Goal: Task Accomplishment & Management: Complete application form

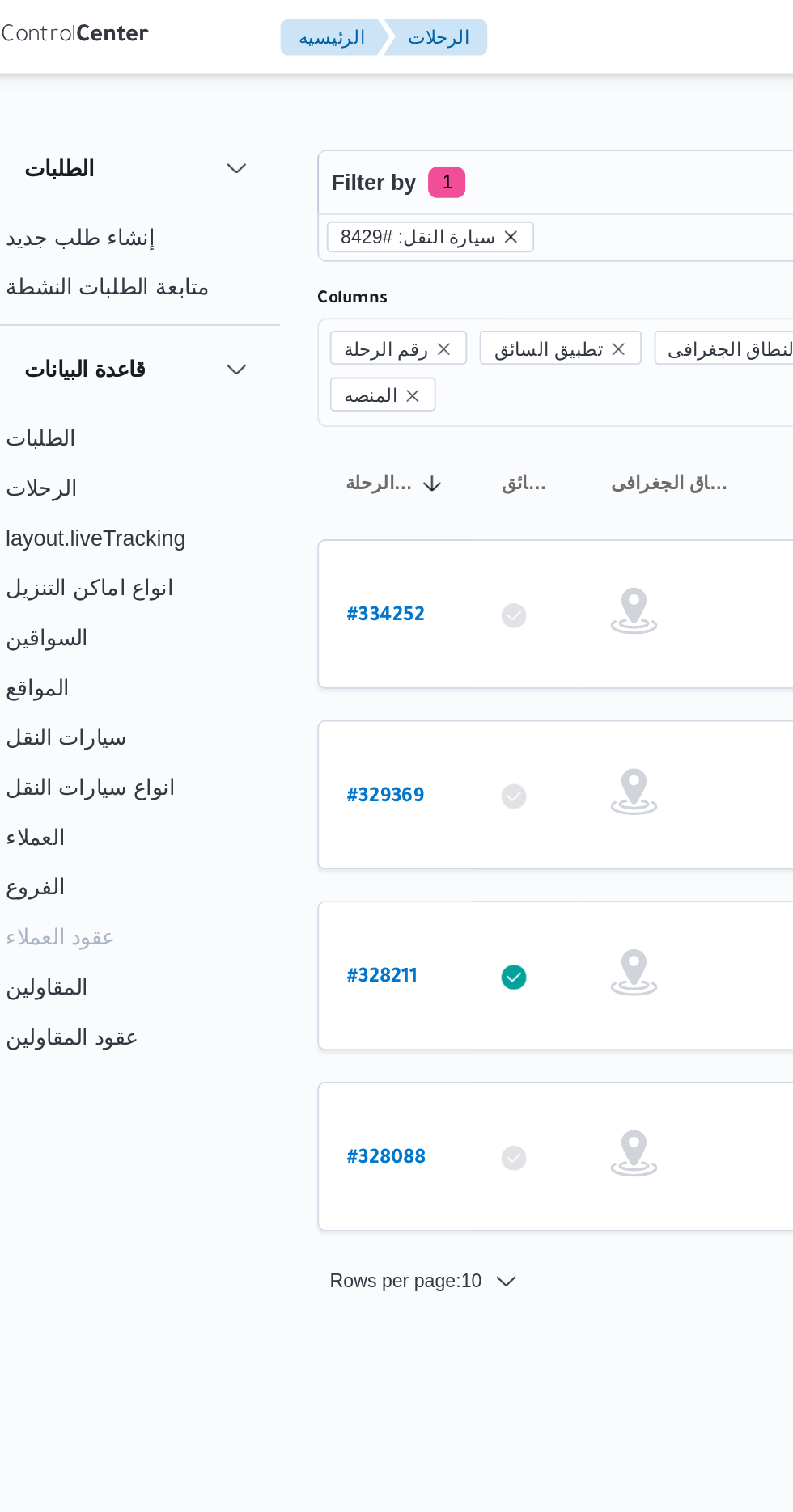
click at [308, 122] on icon "remove selected entity" at bounding box center [312, 123] width 7 height 7
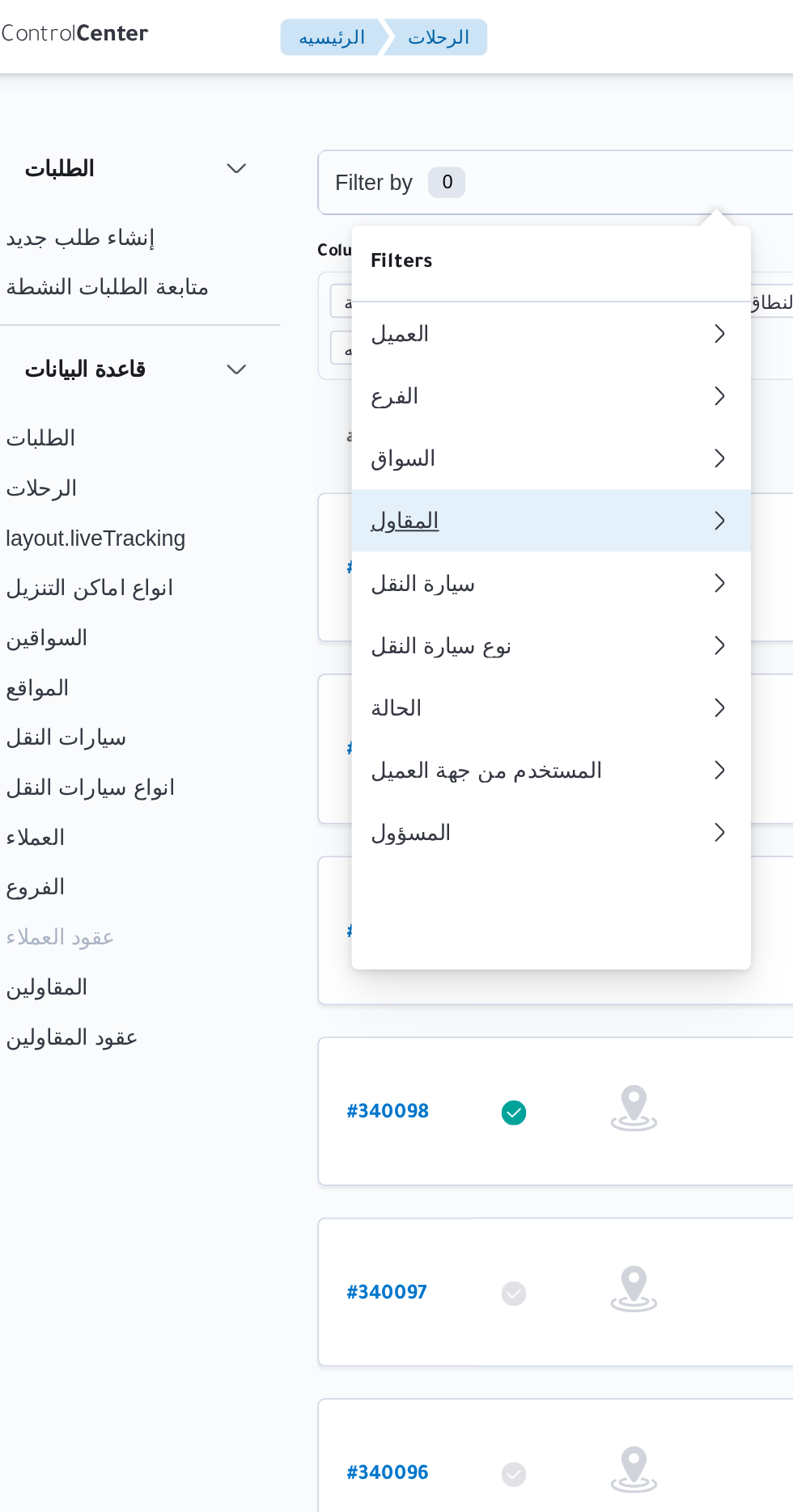
click at [325, 277] on div "المقاول" at bounding box center [325, 270] width 175 height 13
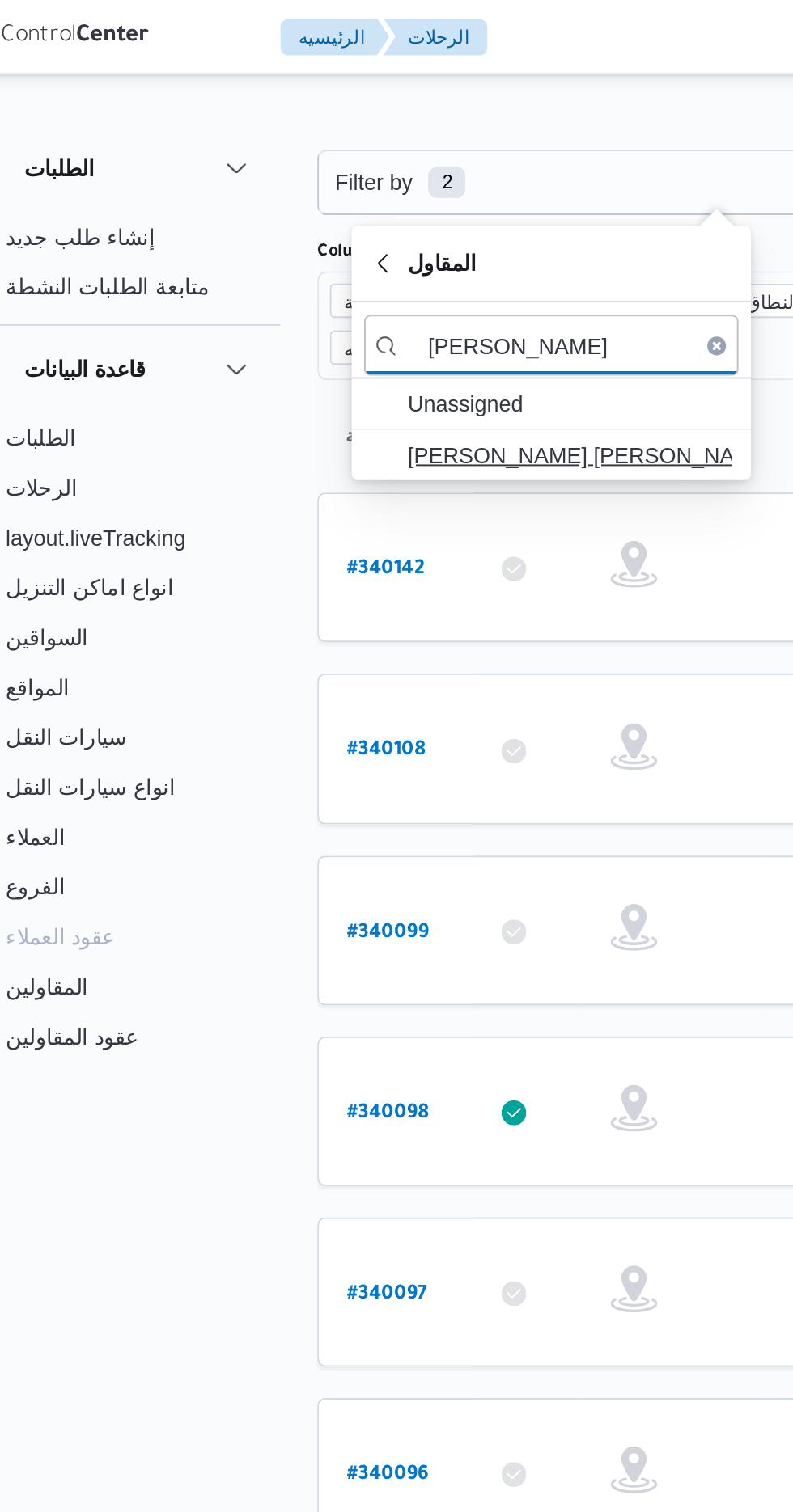
type input "[PERSON_NAME]"
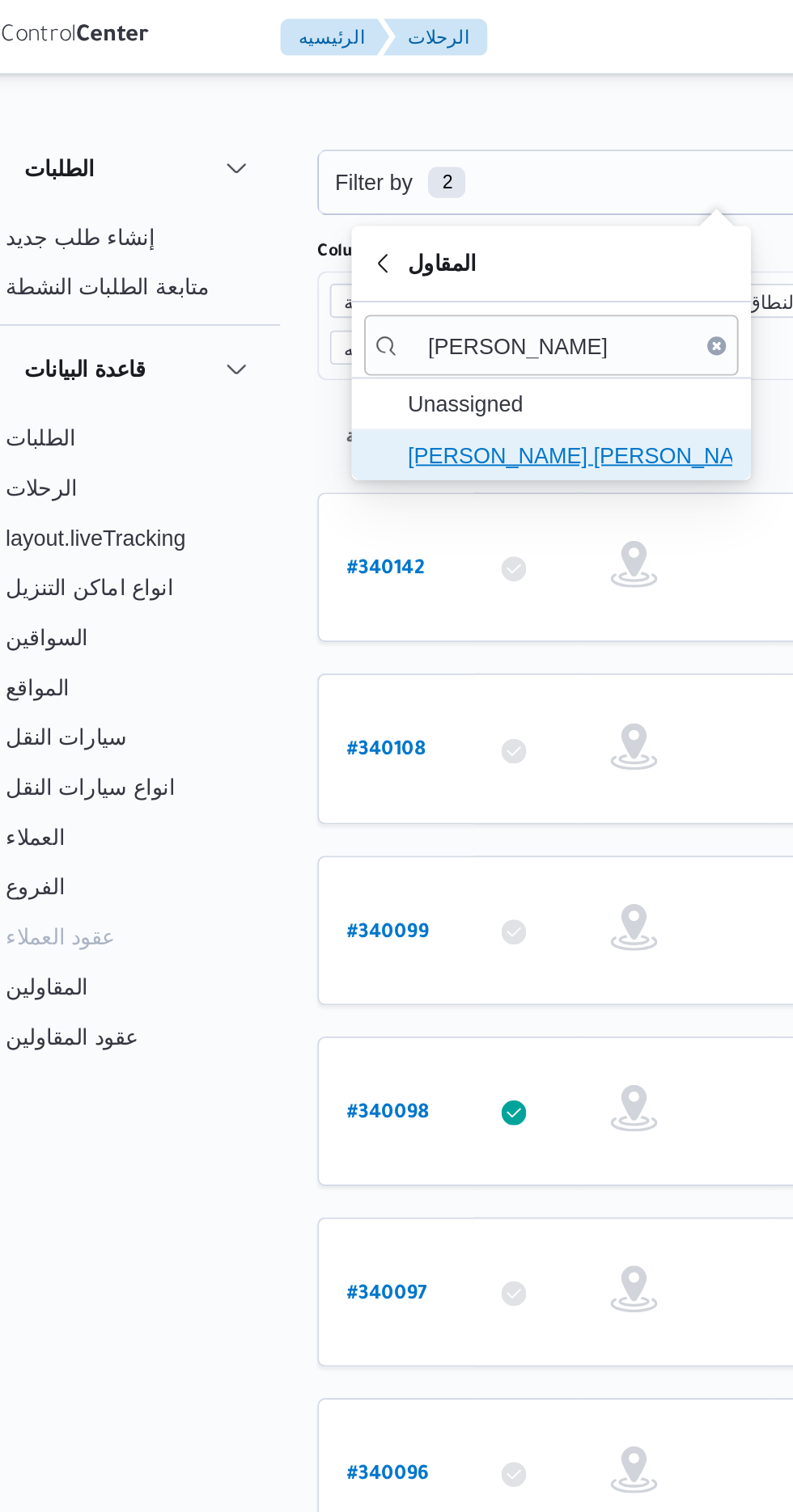
click at [363, 239] on span "[PERSON_NAME] [PERSON_NAME]" at bounding box center [342, 236] width 169 height 20
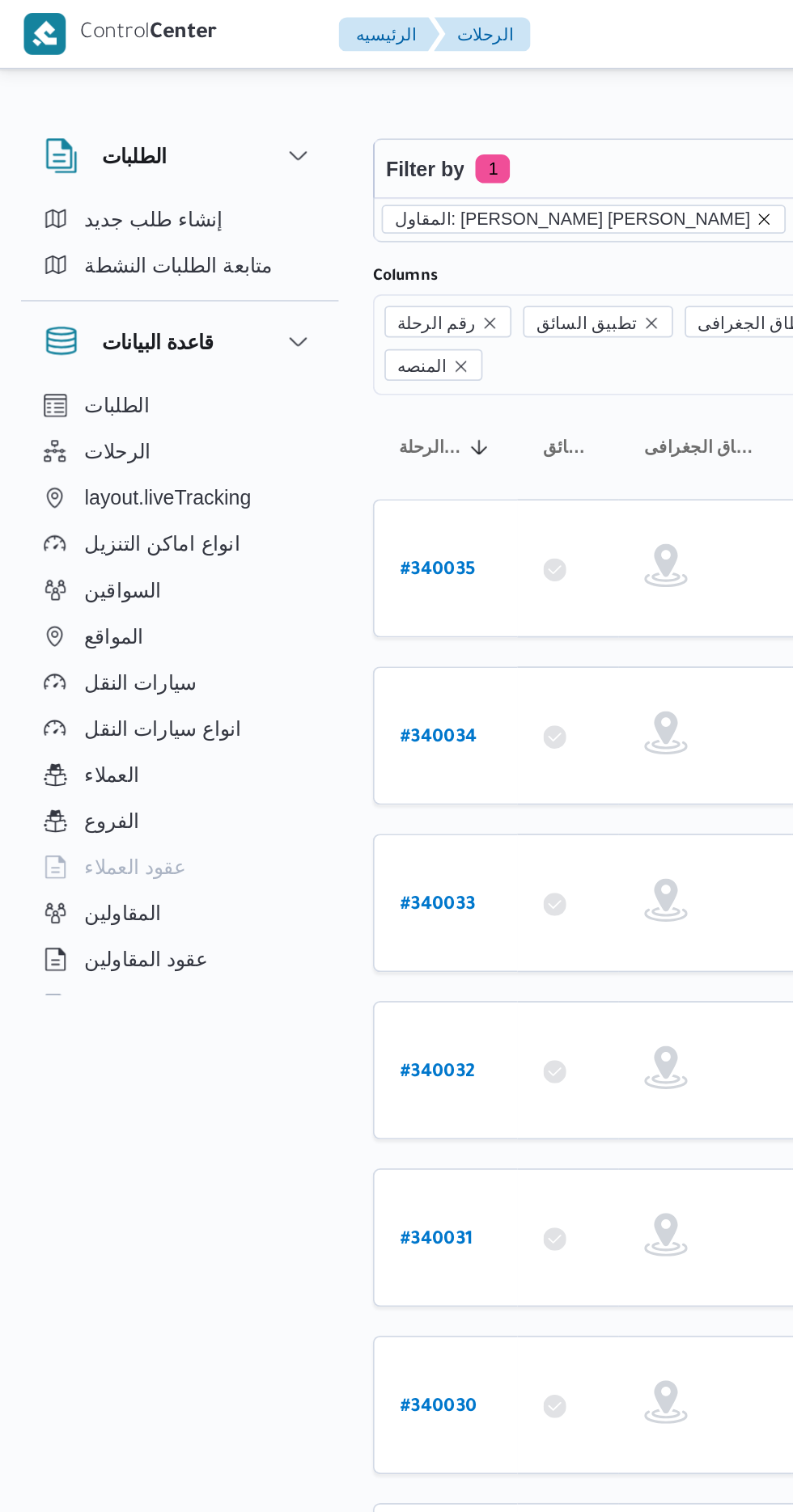
click at [428, 122] on icon "remove selected entity" at bounding box center [431, 123] width 7 height 7
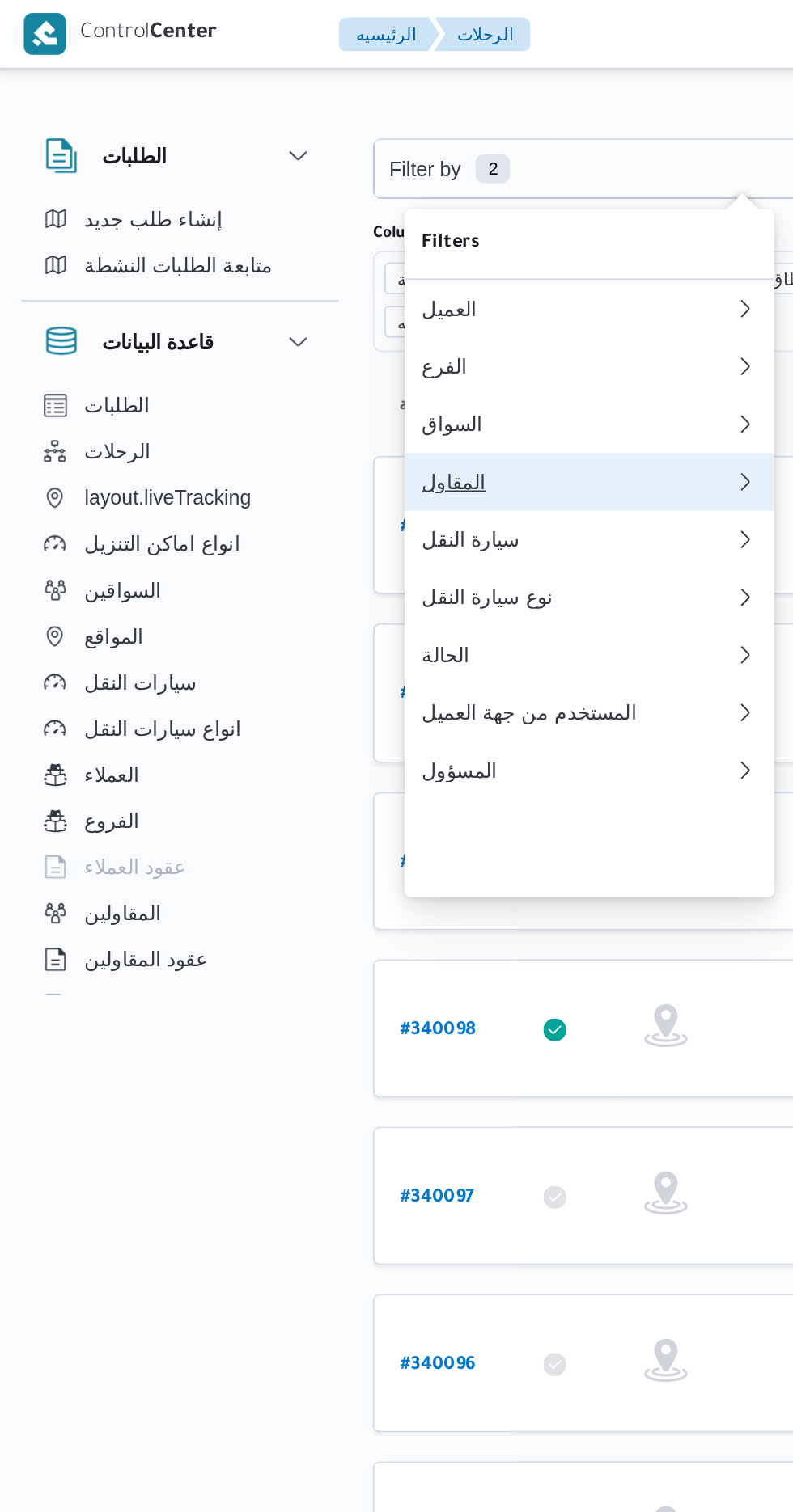
click at [340, 277] on div "المقاول" at bounding box center [322, 270] width 169 height 13
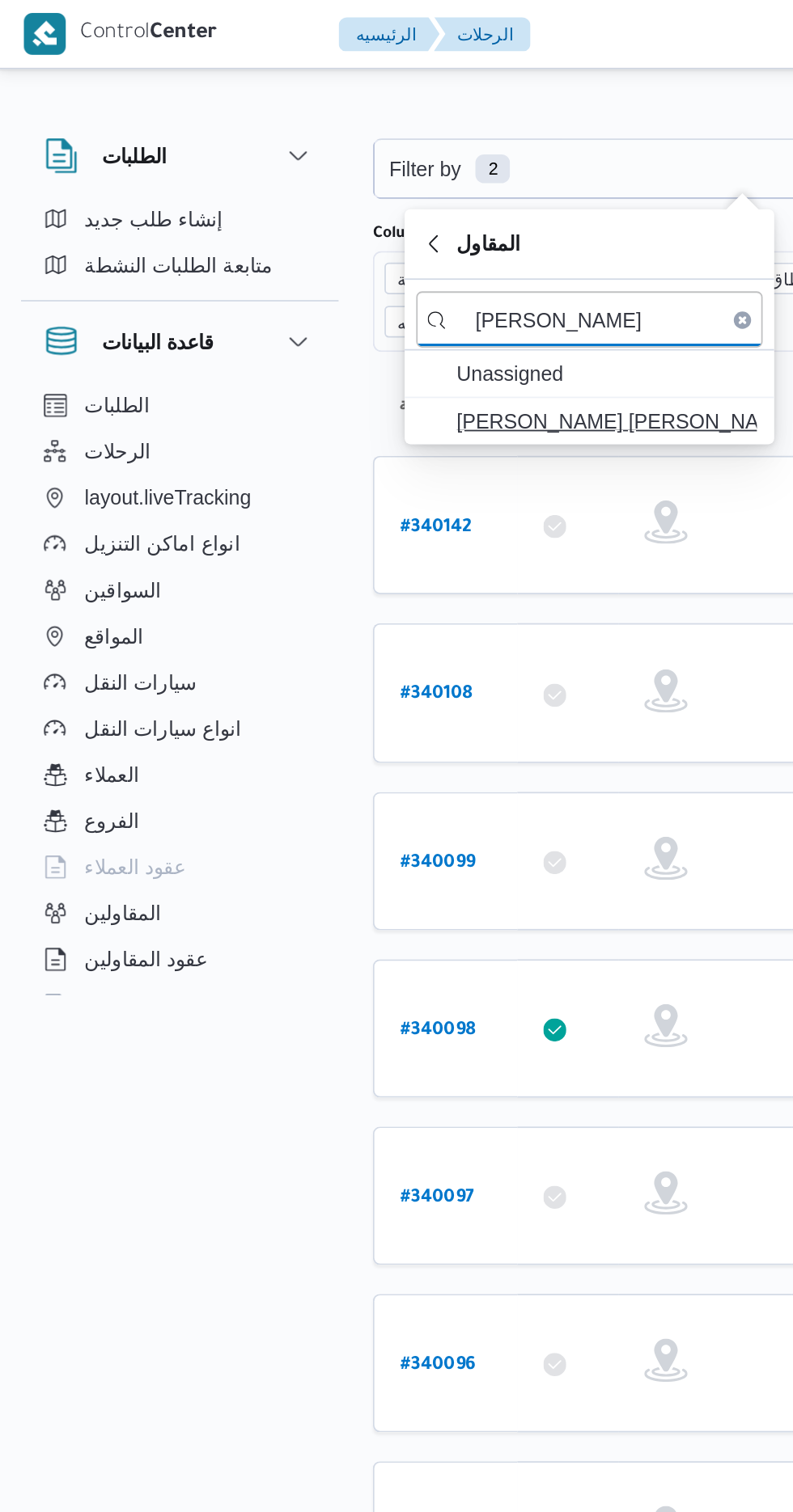
type input "[PERSON_NAME]"
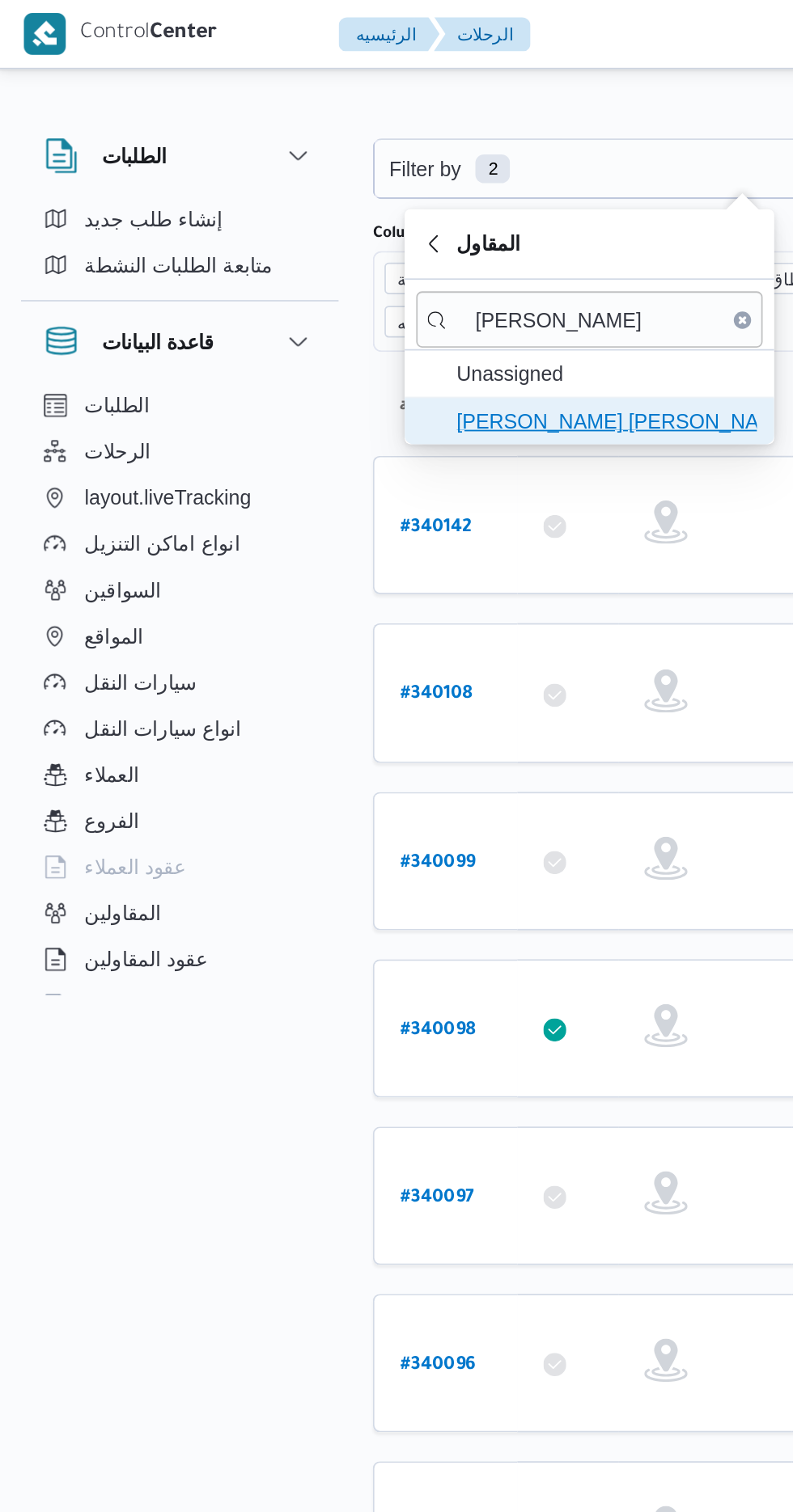
click at [359, 237] on span "[PERSON_NAME] [PERSON_NAME]" at bounding box center [342, 236] width 169 height 20
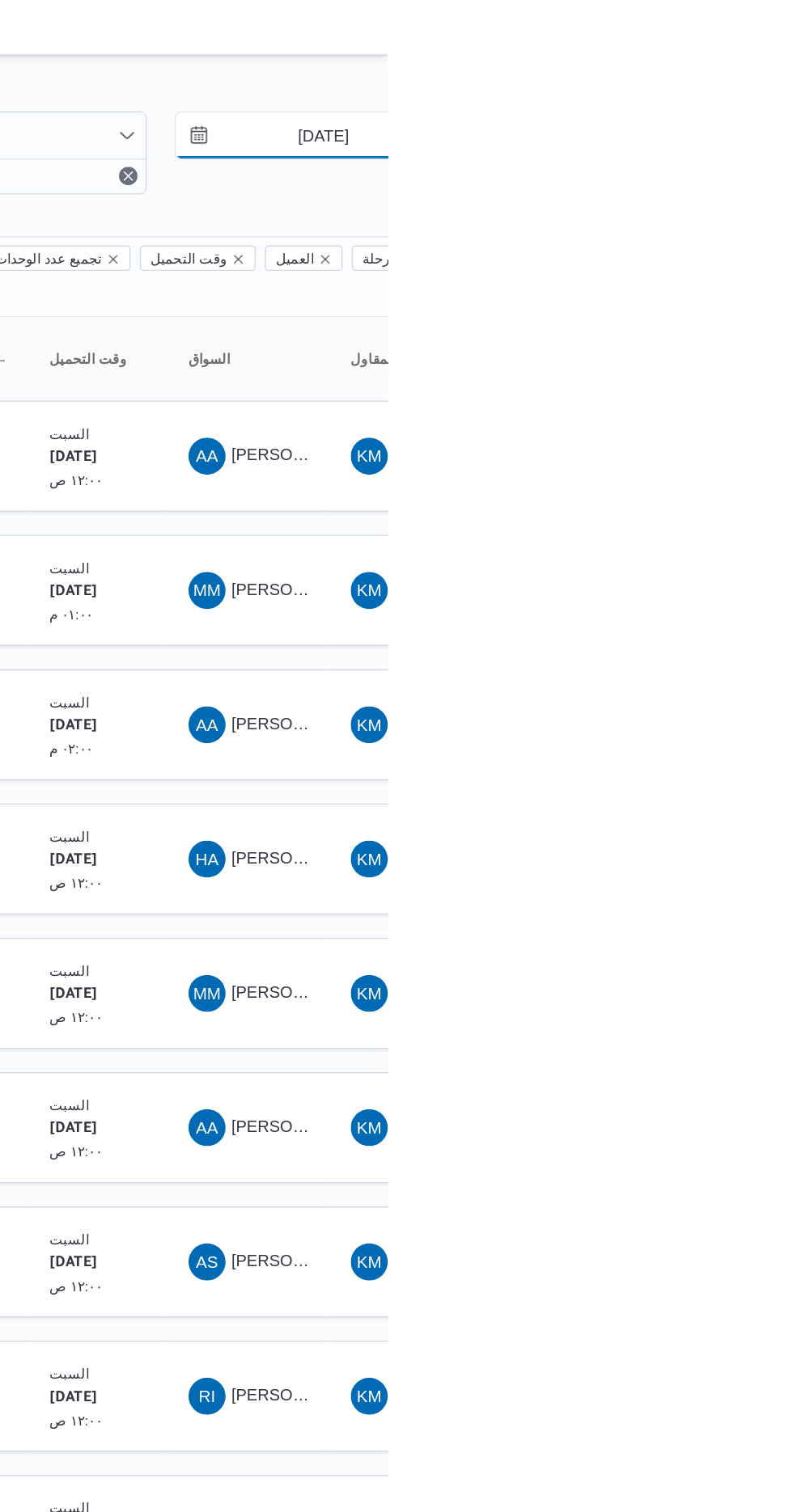
click at [735, 93] on input "[DATE]" at bounding box center [737, 94] width 184 height 32
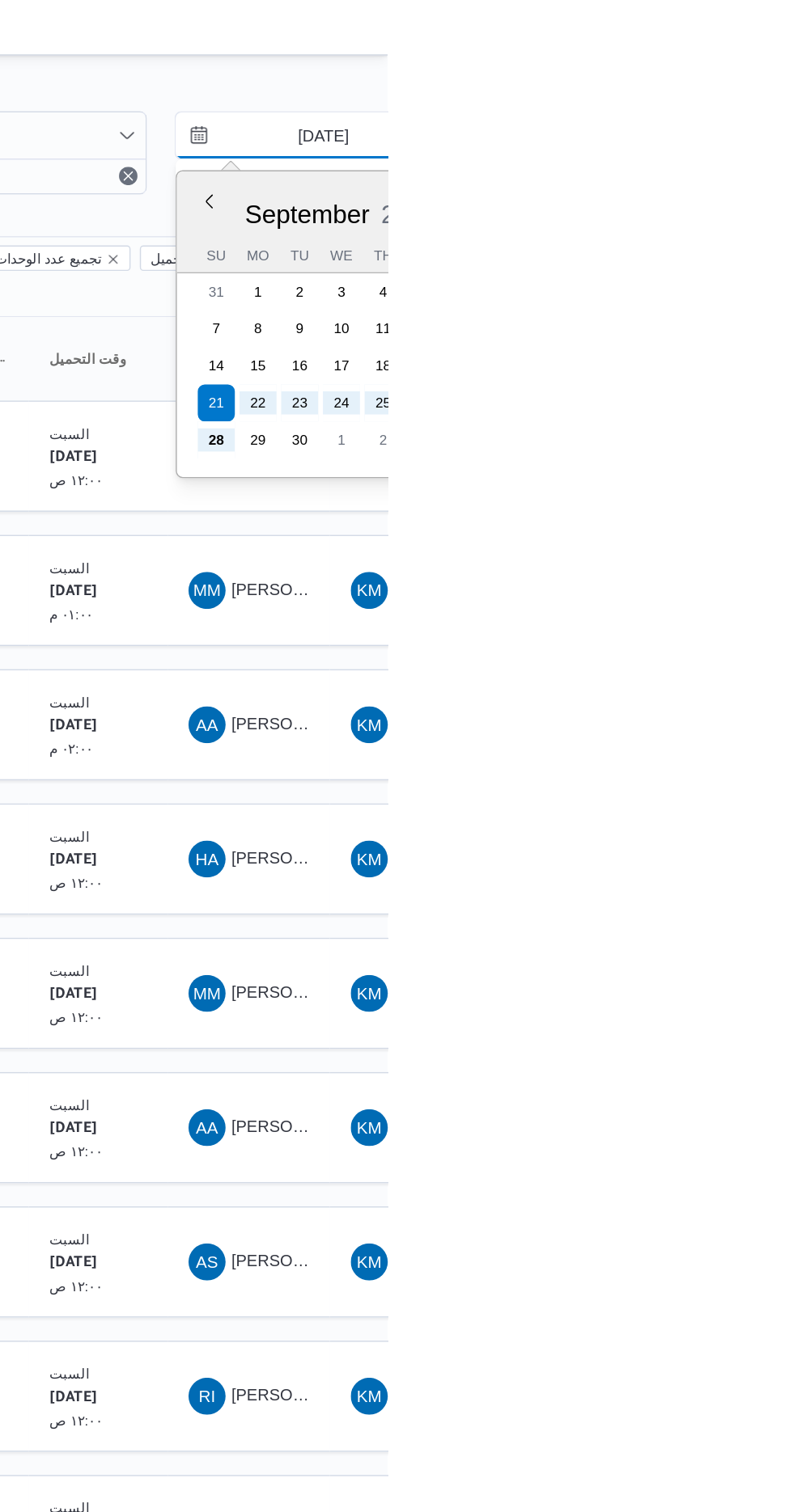
type input "[DATE]"
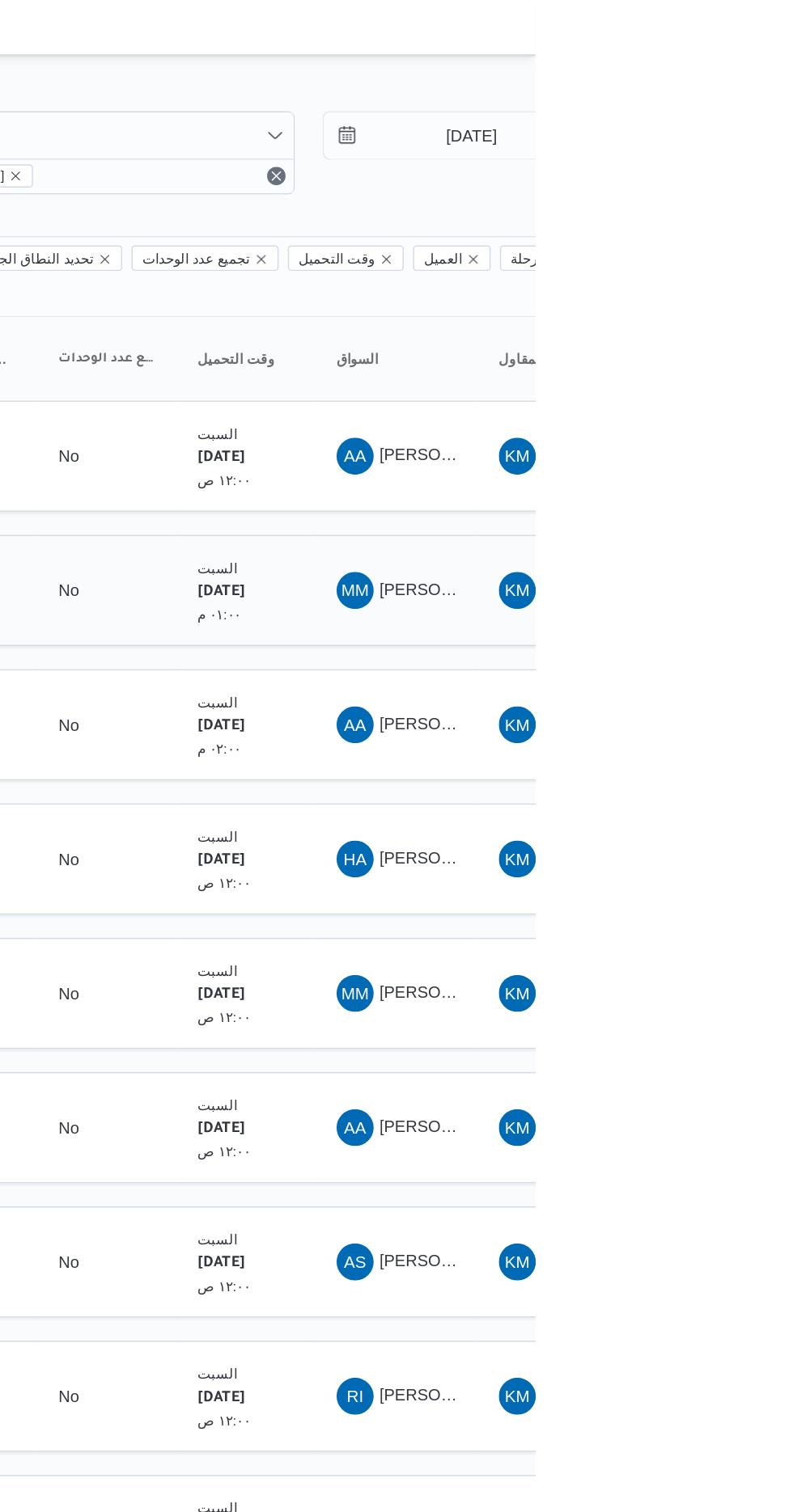
click at [703, 399] on span "MM [PERSON_NAME] [PERSON_NAME]" at bounding box center [696, 412] width 84 height 26
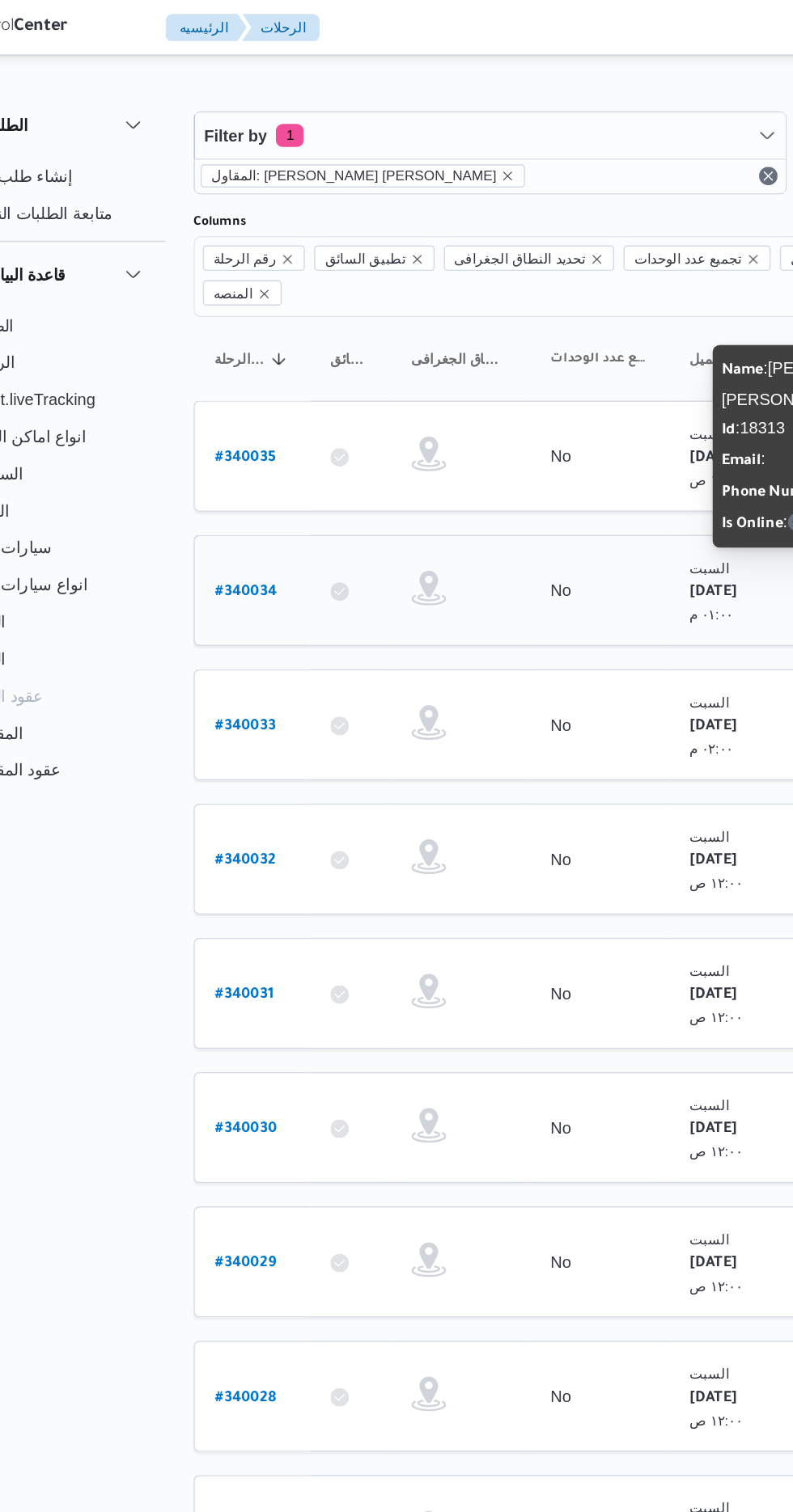
click at [227, 409] on b "# 340034" at bounding box center [247, 414] width 43 height 11
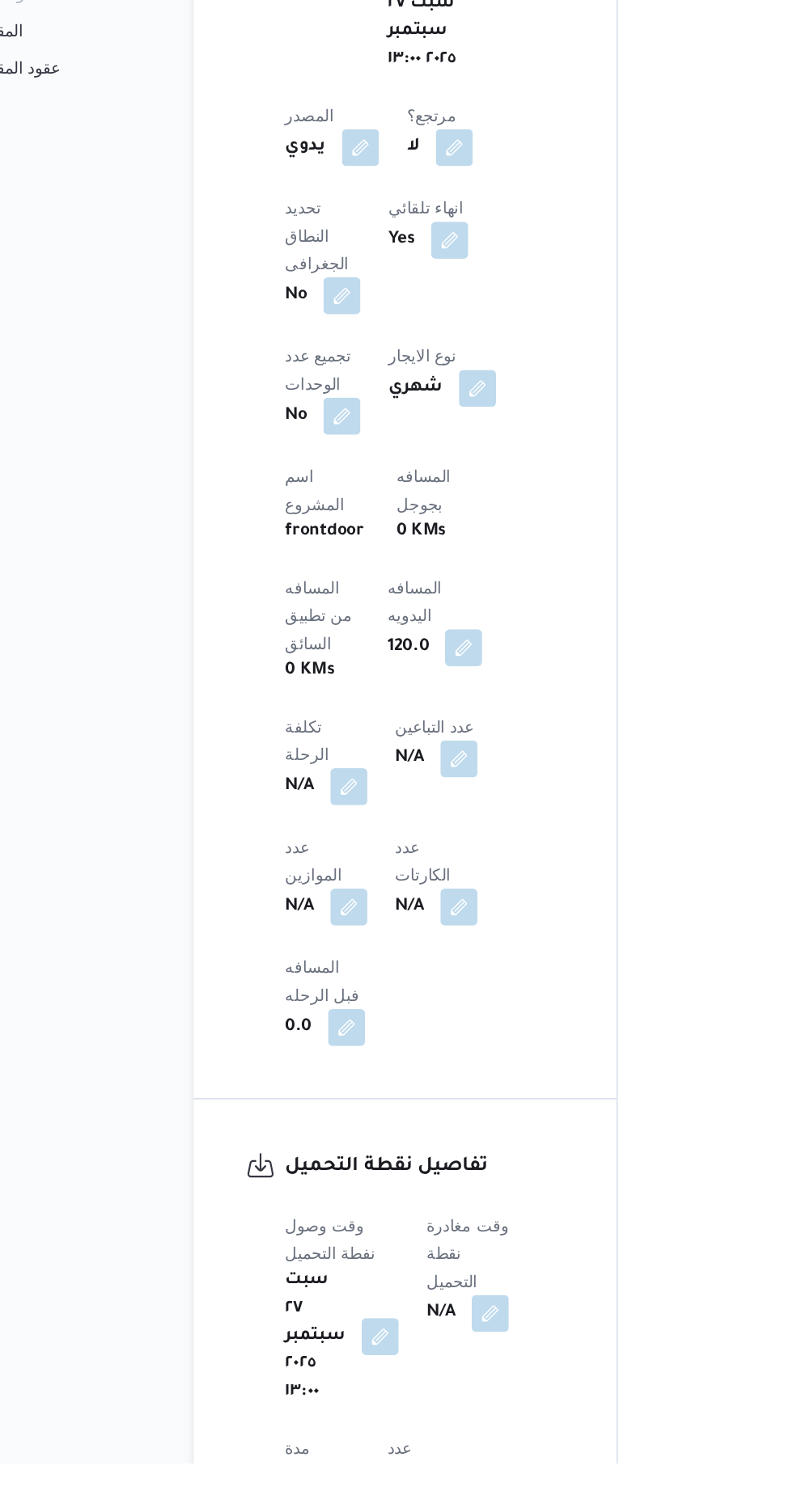
scroll to position [568, 0]
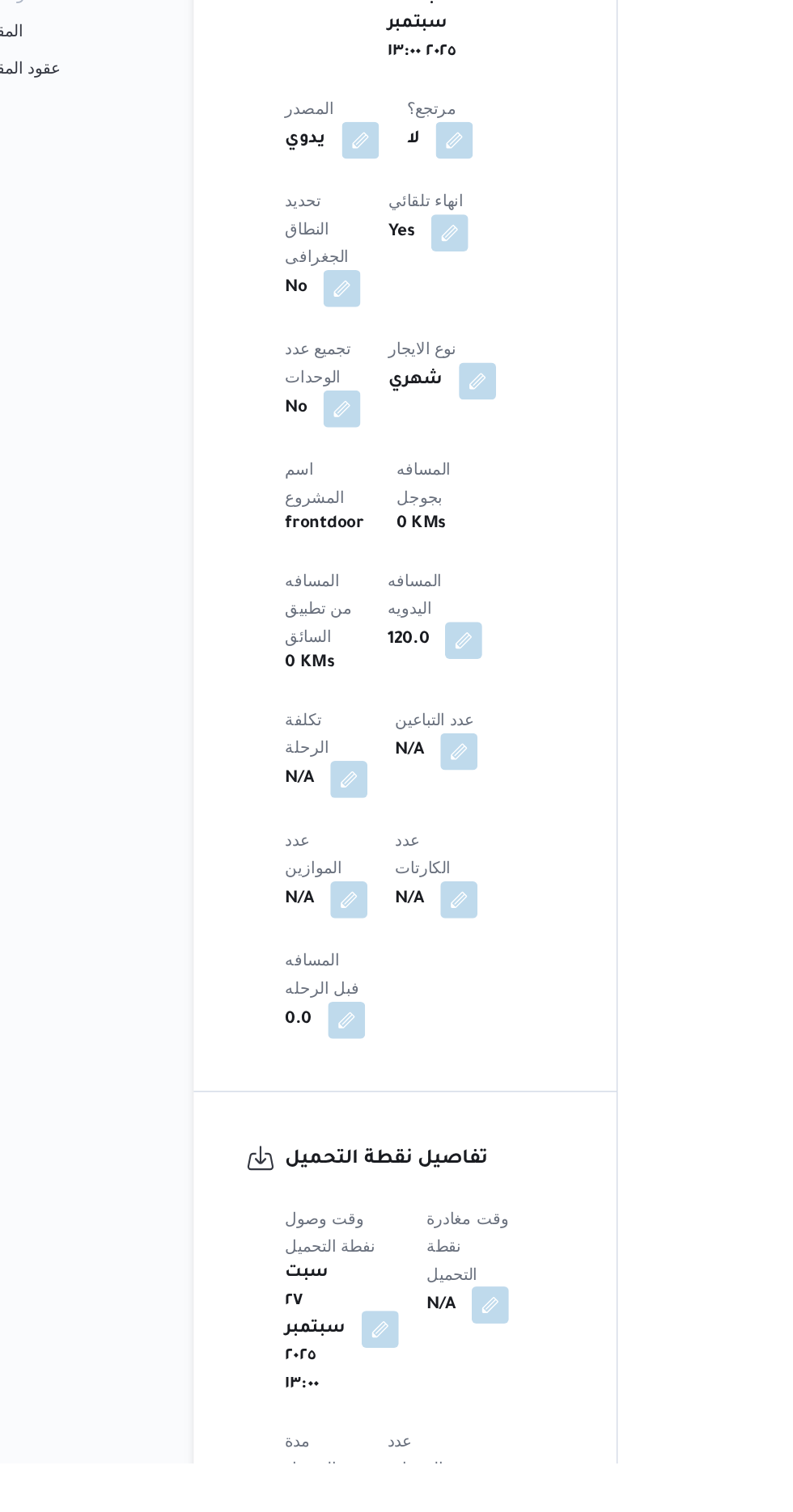
click at [413, 1389] on button "button" at bounding box center [417, 1402] width 26 height 26
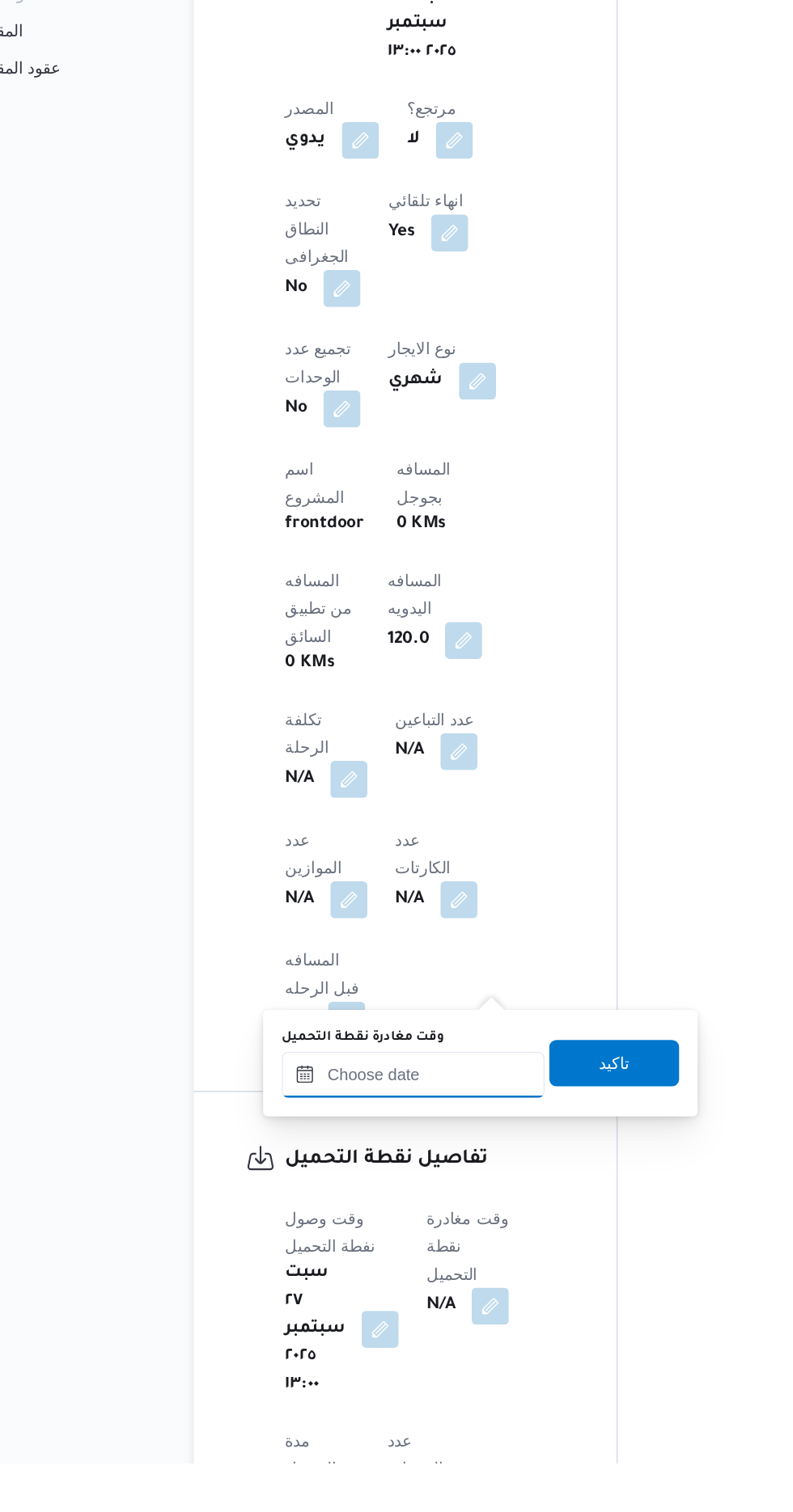
click at [326, 1247] on input "وقت مغادرة نقطة التحميل" at bounding box center [364, 1241] width 184 height 32
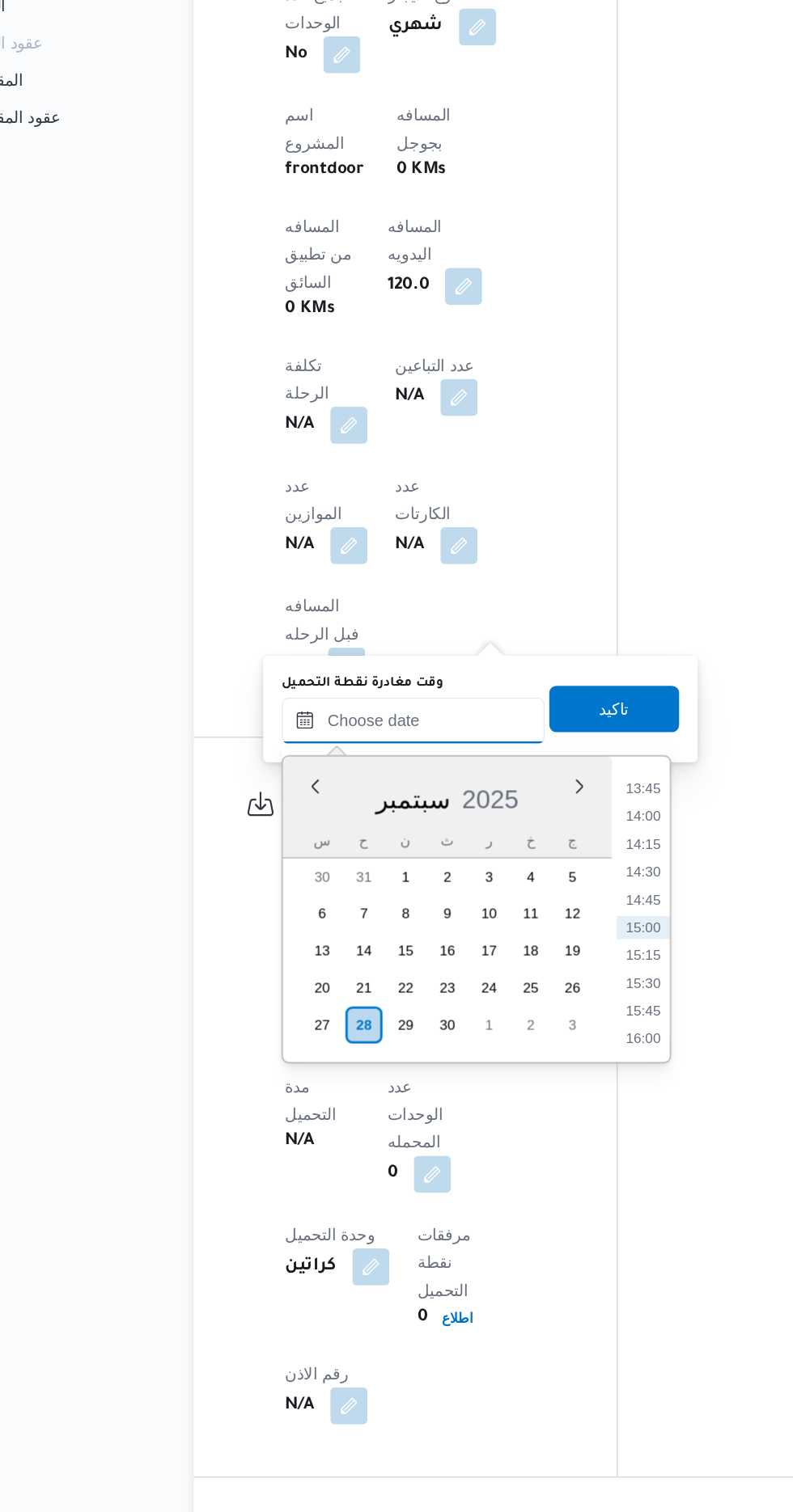
scroll to position [853, 0]
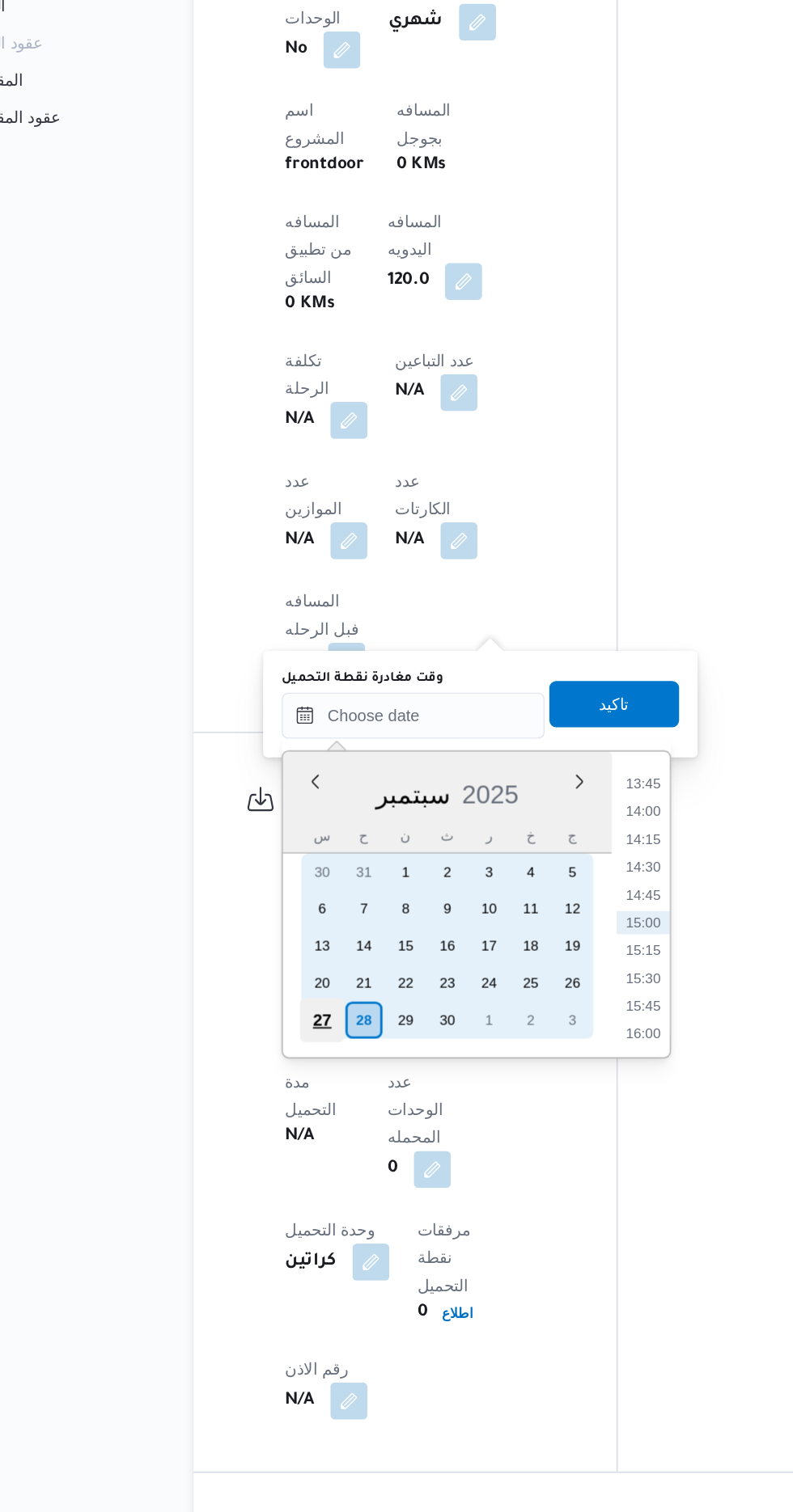
click at [299, 1166] on div "27" at bounding box center [299, 1169] width 31 height 31
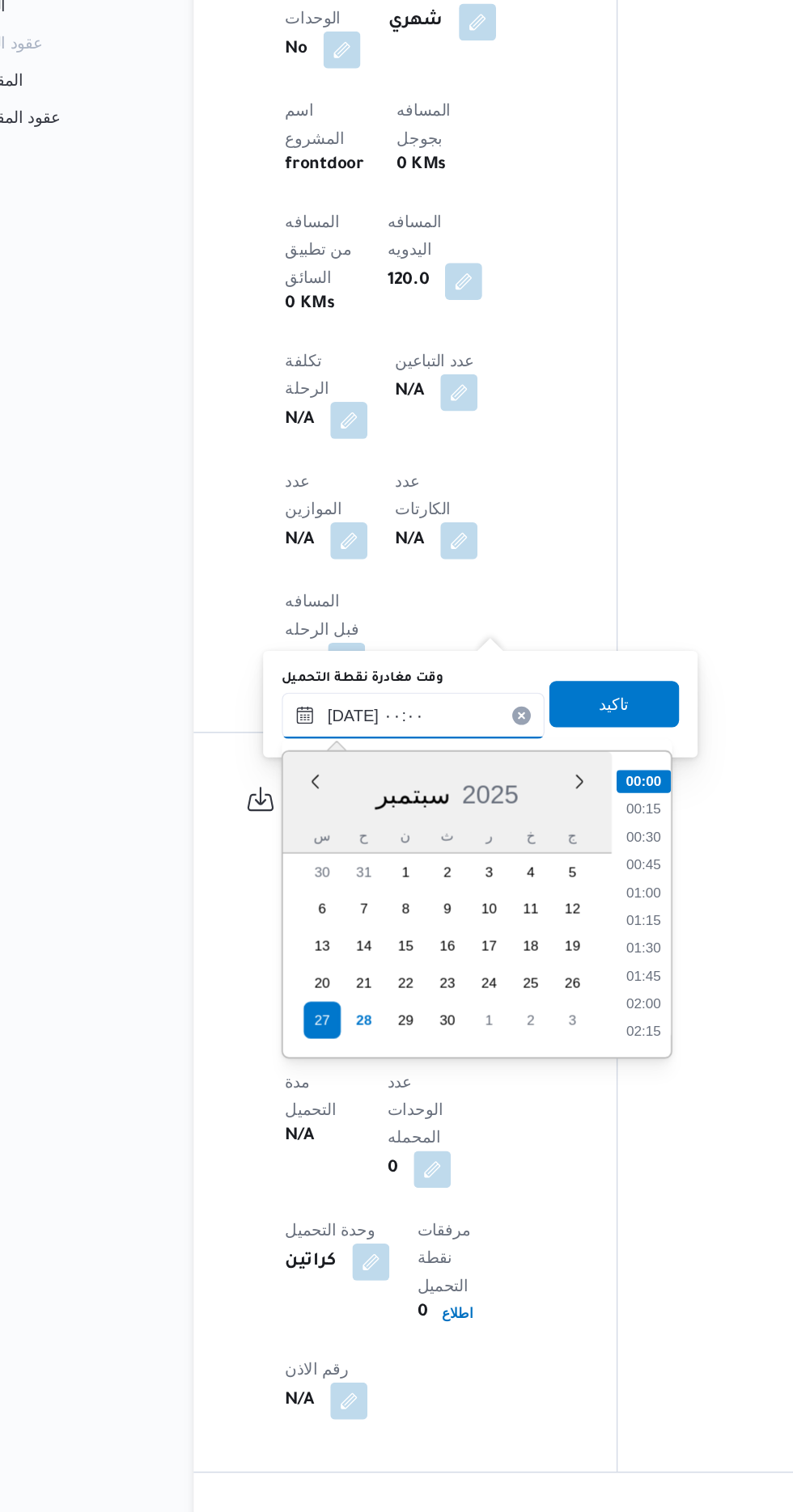
click at [277, 961] on input "[DATE] ٠٠:٠٠" at bounding box center [364, 956] width 184 height 32
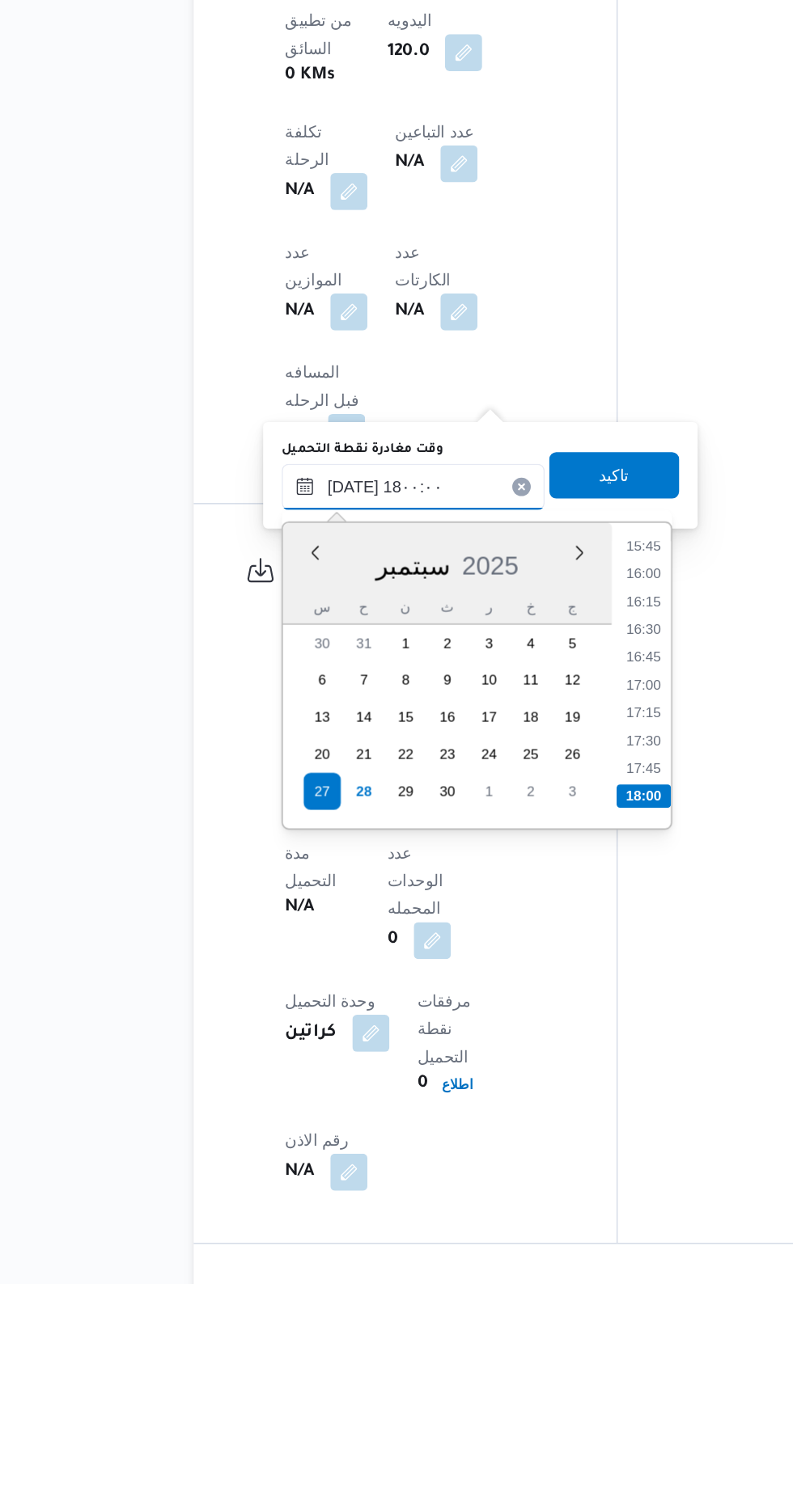
scroll to position [853, 0]
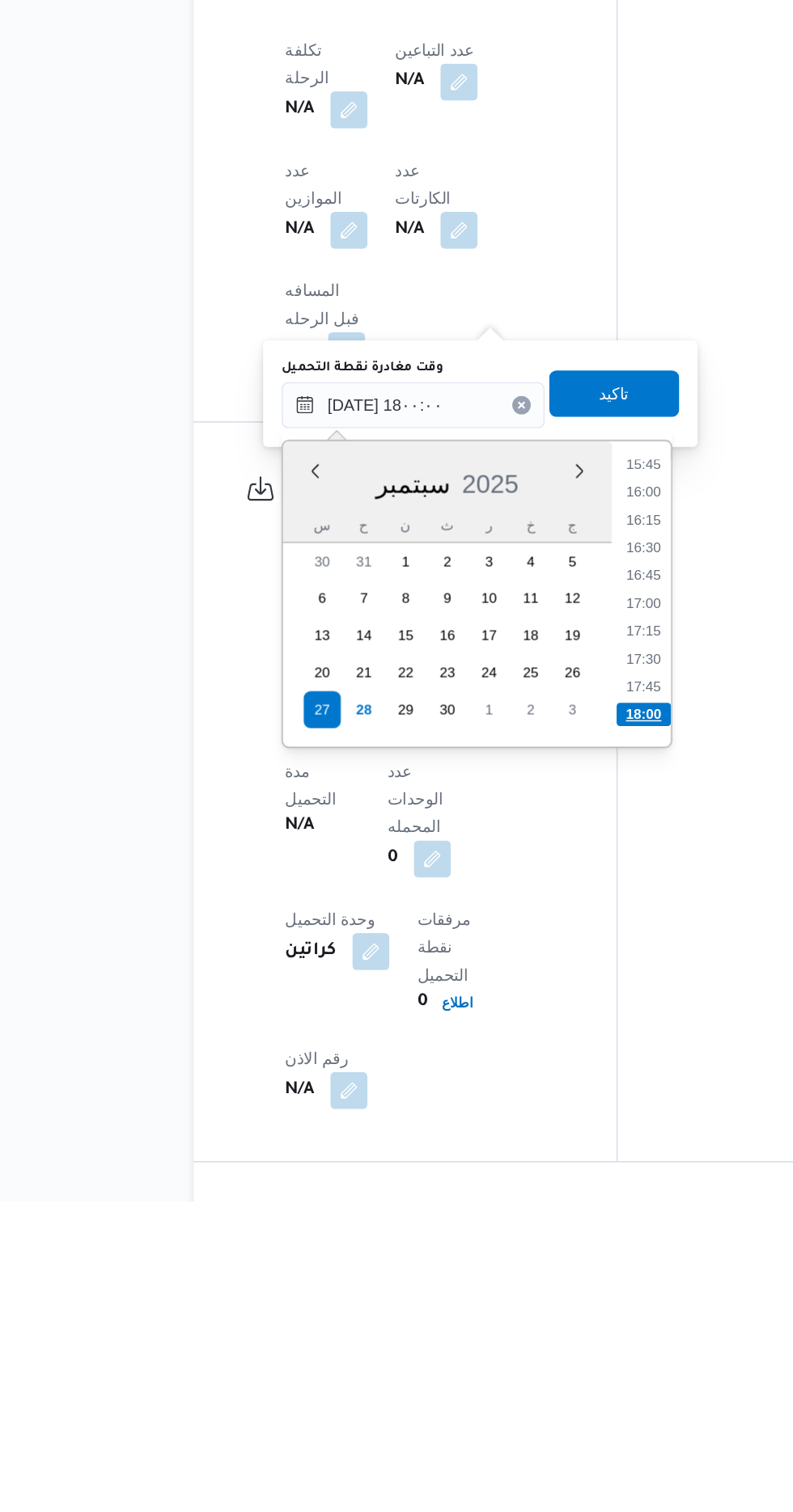
click at [520, 1171] on li "18:00" at bounding box center [525, 1171] width 38 height 16
type input "[DATE] ١٨:٠٠"
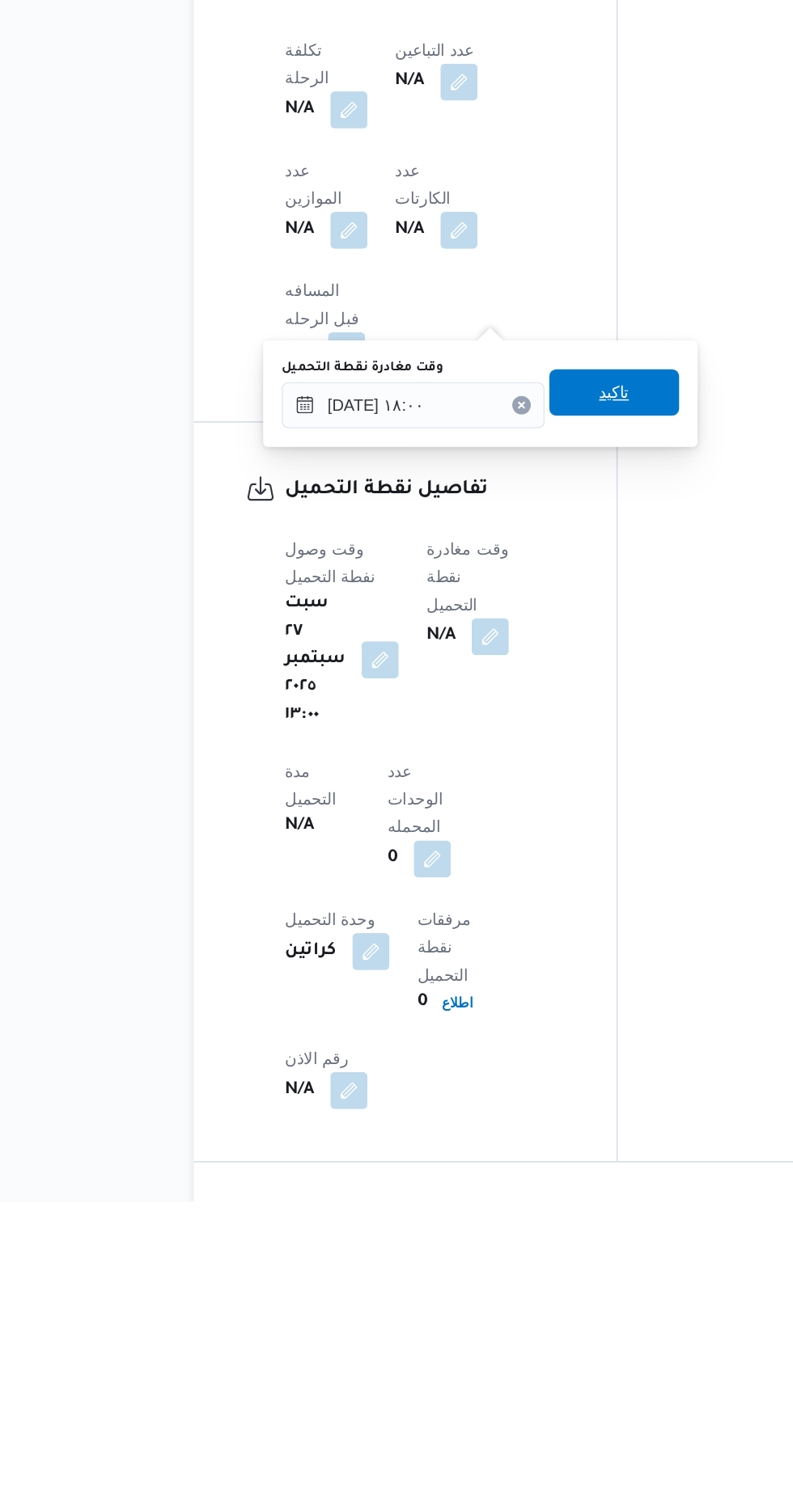
click at [509, 956] on span "تاكيد" at bounding box center [503, 947] width 21 height 20
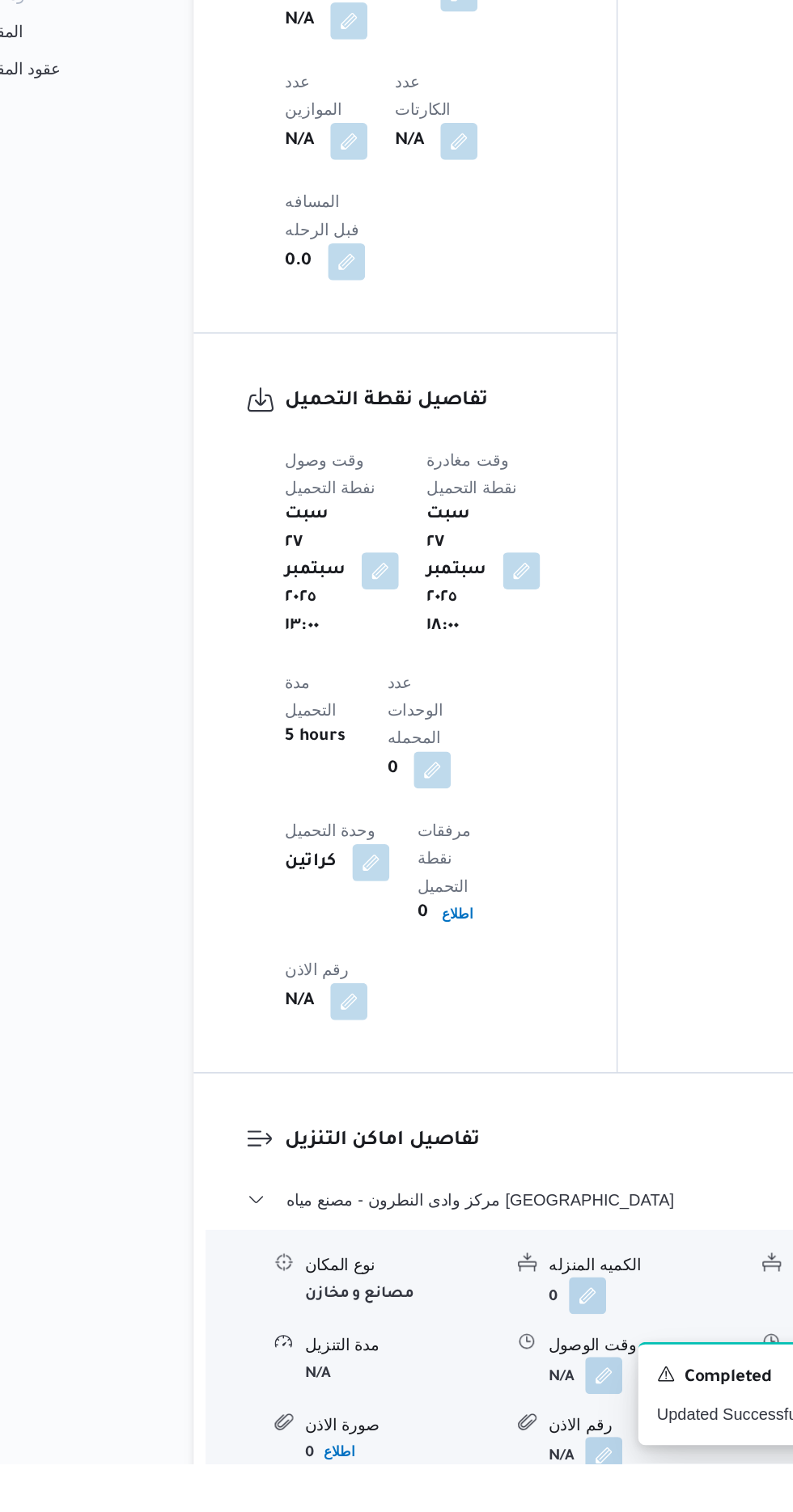
scroll to position [1102, 0]
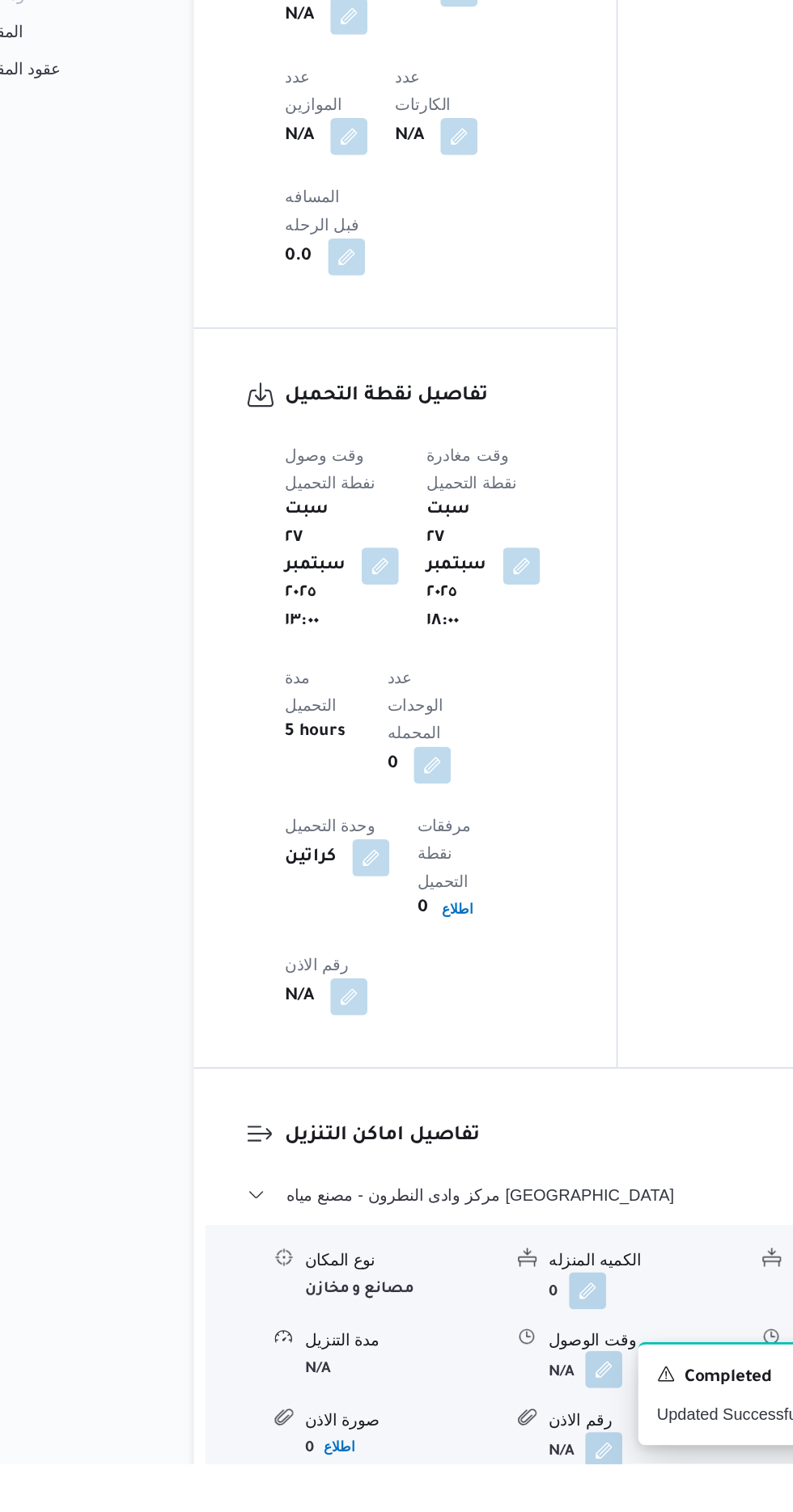
click at [488, 1434] on button "button" at bounding box center [497, 1446] width 26 height 26
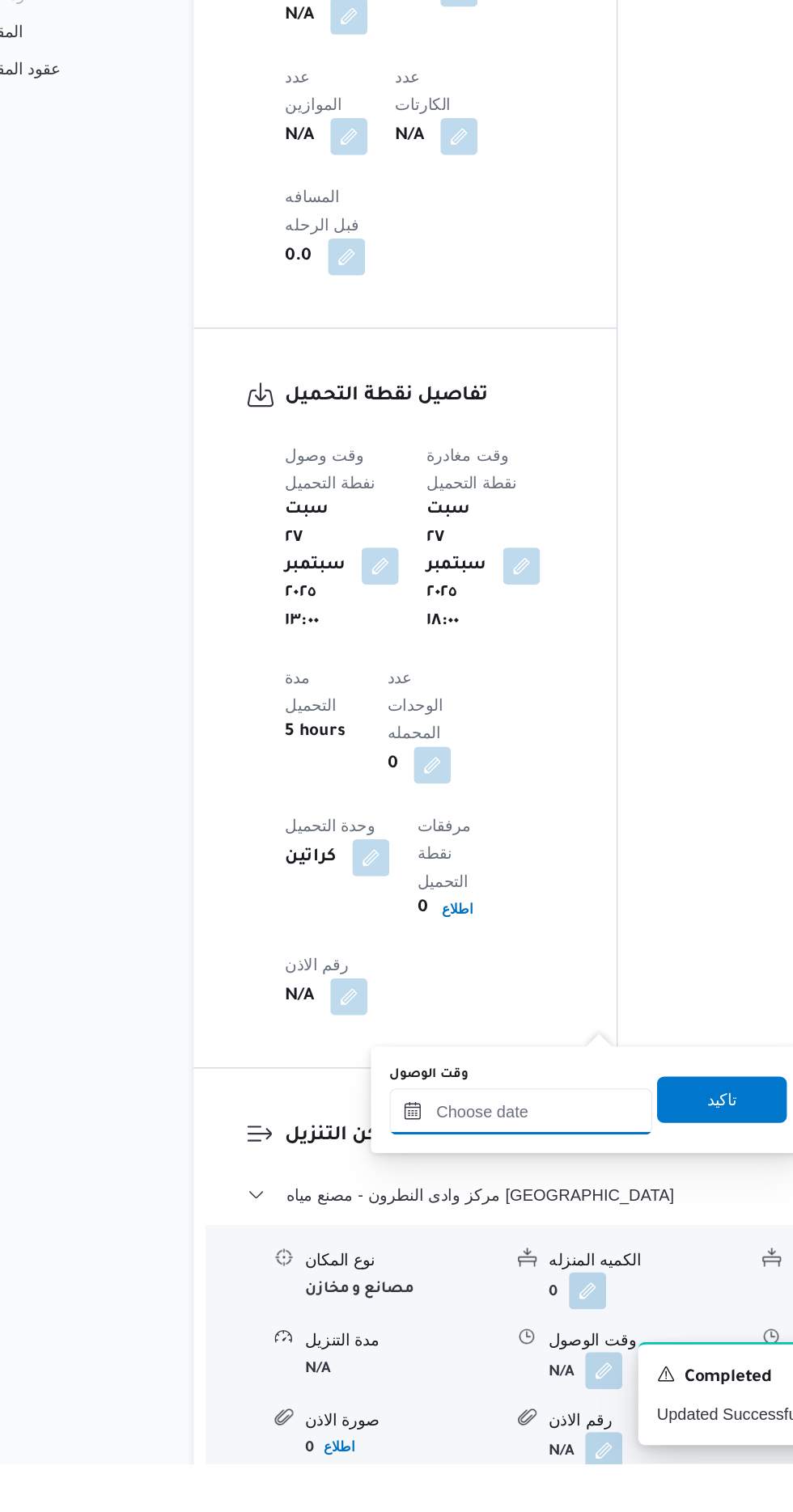
click at [383, 1268] on input "وقت الوصول" at bounding box center [440, 1267] width 184 height 32
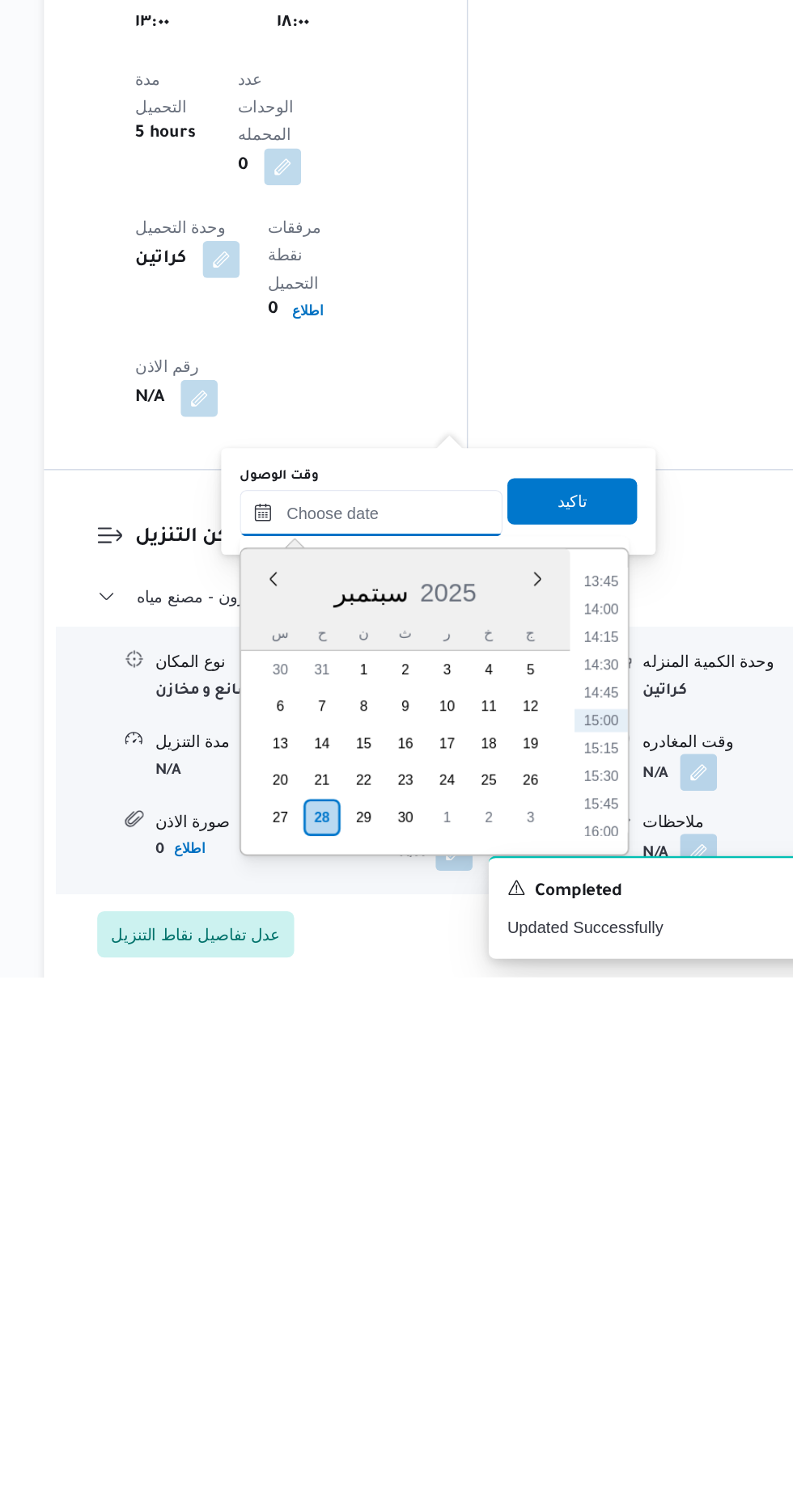
scroll to position [1180, 0]
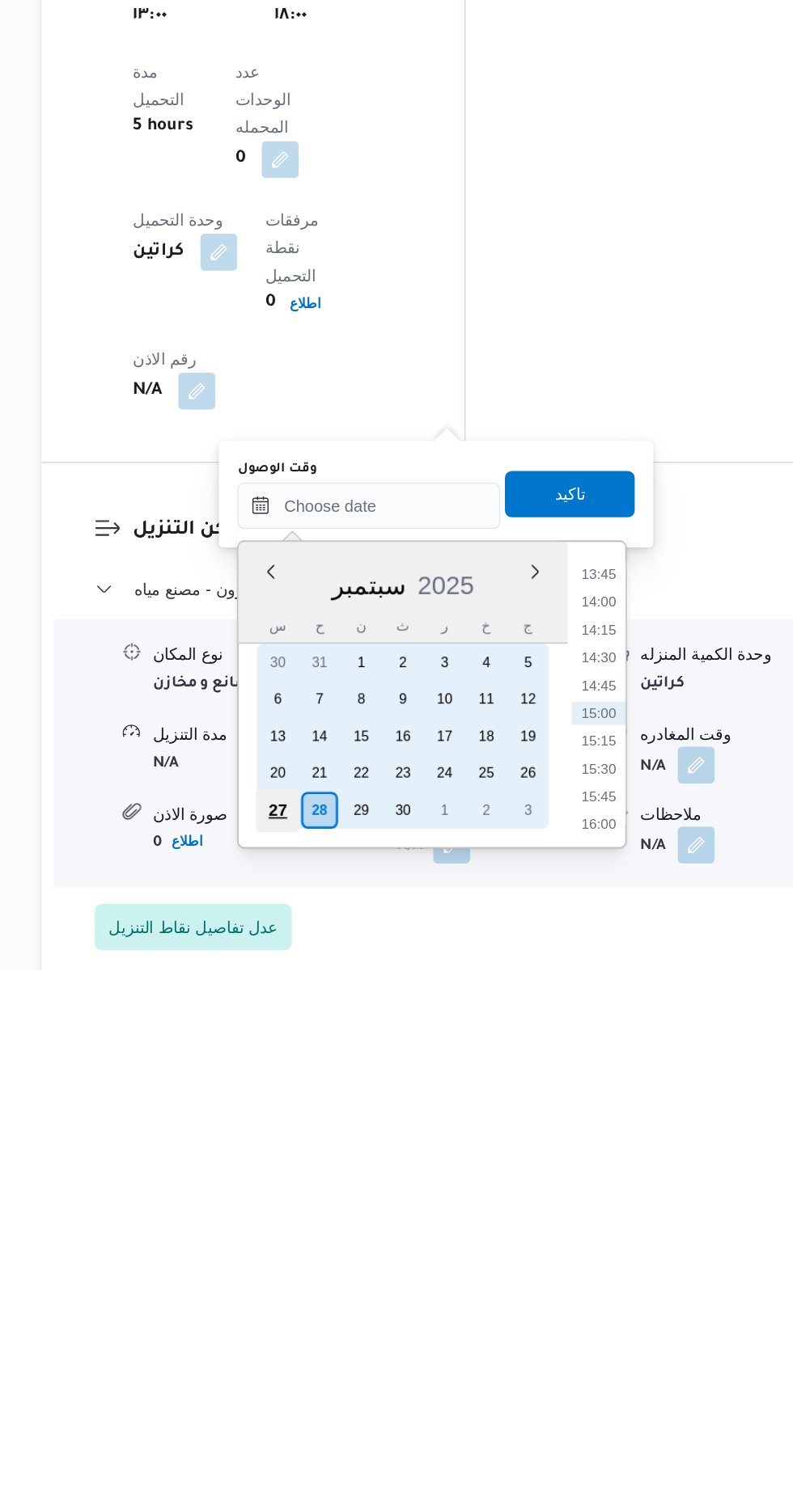
click at [376, 1398] on div "27" at bounding box center [376, 1400] width 31 height 31
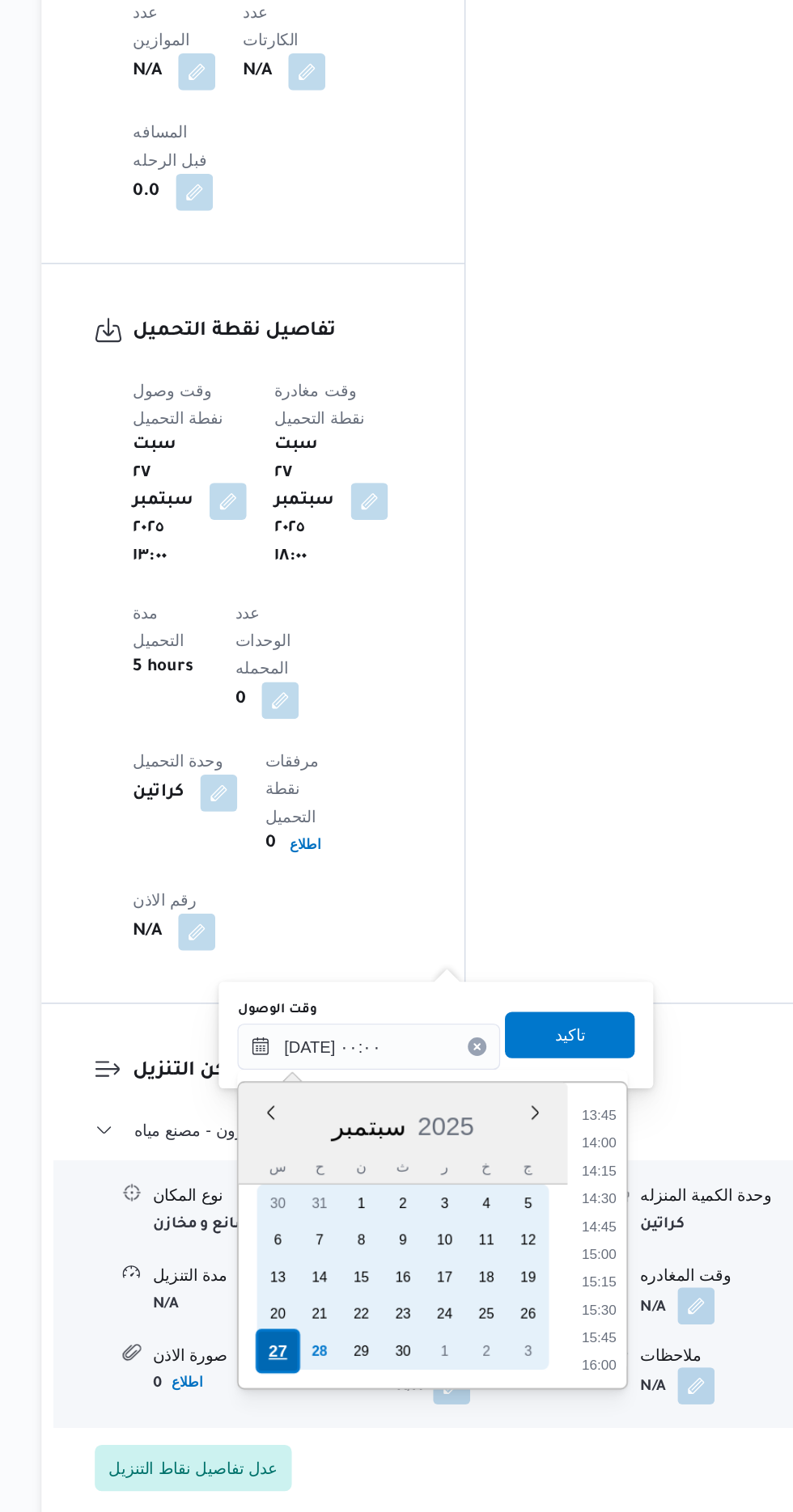
scroll to position [0, 0]
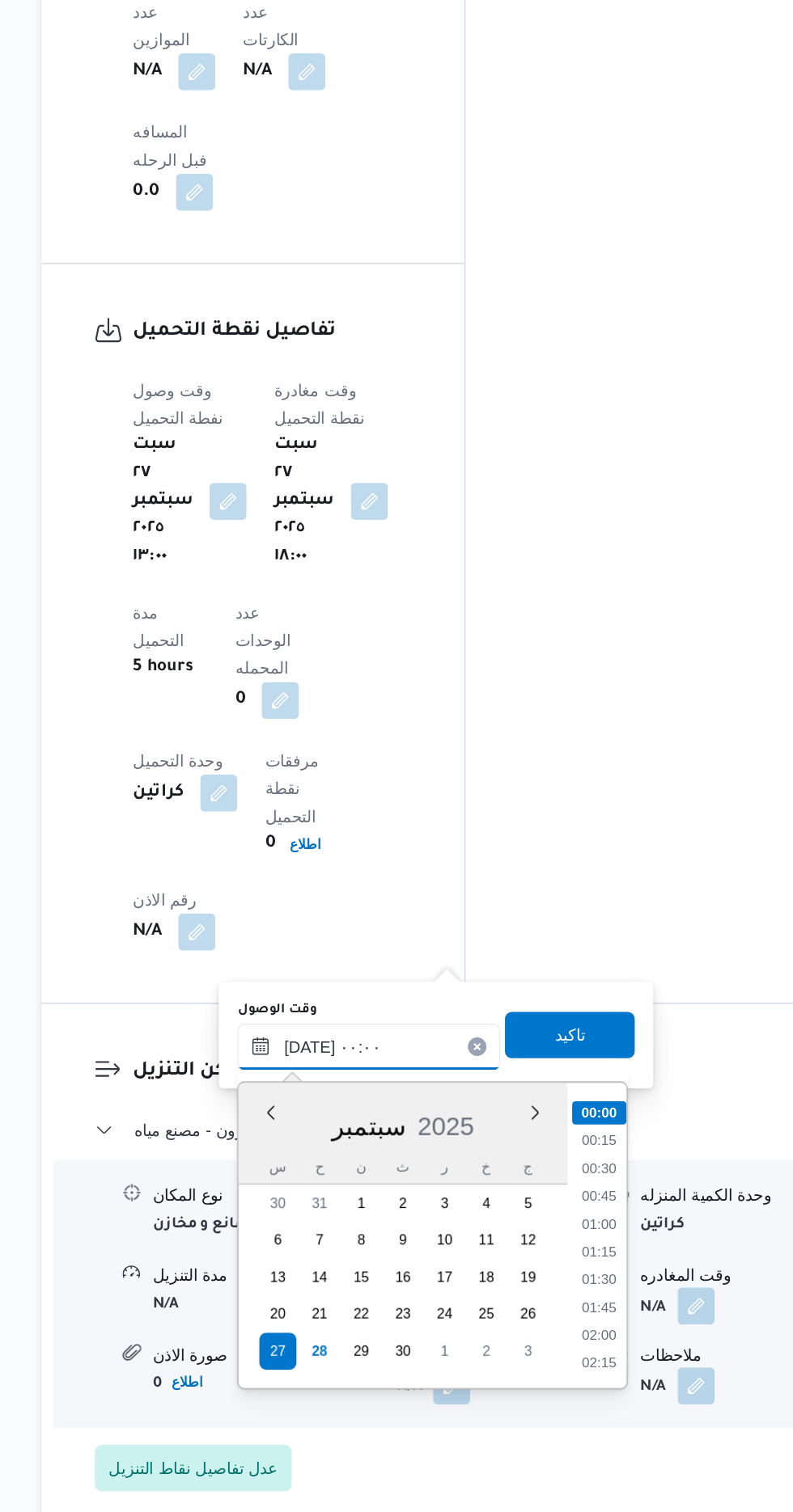
click at [359, 1194] on input "[DATE] ٠٠:٠٠" at bounding box center [440, 1187] width 184 height 32
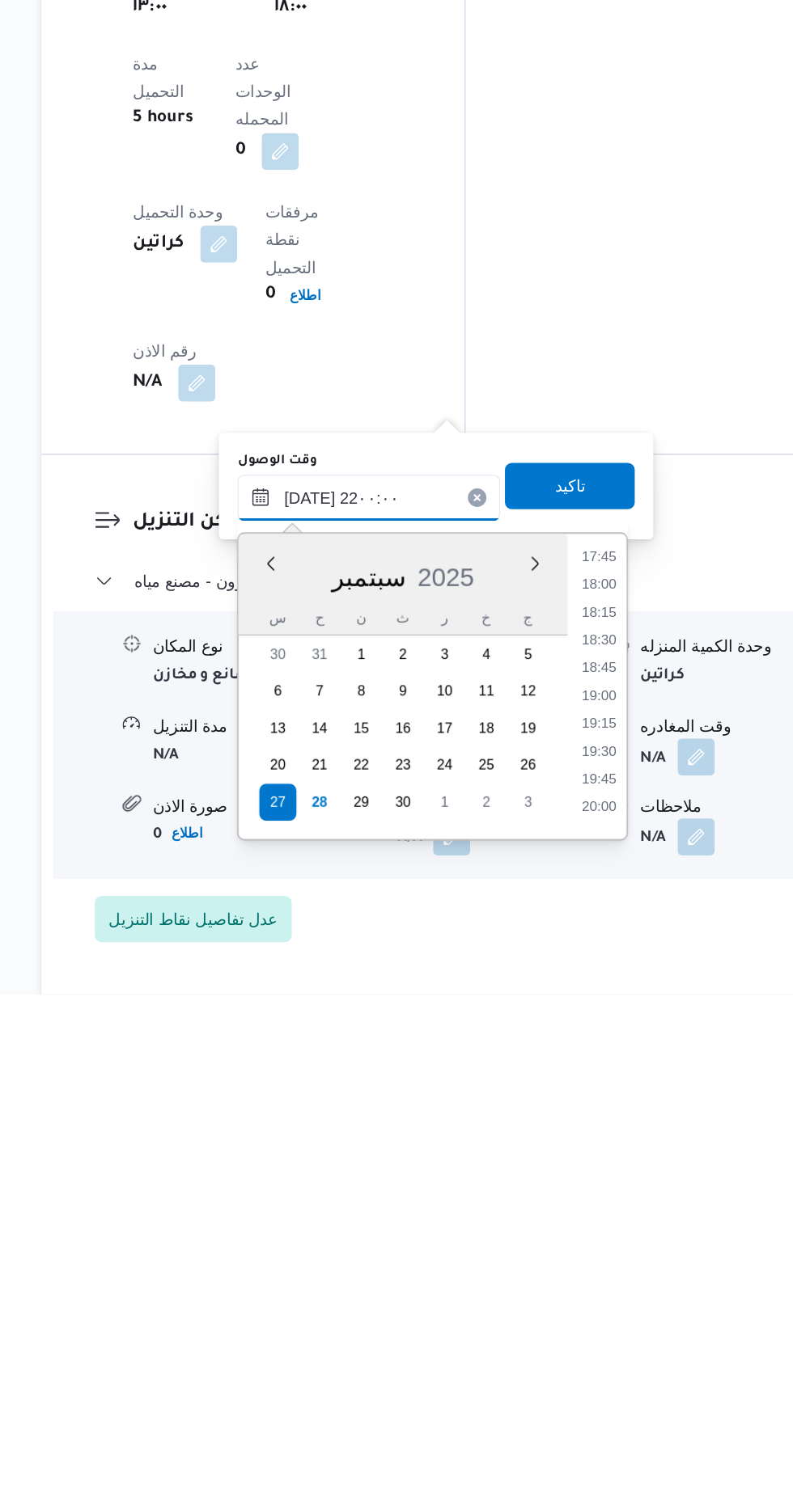
scroll to position [1538, 0]
click at [586, 1380] on li "22:00" at bounding box center [600, 1381] width 38 height 16
type input "[DATE] ٢٢:٠٠"
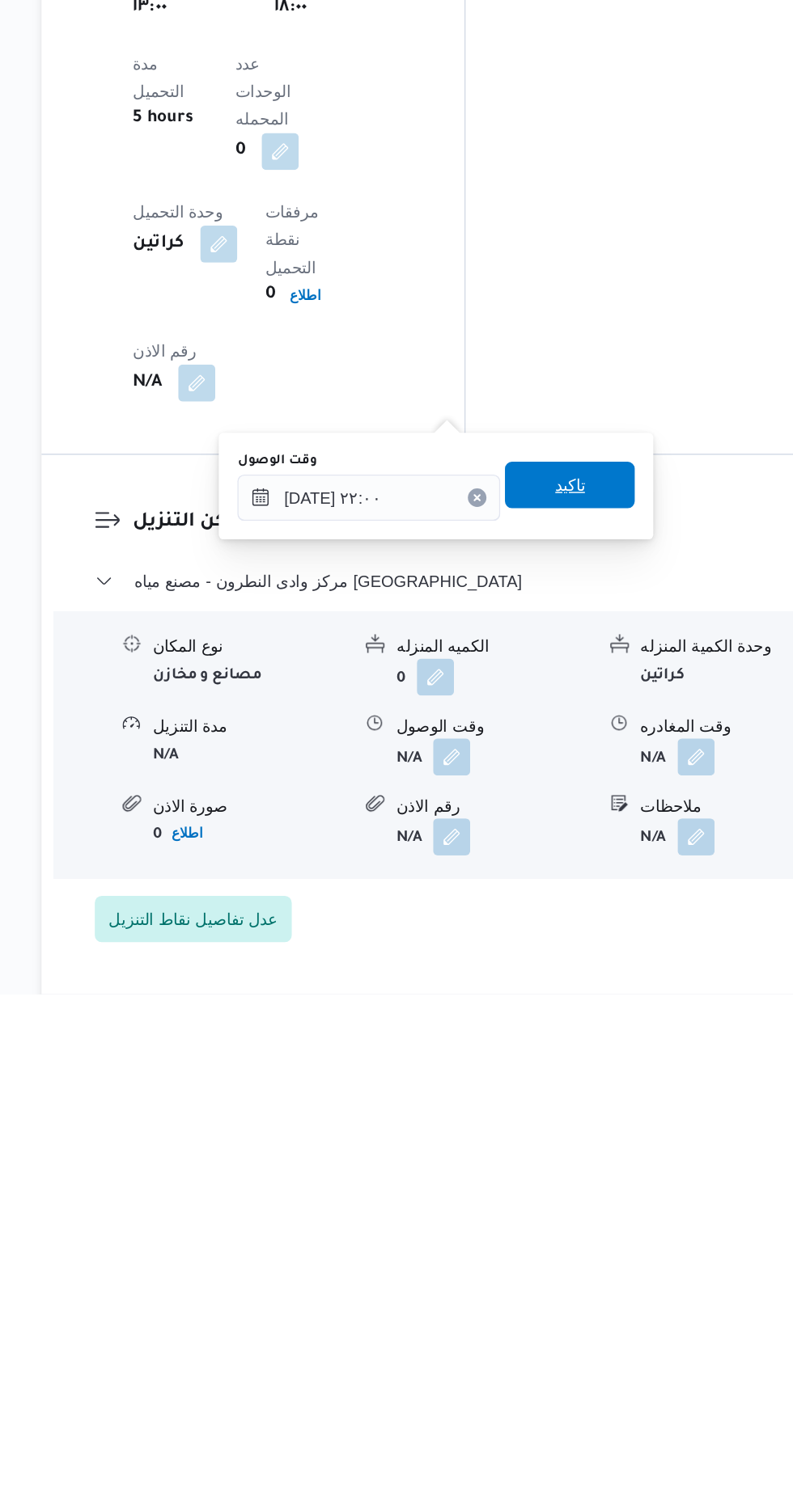
click at [578, 1168] on span "تاكيد" at bounding box center [579, 1156] width 90 height 32
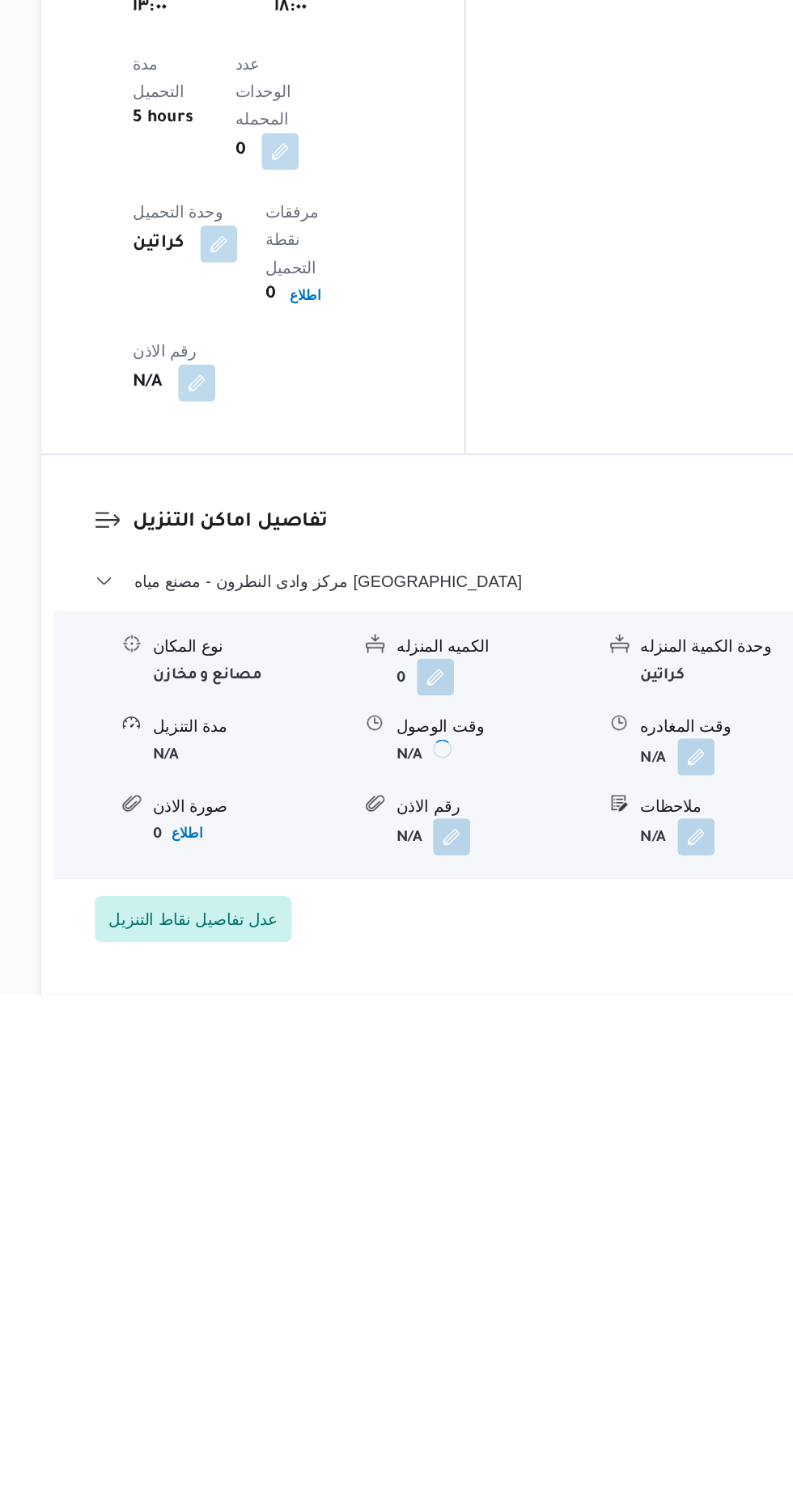
scroll to position [1202, 0]
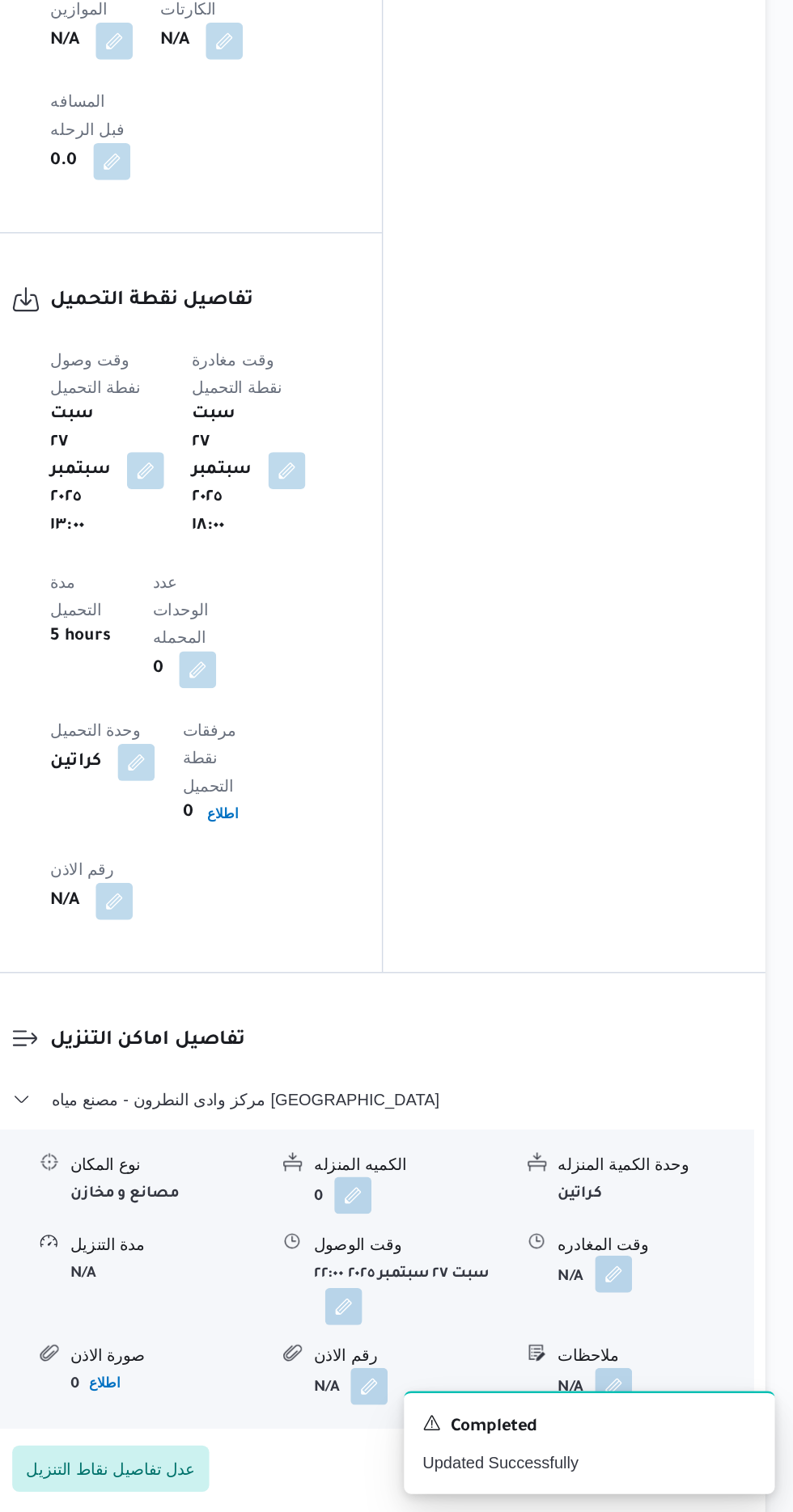
click at [660, 1332] on button "button" at bounding box center [667, 1345] width 26 height 26
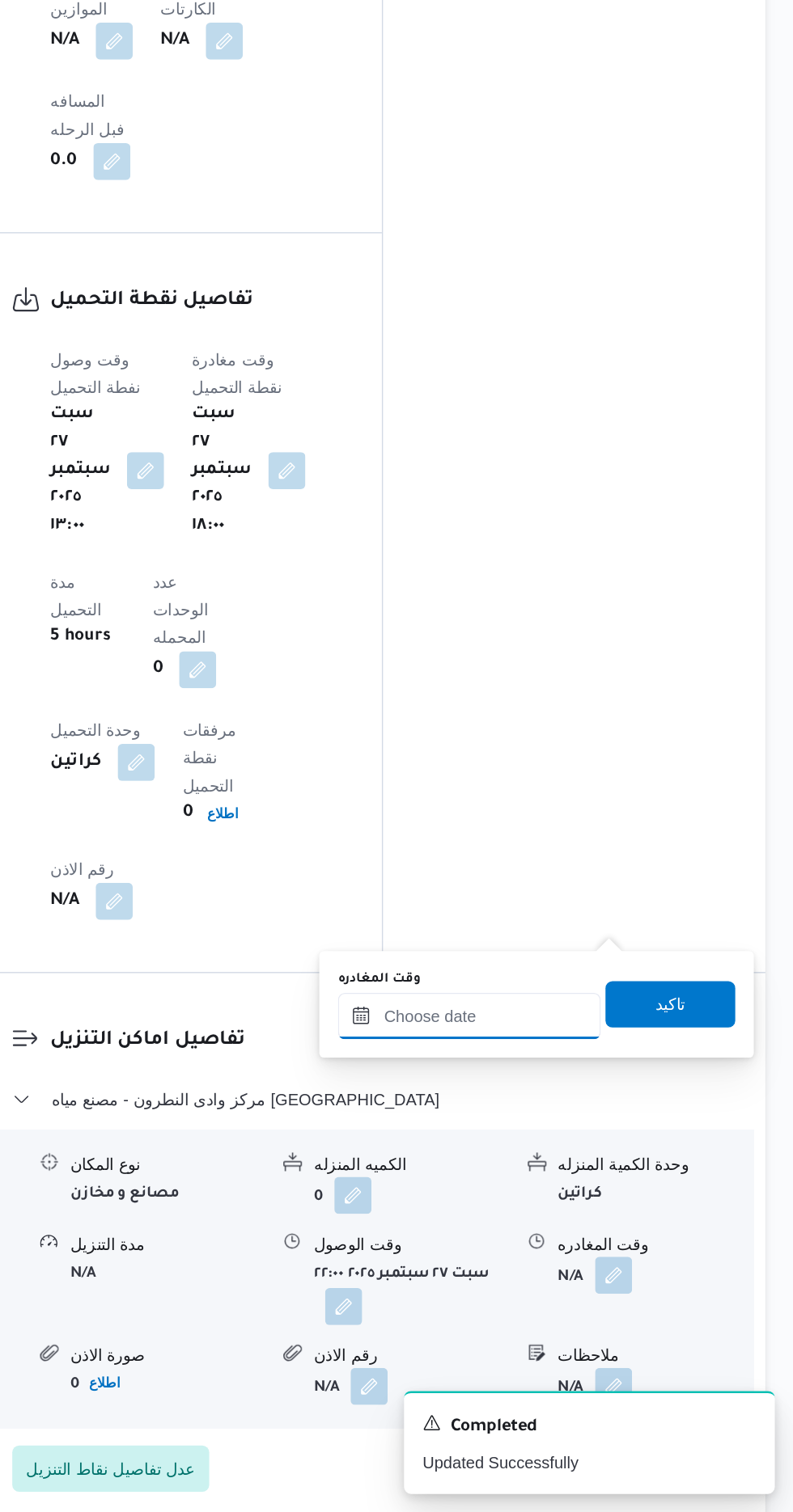
click at [527, 1165] on input "وقت المغادره" at bounding box center [567, 1166] width 184 height 32
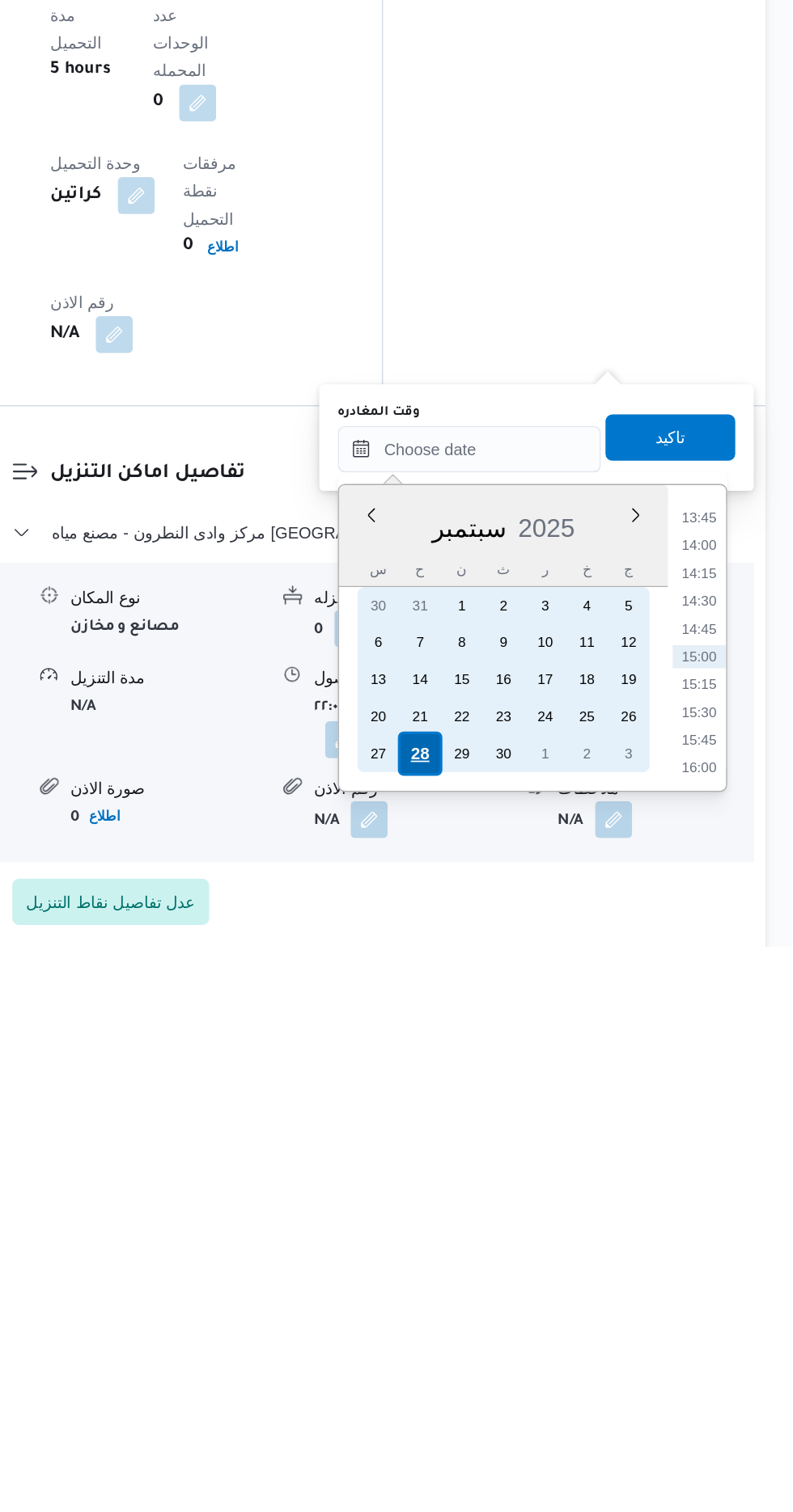
click at [528, 1377] on div "28" at bounding box center [532, 1378] width 31 height 31
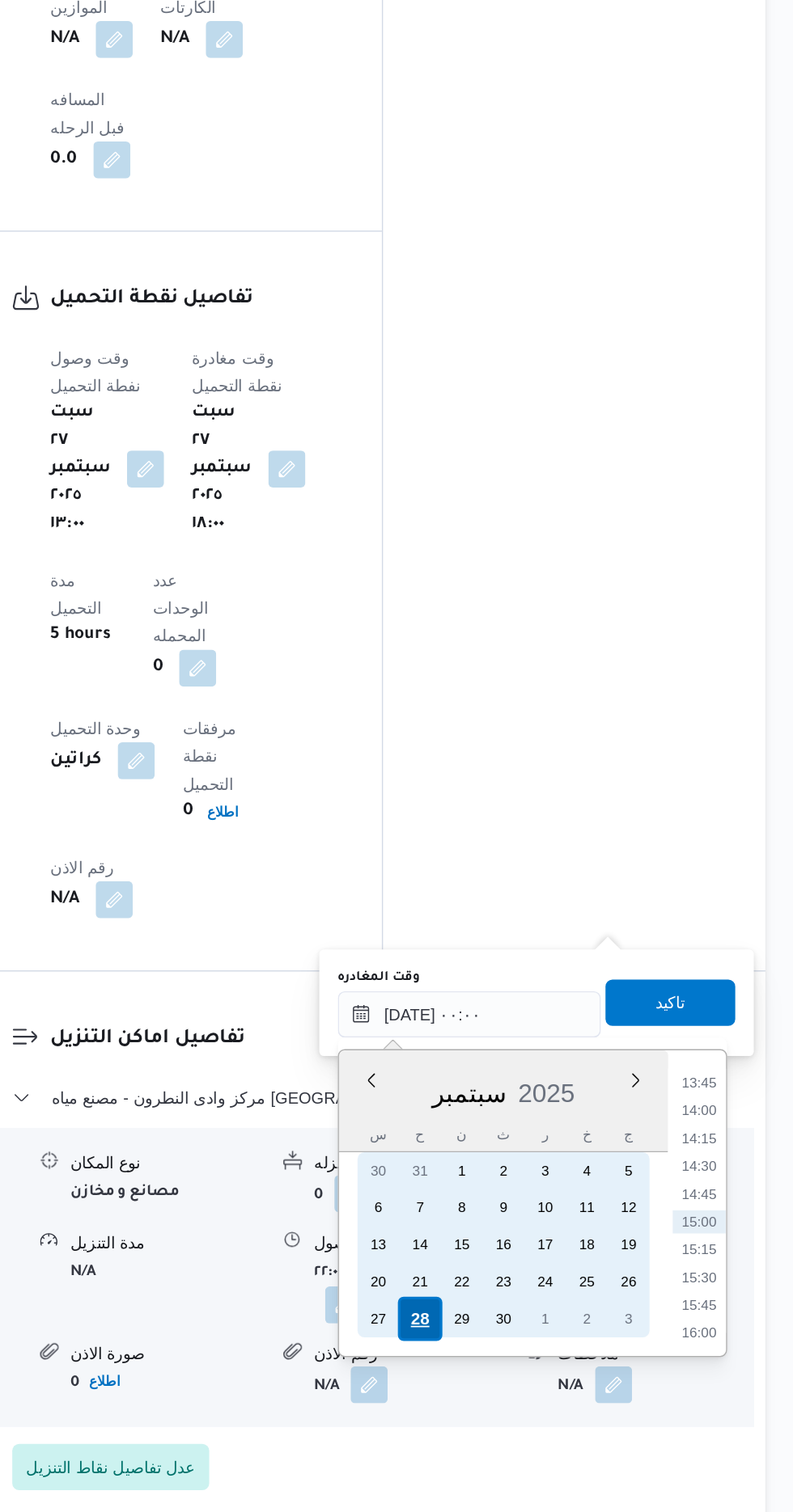
scroll to position [0, 0]
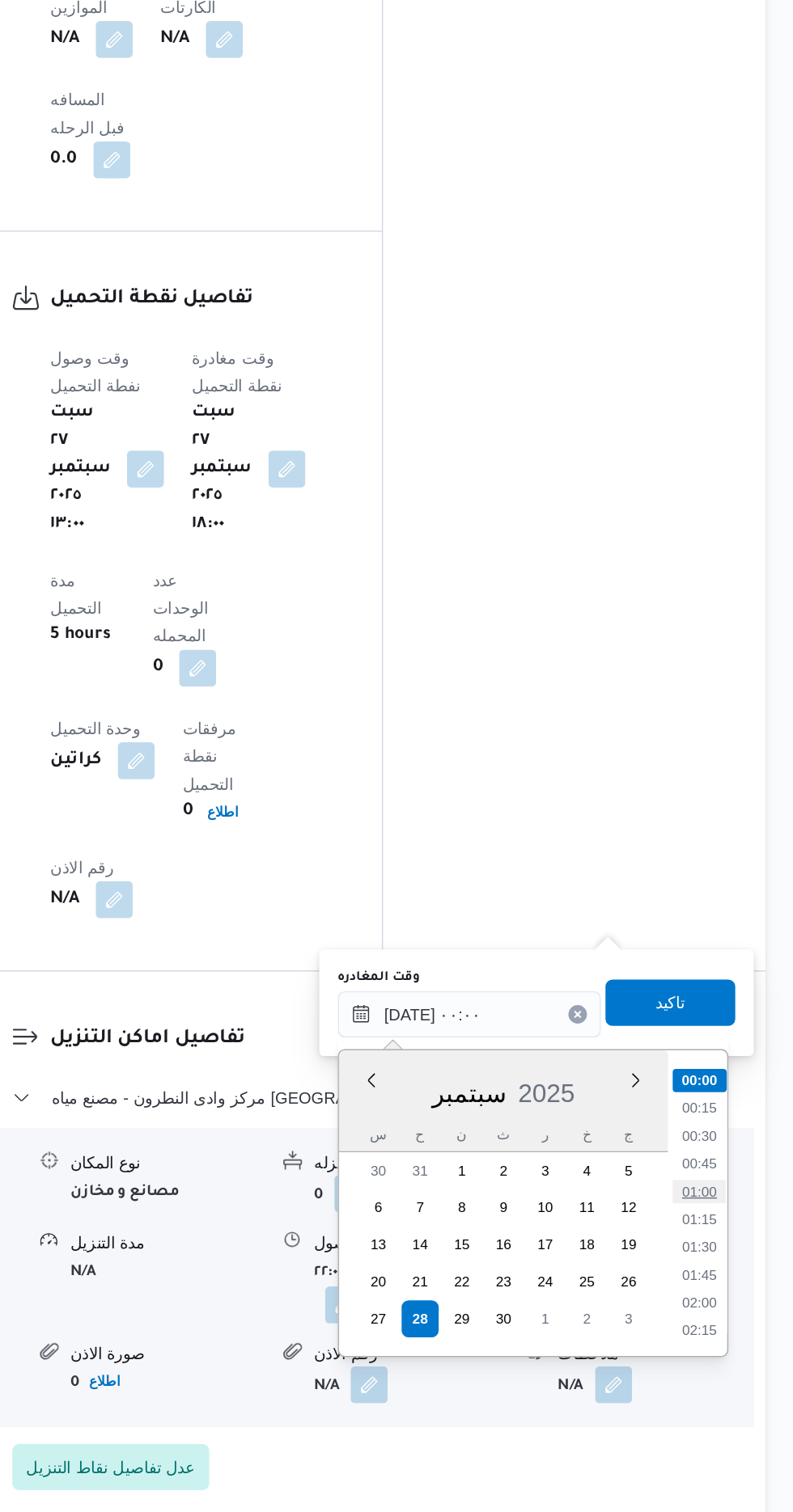
click at [718, 1288] on li "01:00" at bounding box center [727, 1288] width 37 height 16
type input "[DATE] ٠١:٠٠"
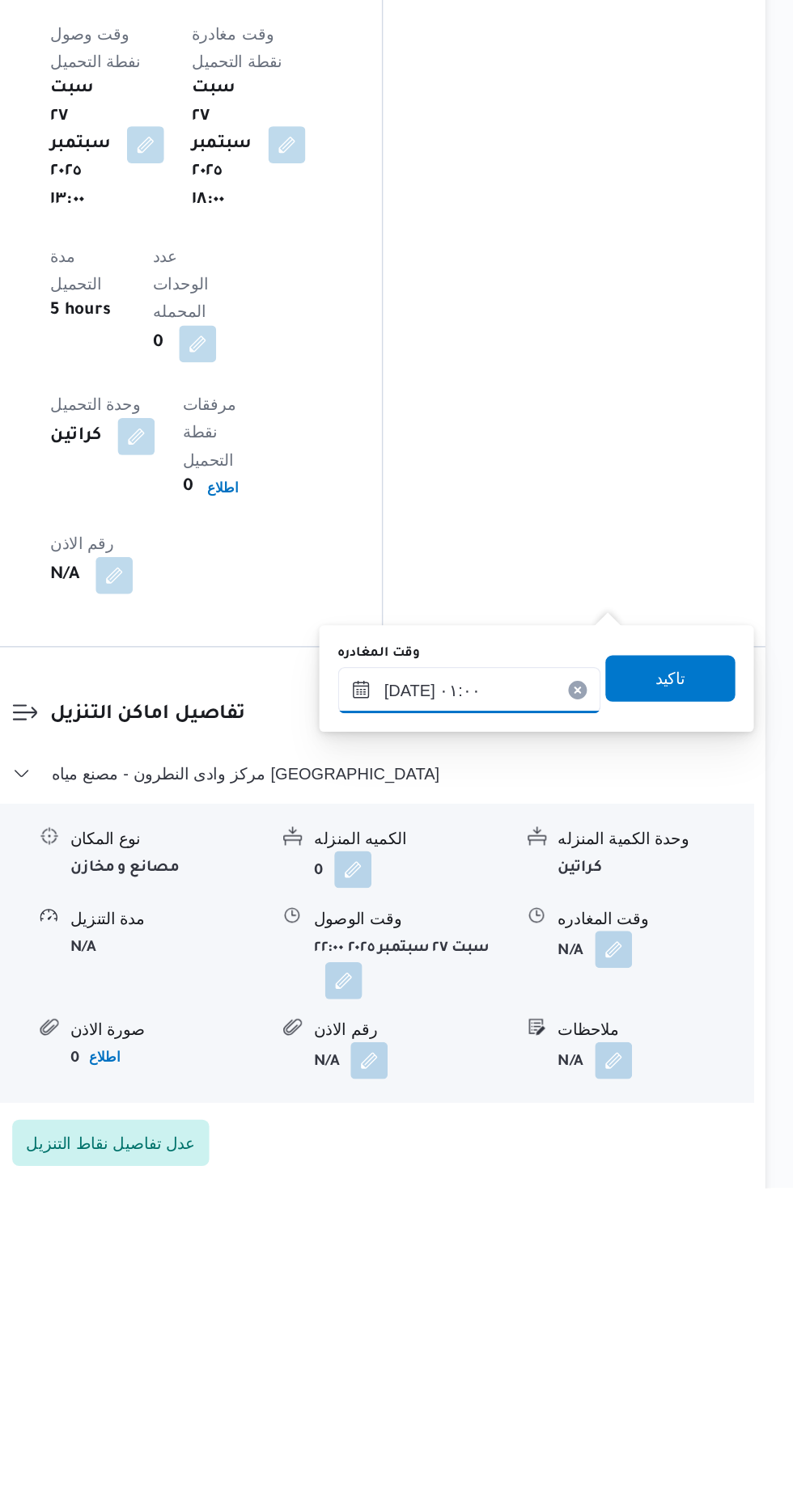
scroll to position [1203, 0]
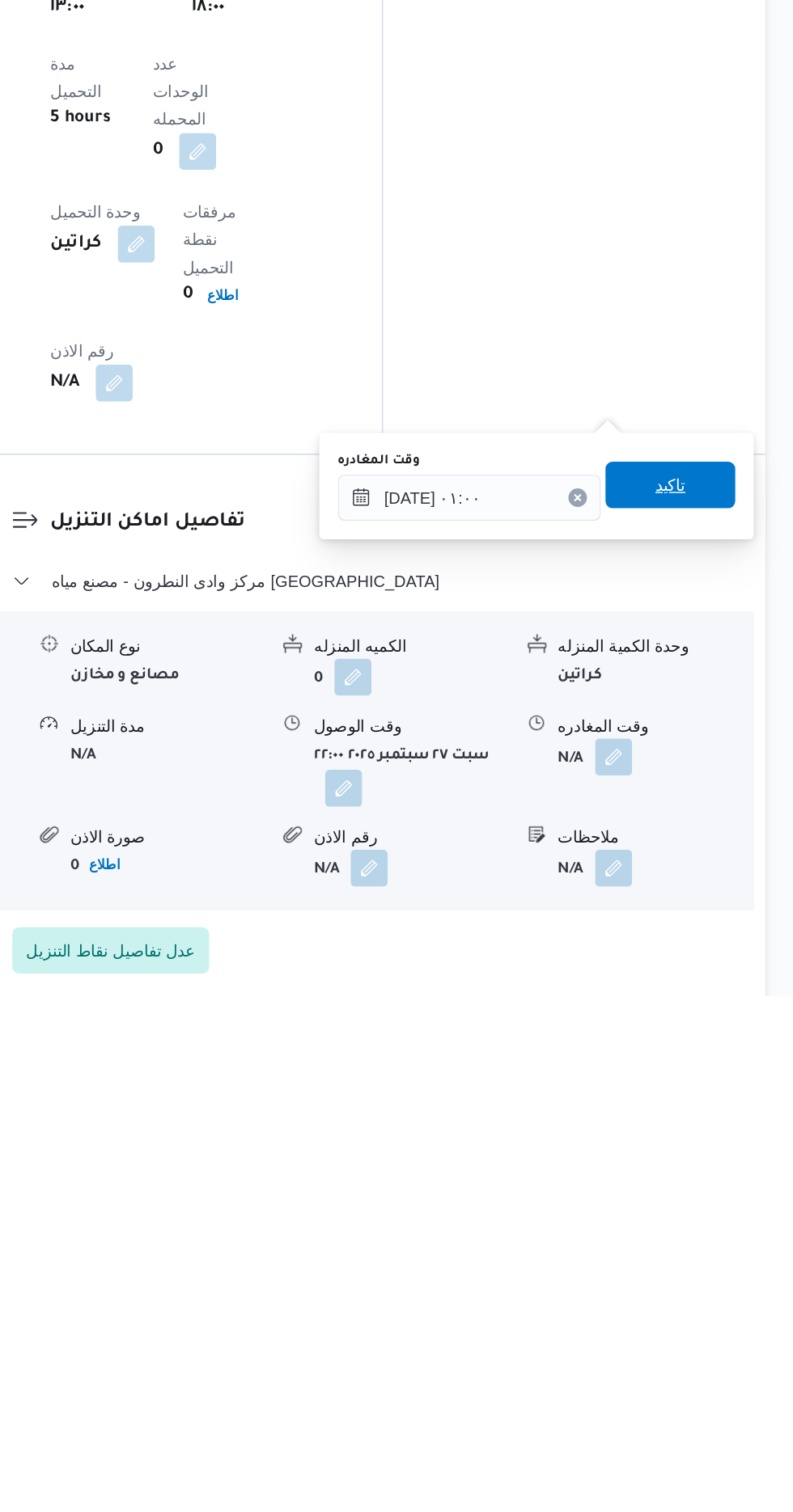
click at [719, 1168] on span "تاكيد" at bounding box center [707, 1155] width 90 height 32
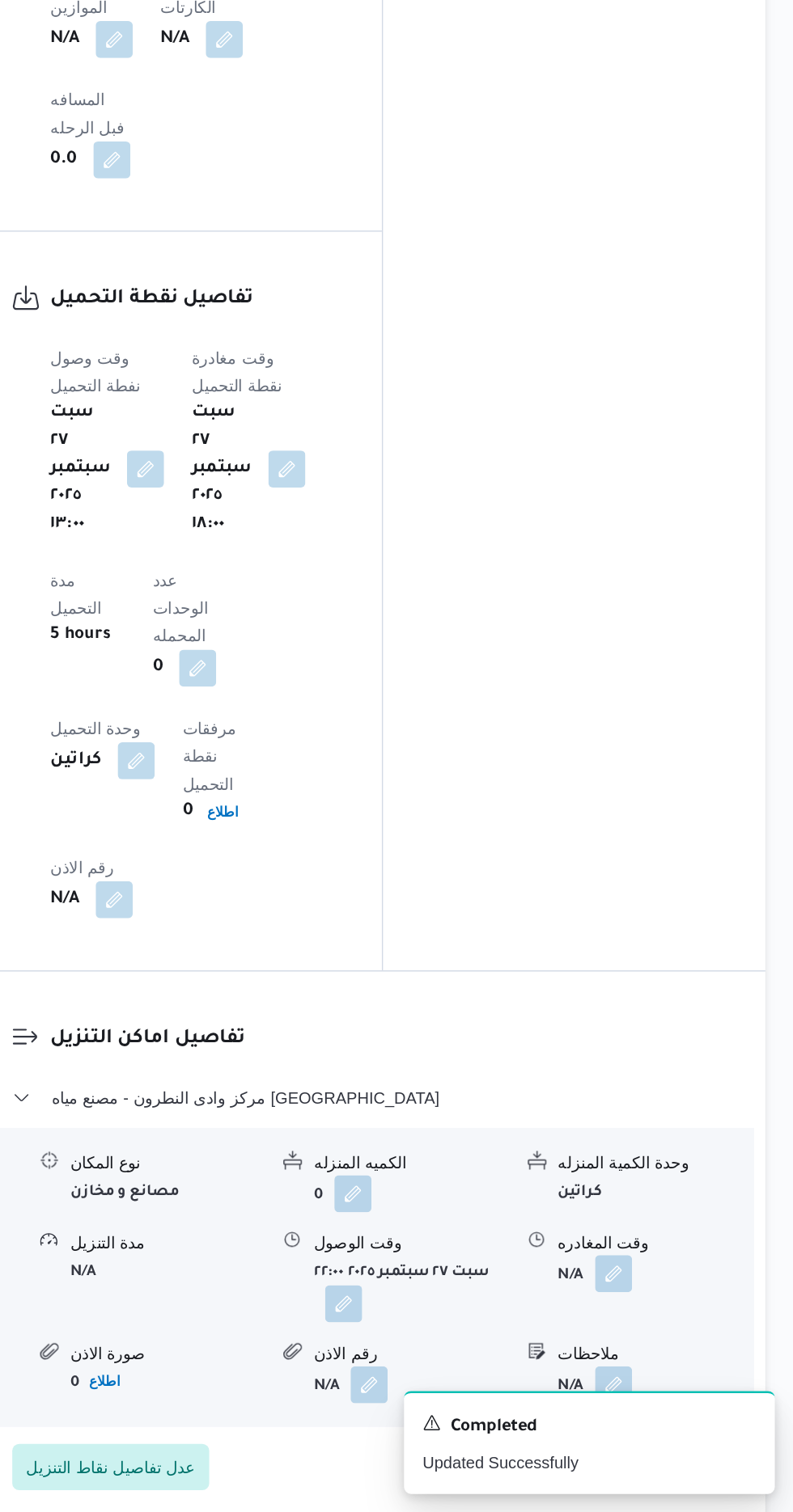
click at [468, 1354] on button "button" at bounding box center [479, 1366] width 26 height 26
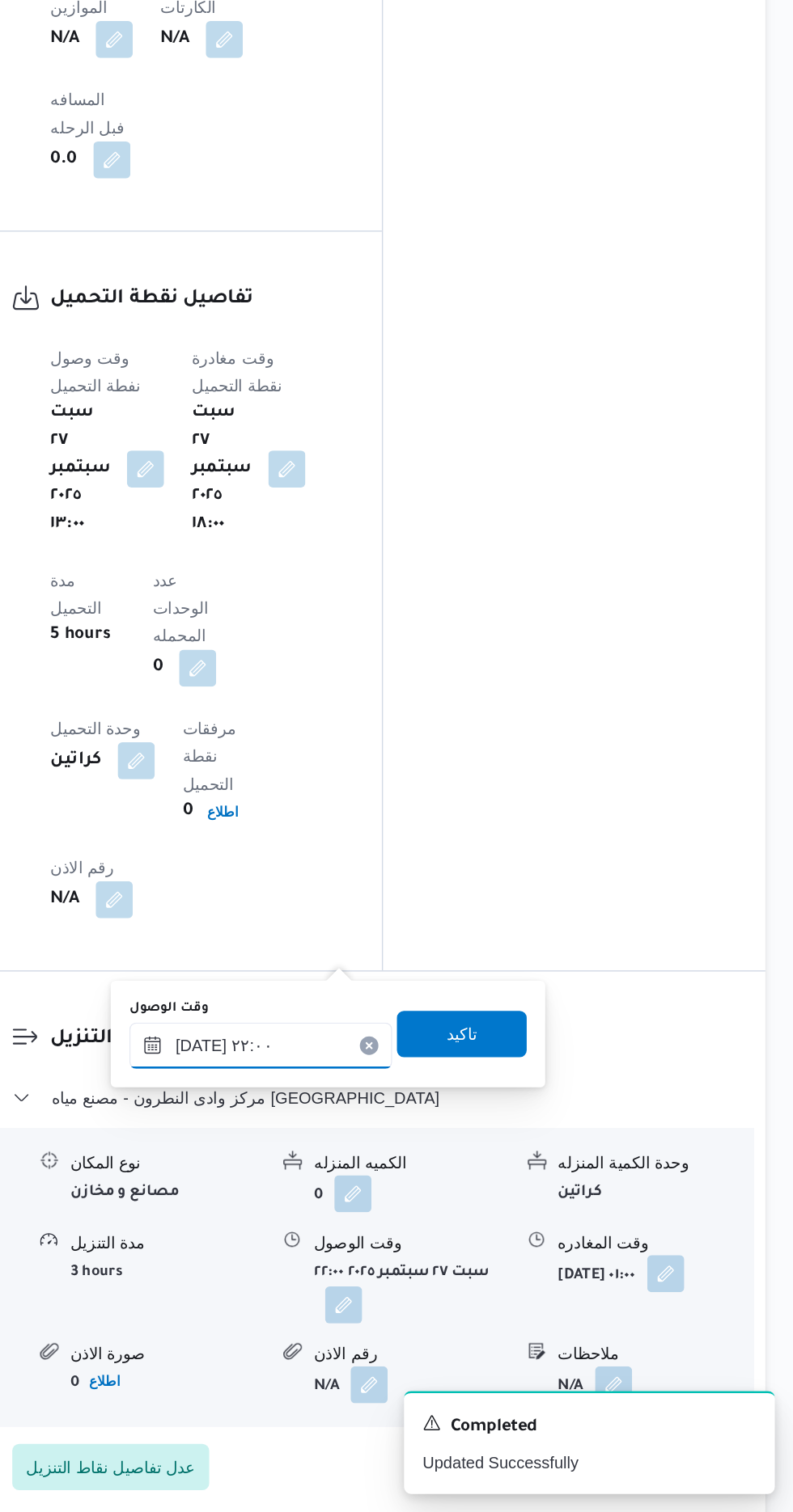
click at [413, 1188] on input "[DATE] ٢٢:٠٠" at bounding box center [422, 1186] width 184 height 32
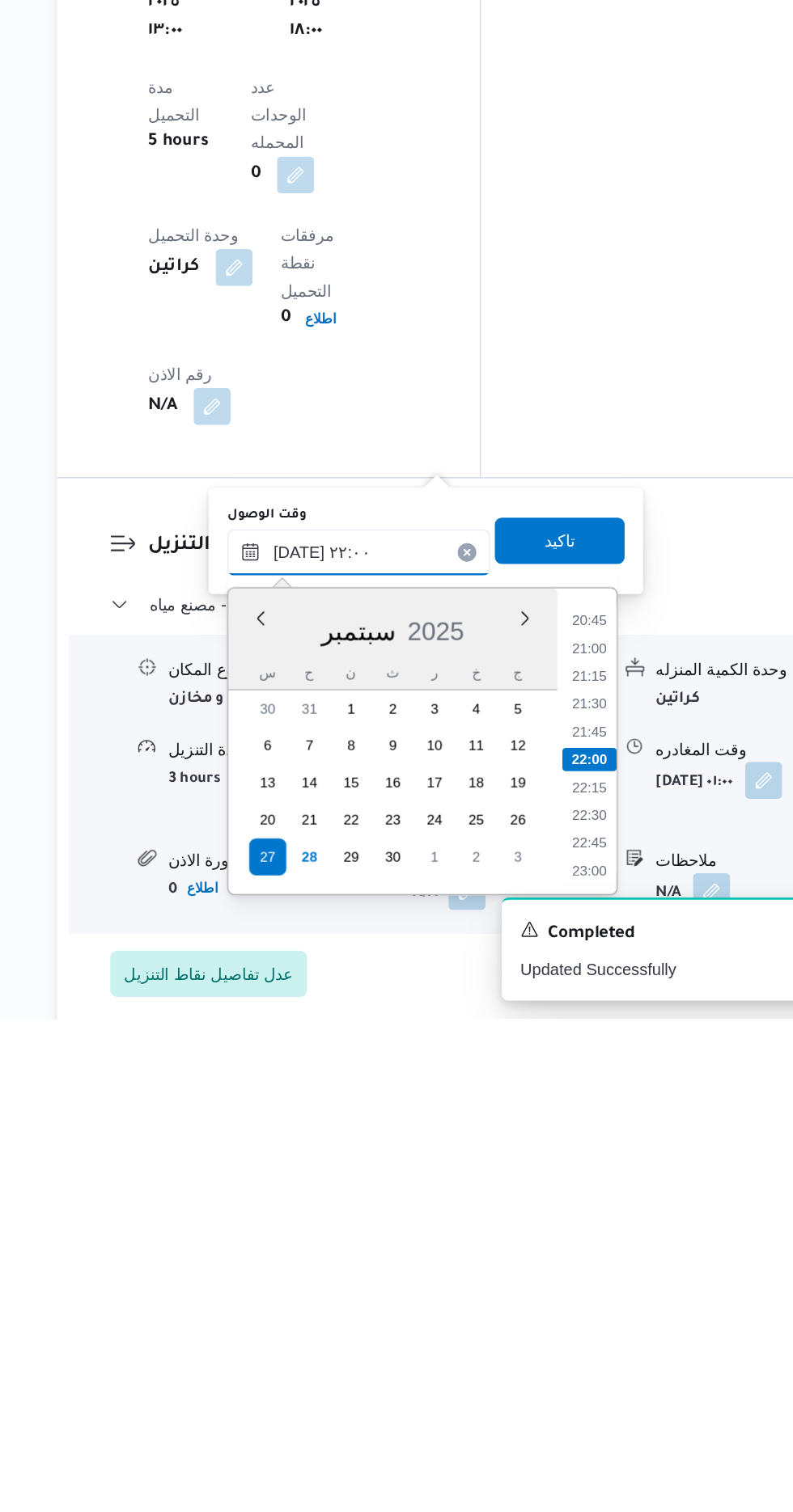
scroll to position [1223, 0]
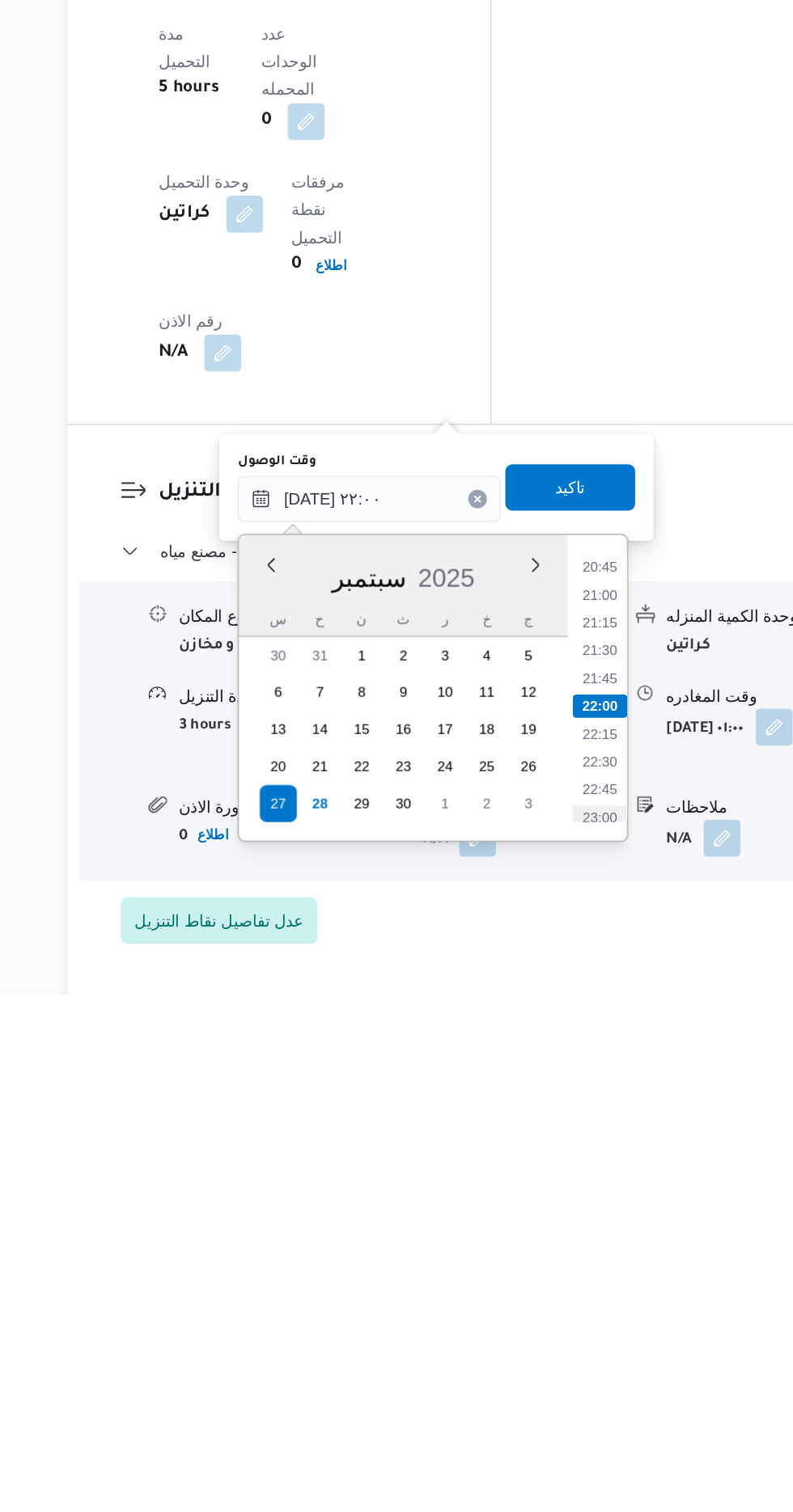
click at [573, 1387] on li "23:00" at bounding box center [582, 1388] width 37 height 16
type input "[DATE] ٢٣:٠٠"
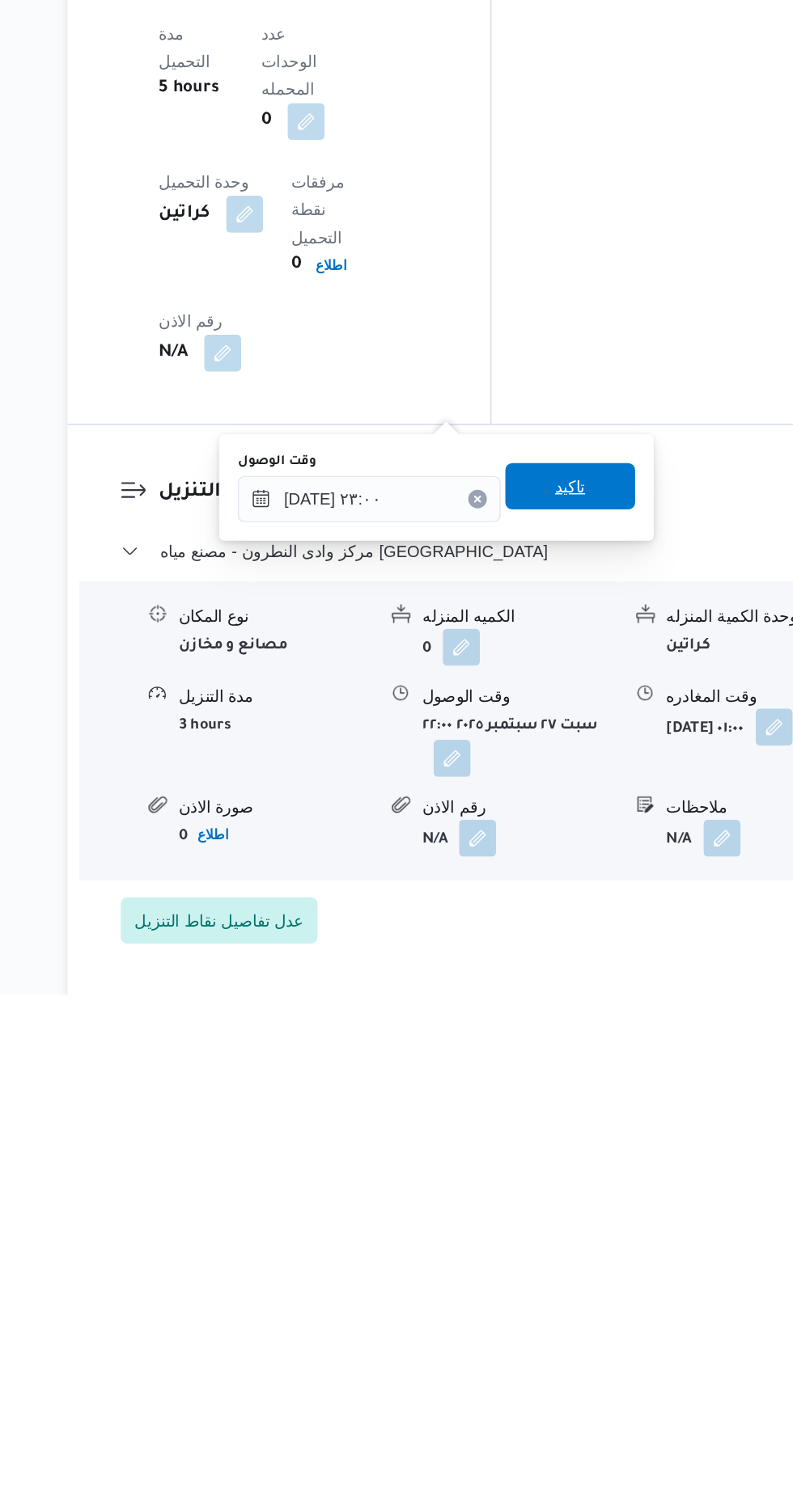
click at [569, 1166] on span "تاكيد" at bounding box center [561, 1157] width 21 height 20
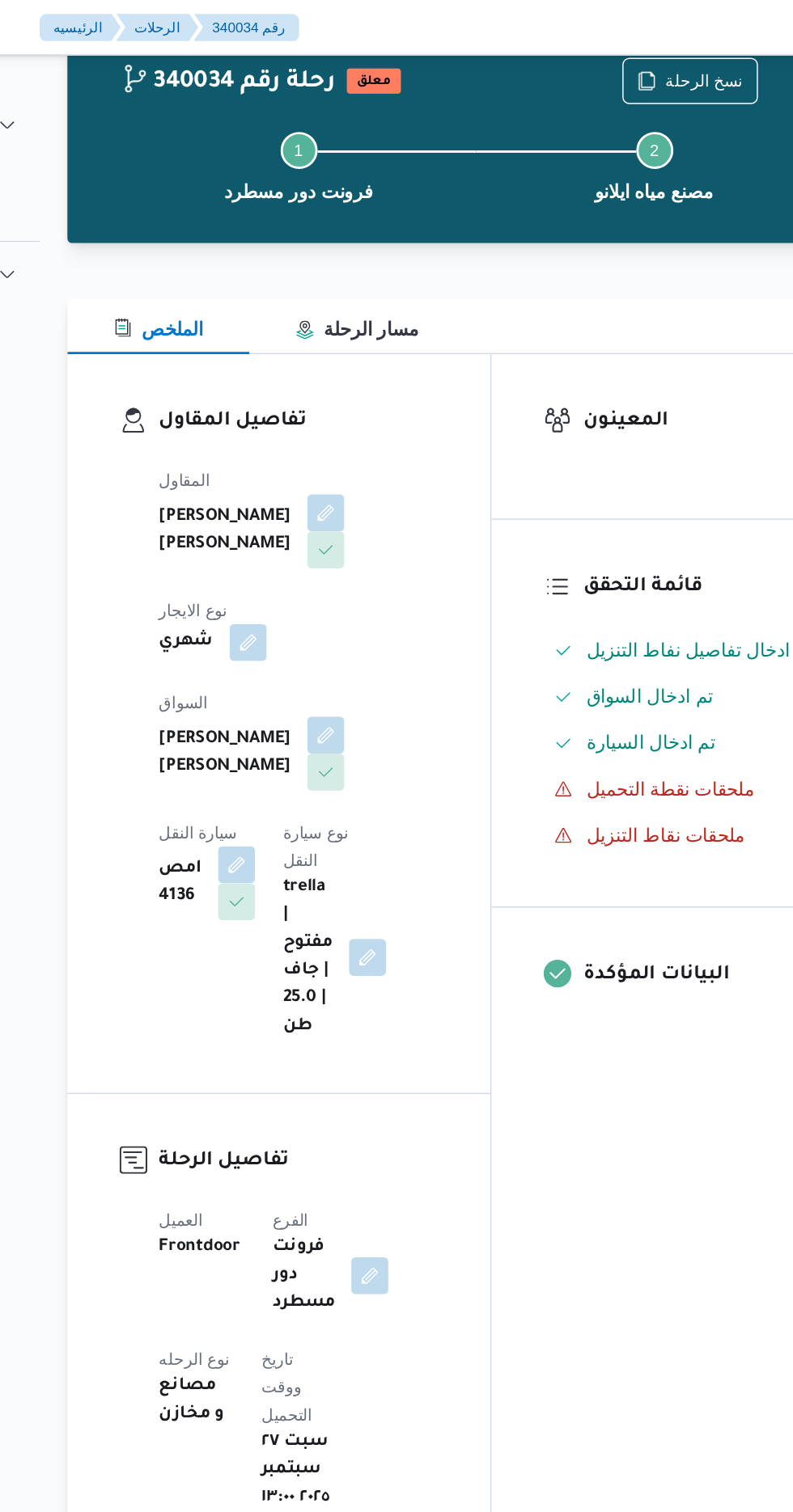
scroll to position [0, 0]
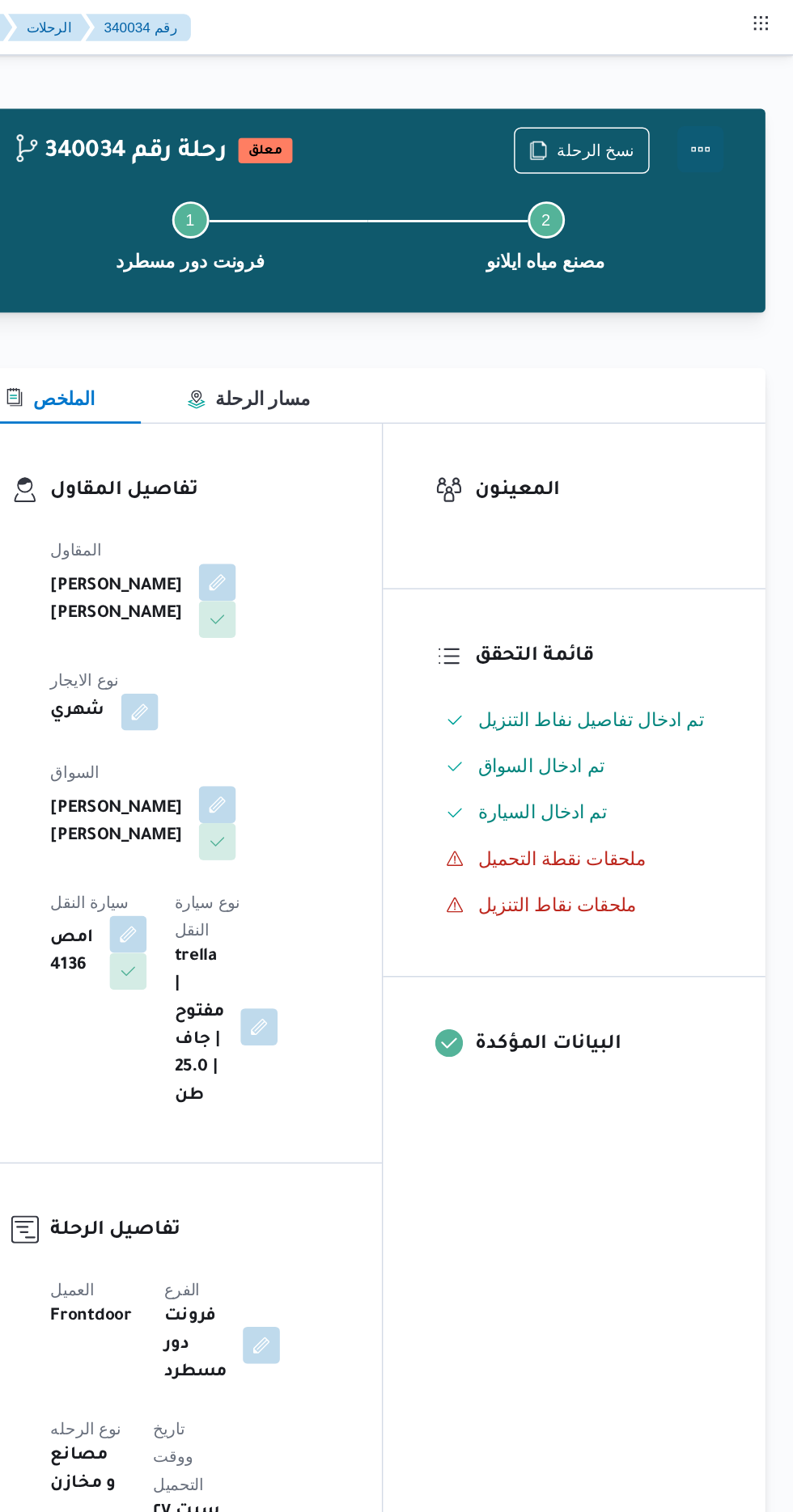
click at [723, 108] on button "Actions" at bounding box center [728, 105] width 32 height 32
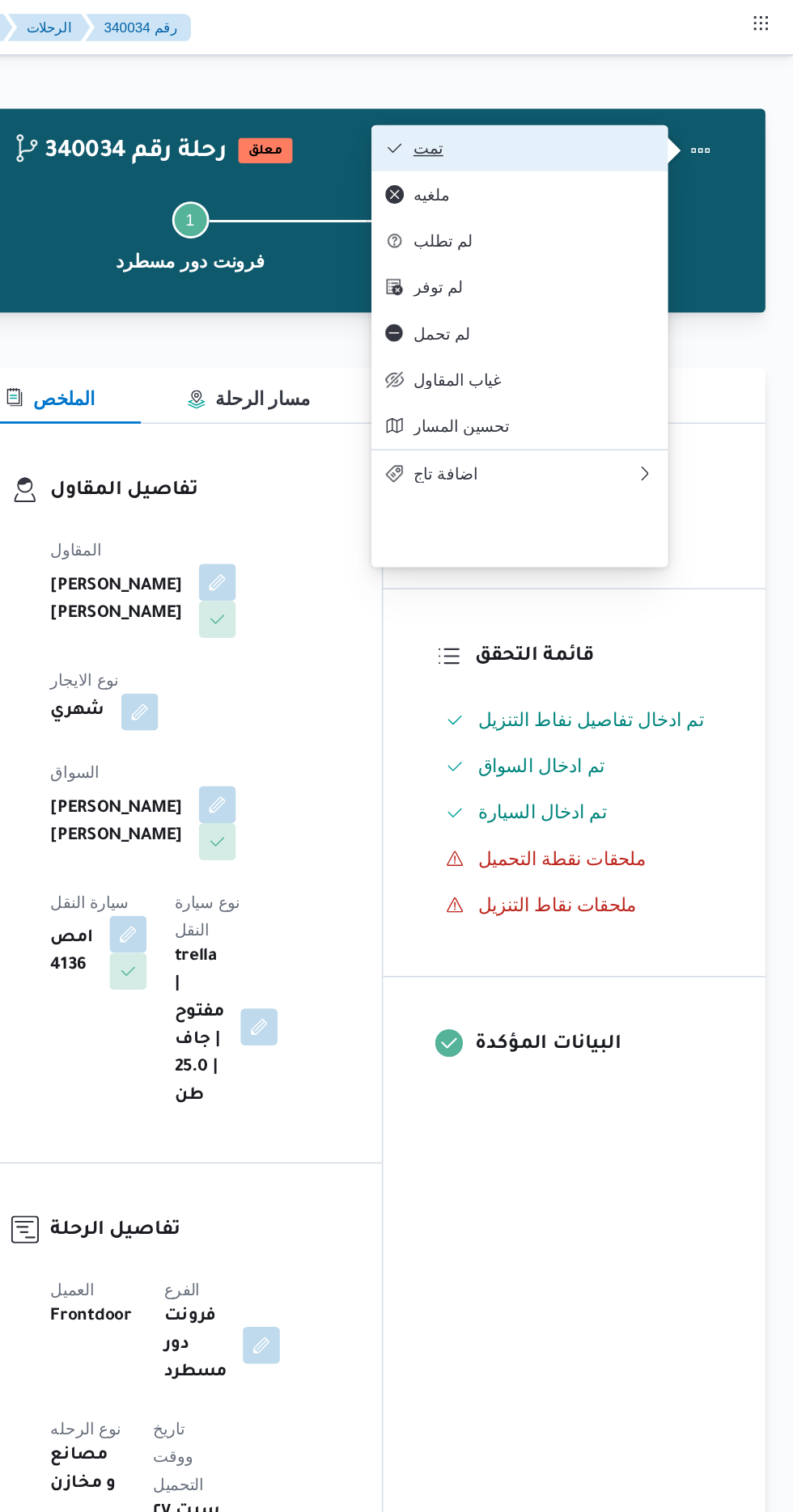
click at [525, 102] on span "تمت" at bounding box center [602, 103] width 187 height 13
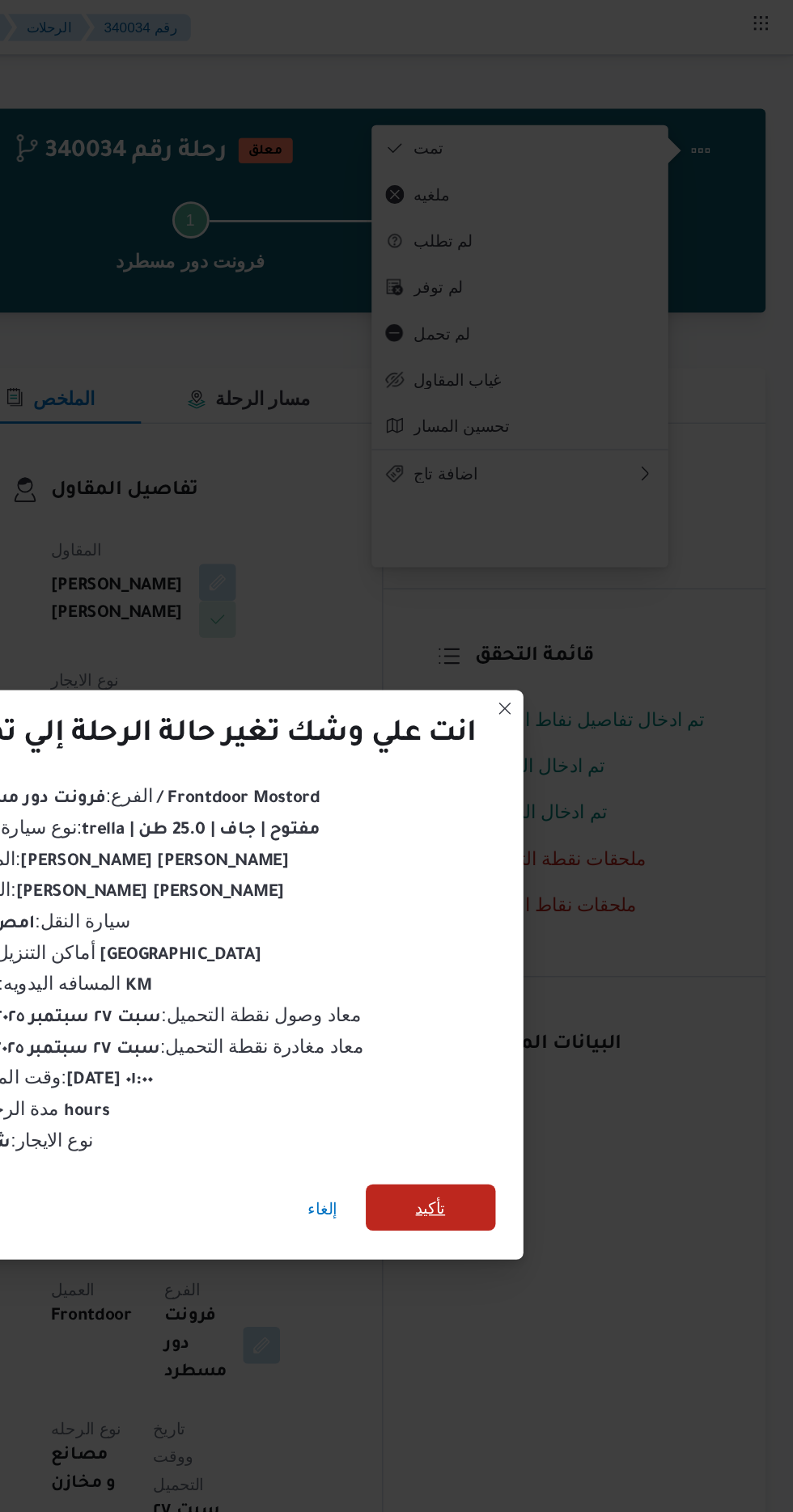
click at [541, 839] on span "تأكيد" at bounding box center [539, 843] width 21 height 20
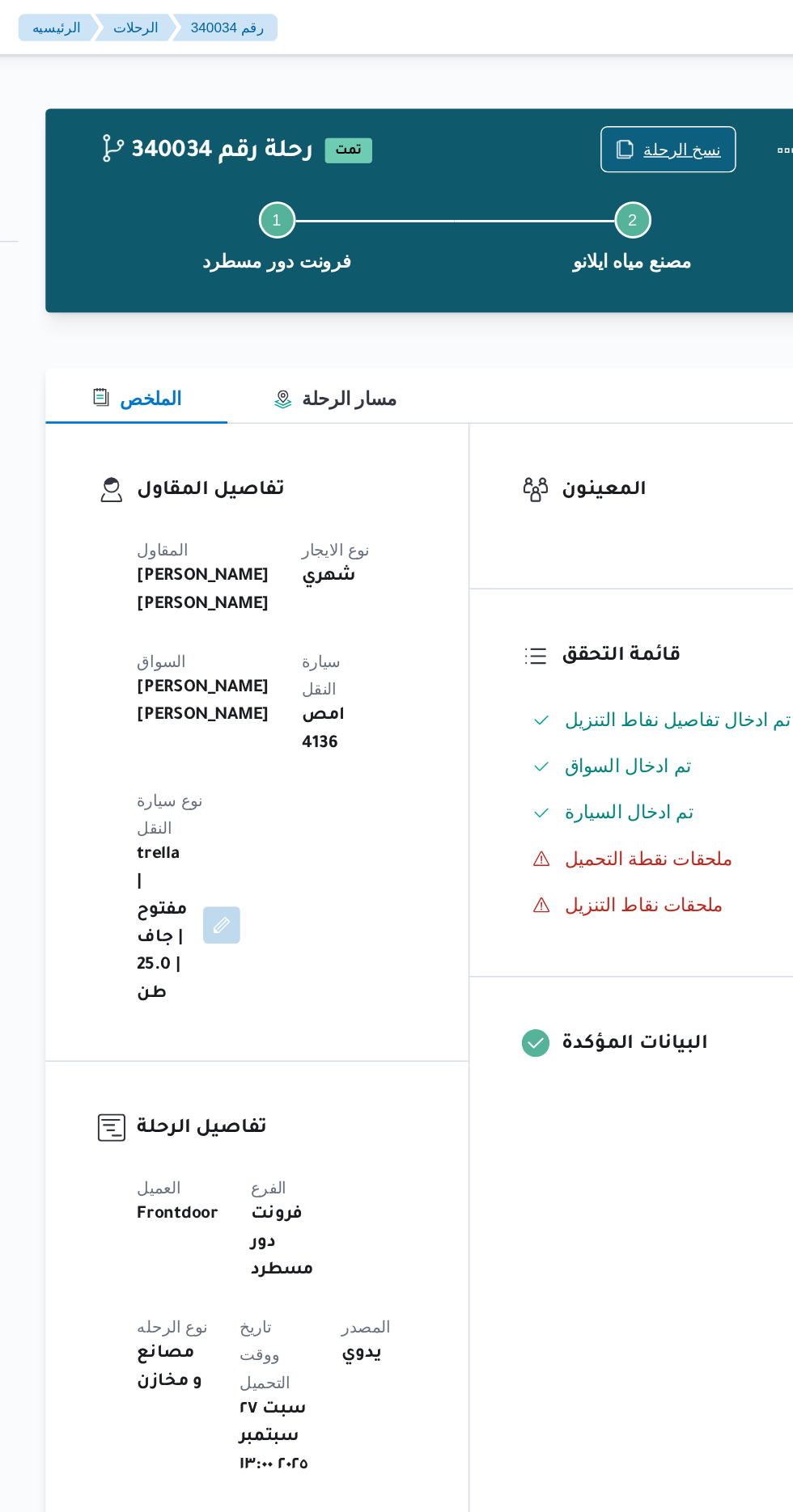
click at [635, 104] on span "نسخ الرحلة" at bounding box center [655, 104] width 55 height 20
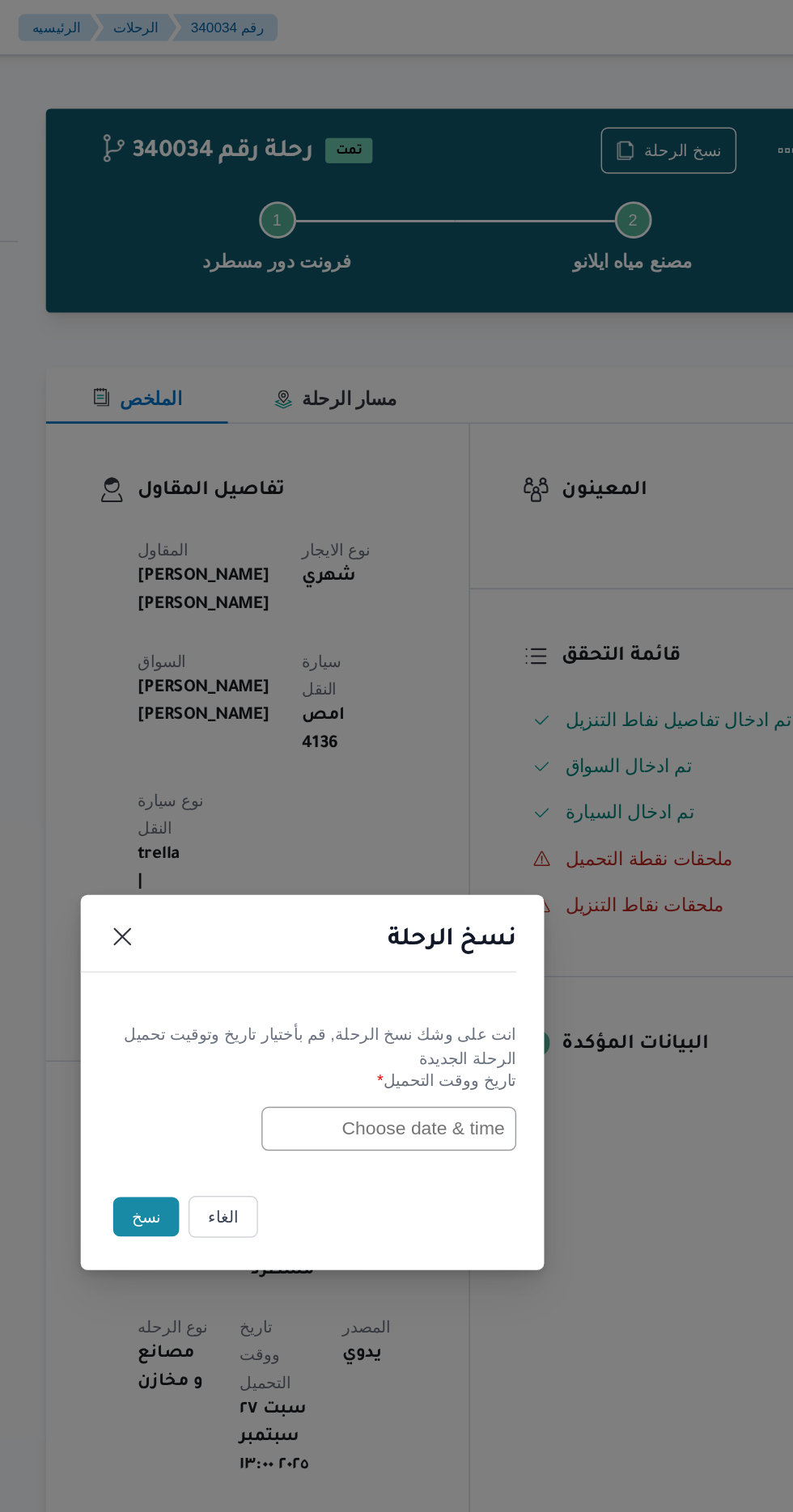
click at [402, 788] on input "text" at bounding box center [450, 788] width 178 height 31
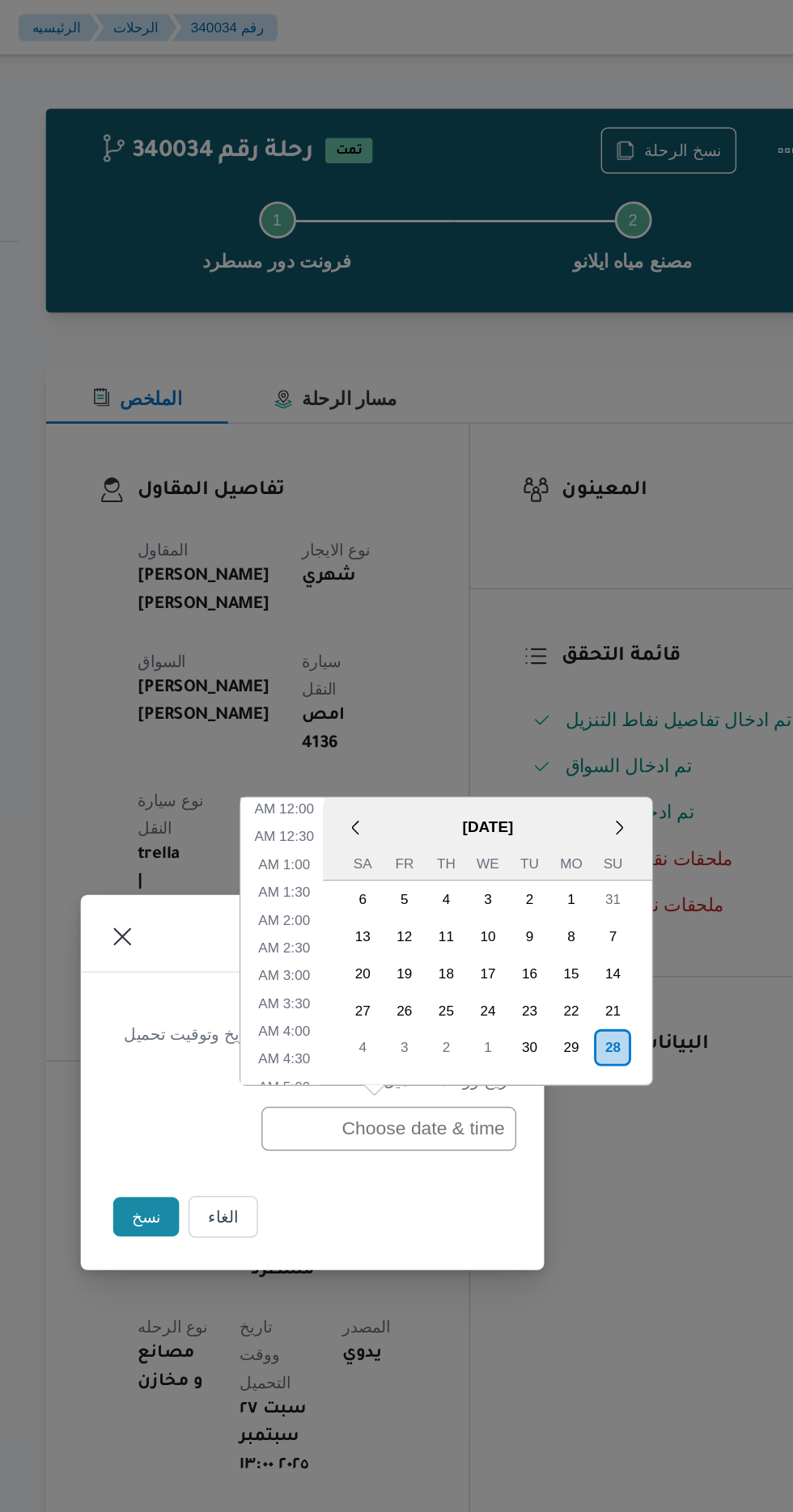
scroll to position [490, 0]
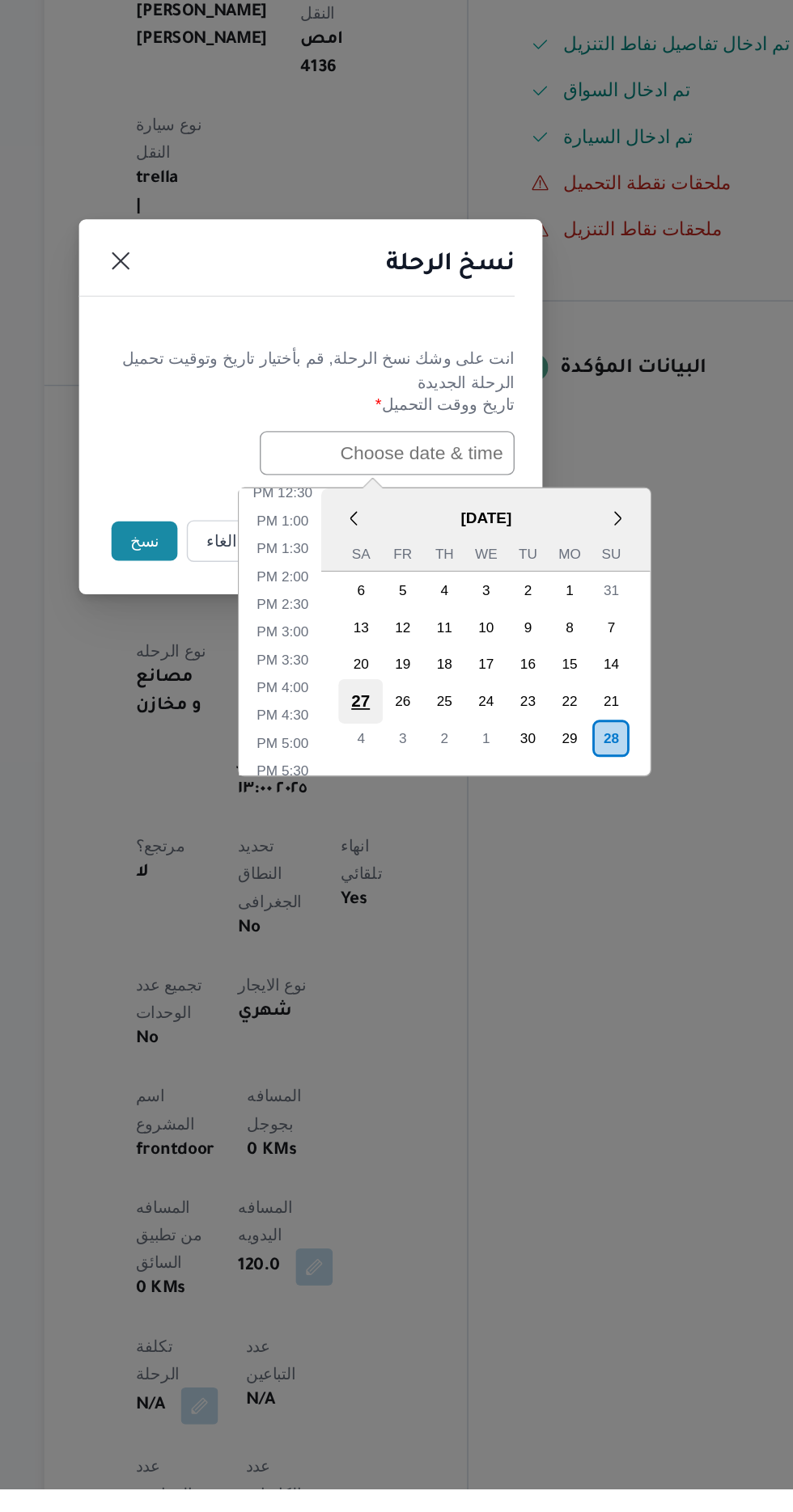
click at [431, 958] on div "27" at bounding box center [431, 961] width 31 height 31
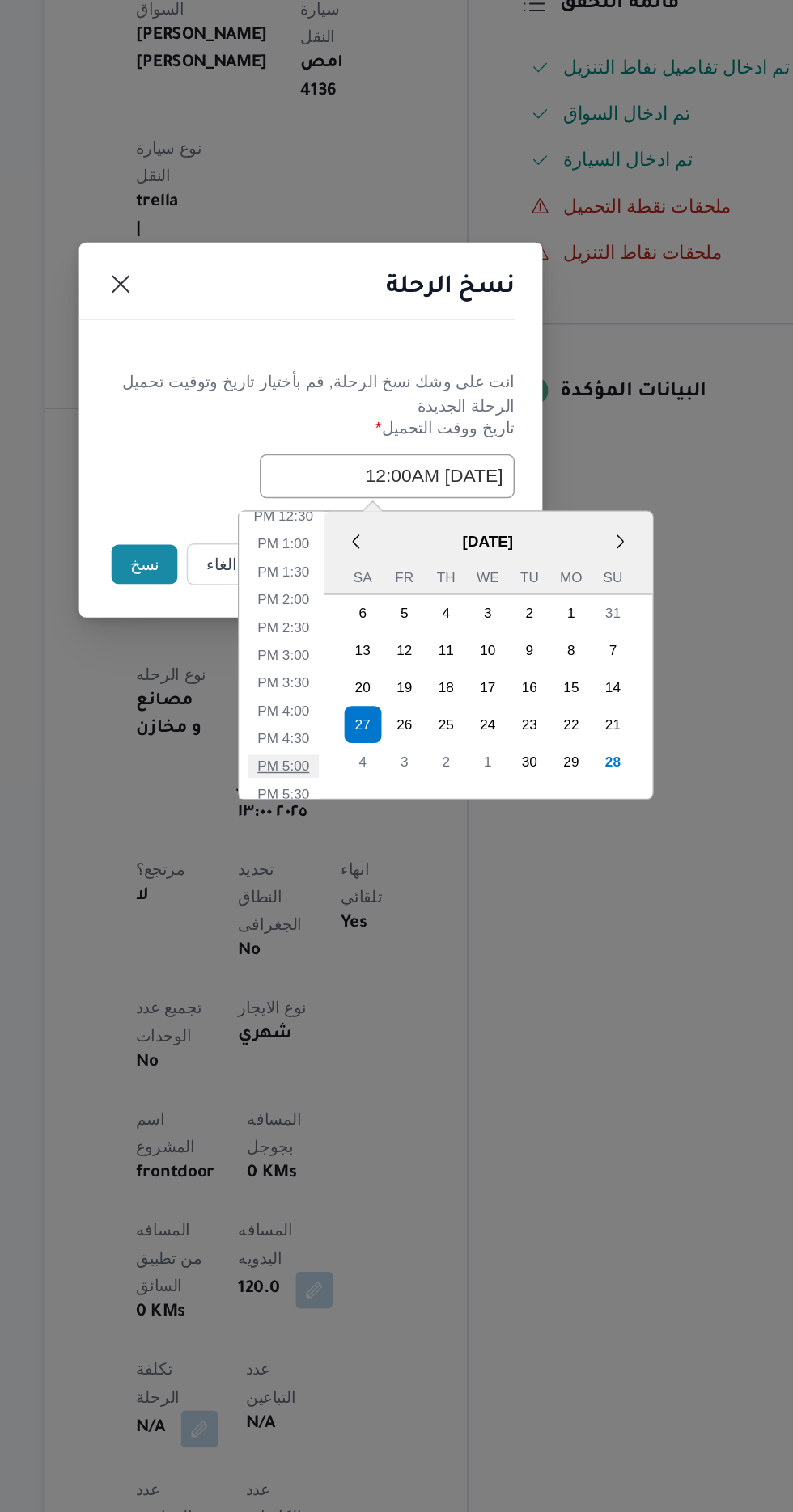
click at [365, 987] on li "5:00 PM" at bounding box center [377, 990] width 49 height 16
type input "[DATE] 5:00PM"
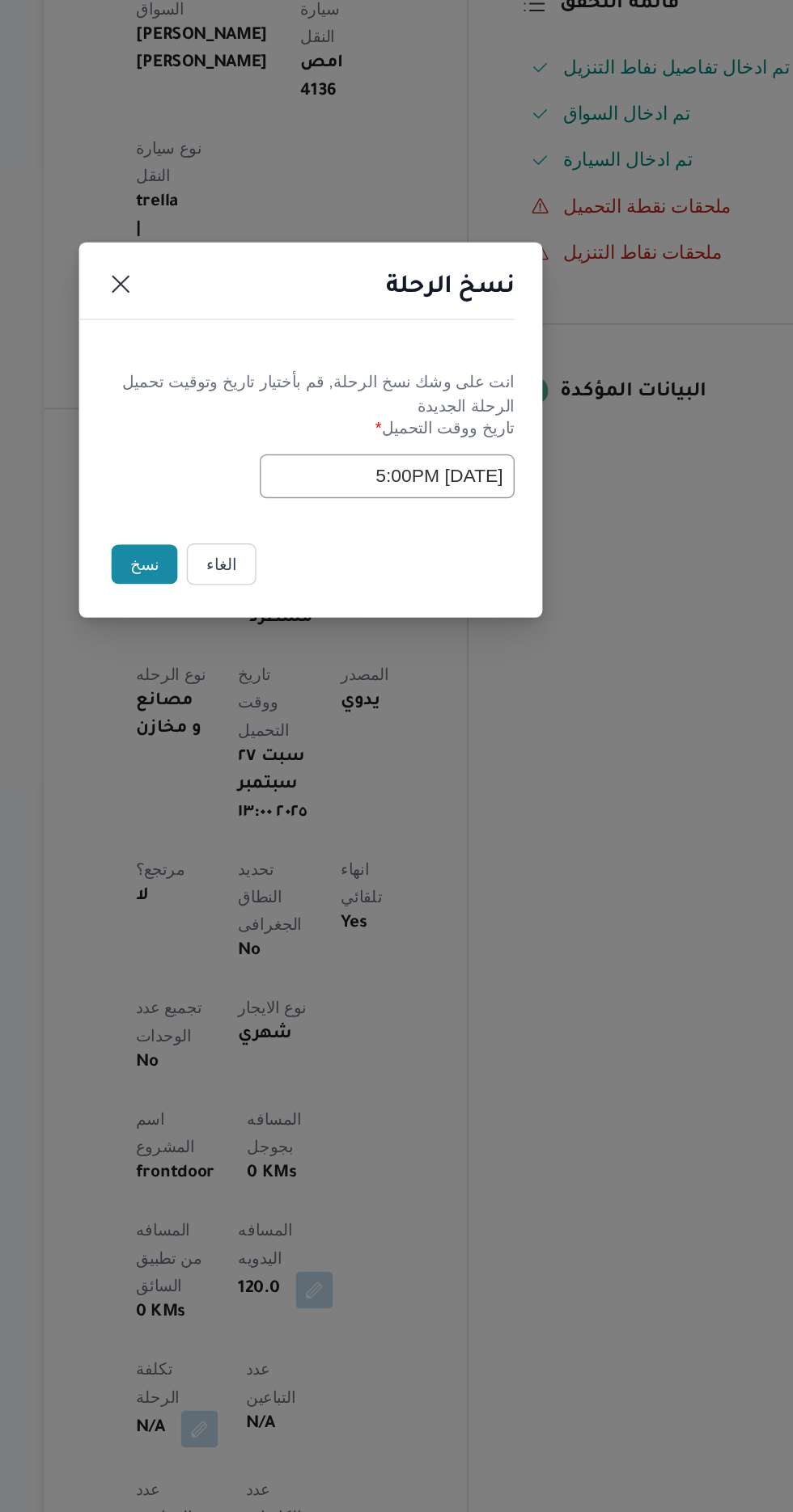
click at [285, 848] on button "نسخ" at bounding box center [280, 850] width 46 height 27
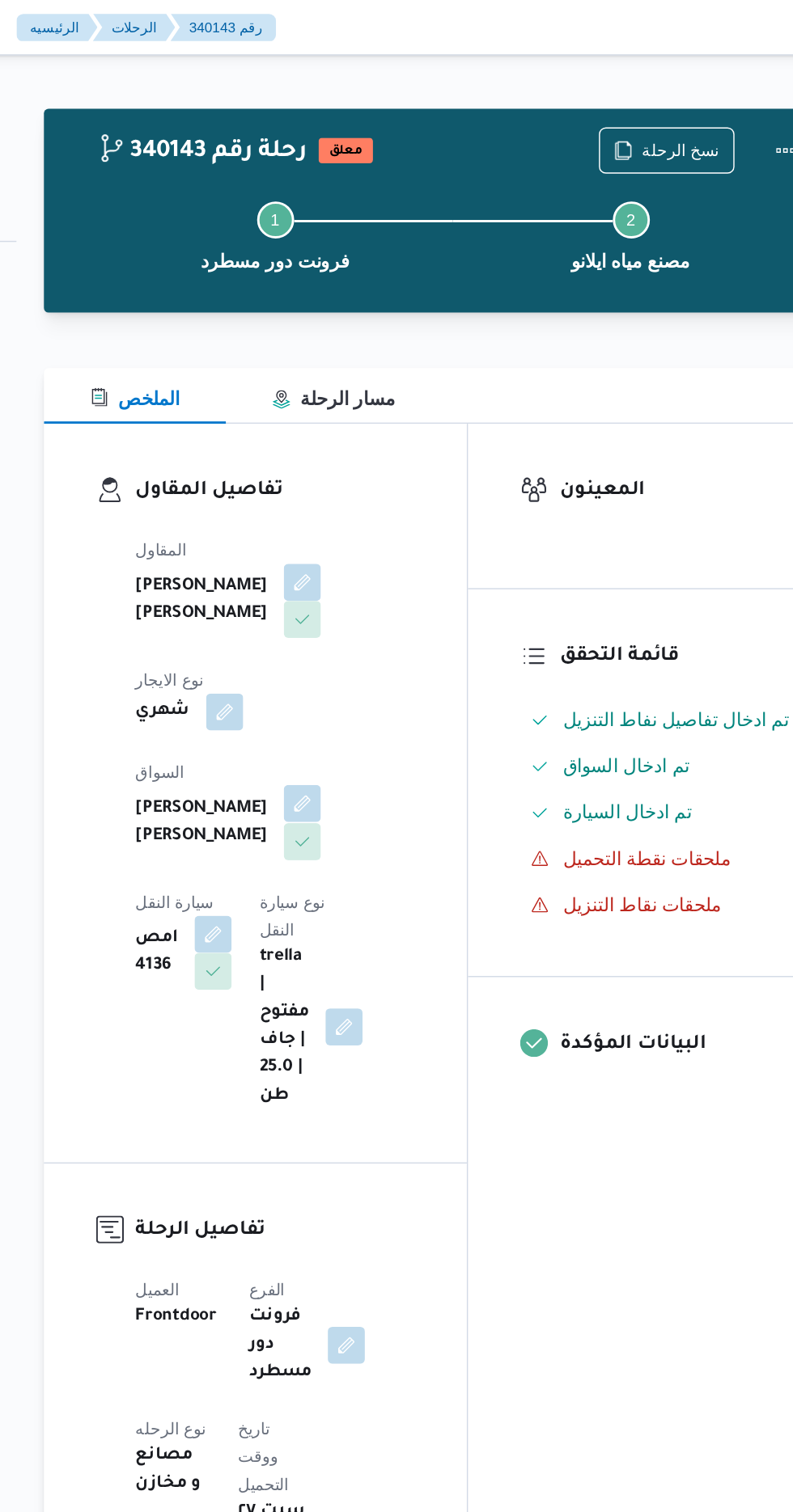
click at [378, 558] on button "button" at bounding box center [391, 561] width 26 height 26
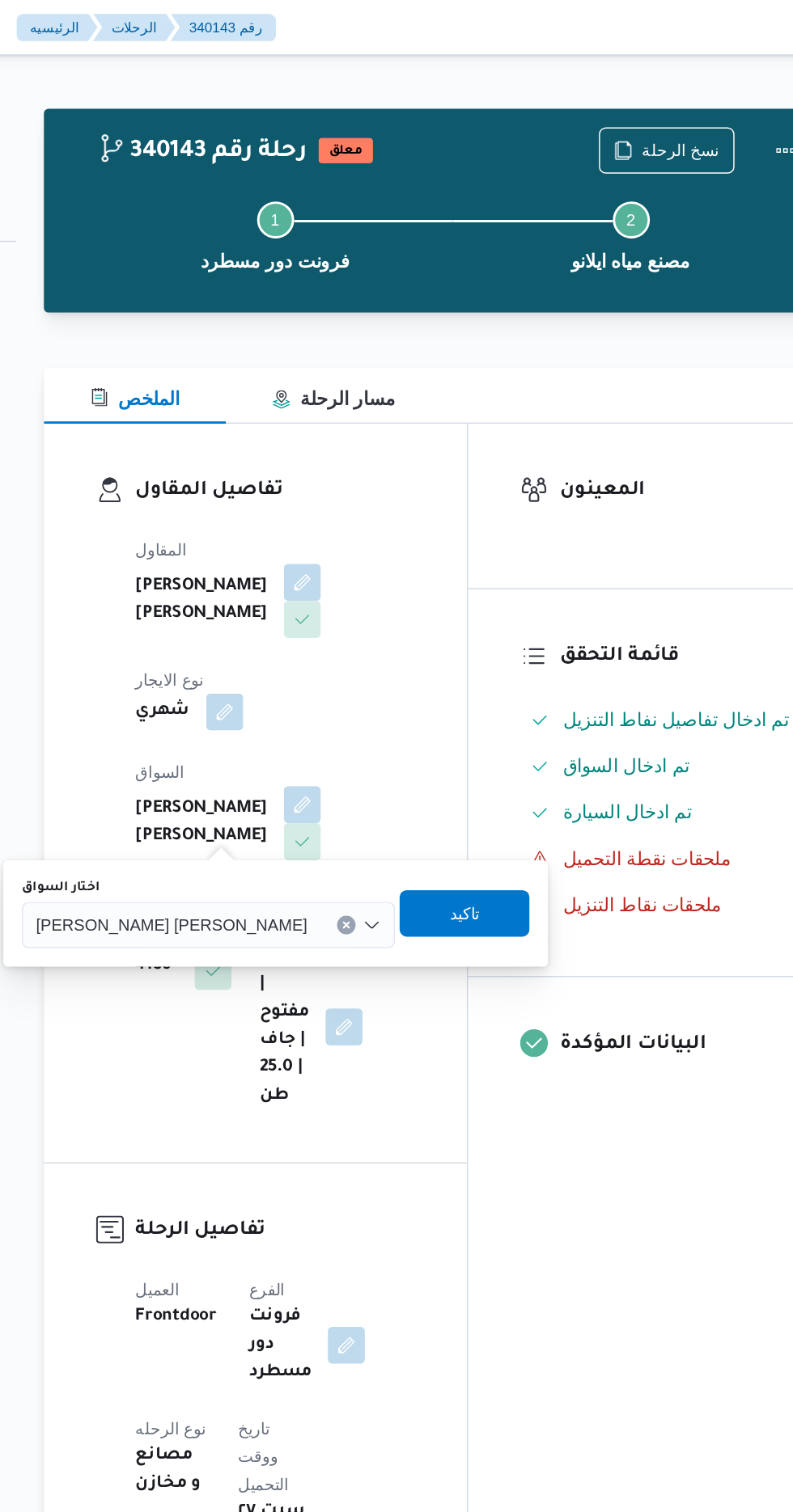
click at [293, 645] on span "[PERSON_NAME] [PERSON_NAME]" at bounding box center [299, 645] width 189 height 18
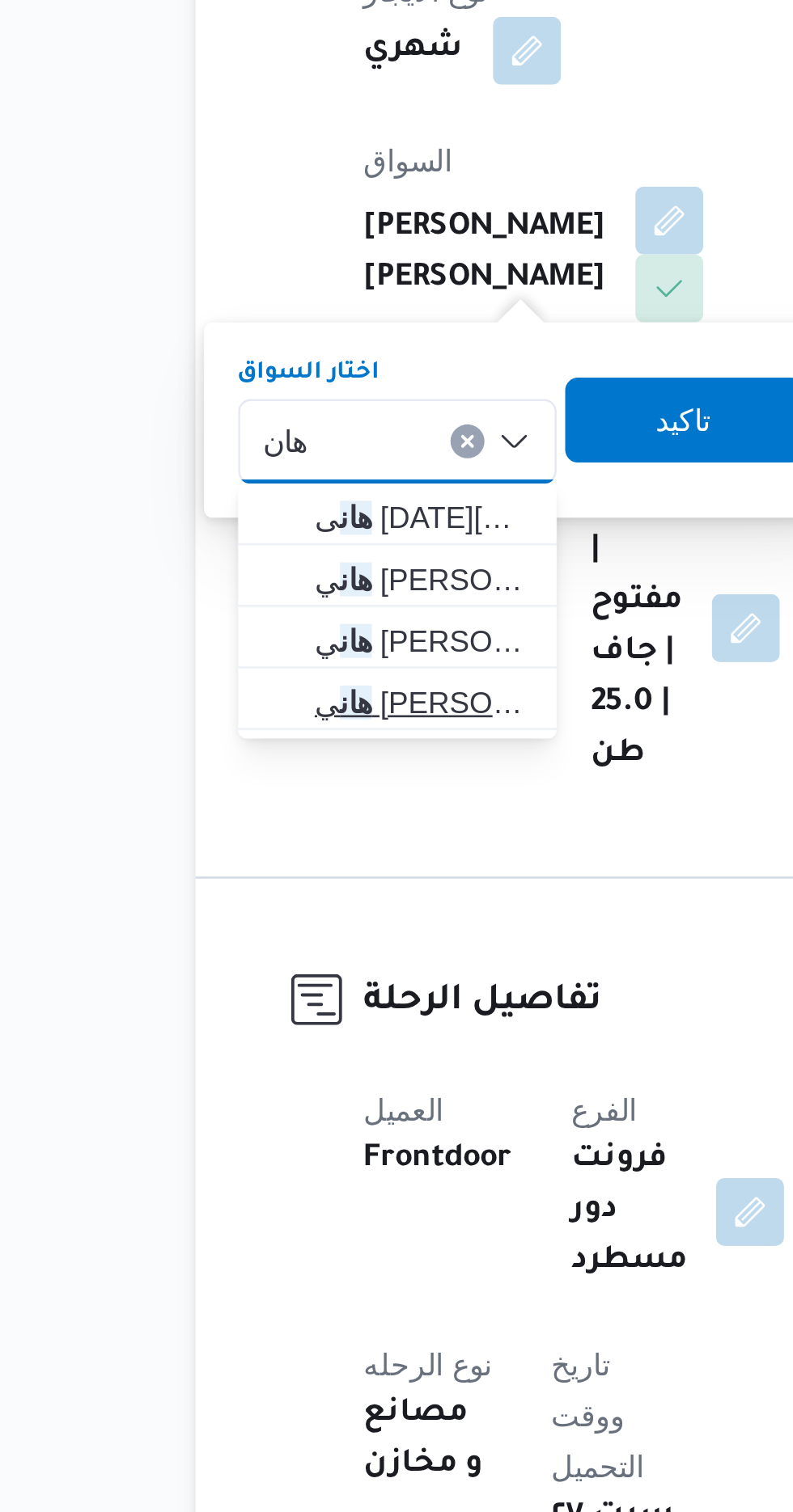
type input "هان"
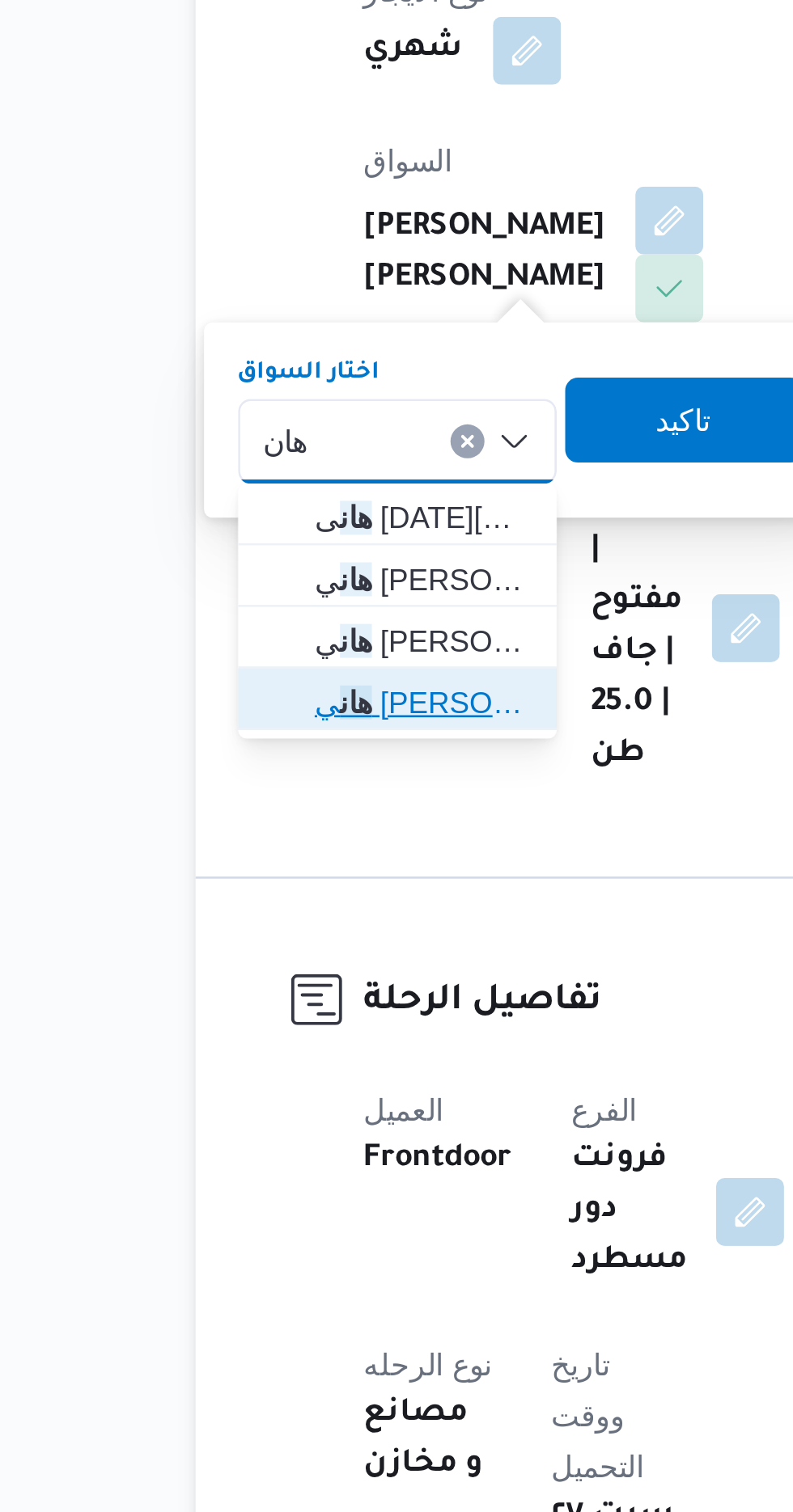
click at [284, 751] on span "[PERSON_NAME]" at bounding box center [296, 745] width 83 height 20
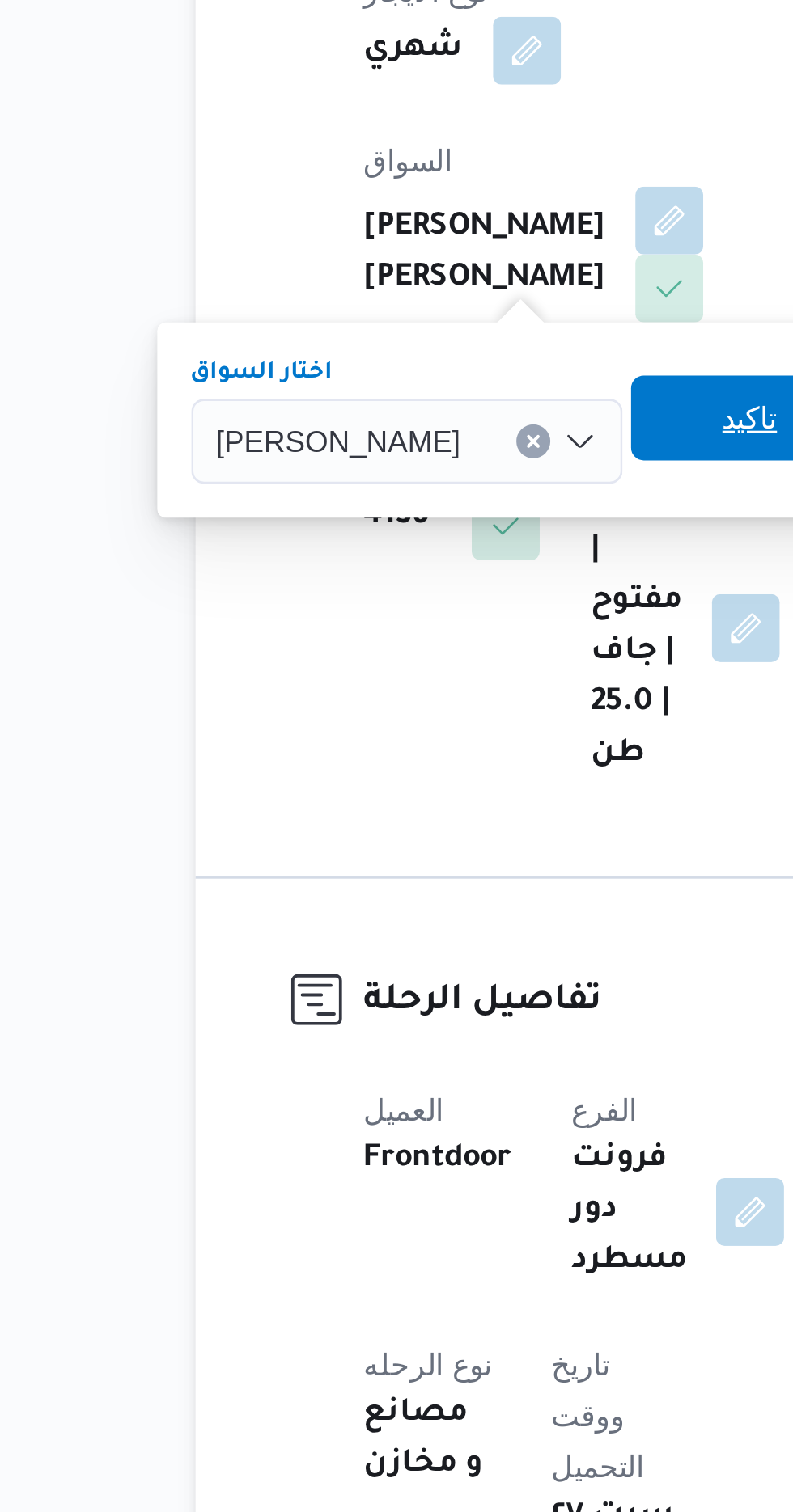
click at [400, 644] on span "تاكيد" at bounding box center [422, 638] width 90 height 32
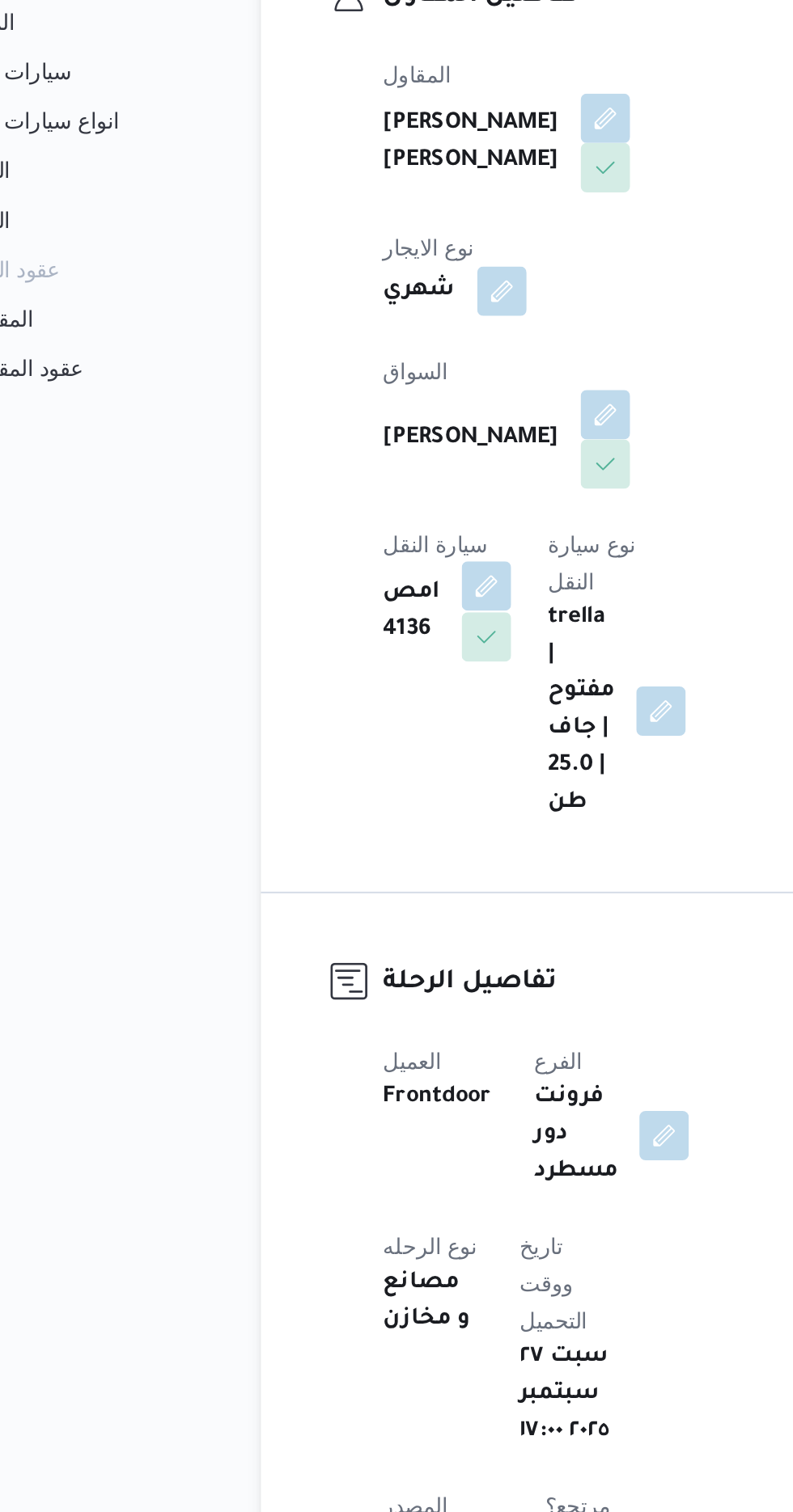
click at [342, 639] on button "button" at bounding box center [328, 651] width 26 height 26
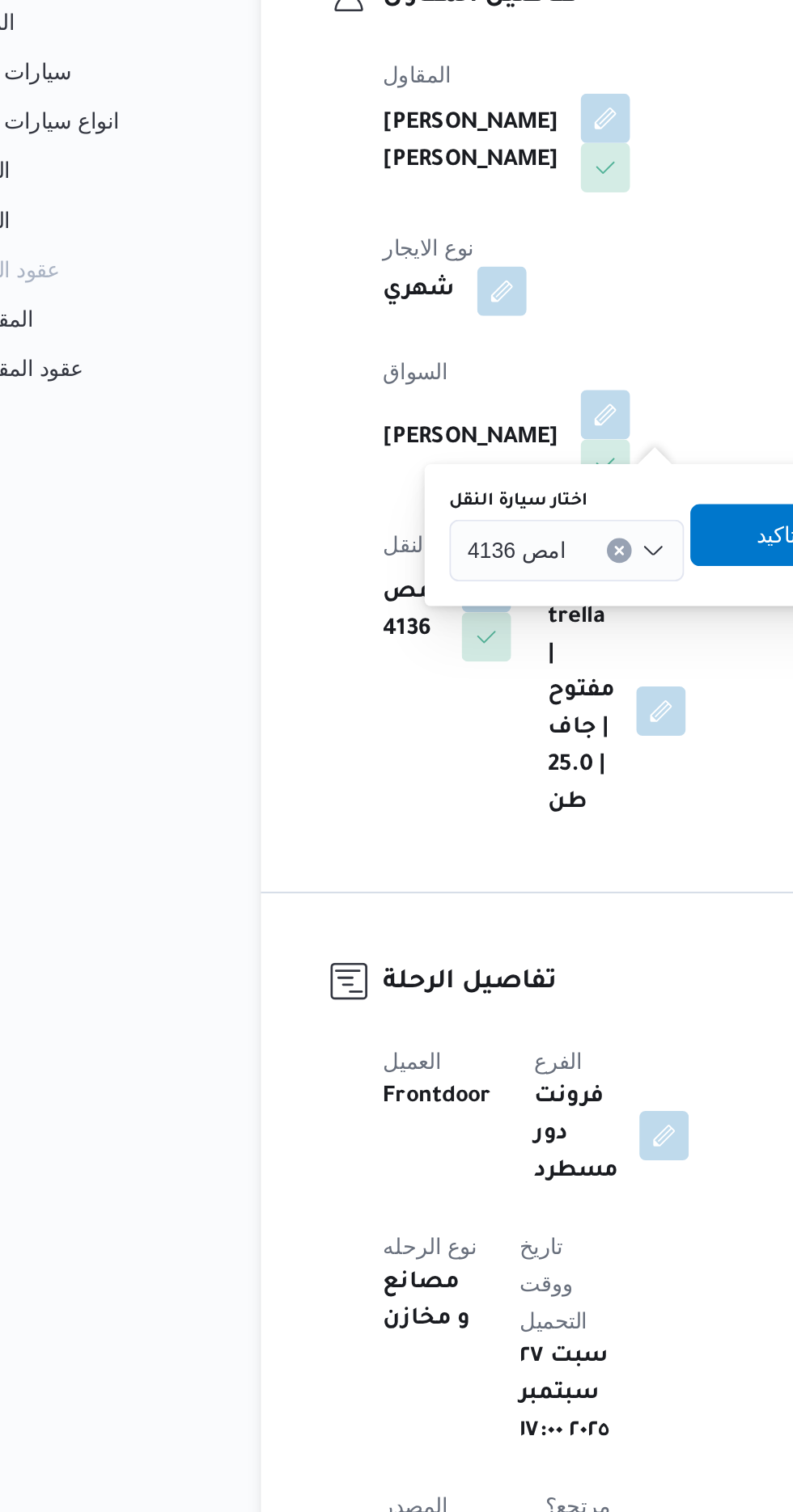
click at [377, 633] on input "اختار سيارة النقل" at bounding box center [378, 633] width 2 height 20
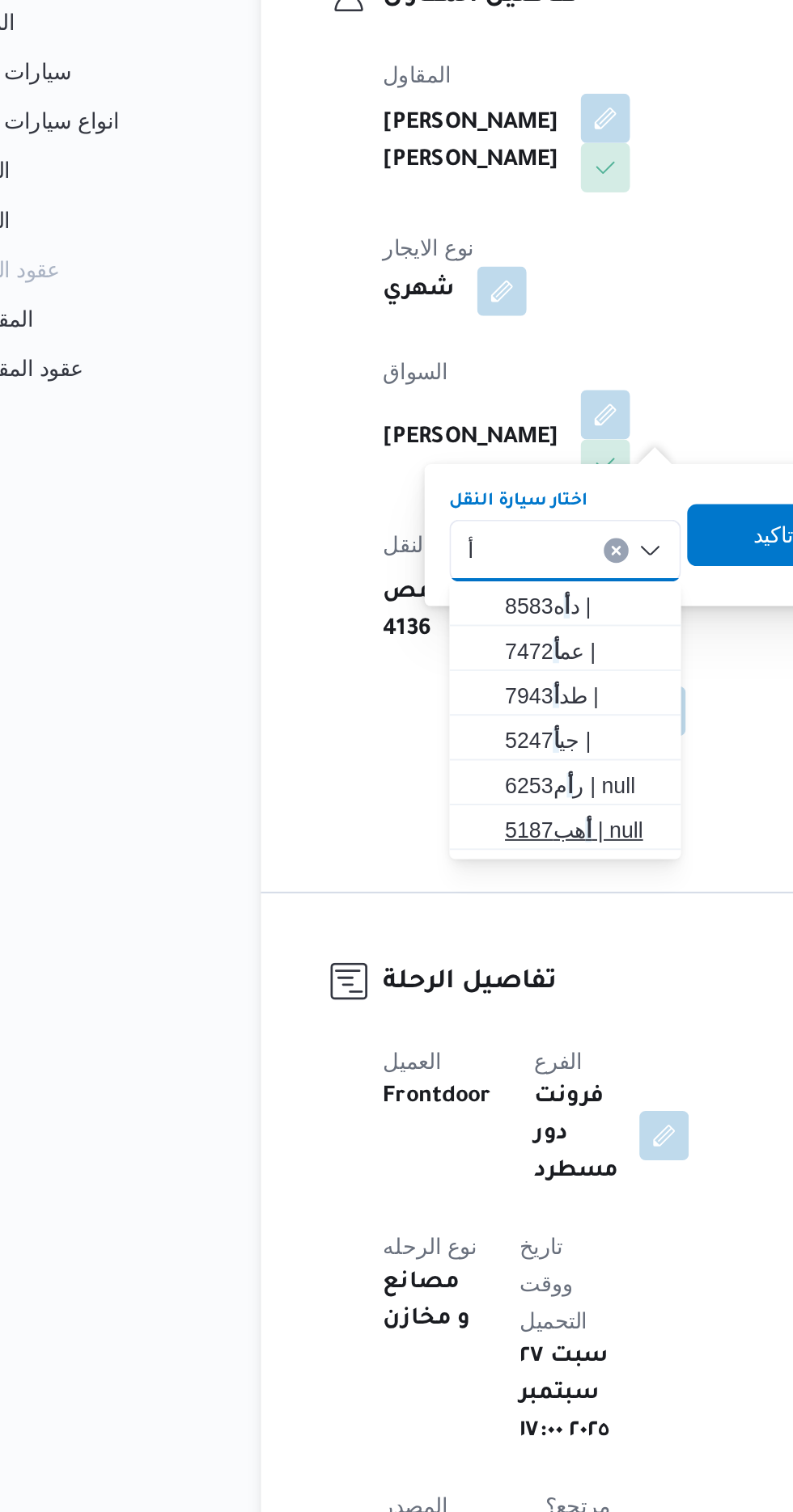
type input "أ"
click at [369, 779] on span "أ هب5187 | null" at bounding box center [379, 779] width 83 height 20
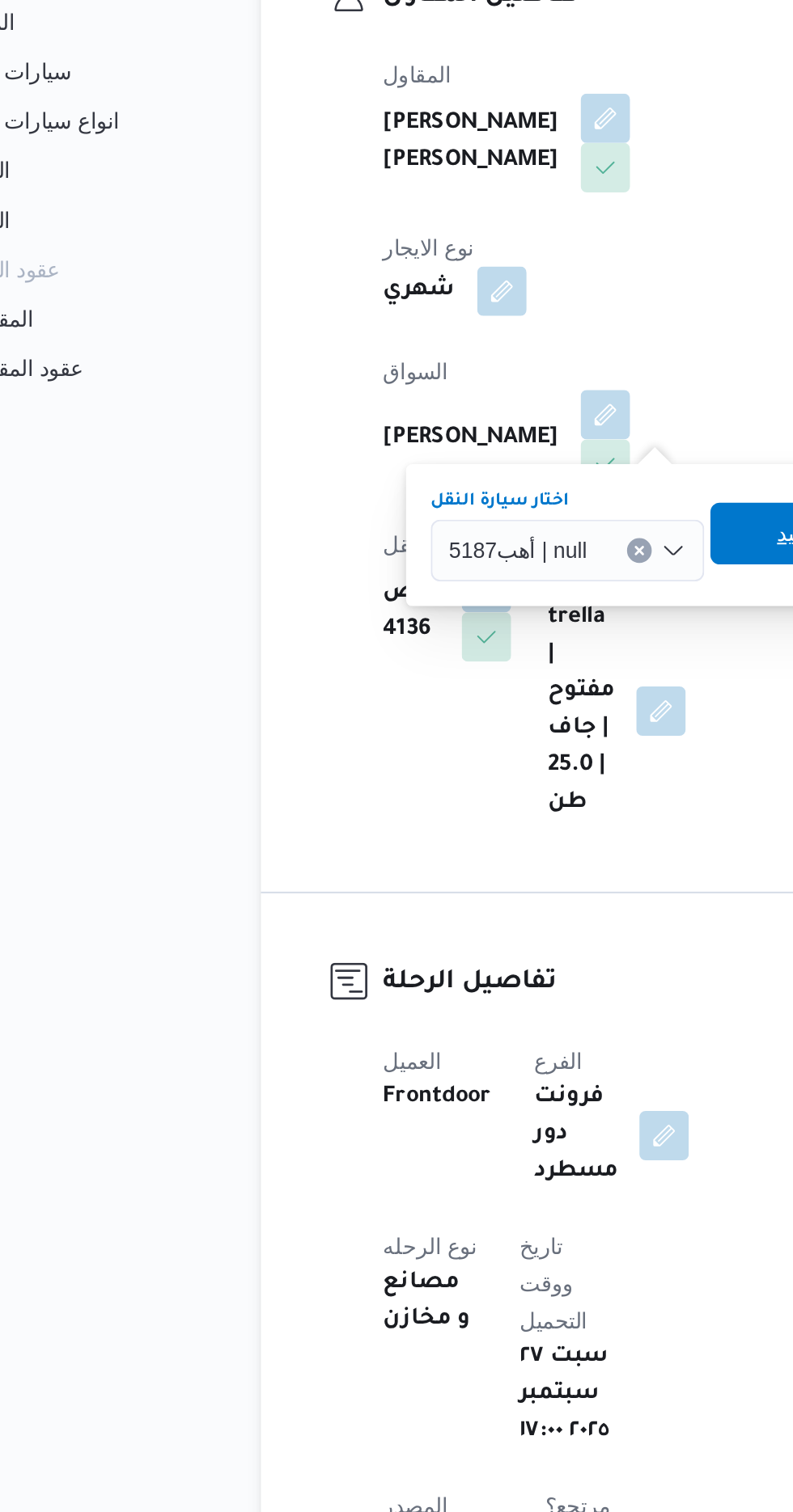
click at [467, 620] on span "تاكيد" at bounding box center [491, 624] width 90 height 32
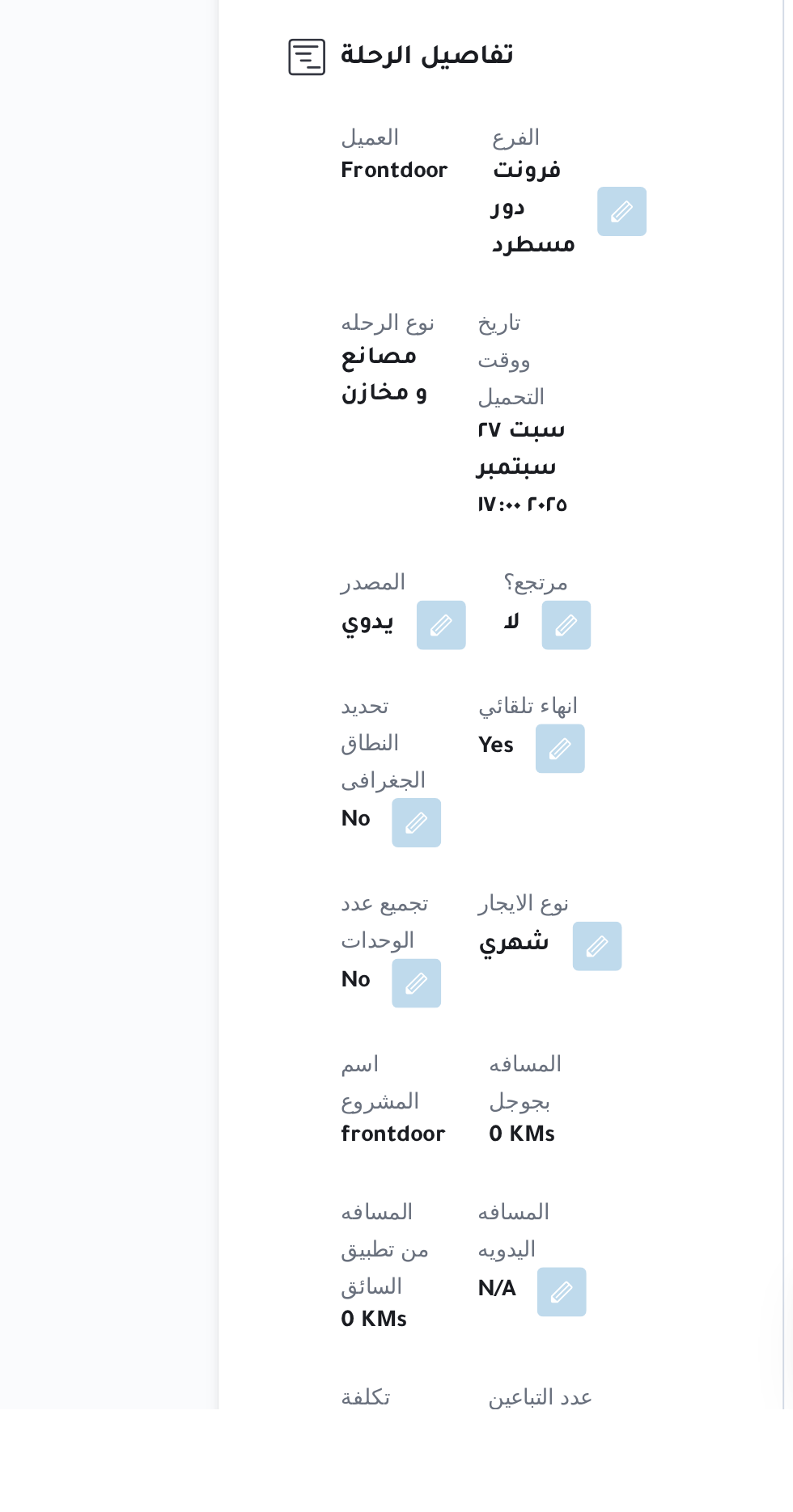
scroll to position [56, 0]
click at [369, 1437] on span at bounding box center [386, 1450] width 34 height 26
click at [377, 1436] on button "button" at bounding box center [390, 1449] width 26 height 26
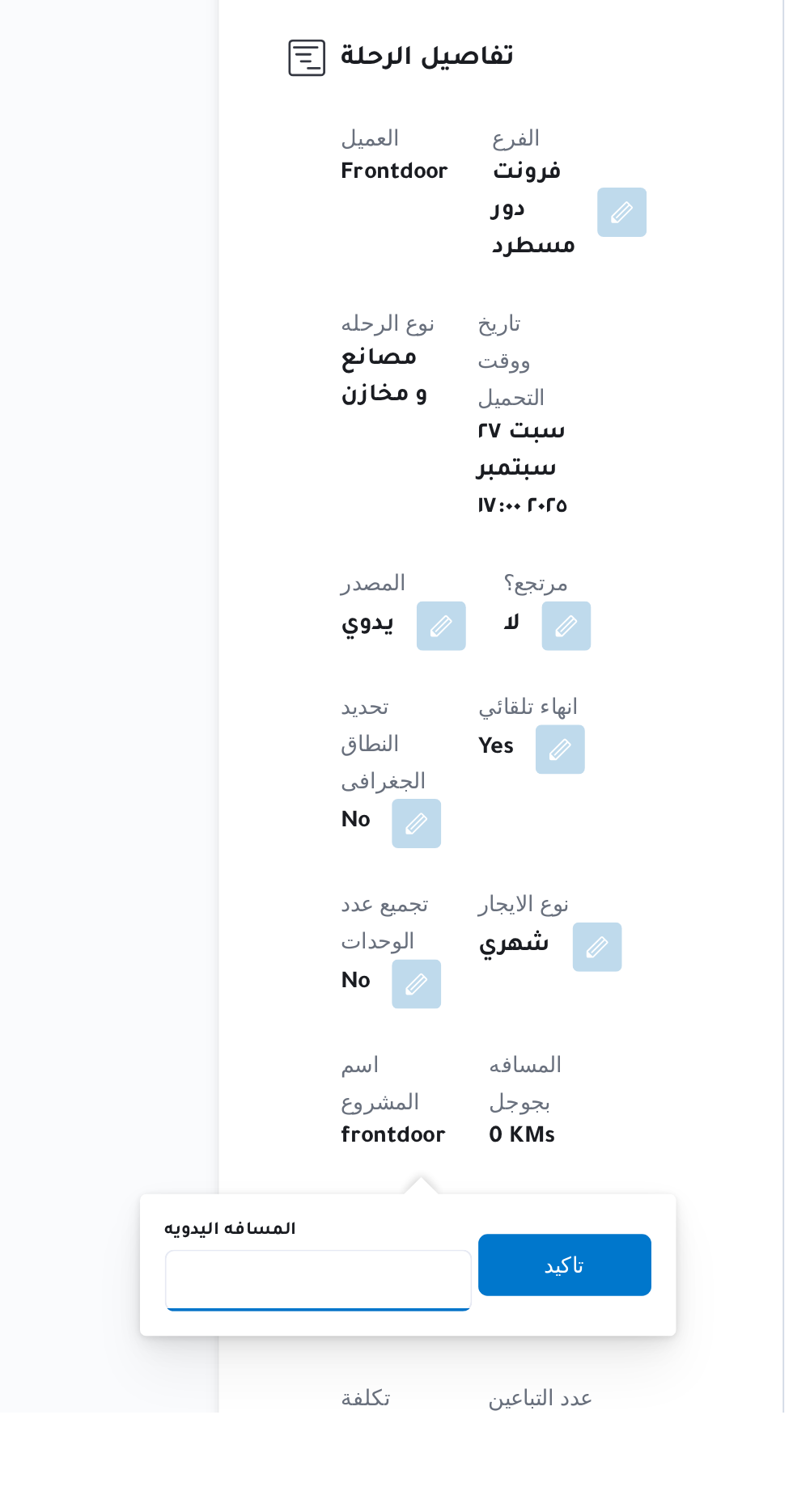
click at [260, 1441] on input "المسافه اليدويه" at bounding box center [262, 1444] width 161 height 32
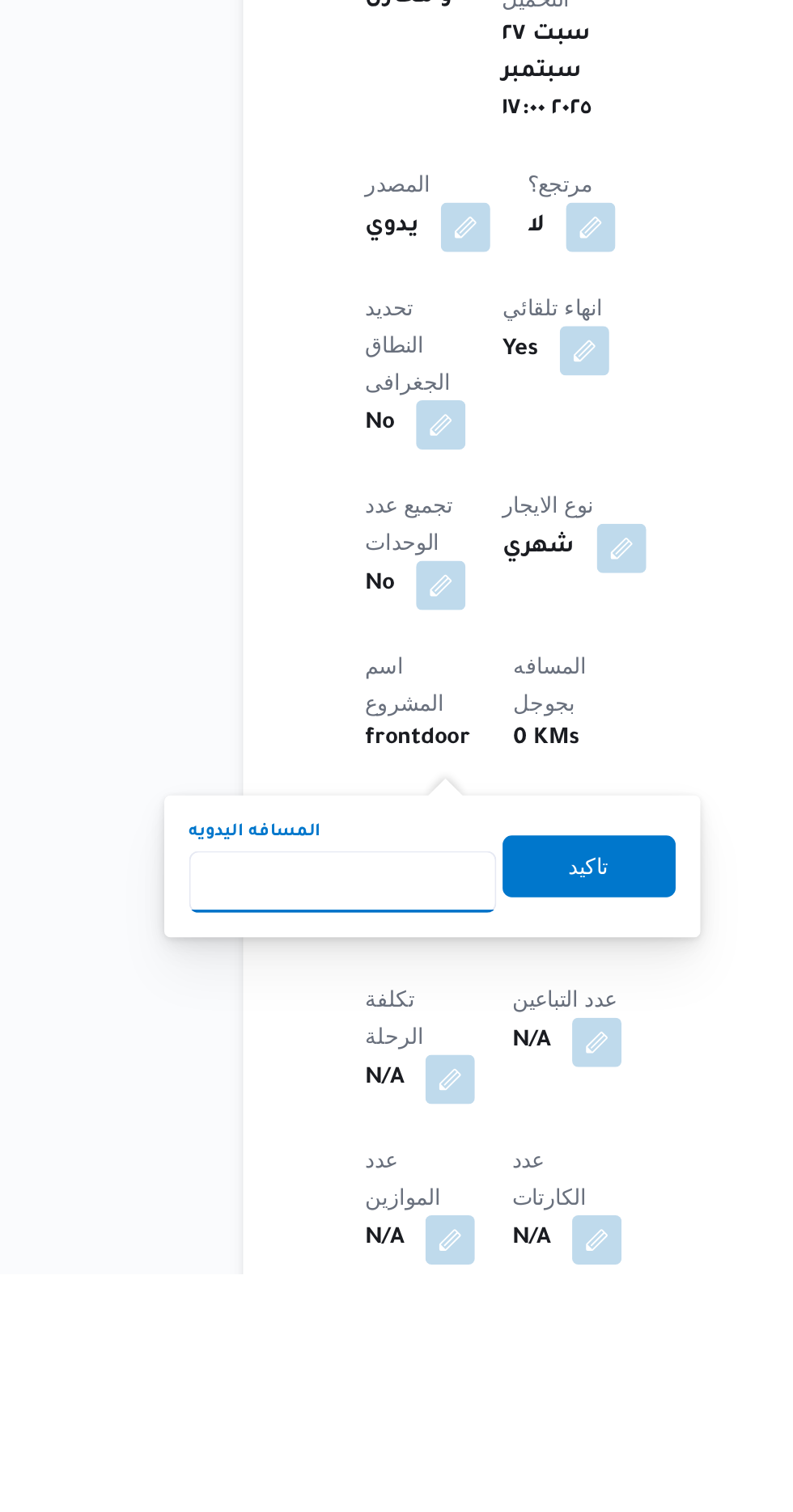
scroll to position [221, 0]
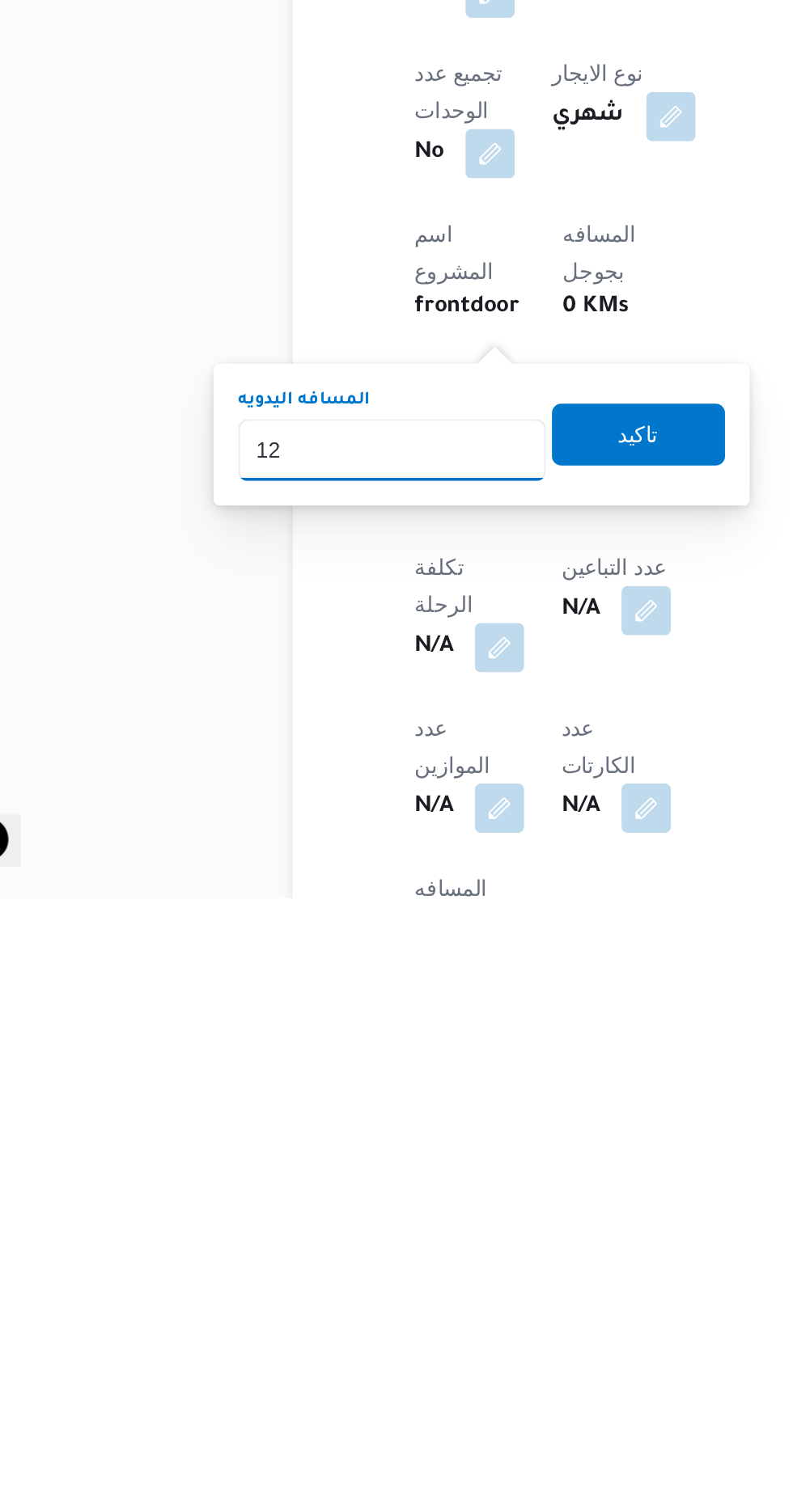
type input "120"
click at [402, 1268] on span "تاكيد" at bounding box center [391, 1269] width 21 height 20
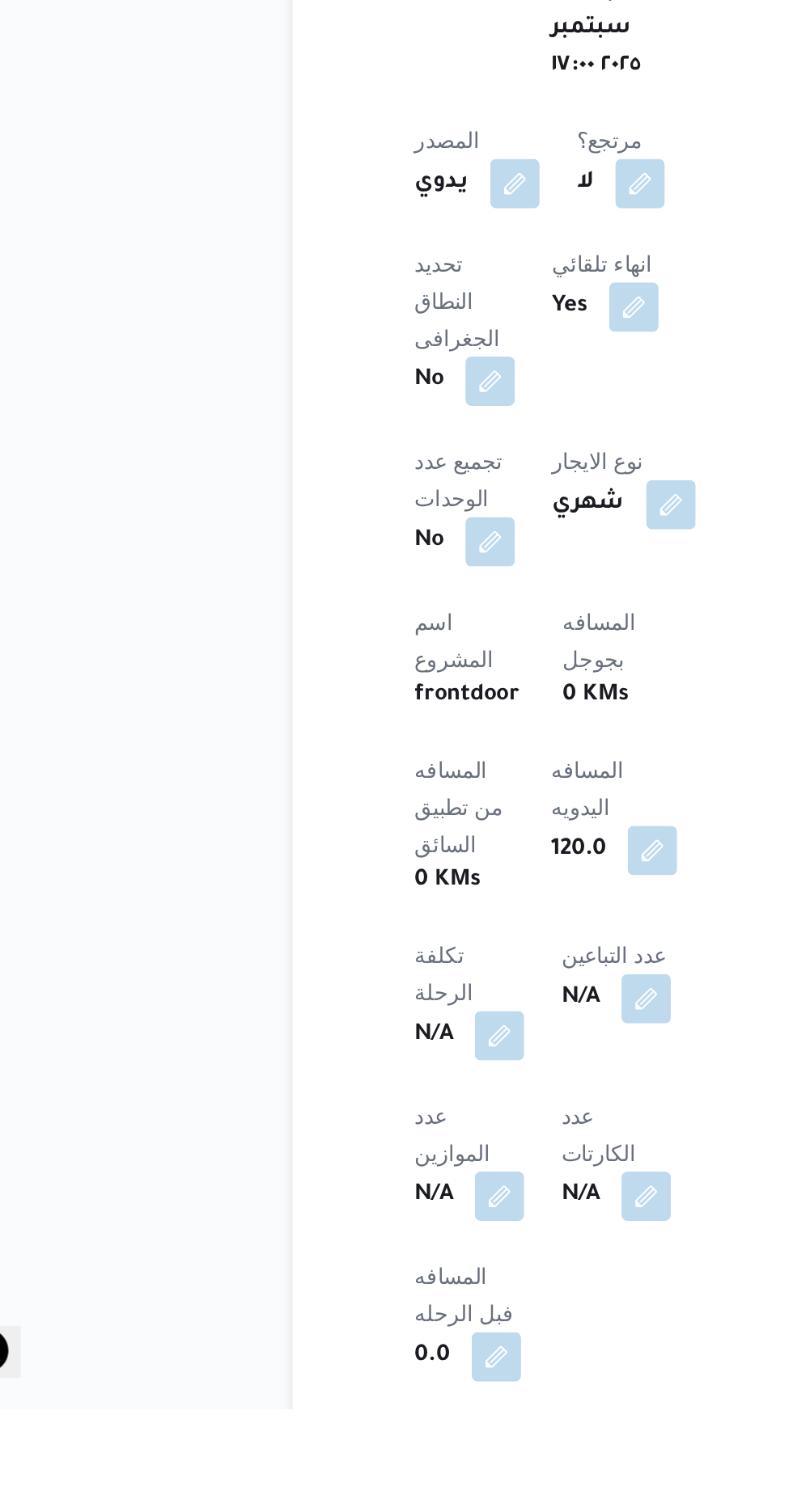
scroll to position [358, 0]
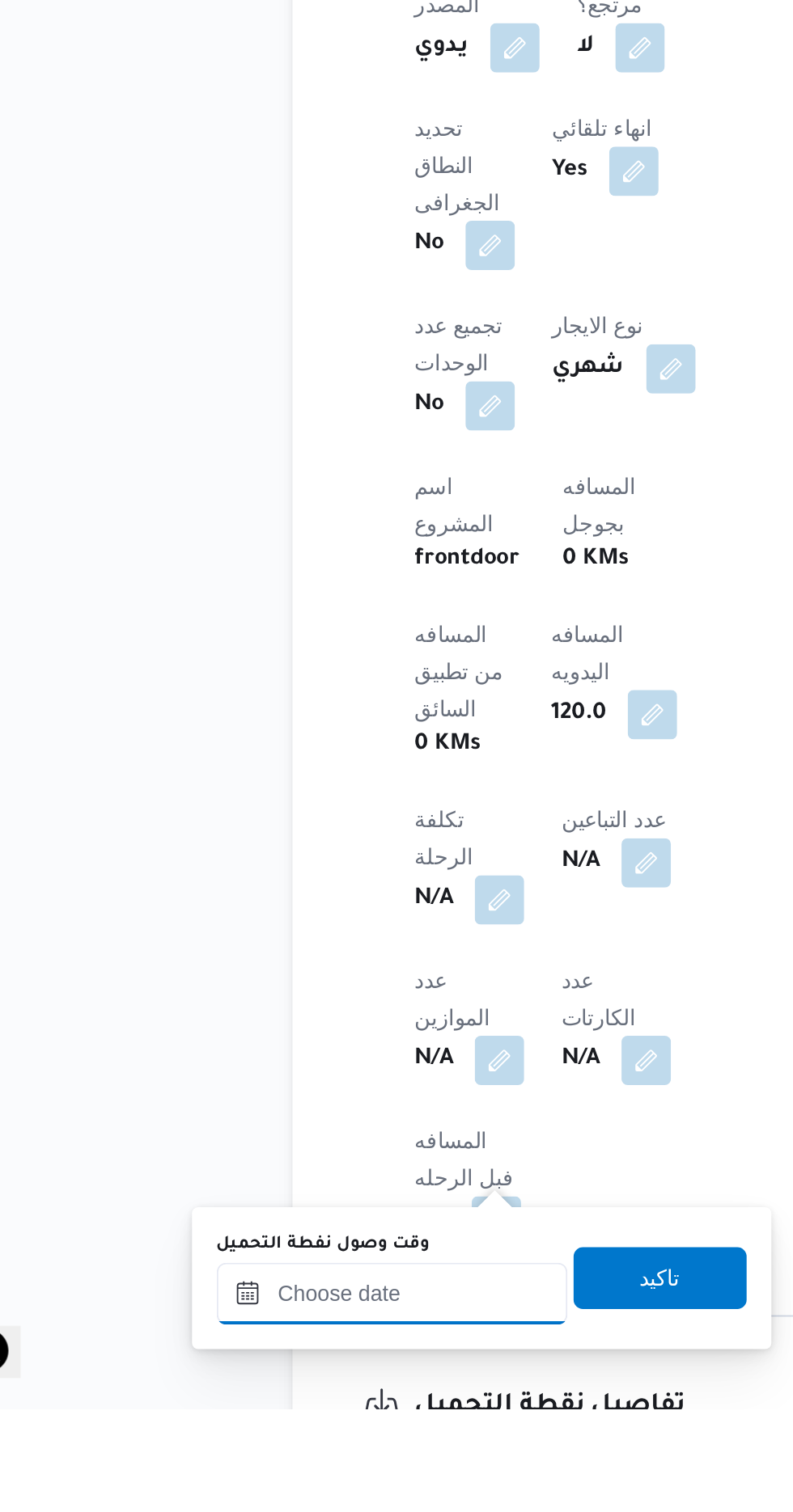
click at [296, 1439] on div at bounding box center [262, 1452] width 184 height 32
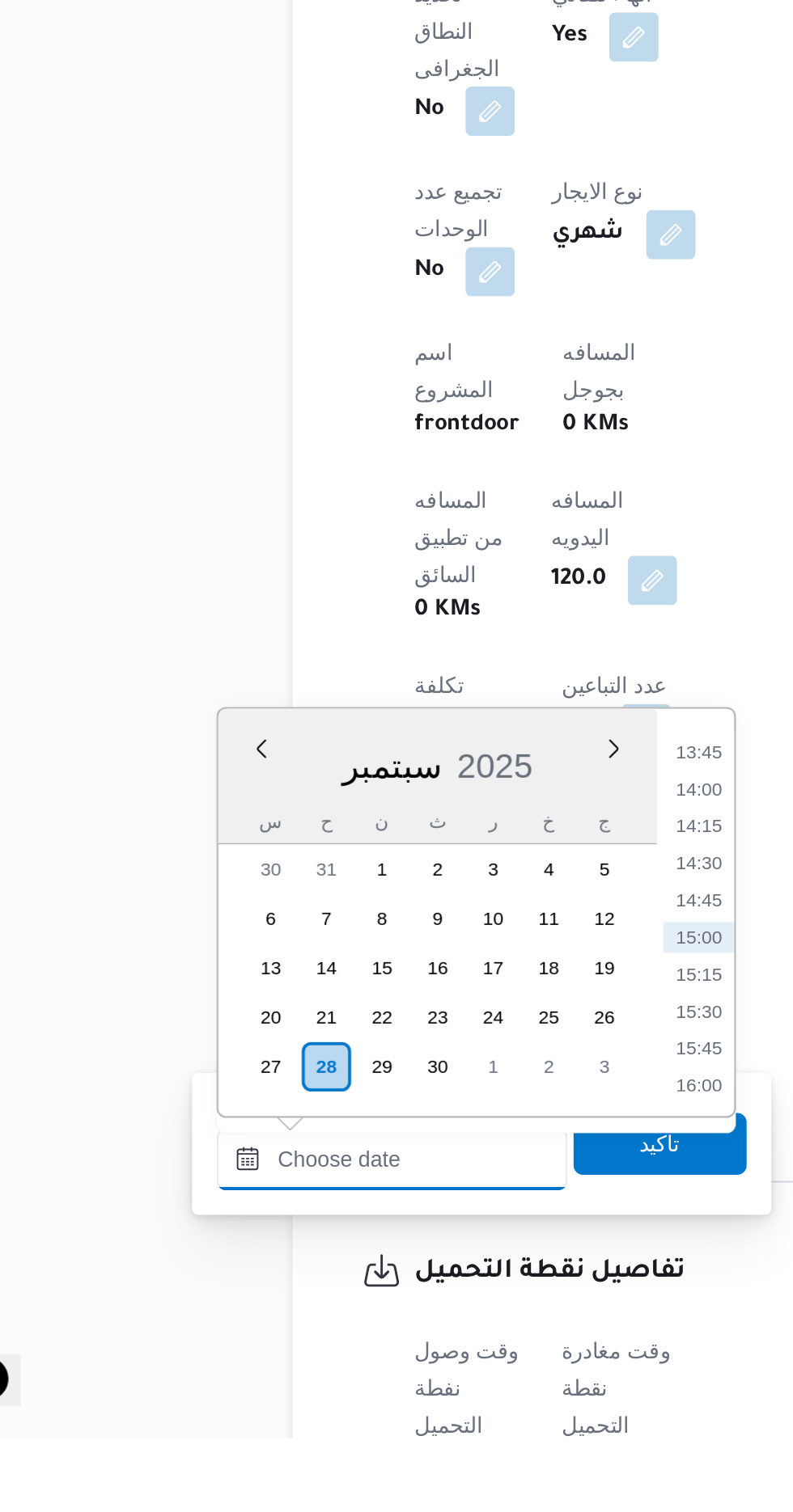
scroll to position [531, 0]
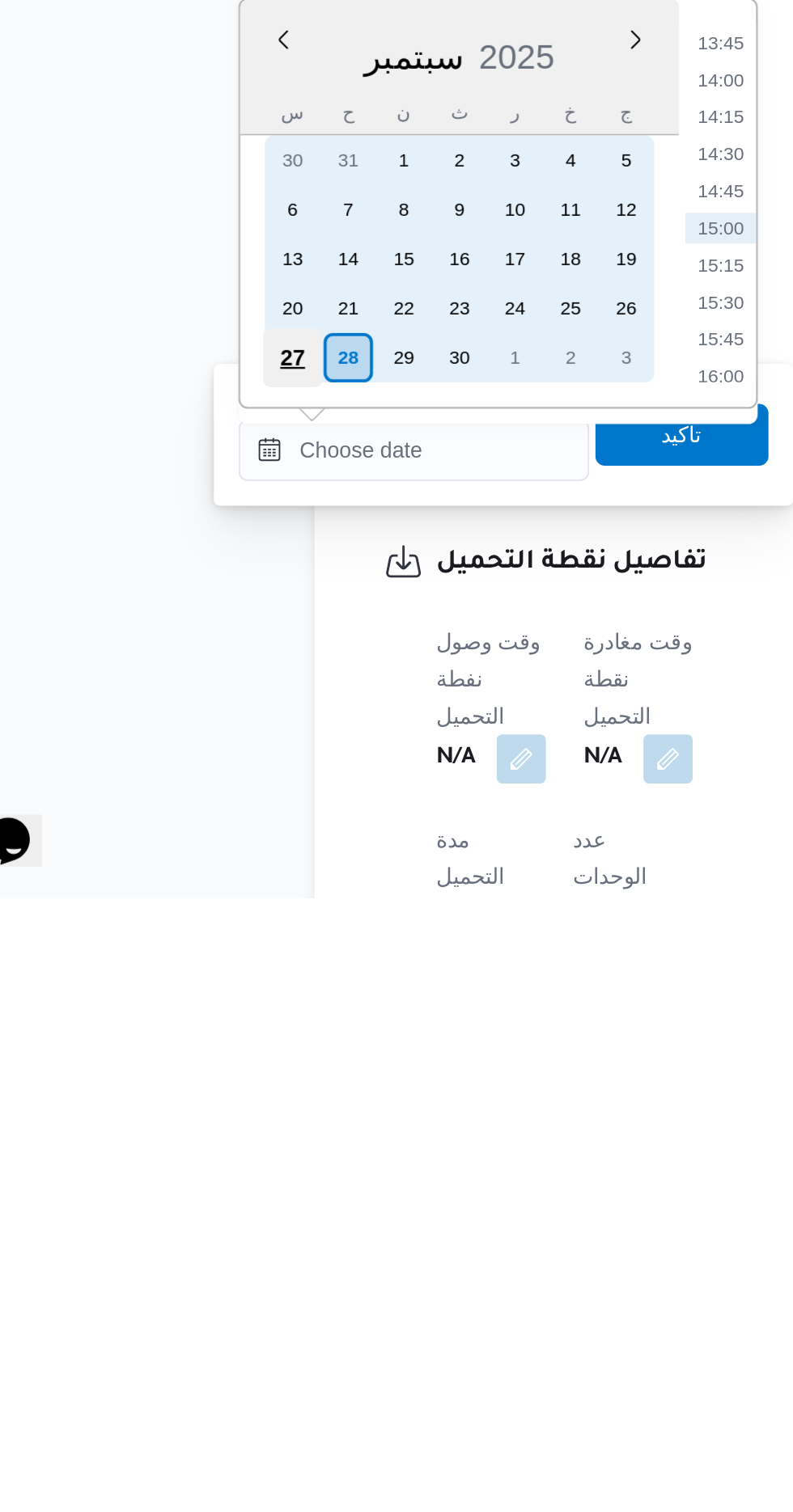
click at [201, 1228] on div "27" at bounding box center [198, 1229] width 31 height 31
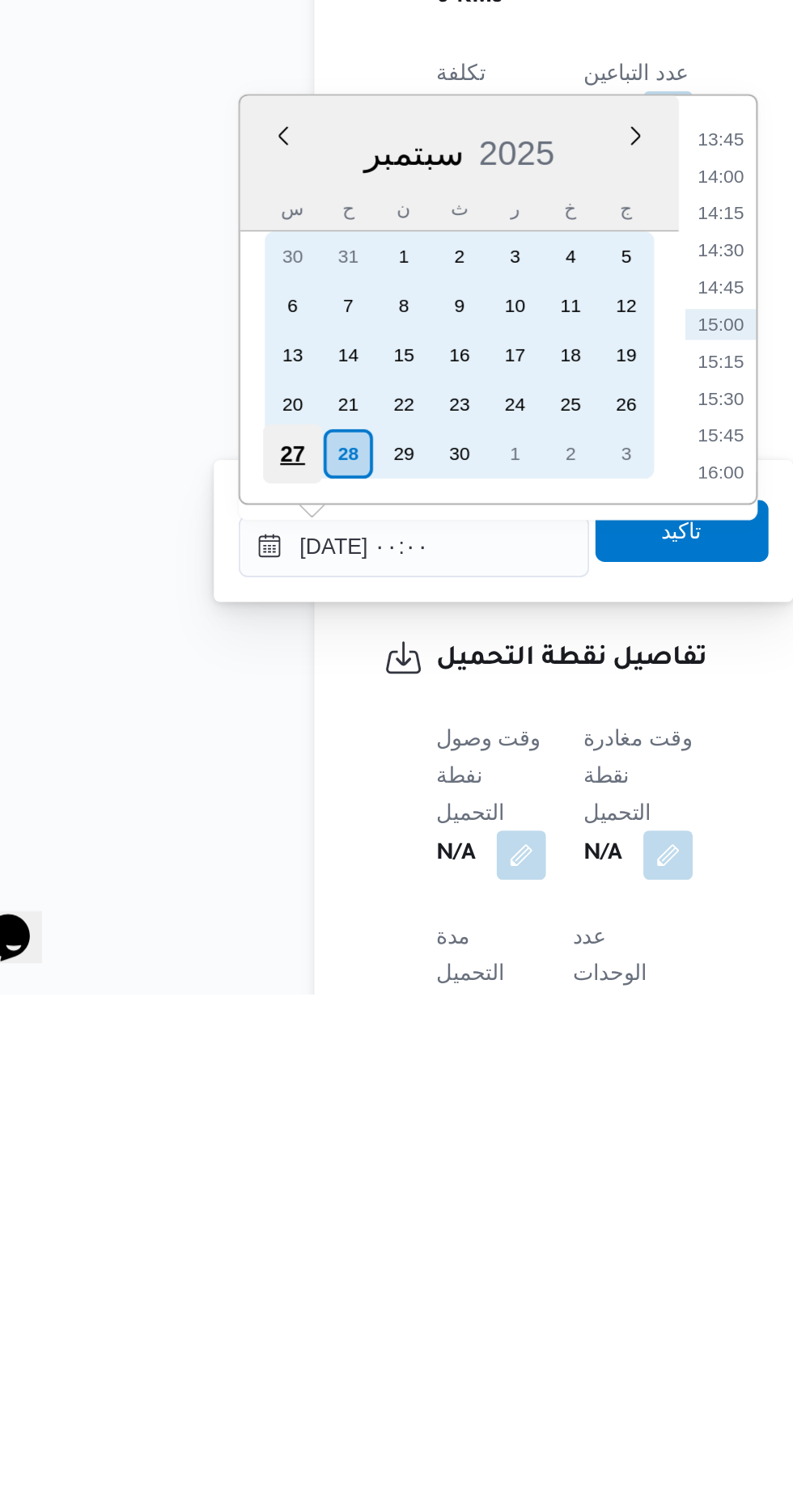
scroll to position [532, 0]
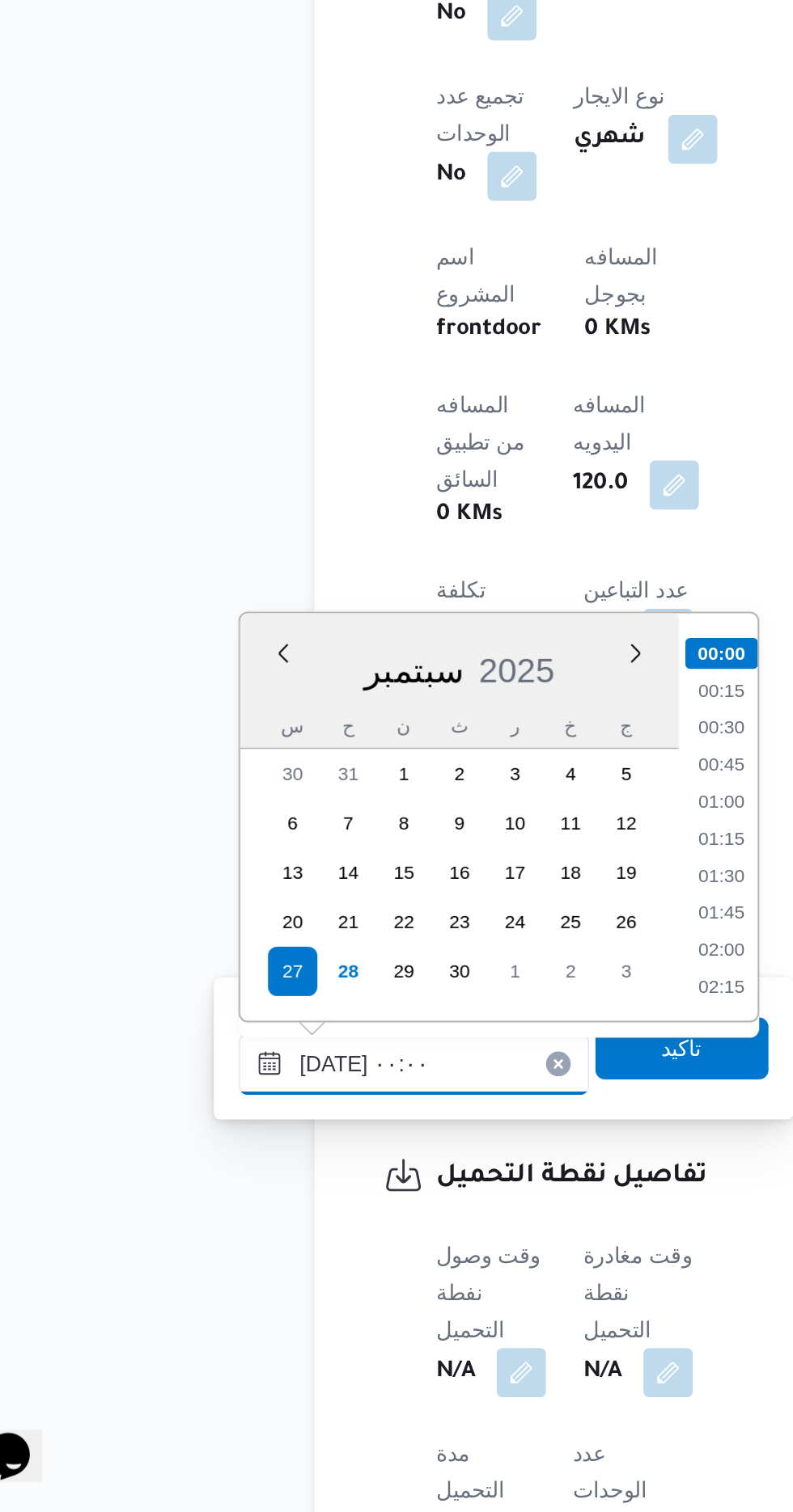
click at [178, 1272] on input "[DATE] ٠٠:٠٠" at bounding box center [262, 1277] width 184 height 32
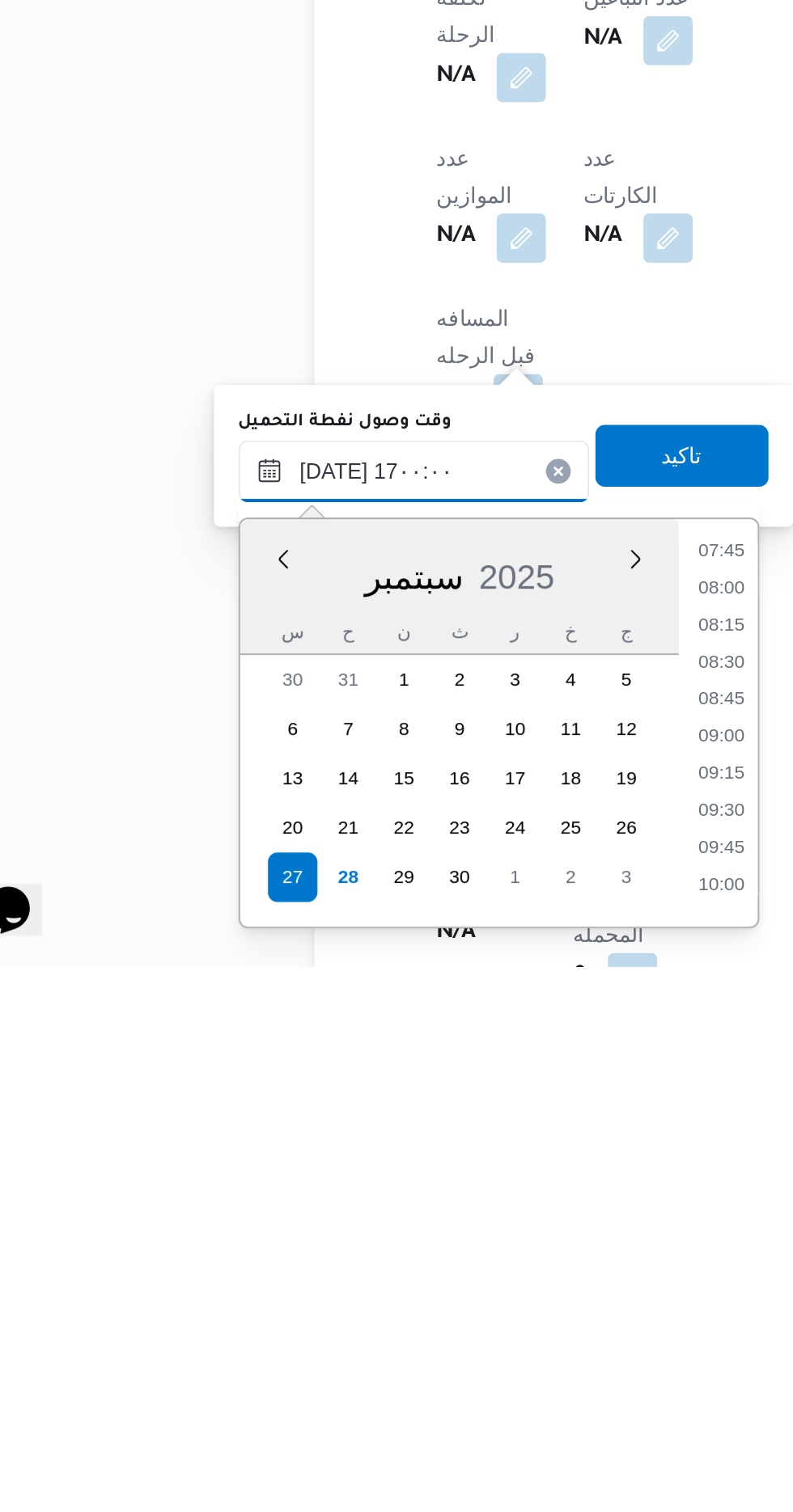
scroll to position [1150, 0]
click at [422, 1466] on li "17:00" at bounding box center [423, 1468] width 38 height 16
type input "[DATE] ١٧:٠٠"
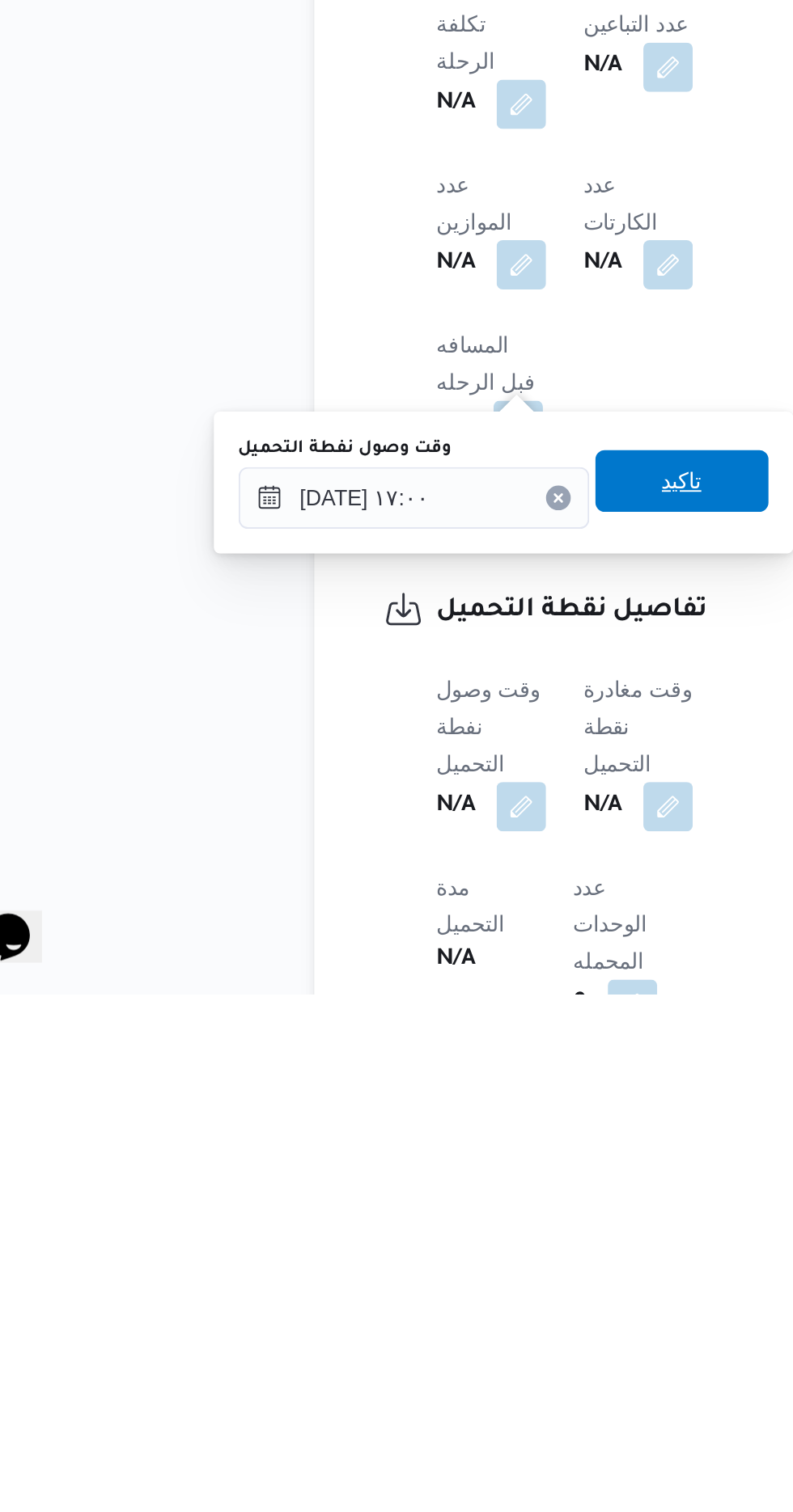
click at [413, 1238] on span "تاكيد" at bounding box center [403, 1244] width 21 height 20
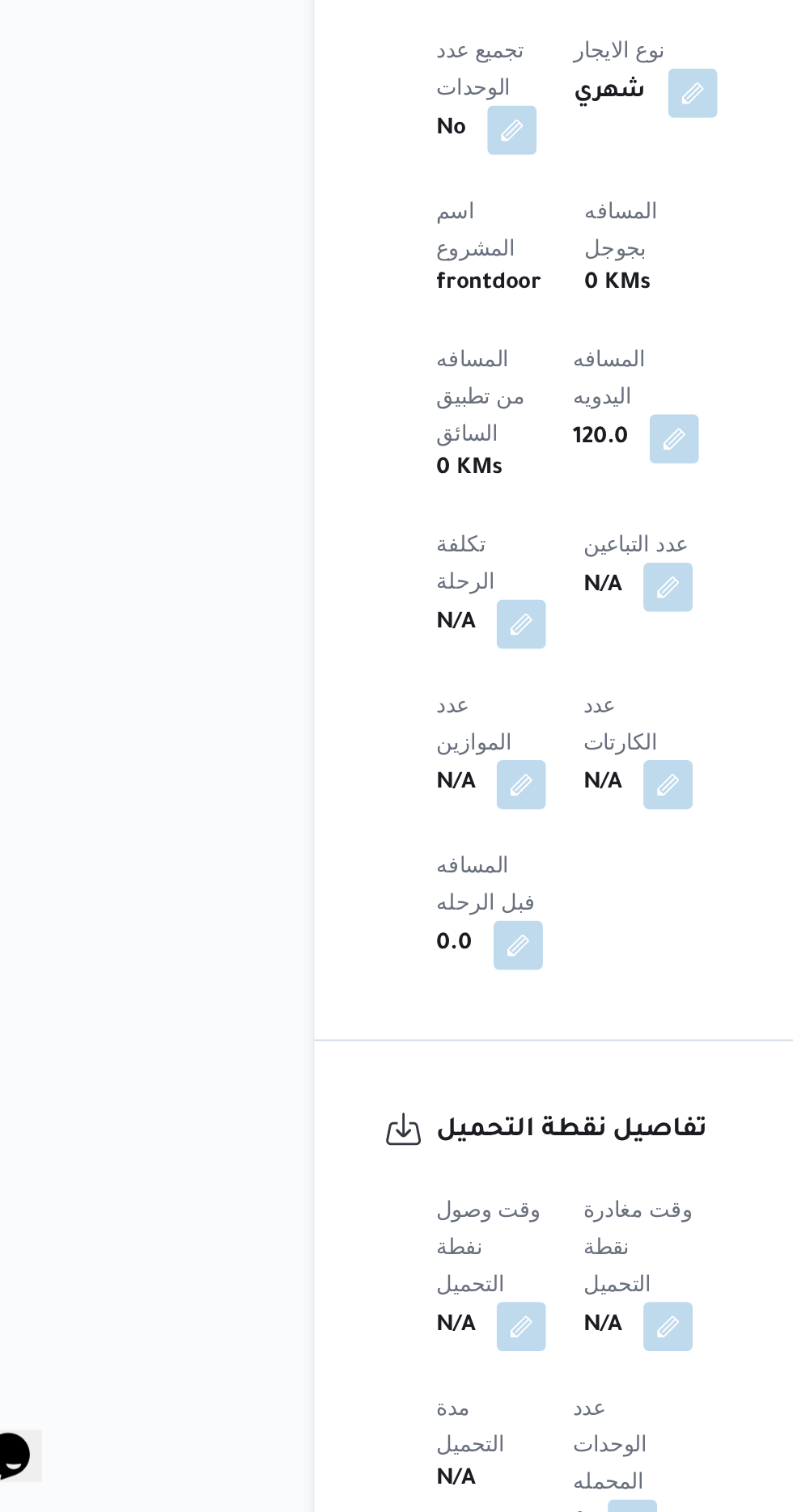
click at [405, 1401] on span at bounding box center [392, 1414] width 34 height 26
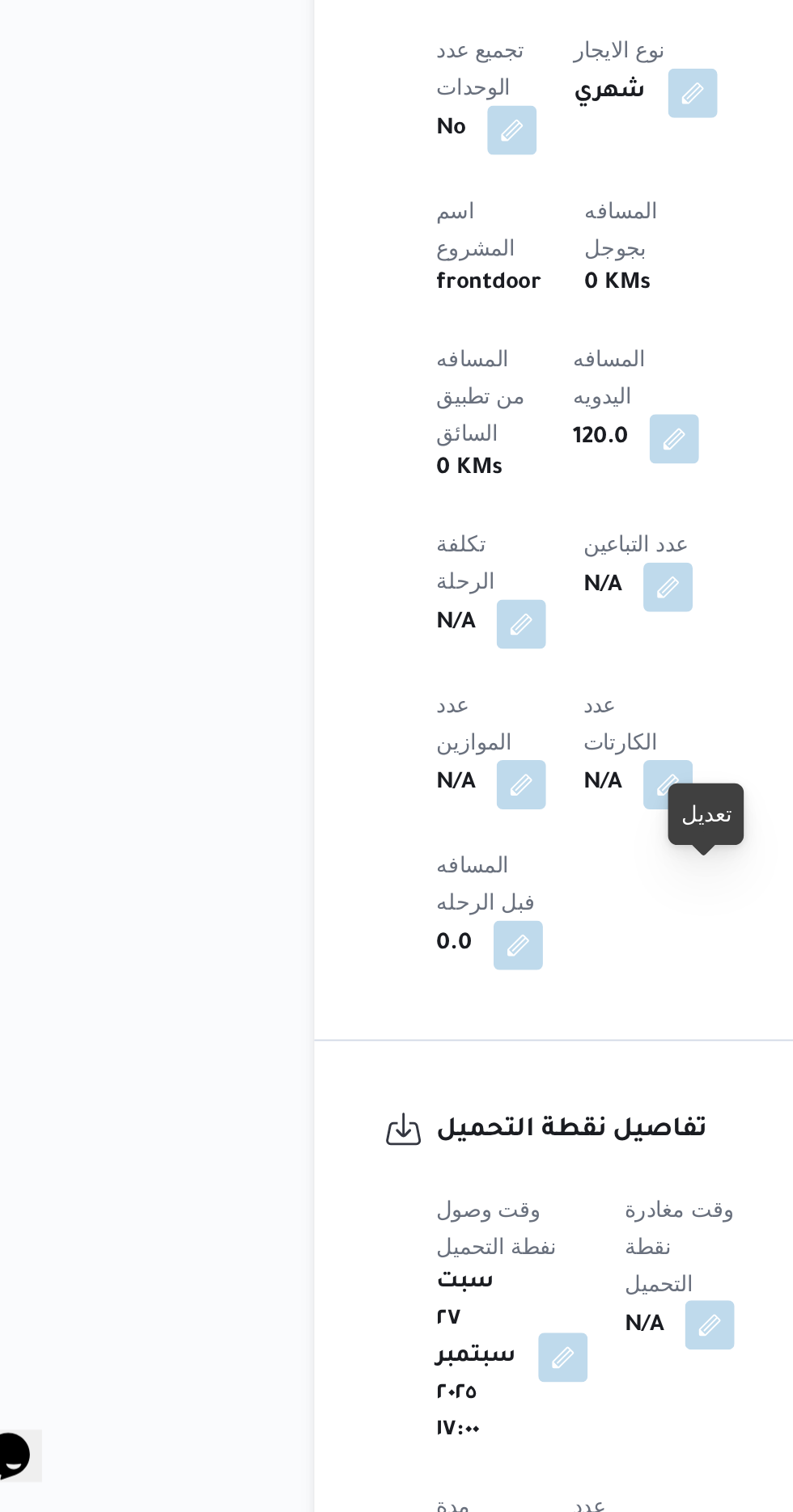
click at [428, 1400] on button "button" at bounding box center [417, 1413] width 26 height 26
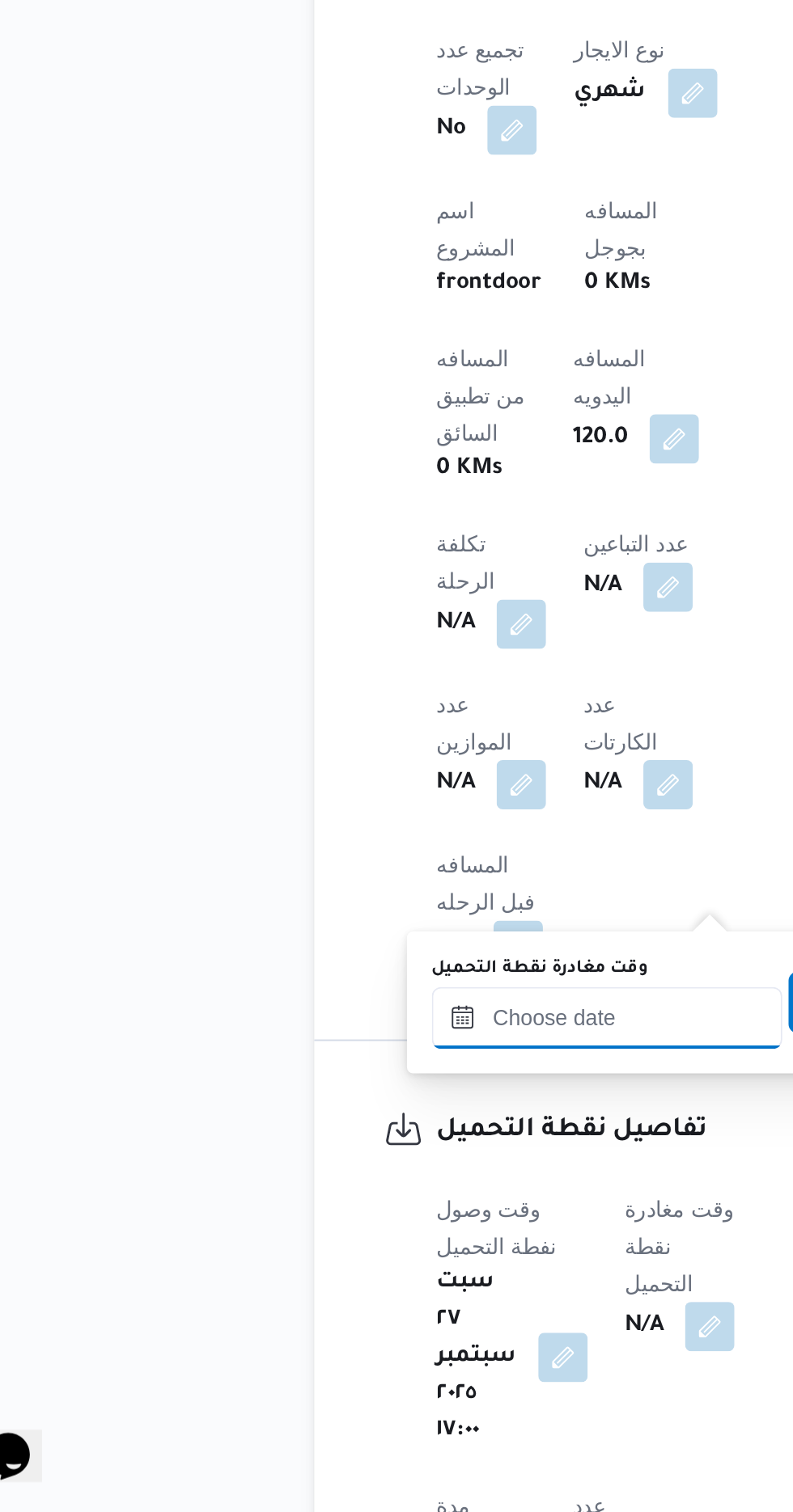
click at [349, 1245] on input "وقت مغادرة نقطة التحميل" at bounding box center [364, 1252] width 184 height 32
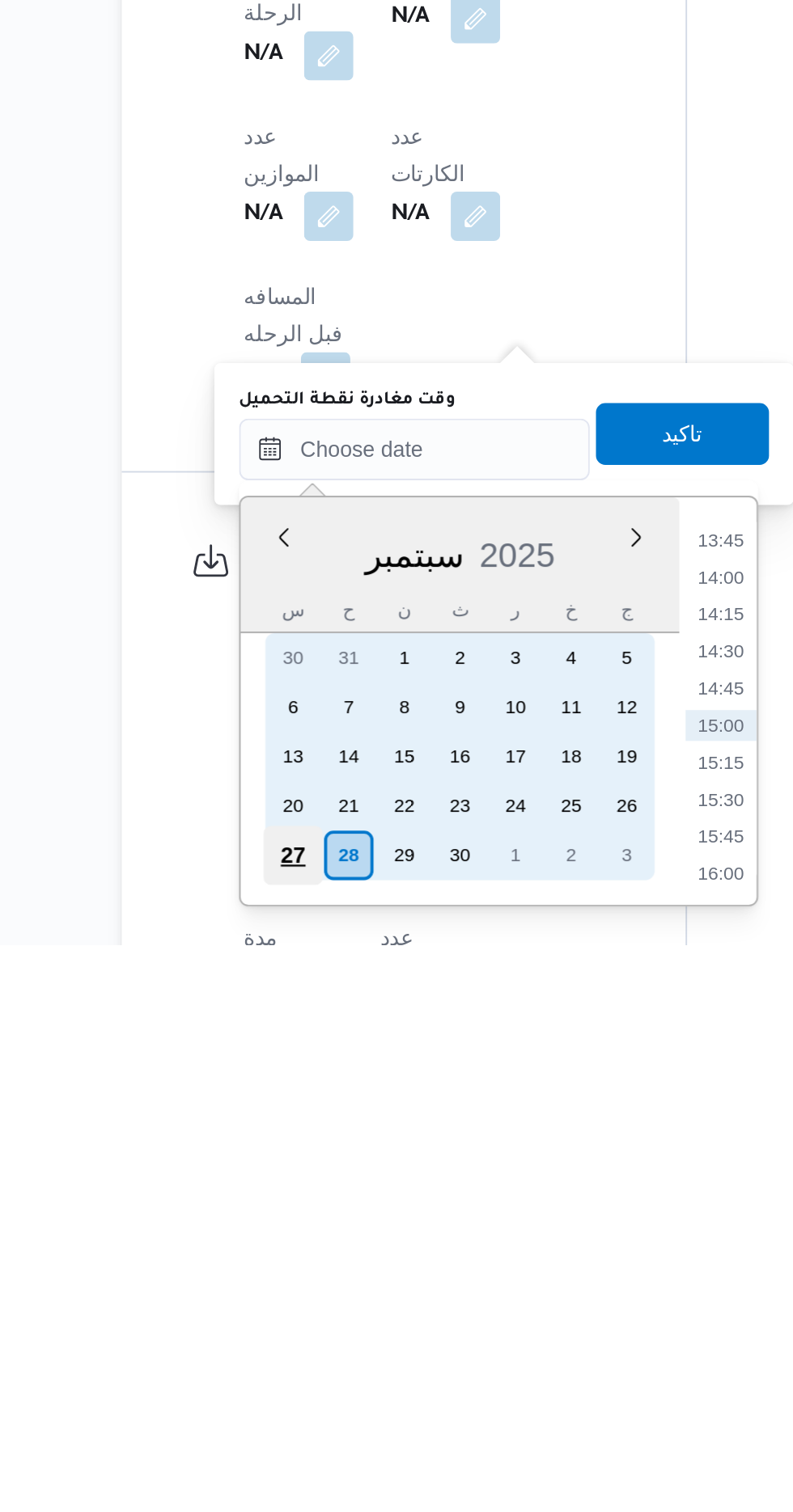
click at [296, 1463] on div "27" at bounding box center [299, 1465] width 31 height 31
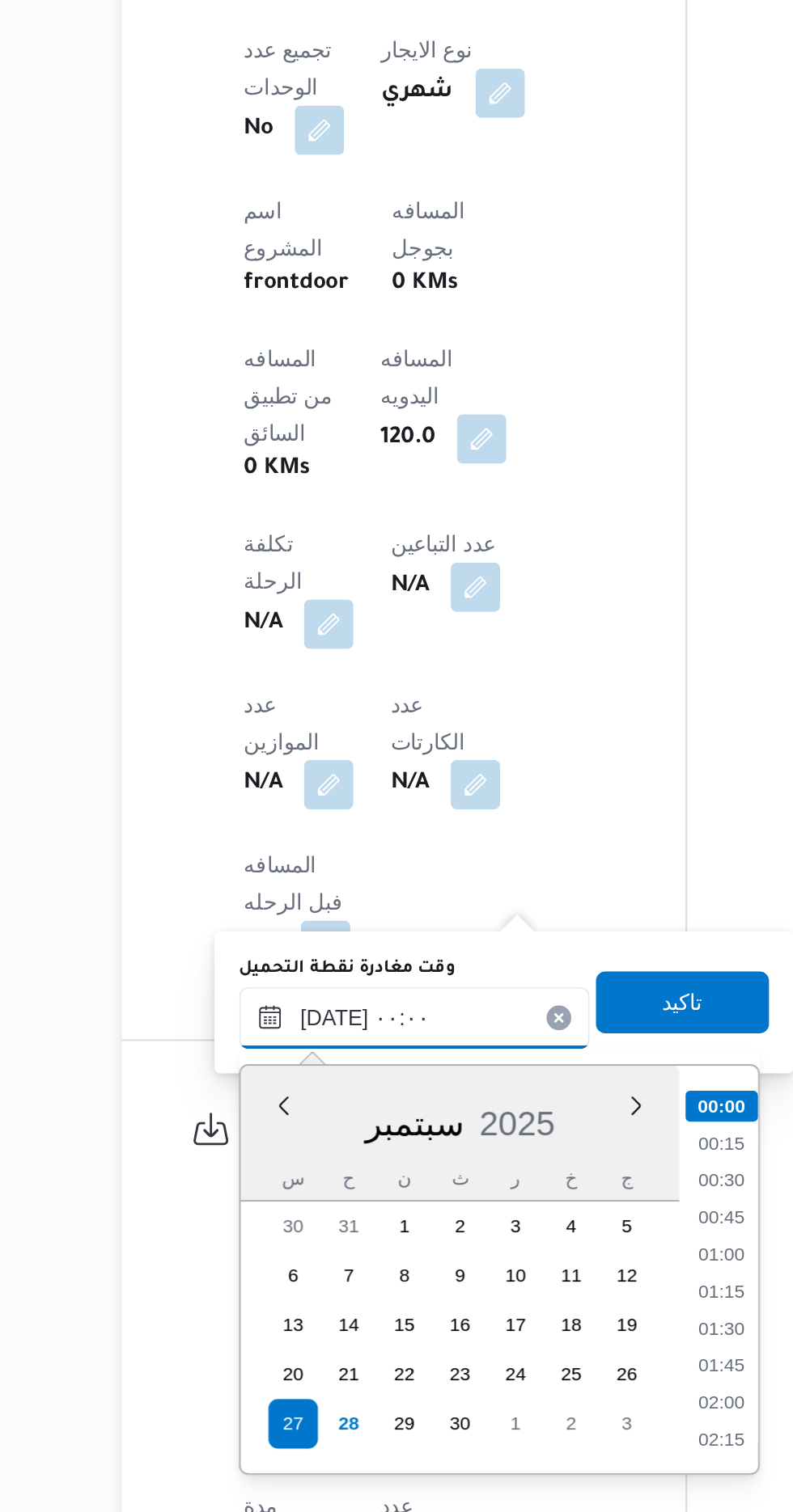
click at [279, 1248] on input "[DATE] ٠٠:٠٠" at bounding box center [364, 1252] width 184 height 32
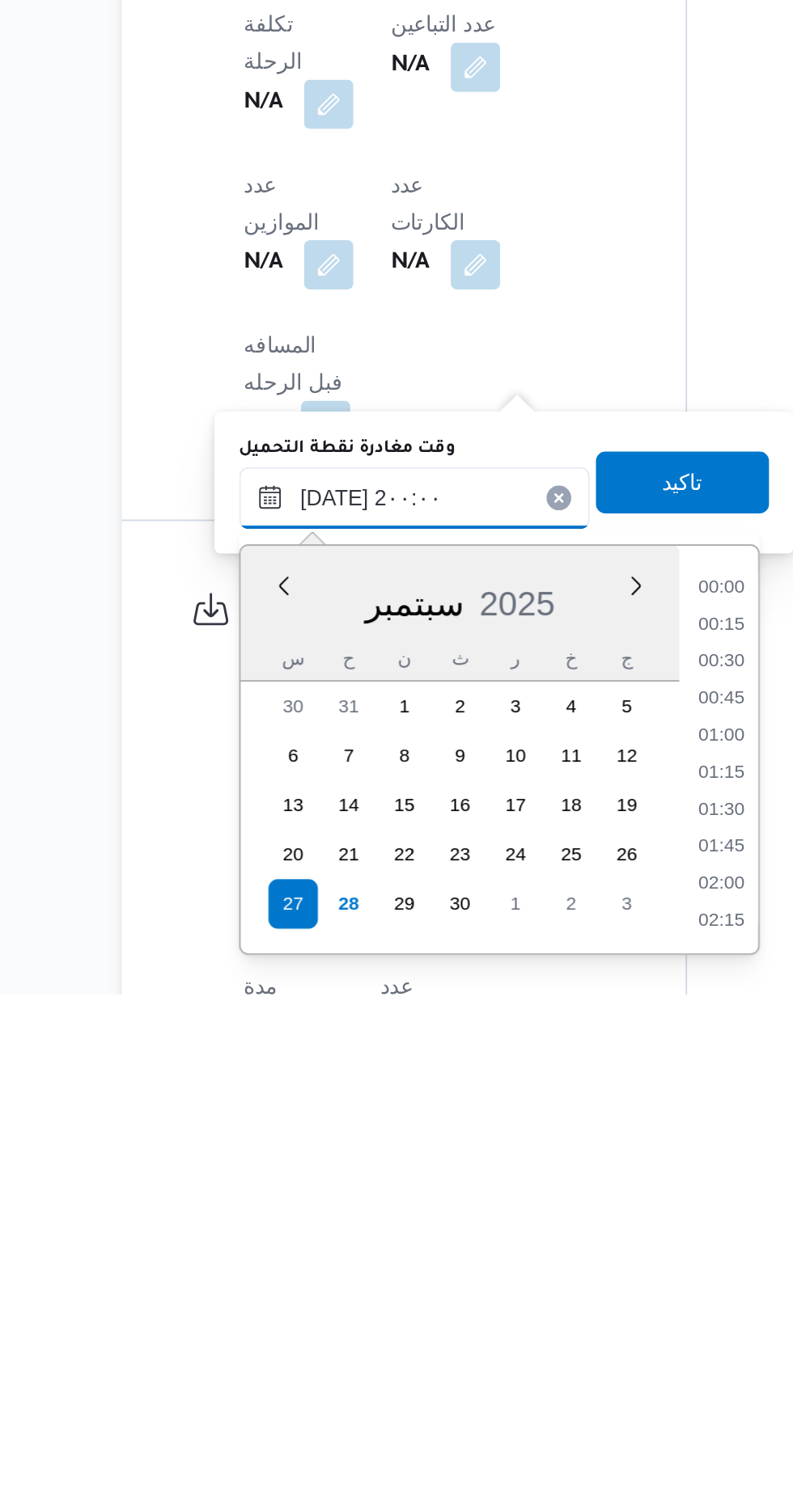
scroll to position [1383, 0]
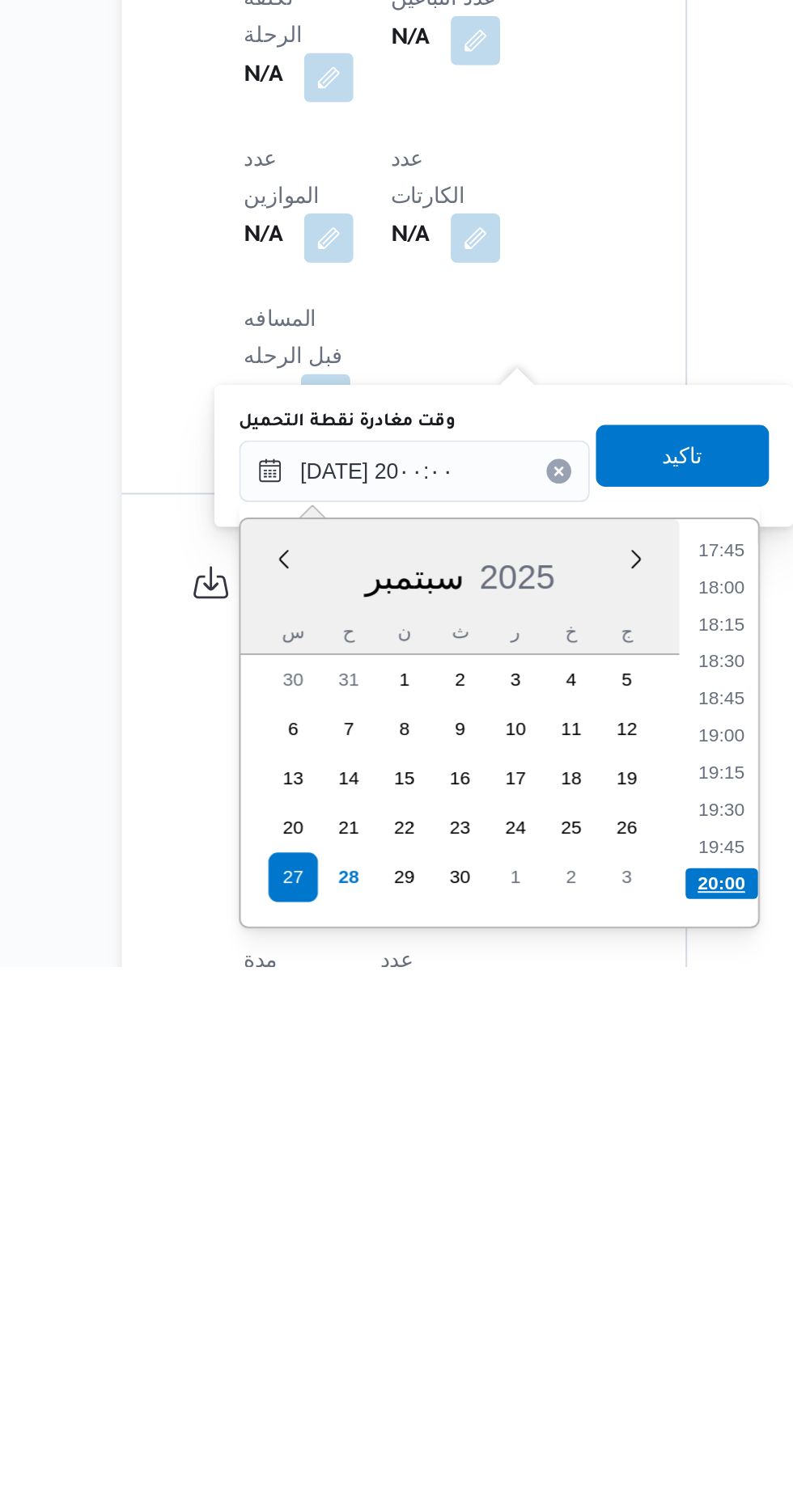
click at [521, 1466] on li "20:00" at bounding box center [525, 1468] width 38 height 16
type input "[DATE] ٢٠:٠٠"
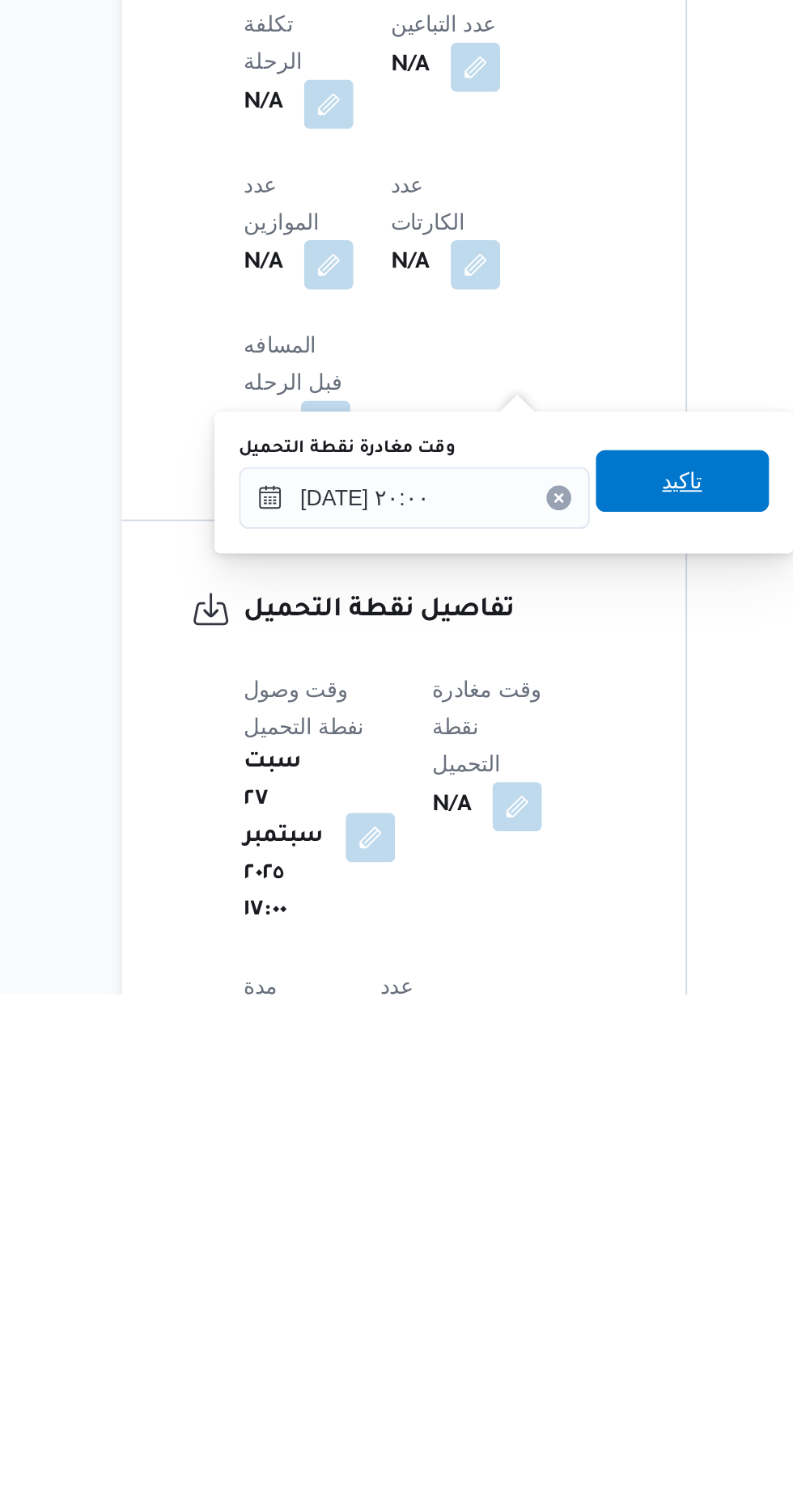
click at [514, 1246] on span "تاكيد" at bounding box center [503, 1244] width 21 height 20
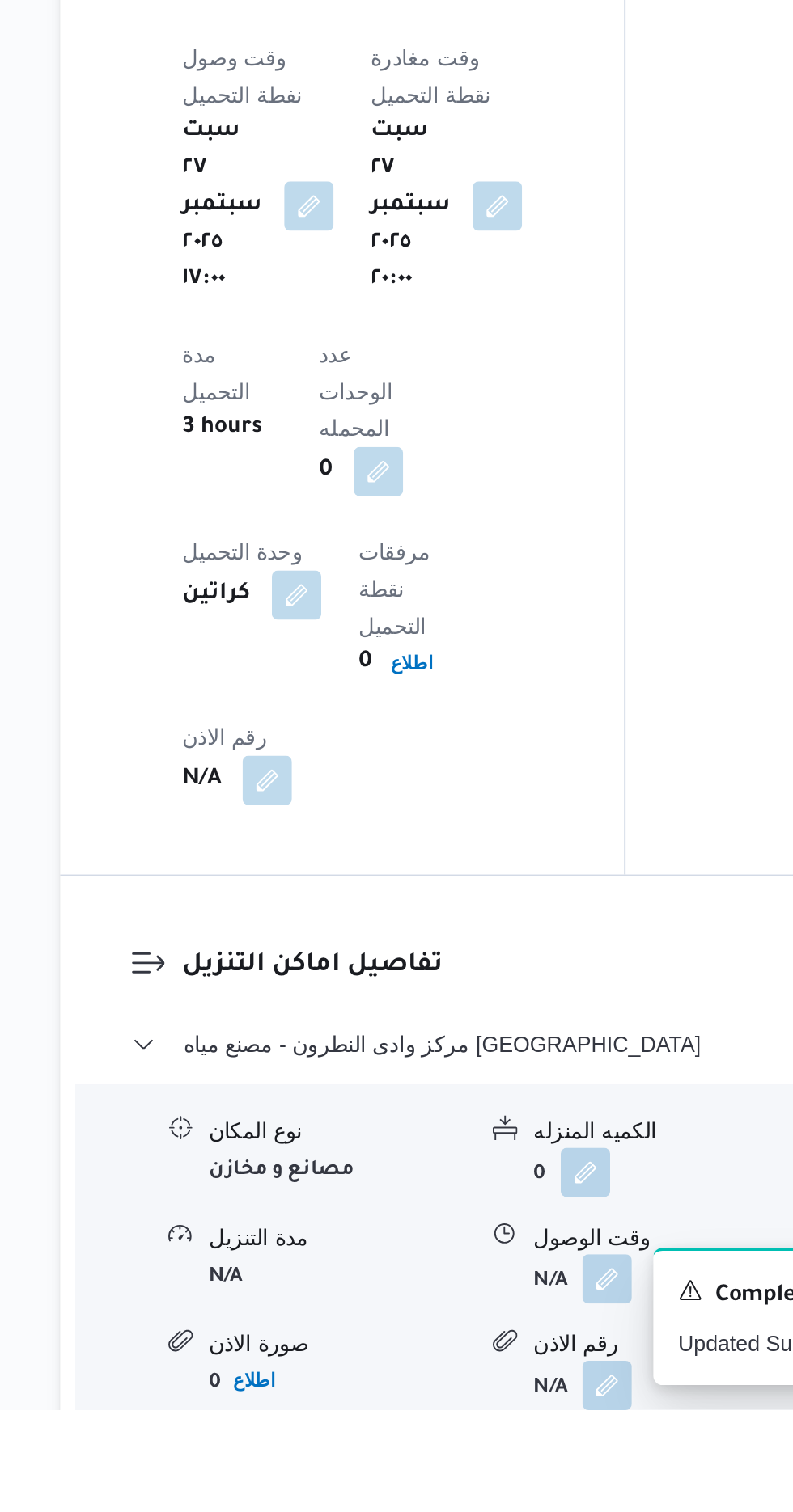
scroll to position [1106, 0]
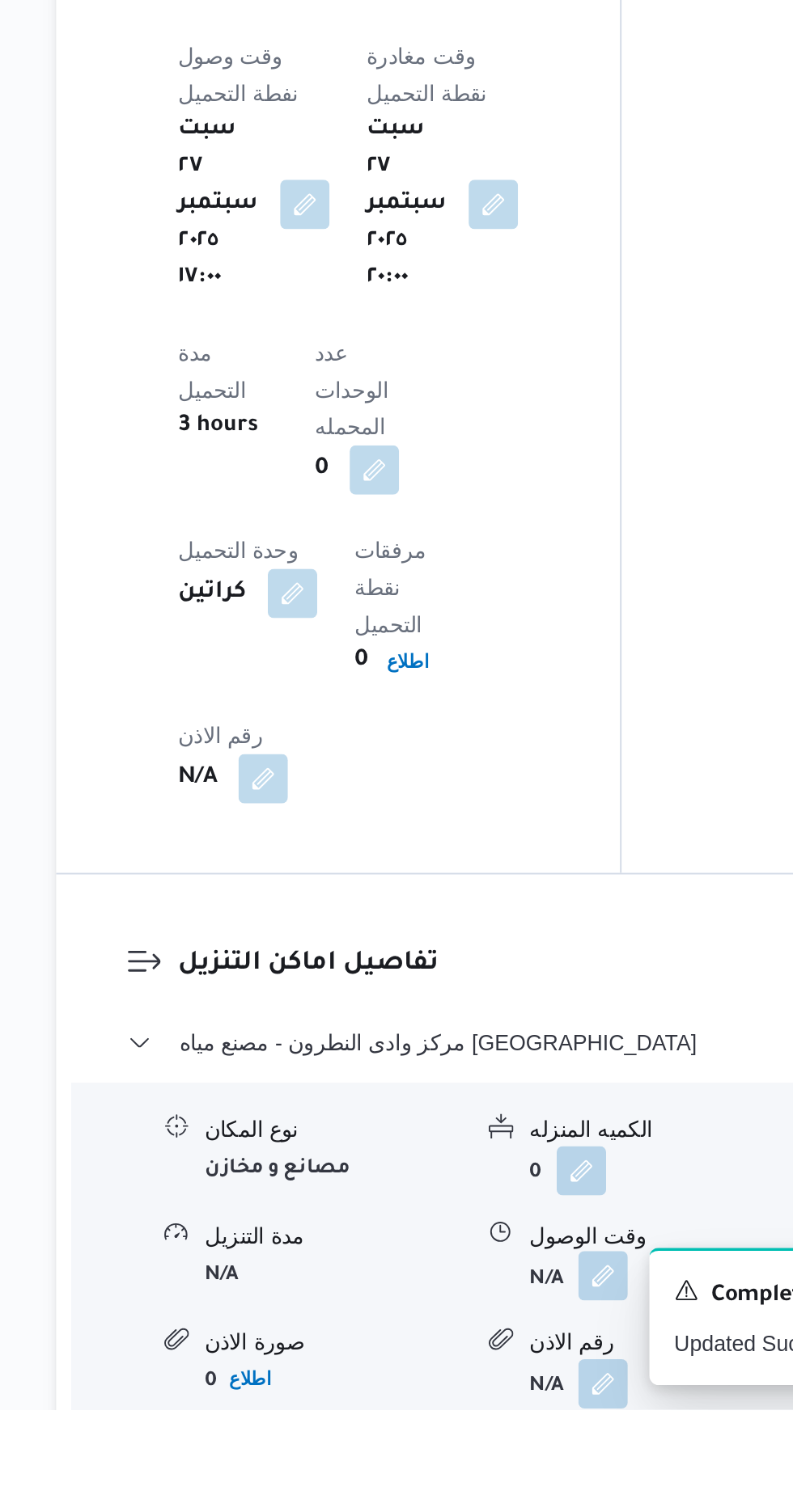
click at [499, 1429] on button "button" at bounding box center [497, 1441] width 26 height 26
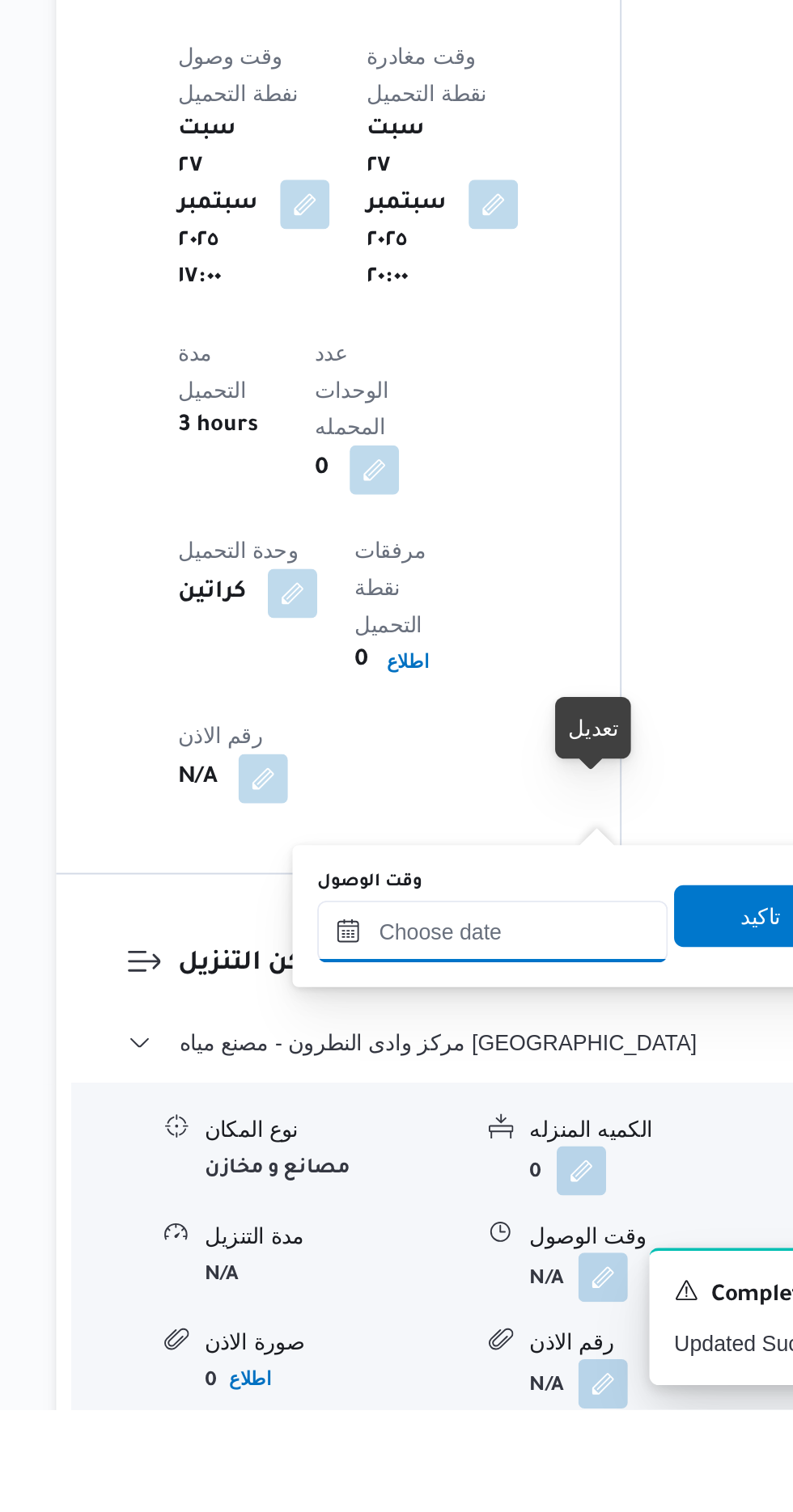
click at [460, 1263] on input "وقت الوصول" at bounding box center [440, 1262] width 184 height 32
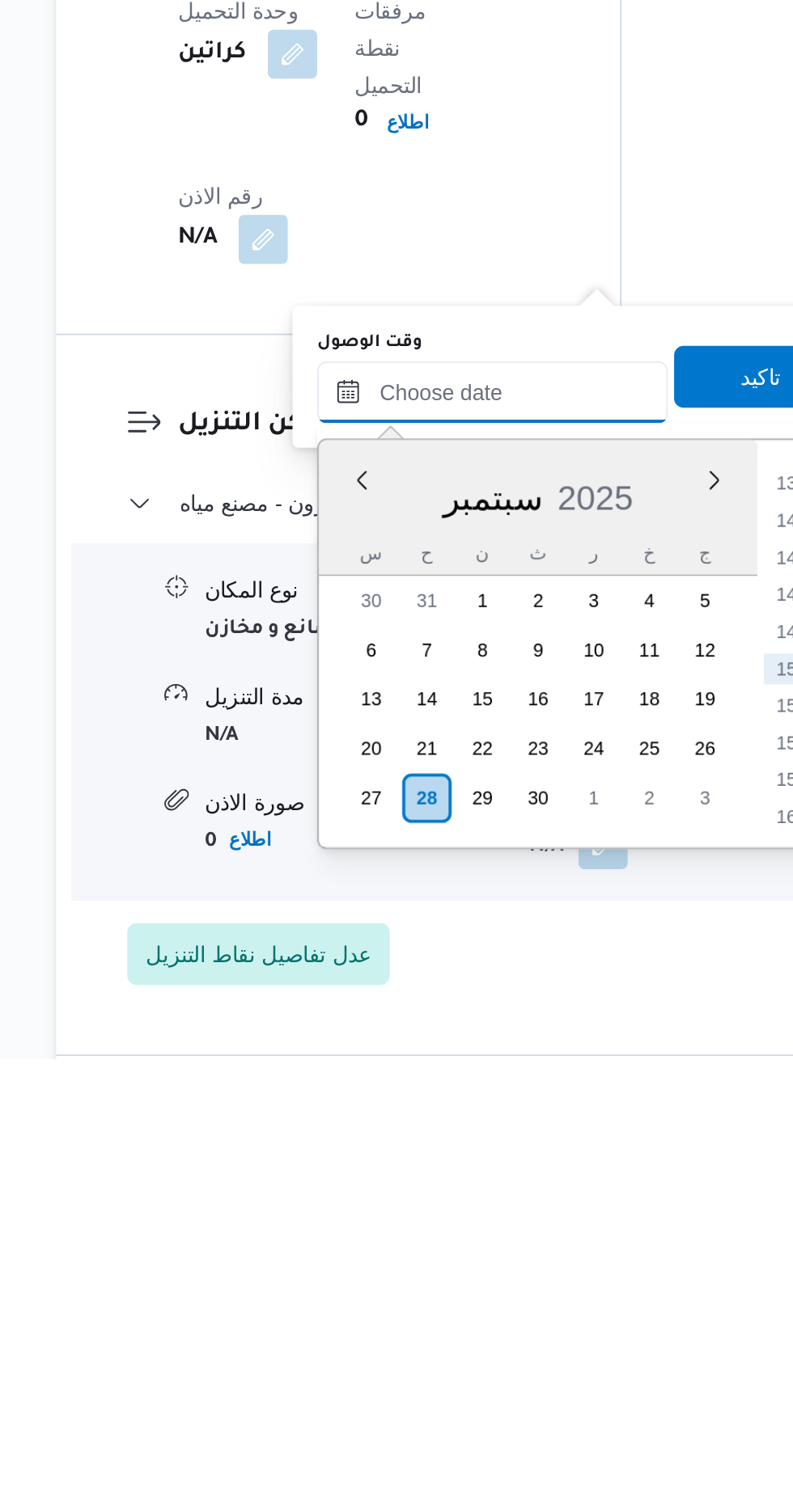
scroll to position [1205, 0]
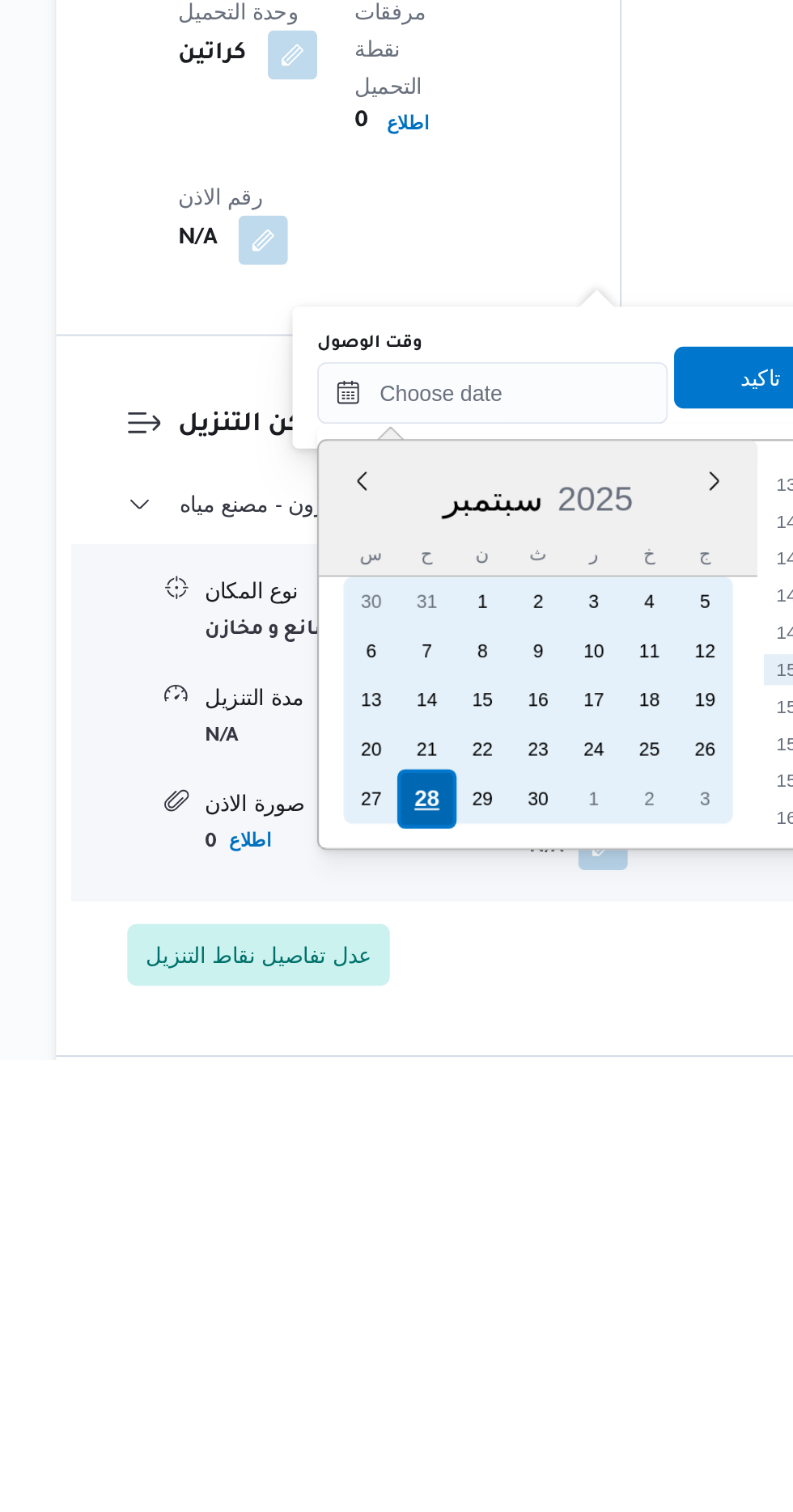
click at [406, 1378] on div "28" at bounding box center [405, 1376] width 31 height 31
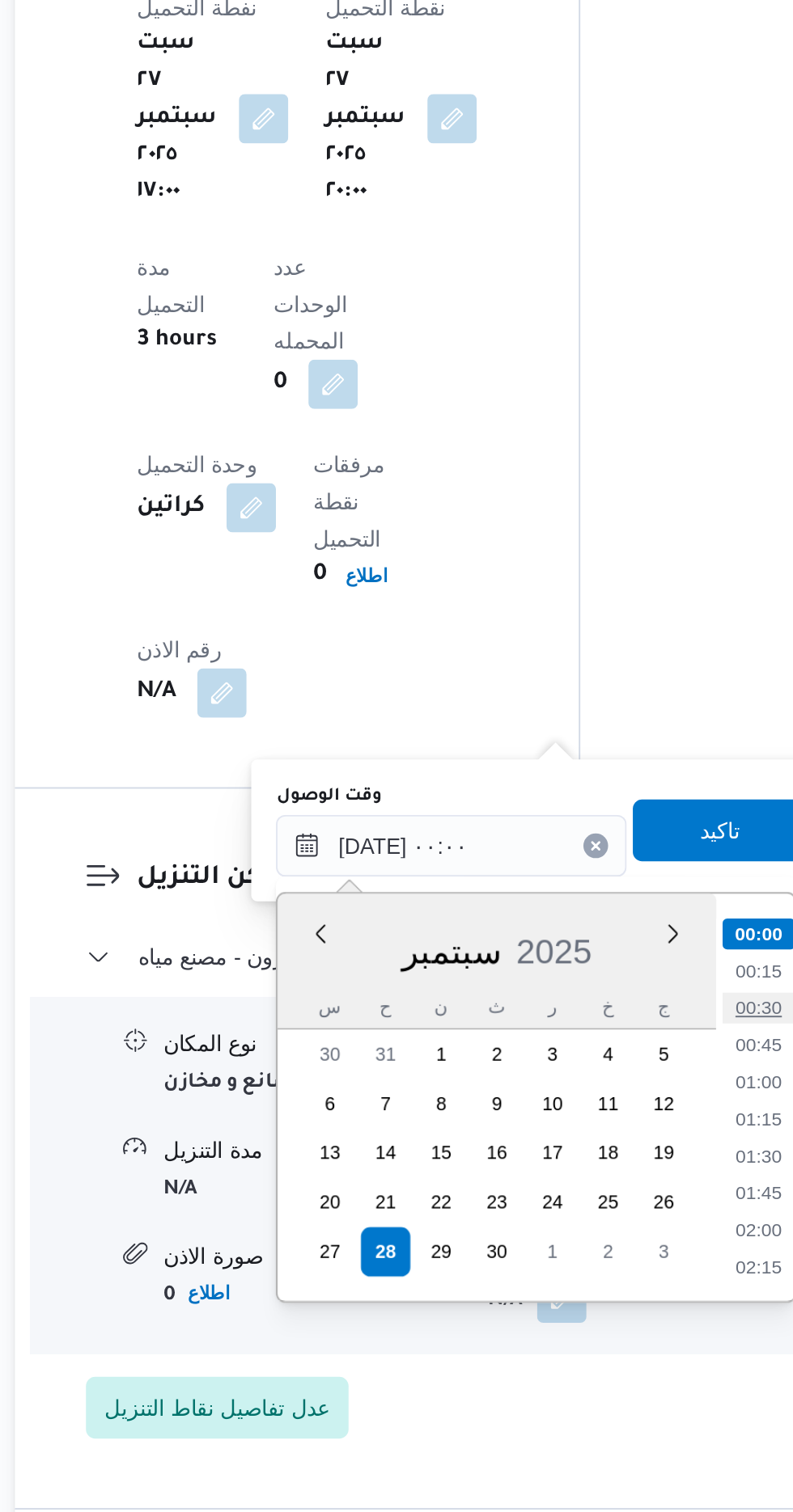
click at [606, 1246] on li "00:30" at bounding box center [600, 1247] width 37 height 16
type input "[DATE] ٠٠:٣٠"
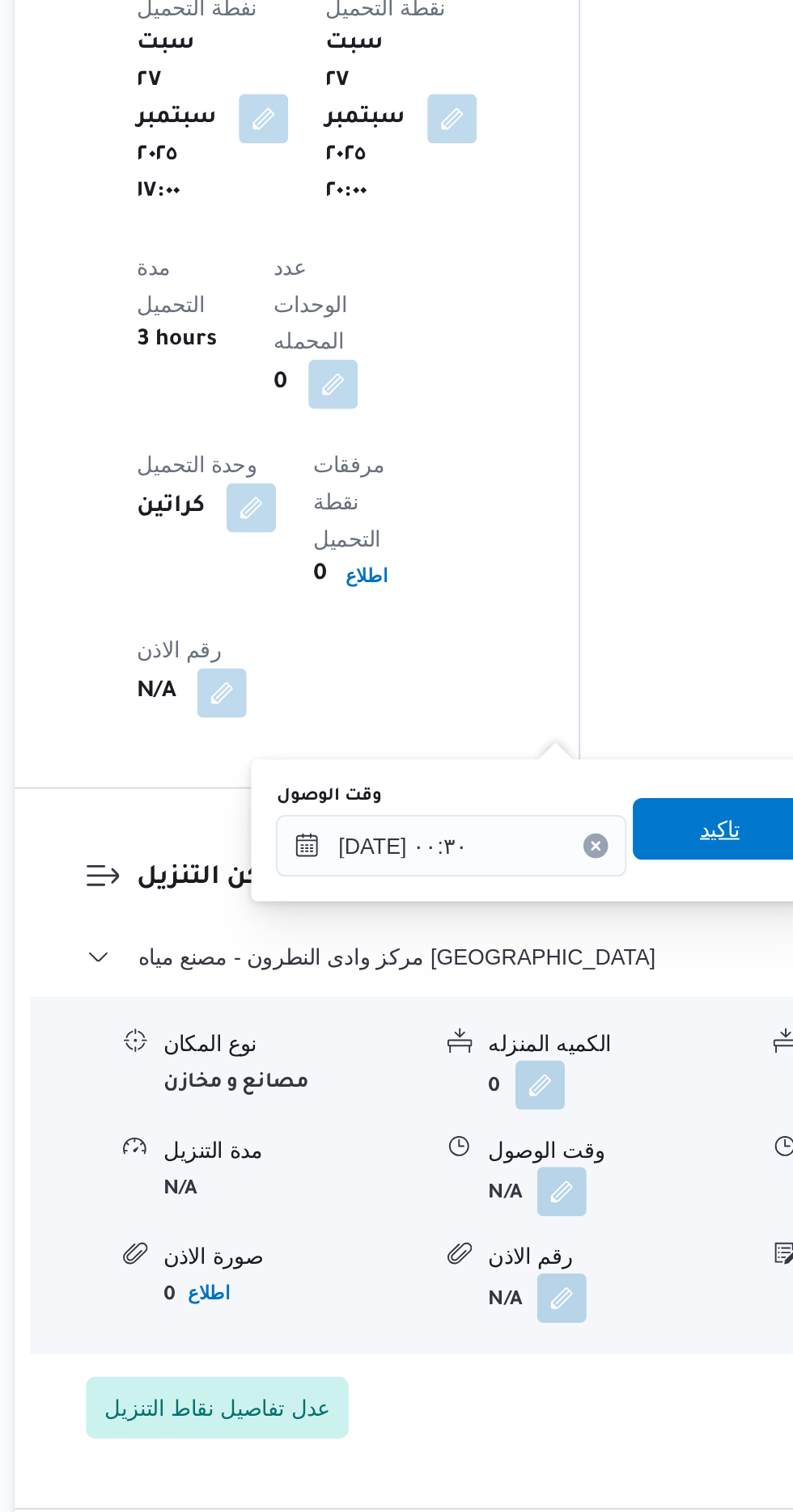
click at [589, 1154] on span "تاكيد" at bounding box center [579, 1154] width 21 height 20
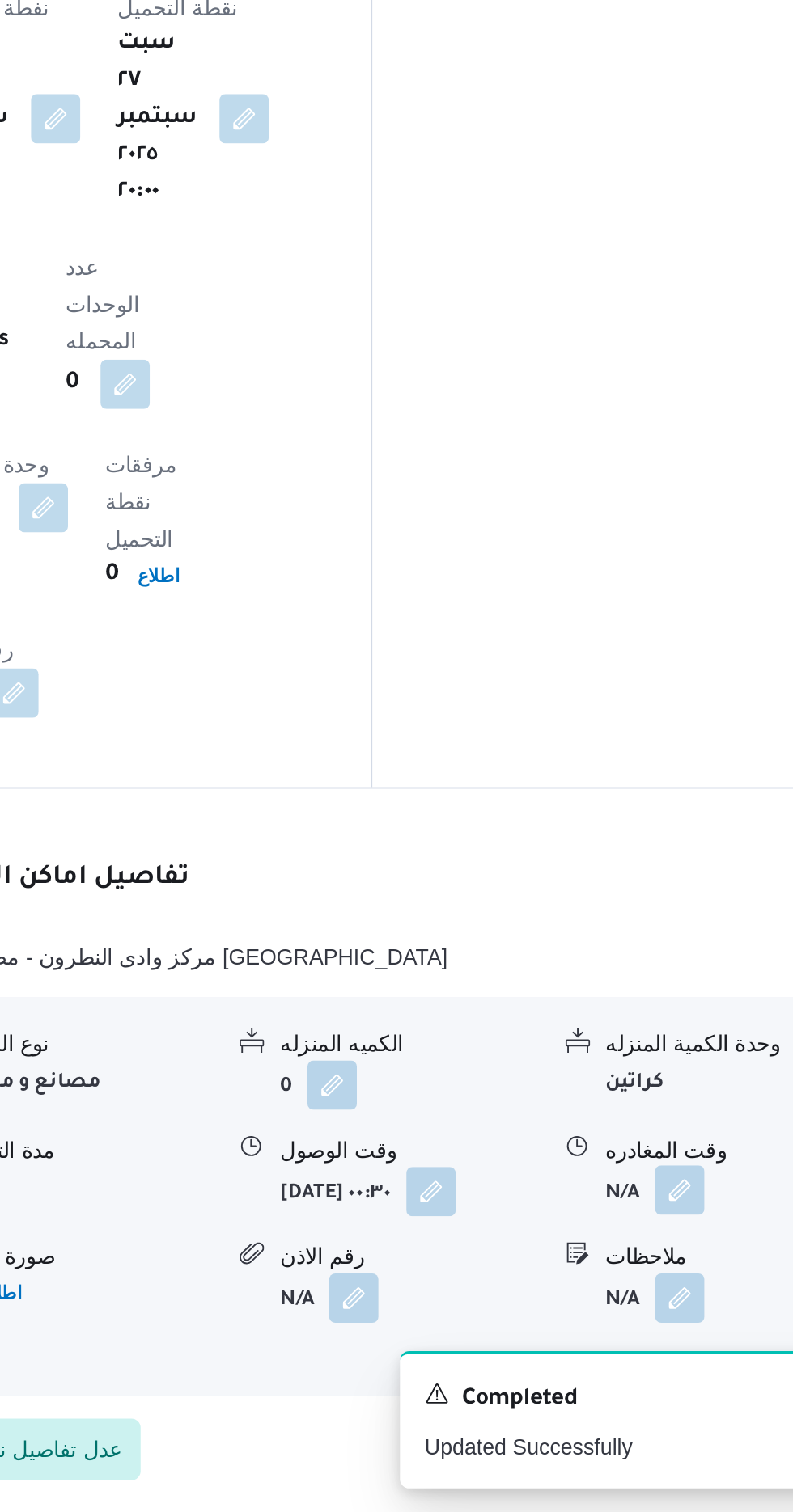
click at [665, 1331] on button "button" at bounding box center [667, 1343] width 26 height 26
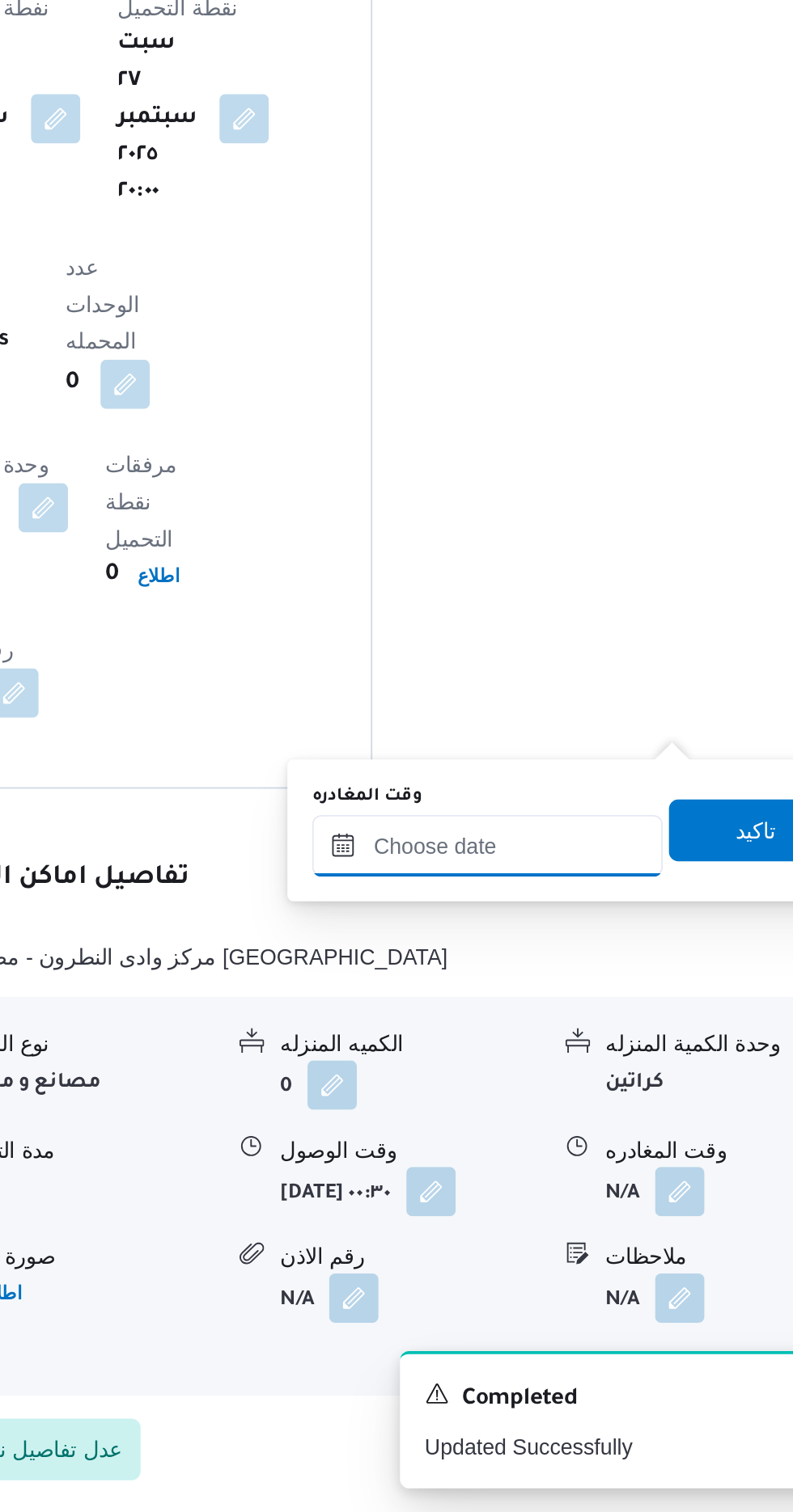
click at [579, 1158] on input "وقت المغادره" at bounding box center [567, 1163] width 184 height 32
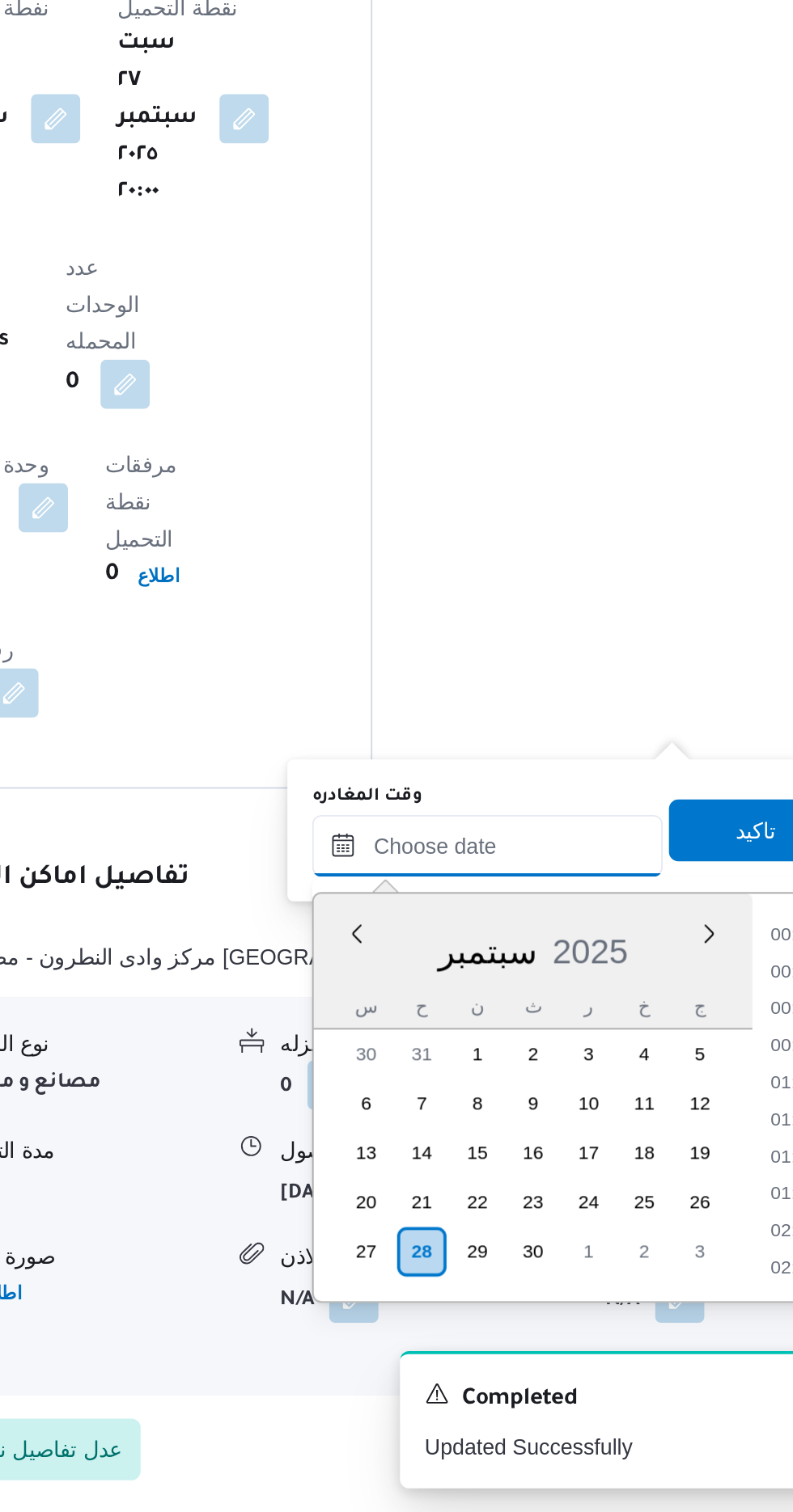
scroll to position [1066, 0]
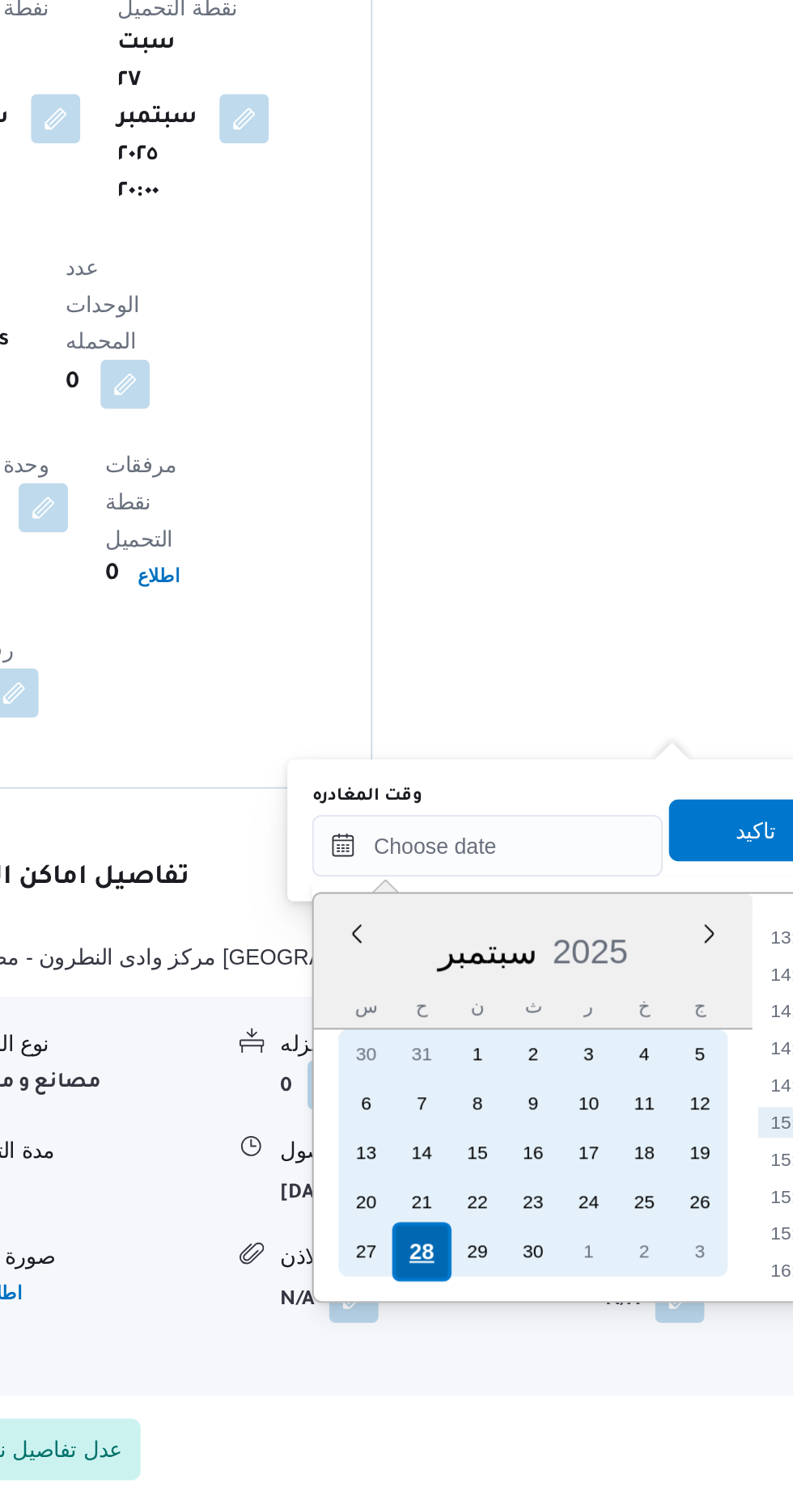
click at [520, 1383] on div "28" at bounding box center [532, 1376] width 31 height 31
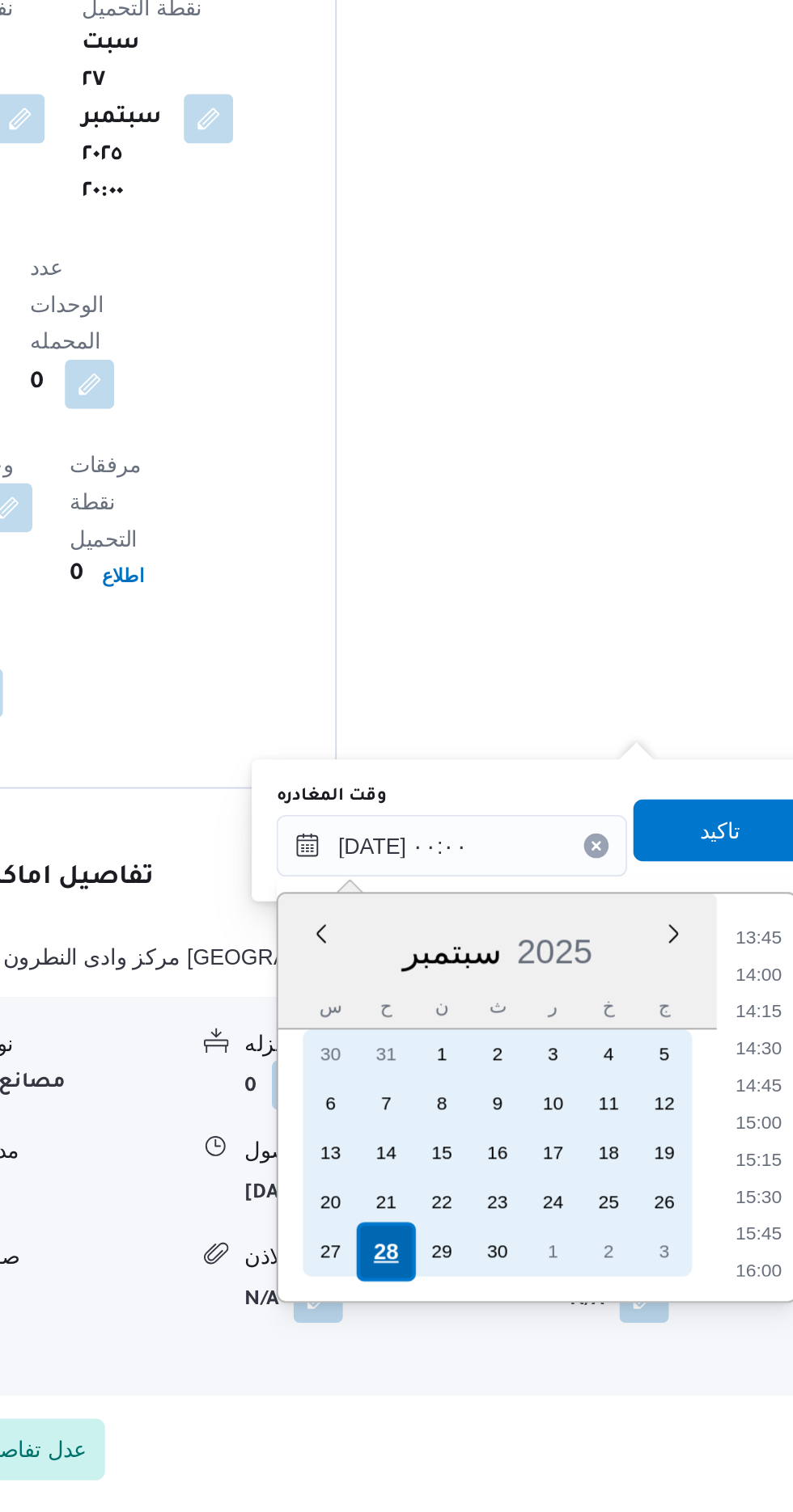
scroll to position [0, 0]
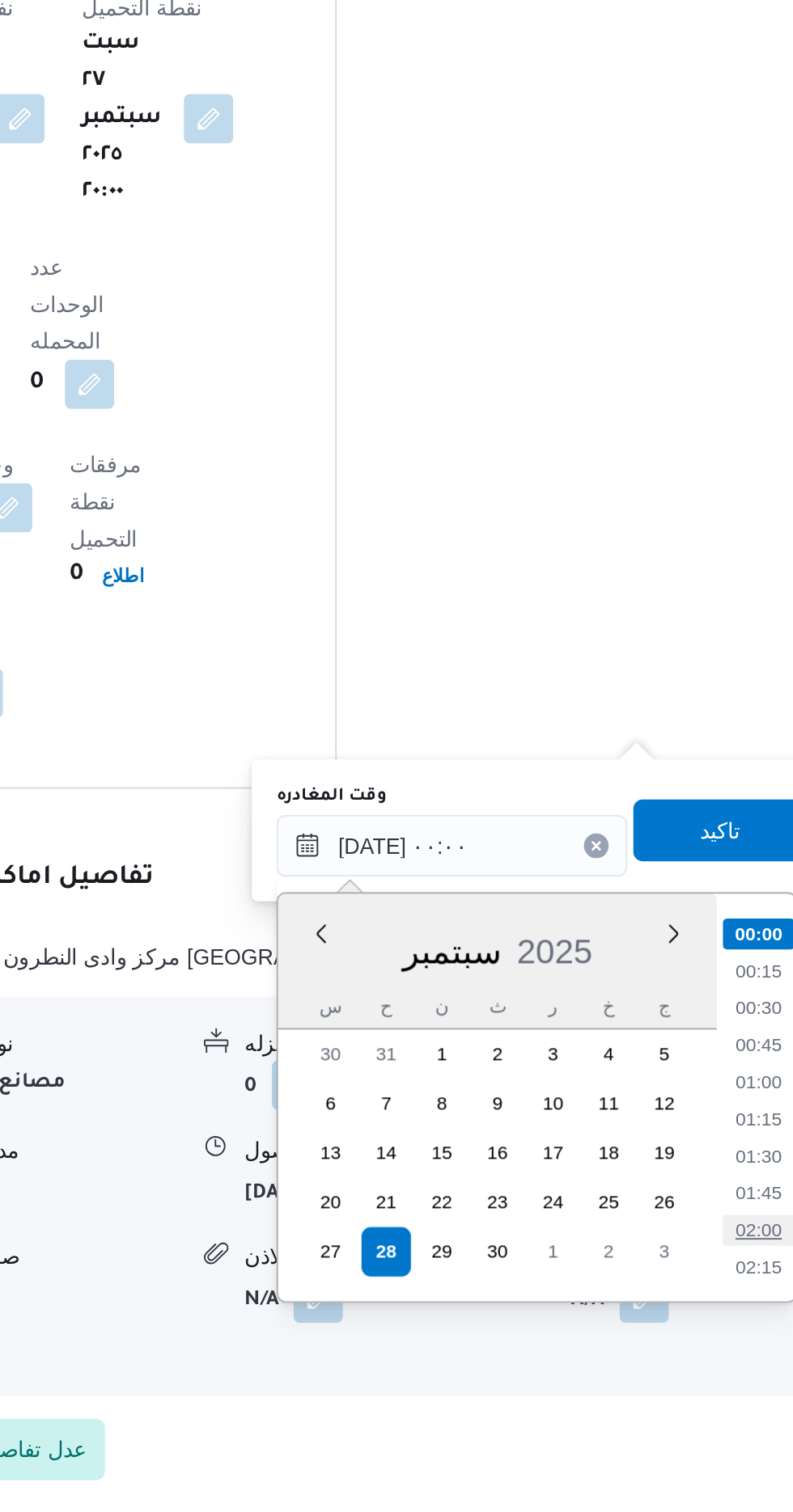
click at [739, 1363] on li "02:00" at bounding box center [727, 1364] width 37 height 16
type input "[DATE] ٠٢:٠٠"
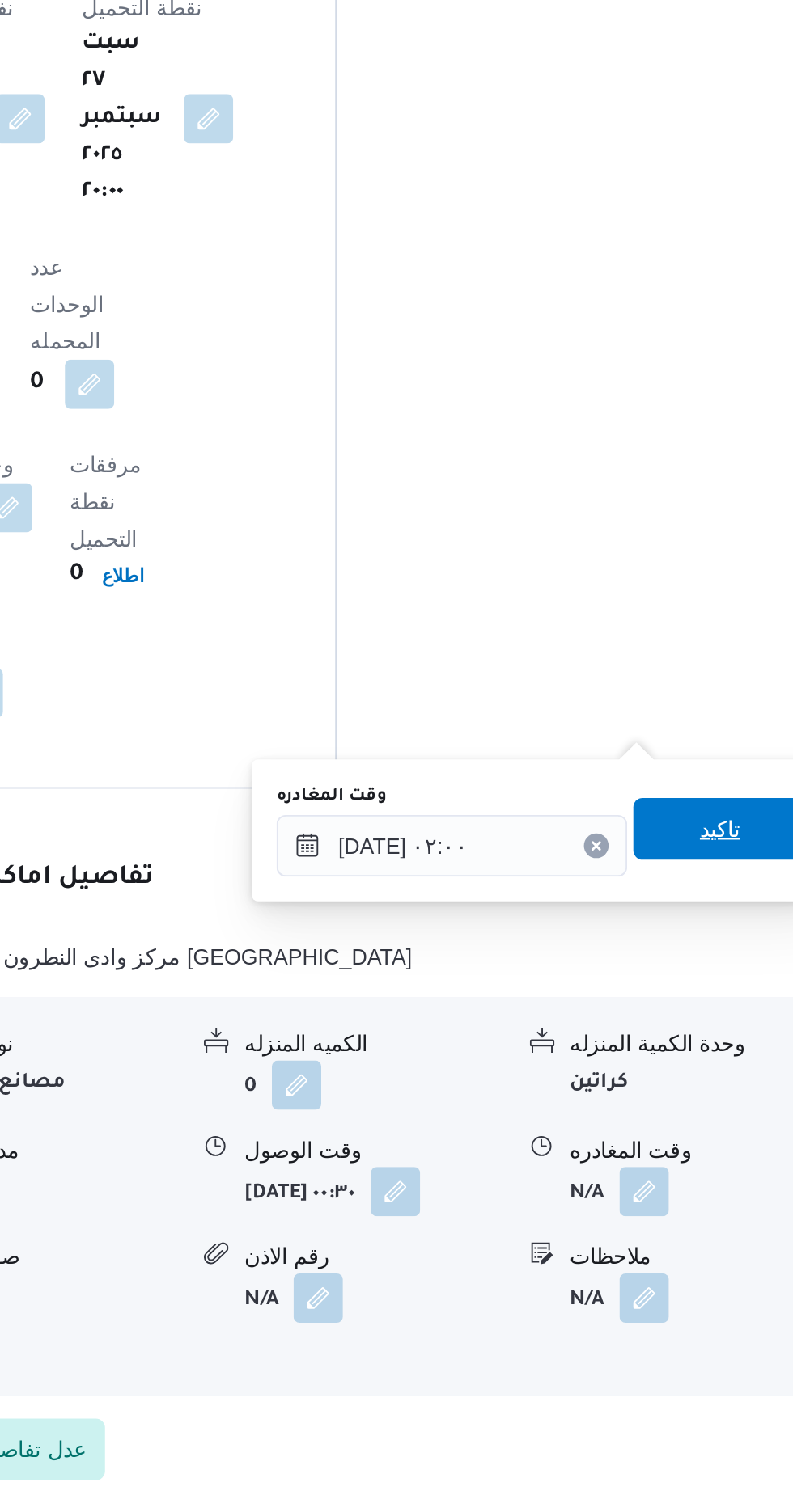
click at [718, 1153] on span "تاكيد" at bounding box center [707, 1154] width 21 height 20
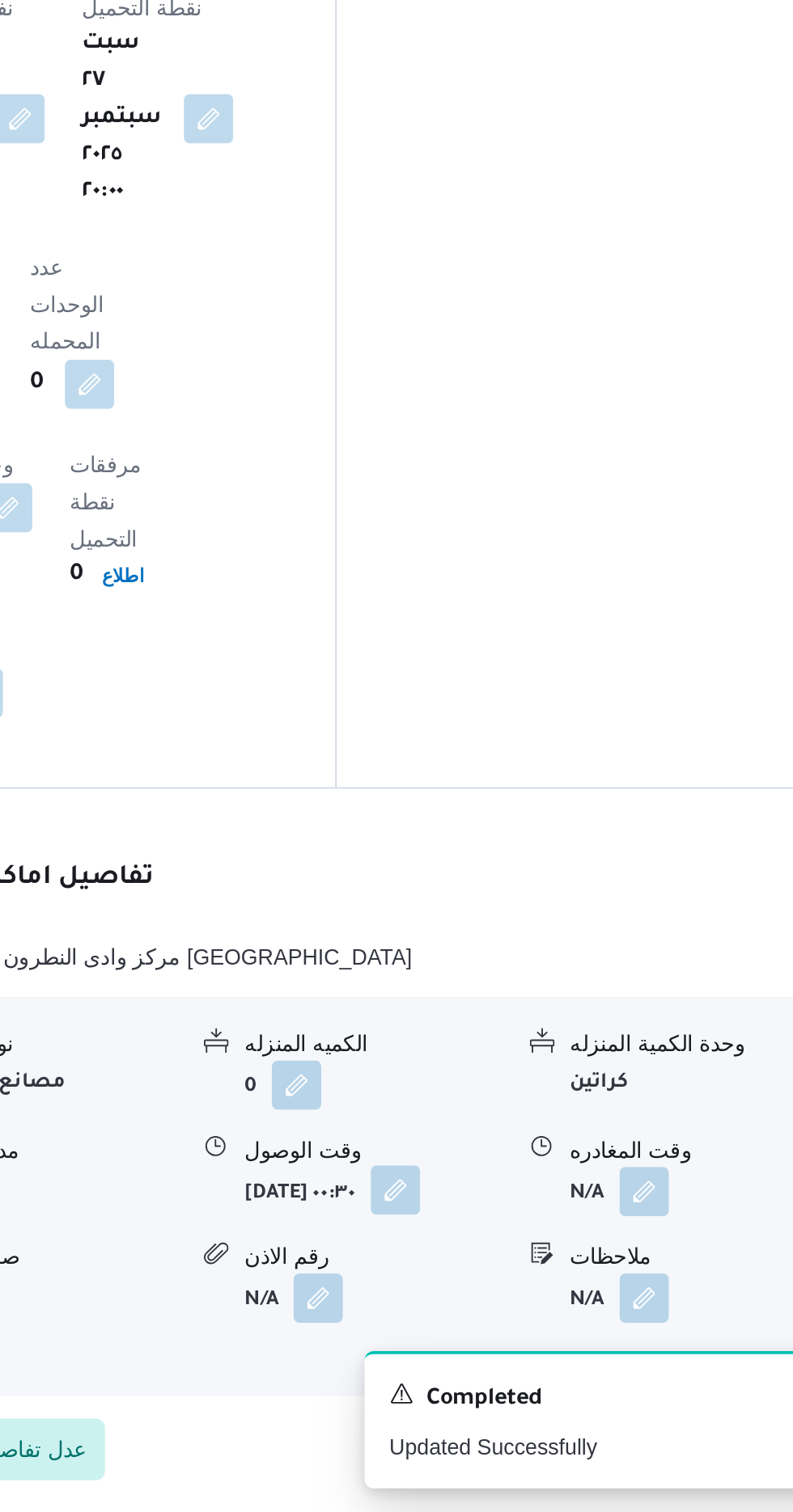
click at [525, 1331] on button "button" at bounding box center [537, 1343] width 26 height 26
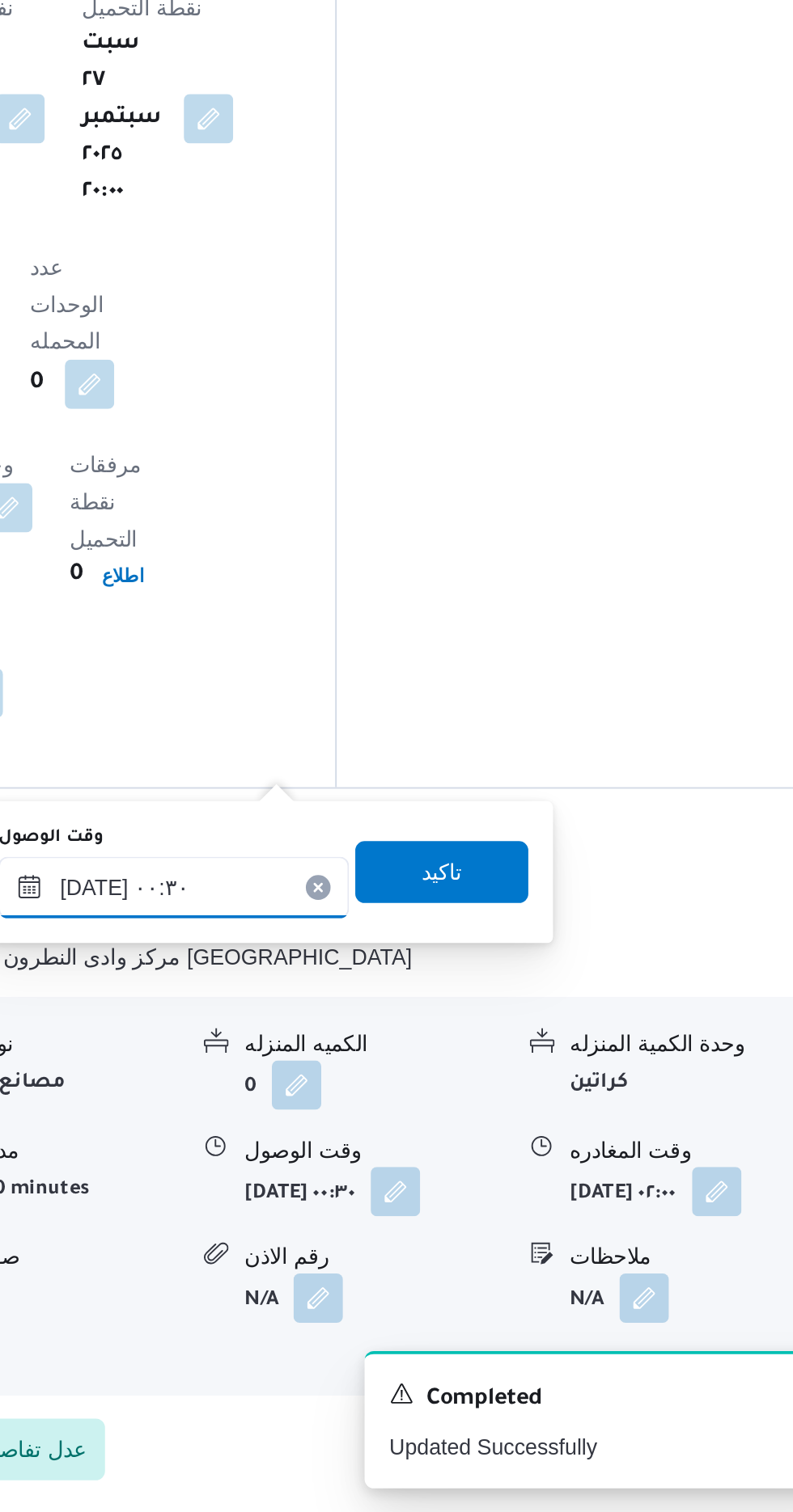
click at [450, 1178] on input "[DATE] ٠٠:٣٠" at bounding box center [422, 1185] width 184 height 32
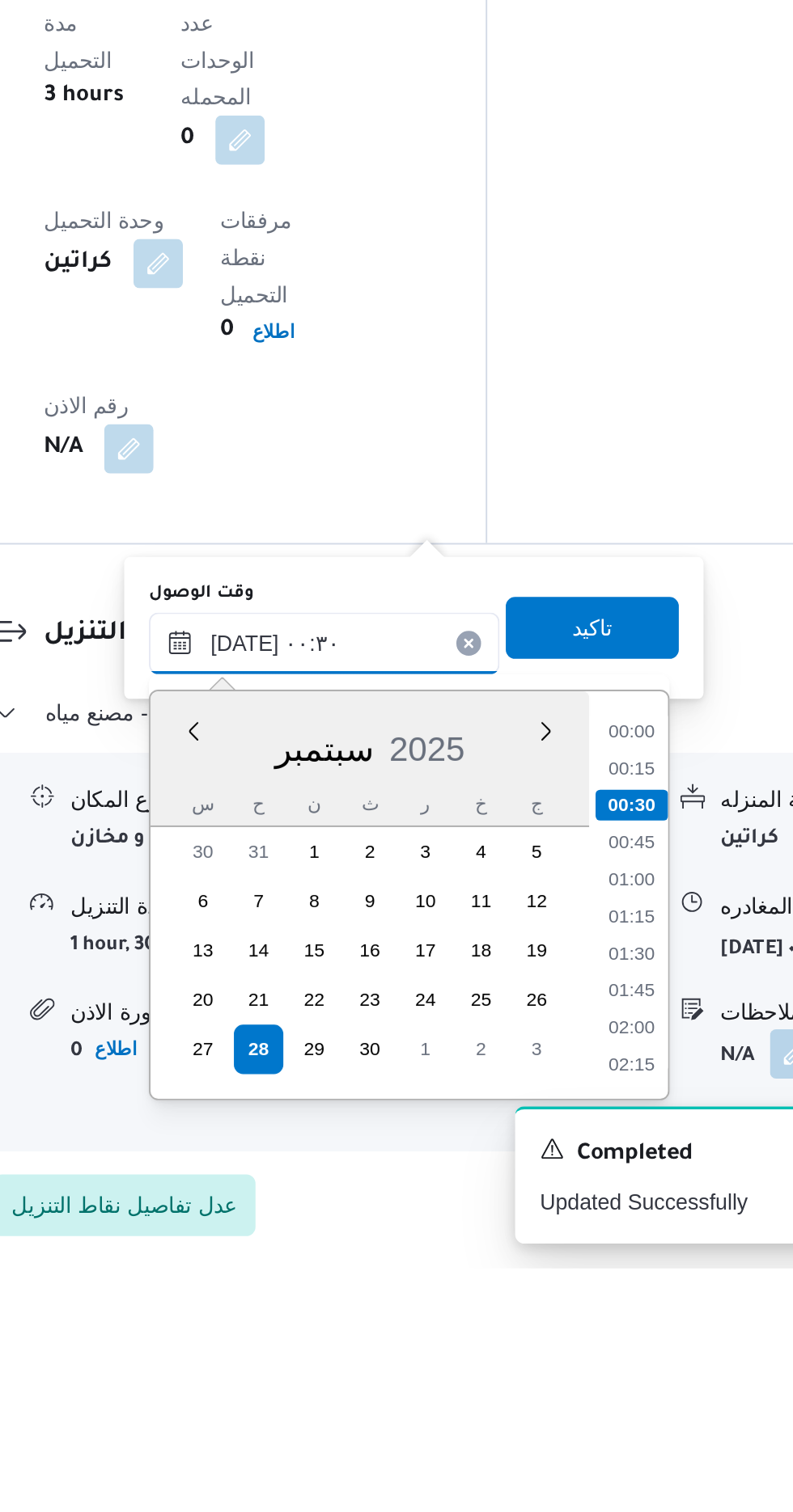
scroll to position [1205, 0]
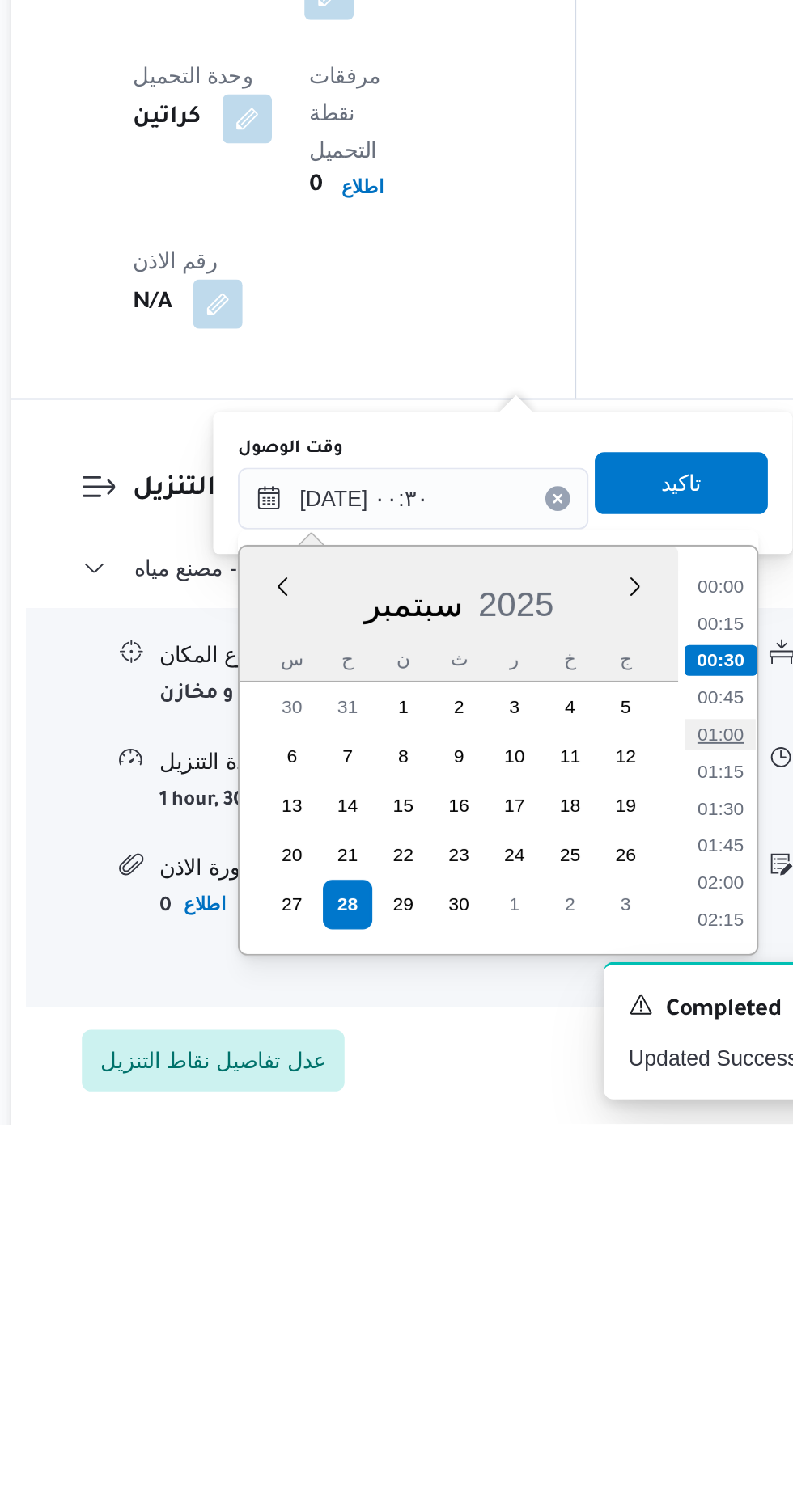
click at [578, 1310] on li "01:00" at bounding box center [582, 1308] width 37 height 16
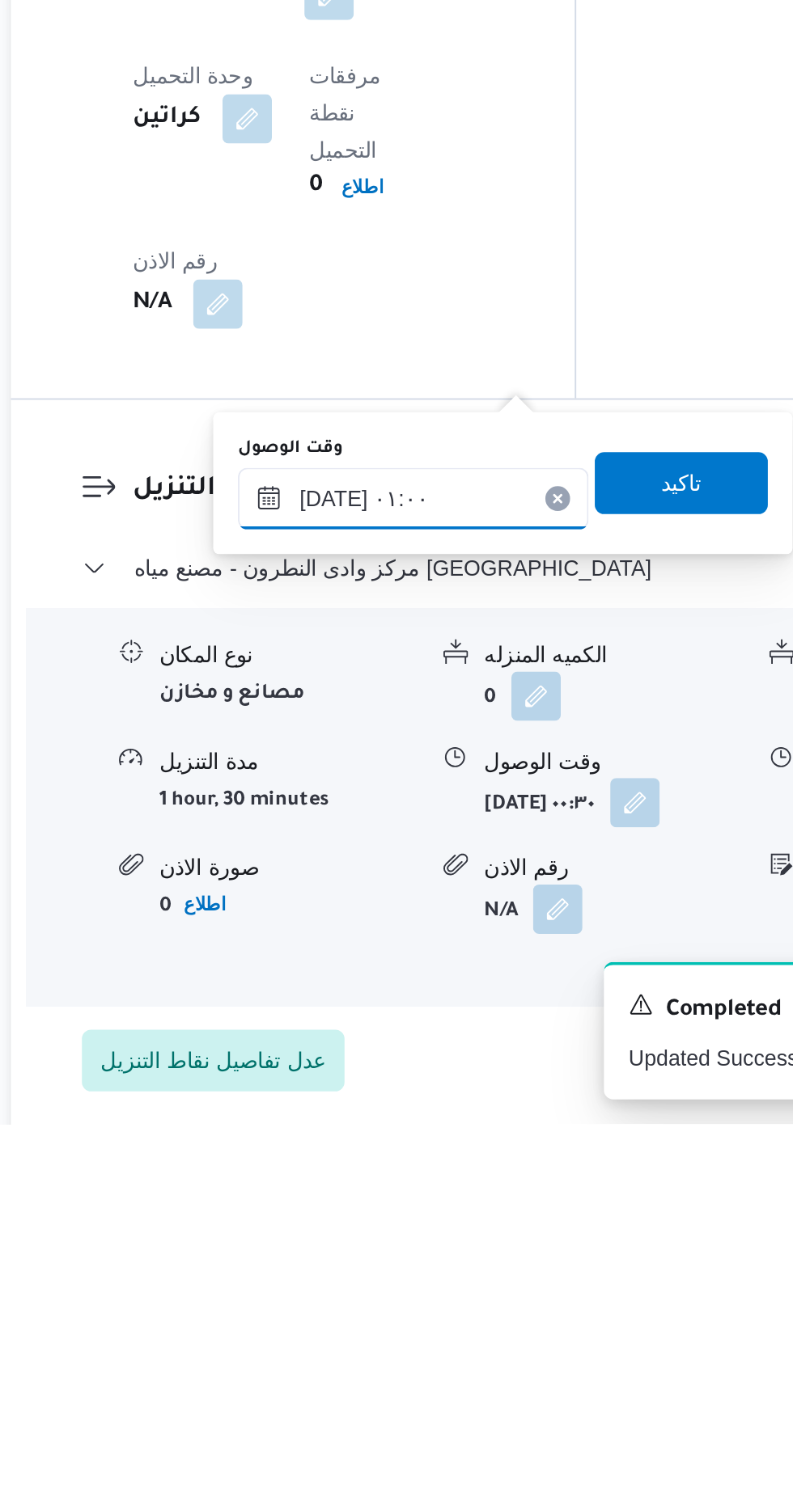
type input "[DATE] ٠٠:٣٠"
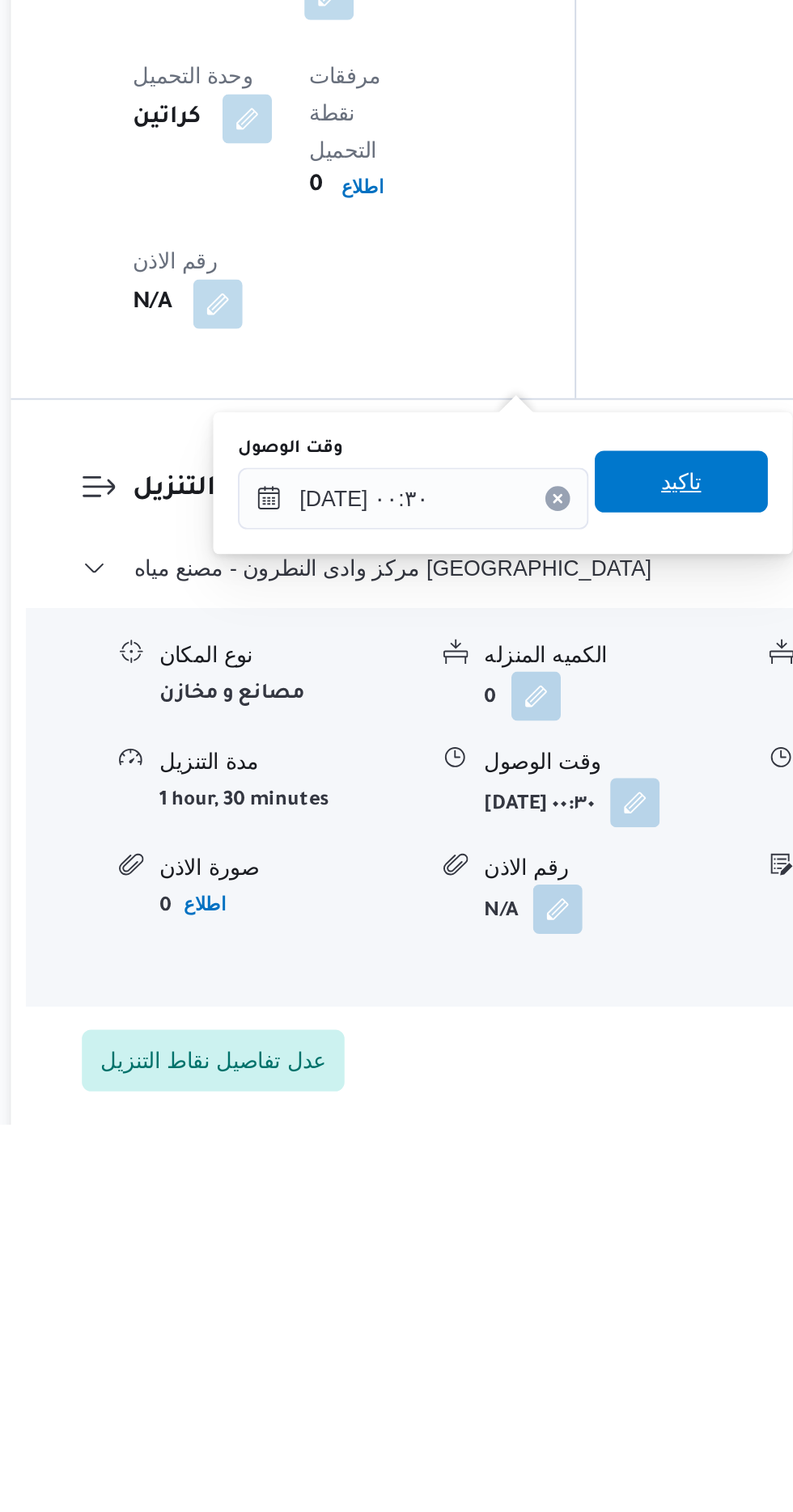
click at [572, 1176] on span "تاكيد" at bounding box center [561, 1176] width 21 height 20
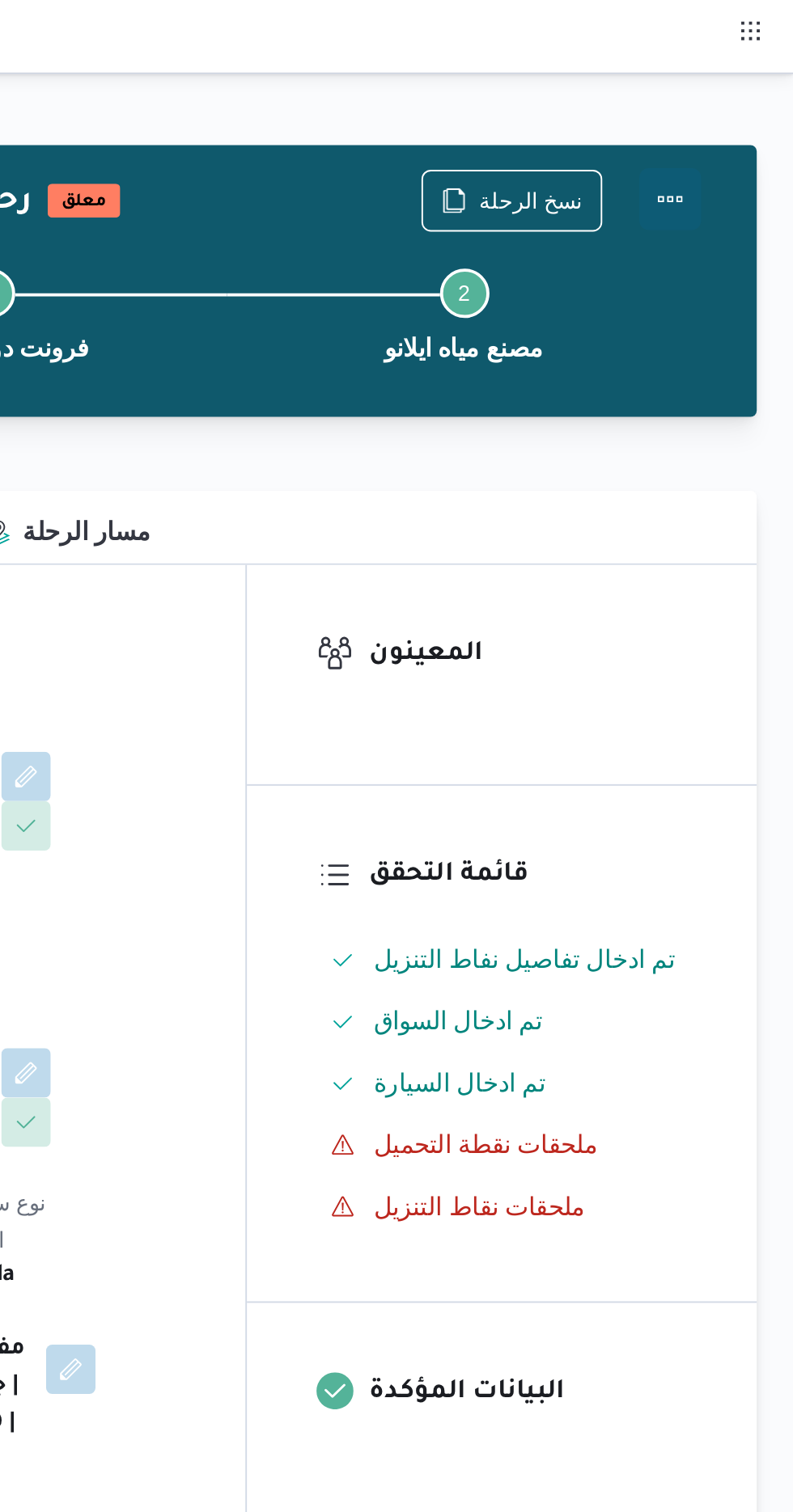
click at [726, 104] on button "Actions" at bounding box center [728, 105] width 32 height 32
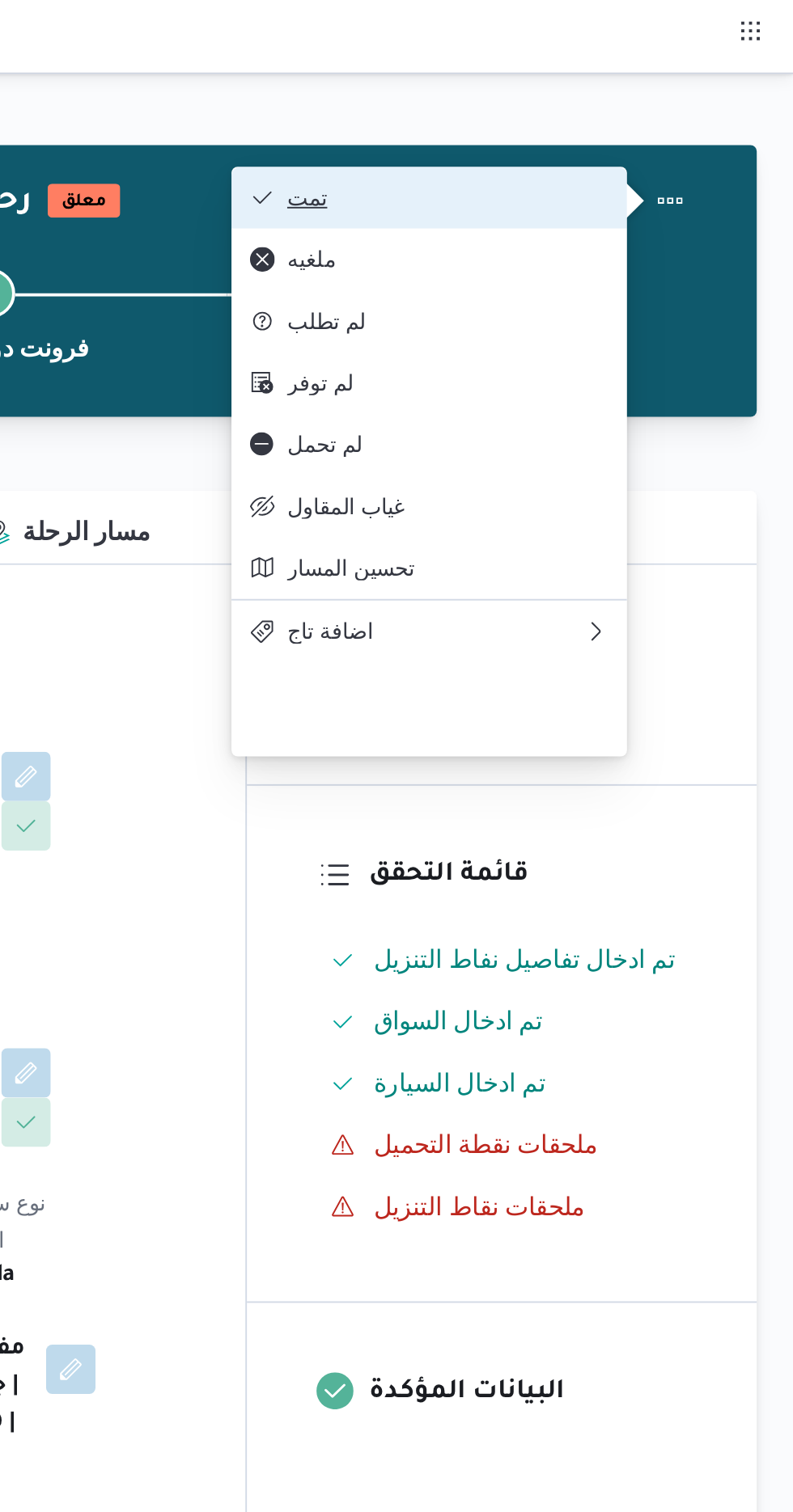
click at [677, 107] on span "تمت" at bounding box center [612, 103] width 169 height 13
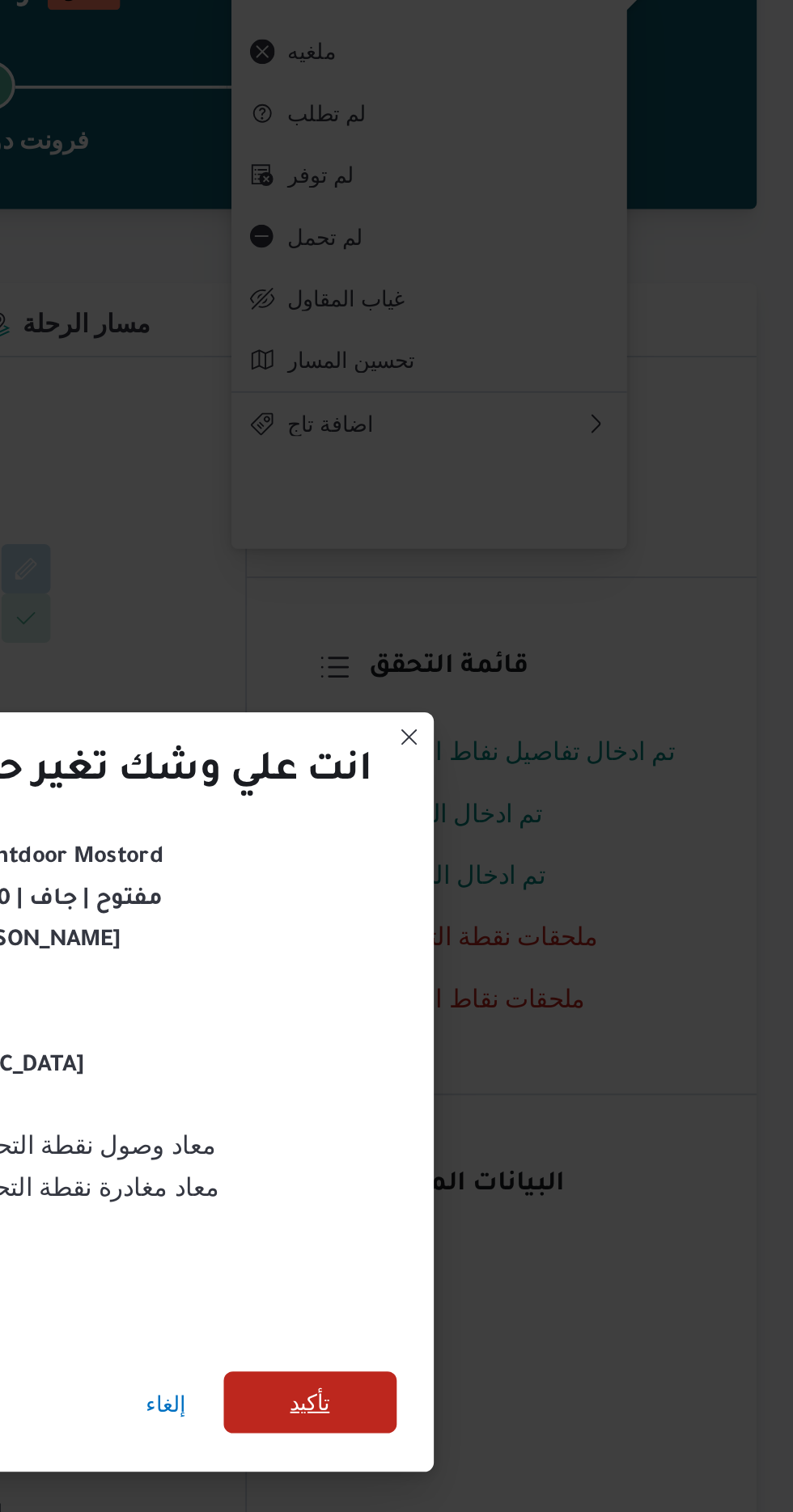
click at [541, 835] on span "تأكيد" at bounding box center [539, 843] width 21 height 20
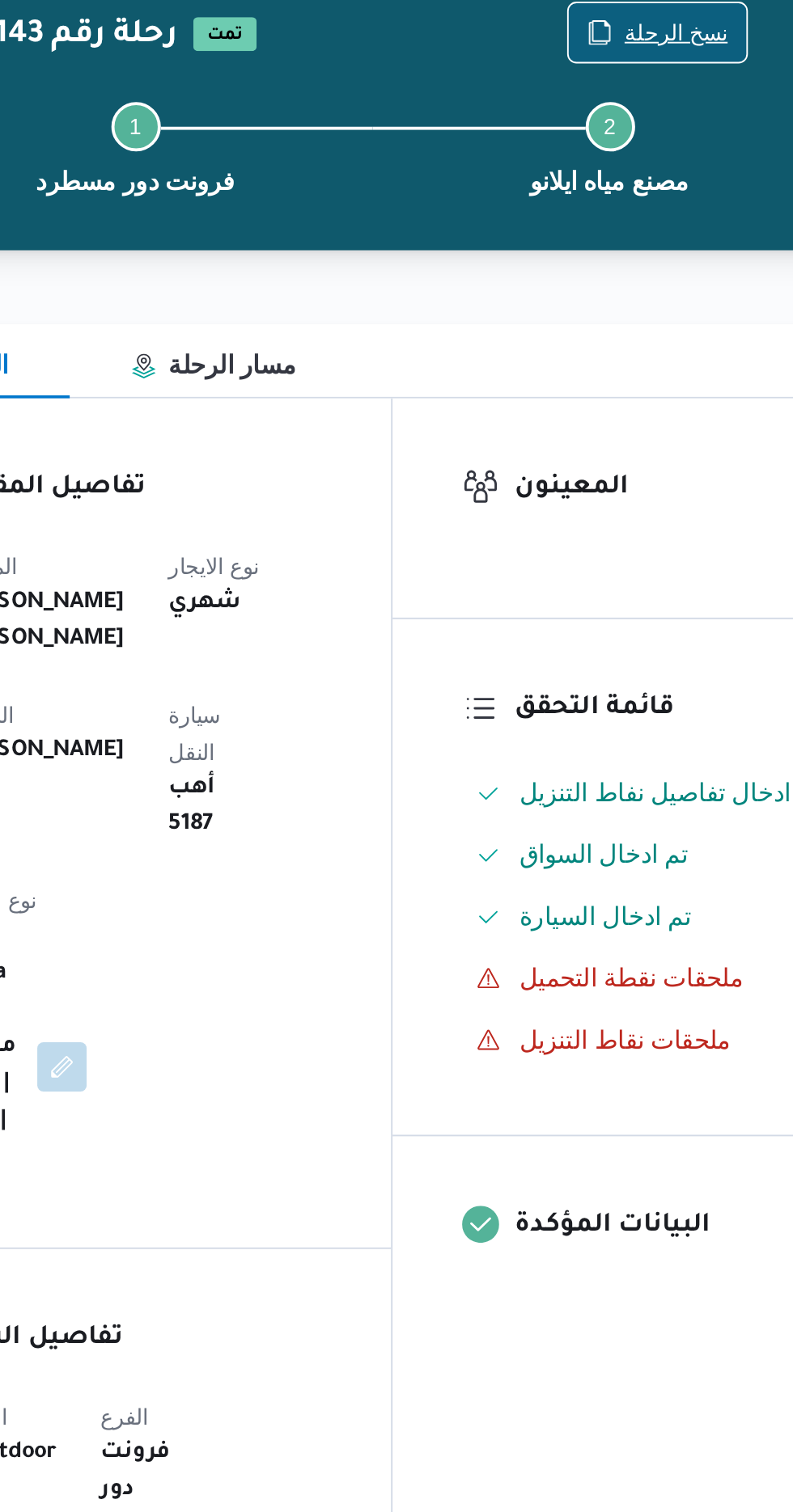
click at [655, 105] on span "نسخ الرحلة" at bounding box center [655, 104] width 55 height 20
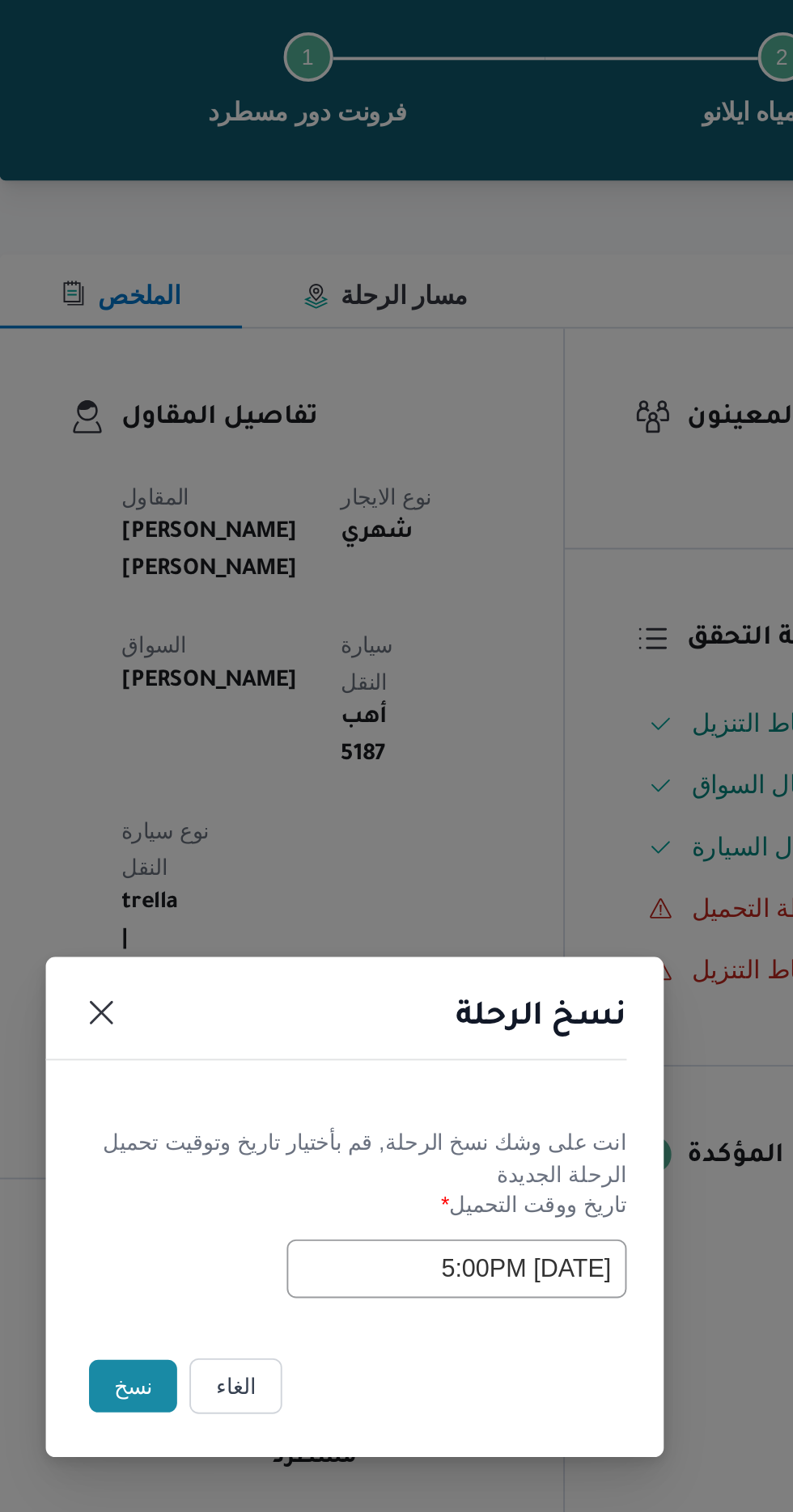
click at [384, 792] on input "[DATE] 5:00PM" at bounding box center [450, 788] width 178 height 31
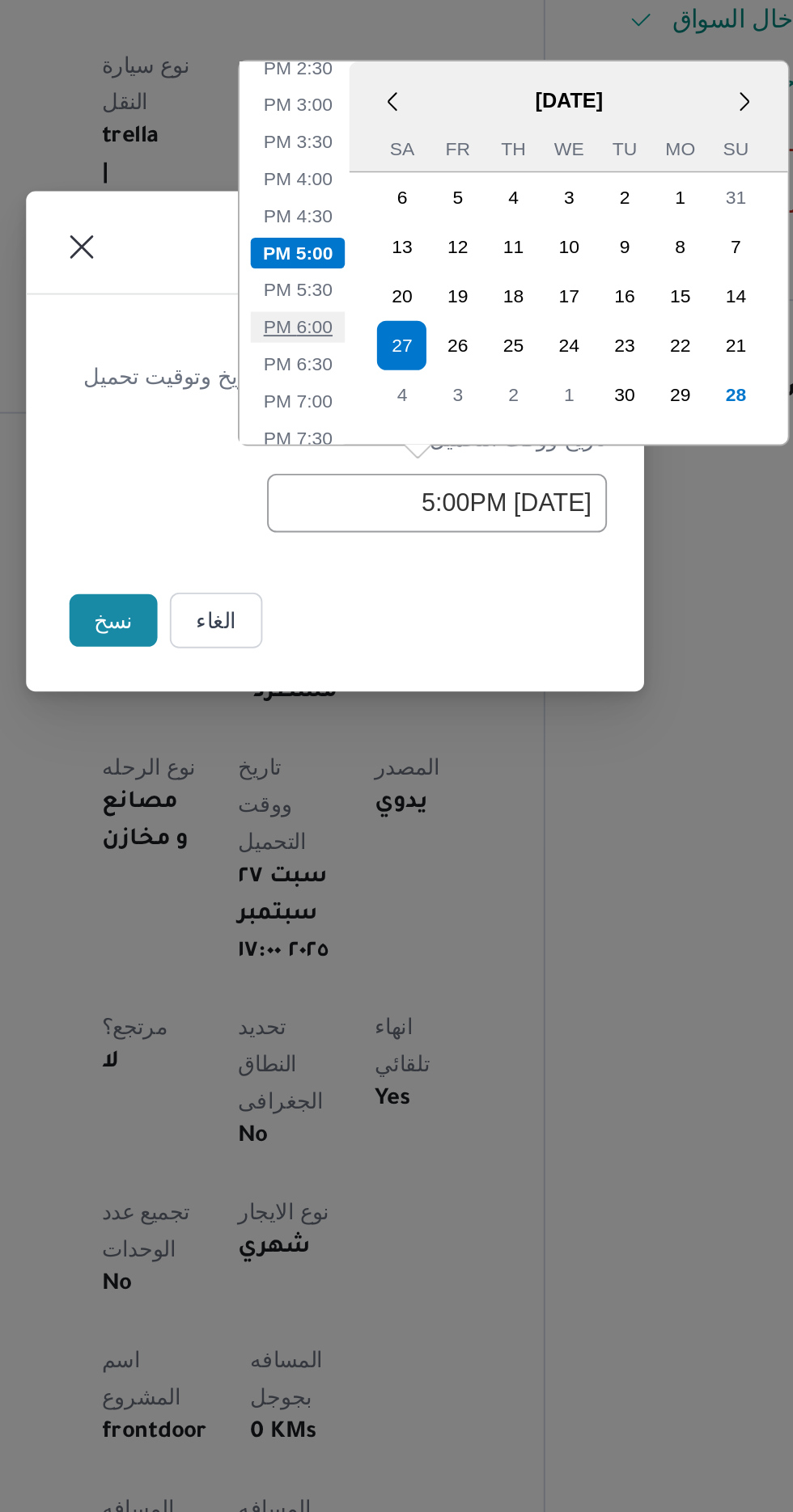
click at [369, 695] on li "6:00 PM" at bounding box center [376, 696] width 49 height 16
type input "[DATE] 6:00PM"
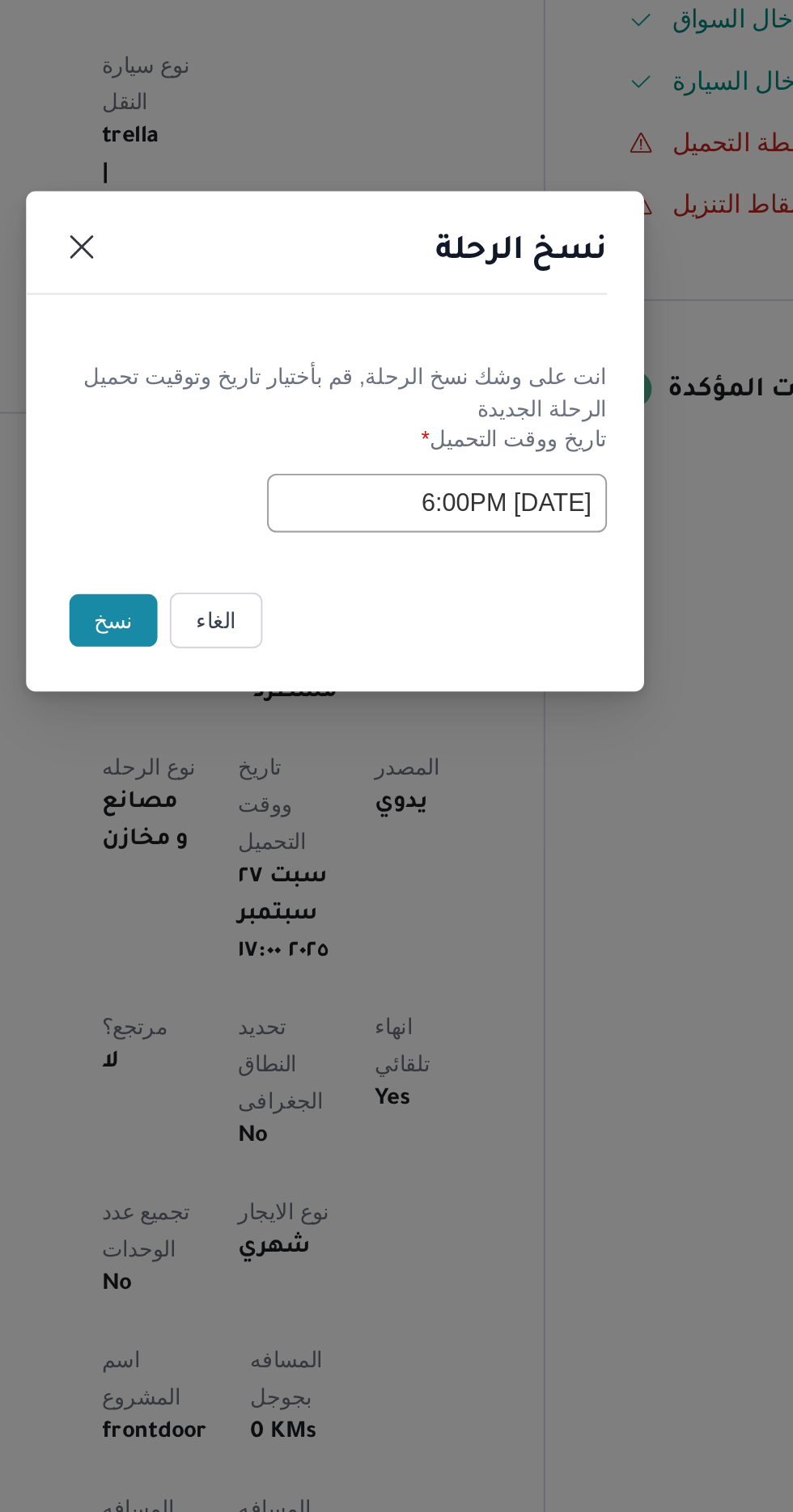
click at [262, 843] on button "نسخ" at bounding box center [280, 850] width 46 height 27
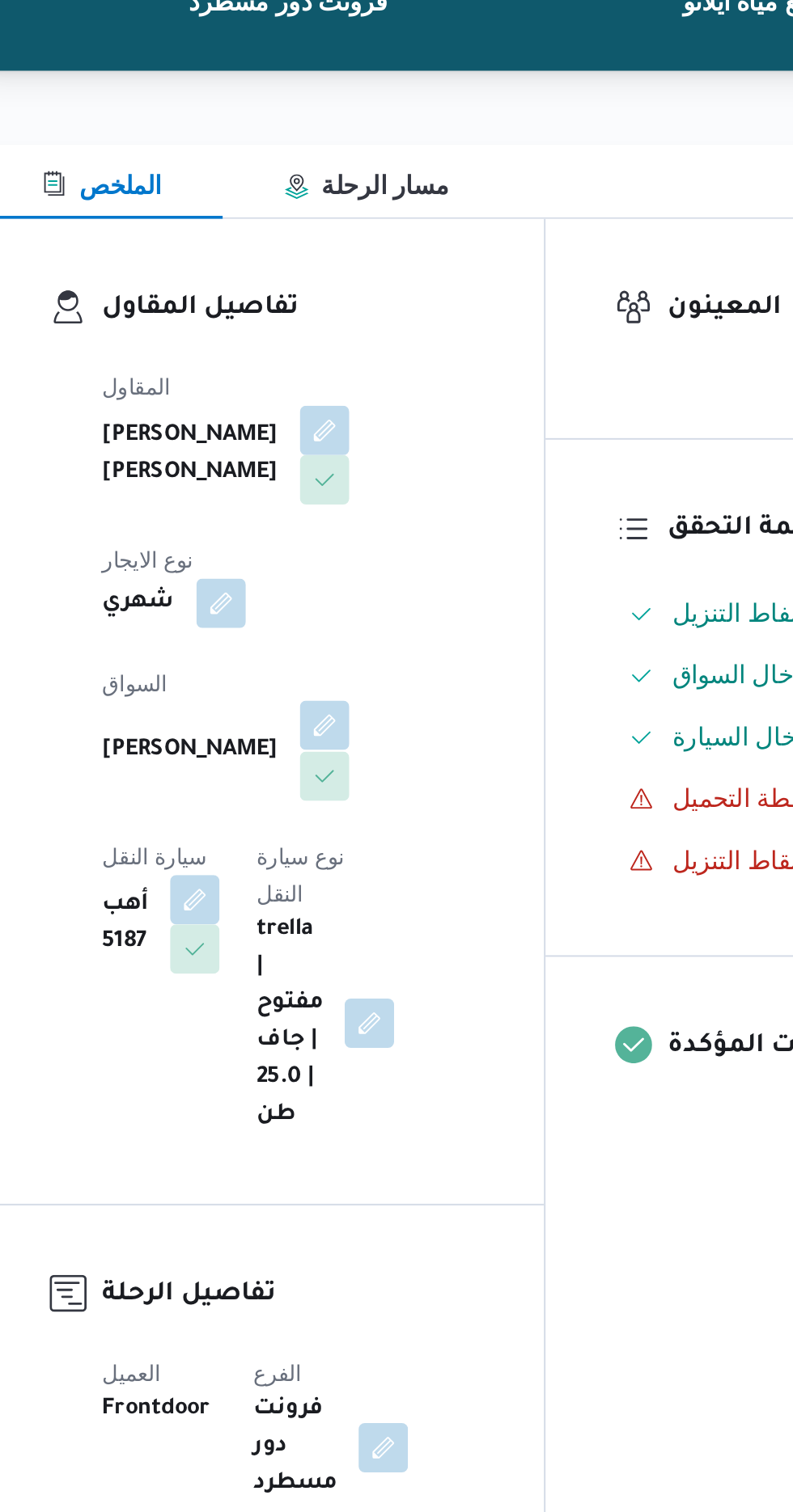
click at [378, 556] on button "button" at bounding box center [391, 561] width 26 height 26
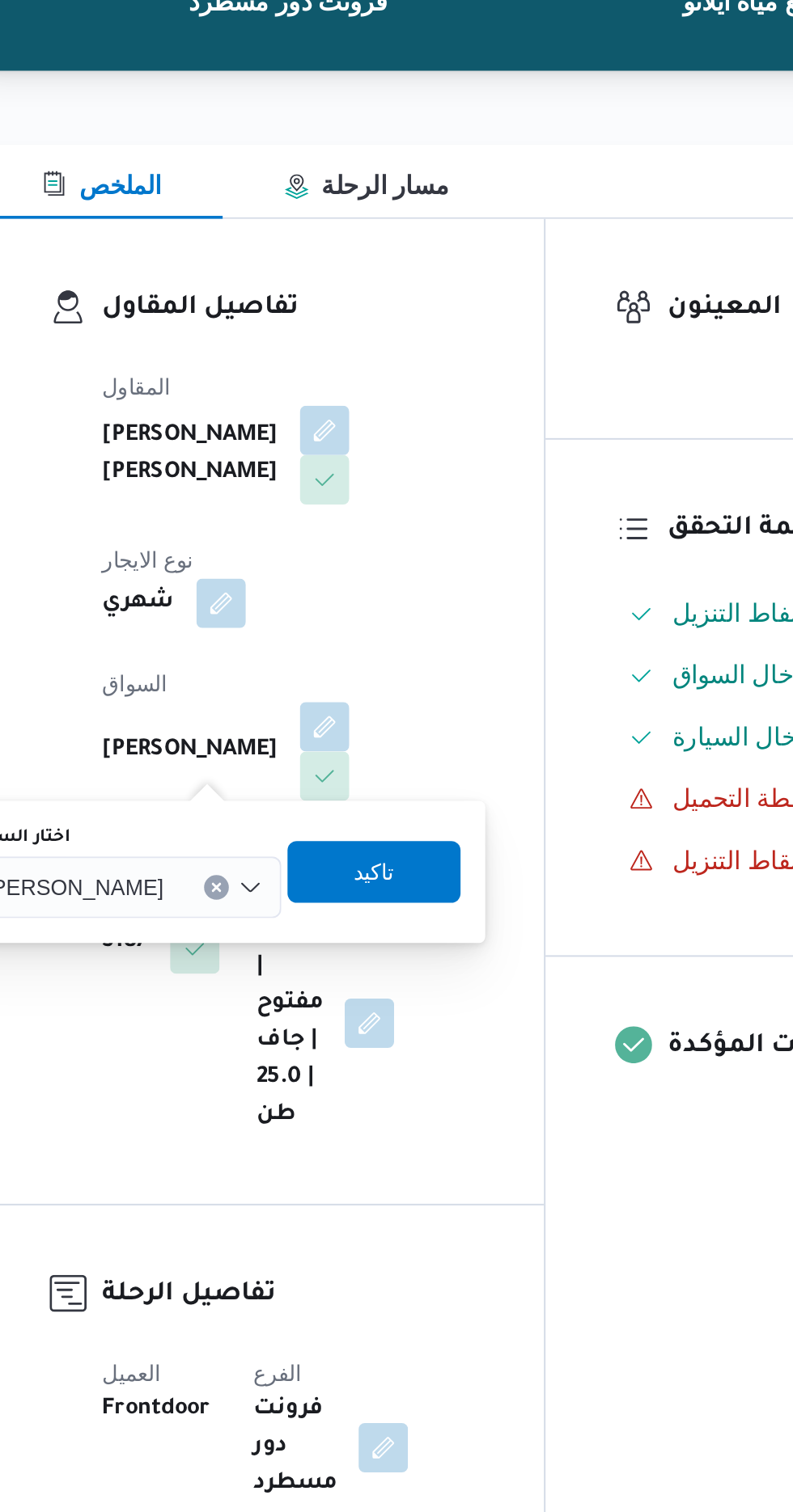
click at [328, 649] on button "Clear input" at bounding box center [334, 645] width 13 height 13
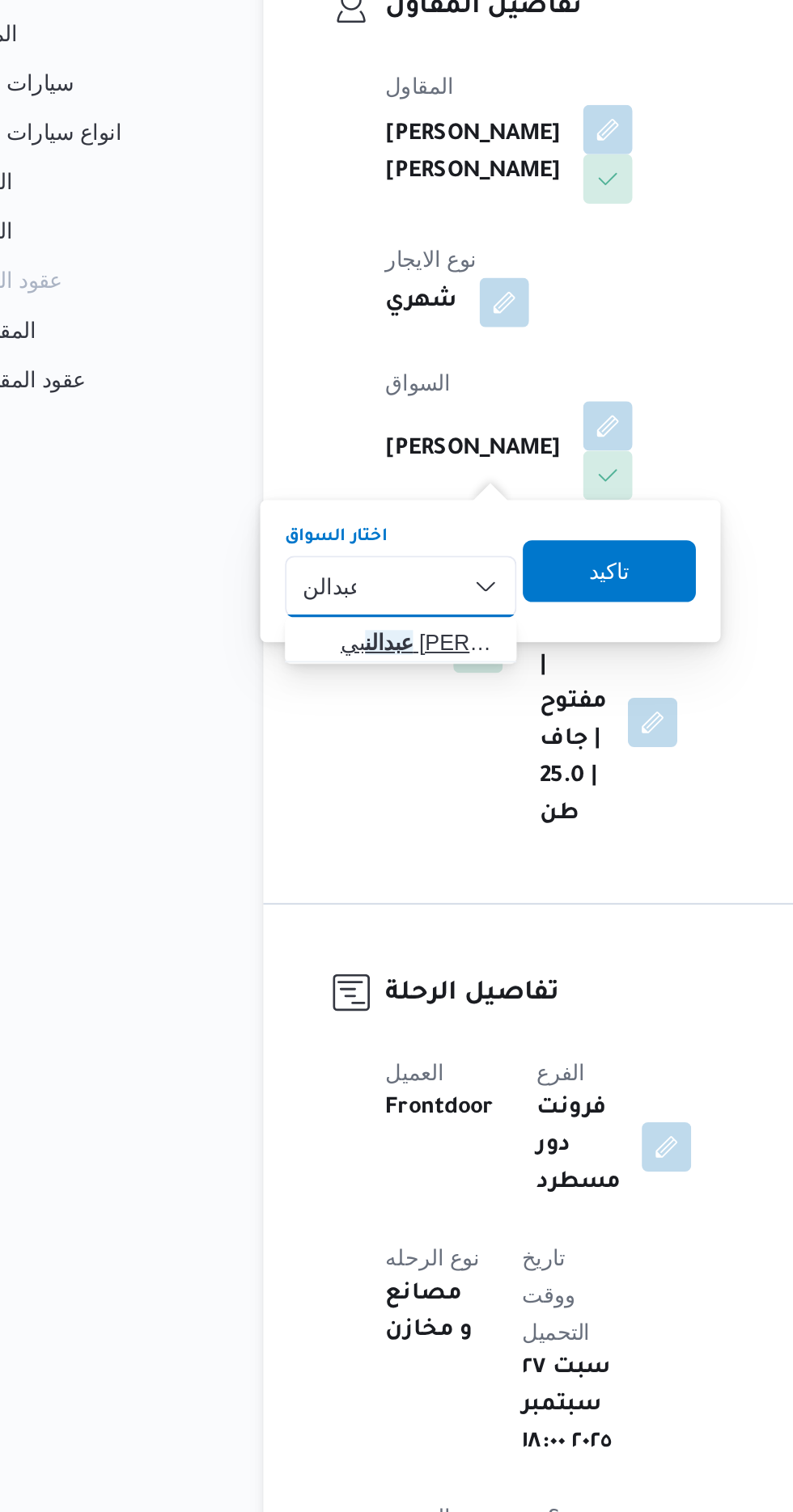
type input "عبدالن"
click at [295, 679] on span "[PERSON_NAME]" at bounding box center [291, 675] width 83 height 20
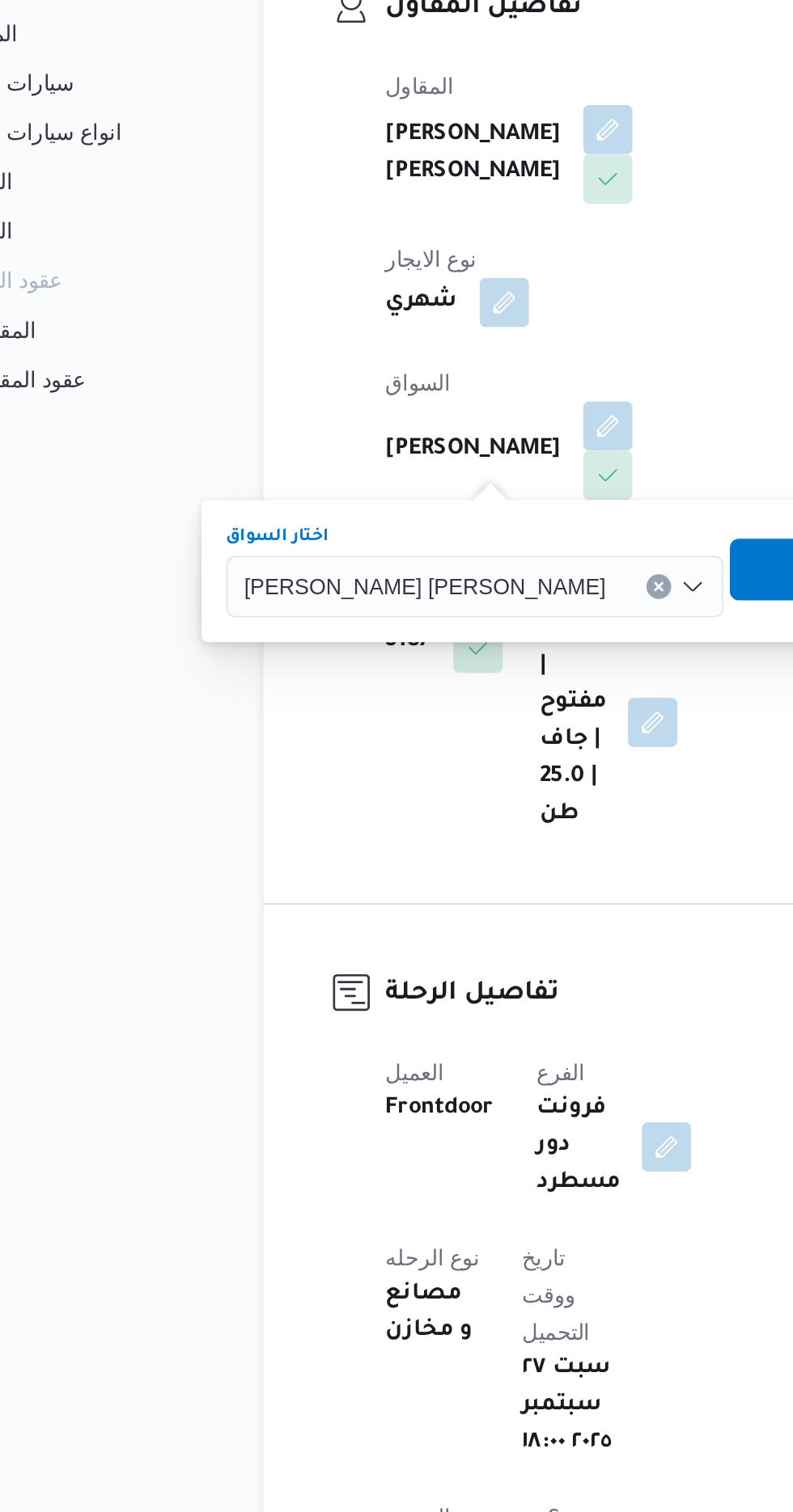
click at [490, 645] on span "تاكيد" at bounding box center [500, 637] width 21 height 20
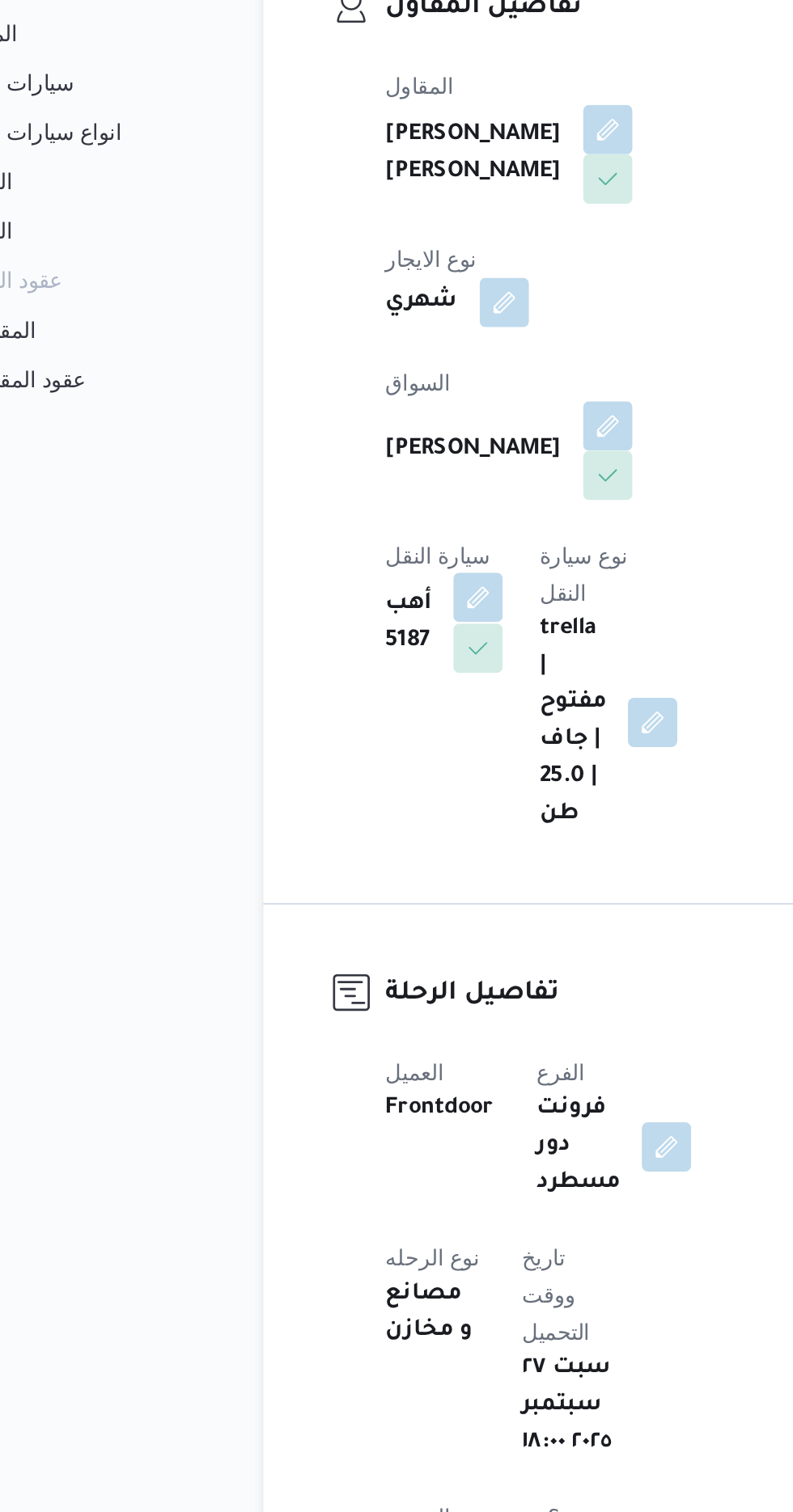
click at [336, 639] on button "button" at bounding box center [323, 651] width 26 height 26
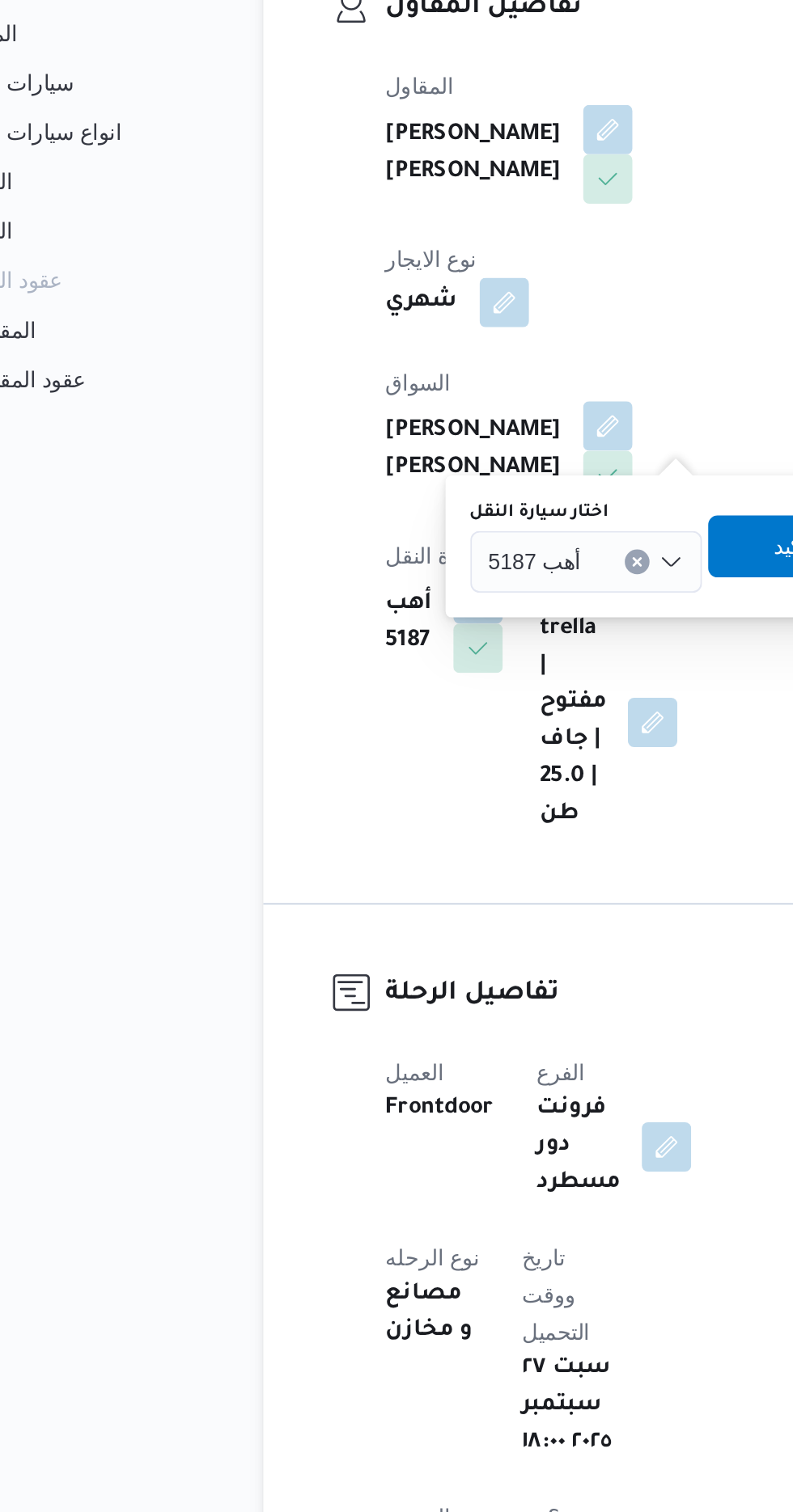
click at [359, 638] on span "أهب 5187" at bounding box center [353, 632] width 49 height 18
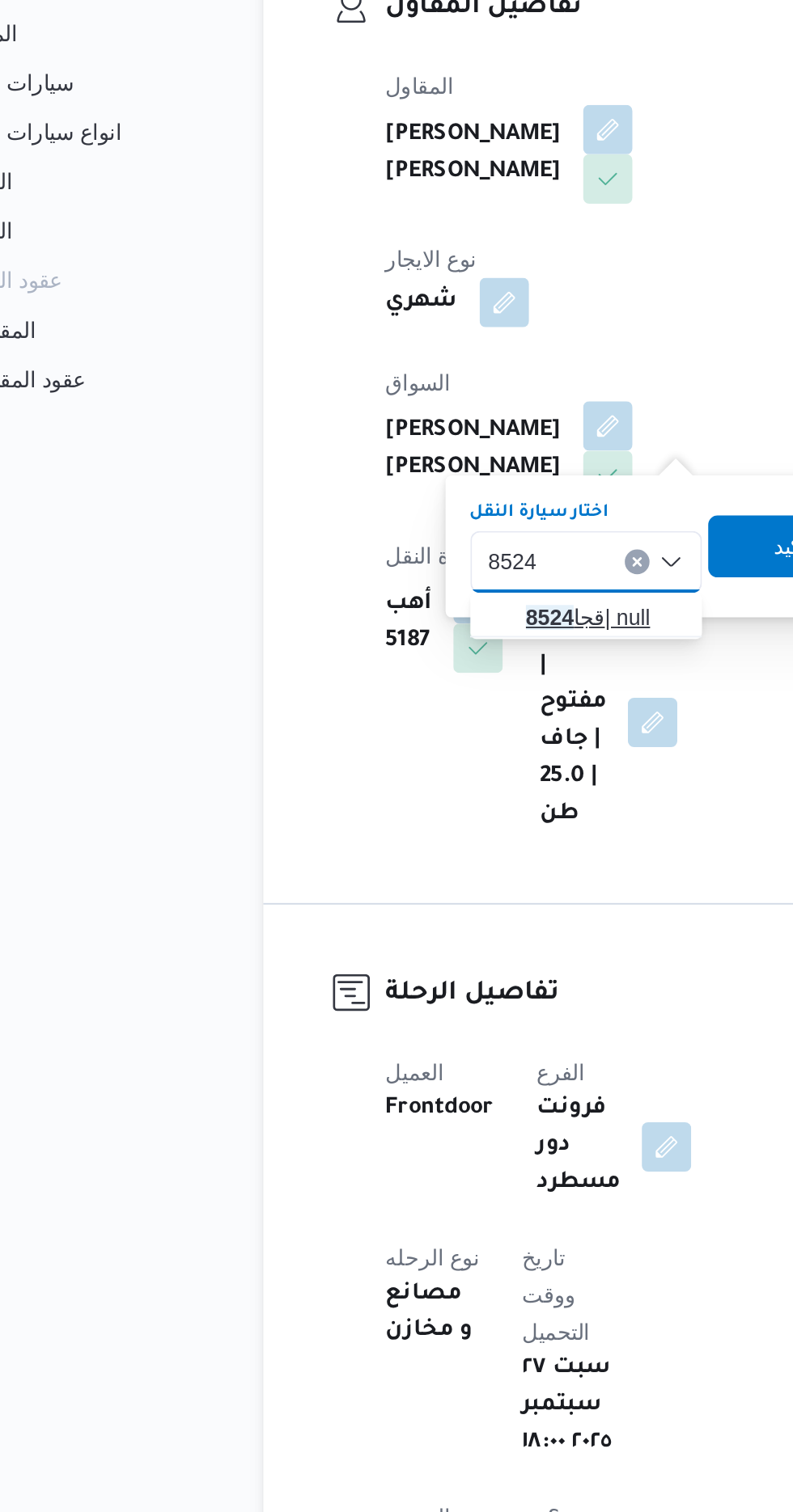
type input "8524"
click at [382, 656] on span "قجا 8524 | null" at bounding box center [388, 662] width 83 height 20
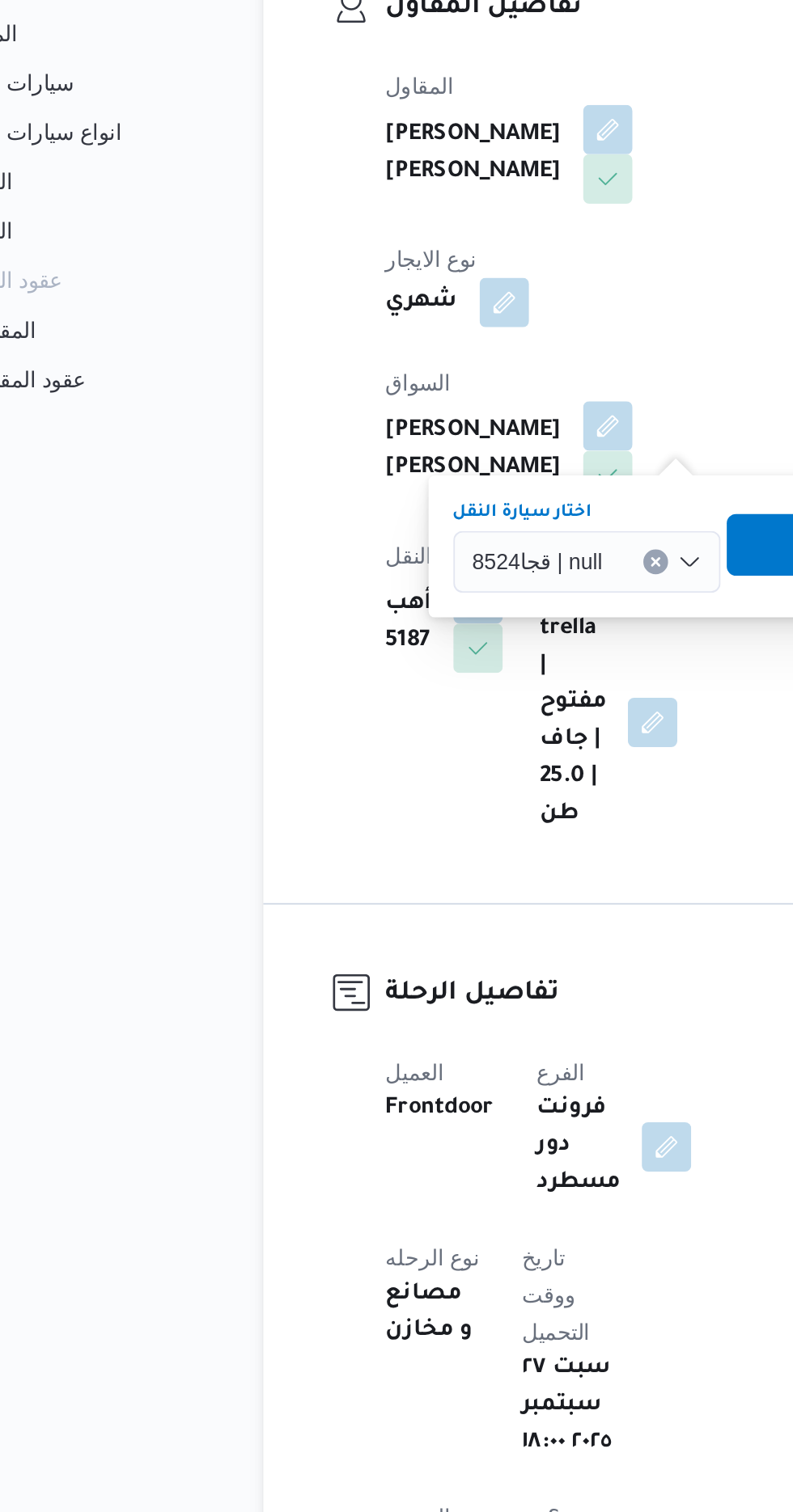
click at [480, 621] on span "تاكيد" at bounding box center [498, 624] width 90 height 32
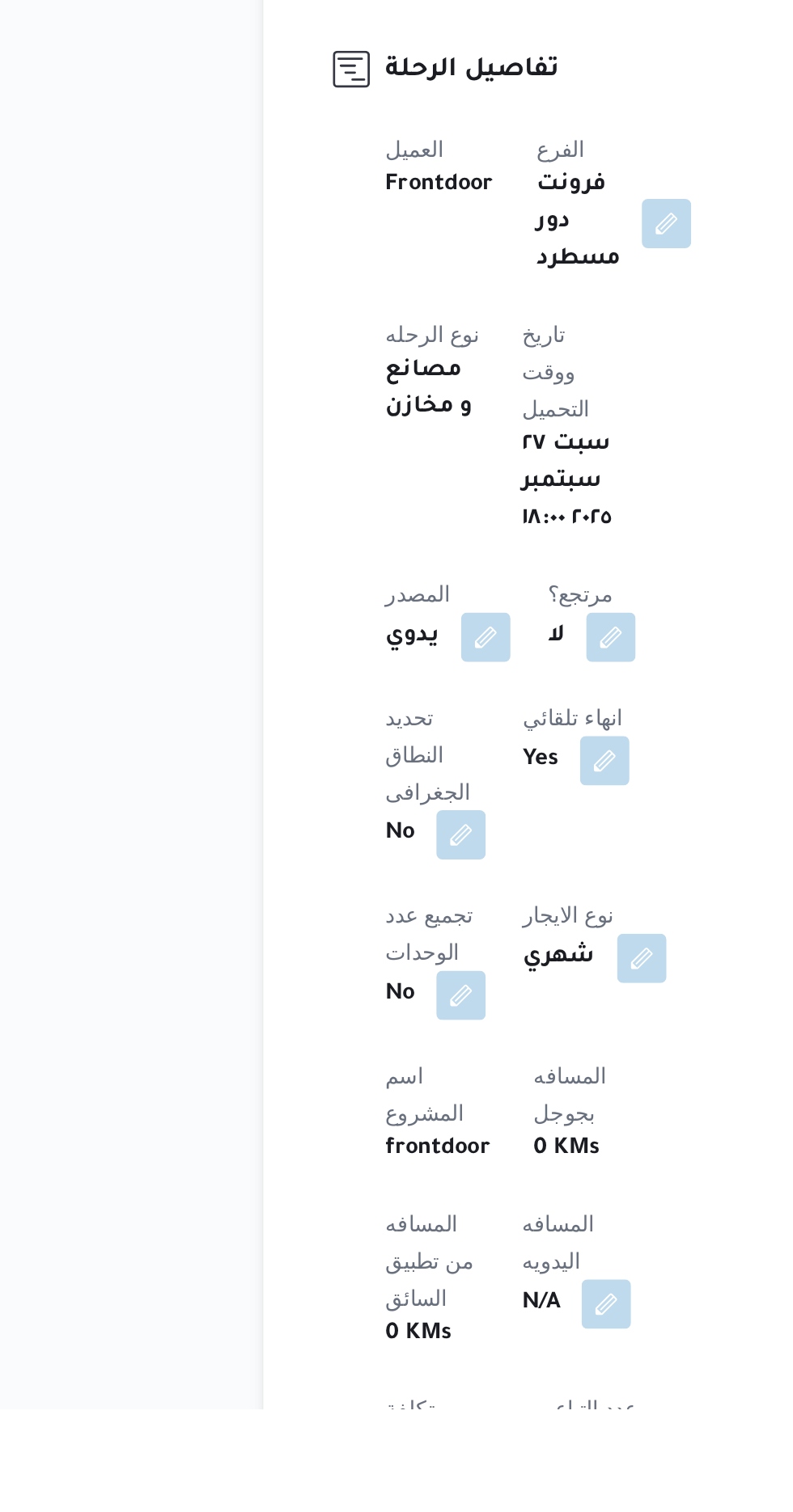
scroll to position [49, 0]
click at [377, 1443] on button "button" at bounding box center [390, 1456] width 26 height 26
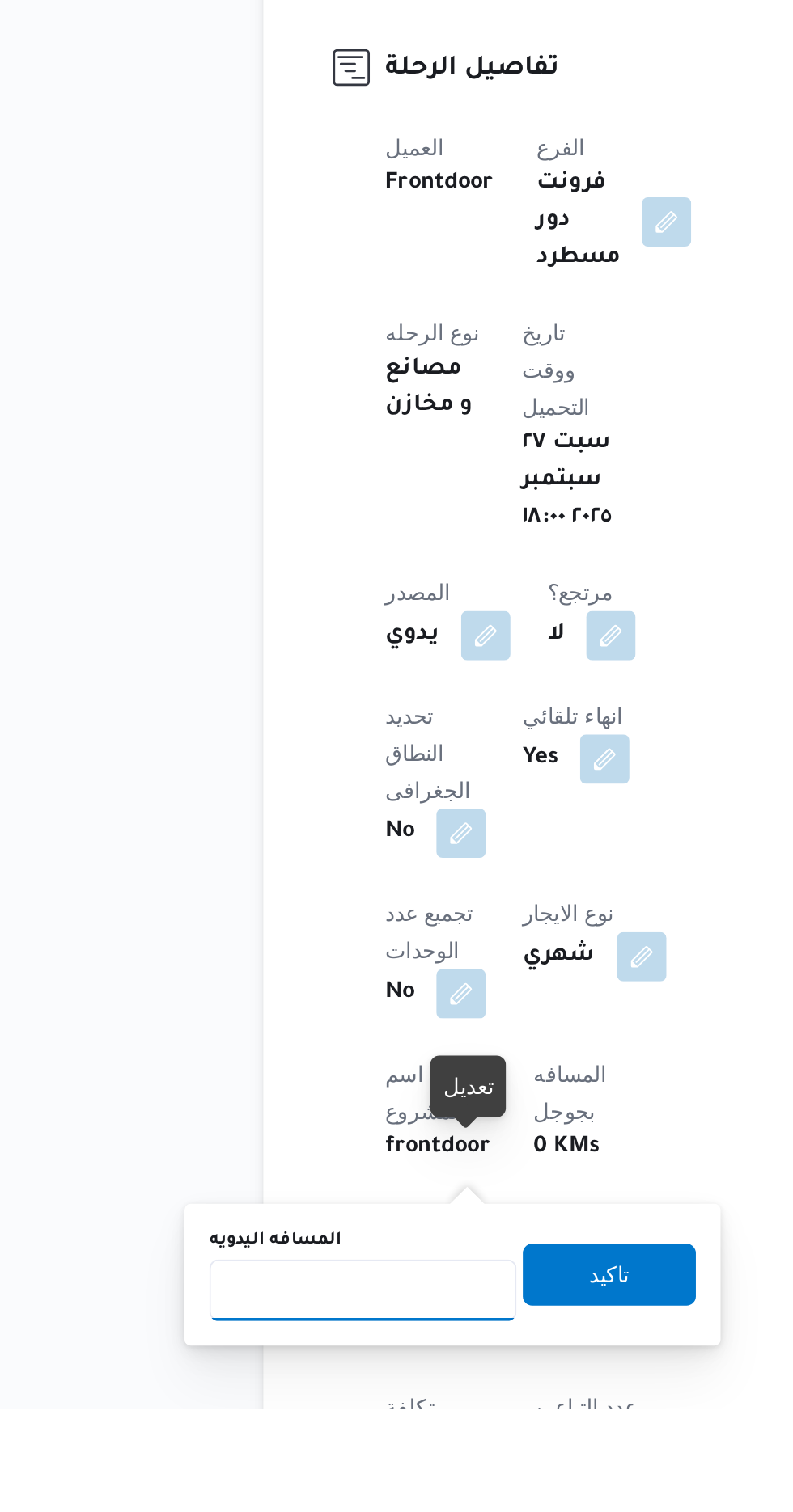
click at [257, 1446] on input "المسافه اليدويه" at bounding box center [262, 1450] width 161 height 32
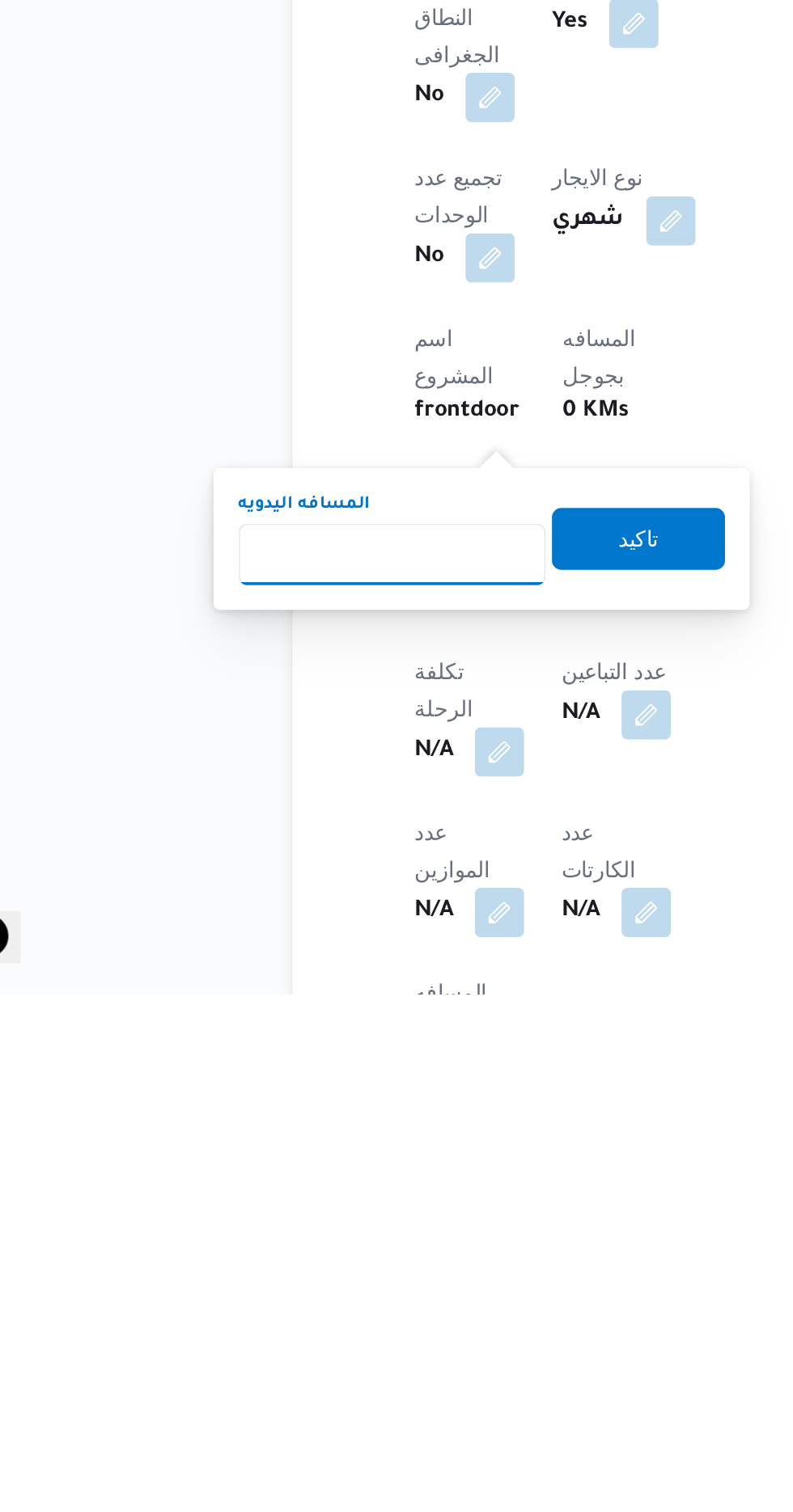
scroll to position [218, 0]
type input "120"
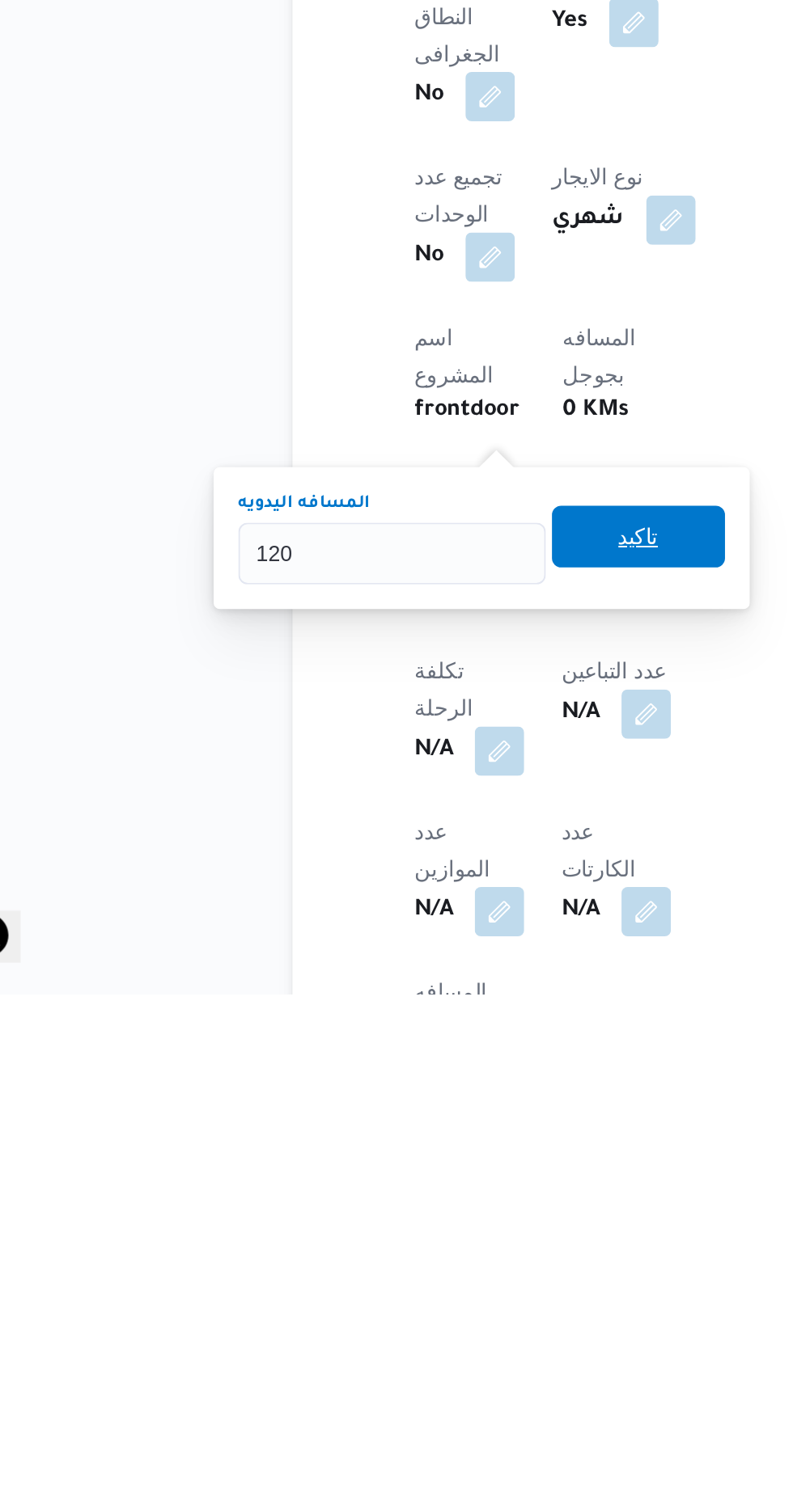
click at [402, 1269] on span "تاكيد" at bounding box center [391, 1273] width 21 height 20
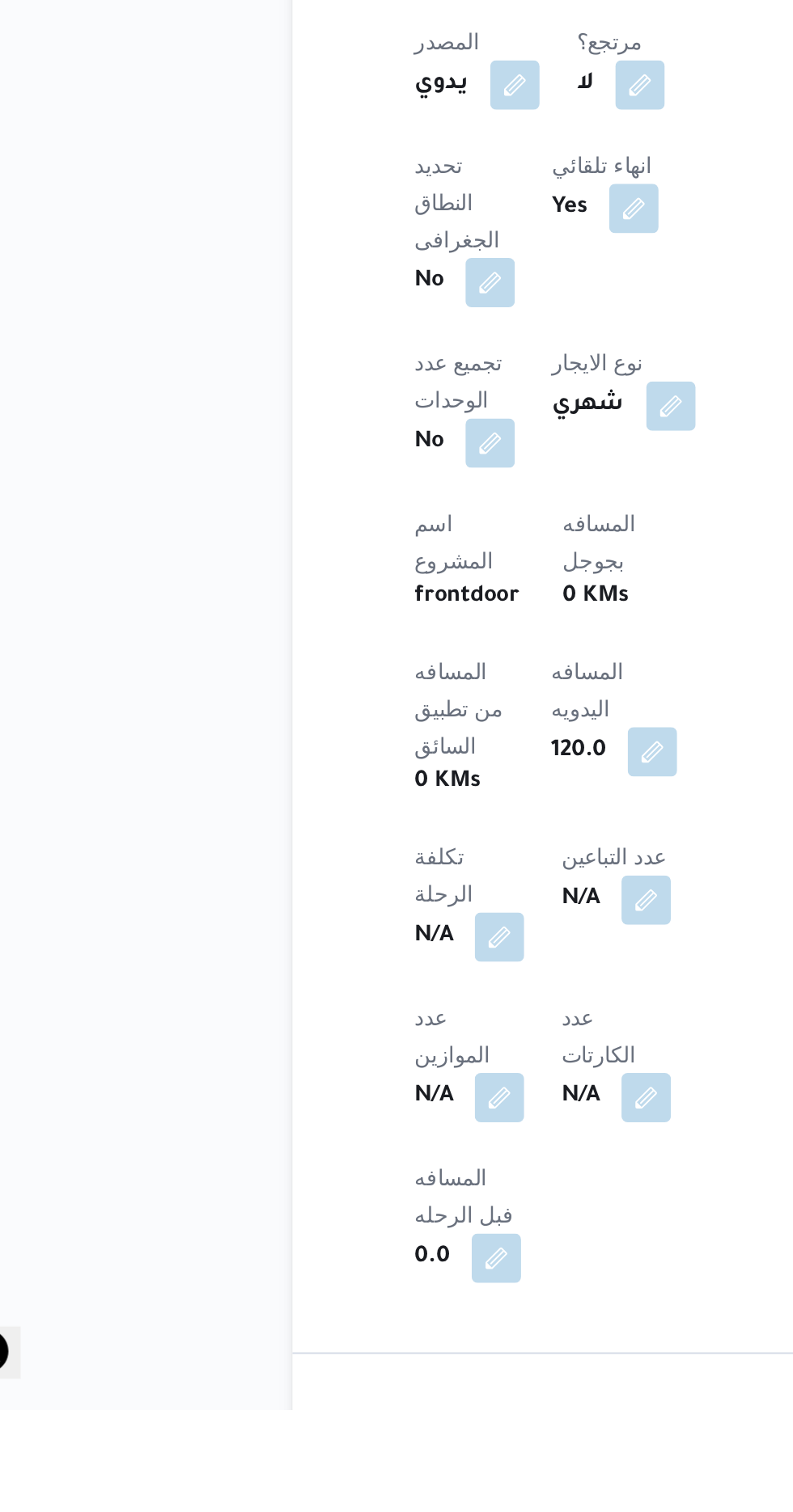
scroll to position [341, 0]
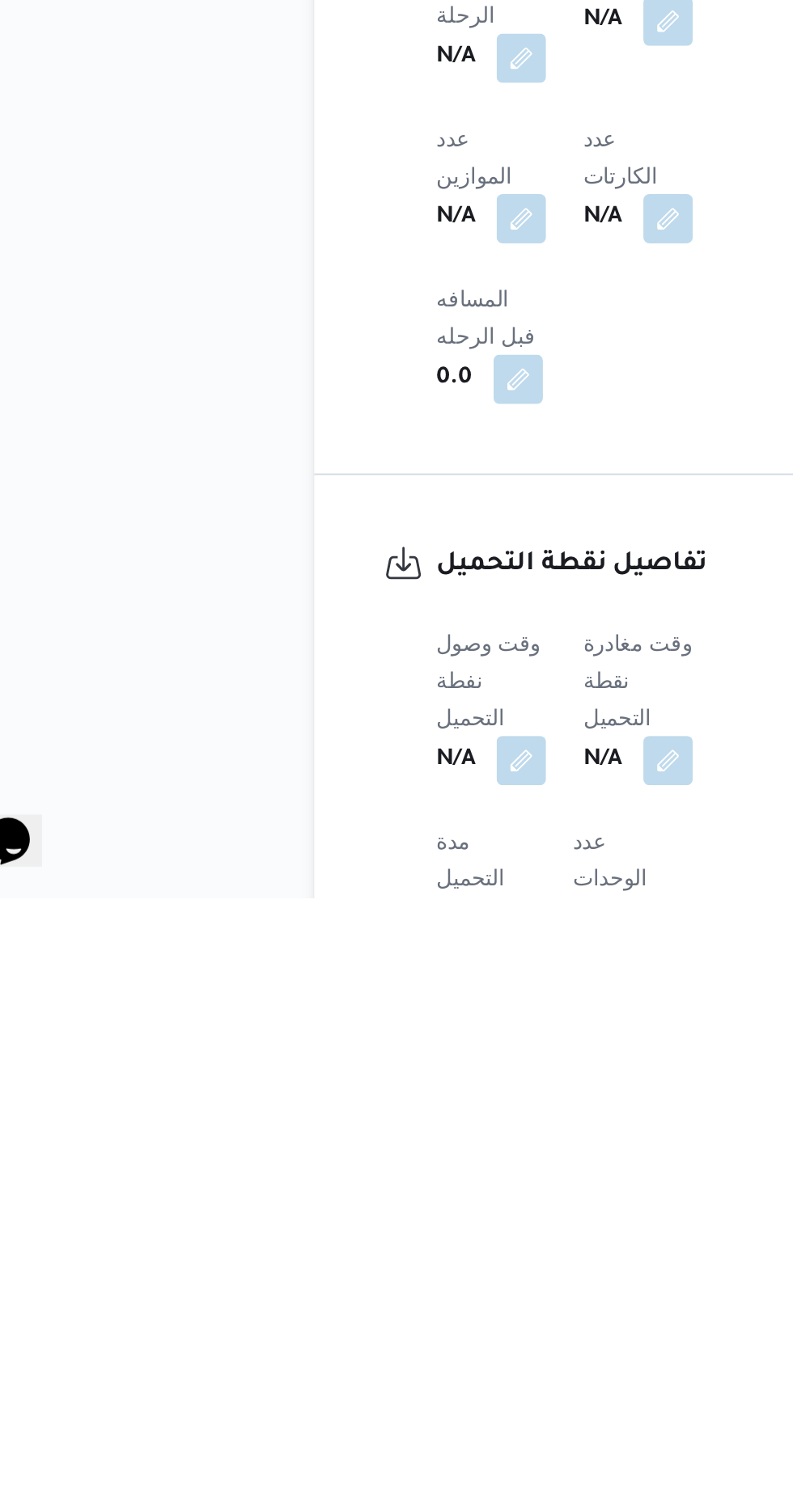
scroll to position [530, 0]
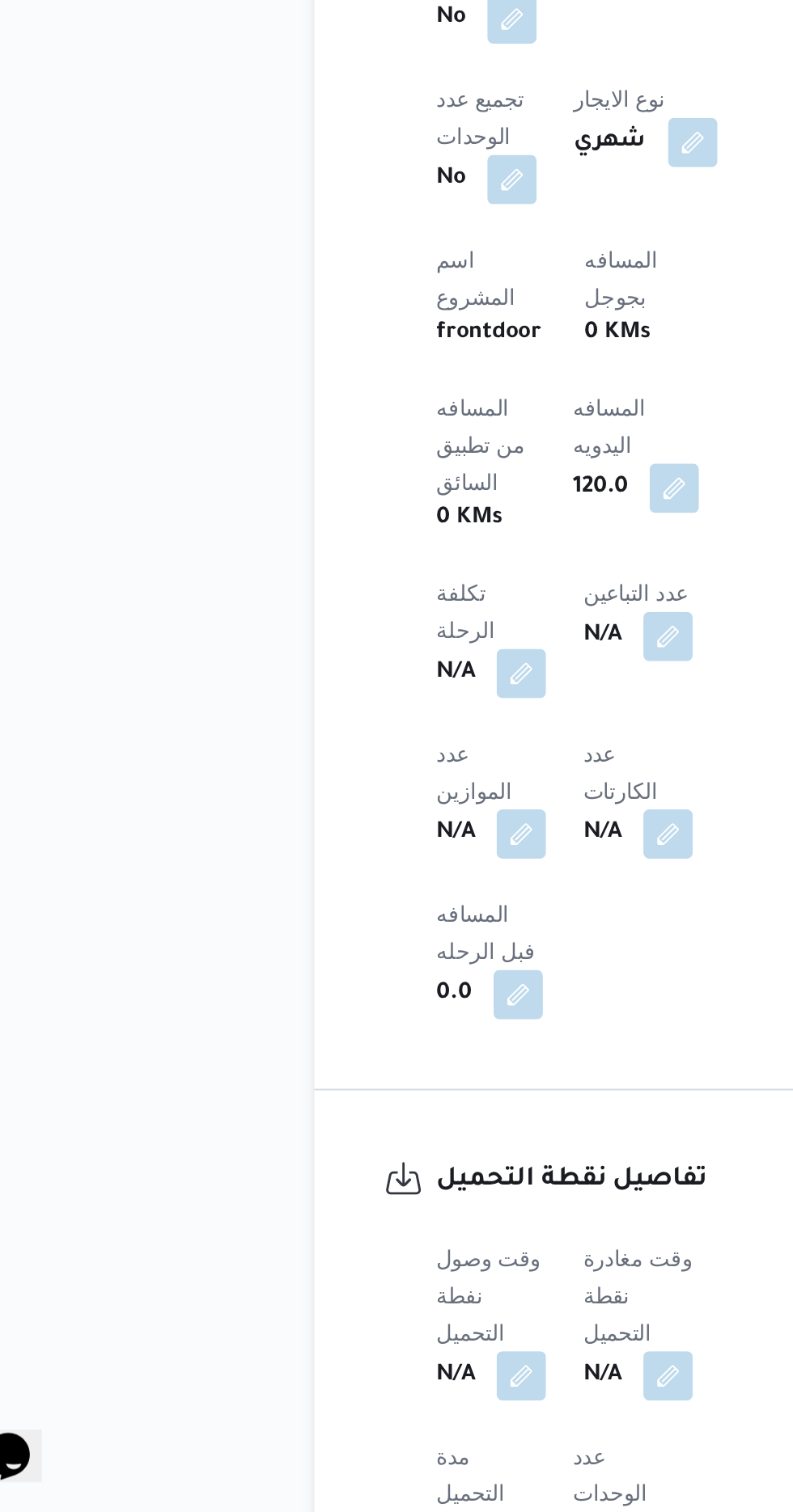
click at [376, 1080] on div "تفاصيل الرحلة العميل Frontdoor الفرع فرونت دور مسطرد نوع الرحله مصانع و مخازن ت…" at bounding box center [358, 787] width 296 height 1008
click at [324, 1427] on button "button" at bounding box center [319, 1440] width 26 height 26
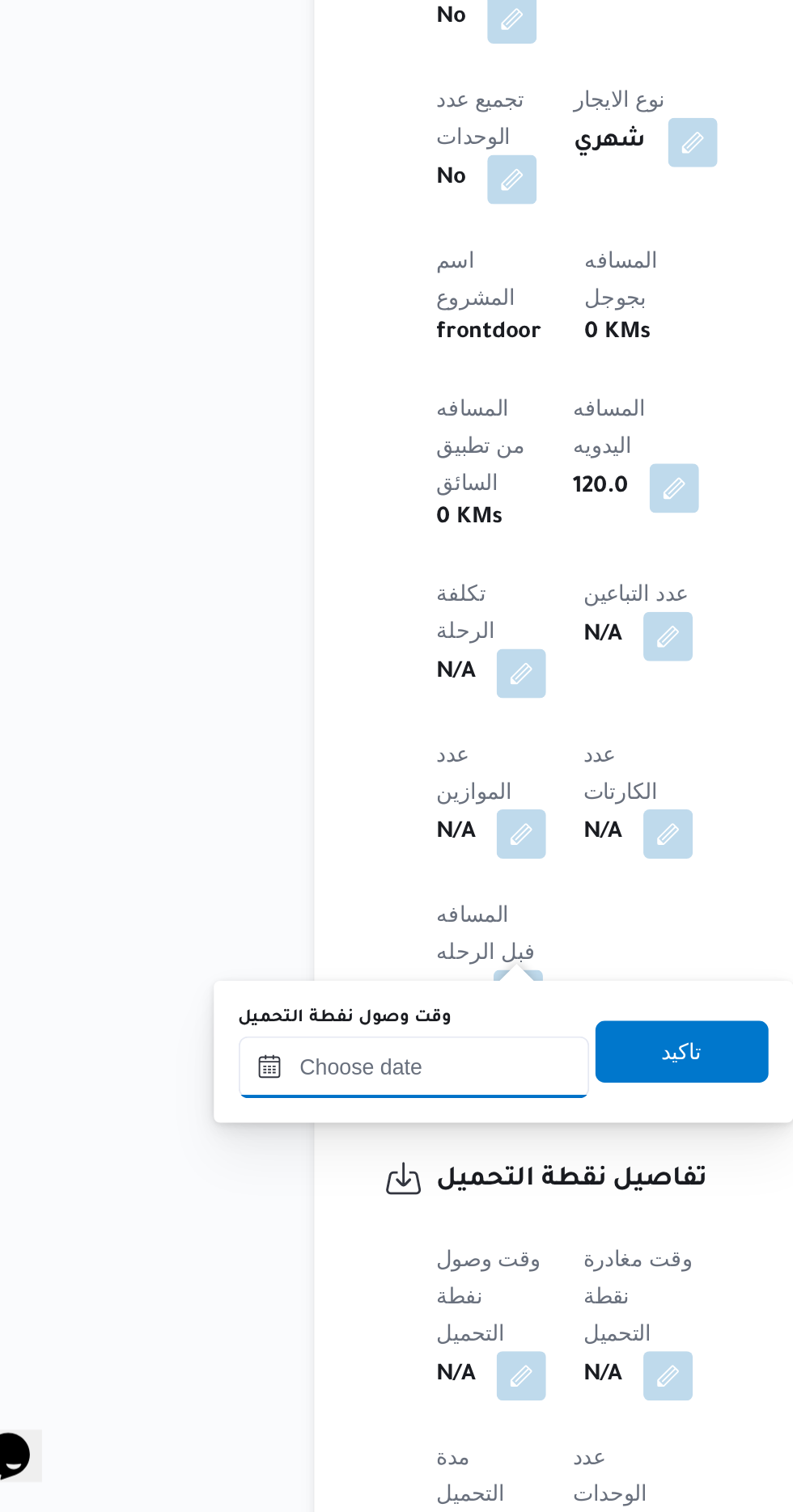
click at [290, 1274] on input "وقت وصول نفطة التحميل" at bounding box center [262, 1279] width 184 height 32
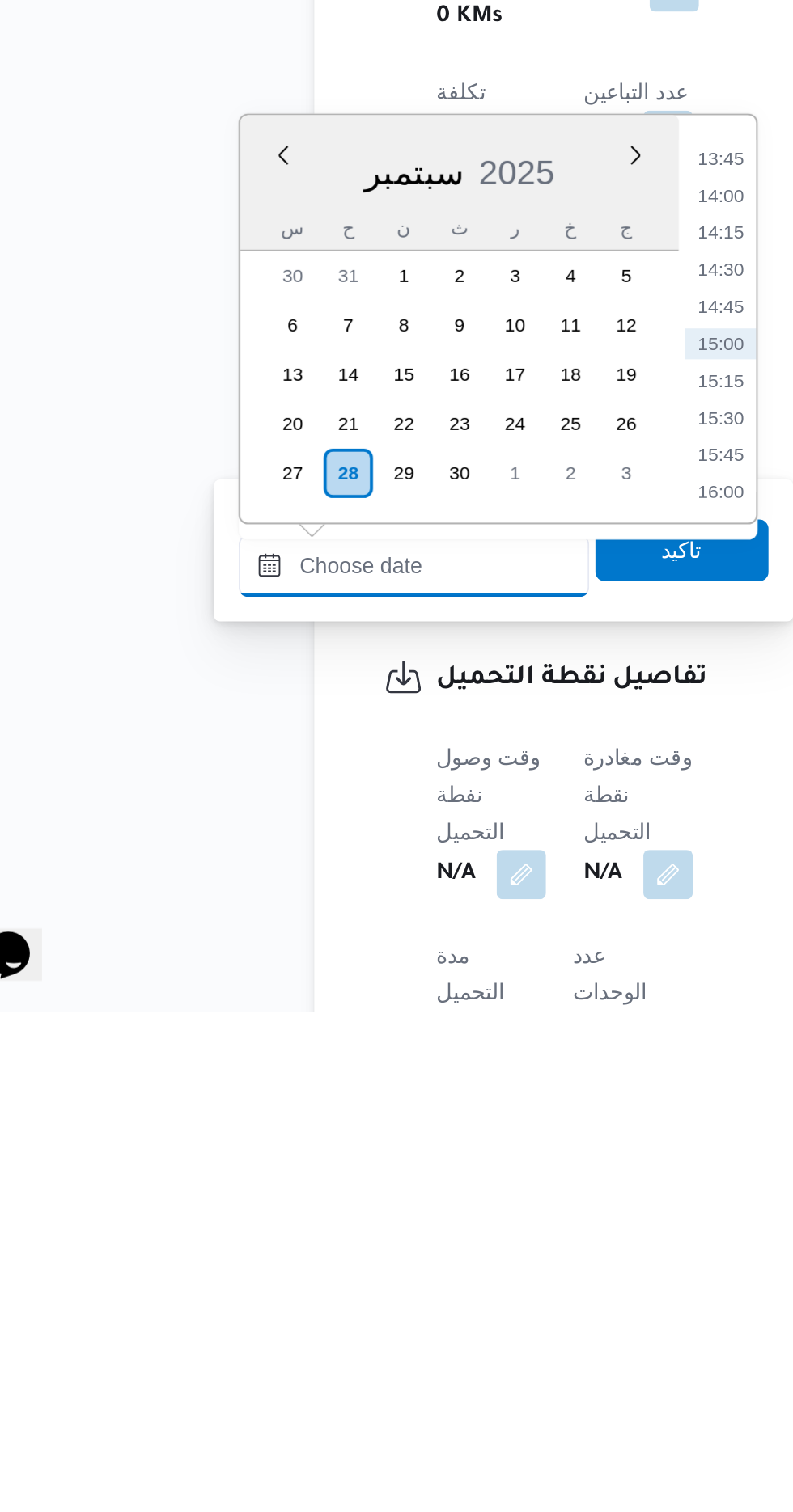
scroll to position [531, 0]
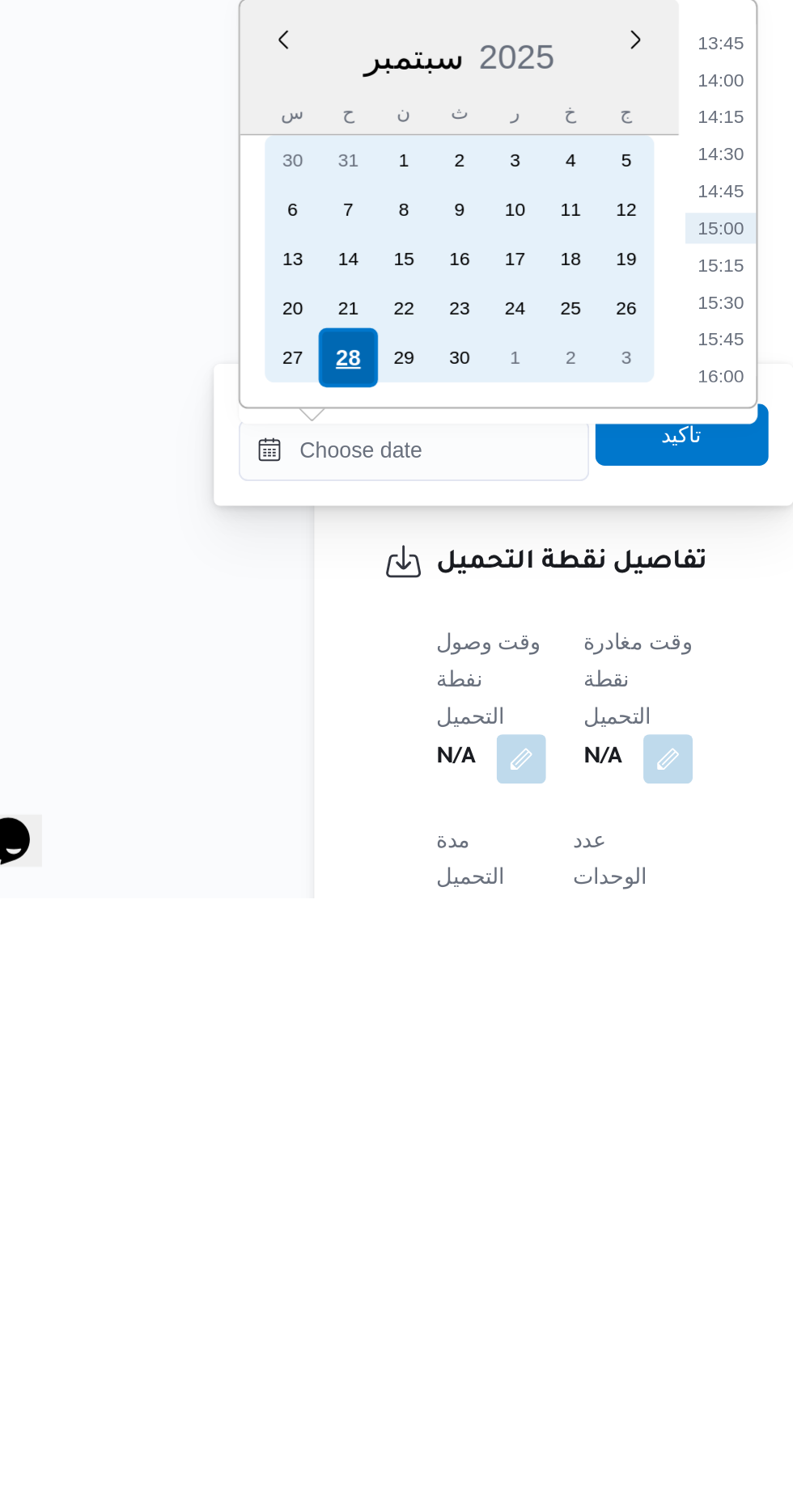
click at [227, 1224] on div "28" at bounding box center [227, 1229] width 31 height 31
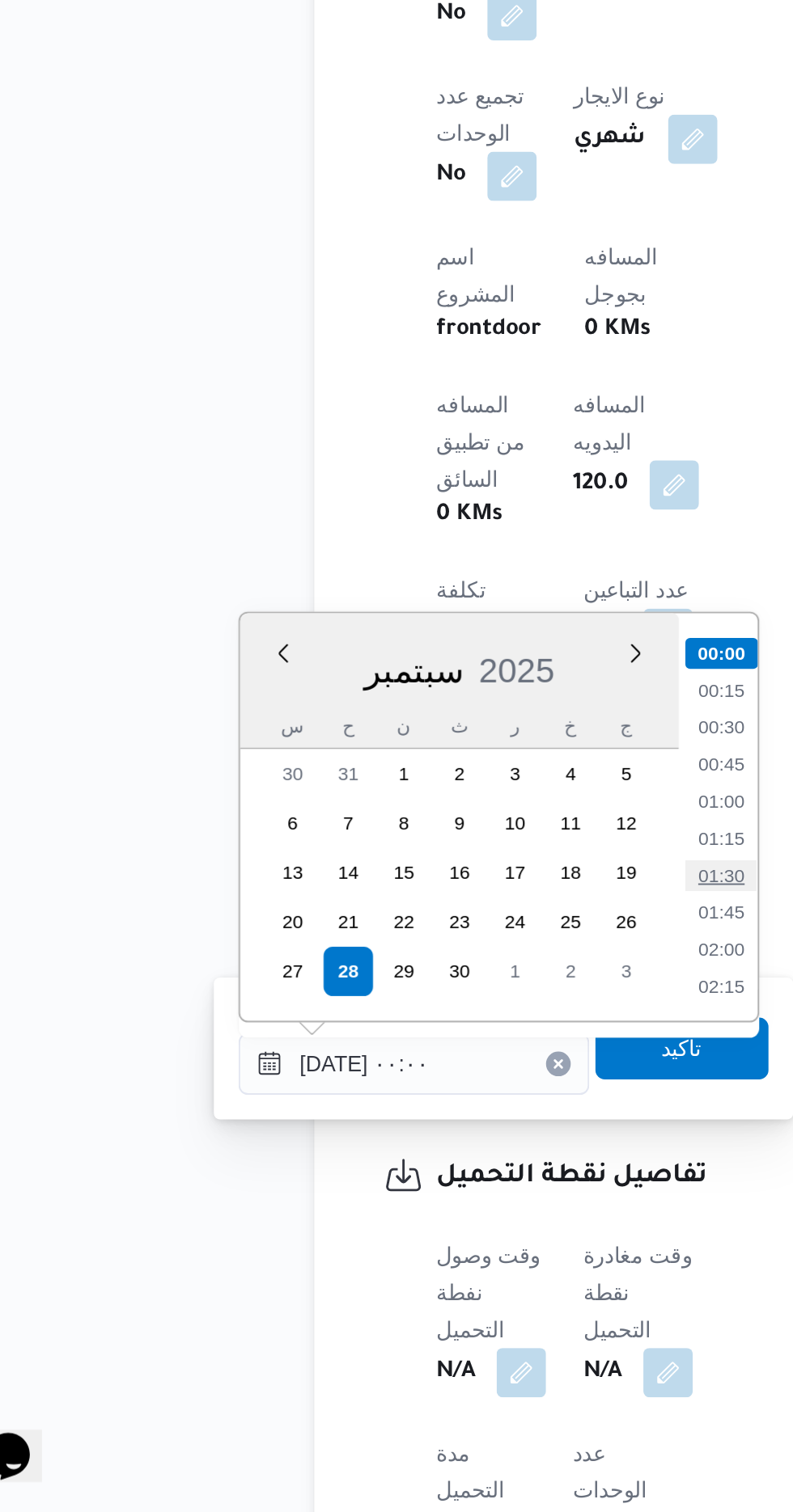
click at [420, 1175] on li "01:30" at bounding box center [423, 1177] width 37 height 16
type input "[DATE] ٠١:٣٠"
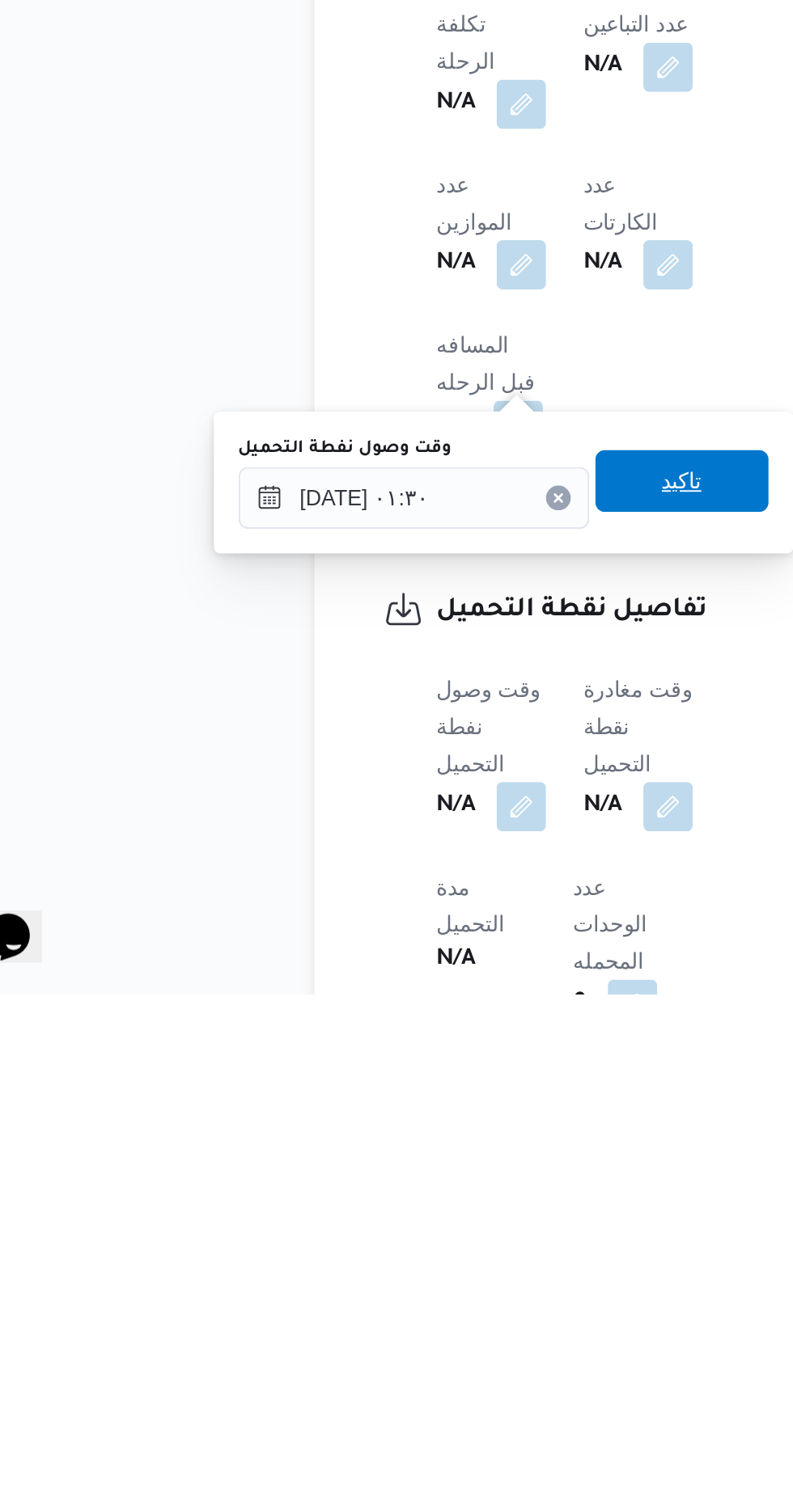
click at [417, 1255] on span "تاكيد" at bounding box center [403, 1244] width 90 height 32
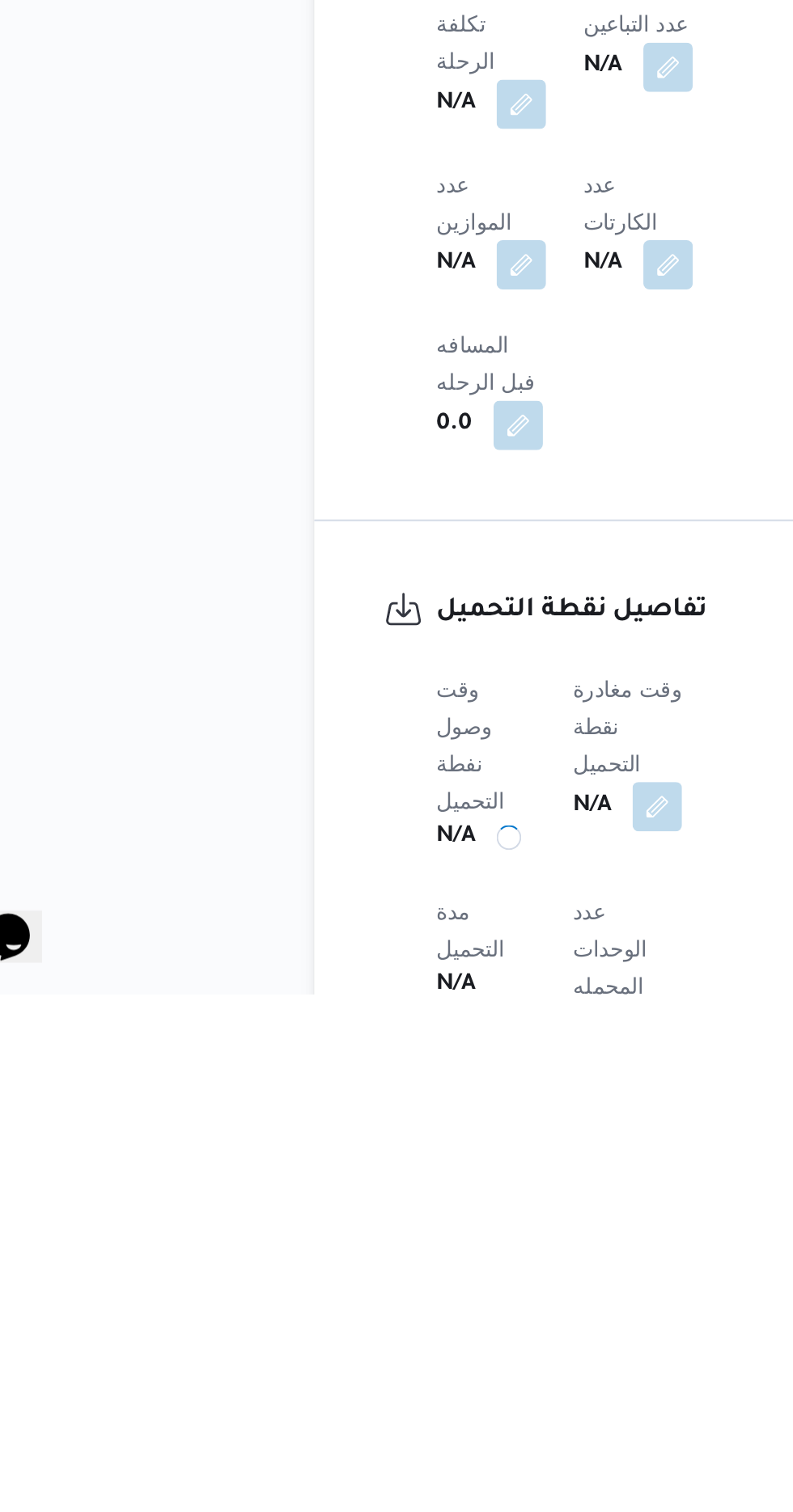
scroll to position [557, 0]
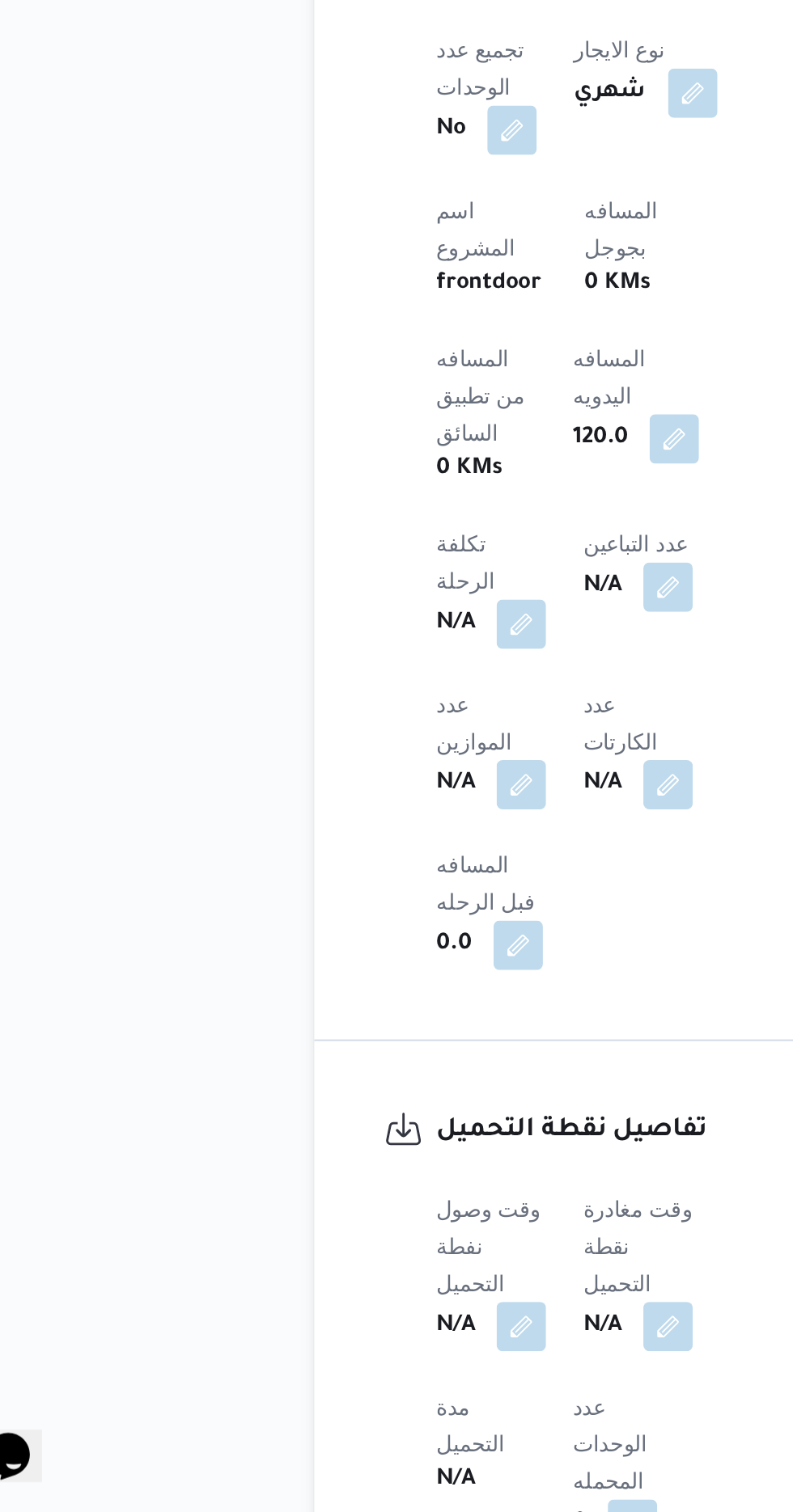
click at [405, 1401] on span at bounding box center [392, 1414] width 34 height 26
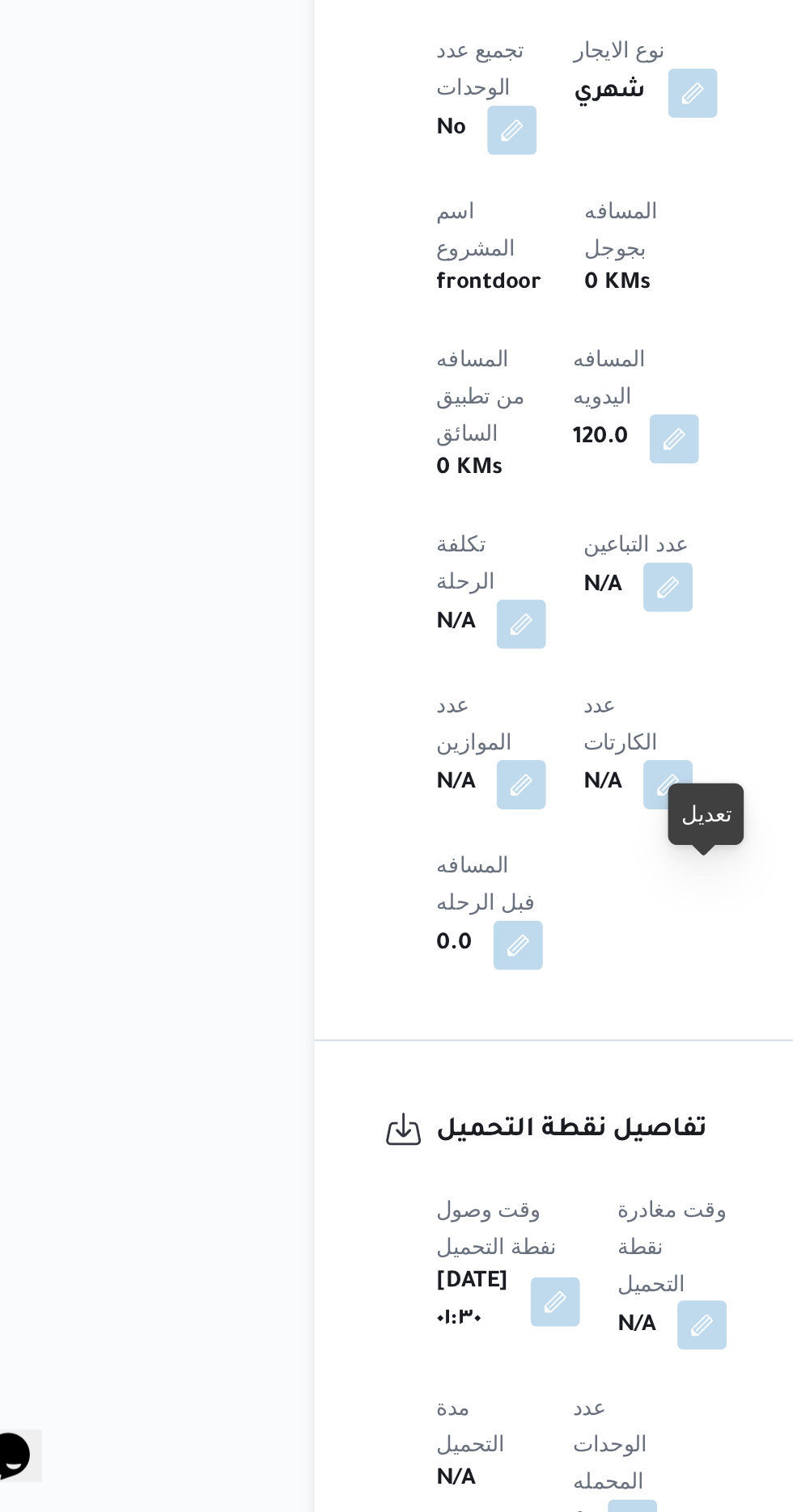
click at [422, 1400] on button "button" at bounding box center [413, 1413] width 26 height 26
click at [356, 1301] on dl "تفاصيل نقطة التحميل وقت وصول نفطة التحميل [DATE] ٠١:٣٠ وقت مغادرة نقطة التحميل …" at bounding box center [371, 1497] width 195 height 392
click at [336, 1388] on button "button" at bounding box center [336, 1400] width 26 height 26
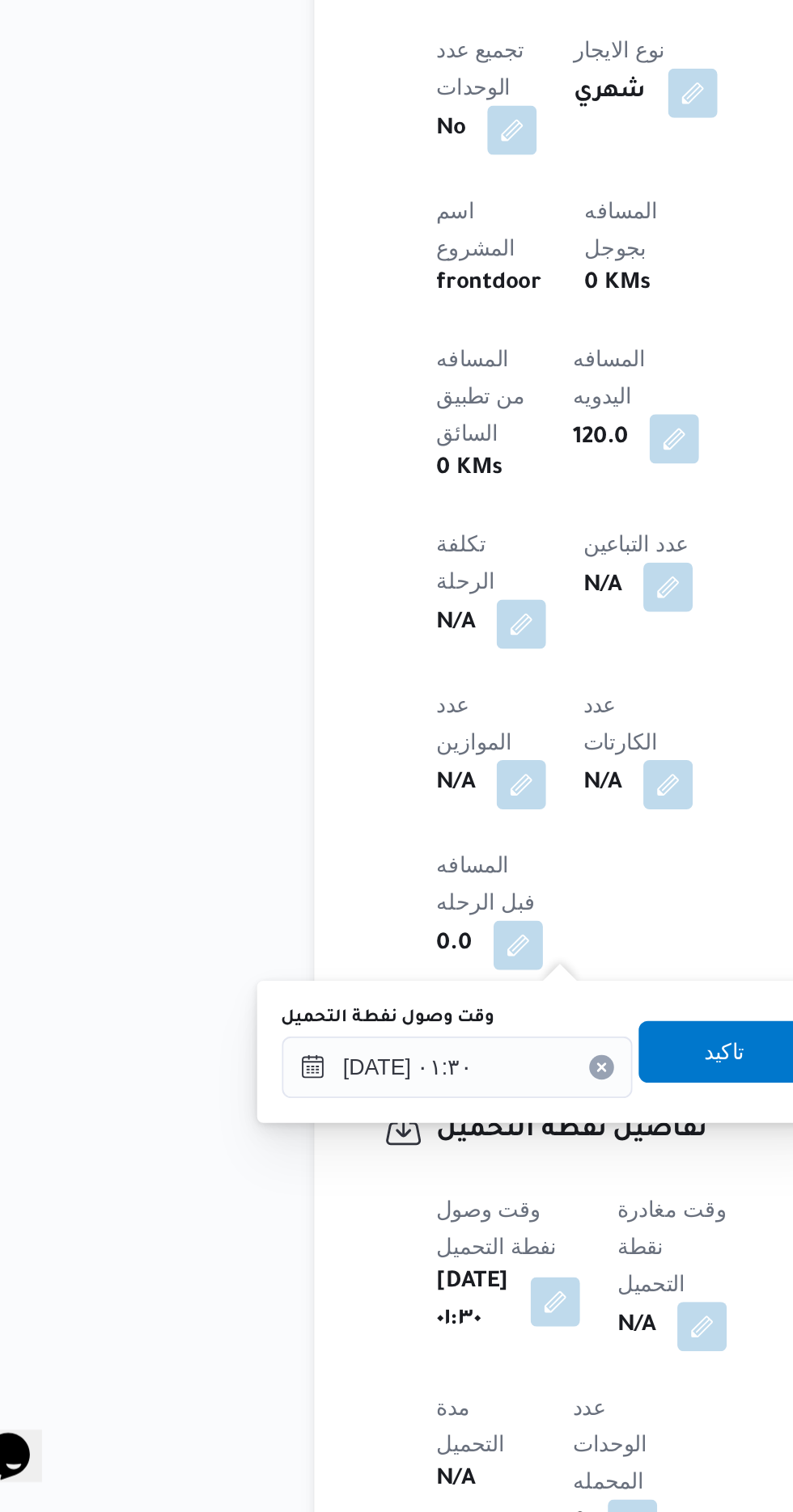
click at [302, 1252] on label "وقت وصول نفطة التحميل" at bounding box center [249, 1252] width 112 height 13
click at [302, 1263] on input "[DATE] ٠١:٣٠" at bounding box center [285, 1279] width 184 height 32
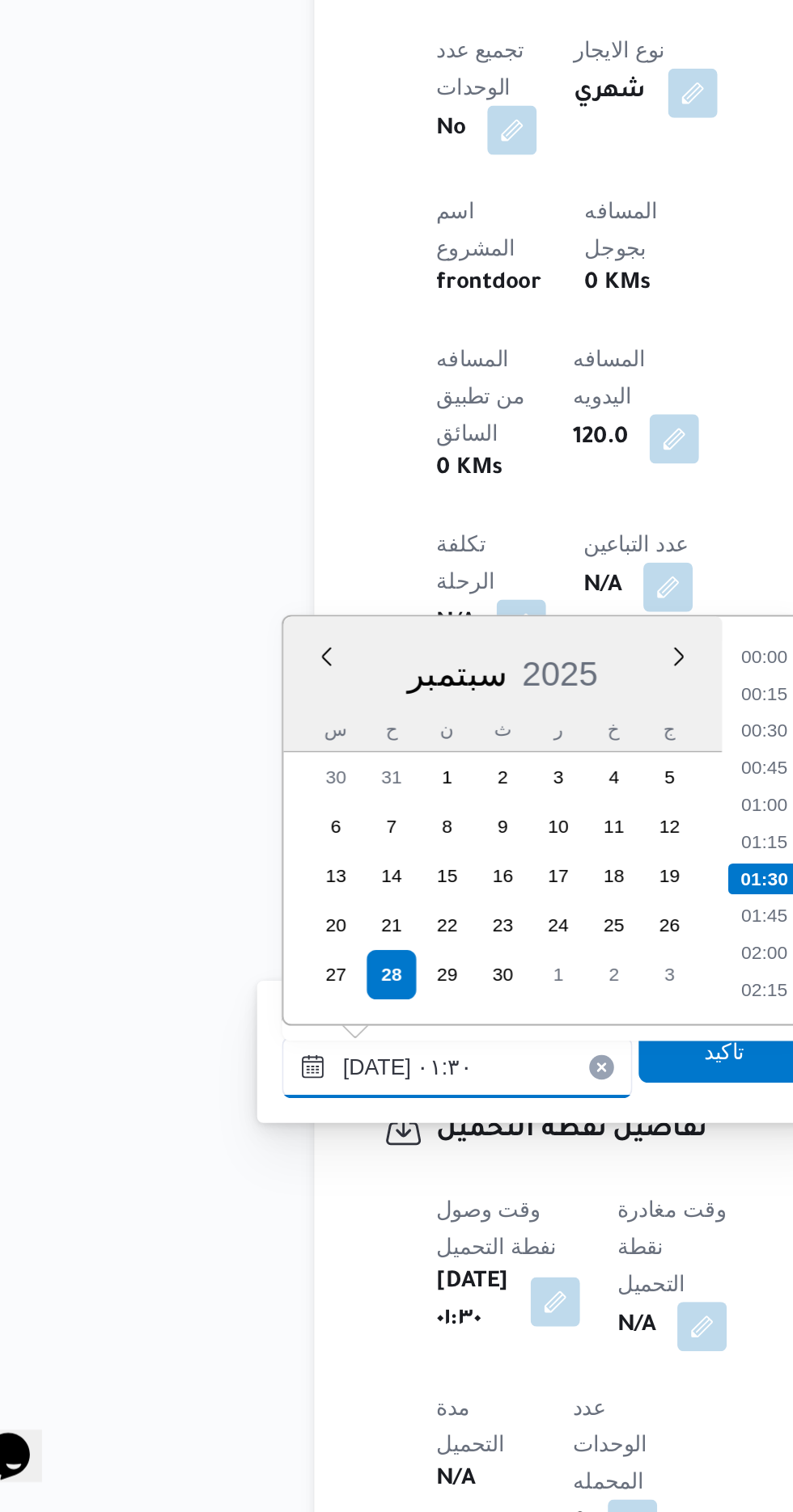
scroll to position [18, 0]
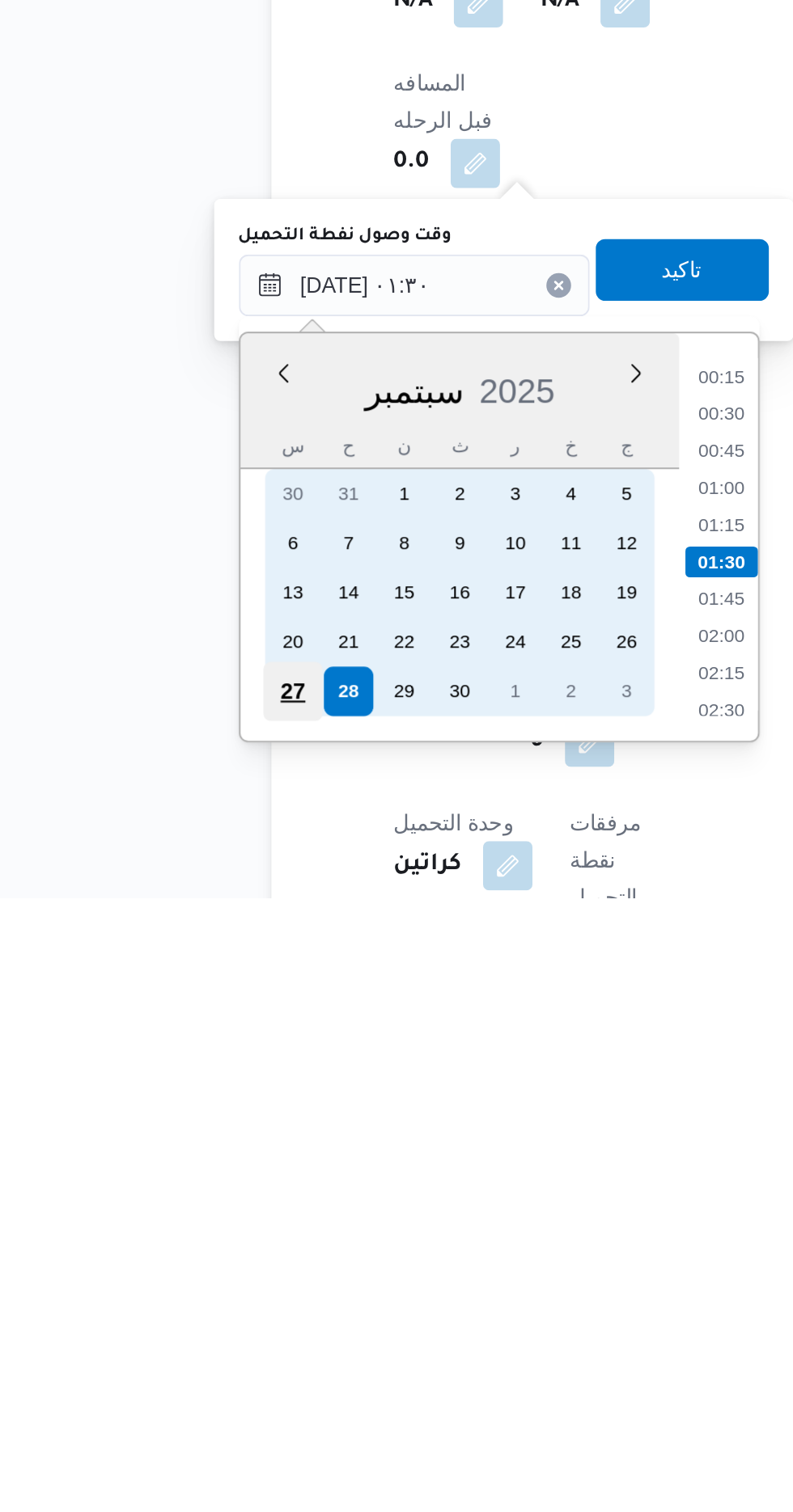
click at [221, 1397] on div "27" at bounding box center [221, 1404] width 31 height 31
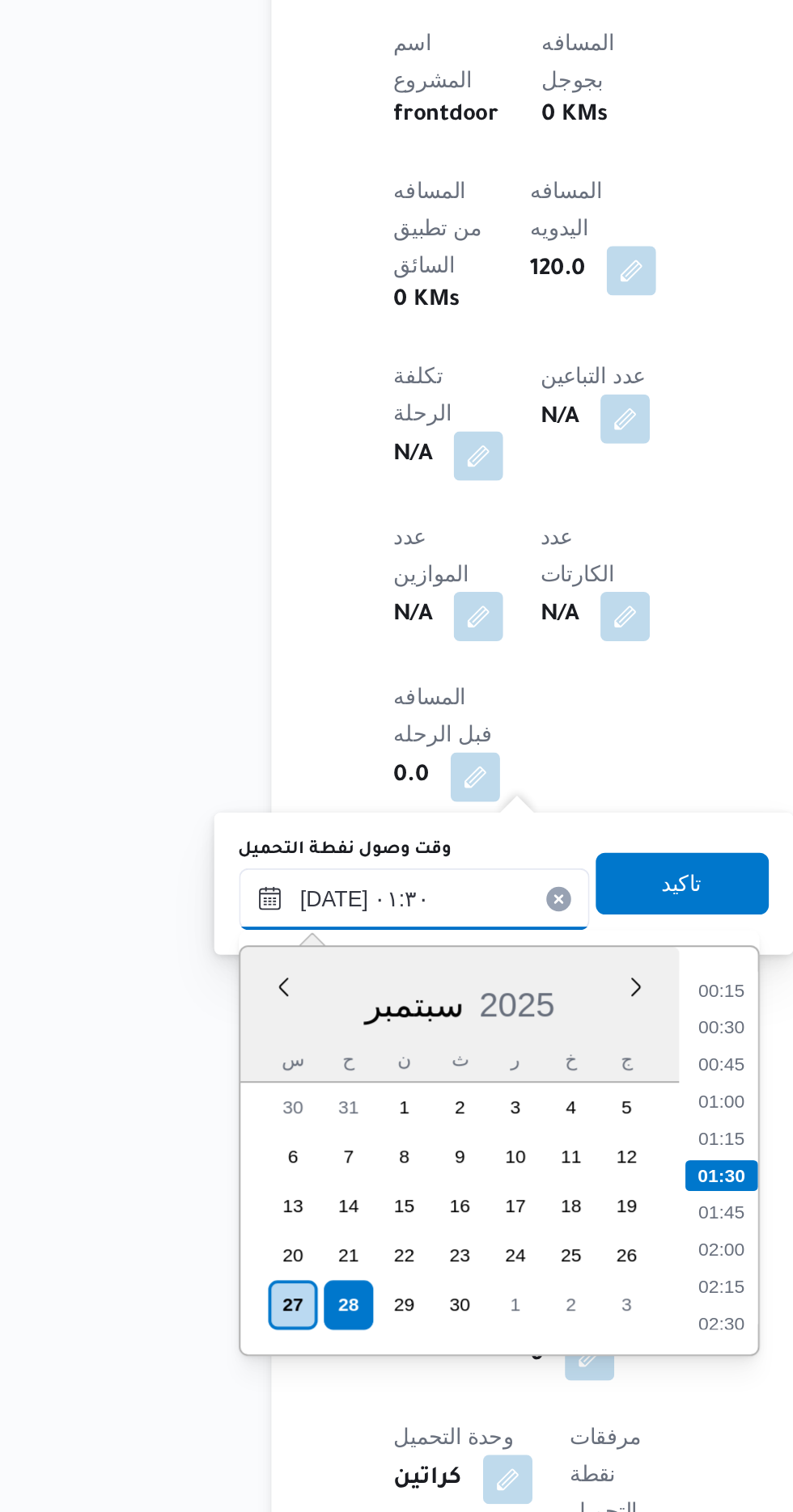
click at [202, 1200] on input "[DATE] ٠١:٣٠" at bounding box center [285, 1190] width 184 height 32
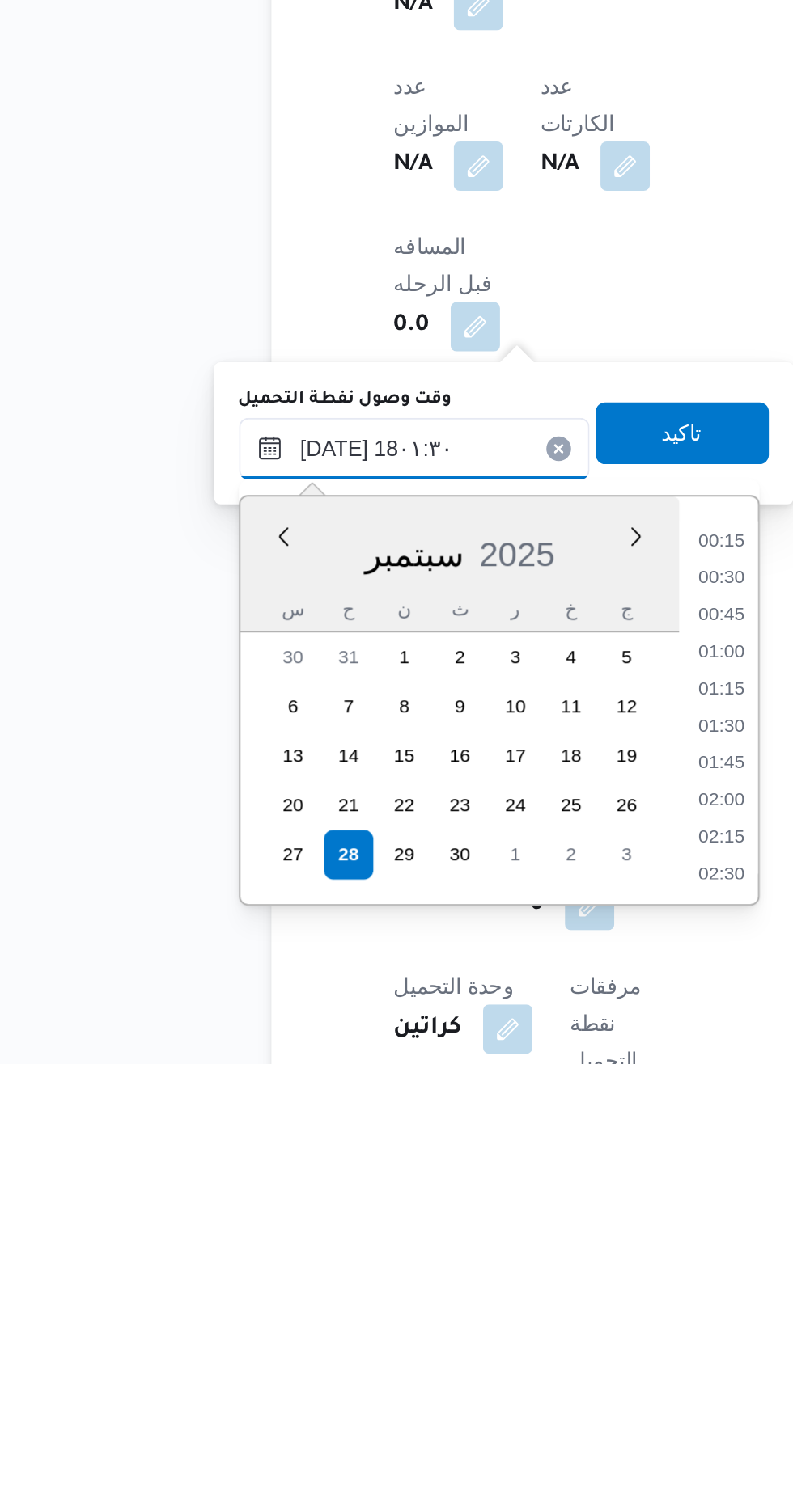
scroll to position [1267, 0]
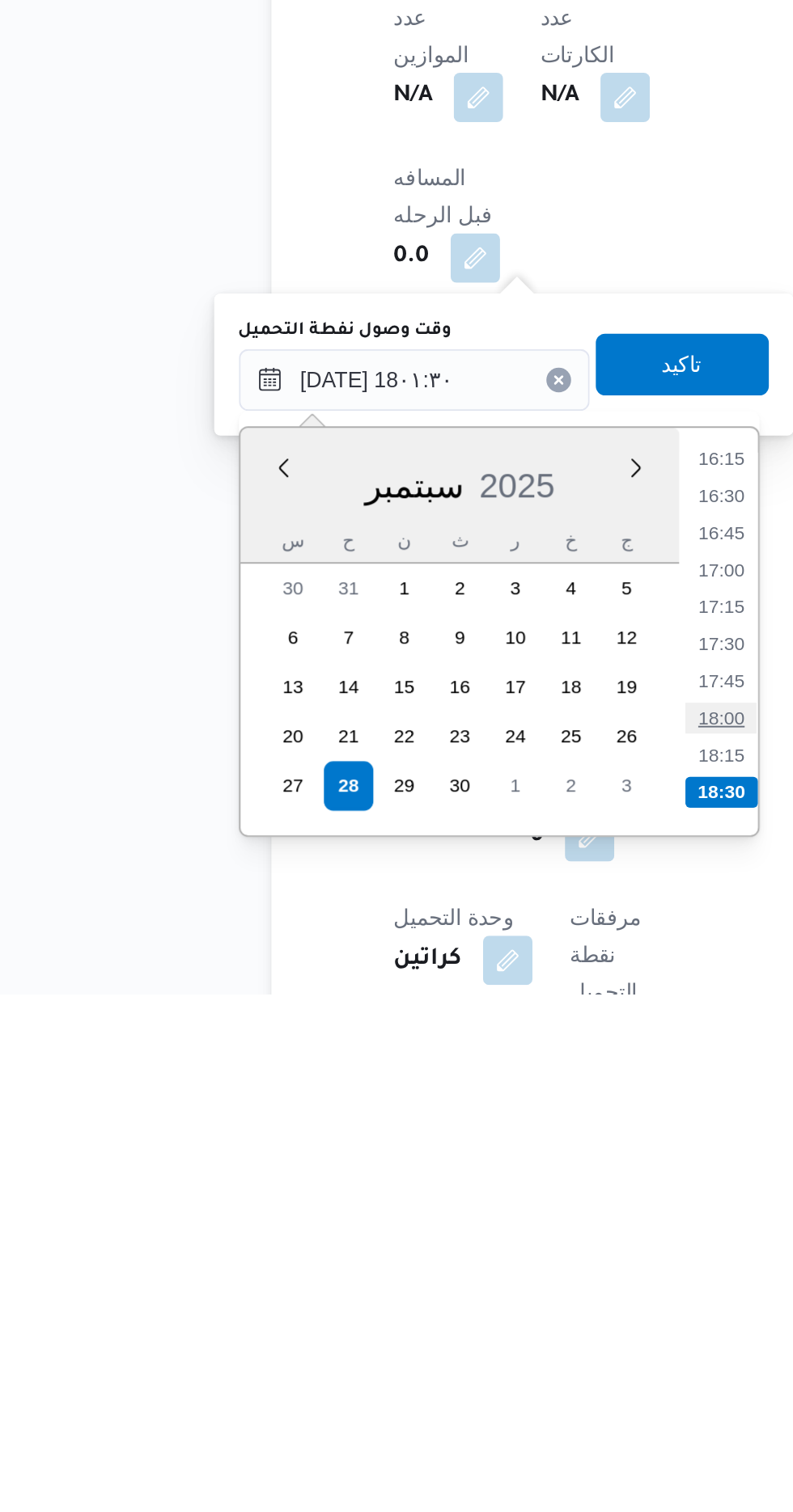
click at [441, 1366] on li "18:00" at bounding box center [446, 1367] width 37 height 16
type input "[DATE] ١٨:٠٠"
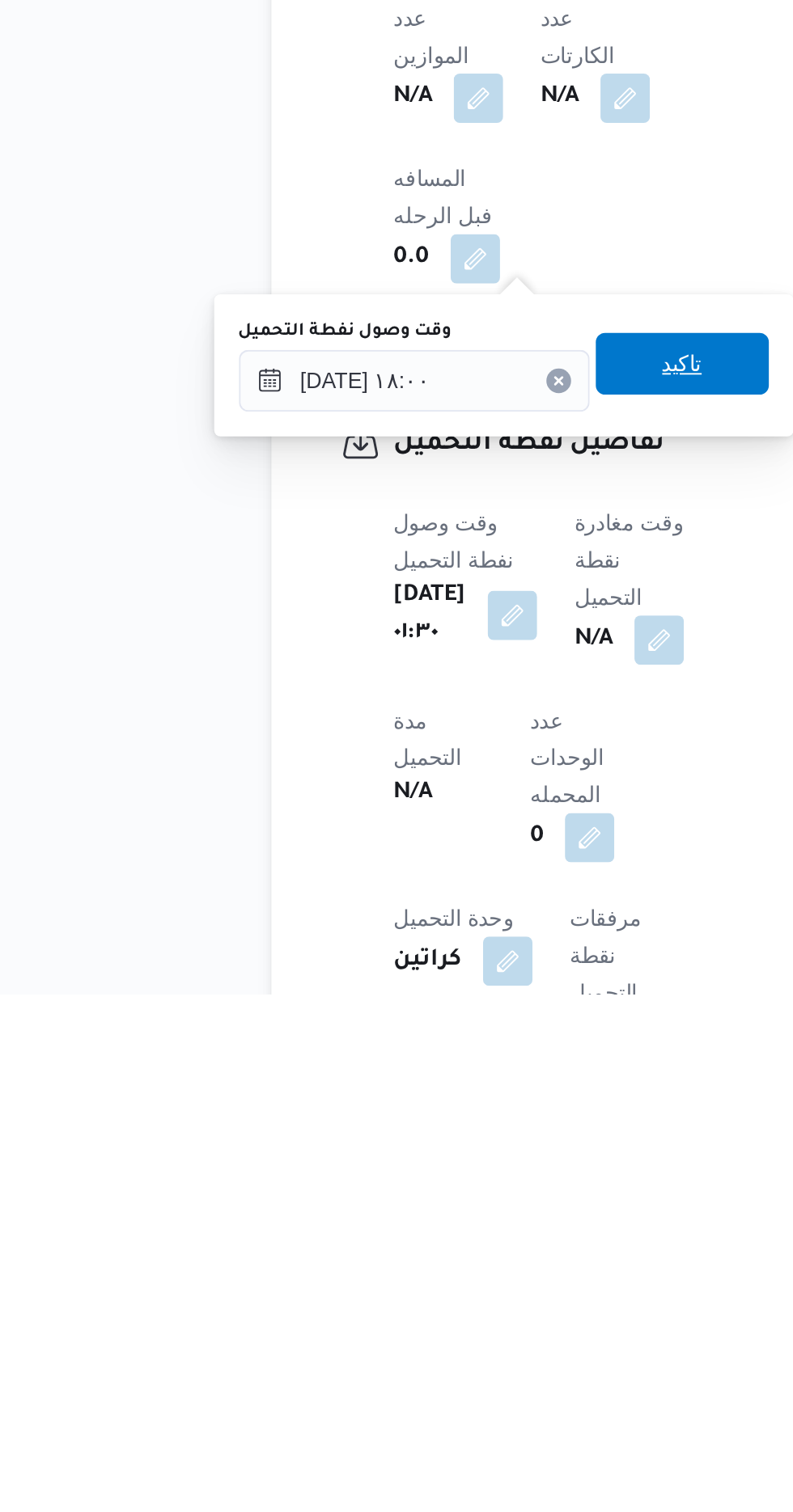
click at [436, 1181] on span "تاكيد" at bounding box center [425, 1182] width 21 height 20
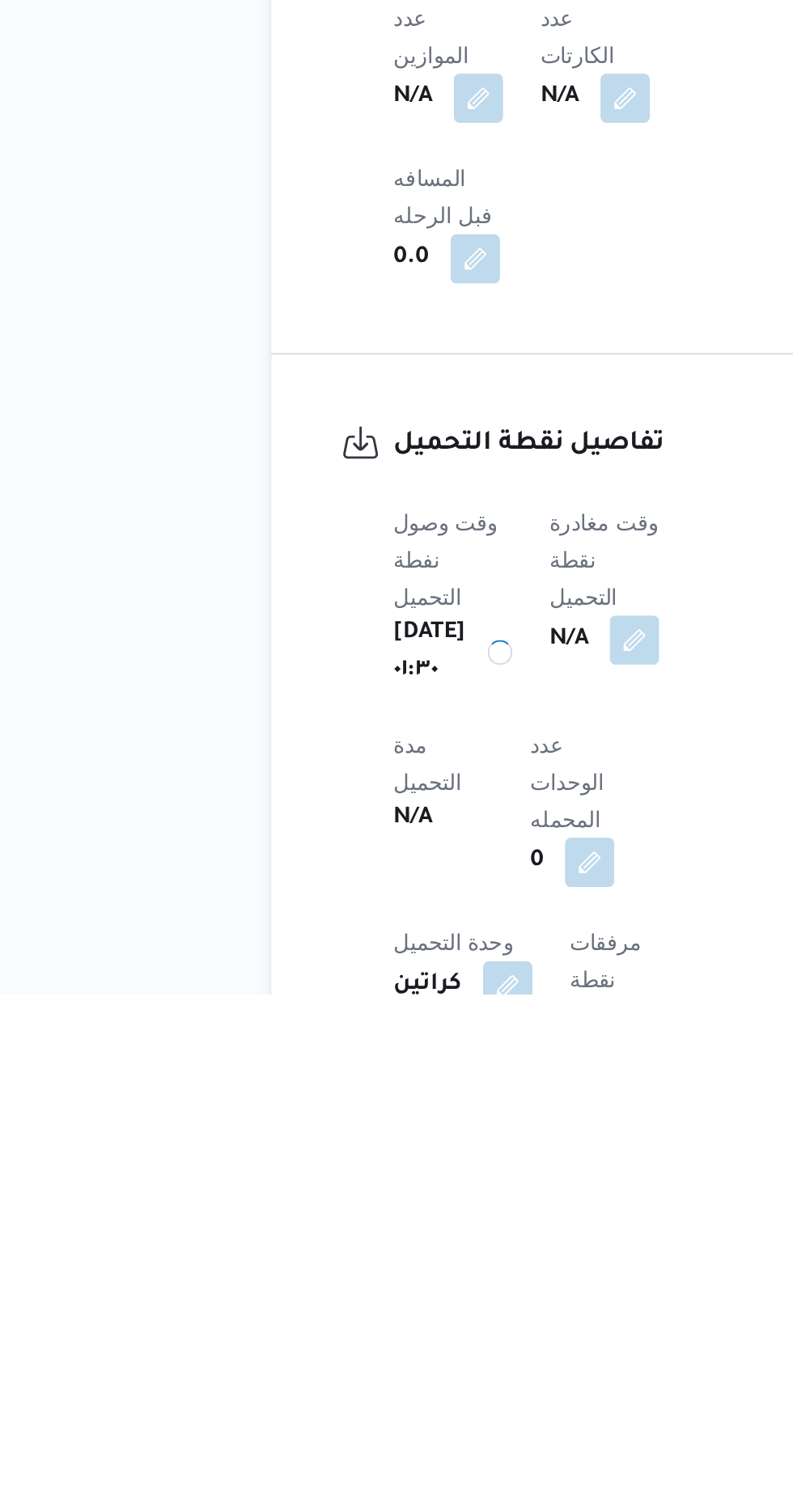
scroll to position [644, 0]
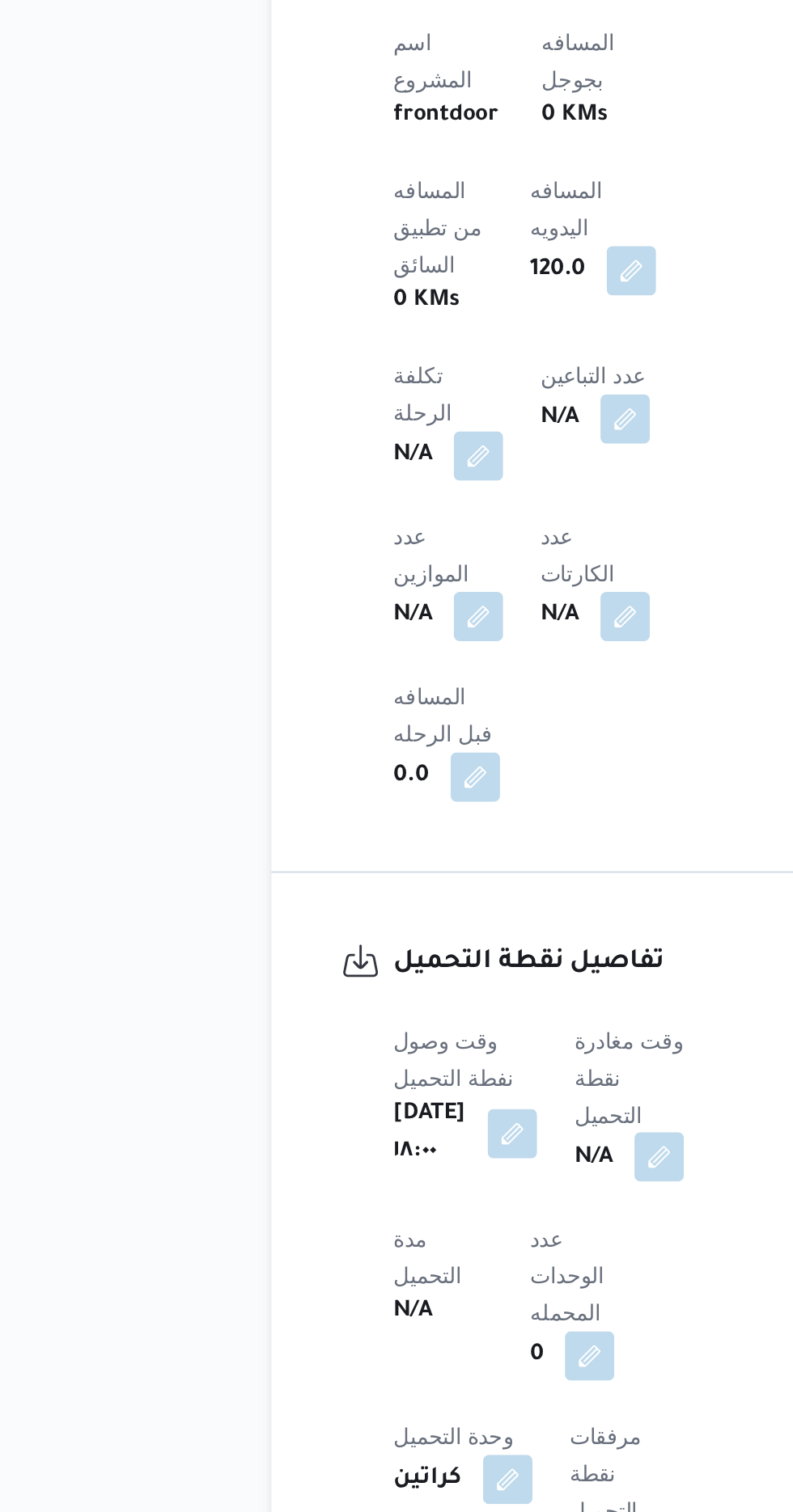
click at [425, 1313] on button "button" at bounding box center [413, 1326] width 26 height 26
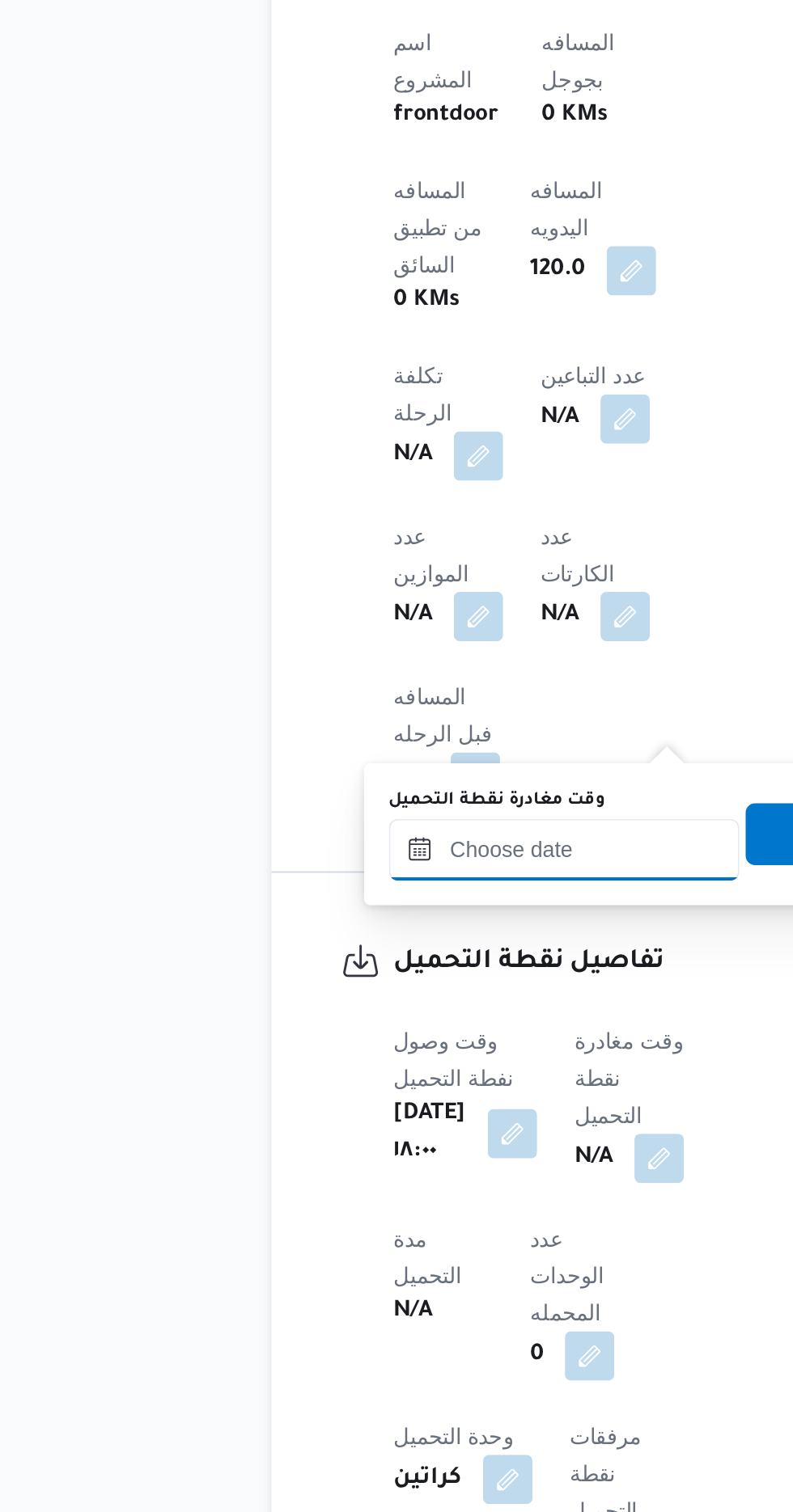
click at [375, 1161] on input "وقت مغادرة نقطة التحميل" at bounding box center [364, 1165] width 184 height 32
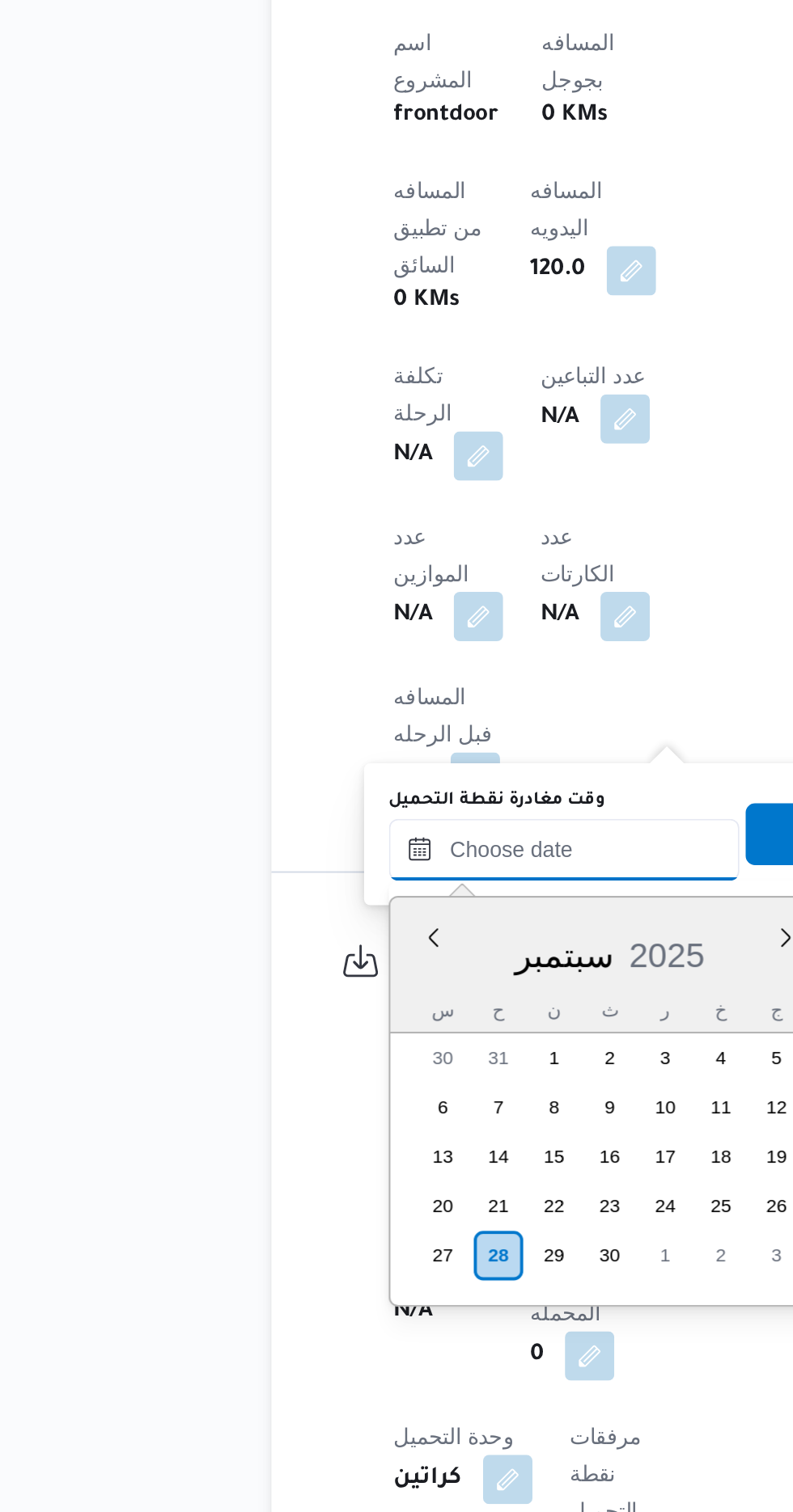
scroll to position [1066, 0]
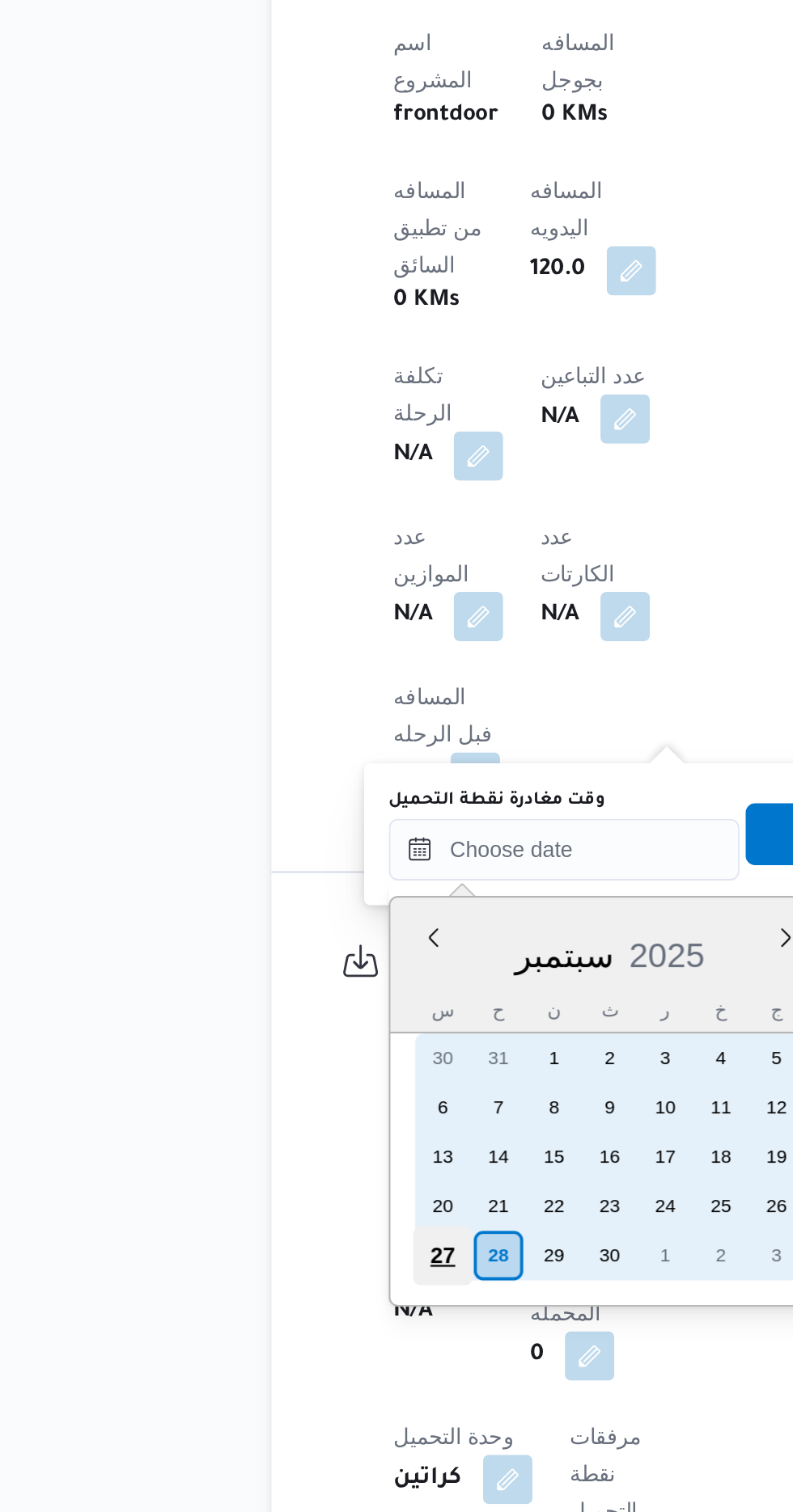
click at [303, 1371] on div "27" at bounding box center [299, 1377] width 31 height 31
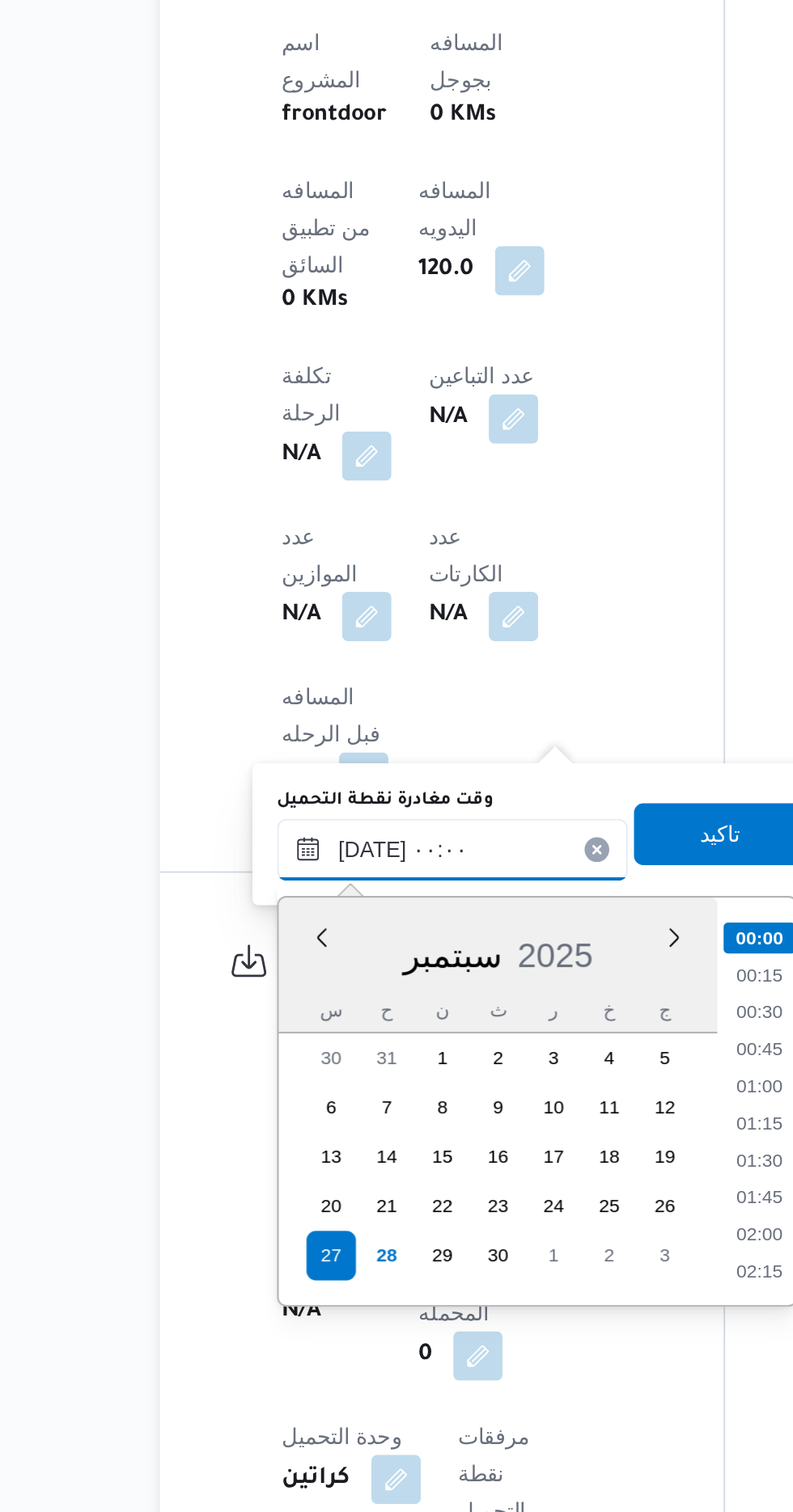
click at [288, 1161] on input "[DATE] ٠٠:٠٠" at bounding box center [364, 1165] width 184 height 32
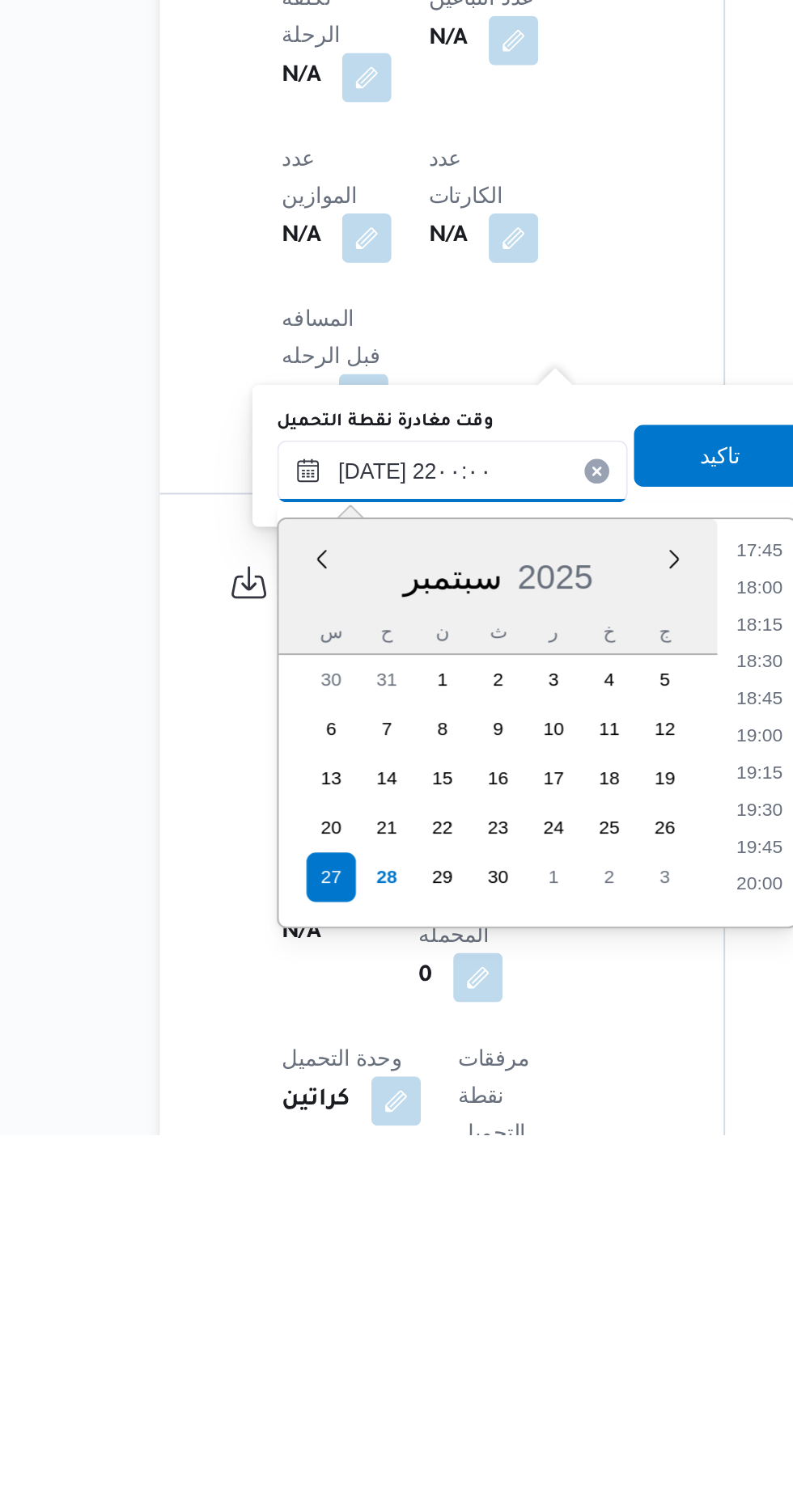
scroll to position [1538, 0]
click at [530, 1340] on li "21:30" at bounding box center [525, 1341] width 37 height 16
type input "[DATE] ٢١:٣٠"
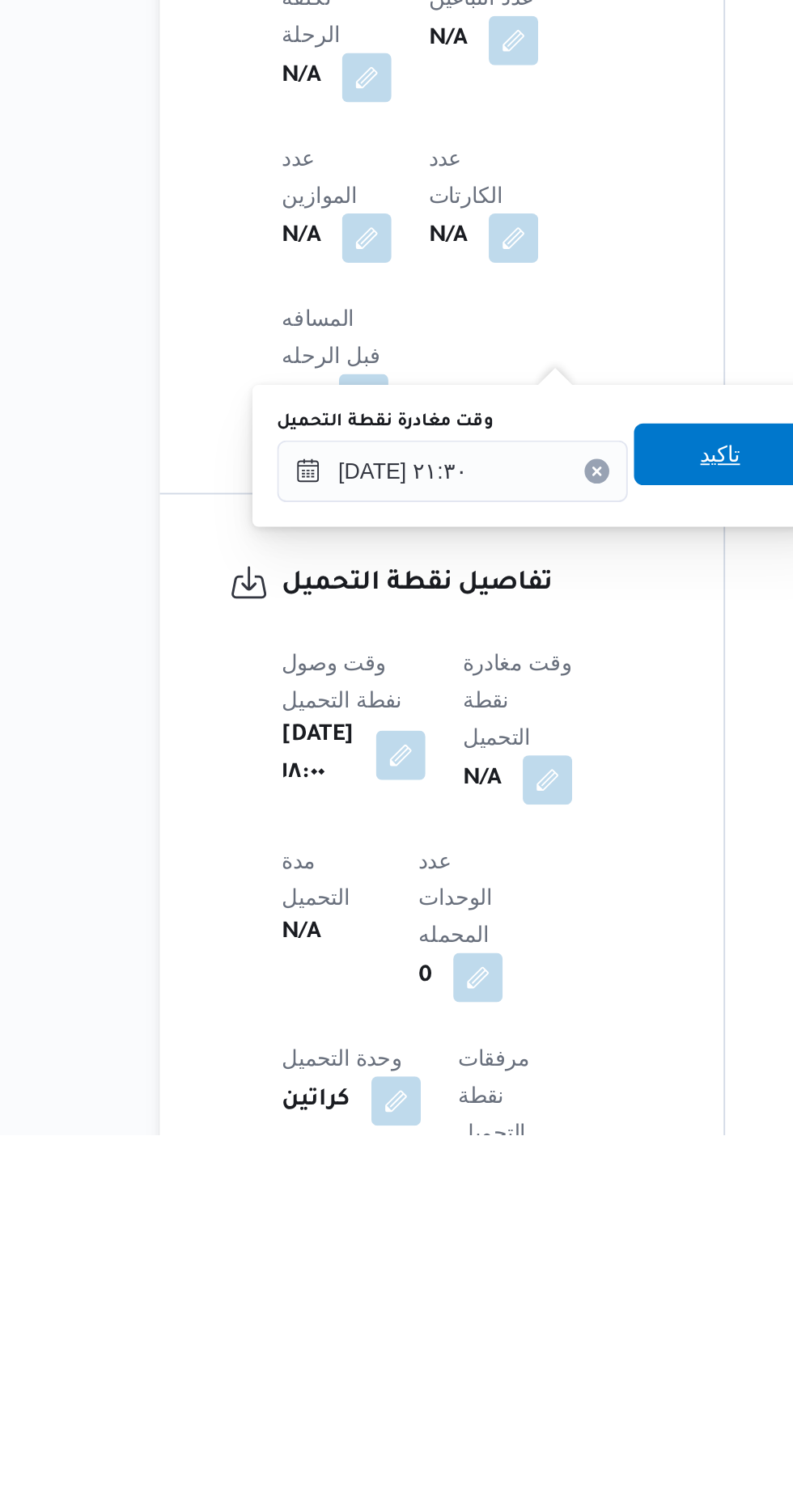
click at [507, 1153] on span "تاكيد" at bounding box center [504, 1155] width 90 height 32
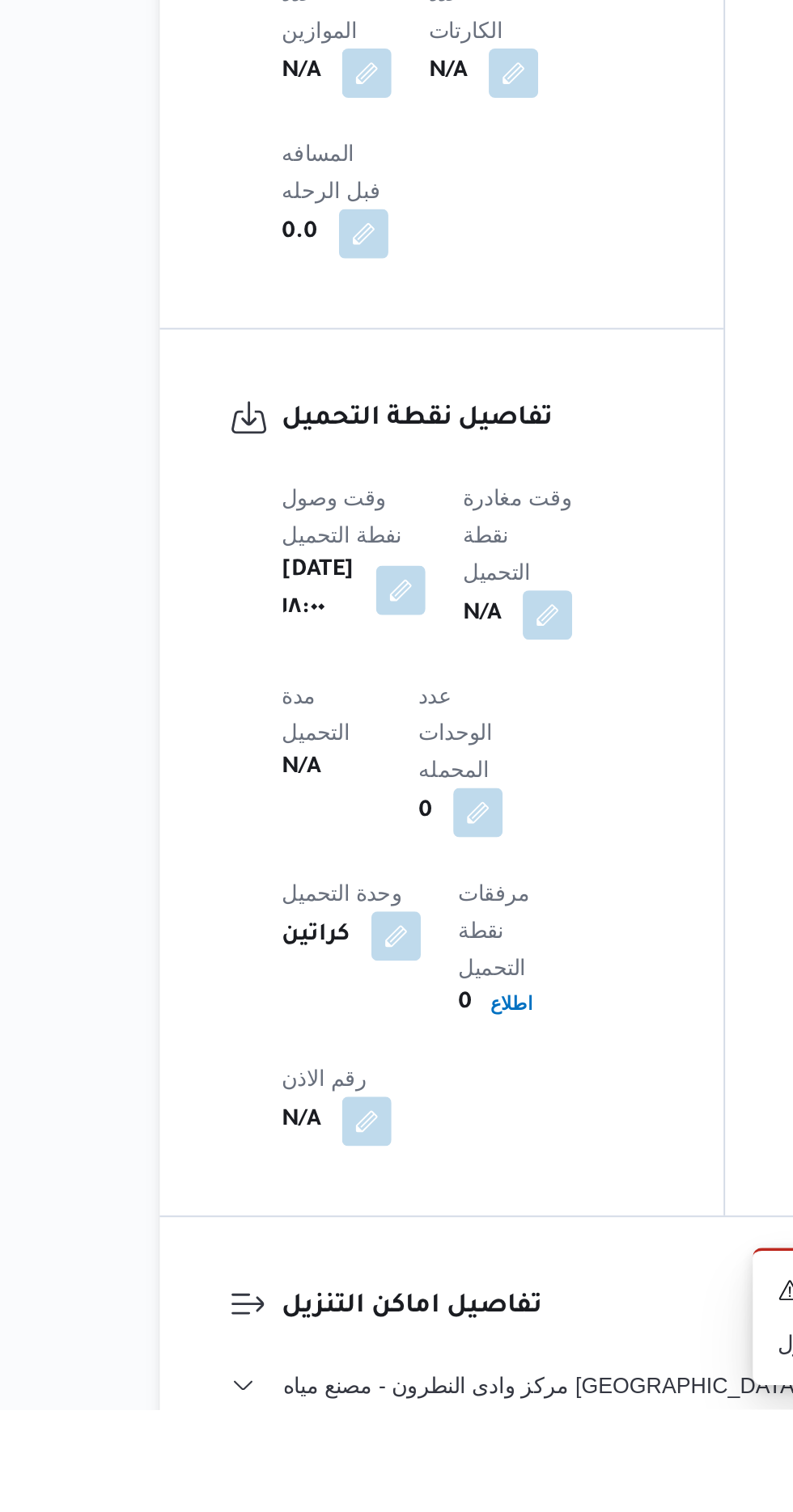
scroll to position [896, 0]
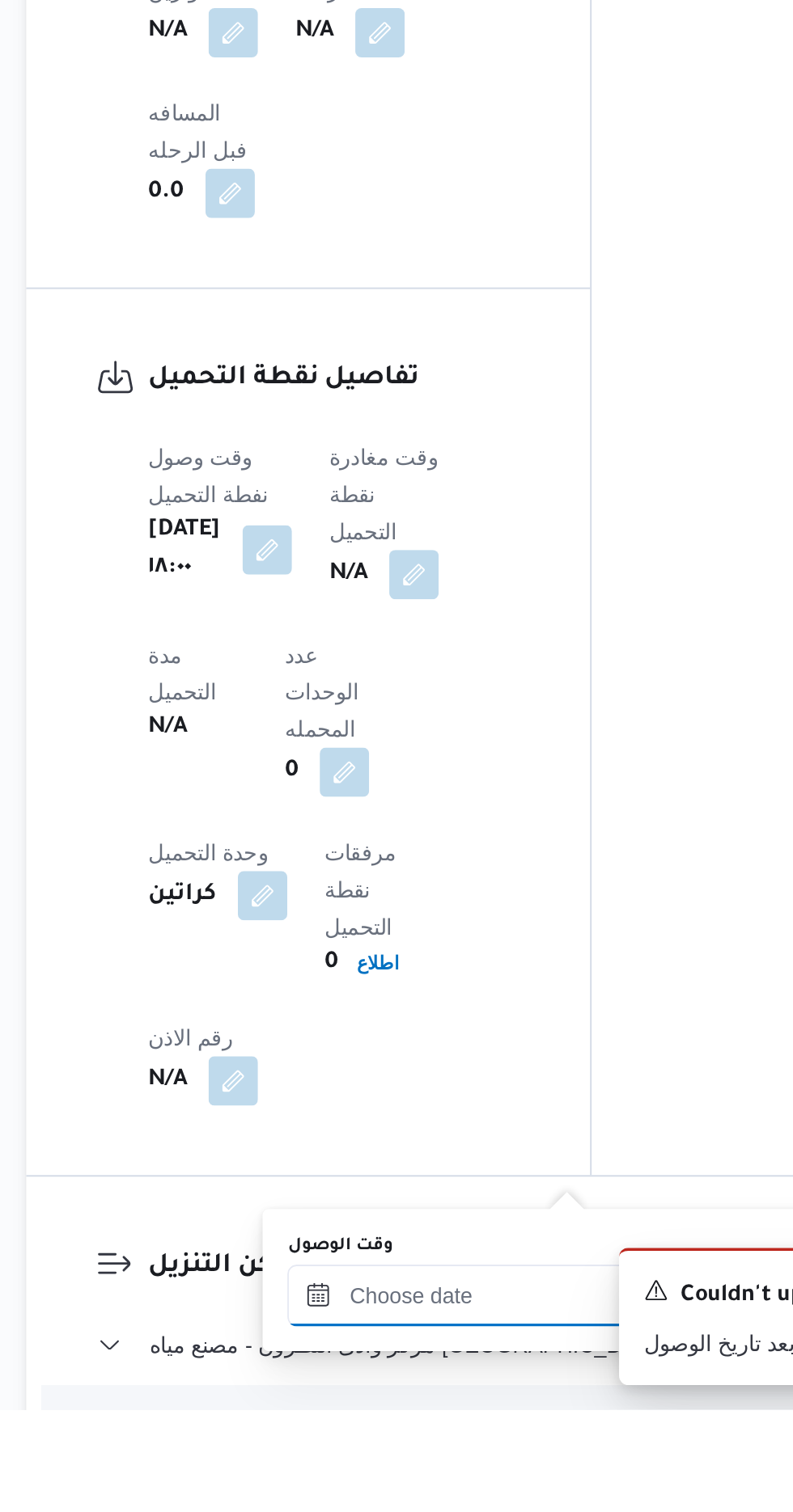
click at [448, 1439] on div at bounding box center [440, 1452] width 184 height 32
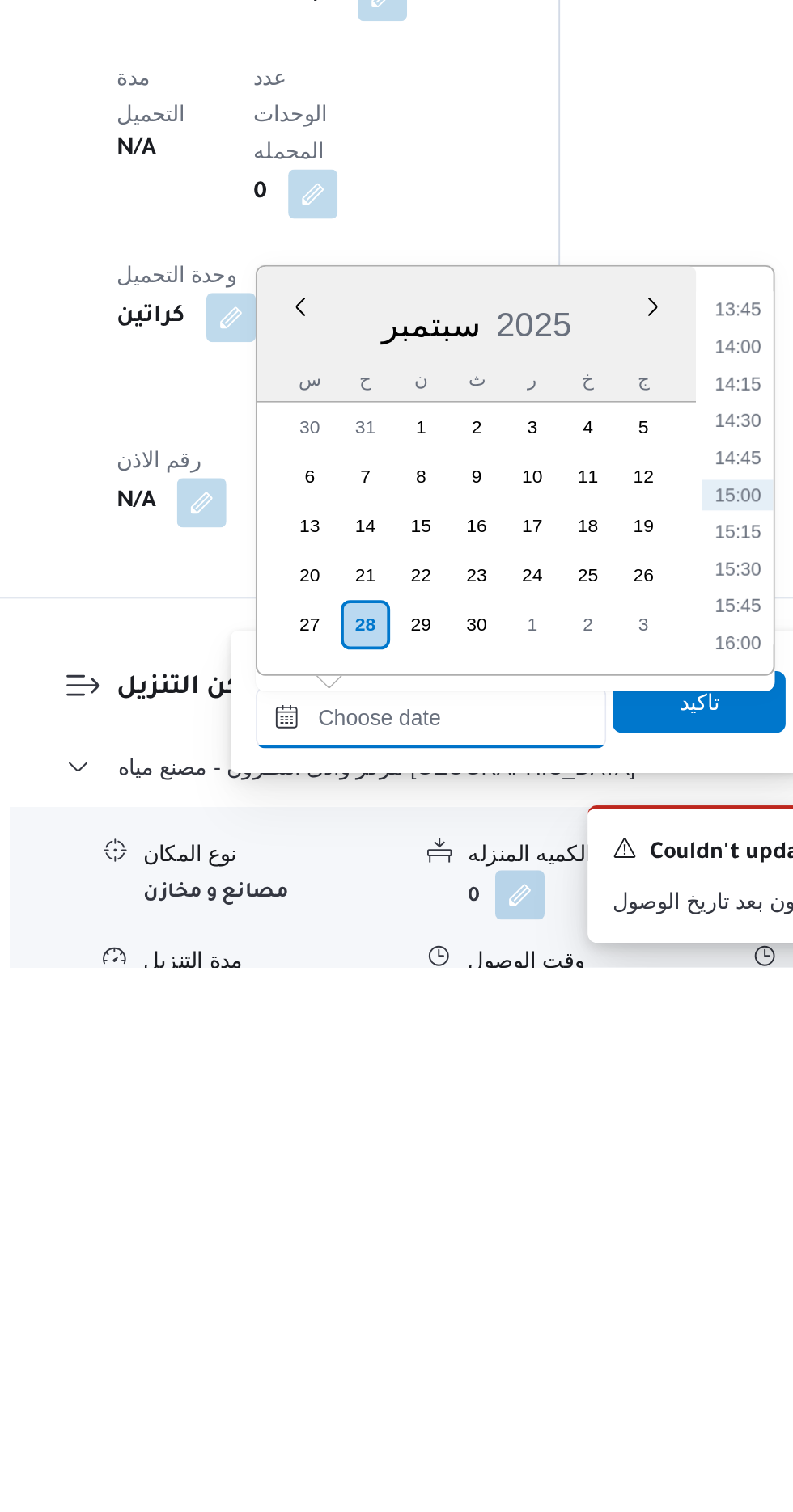
scroll to position [1071, 0]
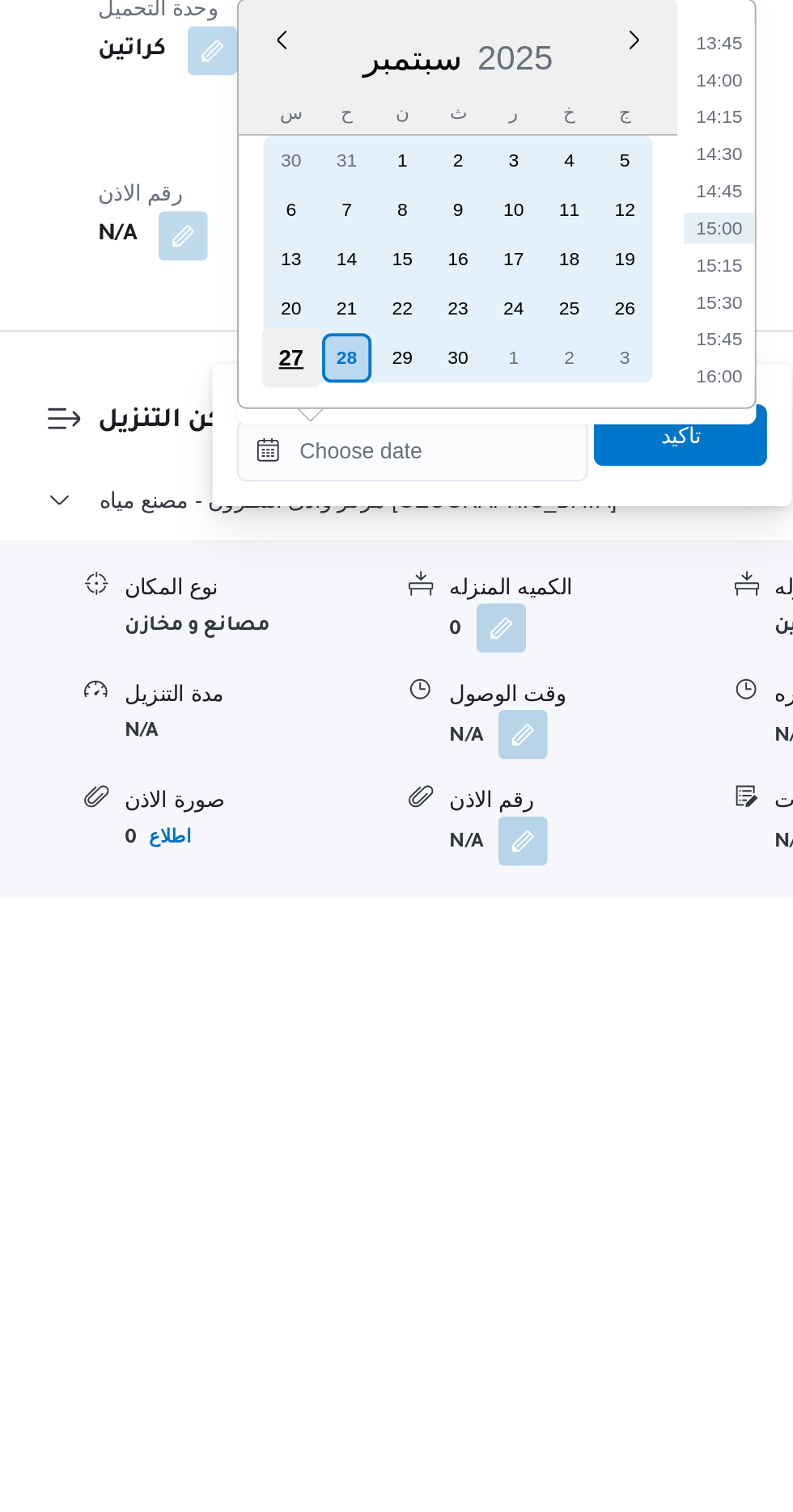
click at [377, 1227] on div "27" at bounding box center [376, 1229] width 31 height 31
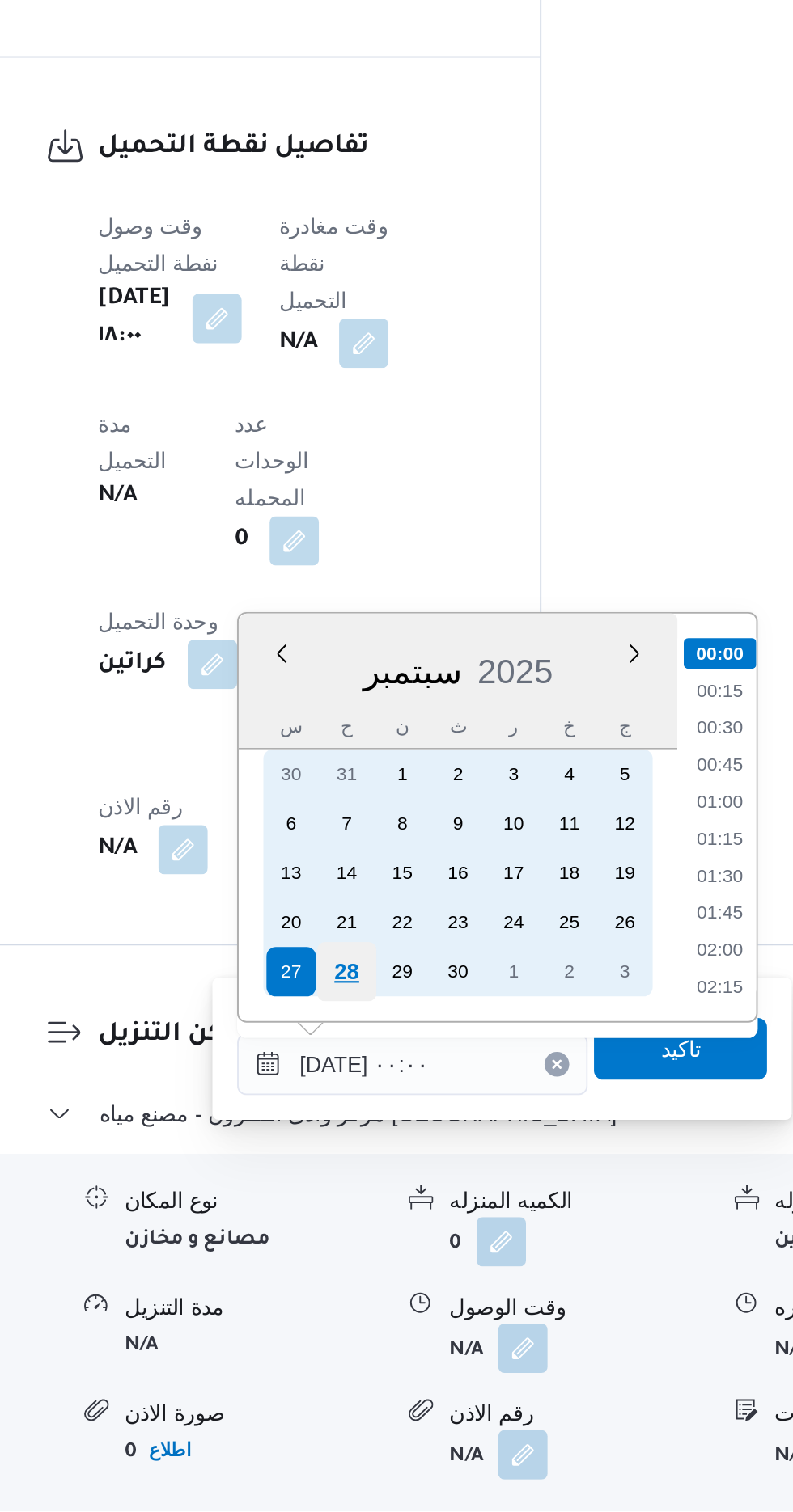
click at [404, 1230] on div "28" at bounding box center [405, 1228] width 31 height 31
type input "[DATE] ٠٠:٠٠"
click at [398, 1234] on div "28" at bounding box center [405, 1228] width 31 height 31
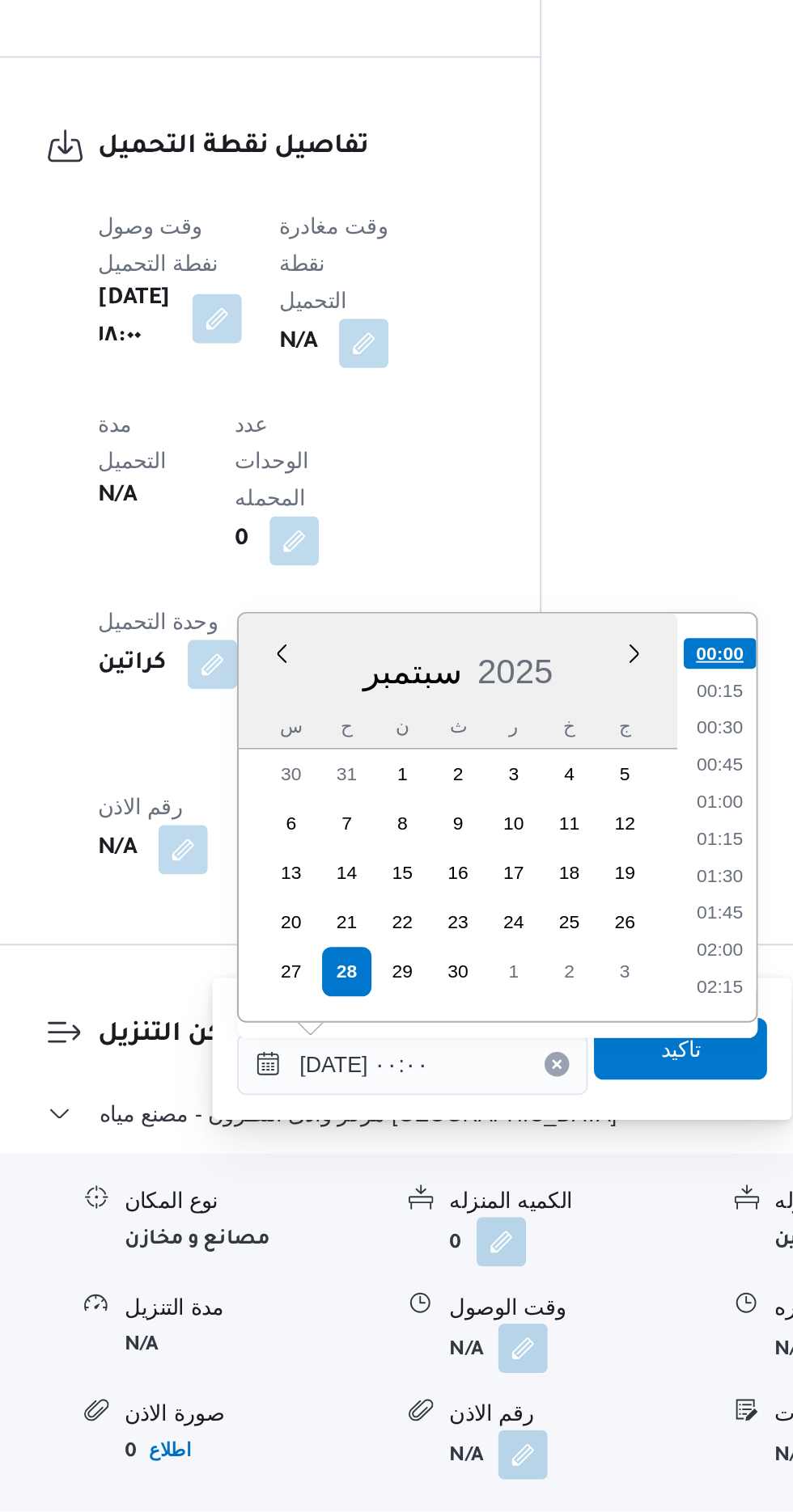
click at [598, 1064] on li "00:00" at bounding box center [600, 1062] width 38 height 16
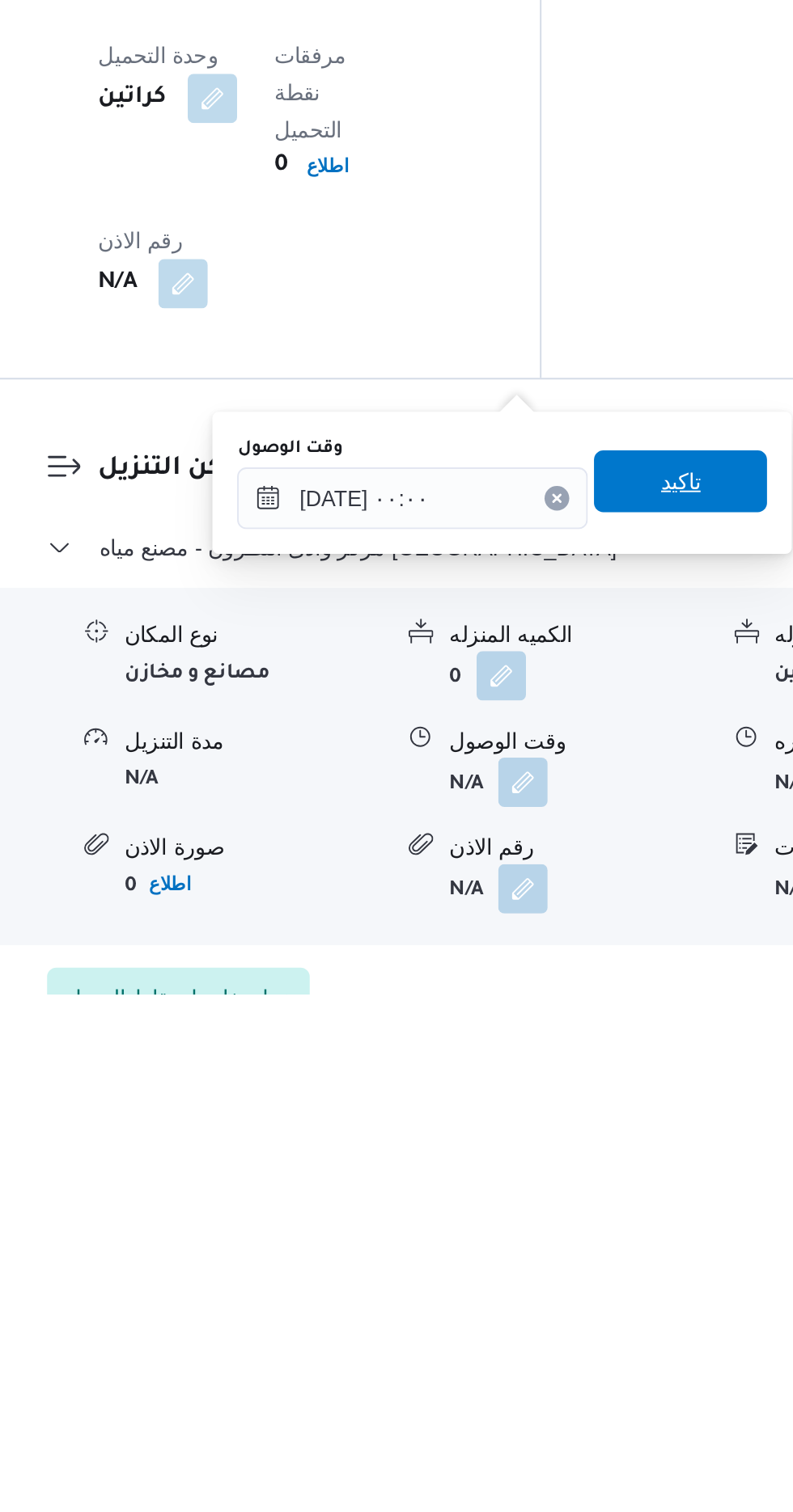
click at [603, 1257] on span "تاكيد" at bounding box center [579, 1244] width 90 height 32
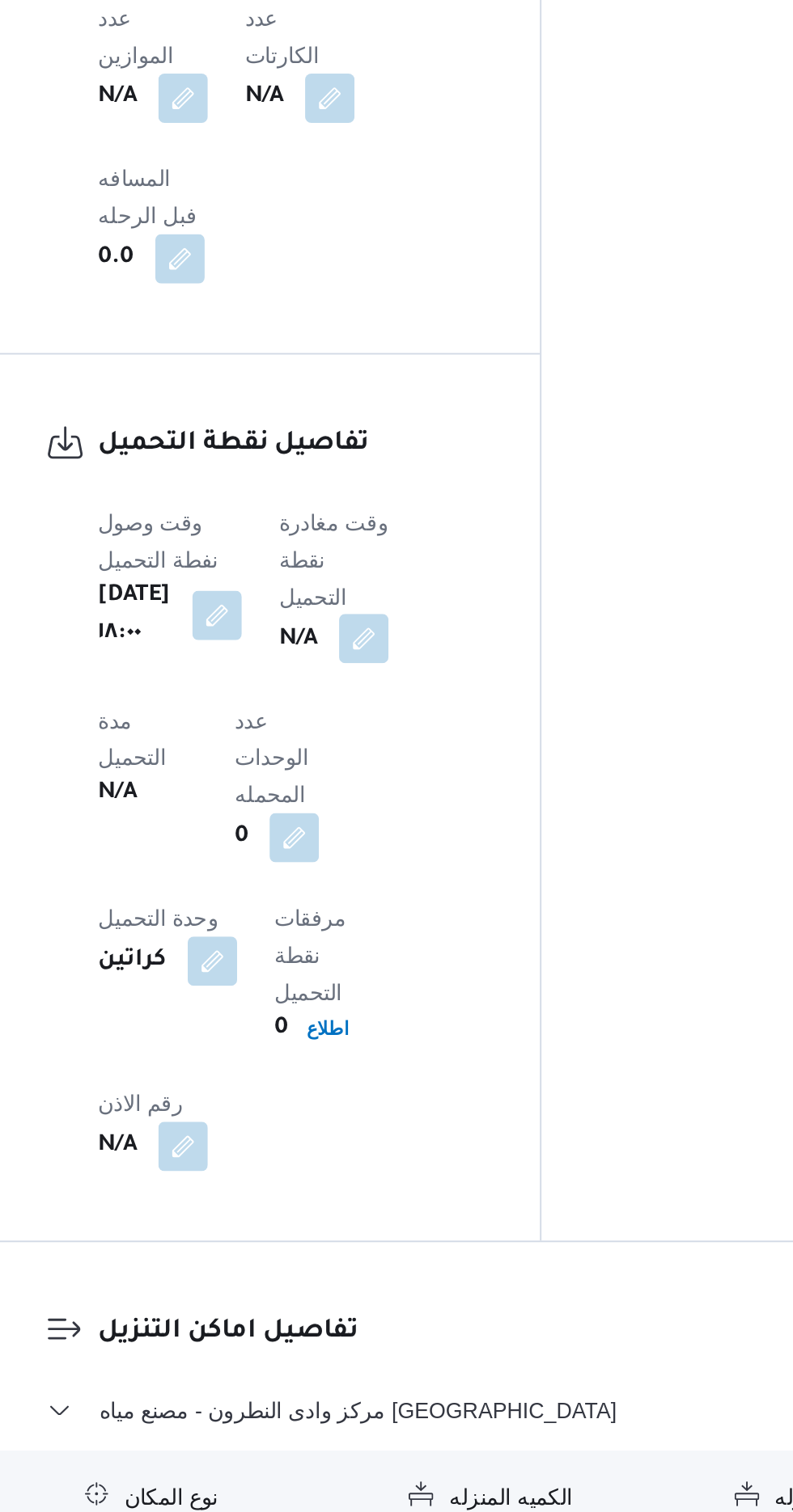
click at [427, 861] on button "button" at bounding box center [413, 873] width 26 height 26
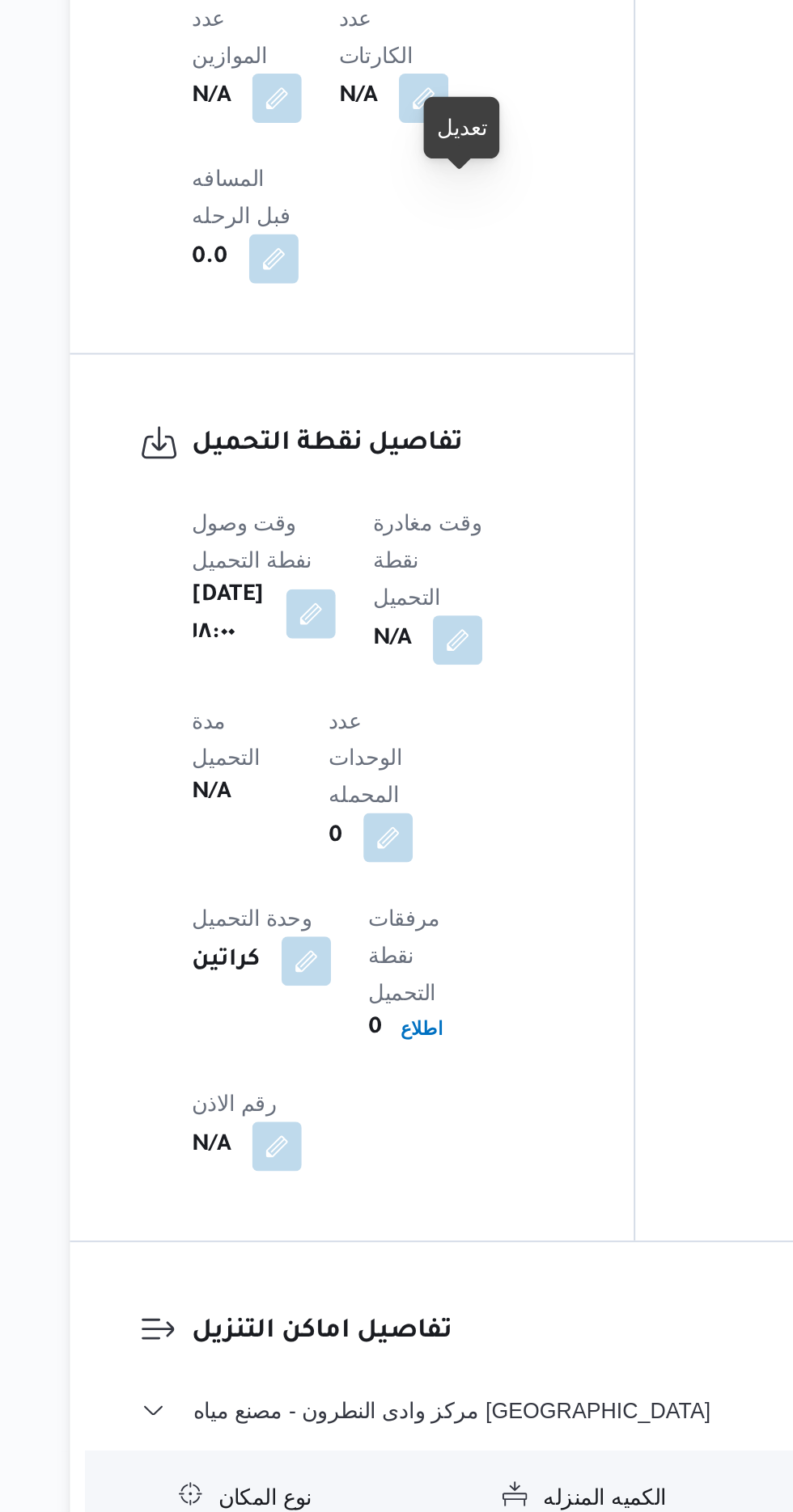
click at [347, 847] on button "button" at bounding box center [336, 860] width 26 height 26
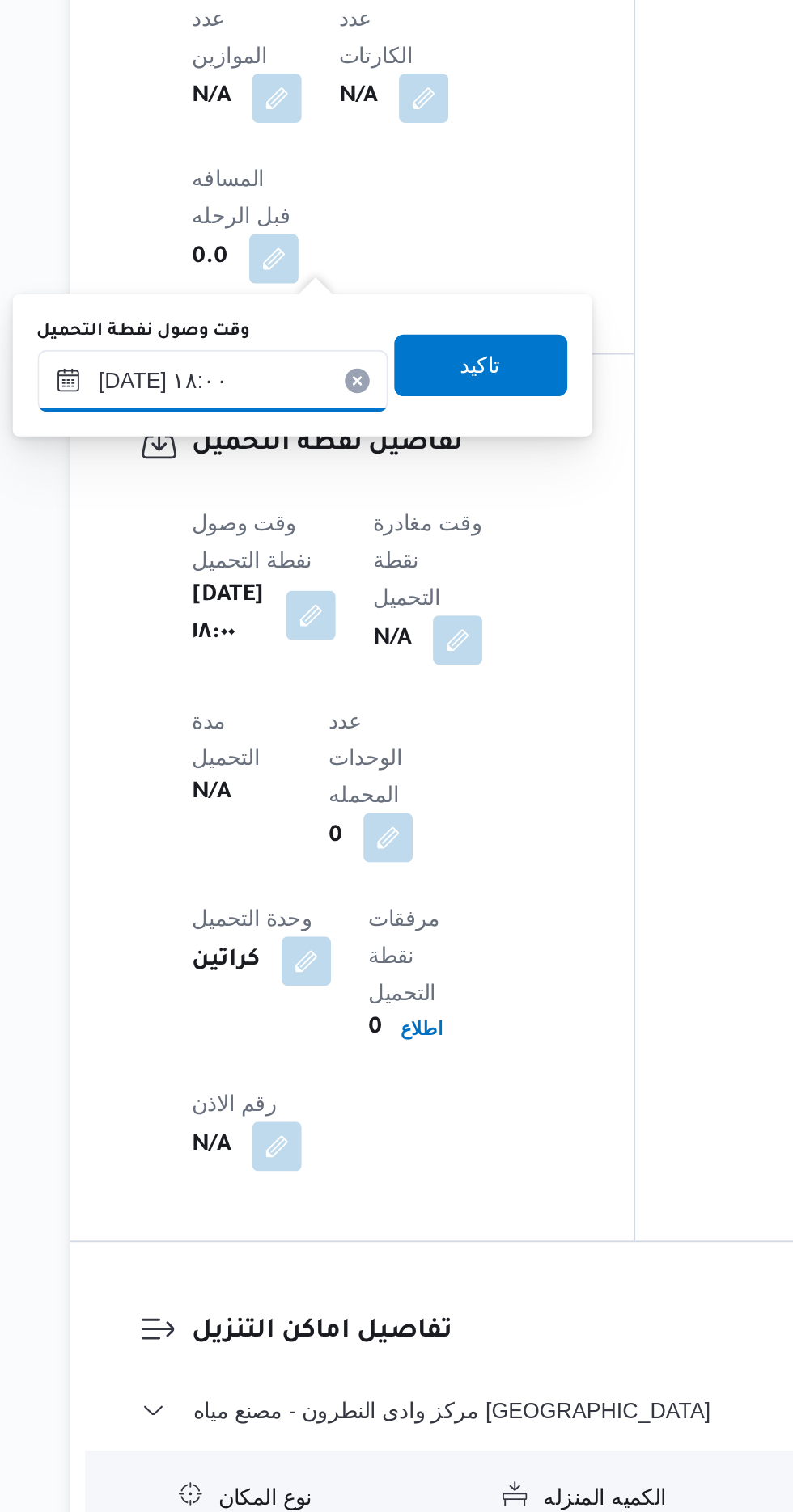
click at [306, 742] on input "[DATE] ١٨:٠٠" at bounding box center [285, 738] width 184 height 32
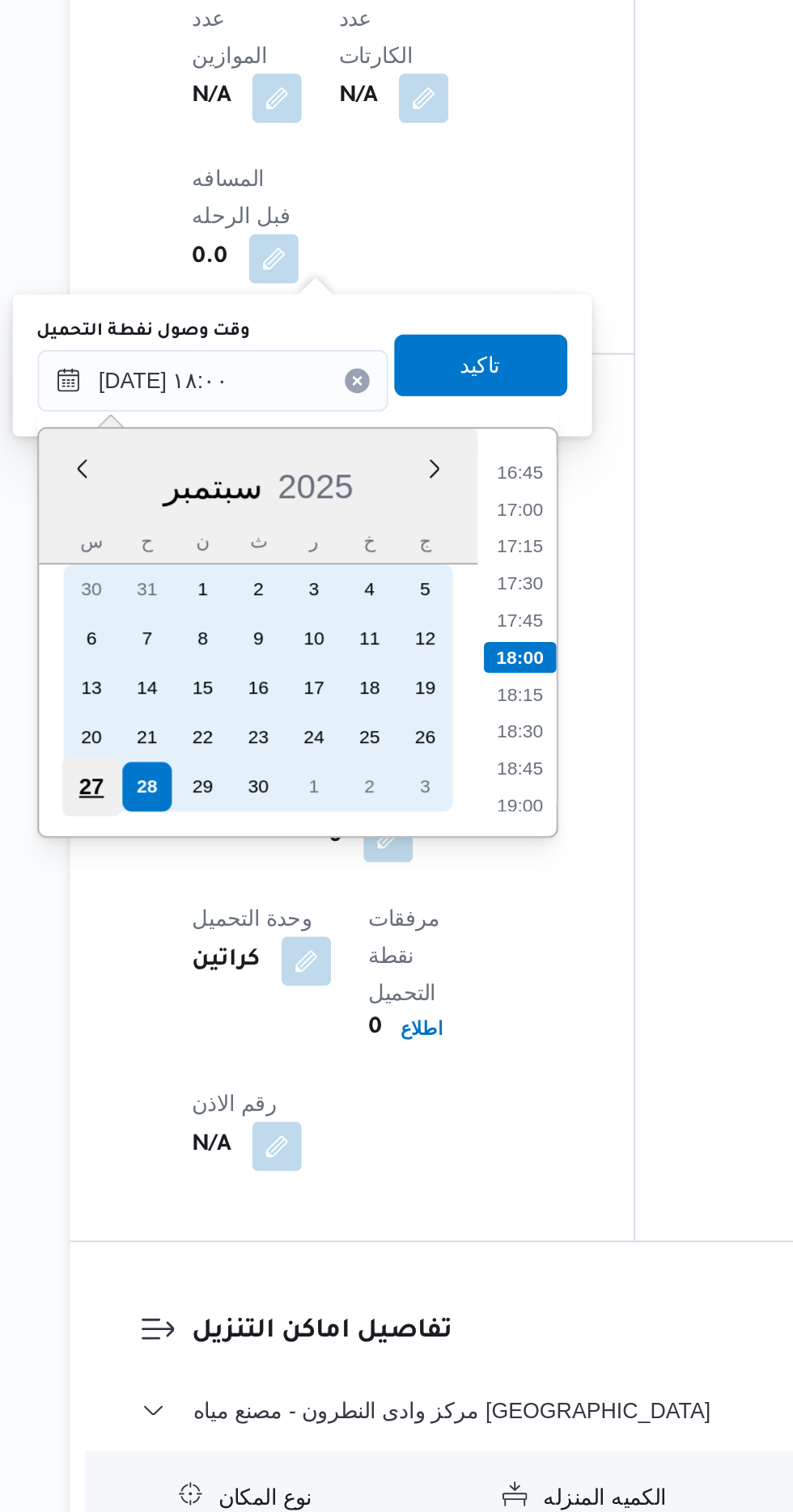
click at [221, 949] on div "27" at bounding box center [221, 951] width 31 height 31
type input "[DATE] ١٨:٠٠"
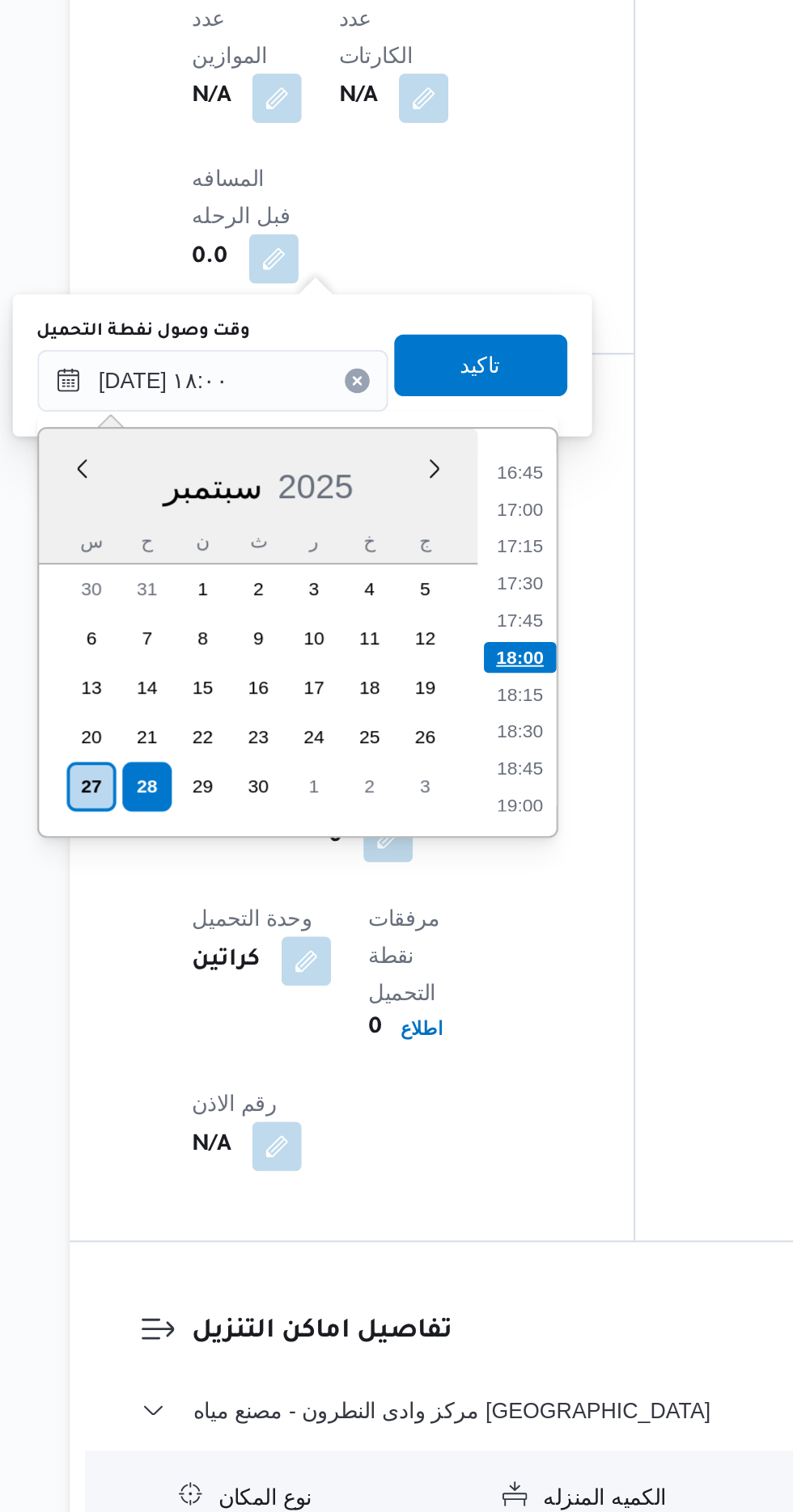
click at [452, 885] on li "18:00" at bounding box center [446, 883] width 38 height 16
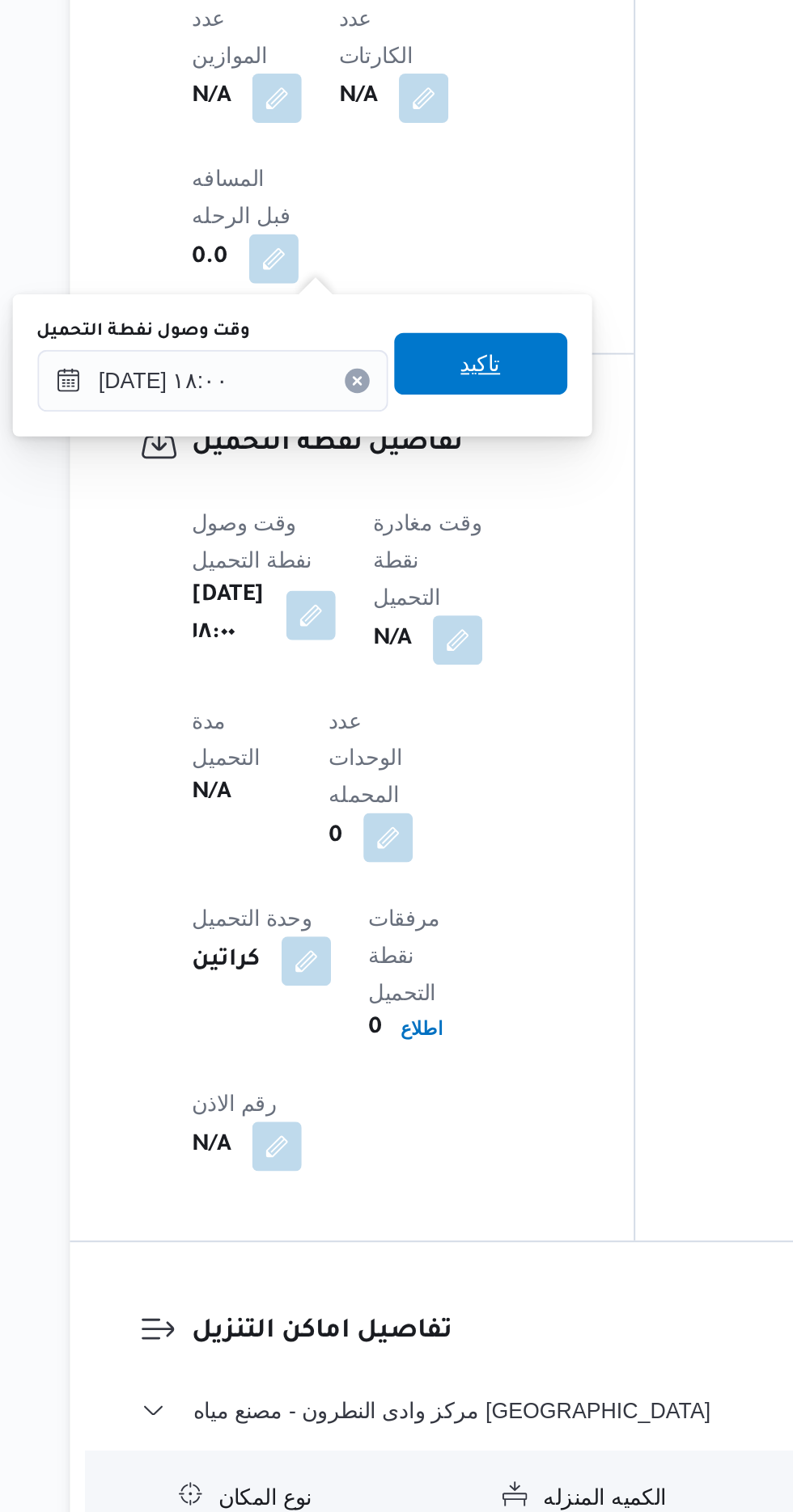
click at [460, 737] on span "تاكيد" at bounding box center [425, 730] width 90 height 32
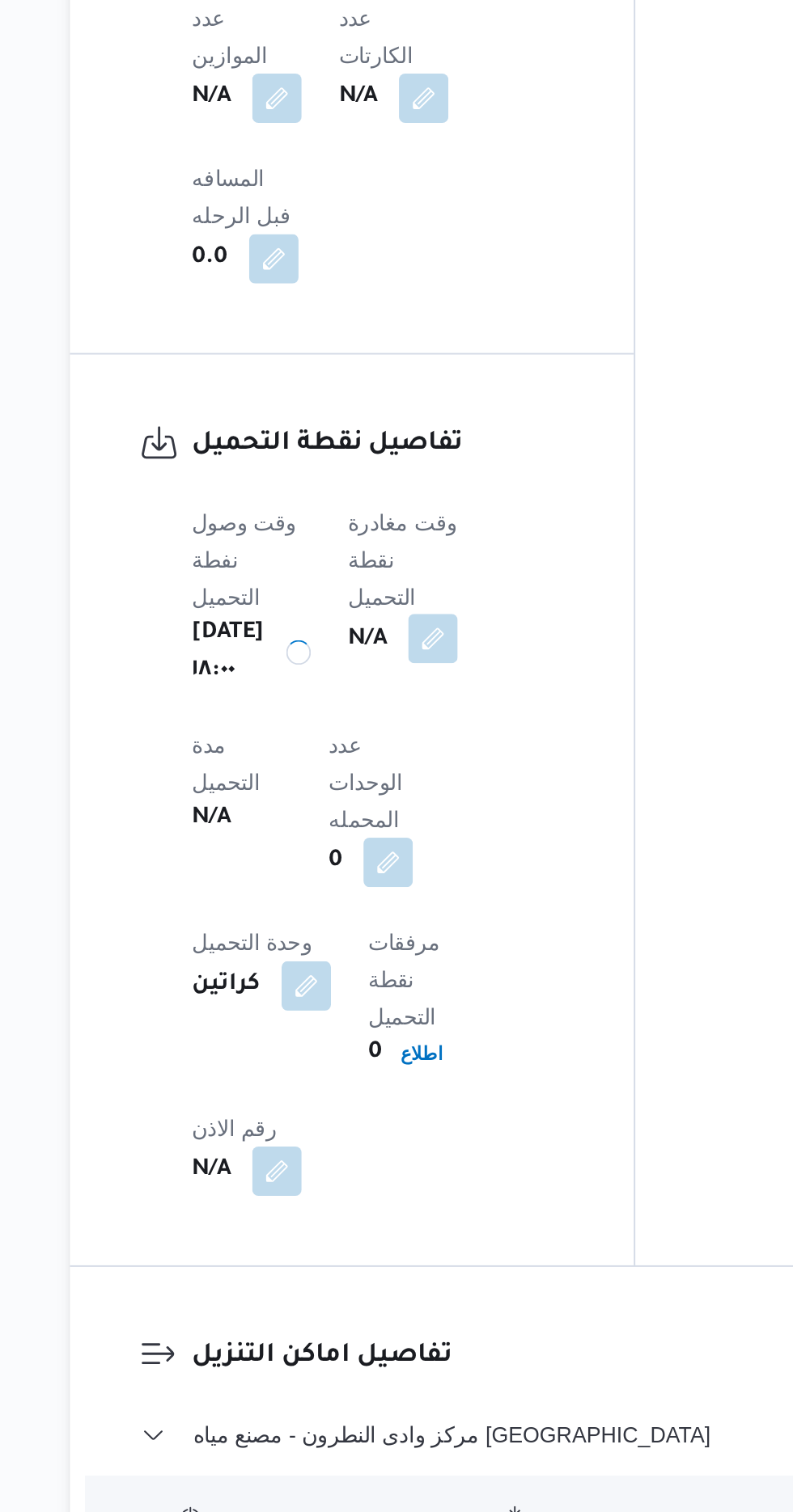
click at [413, 861] on button "button" at bounding box center [400, 873] width 26 height 26
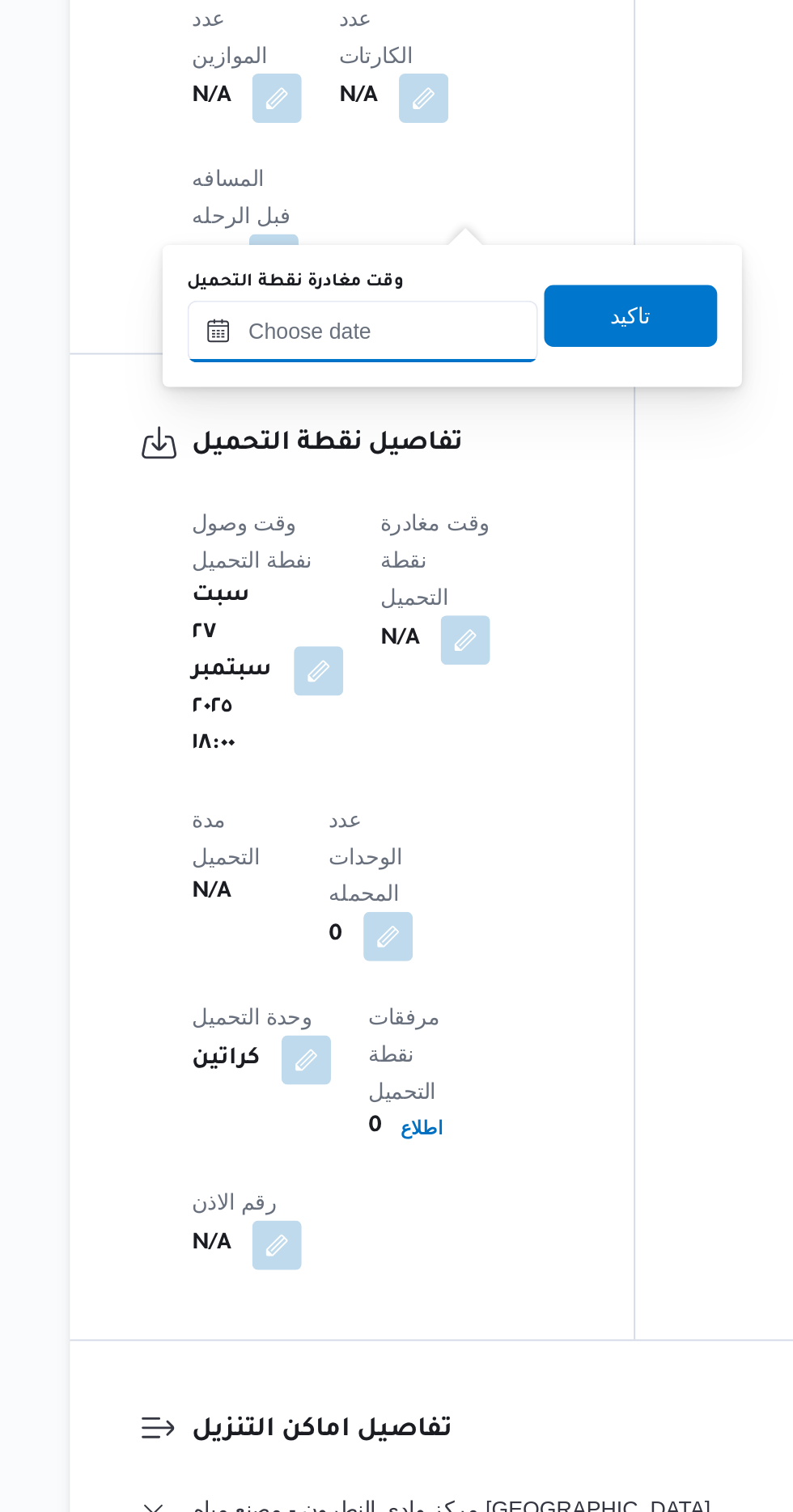
click at [383, 716] on input "وقت مغادرة نقطة التحميل" at bounding box center [364, 713] width 184 height 32
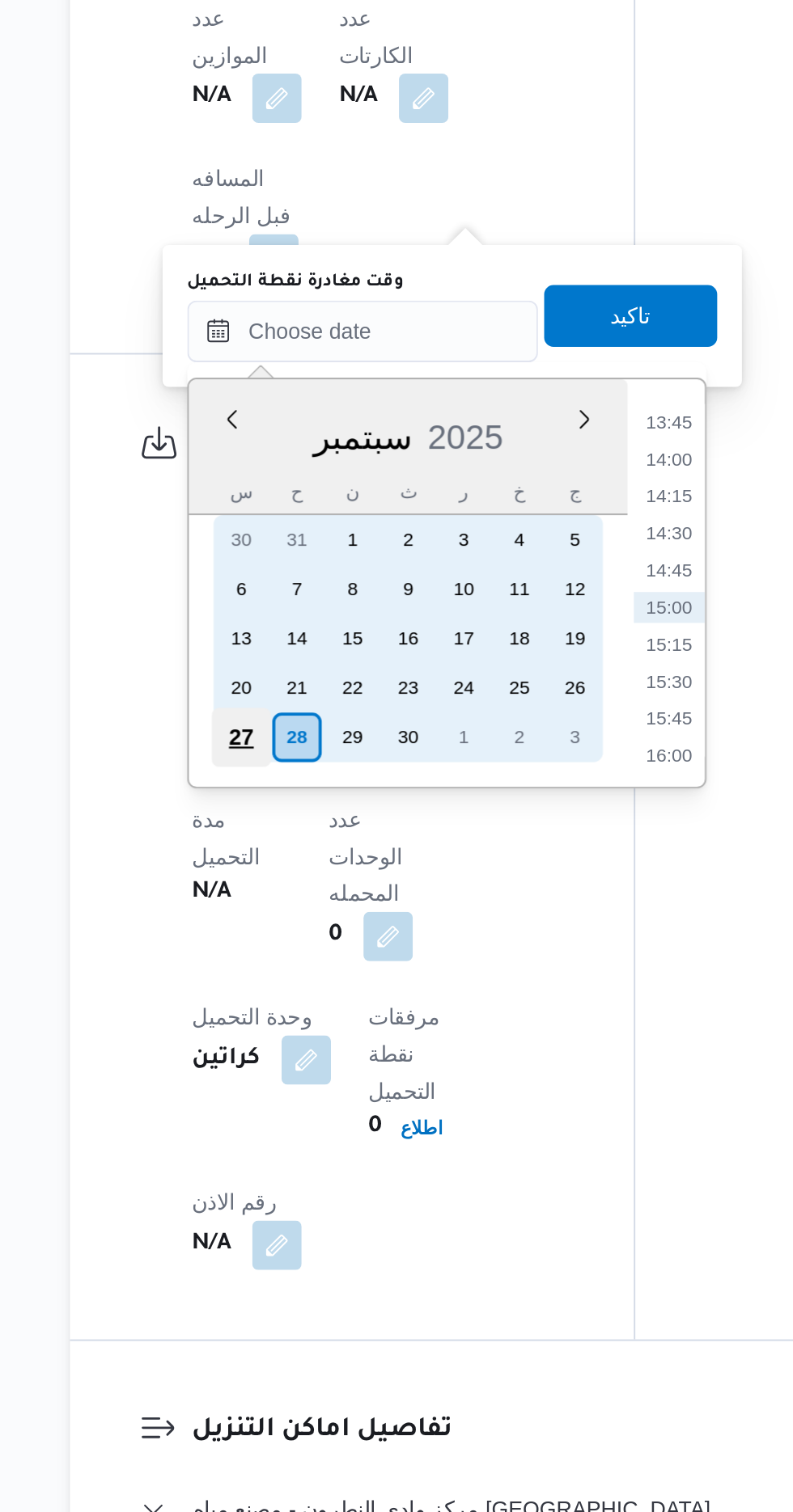
click at [302, 921] on div "27" at bounding box center [299, 925] width 31 height 31
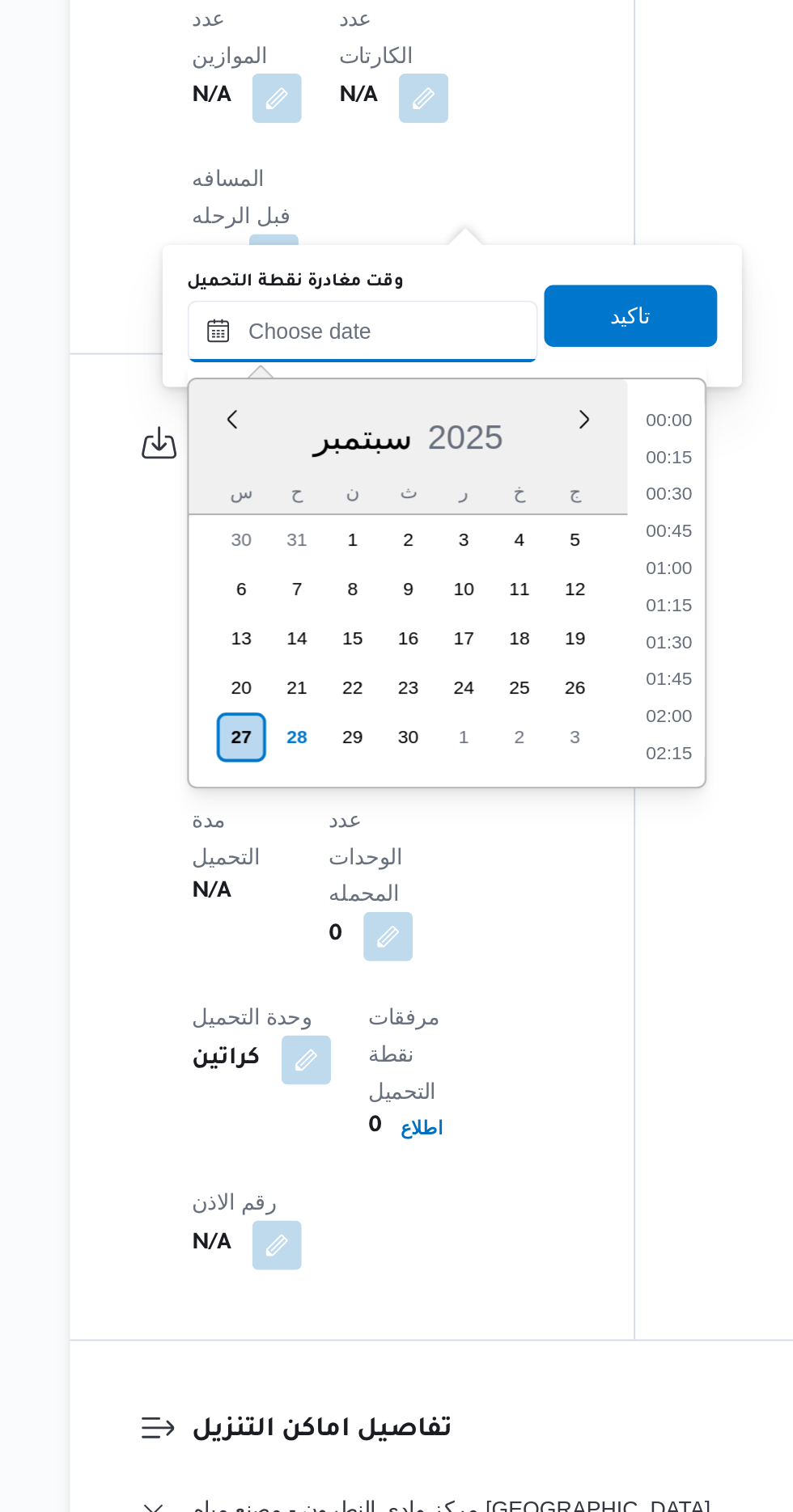
click at [305, 713] on input "وقت مغادرة نقطة التحميل" at bounding box center [364, 713] width 184 height 32
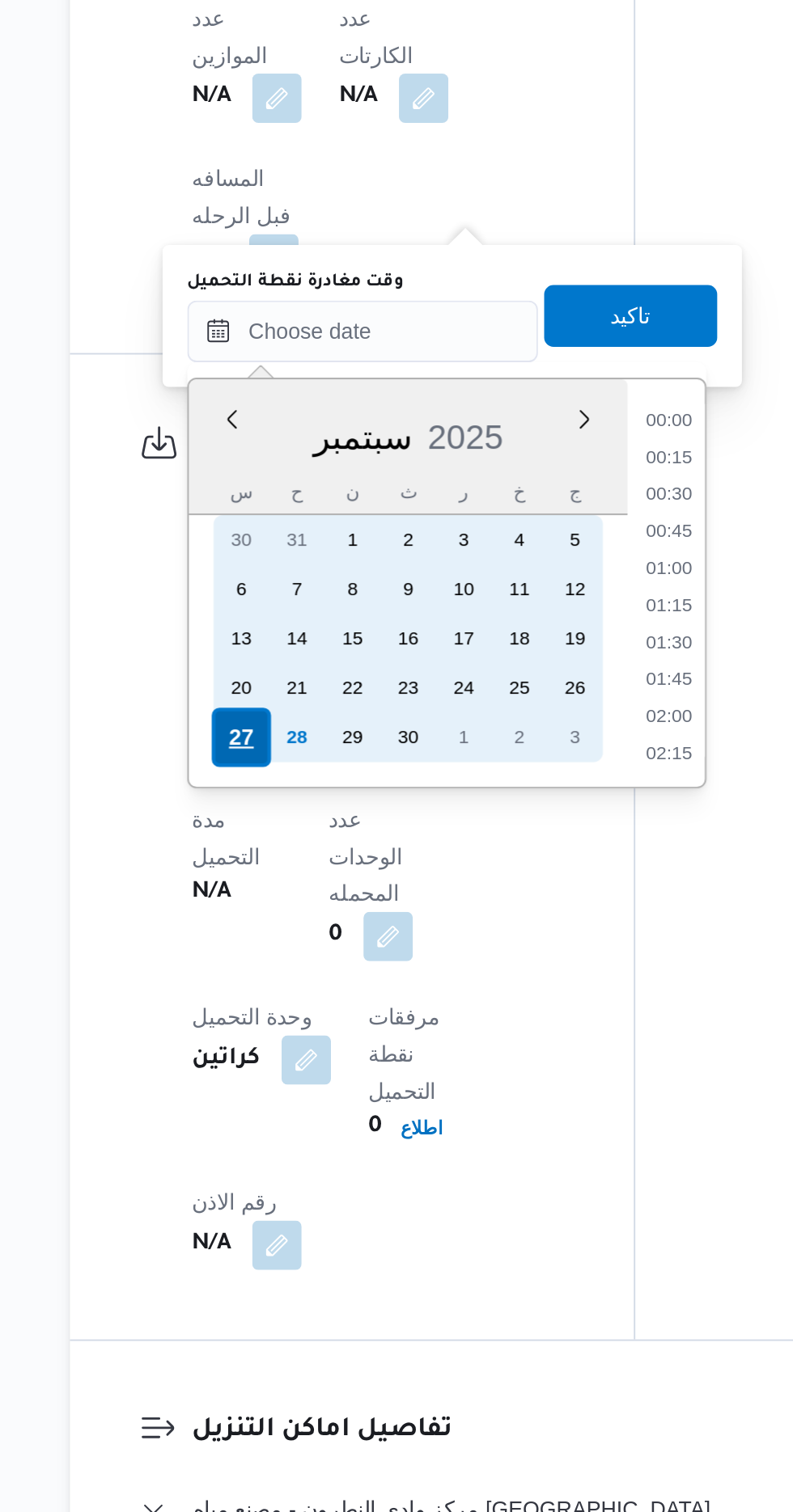
click at [295, 920] on div "27" at bounding box center [299, 925] width 31 height 31
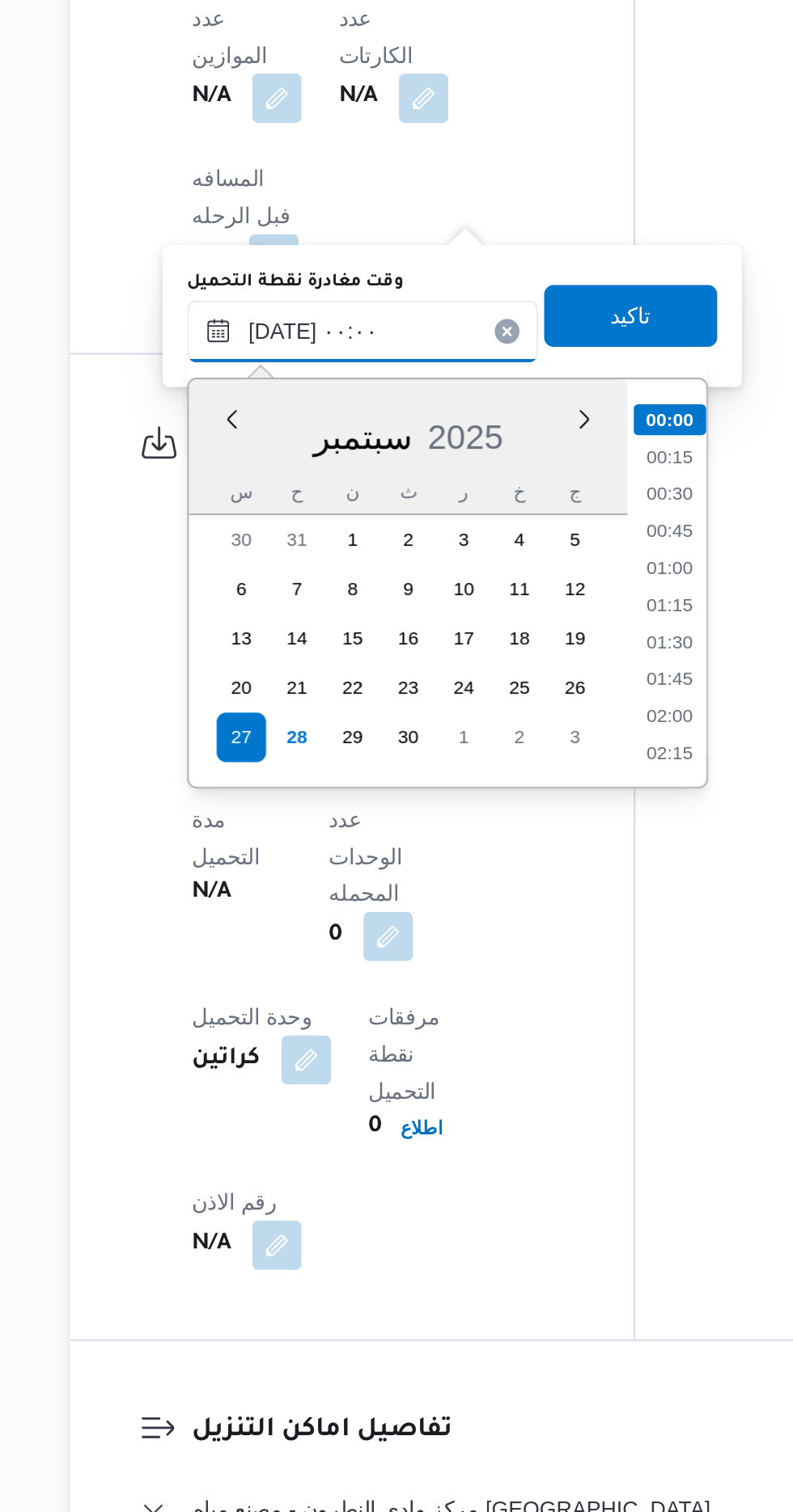
click at [303, 711] on input "[DATE] ٠٠:٠٠" at bounding box center [364, 713] width 184 height 32
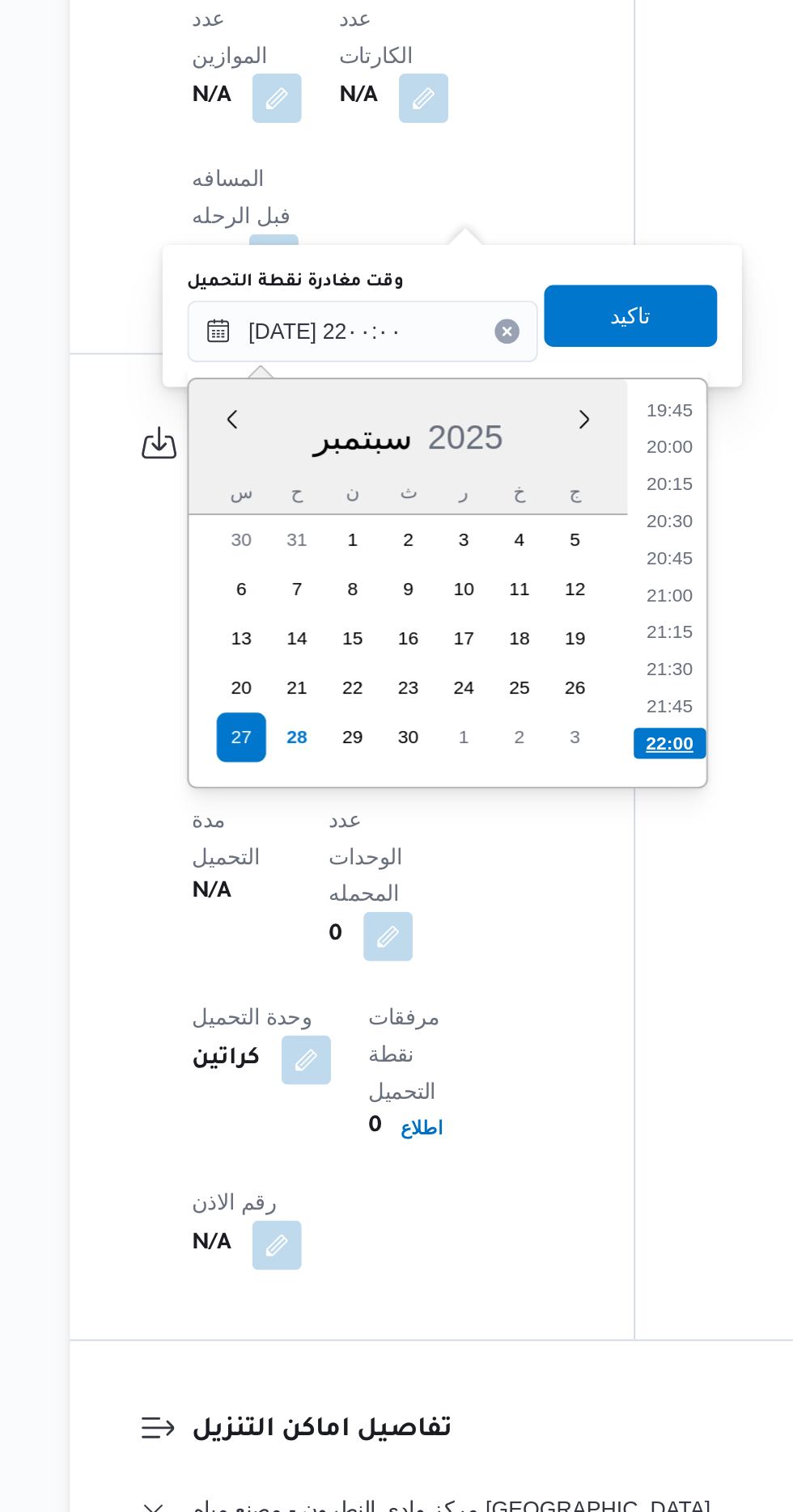
click at [525, 930] on li "22:00" at bounding box center [525, 928] width 38 height 16
type input "[DATE] ٢٢:٠٠"
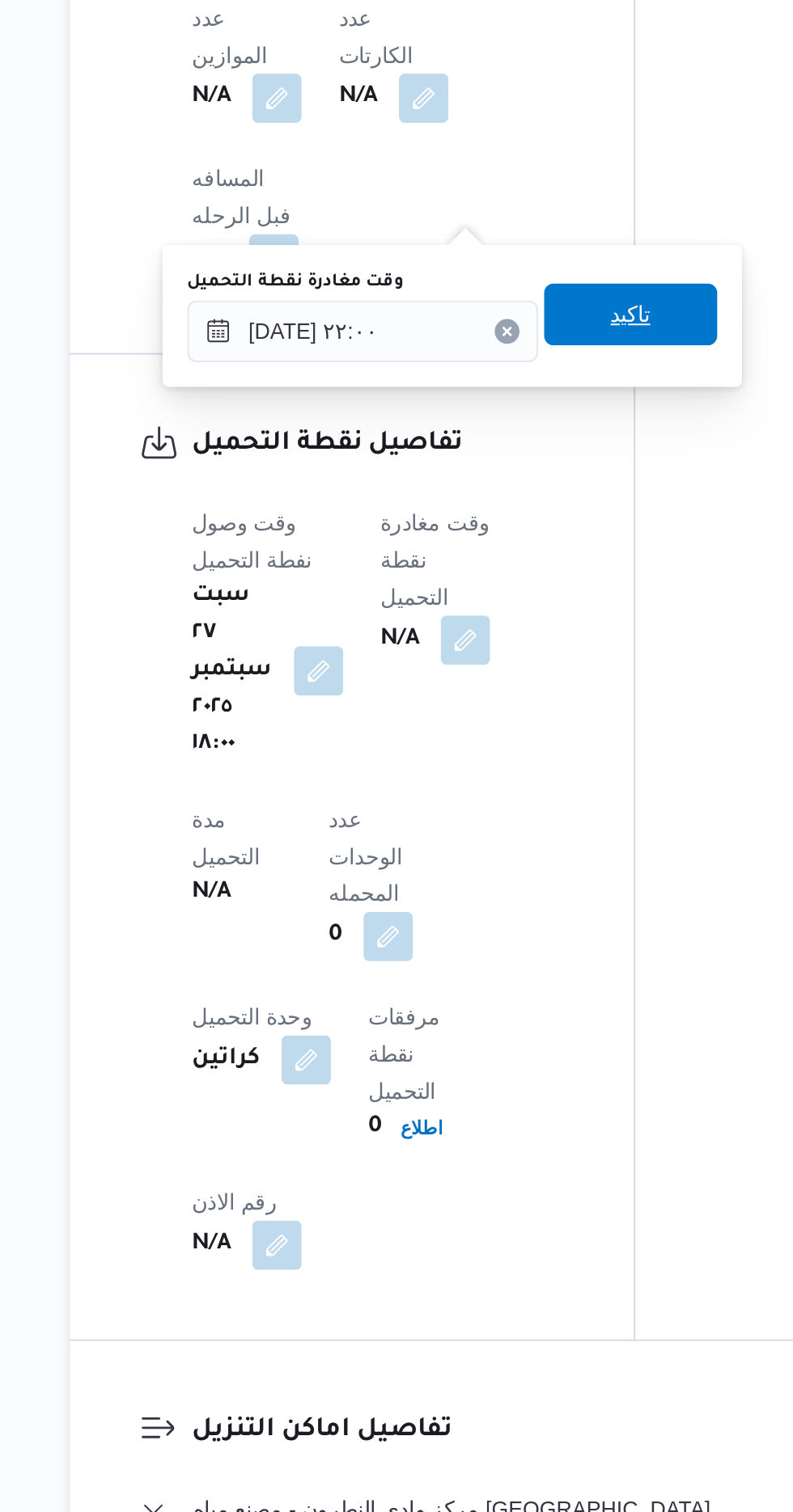
click at [514, 711] on span "تاكيد" at bounding box center [503, 703] width 21 height 20
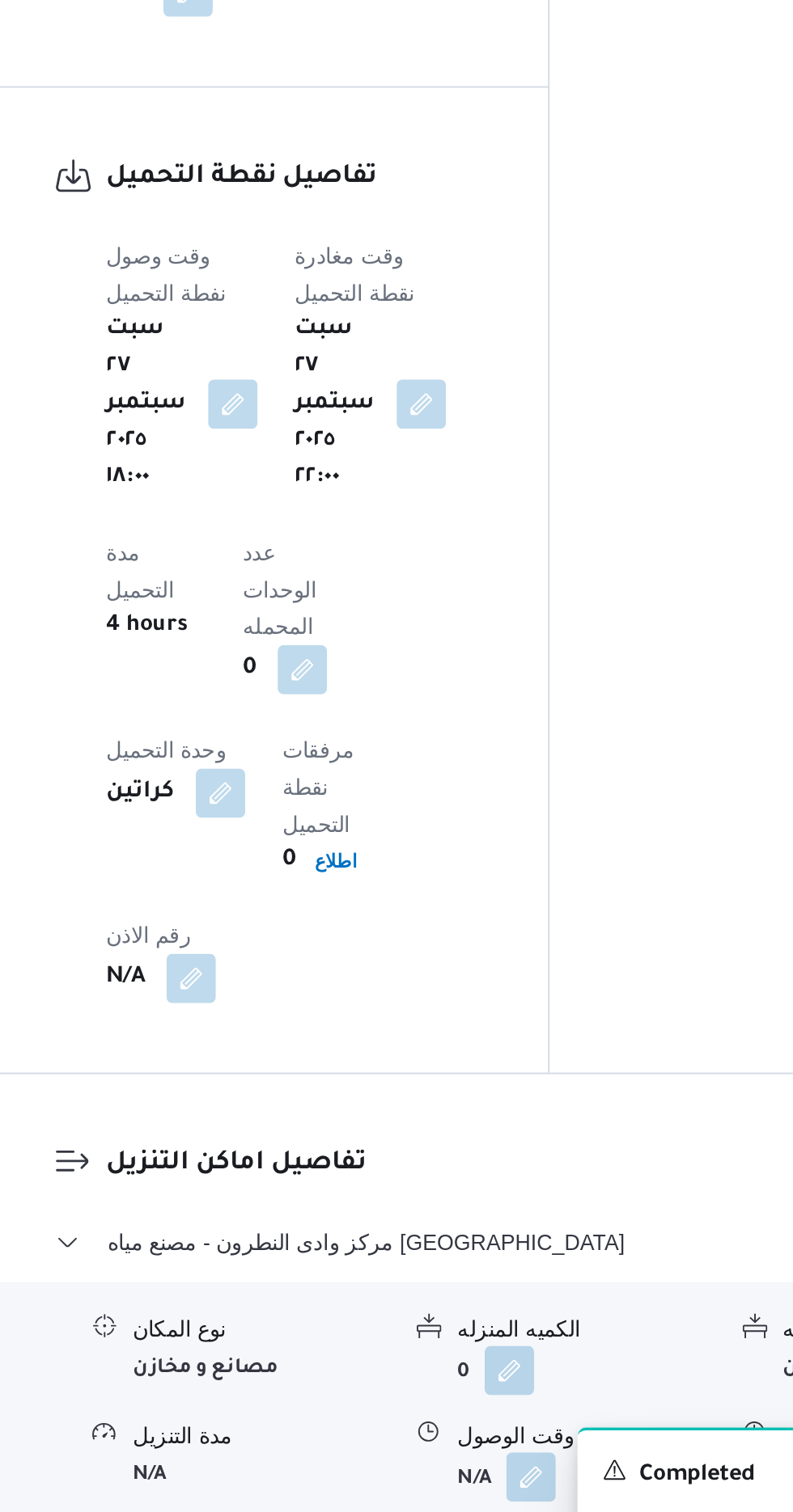
scroll to position [1096, 0]
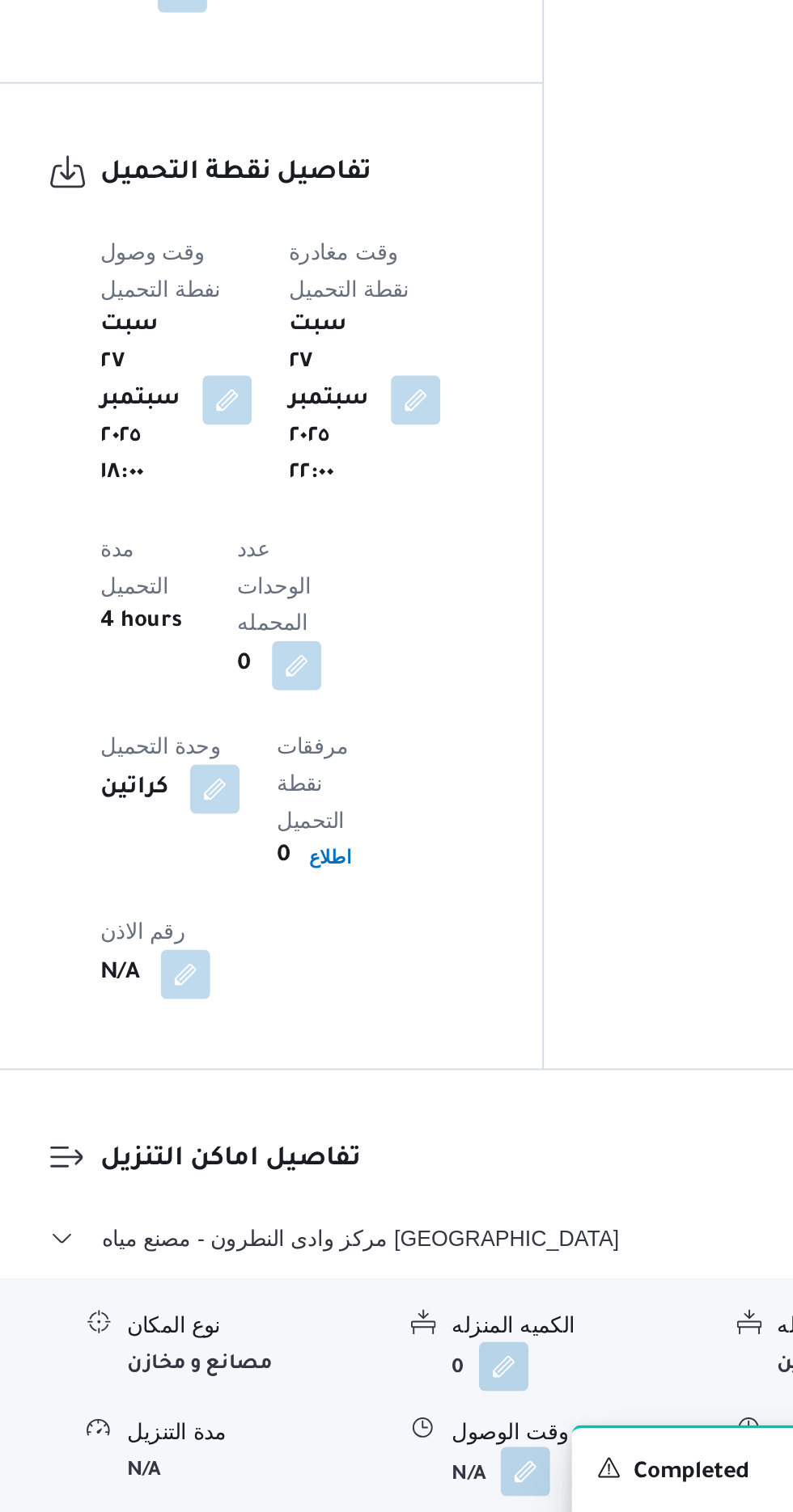
click at [505, 1439] on button "button" at bounding box center [497, 1452] width 26 height 26
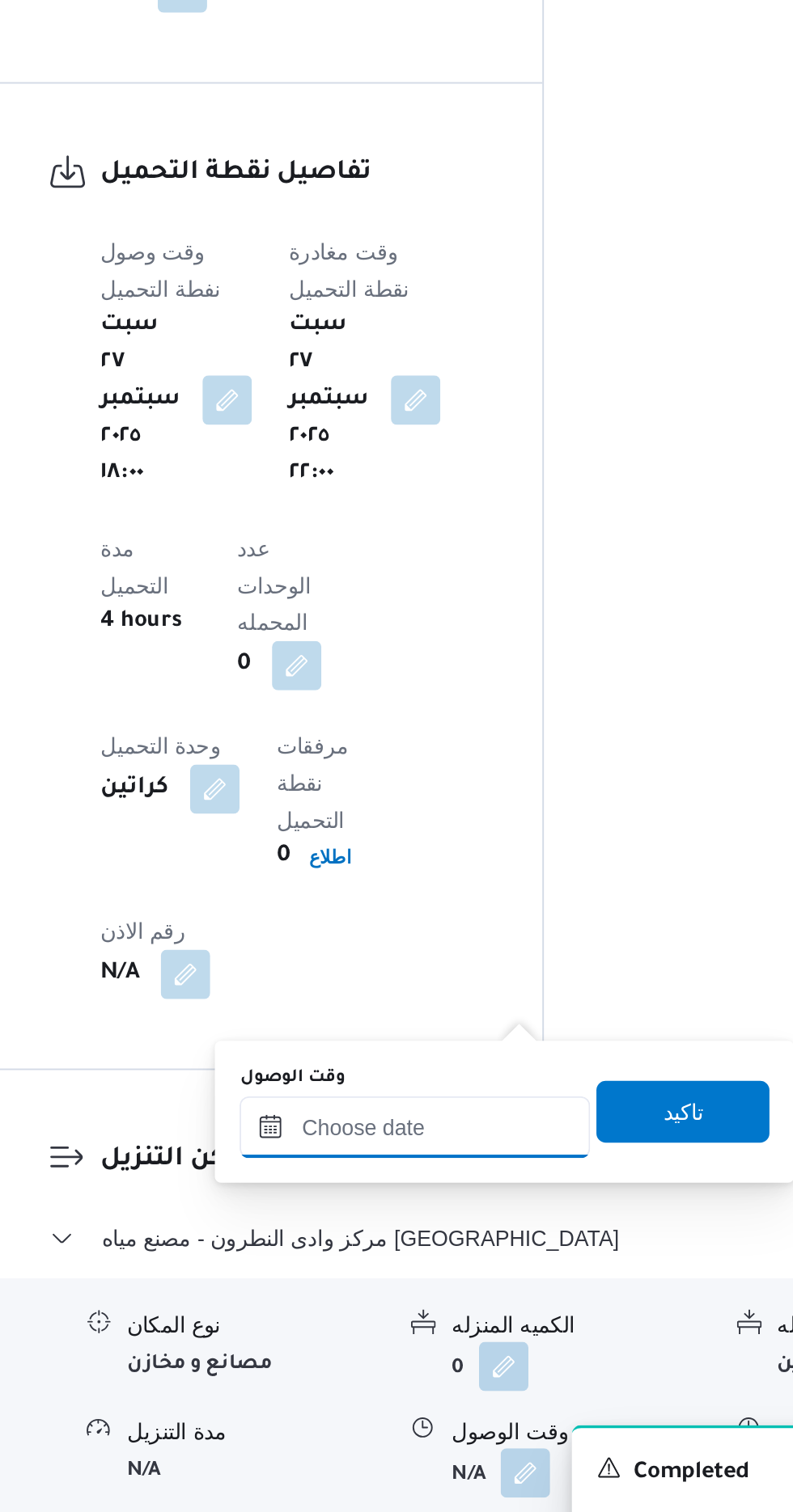
click at [468, 1268] on input "وقت الوصول" at bounding box center [440, 1271] width 184 height 32
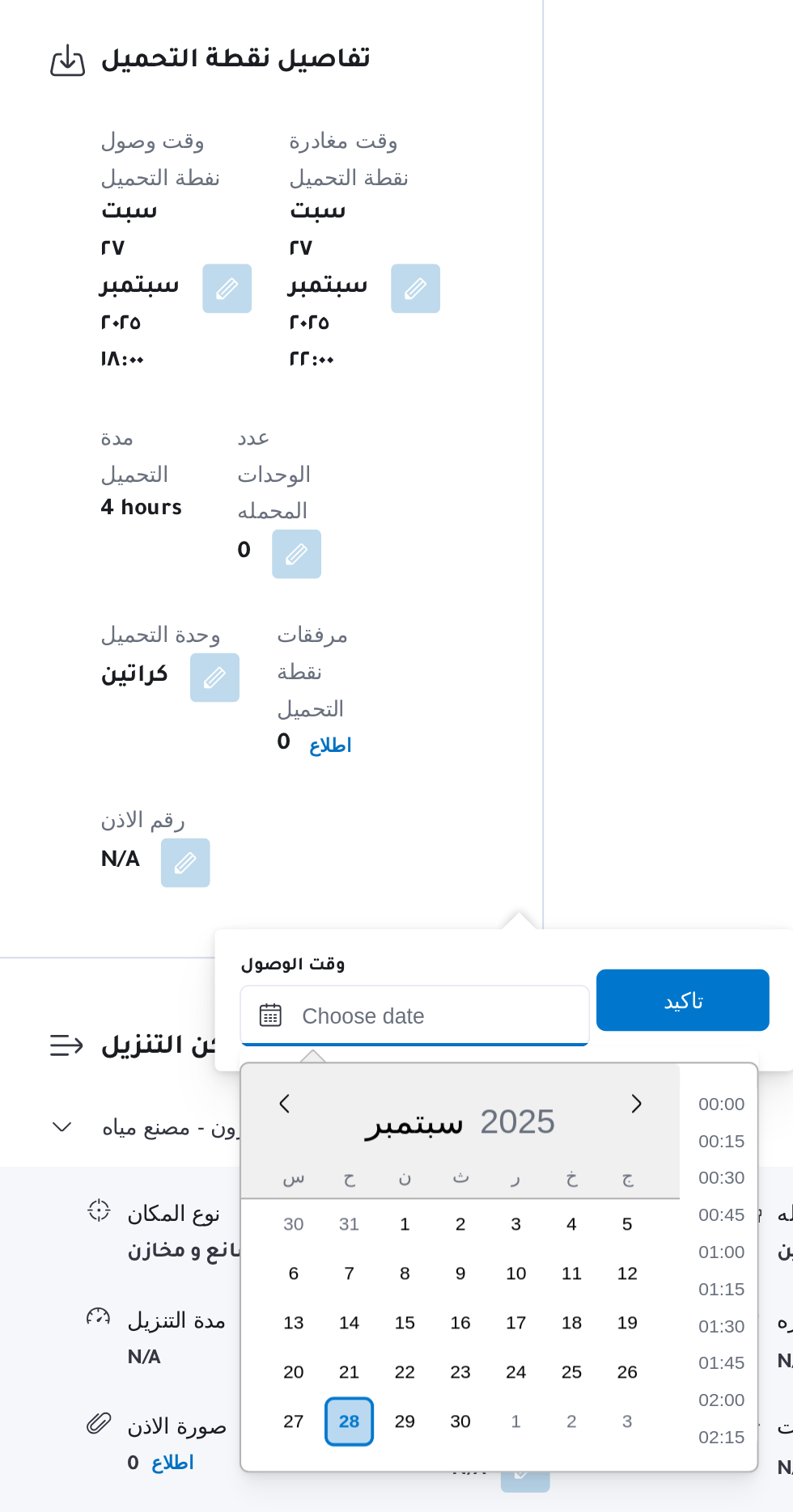
scroll to position [1066, 0]
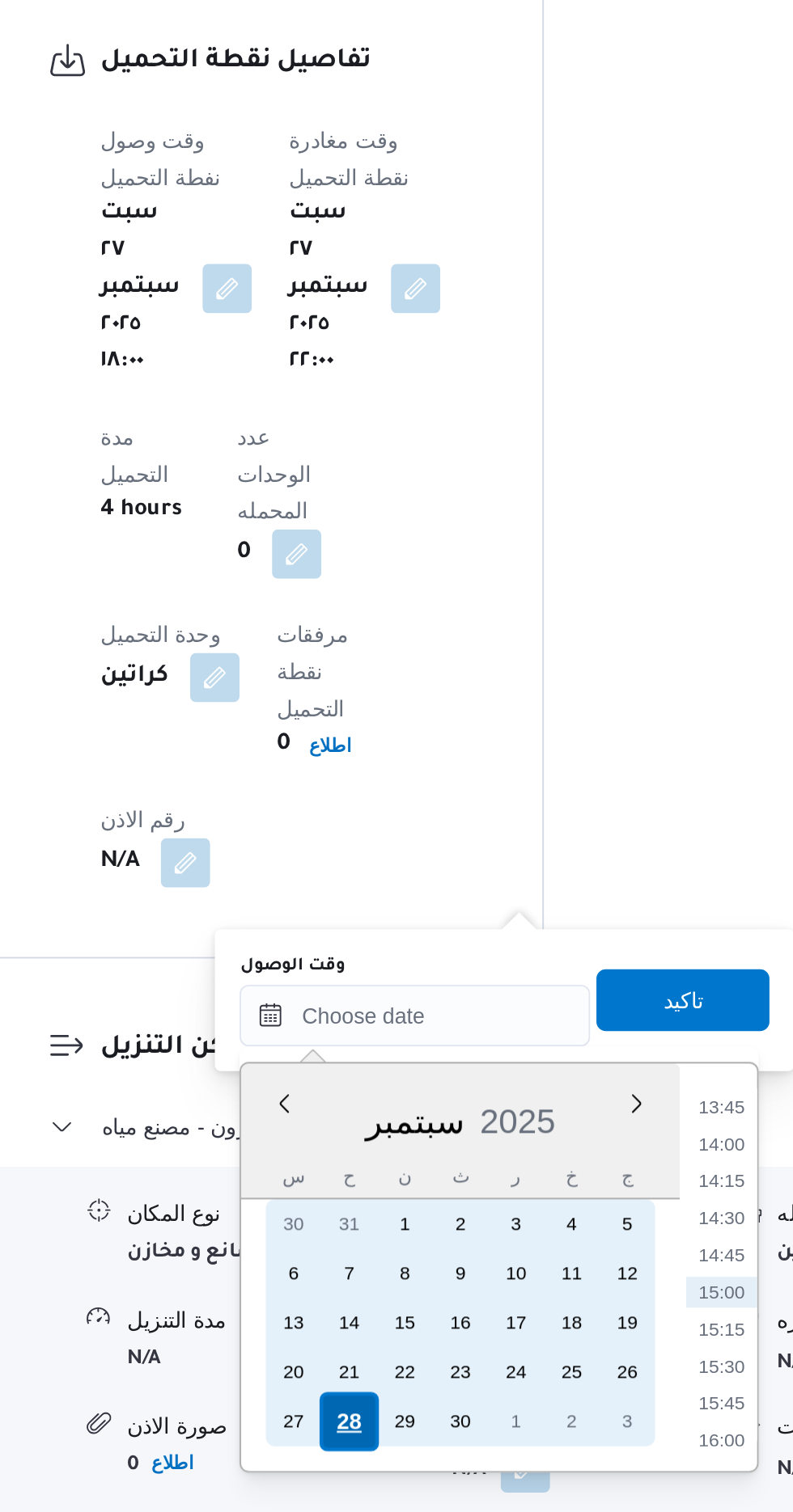
click at [402, 1461] on div "28" at bounding box center [405, 1464] width 31 height 31
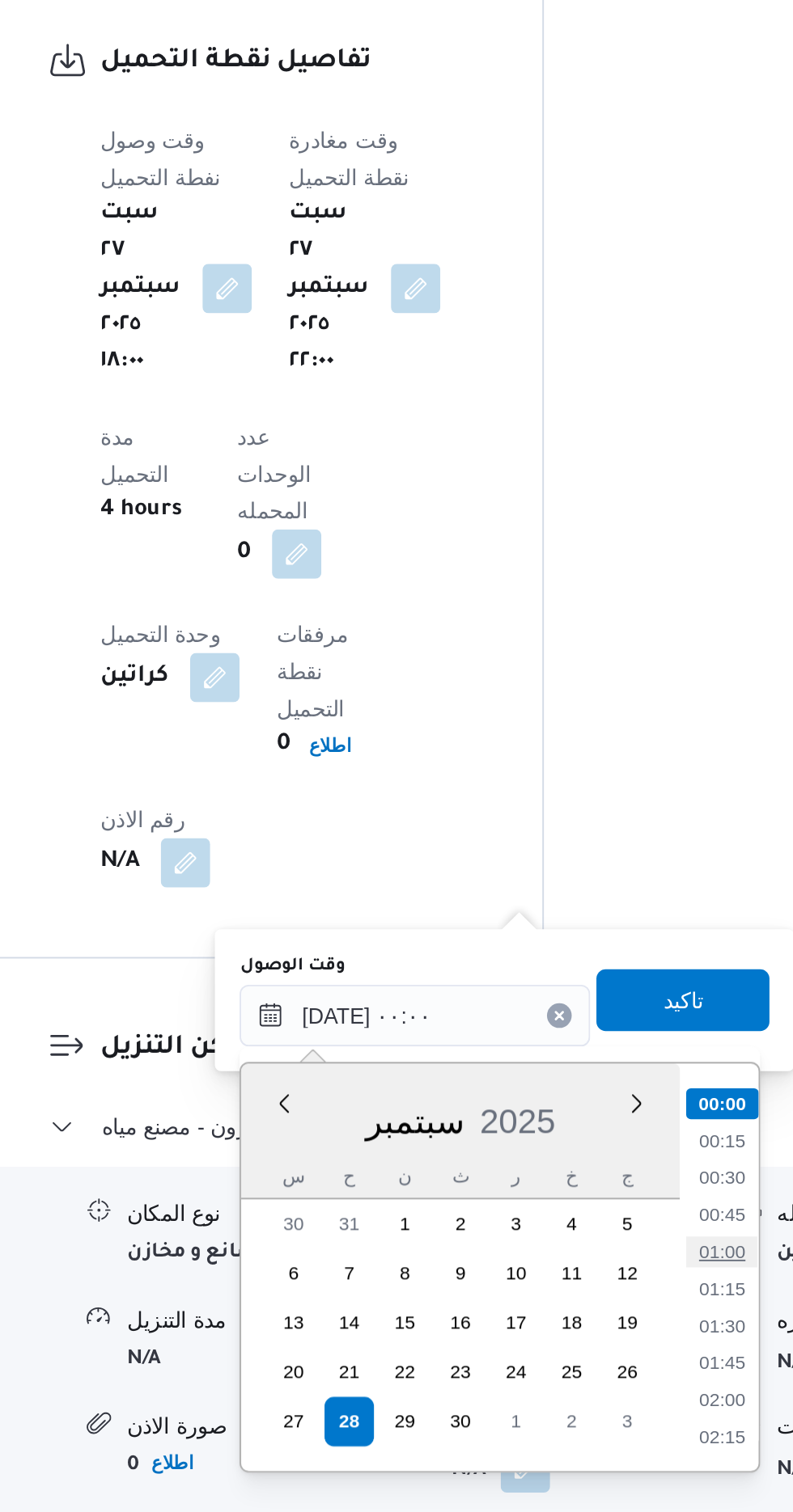
click at [599, 1371] on li "01:00" at bounding box center [600, 1375] width 37 height 16
type input "[DATE] ٠١:٠٠"
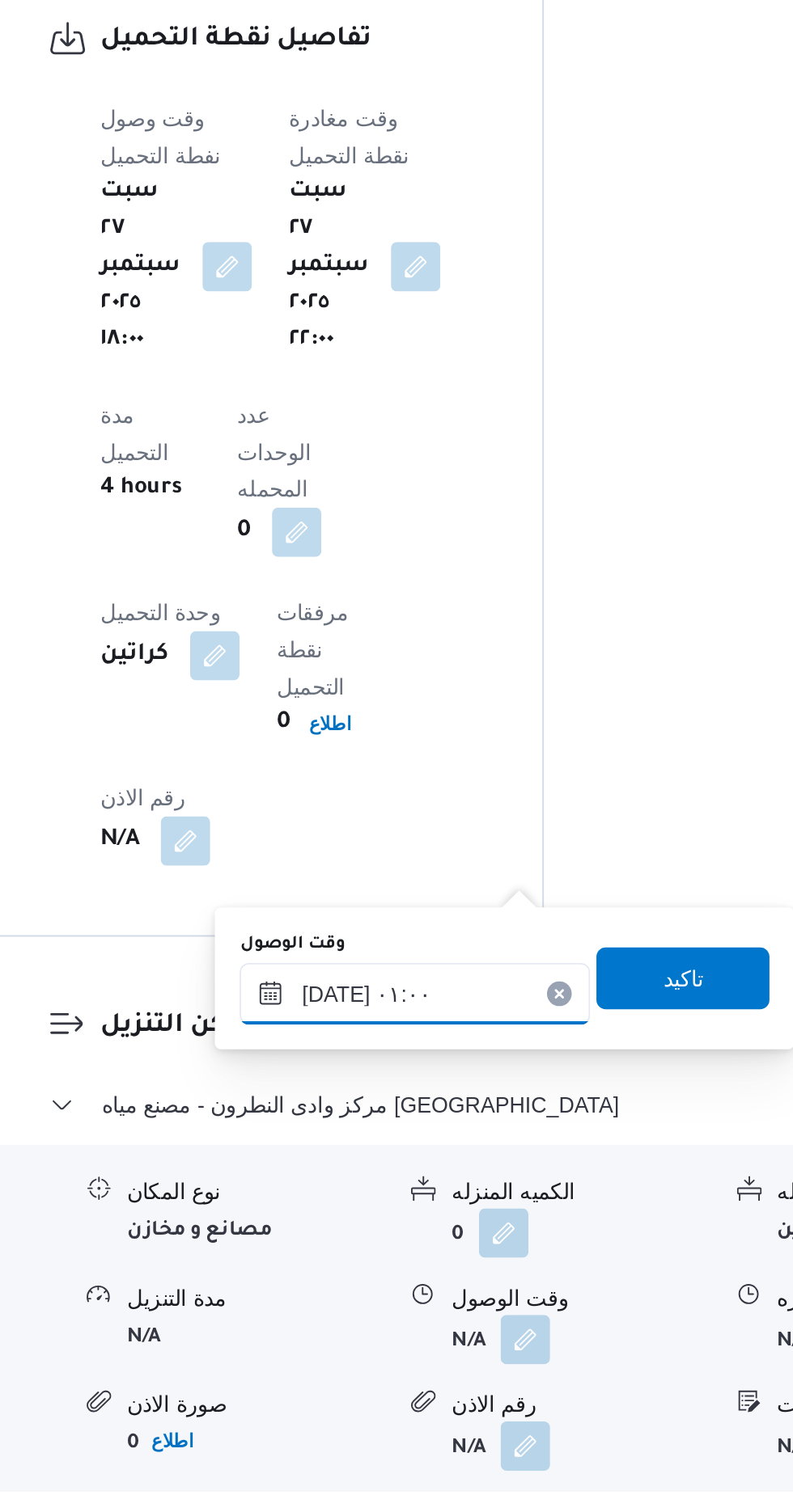
scroll to position [1116, 0]
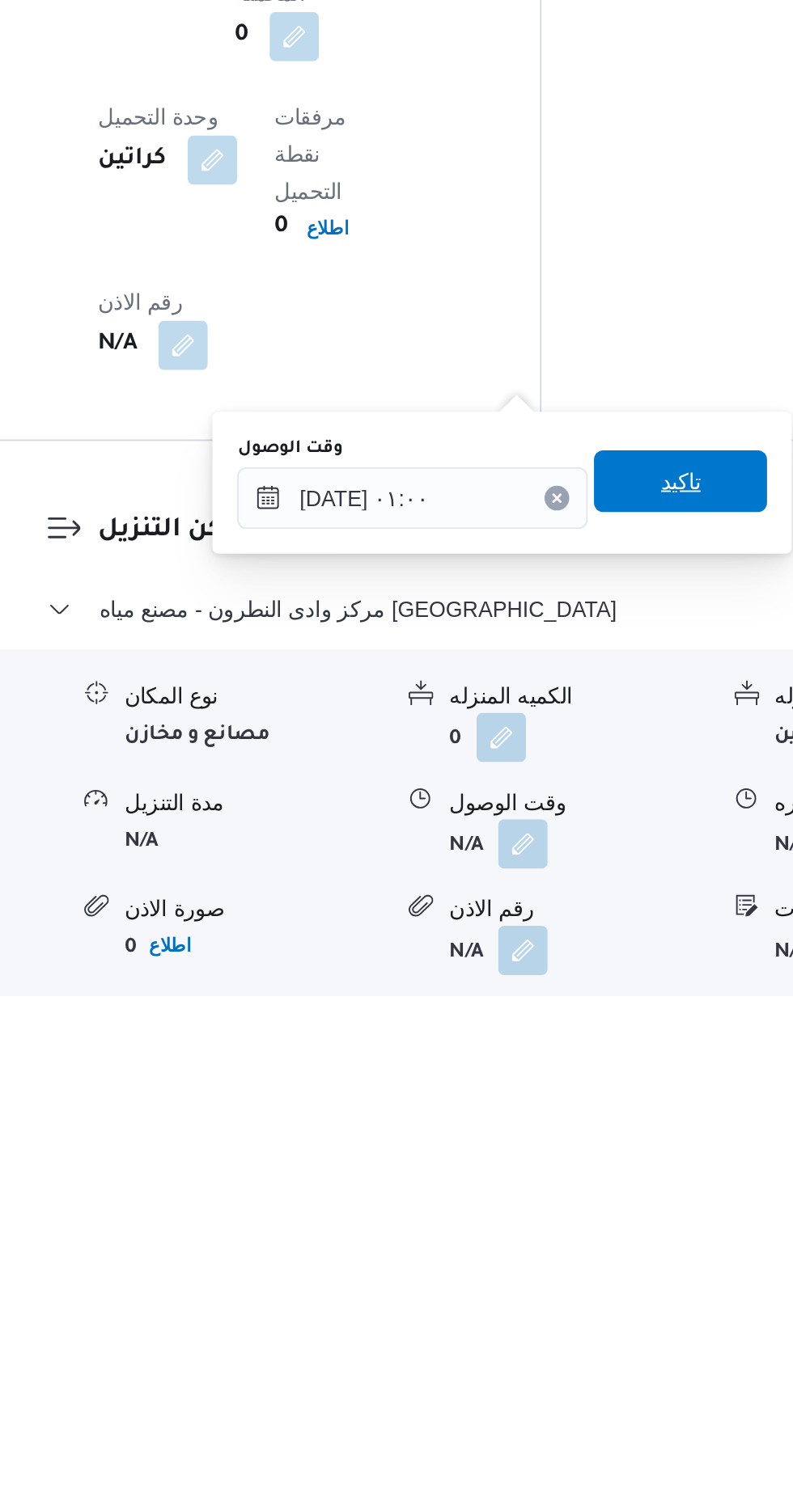
click at [585, 1243] on span "تاكيد" at bounding box center [579, 1243] width 21 height 20
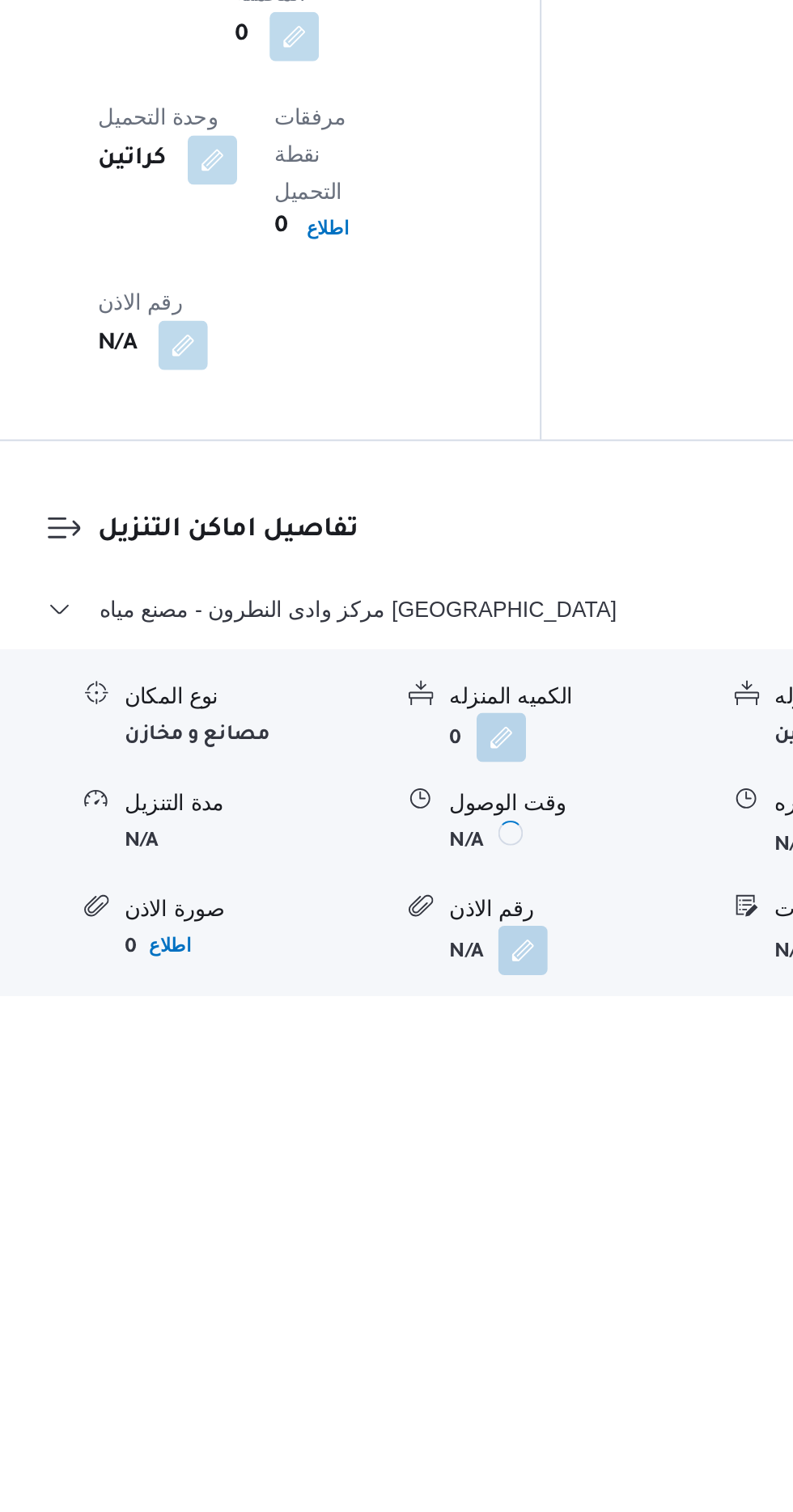
scroll to position [1117, 0]
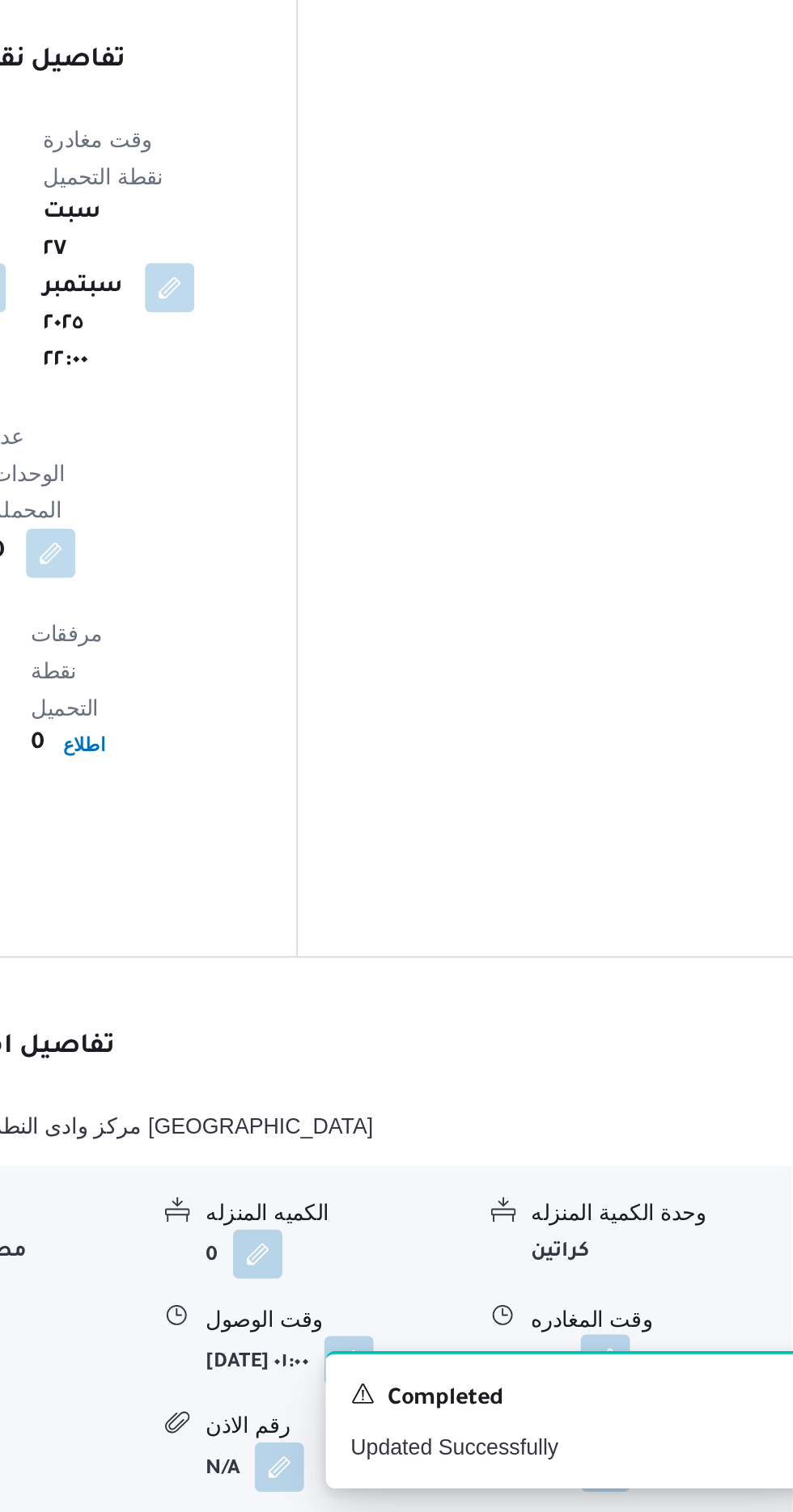
click at [672, 1418] on button "button" at bounding box center [667, 1431] width 26 height 26
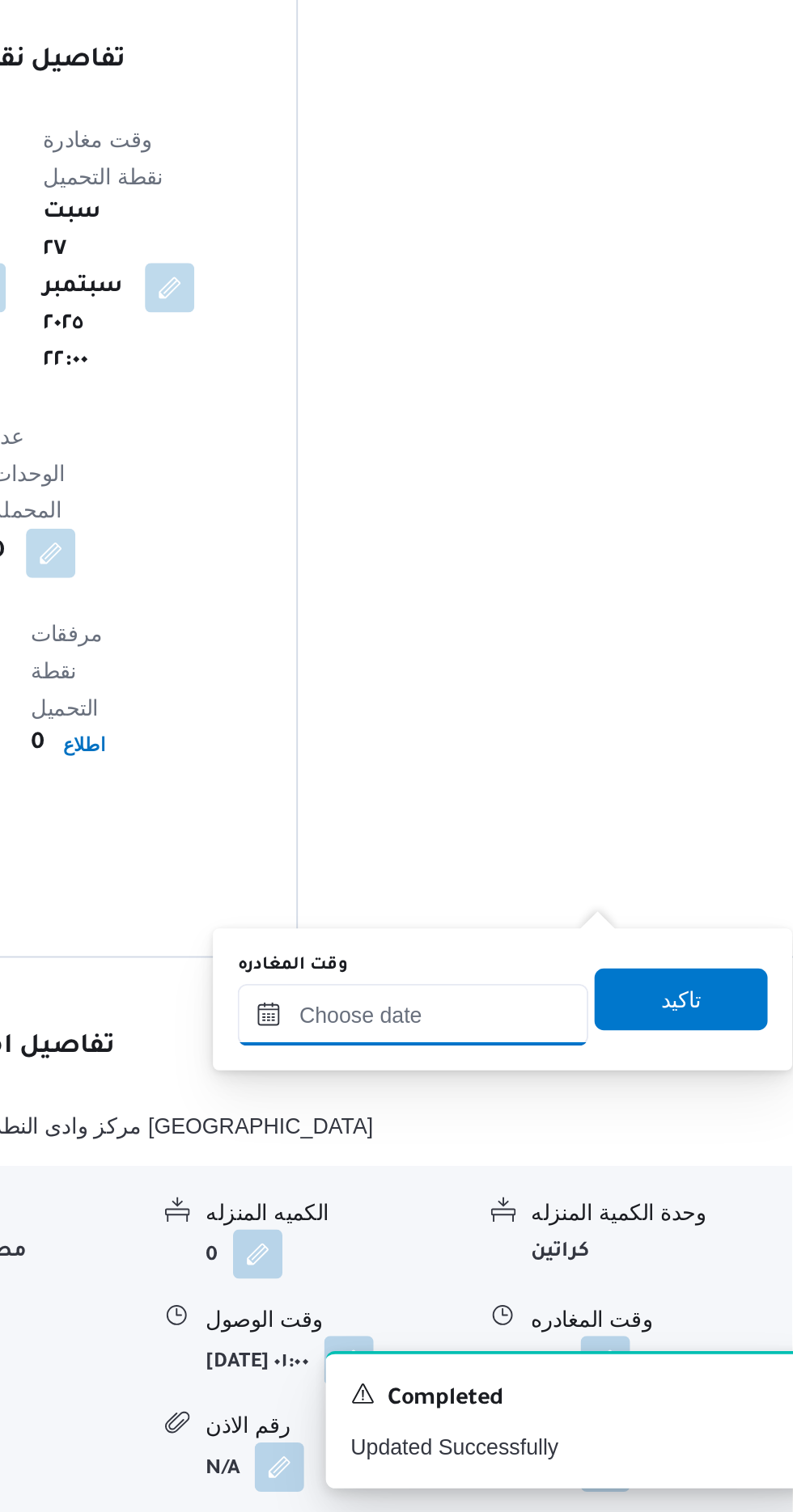
click at [601, 1244] on input "وقت المغادره" at bounding box center [567, 1251] width 184 height 32
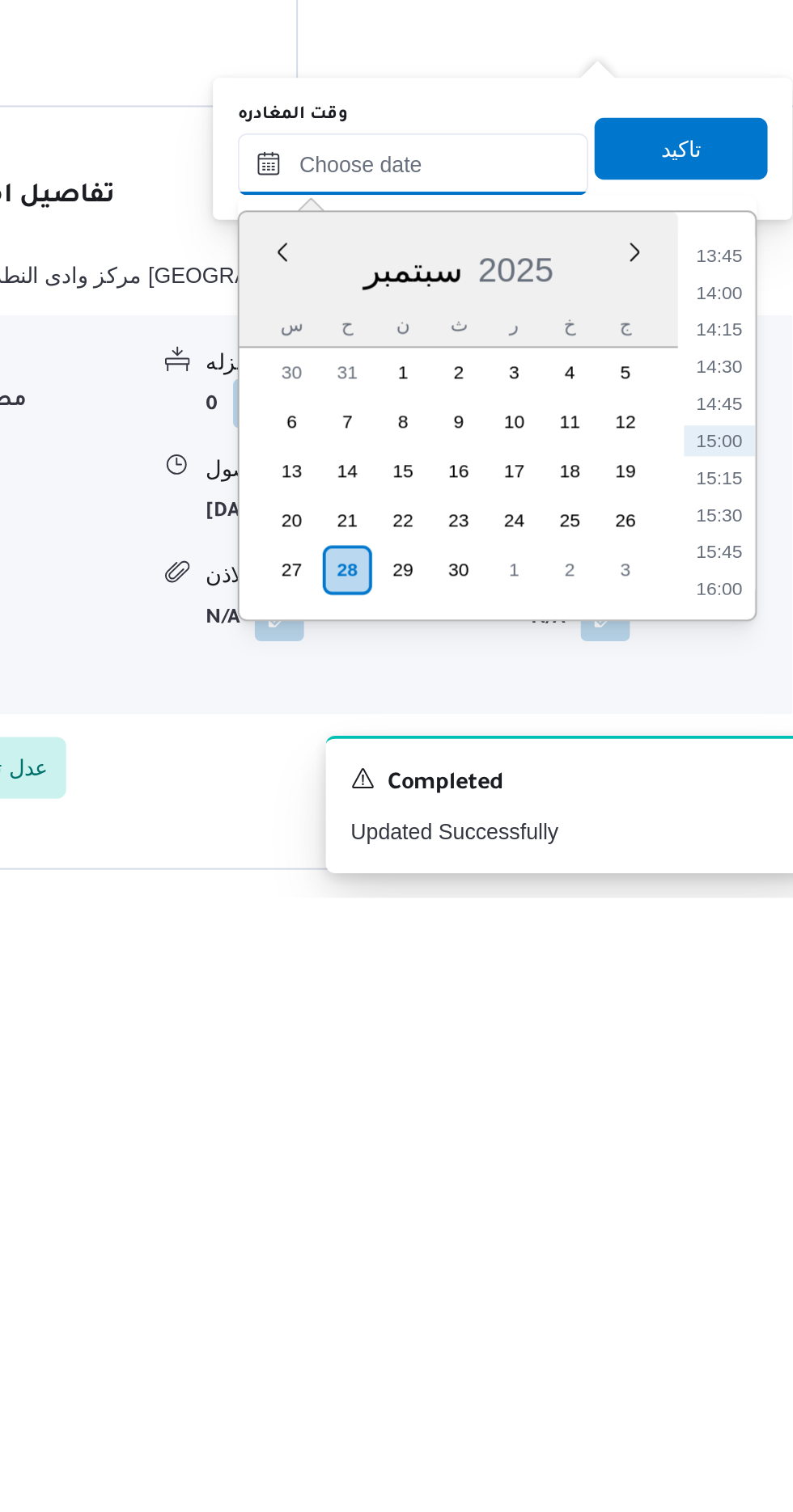
scroll to position [1240, 0]
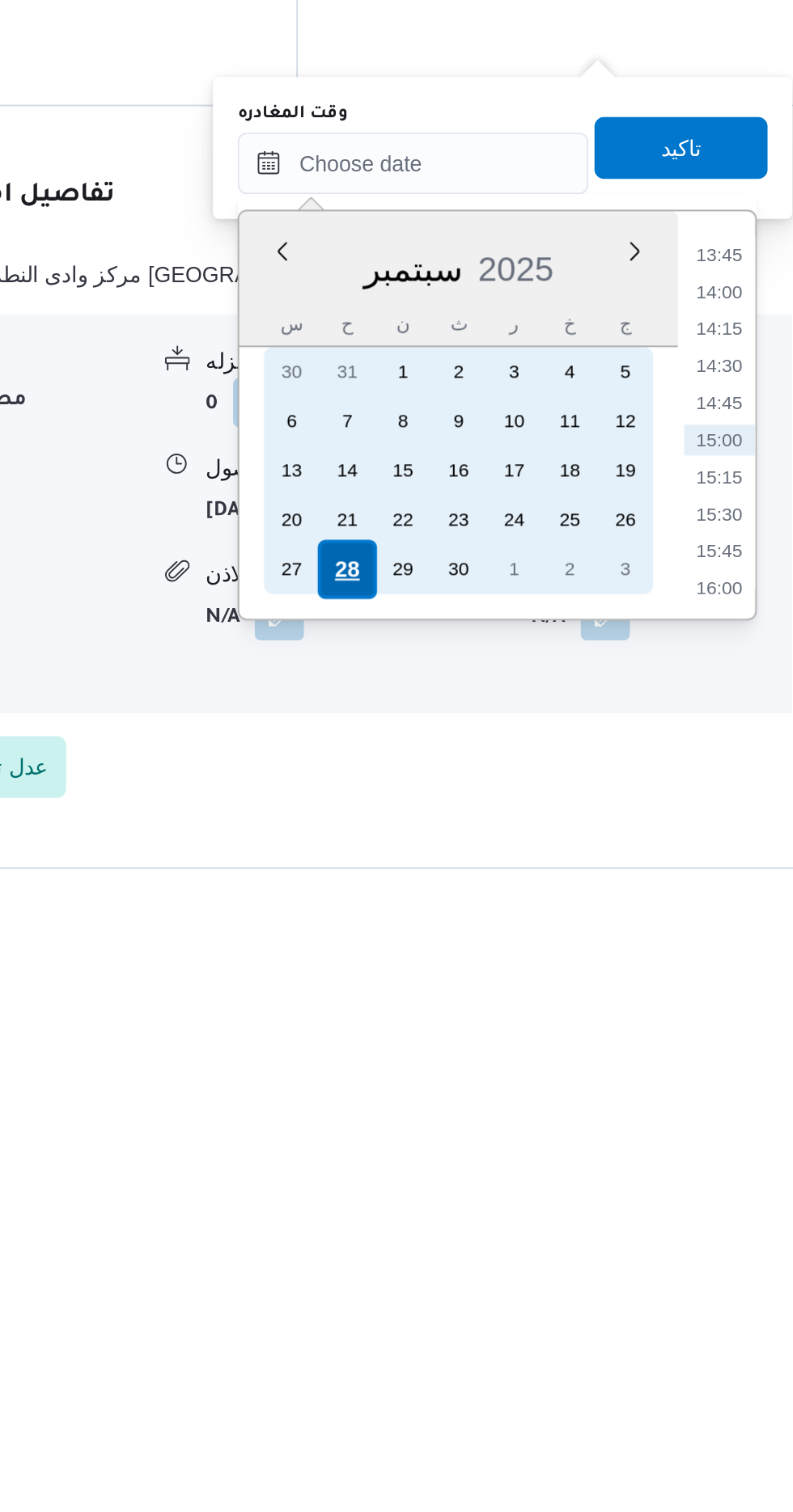
click at [532, 1341] on div "28" at bounding box center [532, 1340] width 31 height 31
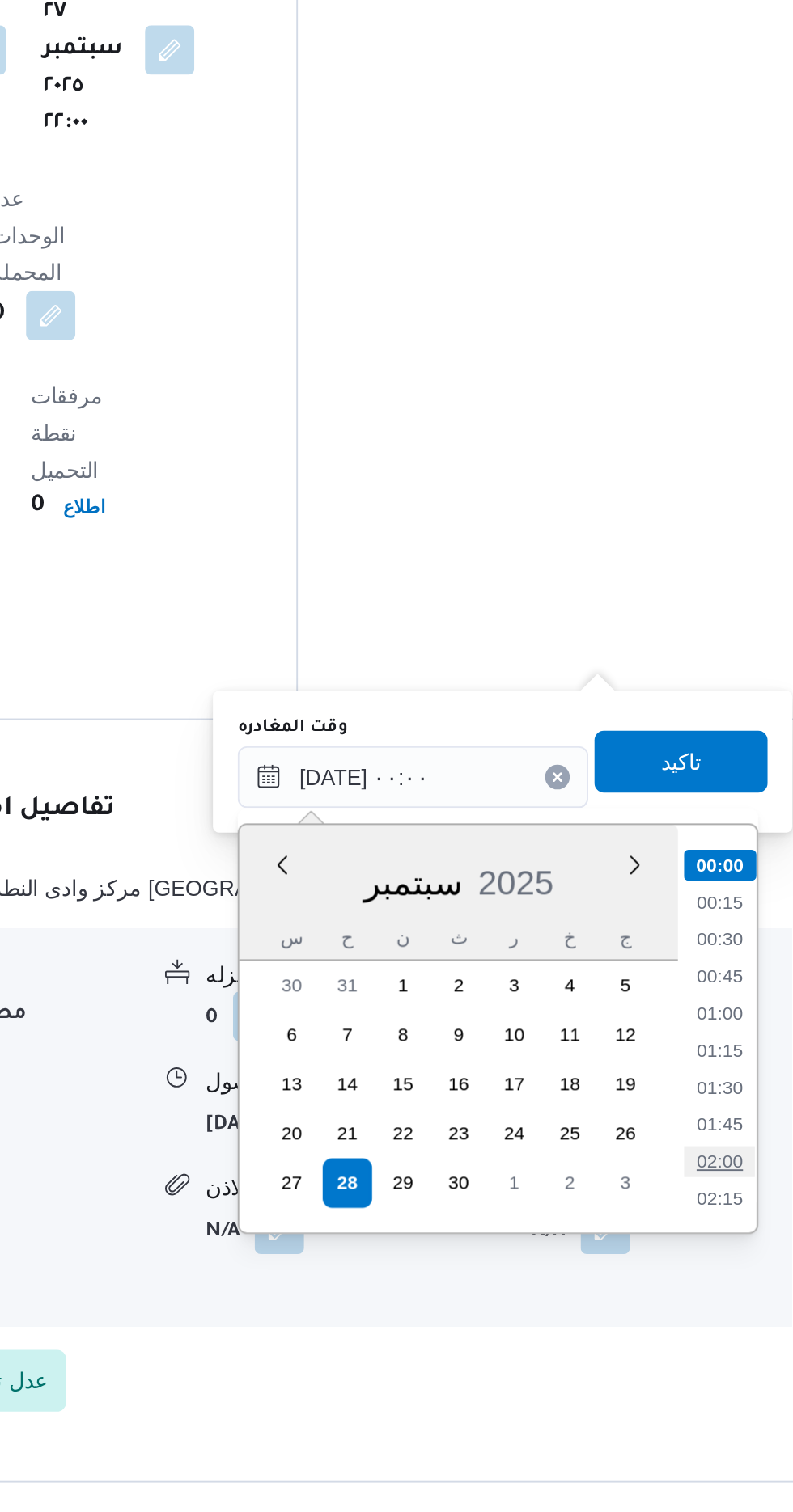
click at [726, 1331] on li "02:00" at bounding box center [727, 1327] width 37 height 16
type input "[DATE] ٠٢:٠٠"
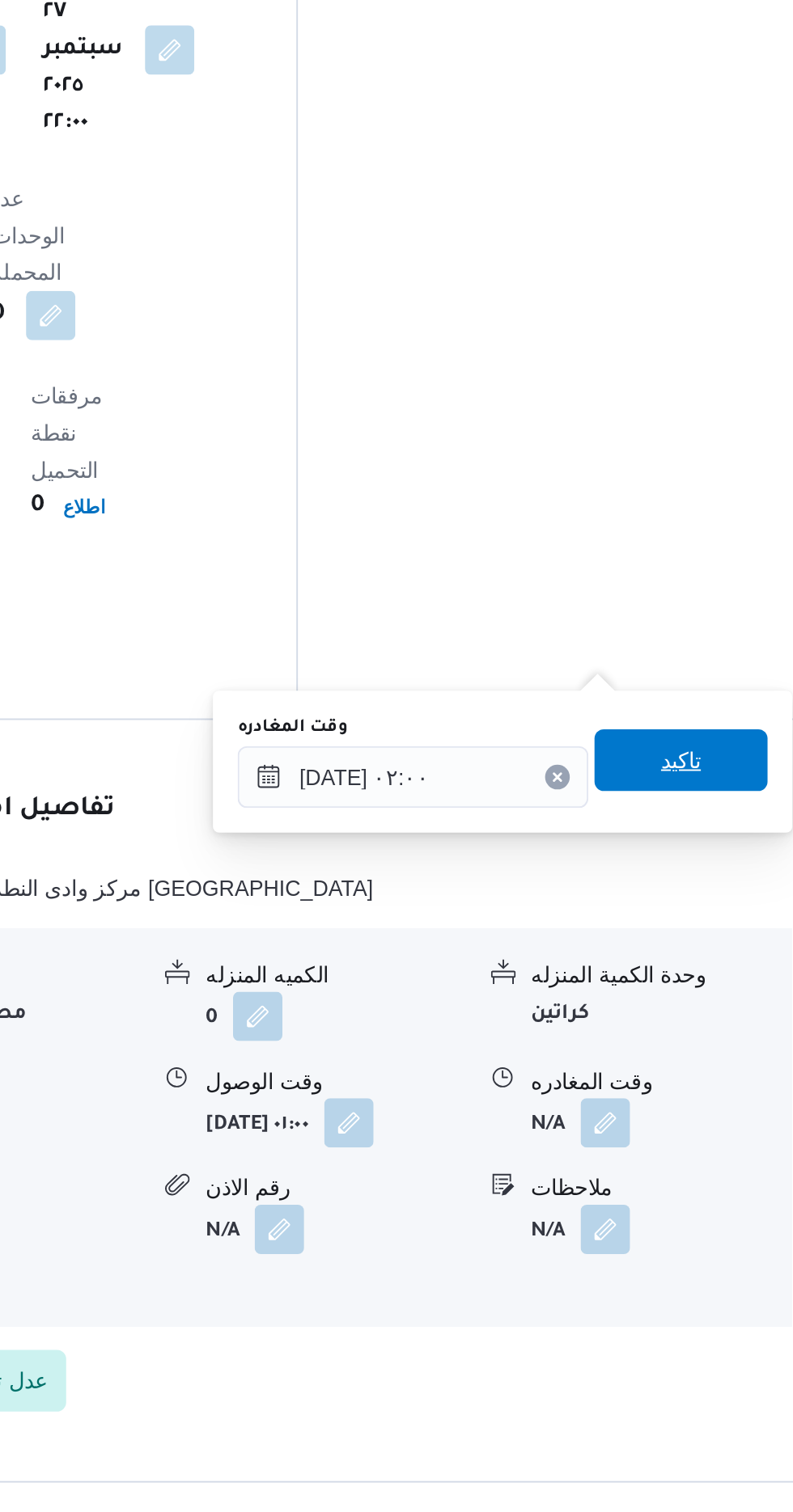
click at [718, 1126] on span "تاكيد" at bounding box center [707, 1117] width 21 height 20
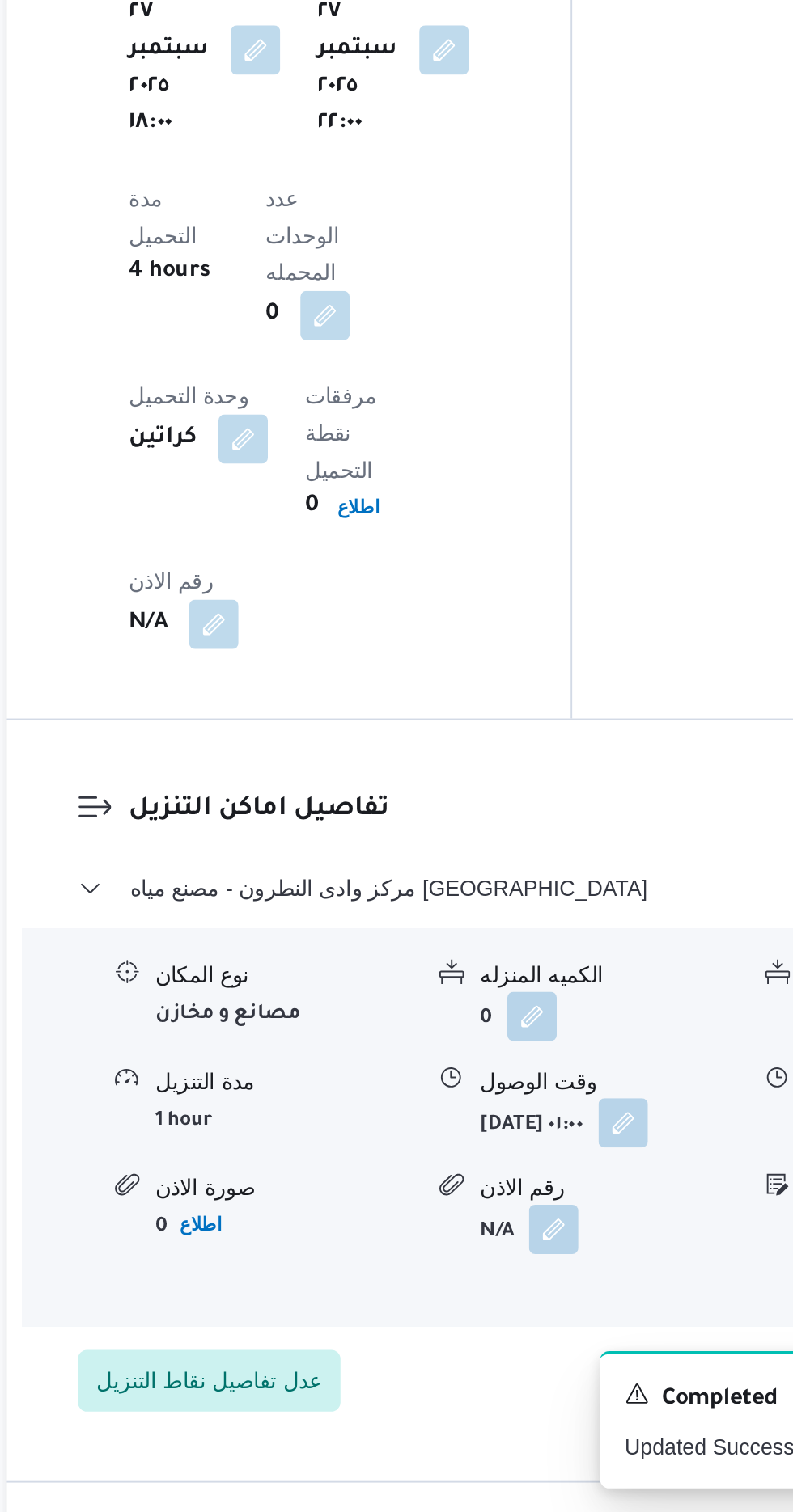
click at [340, 1180] on div "مركز وادى النطرون - مصنع مياه ايلانو نوع المكان مصانع و مخازن الكميه المنزله 0 …" at bounding box center [492, 1316] width 490 height 284
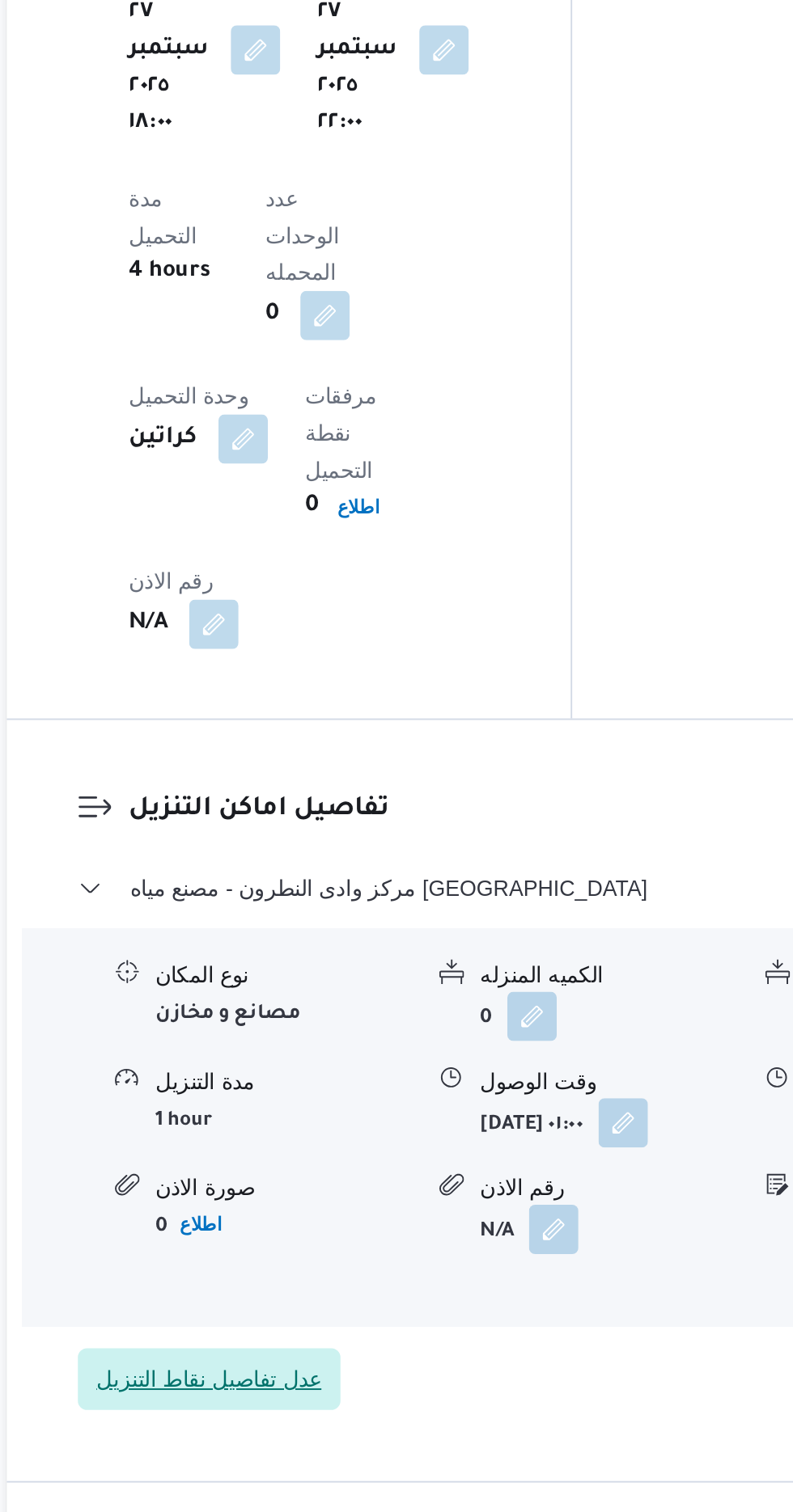
click at [308, 1426] on span "عدل تفاصيل نقاط التنزيل" at bounding box center [316, 1442] width 137 height 32
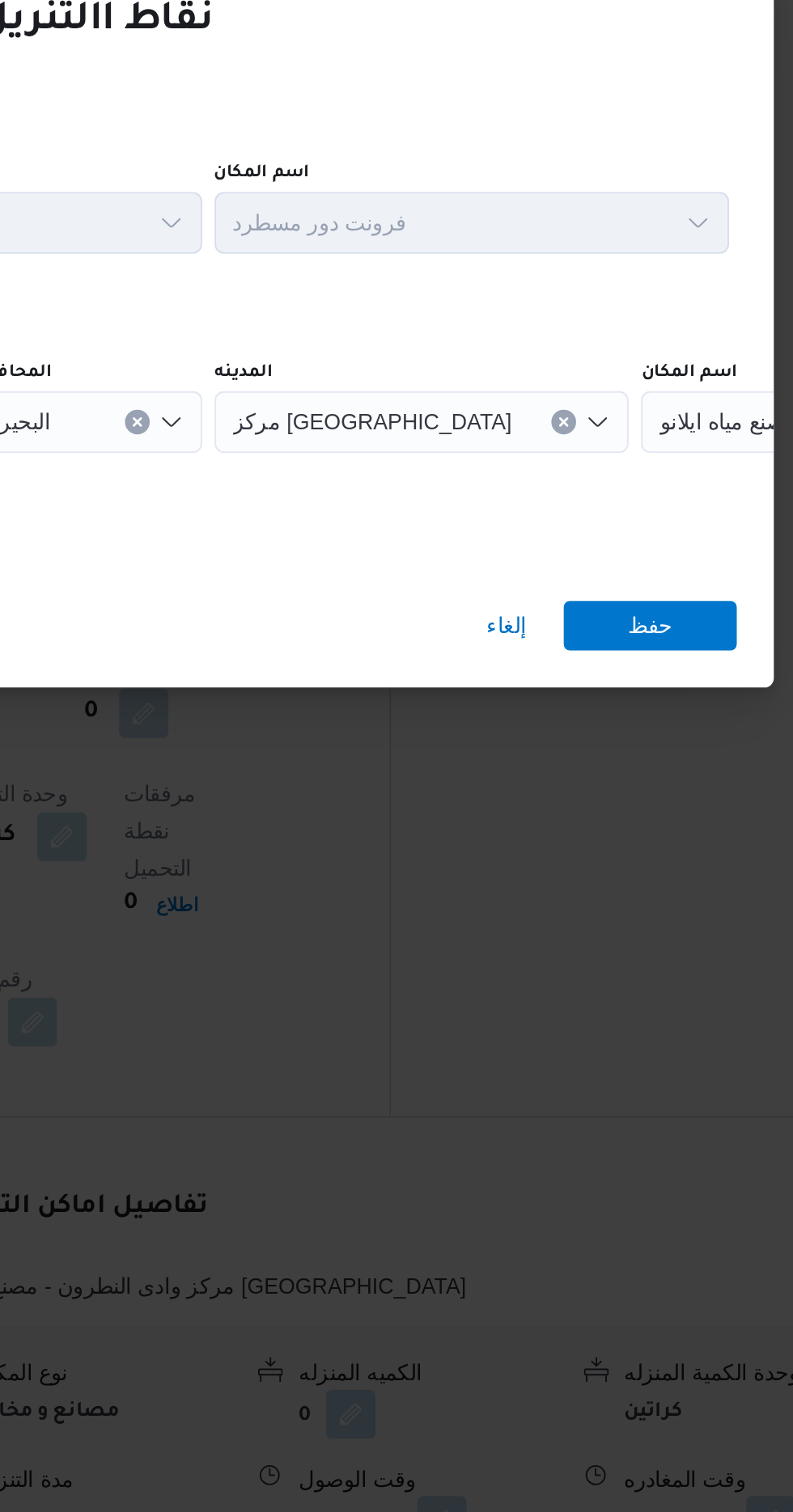
click at [647, 731] on span "مصنع مياه ايلانو" at bounding box center [683, 730] width 72 height 18
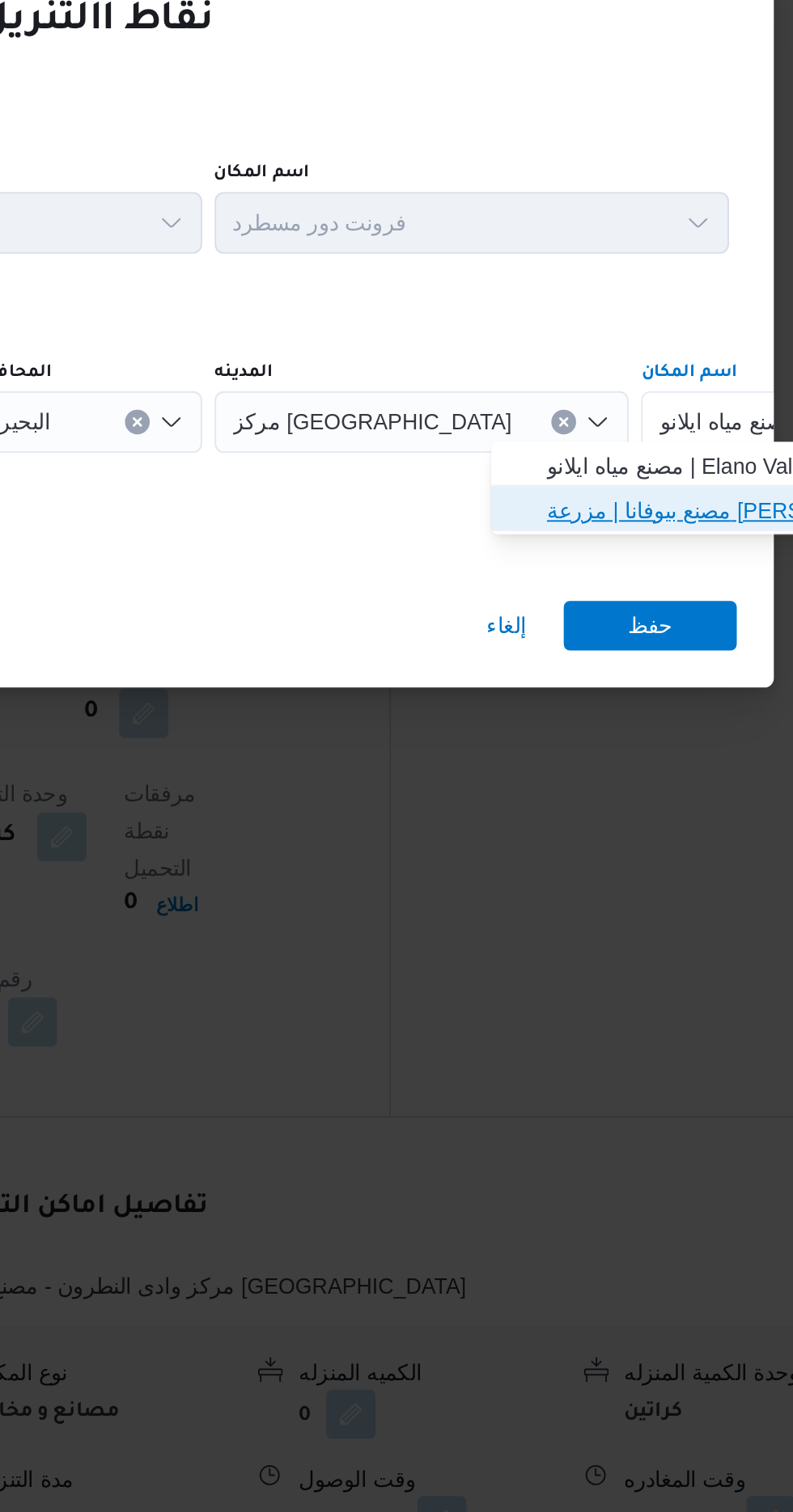
click at [656, 776] on span "مصنع بيوفانا | مزرعة [PERSON_NAME] | null" at bounding box center [670, 778] width 164 height 20
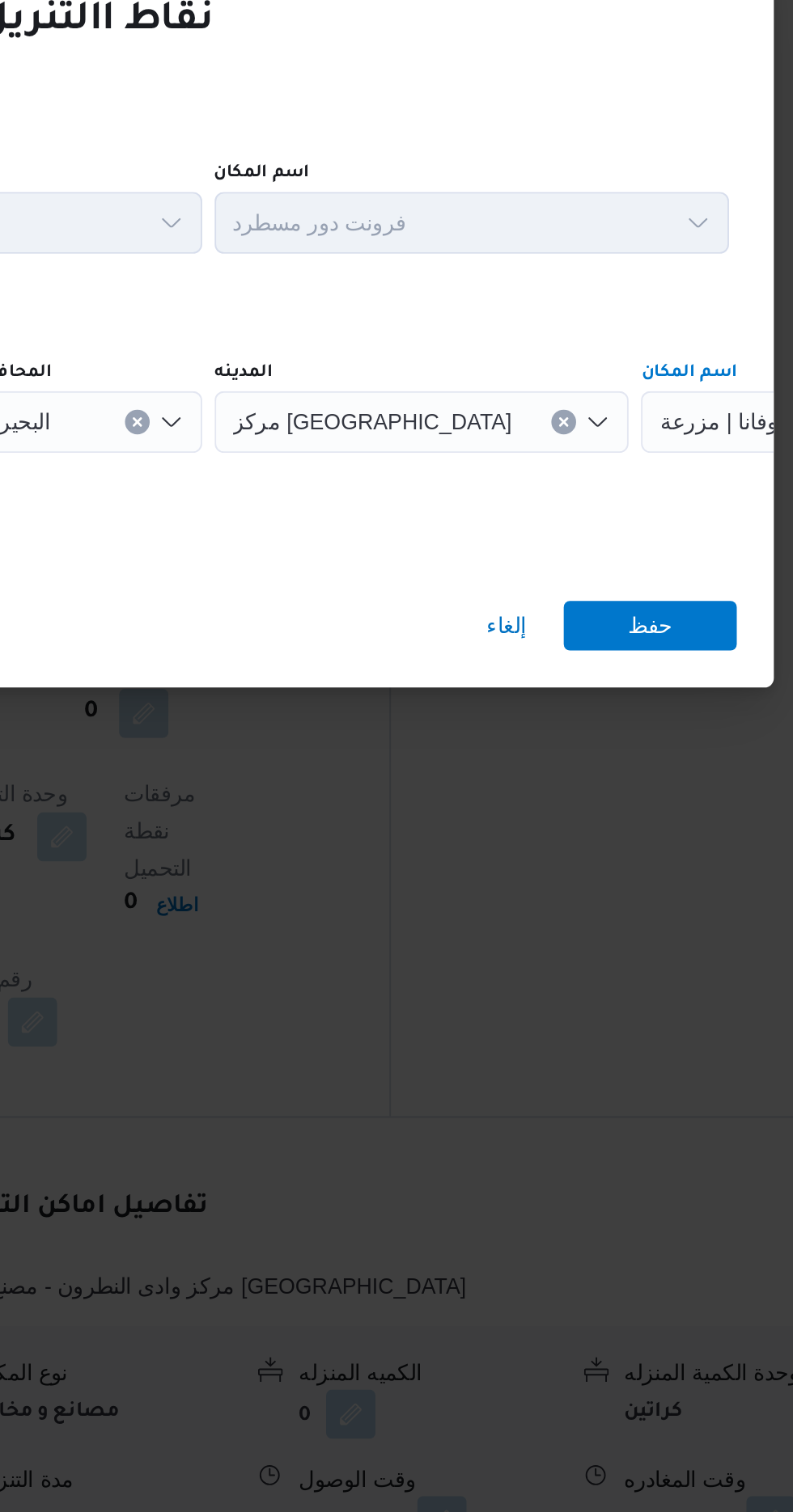
scroll to position [0, 0]
click at [641, 828] on span "حفظ" at bounding box center [643, 838] width 24 height 26
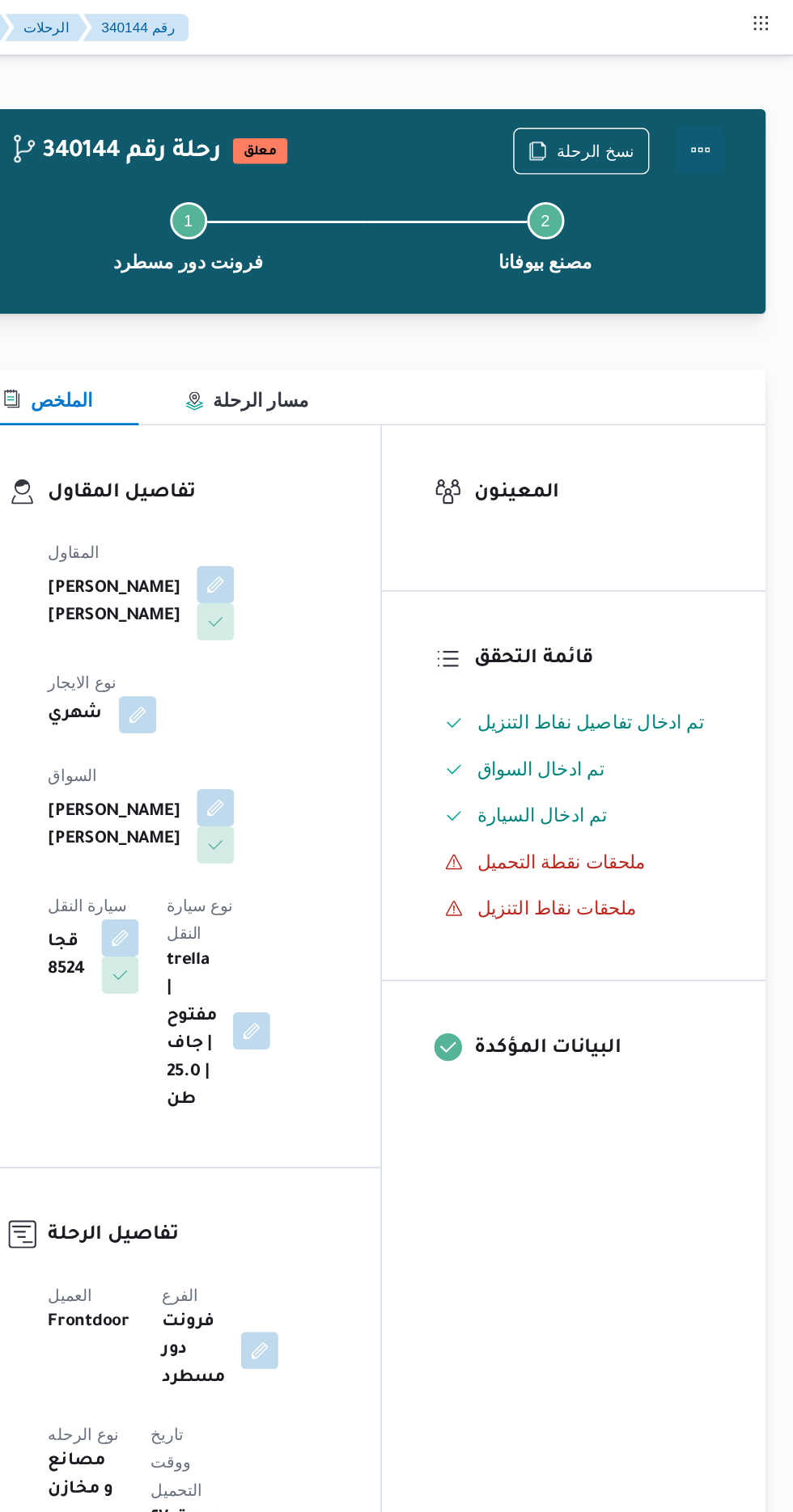
click at [726, 97] on button "Actions" at bounding box center [728, 105] width 32 height 32
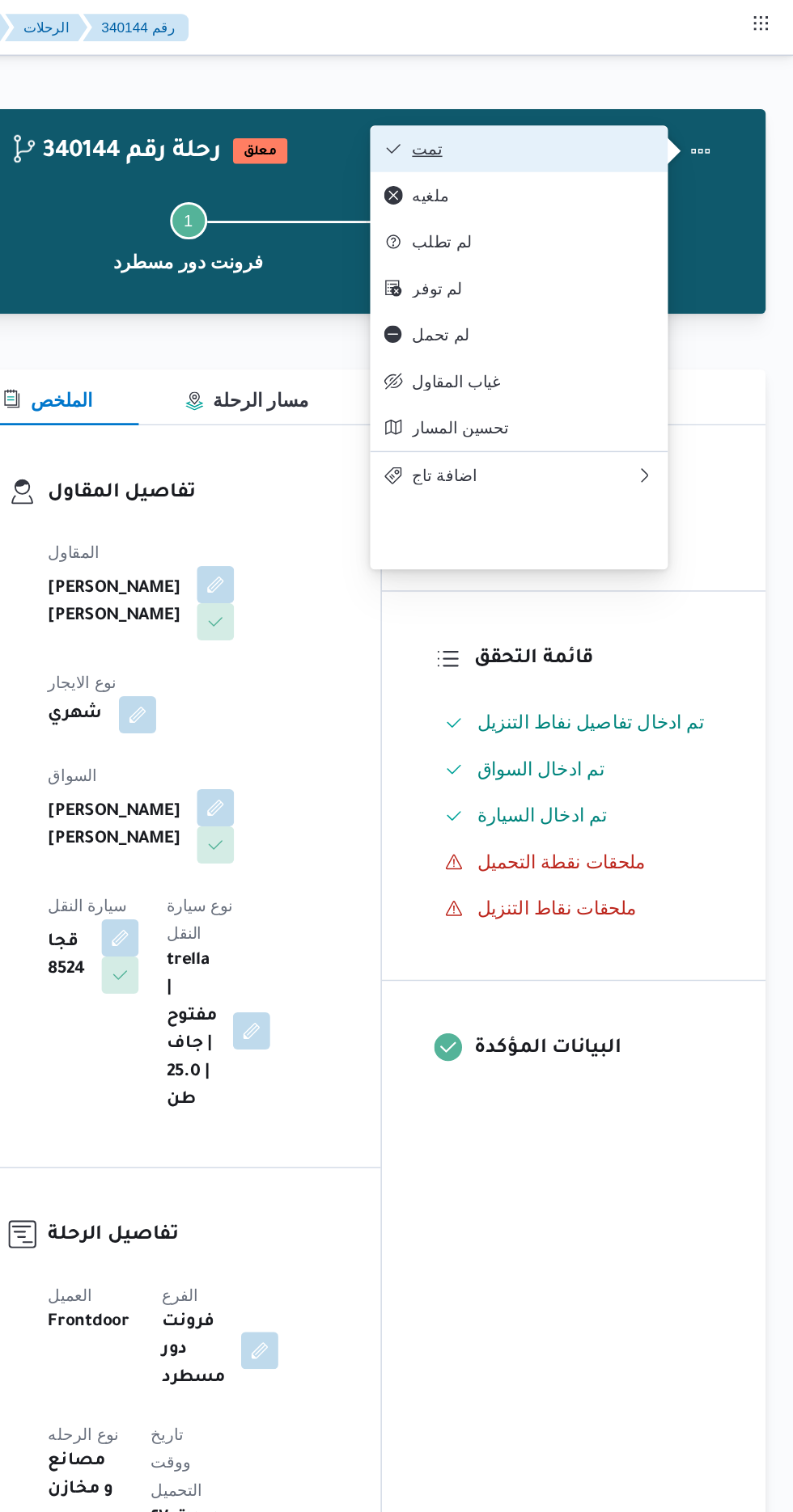
click at [687, 108] on span "تمت" at bounding box center [612, 103] width 169 height 13
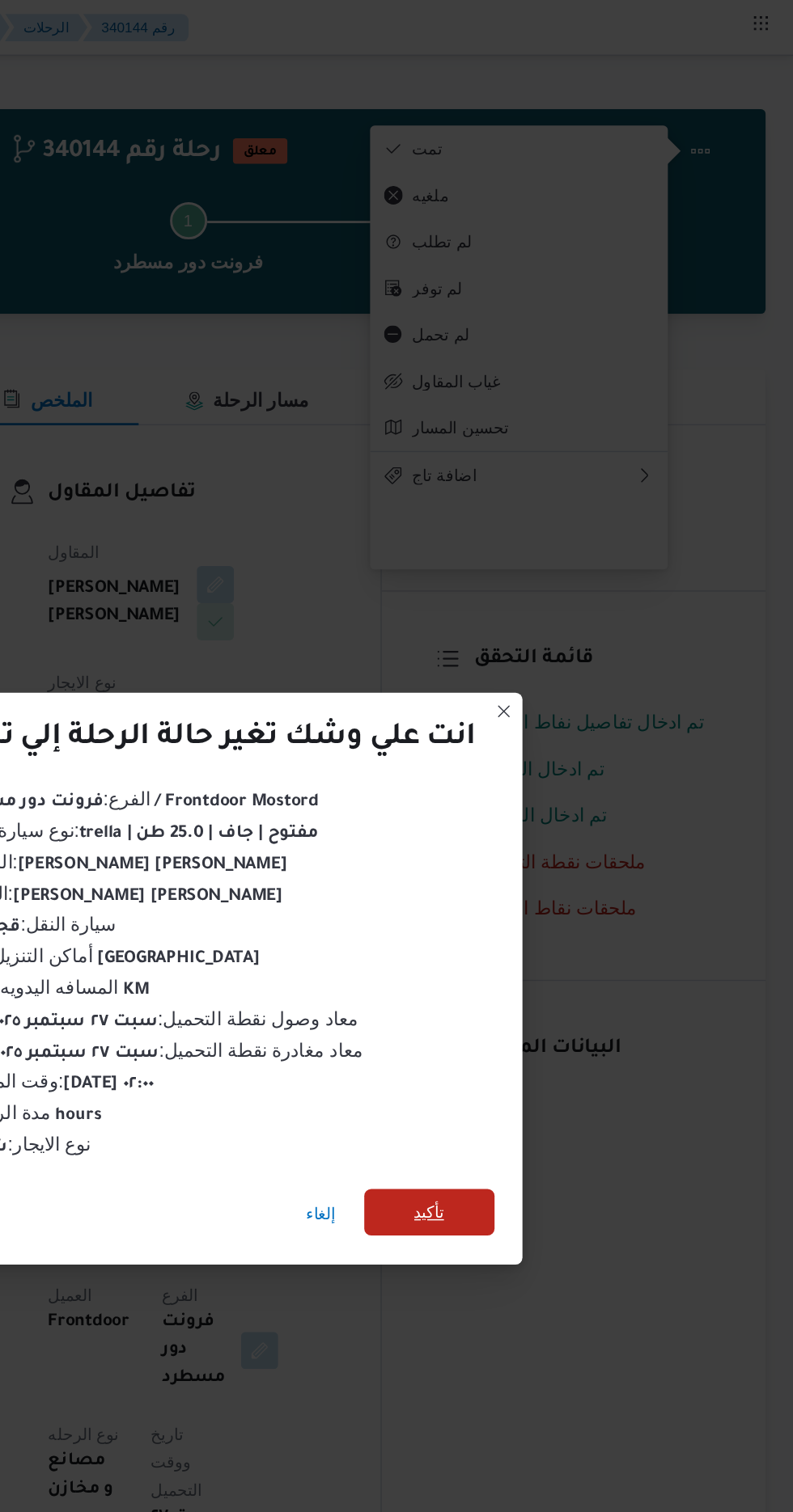
click at [557, 833] on span "تأكيد" at bounding box center [539, 844] width 90 height 32
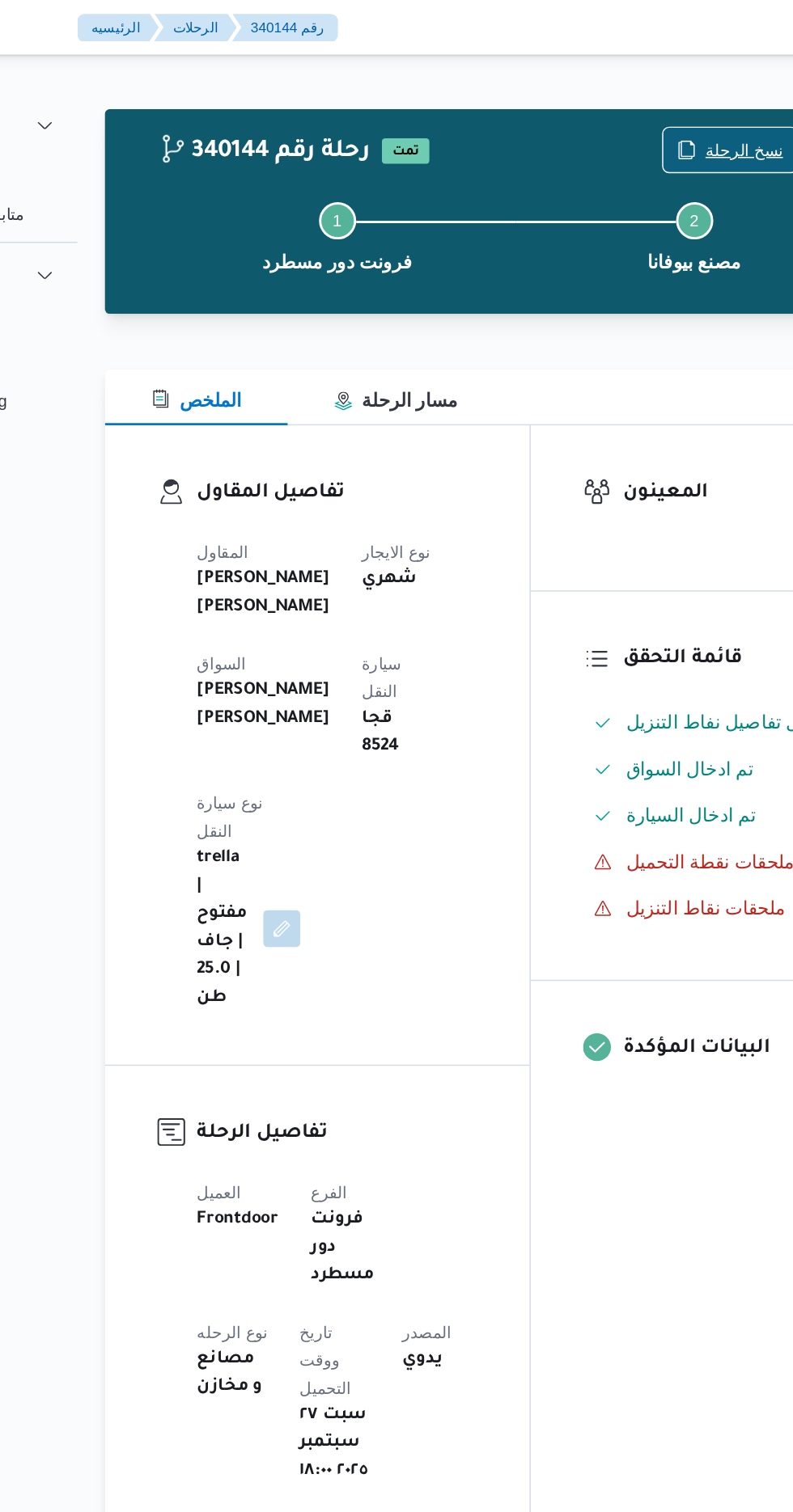
click at [628, 104] on span "نسخ الرحلة" at bounding box center [645, 104] width 93 height 31
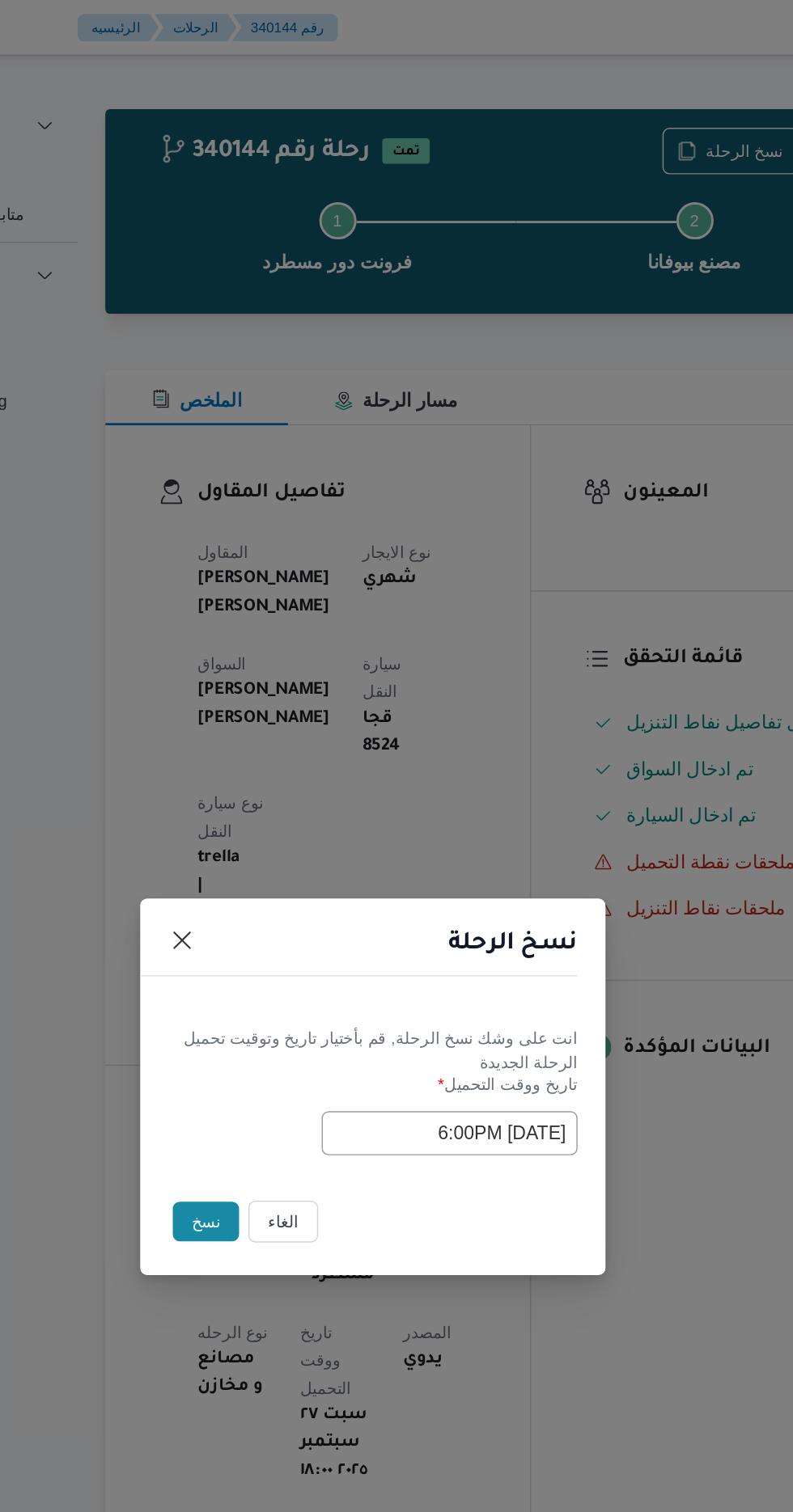
click at [267, 846] on button "نسخ" at bounding box center [280, 850] width 46 height 27
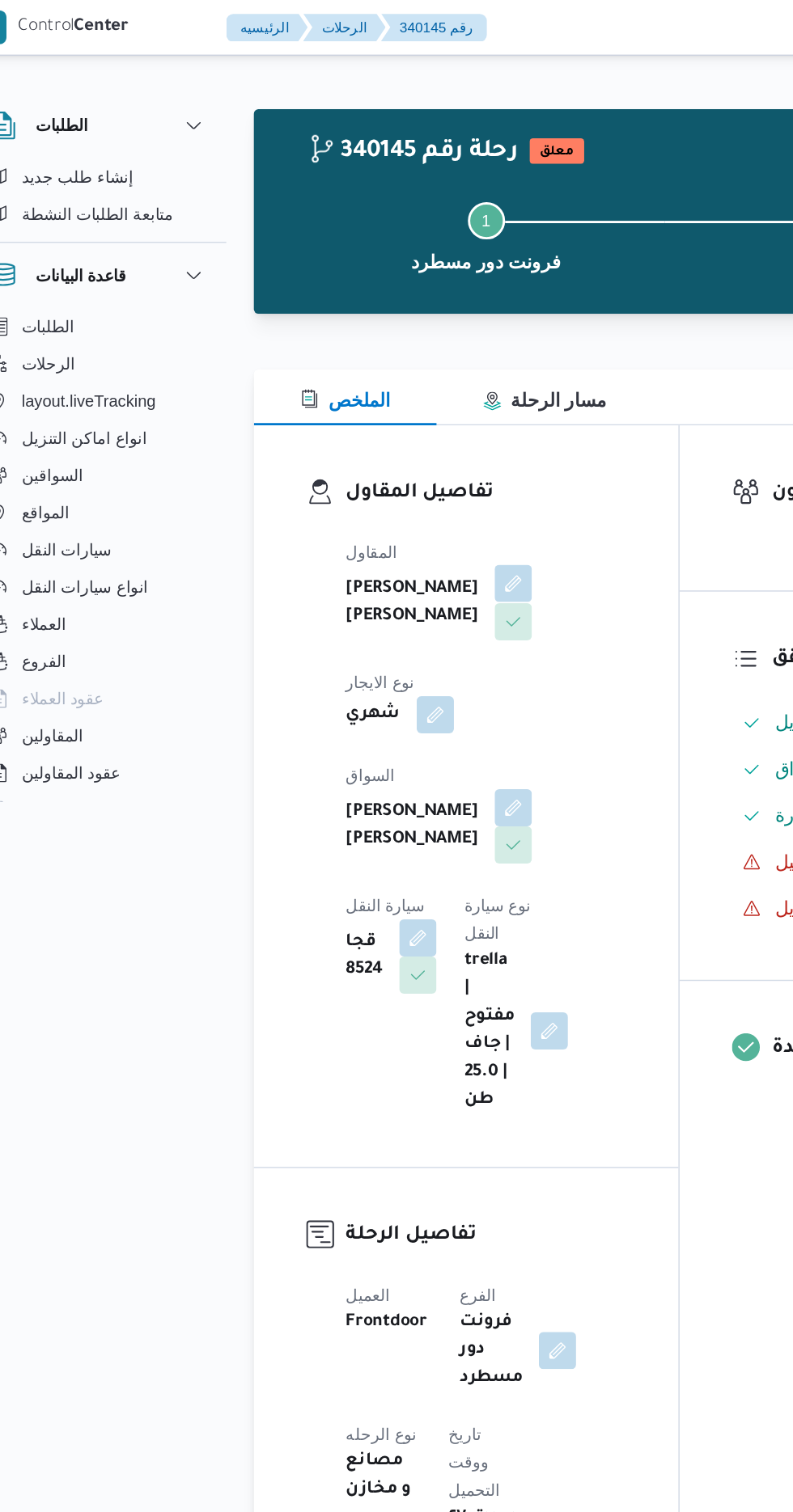
click at [378, 419] on button "button" at bounding box center [391, 406] width 26 height 26
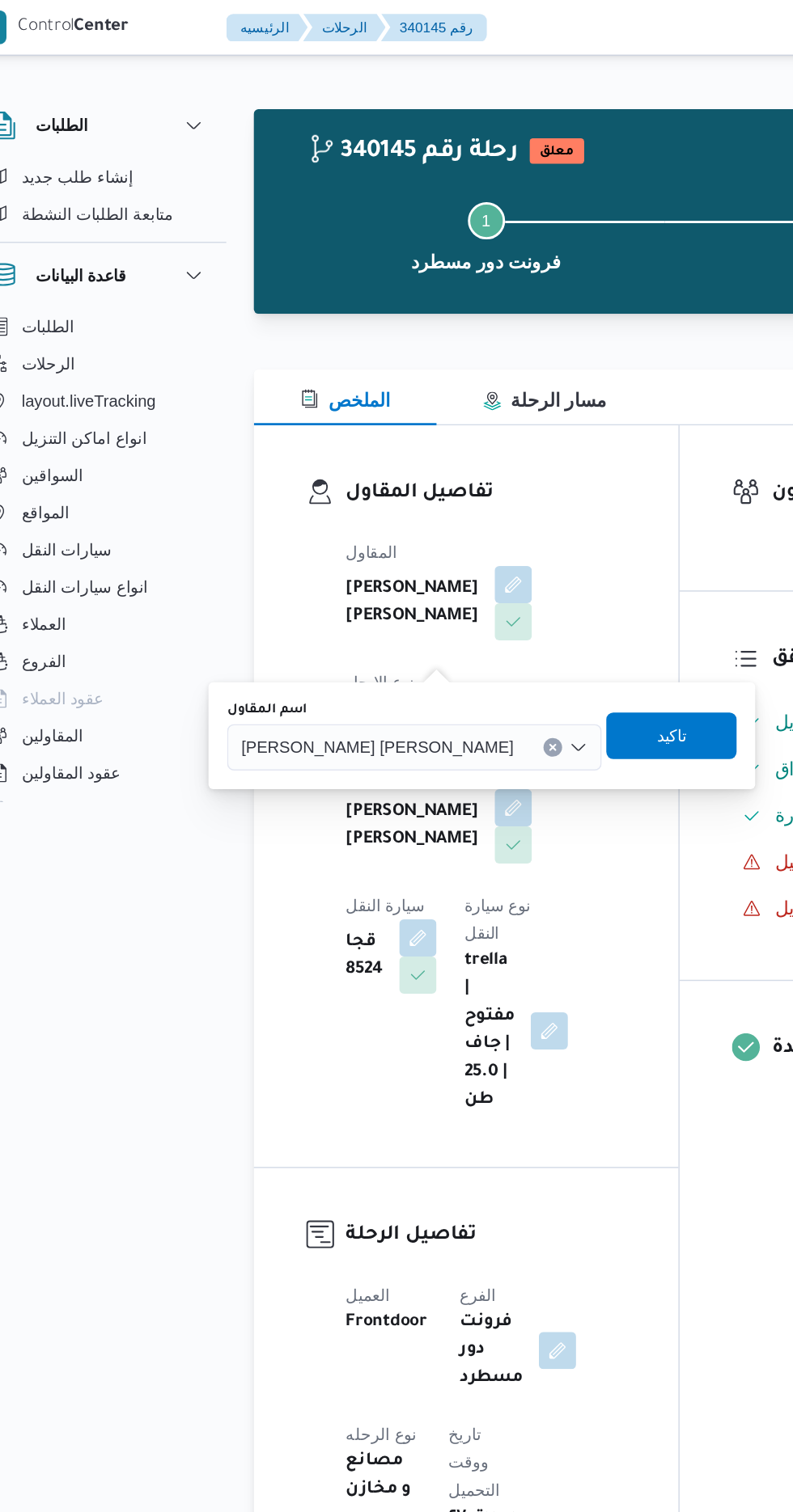
click at [311, 524] on span "[PERSON_NAME] [PERSON_NAME]" at bounding box center [296, 518] width 189 height 18
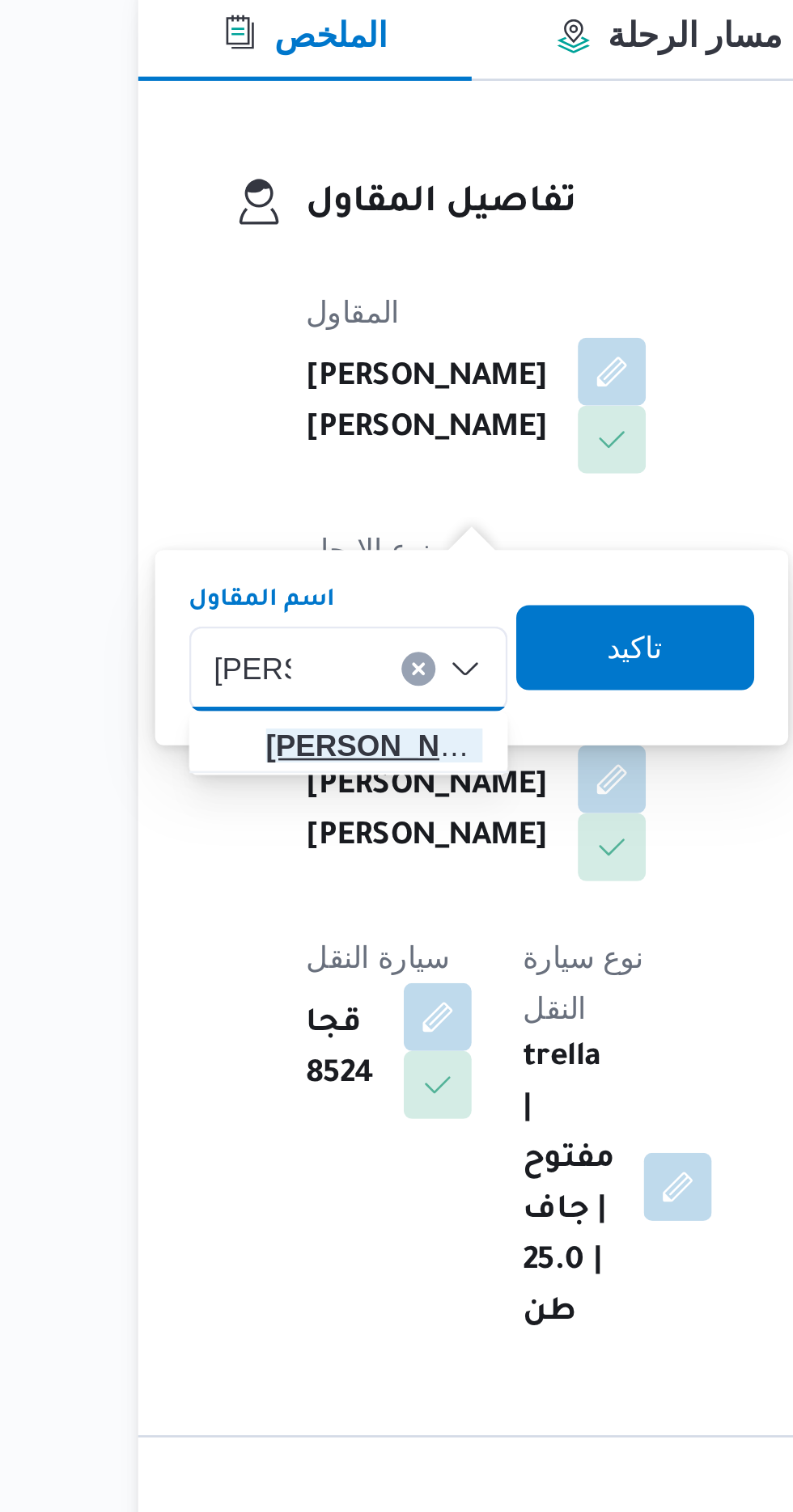
type input "[PERSON_NAME]"
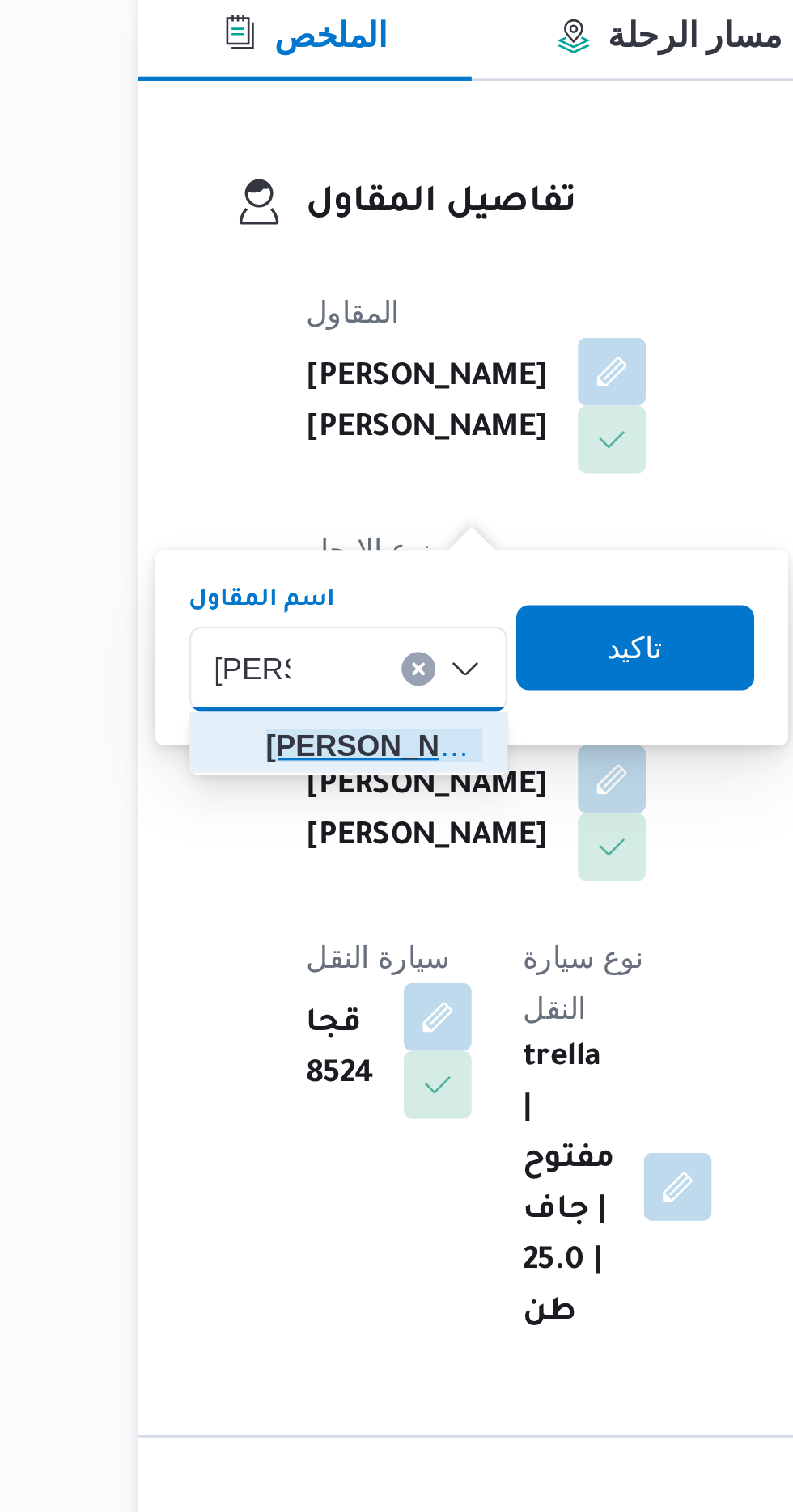
click at [313, 552] on span "هانى م جدى [PERSON_NAME]" at bounding box center [300, 549] width 83 height 20
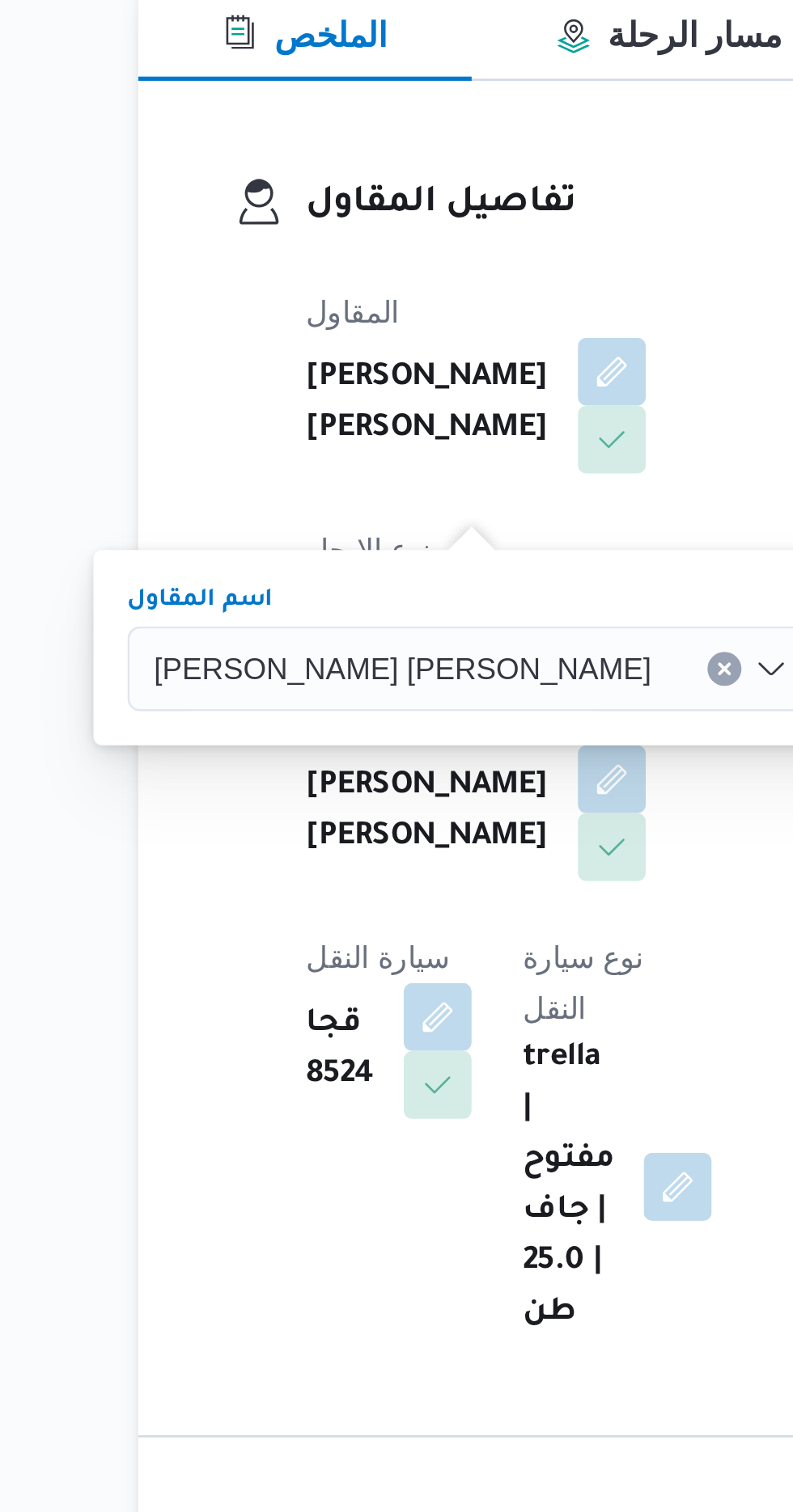
click at [506, 520] on span "تاكيد" at bounding box center [516, 511] width 21 height 20
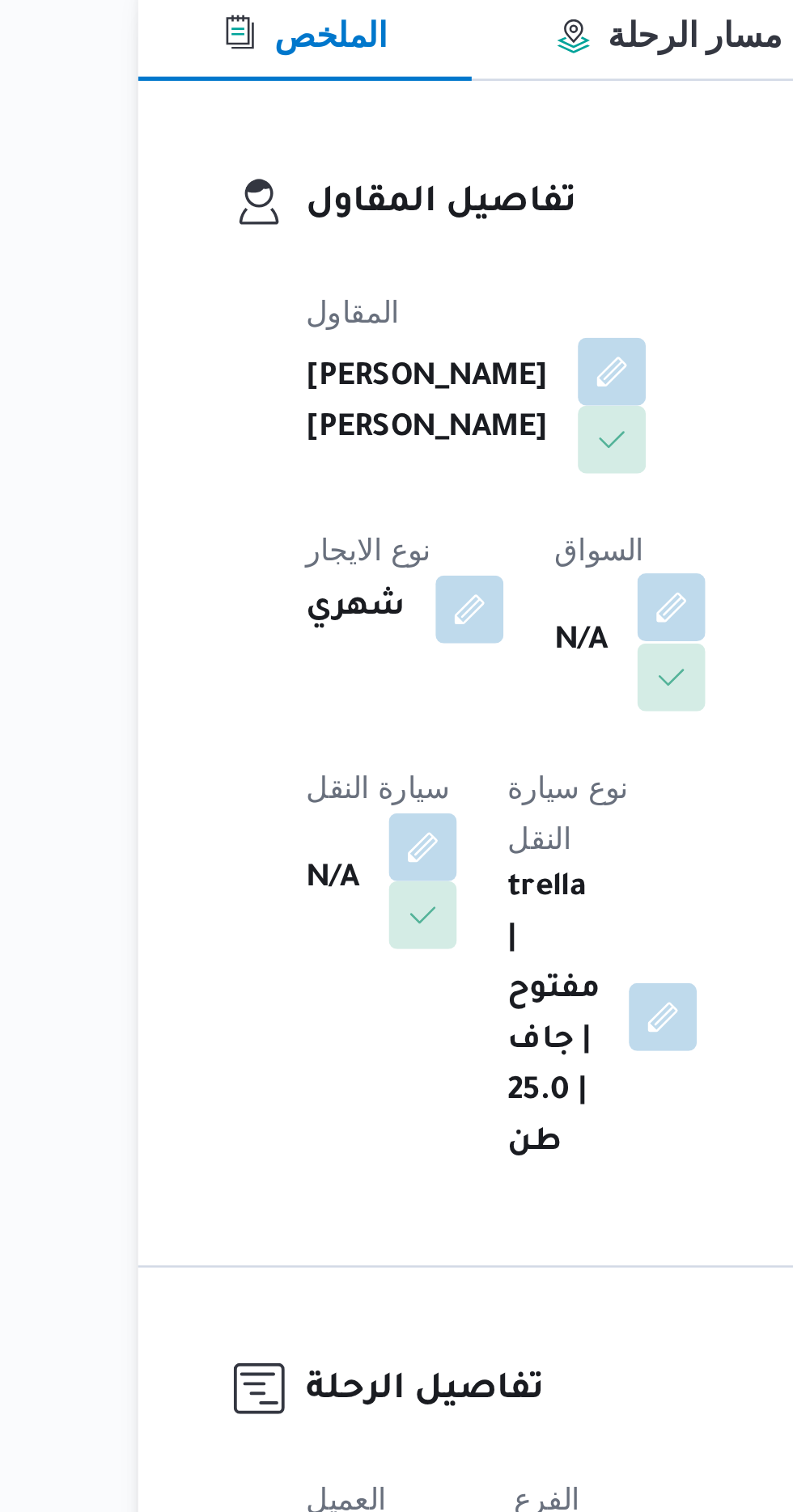
click at [400, 509] on button "button" at bounding box center [413, 496] width 26 height 26
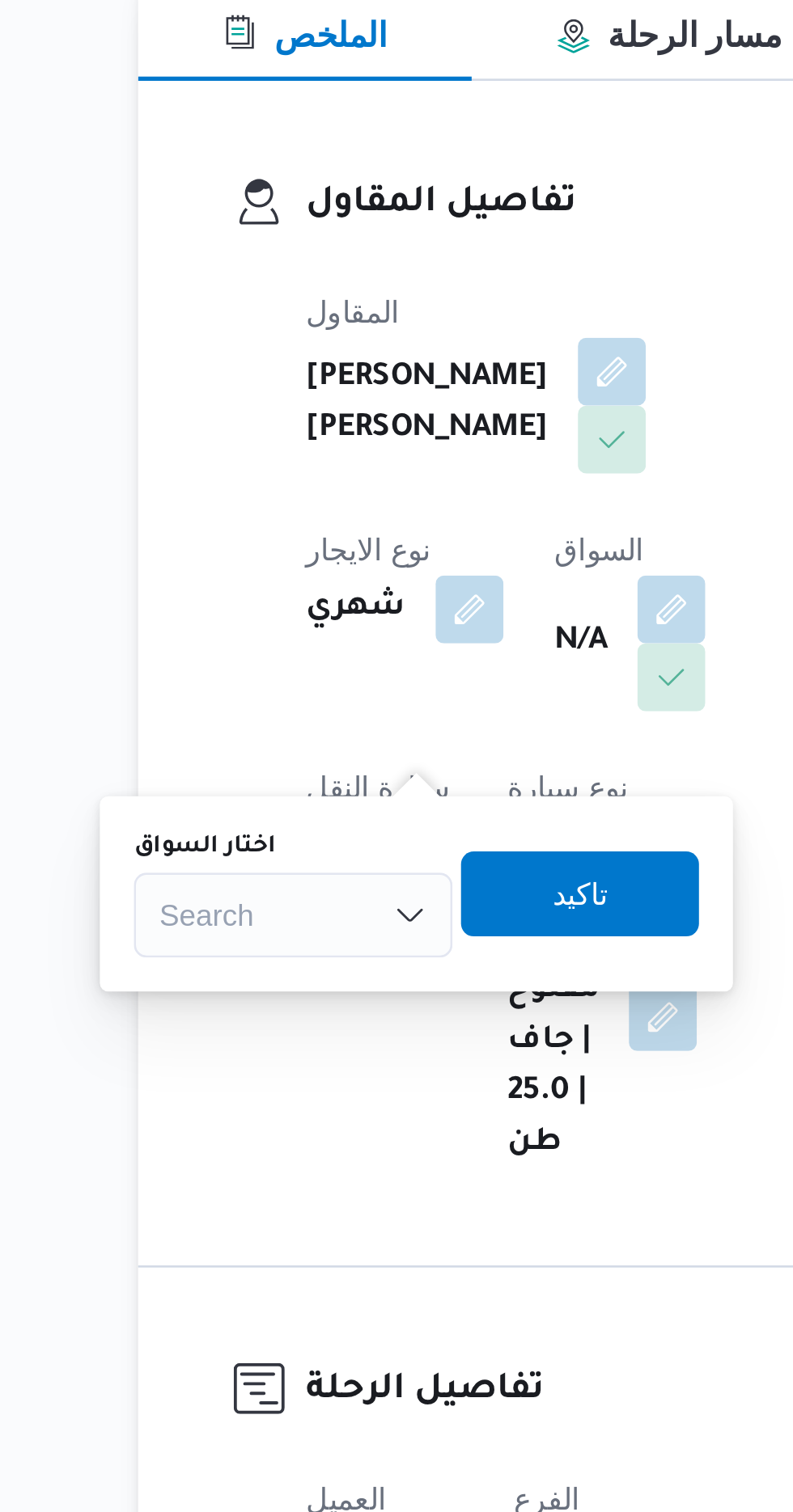
click at [285, 599] on div "Search" at bounding box center [269, 614] width 121 height 32
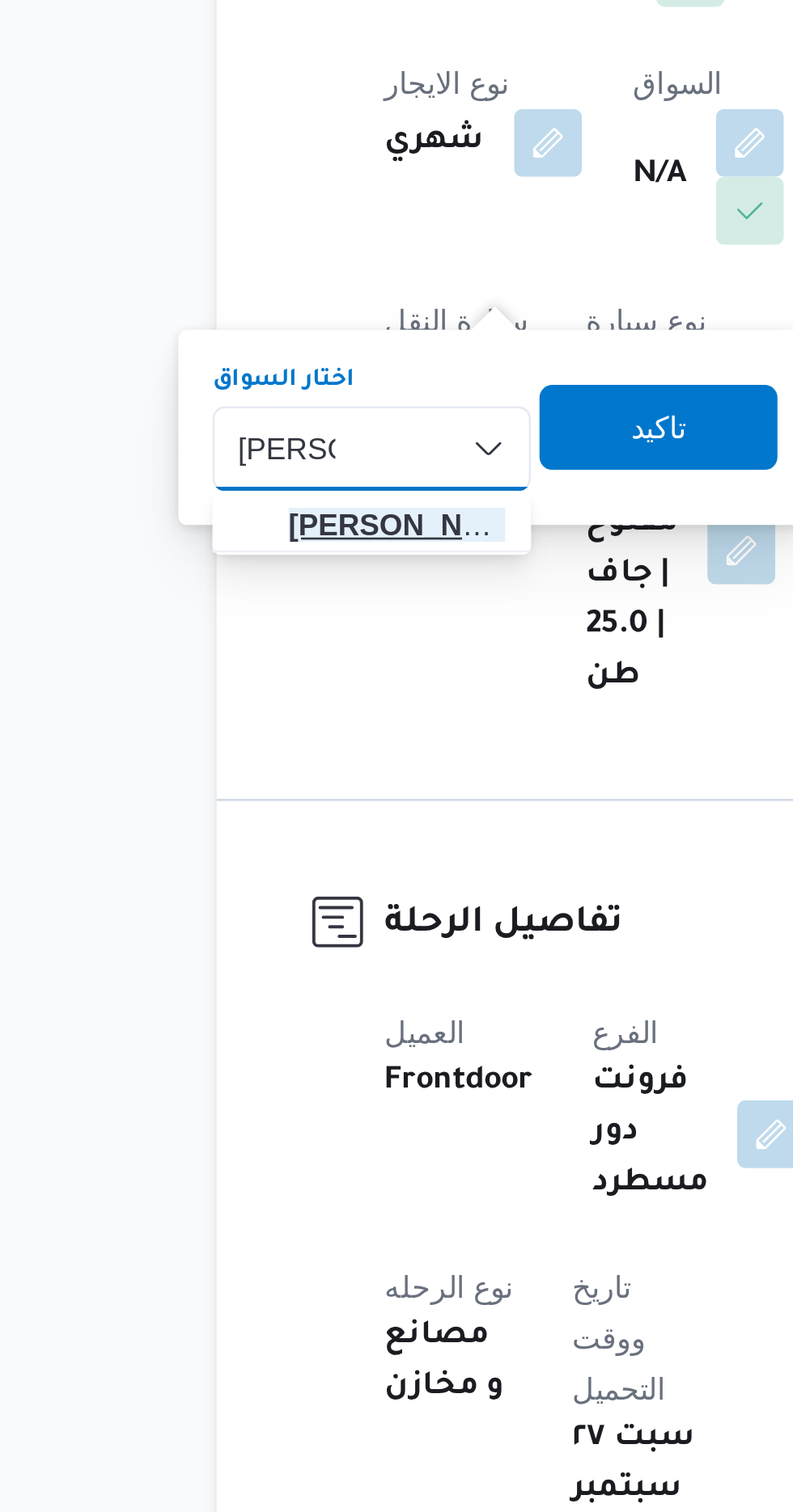
type input "[PERSON_NAME]"
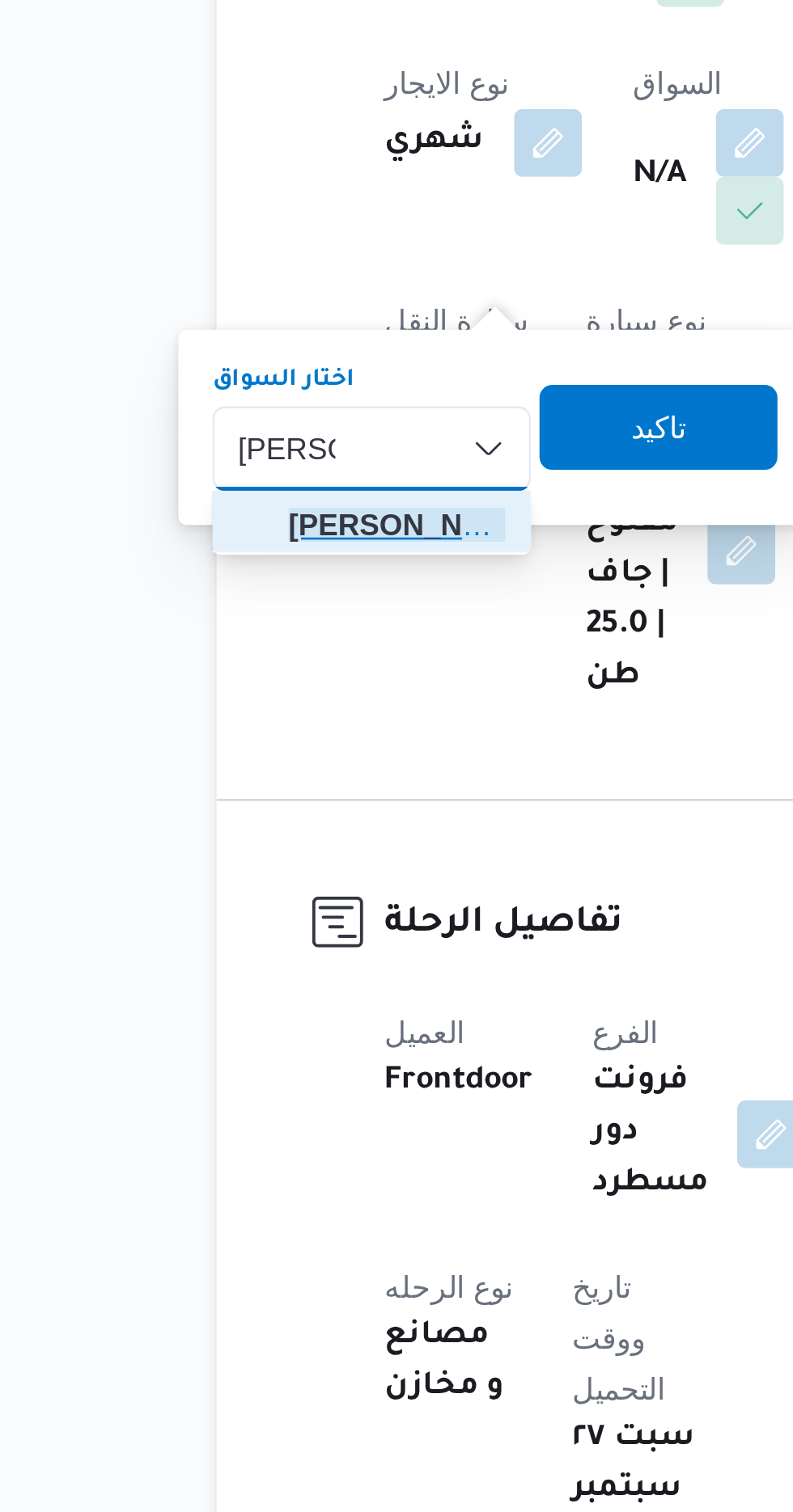
click at [282, 643] on span "[PERSON_NAME] اد [PERSON_NAME]" at bounding box center [279, 643] width 83 height 20
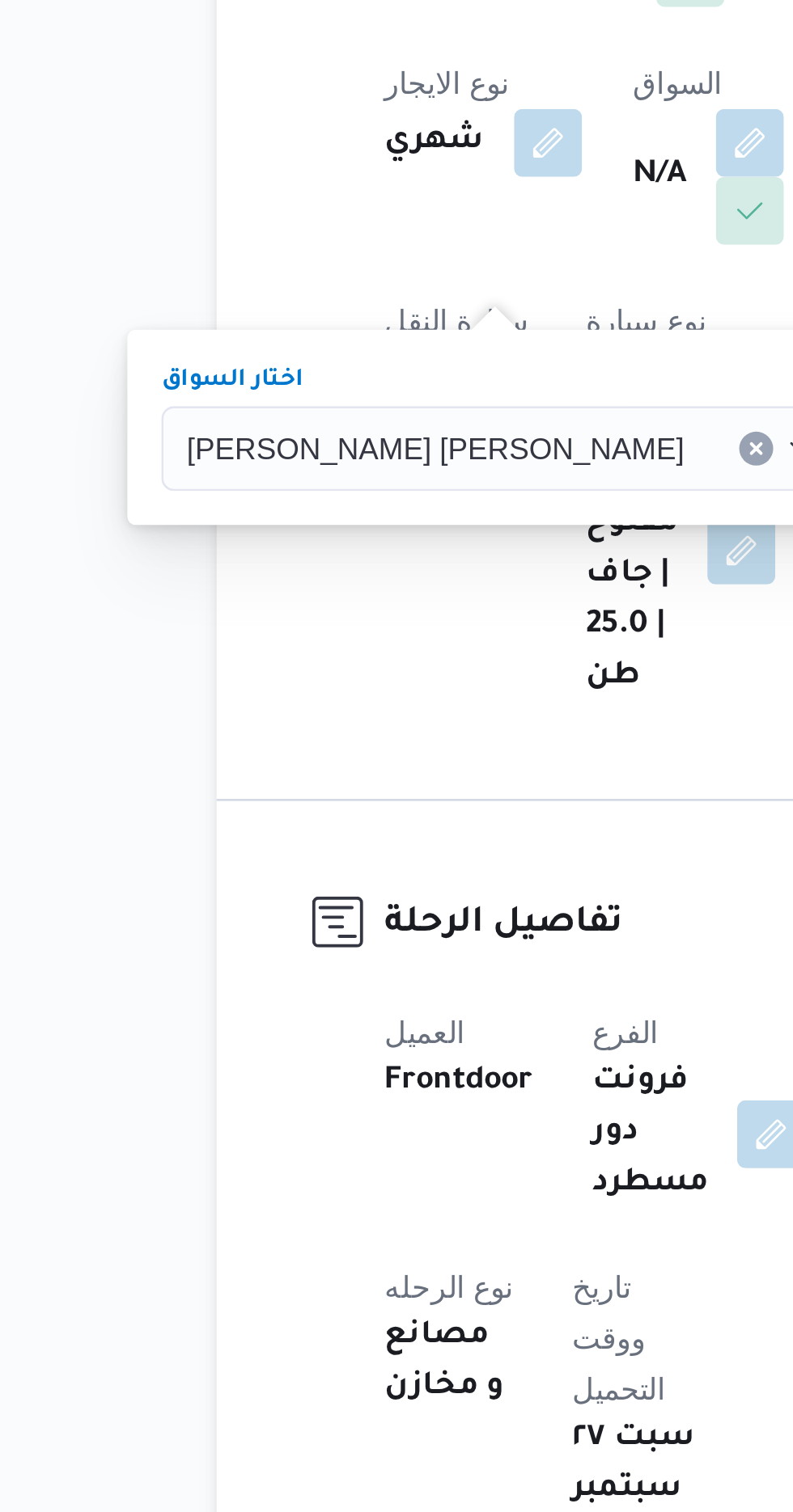
click at [488, 605] on span "تاكيد" at bounding box center [498, 604] width 21 height 20
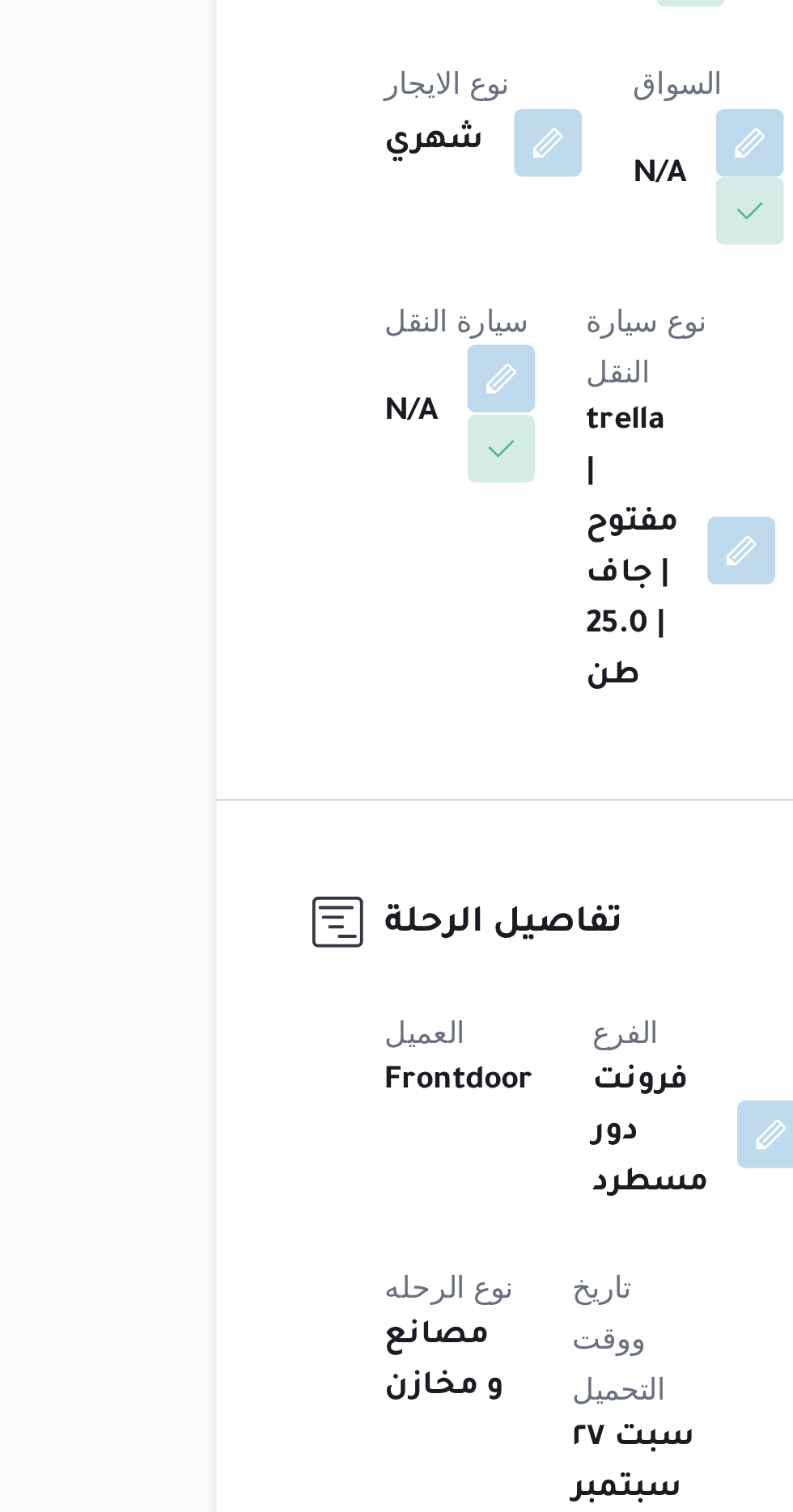
click at [331, 574] on button "button" at bounding box center [319, 587] width 26 height 26
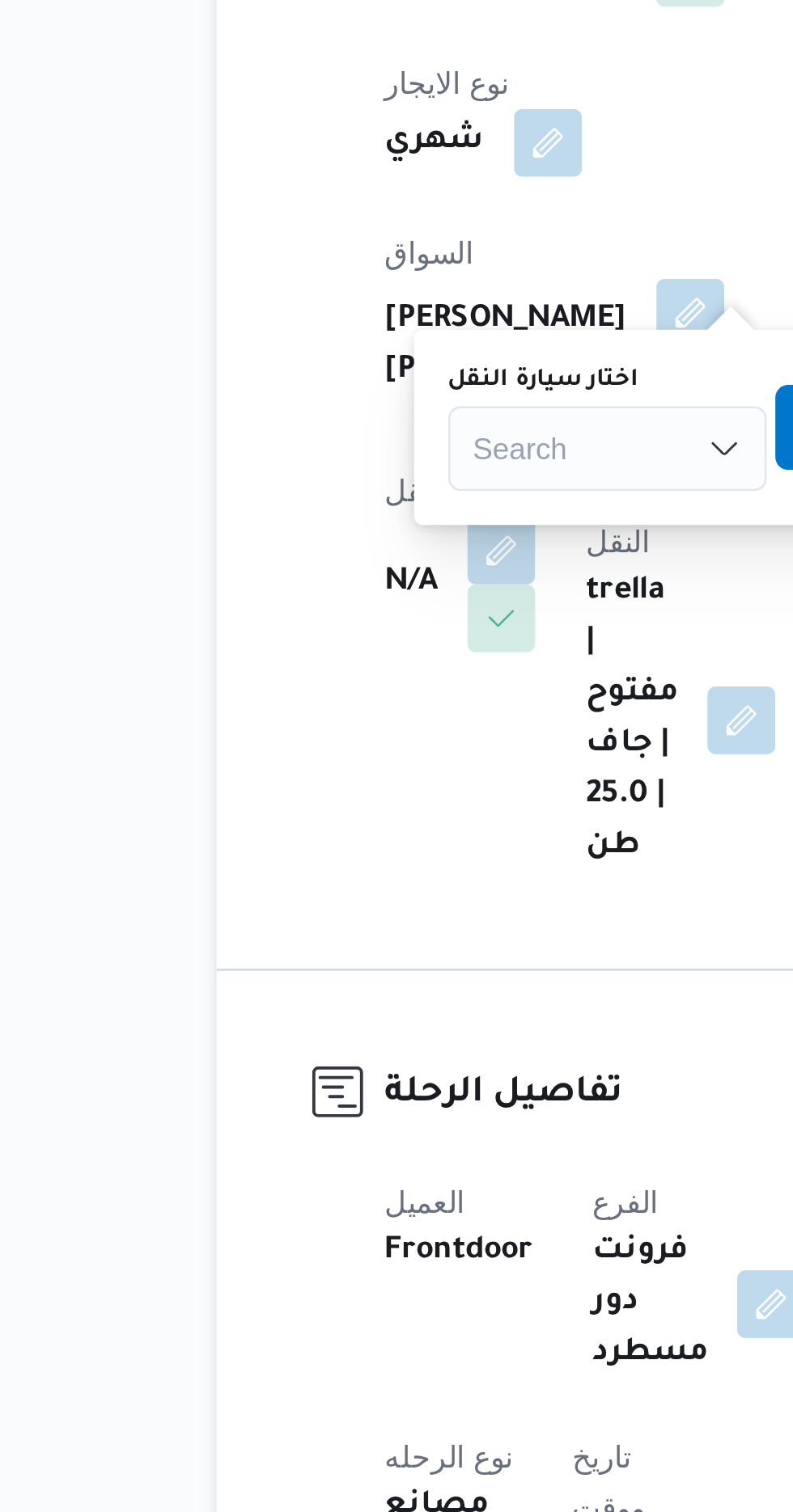
click at [348, 611] on div "Search" at bounding box center [359, 614] width 121 height 32
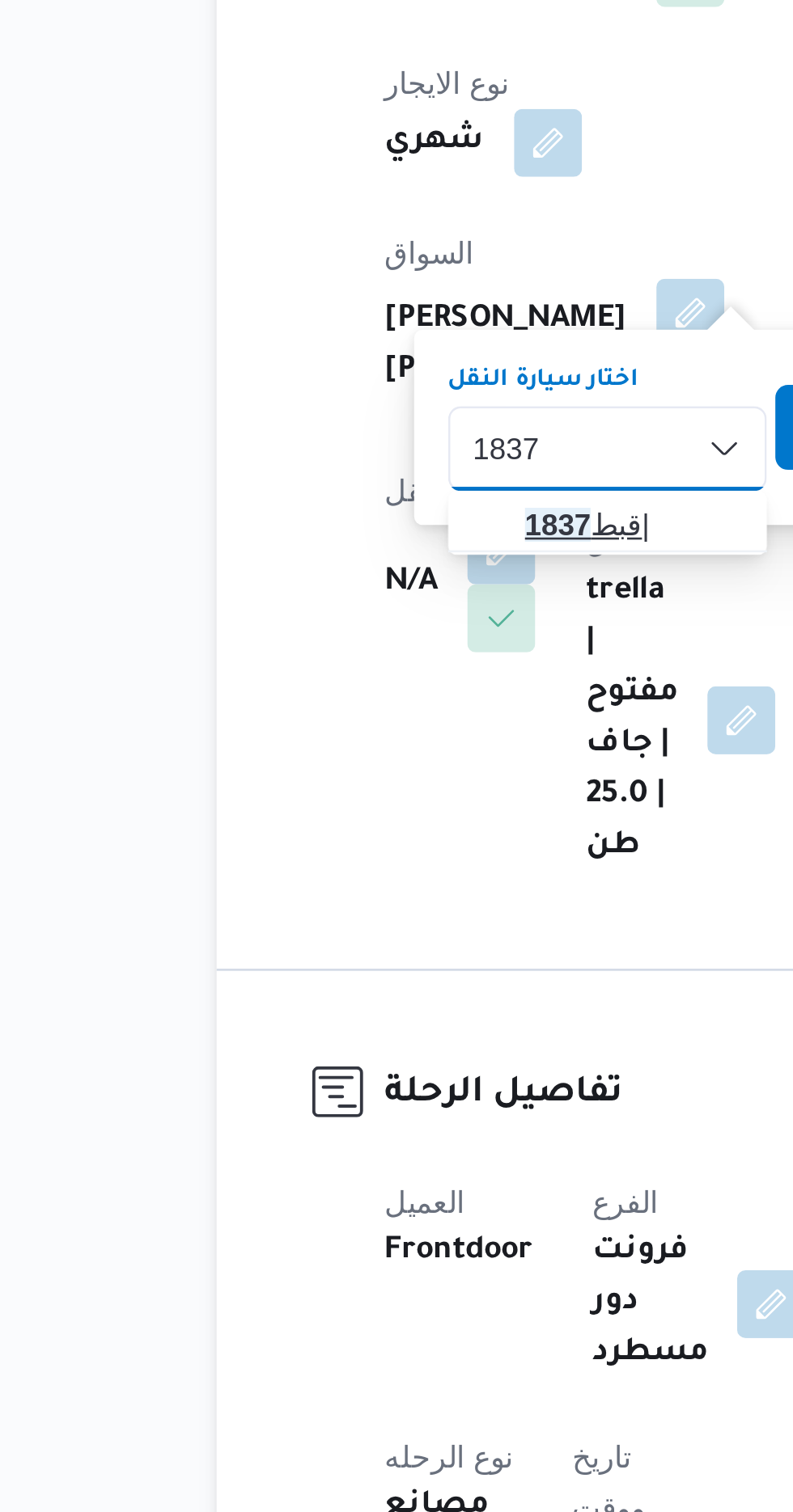
type input "1837"
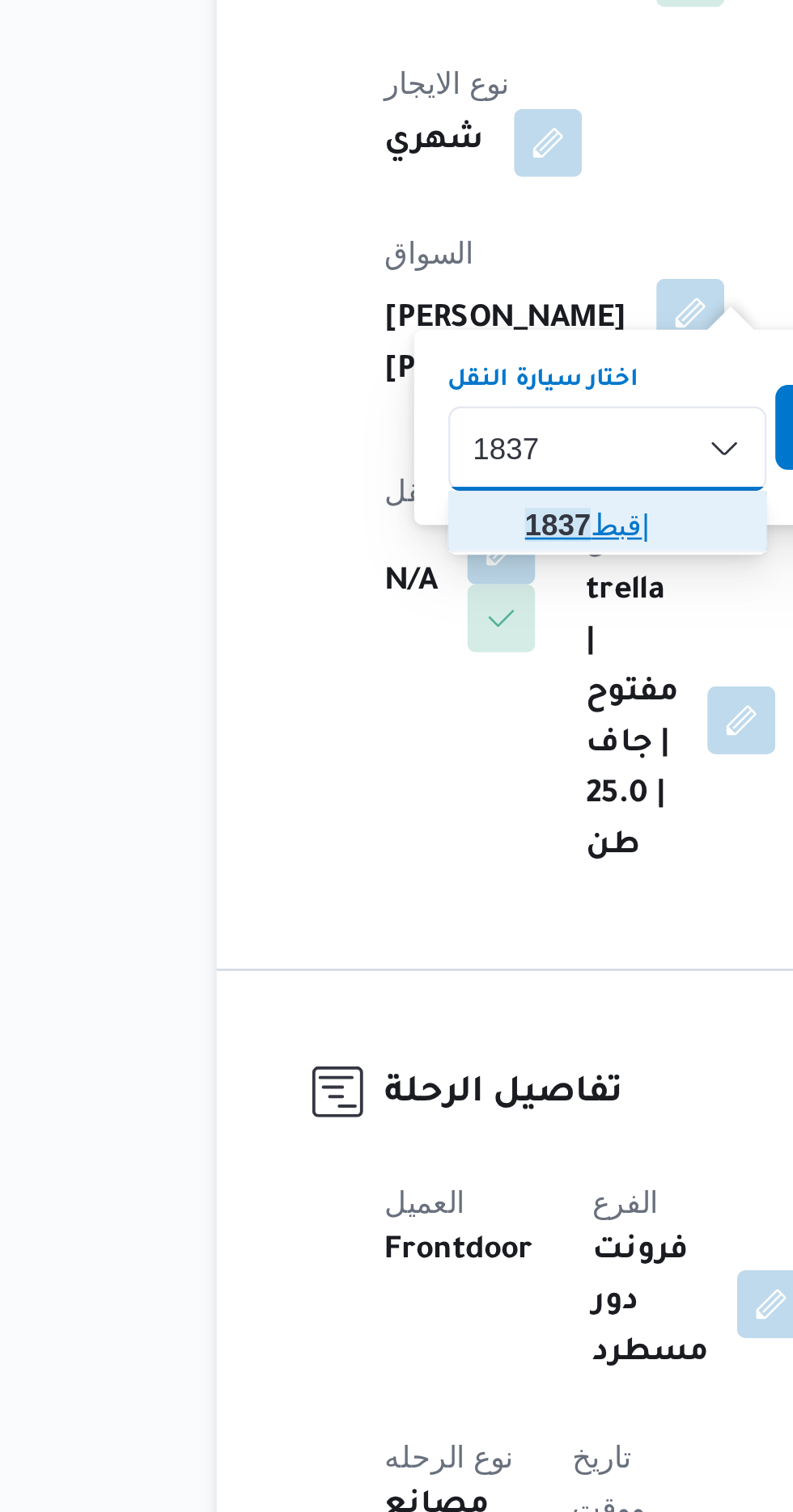
click at [356, 642] on span "قبط 1837 |" at bounding box center [369, 643] width 83 height 20
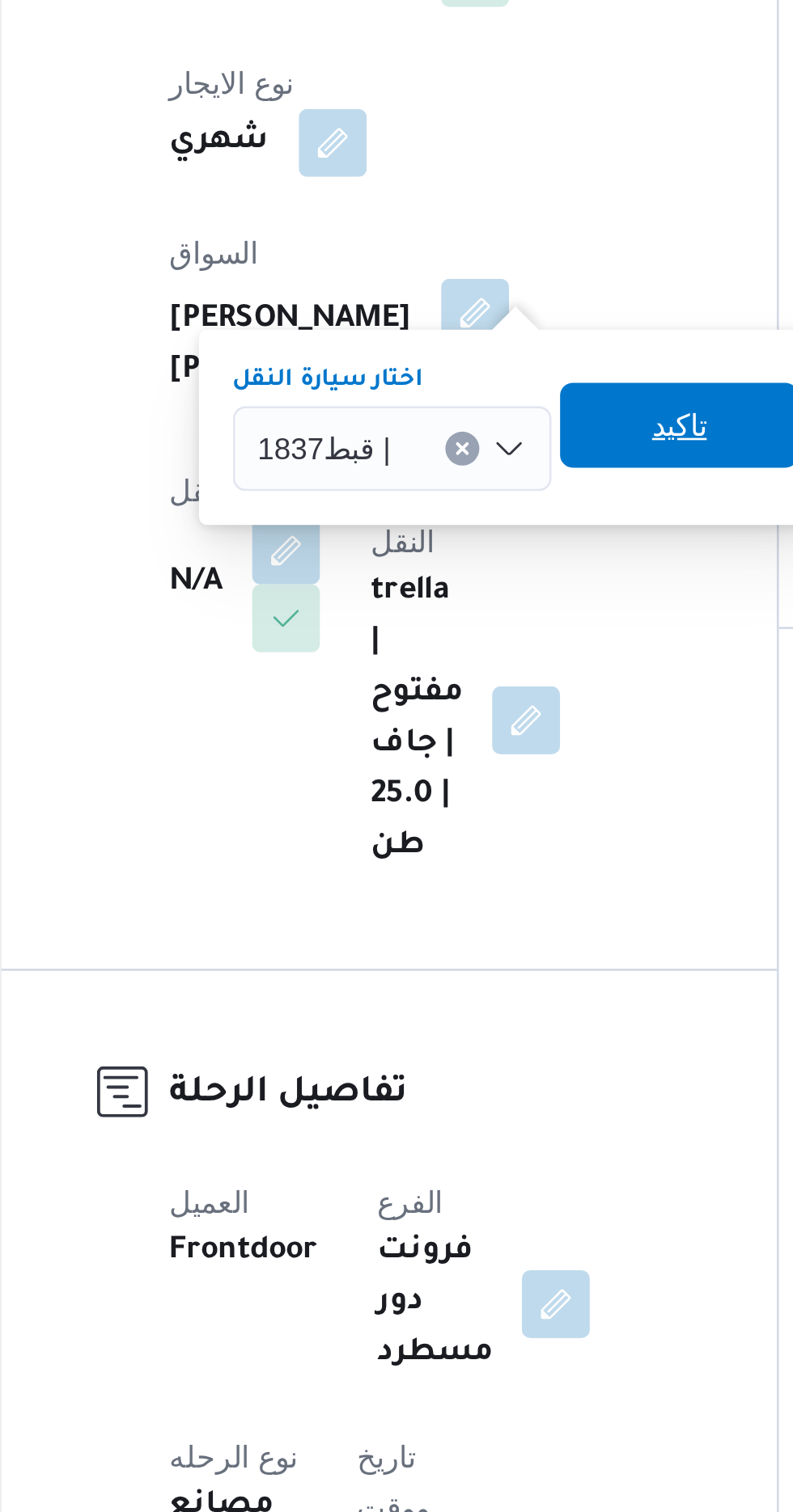
click at [461, 601] on span "تاكيد" at bounding box center [468, 604] width 21 height 20
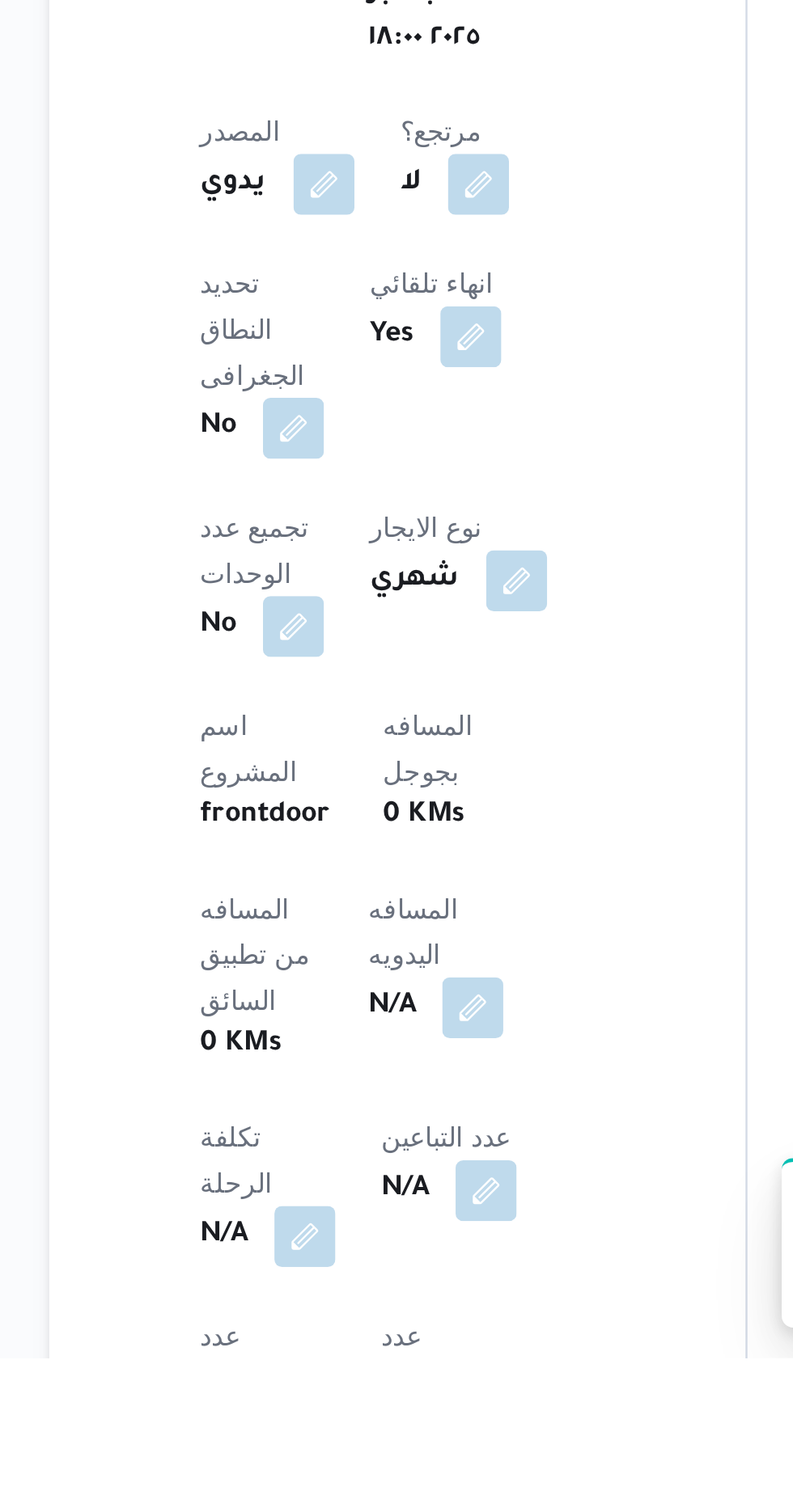
scroll to position [146, 0]
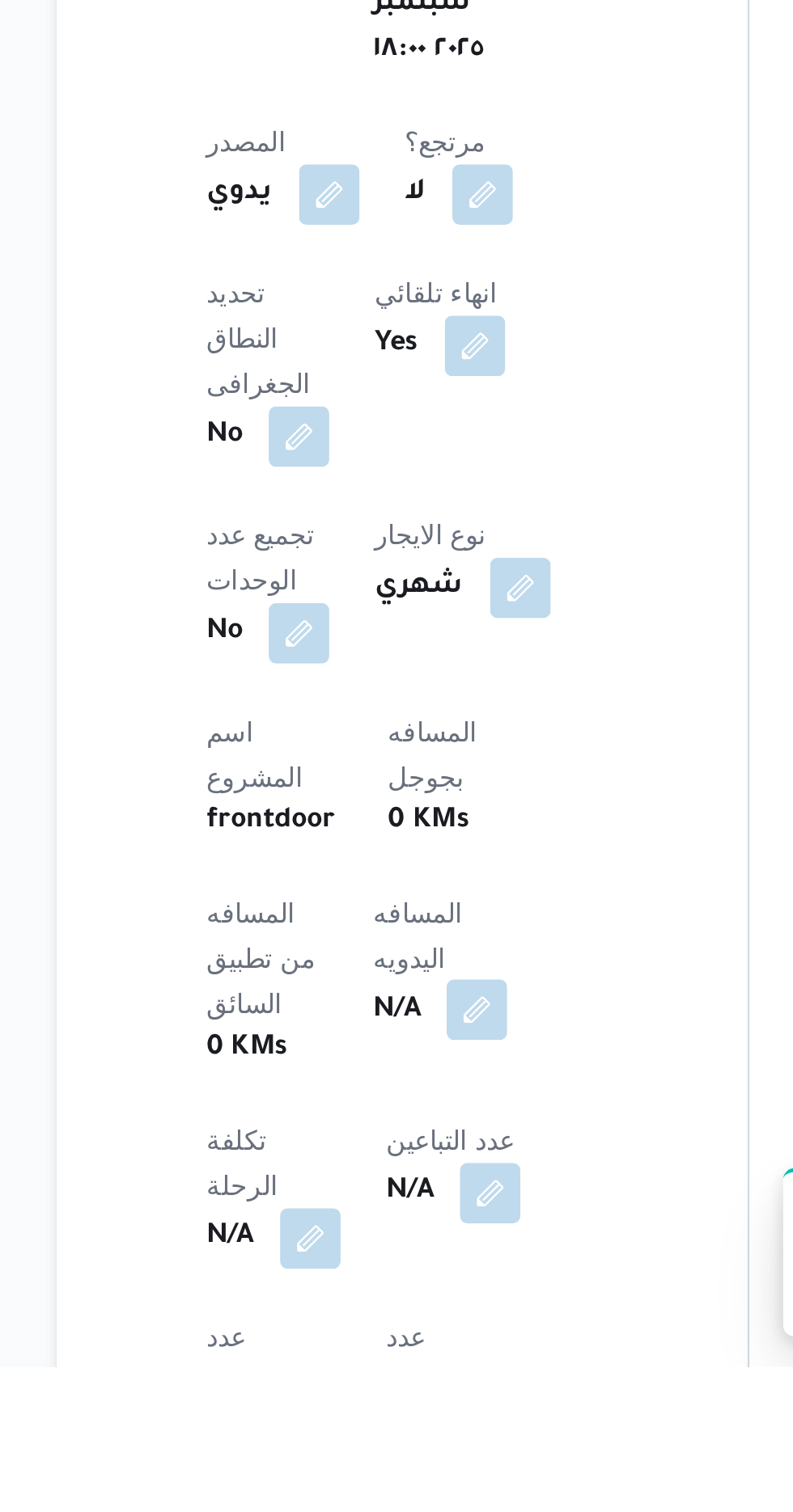
click at [377, 1347] on button "button" at bounding box center [390, 1360] width 26 height 26
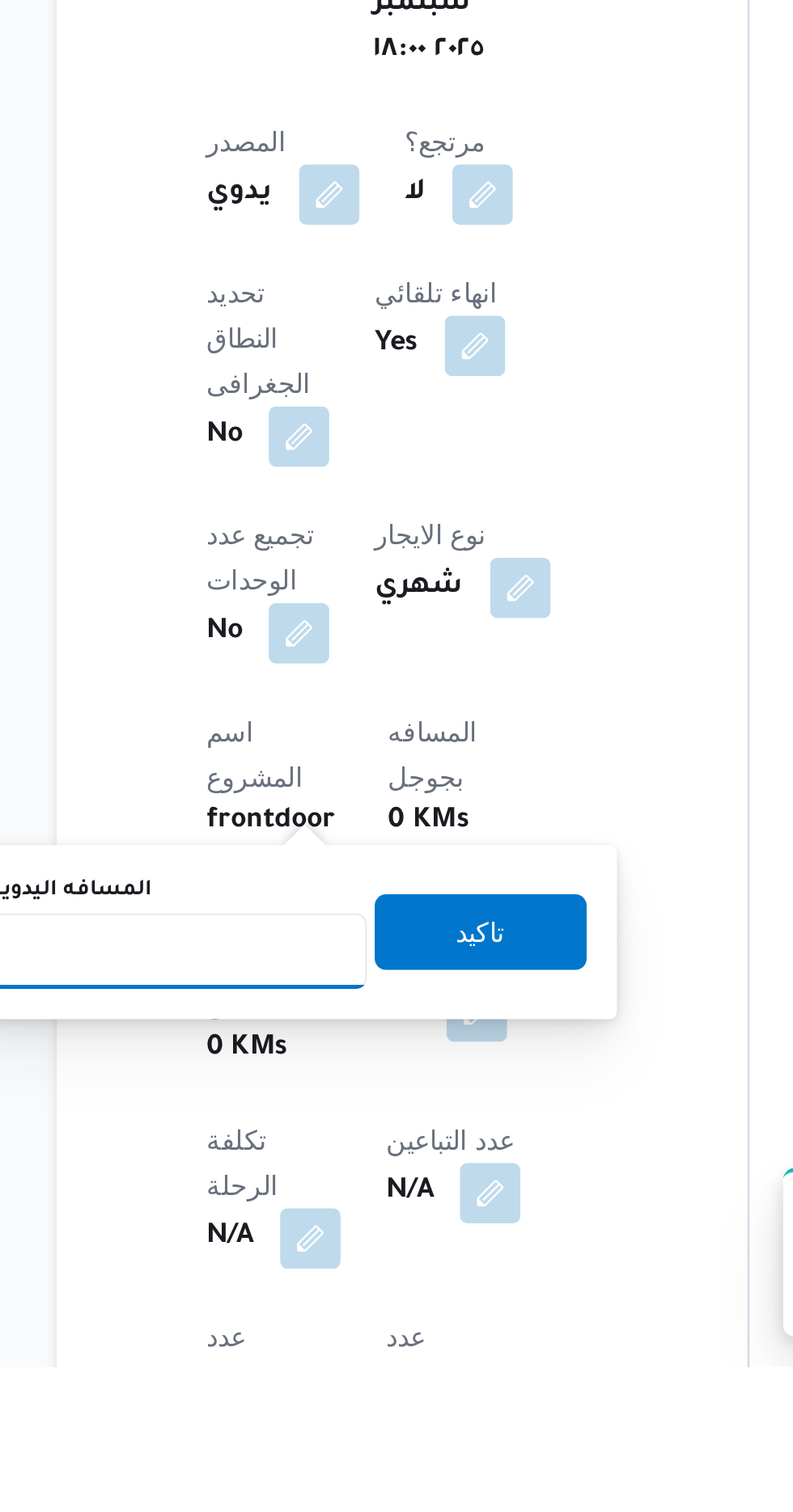
click at [290, 1332] on input "المسافه اليدويه" at bounding box center [262, 1334] width 161 height 32
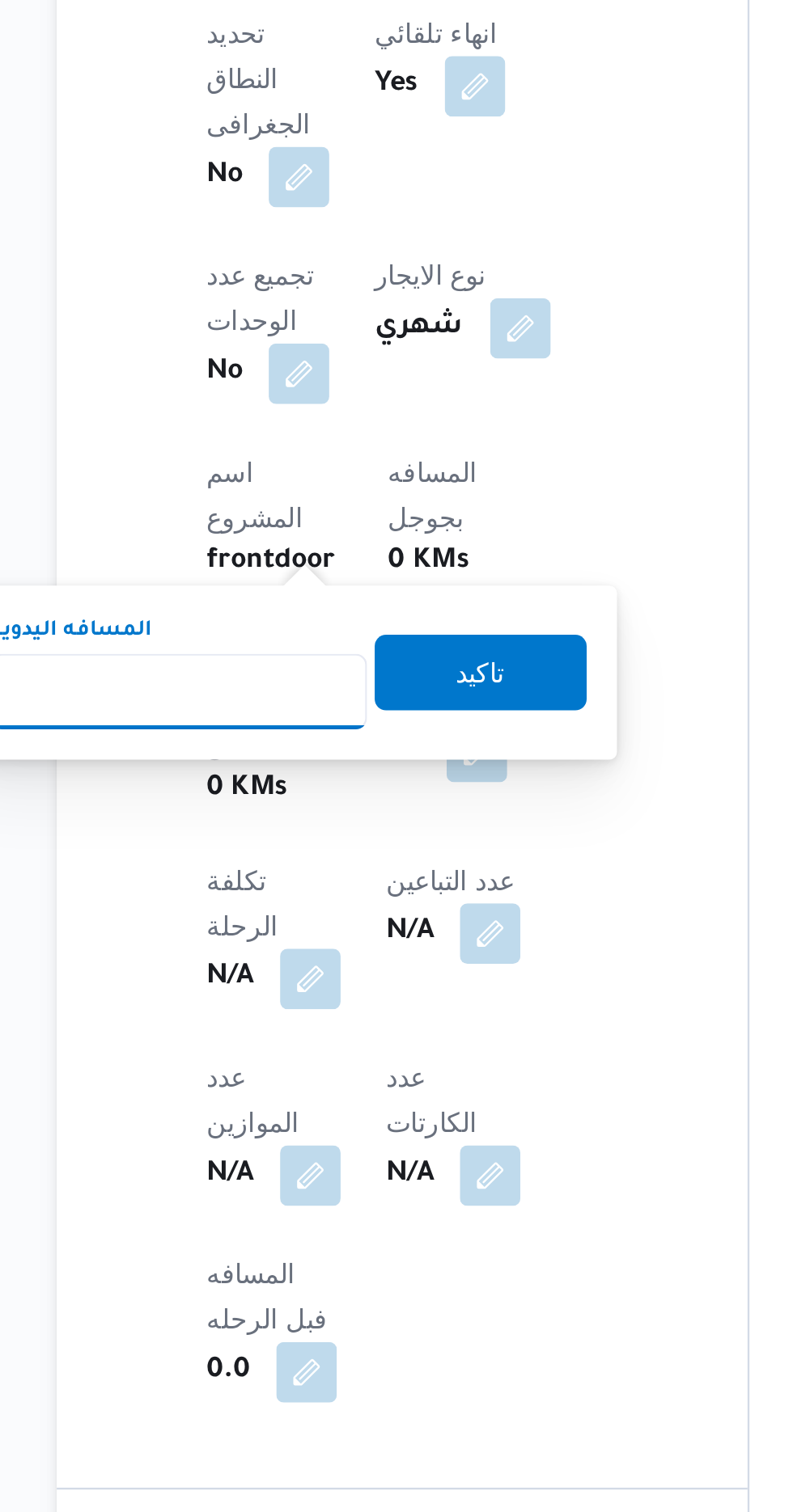
scroll to position [318, 0]
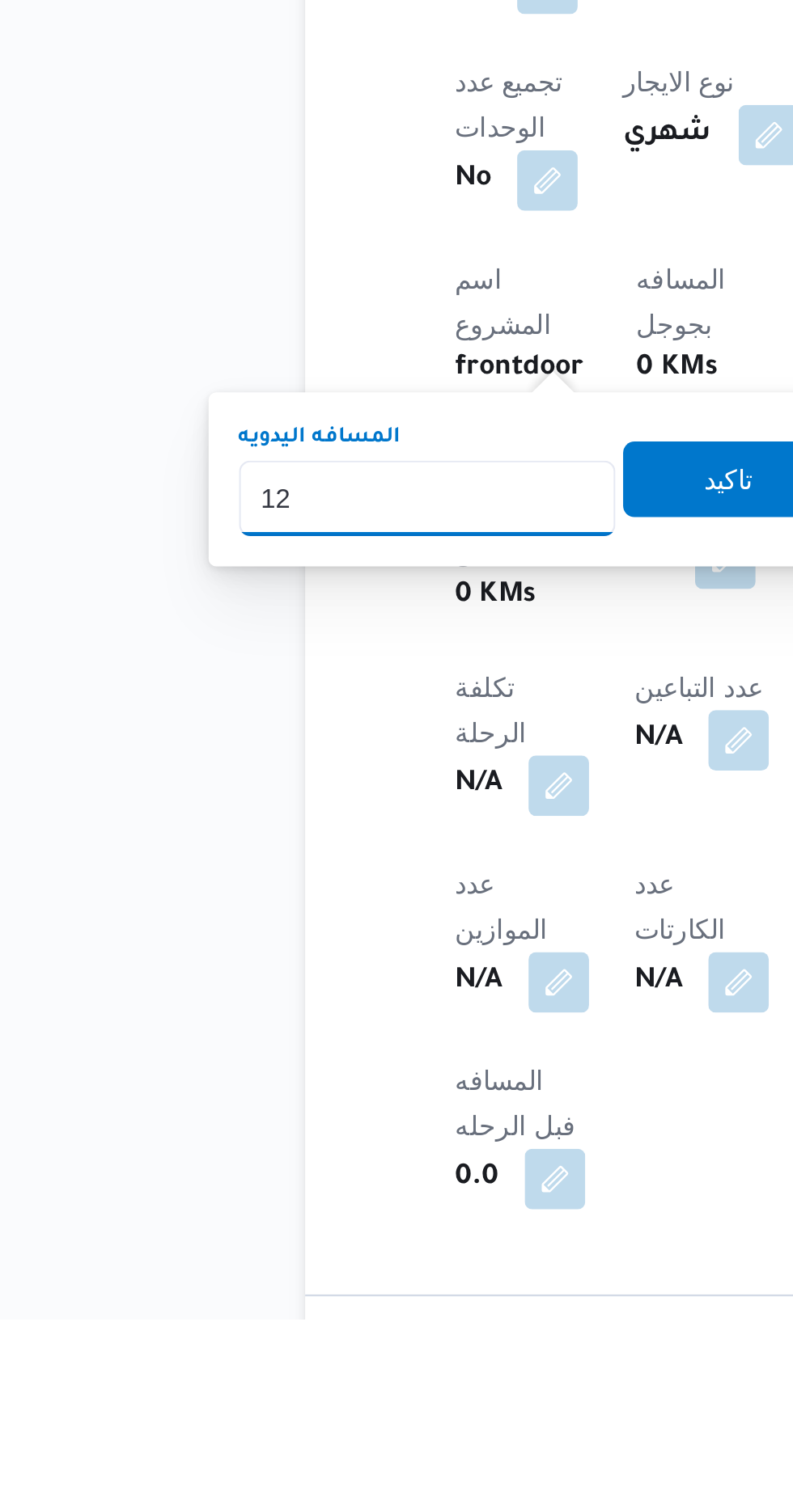
type input "120"
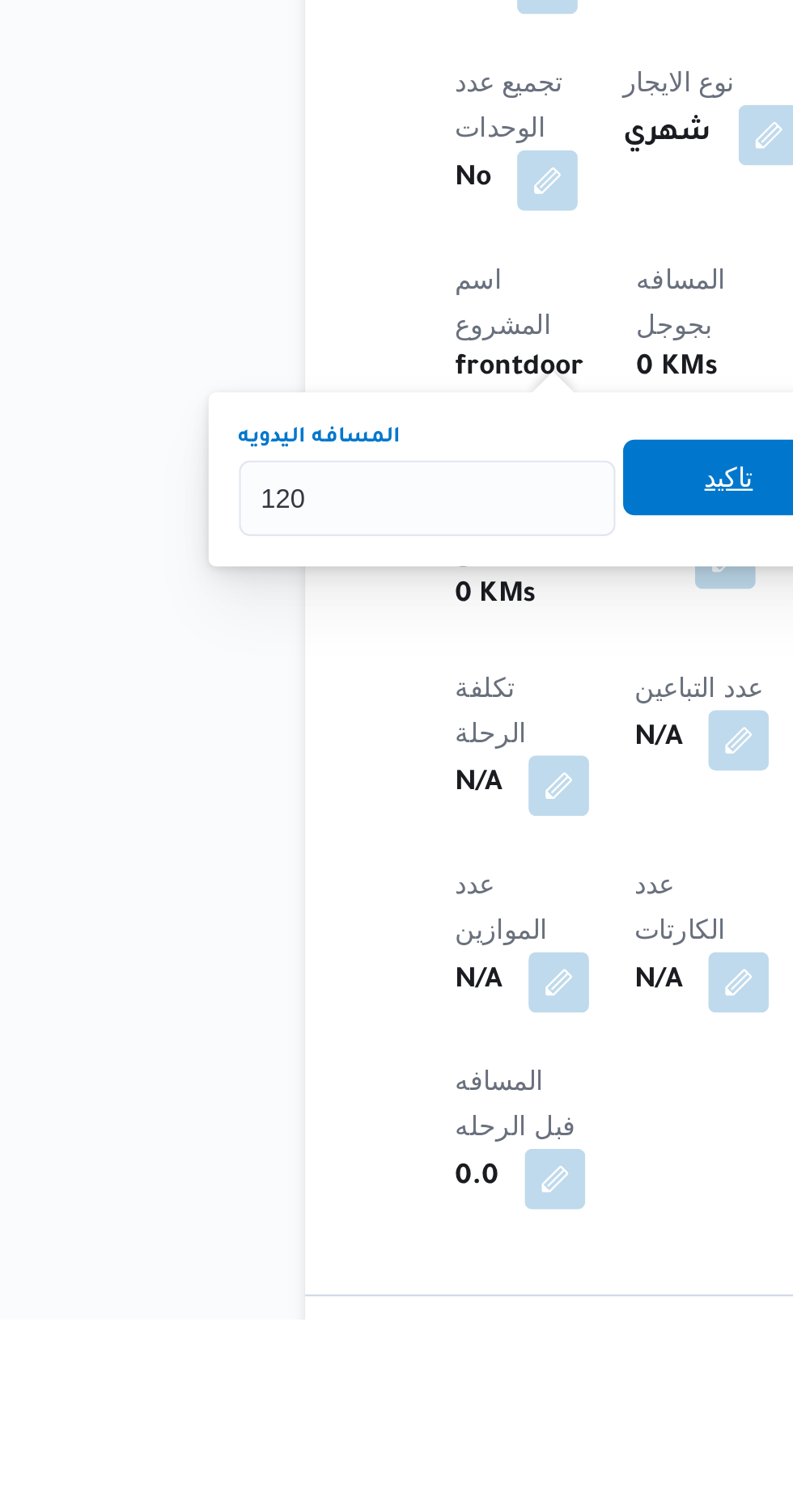
click at [402, 1154] on span "تاكيد" at bounding box center [391, 1152] width 21 height 20
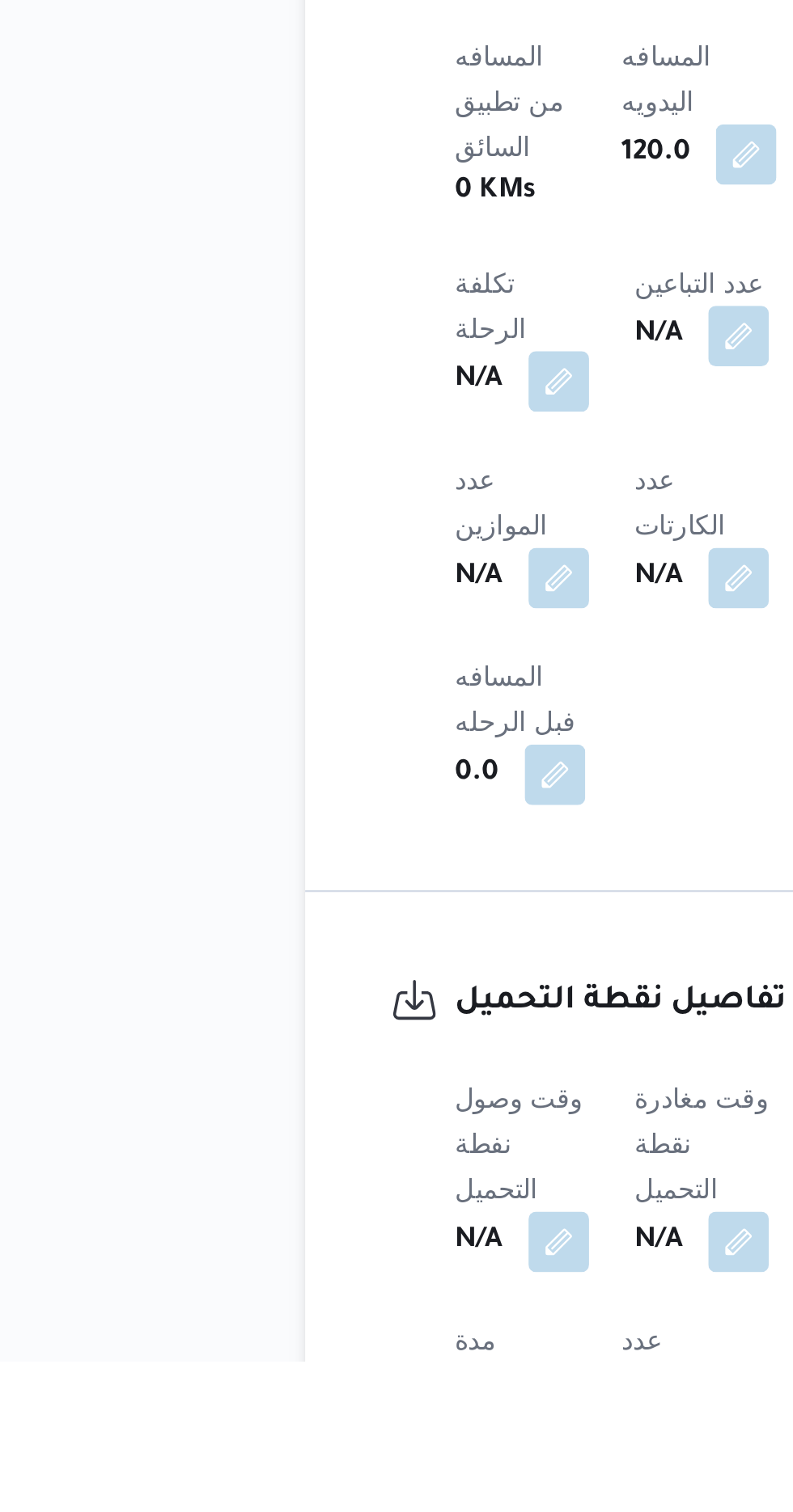
scroll to position [529, 0]
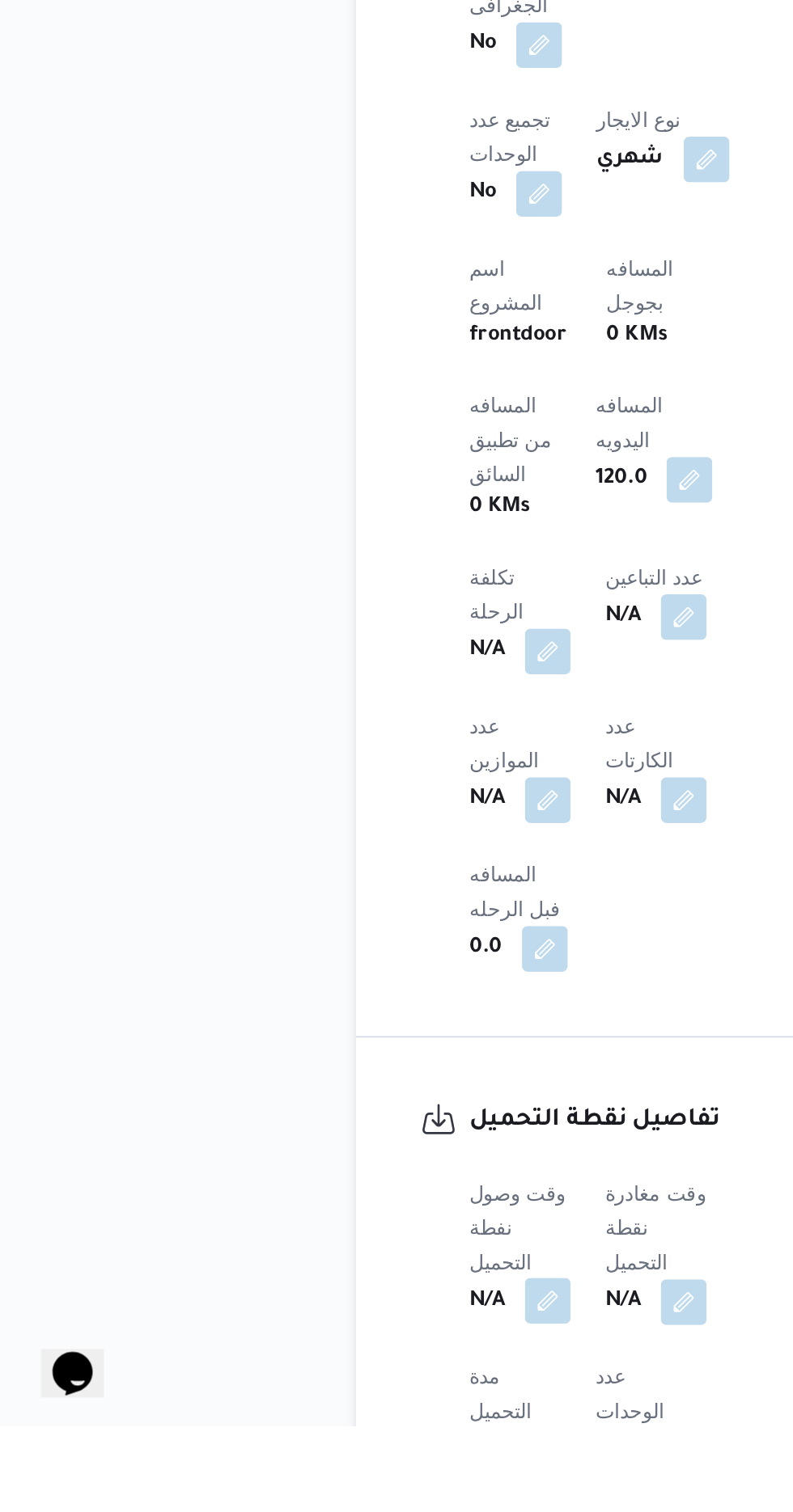
click at [325, 1429] on button "button" at bounding box center [319, 1441] width 26 height 26
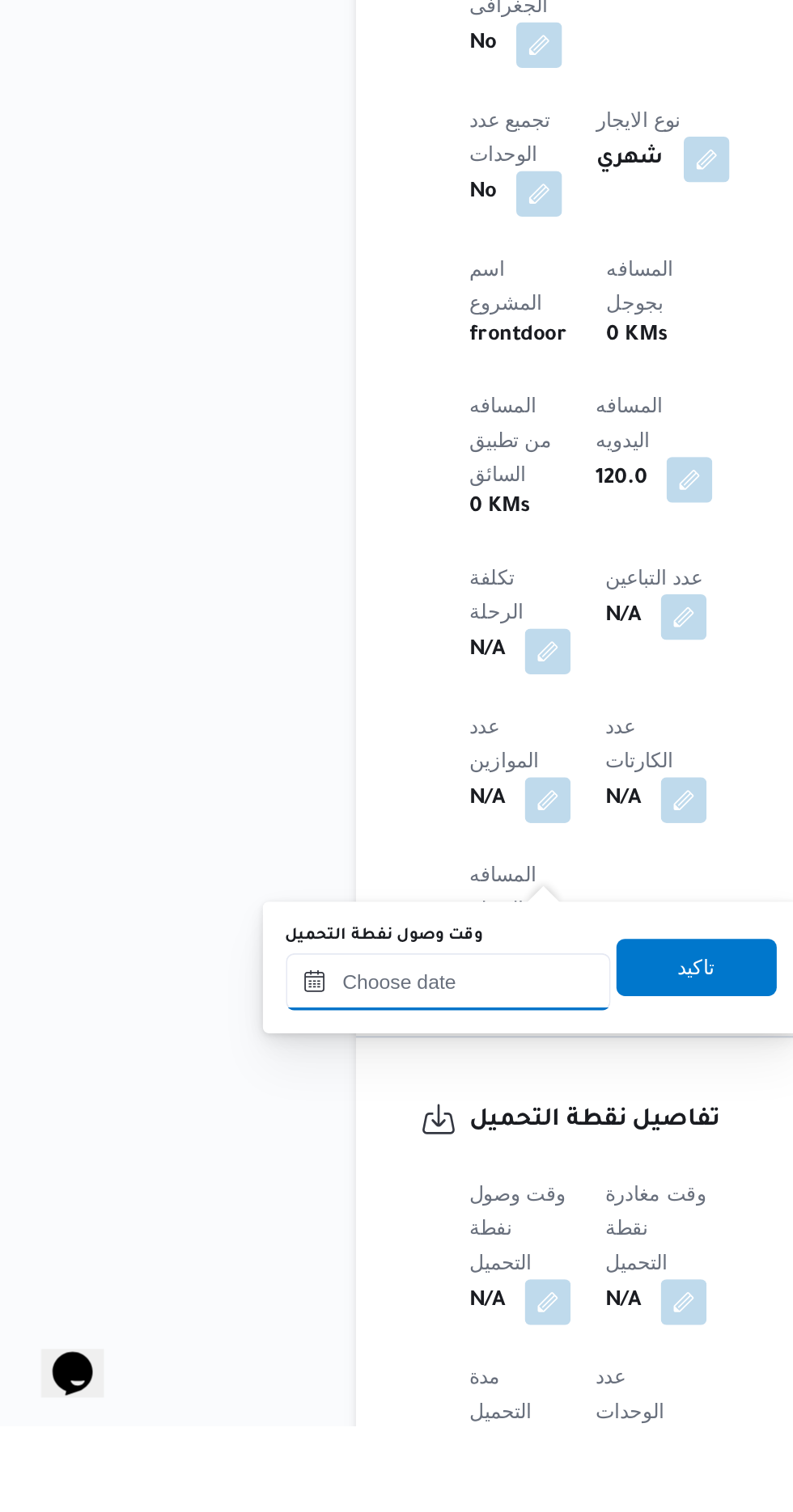
click at [295, 1263] on input "وقت وصول نفطة التحميل" at bounding box center [262, 1261] width 184 height 32
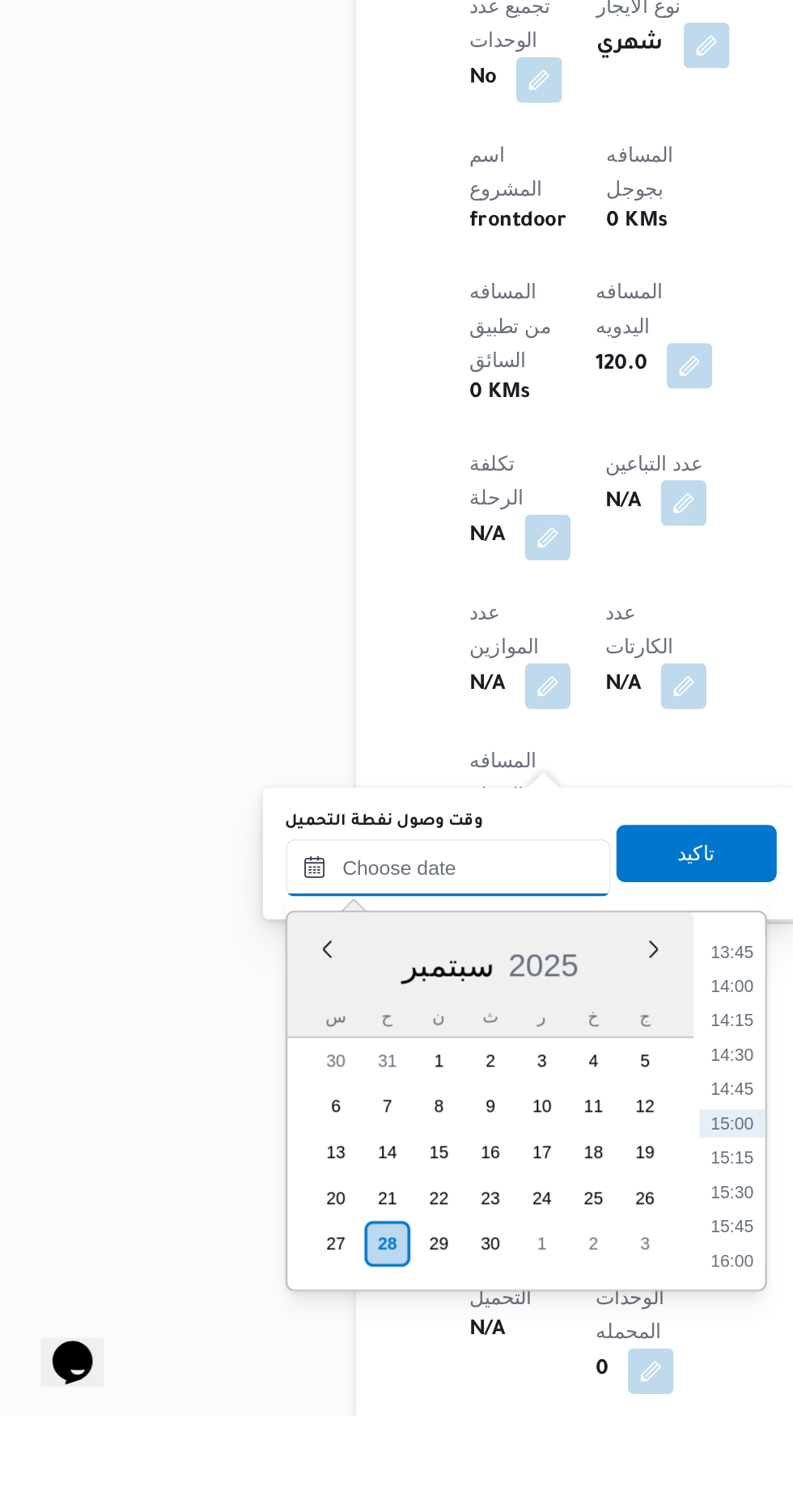
scroll to position [587, 0]
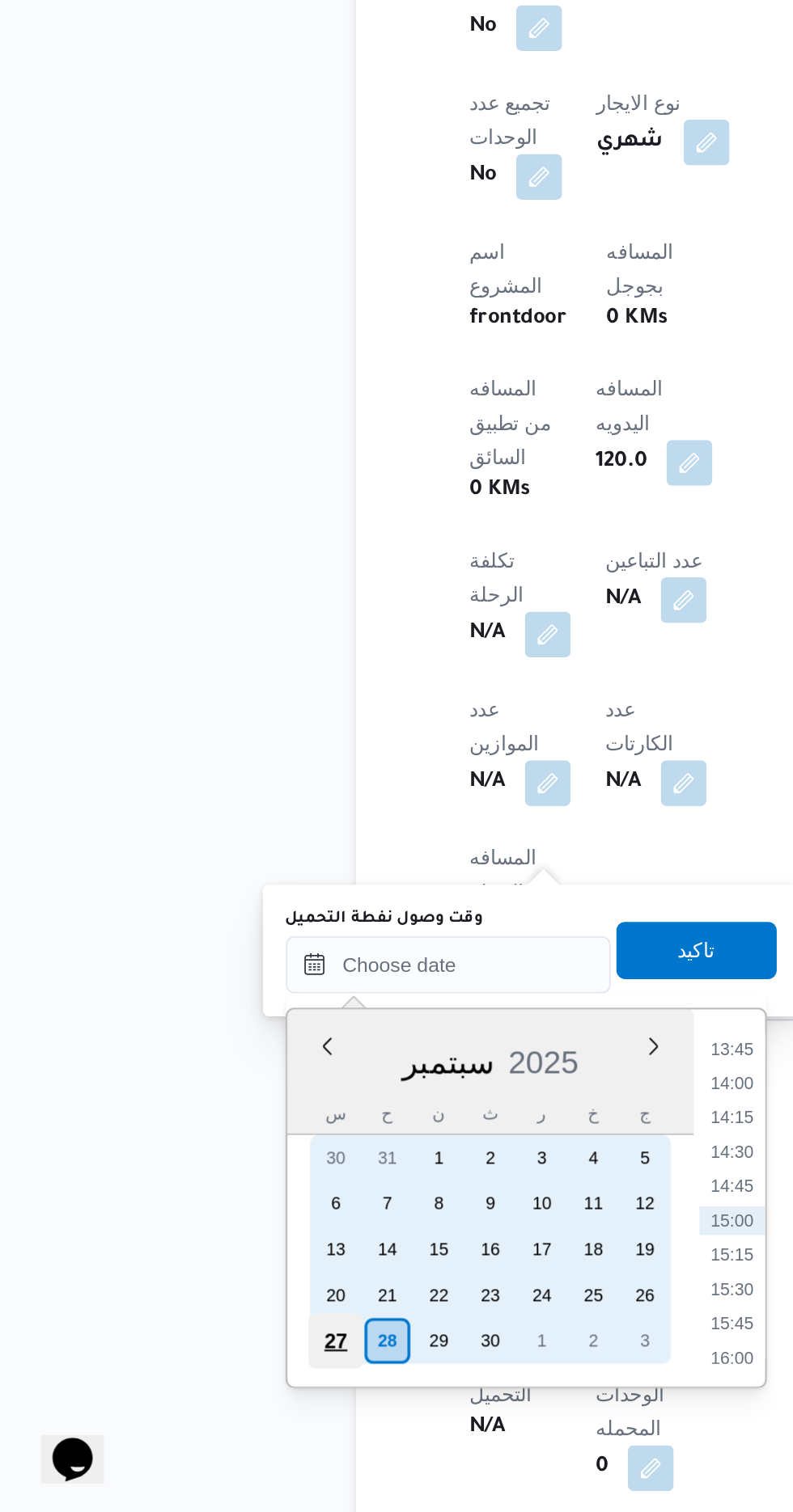
click at [198, 1412] on div "27" at bounding box center [198, 1415] width 31 height 31
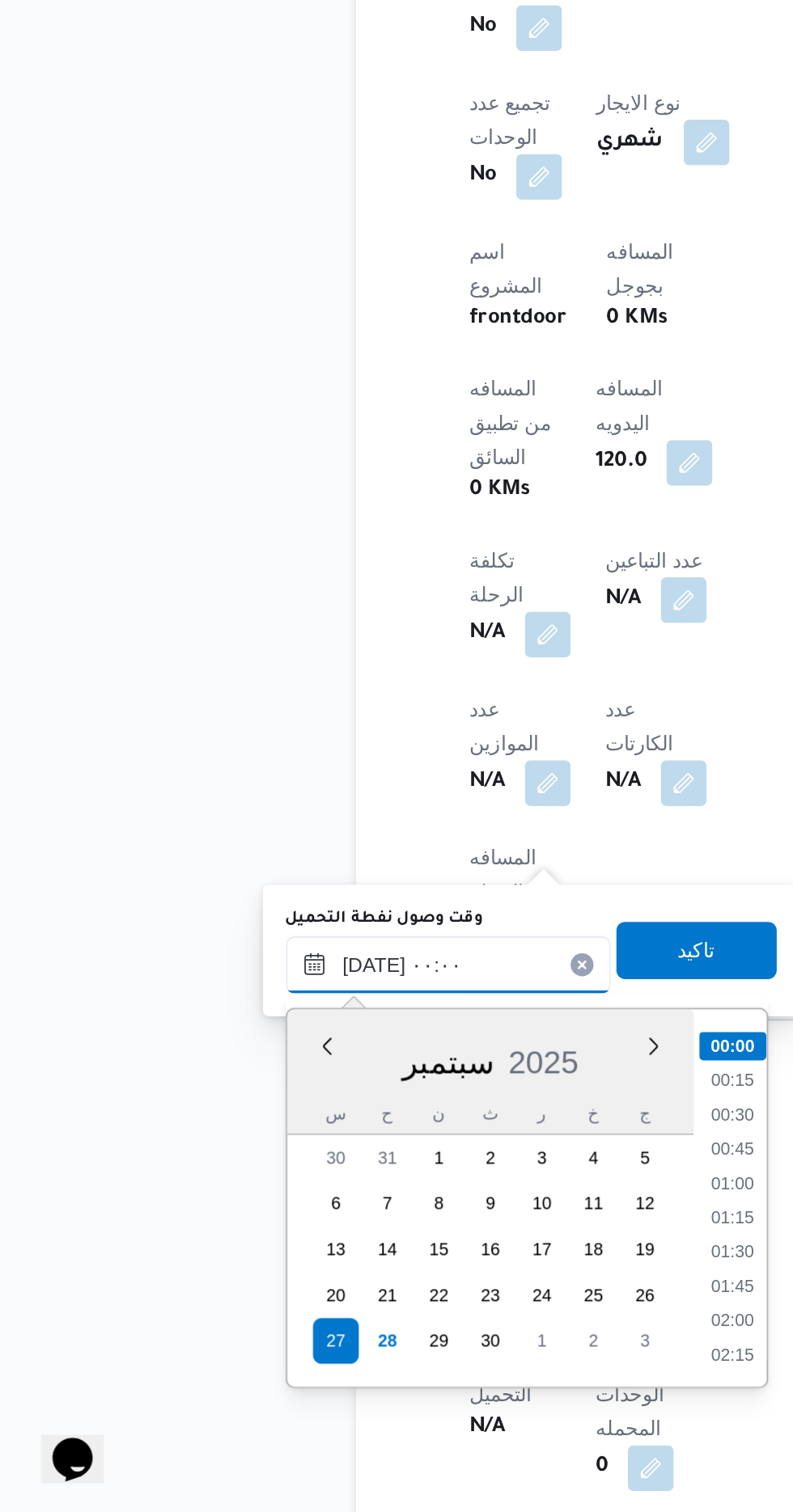
click at [176, 1206] on input "[DATE] ٠٠:٠٠" at bounding box center [262, 1202] width 184 height 32
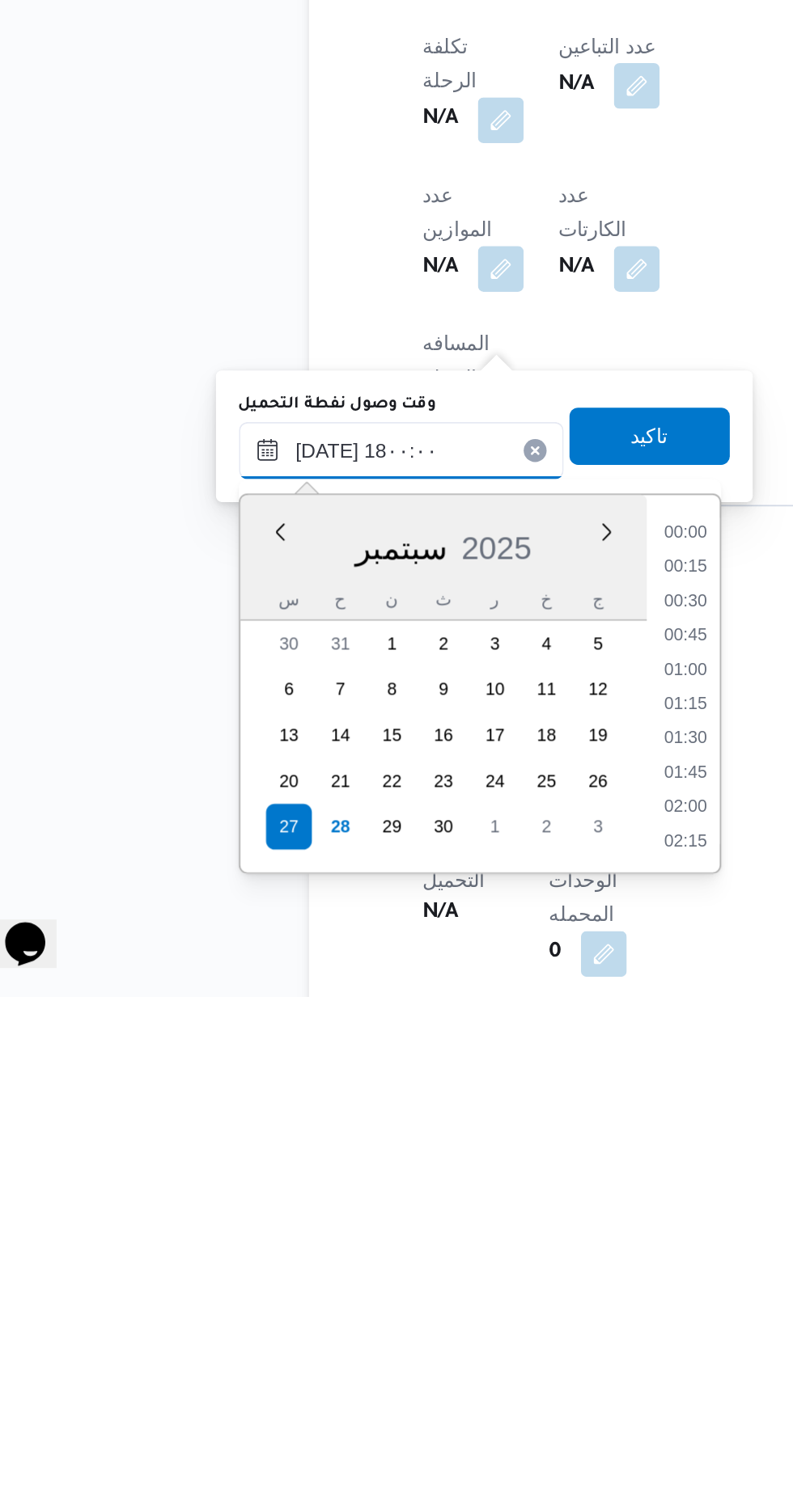
scroll to position [1228, 0]
click at [425, 1416] on li "18:00" at bounding box center [423, 1419] width 38 height 16
type input "[DATE] ١٨:٠٠"
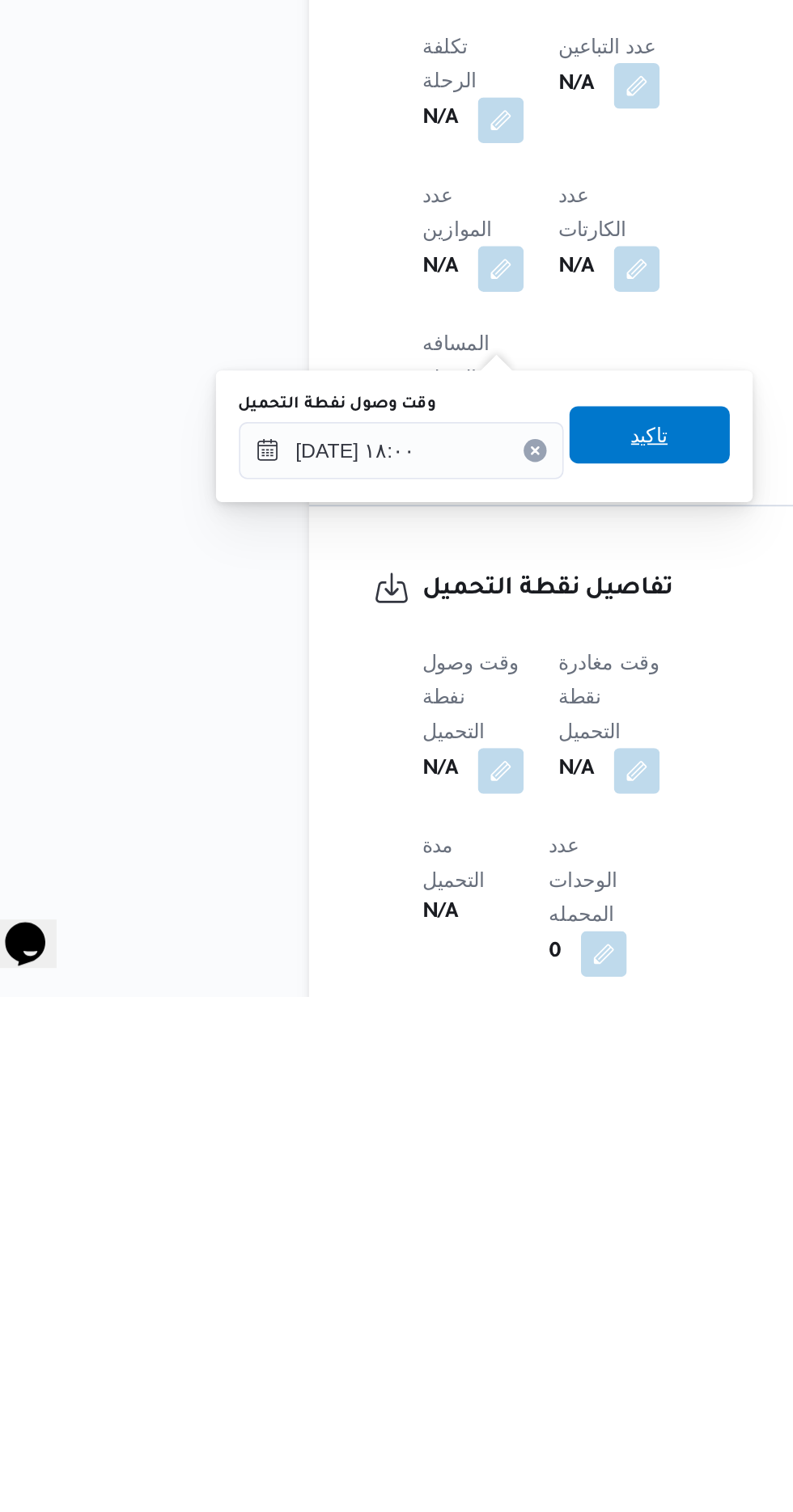
click at [430, 1193] on span "تاكيد" at bounding box center [403, 1194] width 90 height 32
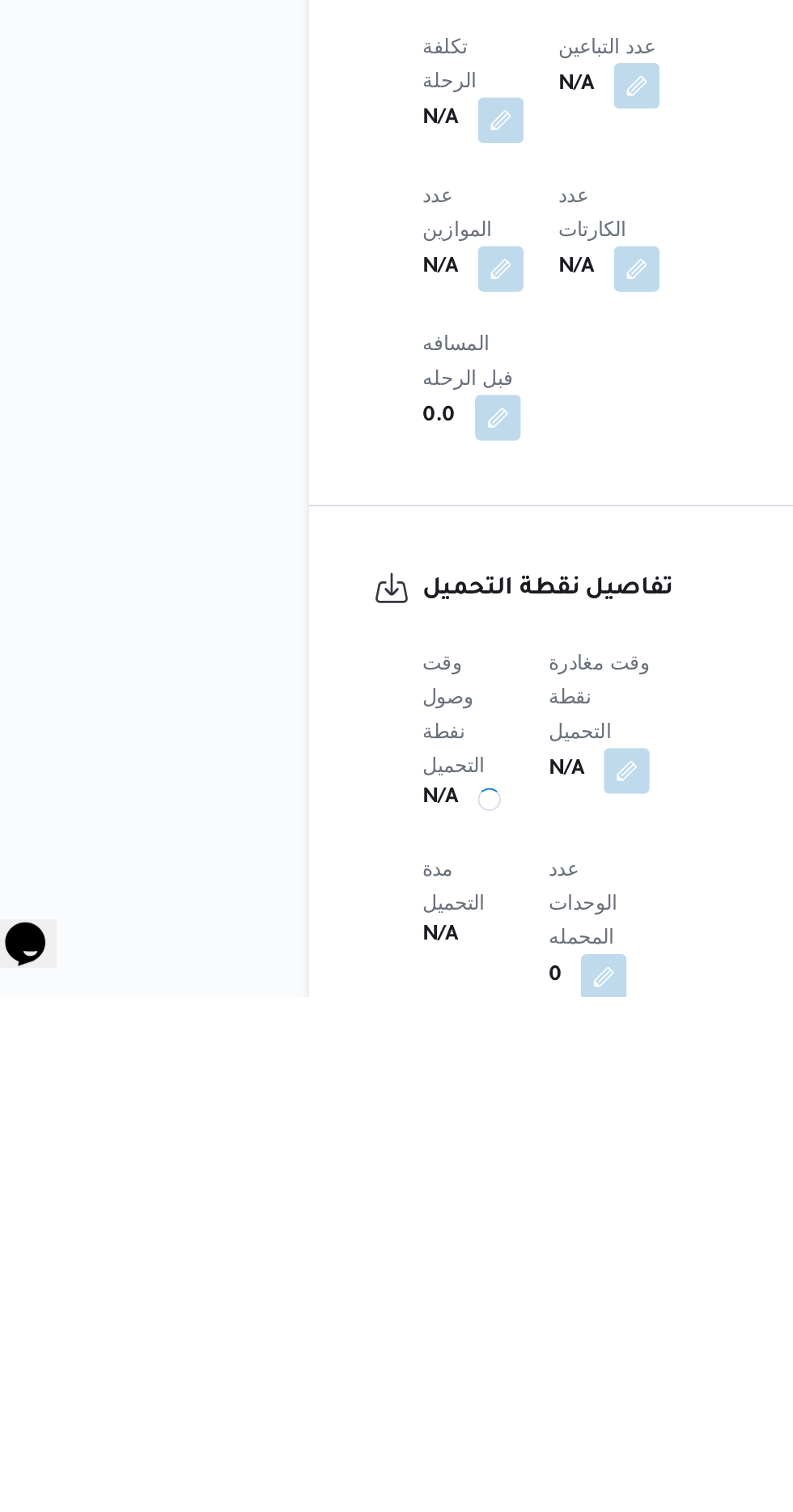
scroll to position [587, 0]
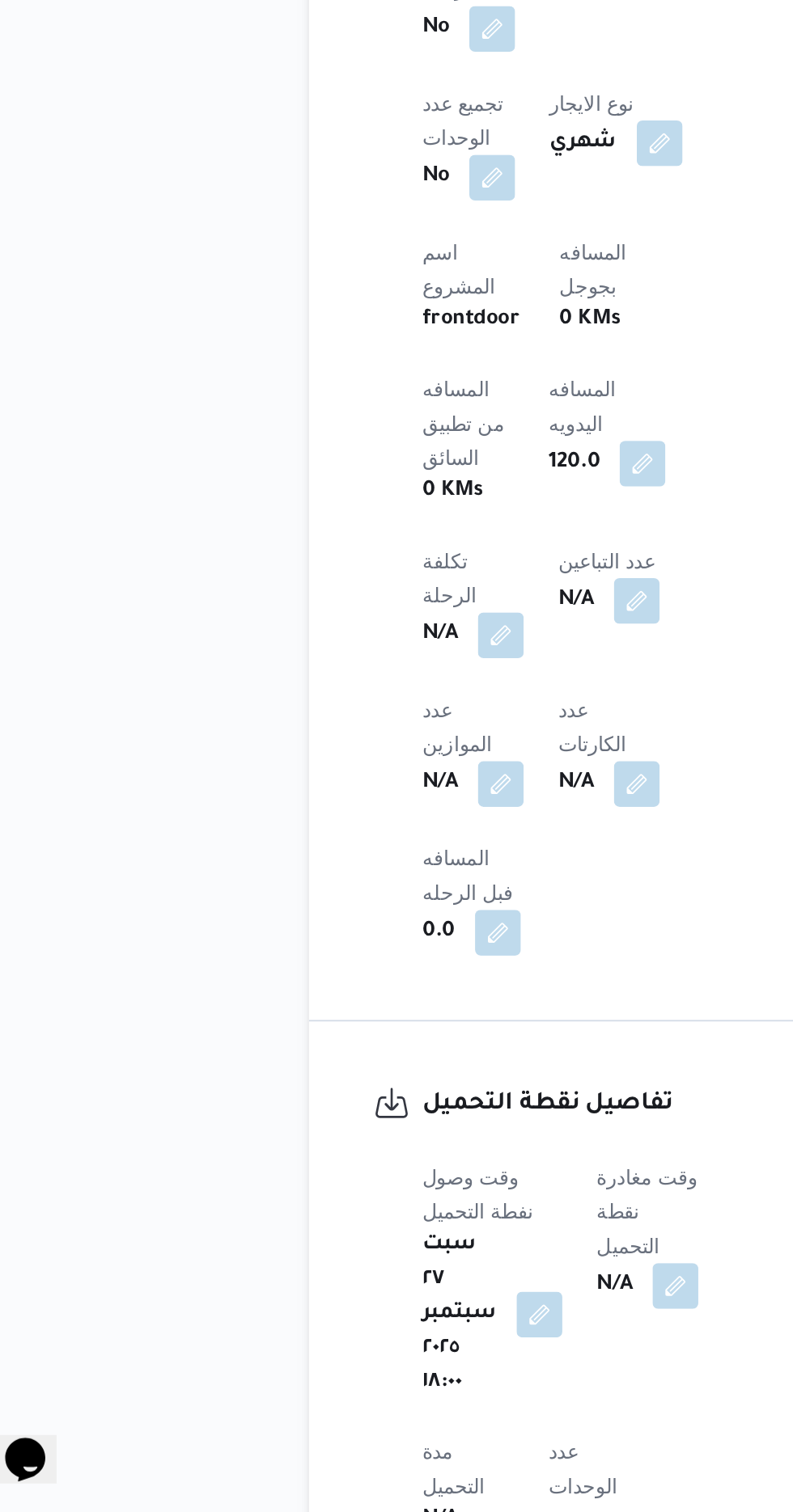
click at [404, 1372] on span at bounding box center [413, 1384] width 34 height 26
click at [429, 1371] on button "button" at bounding box center [417, 1383] width 26 height 26
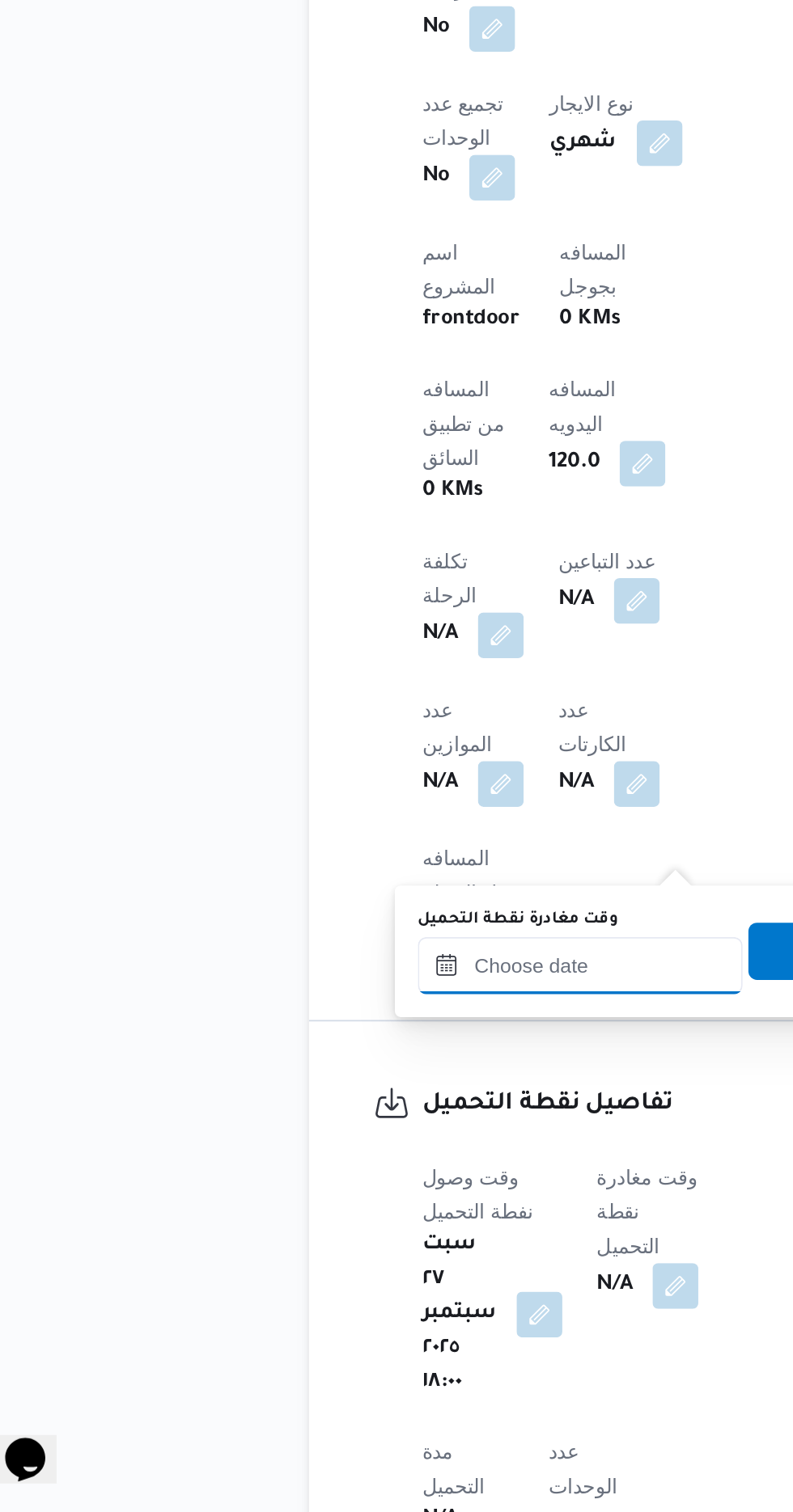
click at [379, 1200] on input "وقت مغادرة نقطة التحميل" at bounding box center [364, 1203] width 184 height 32
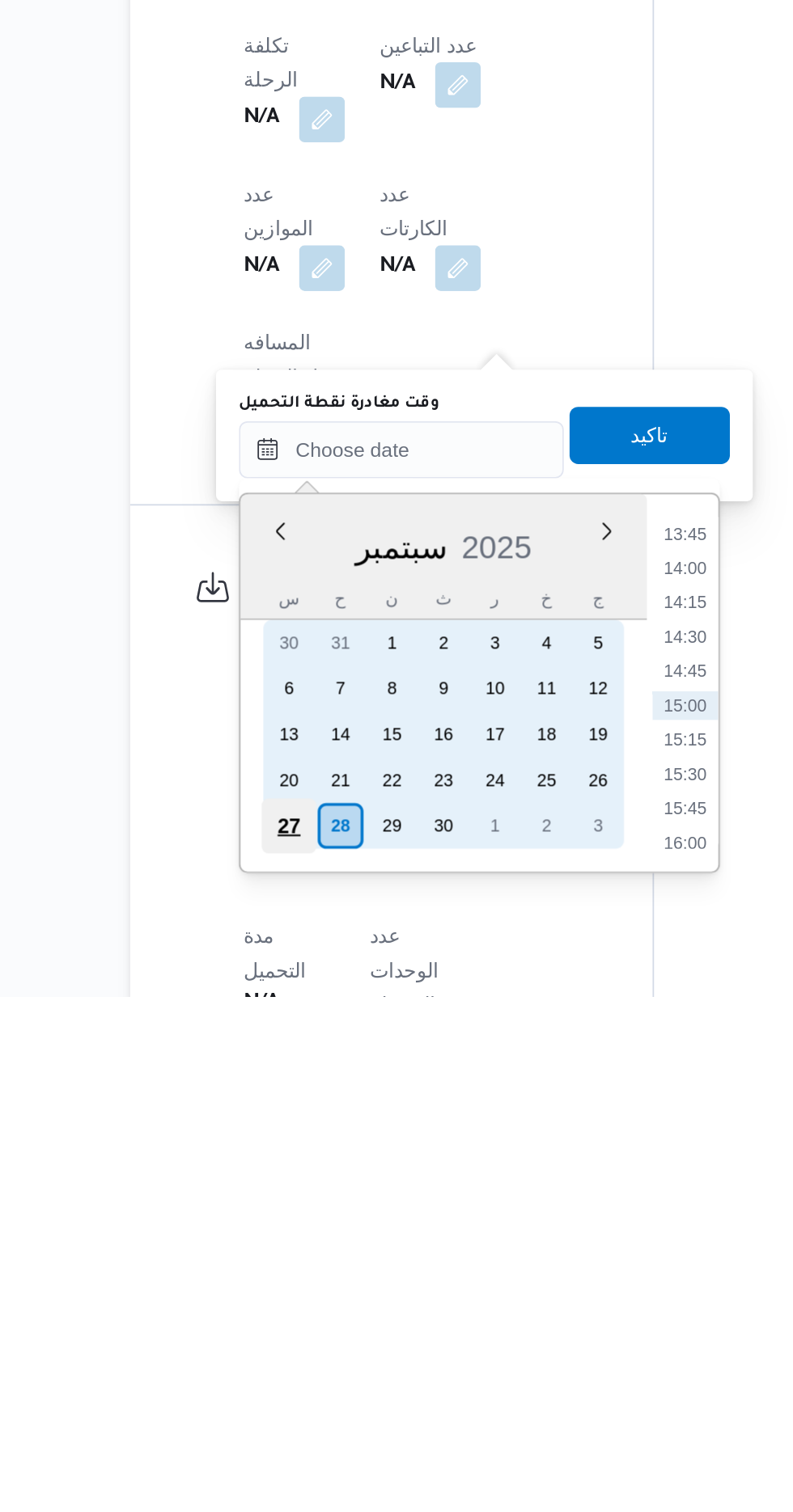
click at [297, 1414] on div "27" at bounding box center [299, 1416] width 31 height 31
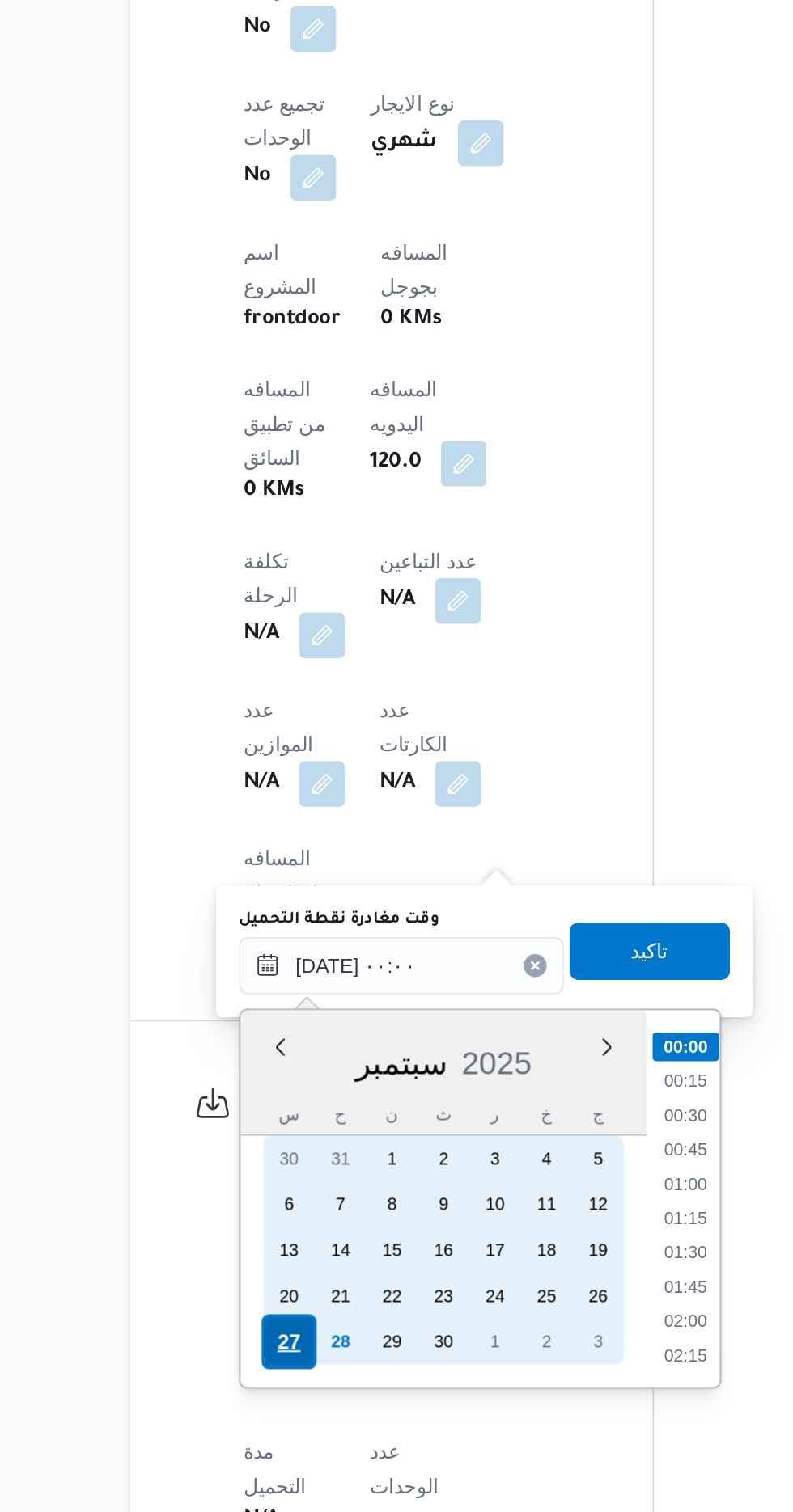
click at [285, 1418] on div "27" at bounding box center [299, 1416] width 31 height 31
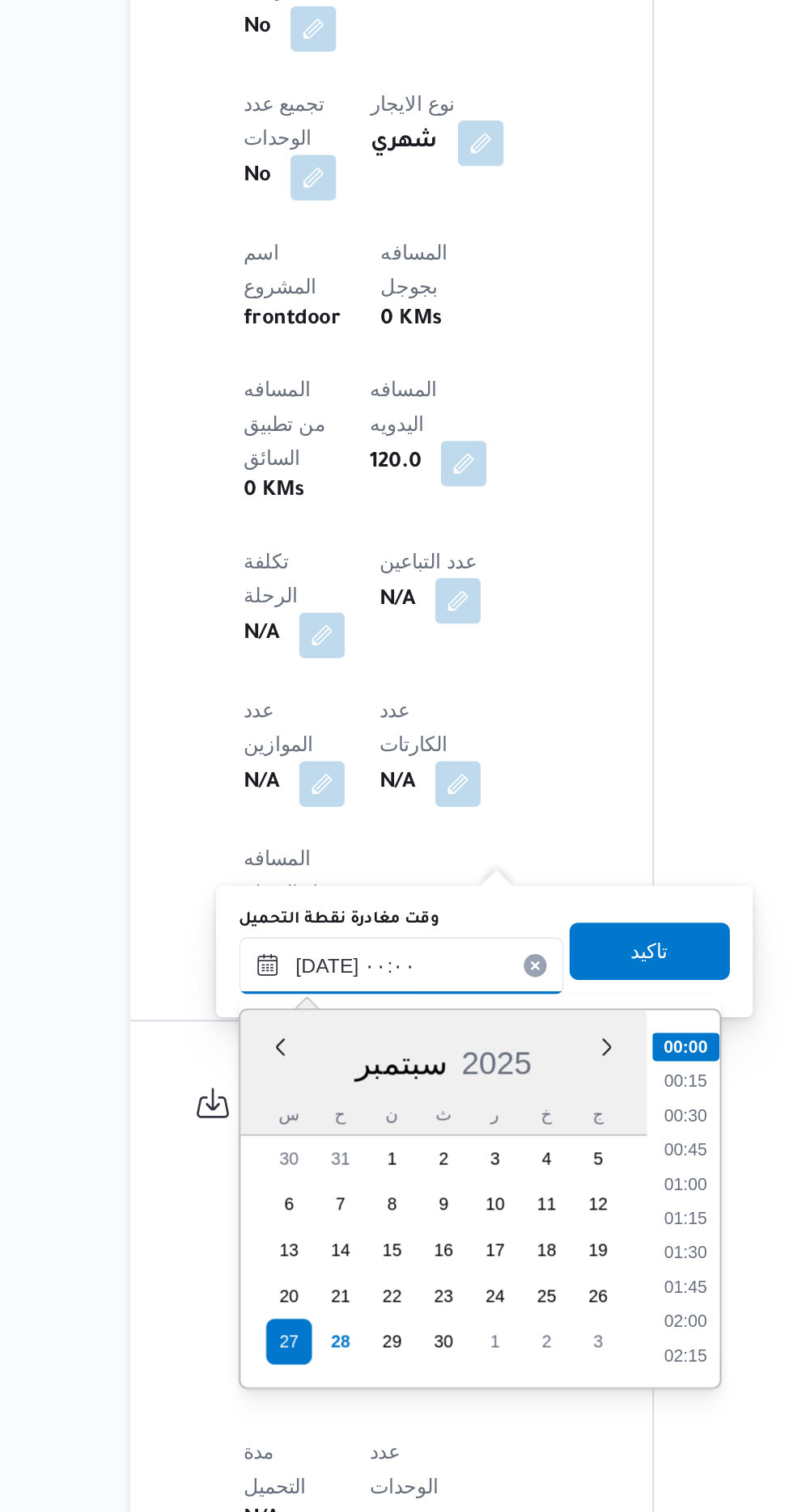
click at [305, 1203] on input "[DATE] ٠٠:٠٠" at bounding box center [364, 1203] width 184 height 32
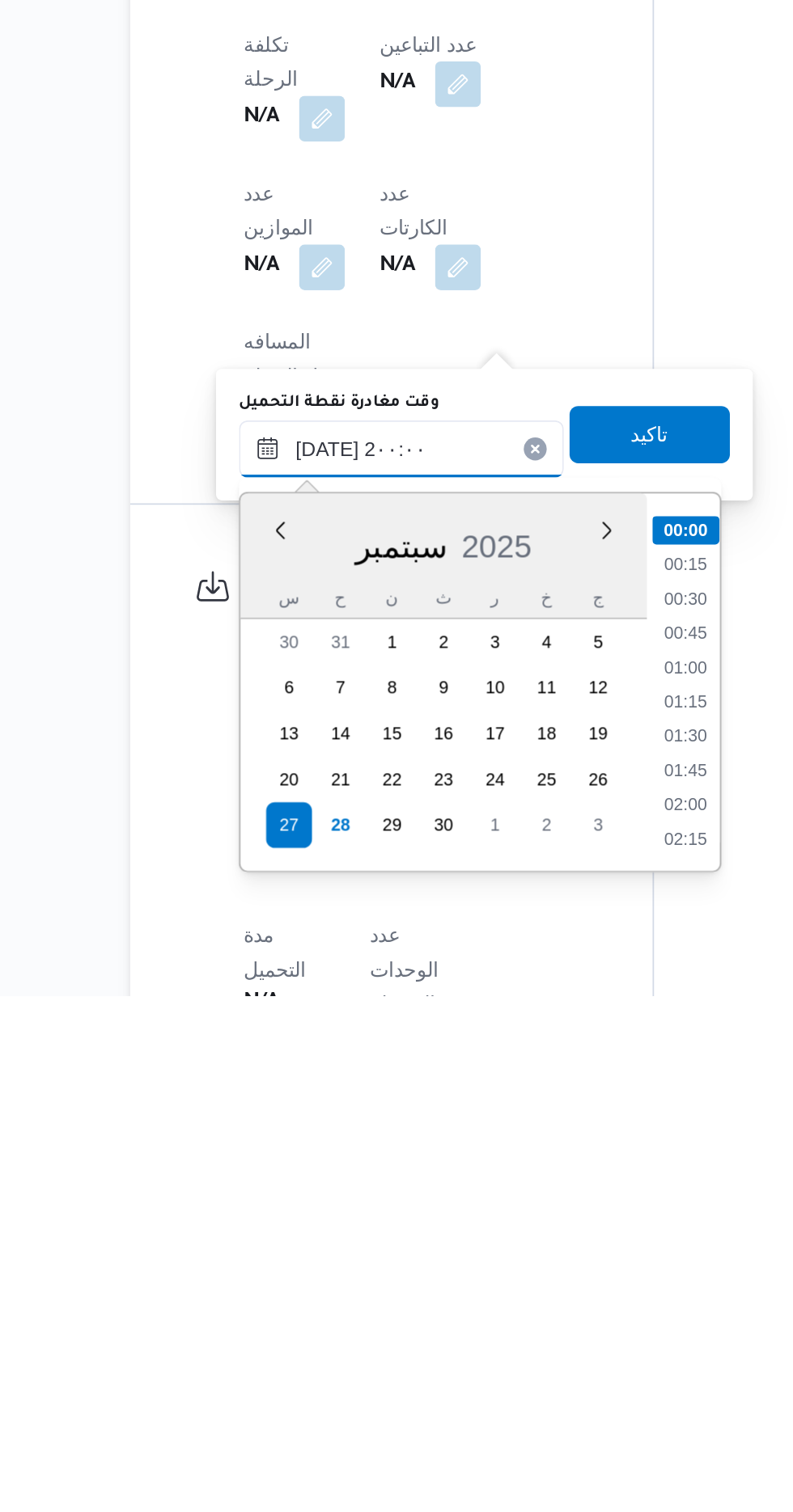
scroll to position [1383, 0]
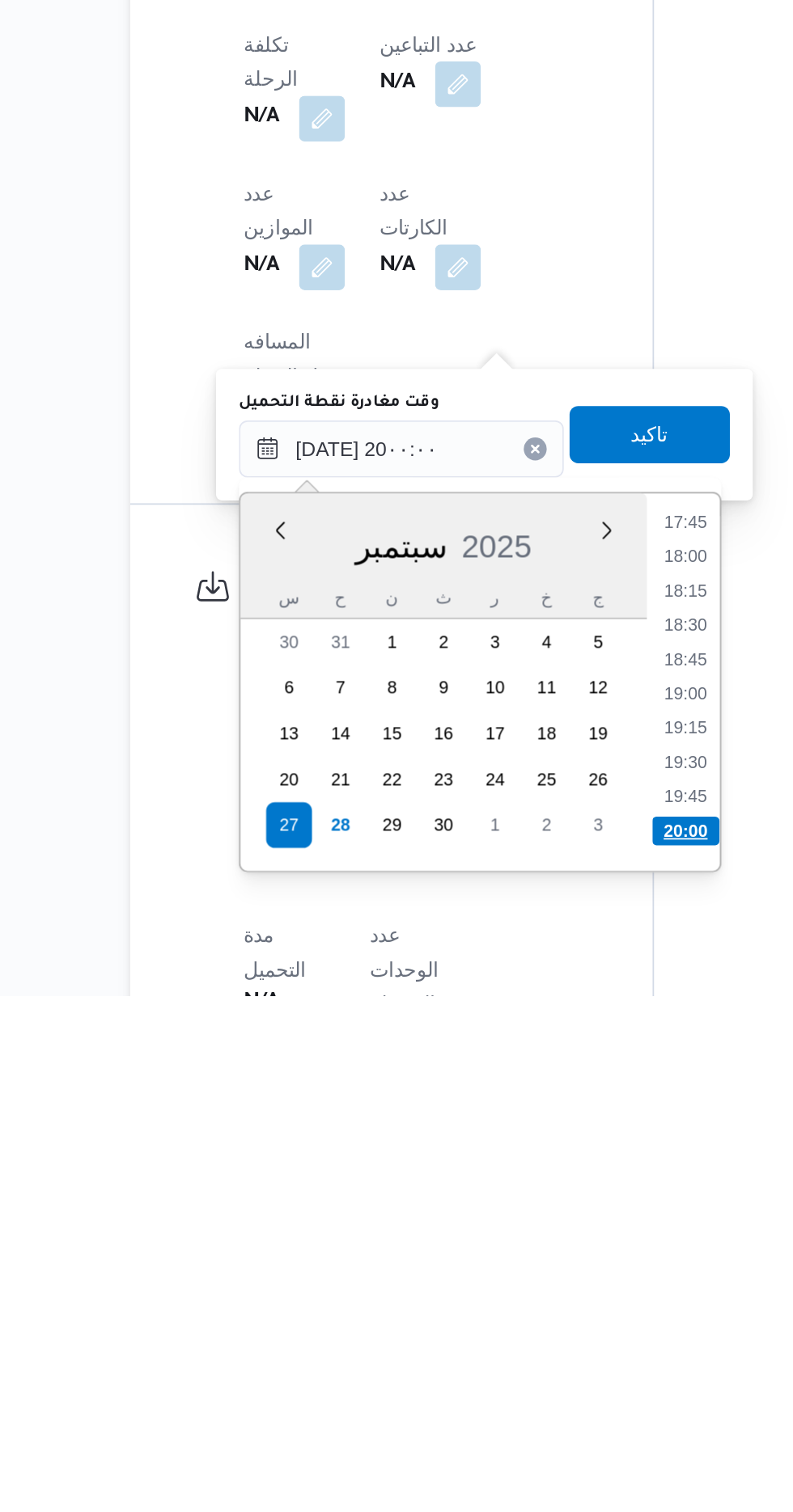
click at [521, 1416] on li "20:00" at bounding box center [525, 1419] width 38 height 16
type input "[DATE] ٢٠:٠٠"
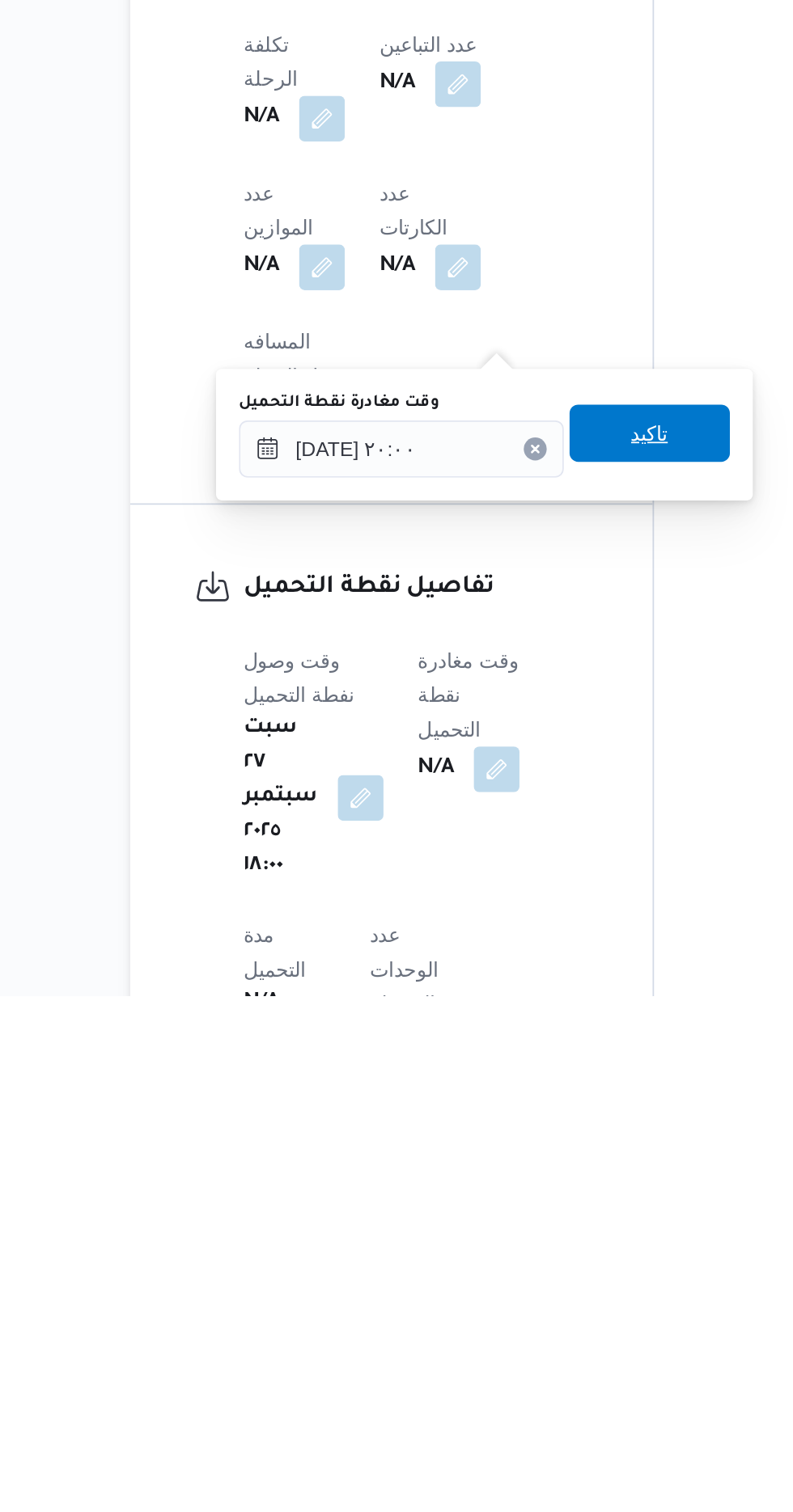
click at [529, 1210] on span "تاكيد" at bounding box center [504, 1194] width 90 height 32
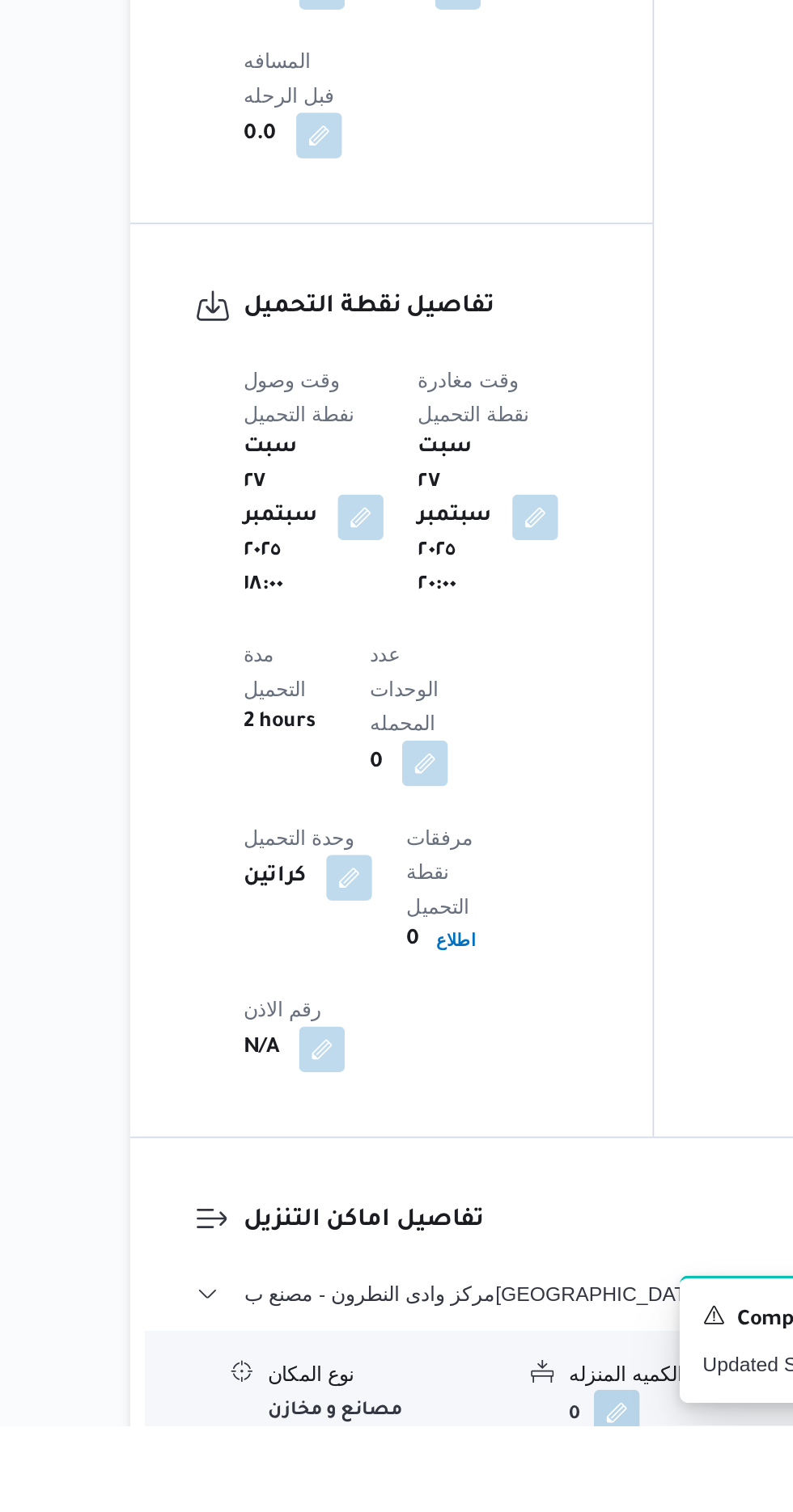
scroll to position [990, 0]
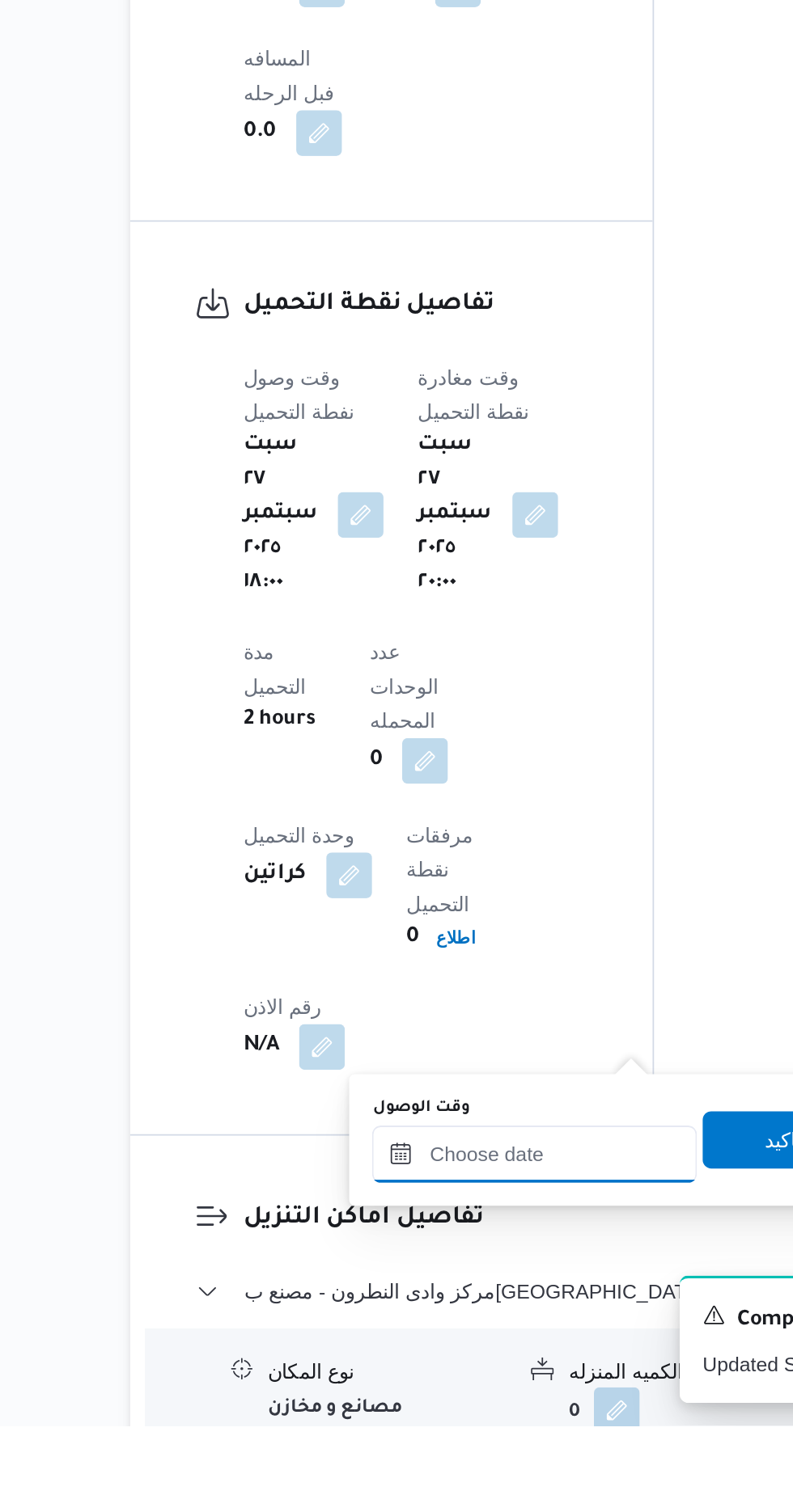
click at [454, 1354] on input "وقت الوصول" at bounding box center [440, 1359] width 184 height 32
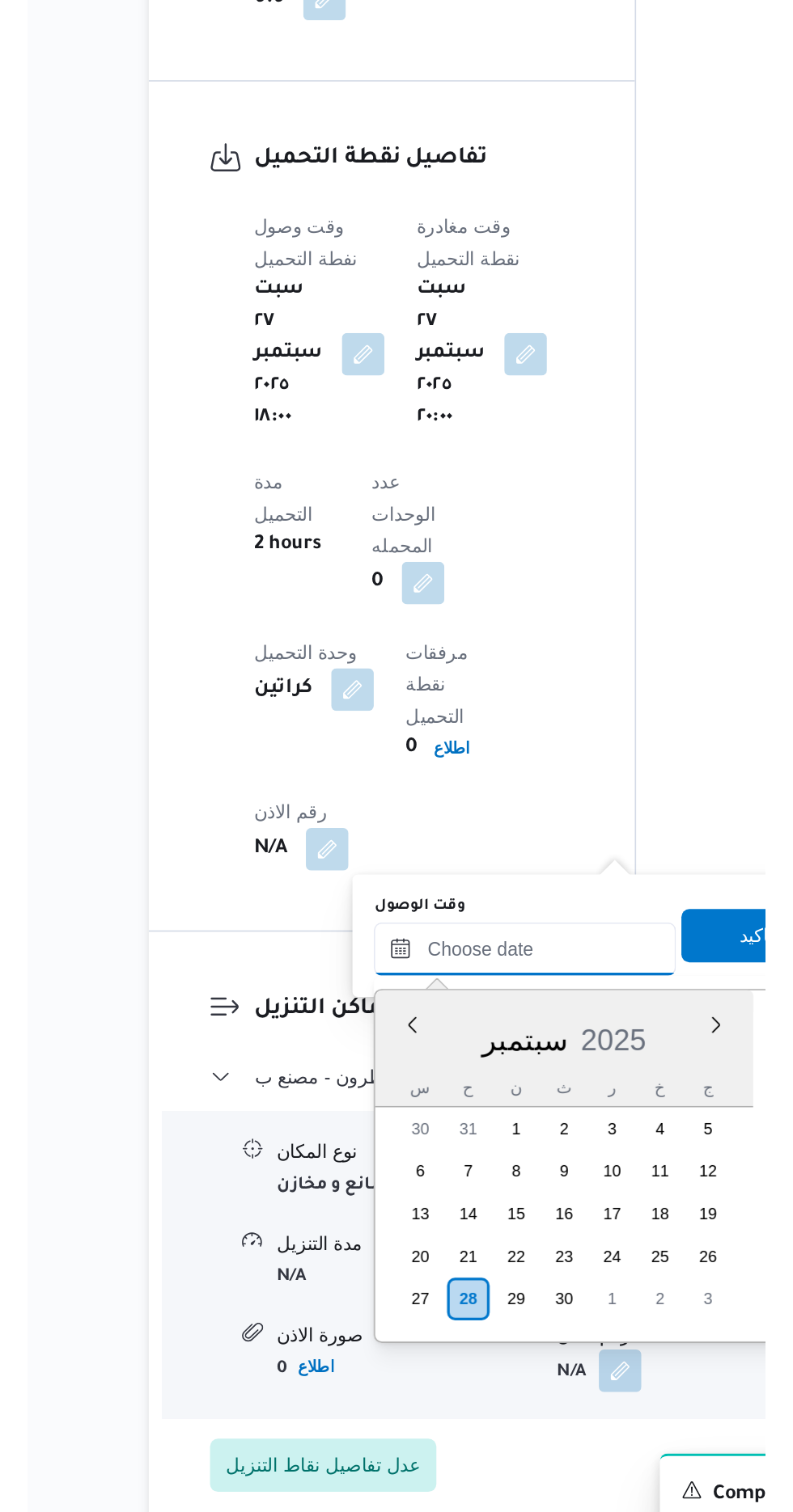
scroll to position [1066, 0]
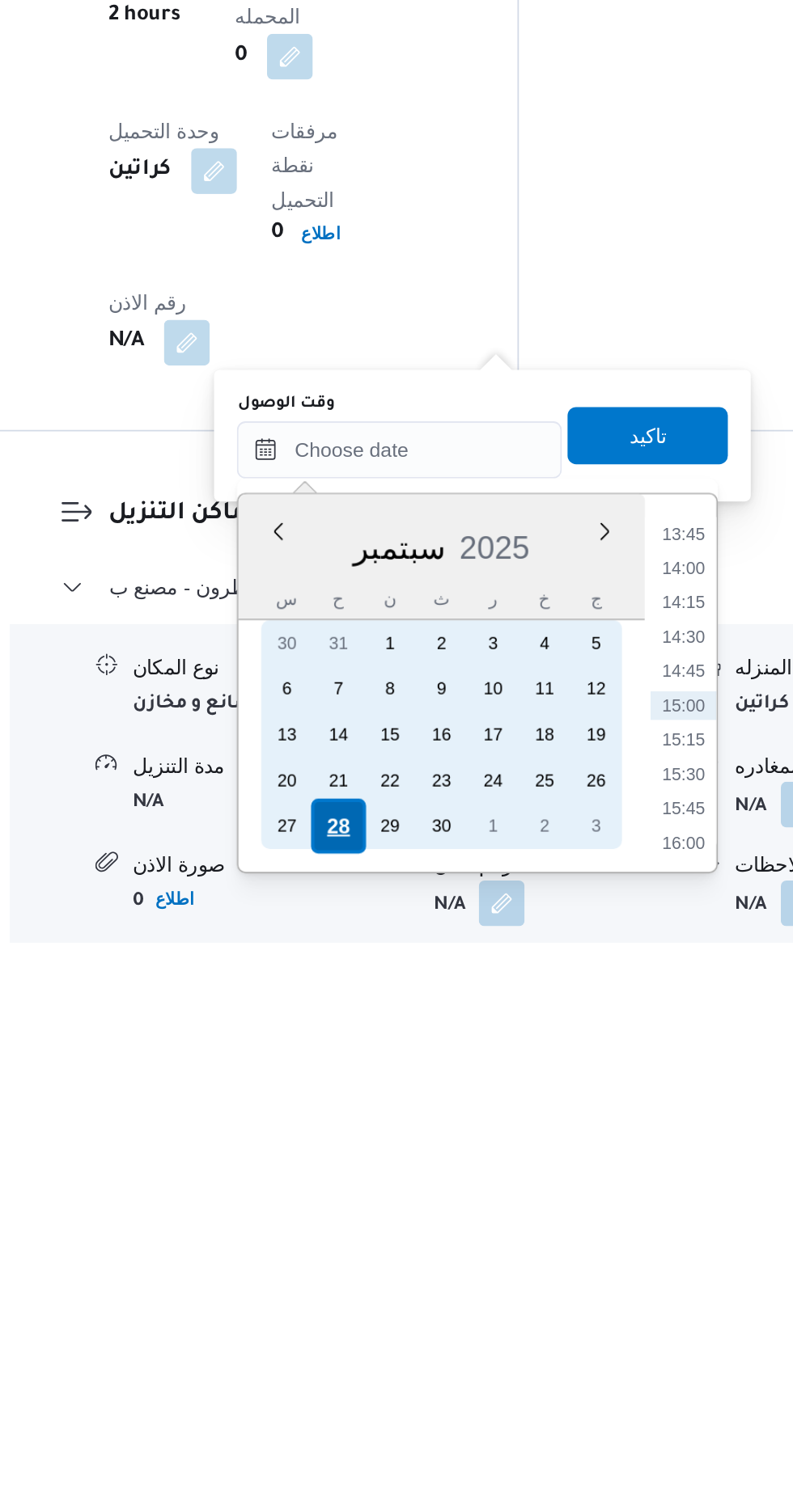
click at [402, 1446] on div "28" at bounding box center [405, 1446] width 31 height 31
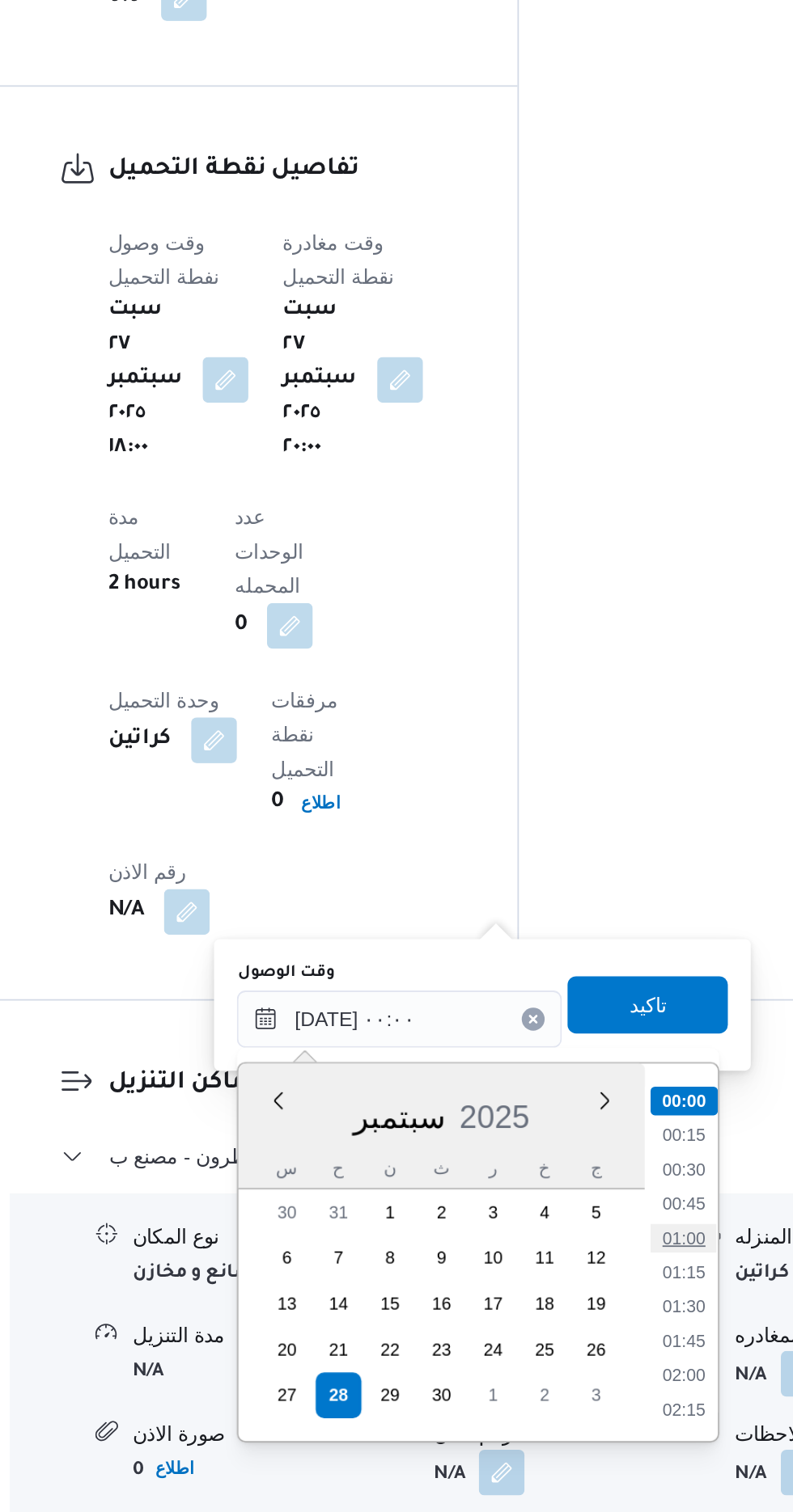
click at [605, 1355] on li "01:00" at bounding box center [600, 1356] width 37 height 16
type input "[DATE] ٠١:٠٠"
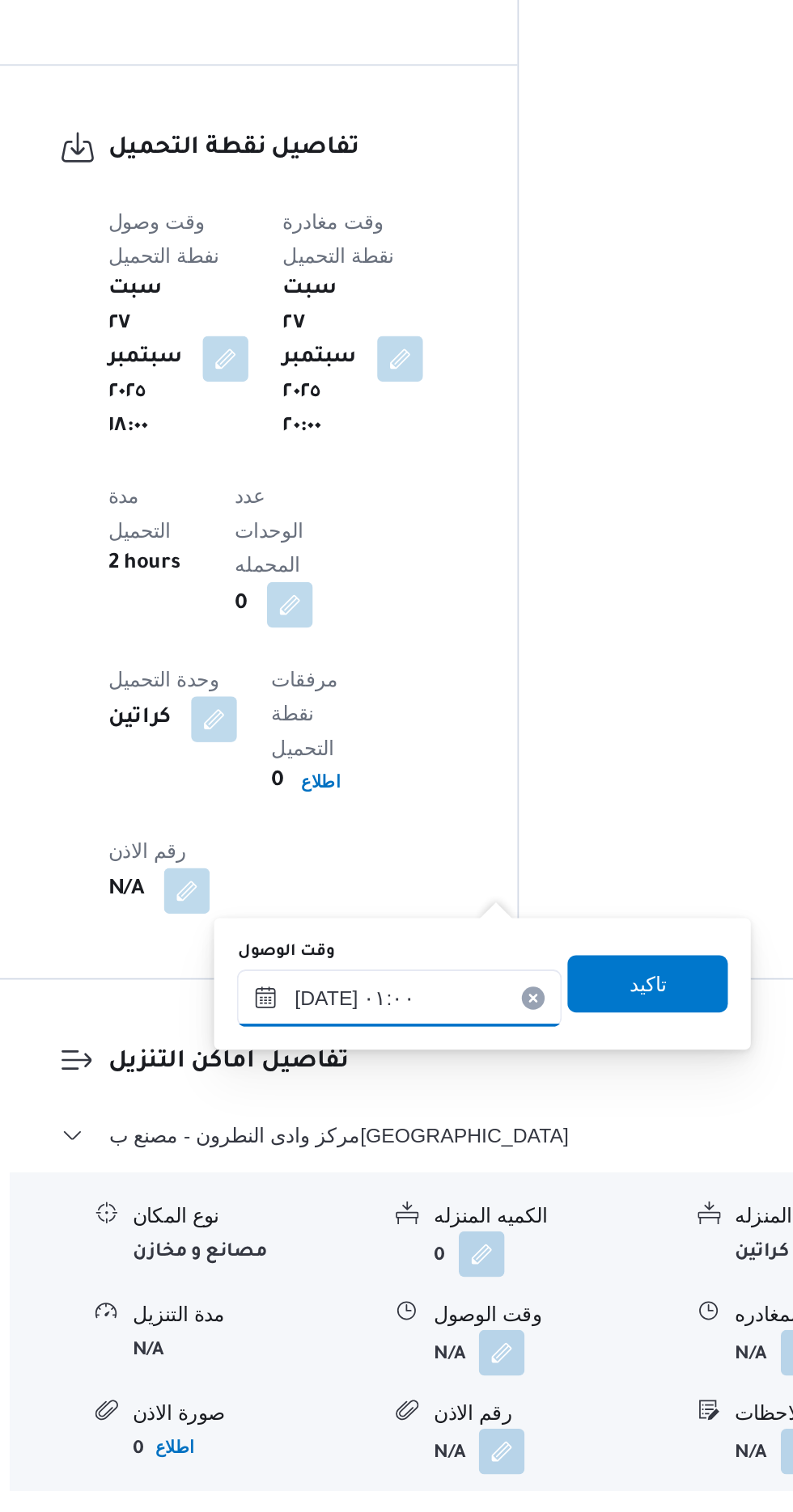
scroll to position [1117, 0]
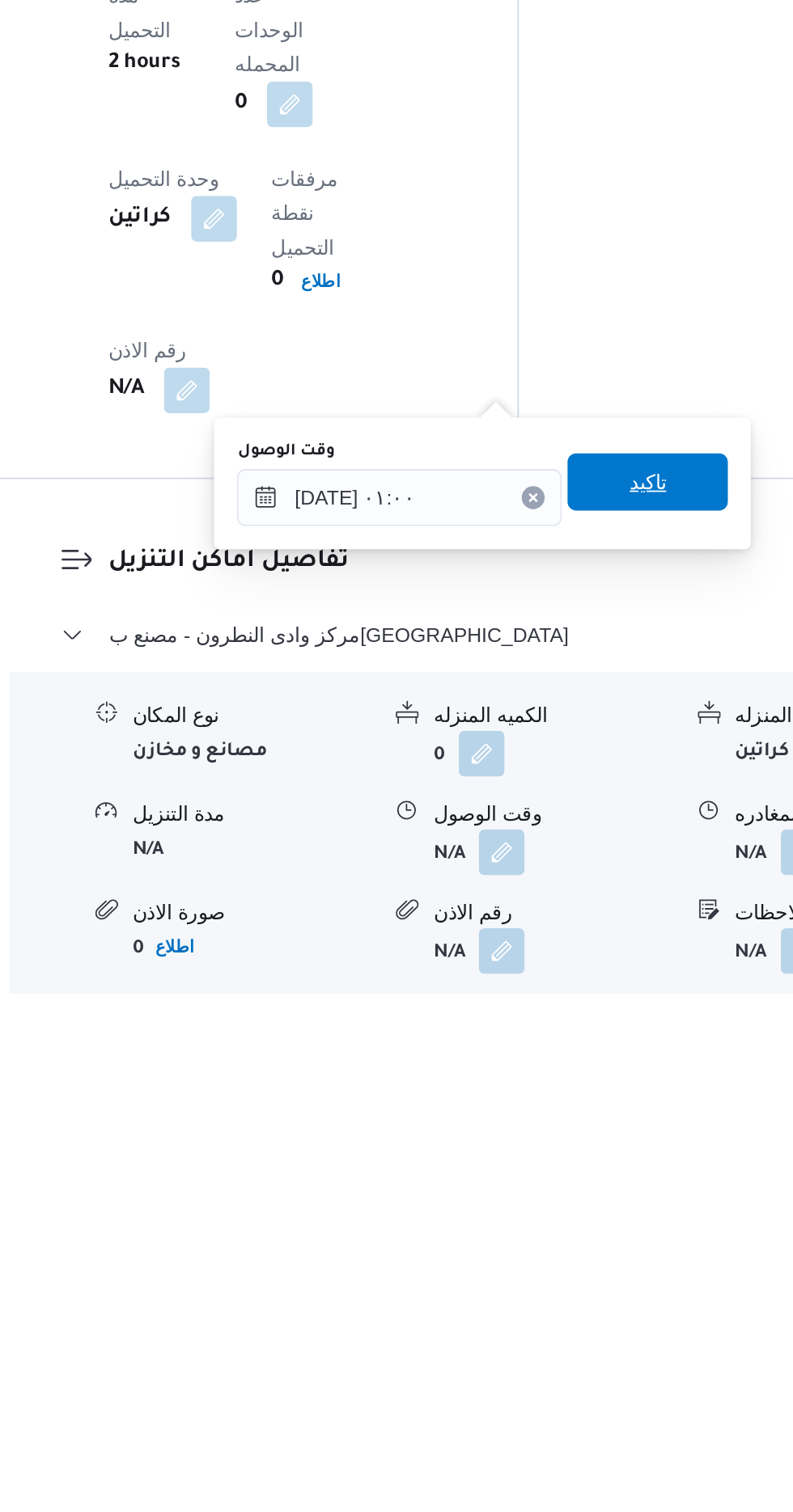
click at [606, 1222] on span "تاكيد" at bounding box center [579, 1223] width 90 height 32
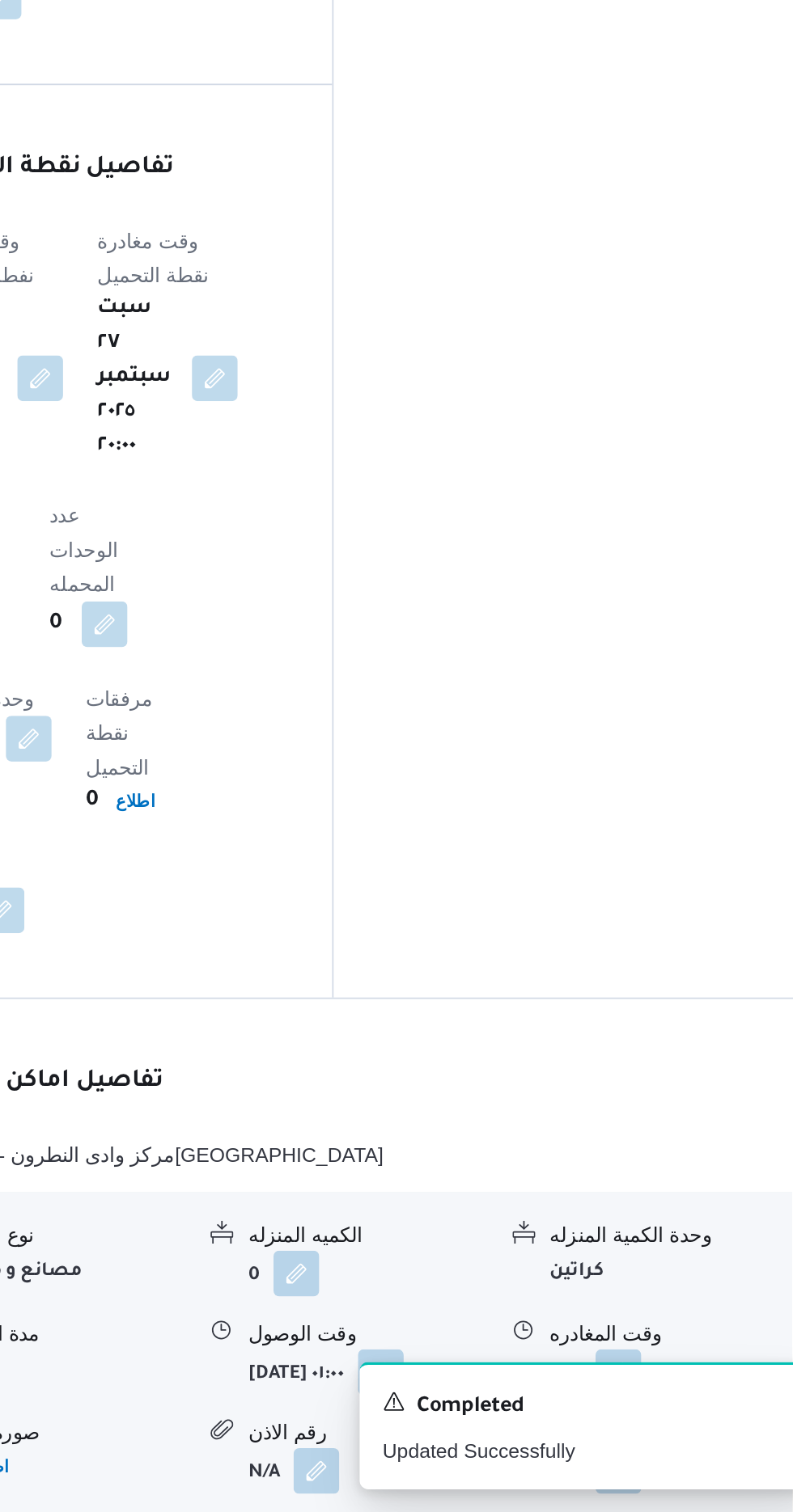
scroll to position [1116, 0]
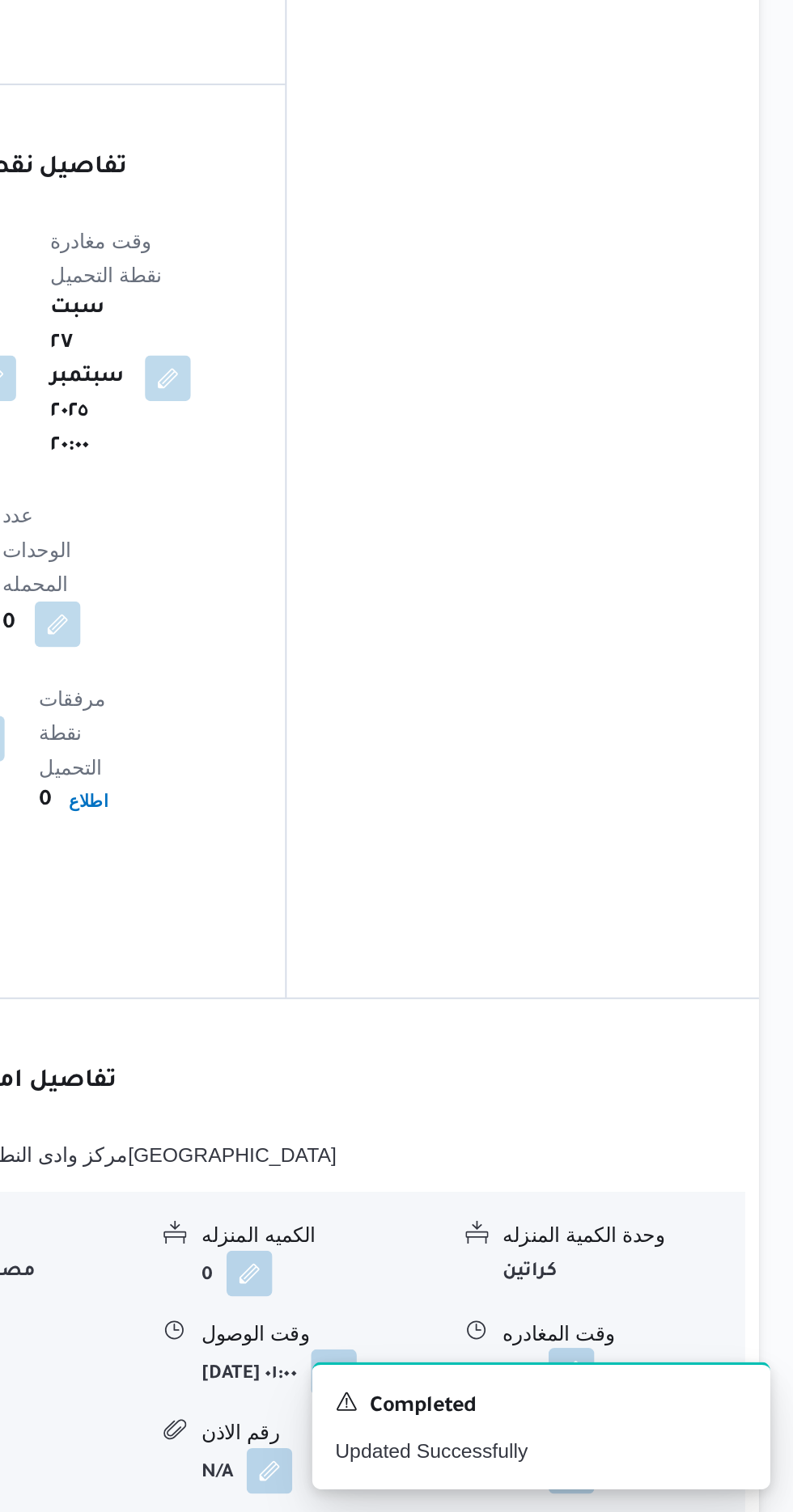
click at [660, 1419] on button "button" at bounding box center [667, 1432] width 26 height 26
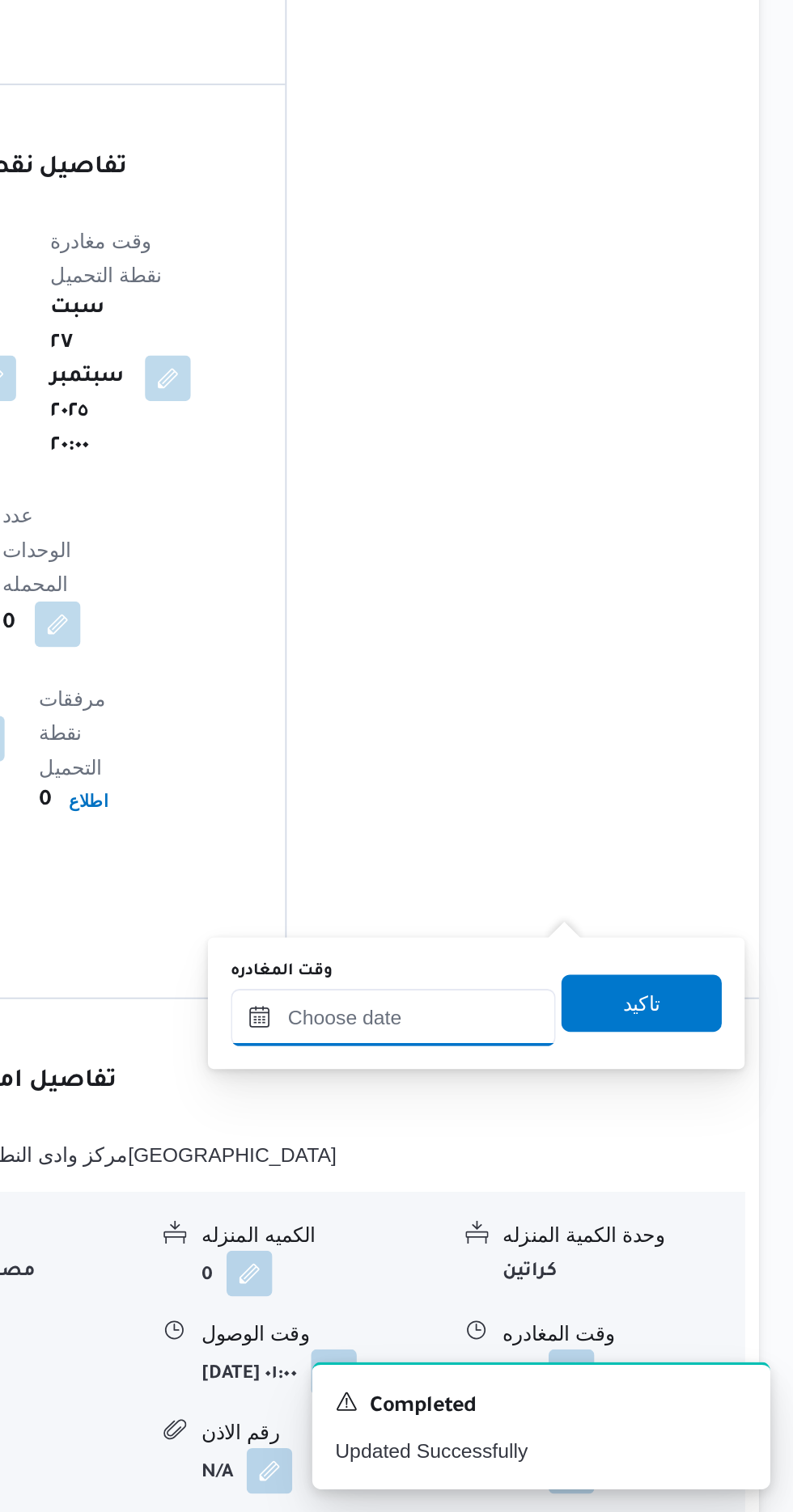
click at [598, 1226] on input "وقت المغادره" at bounding box center [567, 1233] width 184 height 32
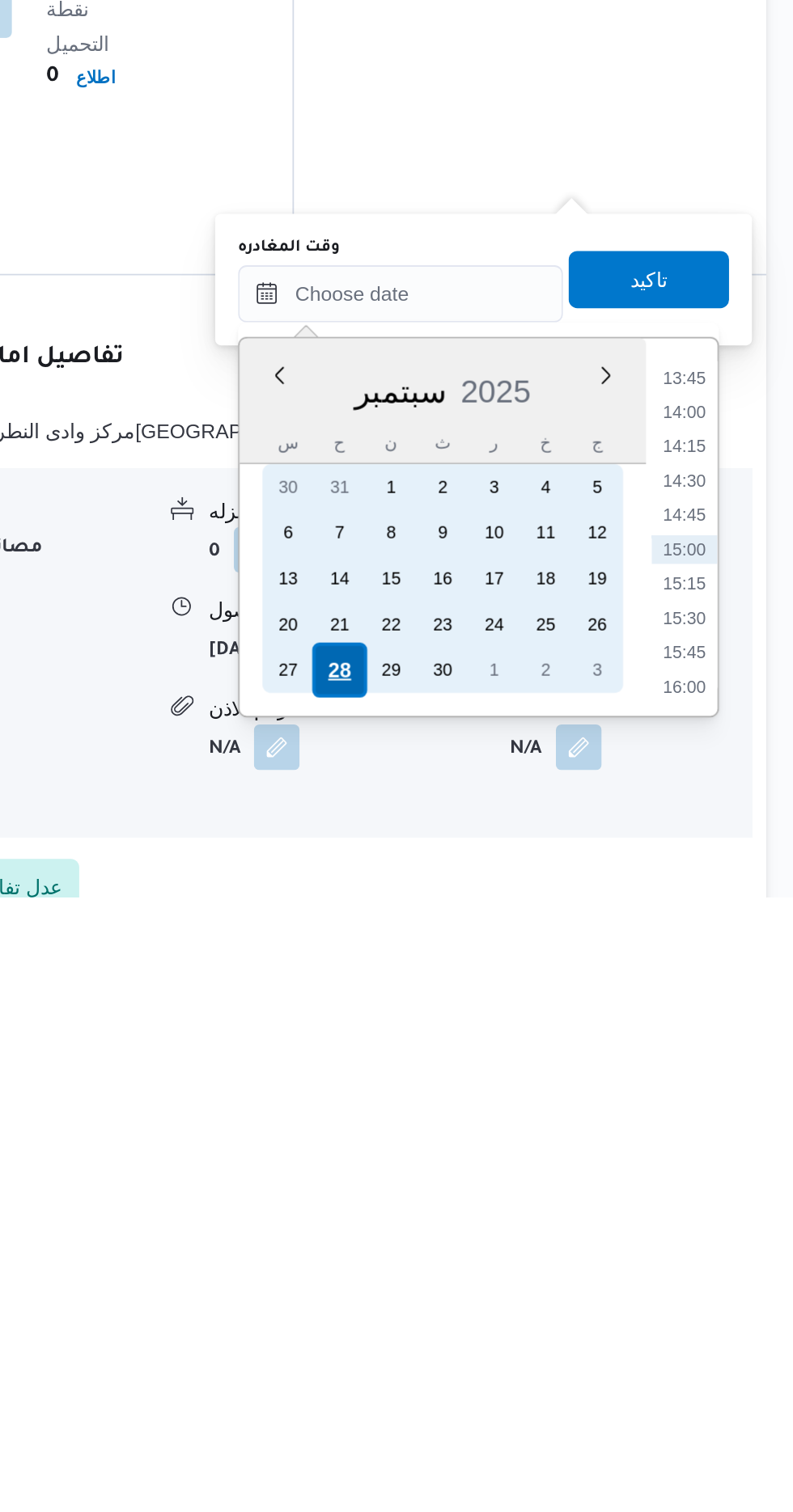
click at [532, 1377] on div "28" at bounding box center [532, 1383] width 31 height 31
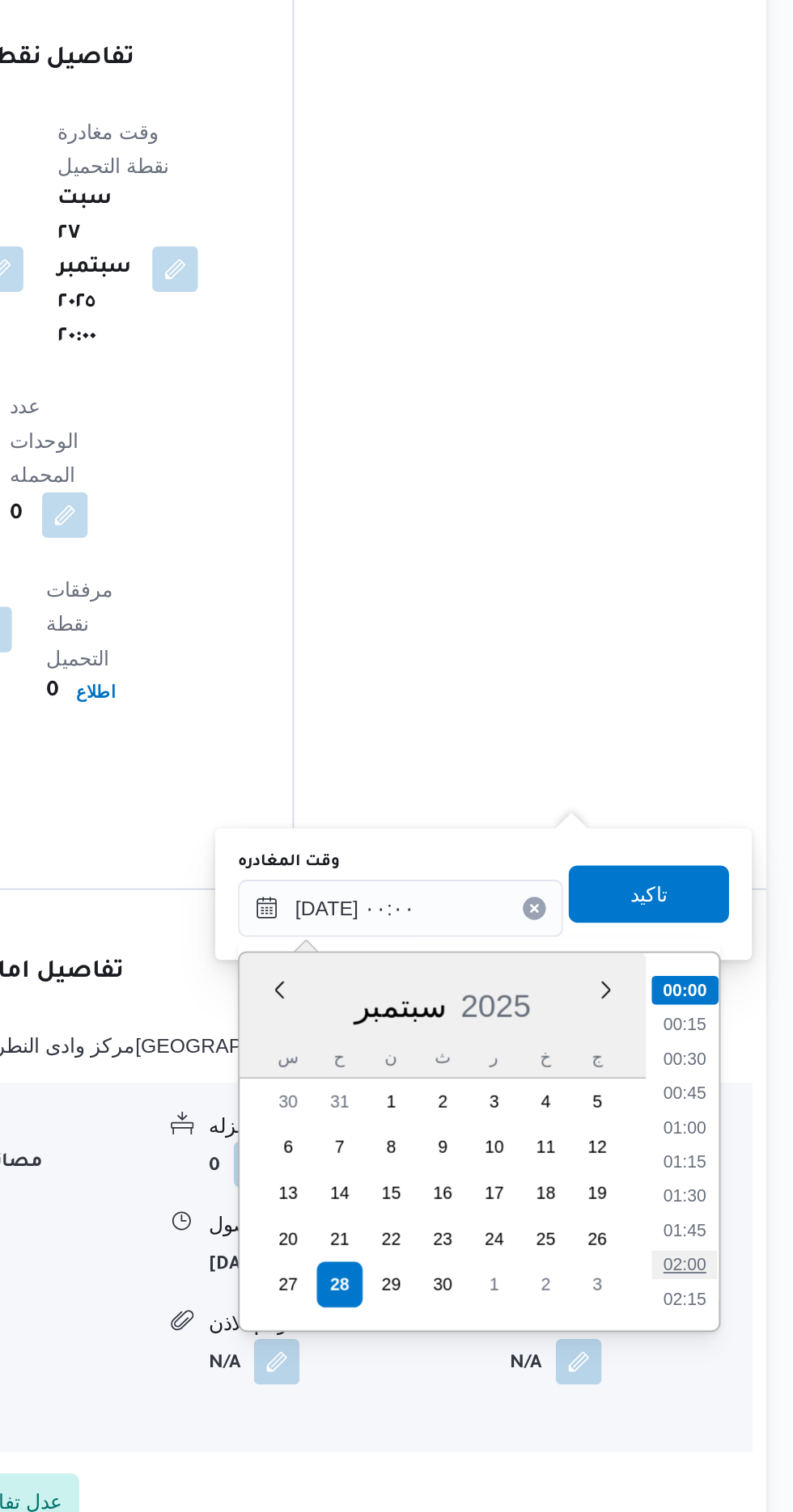
click at [729, 1369] on li "02:00" at bounding box center [727, 1372] width 37 height 16
type input "[DATE] ٠٢:٠٠"
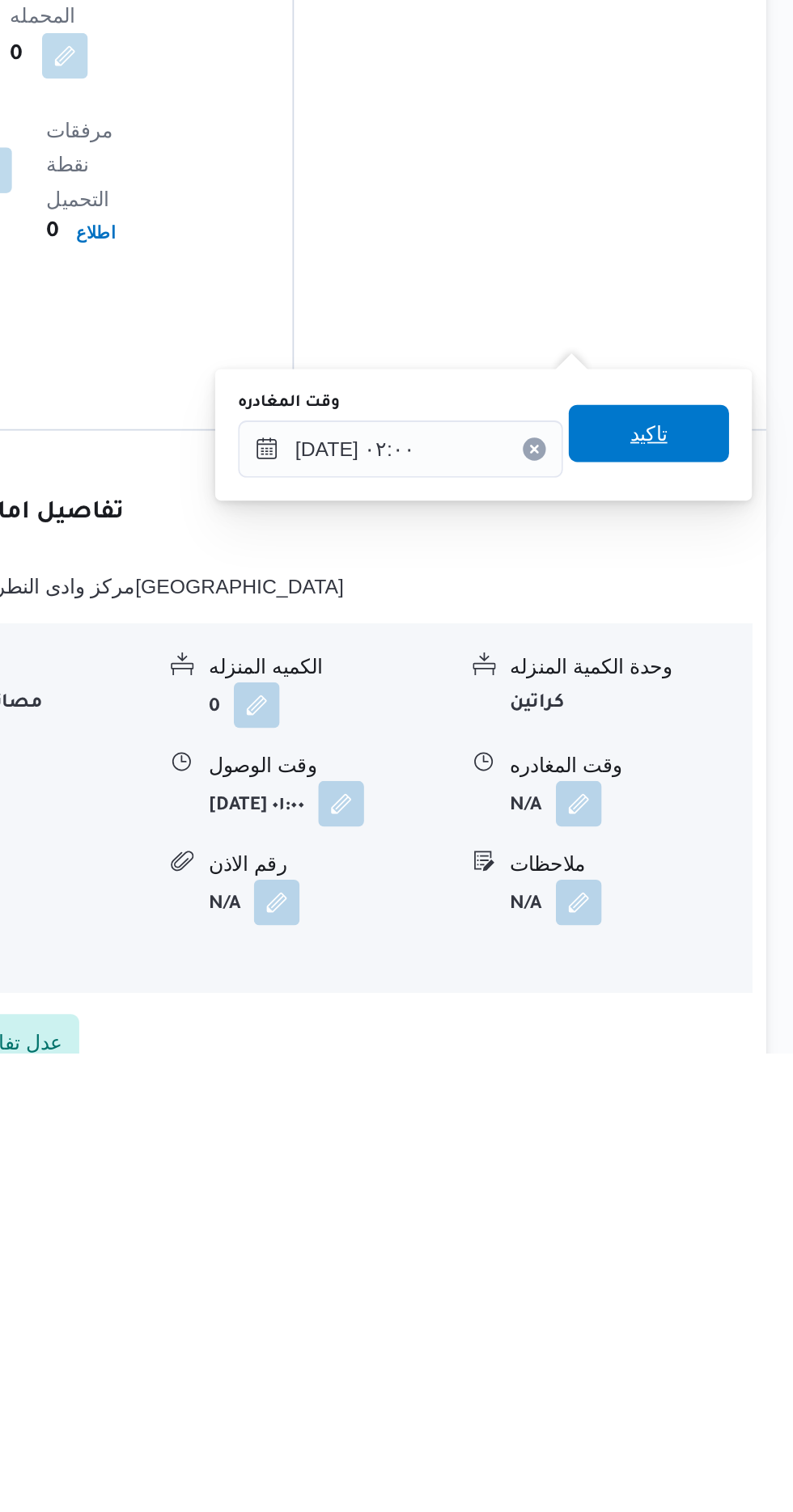
click at [718, 1160] on span "تاكيد" at bounding box center [707, 1162] width 21 height 20
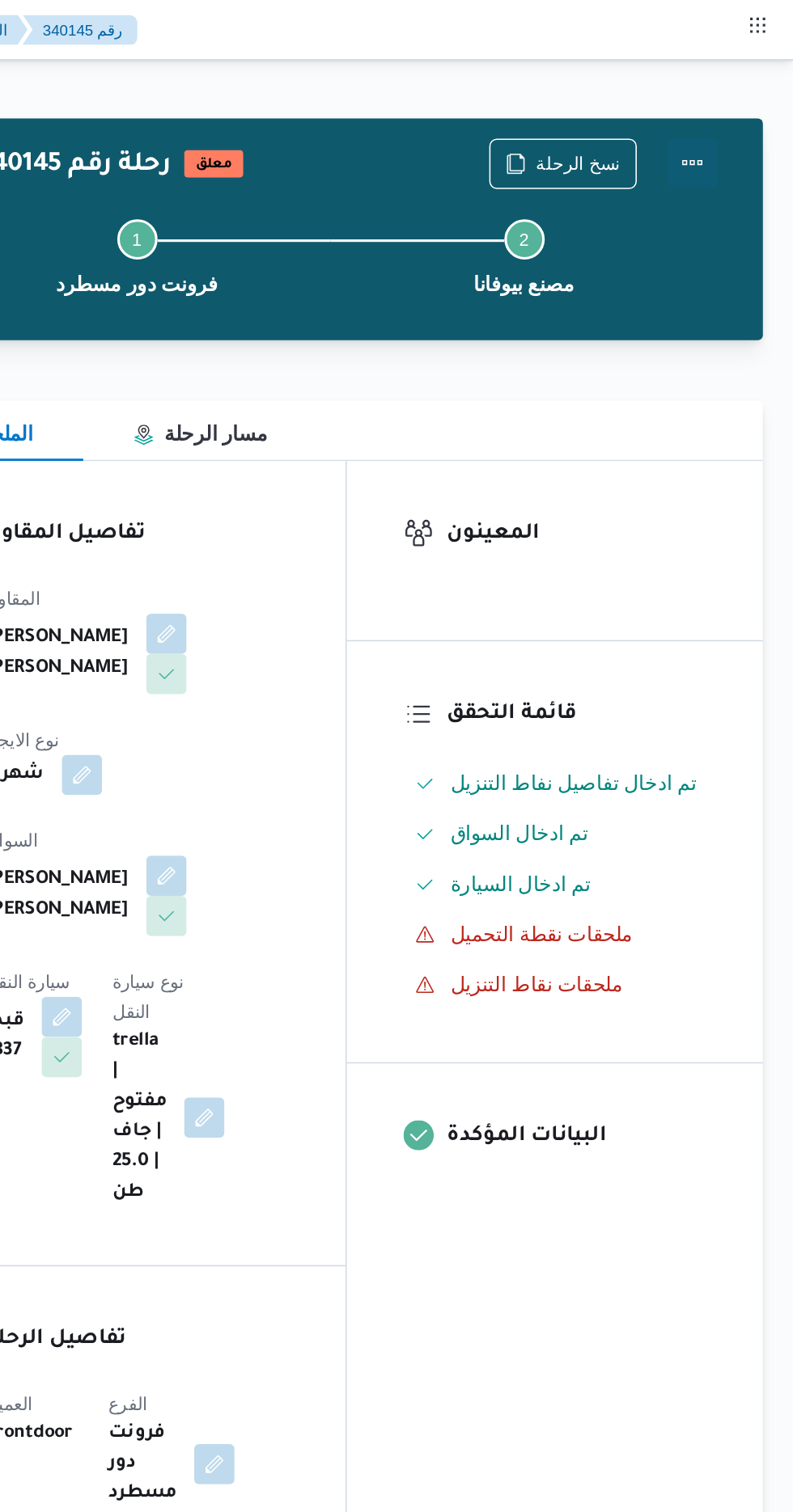
click at [738, 105] on button "Actions" at bounding box center [728, 105] width 32 height 32
click at [466, 719] on div "المقاول [PERSON_NAME] [PERSON_NAME] شهري السواق [PERSON_NAME] [PERSON_NAME] سيا…" at bounding box center [372, 575] width 215 height 421
click at [738, 104] on button "Actions" at bounding box center [728, 105] width 32 height 32
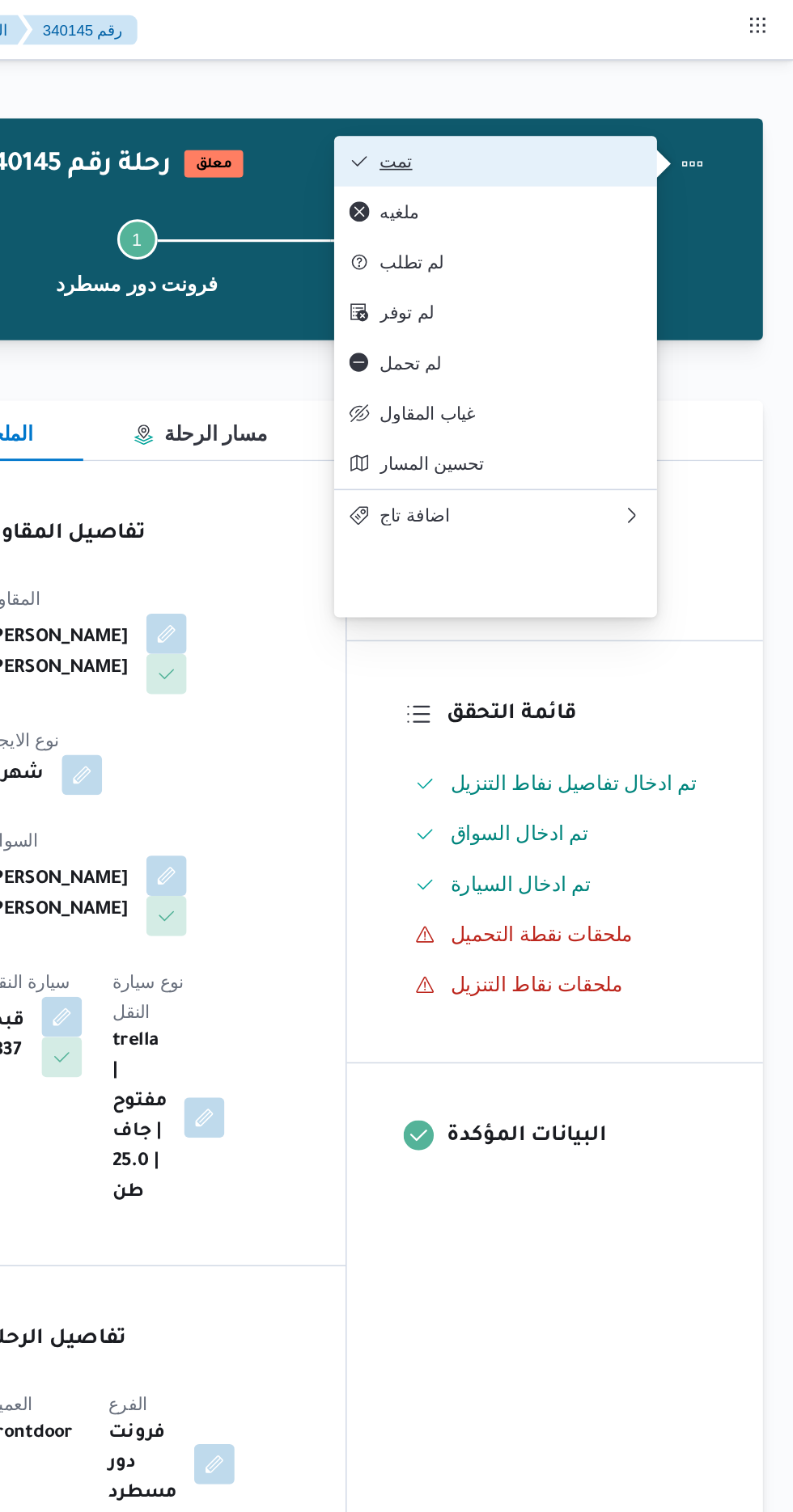
click at [671, 106] on span "تمت" at bounding box center [612, 103] width 169 height 13
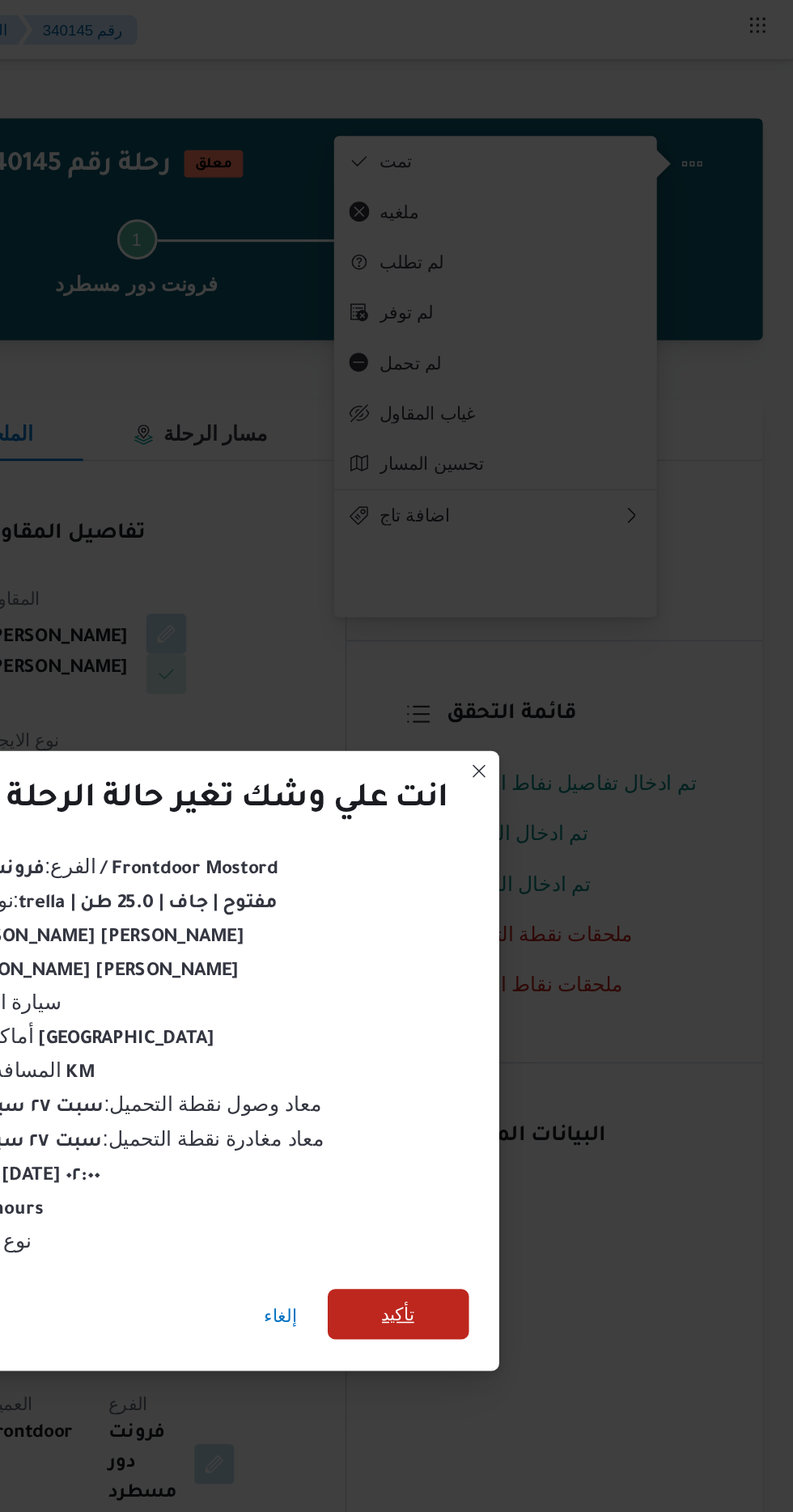
click at [531, 836] on span "تأكيد" at bounding box center [539, 843] width 21 height 20
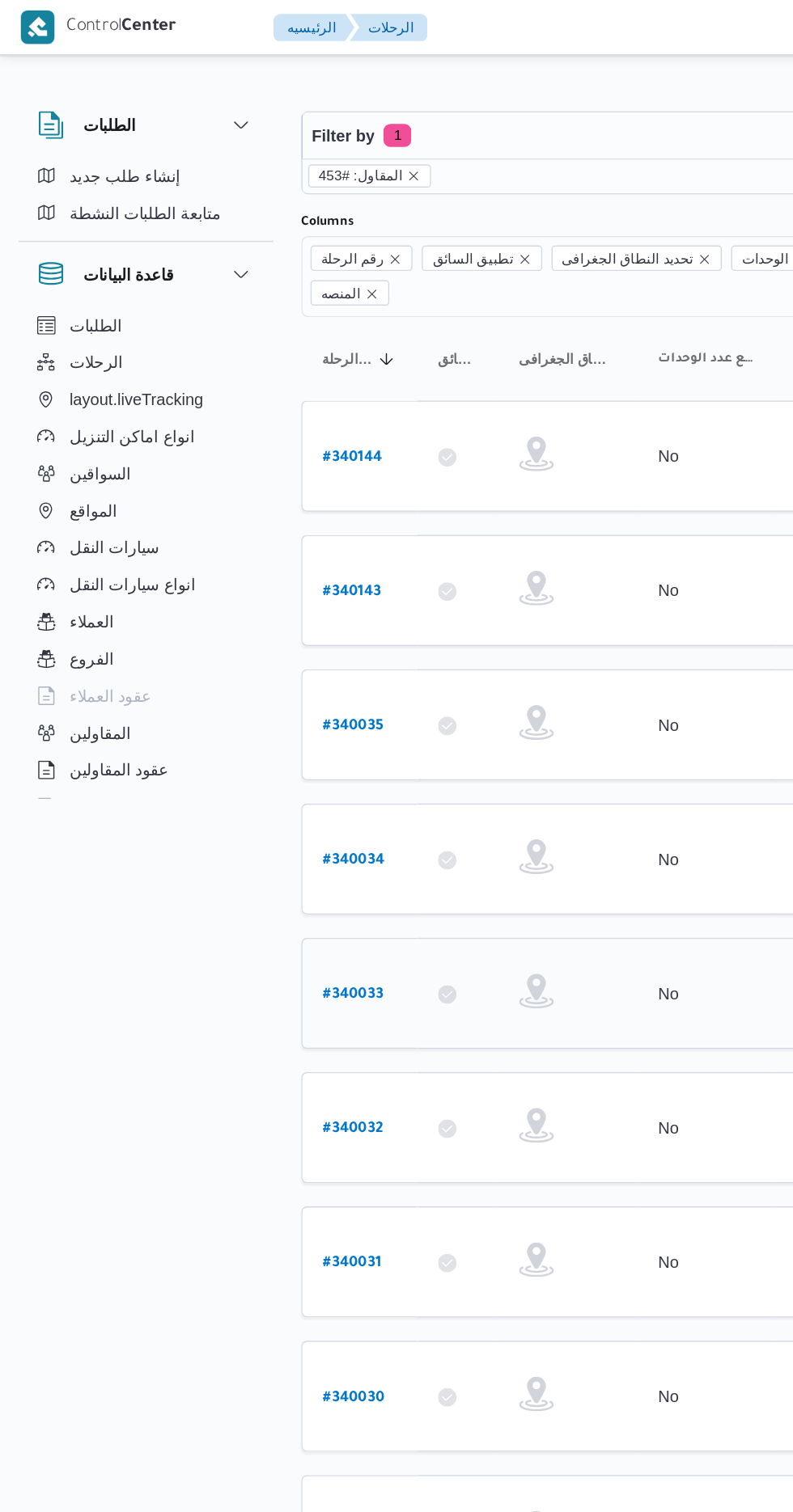
click at [227, 690] on b "# 340033" at bounding box center [246, 695] width 42 height 11
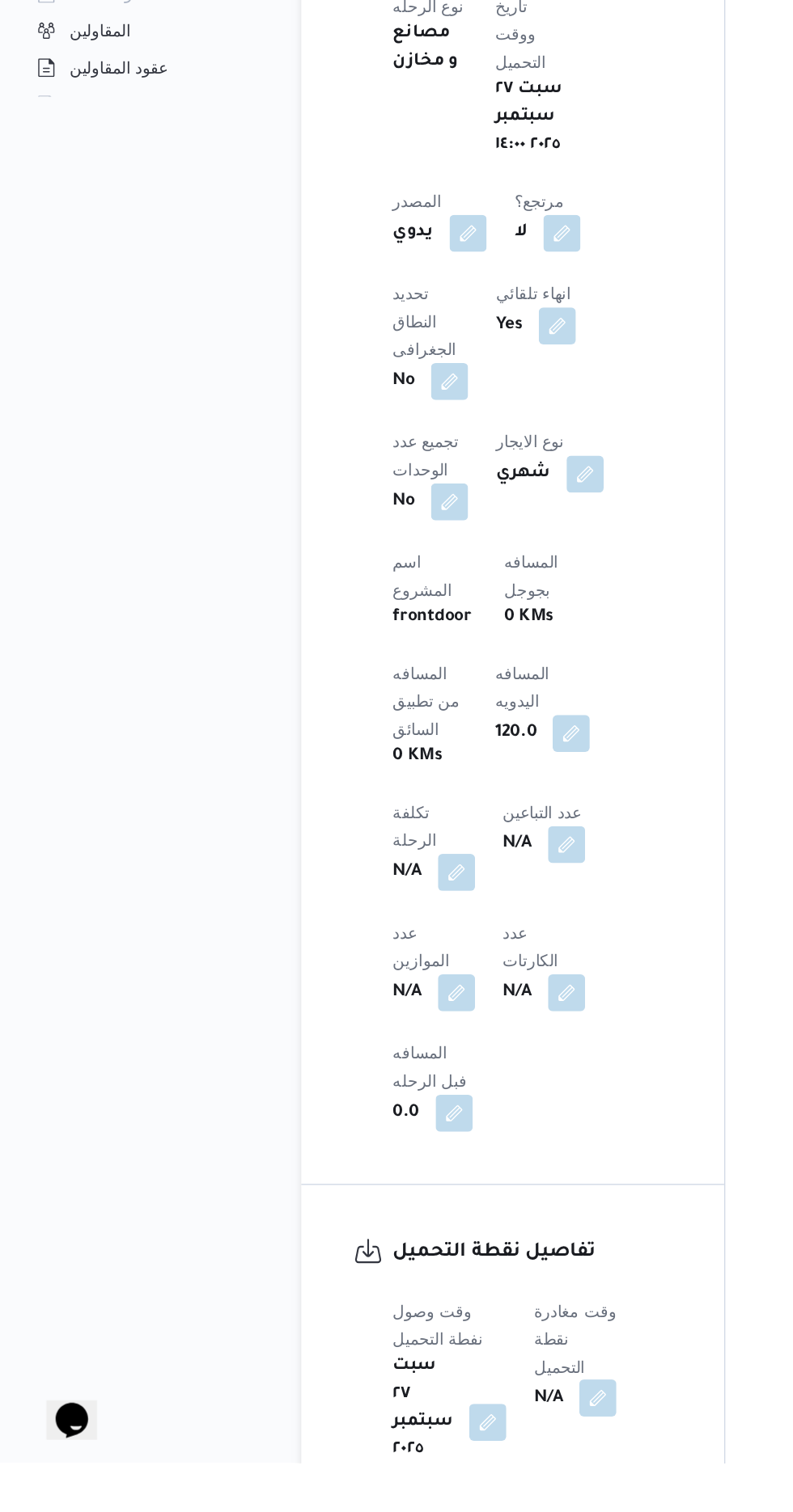
click at [418, 1454] on button "button" at bounding box center [417, 1467] width 26 height 26
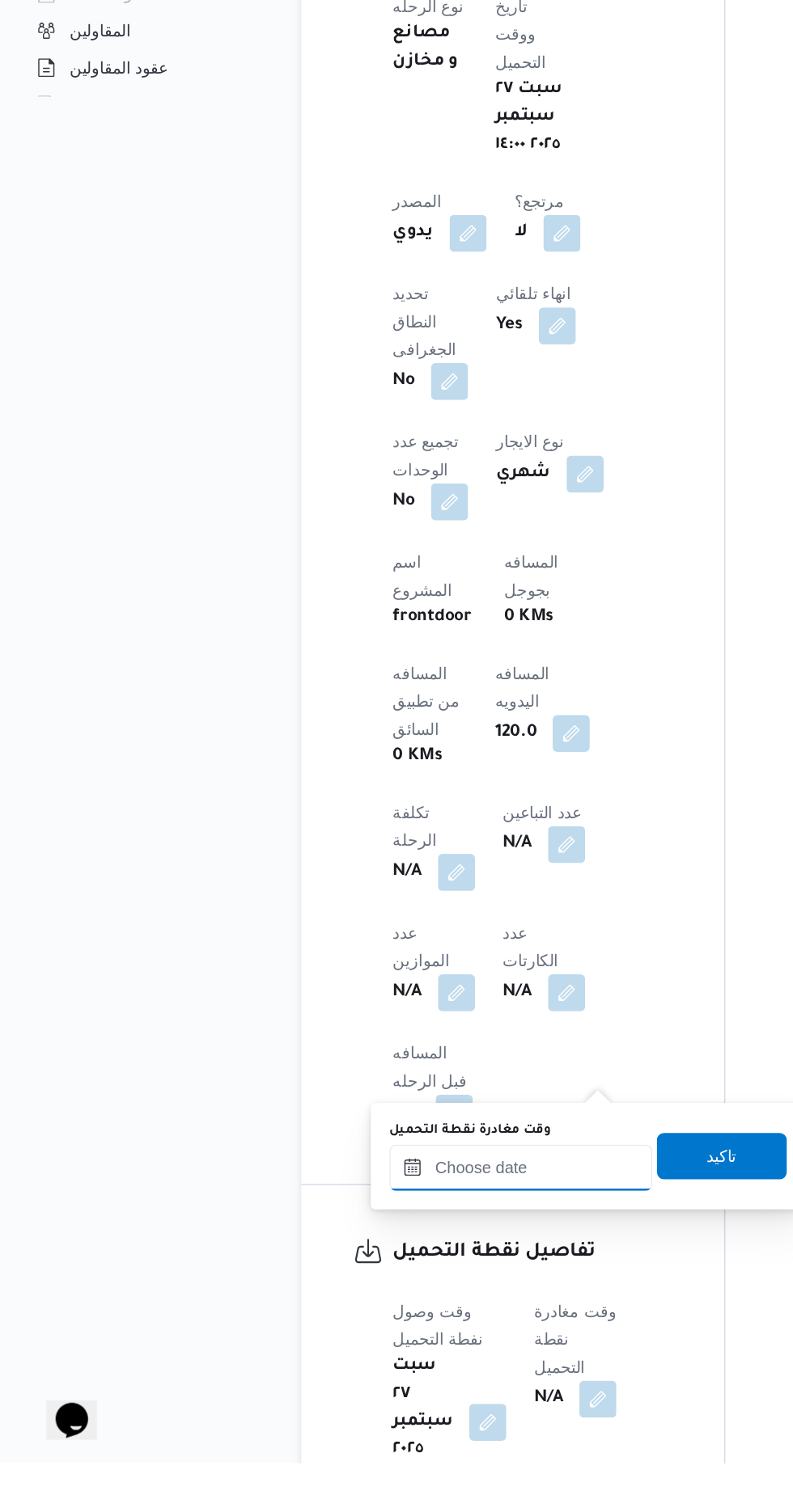
click at [322, 1312] on input "وقت مغادرة نقطة التحميل" at bounding box center [364, 1306] width 184 height 32
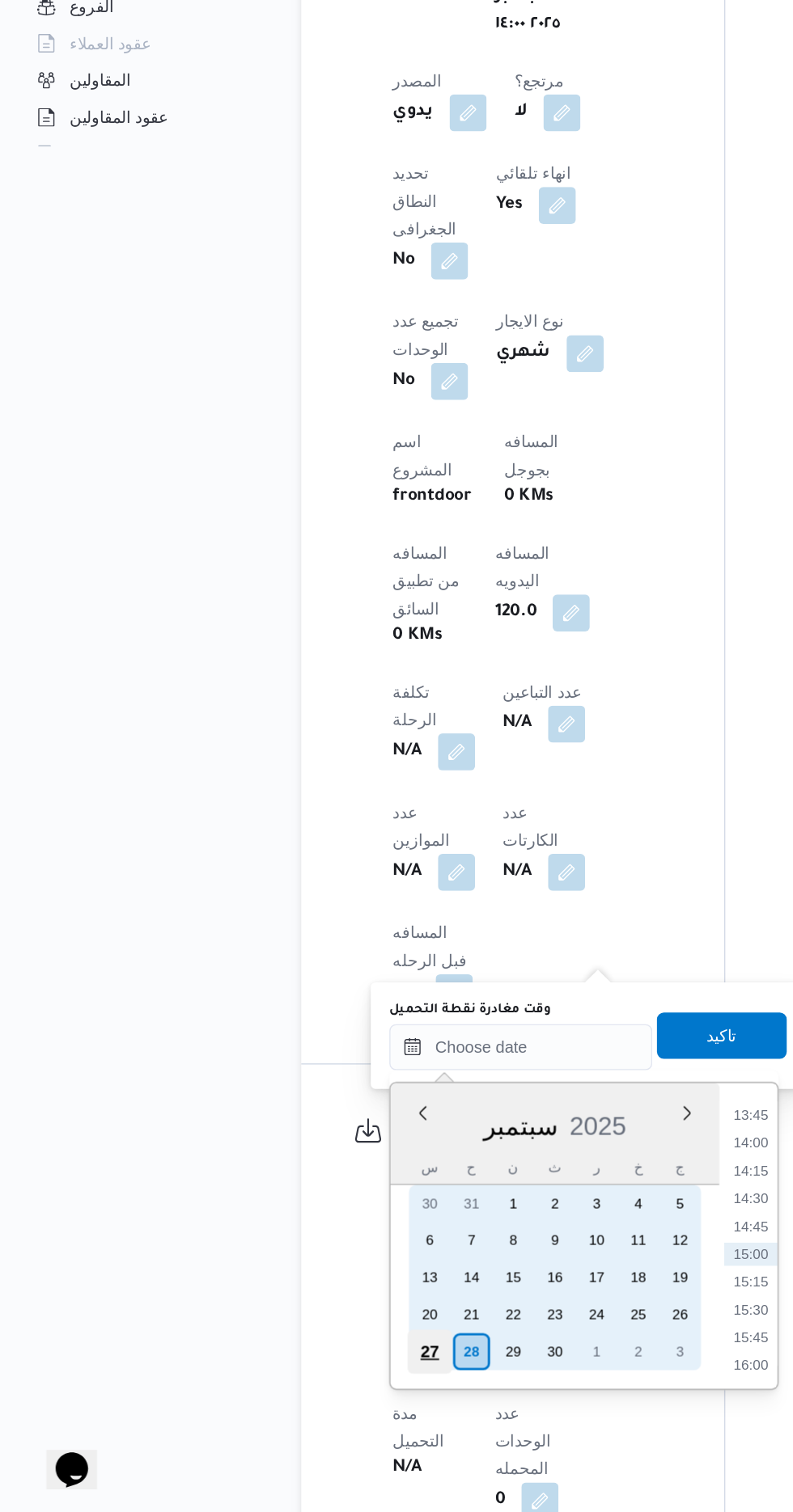
click at [298, 1397] on div "27" at bounding box center [299, 1400] width 31 height 31
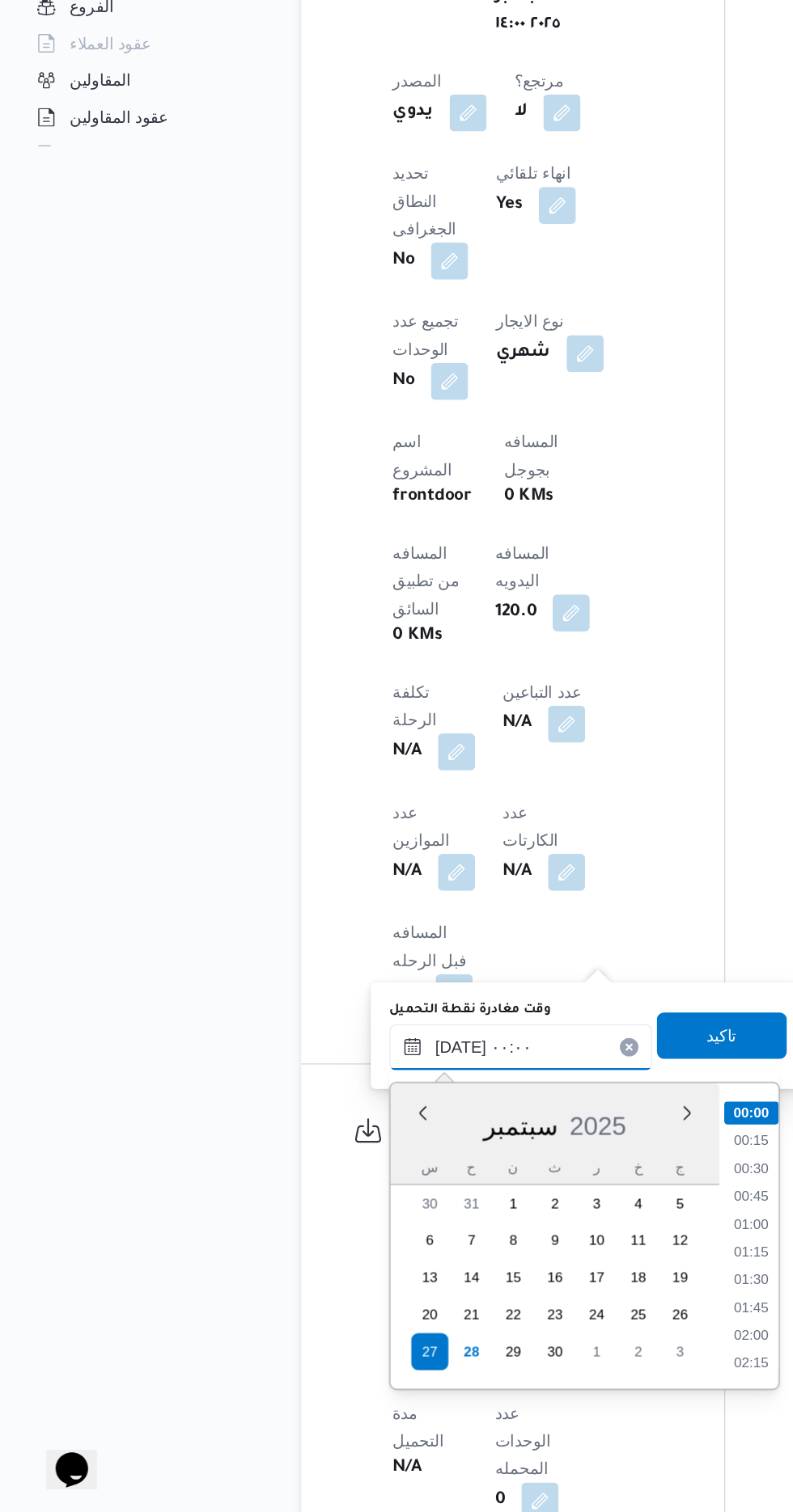
click at [276, 1188] on input "[DATE] ٠٠:٠٠" at bounding box center [364, 1187] width 184 height 32
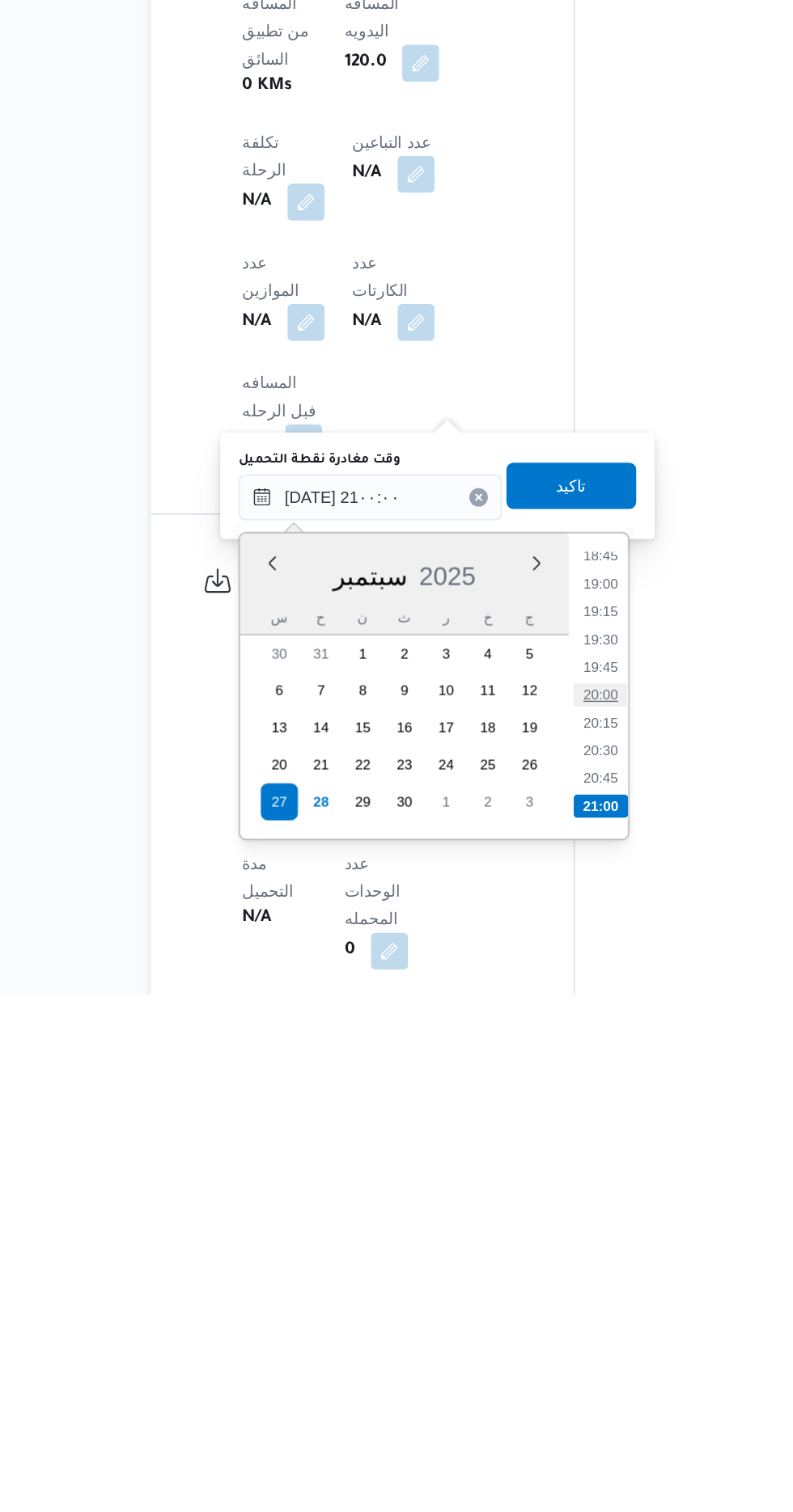
click at [514, 1296] on li "20:00" at bounding box center [525, 1303] width 37 height 16
type input "[DATE] ٢٠:٠٠"
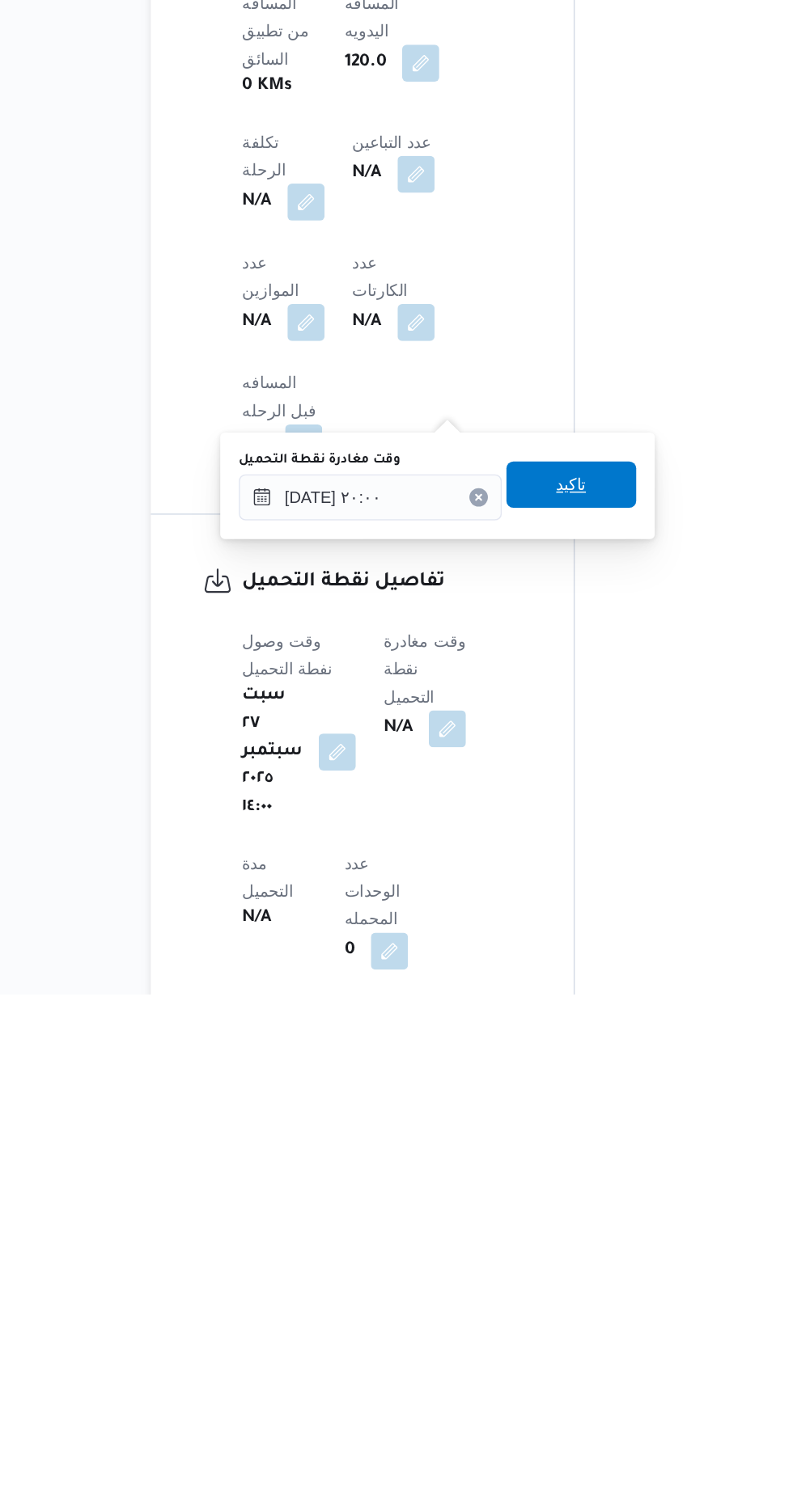
click at [511, 1147] on span "تاكيد" at bounding box center [504, 1156] width 90 height 32
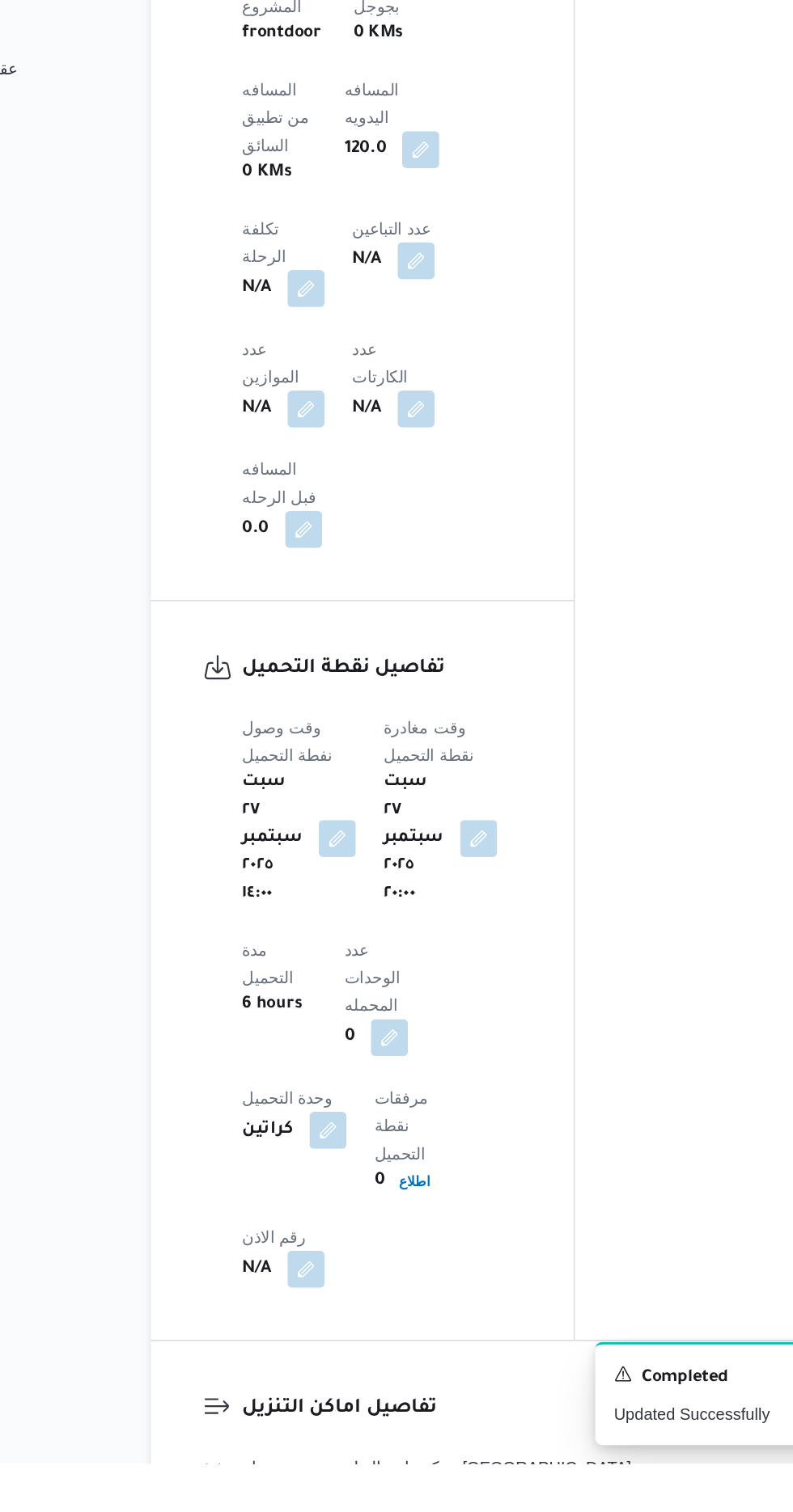
scroll to position [1032, 0]
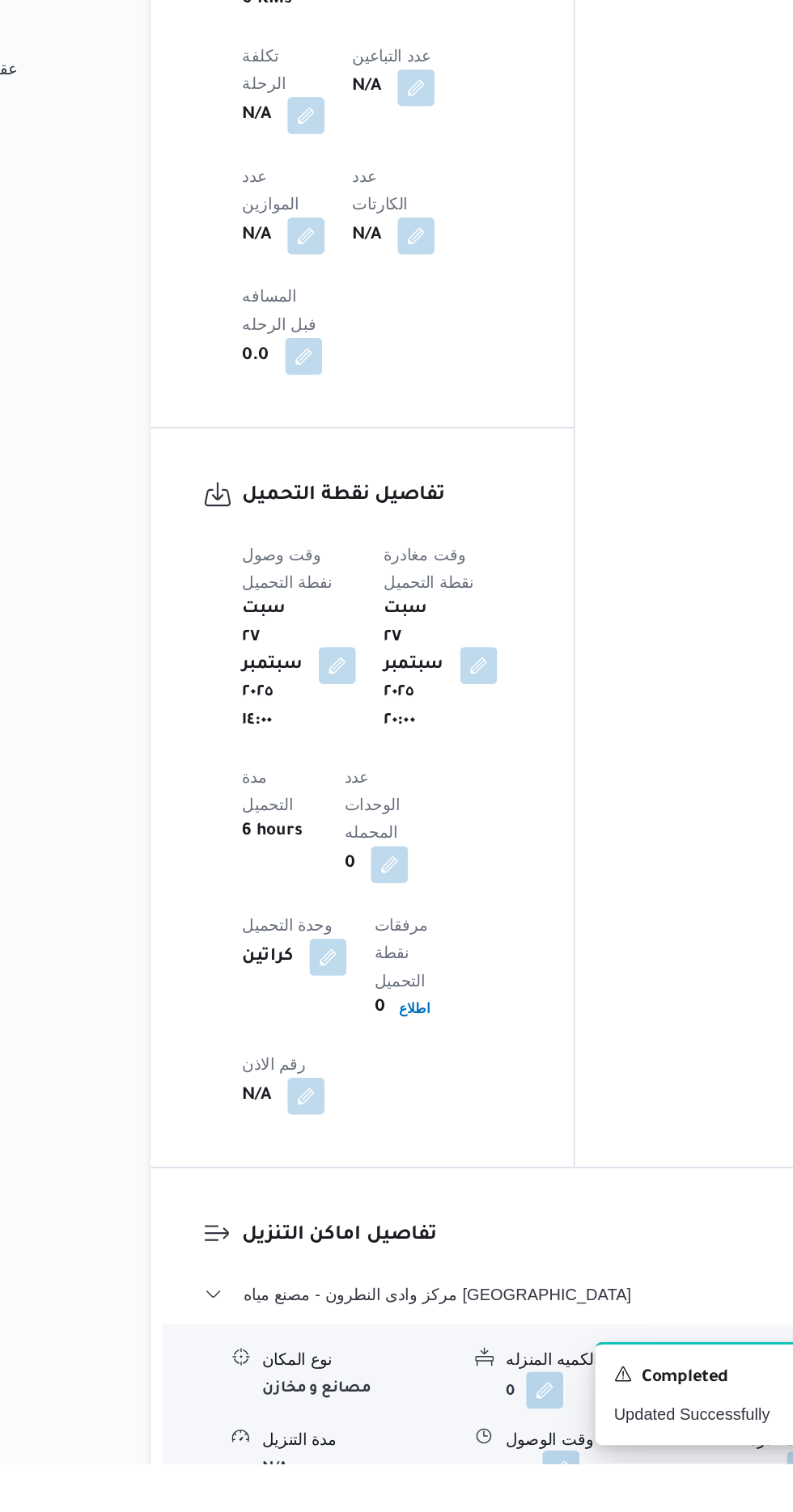
click at [489, 1503] on button "button" at bounding box center [497, 1516] width 26 height 26
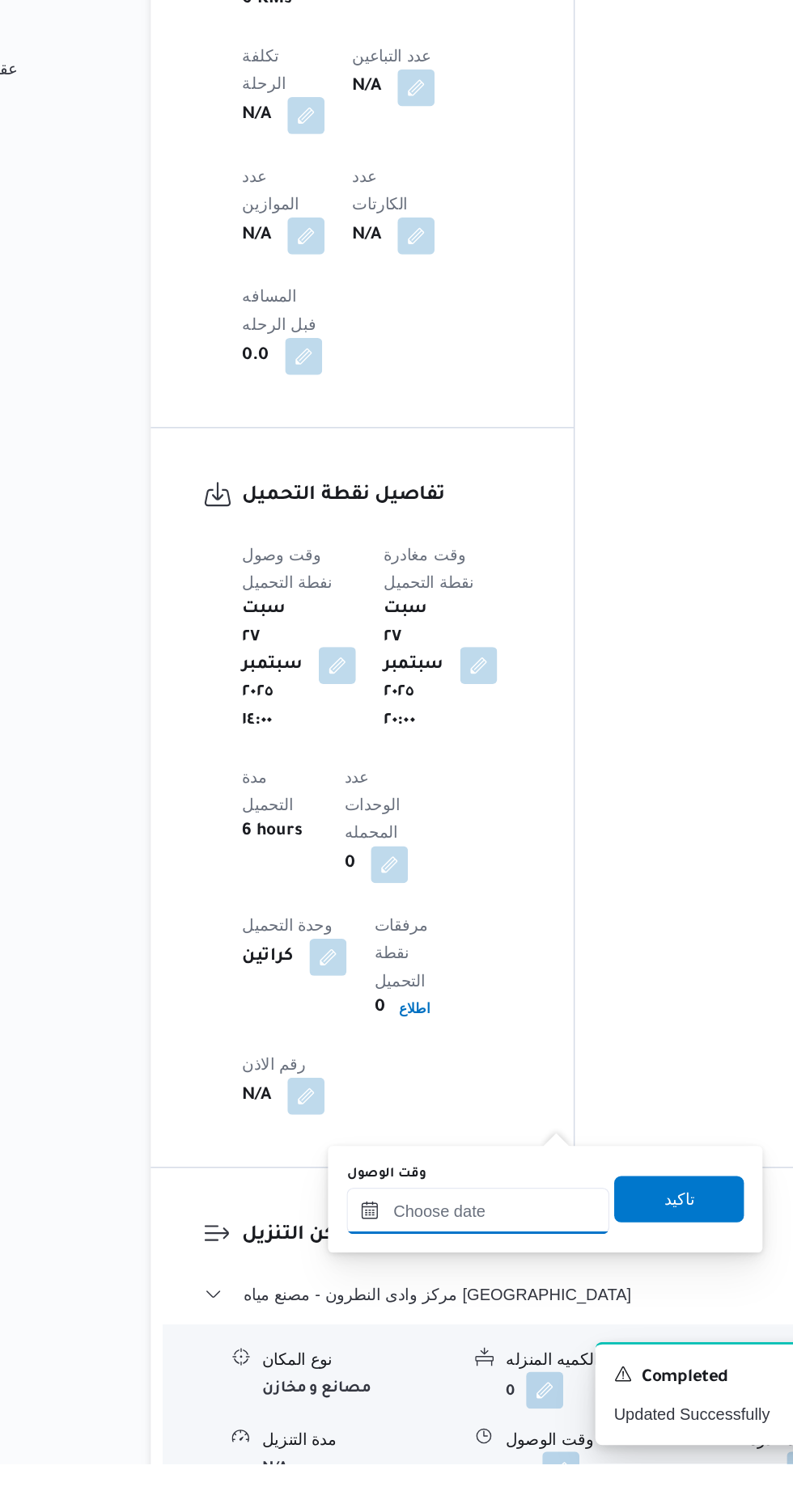
click at [395, 1335] on input "وقت الوصول" at bounding box center [440, 1336] width 184 height 32
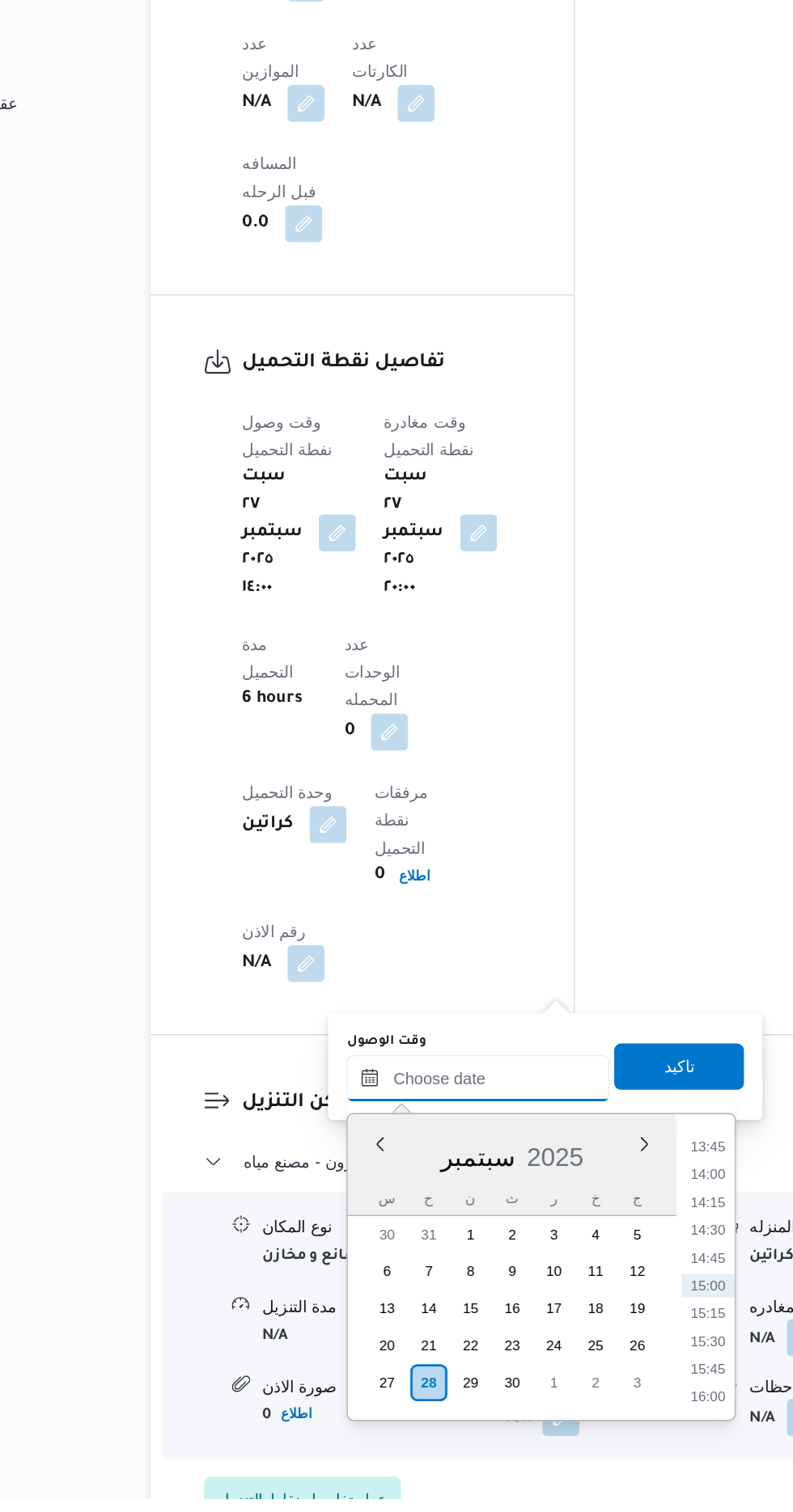
scroll to position [1149, 0]
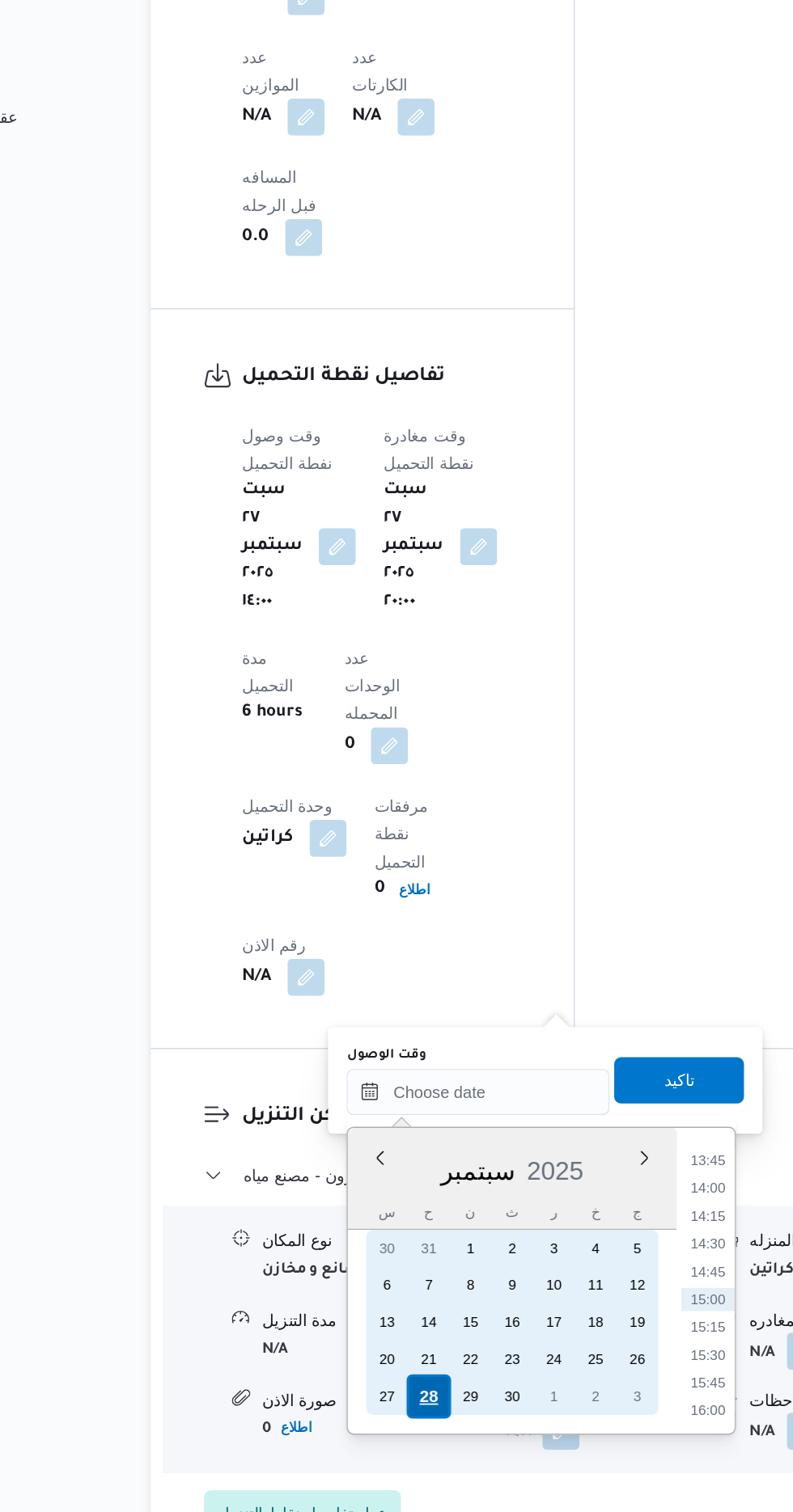
click at [401, 1432] on div "28" at bounding box center [405, 1431] width 31 height 31
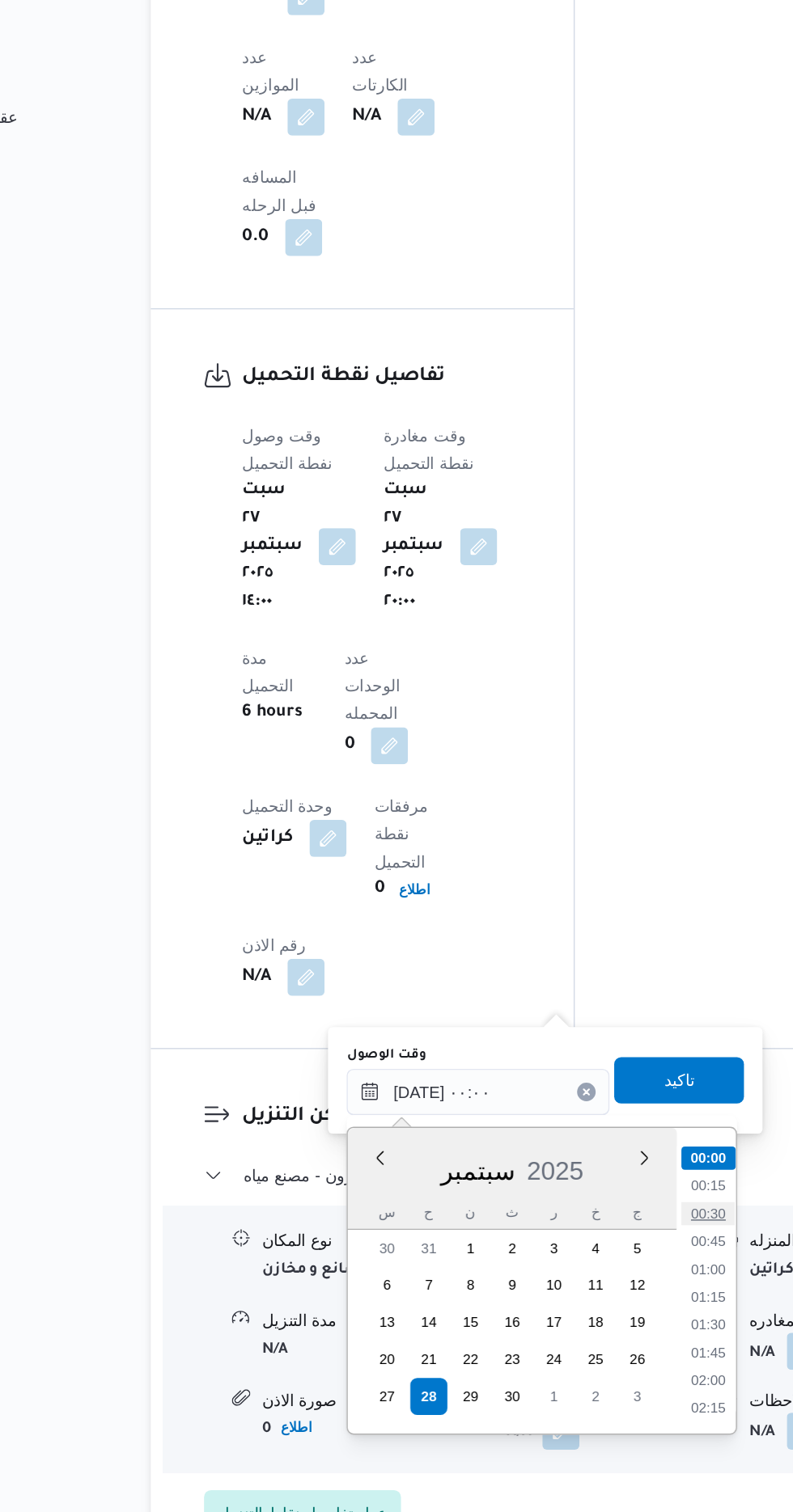
click at [582, 1307] on li "00:30" at bounding box center [600, 1303] width 37 height 16
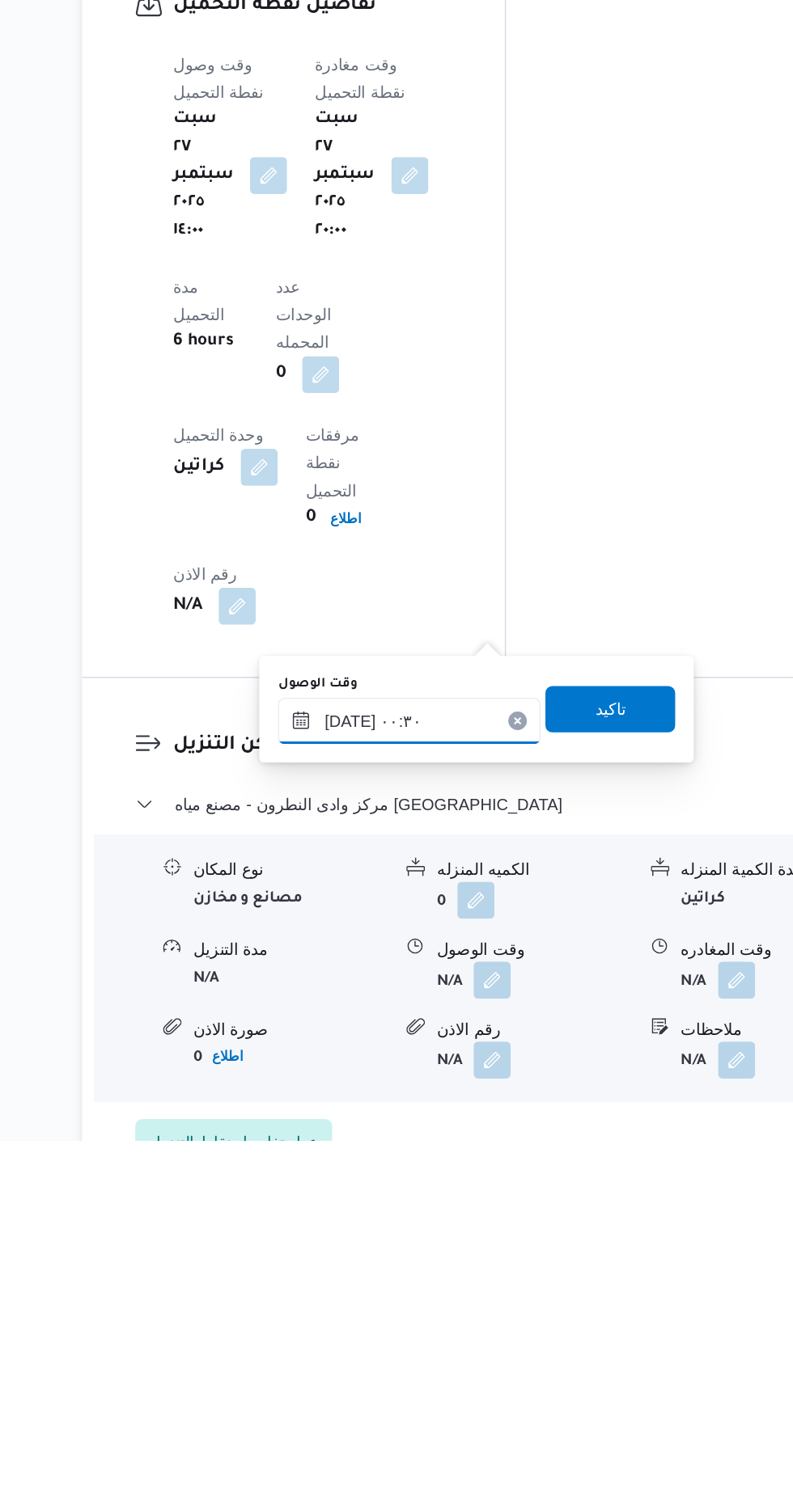
scroll to position [1202, 0]
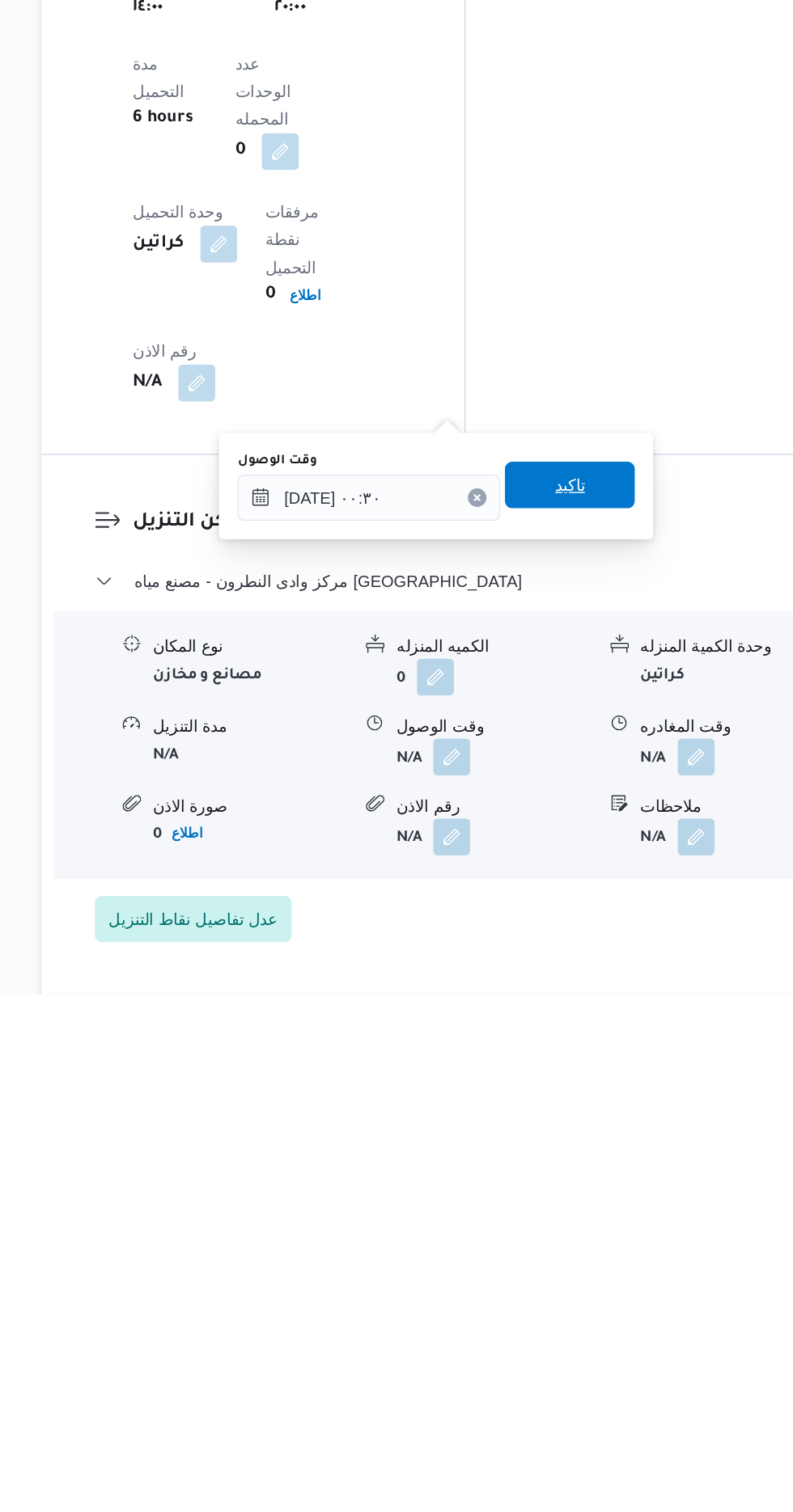
click at [600, 1172] on div "تاكيد" at bounding box center [579, 1157] width 90 height 32
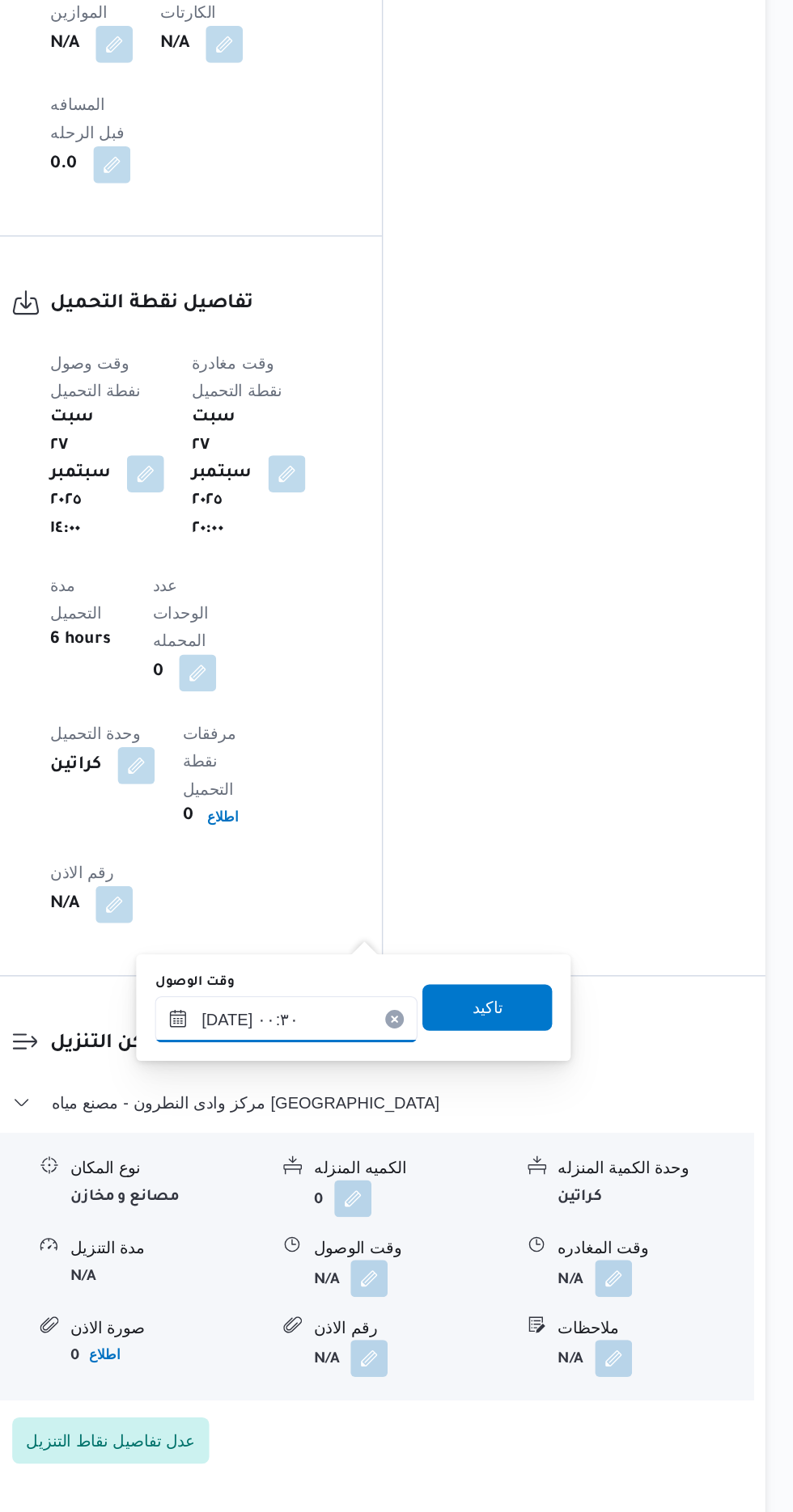
click at [418, 1164] on input "[DATE] ٠٠:٣٠" at bounding box center [440, 1166] width 184 height 32
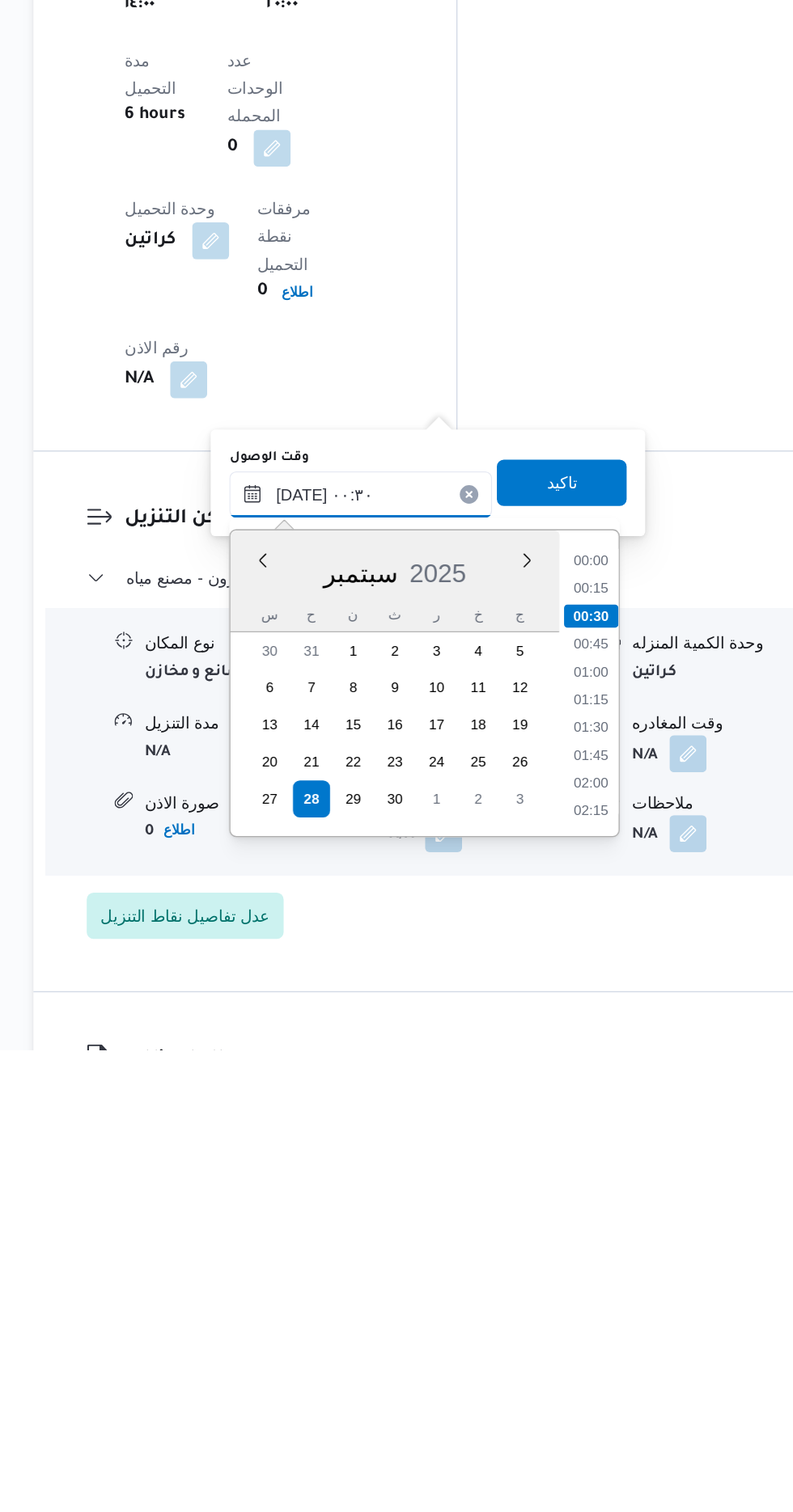
scroll to position [1244, 0]
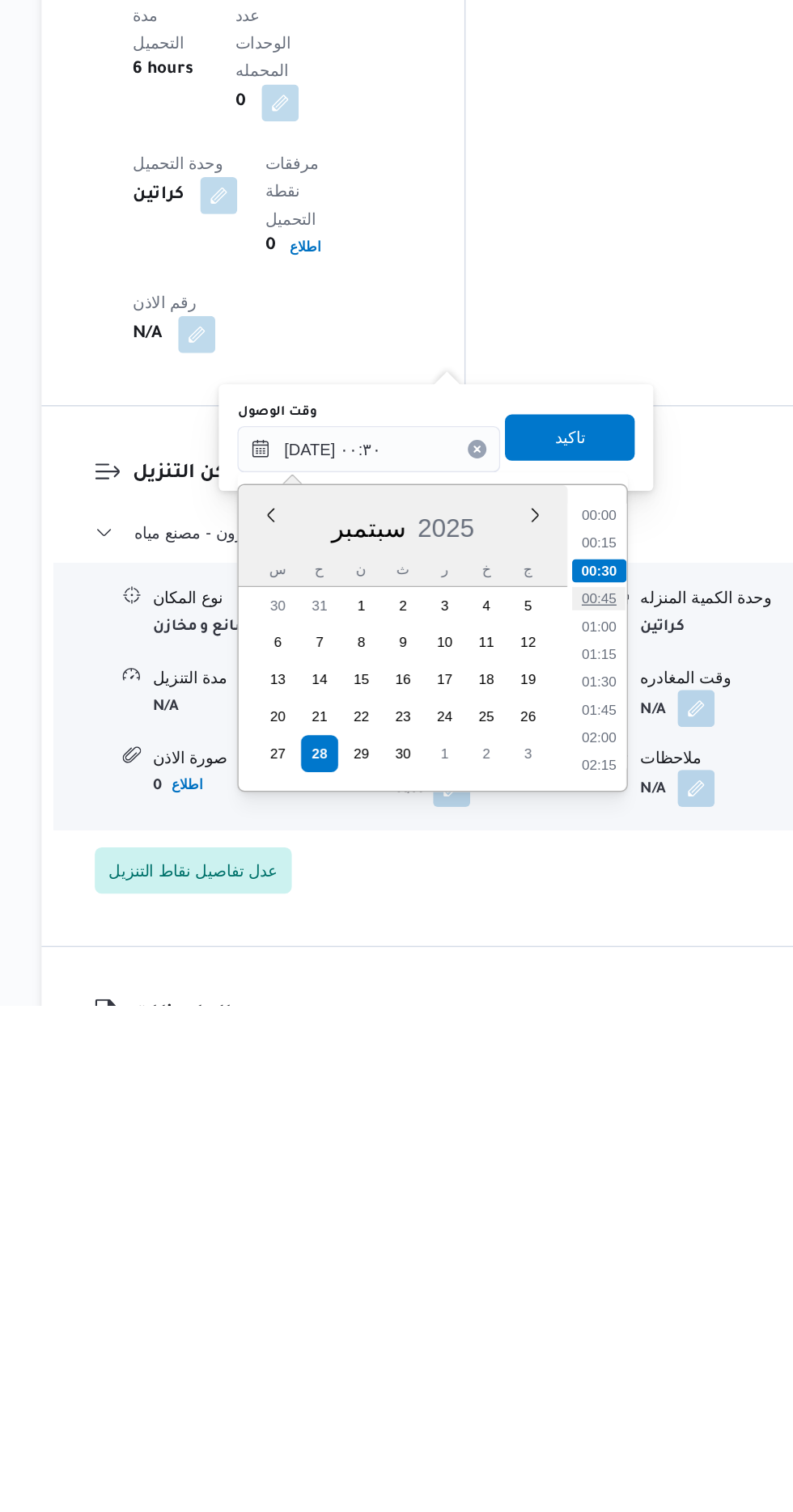
click at [600, 1228] on li "00:45" at bounding box center [600, 1228] width 37 height 16
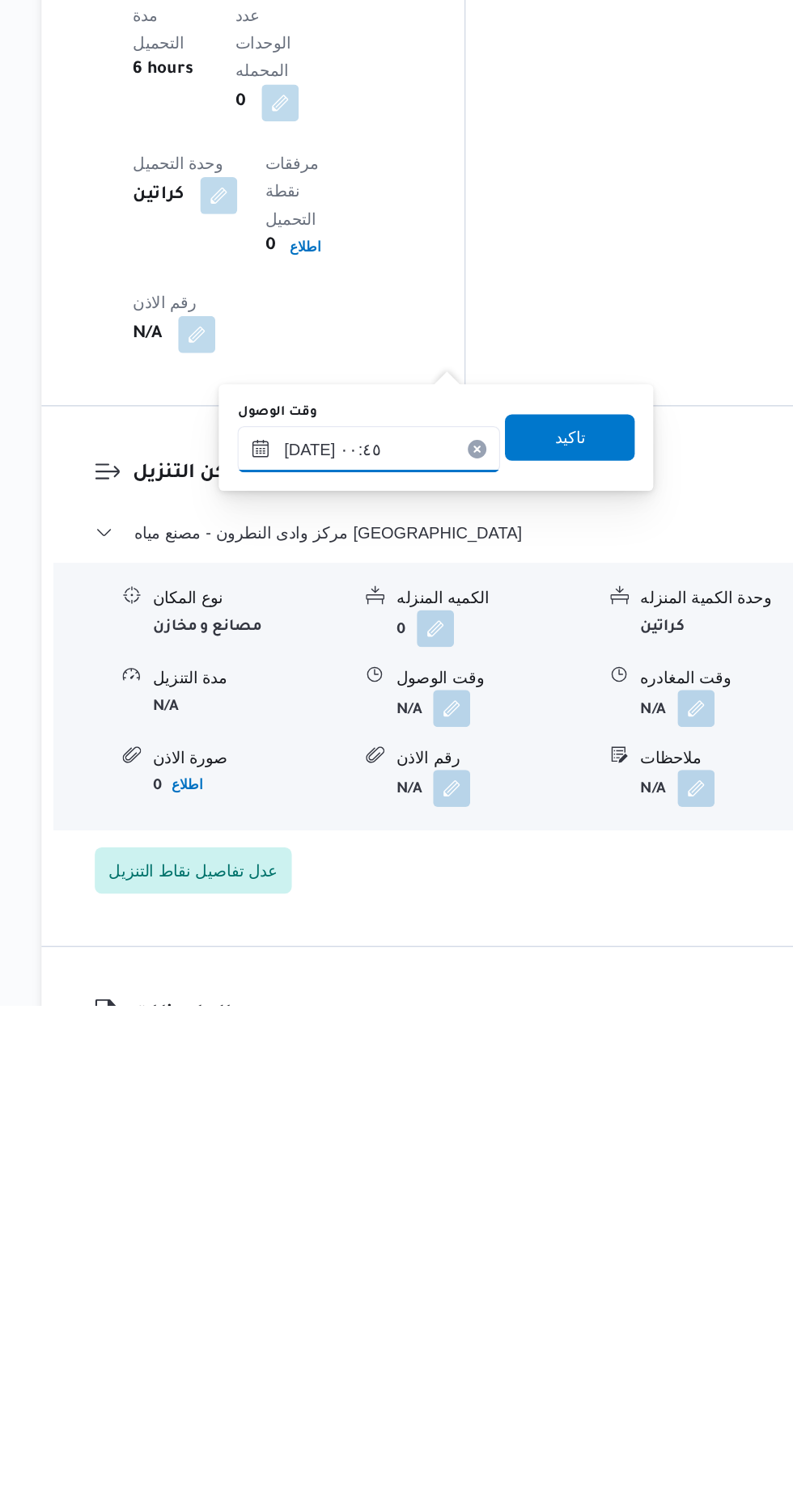
click at [468, 1123] on input "[DATE] ٠٠:٤٥" at bounding box center [440, 1124] width 184 height 32
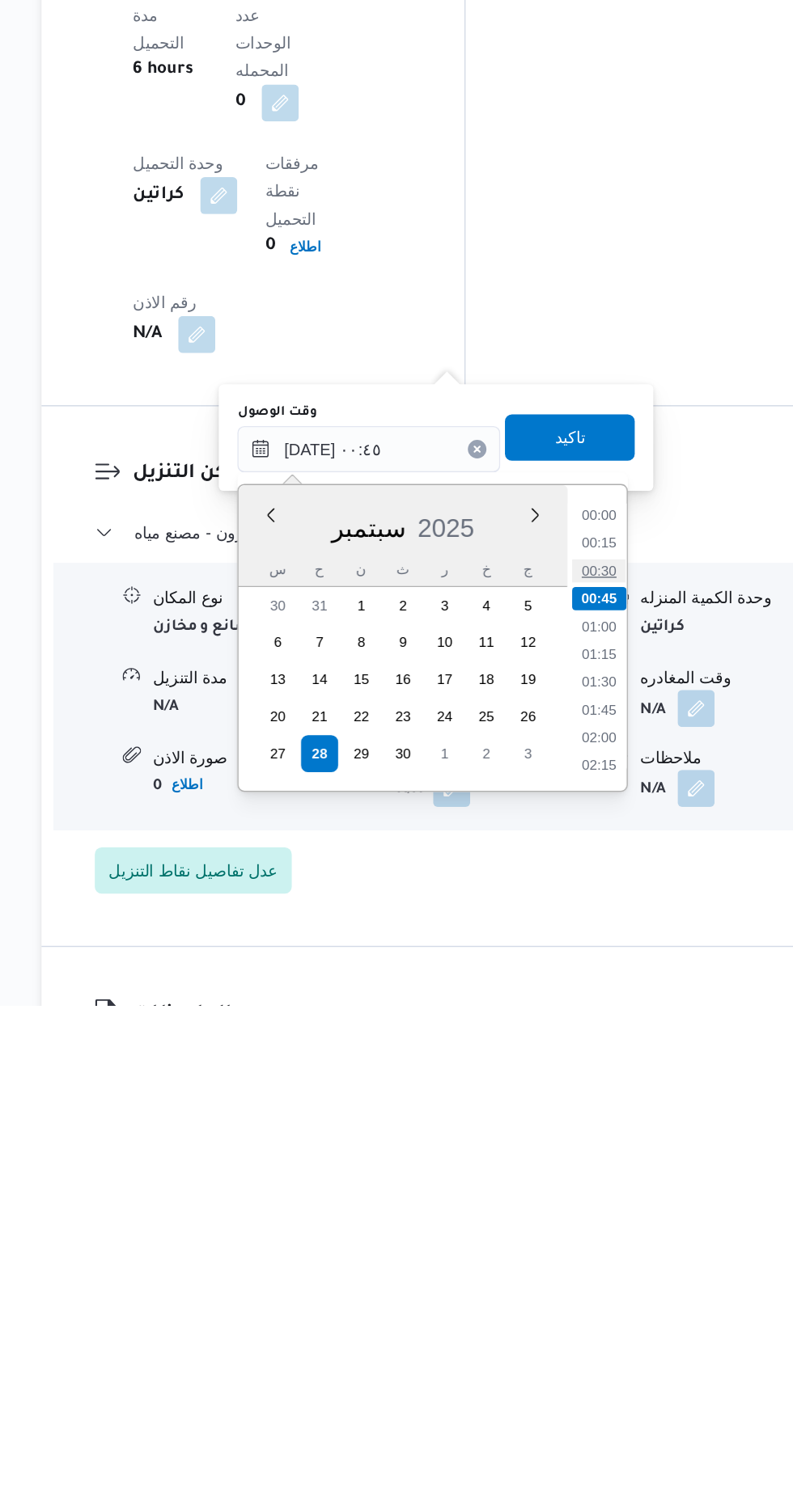
click at [587, 1201] on li "00:30" at bounding box center [600, 1209] width 37 height 16
type input "[DATE] ٠٠:٣٠"
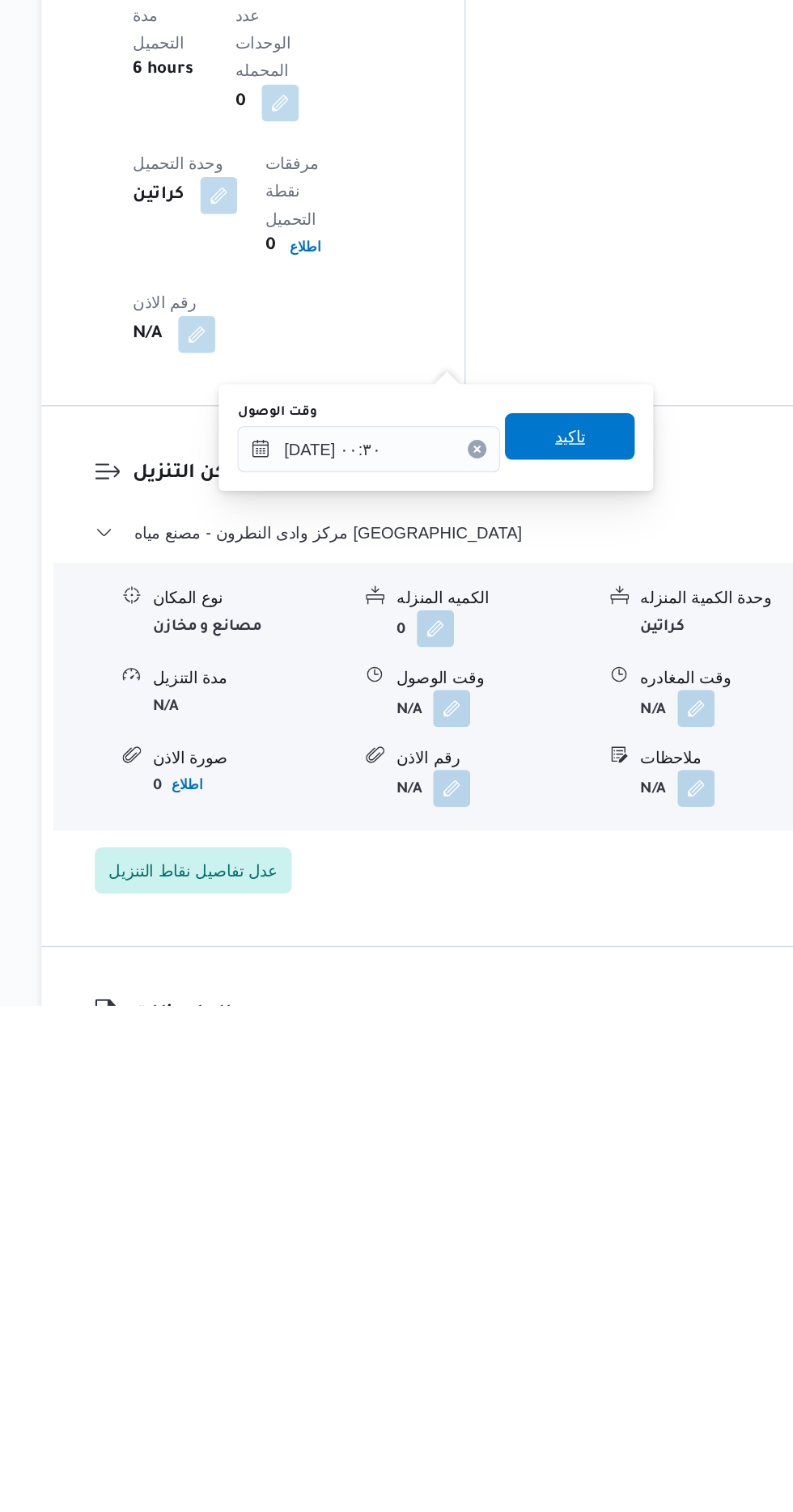
click at [581, 1109] on span "تاكيد" at bounding box center [579, 1115] width 90 height 32
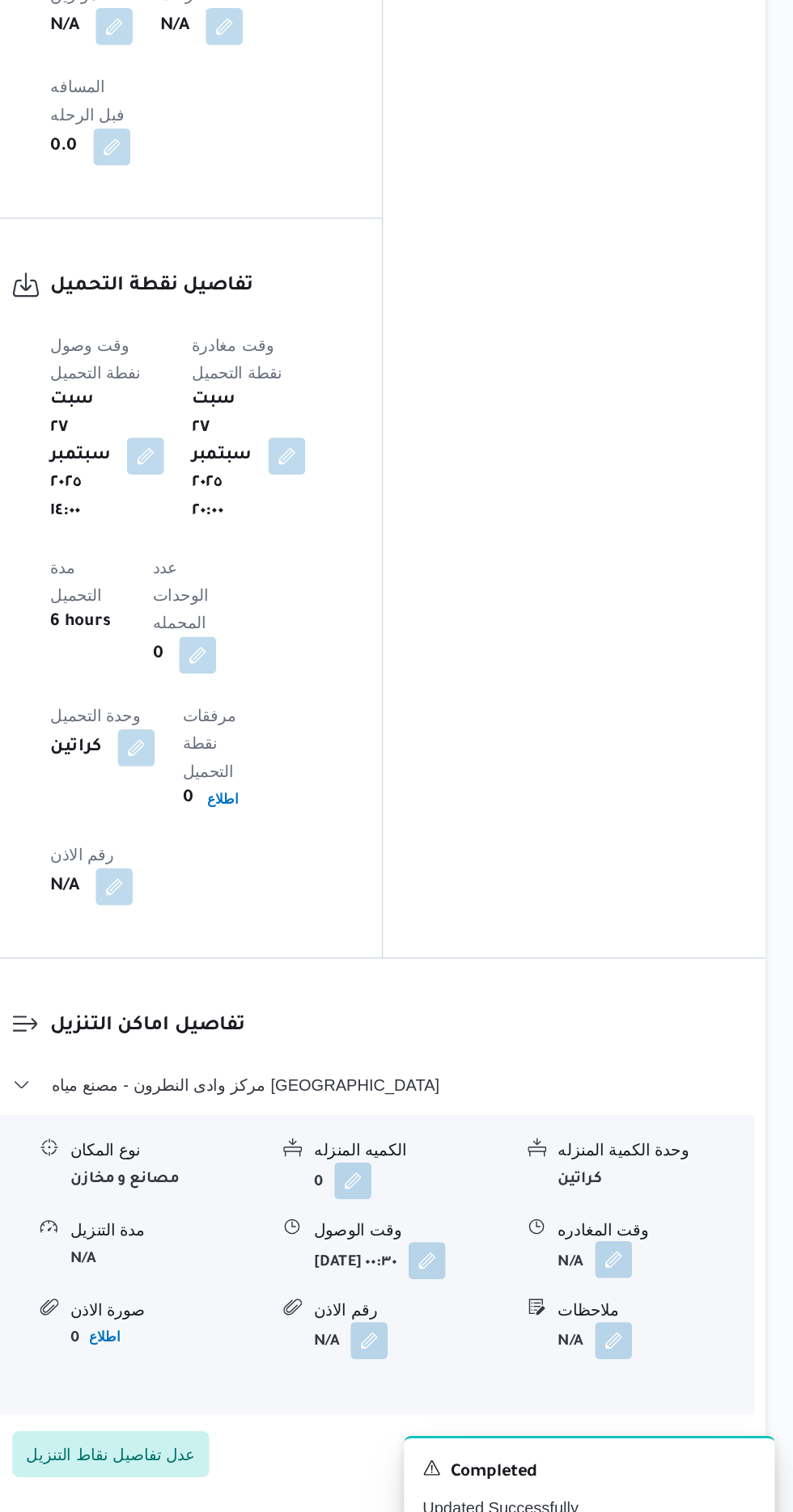
click at [659, 1292] on button "button" at bounding box center [667, 1304] width 26 height 26
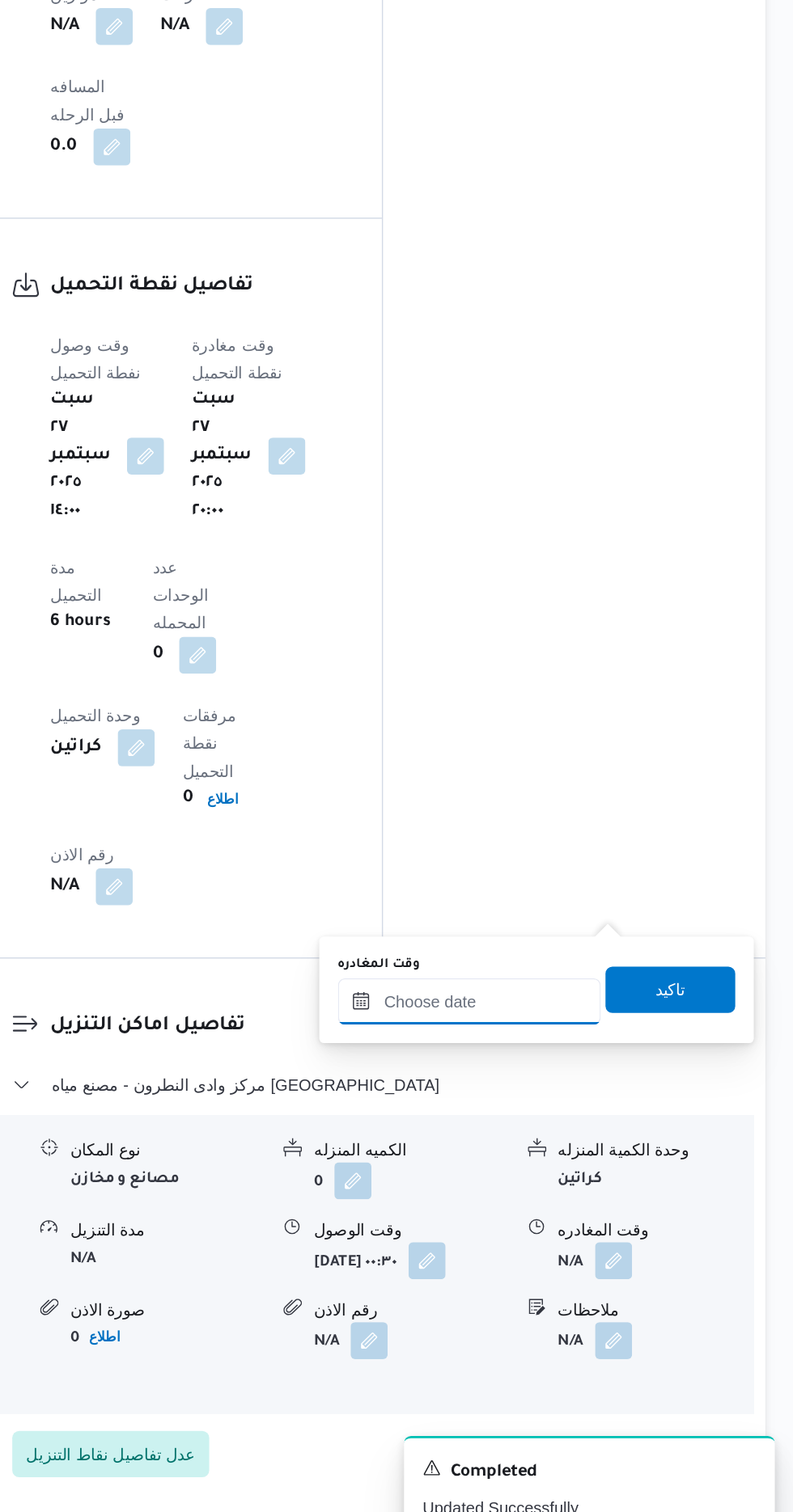
click at [540, 1120] on input "وقت المغادره" at bounding box center [567, 1124] width 184 height 32
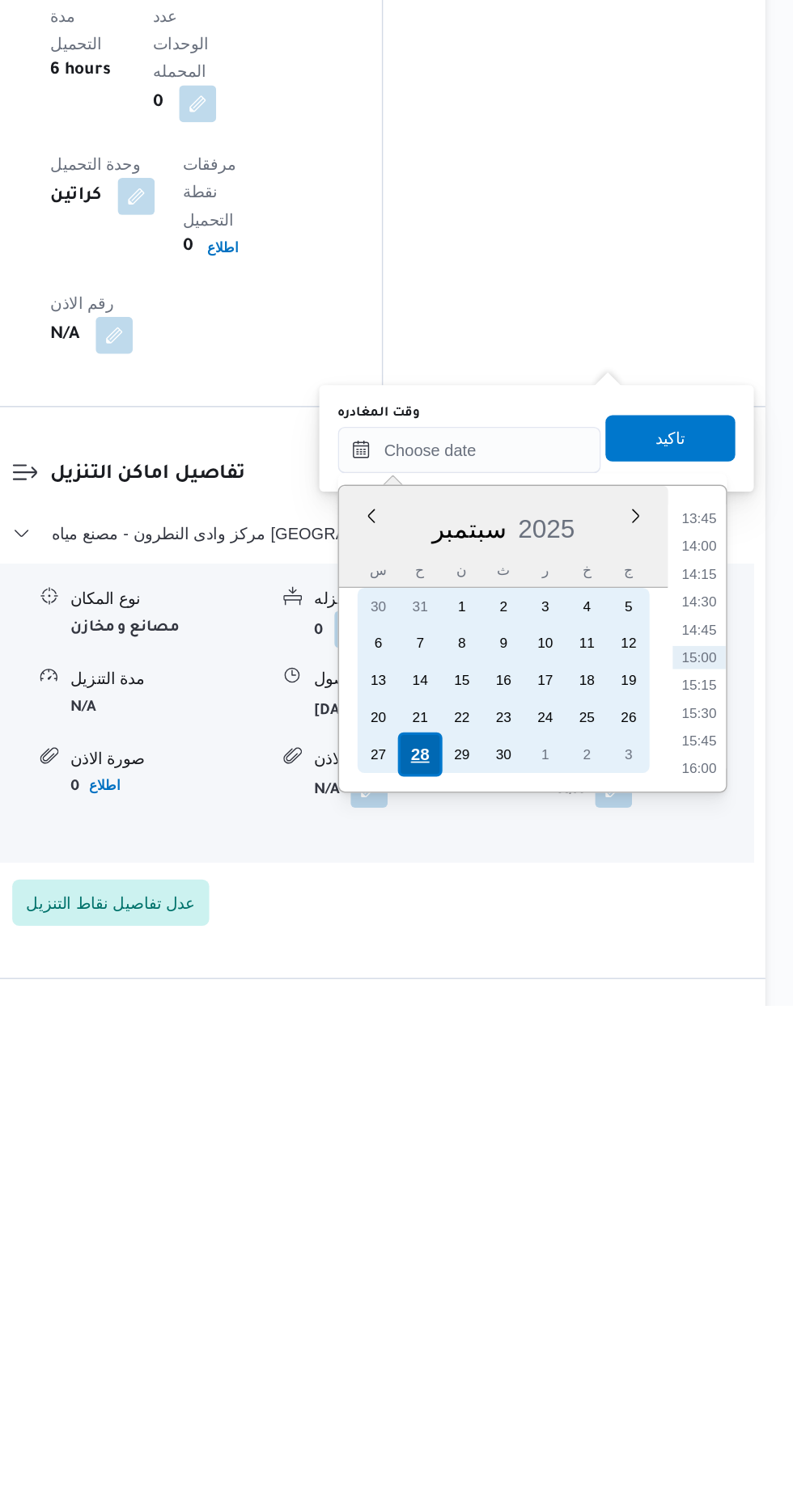
click at [532, 1333] on div "28" at bounding box center [532, 1337] width 31 height 31
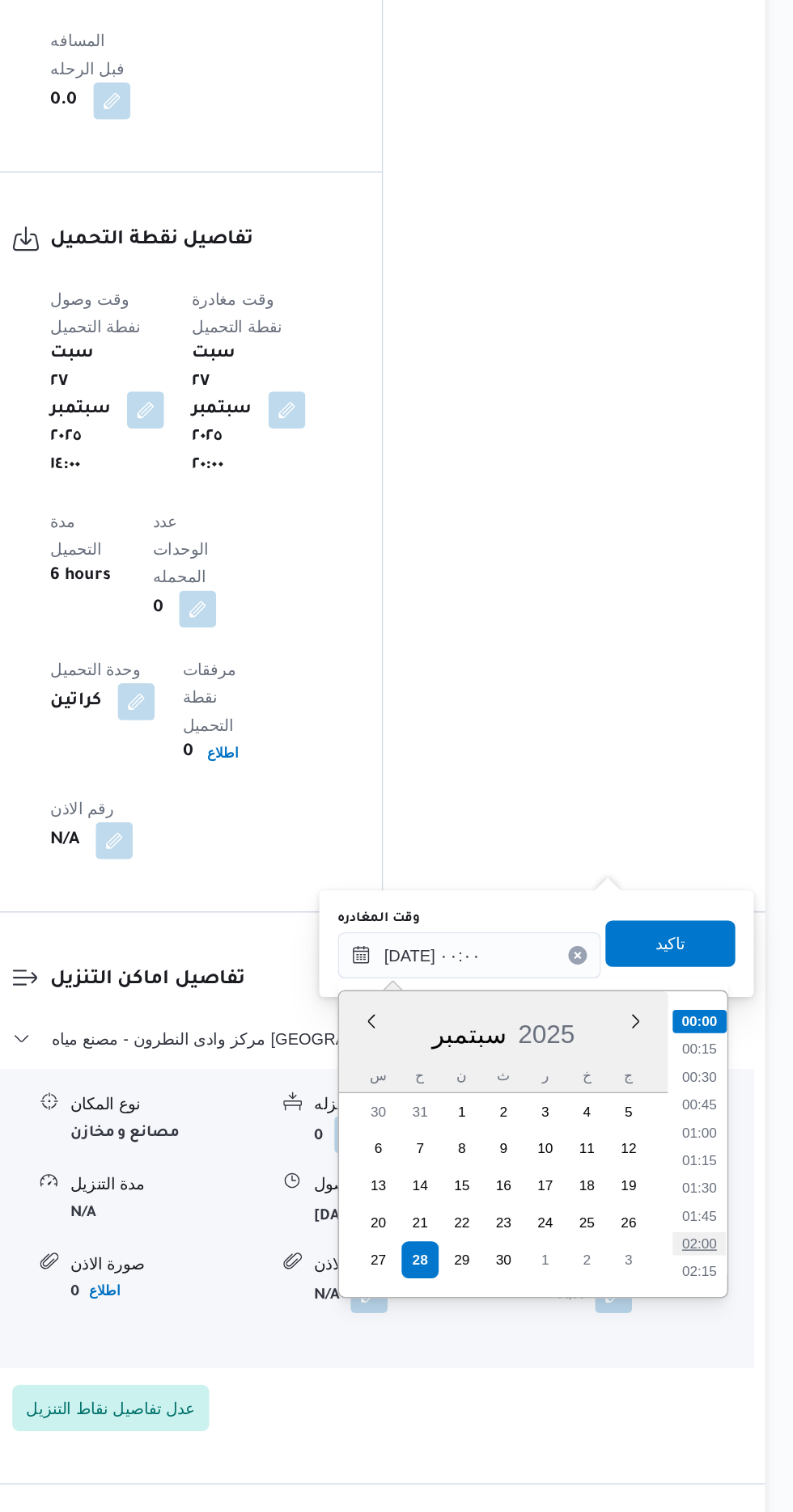
click at [716, 1316] on li "02:00" at bounding box center [727, 1324] width 37 height 16
type input "[DATE] ٠٢:٠٠"
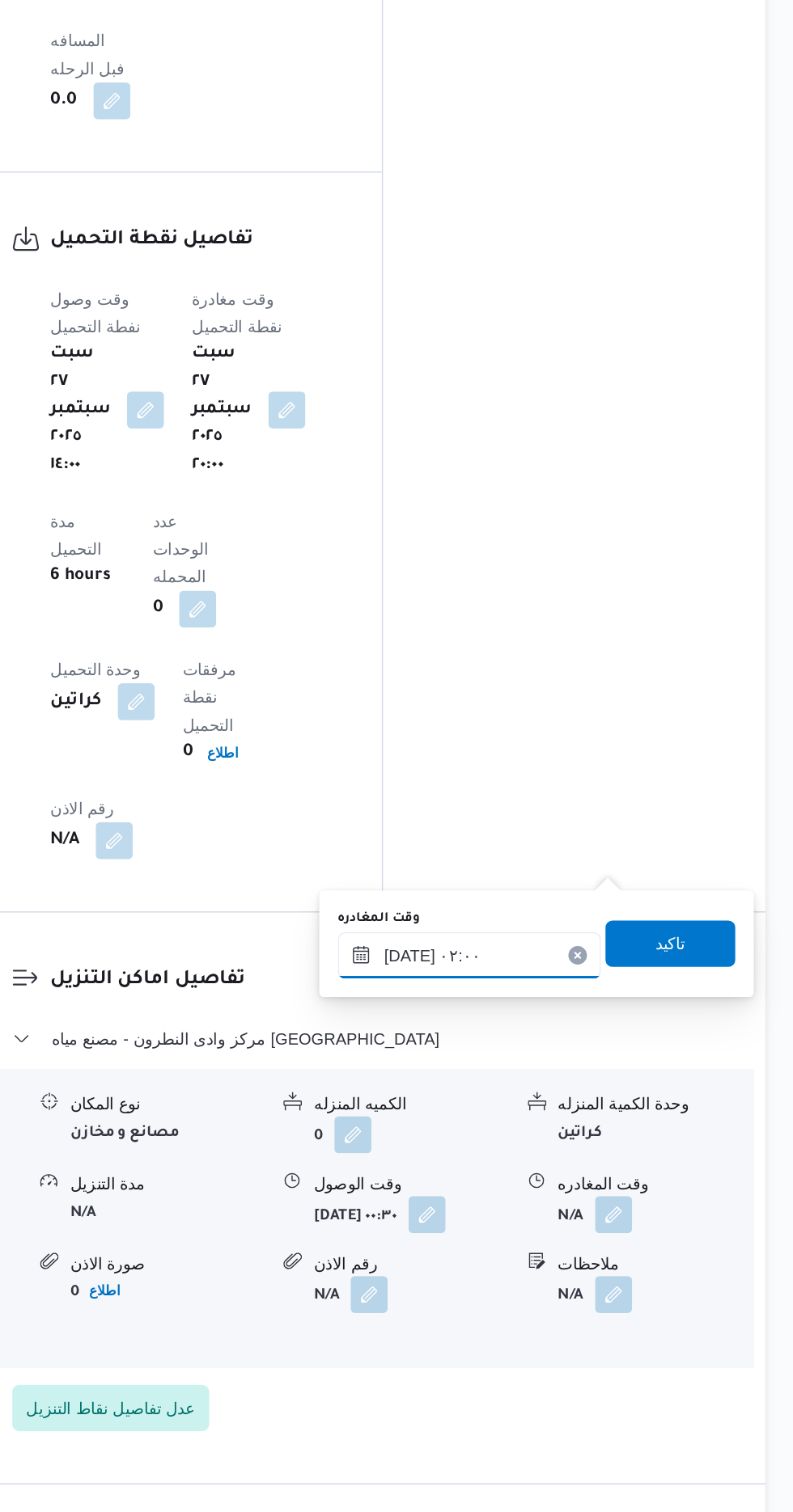
scroll to position [1245, 0]
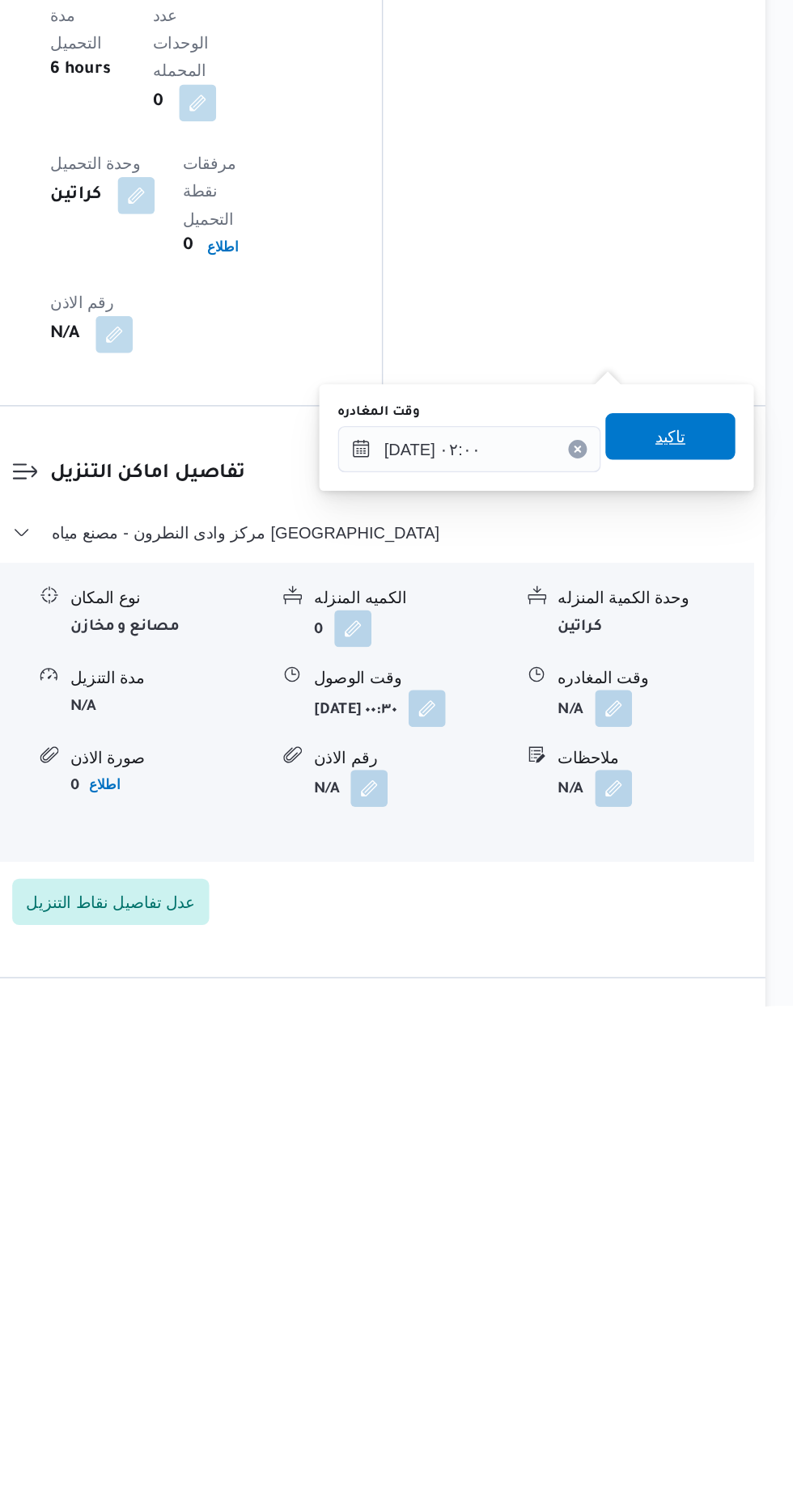
click at [730, 1127] on span "تاكيد" at bounding box center [707, 1114] width 90 height 32
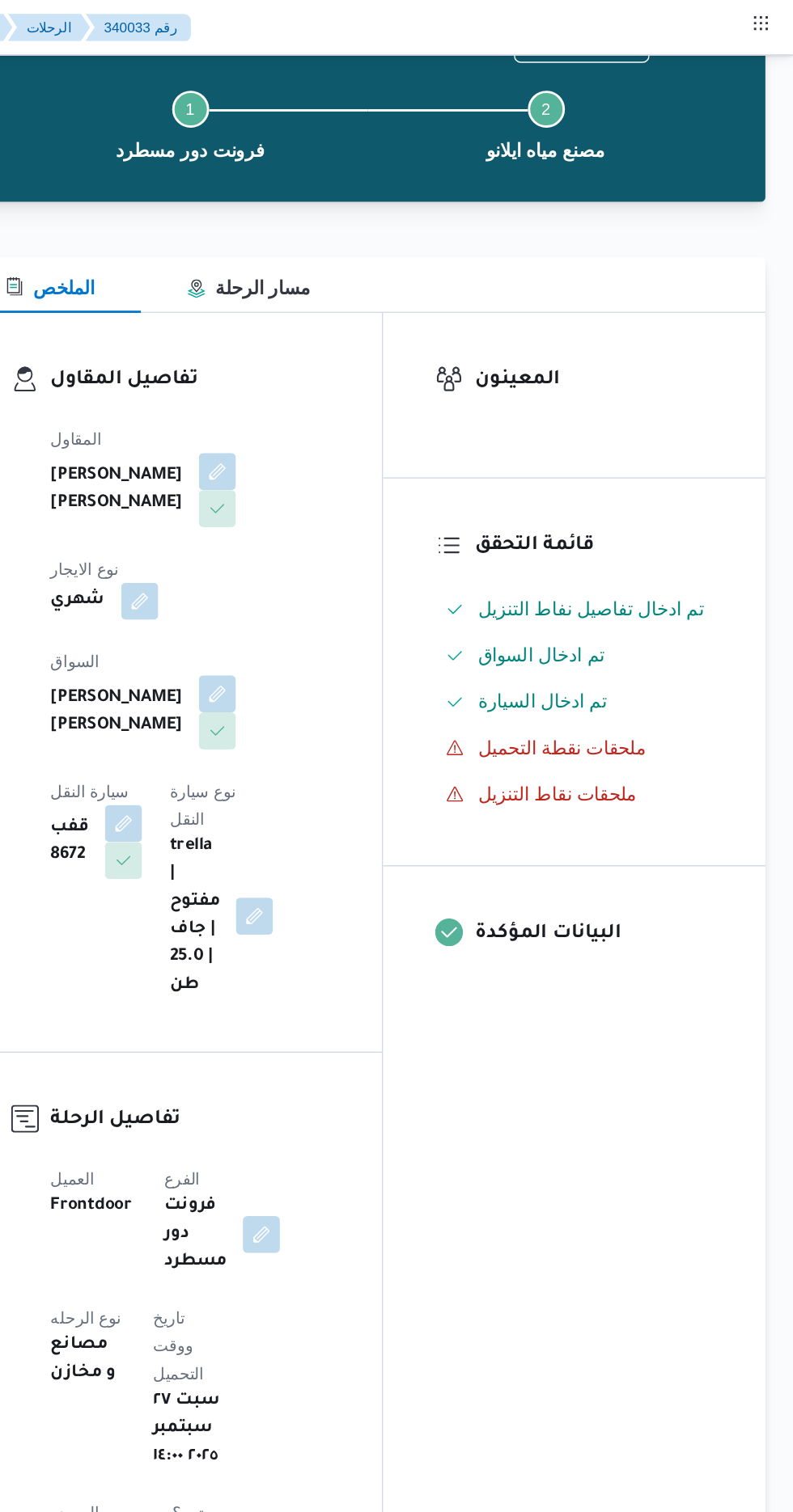
scroll to position [0, 0]
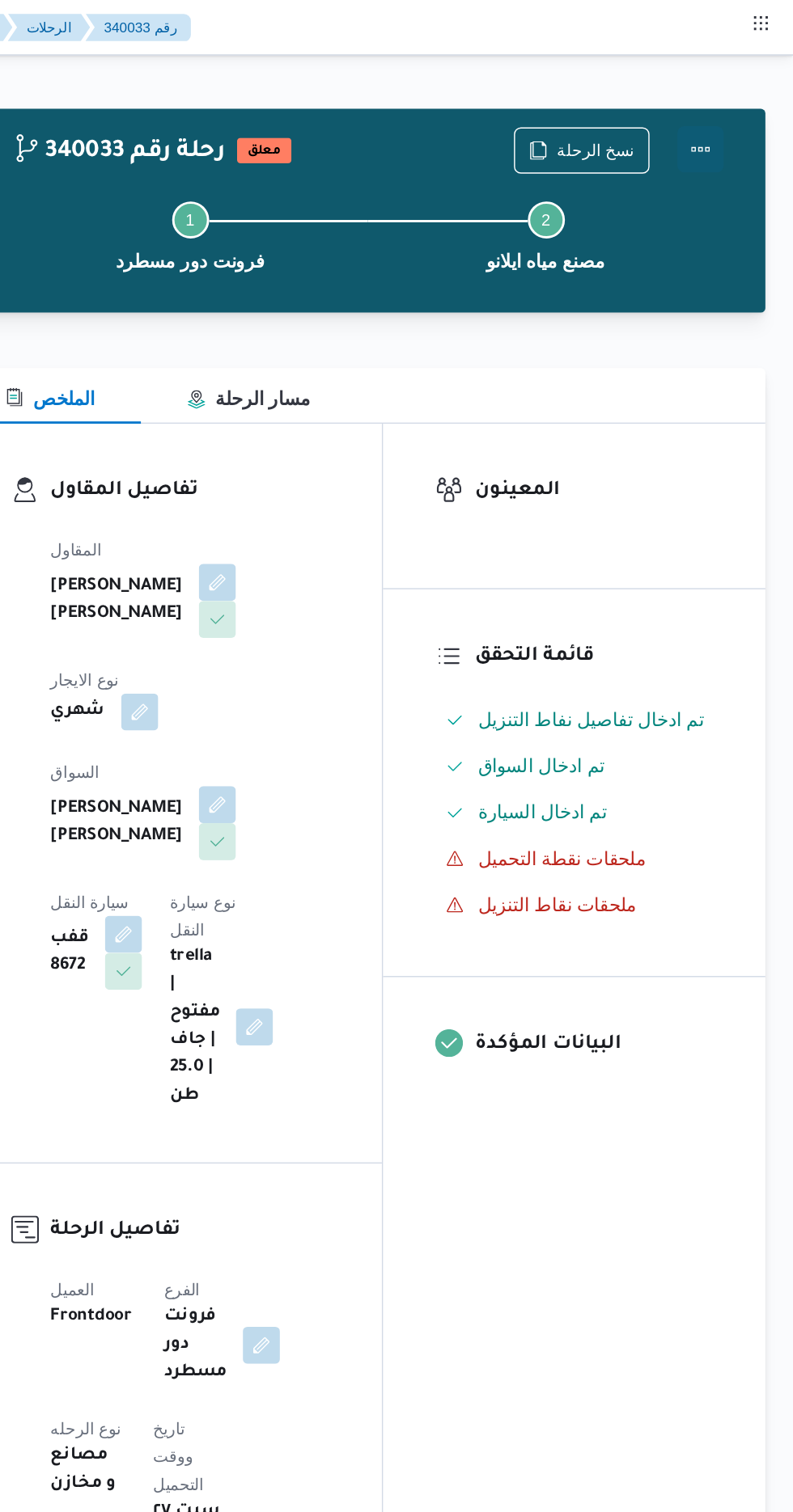
click at [738, 97] on button "Actions" at bounding box center [728, 105] width 32 height 32
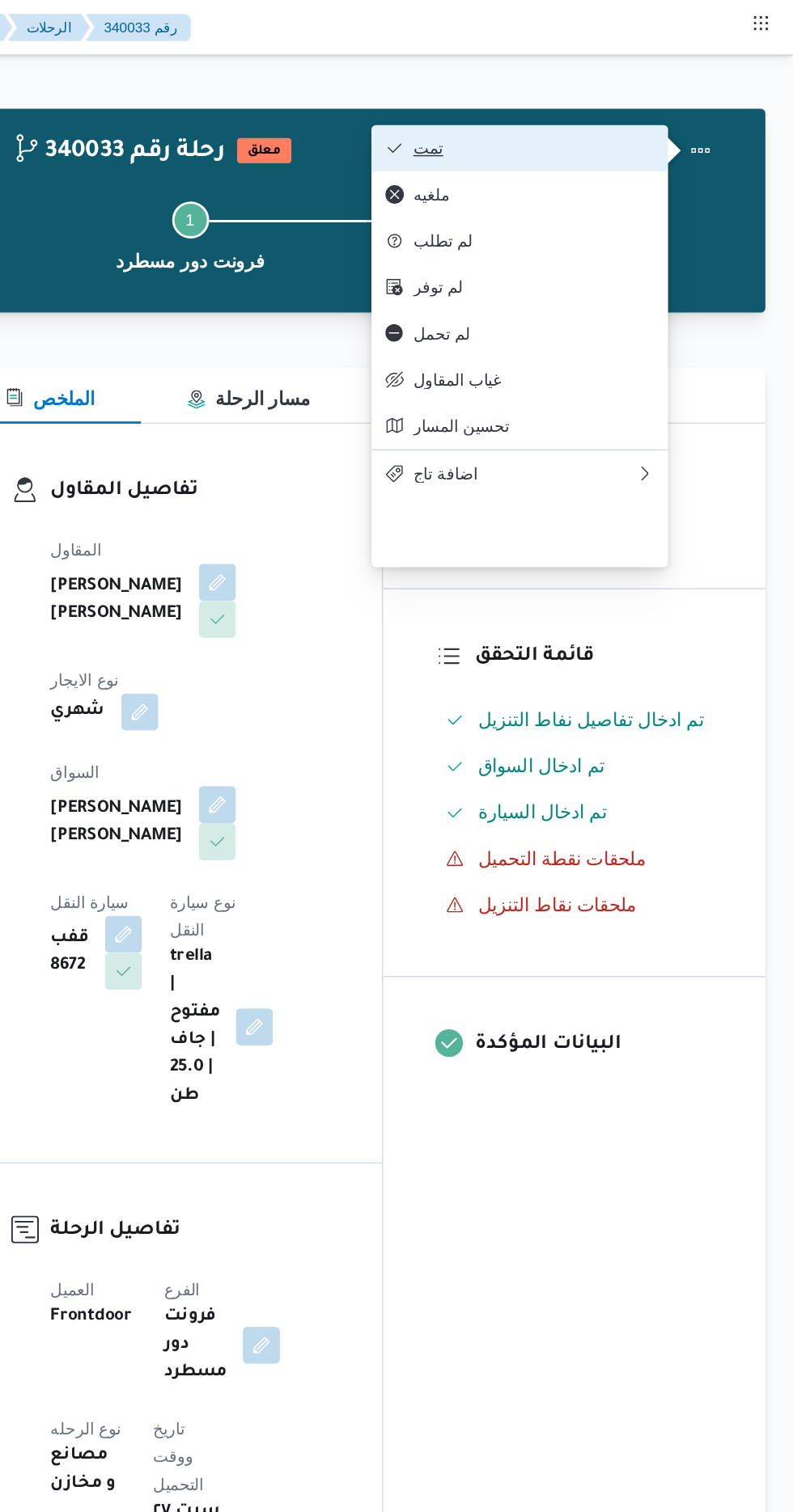
click at [566, 110] on span "تمت" at bounding box center [612, 103] width 169 height 13
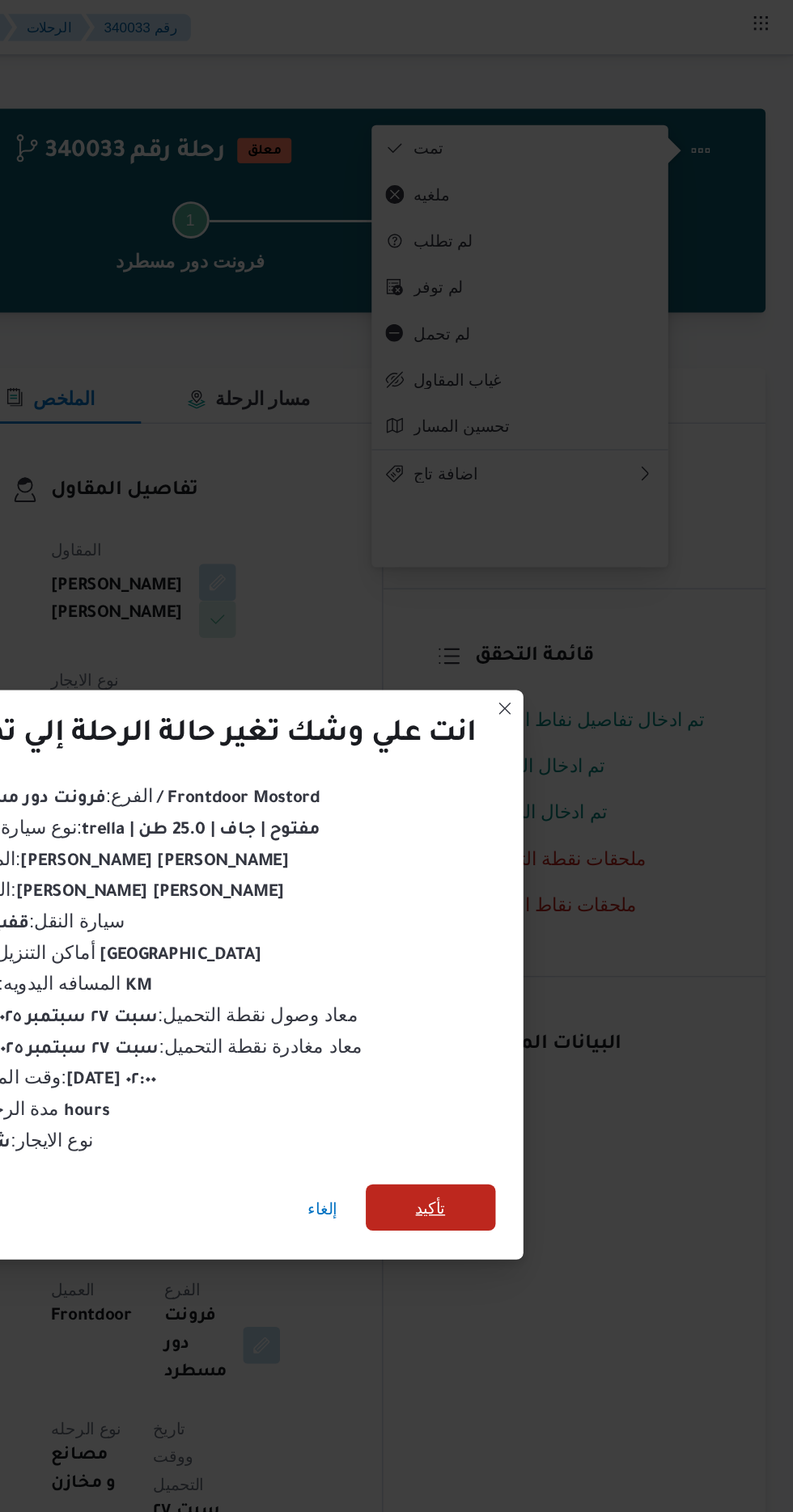
click at [535, 844] on span "تأكيد" at bounding box center [539, 843] width 21 height 20
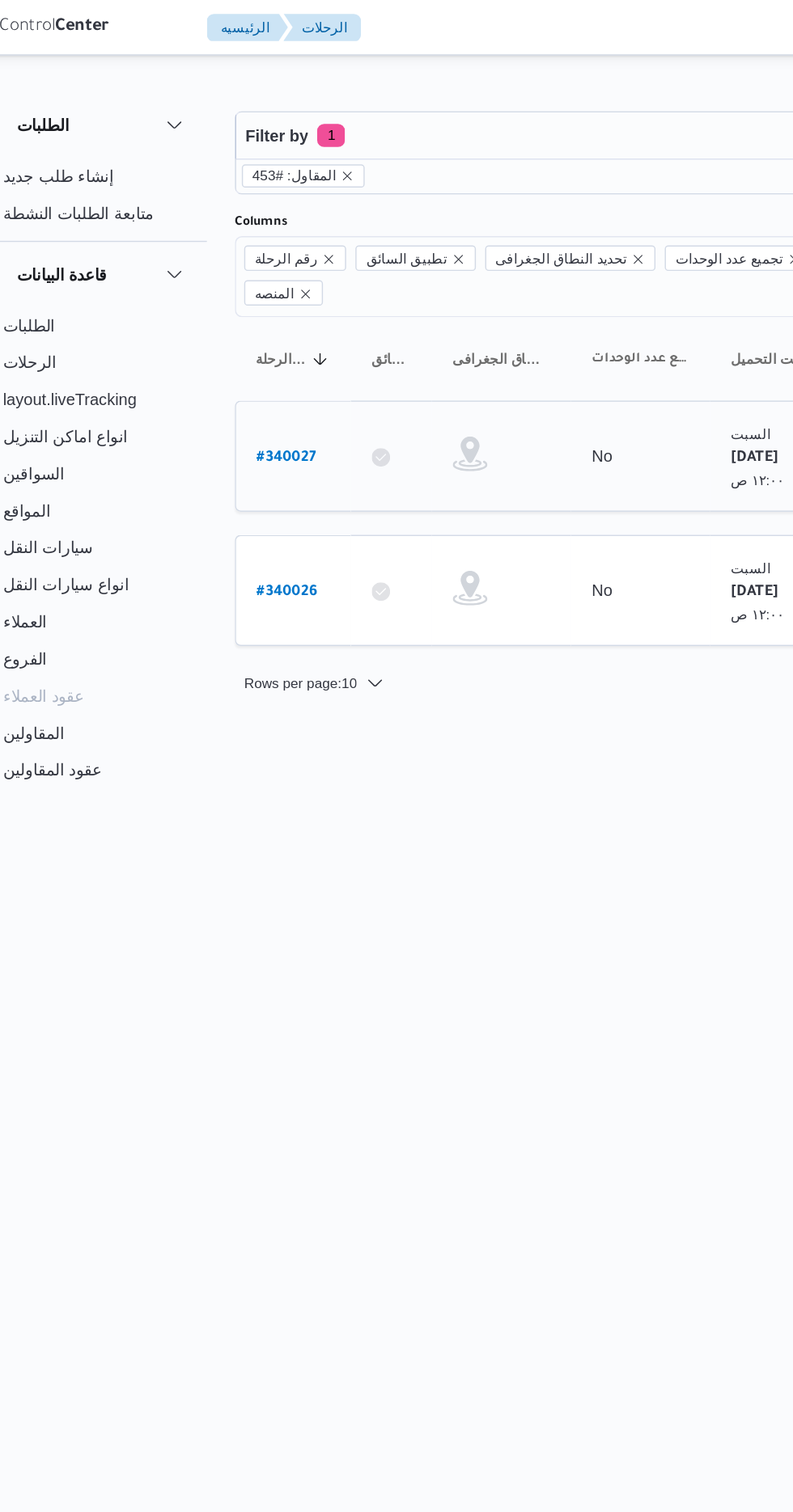
click at [227, 315] on b "# 340027" at bounding box center [246, 320] width 41 height 11
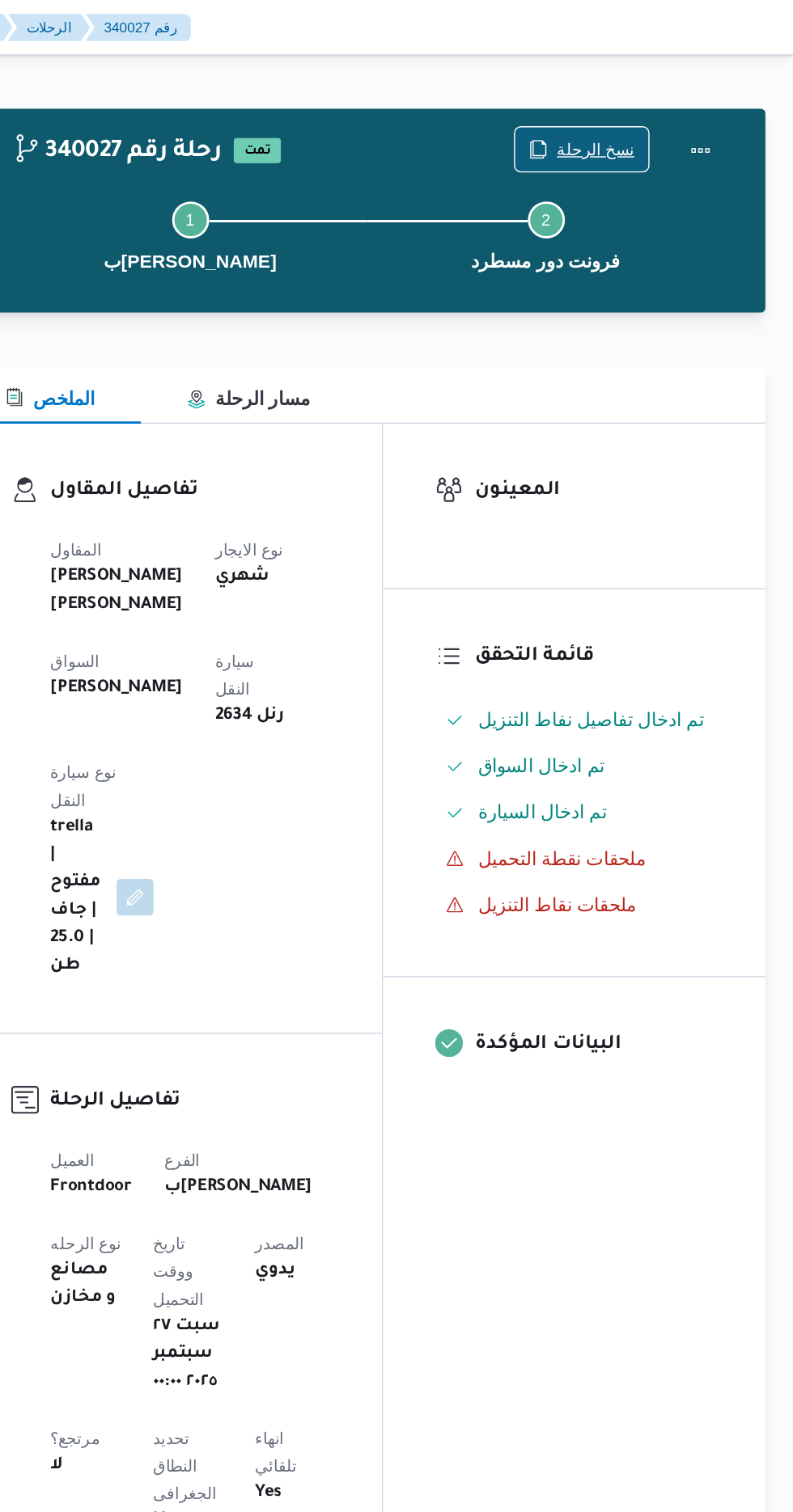
click at [622, 104] on icon "button" at bounding box center [614, 104] width 13 height 13
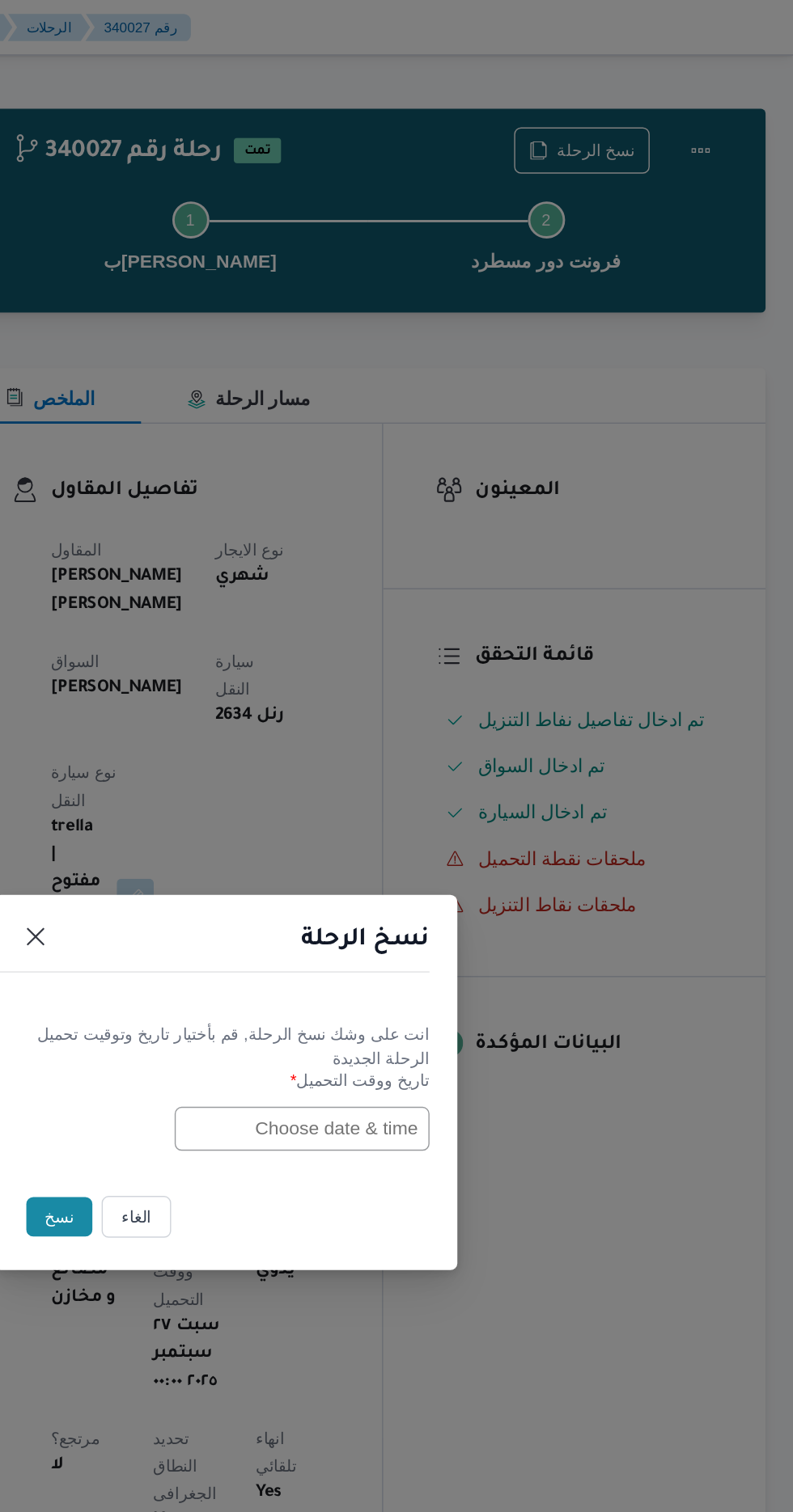
click at [400, 788] on input "text" at bounding box center [450, 788] width 178 height 31
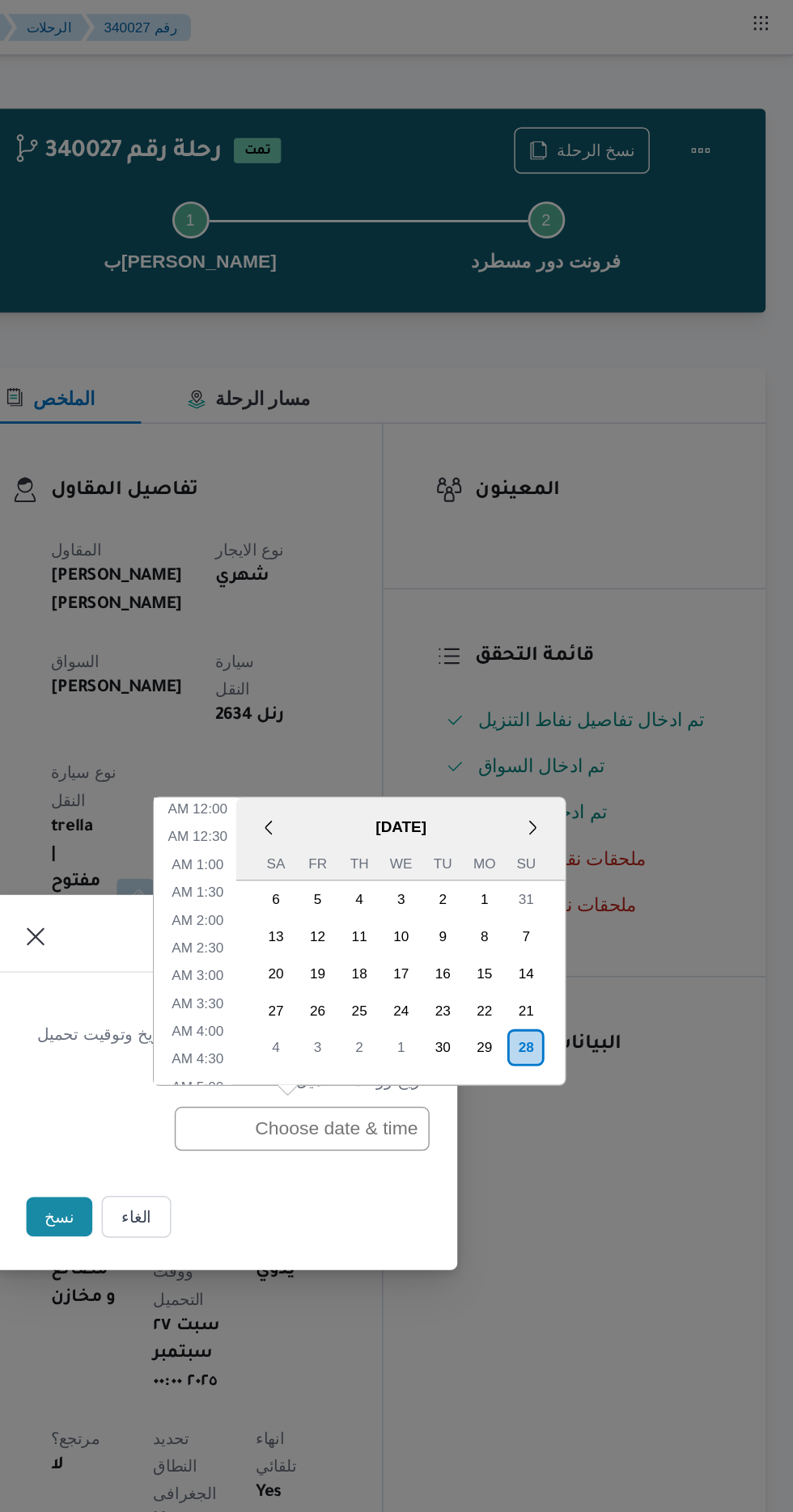
scroll to position [490, 0]
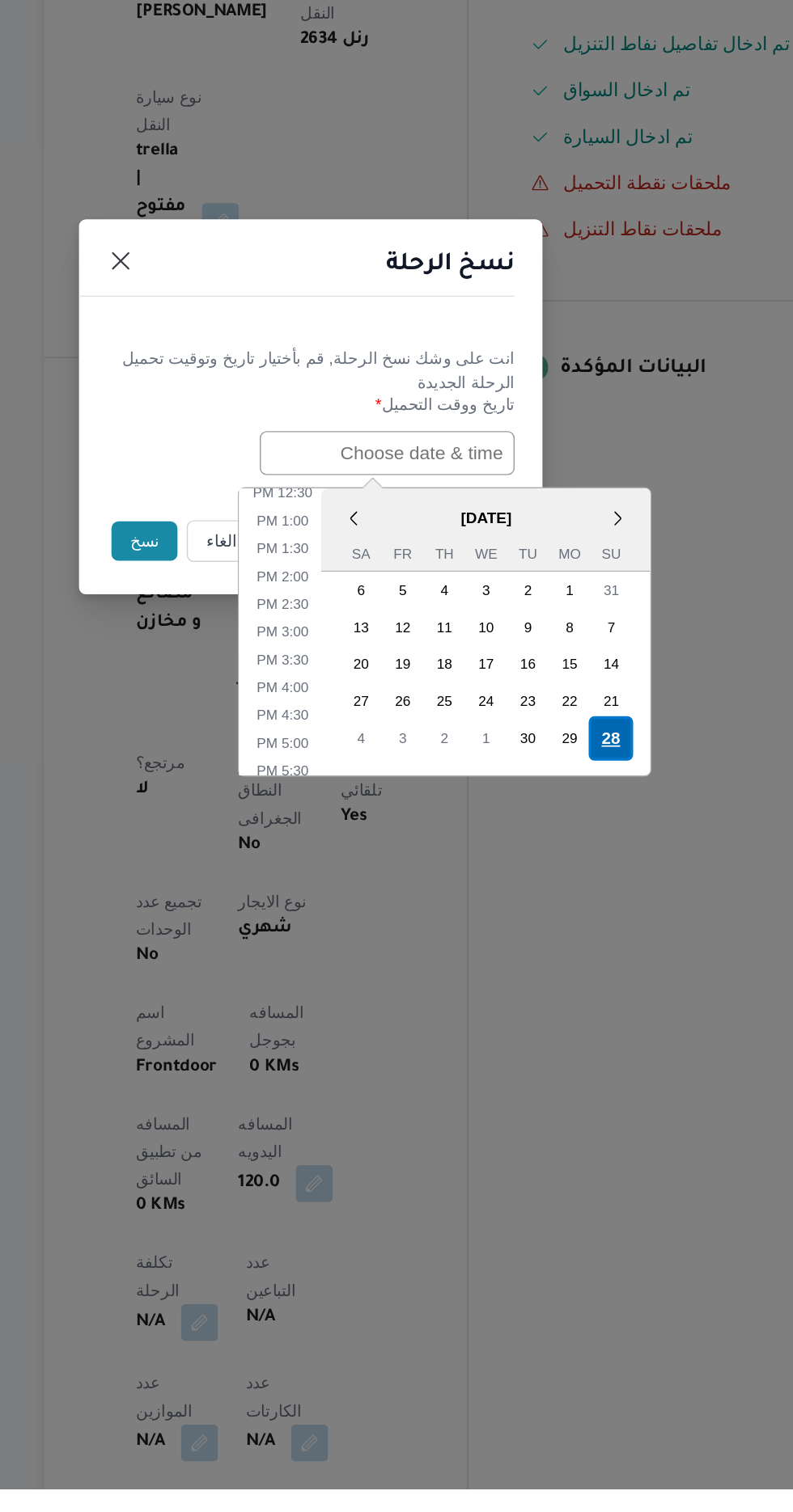
click at [606, 987] on div "28" at bounding box center [606, 988] width 31 height 31
type input "[DATE] 12:00AM"
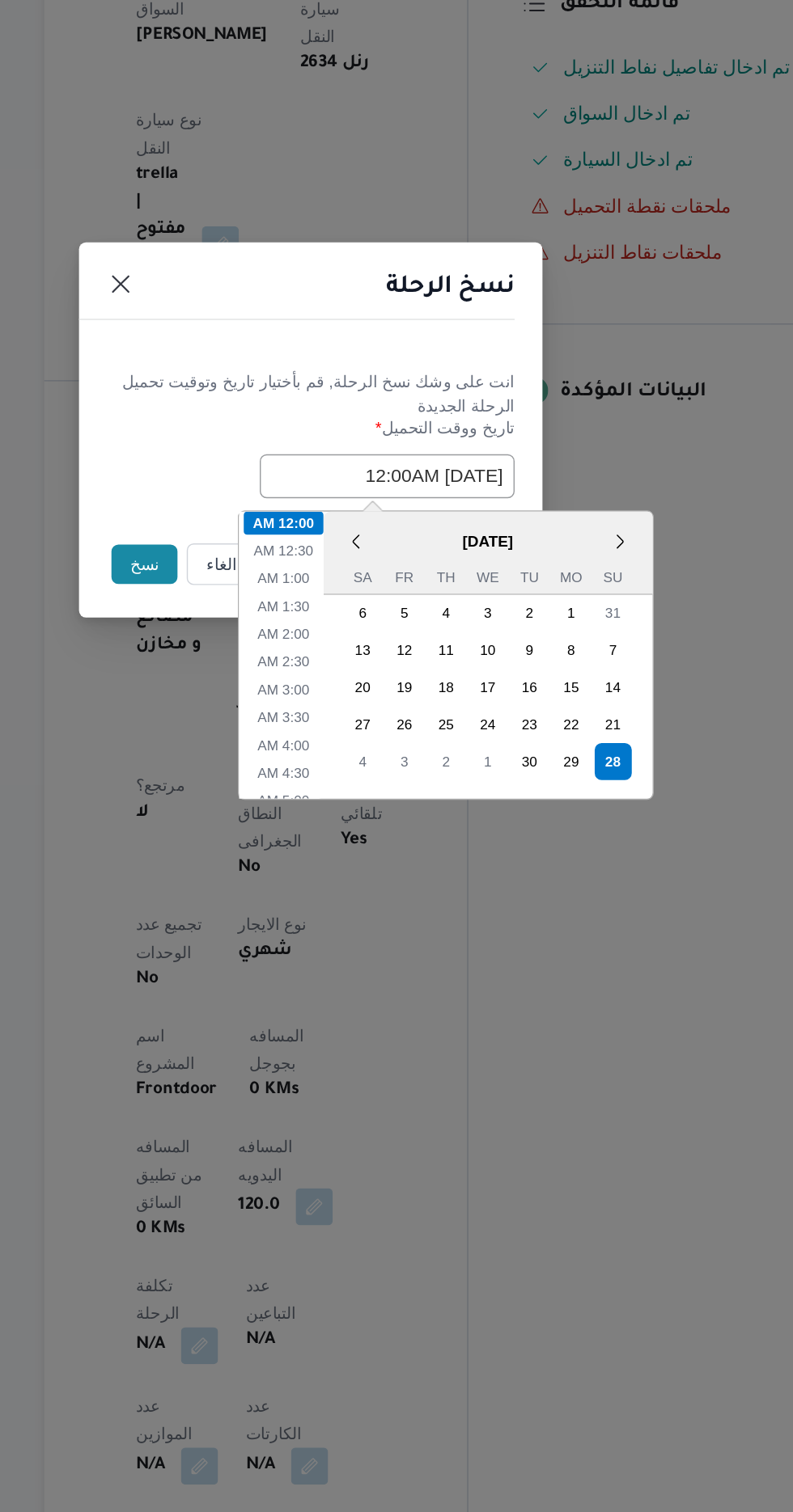
click at [269, 847] on button "نسخ" at bounding box center [280, 850] width 46 height 27
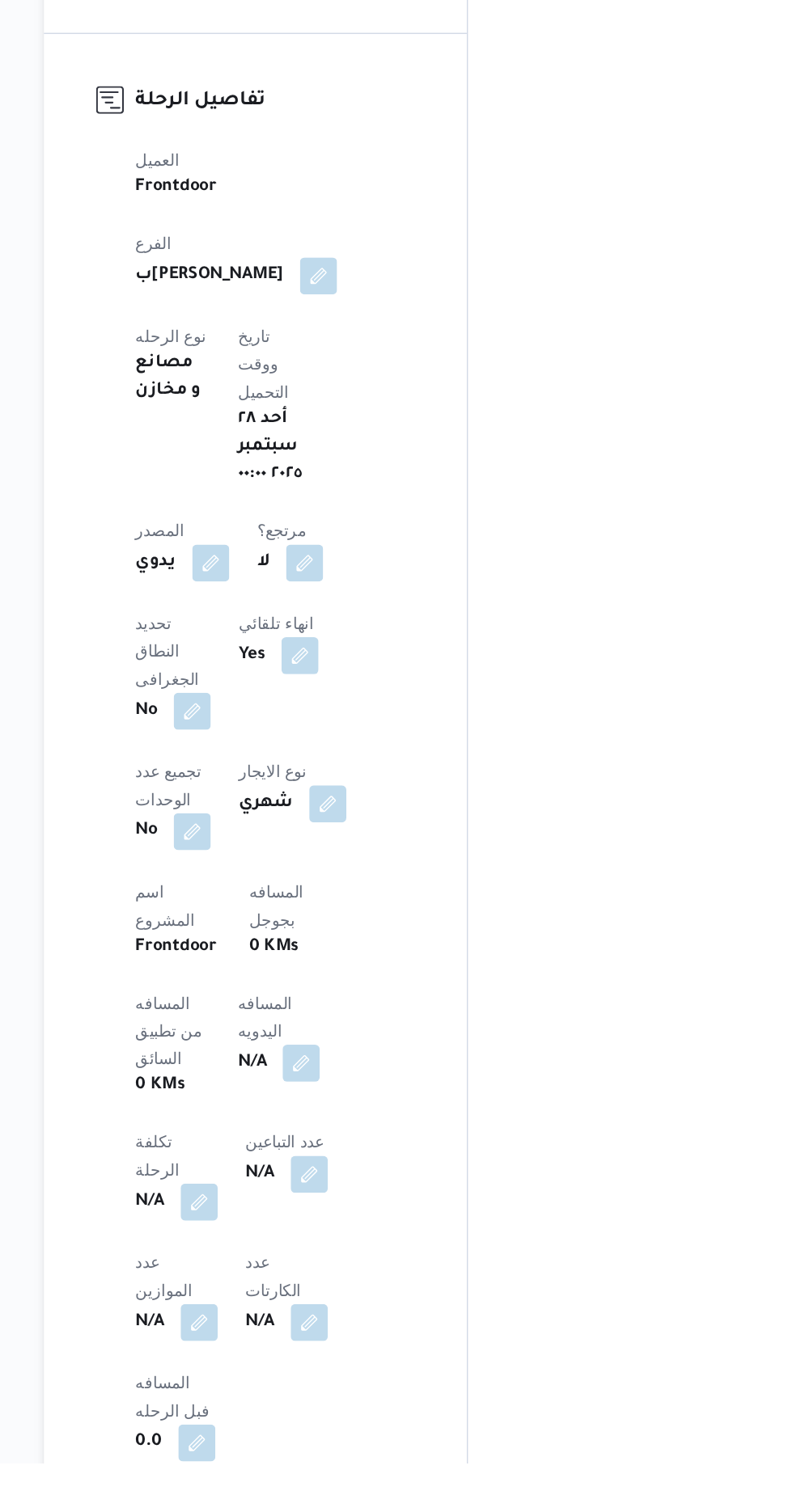
scroll to position [312, 0]
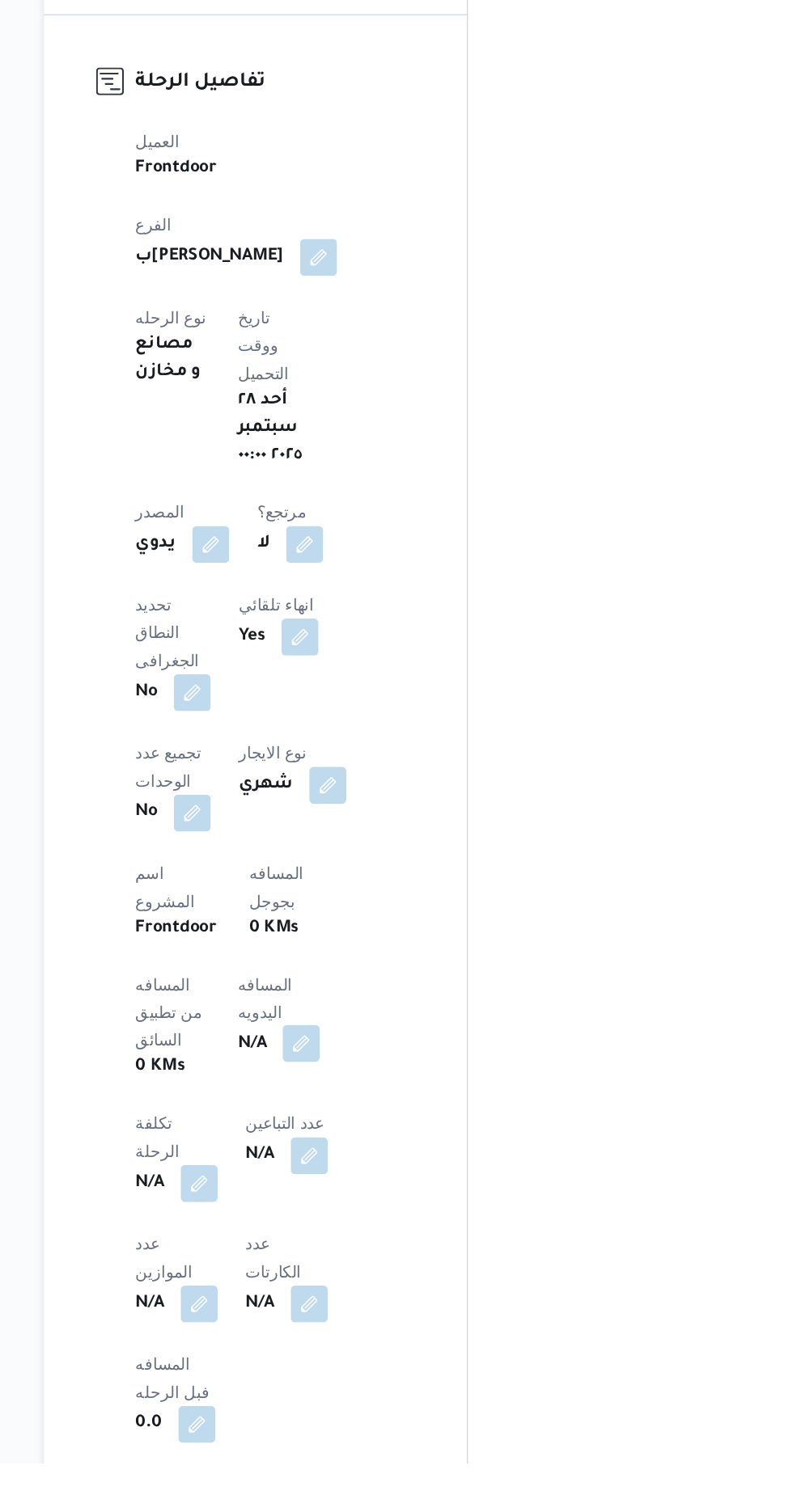
click at [377, 1206] on button "button" at bounding box center [390, 1219] width 26 height 26
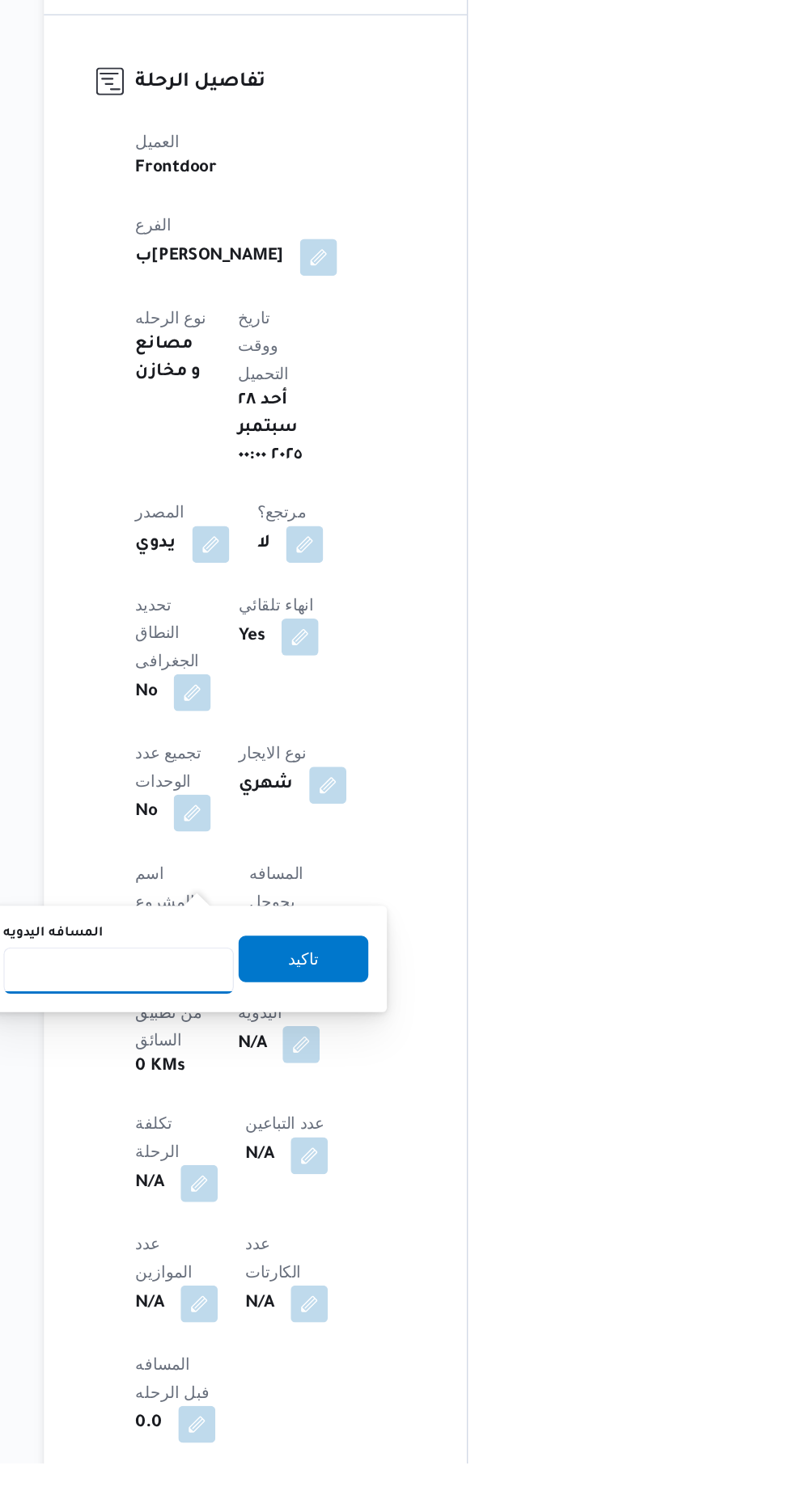
click at [268, 1168] on input "المسافه اليدويه" at bounding box center [262, 1169] width 161 height 32
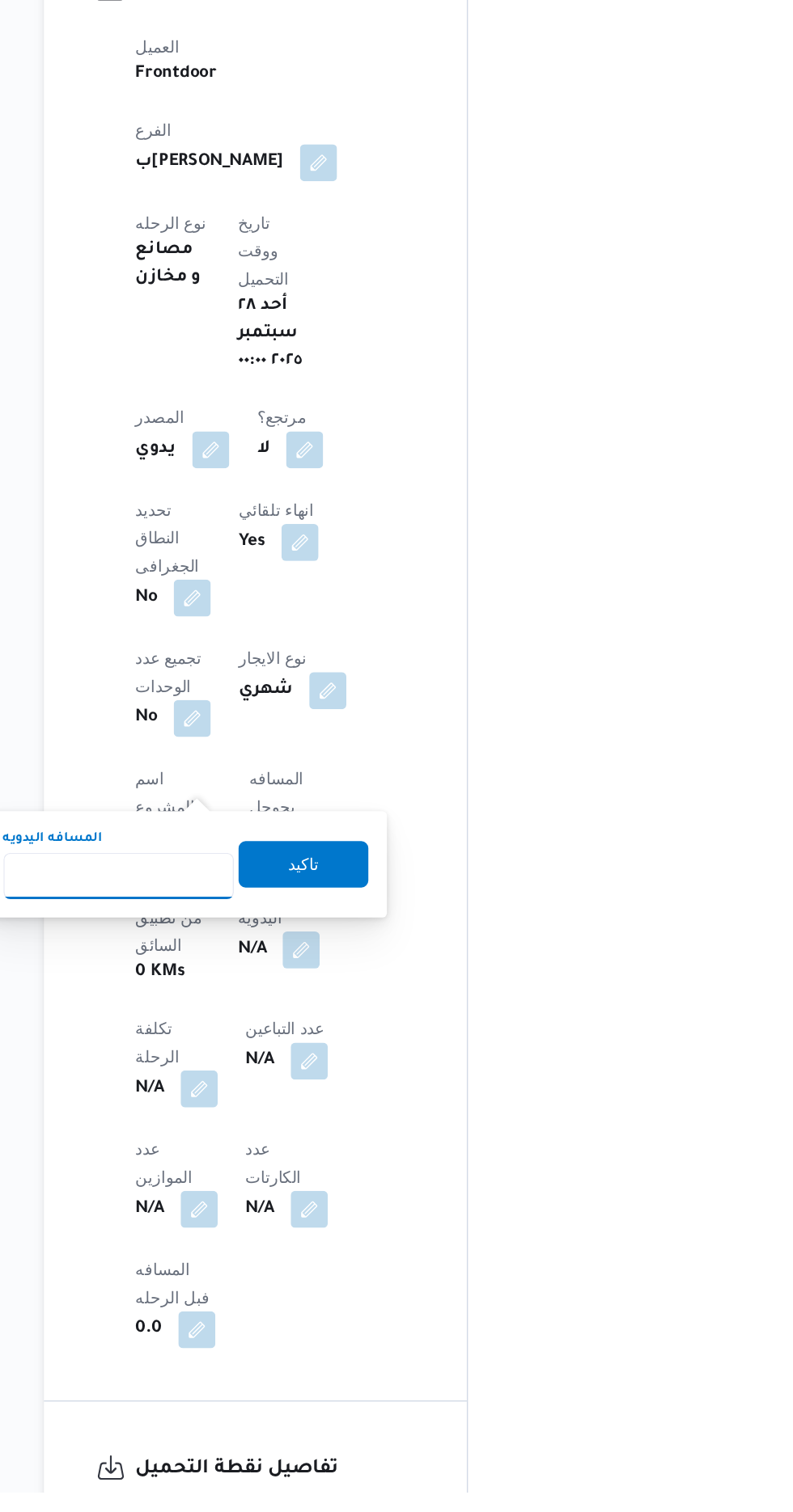
scroll to position [428, 0]
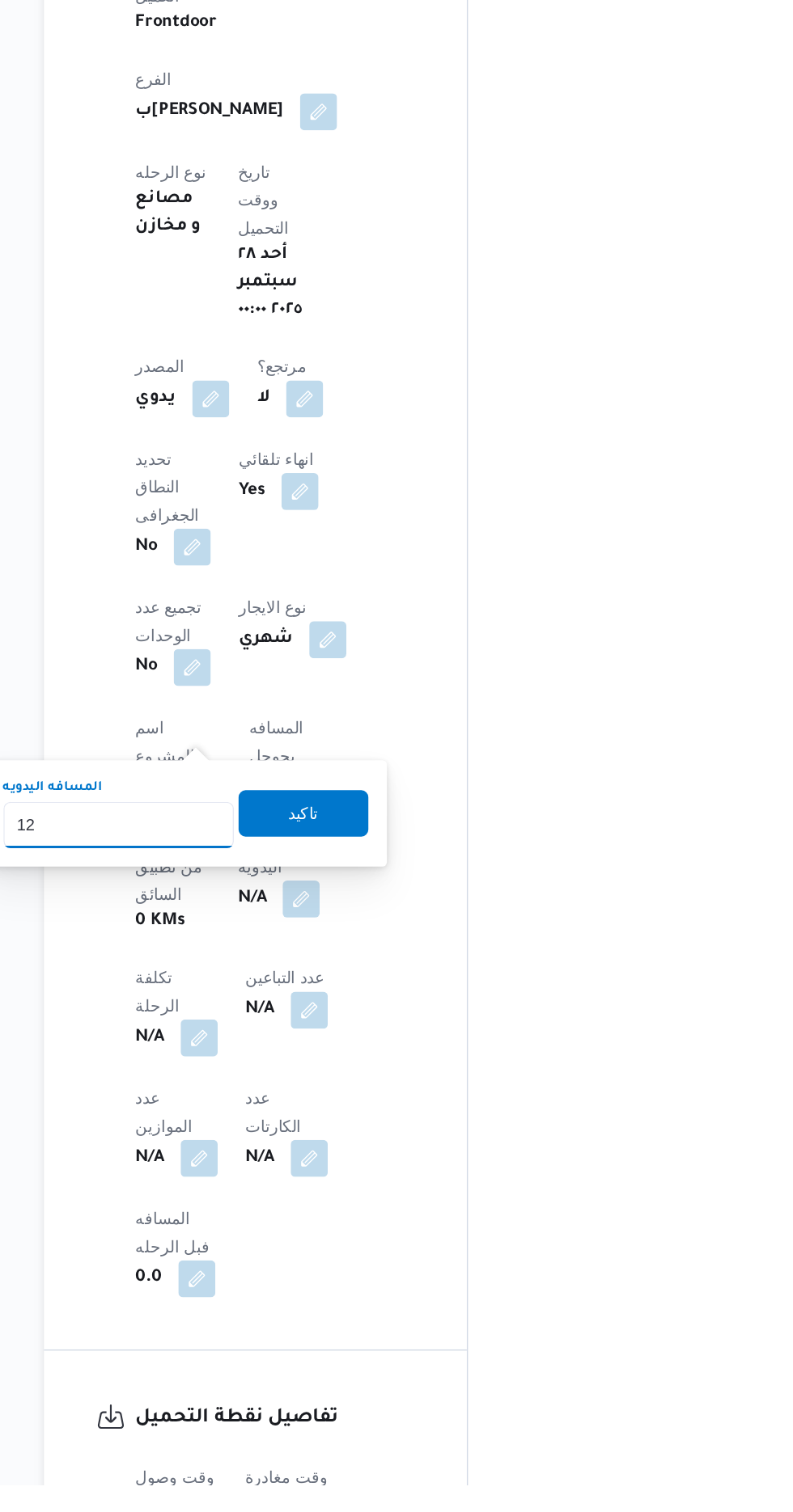
type input "120"
click at [377, 1031] on span "تاكيد" at bounding box center [392, 1042] width 90 height 32
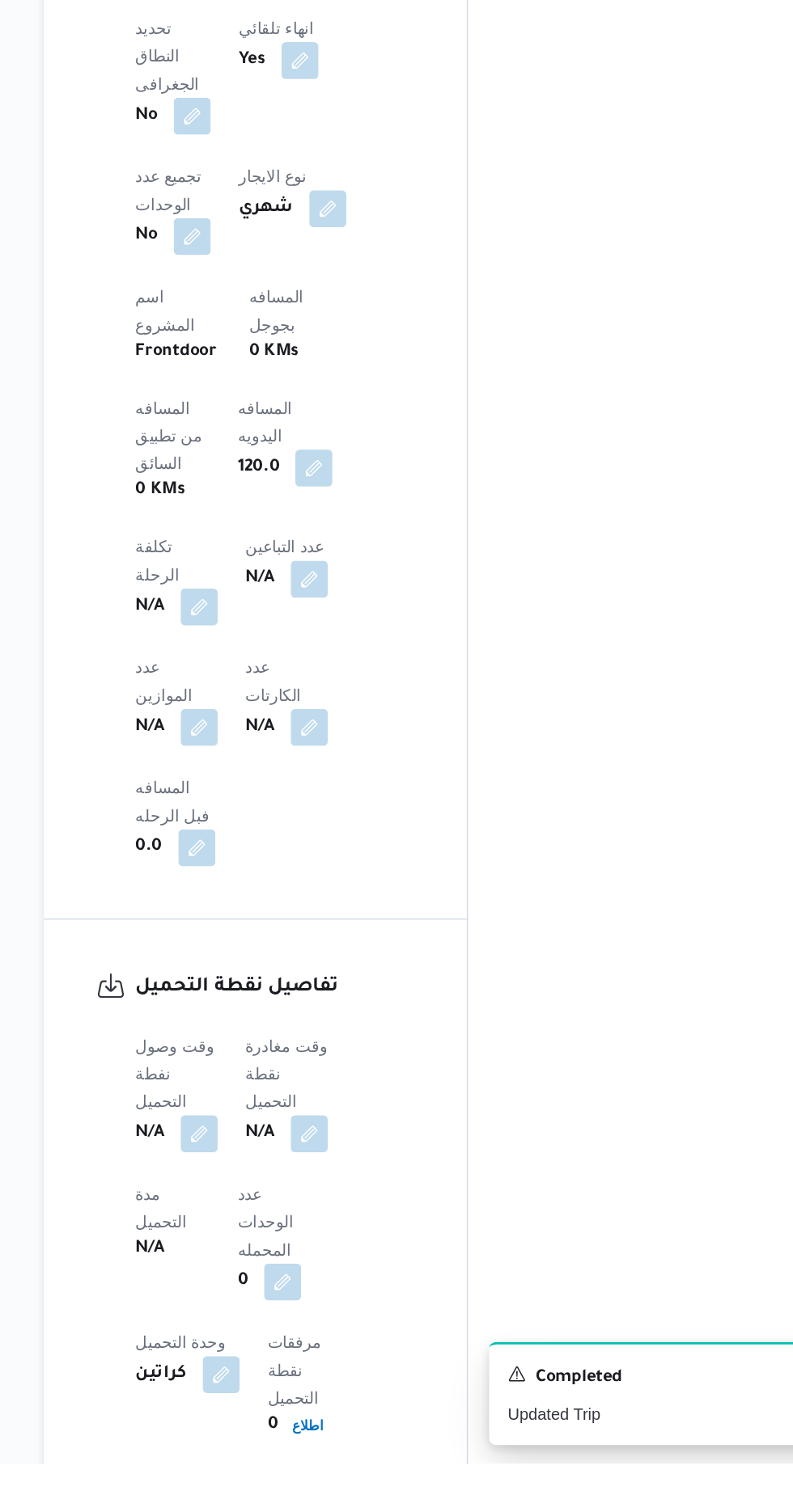
scroll to position [719, 0]
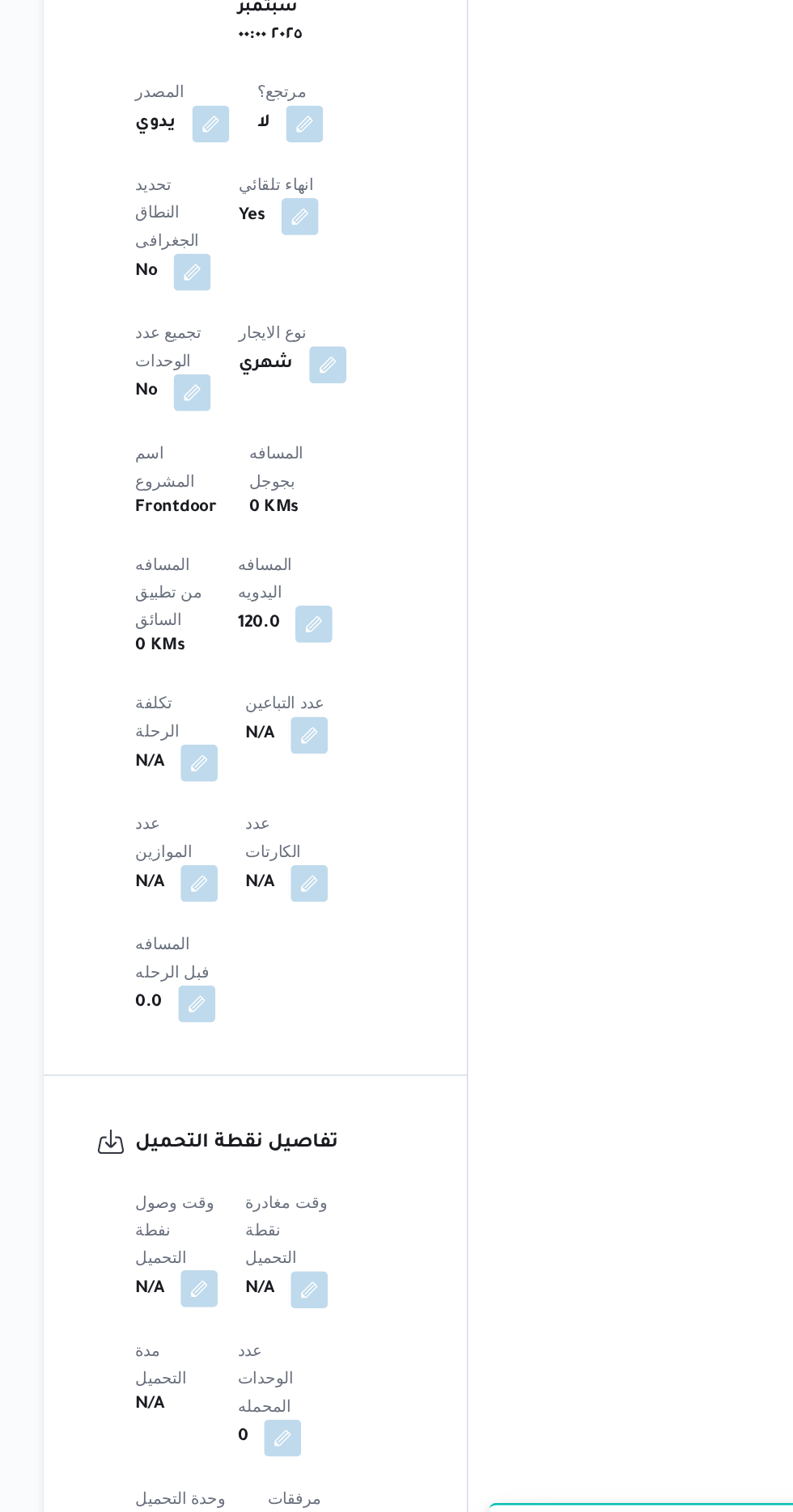
click at [320, 1265] on button "button" at bounding box center [319, 1278] width 26 height 26
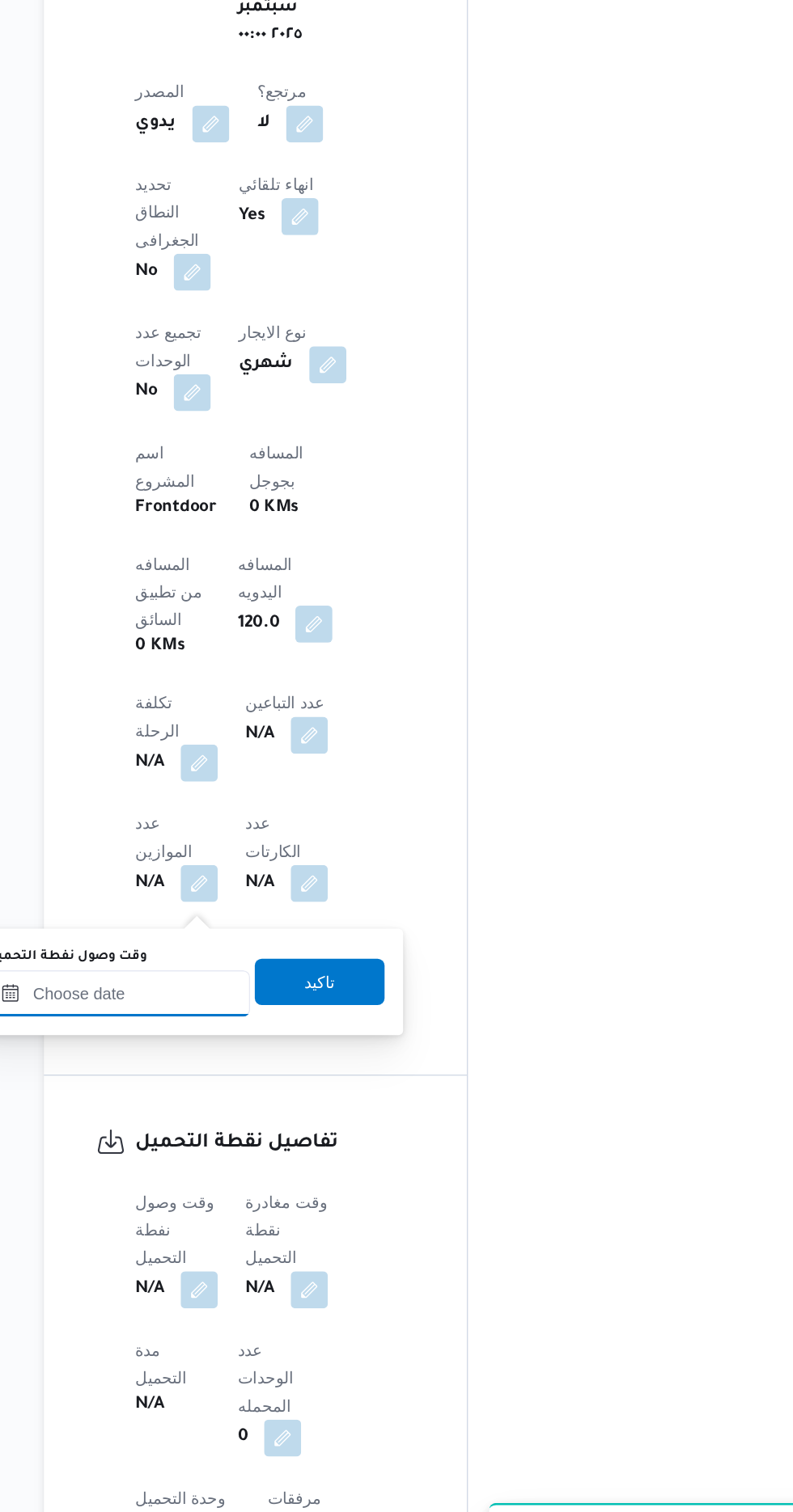
click at [267, 1070] on input "وقت وصول نفطة التحميل" at bounding box center [262, 1072] width 184 height 32
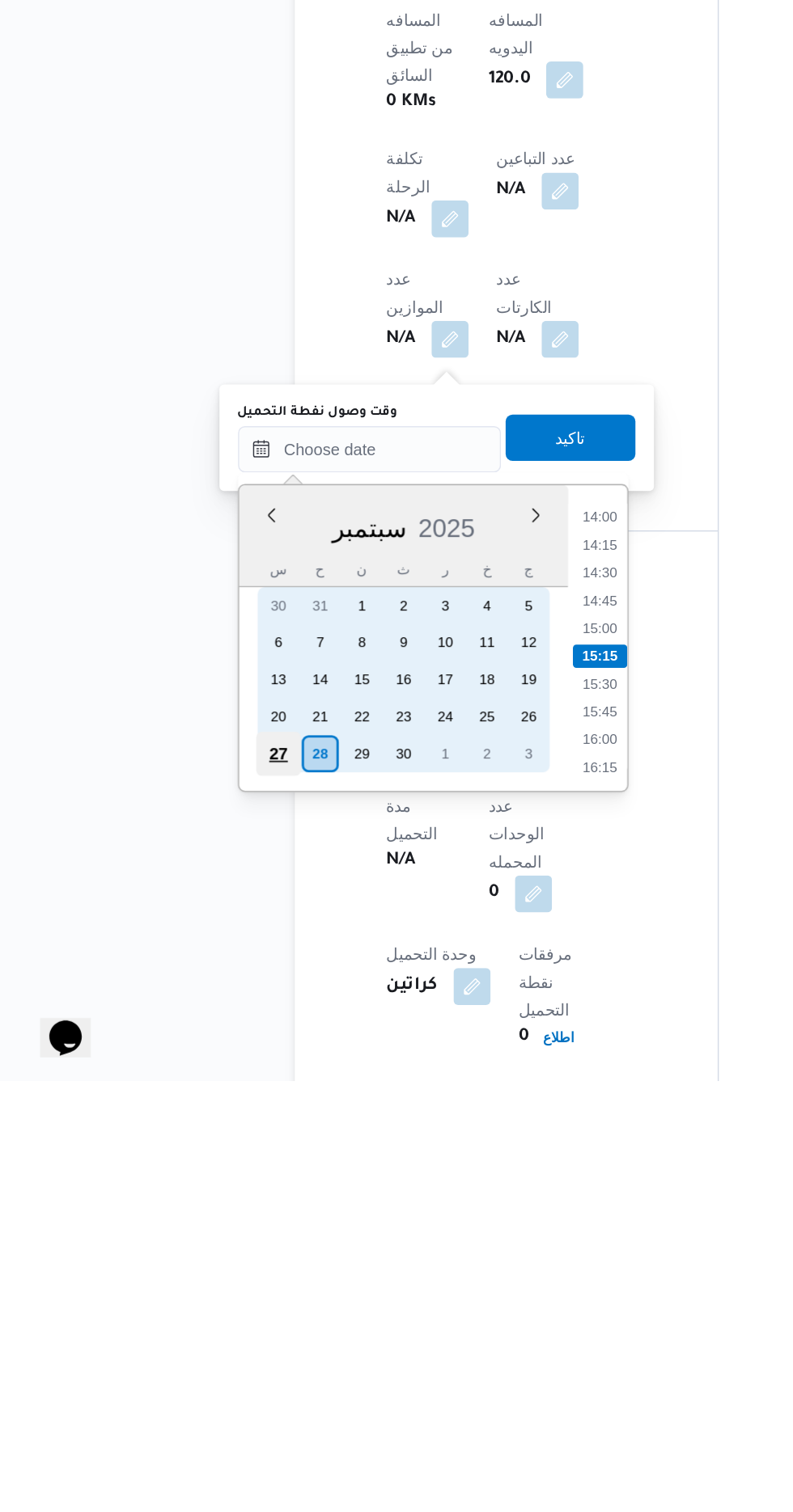
click at [200, 1282] on div "27" at bounding box center [198, 1284] width 31 height 31
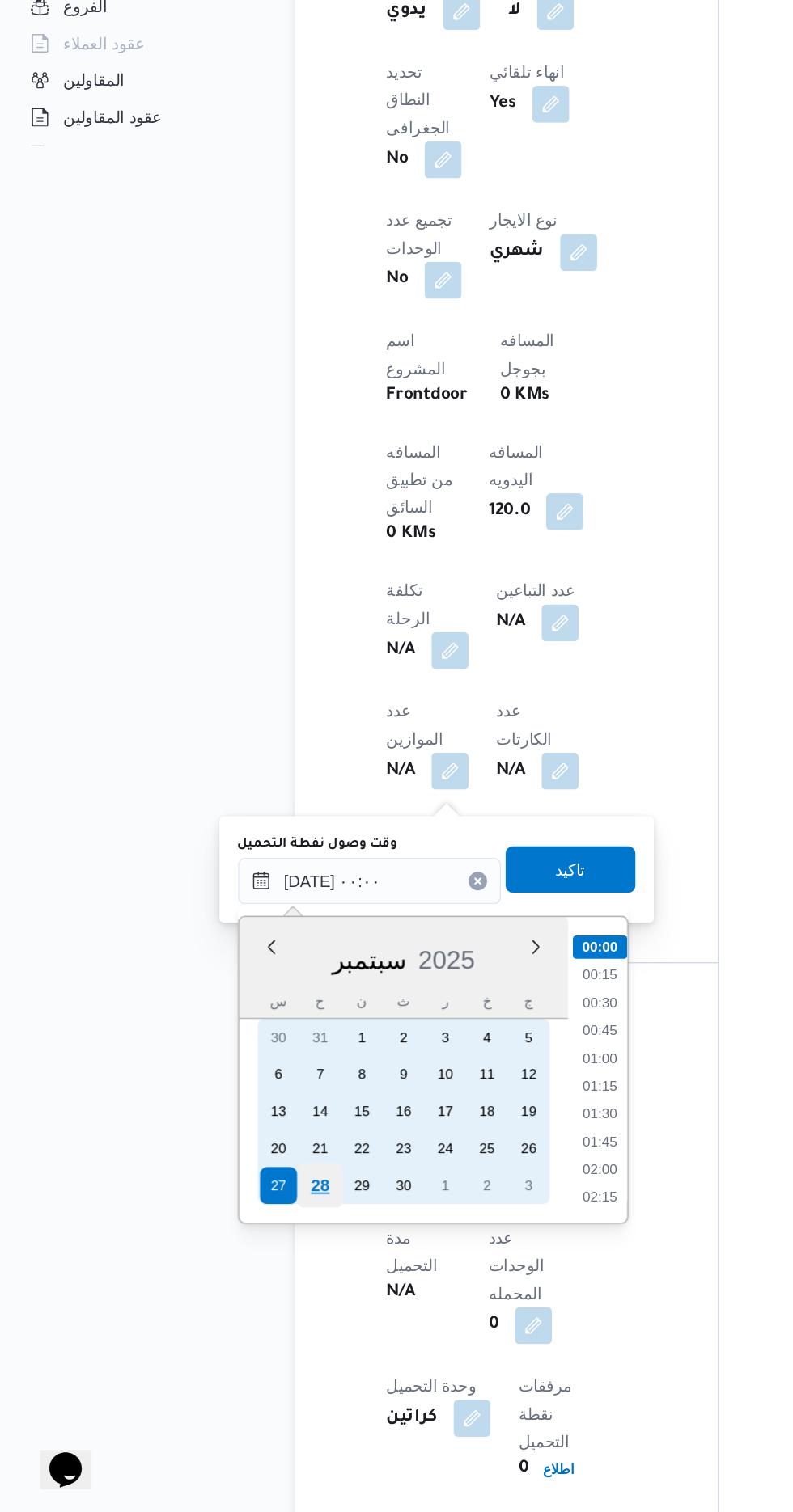
click at [227, 1281] on div "28" at bounding box center [227, 1284] width 31 height 31
click at [227, 1281] on div "28" at bounding box center [227, 1284] width 31 height 31
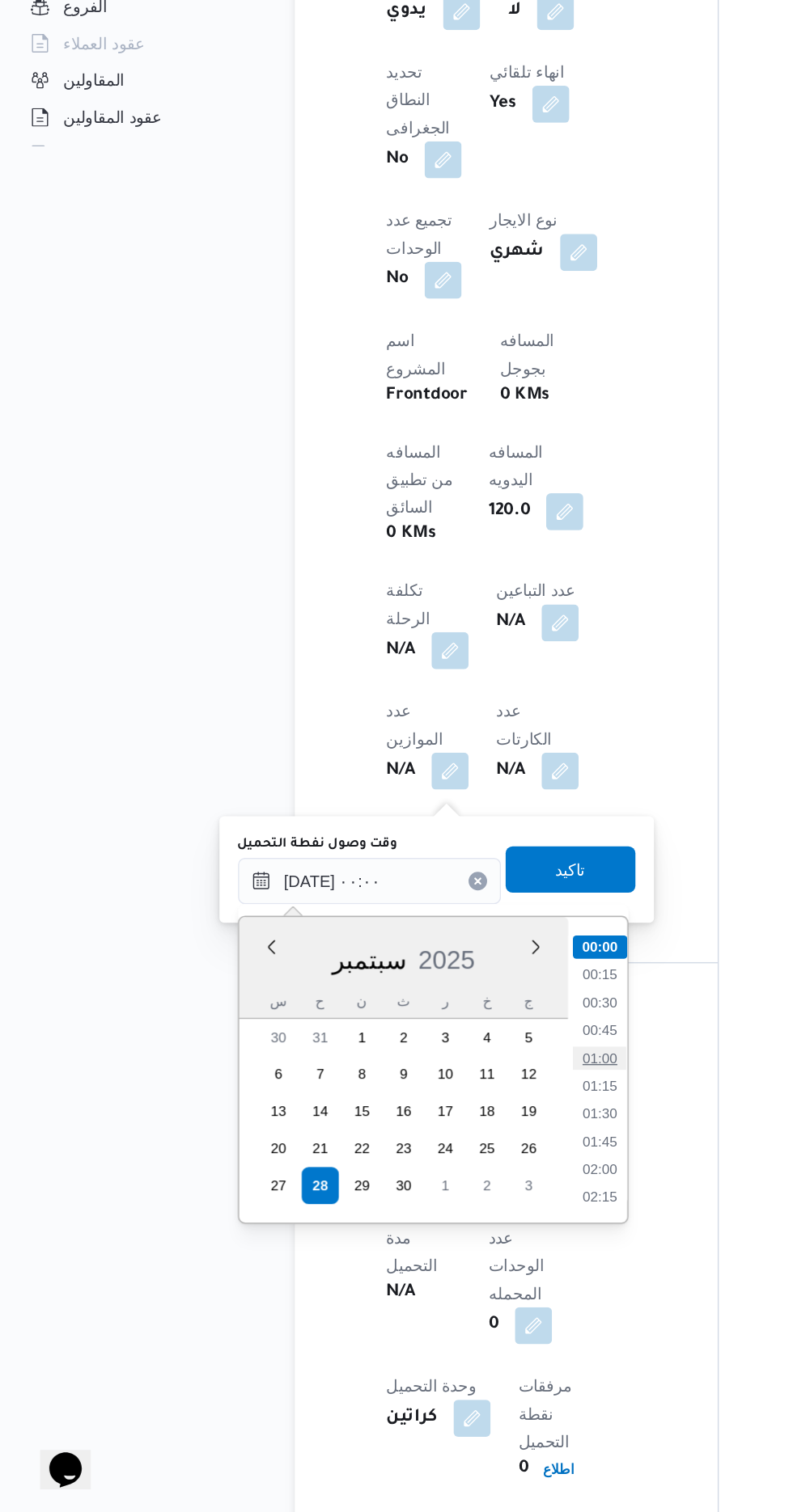
click at [411, 1198] on li "01:00" at bounding box center [423, 1194] width 37 height 16
type input "[DATE] ٠١:٠٠"
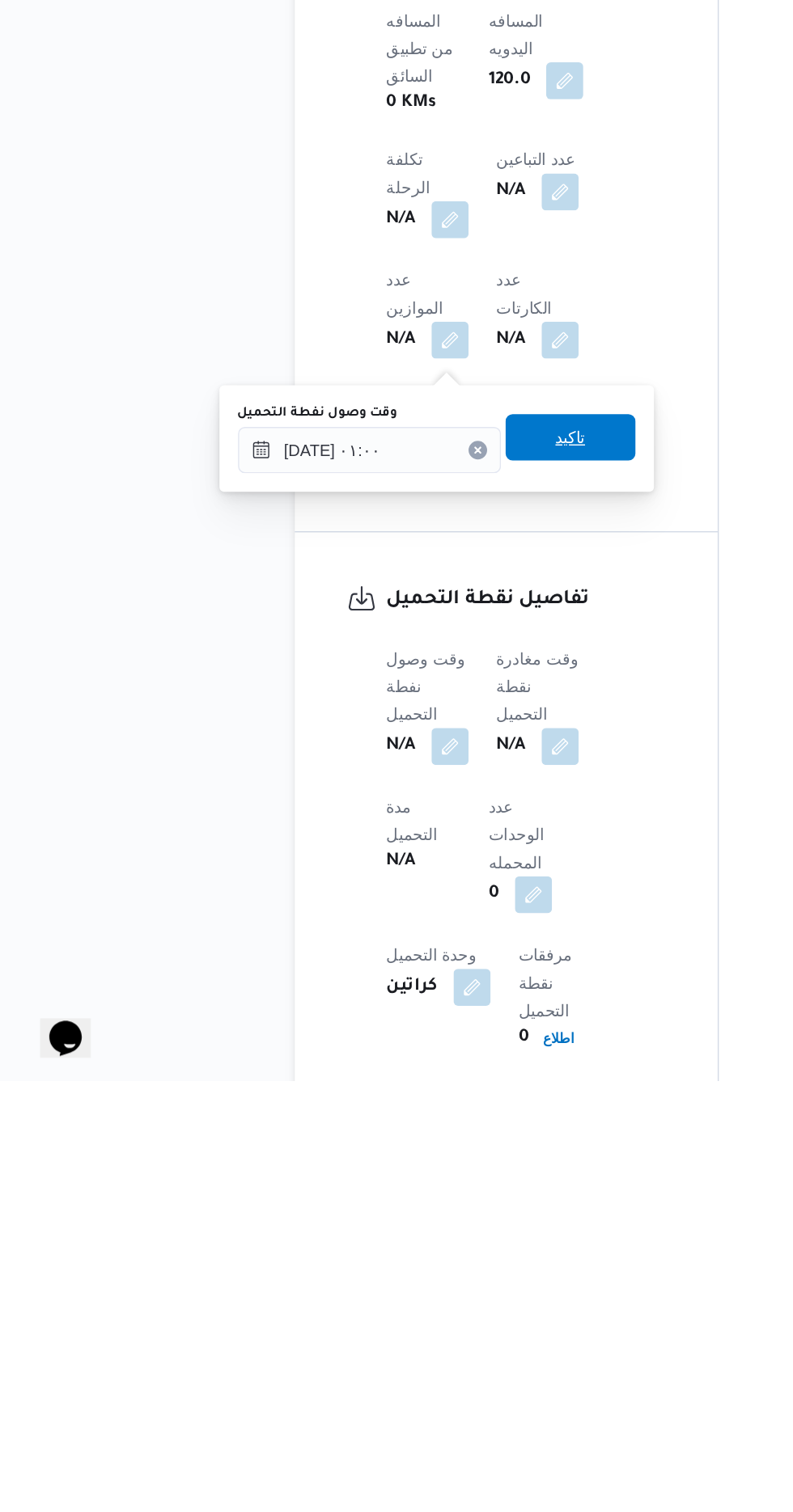
click at [411, 1069] on span "تاكيد" at bounding box center [403, 1062] width 21 height 20
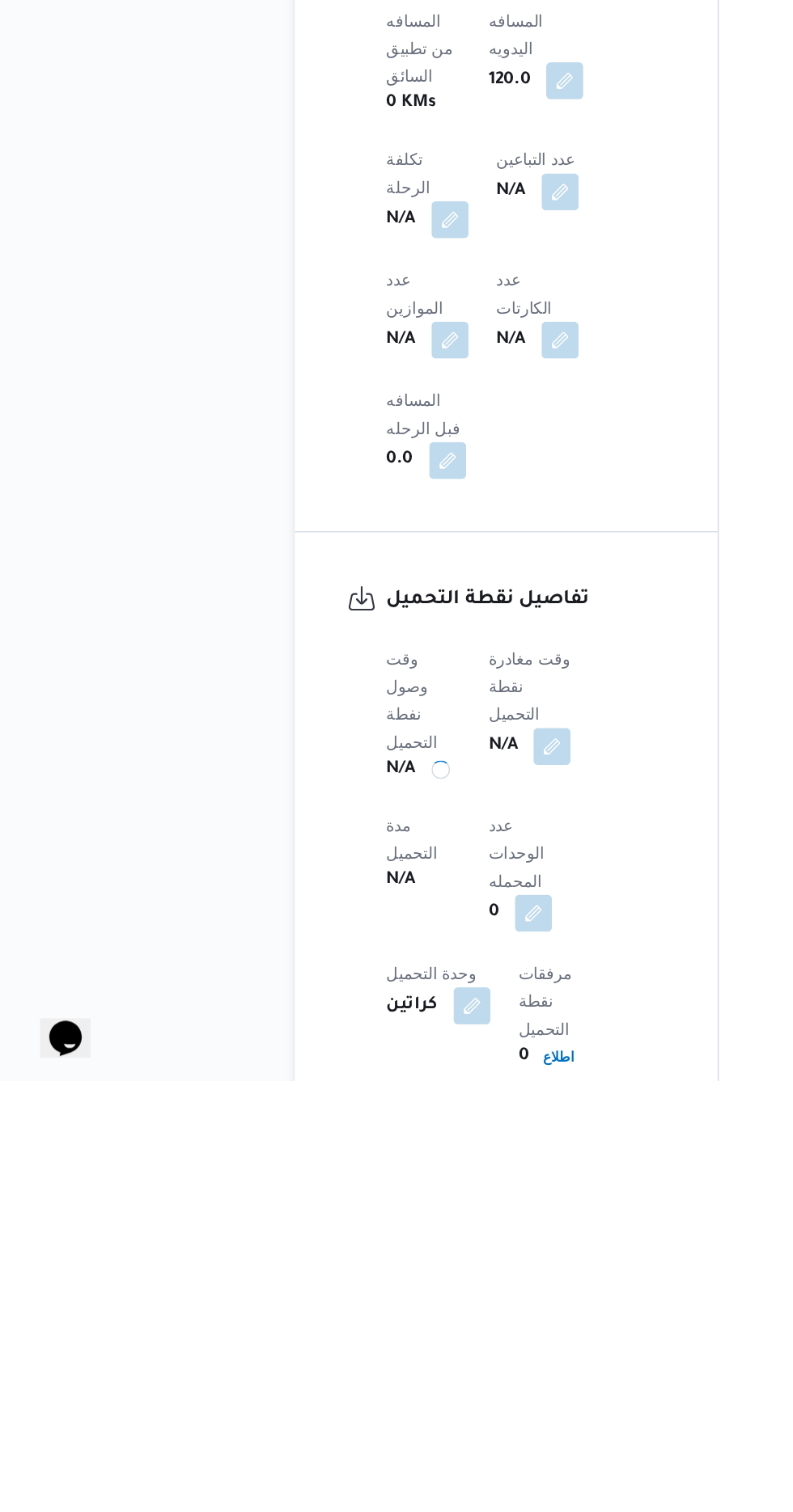
scroll to position [719, 0]
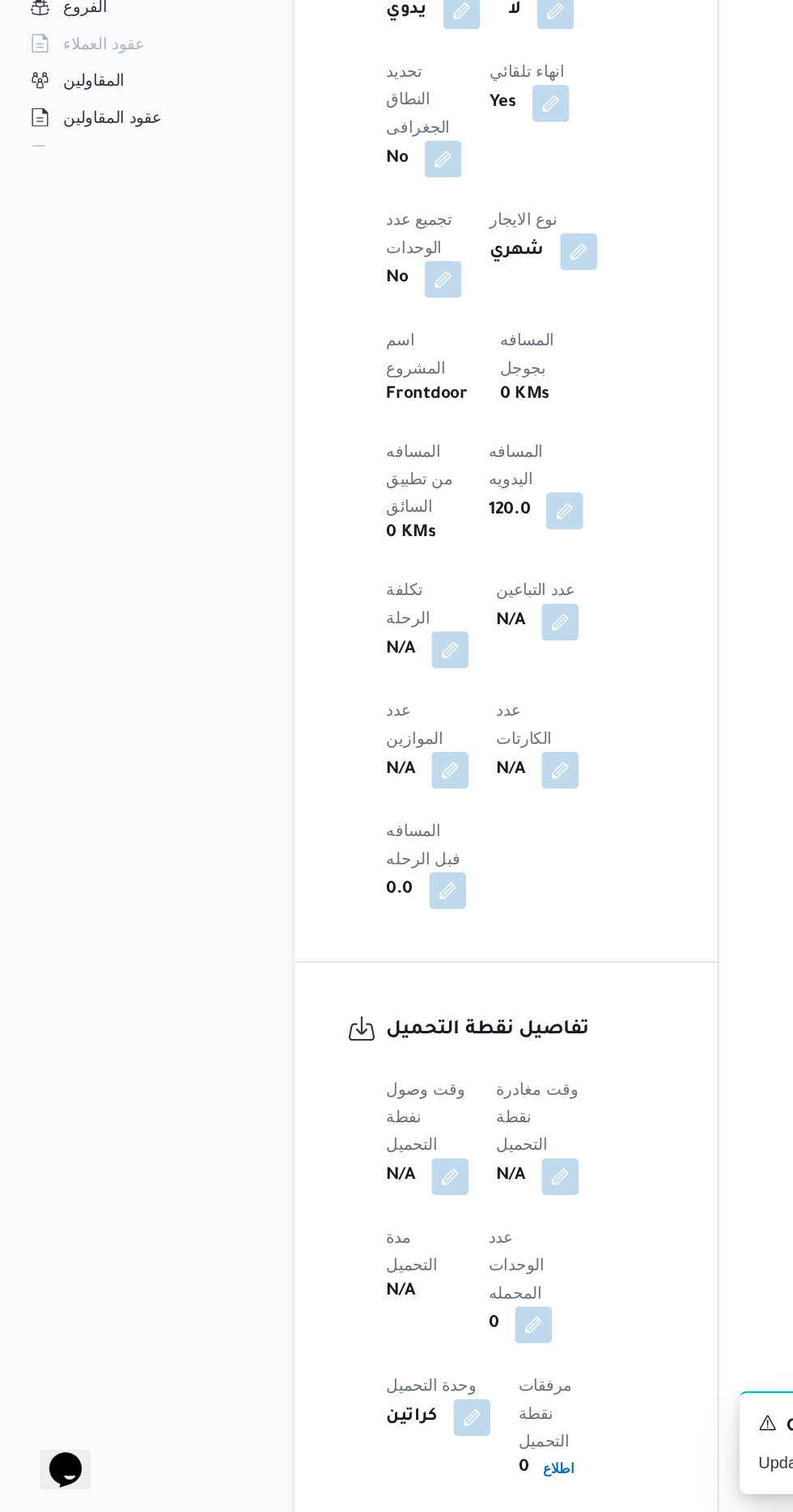
click at [394, 1263] on div "N/A" at bounding box center [379, 1278] width 60 height 29
click at [411, 1264] on button "button" at bounding box center [413, 1277] width 26 height 26
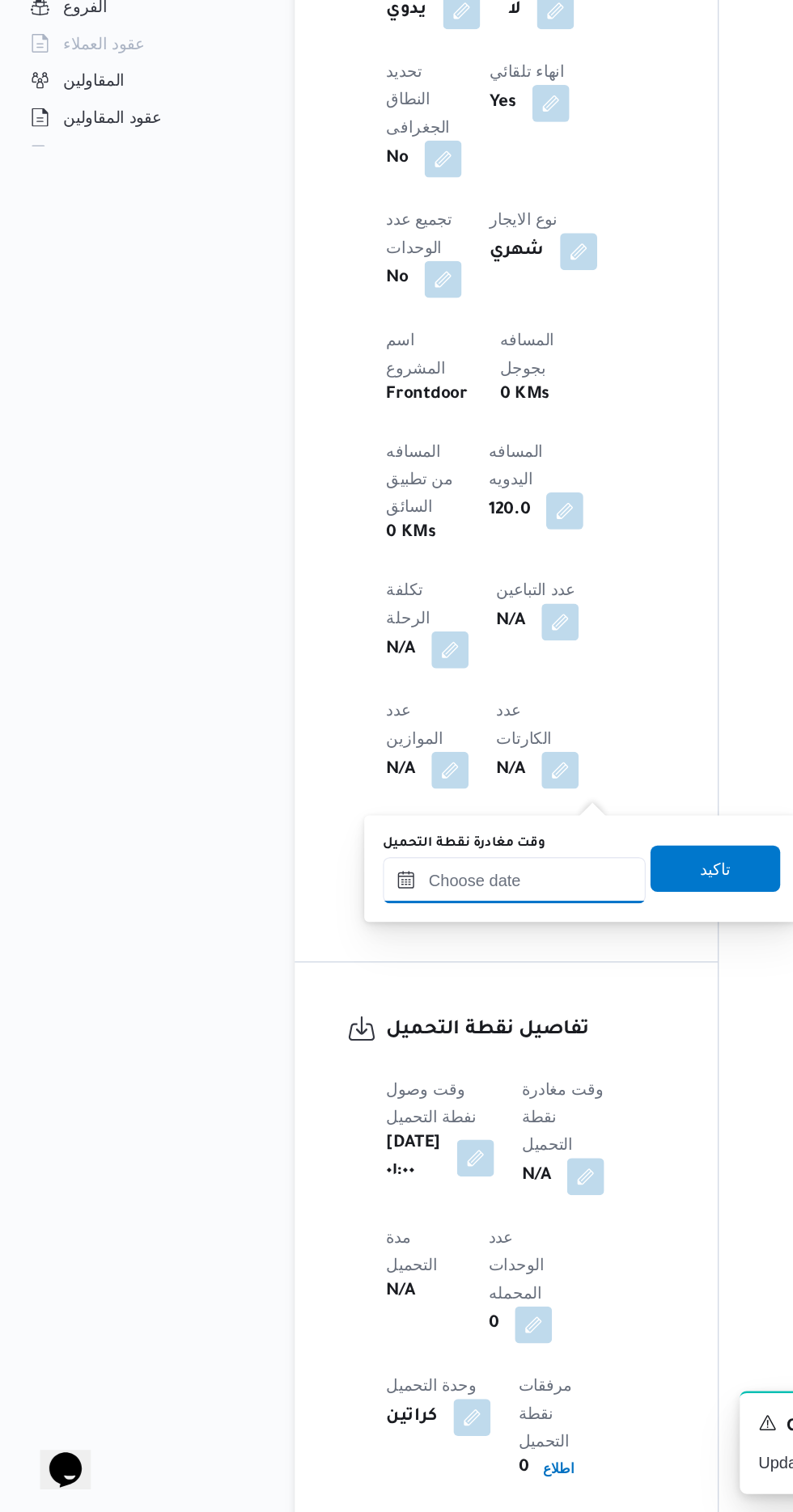
click at [311, 1074] on input "وقت مغادرة نقطة التحميل" at bounding box center [364, 1071] width 184 height 32
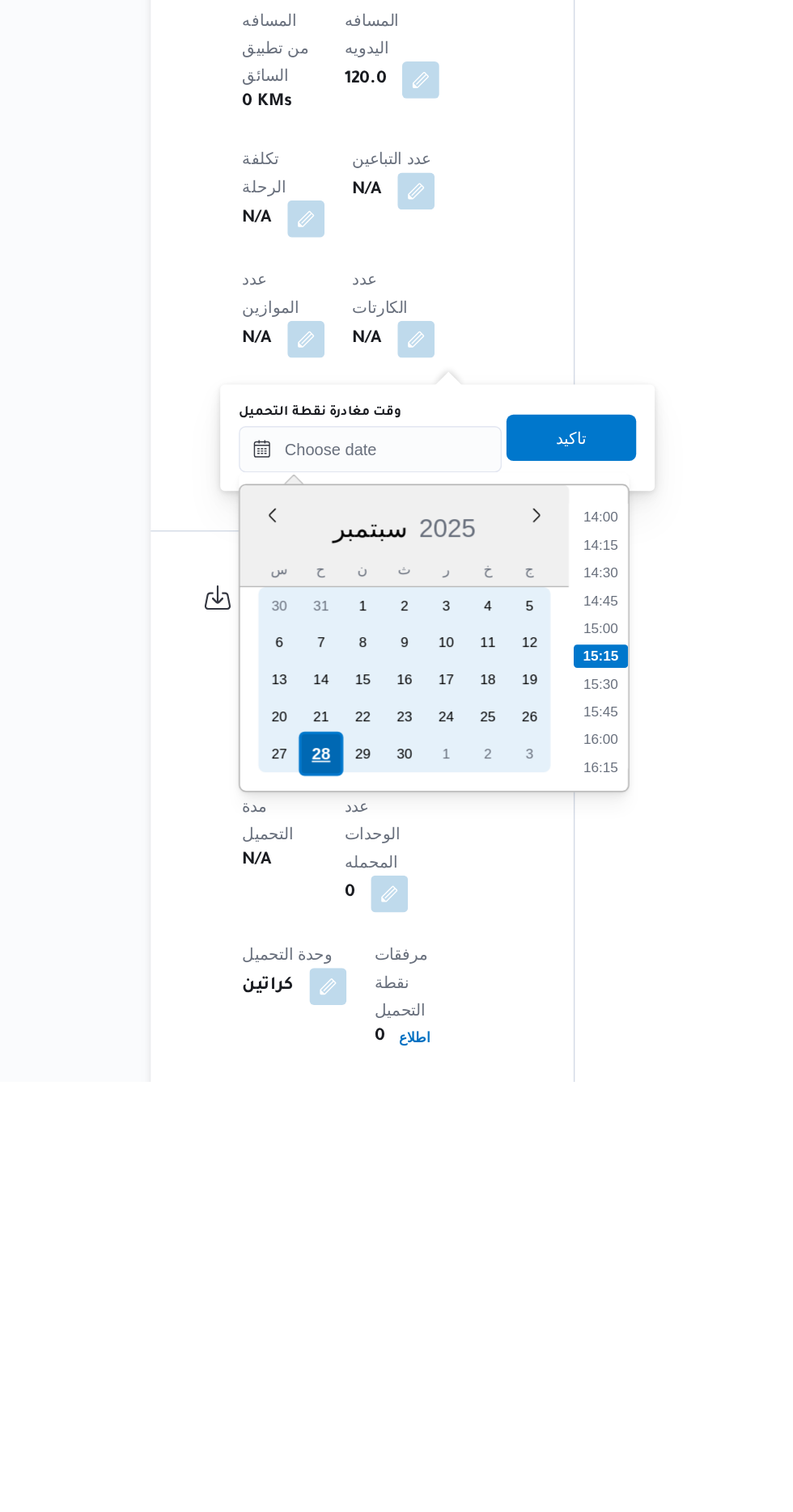
click at [328, 1281] on div "28" at bounding box center [329, 1283] width 31 height 31
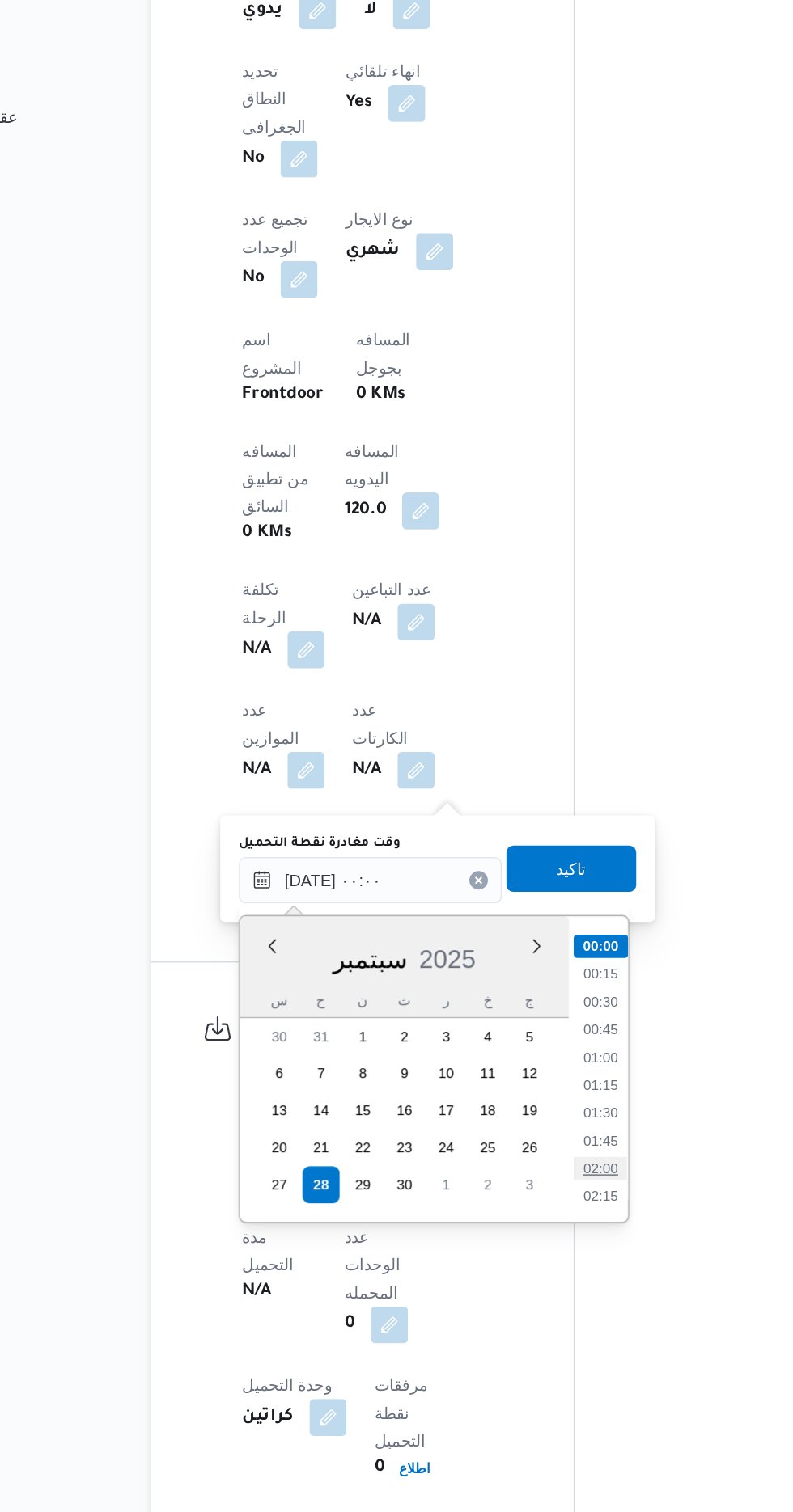
click at [509, 1267] on li "02:00" at bounding box center [525, 1272] width 37 height 16
type input "[DATE] ٠٢:٠٠"
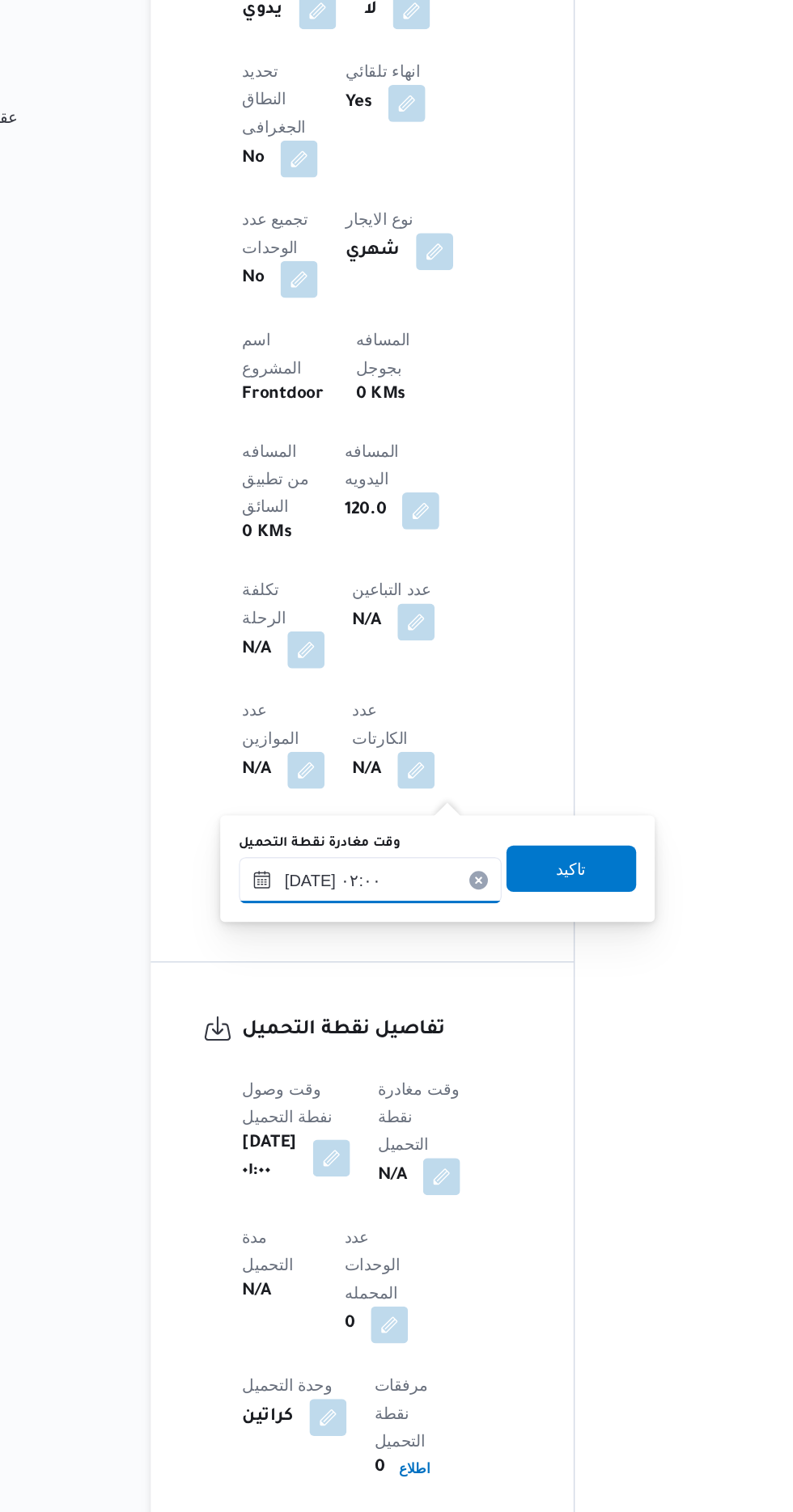
scroll to position [719, 0]
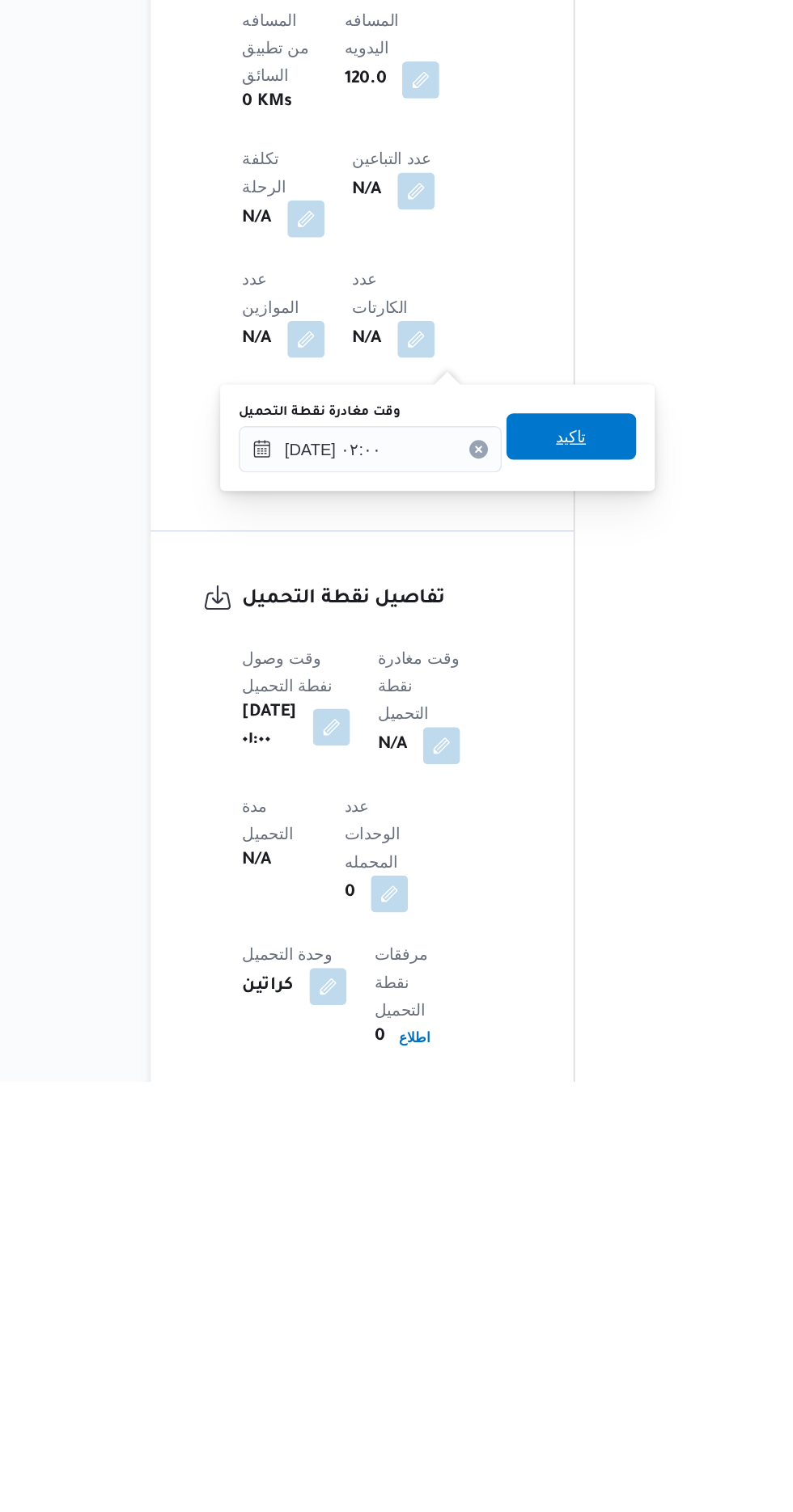
click at [504, 1074] on span "تاكيد" at bounding box center [504, 1062] width 90 height 32
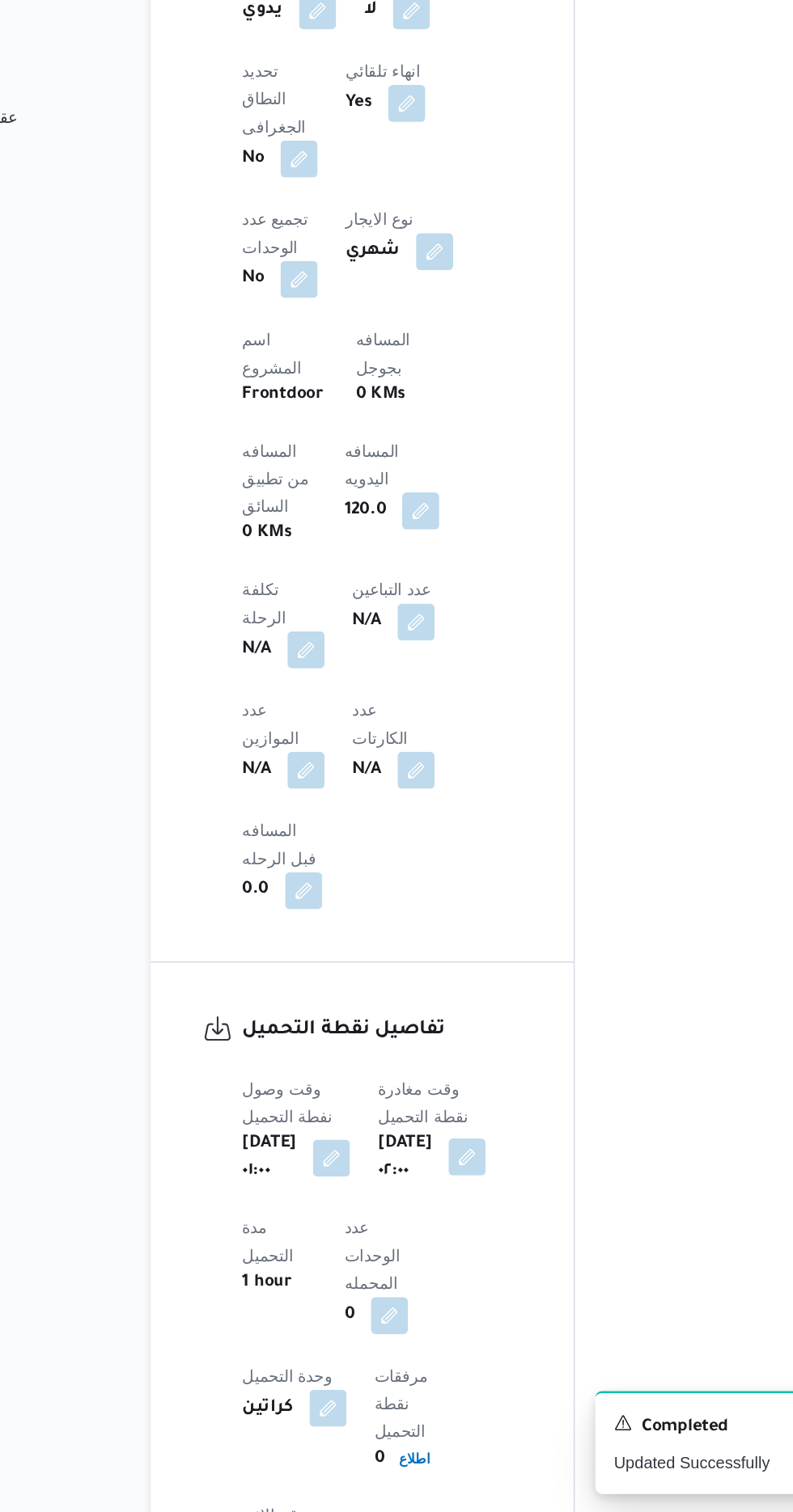
click at [434, 1251] on button "button" at bounding box center [431, 1263] width 26 height 26
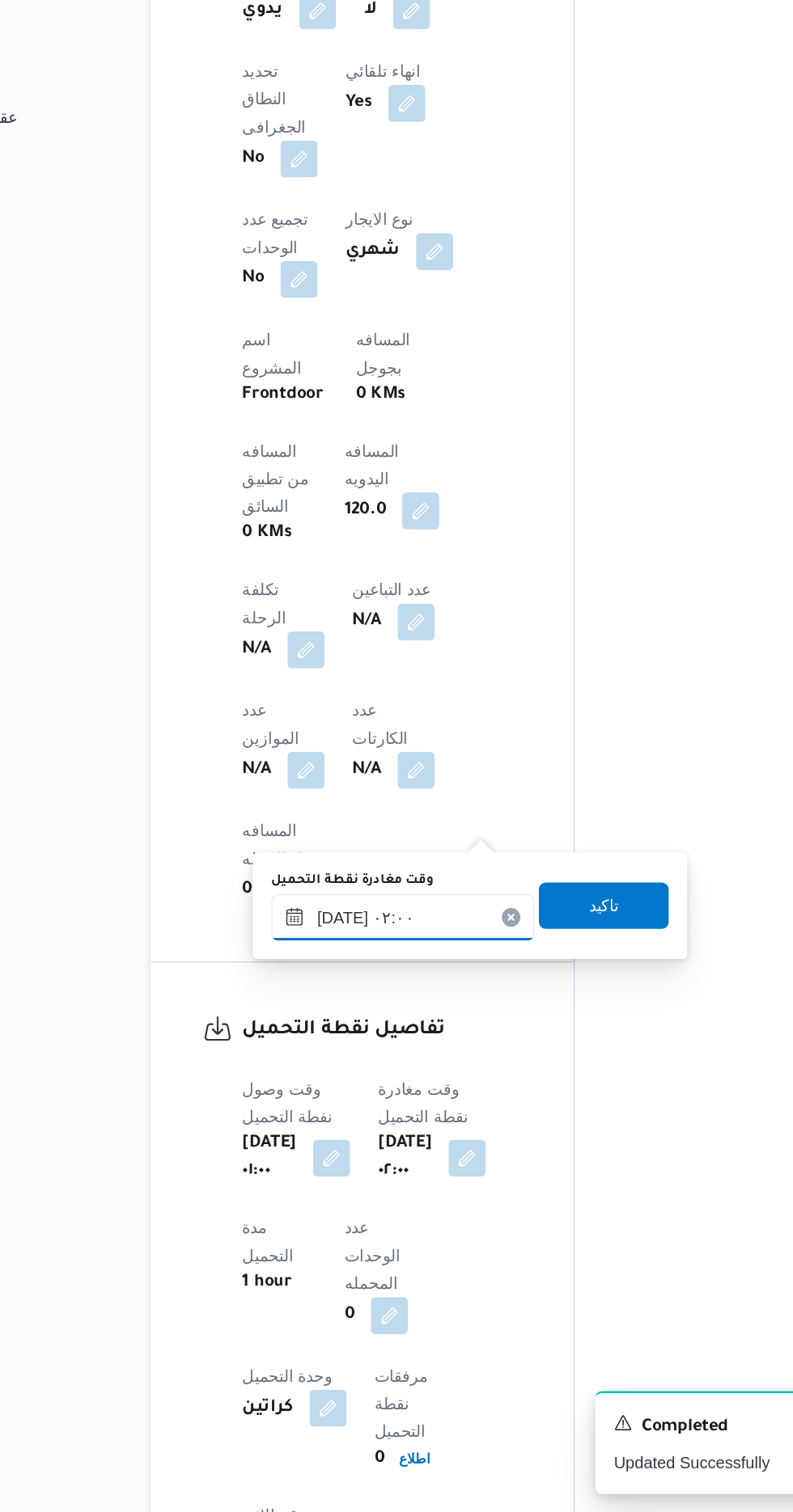
click at [376, 1091] on input "[DATE] ٠٢:٠٠" at bounding box center [387, 1097] width 184 height 32
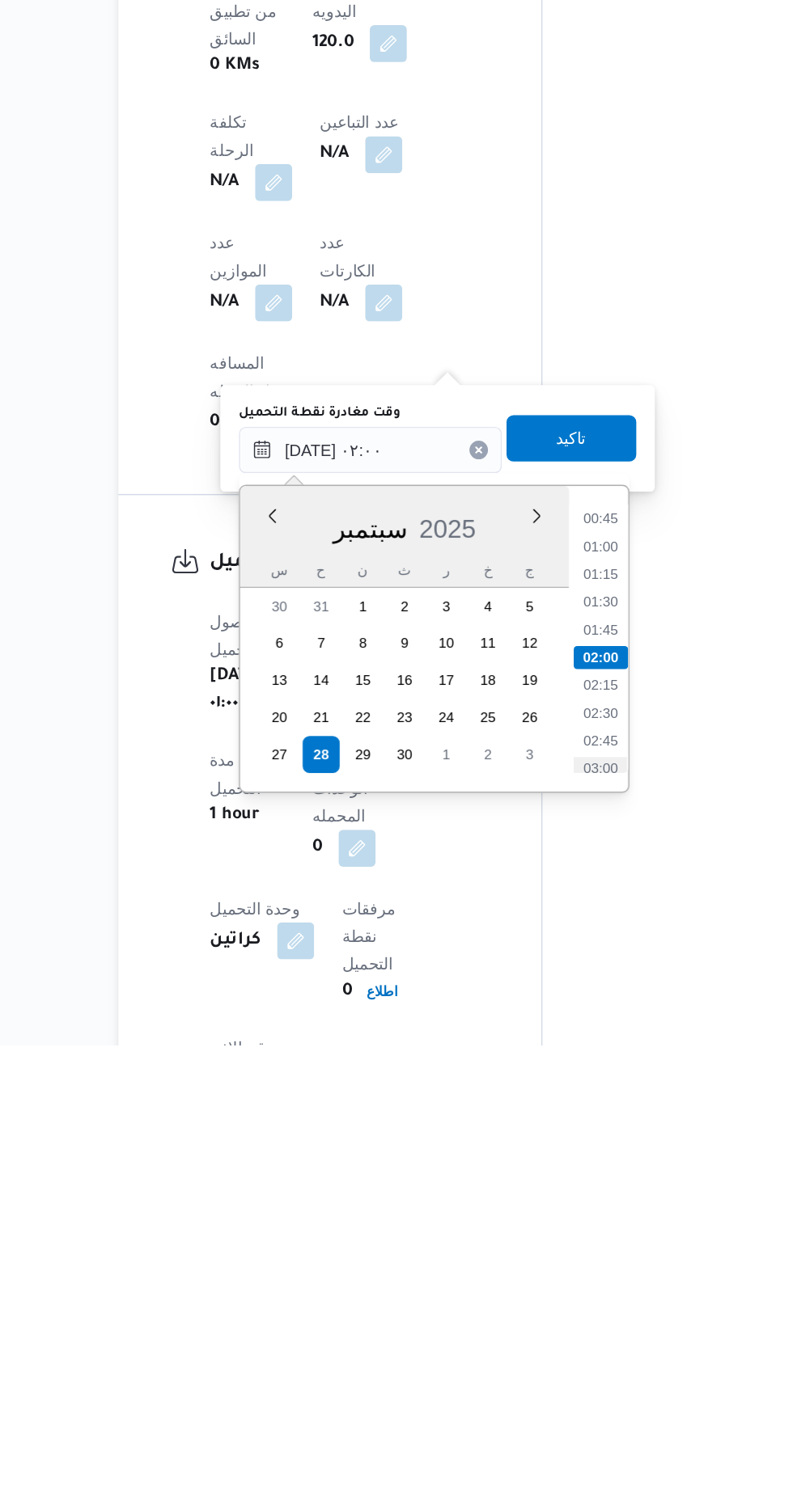
click at [536, 1312] on li "03:00" at bounding box center [547, 1319] width 37 height 16
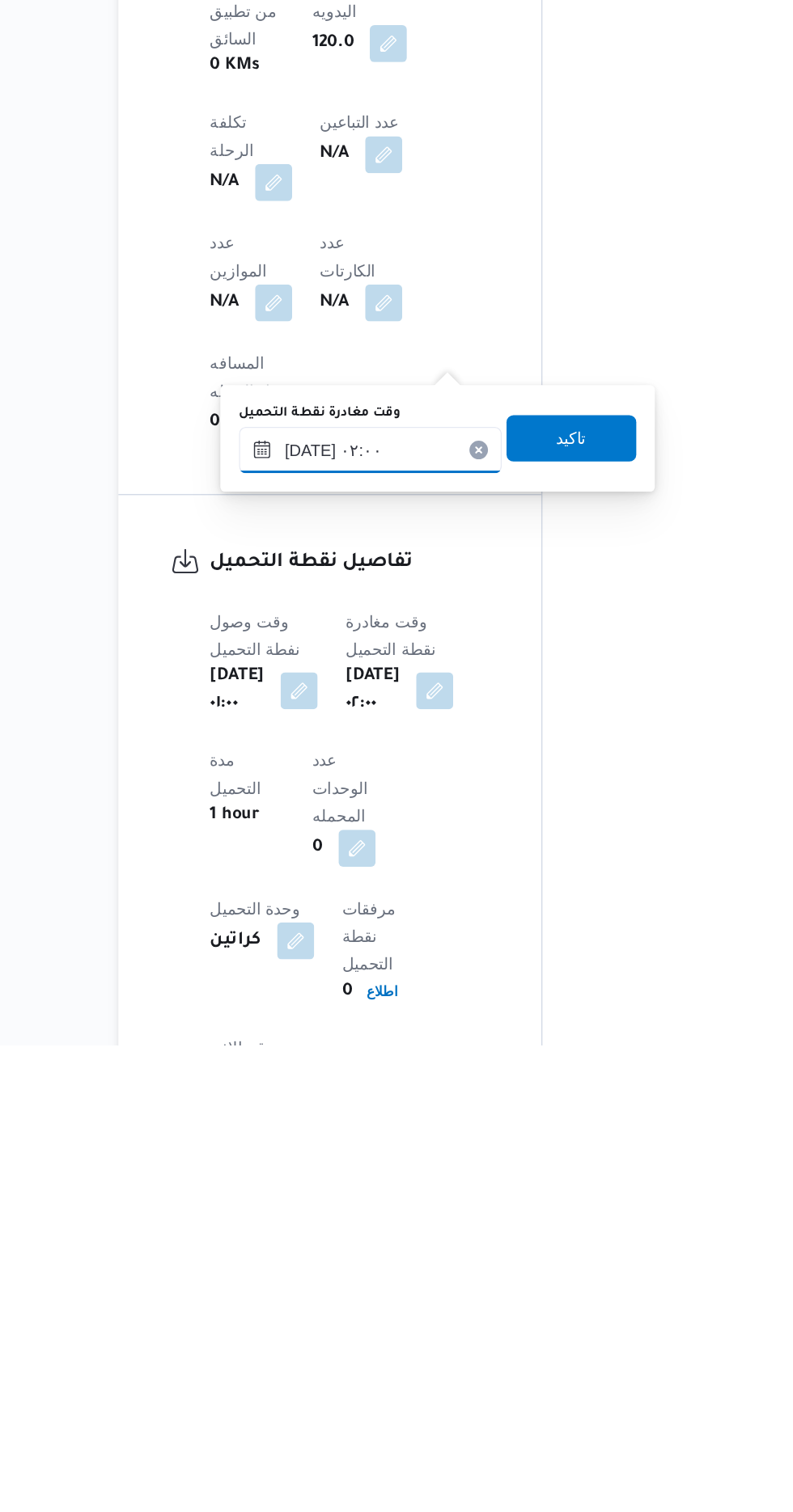
click at [391, 1093] on input "[DATE] ٠٢:٠٠" at bounding box center [387, 1097] width 184 height 32
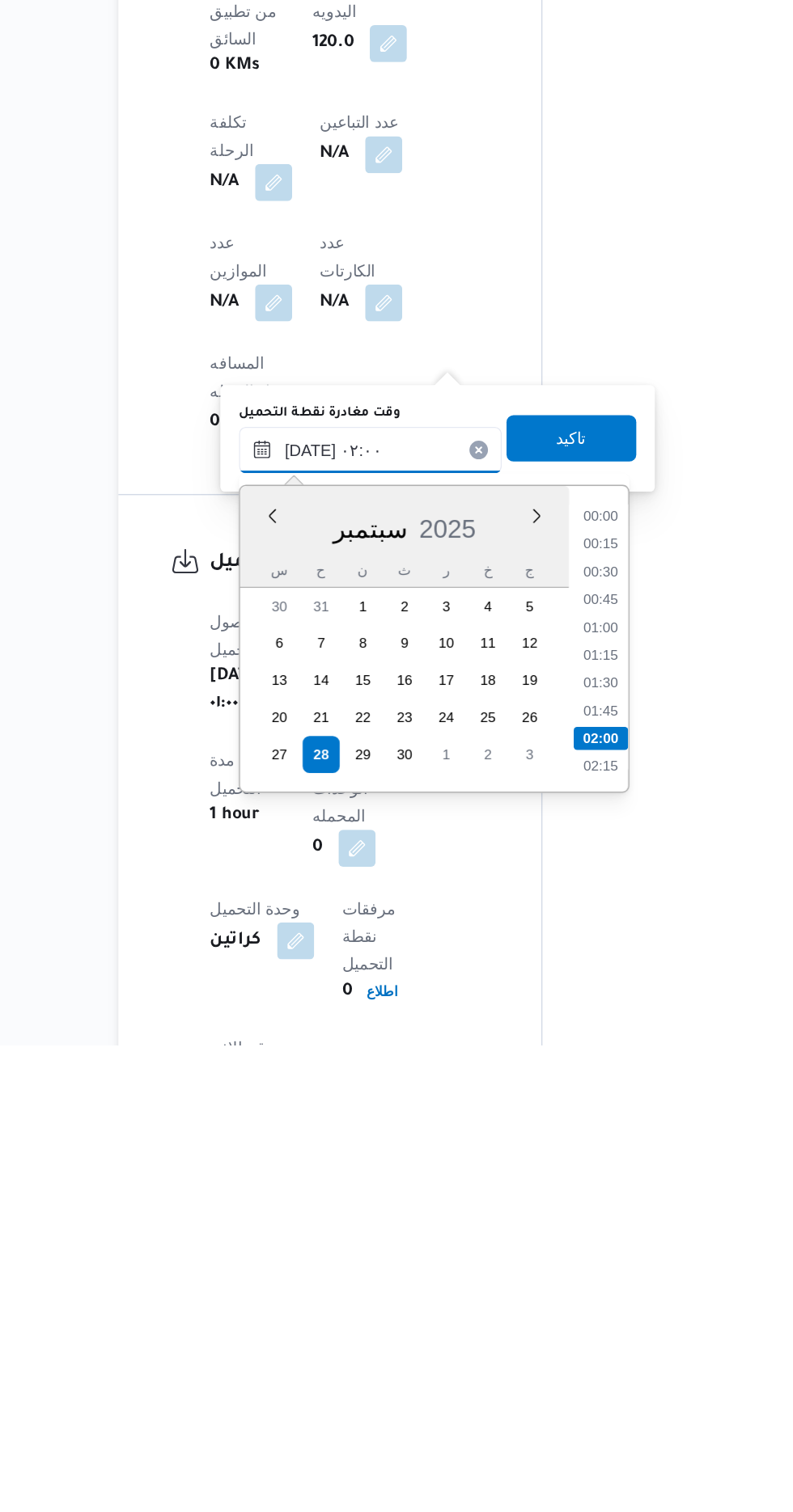
scroll to position [56, 0]
click at [545, 1313] on li "03:00" at bounding box center [547, 1319] width 37 height 16
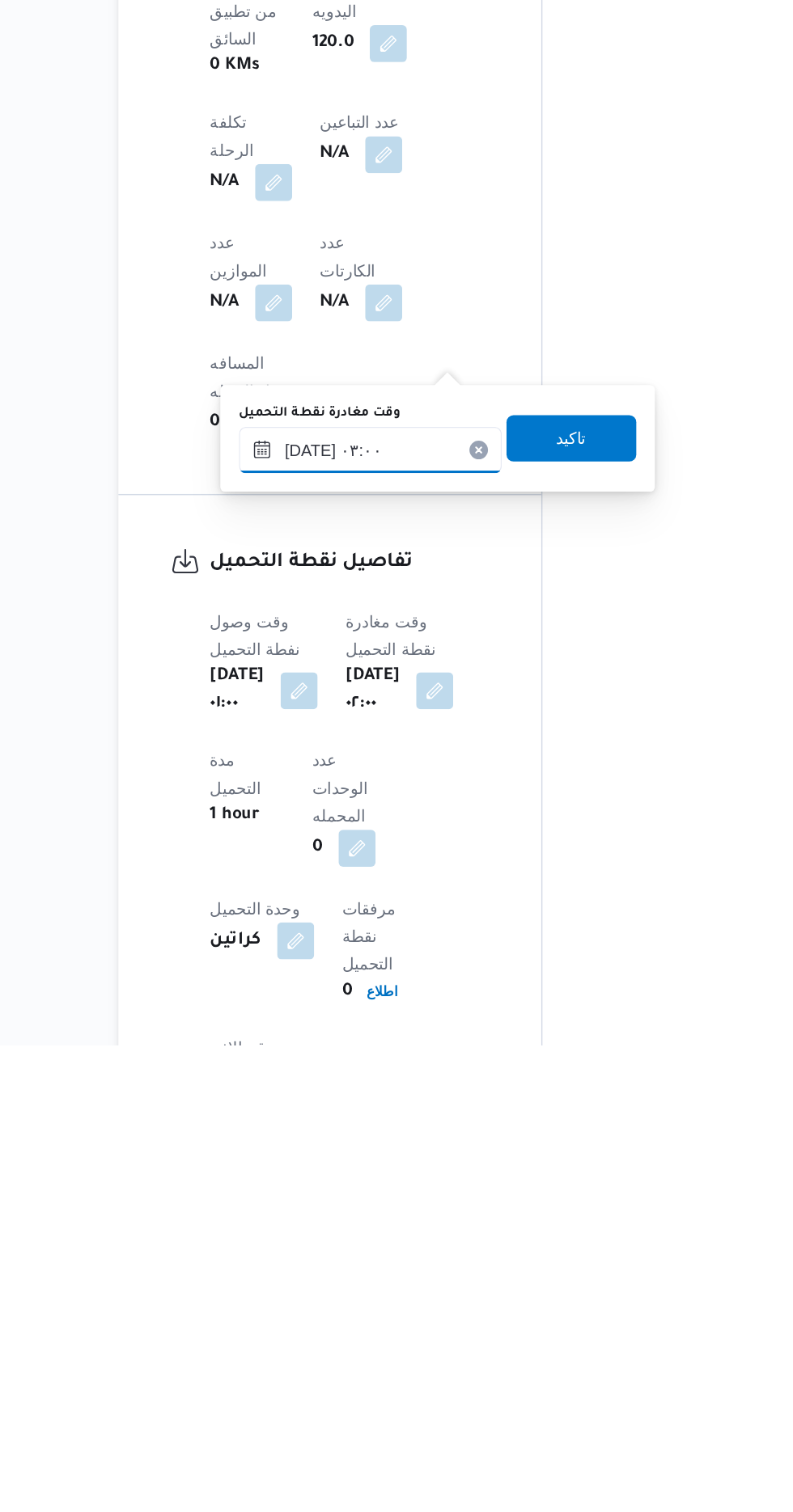
click at [428, 1091] on input "[DATE] ٠٣:٠٠" at bounding box center [387, 1097] width 184 height 32
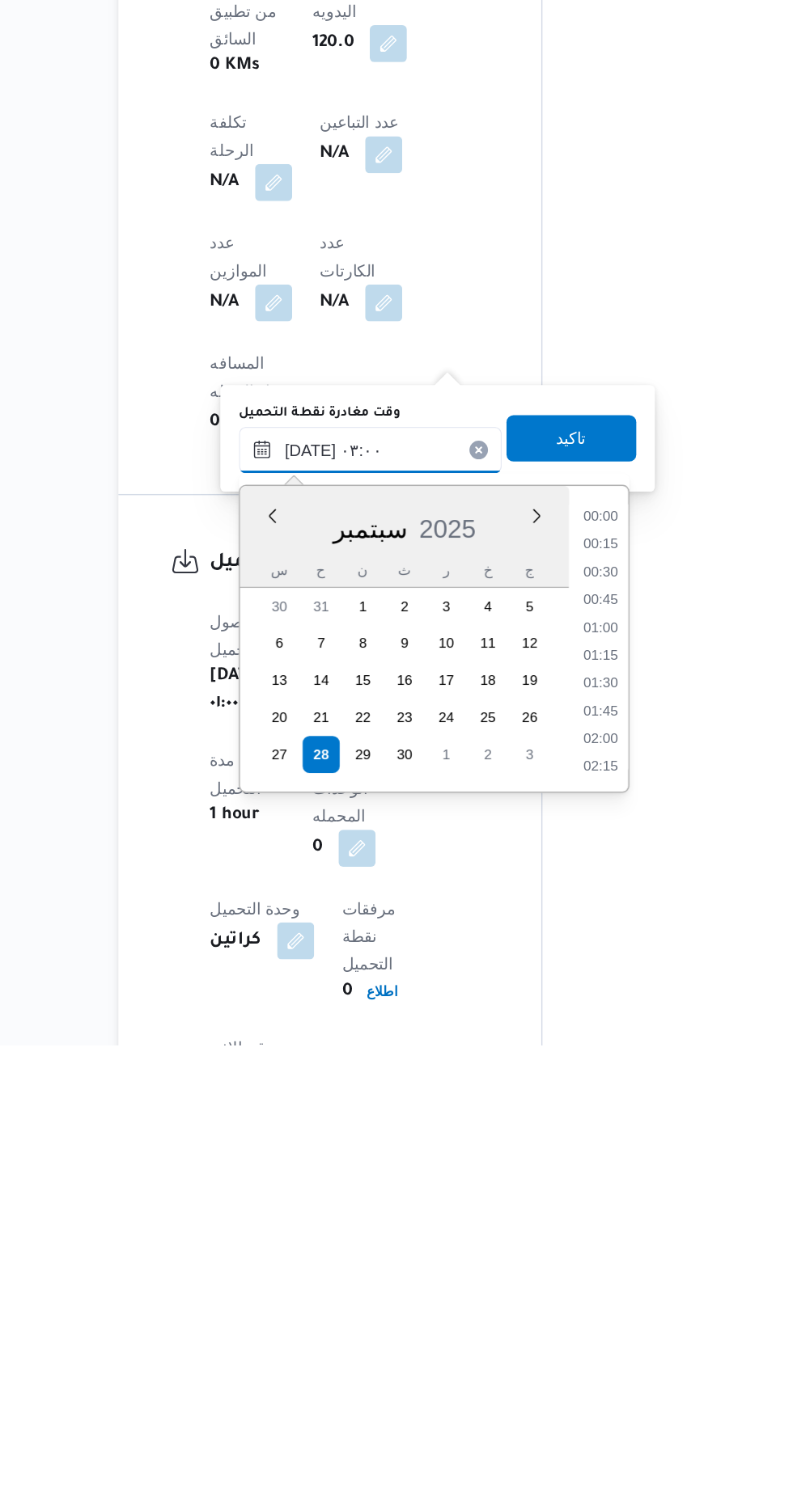
scroll to position [135, 0]
click at [546, 1273] on li "03:30" at bounding box center [547, 1280] width 37 height 16
type input "[DATE] ٠٣:٣٠"
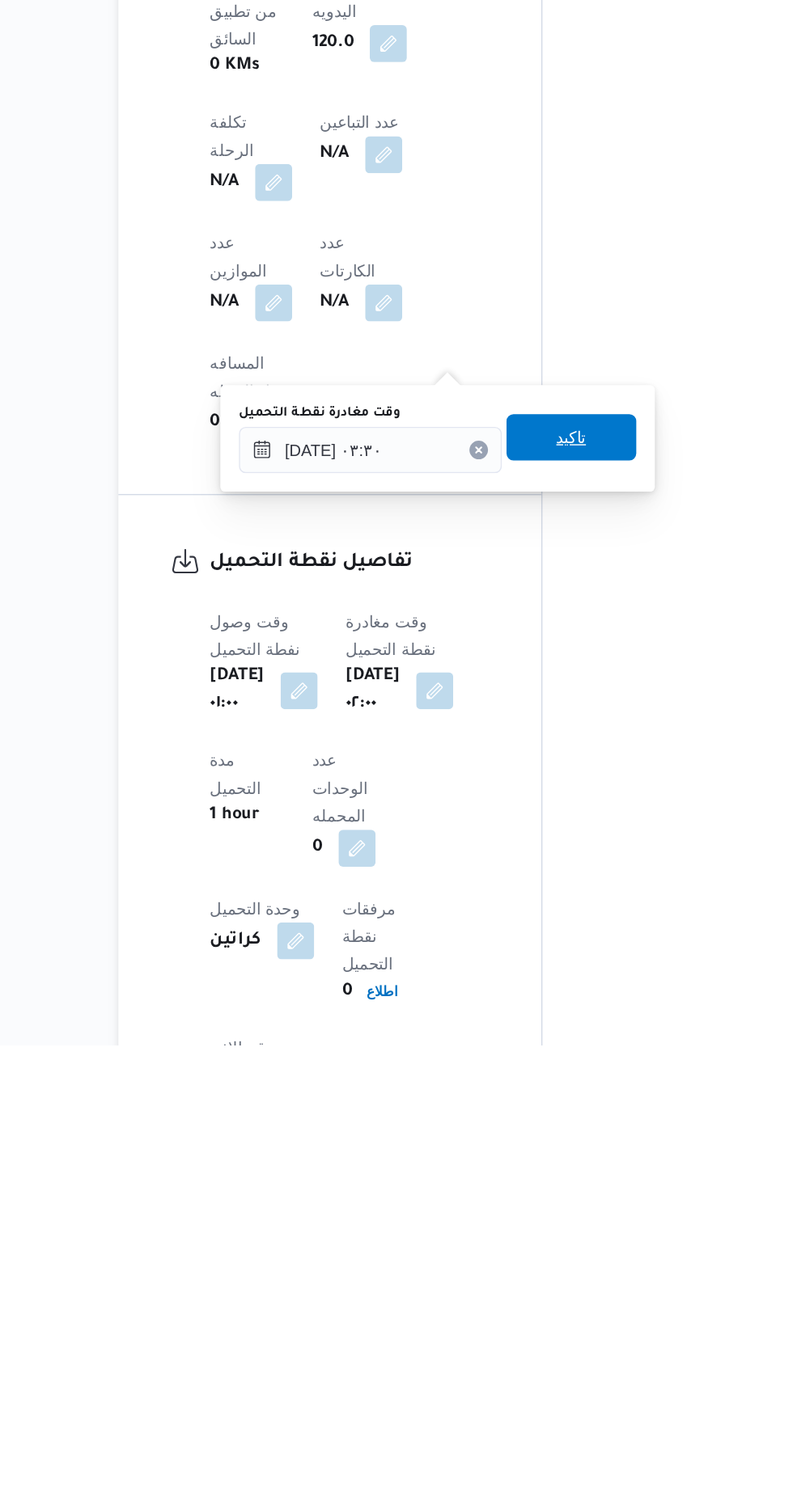
click at [537, 1089] on span "تاكيد" at bounding box center [526, 1087] width 21 height 20
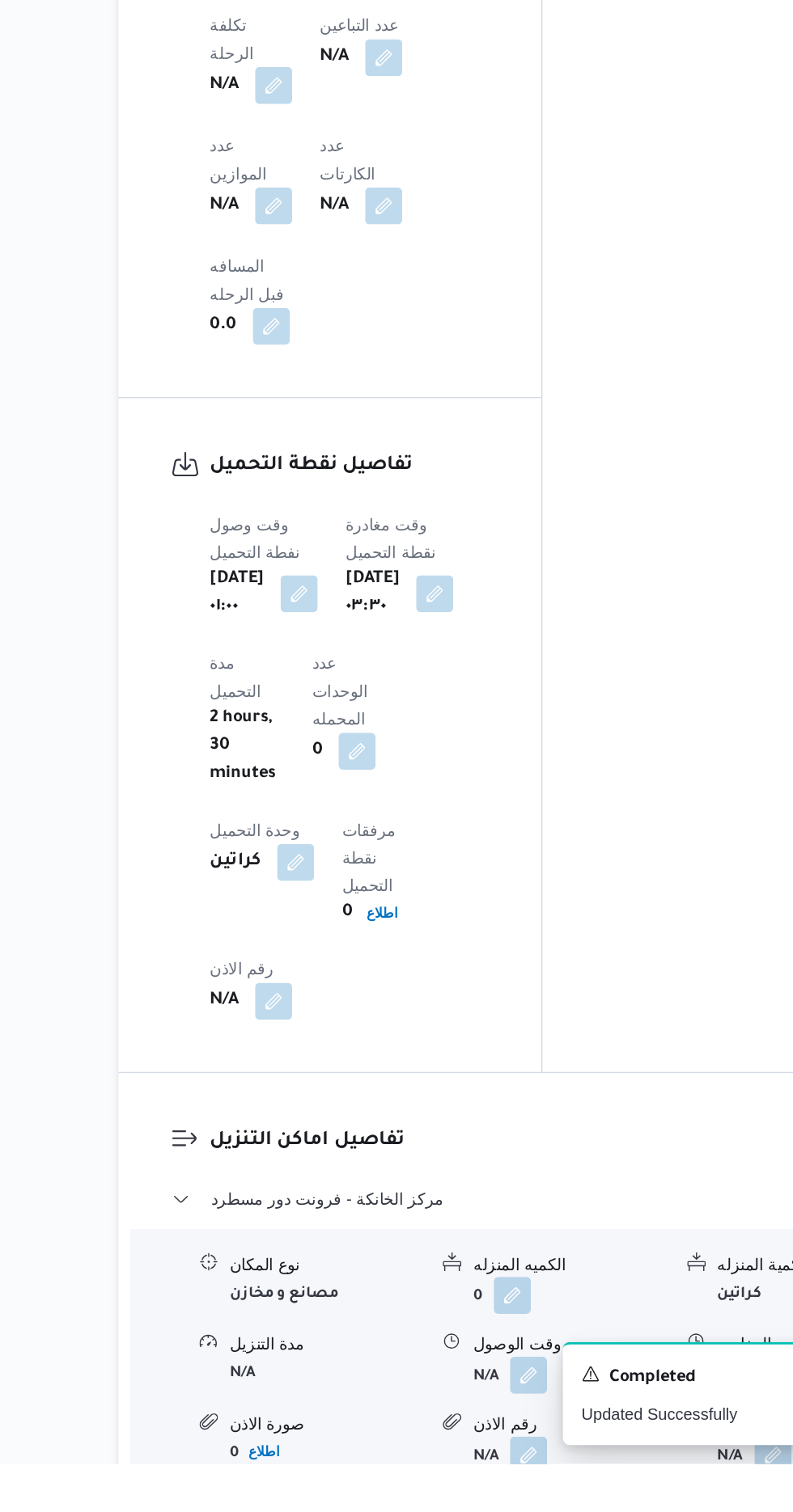
scroll to position [1108, 0]
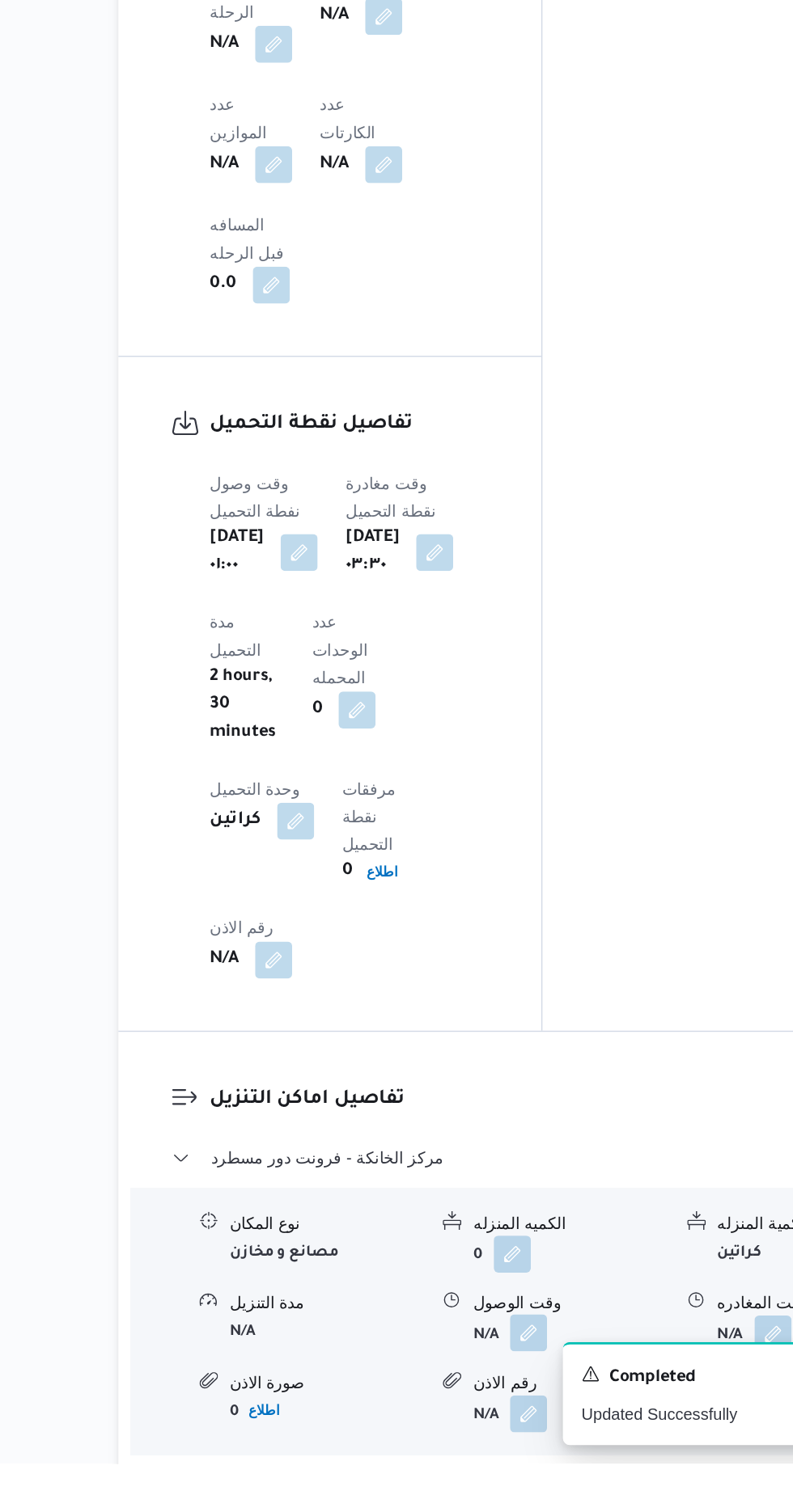
click at [498, 1408] on button "button" at bounding box center [497, 1421] width 26 height 26
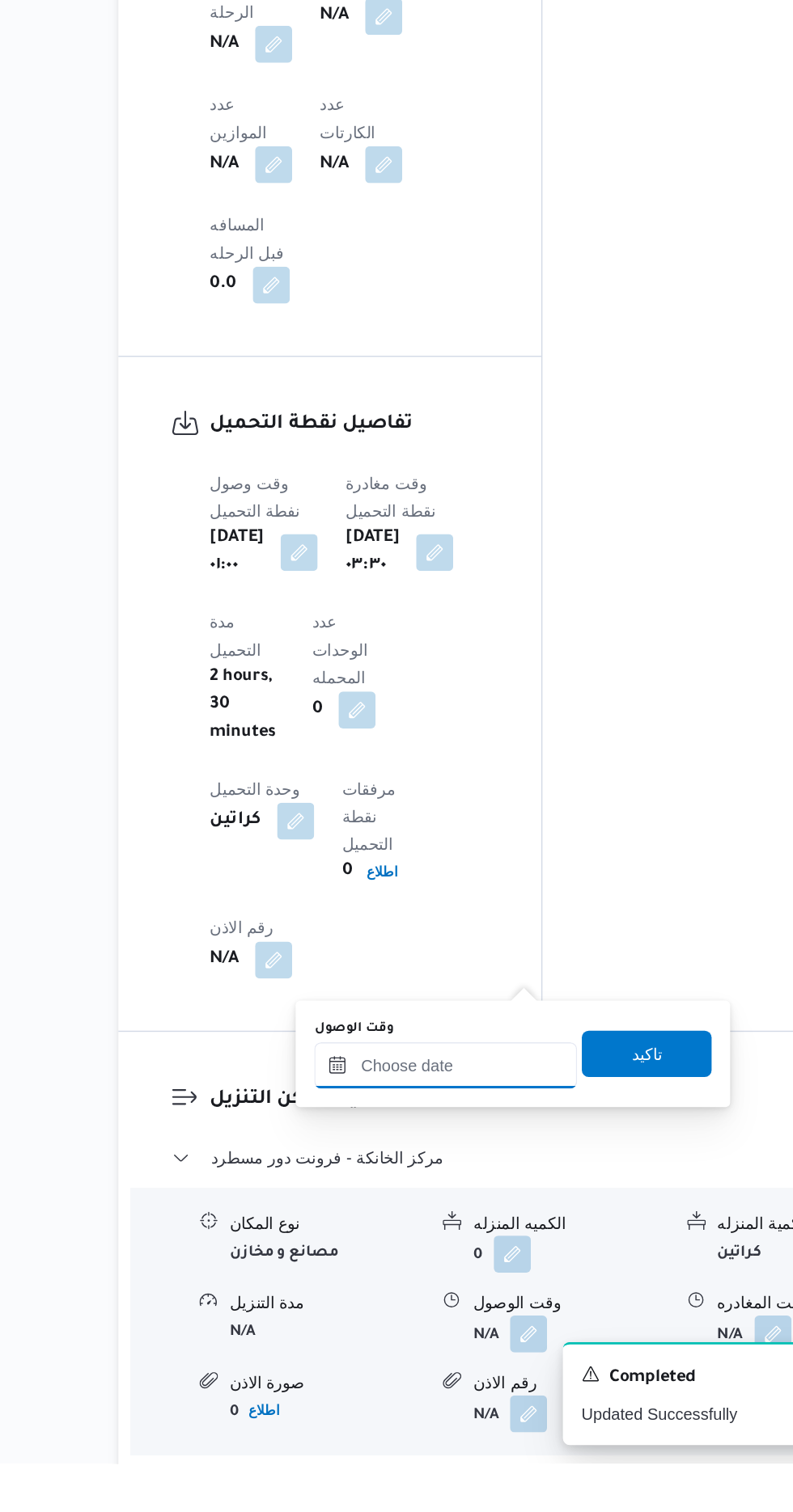
click at [457, 1233] on input "وقت الوصول" at bounding box center [440, 1234] width 184 height 32
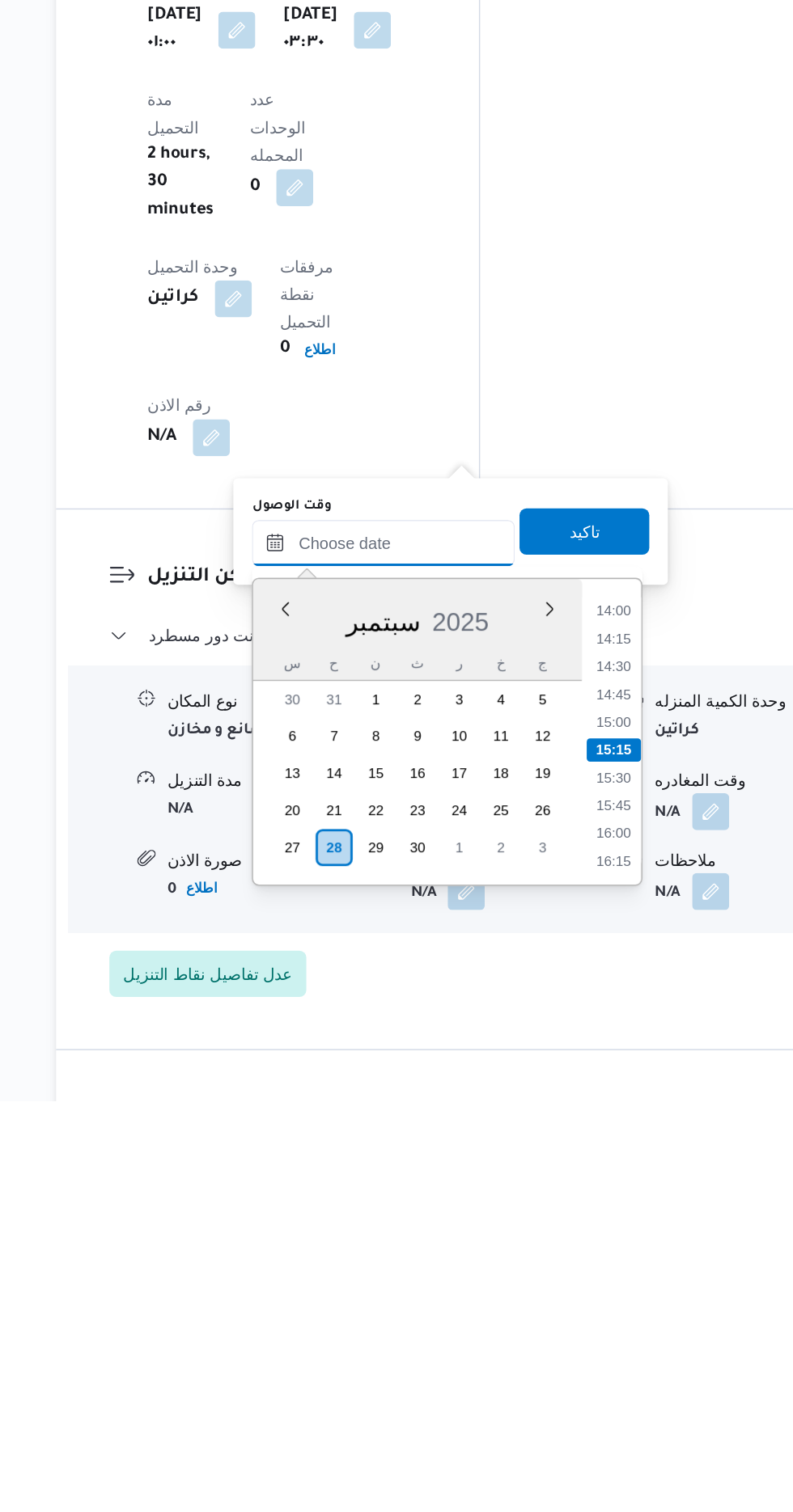
scroll to position [1219, 0]
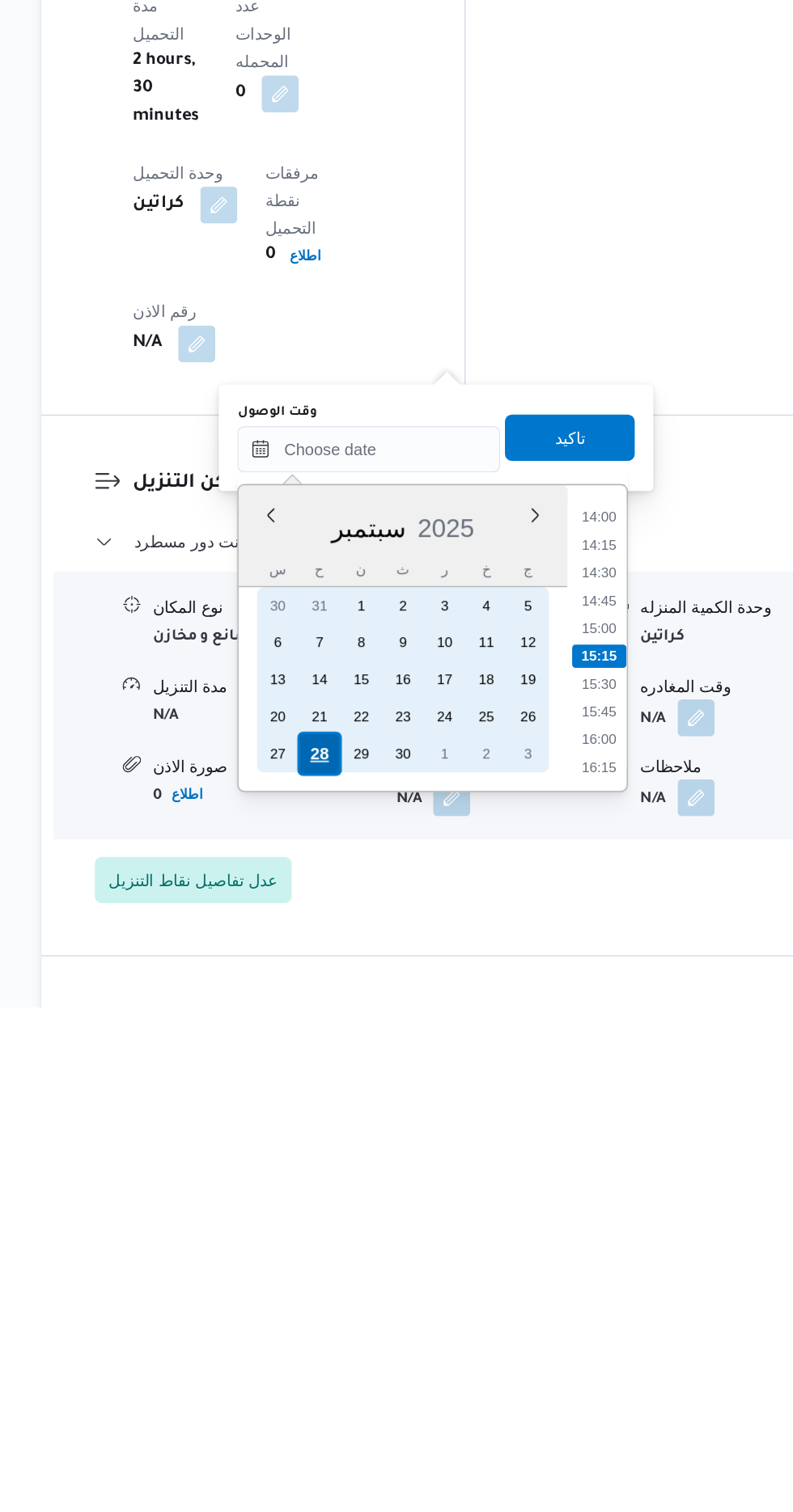
click at [405, 1332] on div "28" at bounding box center [405, 1335] width 31 height 31
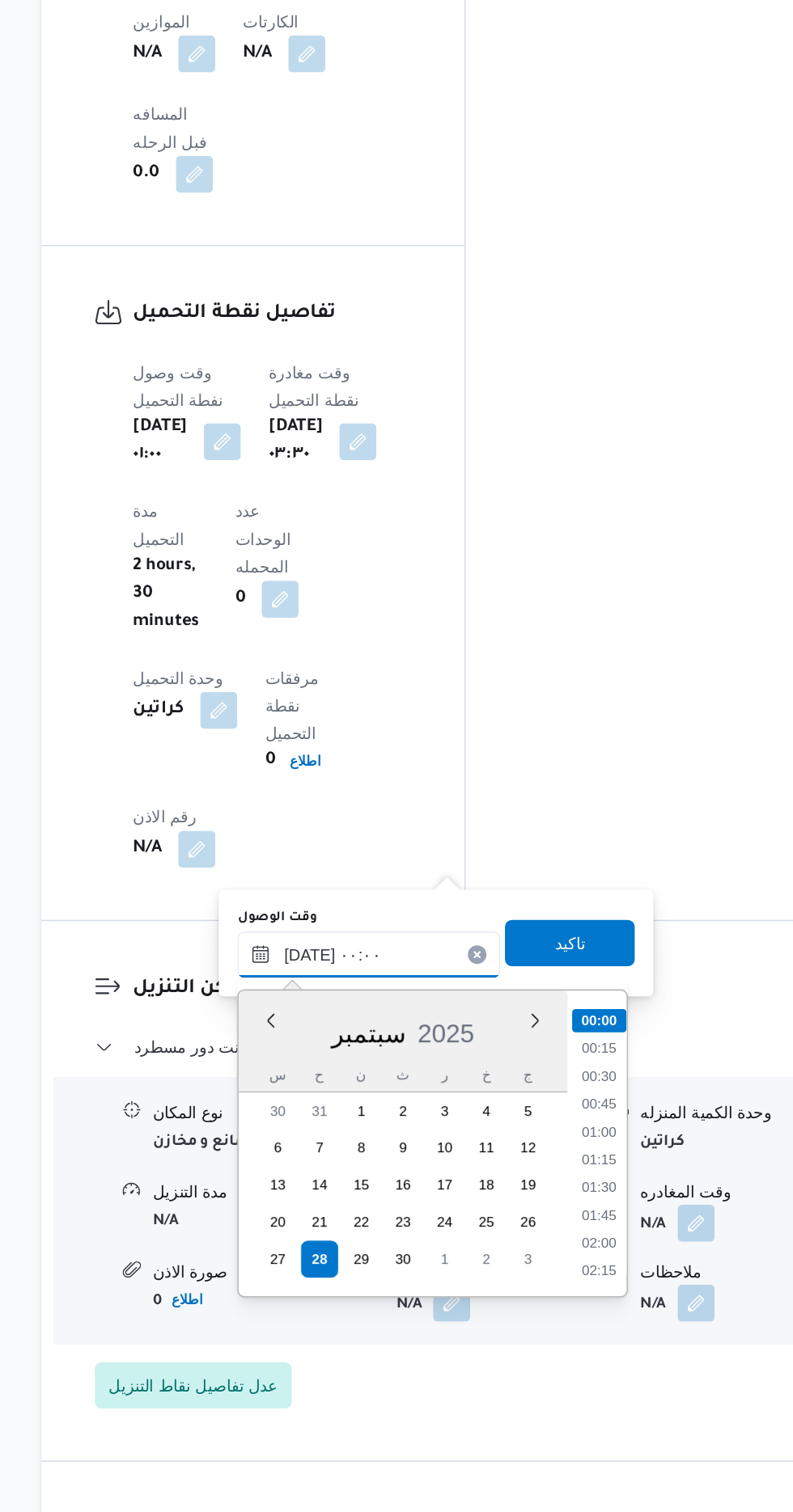
click at [359, 1116] on input "[DATE] ٠٠:٠٠" at bounding box center [440, 1122] width 184 height 32
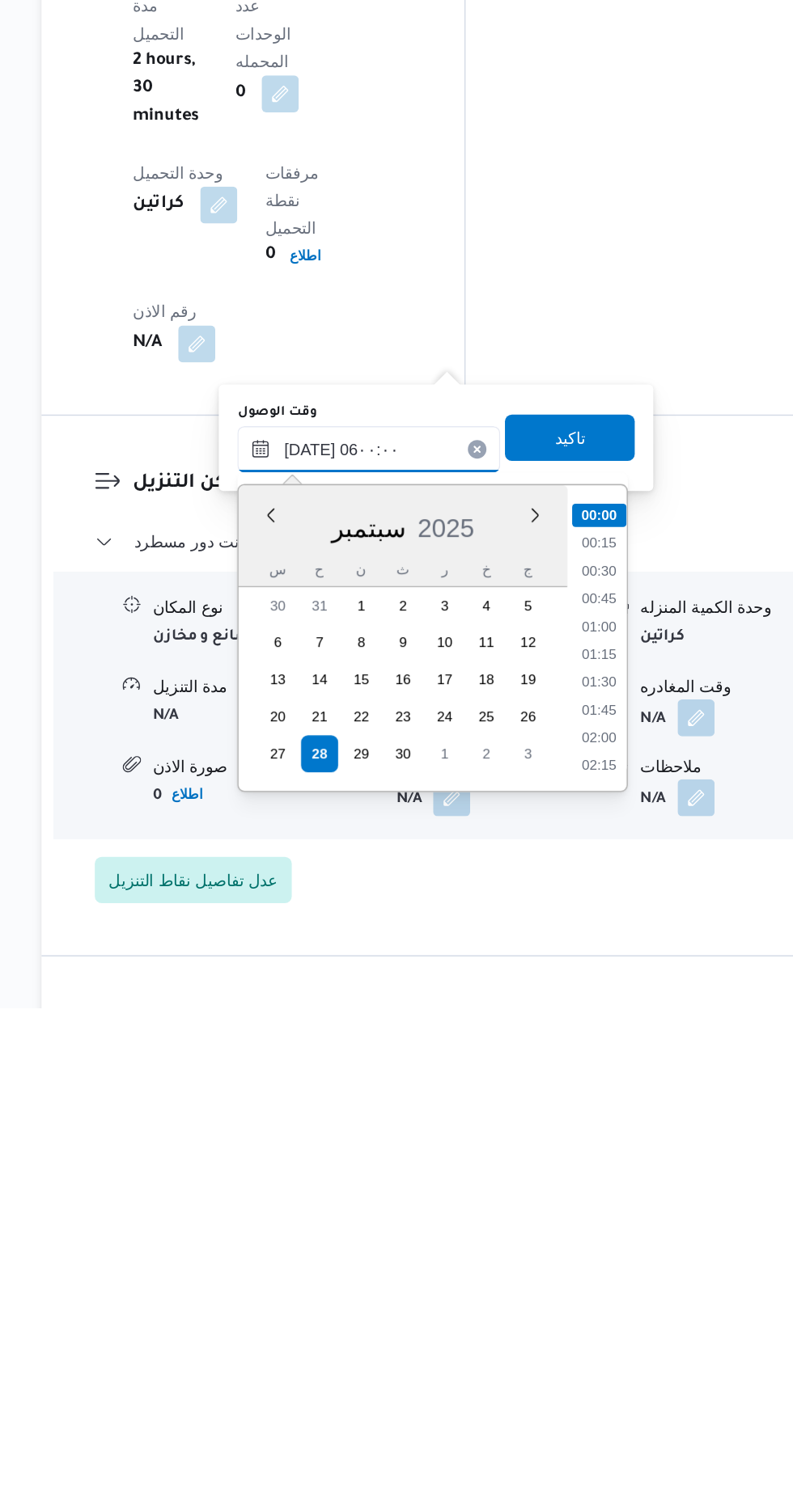
scroll to position [296, 0]
click at [593, 1333] on li "06:00" at bounding box center [600, 1338] width 38 height 16
type input "[DATE] ٠٦:٠٠"
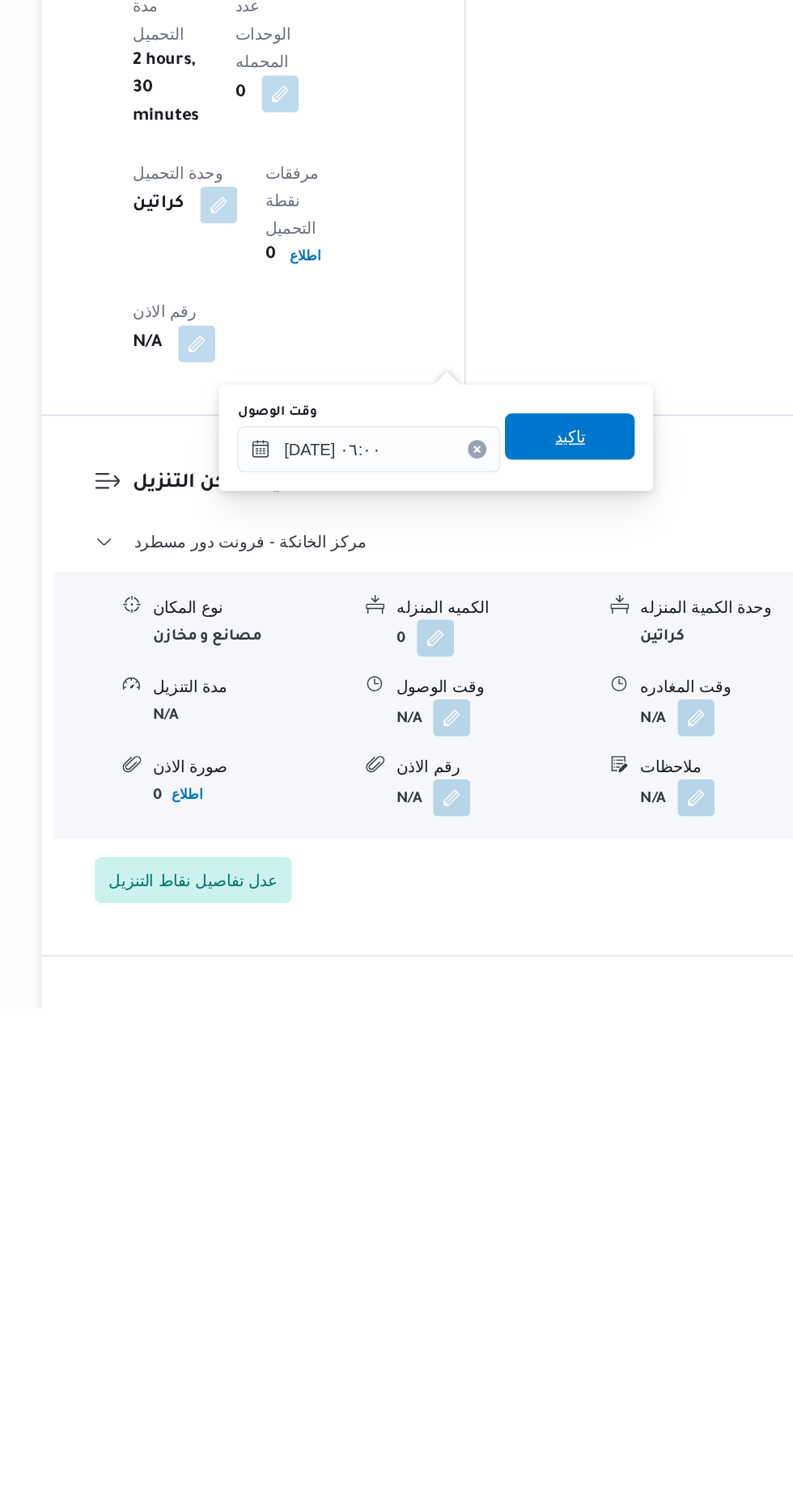
click at [605, 1109] on span "تاكيد" at bounding box center [579, 1114] width 90 height 32
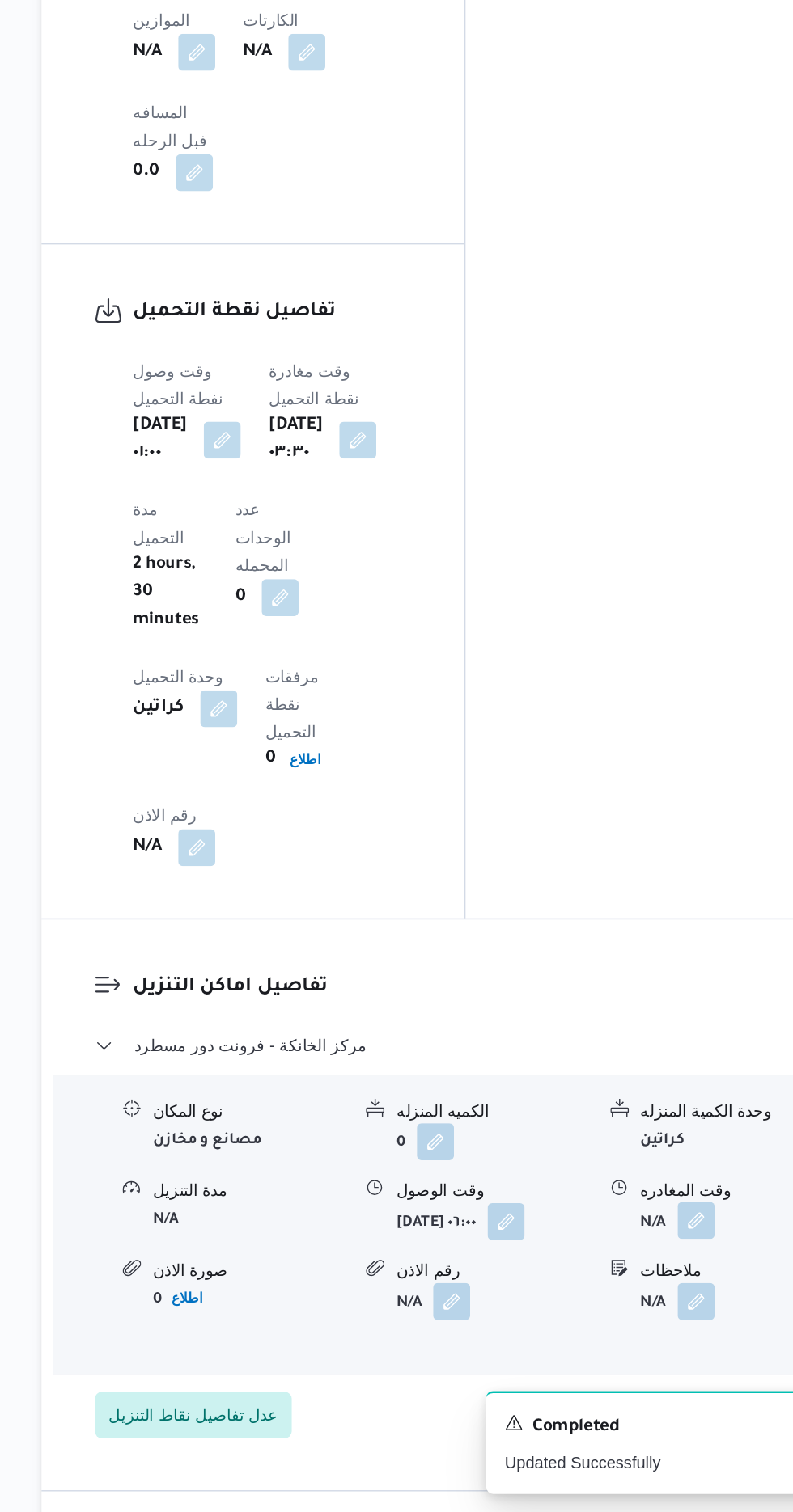
click at [666, 1296] on button "button" at bounding box center [667, 1309] width 26 height 26
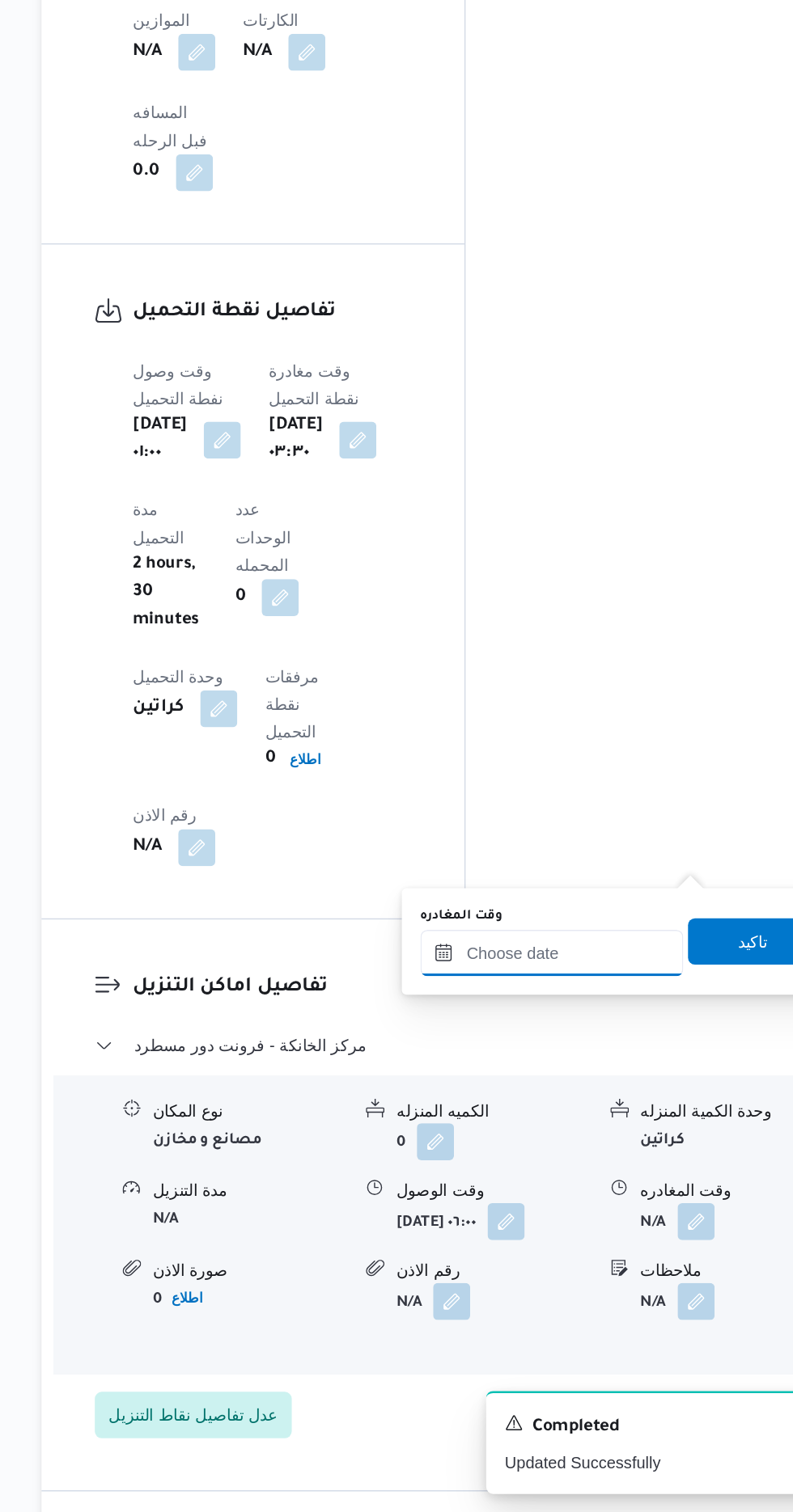
click at [593, 1117] on input "وقت المغادره" at bounding box center [567, 1121] width 184 height 32
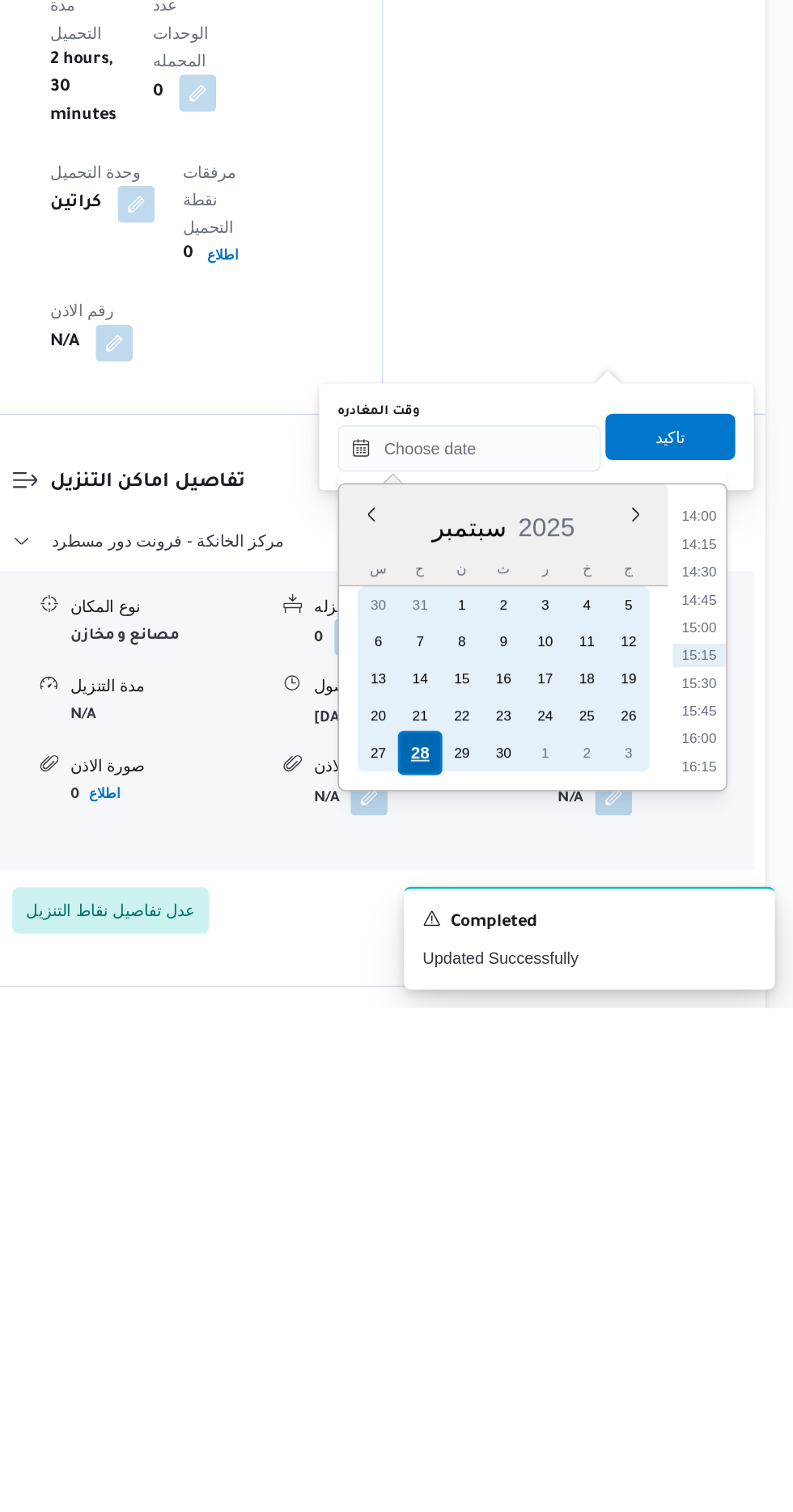
click at [532, 1332] on div "28" at bounding box center [532, 1334] width 31 height 31
type input "[DATE] ٠٠:٠٠"
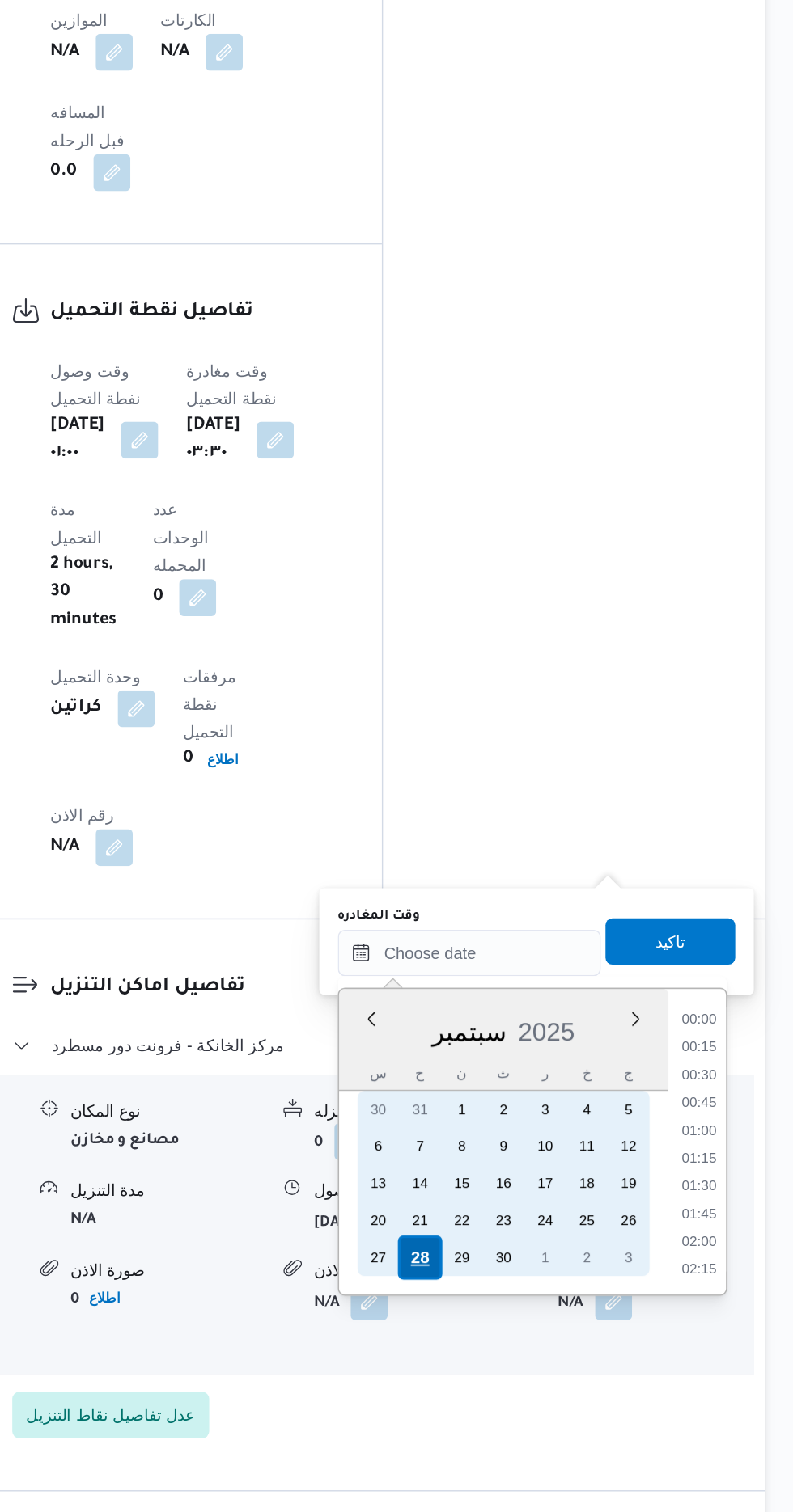
click at [532, 1332] on div "28" at bounding box center [532, 1334] width 31 height 31
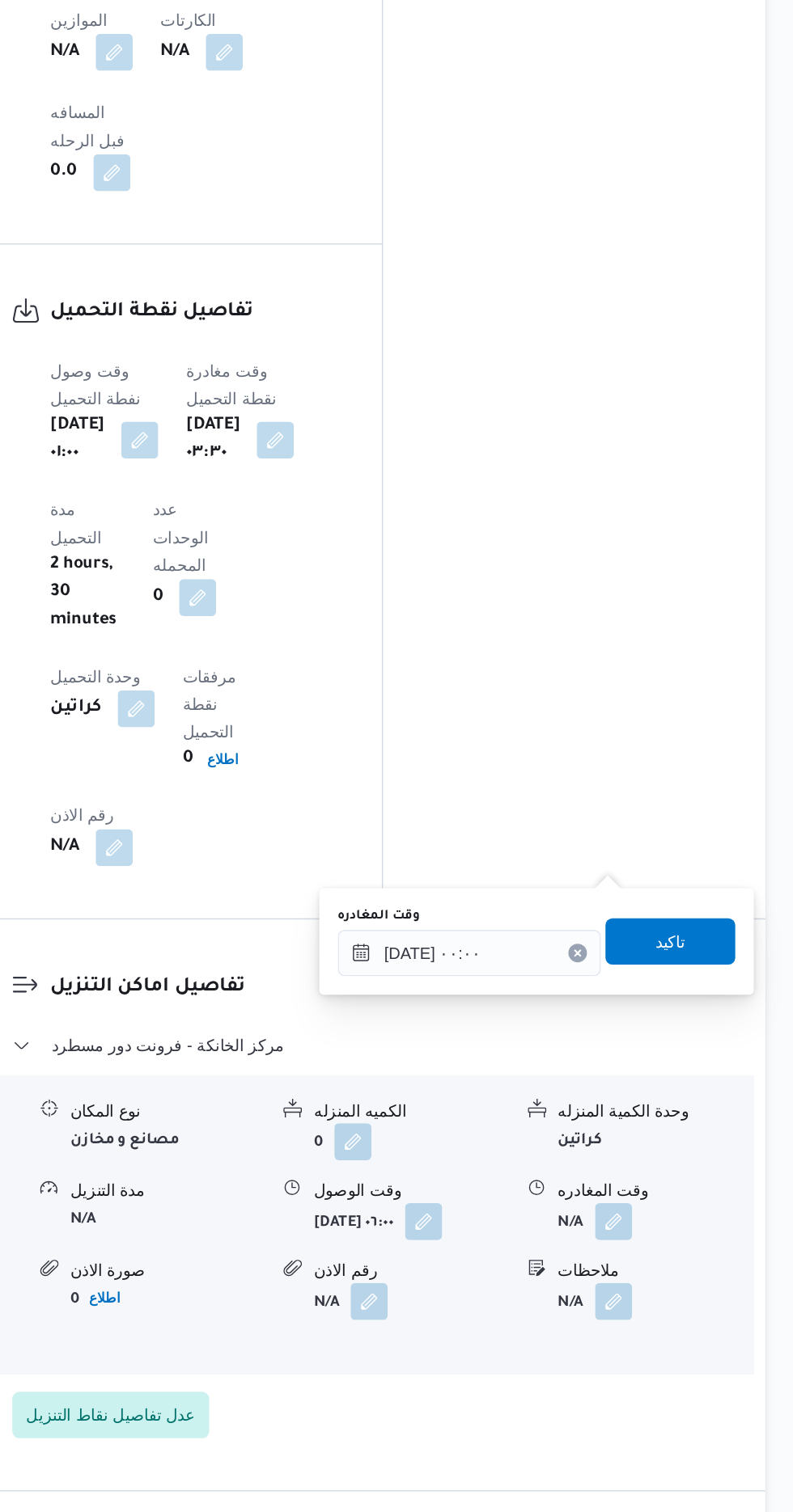
click at [502, 1099] on label "وقت المغادره" at bounding box center [503, 1095] width 57 height 13
click at [502, 1105] on input "[DATE] ٠٠:٠٠" at bounding box center [567, 1121] width 184 height 32
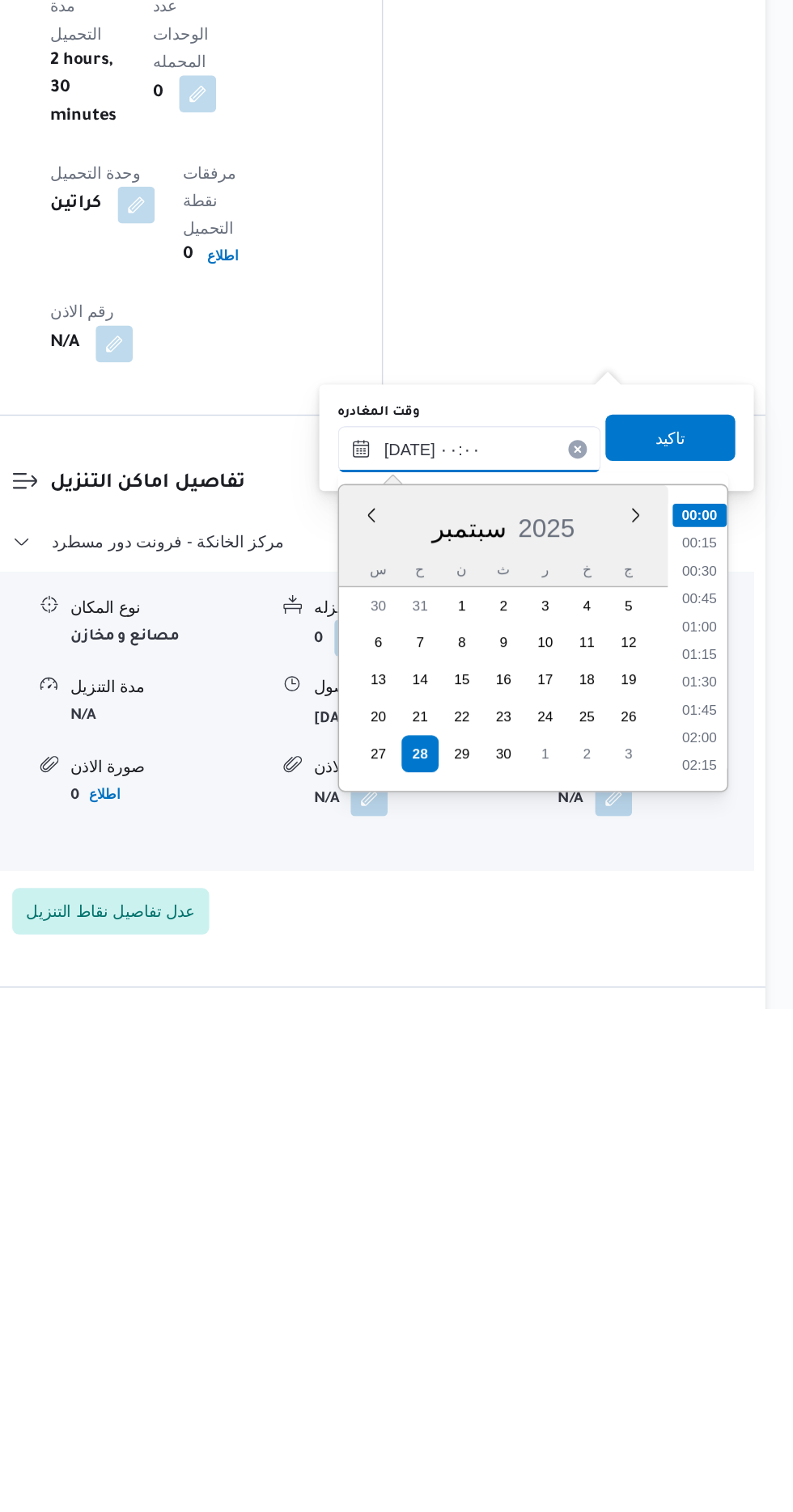
click at [507, 1121] on input "[DATE] ٠٠:٠٠" at bounding box center [567, 1121] width 184 height 32
click at [722, 1297] on li "10:30" at bounding box center [727, 1298] width 37 height 16
type input "[DATE] ١٠:٣٠"
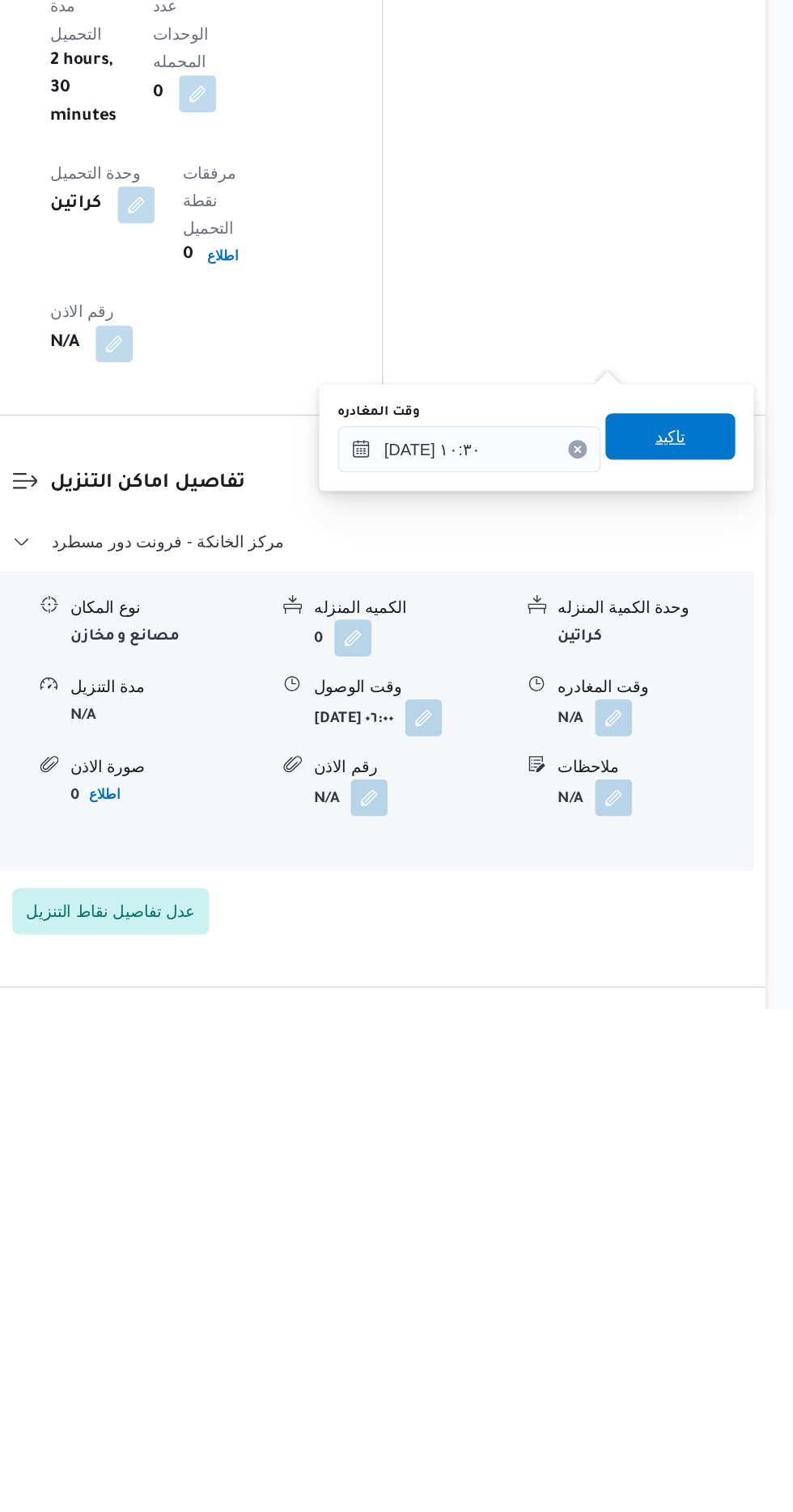
click at [713, 1116] on span "تاكيد" at bounding box center [707, 1113] width 21 height 20
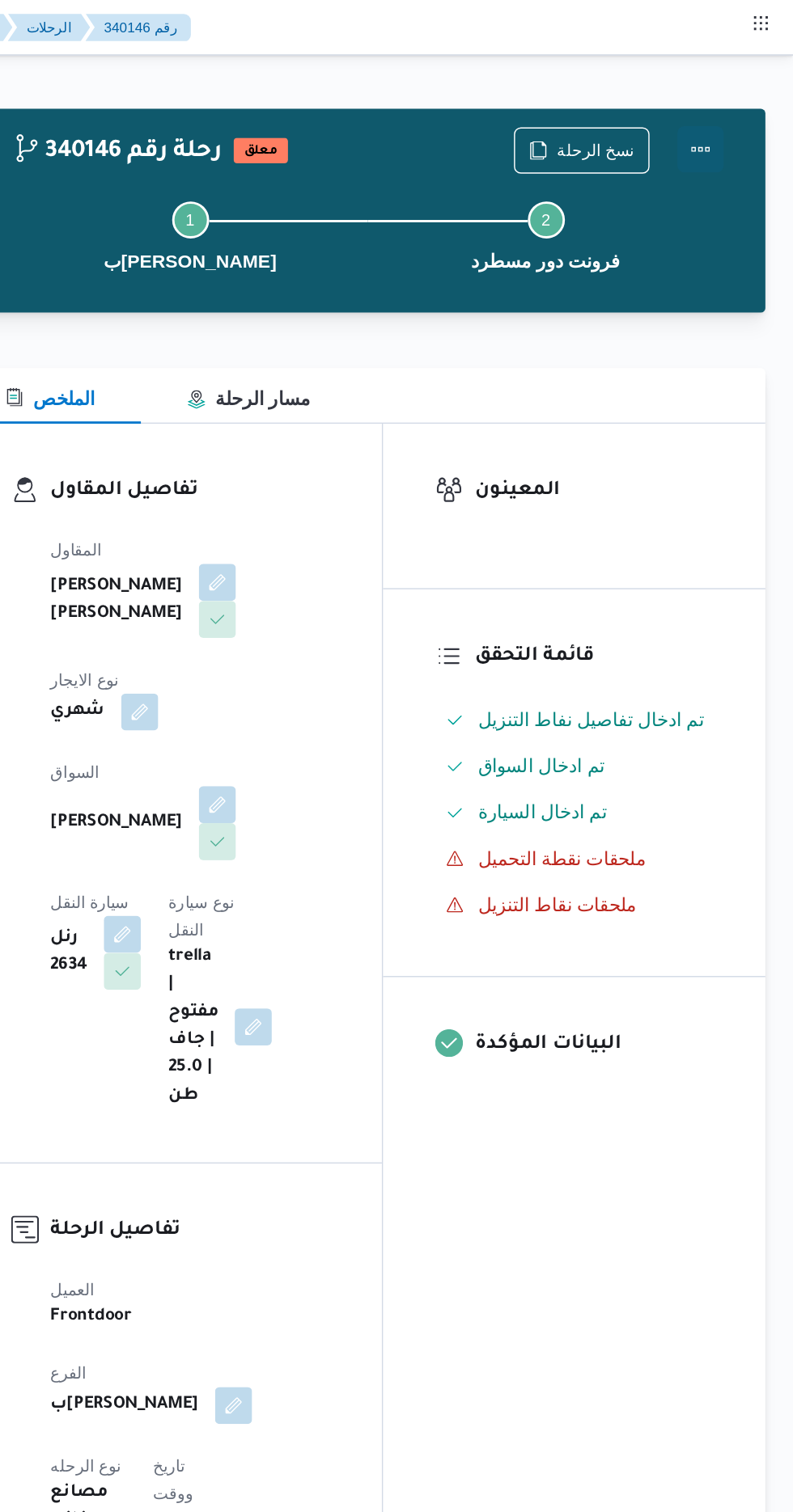
click at [738, 92] on button "Actions" at bounding box center [728, 105] width 32 height 32
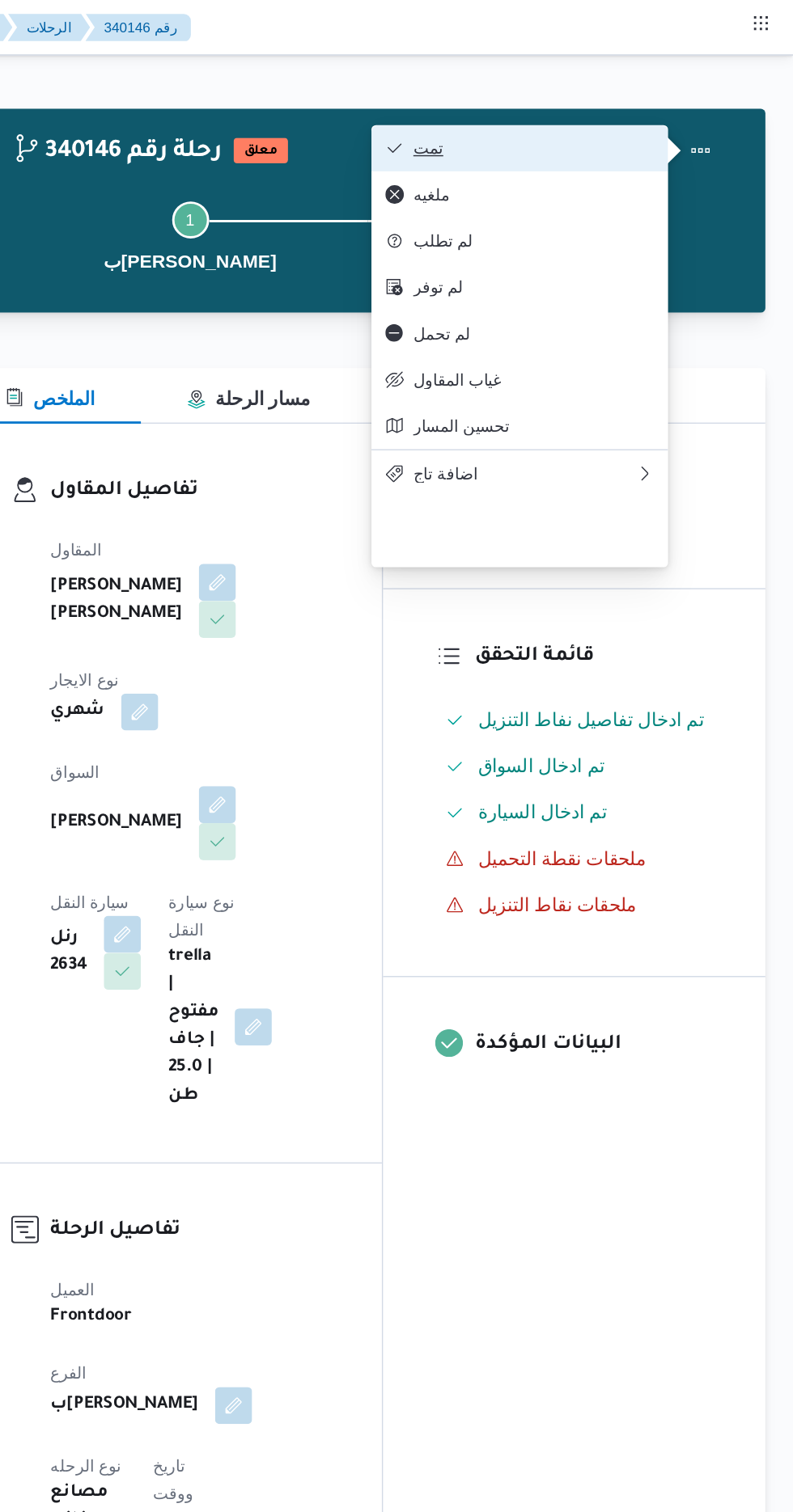
click at [666, 94] on button "تمت" at bounding box center [601, 104] width 207 height 32
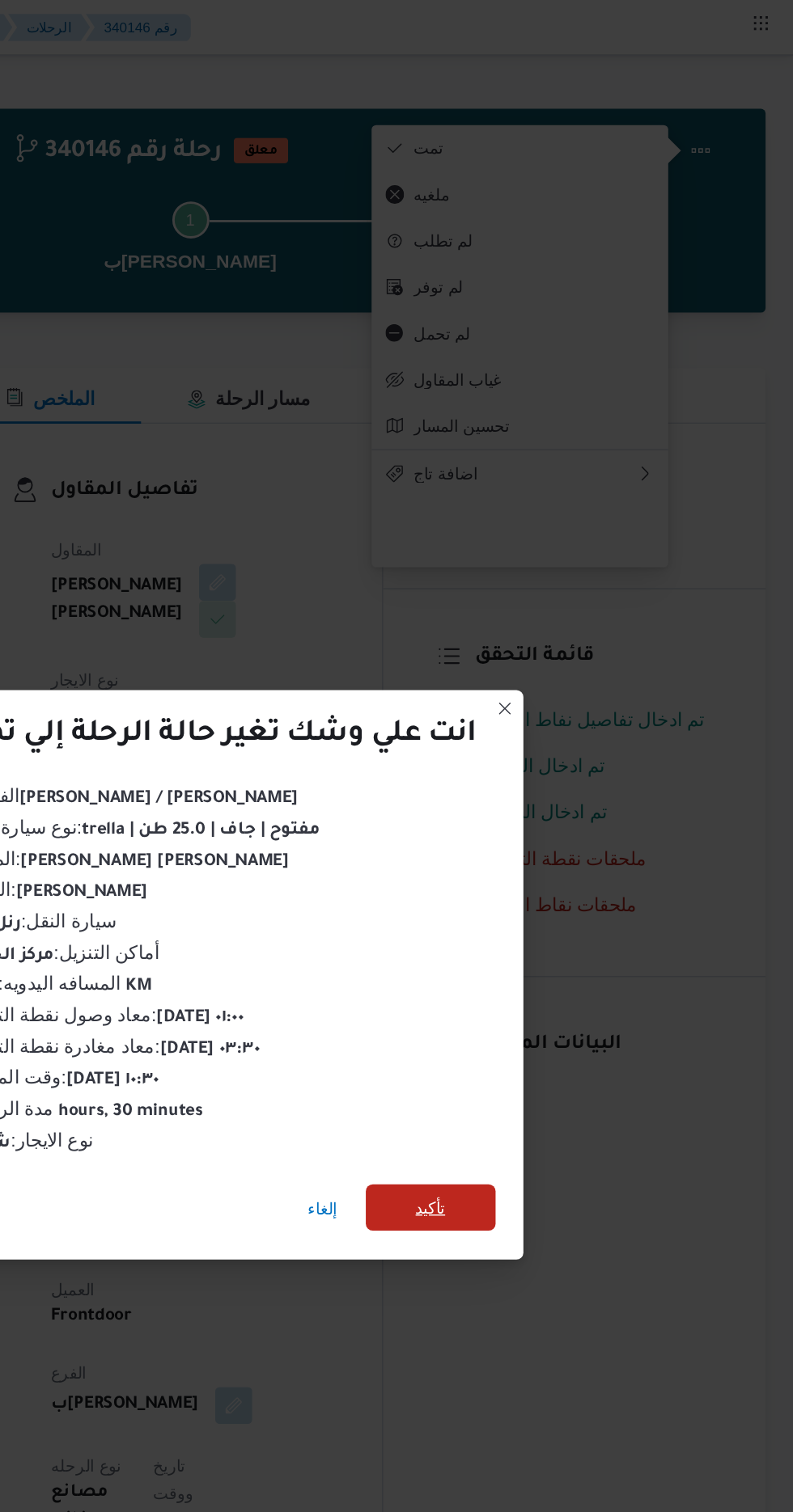
click at [536, 835] on span "تأكيد" at bounding box center [539, 843] width 21 height 20
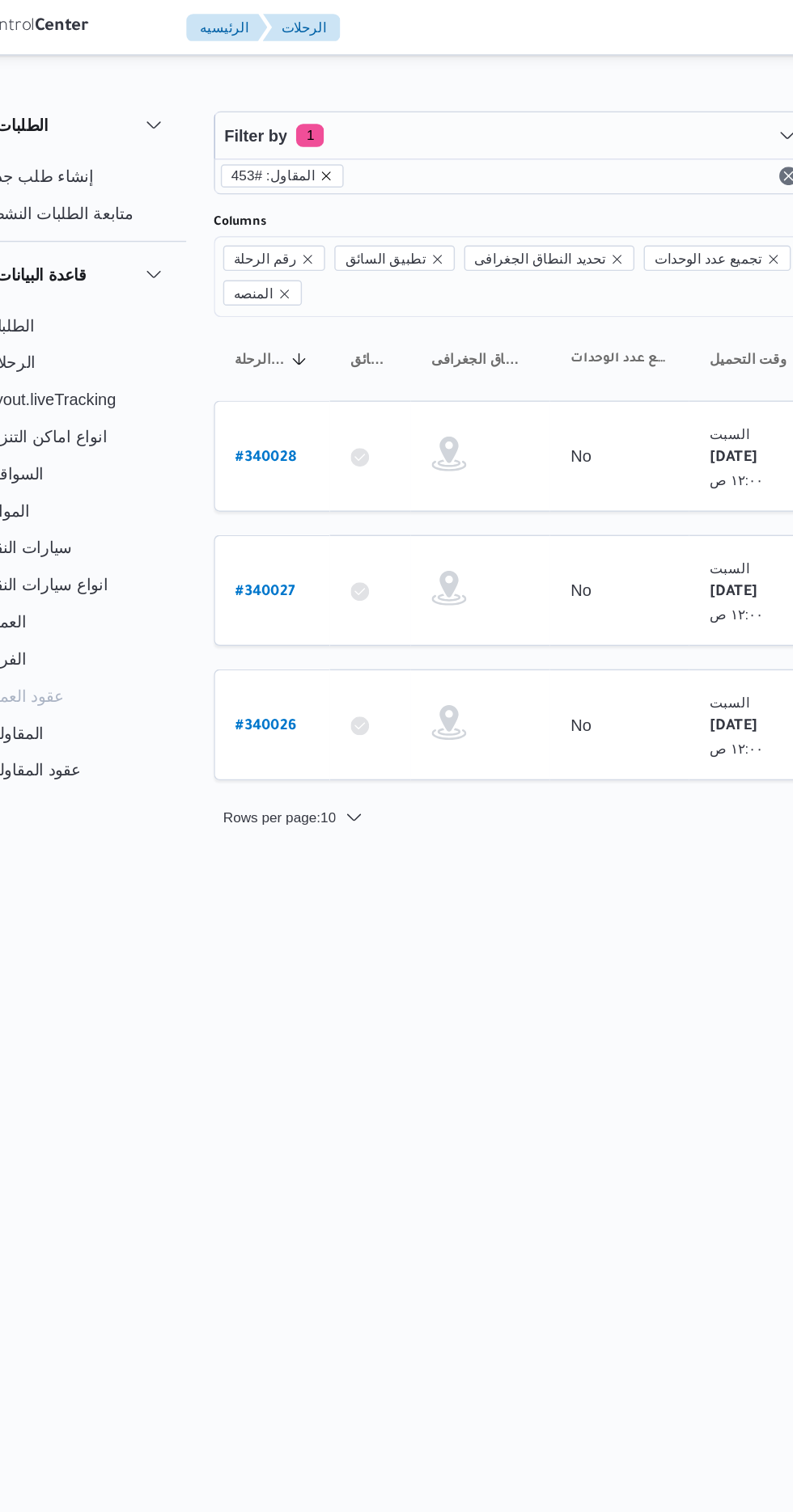
click at [284, 123] on icon "remove selected entity" at bounding box center [288, 123] width 9 height 9
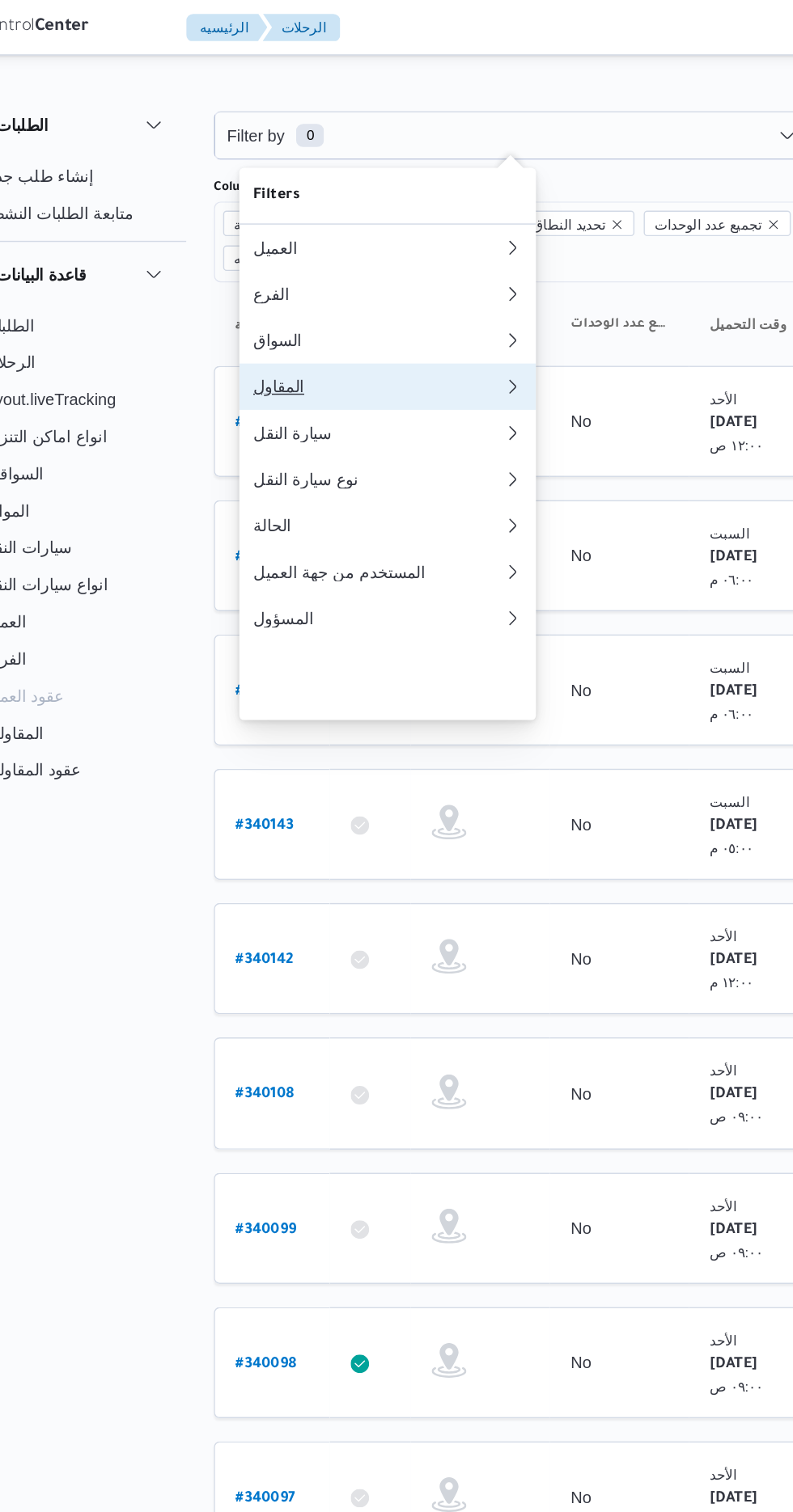
click at [375, 280] on button "المقاول 0" at bounding box center [331, 270] width 207 height 32
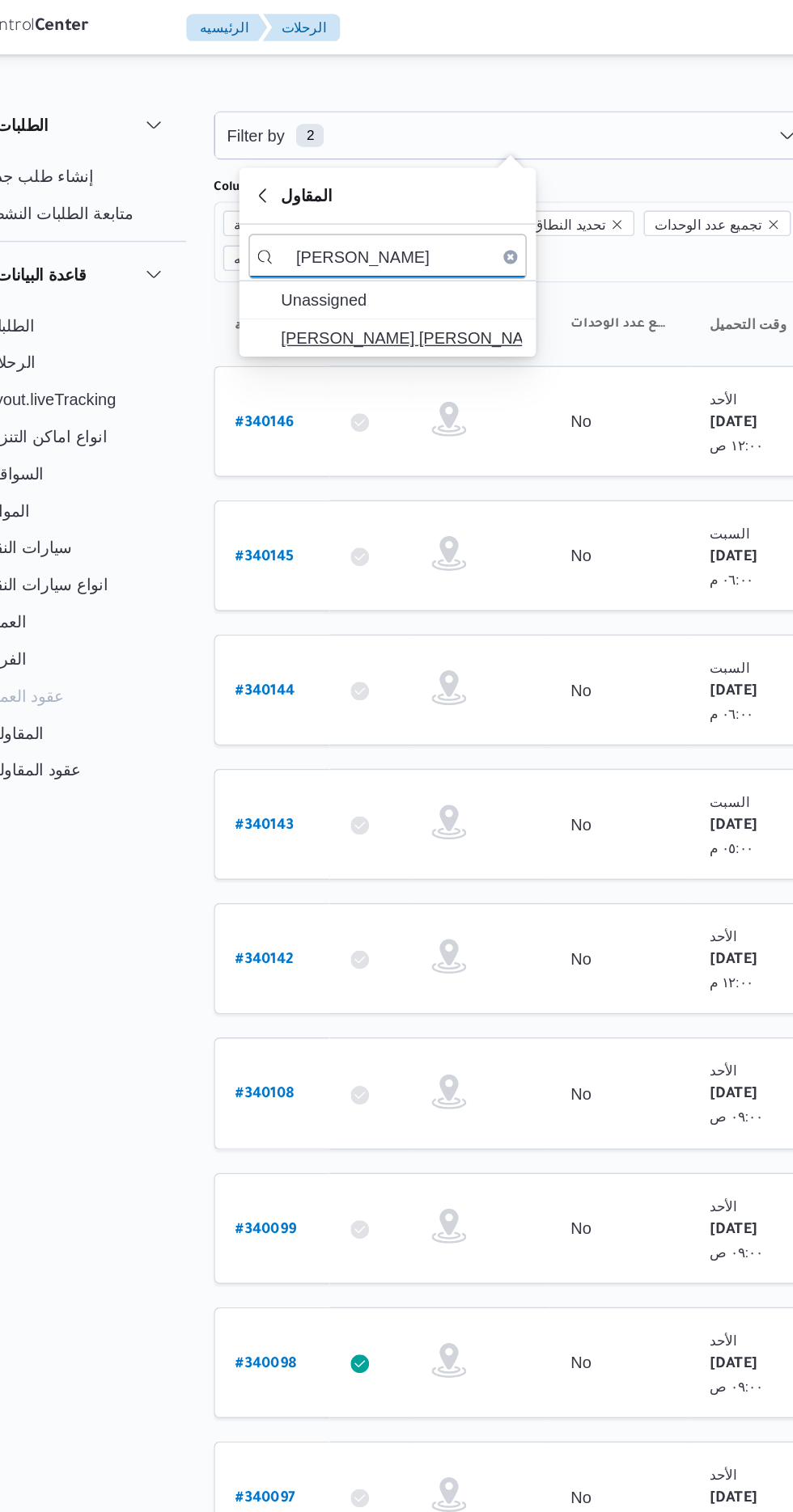
type input "[PERSON_NAME]"
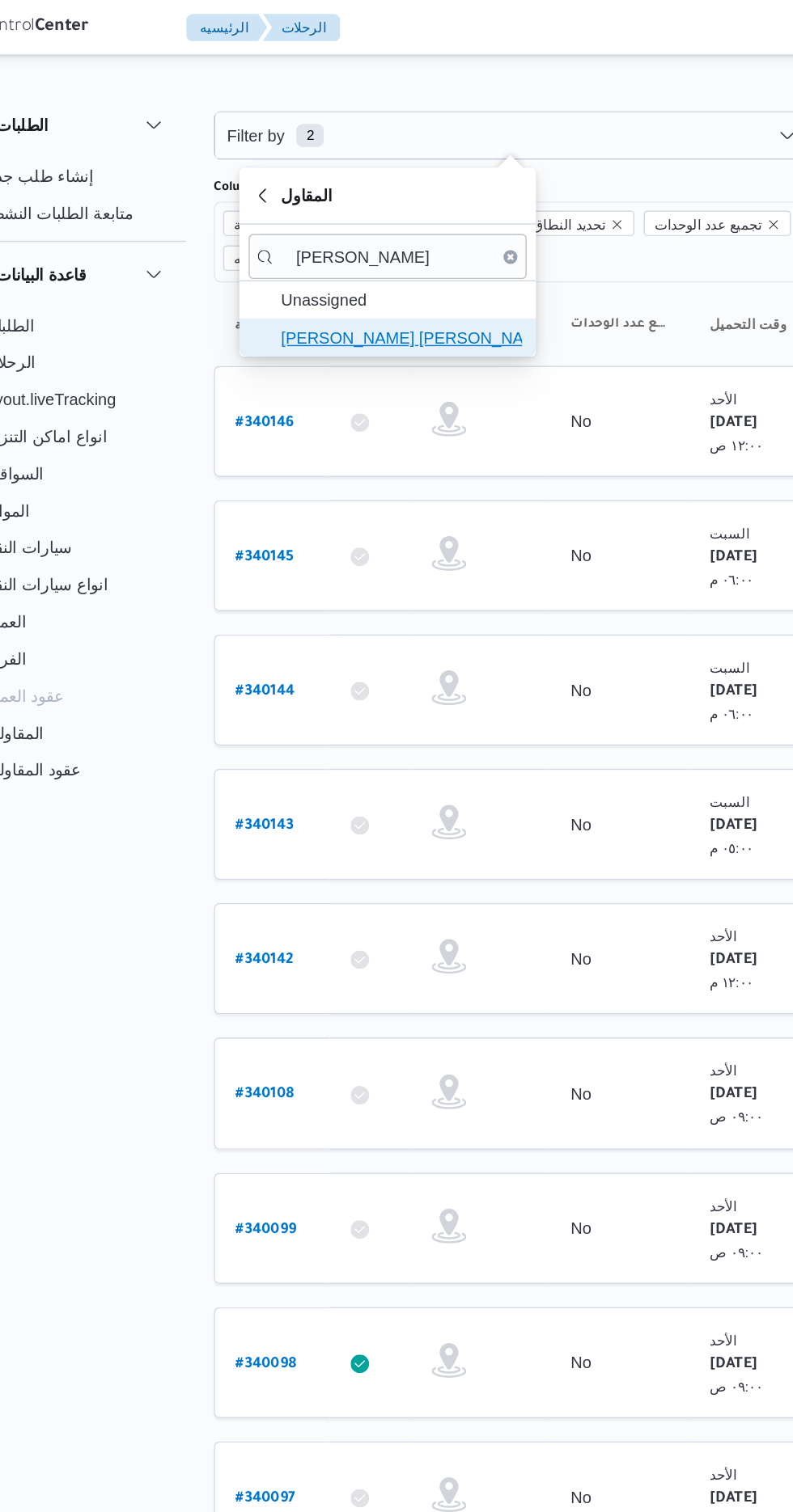
click at [371, 234] on span "[PERSON_NAME] [PERSON_NAME]" at bounding box center [342, 236] width 169 height 20
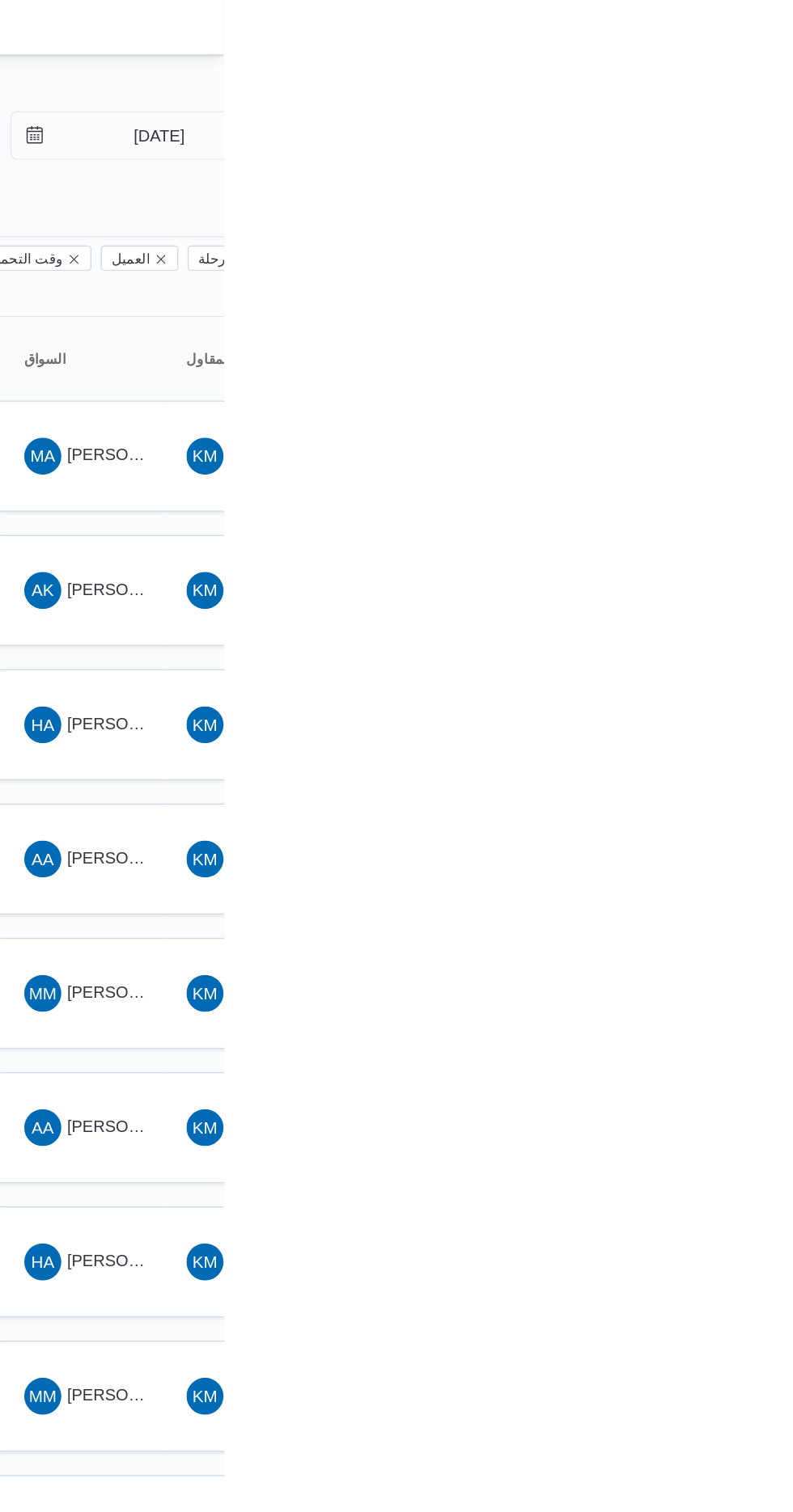
type input "[DATE]"
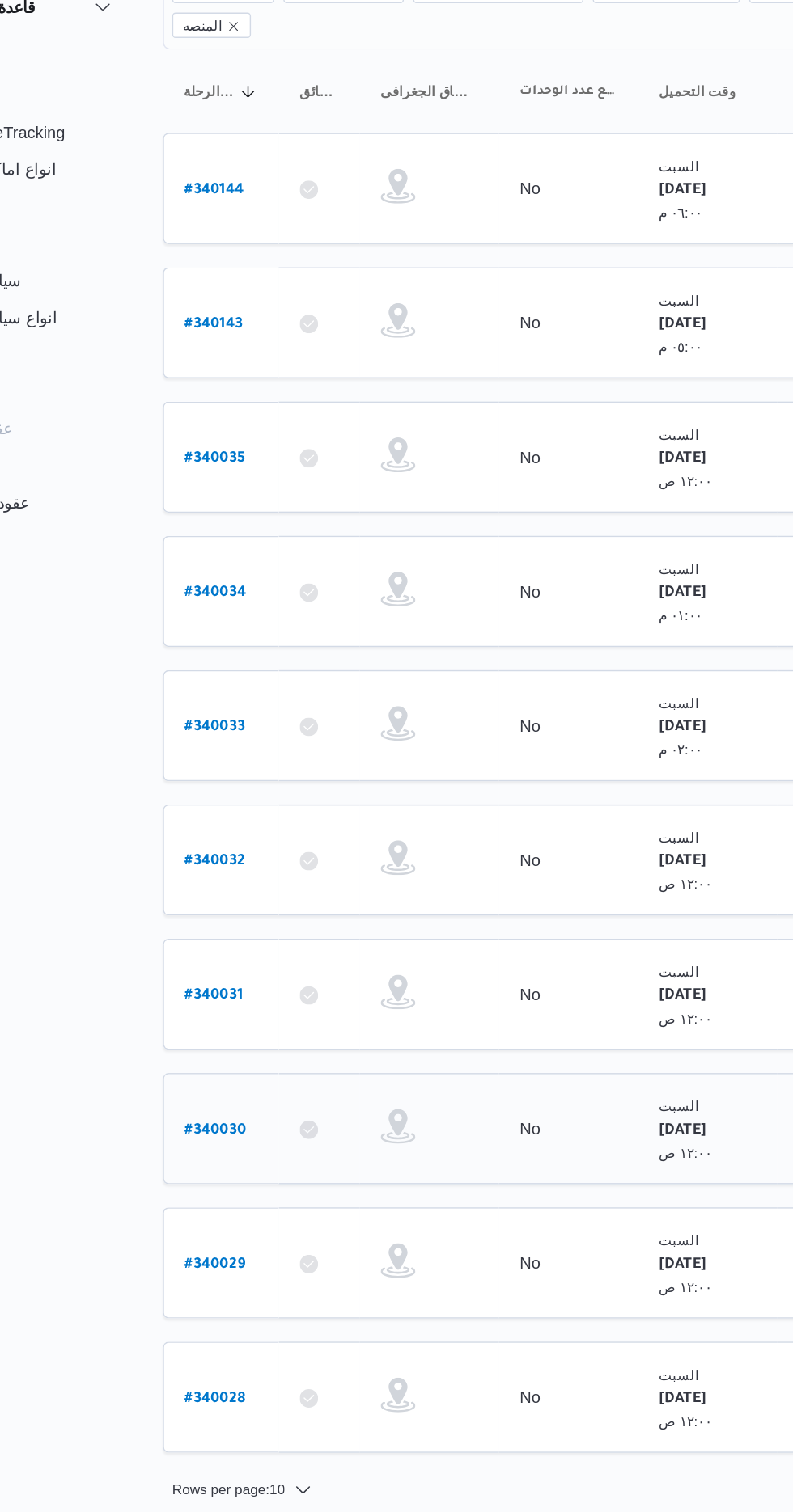
click at [239, 971] on b "# 340030" at bounding box center [247, 976] width 43 height 11
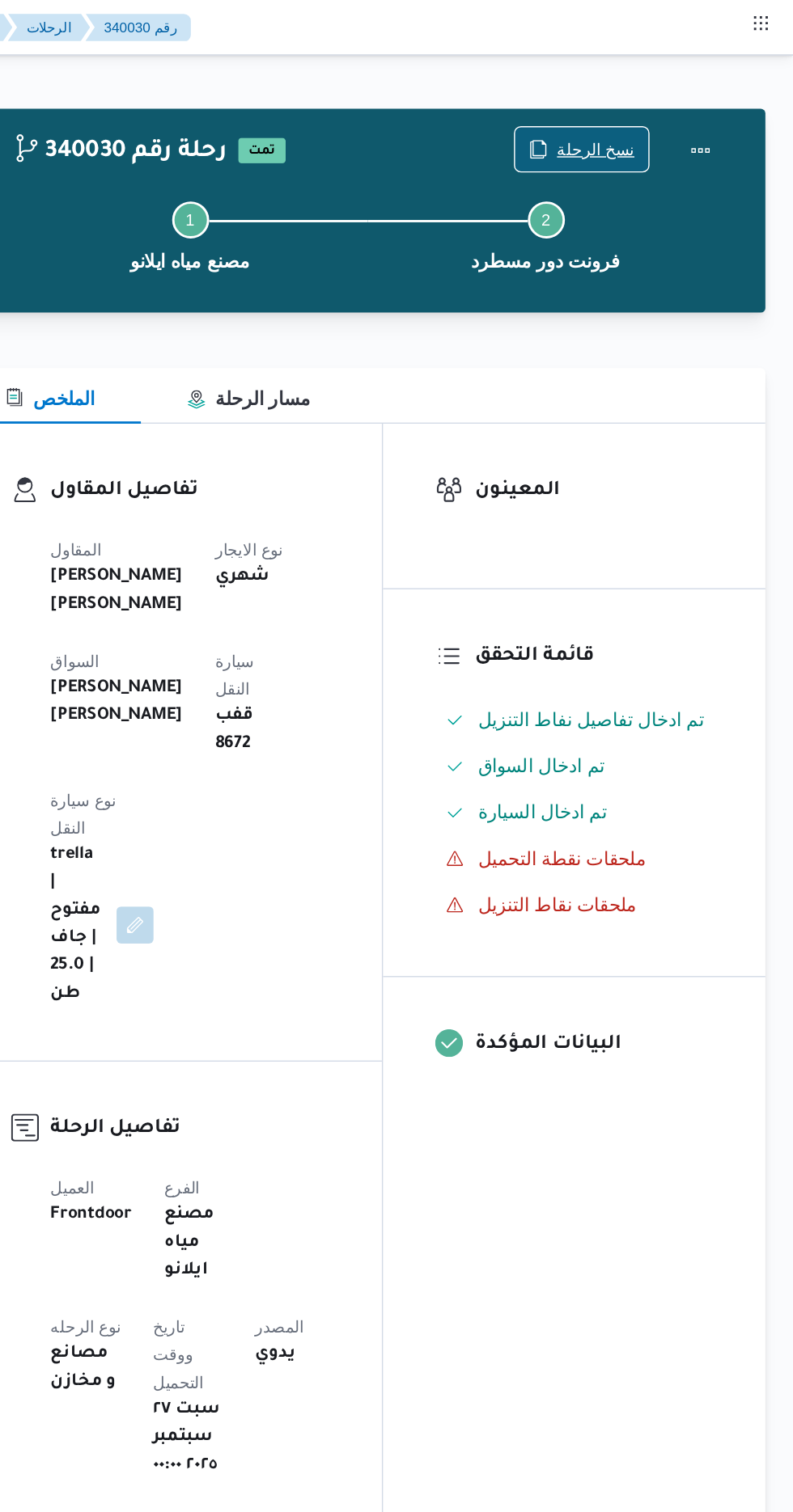
click at [653, 101] on span "نسخ الرحلة" at bounding box center [655, 104] width 55 height 20
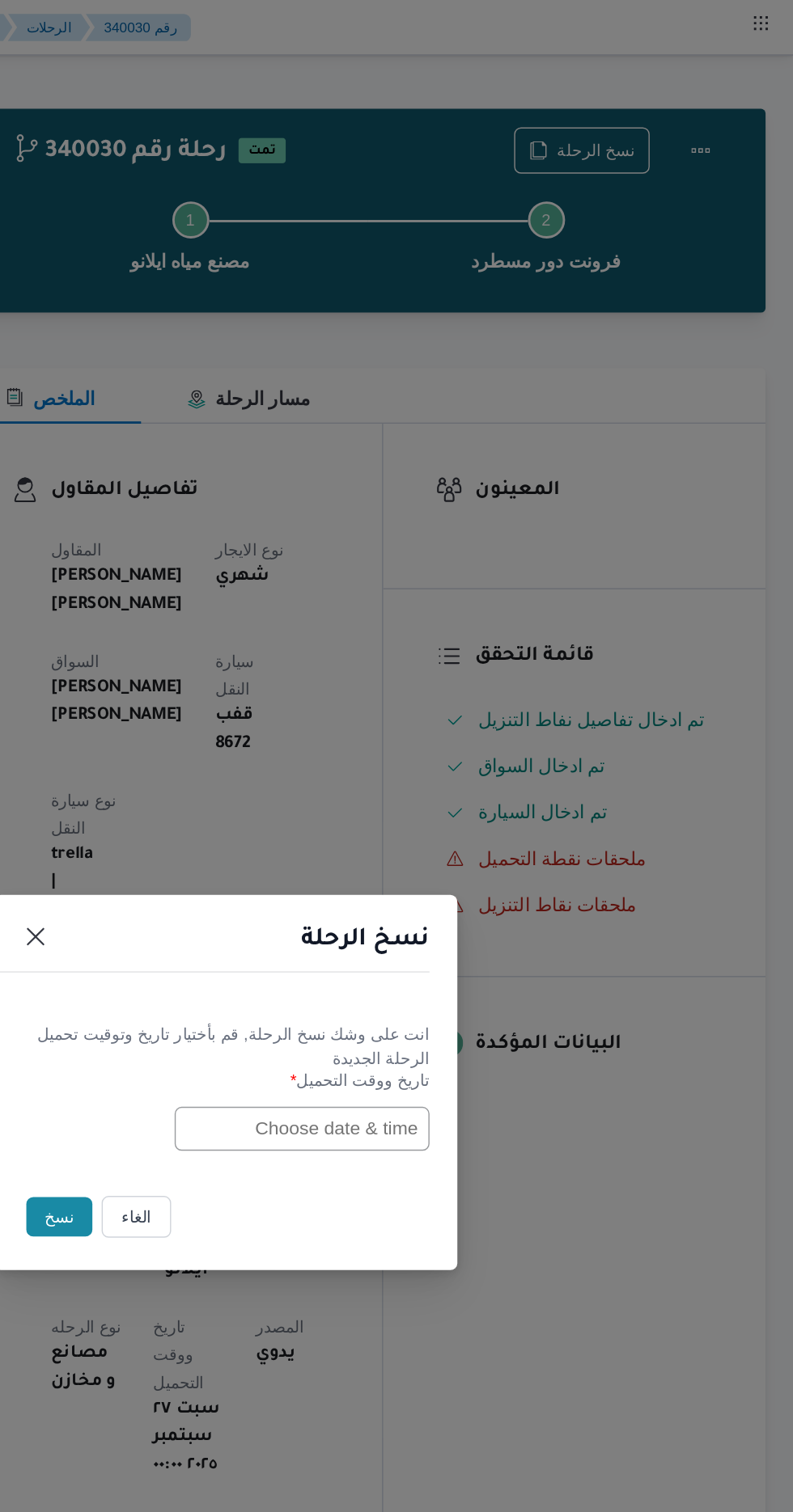
click at [426, 789] on input "text" at bounding box center [450, 788] width 178 height 31
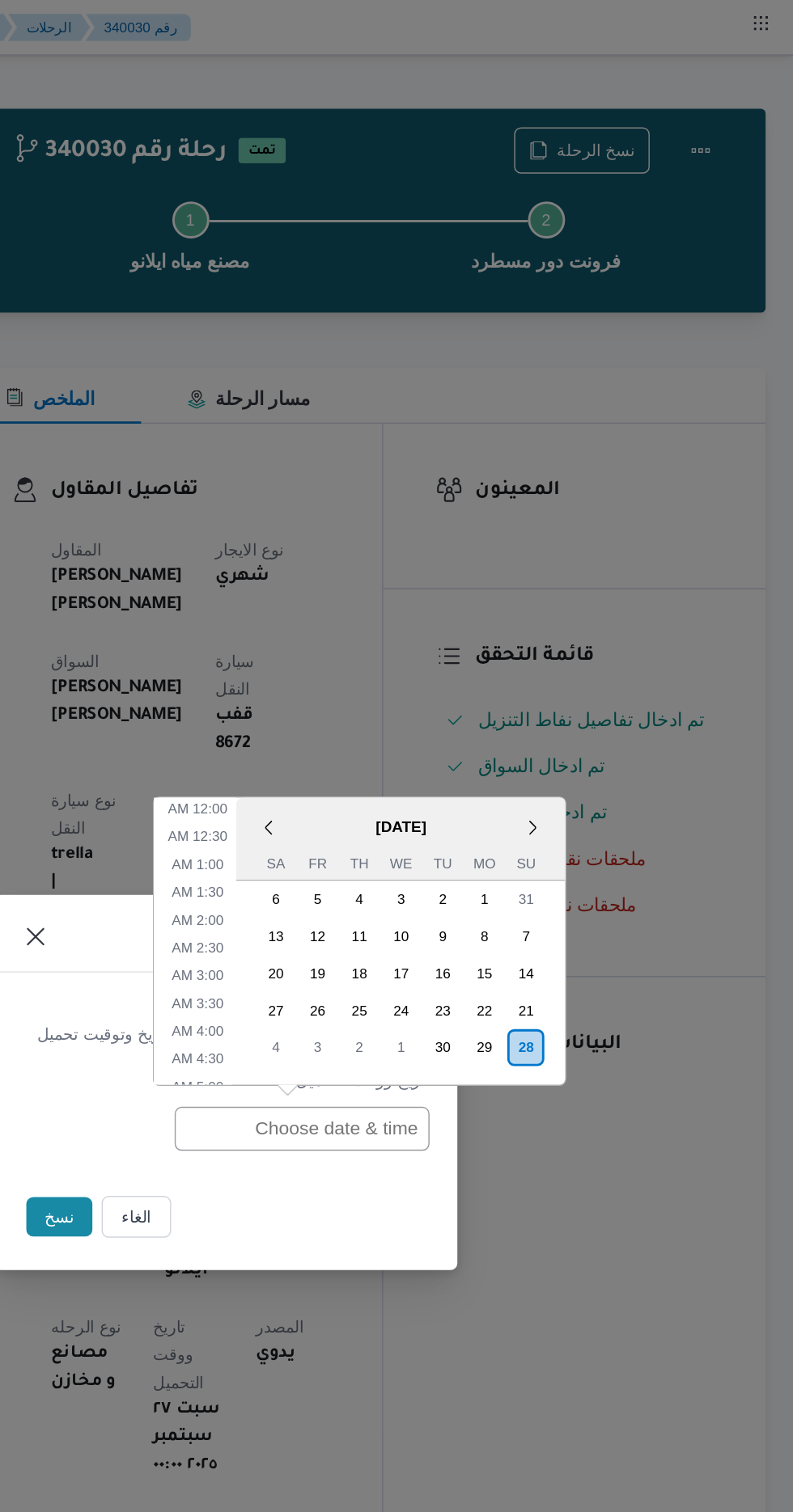
scroll to position [490, 0]
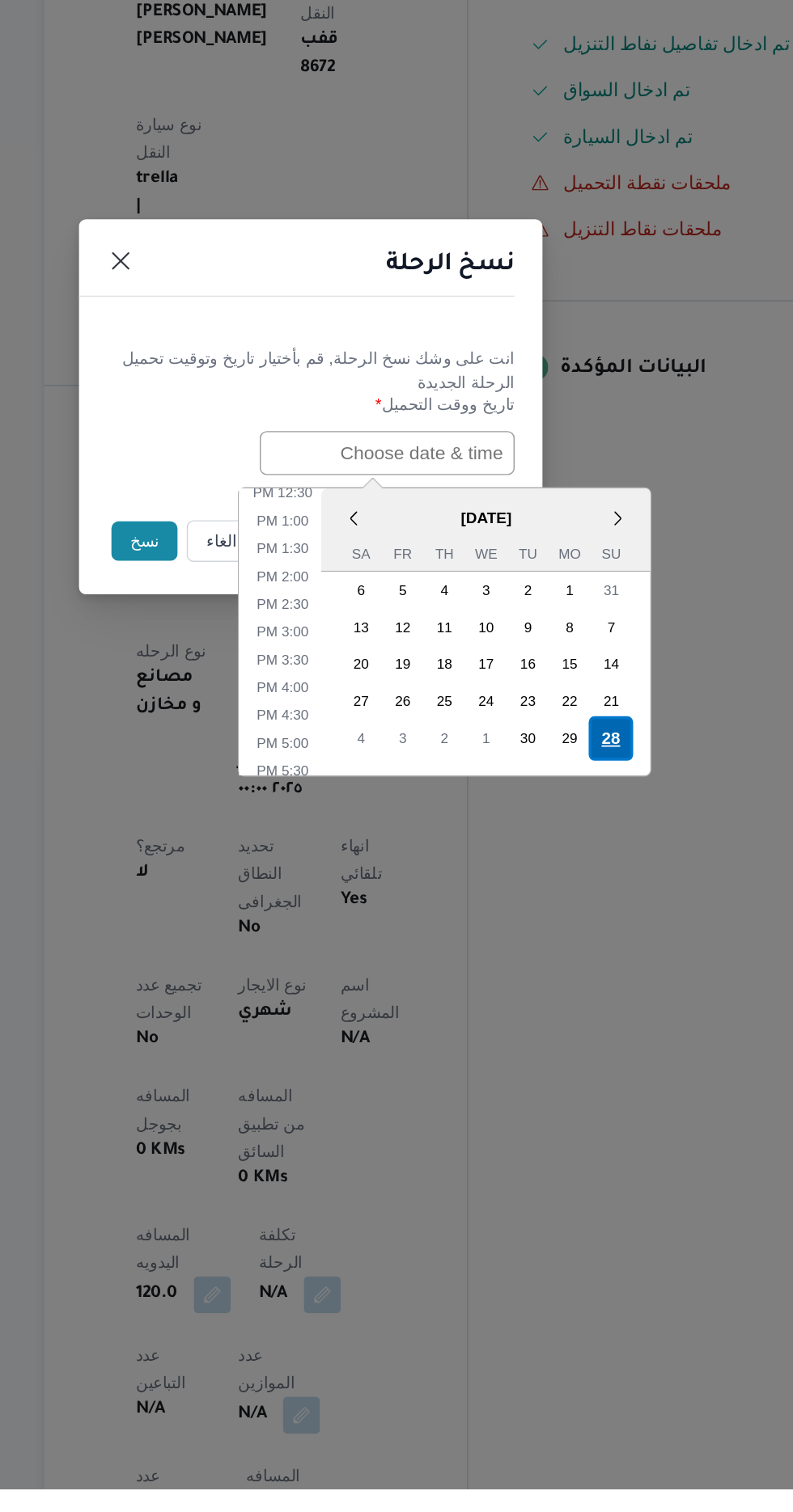
click at [605, 988] on div "28" at bounding box center [606, 988] width 31 height 31
type input "[DATE] 12:00AM"
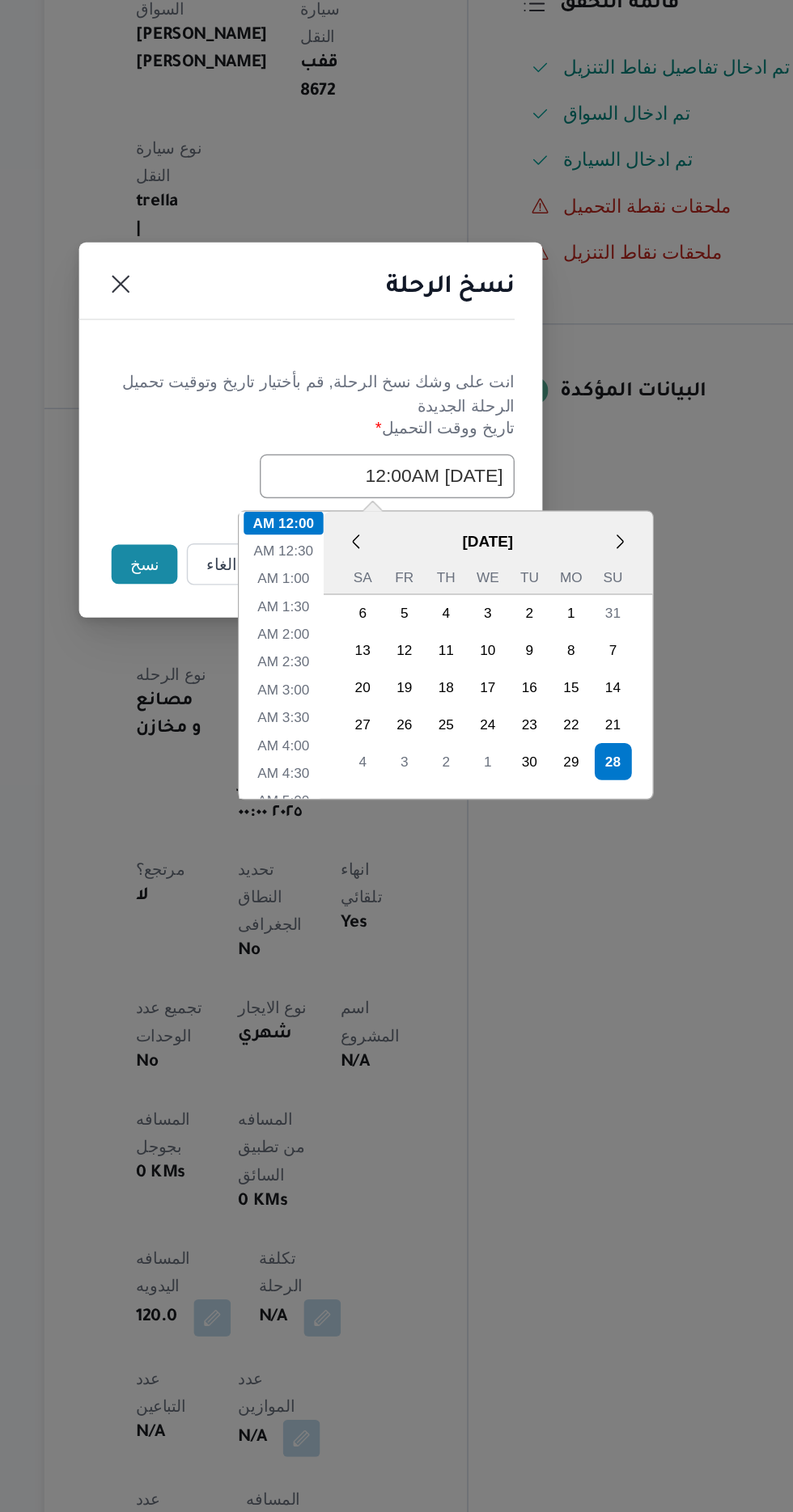
click at [271, 850] on button "نسخ" at bounding box center [280, 850] width 46 height 27
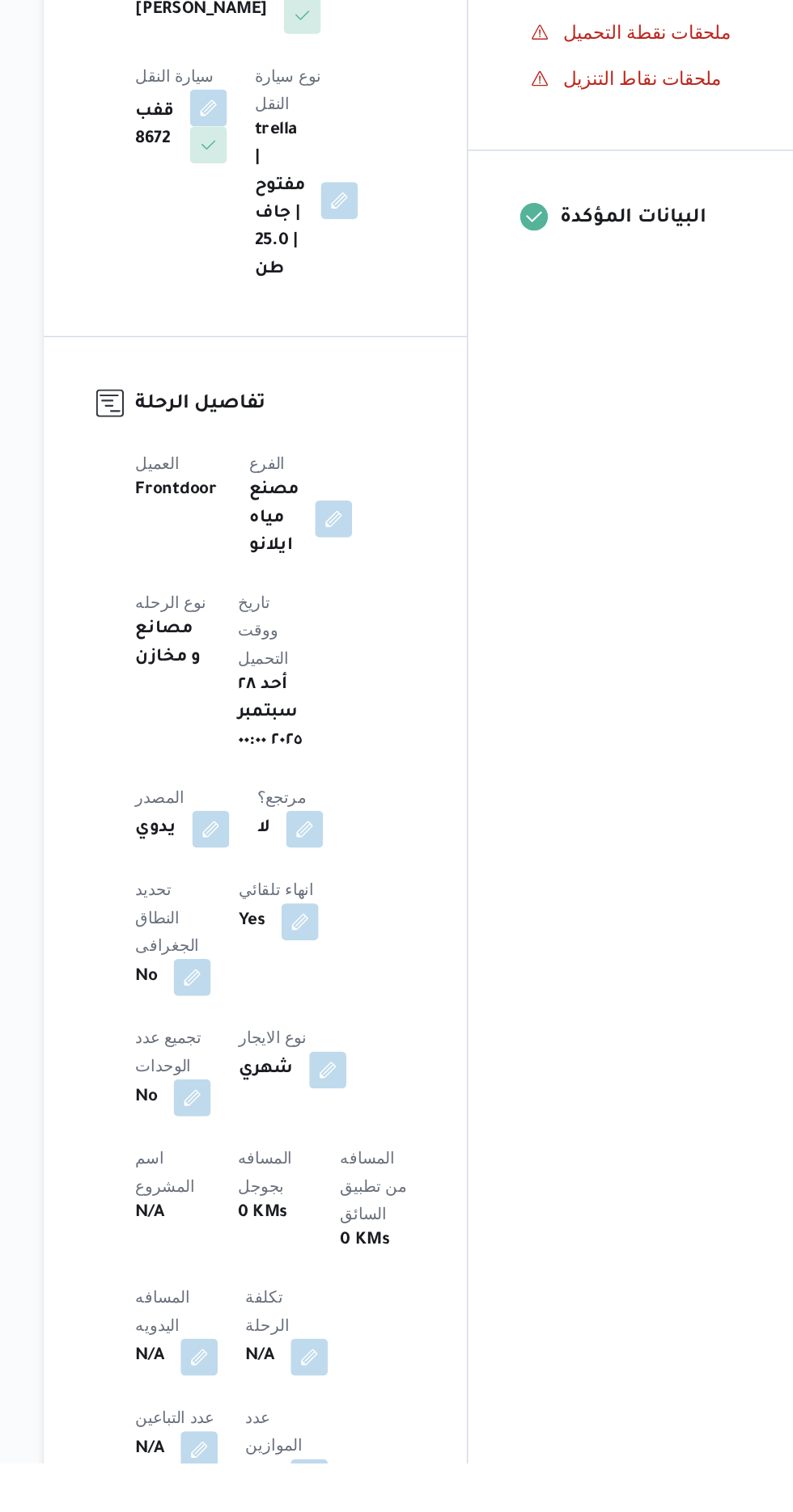
scroll to position [200, 0]
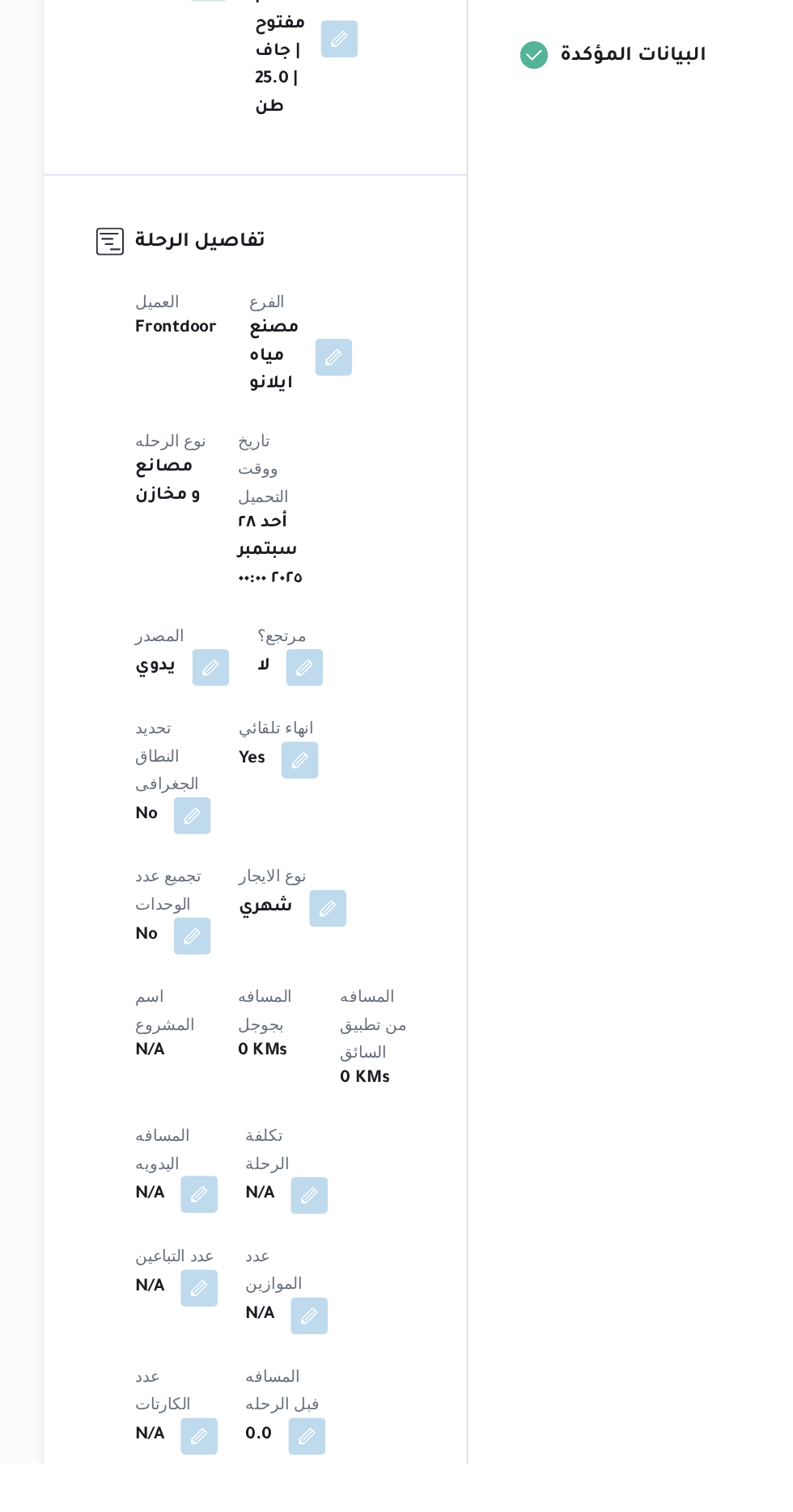
click at [308, 1312] on button "button" at bounding box center [319, 1325] width 26 height 26
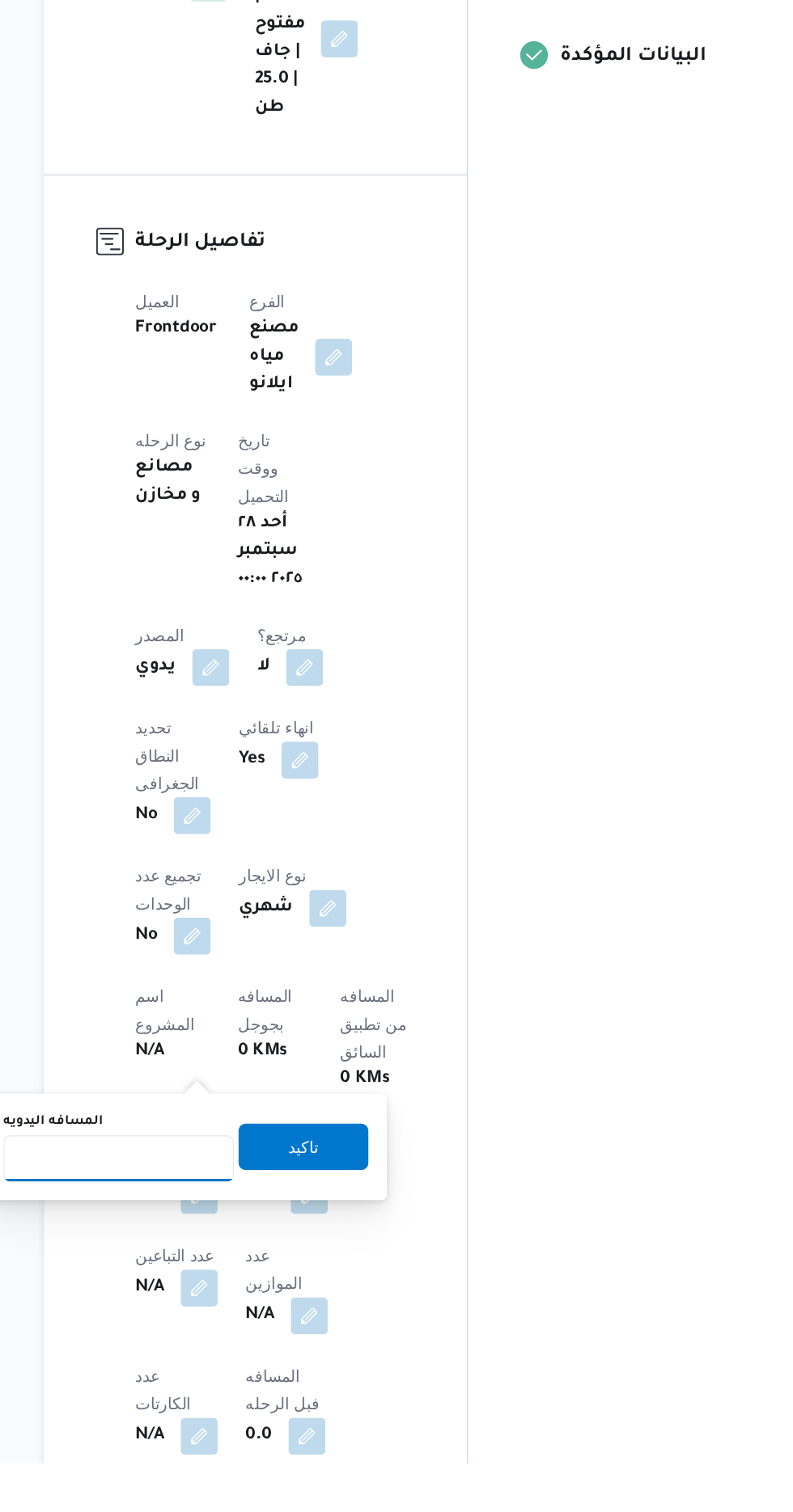
click at [277, 1295] on input "المسافه اليدويه" at bounding box center [262, 1299] width 161 height 32
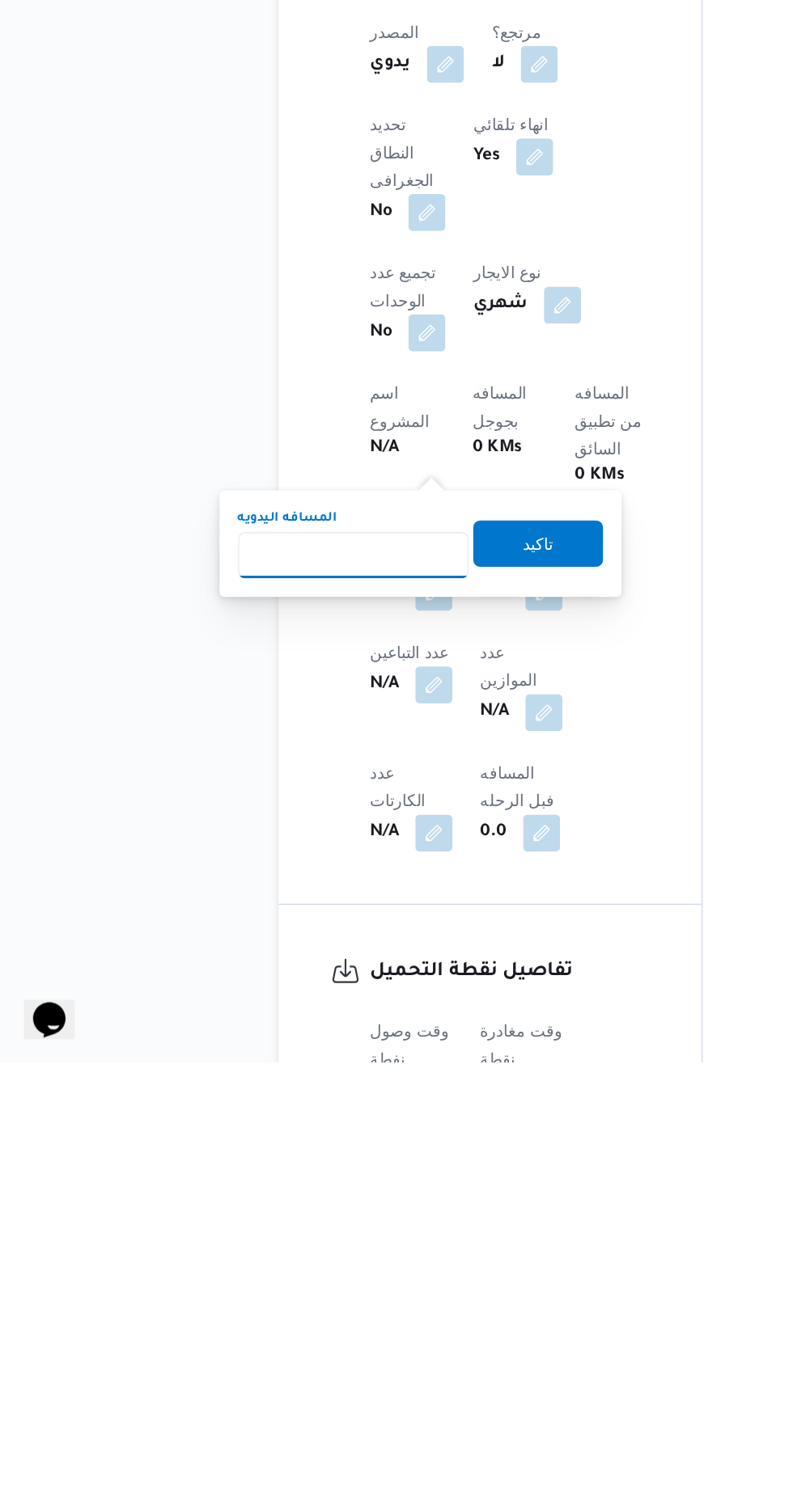
scroll to position [341, 0]
type input "1"
type input "240"
click at [422, 1160] on span "تاكيد" at bounding box center [392, 1149] width 90 height 32
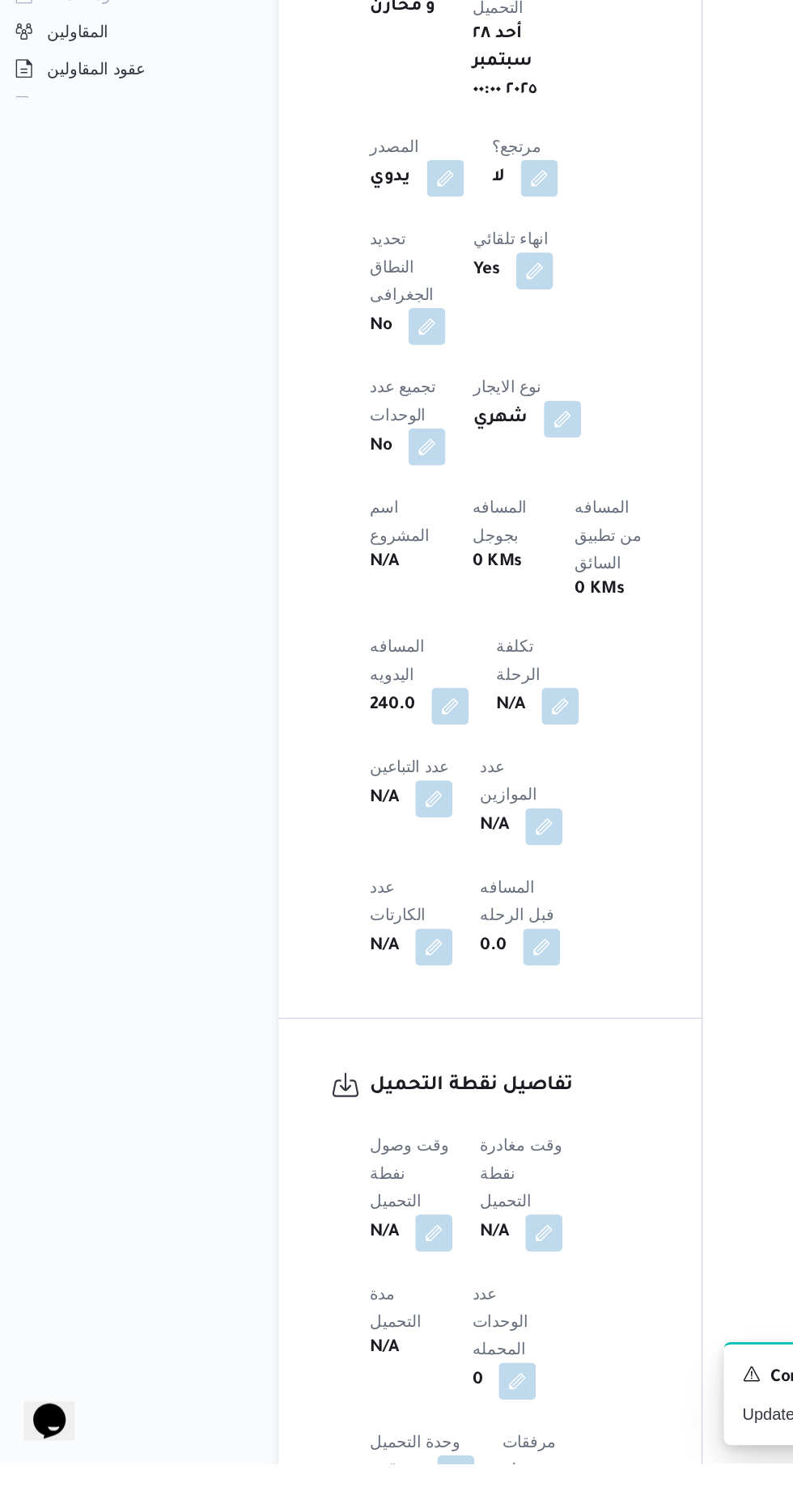
scroll to position [541, 0]
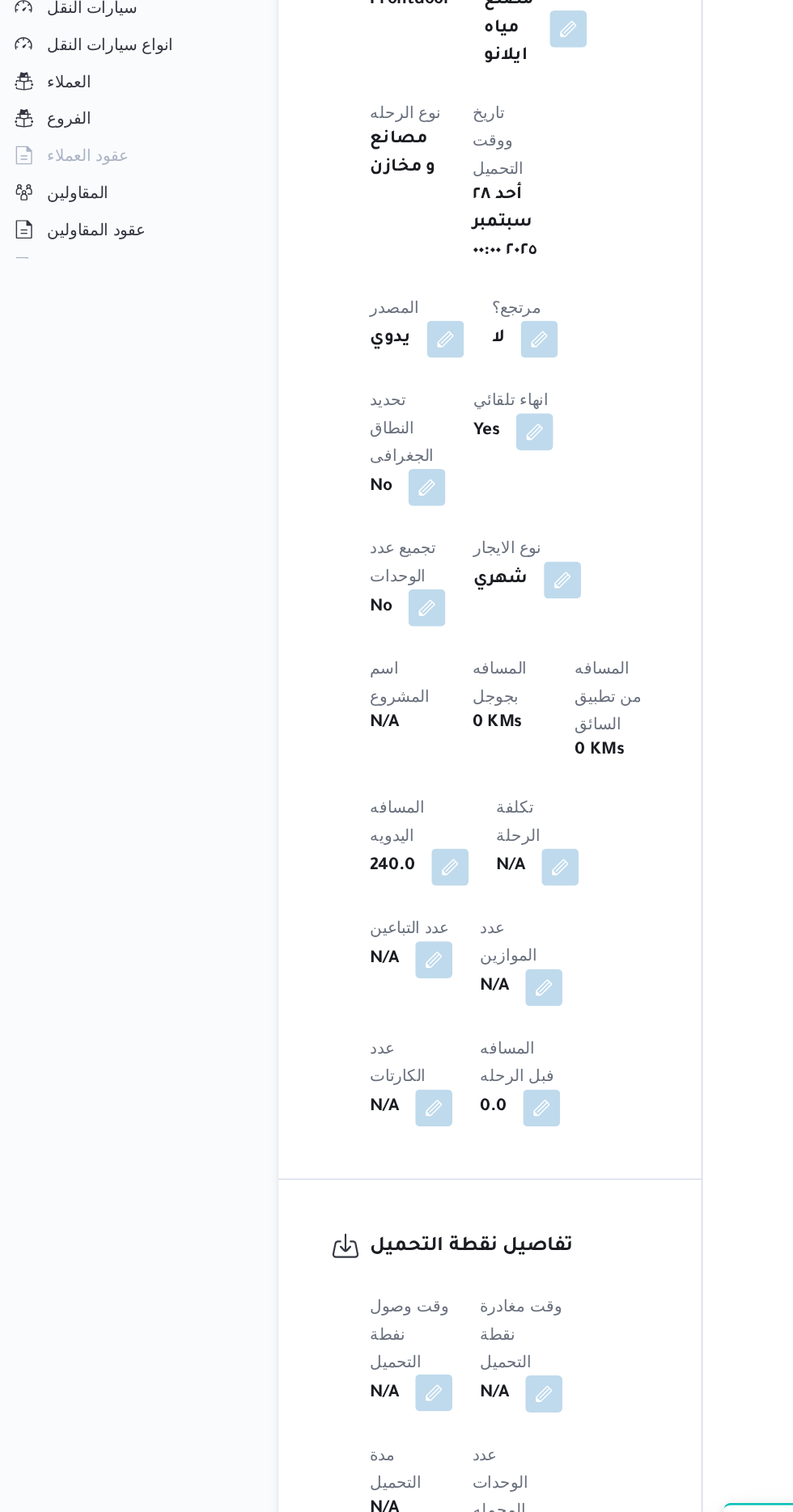
click at [325, 1337] on button "button" at bounding box center [319, 1350] width 26 height 26
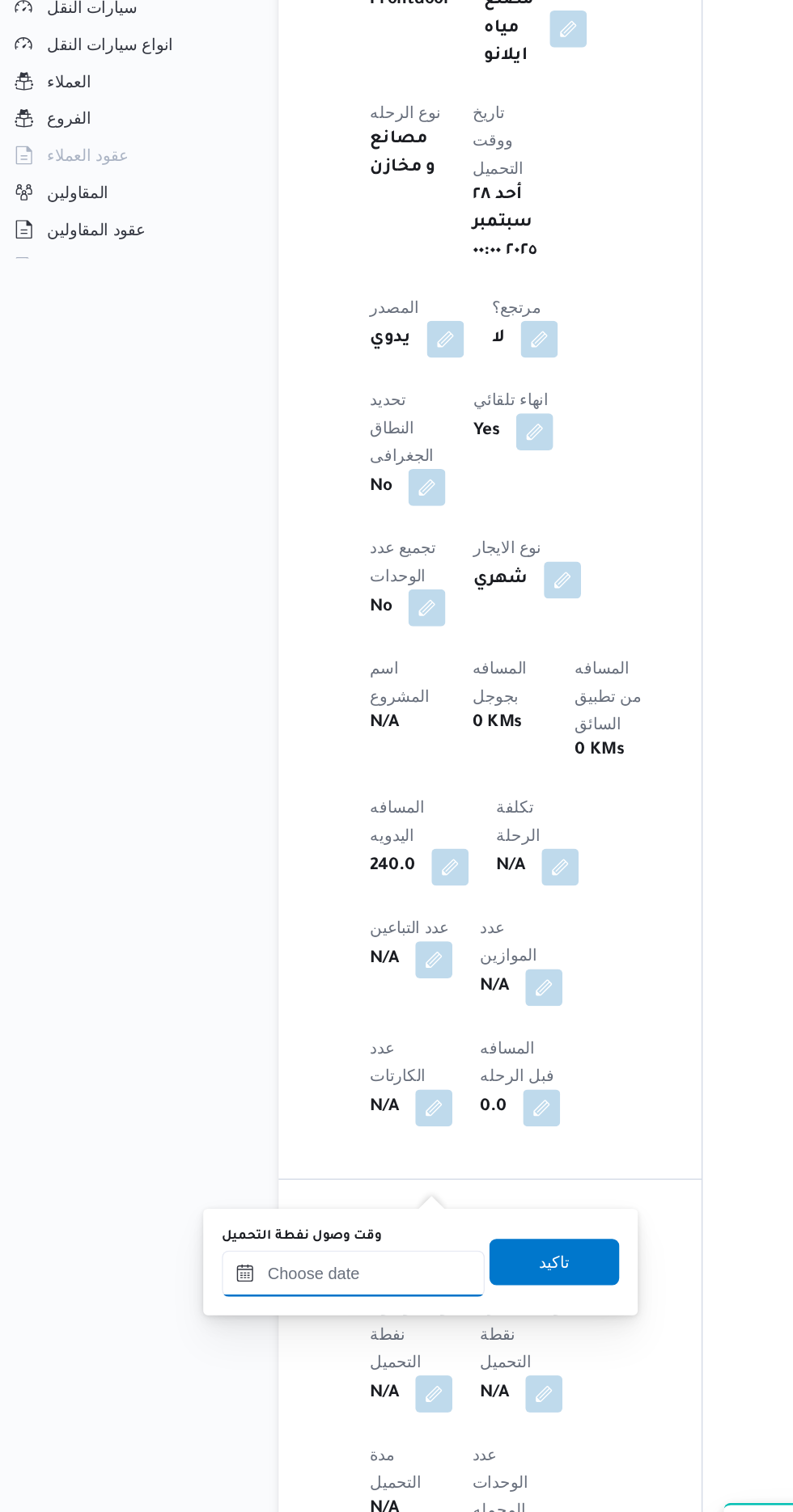
click at [302, 1261] on input "وقت وصول نفطة التحميل" at bounding box center [262, 1267] width 184 height 32
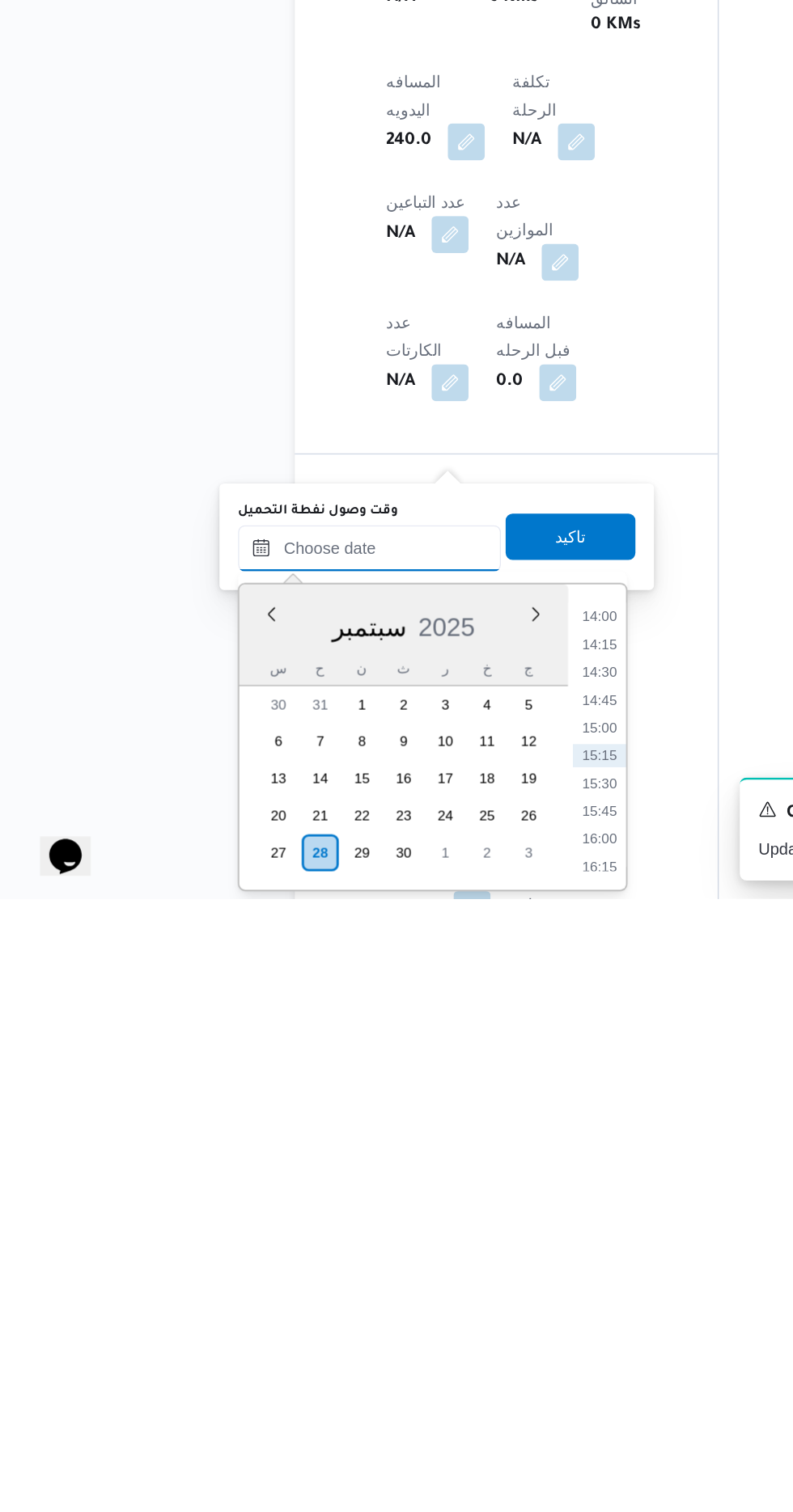
scroll to position [570, 0]
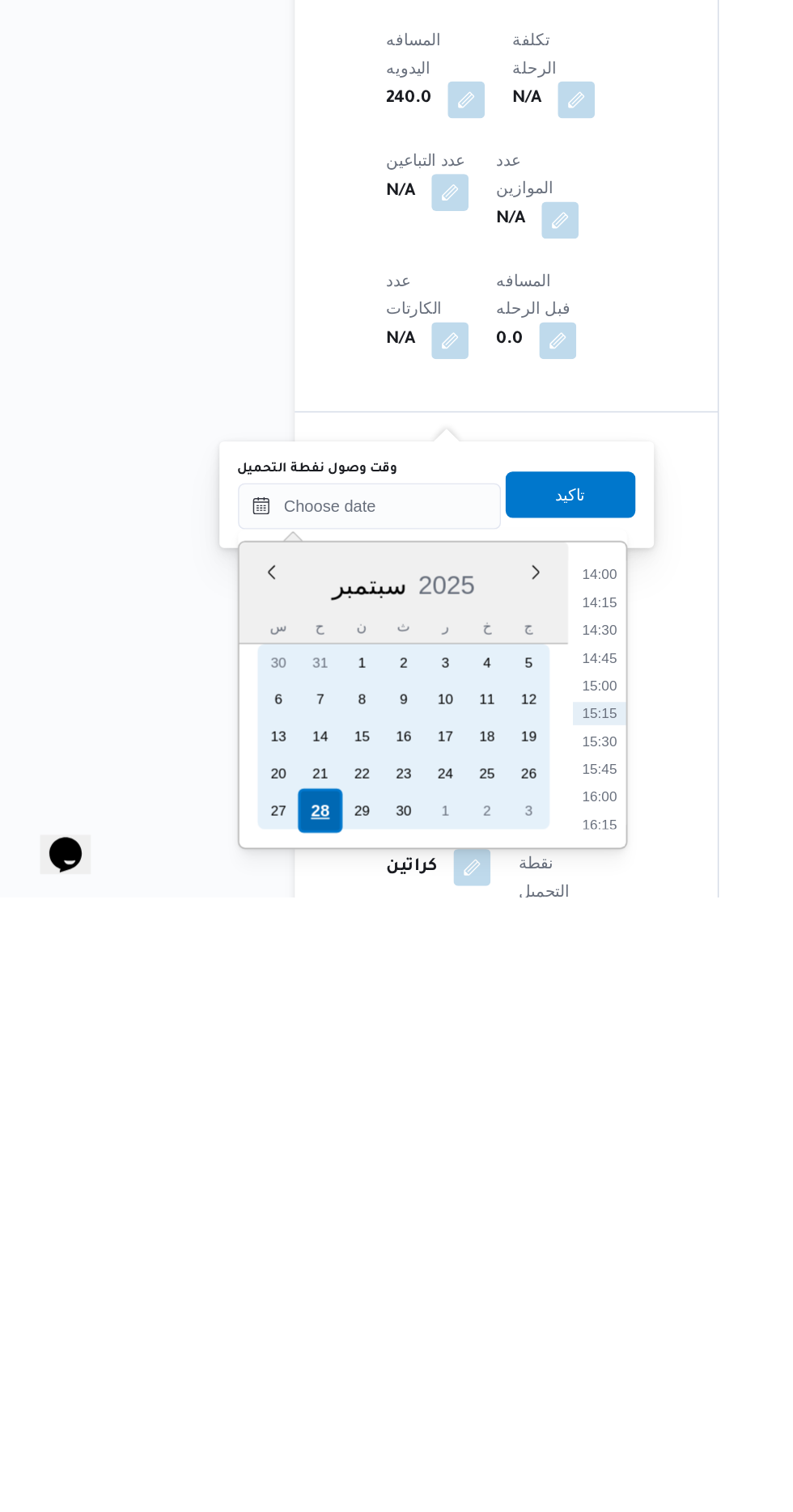
click at [221, 1444] on div "28" at bounding box center [227, 1452] width 31 height 31
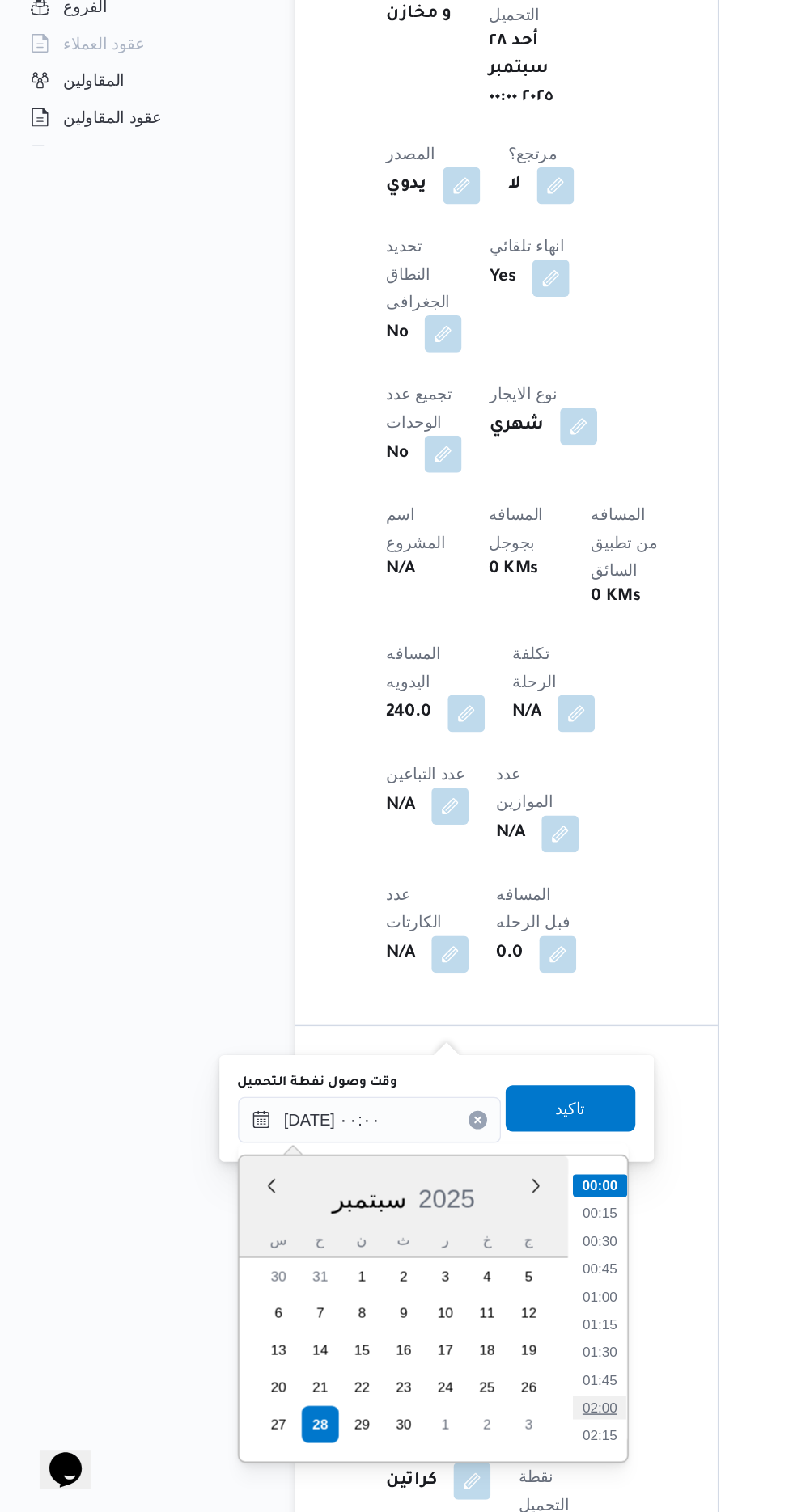
click at [415, 1435] on li "02:00" at bounding box center [423, 1439] width 37 height 16
type input "[DATE] ٠٢:٠٠"
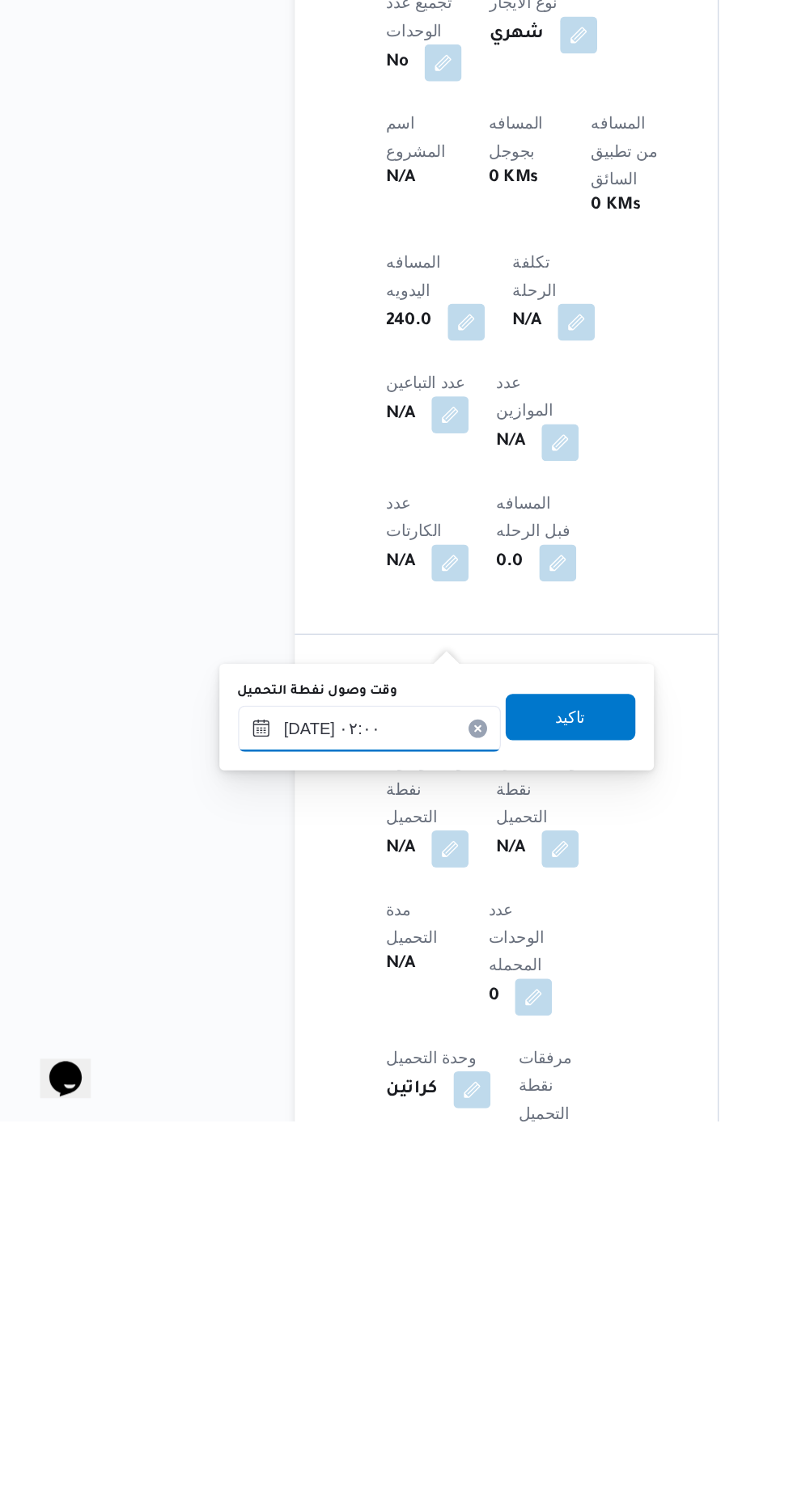
scroll to position [644, 0]
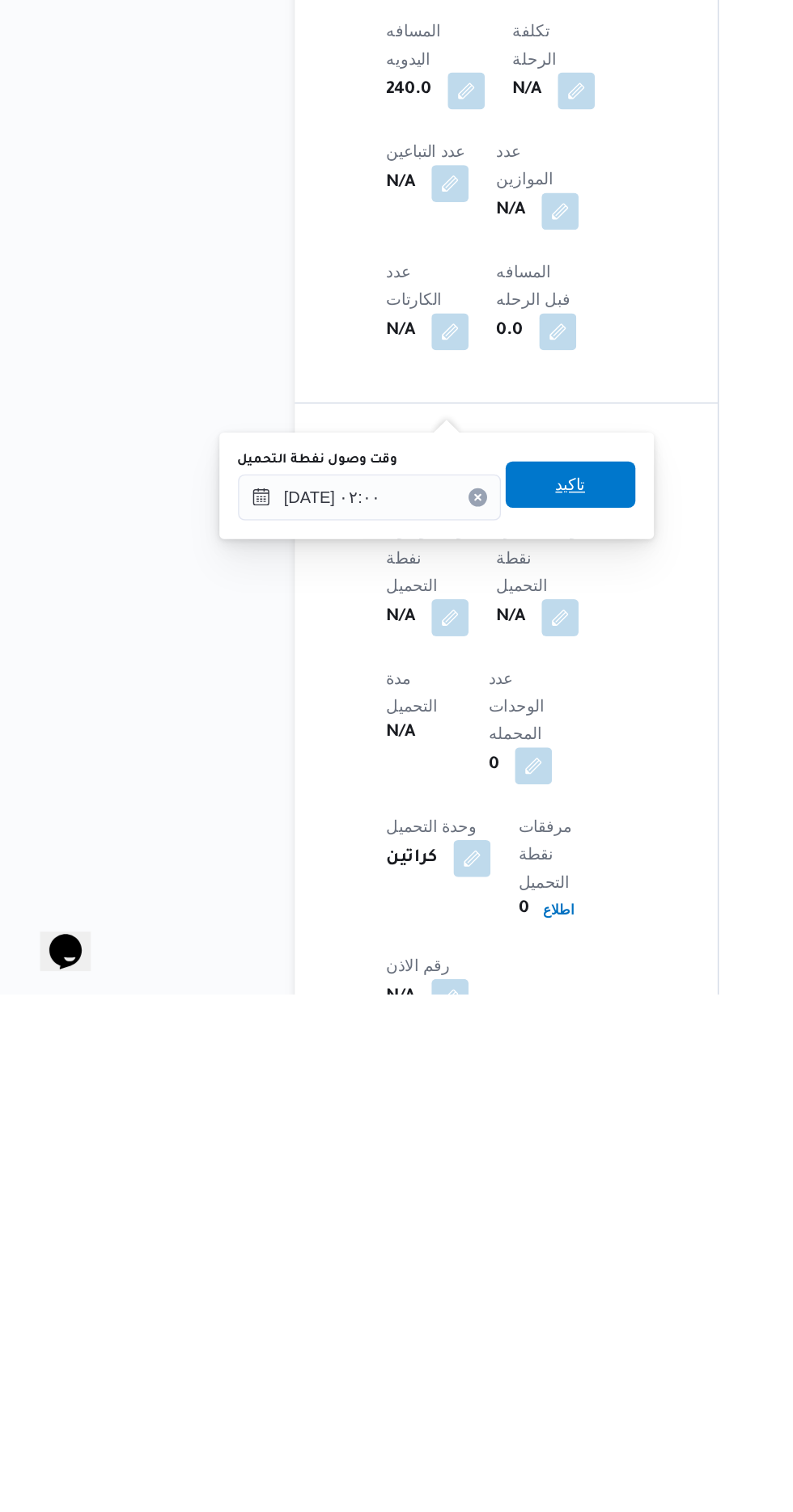
click at [434, 1158] on span "تاكيد" at bounding box center [403, 1156] width 90 height 32
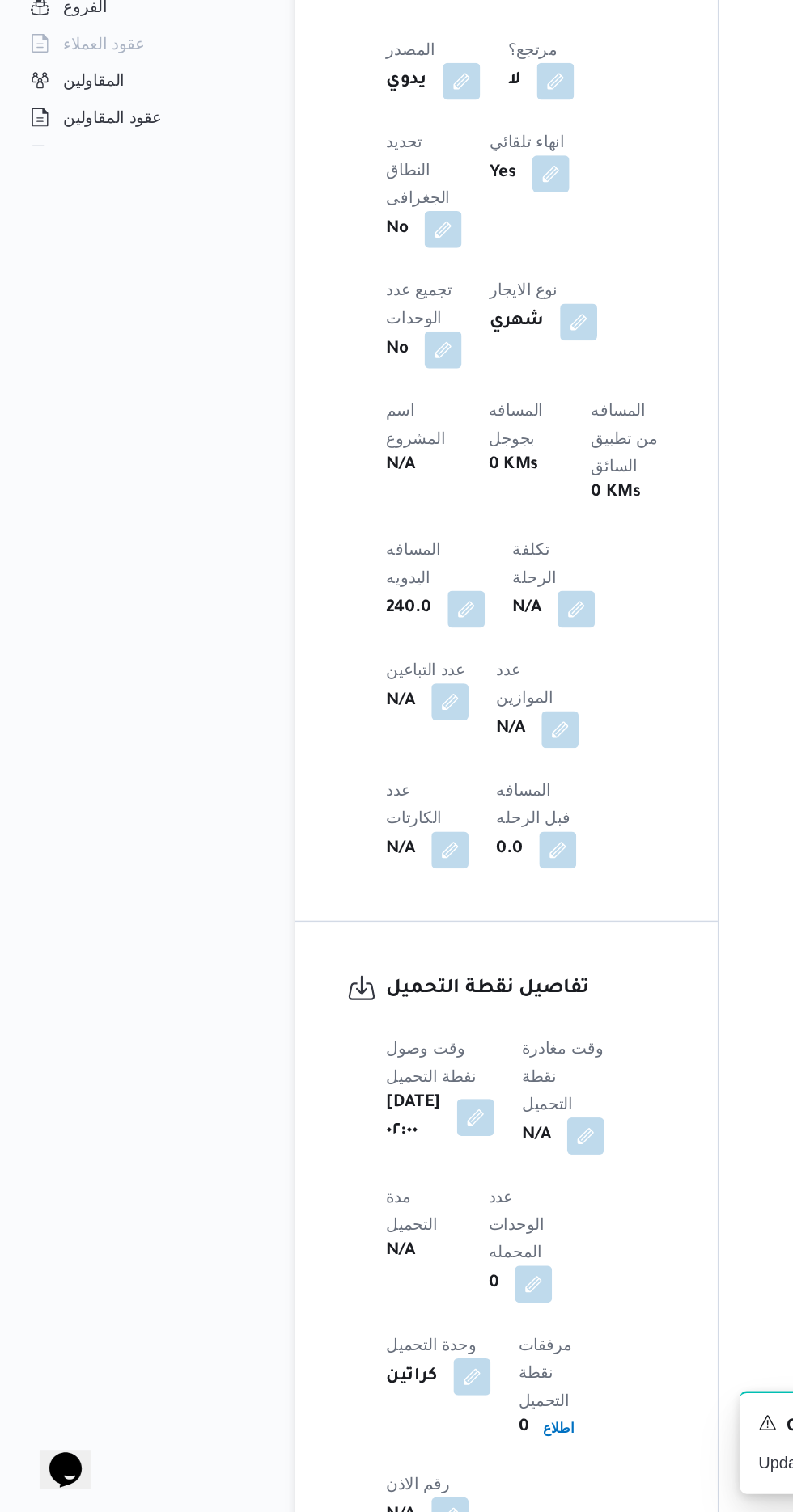
click at [408, 1236] on span at bounding box center [410, 1249] width 34 height 26
click at [427, 1235] on button "button" at bounding box center [413, 1248] width 26 height 26
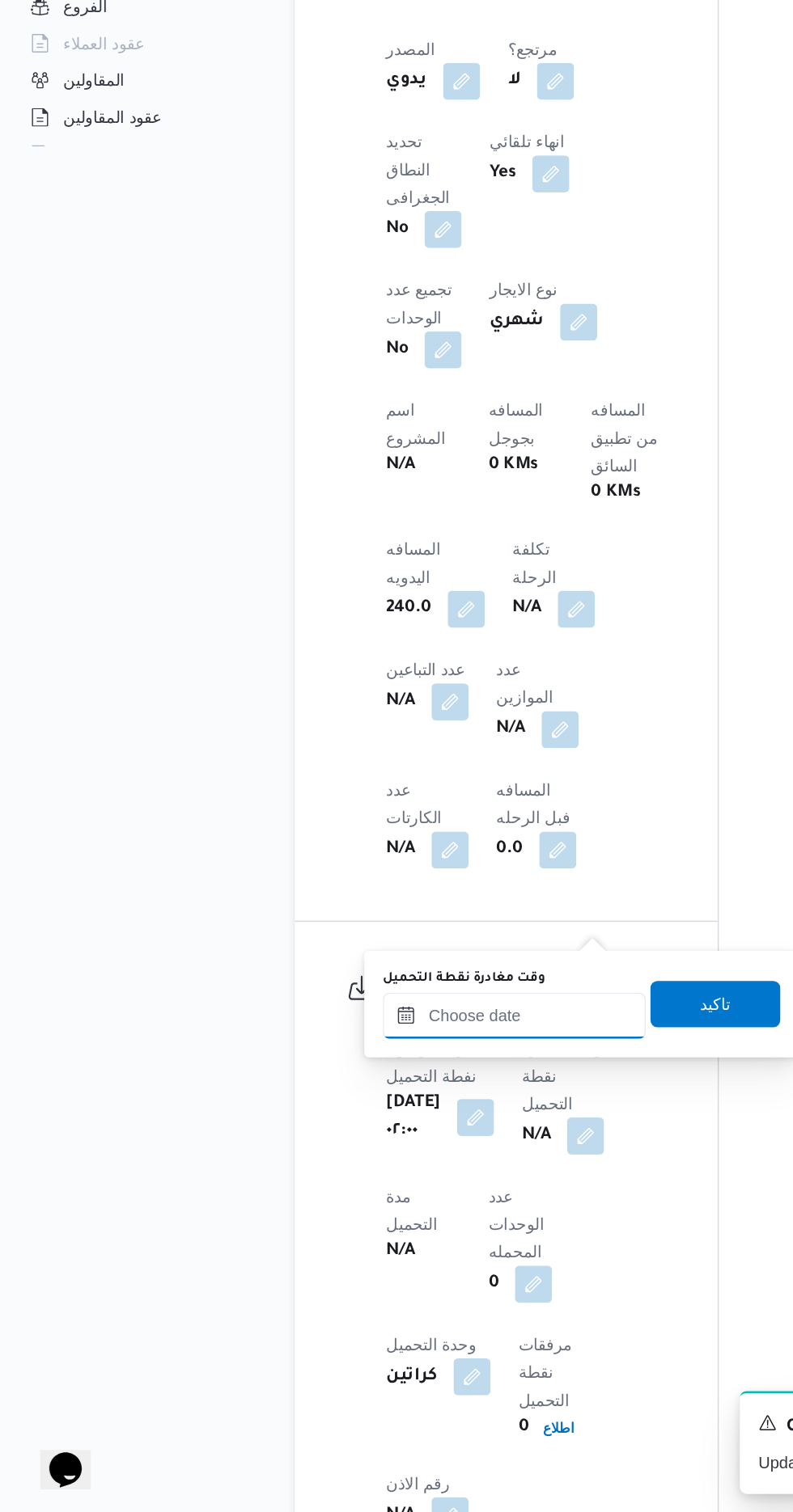
click at [387, 1163] on input "وقت مغادرة نقطة التحميل" at bounding box center [364, 1166] width 184 height 32
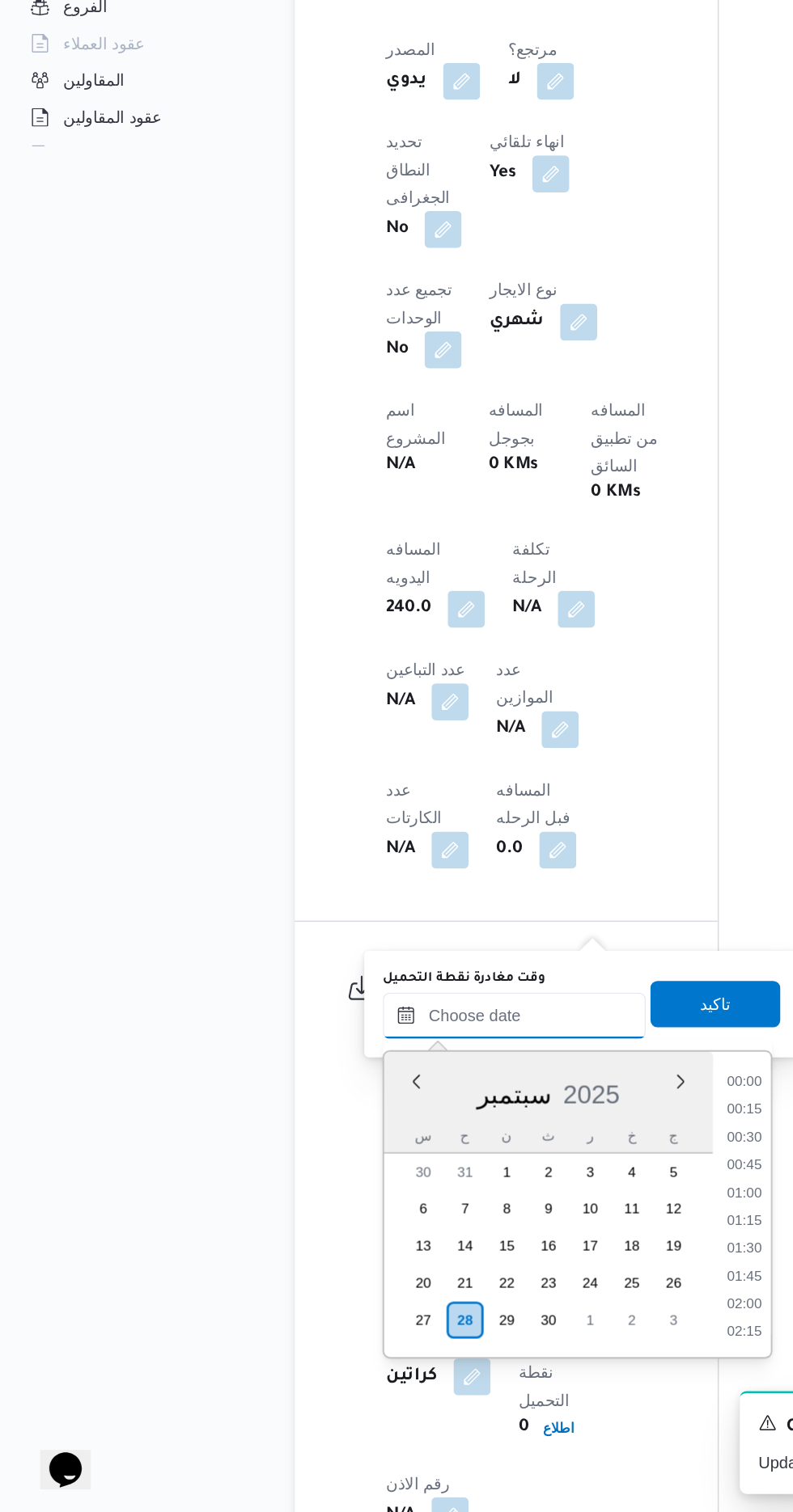
scroll to position [1085, 0]
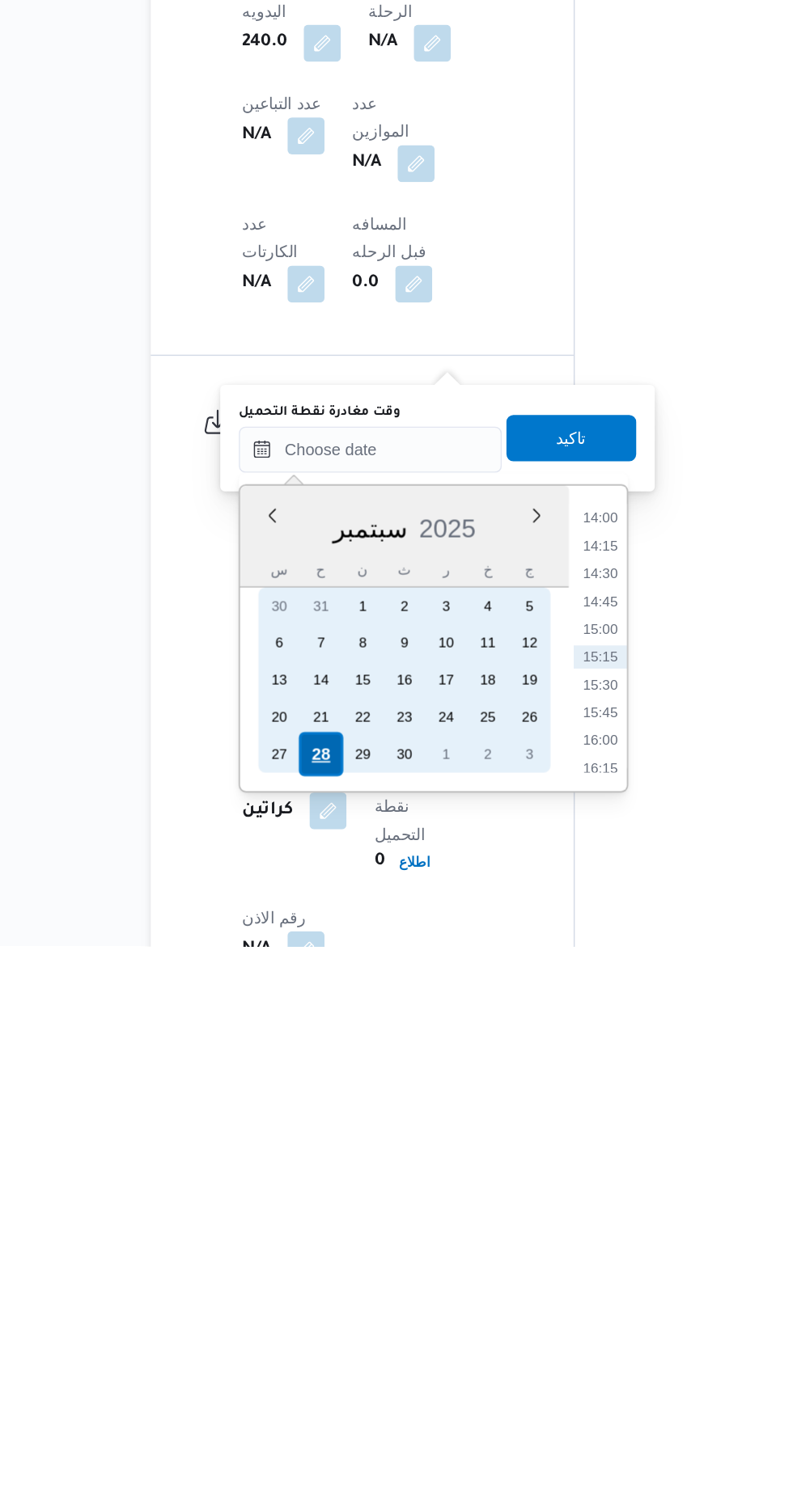
click at [333, 1374] on div "28" at bounding box center [329, 1378] width 31 height 31
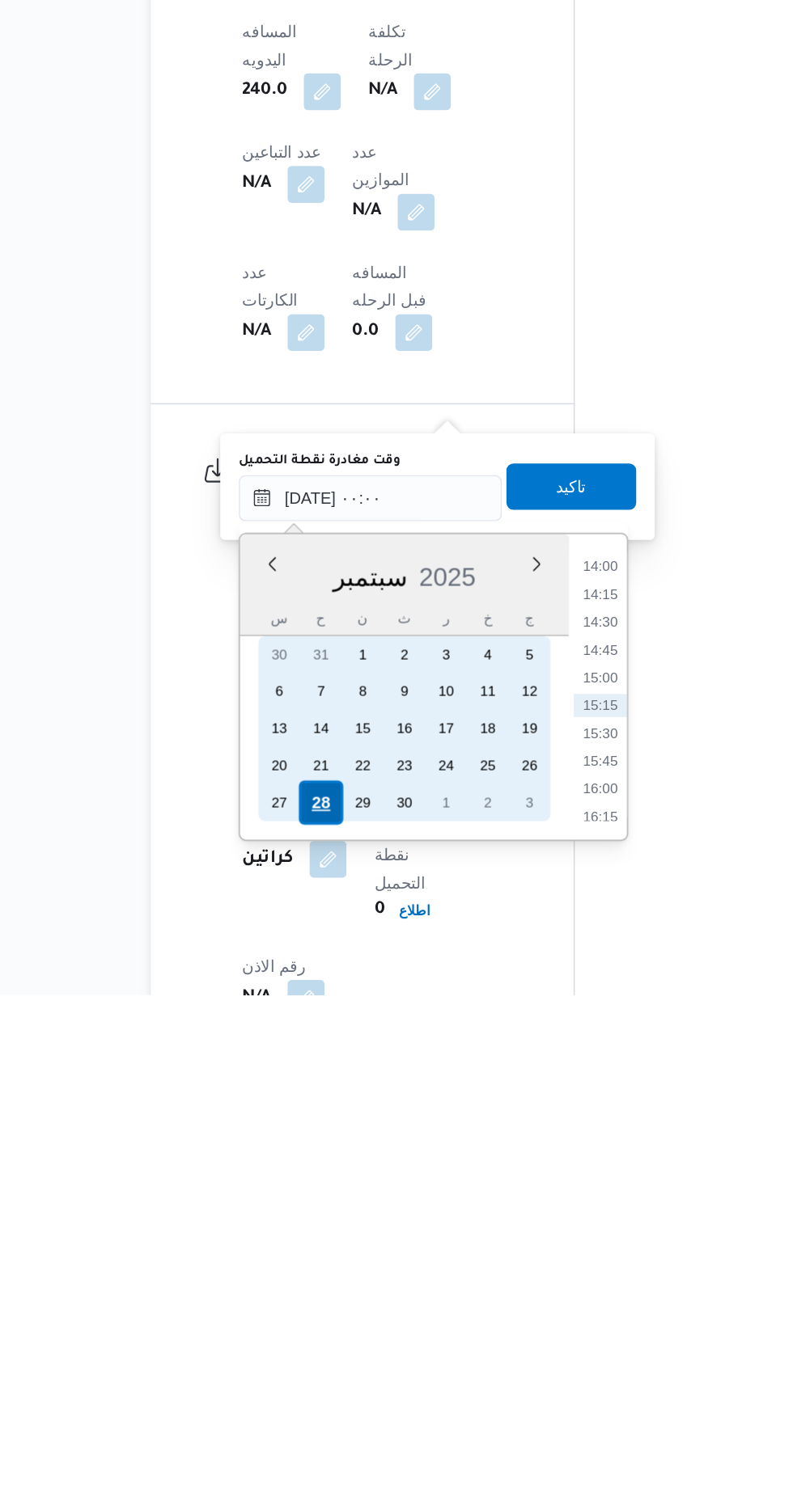
scroll to position [644, 0]
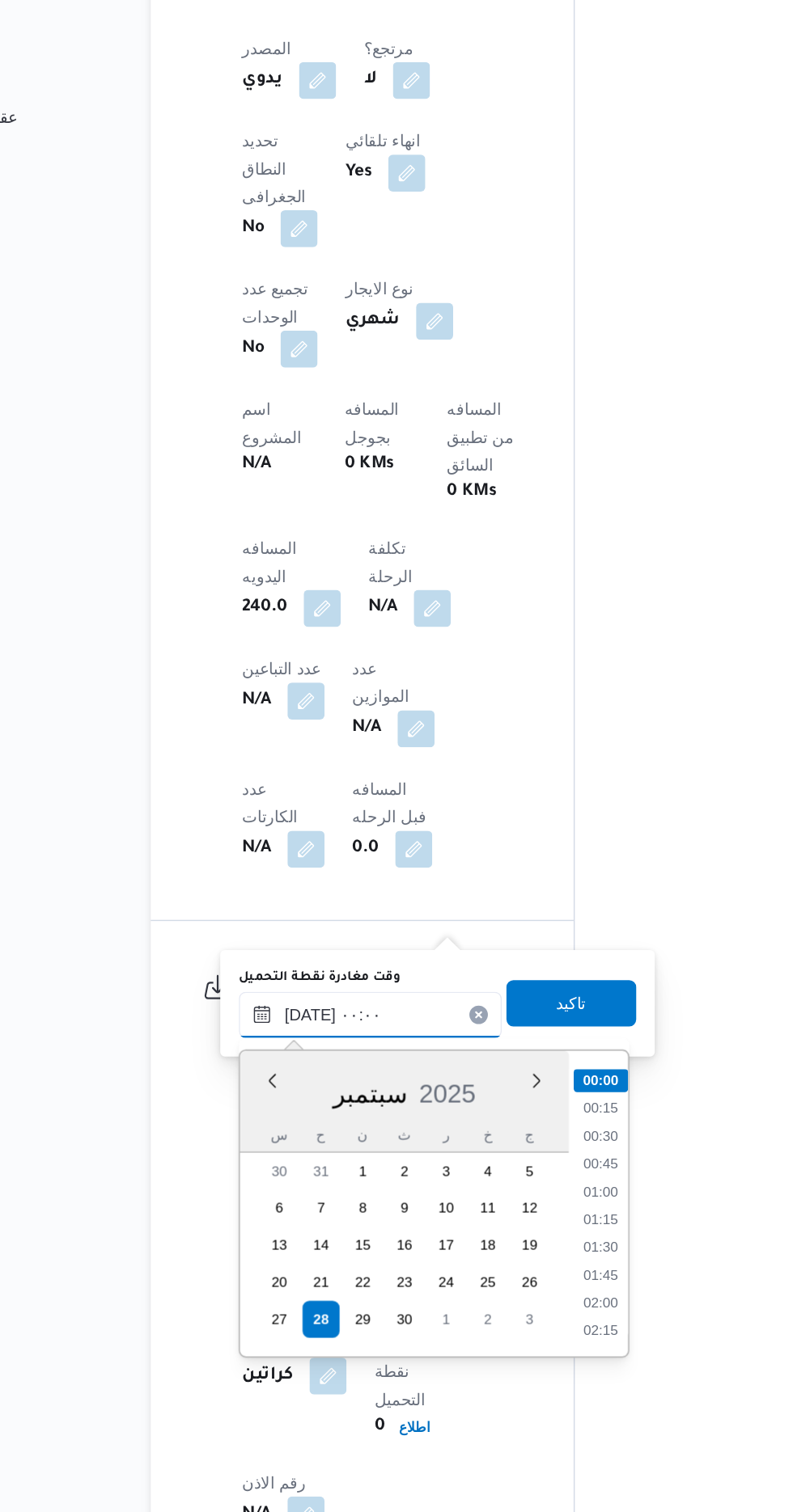
click at [279, 1174] on input "[DATE] ٠٠:٠٠" at bounding box center [364, 1165] width 184 height 32
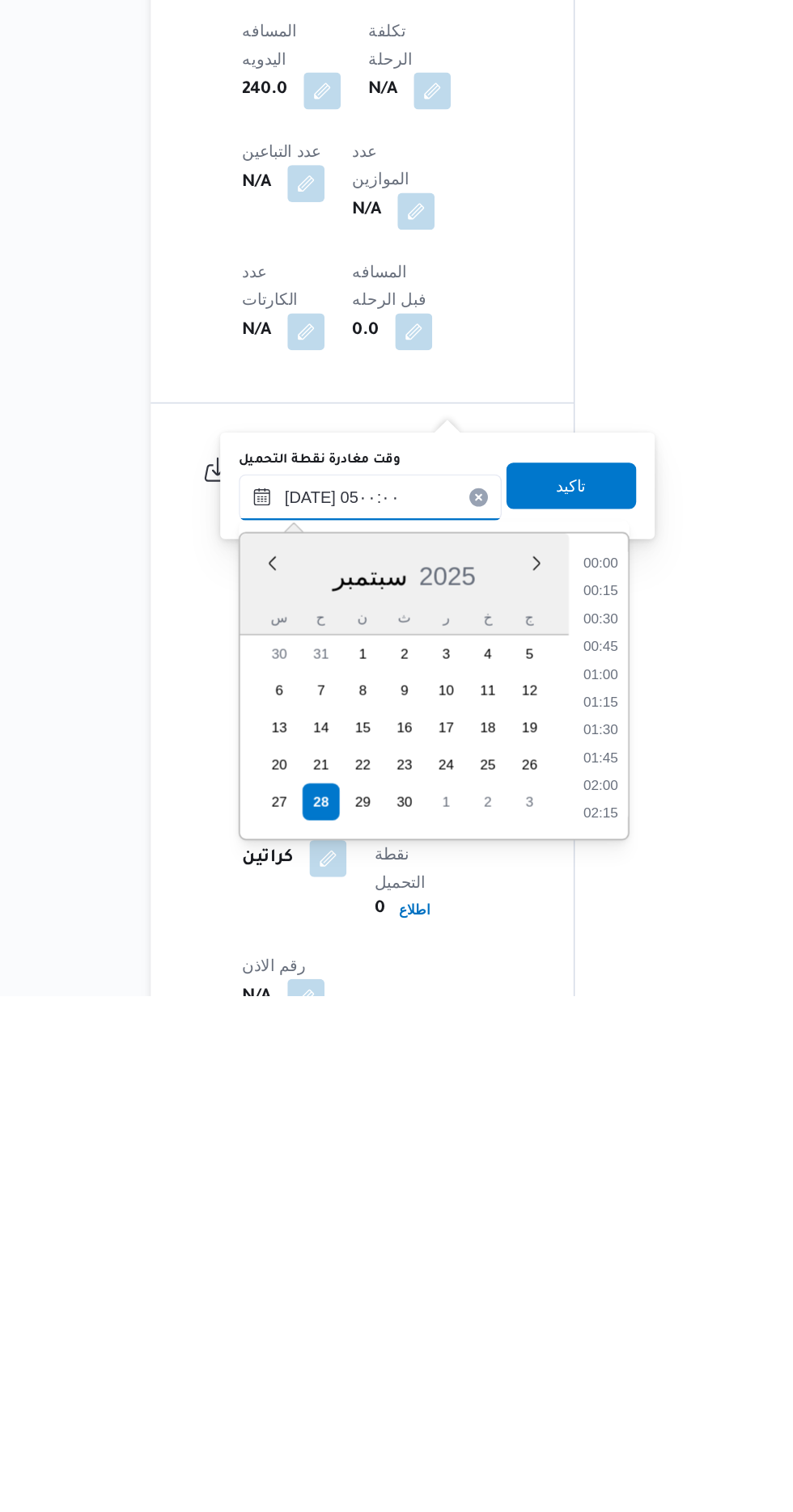
scroll to position [218, 0]
click at [516, 1342] on li "04:30" at bounding box center [525, 1341] width 37 height 16
type input "[DATE] ٠٤:٣٠"
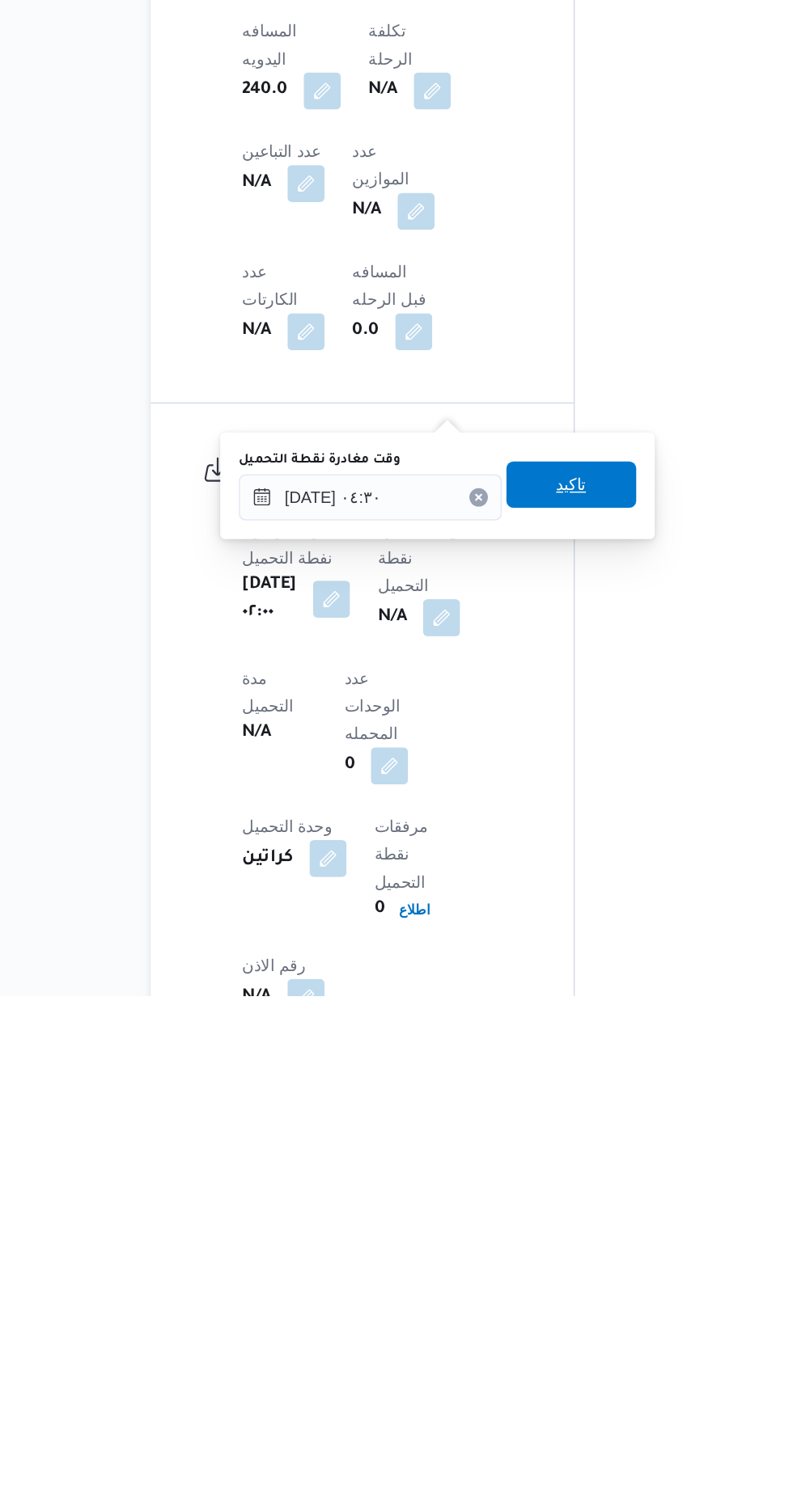
click at [514, 1156] on span "تاكيد" at bounding box center [503, 1155] width 21 height 20
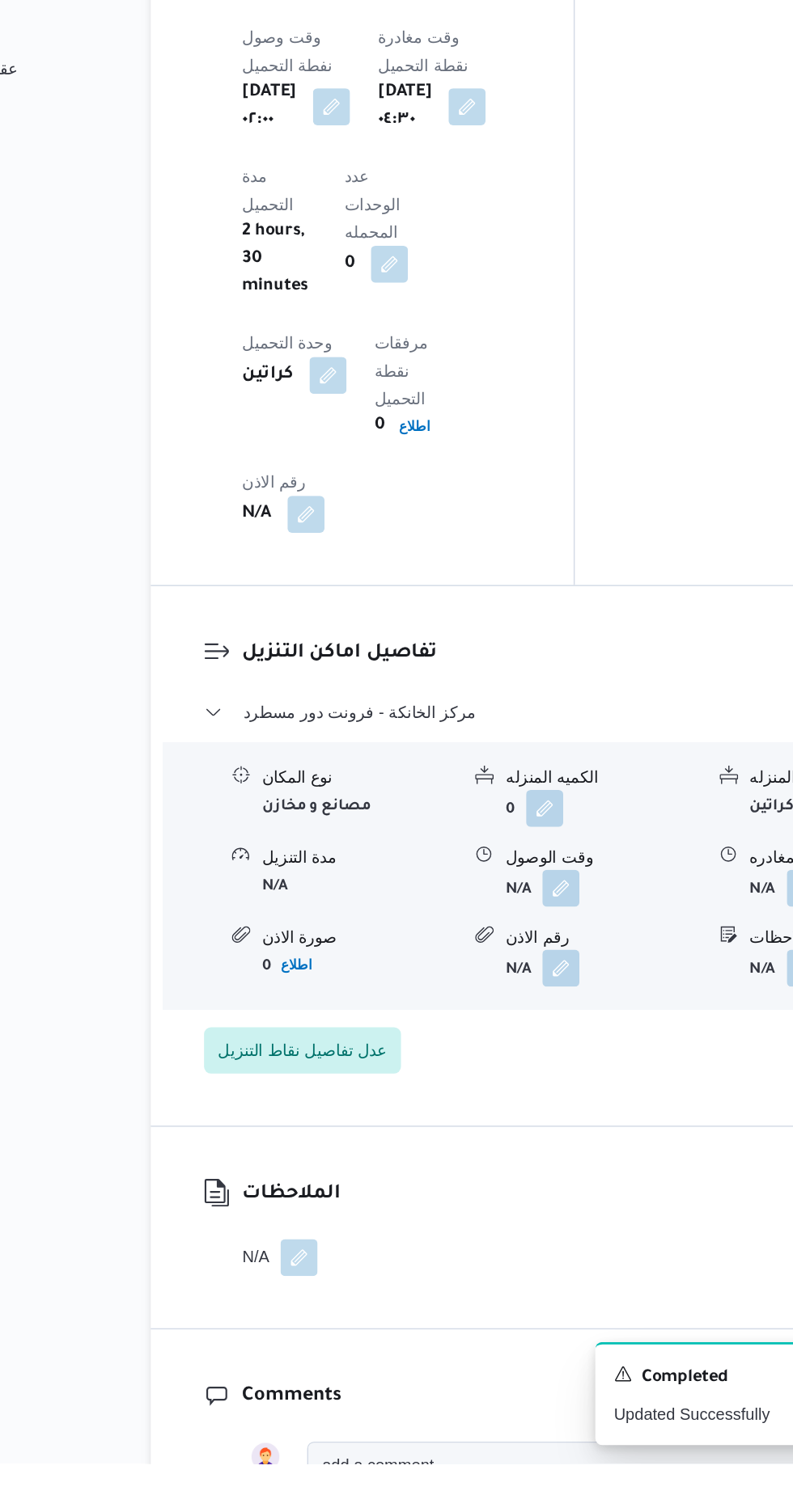
scroll to position [1463, 0]
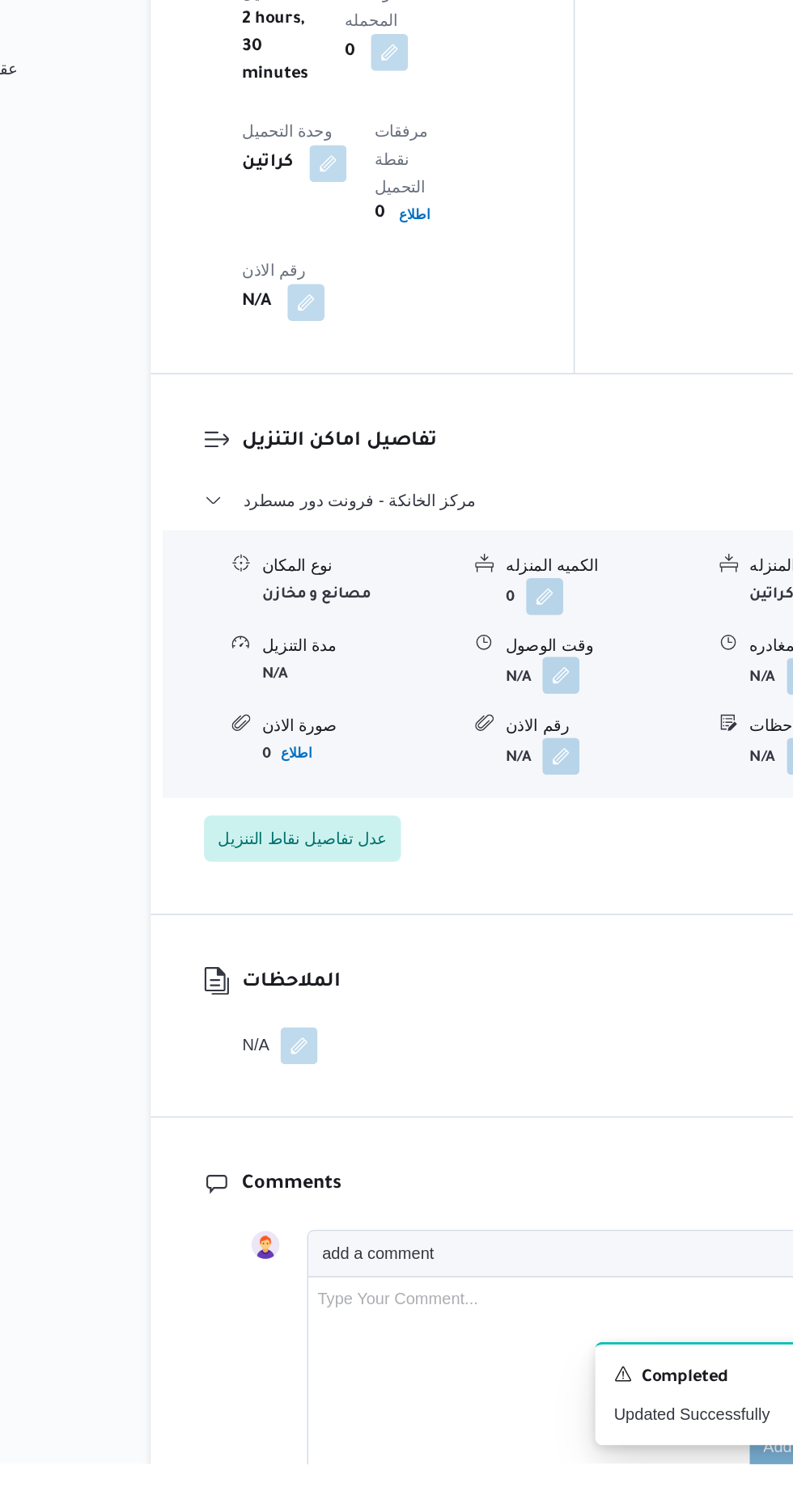
click at [503, 948] on button "button" at bounding box center [497, 961] width 26 height 26
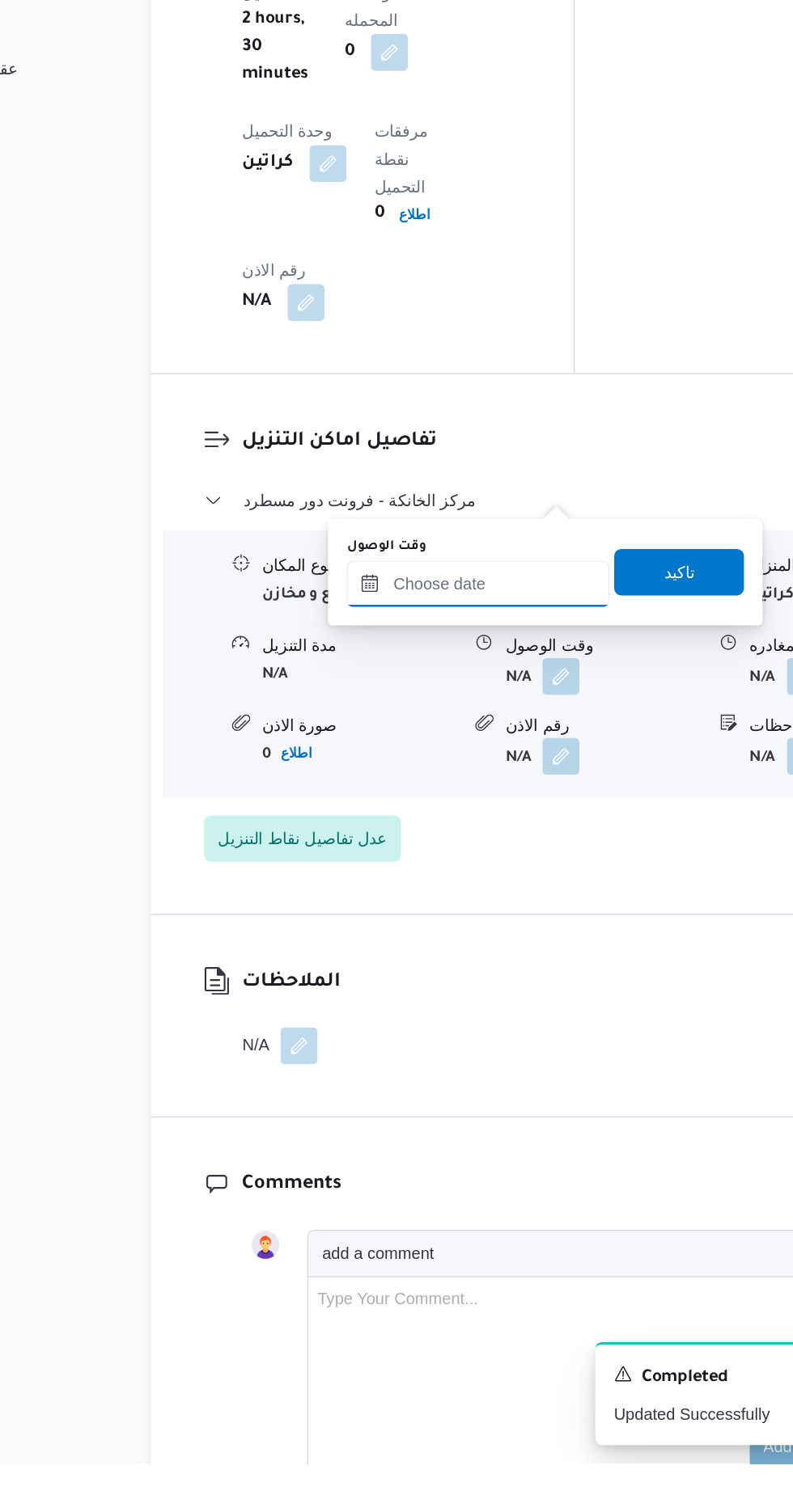
click at [444, 903] on input "وقت الوصول" at bounding box center [440, 897] width 184 height 32
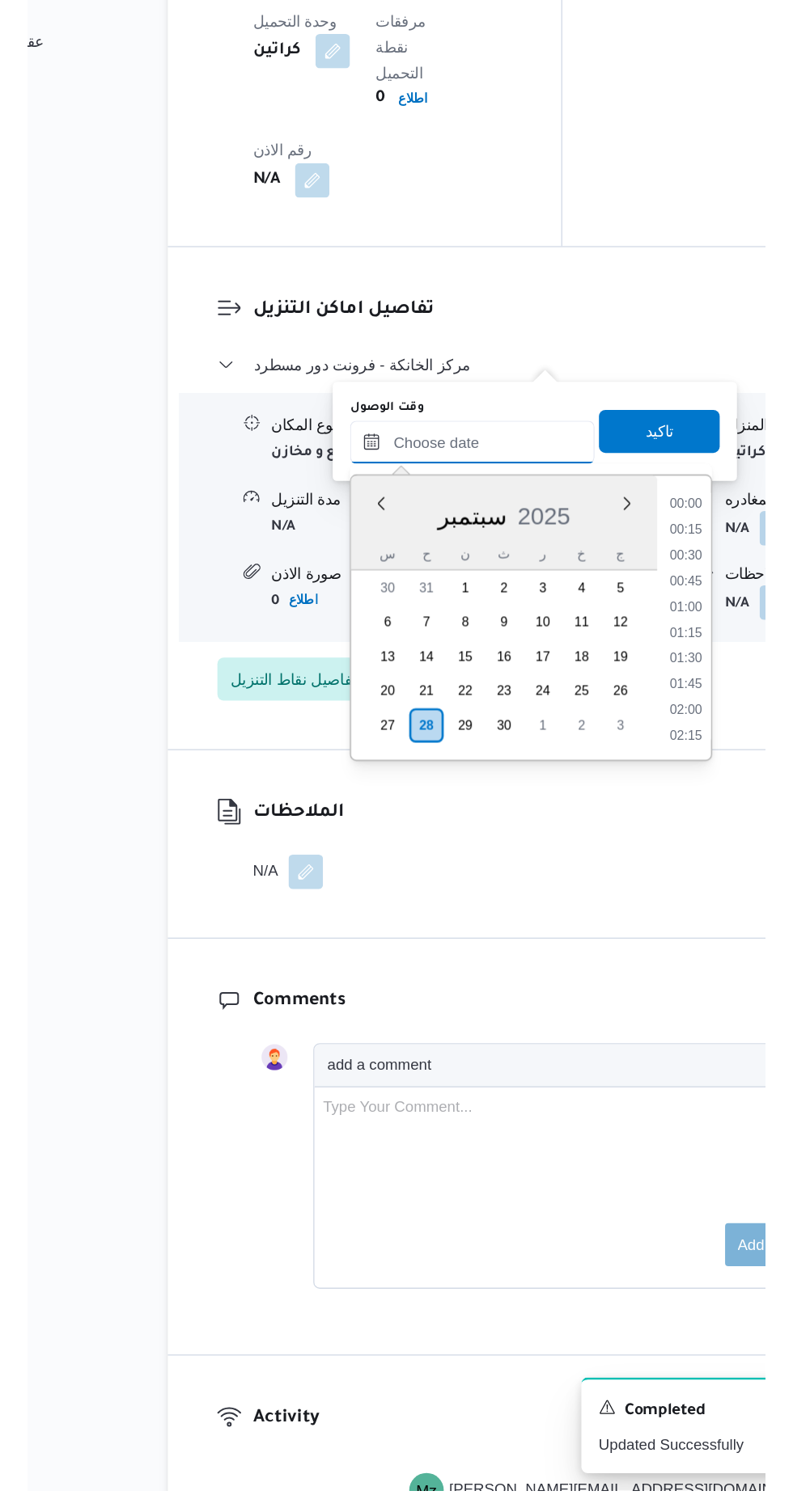
scroll to position [1085, 0]
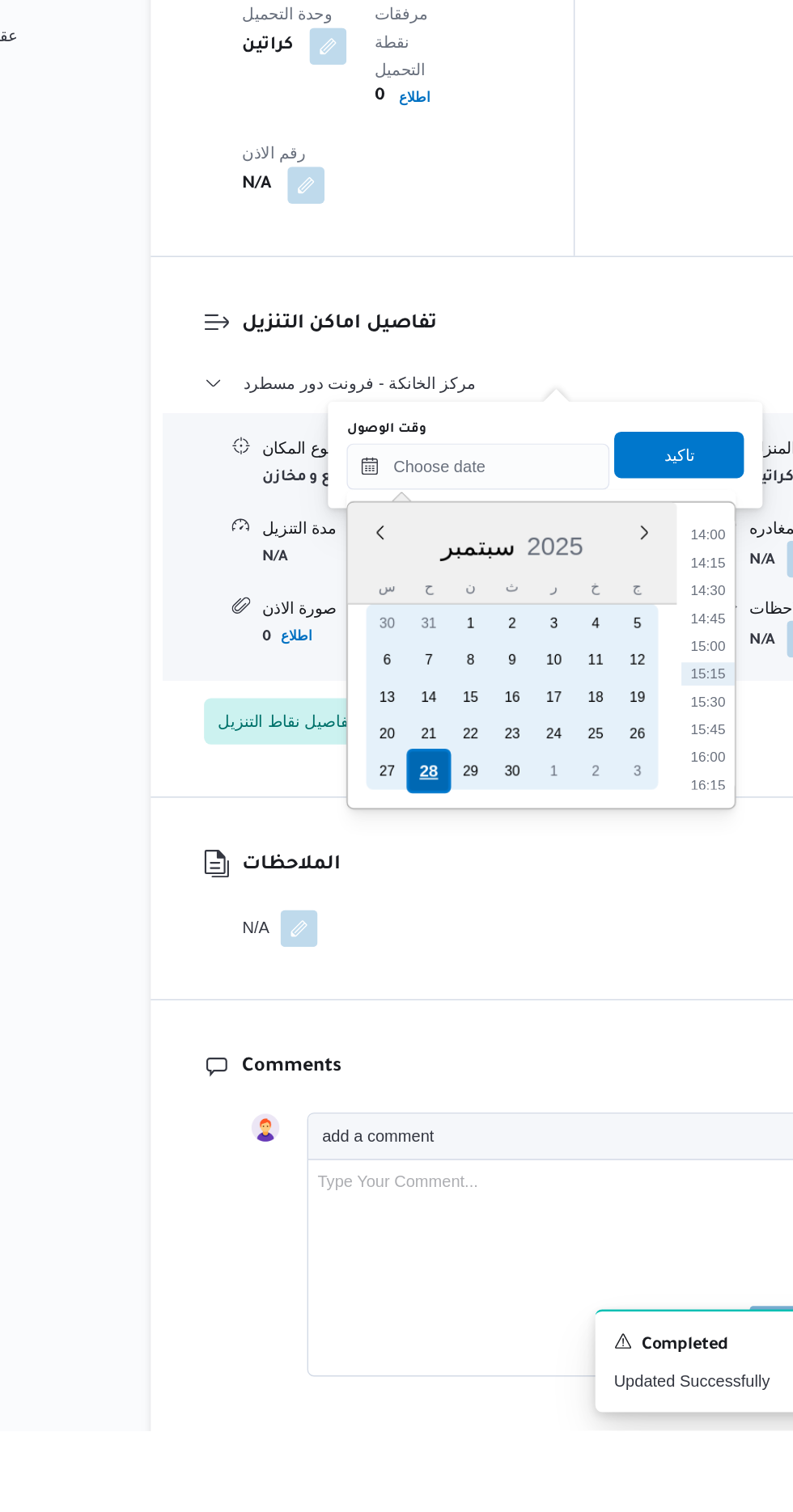
click at [405, 1048] on div "28" at bounding box center [405, 1051] width 31 height 31
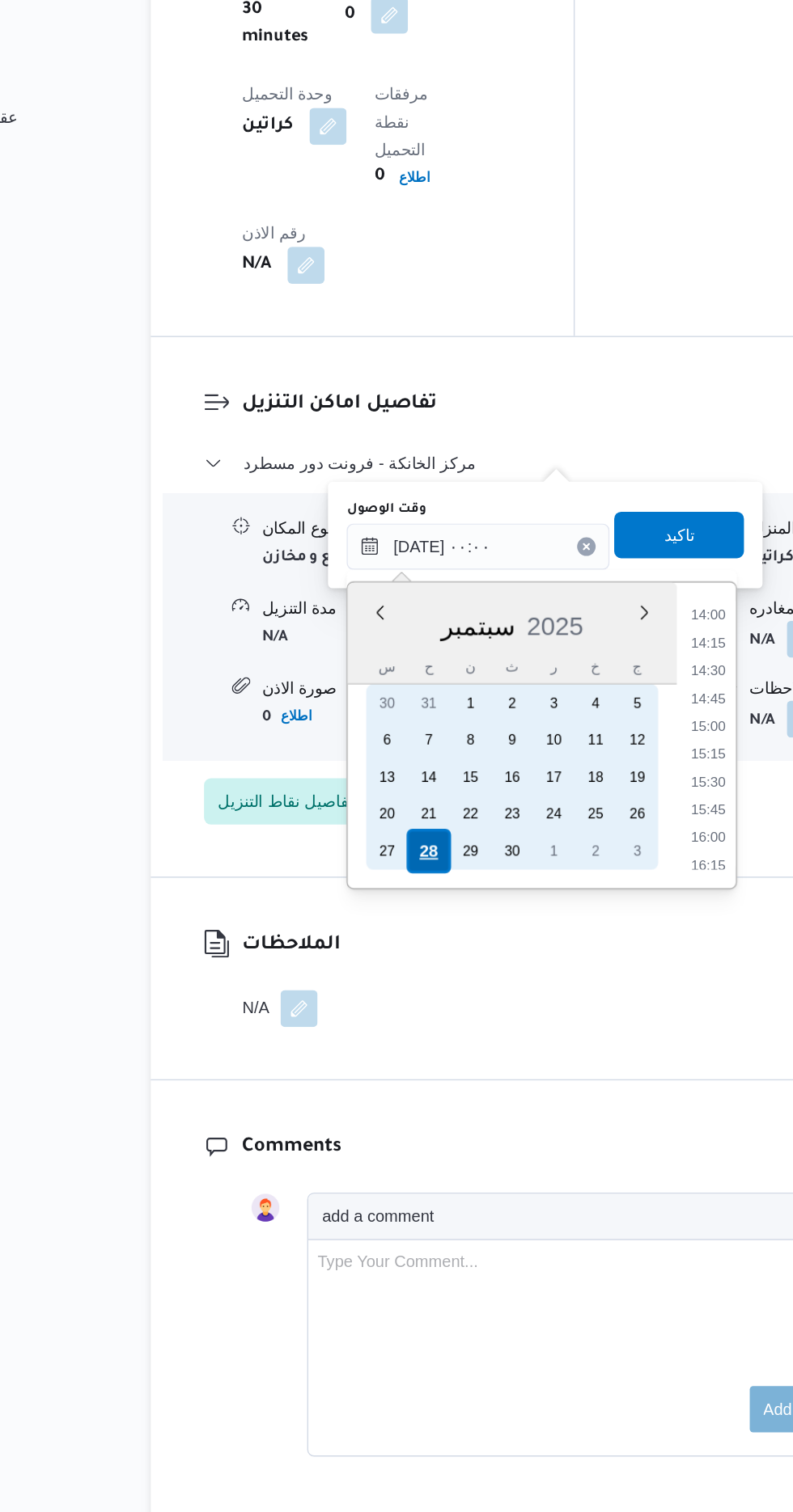
scroll to position [0, 0]
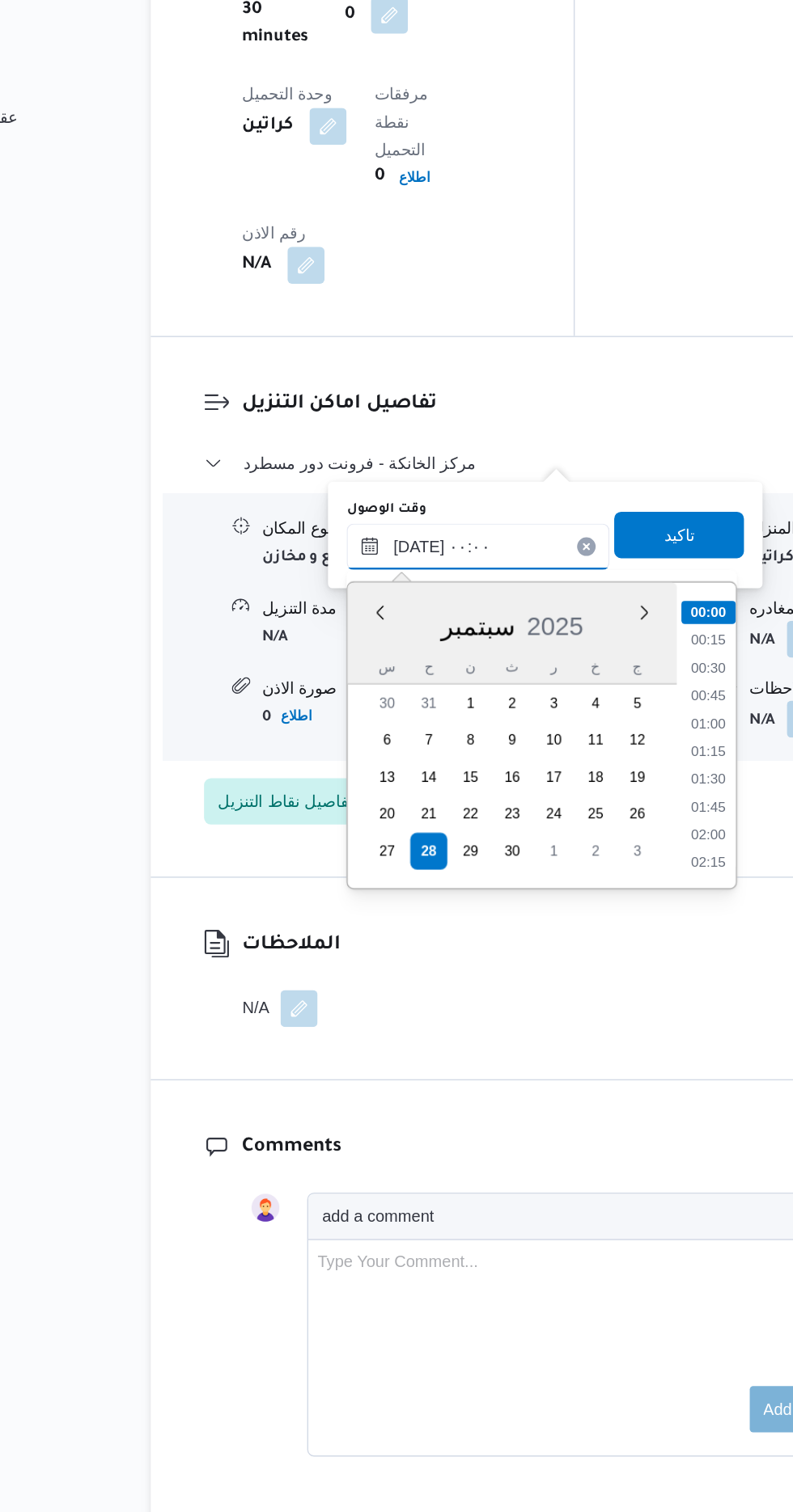
click at [351, 847] on input "[DATE] ٠٠:٠٠" at bounding box center [440, 838] width 184 height 32
click at [592, 1048] on li "09:00" at bounding box center [600, 1053] width 38 height 16
type input "[DATE] ٠٩:٠٠"
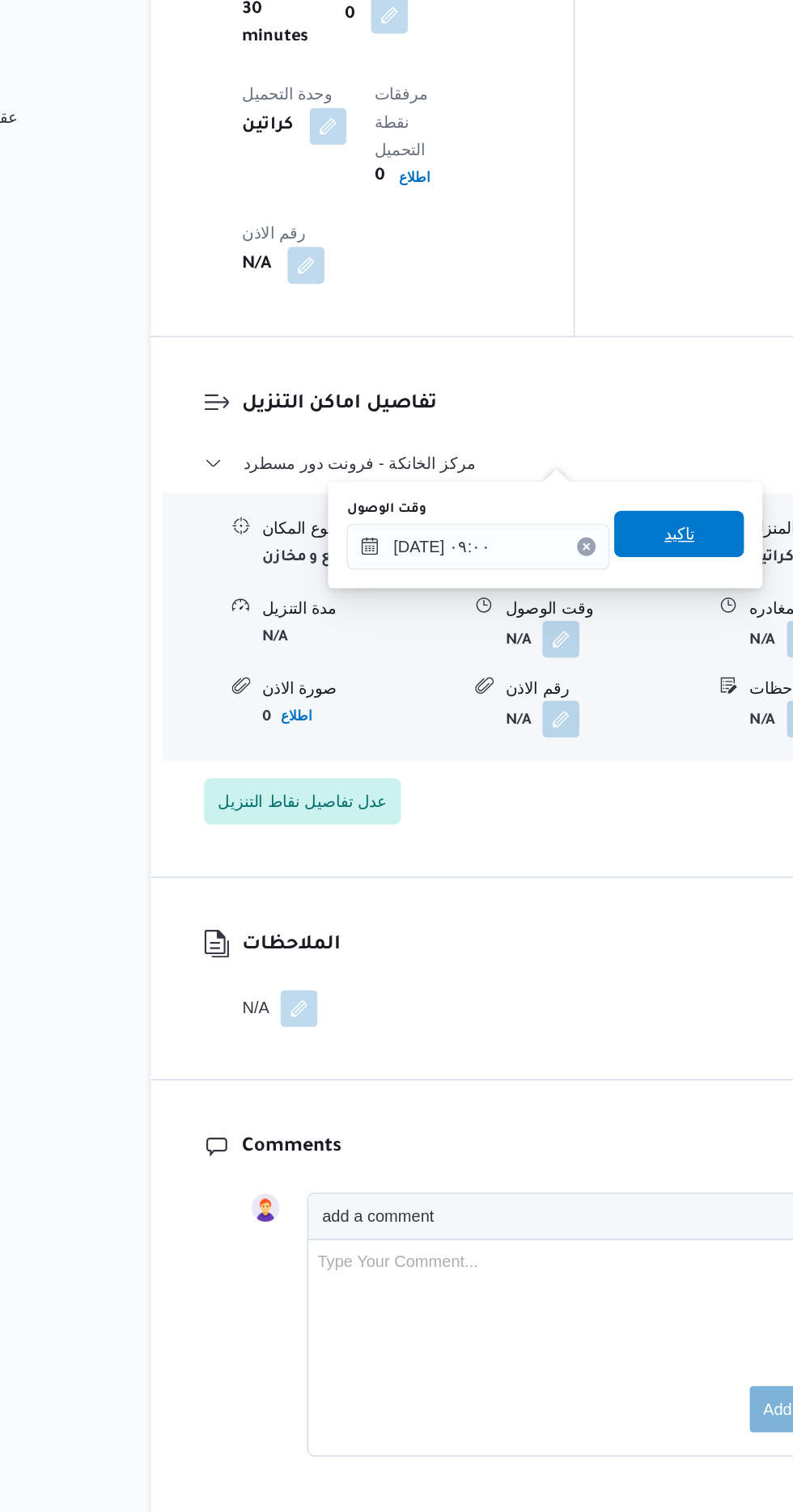
click at [589, 835] on span "تاكيد" at bounding box center [579, 828] width 21 height 20
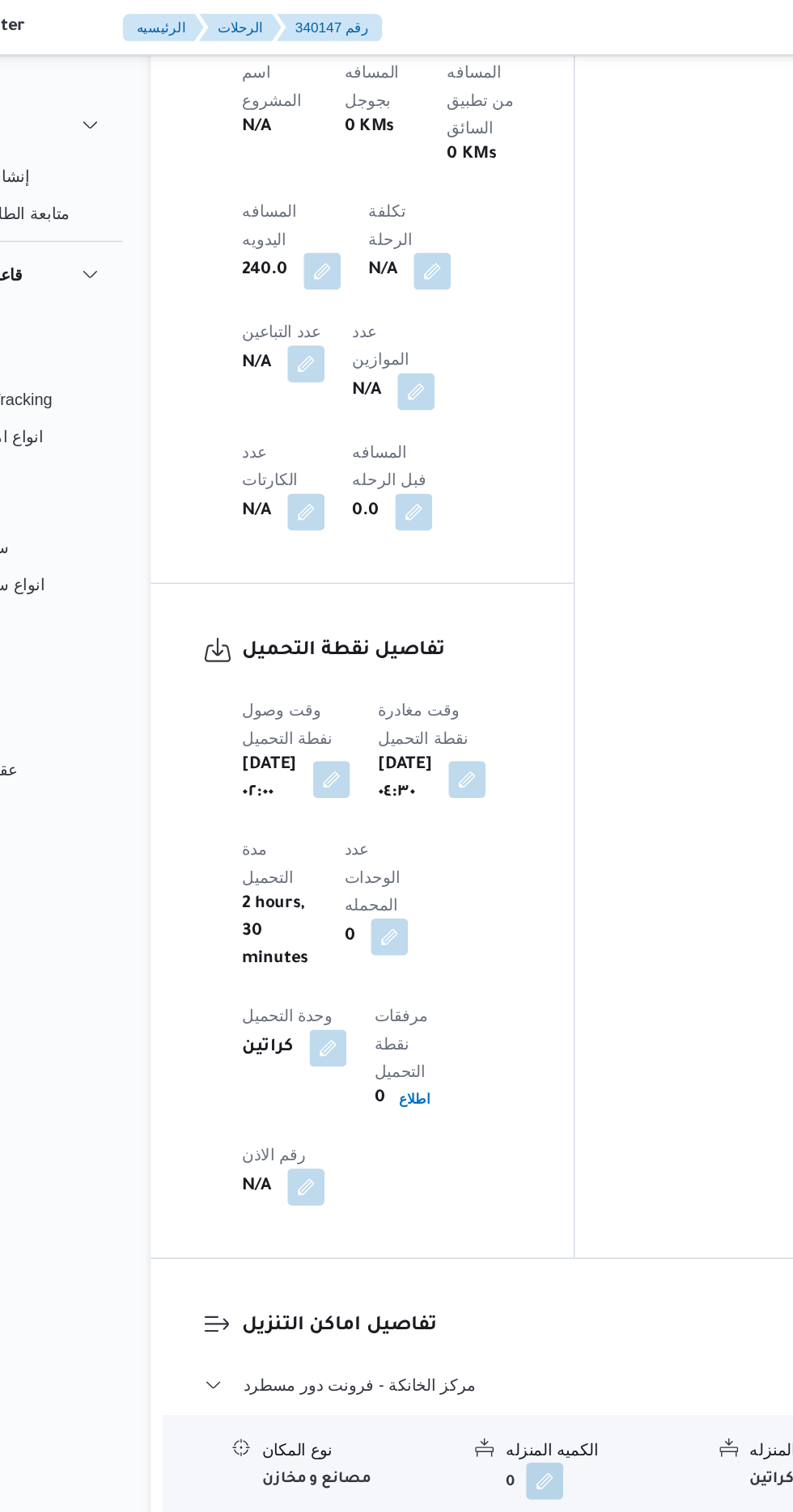
scroll to position [1297, 0]
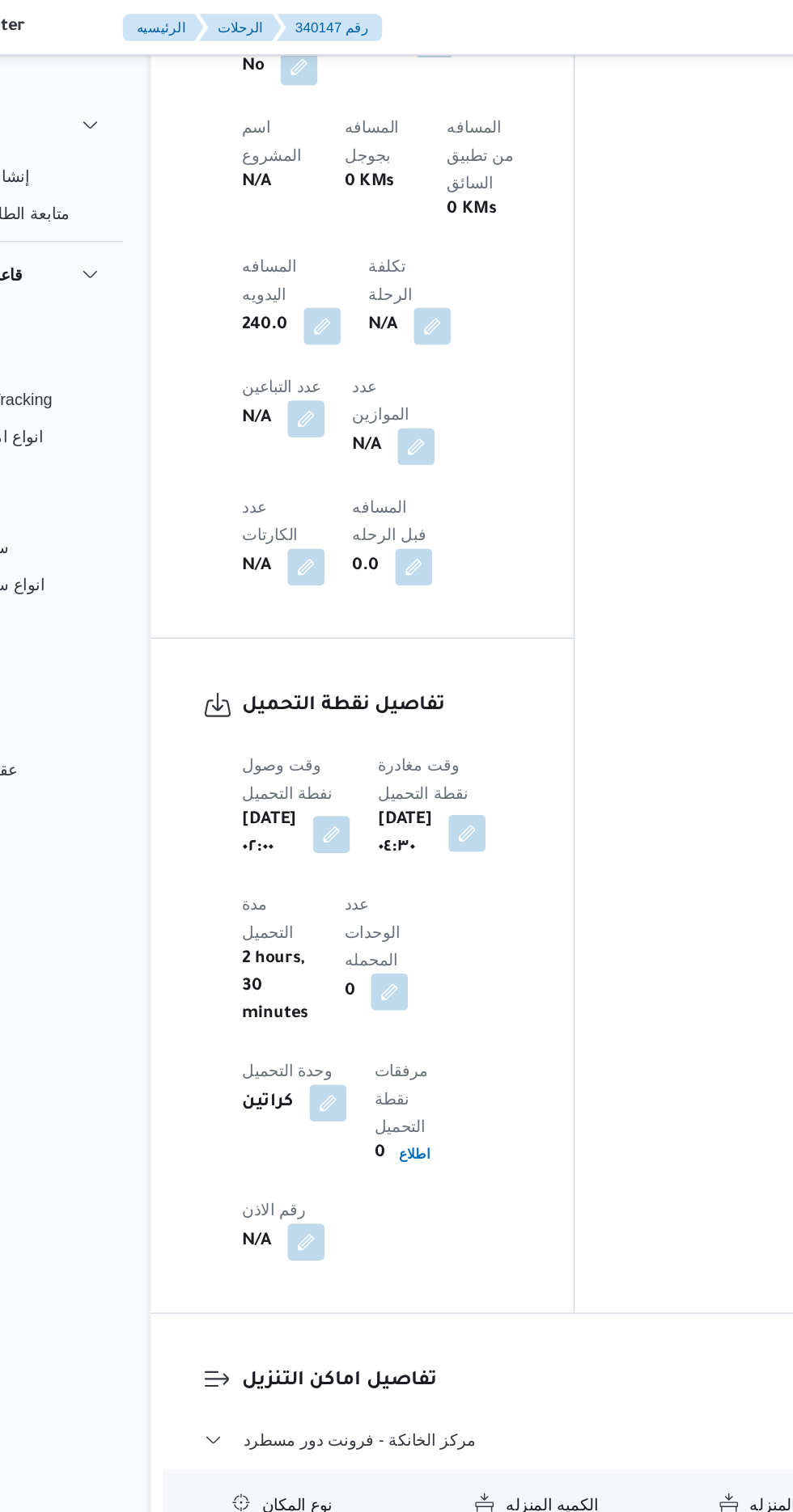
click at [444, 570] on button "button" at bounding box center [431, 582] width 26 height 26
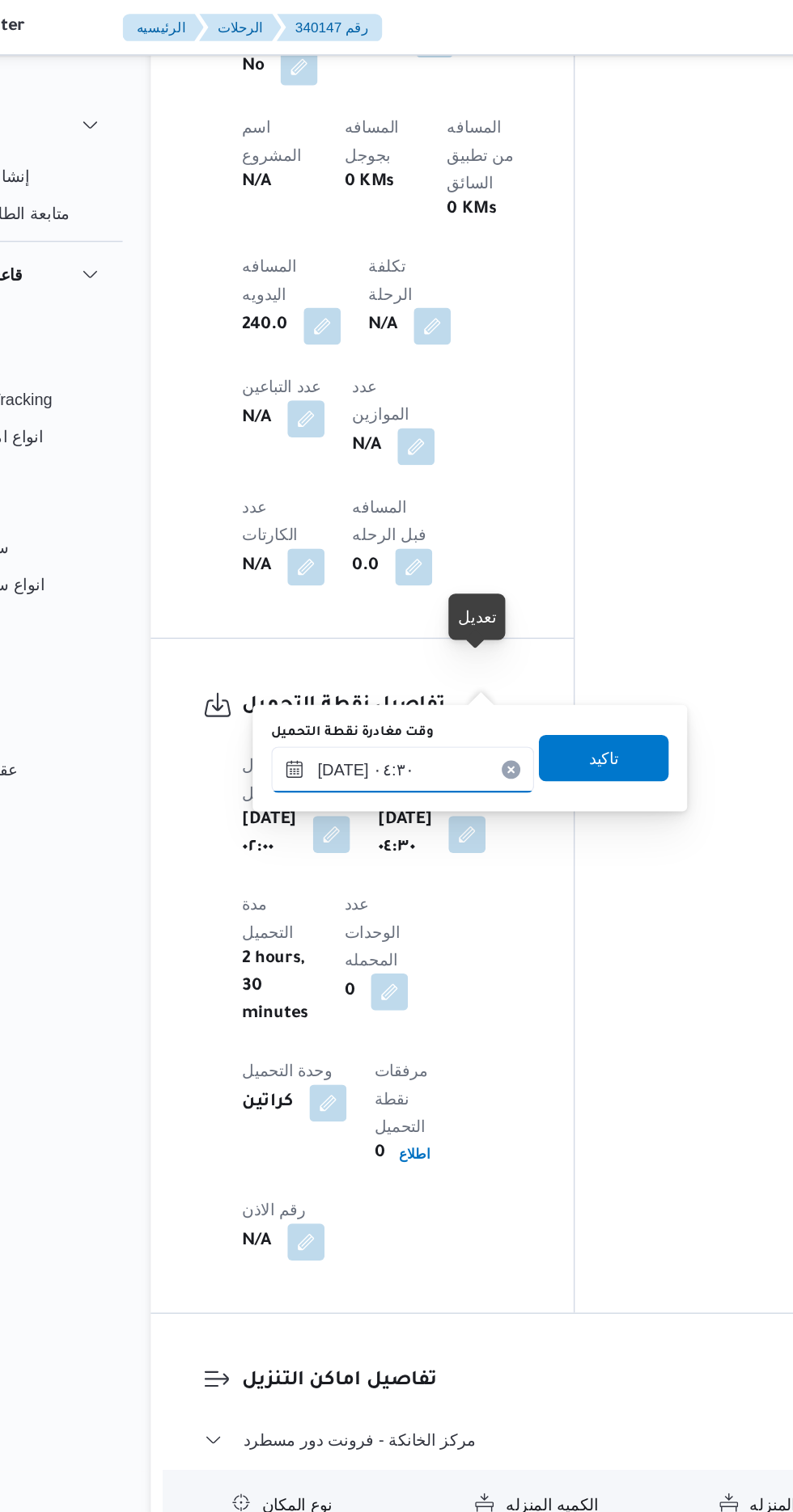
click at [394, 532] on input "[DATE] ٠٤:٣٠" at bounding box center [387, 538] width 184 height 32
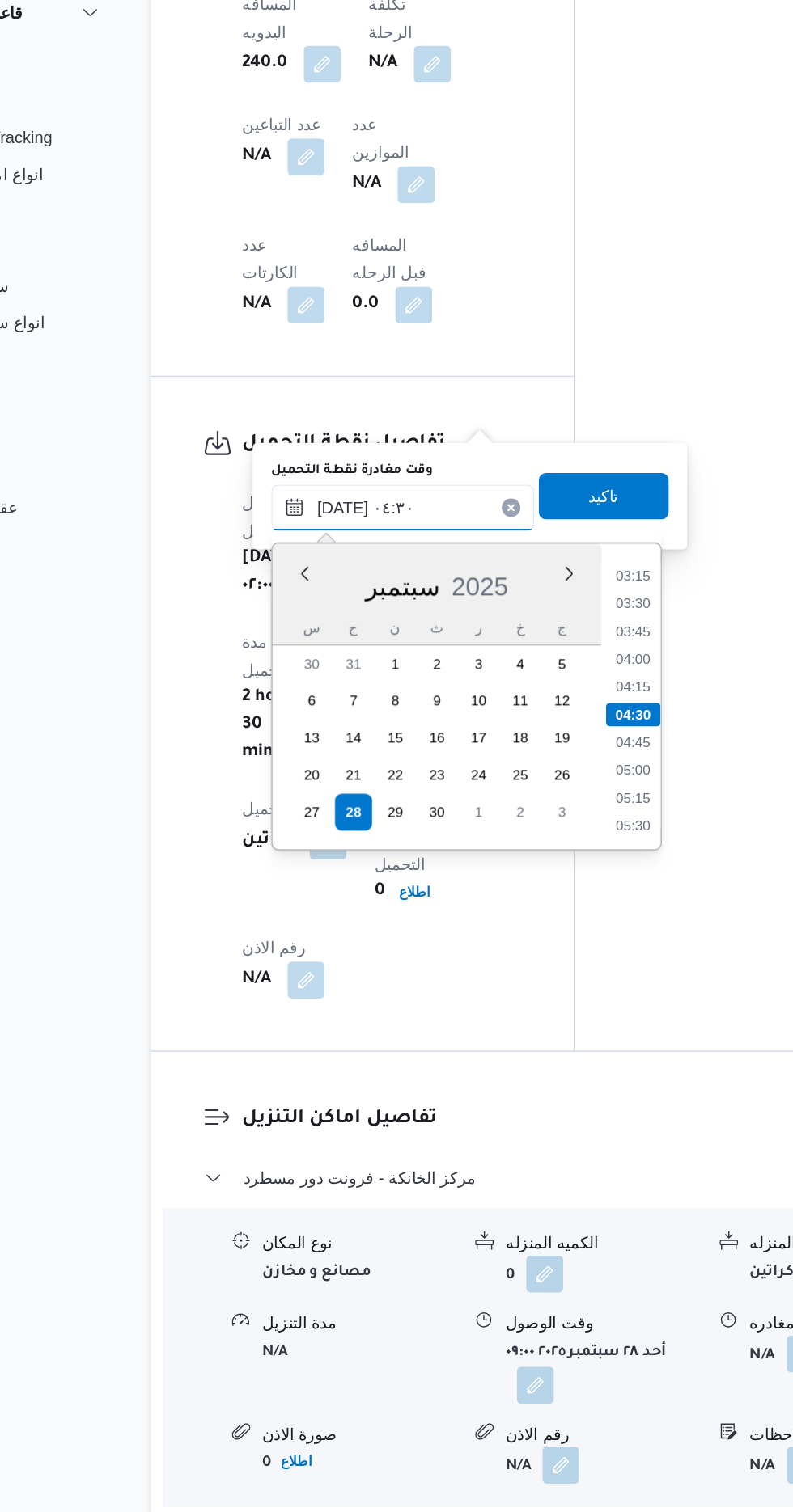
scroll to position [1297, 0]
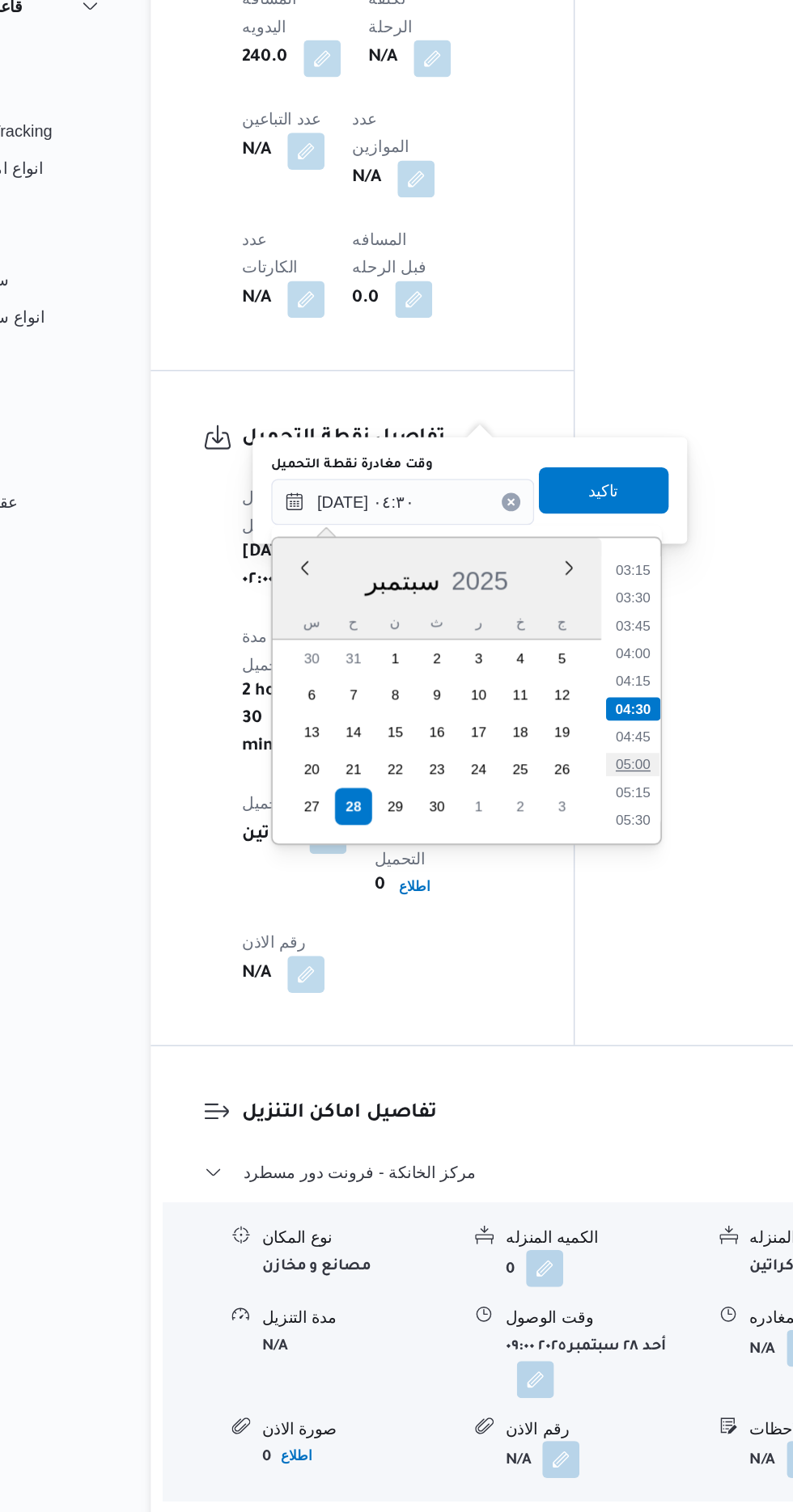
click at [546, 719] on li "05:00" at bounding box center [547, 721] width 37 height 16
type input "[DATE] ٠٤:٣٠"
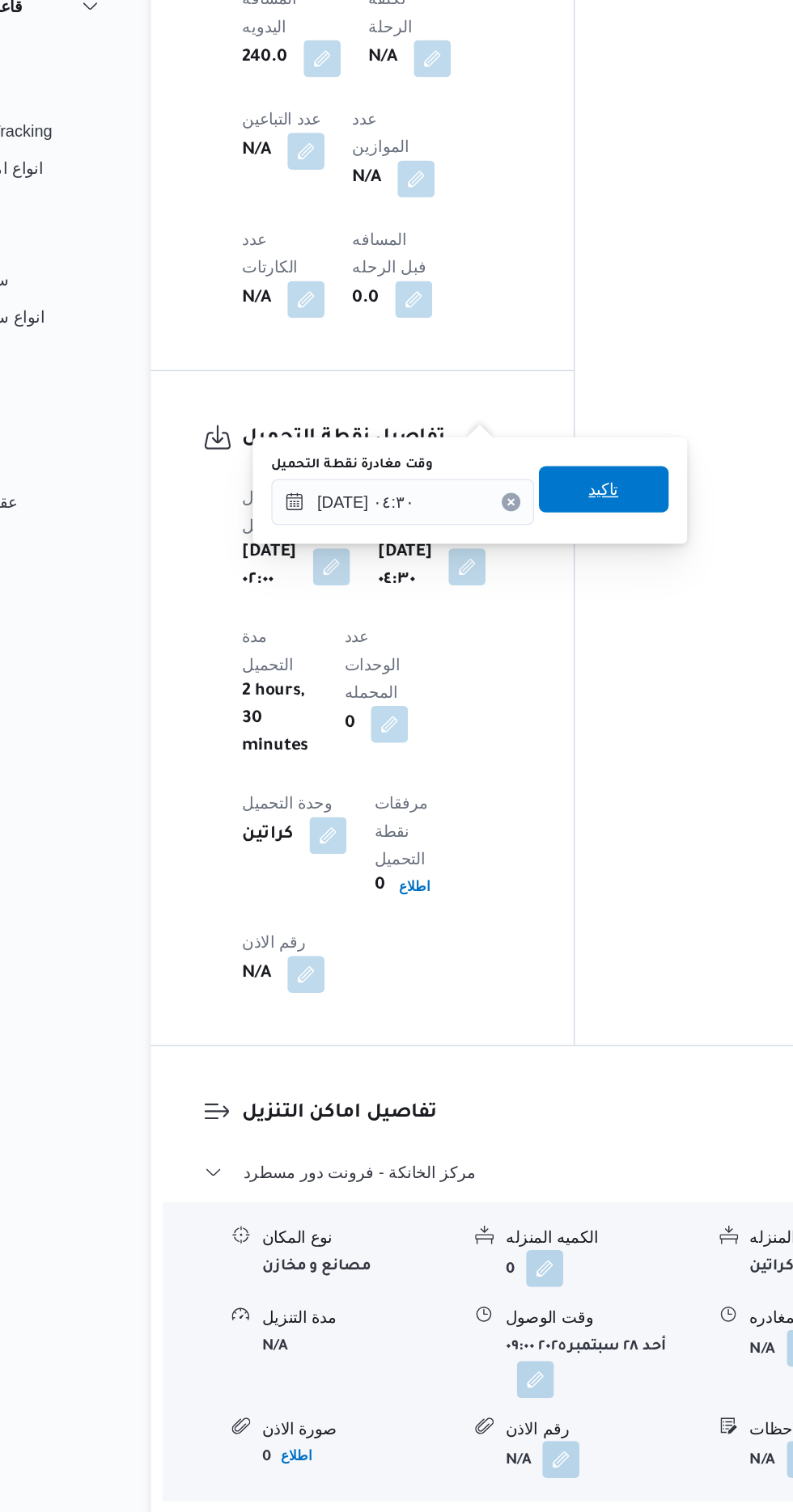
click at [537, 537] on span "تاكيد" at bounding box center [526, 529] width 21 height 20
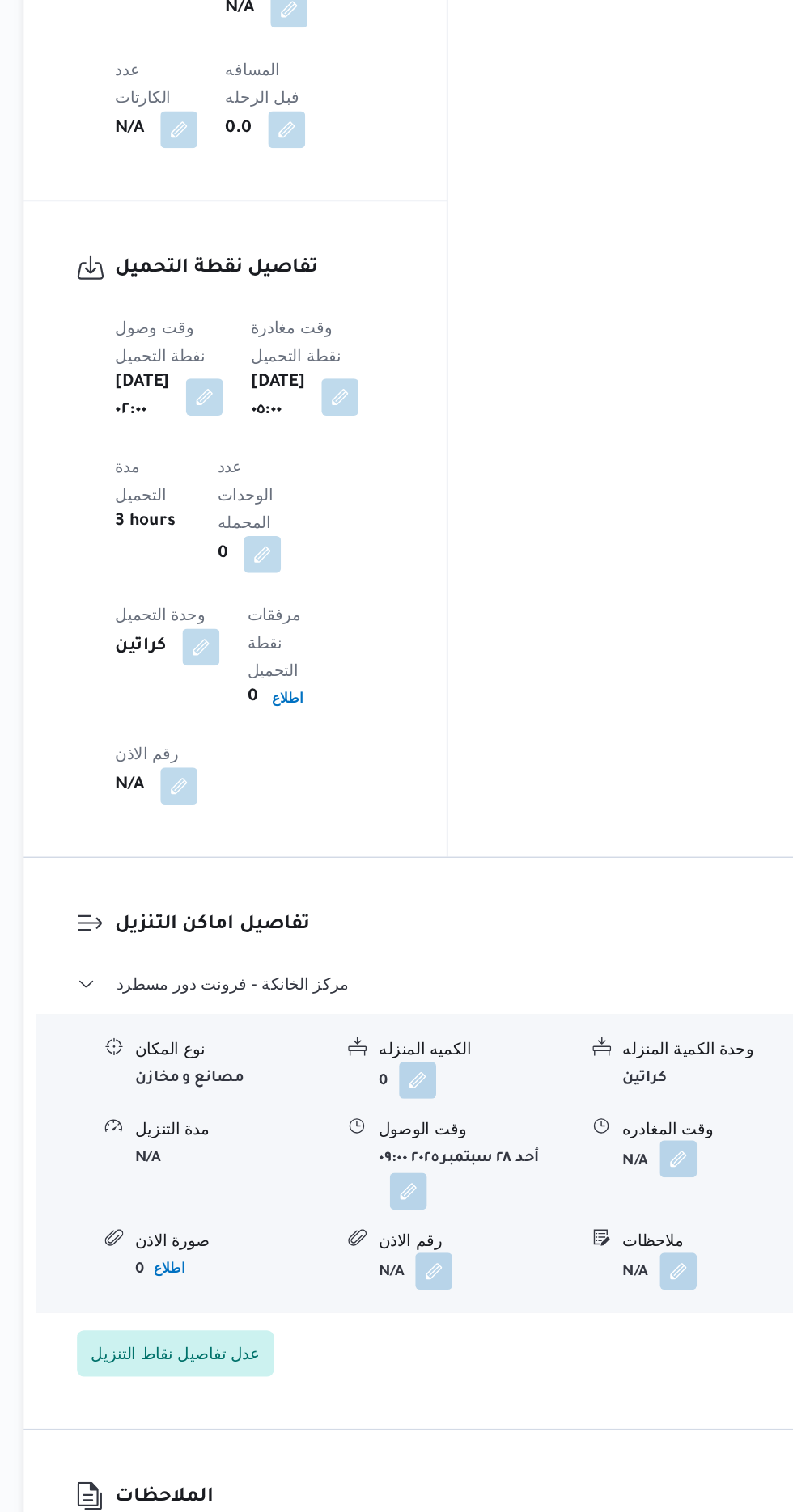
click at [671, 1102] on button "button" at bounding box center [667, 1115] width 26 height 26
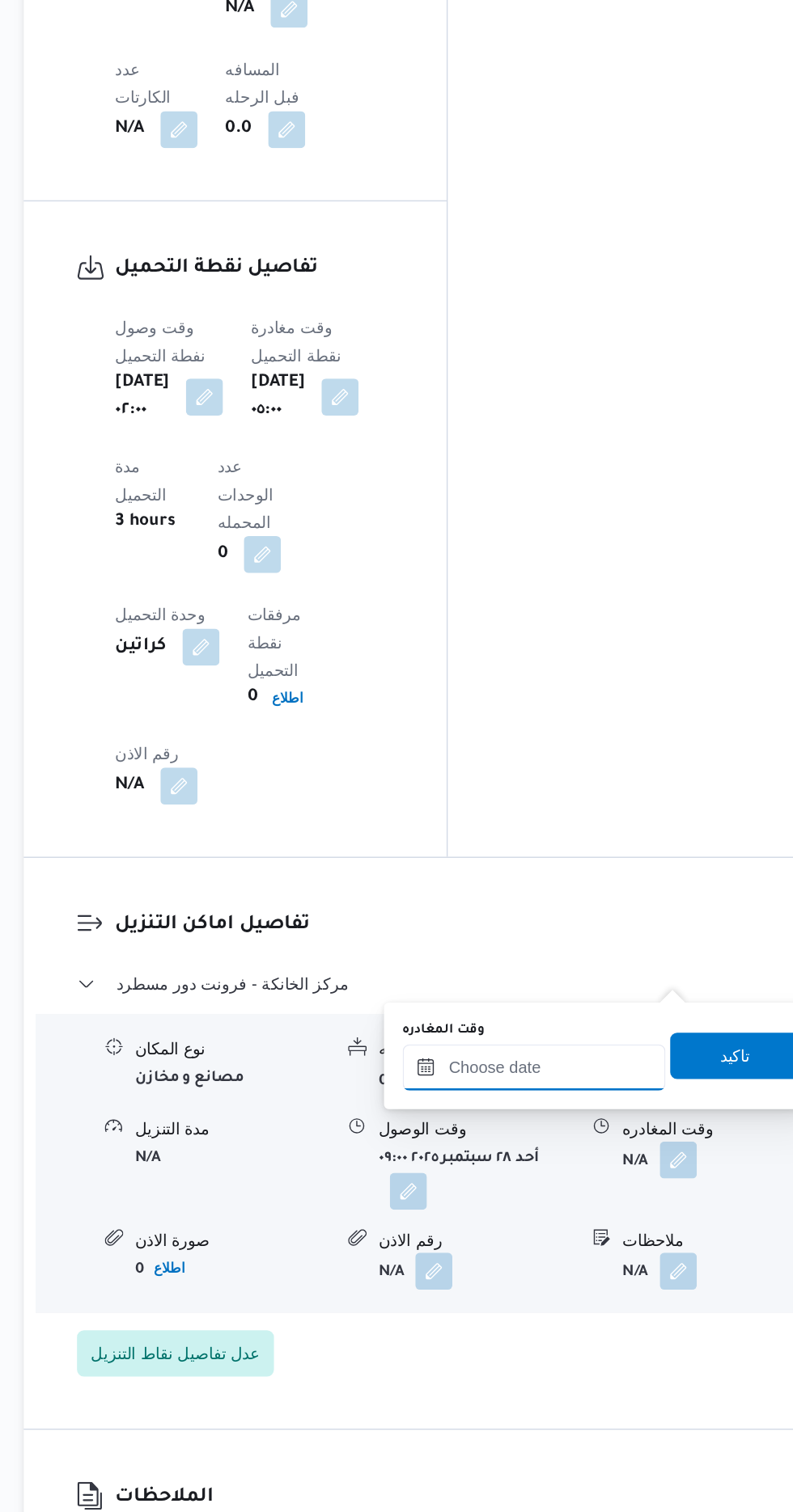
click at [570, 1050] on input "وقت المغادره" at bounding box center [567, 1051] width 184 height 32
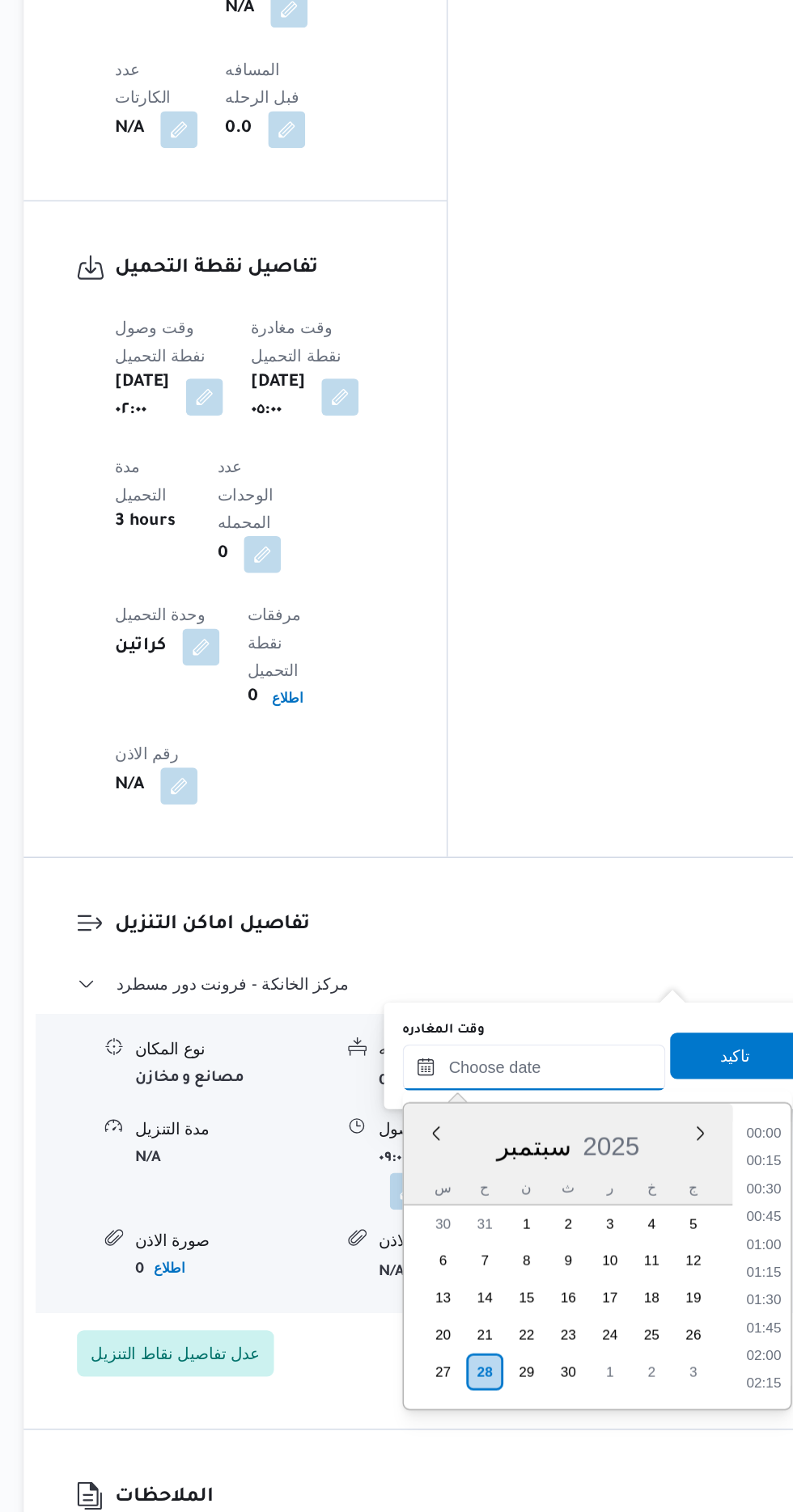
scroll to position [1297, 0]
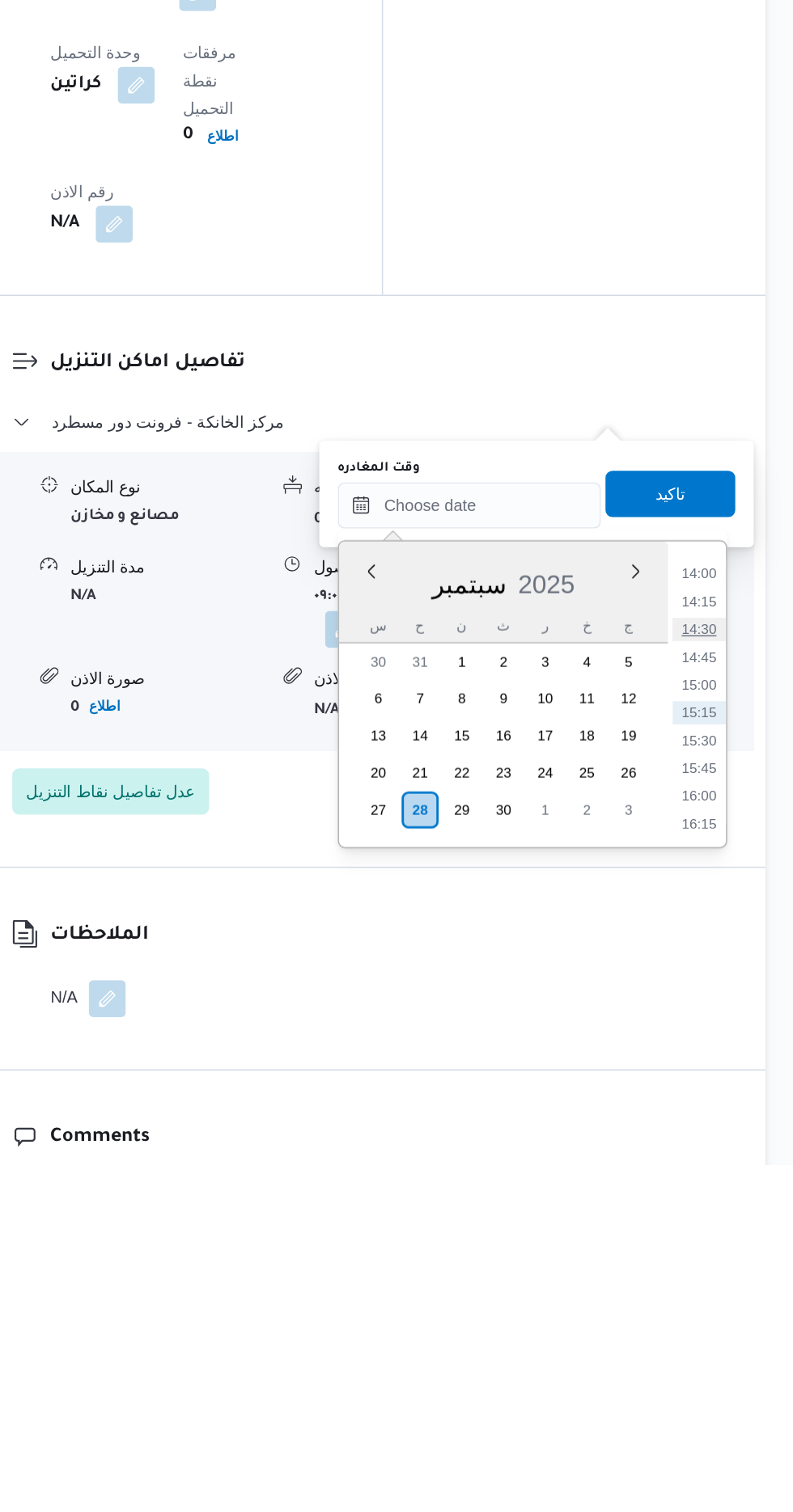
click at [730, 1137] on li "14:30" at bounding box center [727, 1137] width 37 height 16
type input "[DATE] ١٤:٣٠"
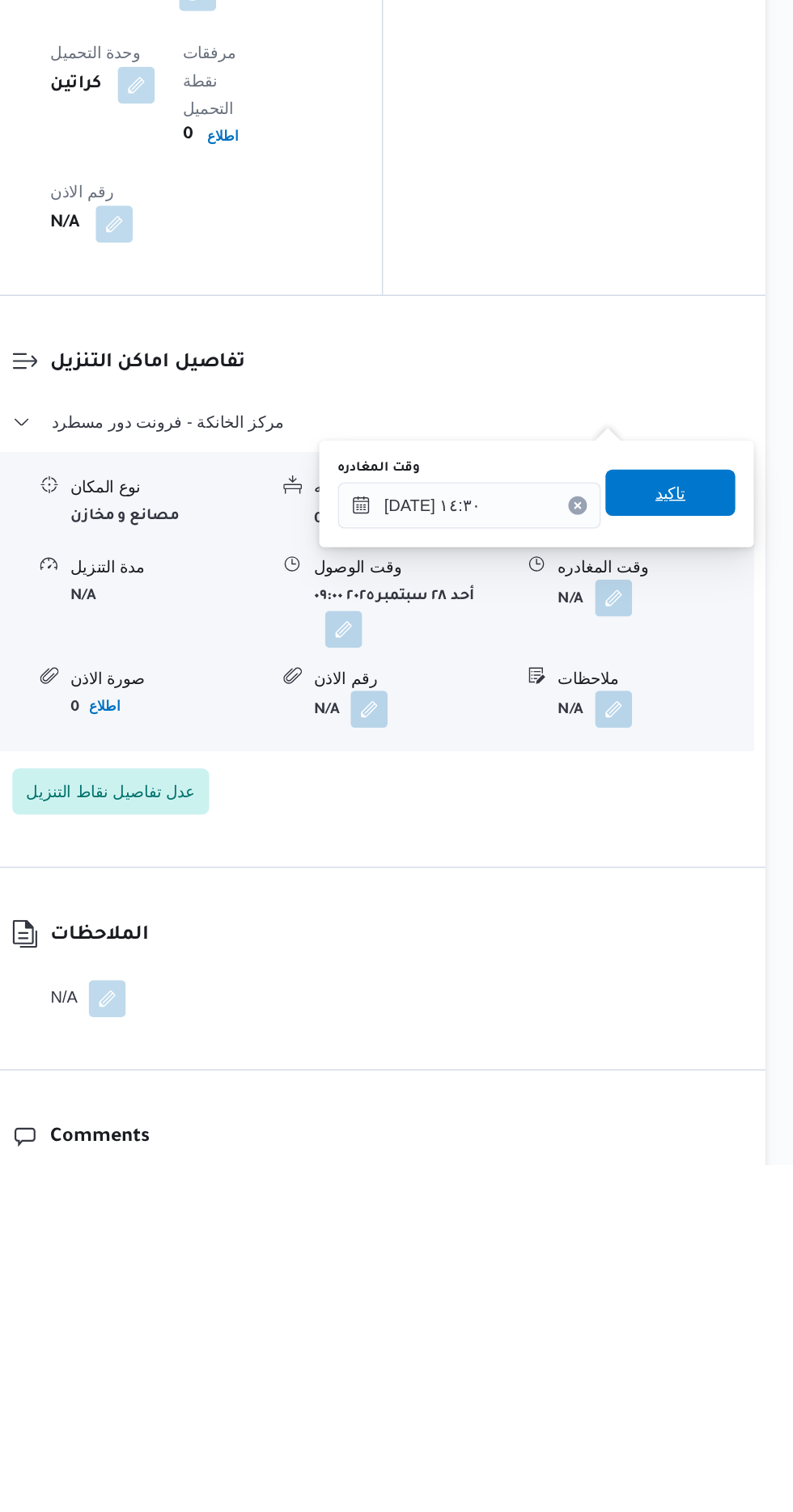
click at [718, 1045] on span "تاكيد" at bounding box center [707, 1042] width 21 height 20
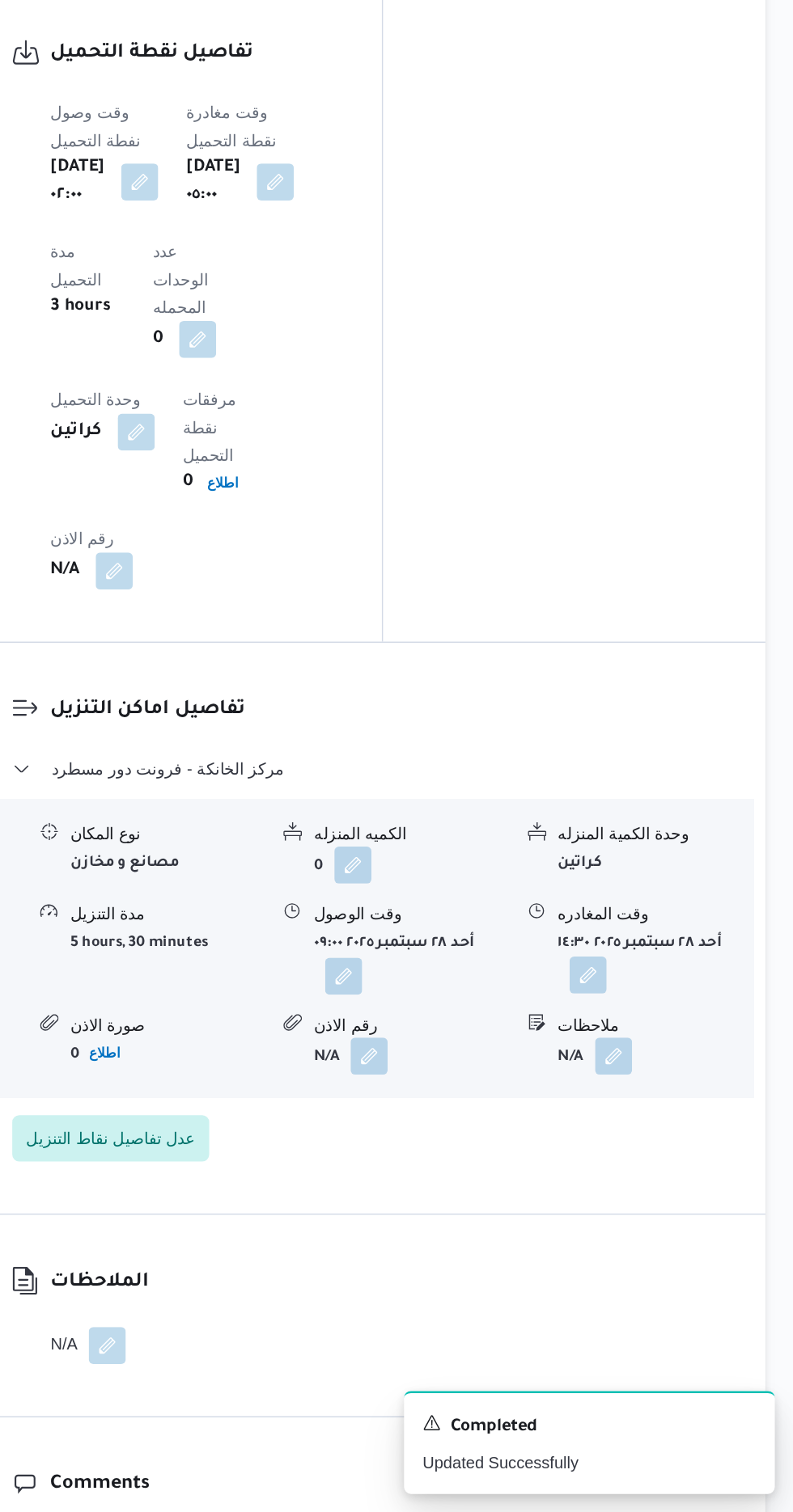
click at [655, 1124] on button "button" at bounding box center [650, 1137] width 26 height 26
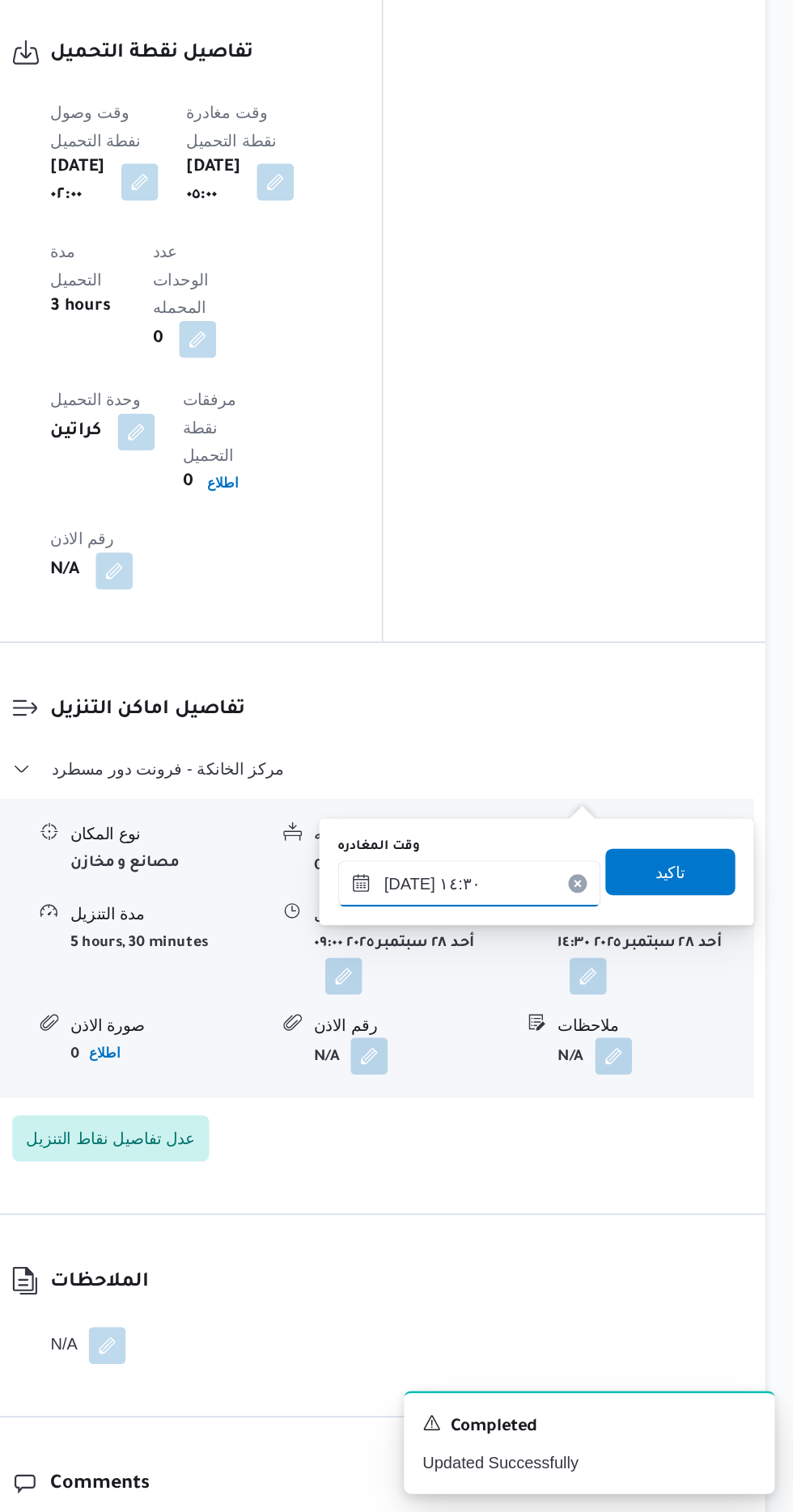
click at [583, 1069] on input "[DATE] ١٤:٣٠" at bounding box center [567, 1074] width 184 height 32
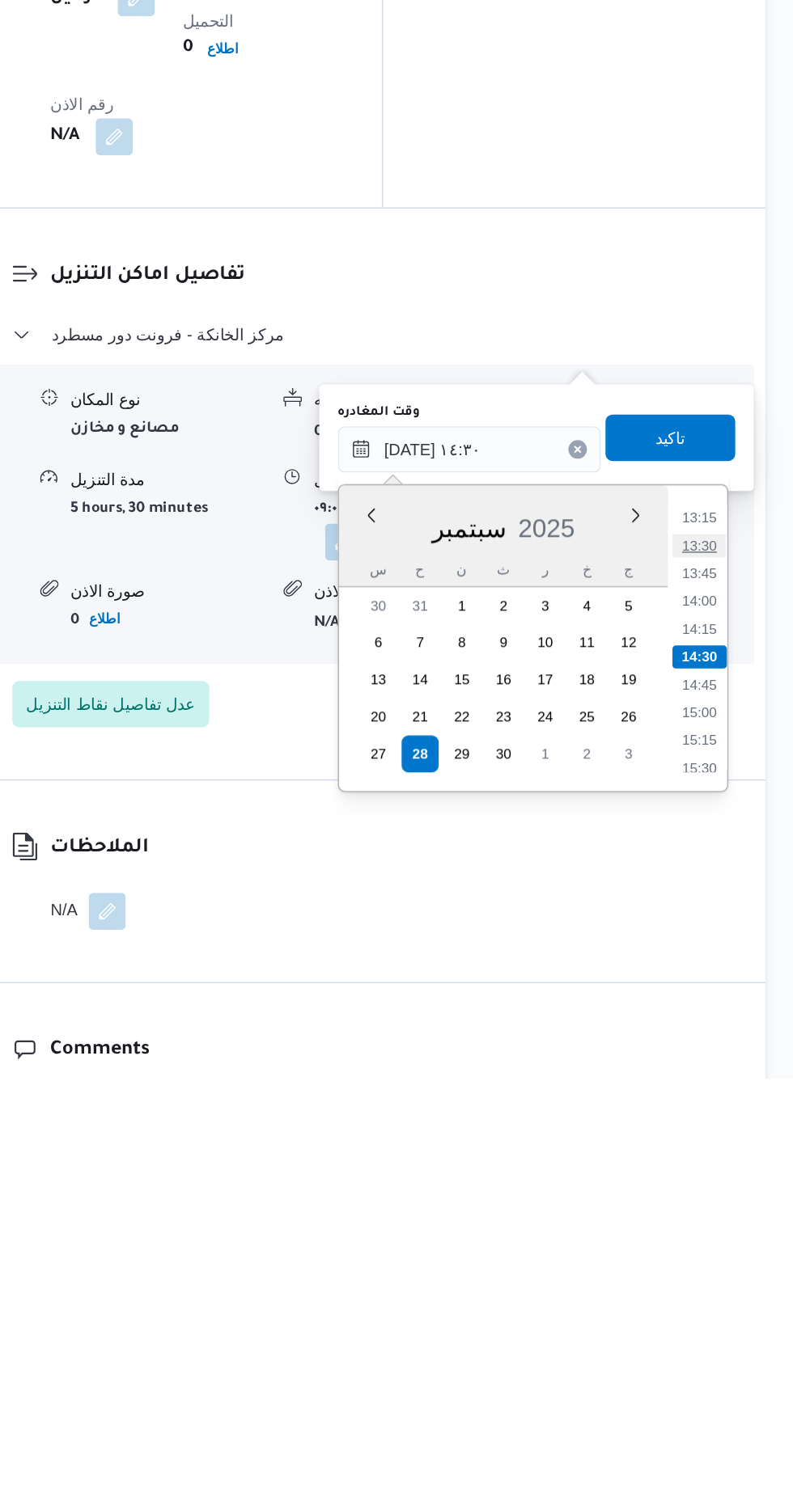
click at [730, 1143] on li "13:30" at bounding box center [727, 1140] width 37 height 16
type input "[DATE] ١٣:٣٠"
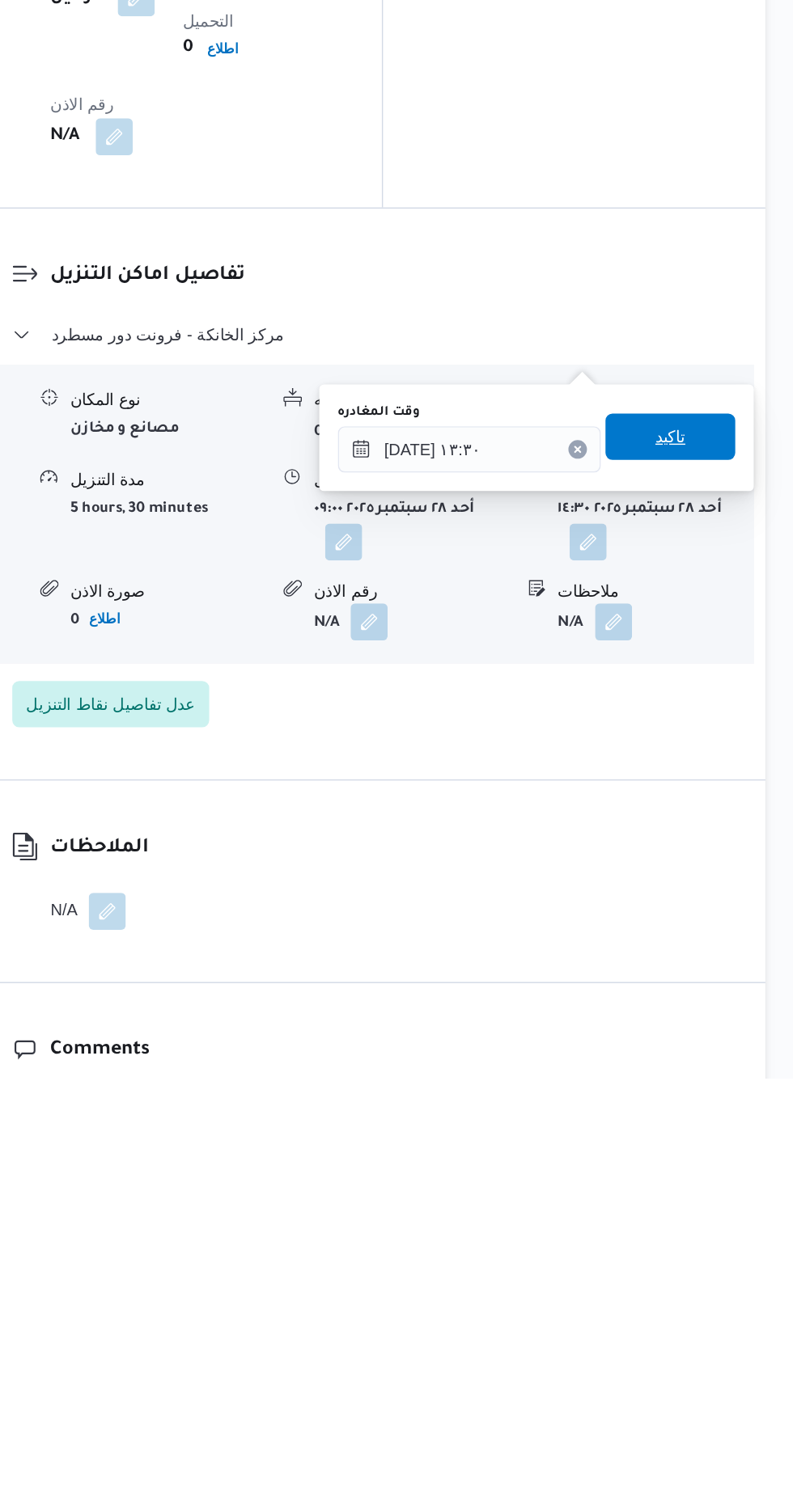
click at [718, 1058] on span "تاكيد" at bounding box center [707, 1064] width 21 height 20
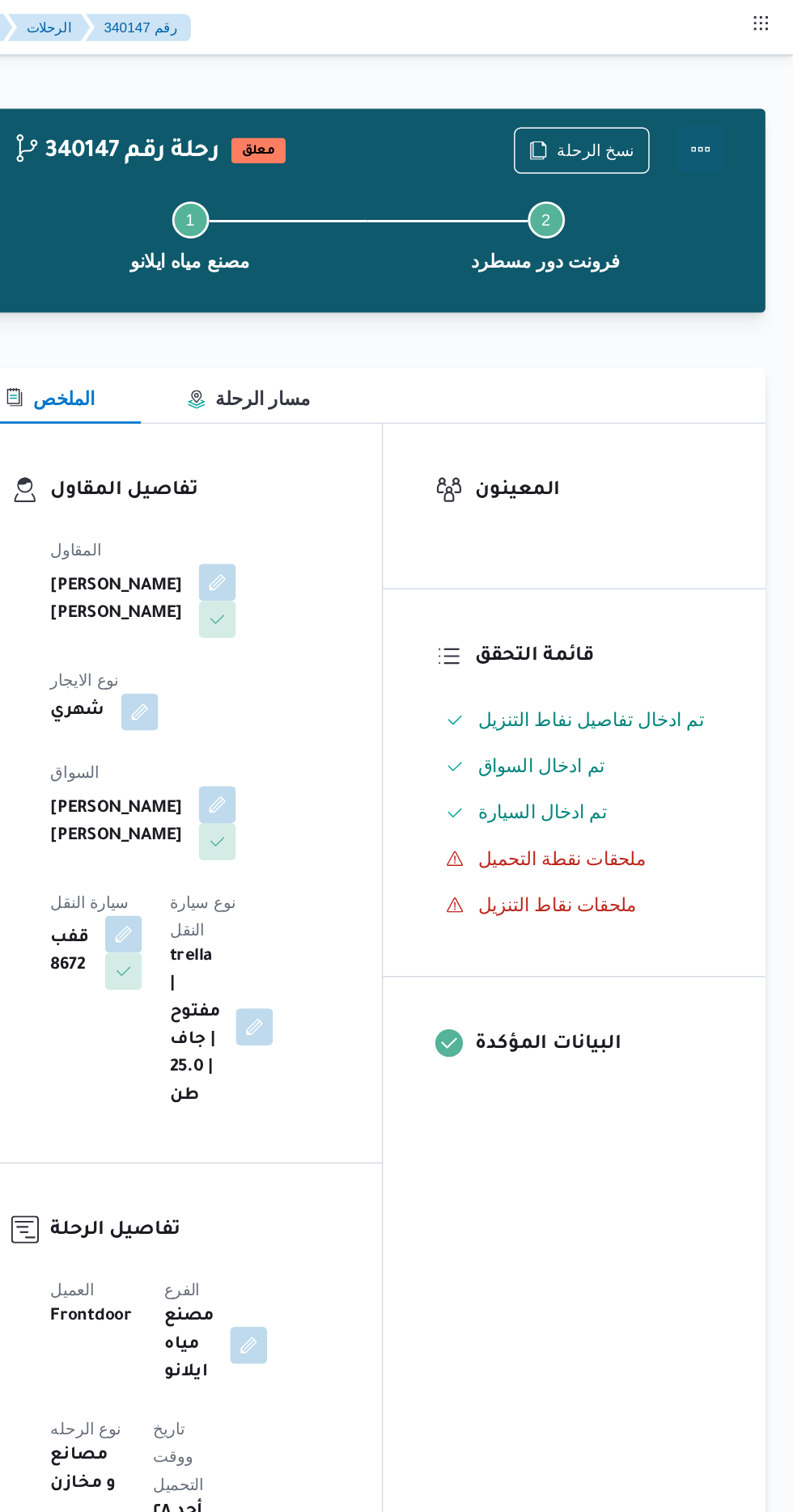
click at [737, 111] on button "Actions" at bounding box center [728, 105] width 32 height 32
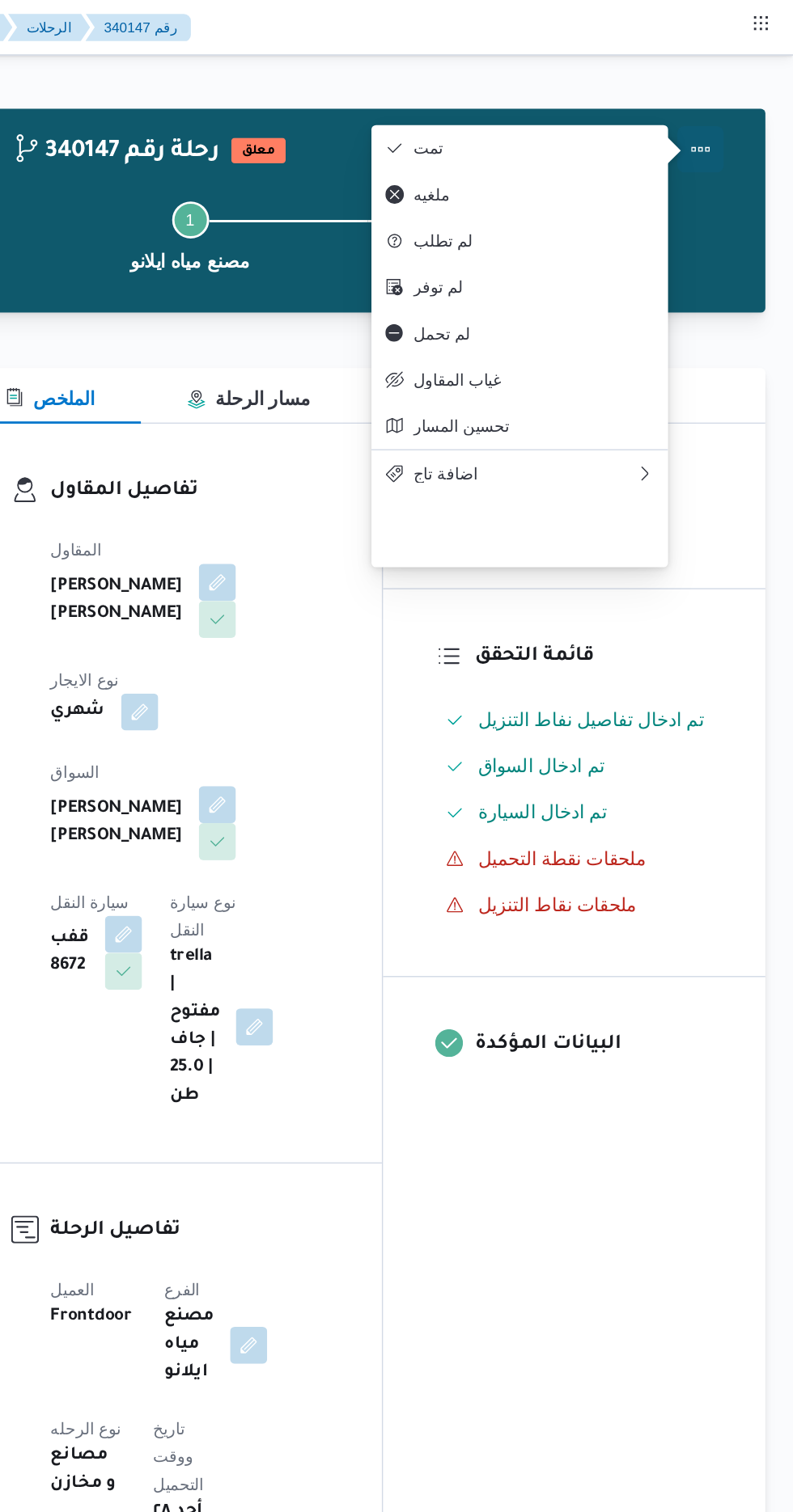
click at [718, 102] on button "Actions" at bounding box center [728, 105] width 32 height 32
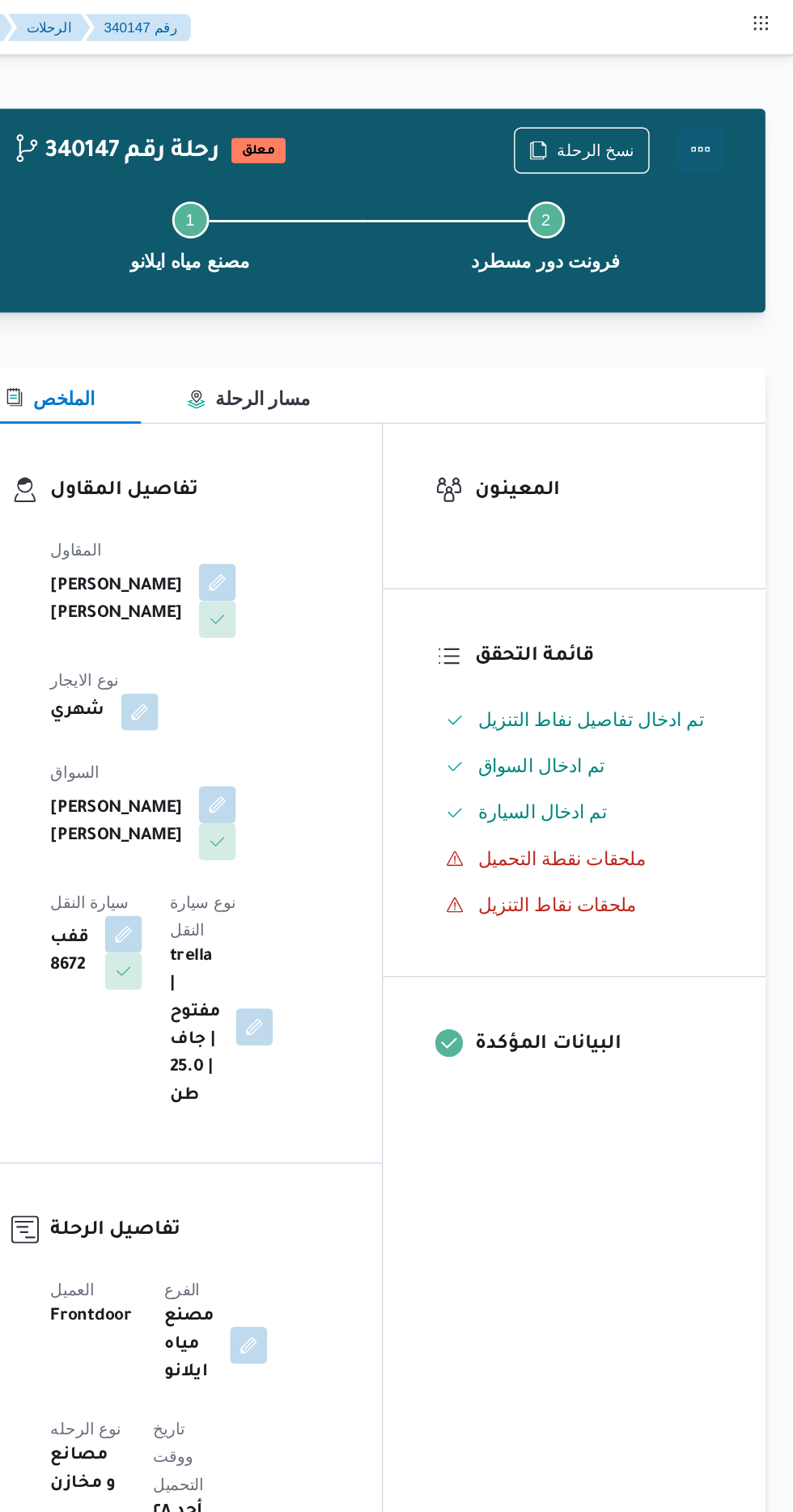
click at [738, 106] on button "Actions" at bounding box center [728, 105] width 32 height 32
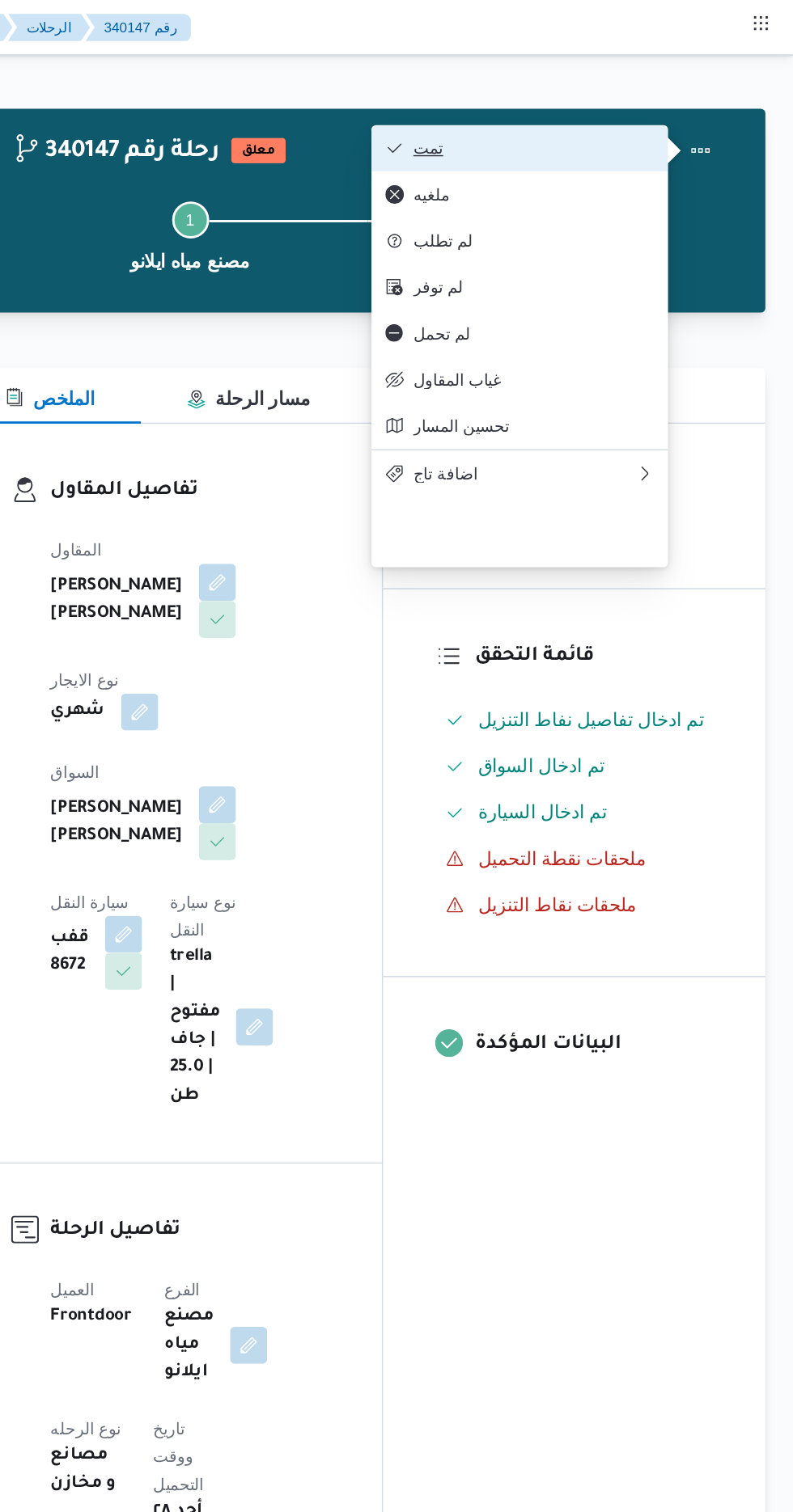
click at [683, 109] on span "تمت" at bounding box center [612, 103] width 169 height 13
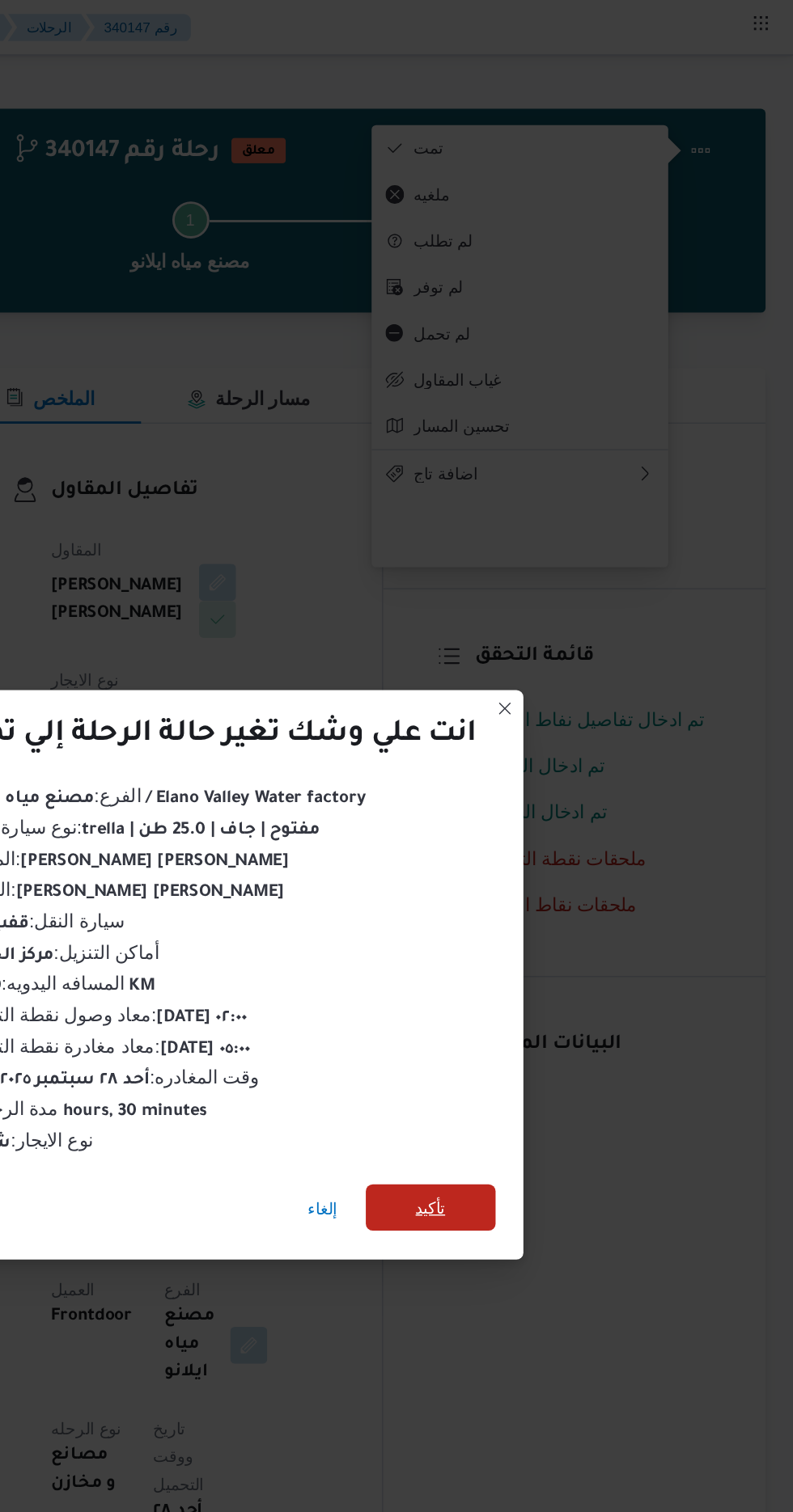
click at [545, 843] on span "تأكيد" at bounding box center [539, 843] width 21 height 20
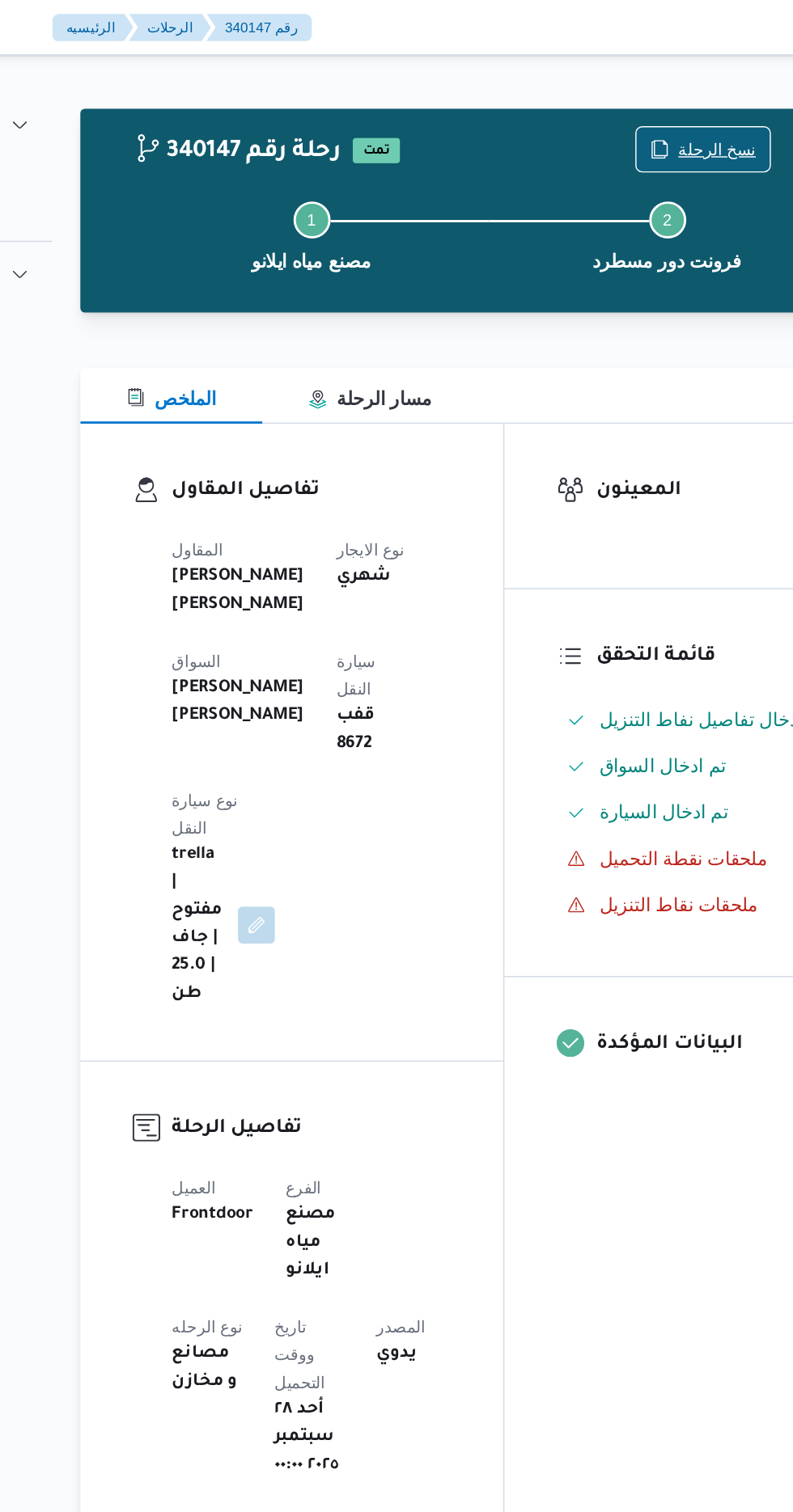
click at [661, 102] on span "نسخ الرحلة" at bounding box center [655, 104] width 55 height 20
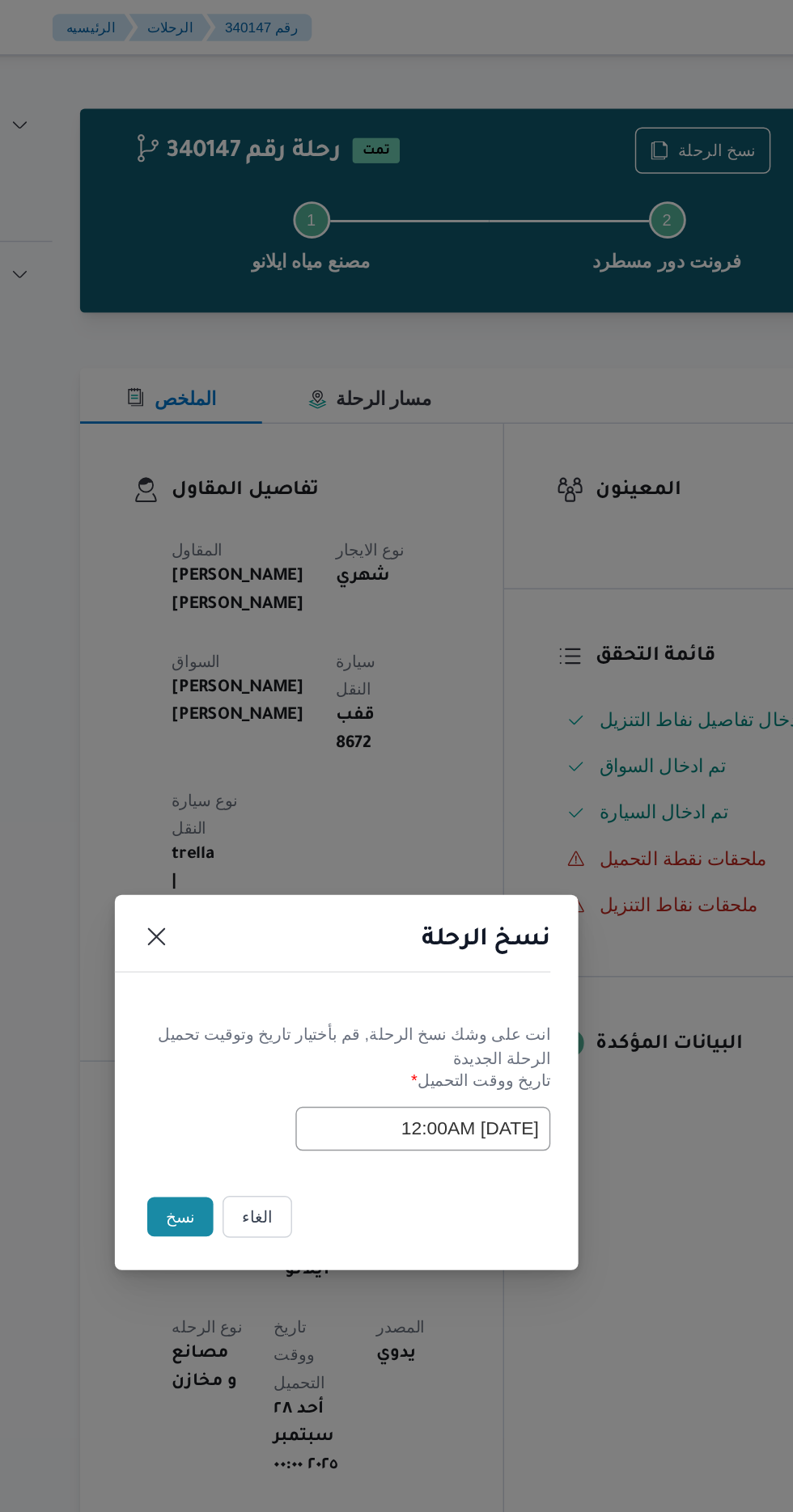
click at [269, 862] on button "نسخ" at bounding box center [280, 850] width 46 height 27
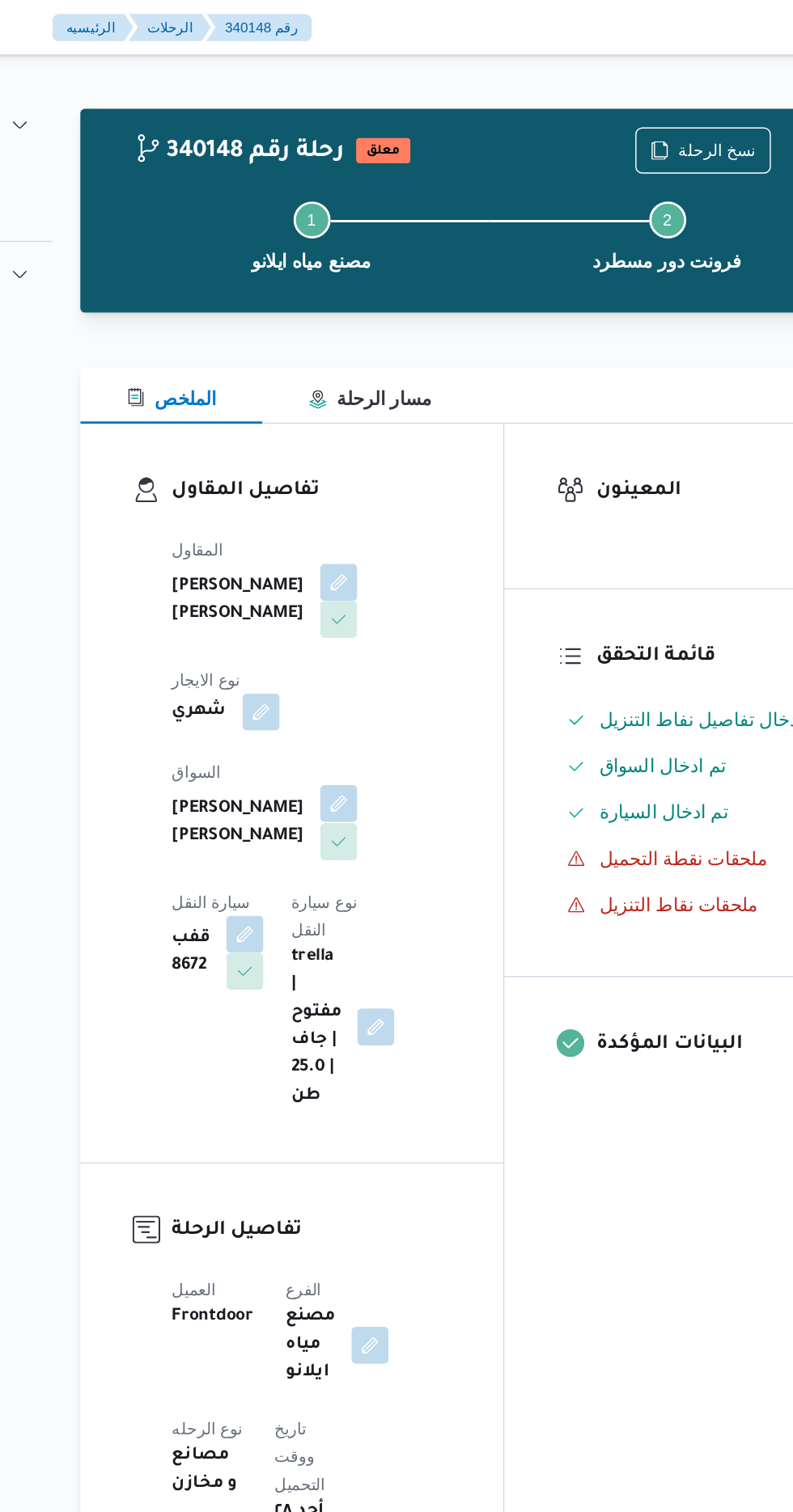
click at [378, 558] on button "button" at bounding box center [391, 561] width 26 height 26
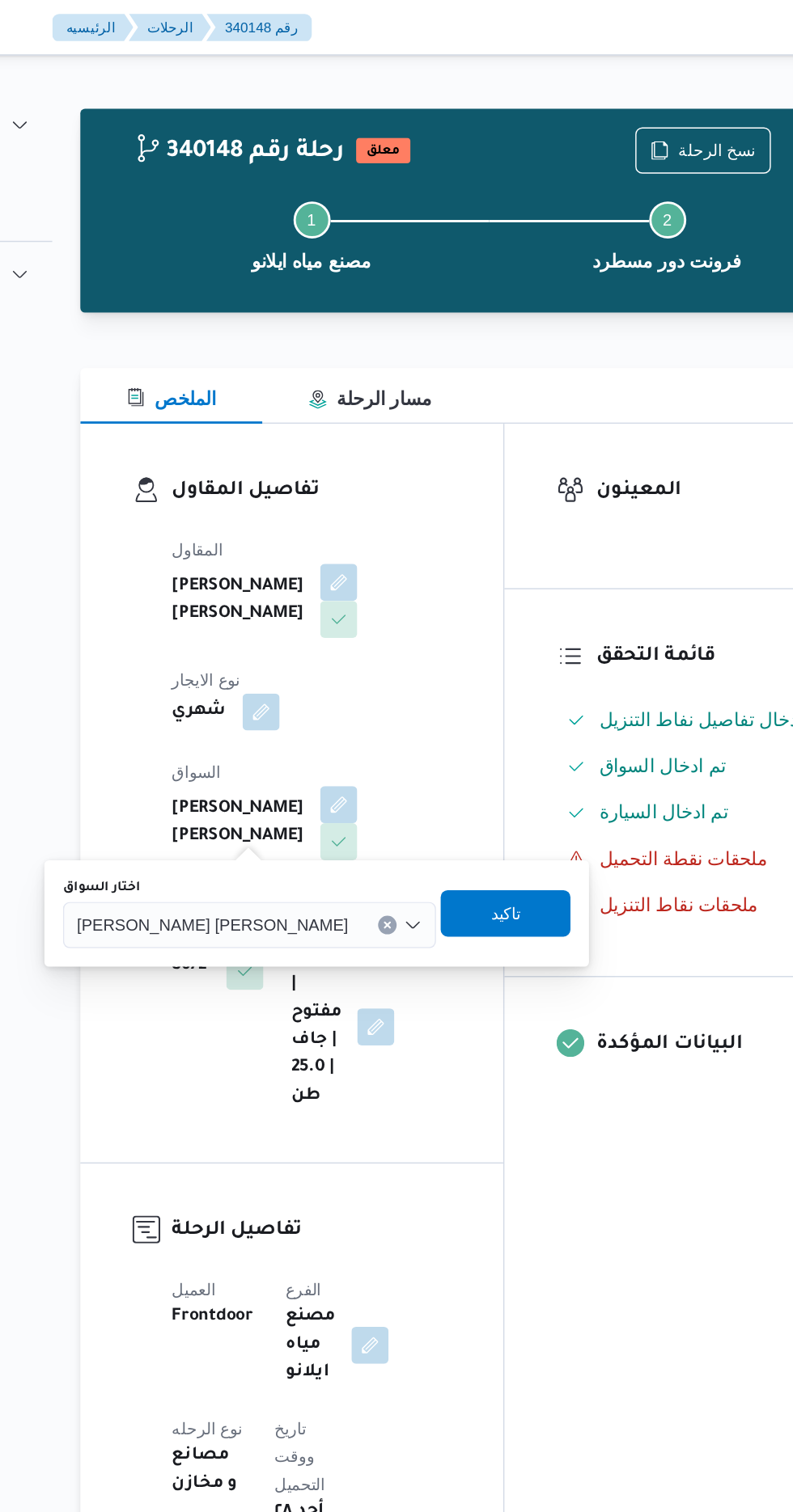
click at [279, 639] on span "[PERSON_NAME] [PERSON_NAME]" at bounding box center [302, 645] width 189 height 18
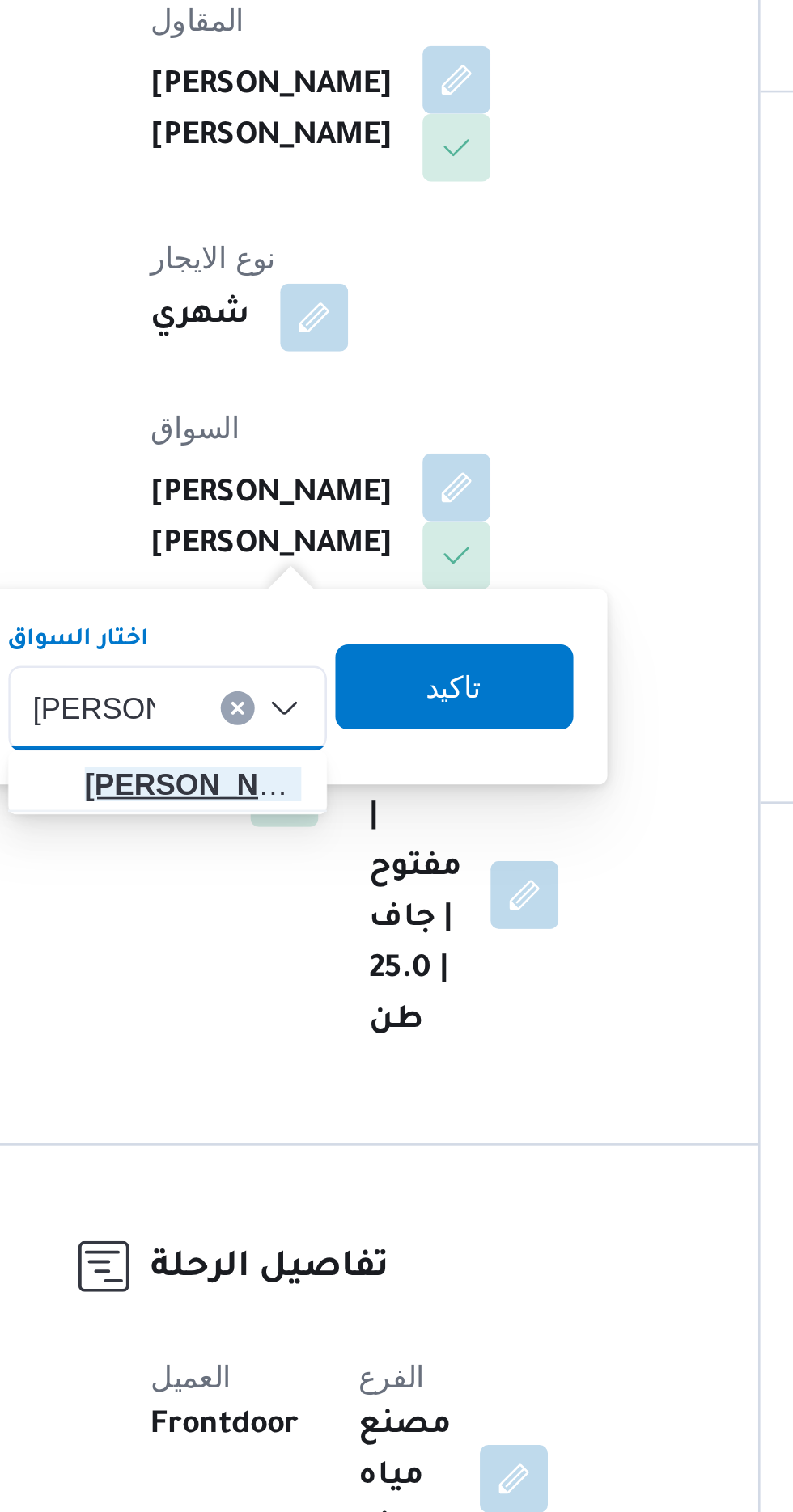
type input "[PERSON_NAME]"
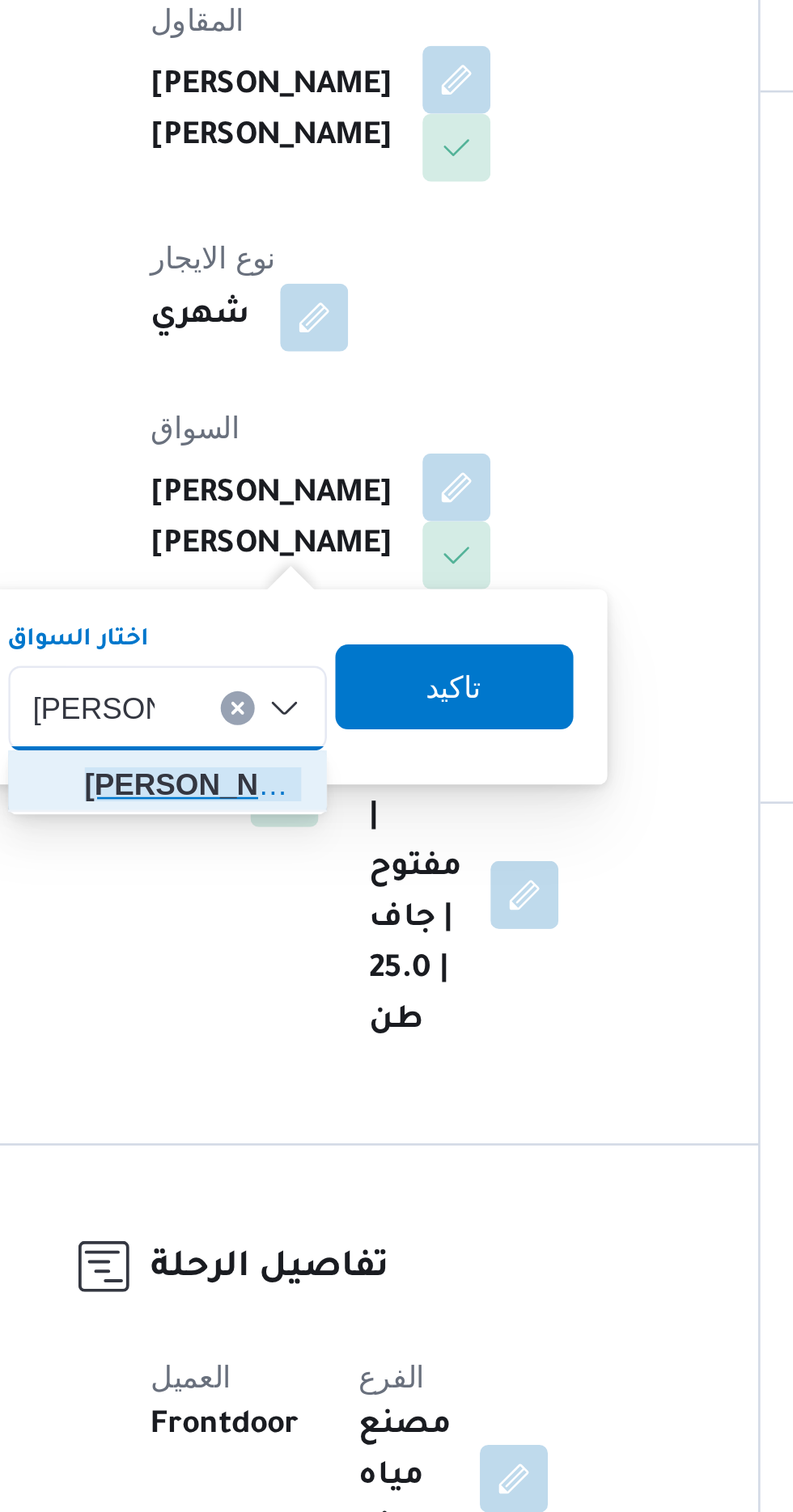
click at [293, 674] on span "[PERSON_NAME] ولى [PERSON_NAME]" at bounding box center [290, 675] width 83 height 20
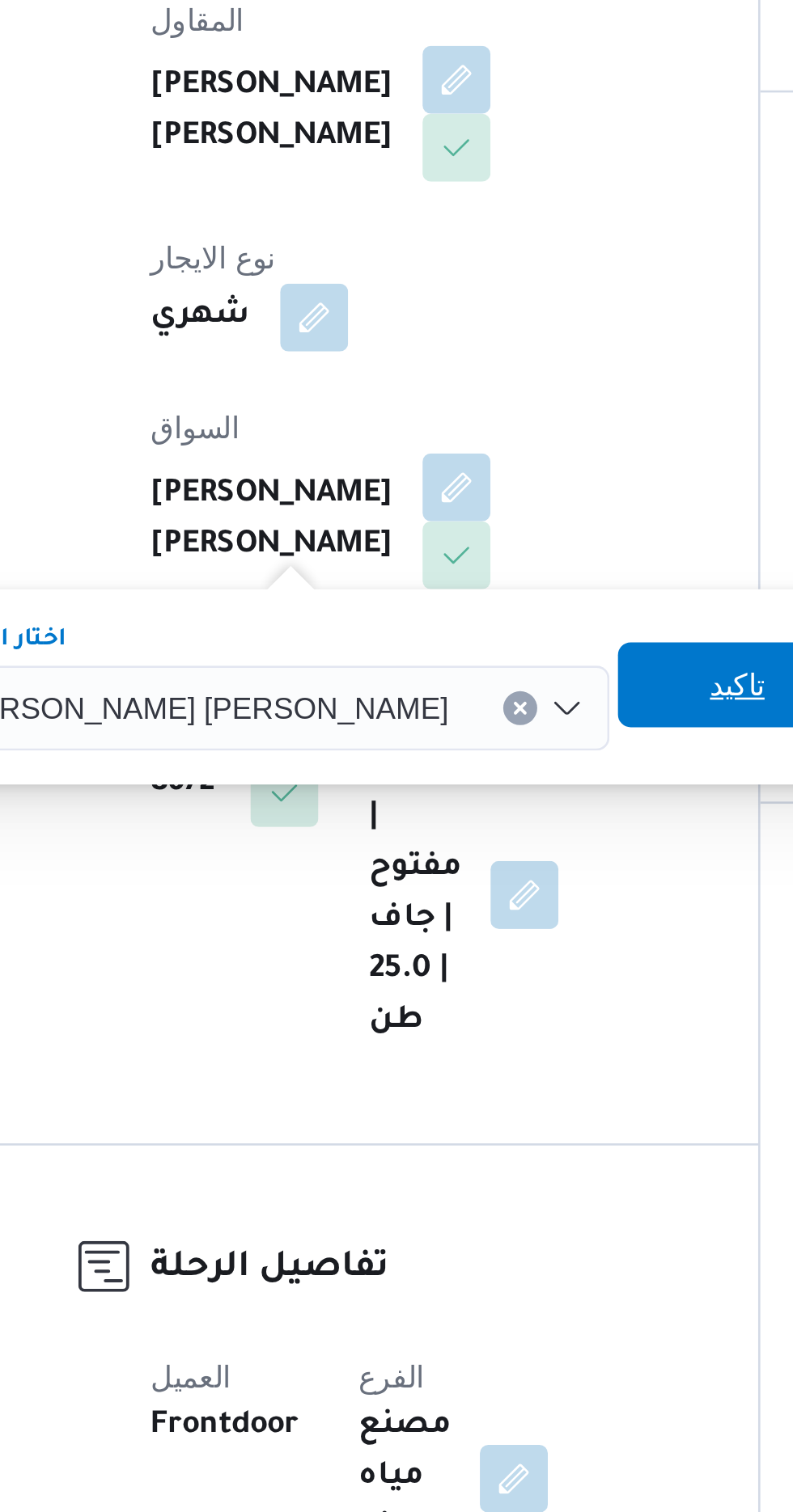
click at [487, 638] on span "تاكيد" at bounding box center [497, 637] width 21 height 20
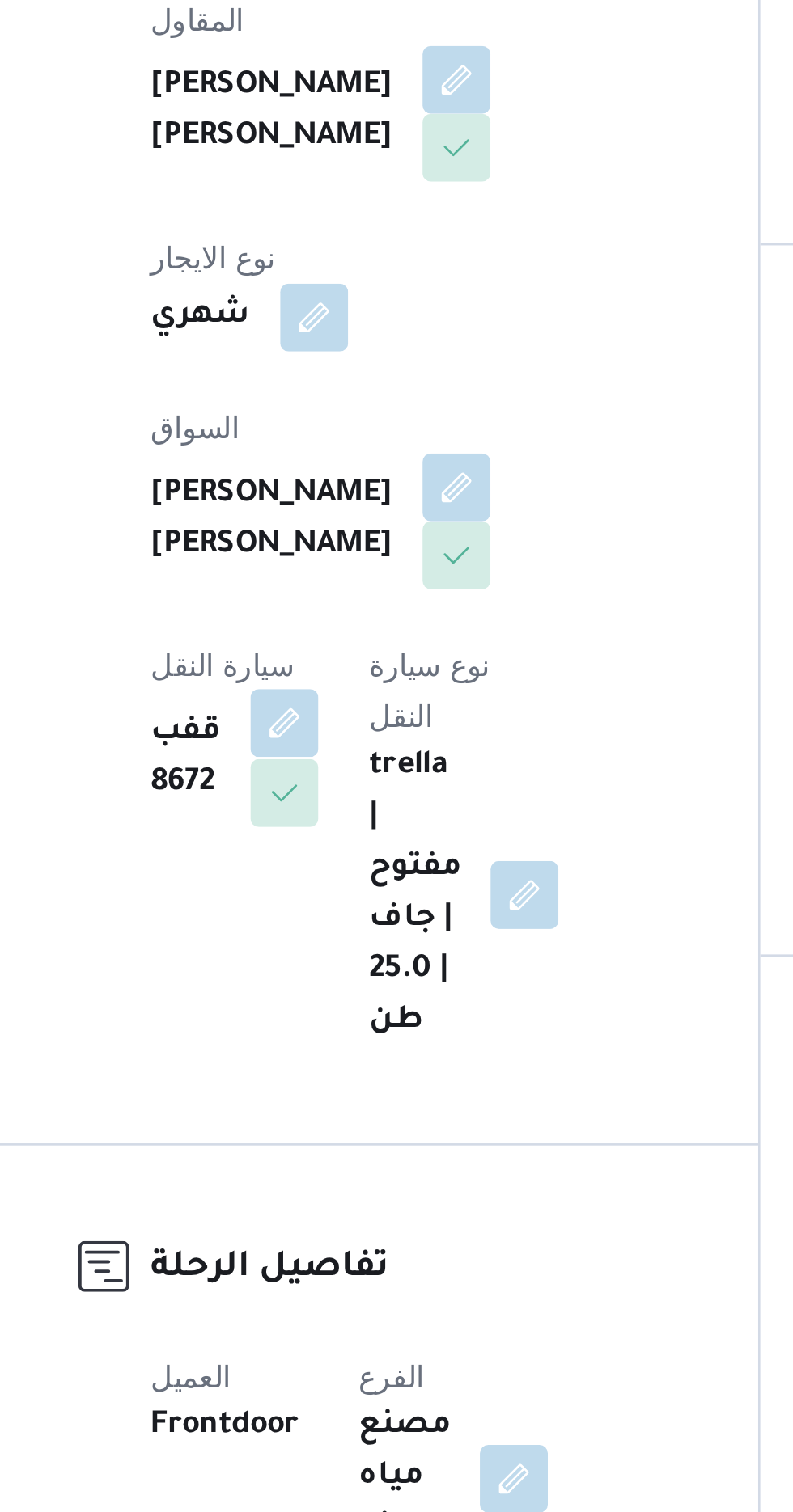
click at [338, 639] on button "button" at bounding box center [325, 651] width 26 height 26
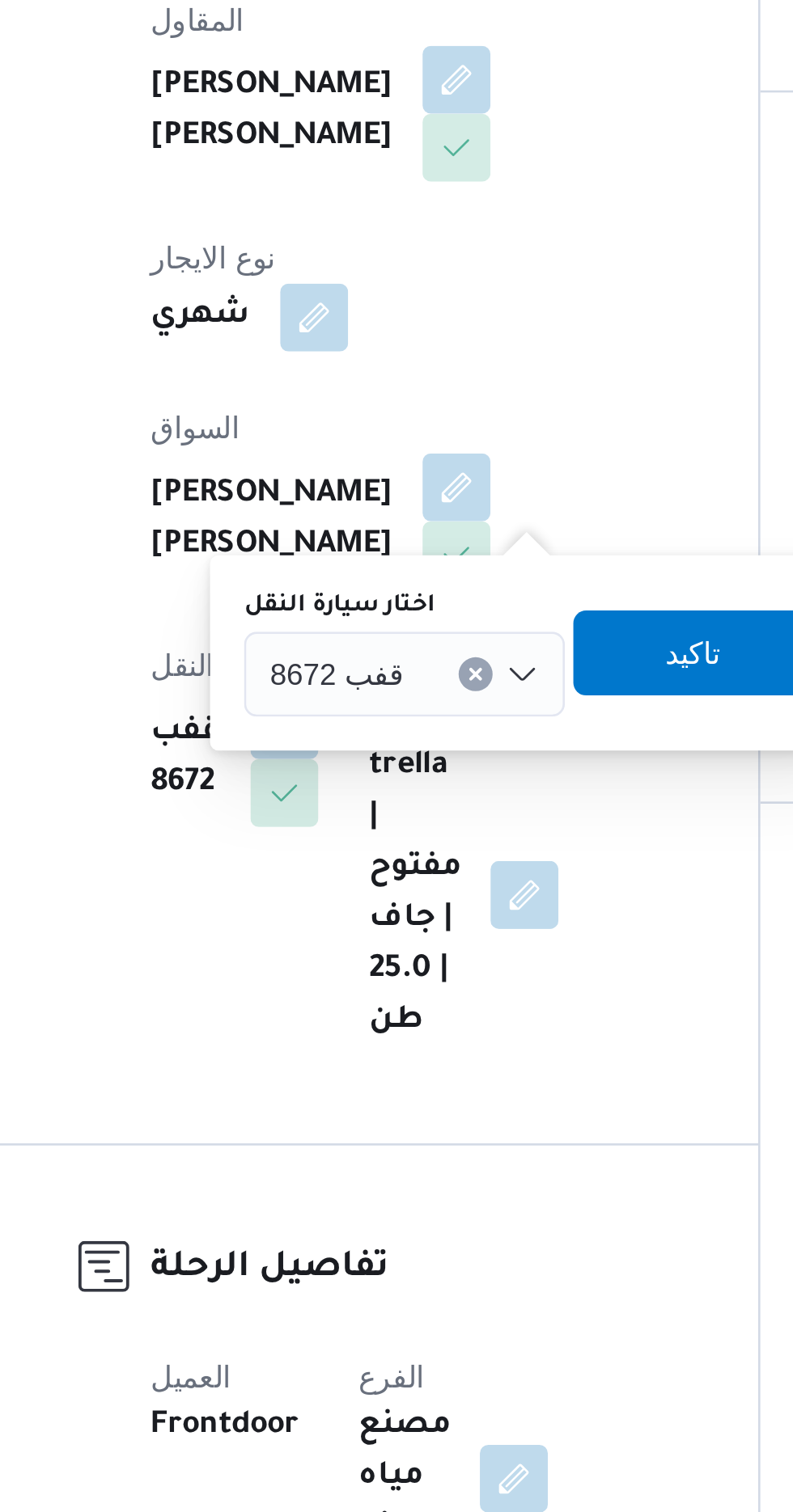
click at [353, 626] on span "قفب 8672" at bounding box center [345, 632] width 51 height 18
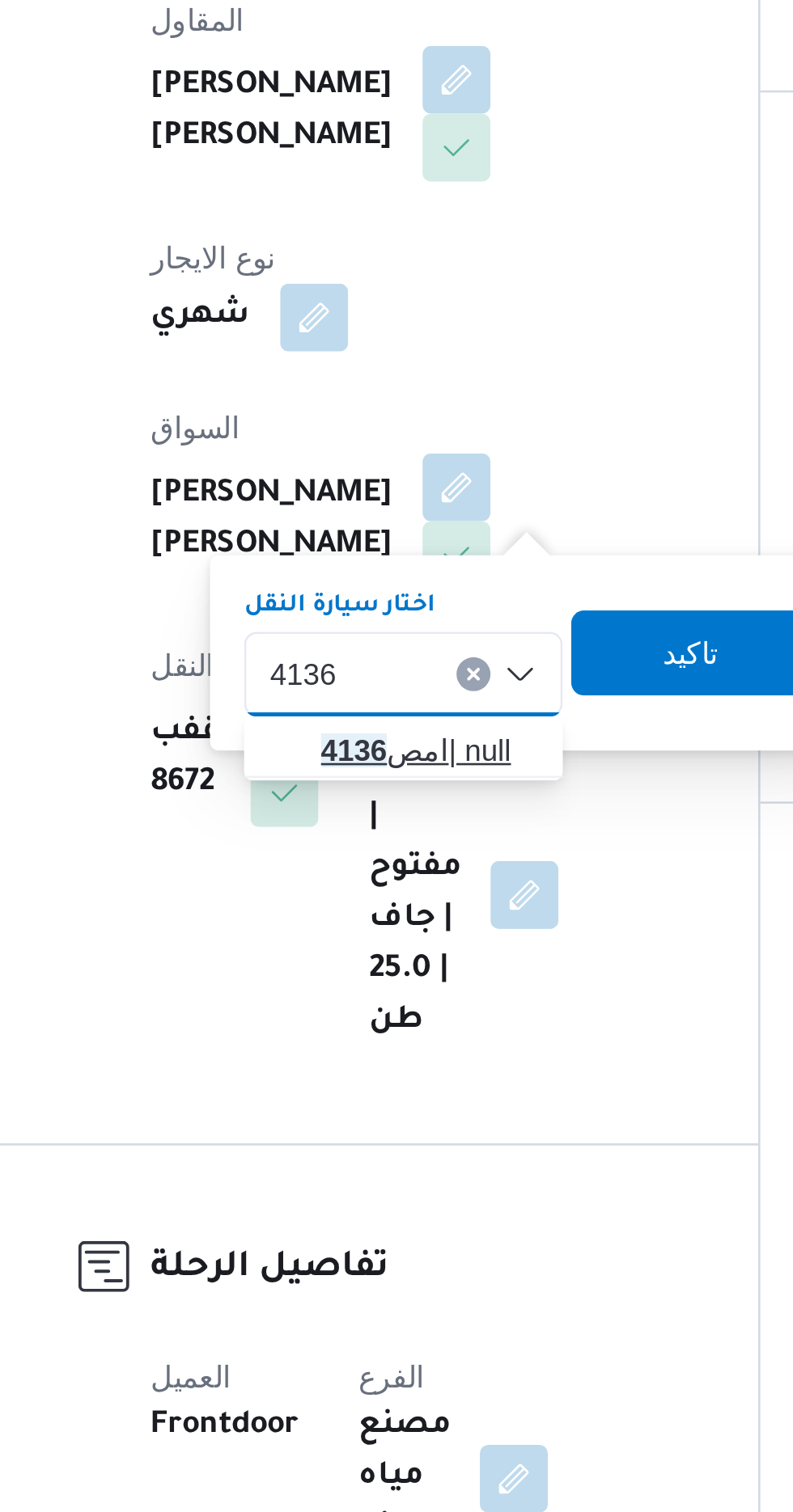
type input "4136"
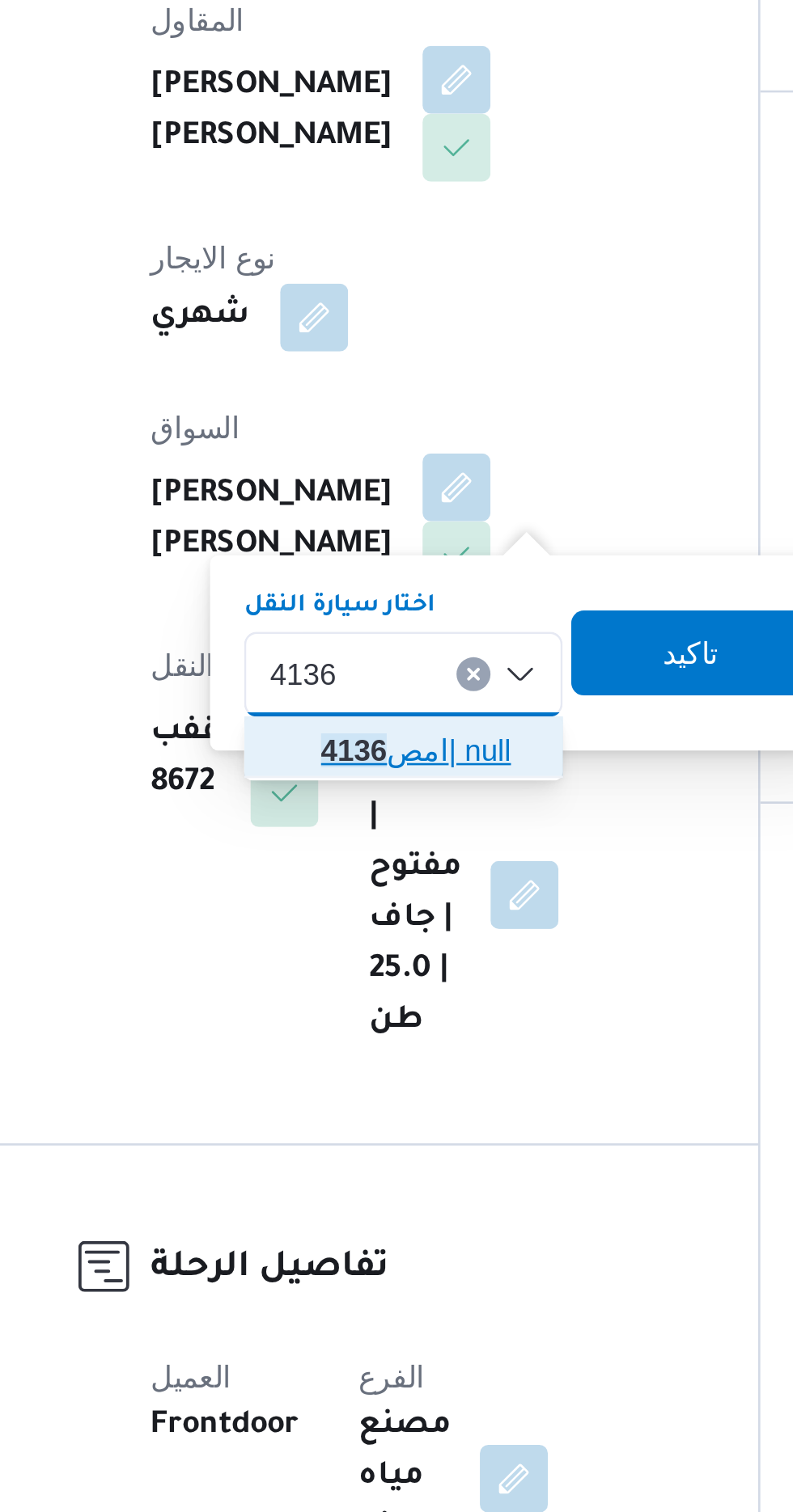
click at [379, 661] on span "امص 4136 | null" at bounding box center [380, 662] width 83 height 20
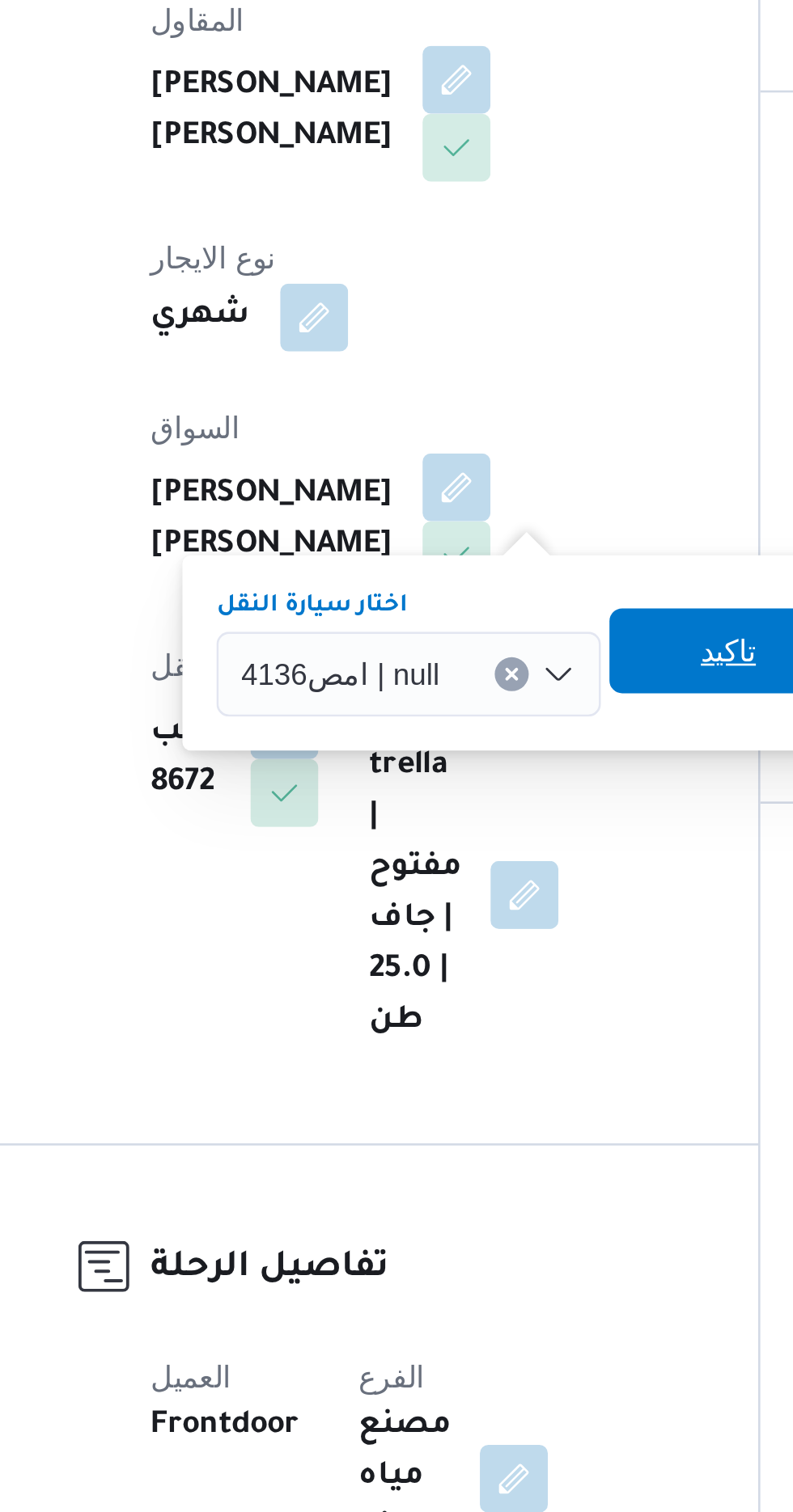
click at [487, 619] on span "تاكيد" at bounding box center [494, 624] width 21 height 20
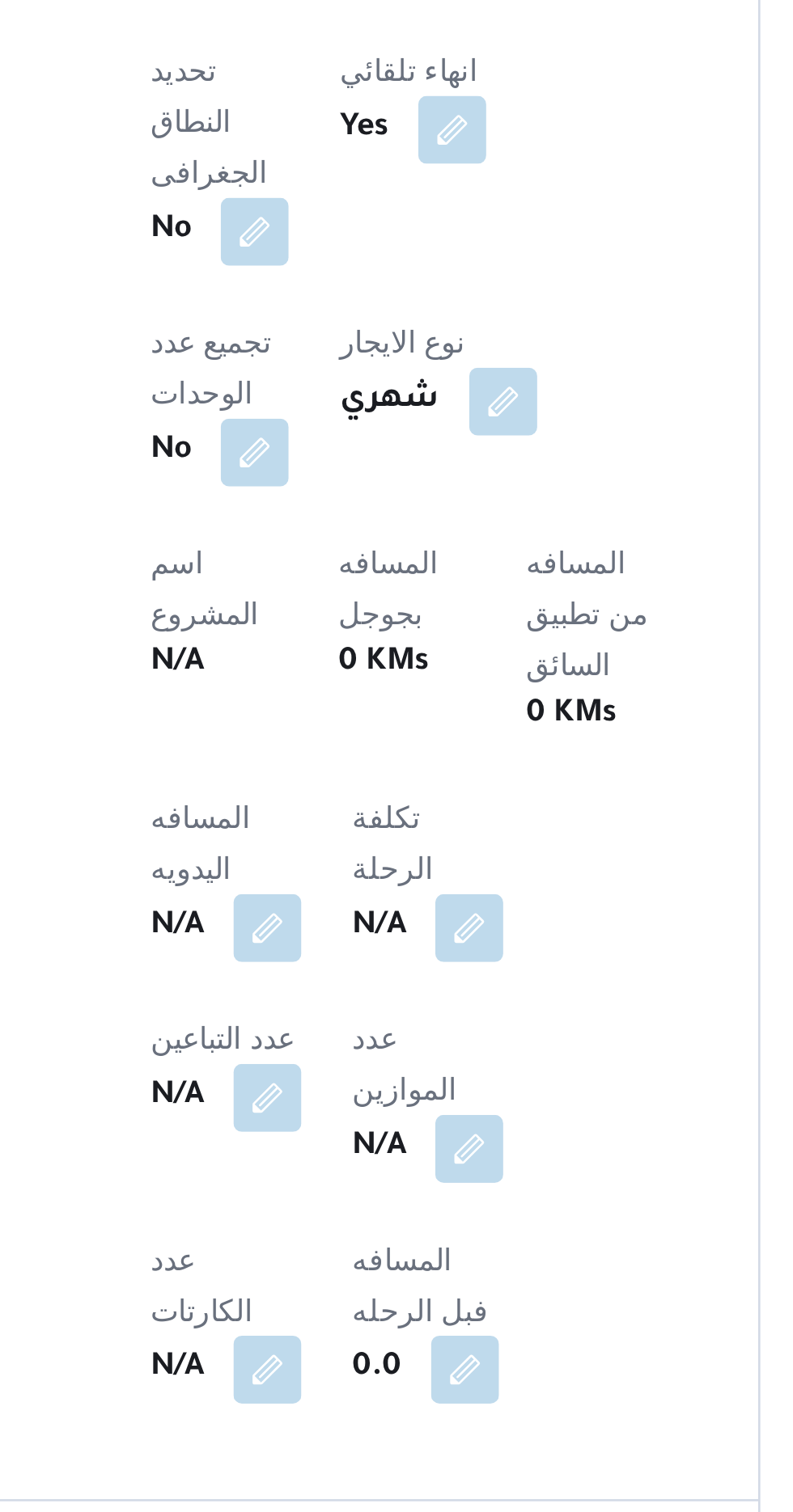
scroll to position [320, 0]
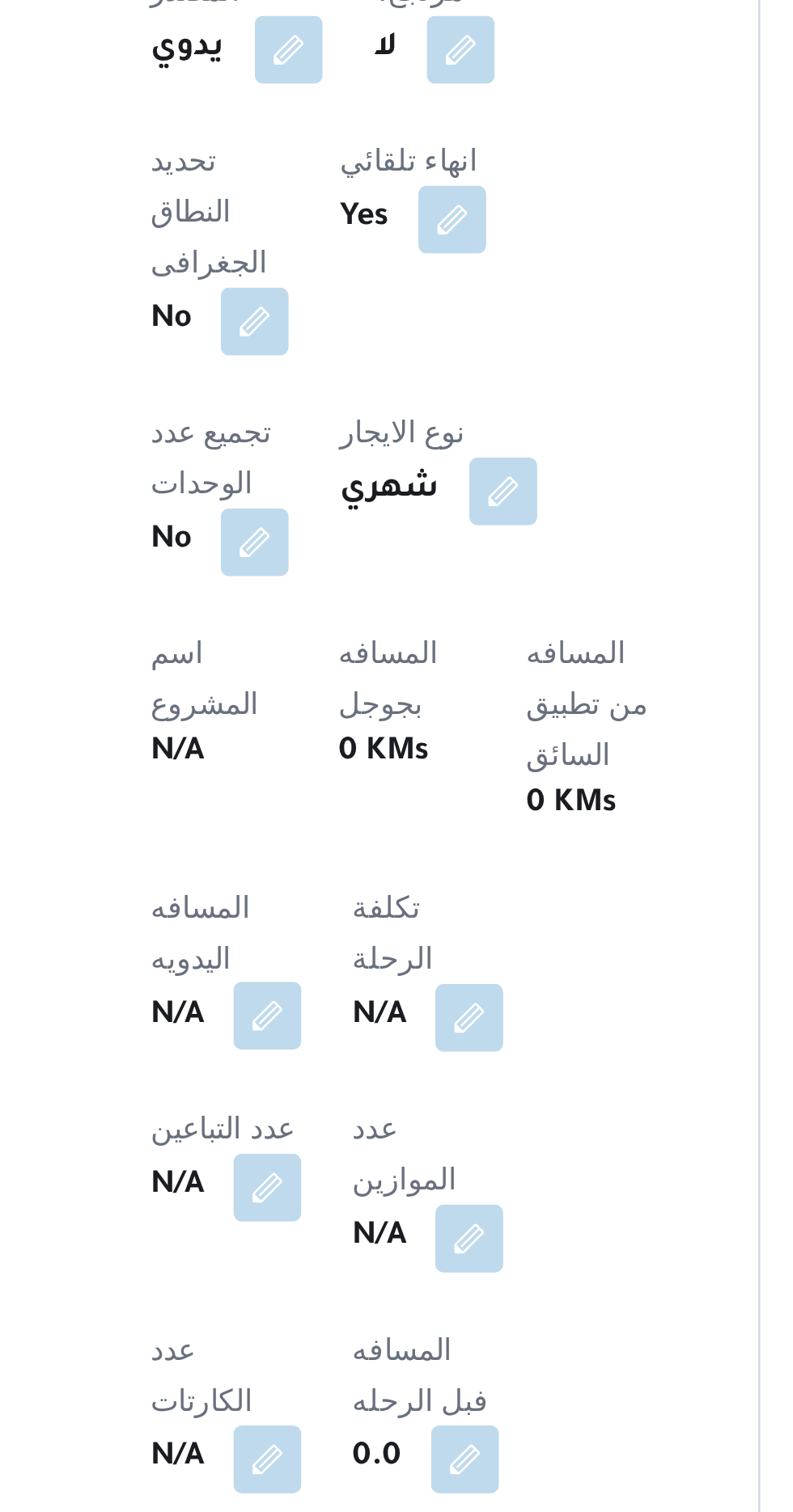
click at [320, 1191] on button "button" at bounding box center [319, 1204] width 26 height 26
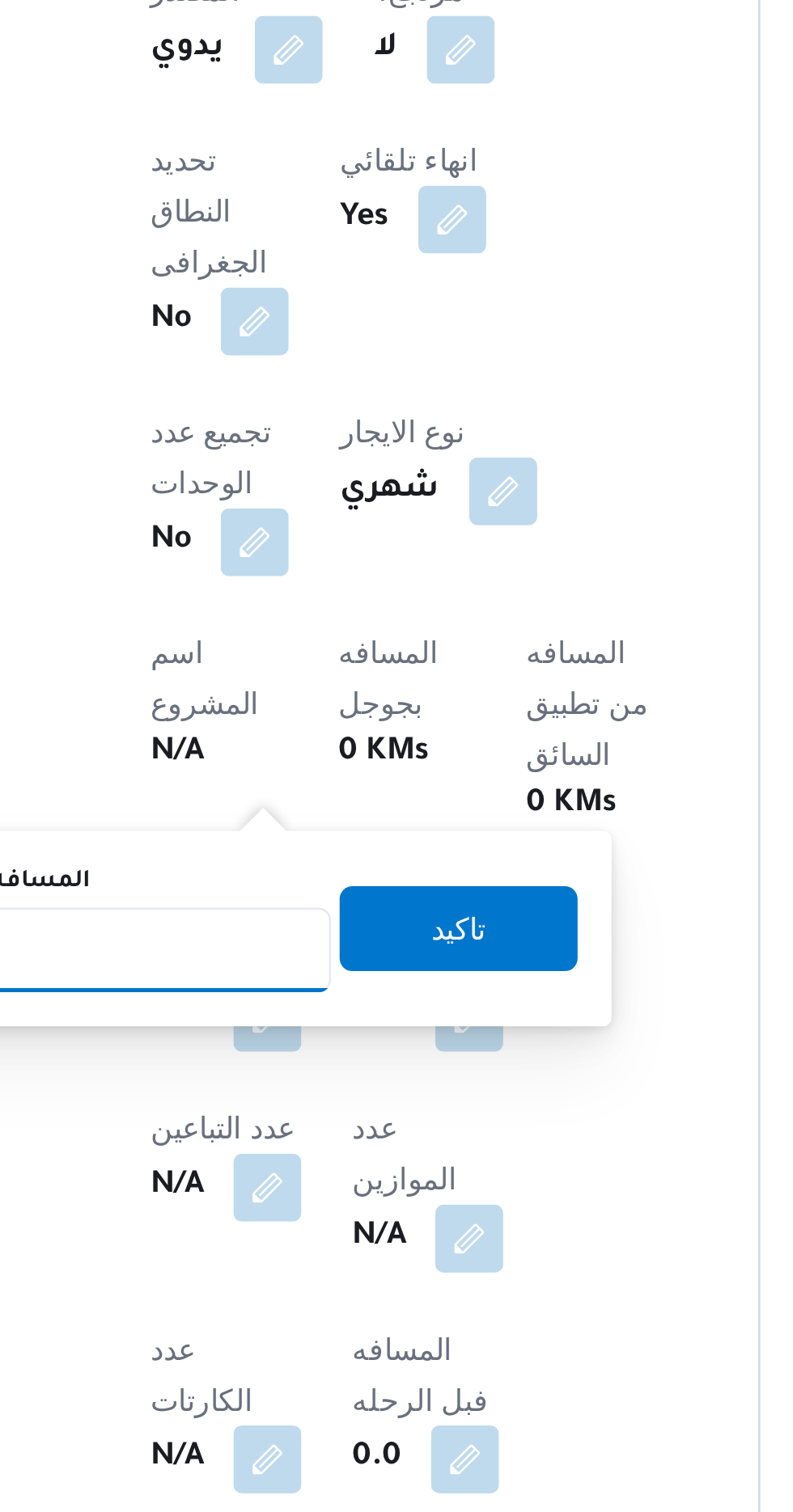
click at [308, 1180] on input "المسافه اليدويه" at bounding box center [262, 1179] width 161 height 32
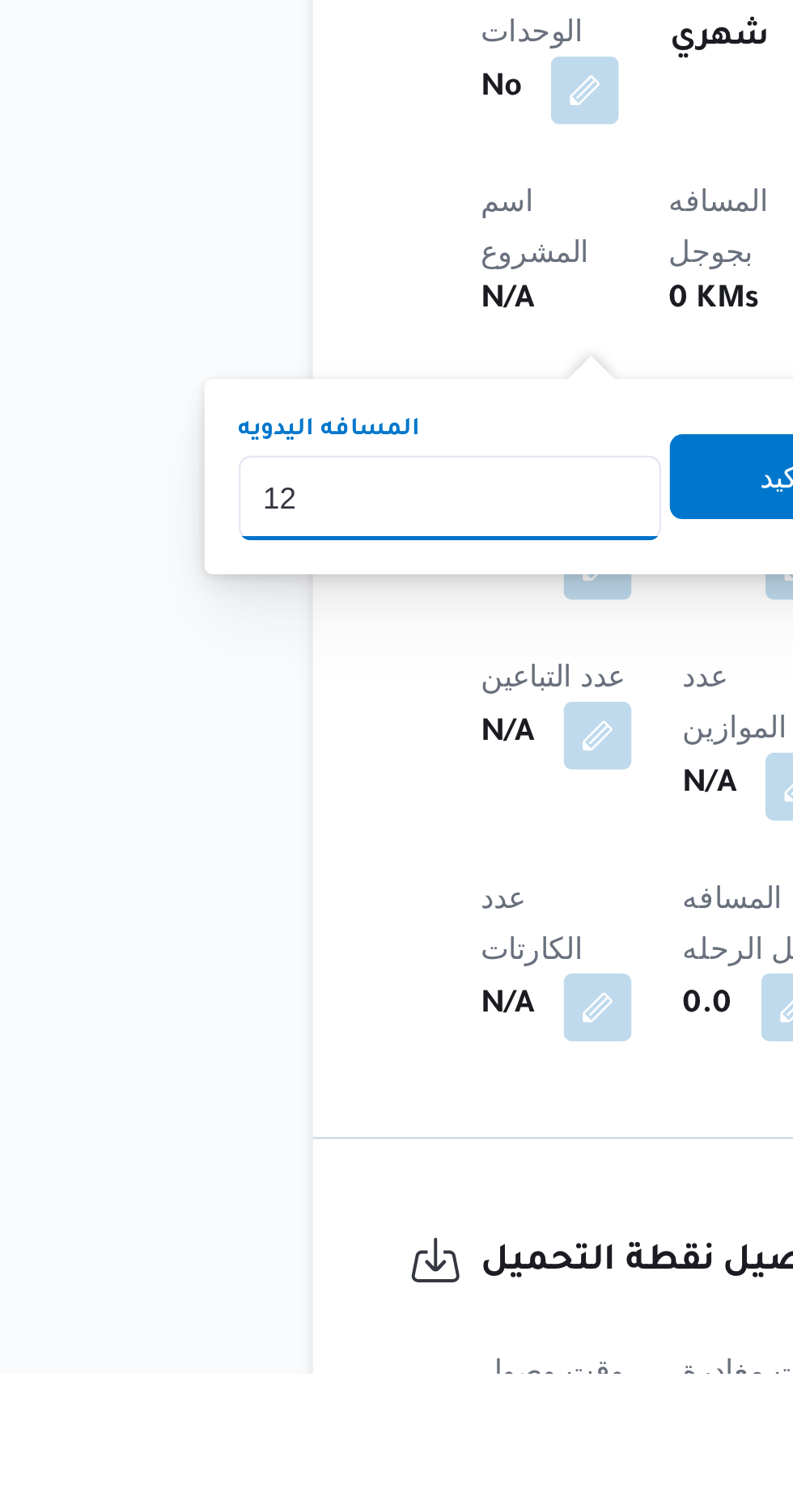
type input "1"
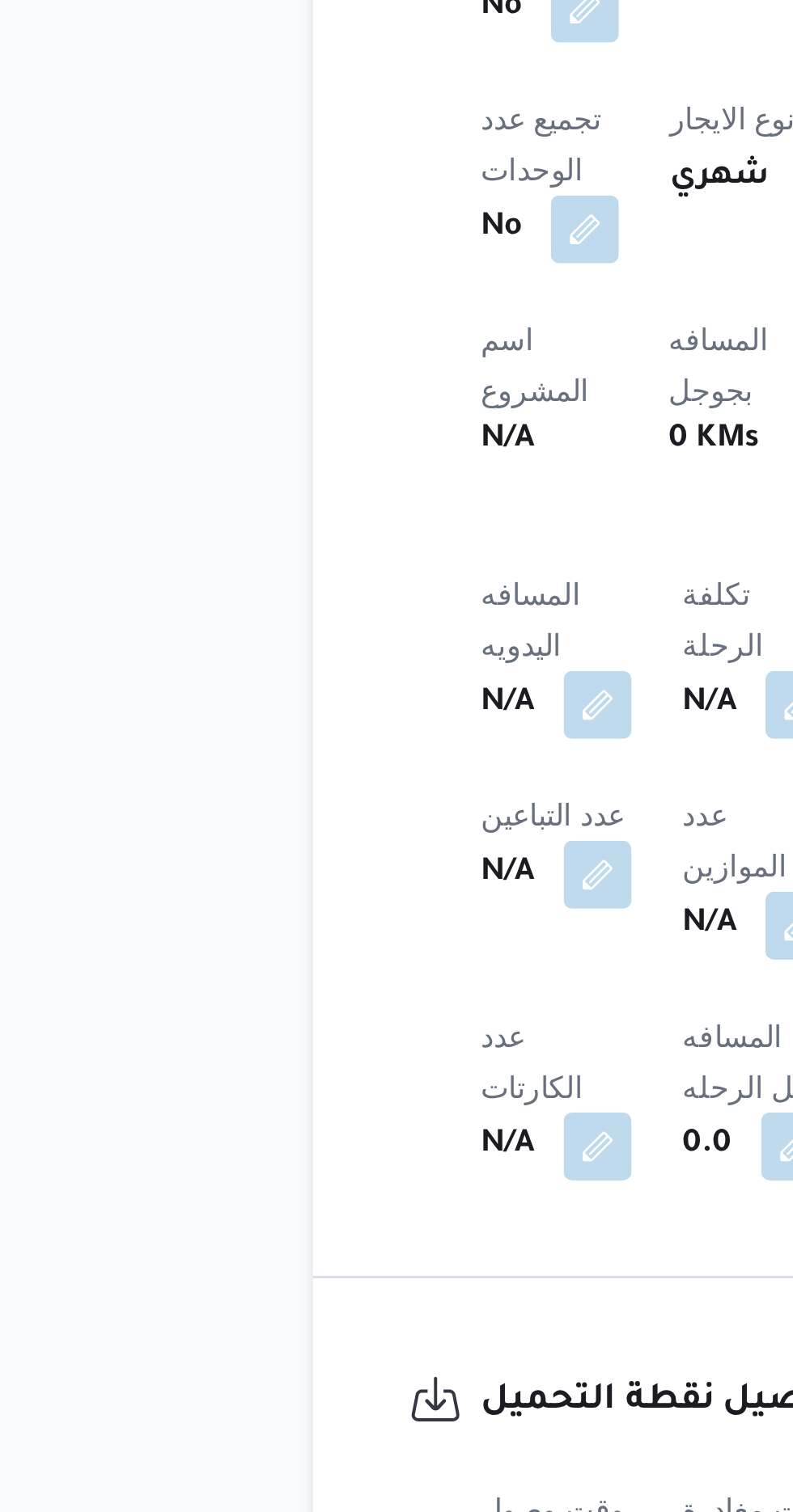
click at [243, 1221] on div "تفاصيل الرحلة العميل Frontdoor الفرع مصنع مياه ايلانو نوع الرحله مصانع و مخازن …" at bounding box center [358, 957] width 296 height 930
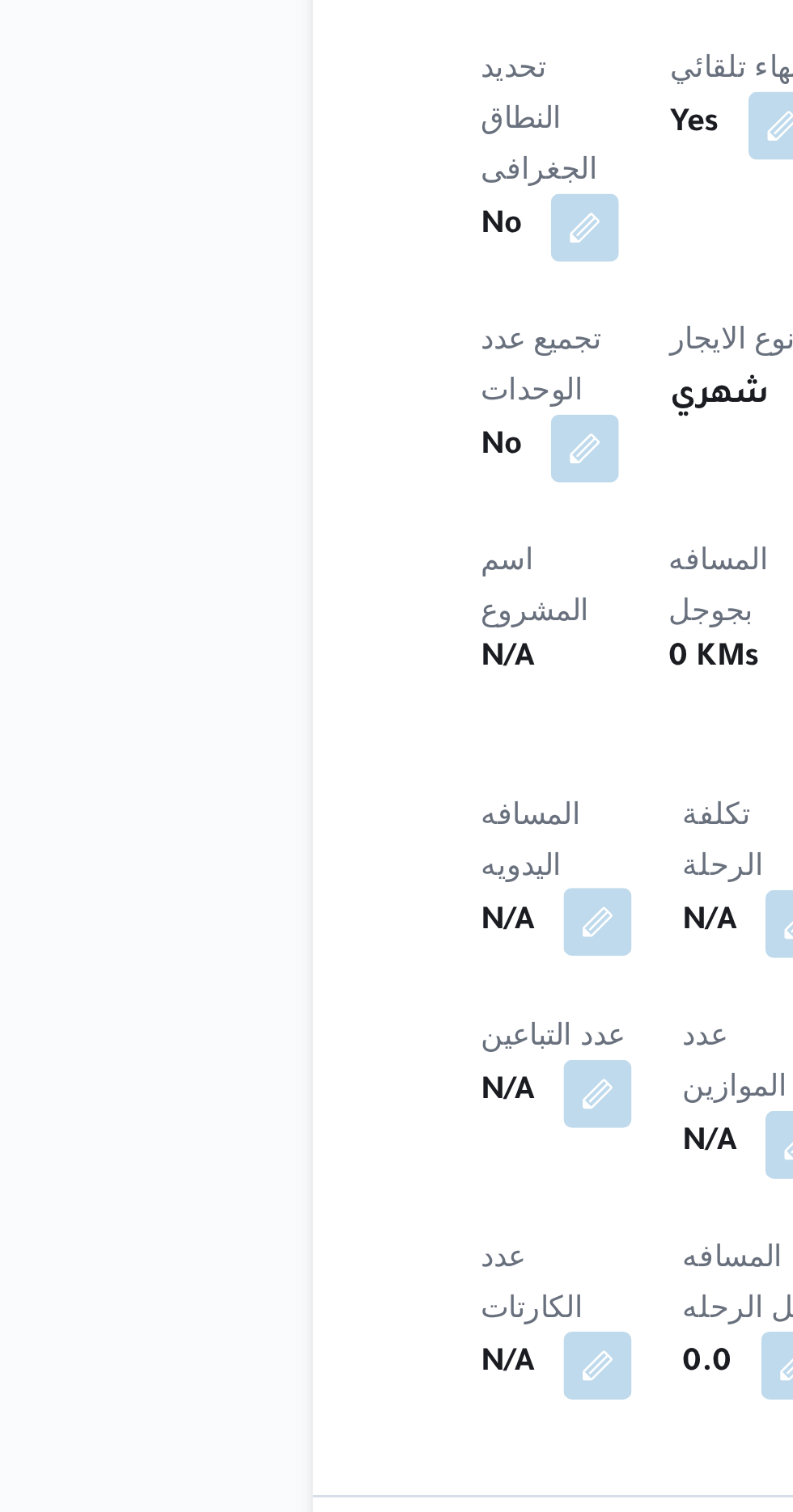
click at [327, 1191] on button "button" at bounding box center [319, 1204] width 26 height 26
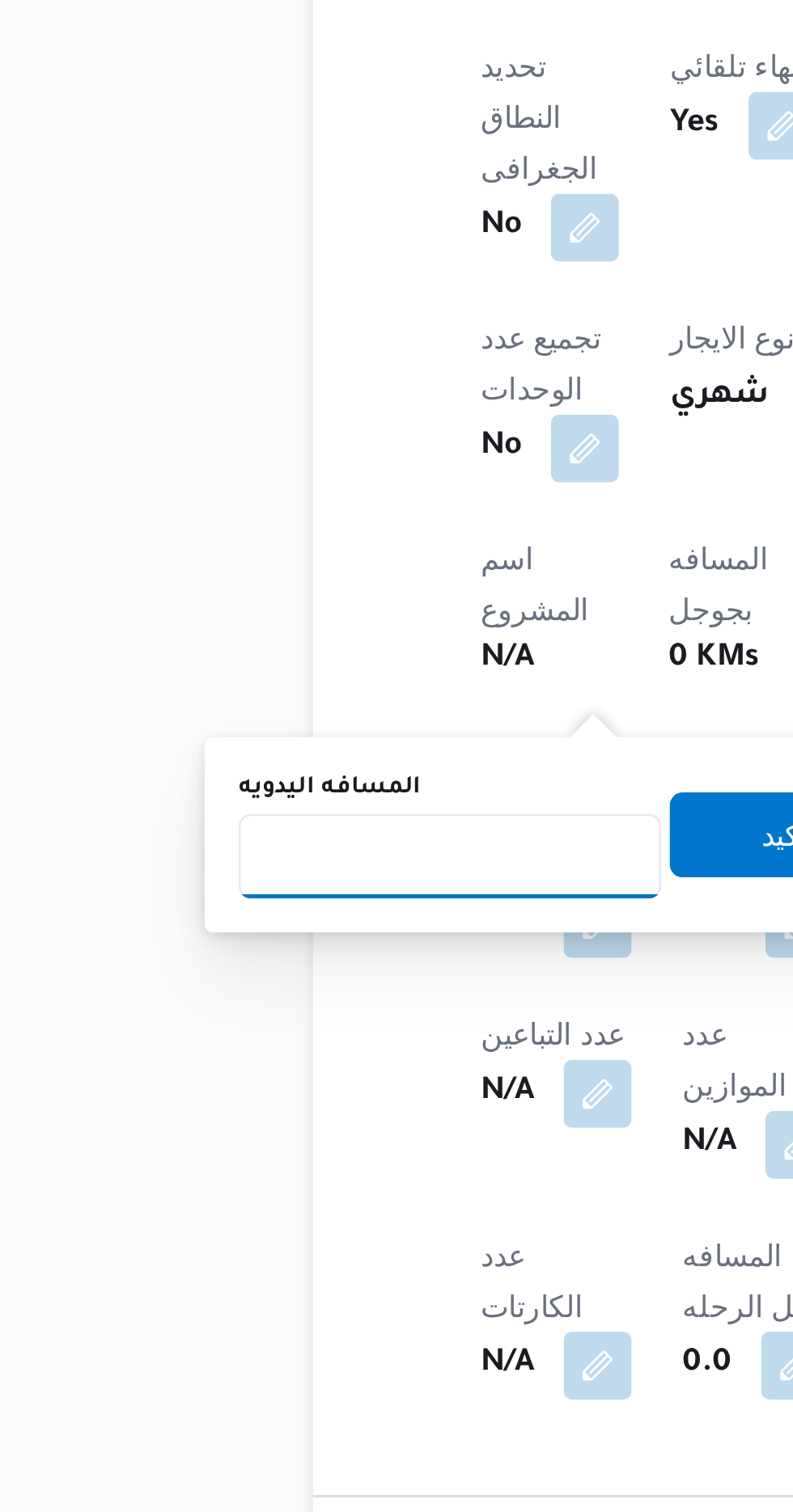
click at [284, 1172] on input "المسافه اليدويه" at bounding box center [262, 1179] width 161 height 32
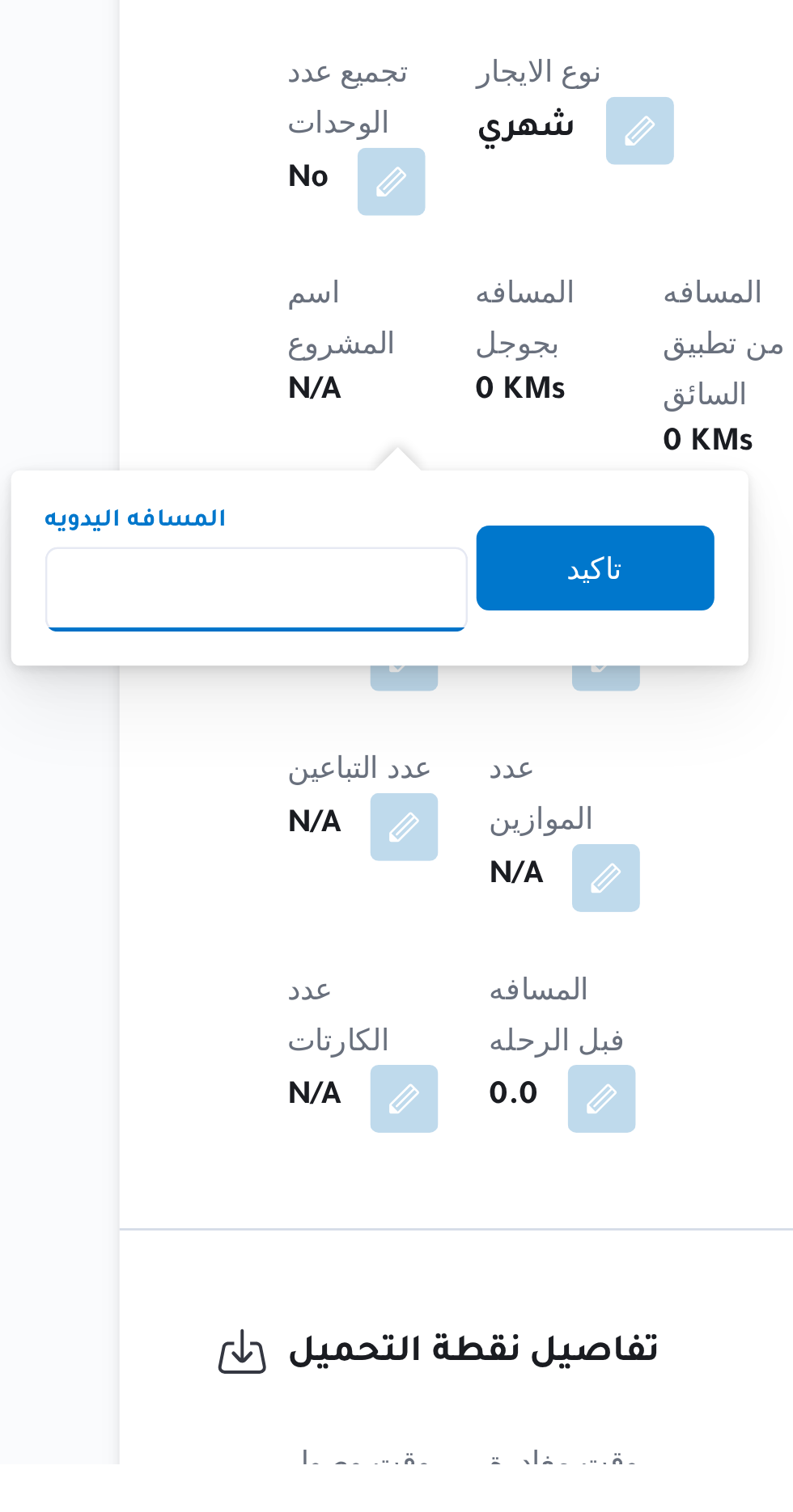
click at [289, 1181] on input "المسافه اليدويه" at bounding box center [262, 1179] width 161 height 32
type input "120"
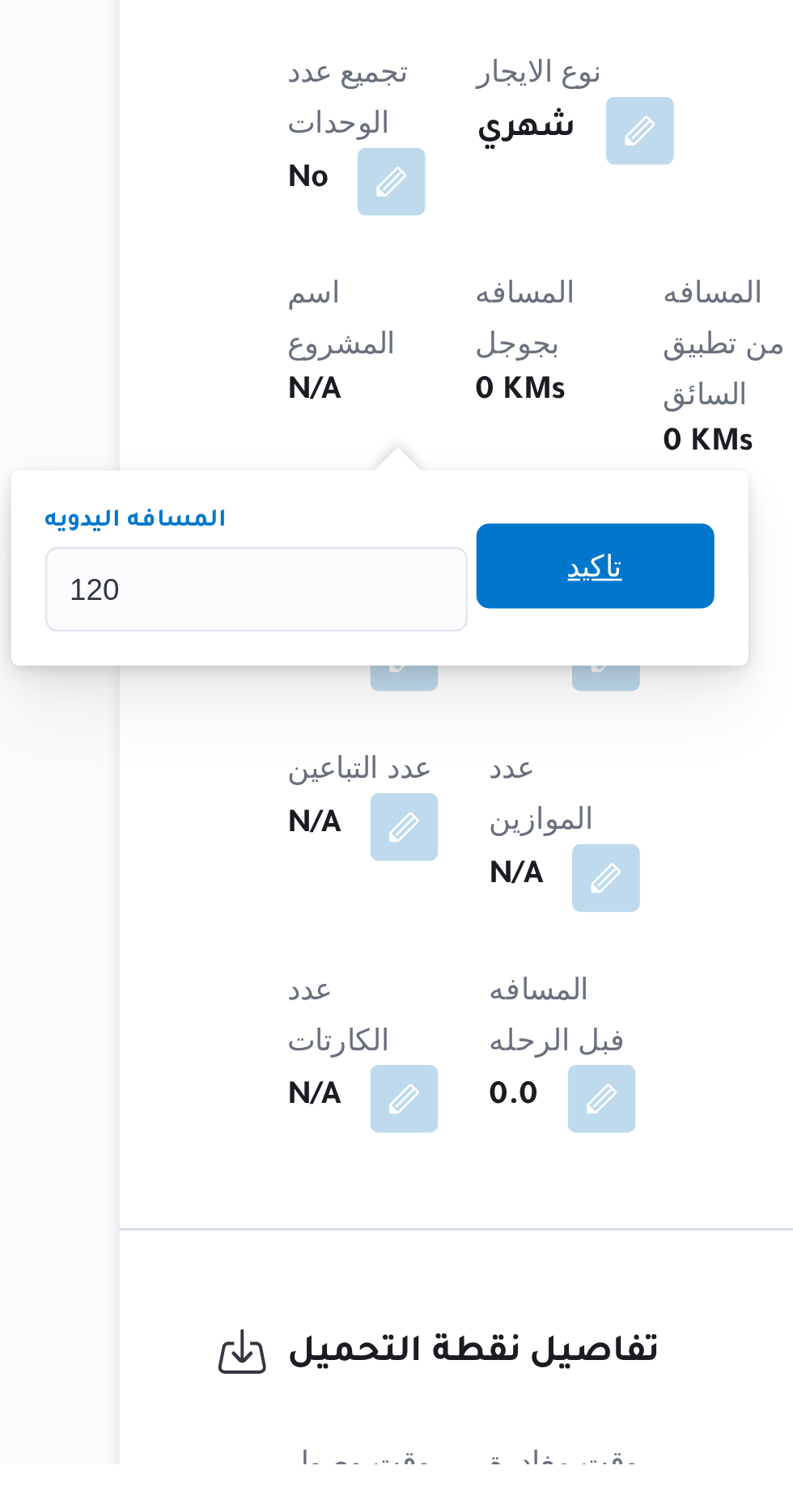
click at [402, 1179] on span "تاكيد" at bounding box center [391, 1170] width 21 height 20
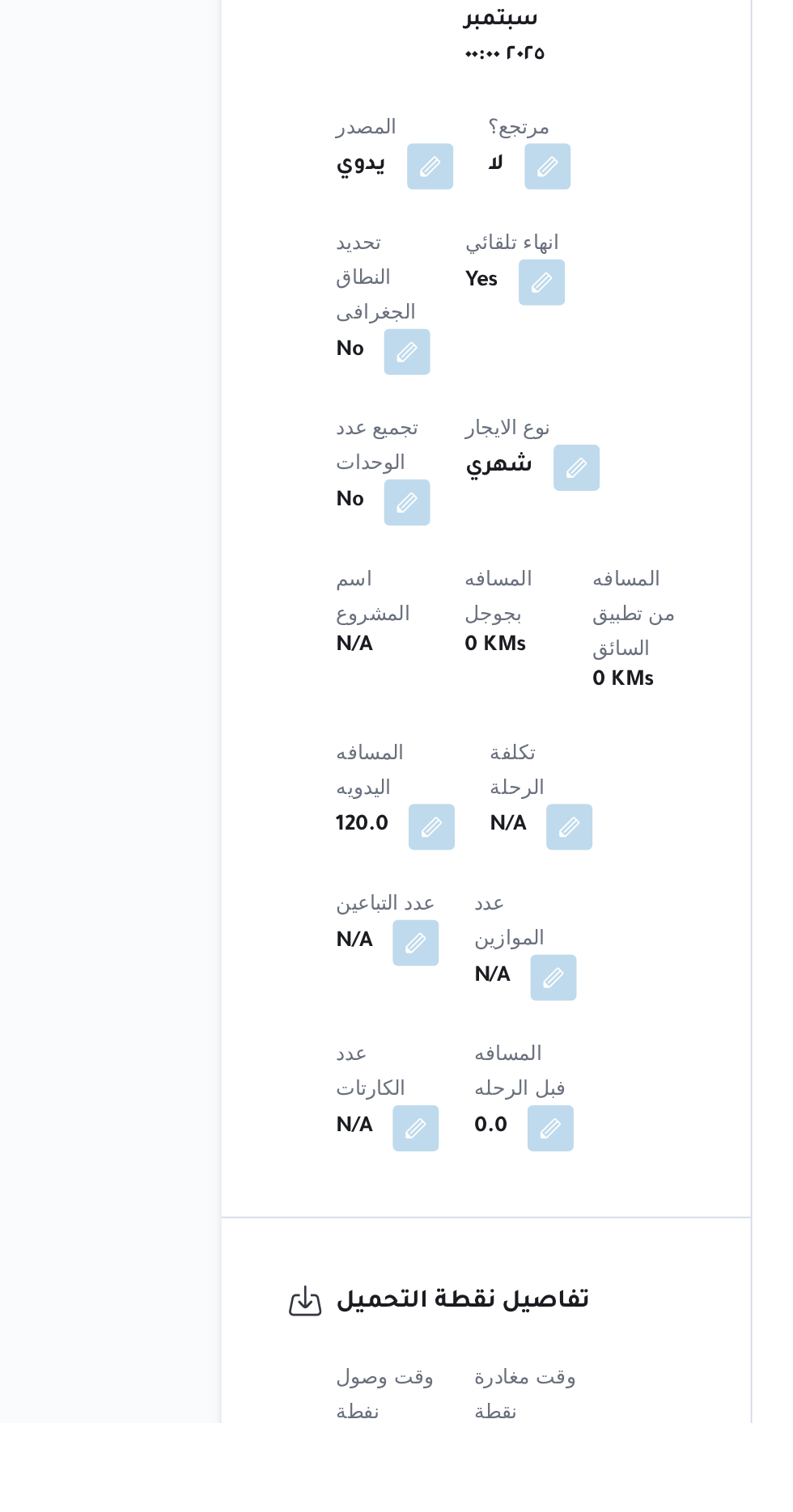
scroll to position [368, 0]
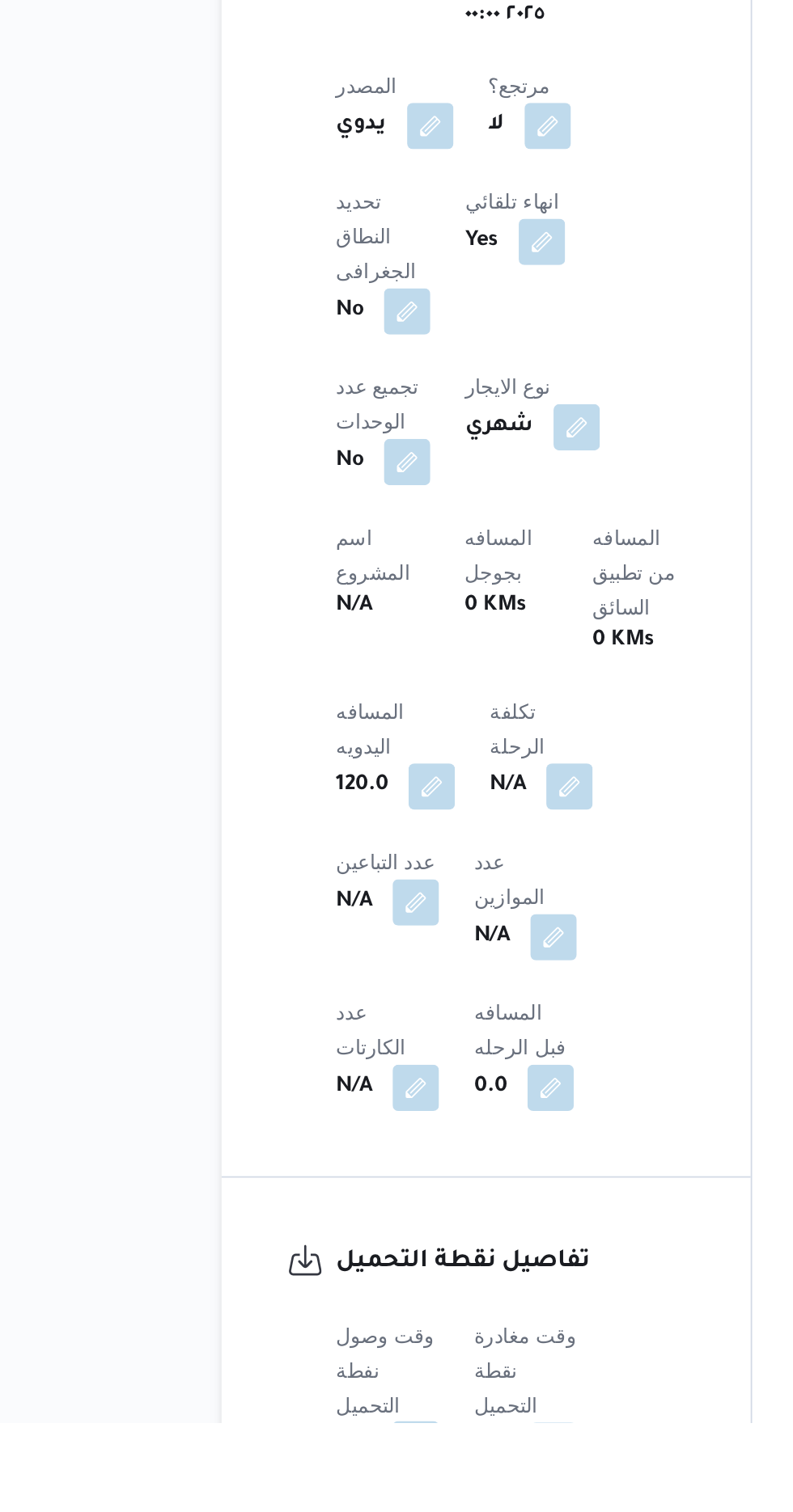
click at [319, 1511] on button "button" at bounding box center [319, 1524] width 26 height 26
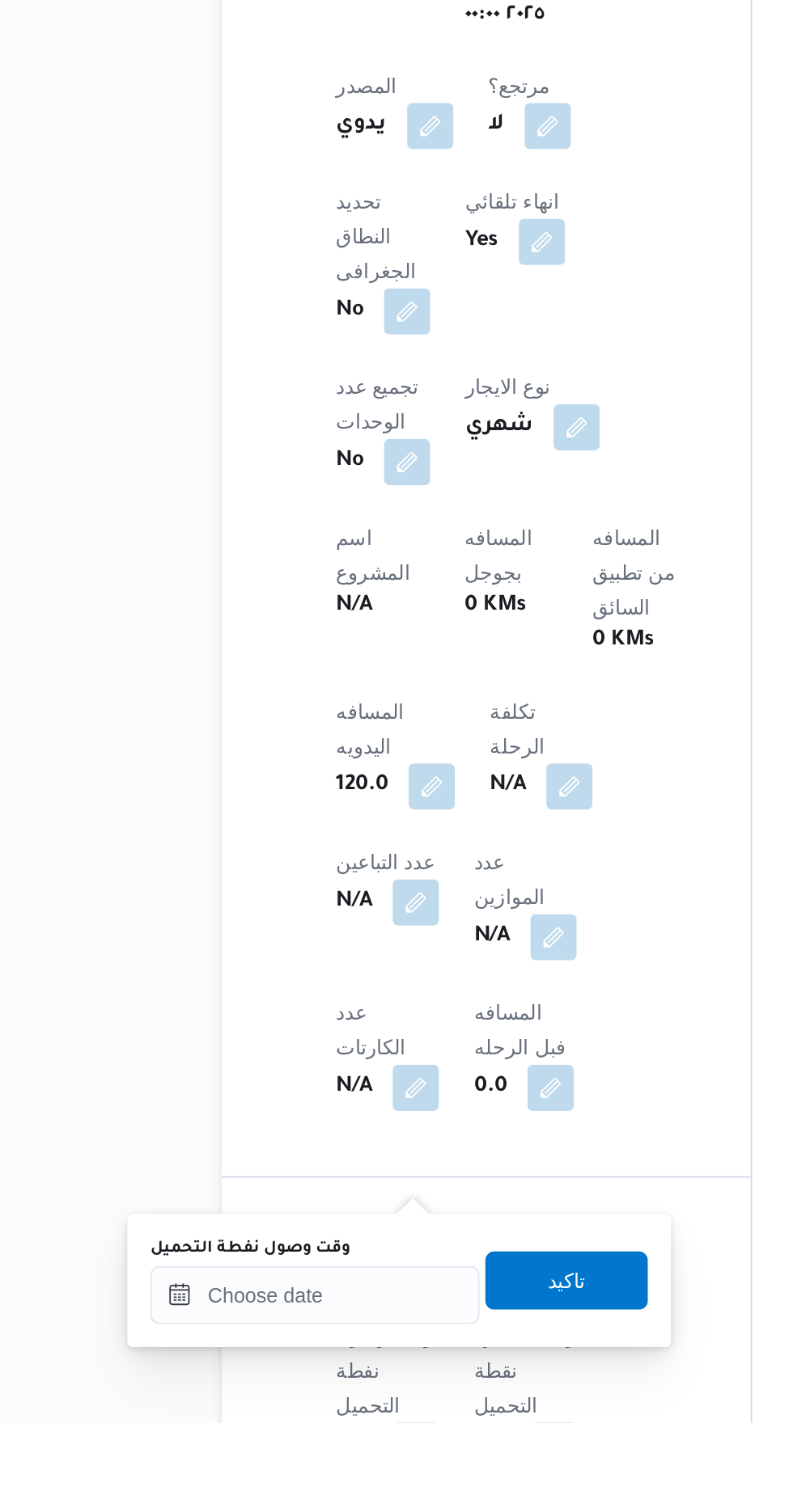
click at [269, 1414] on label "وقت وصول نفطة التحميل" at bounding box center [226, 1415] width 112 height 13
click at [269, 1425] on input "وقت وصول نفطة التحميل" at bounding box center [262, 1441] width 184 height 32
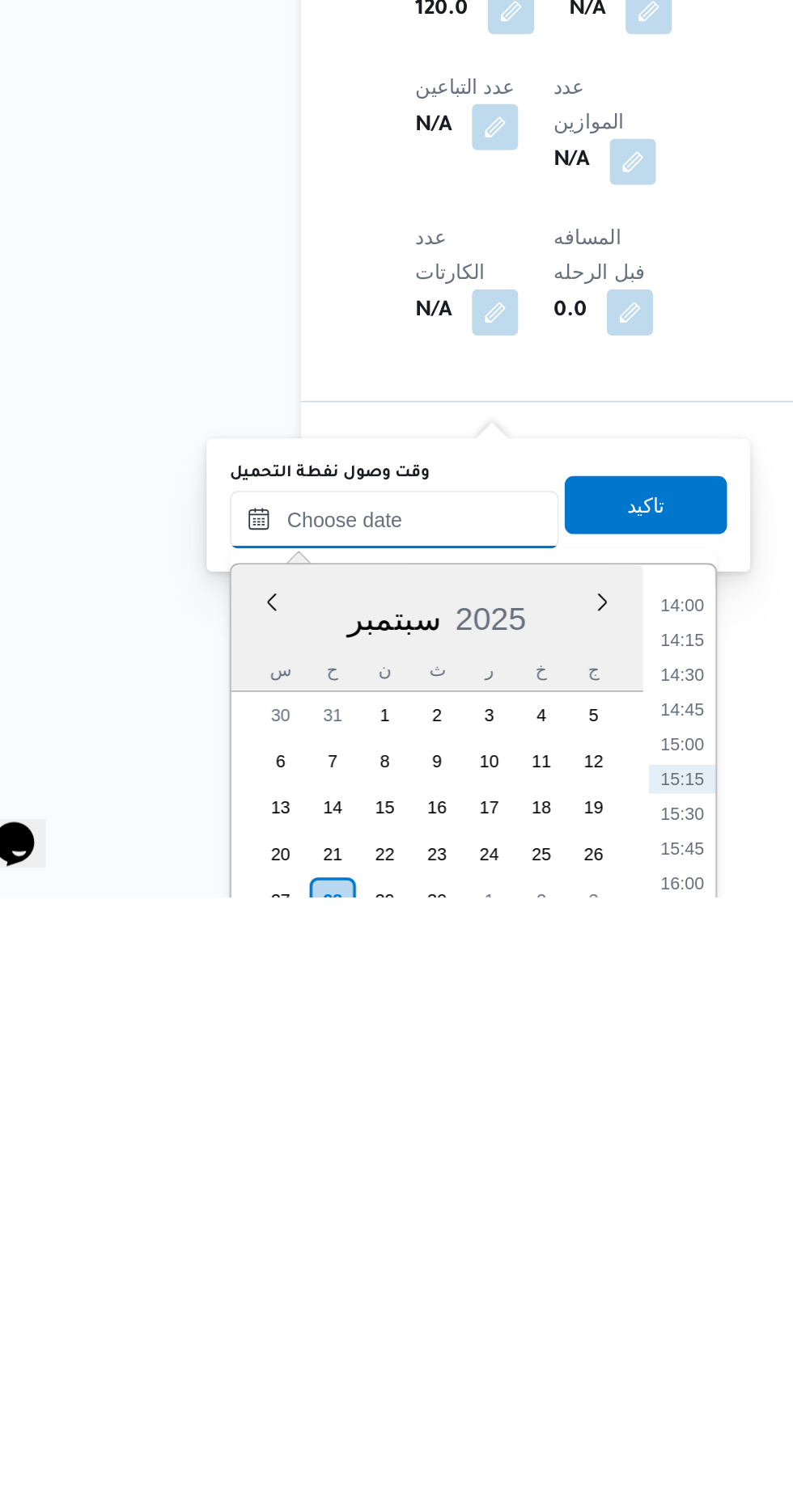
scroll to position [547, 0]
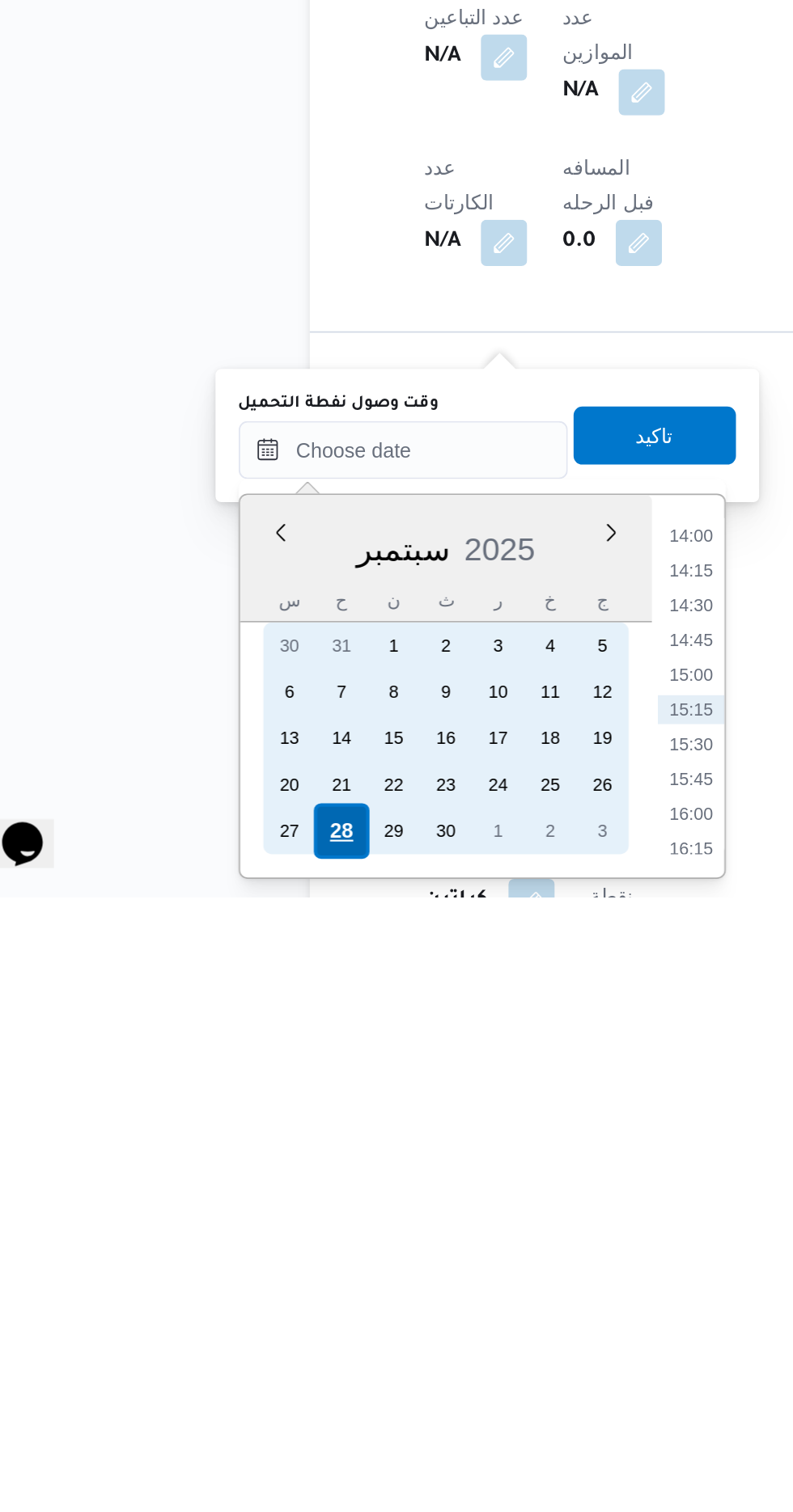
click at [221, 1473] on div "28" at bounding box center [227, 1475] width 31 height 31
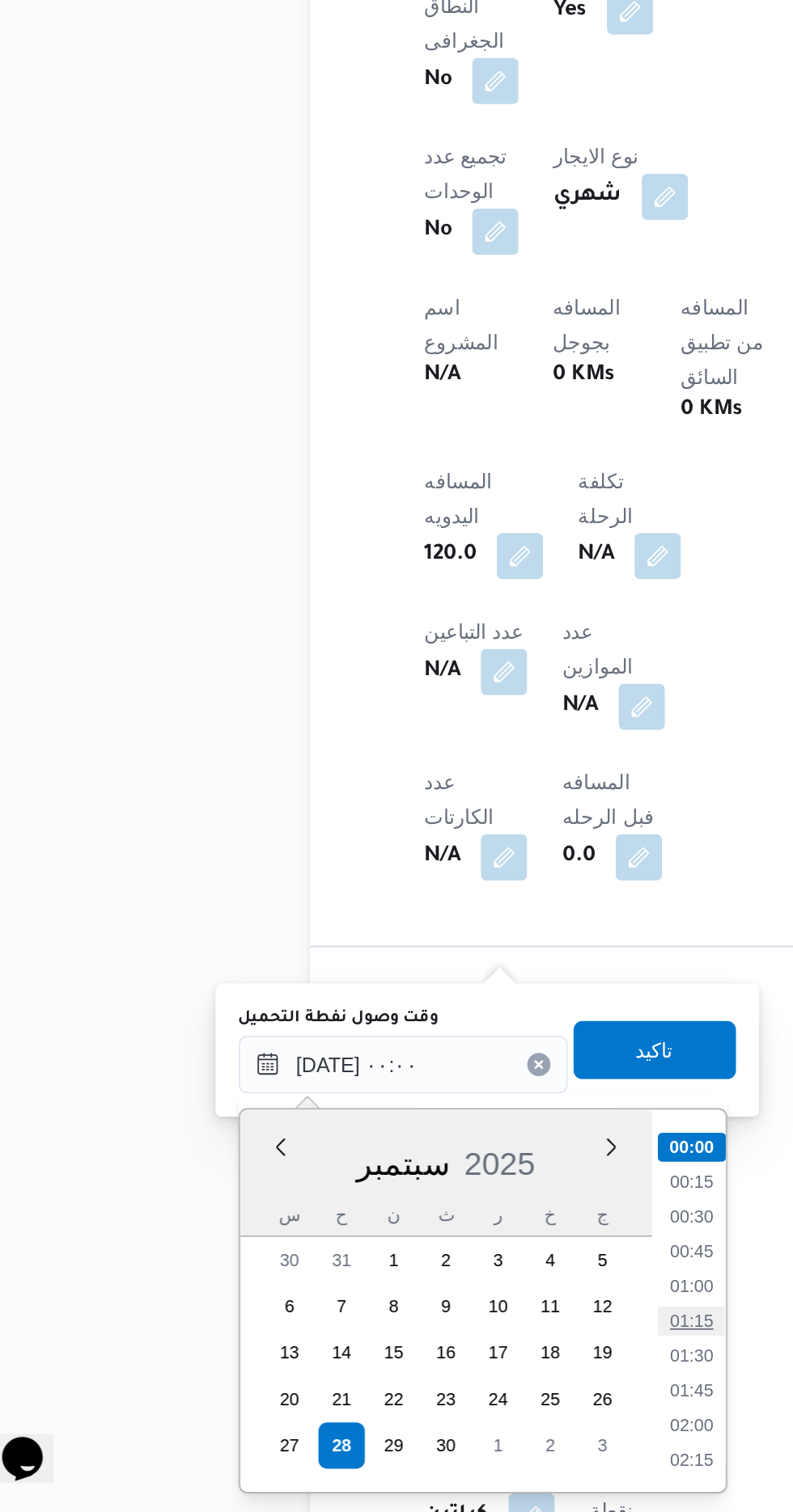
click at [428, 1399] on li "01:15" at bounding box center [423, 1405] width 37 height 16
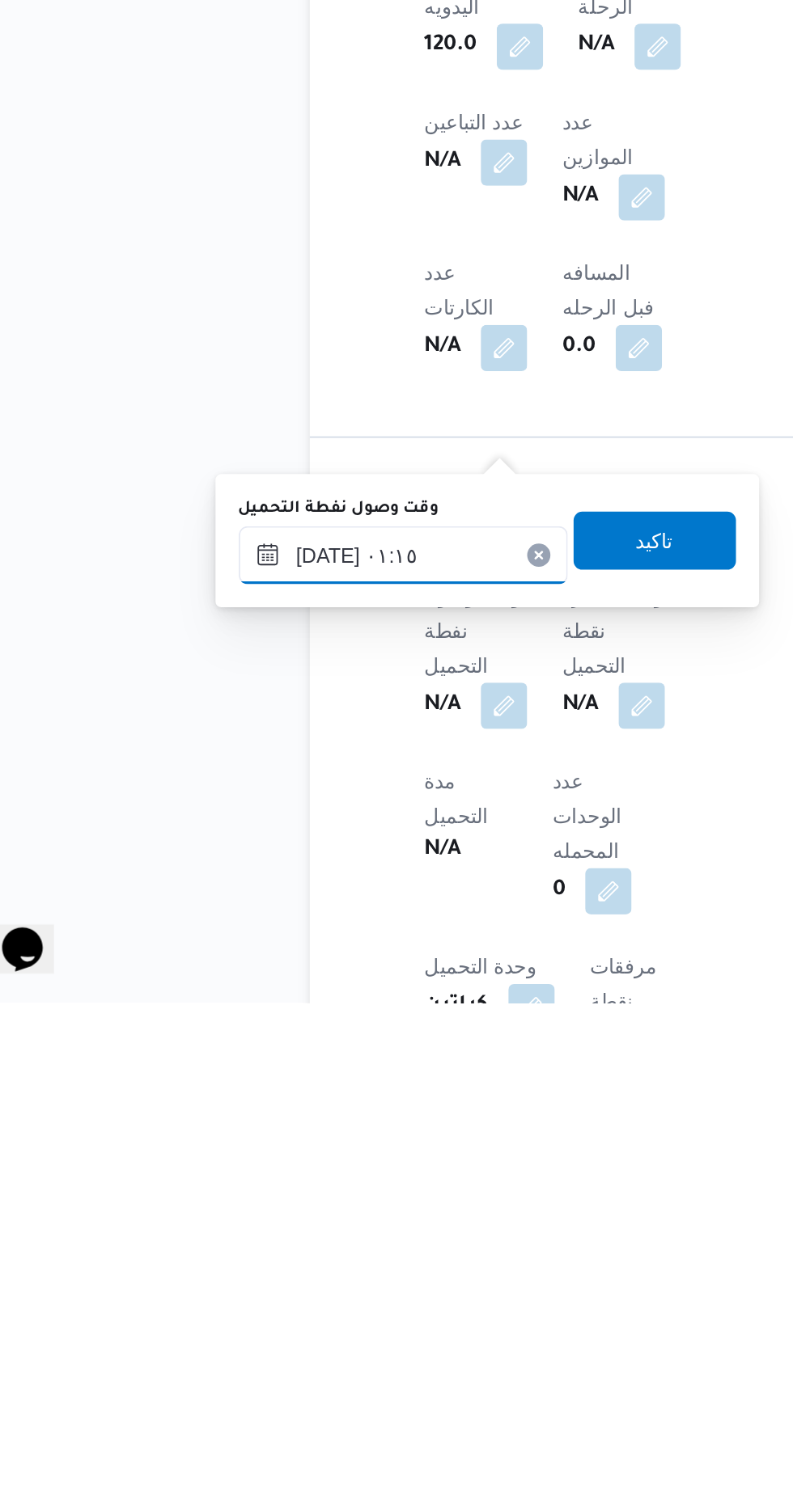
scroll to position [573, 0]
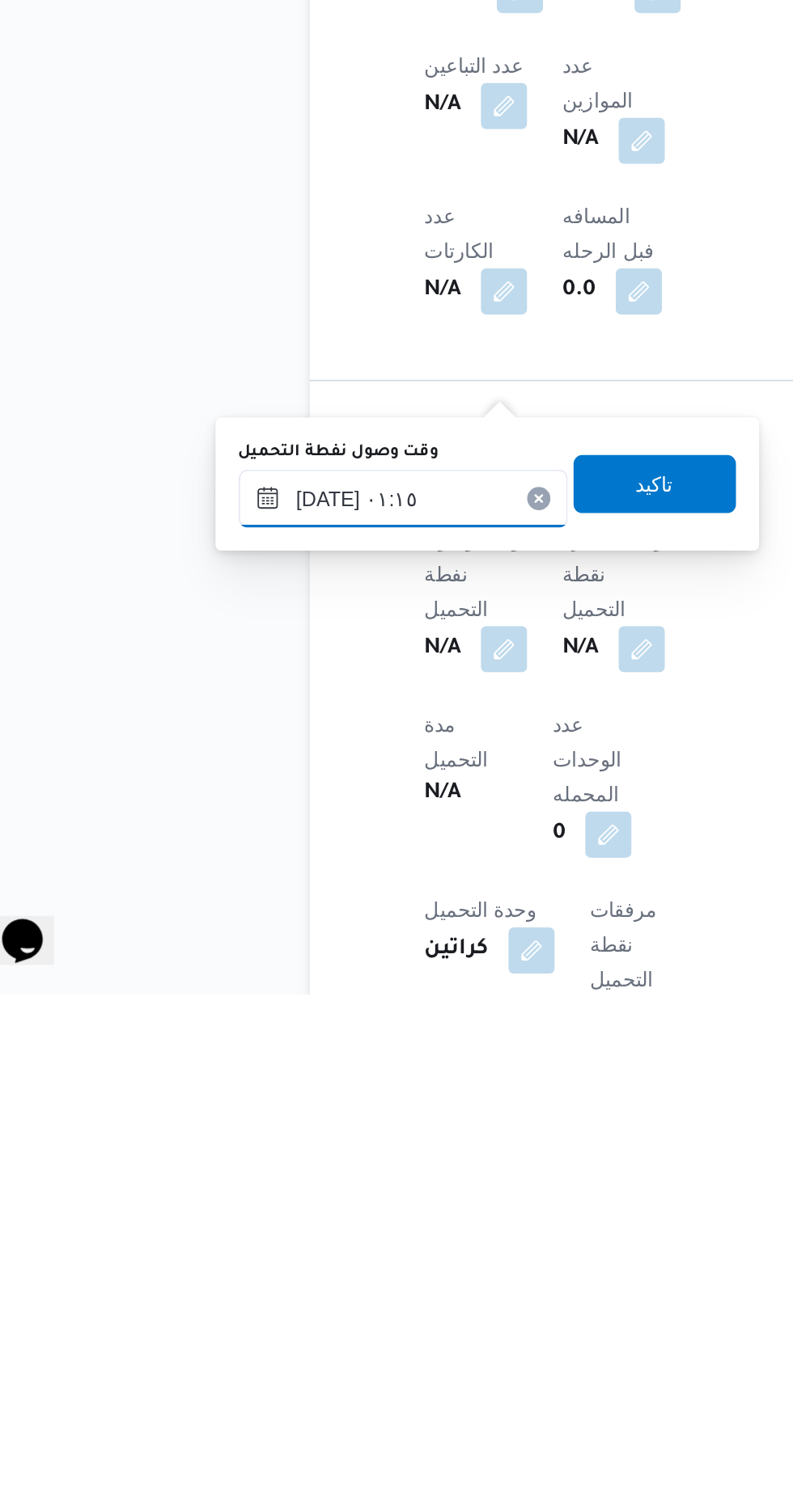
click at [296, 1240] on input "[DATE] ٠١:١٥" at bounding box center [262, 1235] width 184 height 32
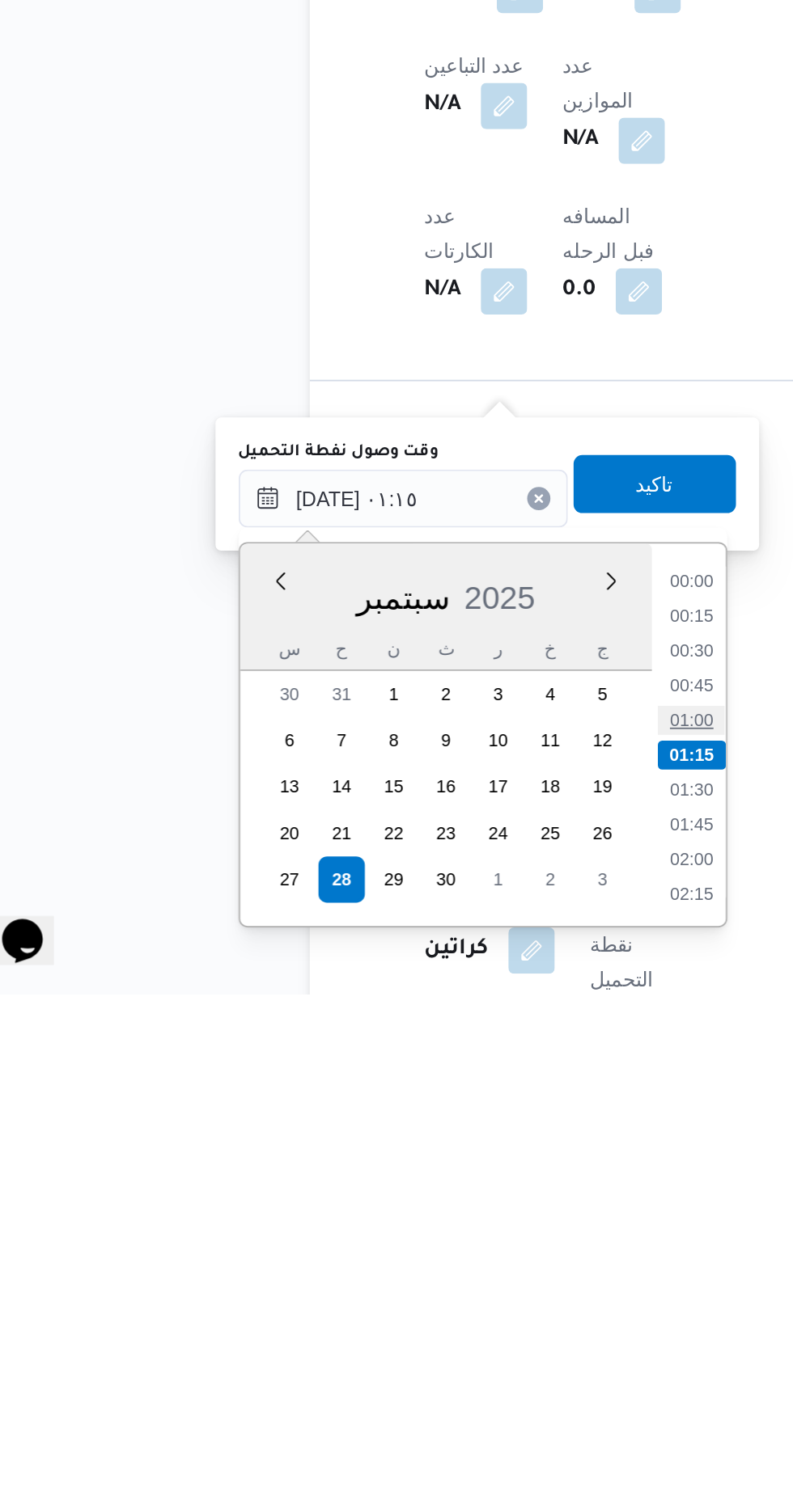
click at [419, 1361] on li "01:00" at bounding box center [423, 1359] width 37 height 16
type input "[DATE] ٠١:٠٠"
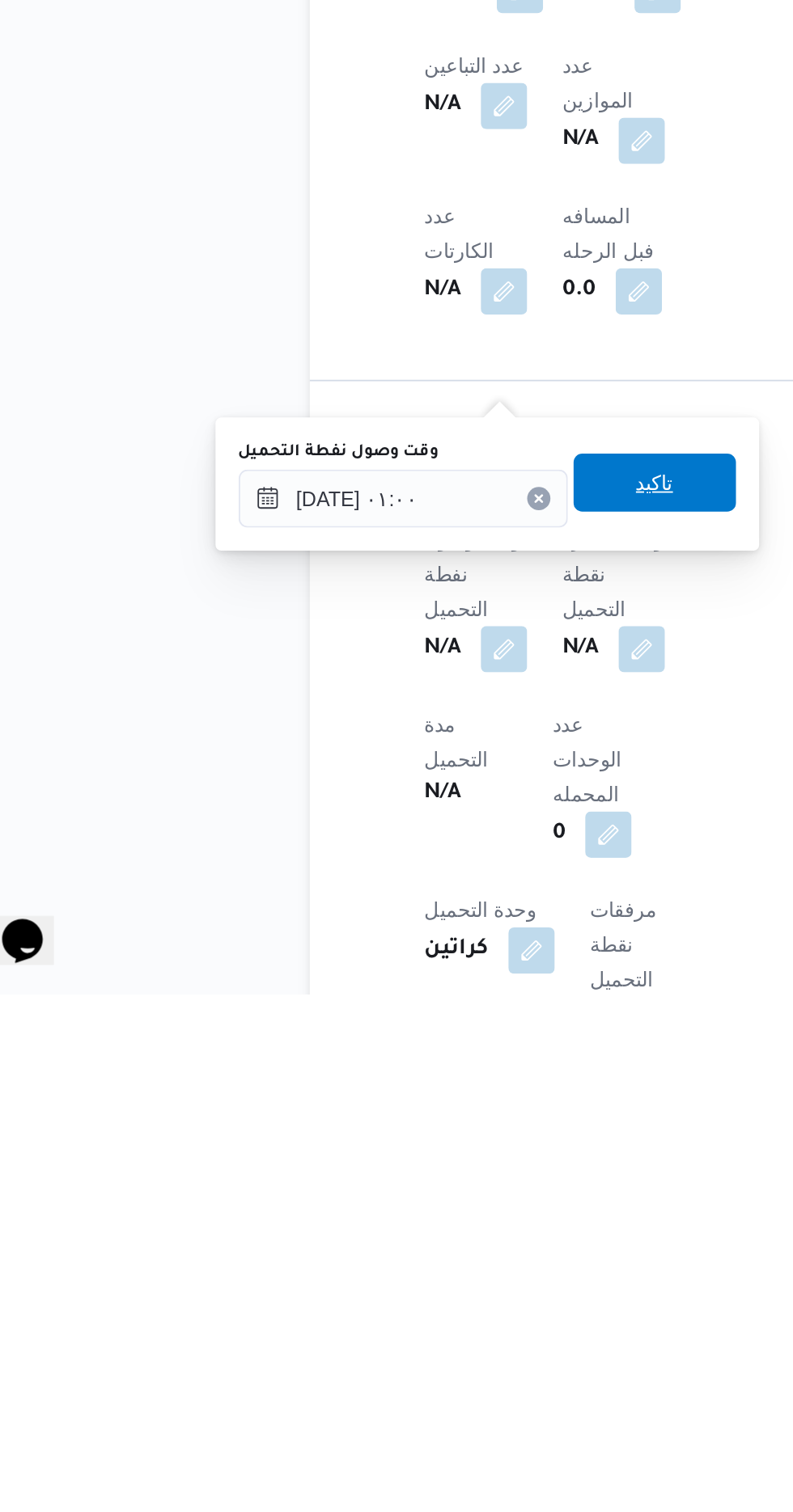
click at [412, 1234] on span "تاكيد" at bounding box center [403, 1227] width 21 height 20
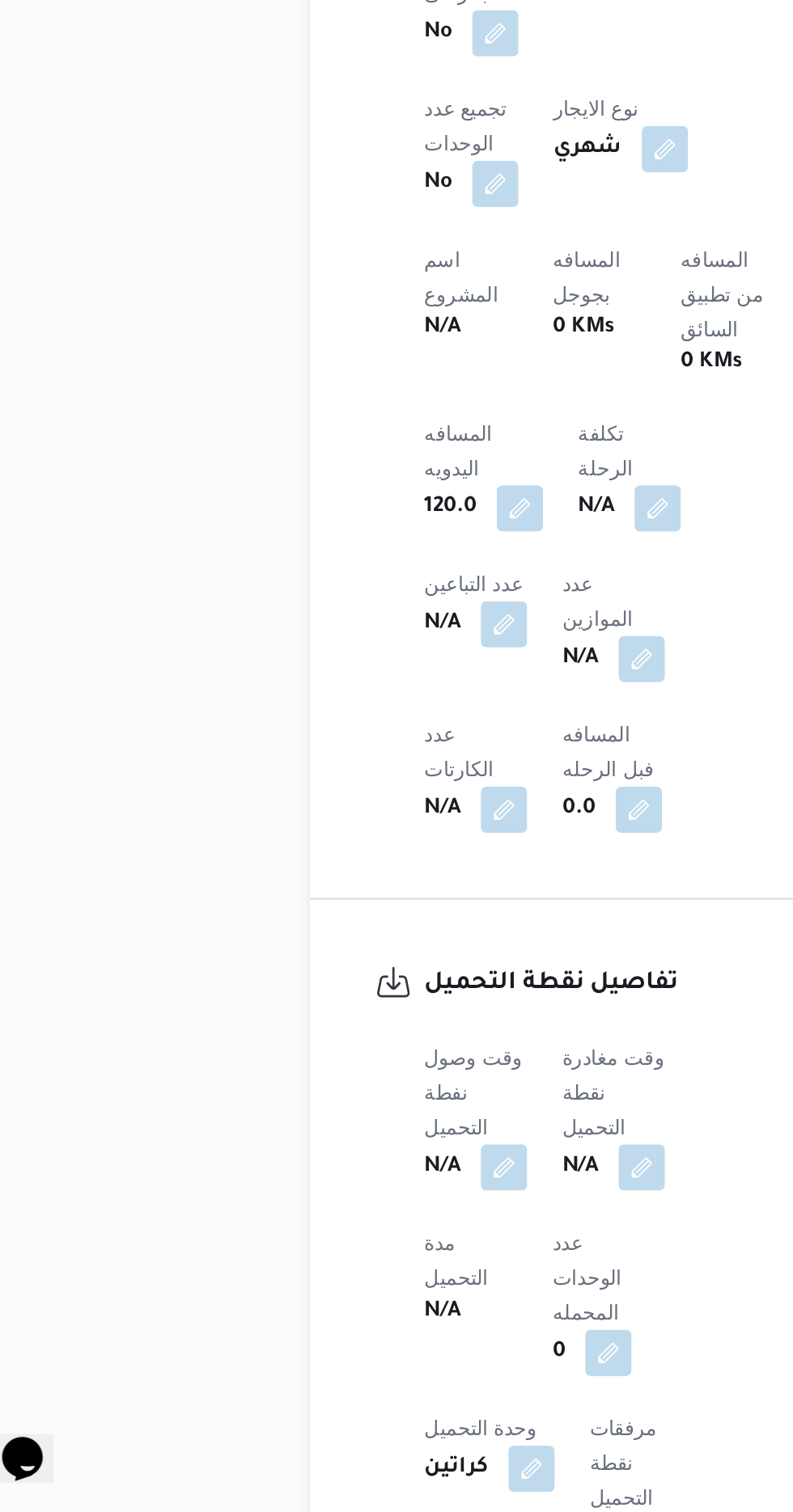
click at [407, 1307] on span at bounding box center [392, 1320] width 34 height 26
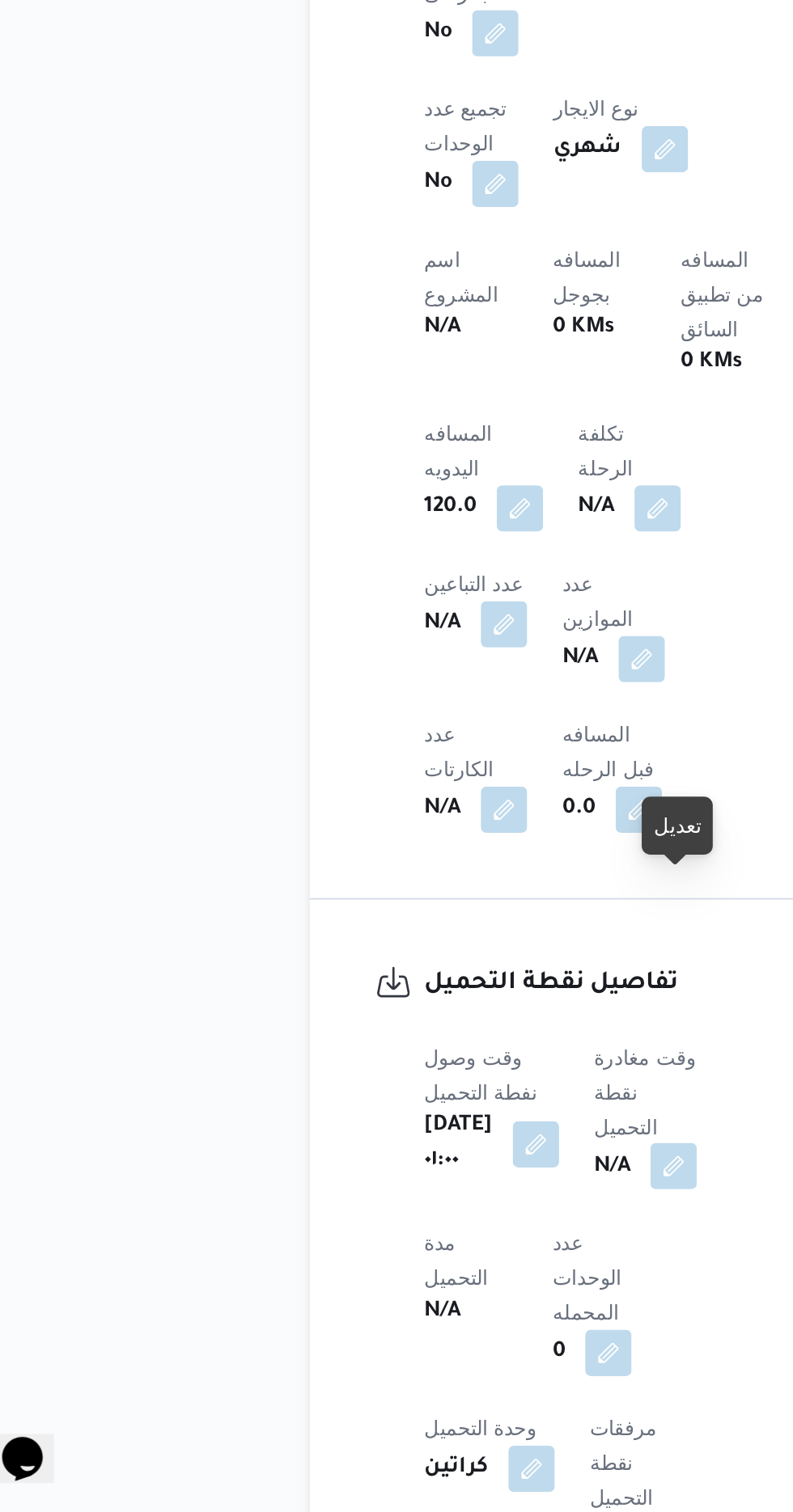
click at [423, 1306] on button "button" at bounding box center [413, 1319] width 26 height 26
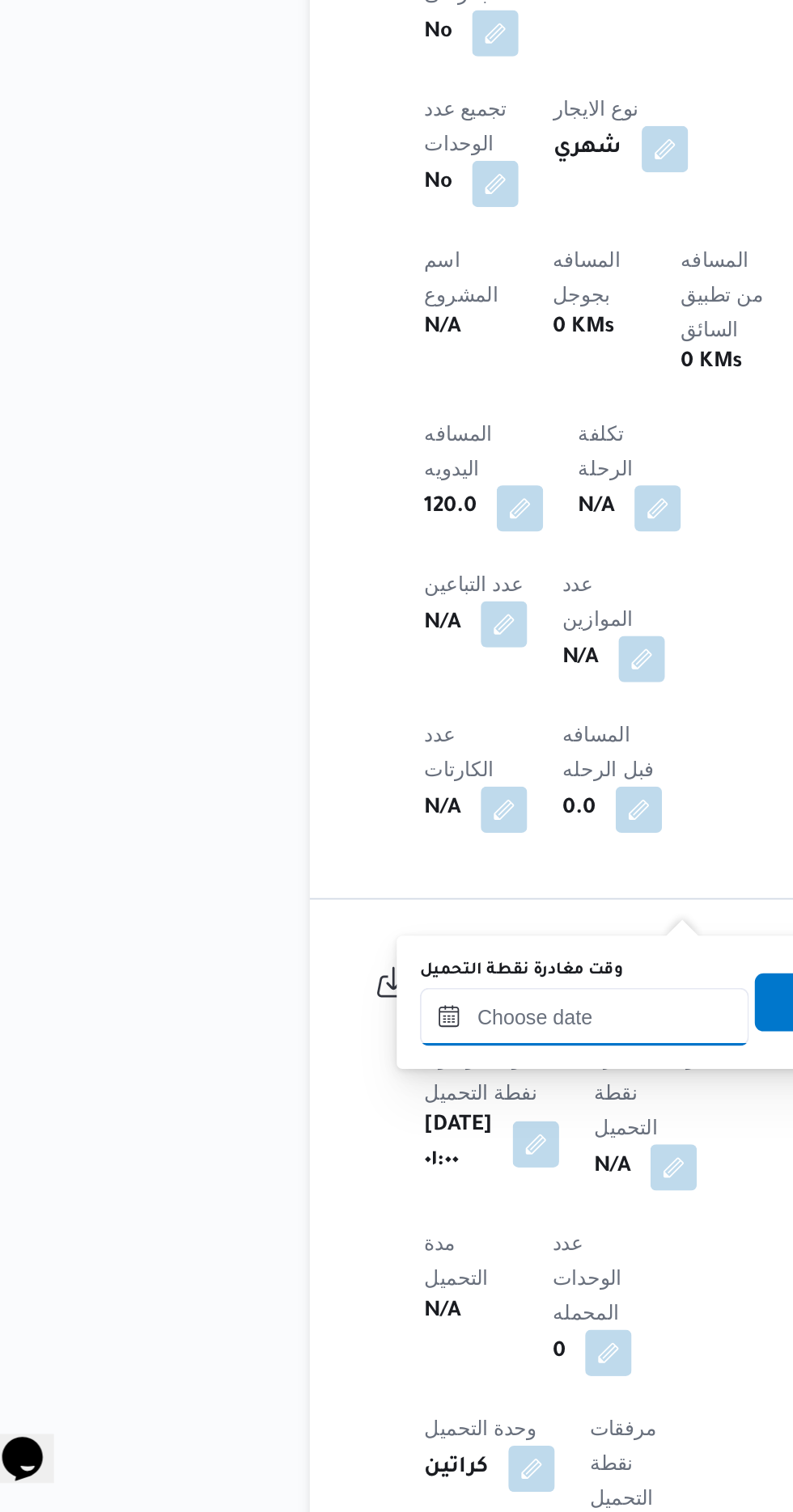
click at [382, 1232] on input "وقت مغادرة نقطة التحميل" at bounding box center [364, 1235] width 184 height 32
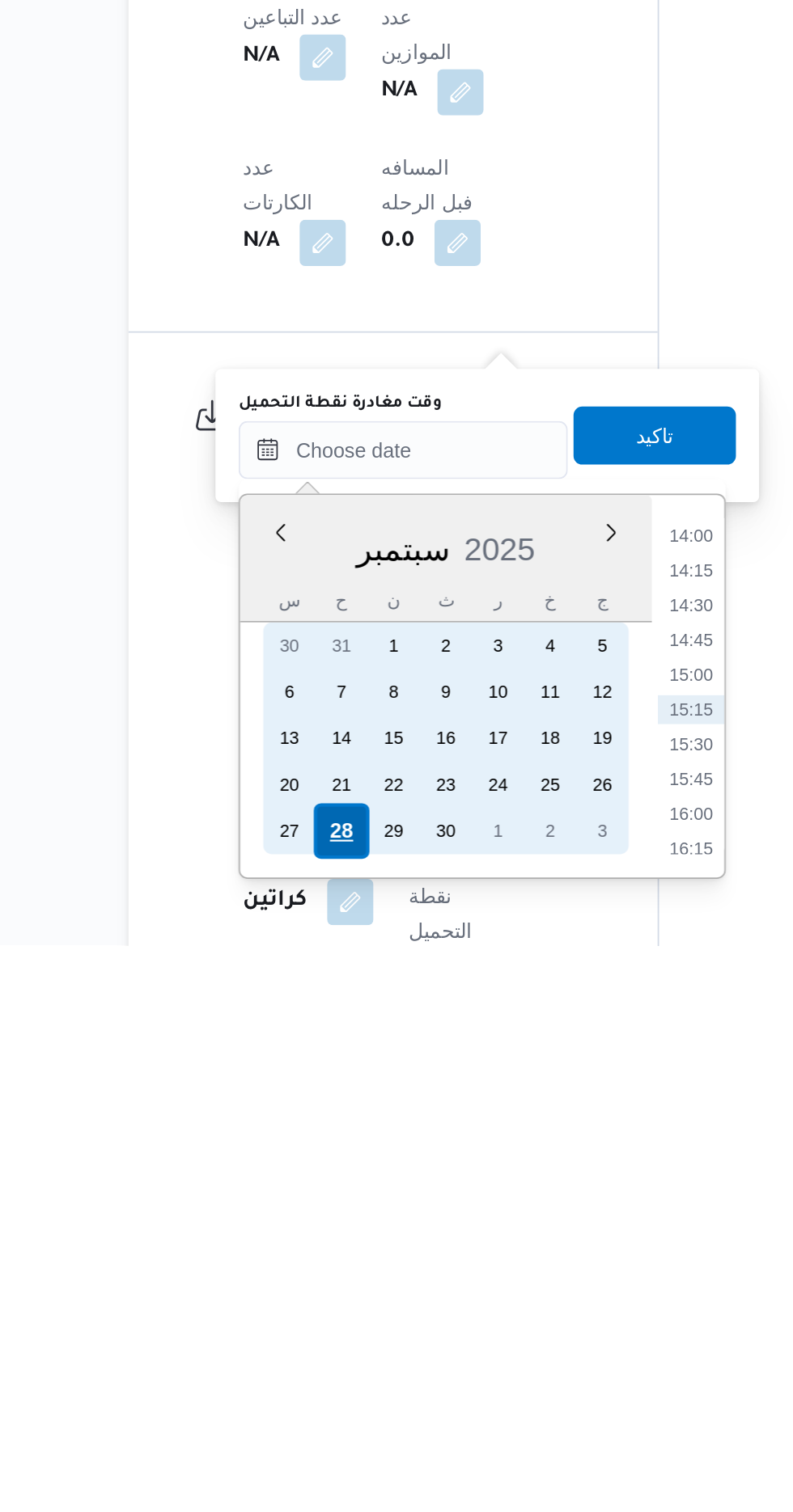
click at [333, 1445] on div "28" at bounding box center [329, 1448] width 31 height 31
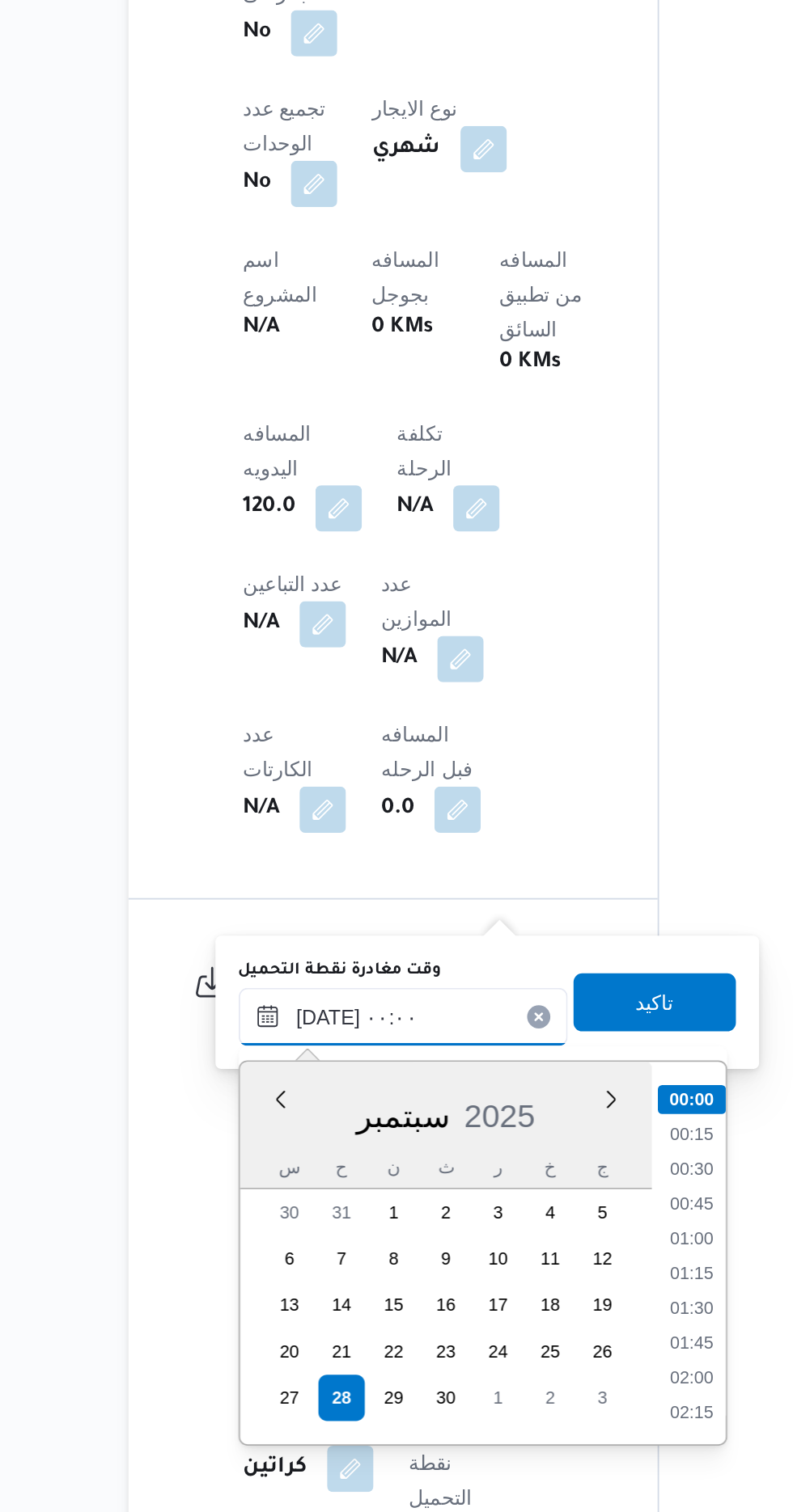
click at [277, 1242] on input "[DATE] ٠٠:٠٠" at bounding box center [364, 1235] width 184 height 32
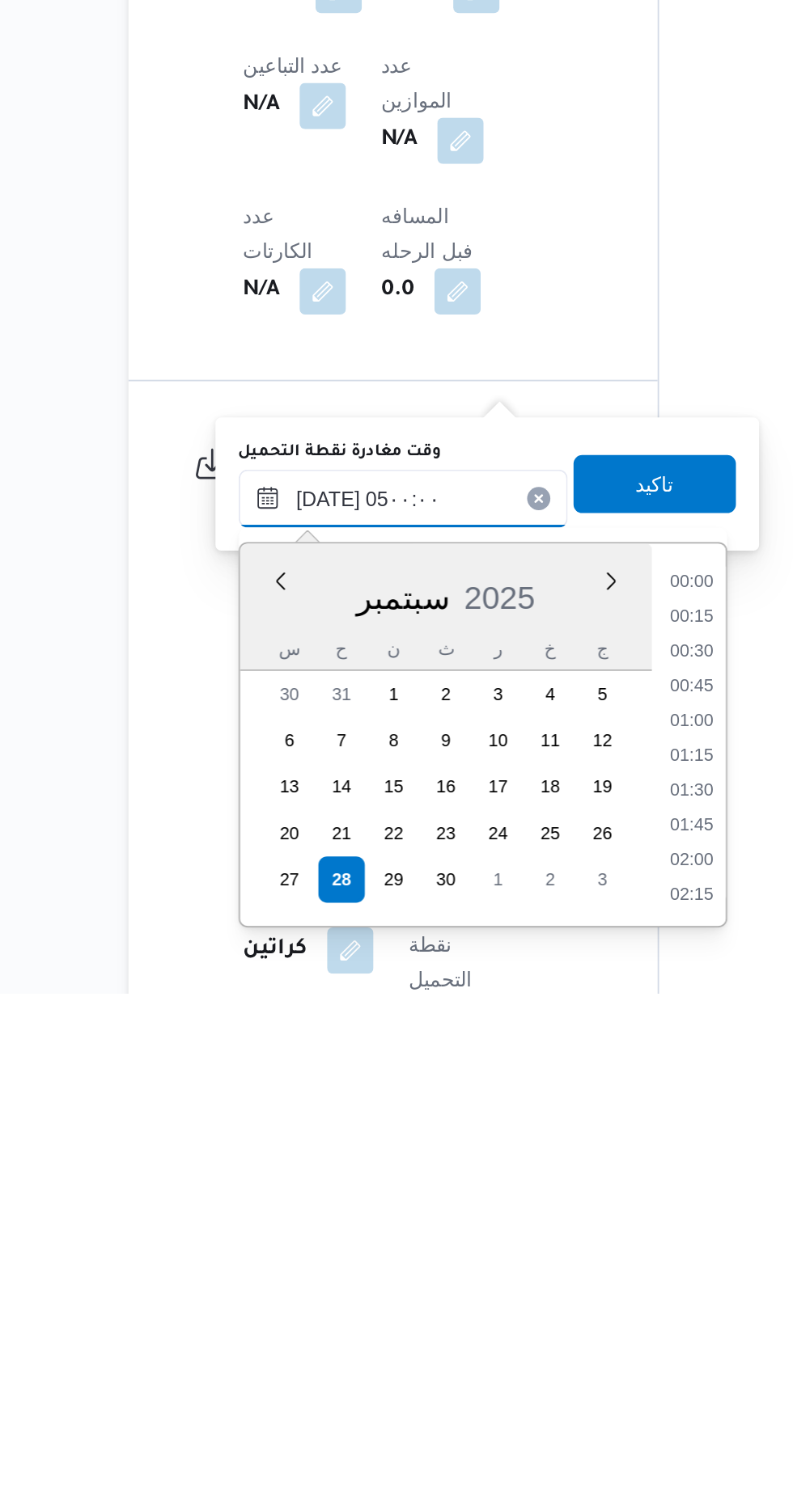
scroll to position [218, 0]
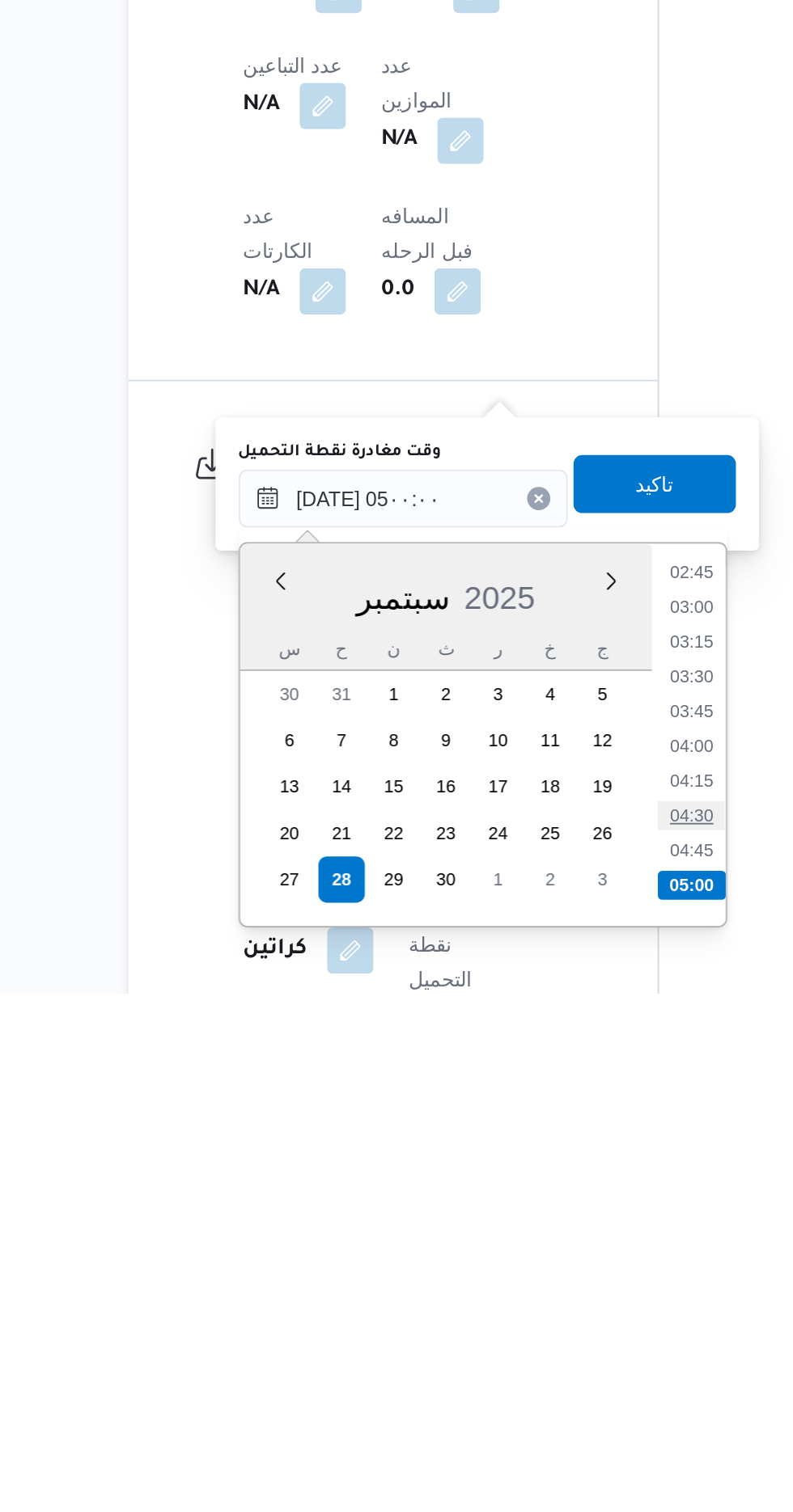
click at [523, 1406] on li "04:30" at bounding box center [525, 1412] width 37 height 16
type input "[DATE] ٠٤:٣٠"
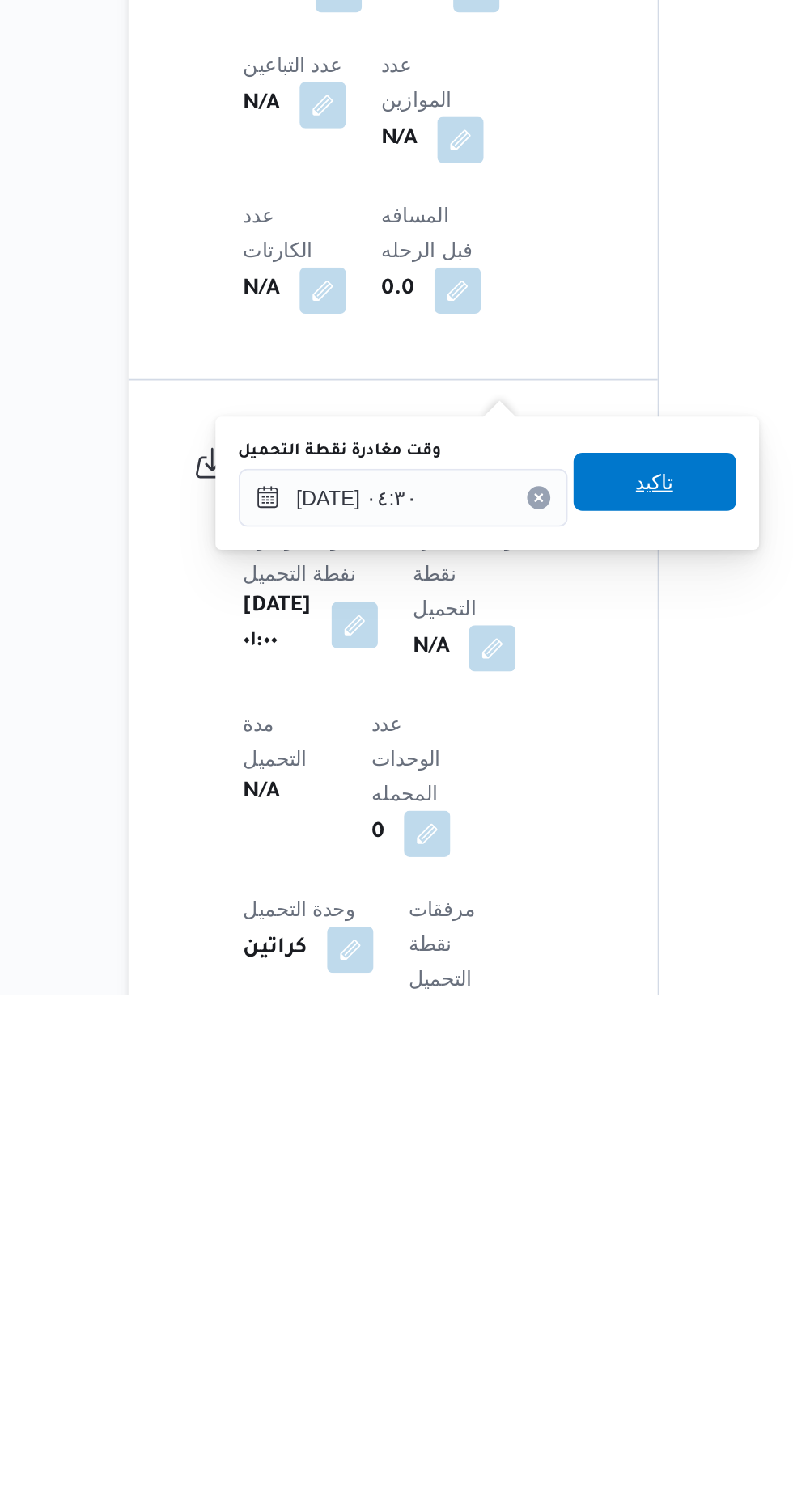
click at [514, 1224] on span "تاكيد" at bounding box center [503, 1226] width 21 height 20
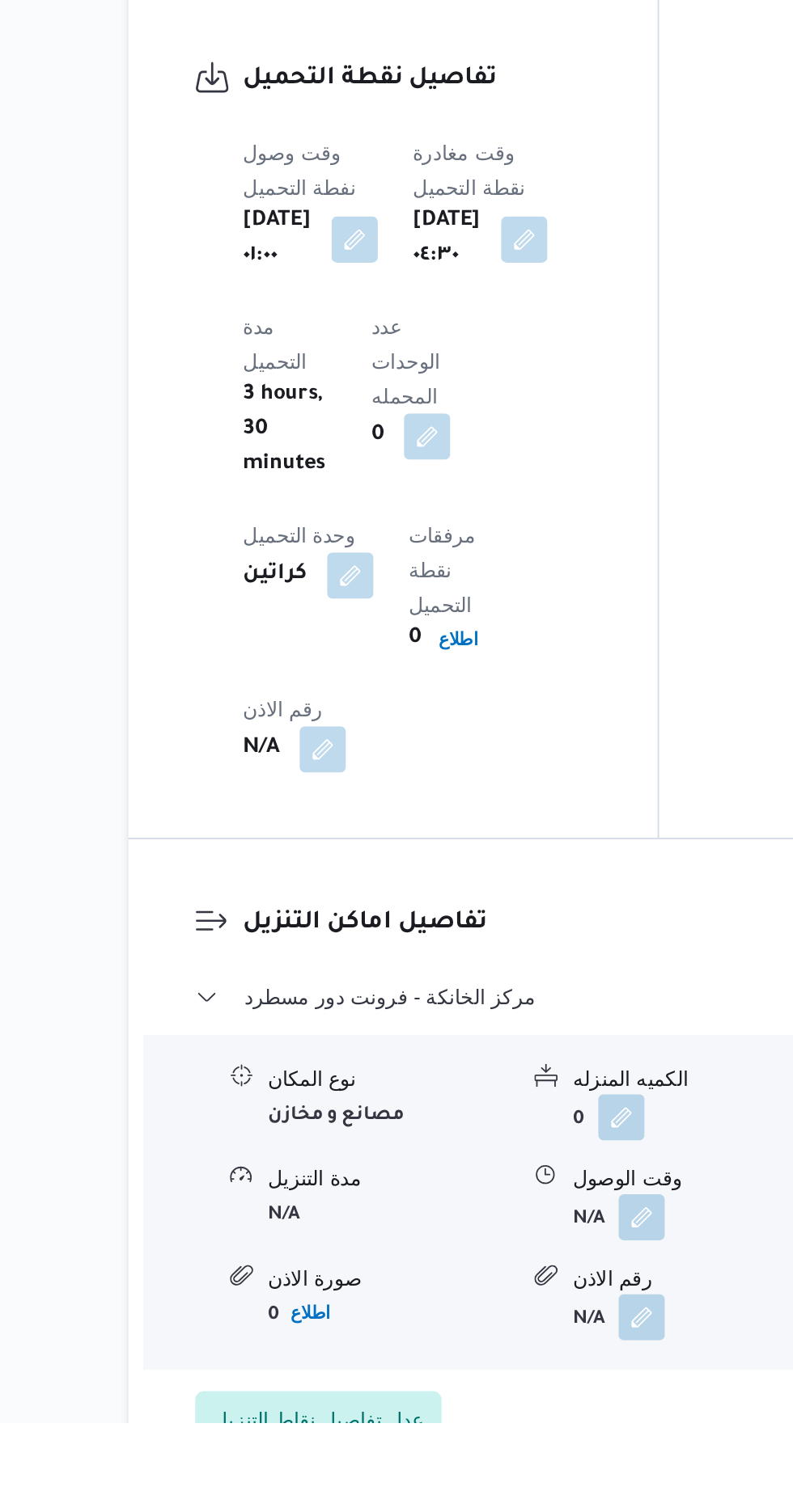
scroll to position [1040, 0]
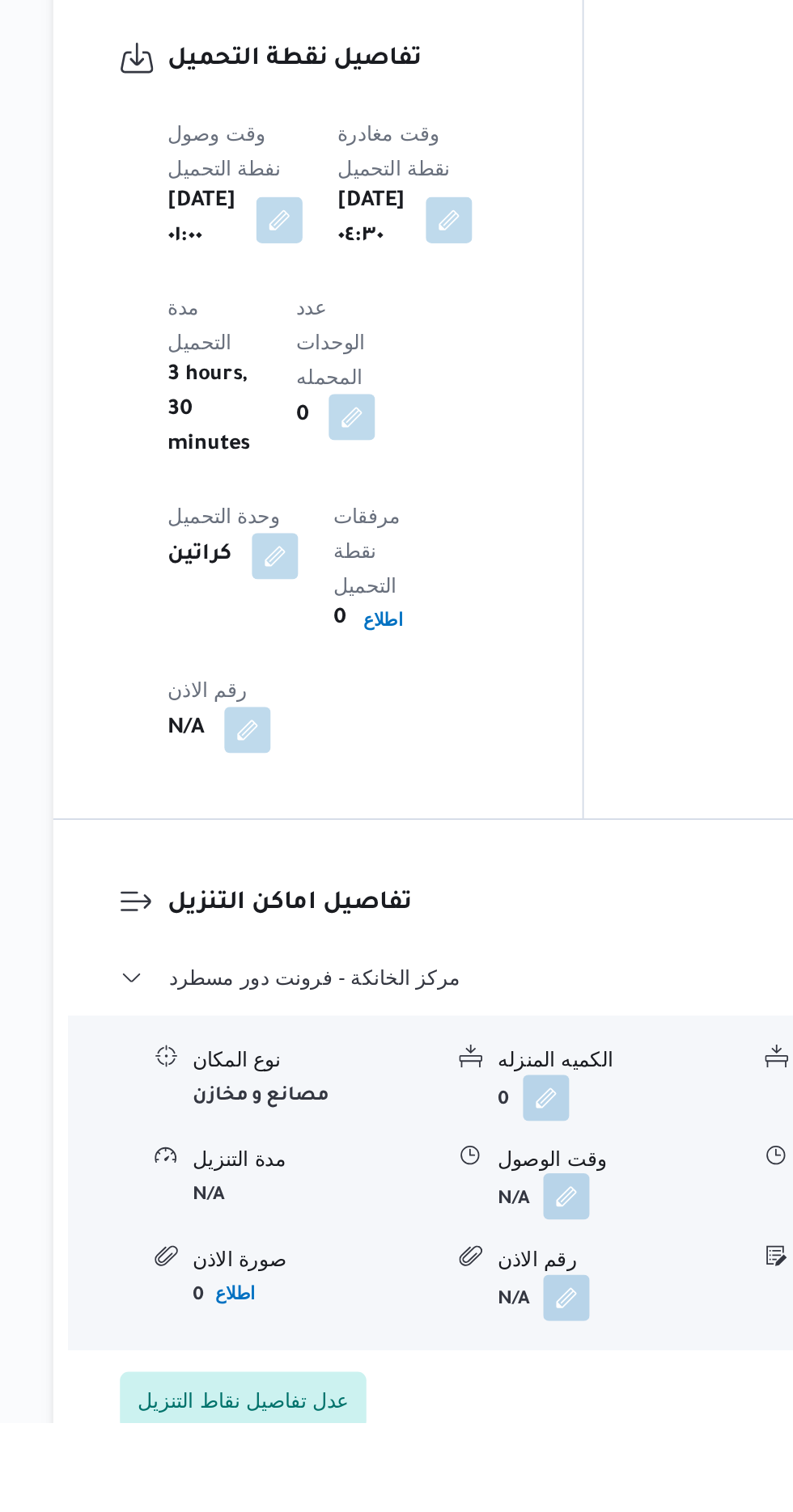
click at [497, 1373] on button "button" at bounding box center [497, 1386] width 26 height 26
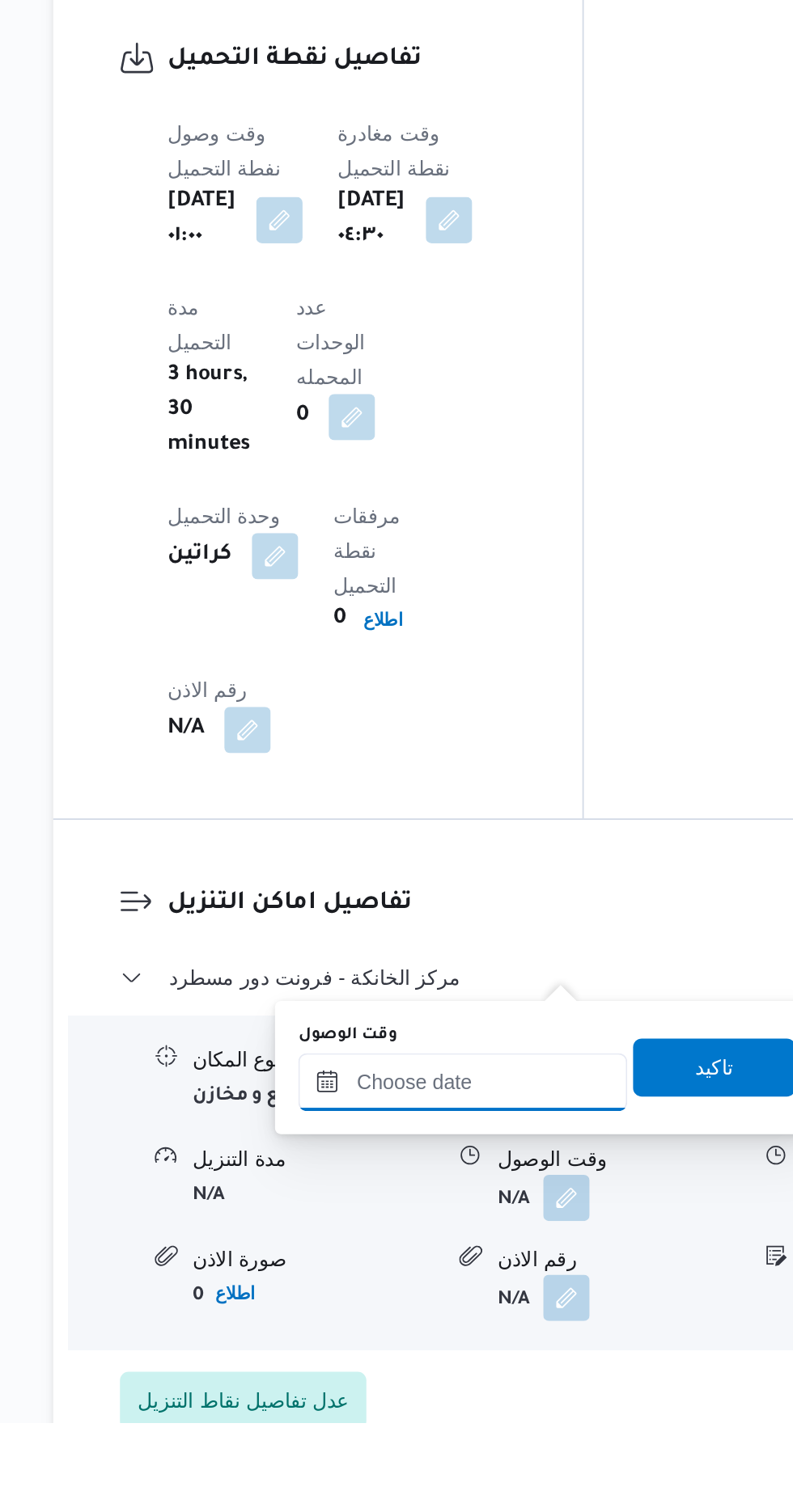
click at [455, 1318] on input "وقت الوصول" at bounding box center [440, 1322] width 184 height 32
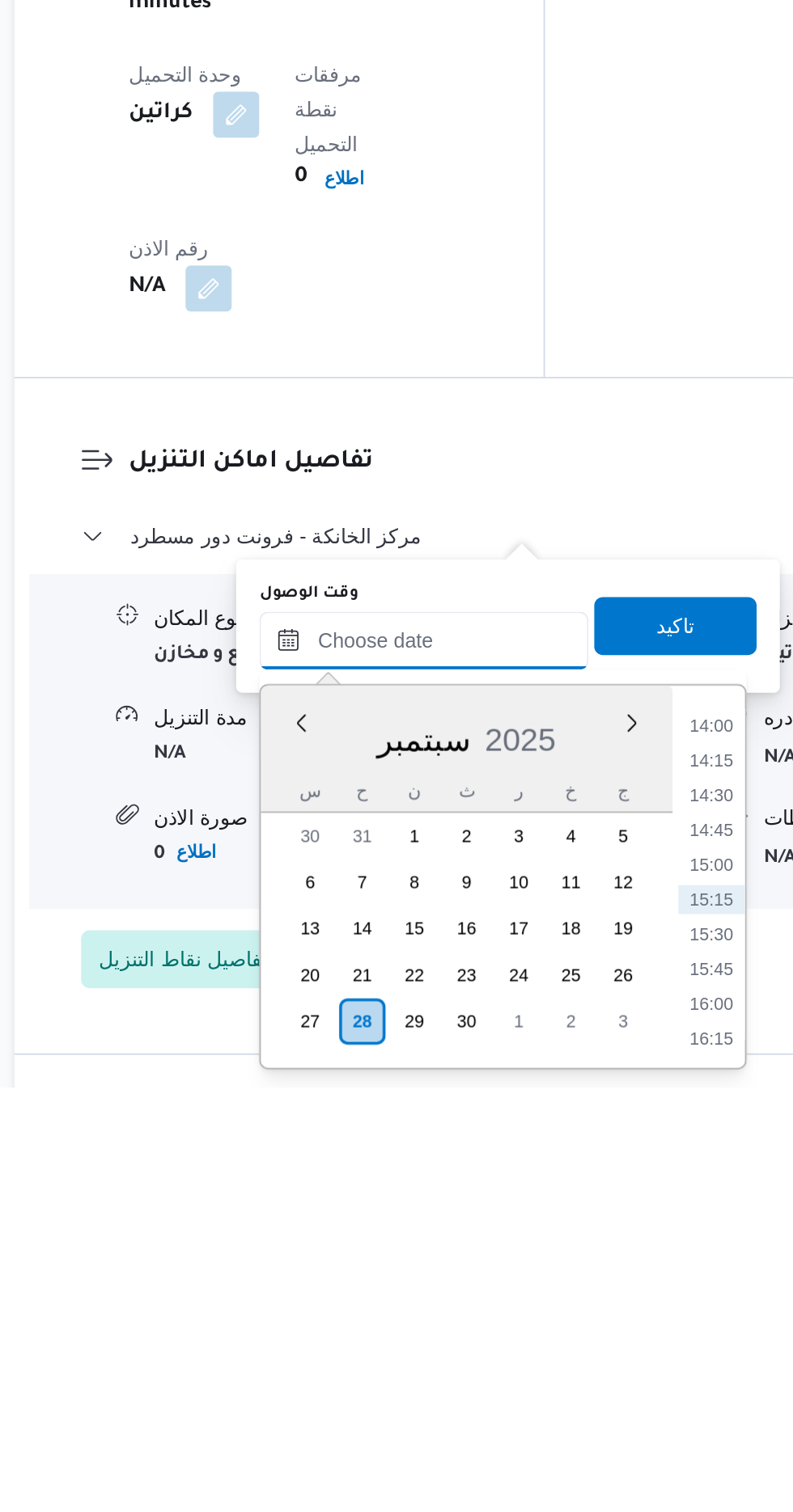
scroll to position [1099, 0]
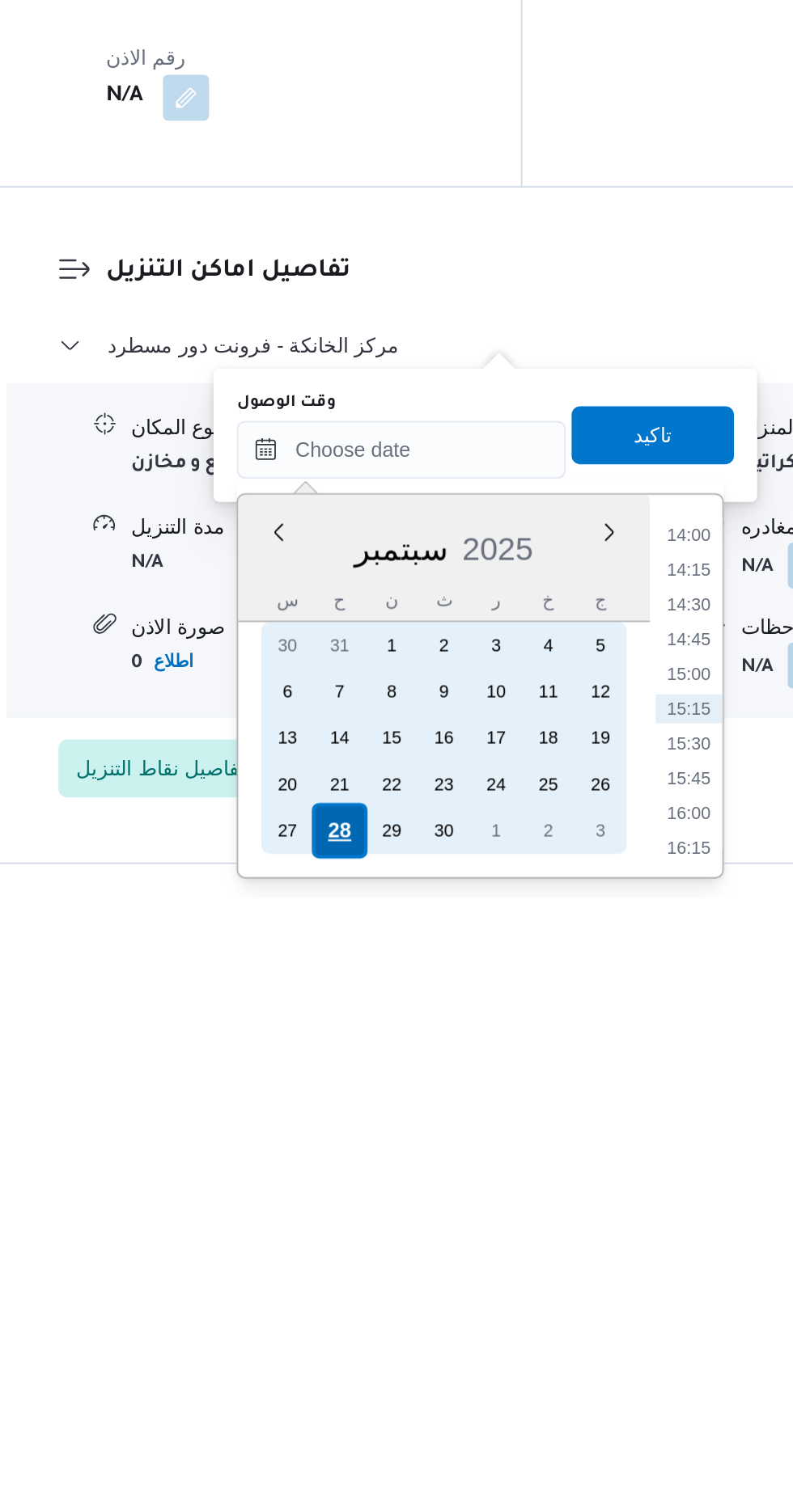
click at [403, 1469] on div "28" at bounding box center [405, 1475] width 31 height 31
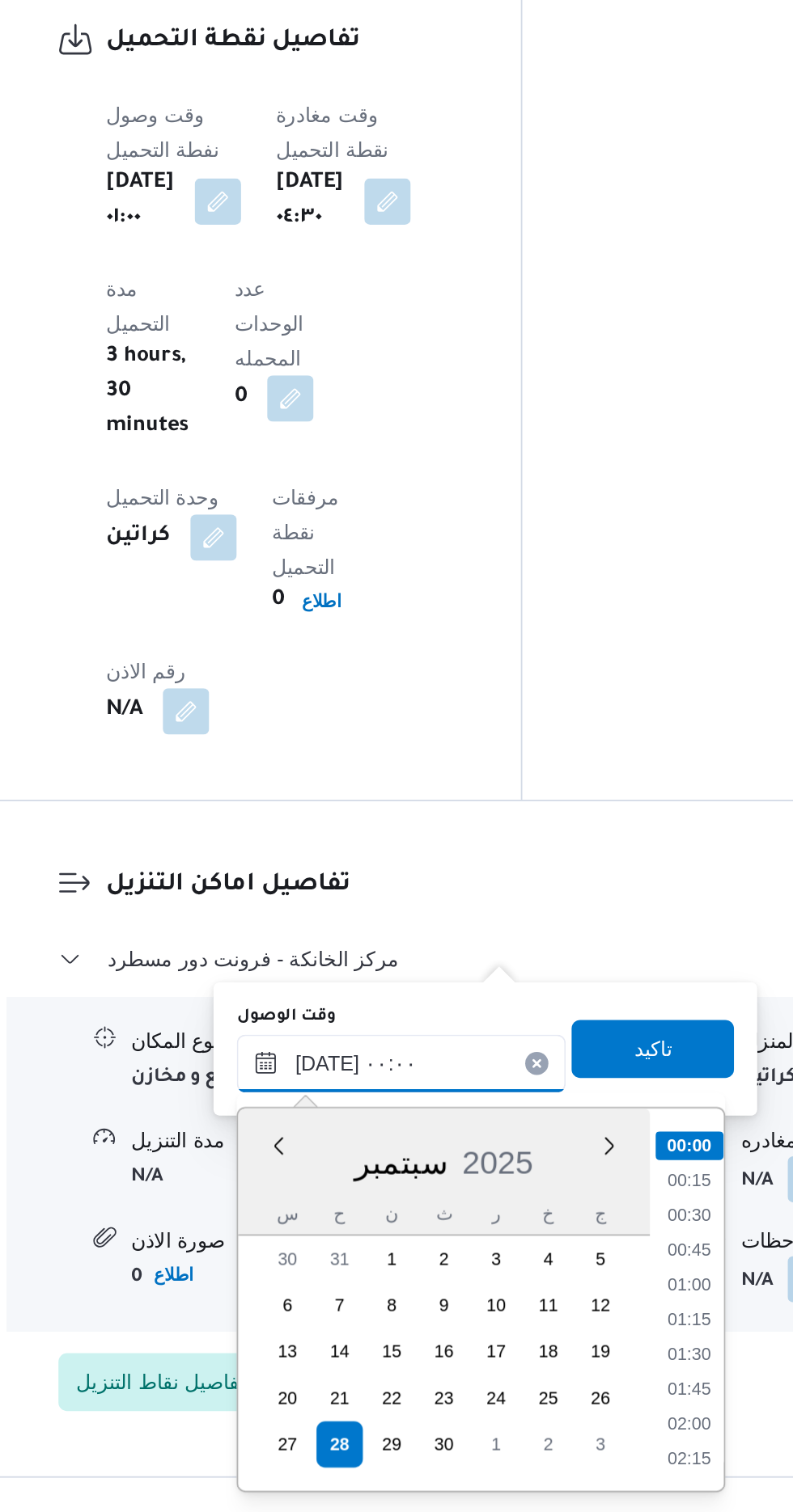
click at [352, 1258] on input "[DATE] ٠٠:٠٠" at bounding box center [440, 1262] width 184 height 32
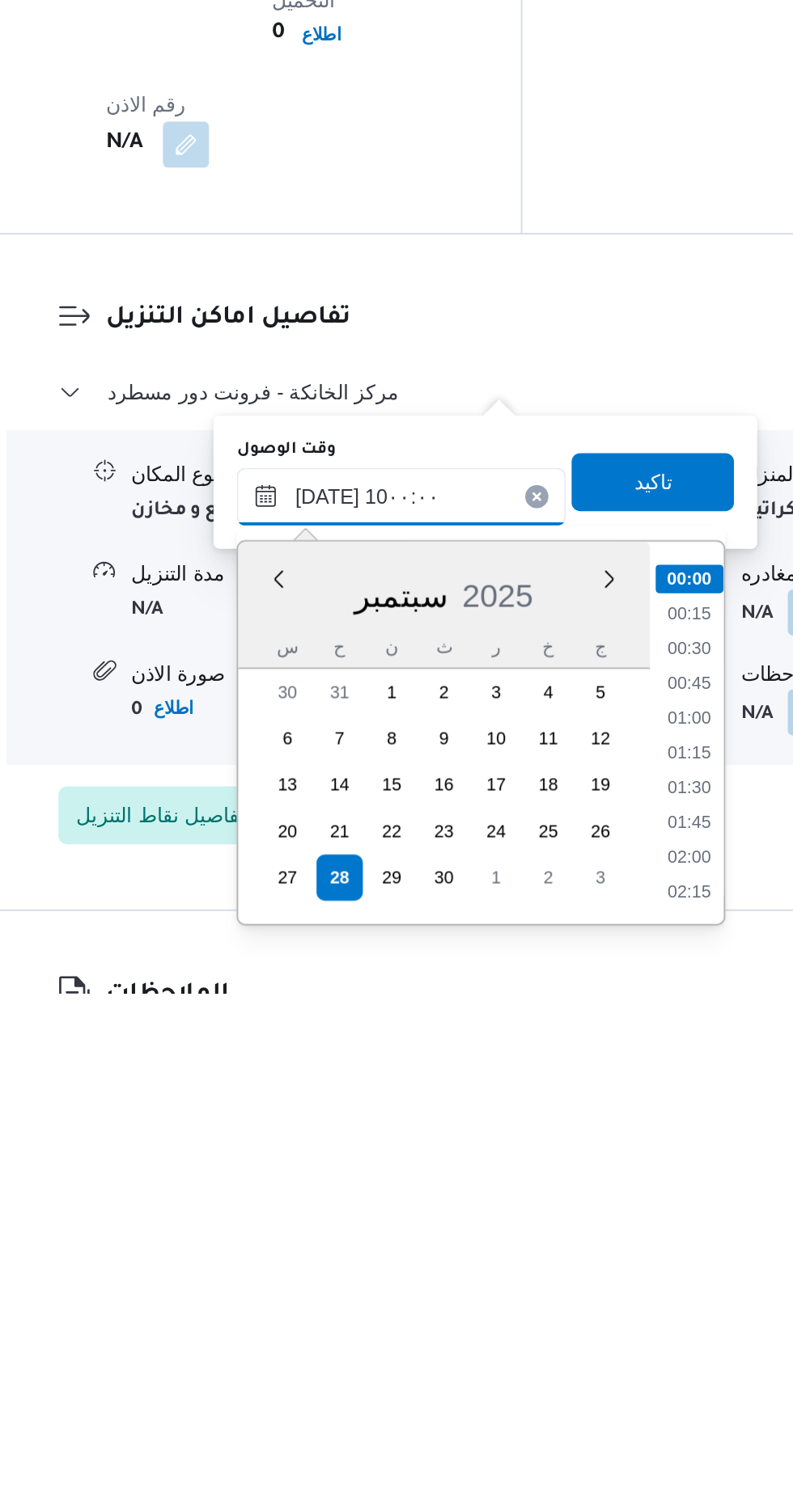
scroll to position [606, 0]
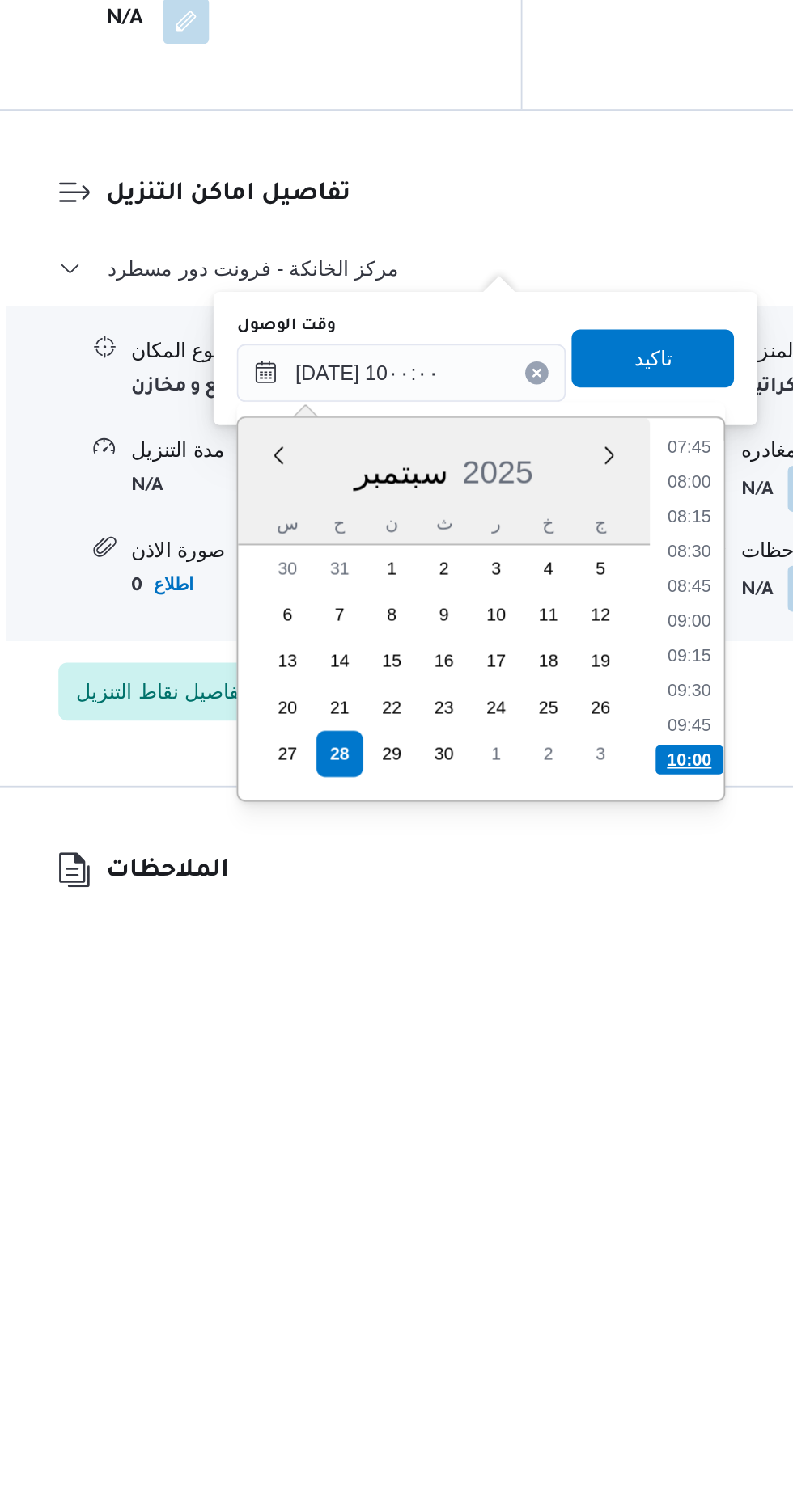
click at [598, 1440] on li "10:00" at bounding box center [600, 1435] width 38 height 16
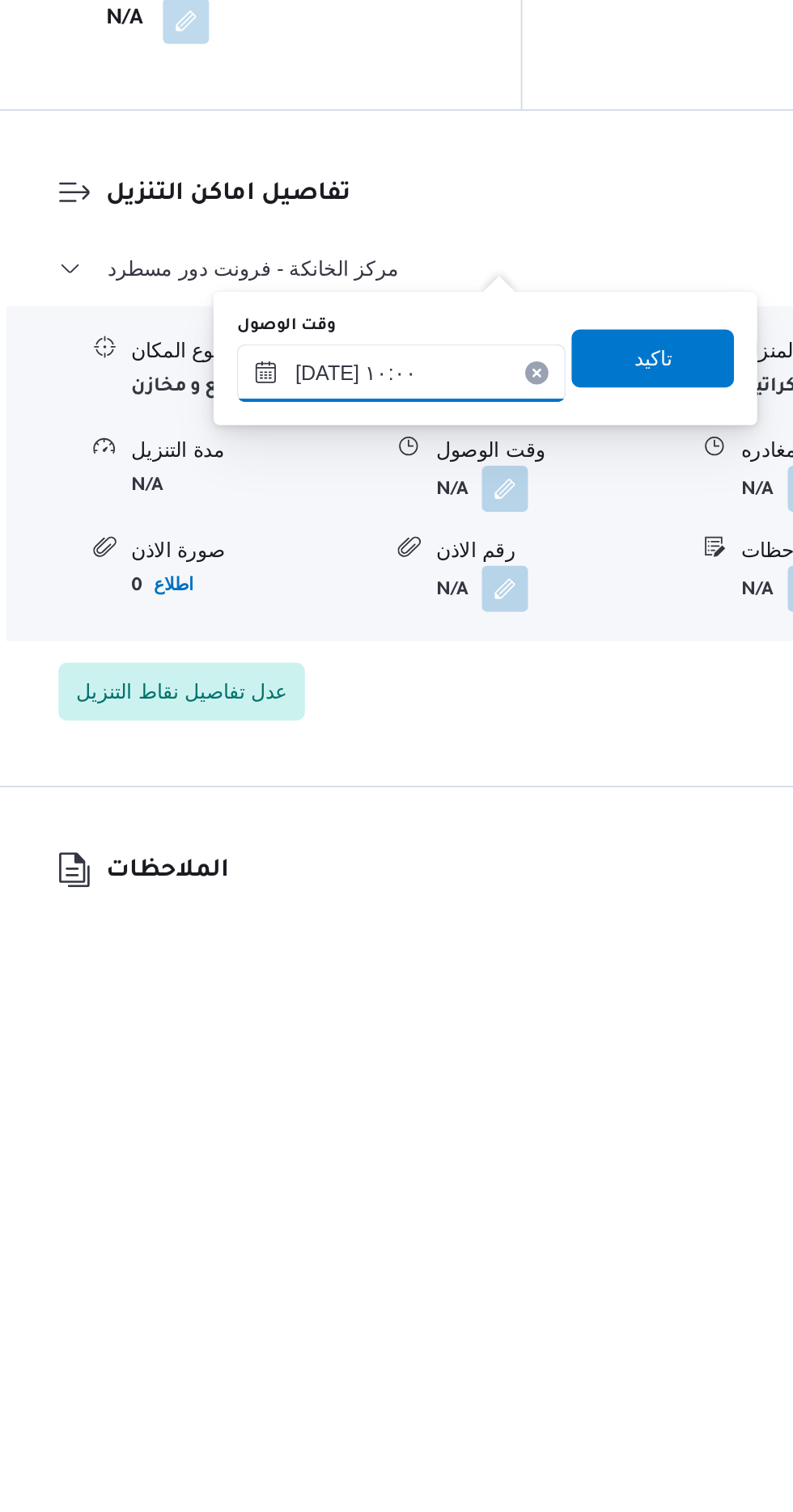
scroll to position [1142, 0]
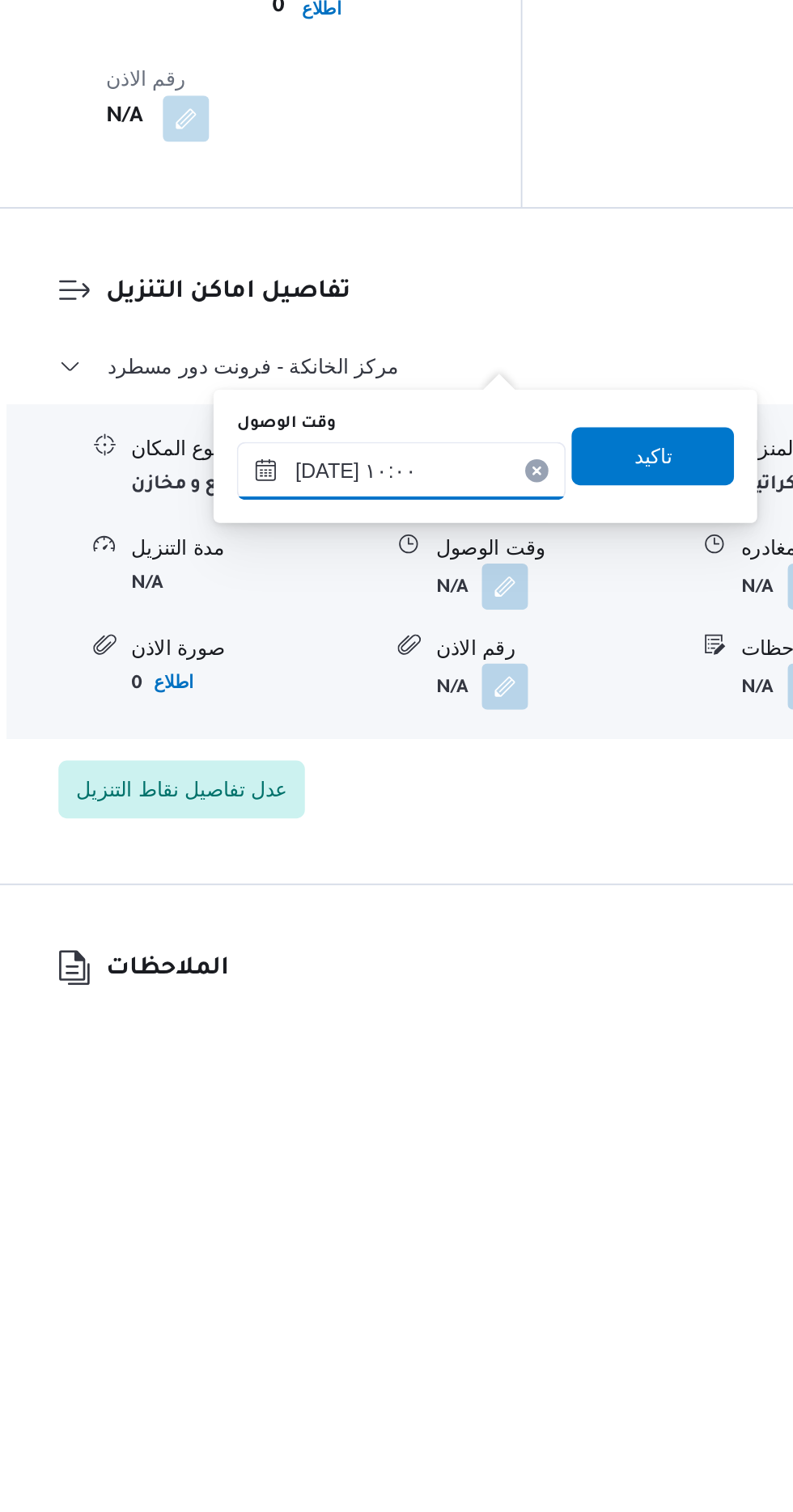
click at [486, 1214] on input "[DATE] ١٠:٠٠" at bounding box center [440, 1219] width 184 height 32
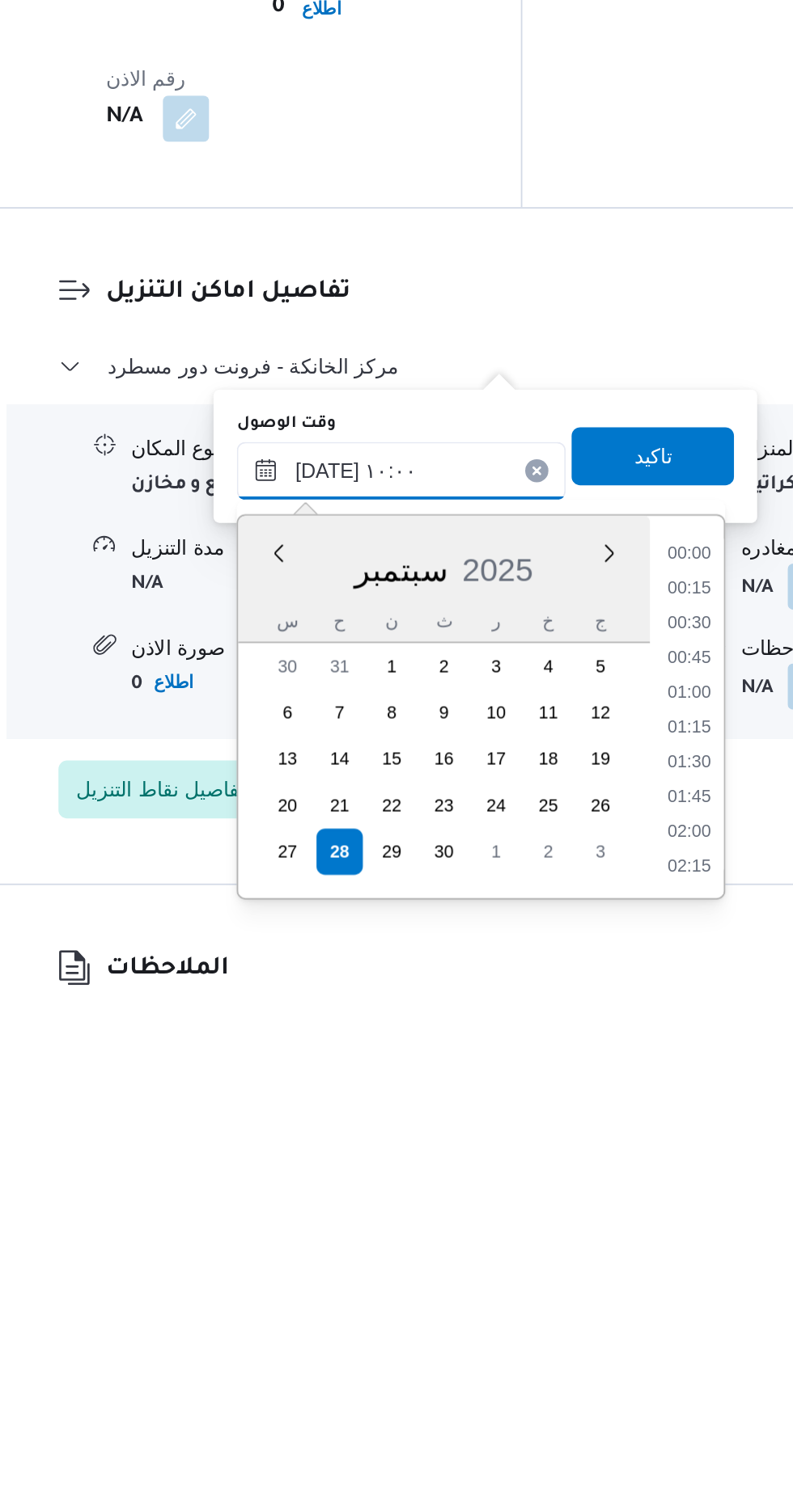
scroll to position [678, 0]
click at [599, 1284] on li "09:00" at bounding box center [600, 1286] width 37 height 16
type input "[DATE] ٠٩:٠٠"
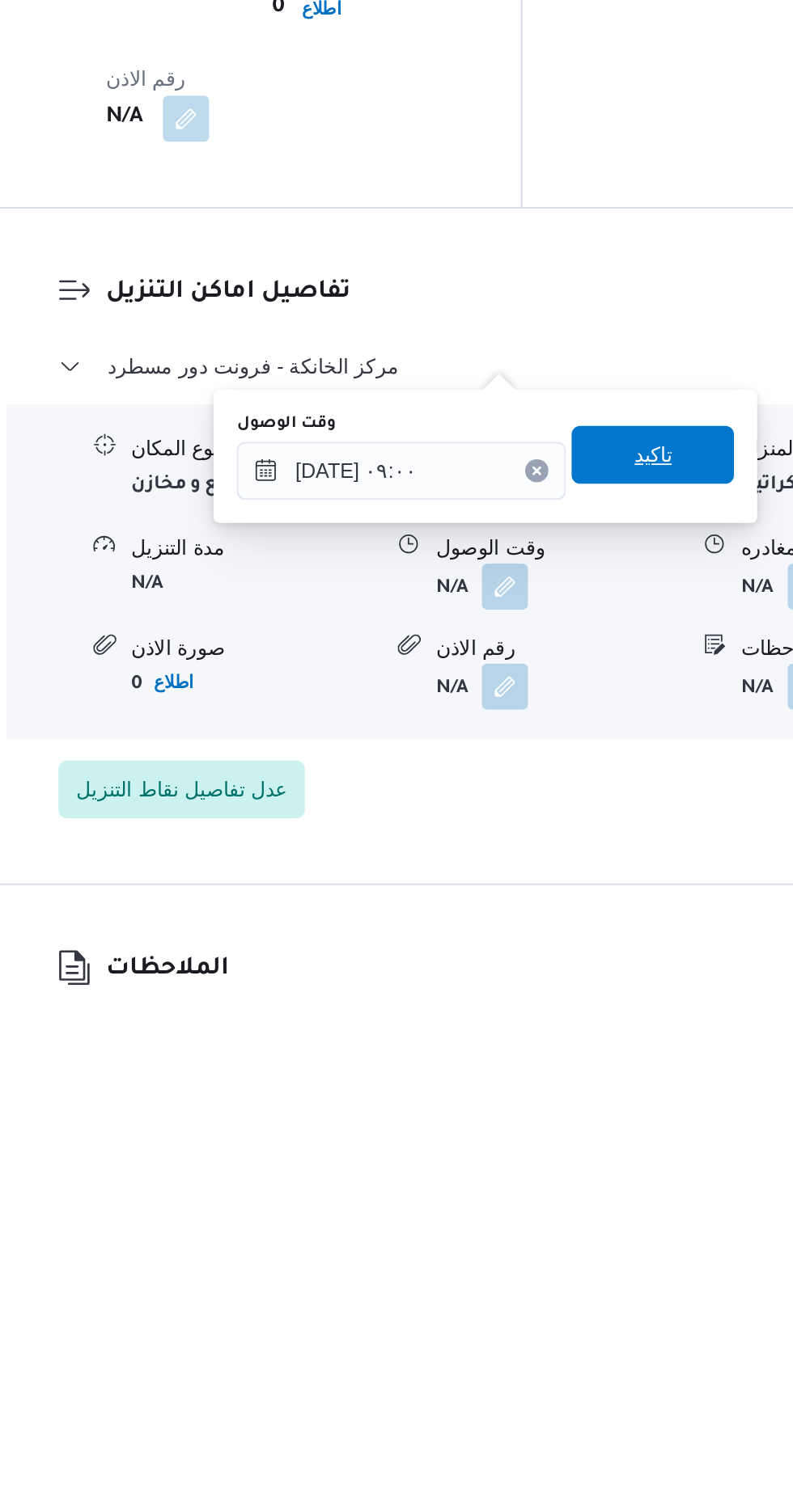
click at [589, 1213] on span "تاكيد" at bounding box center [579, 1211] width 21 height 20
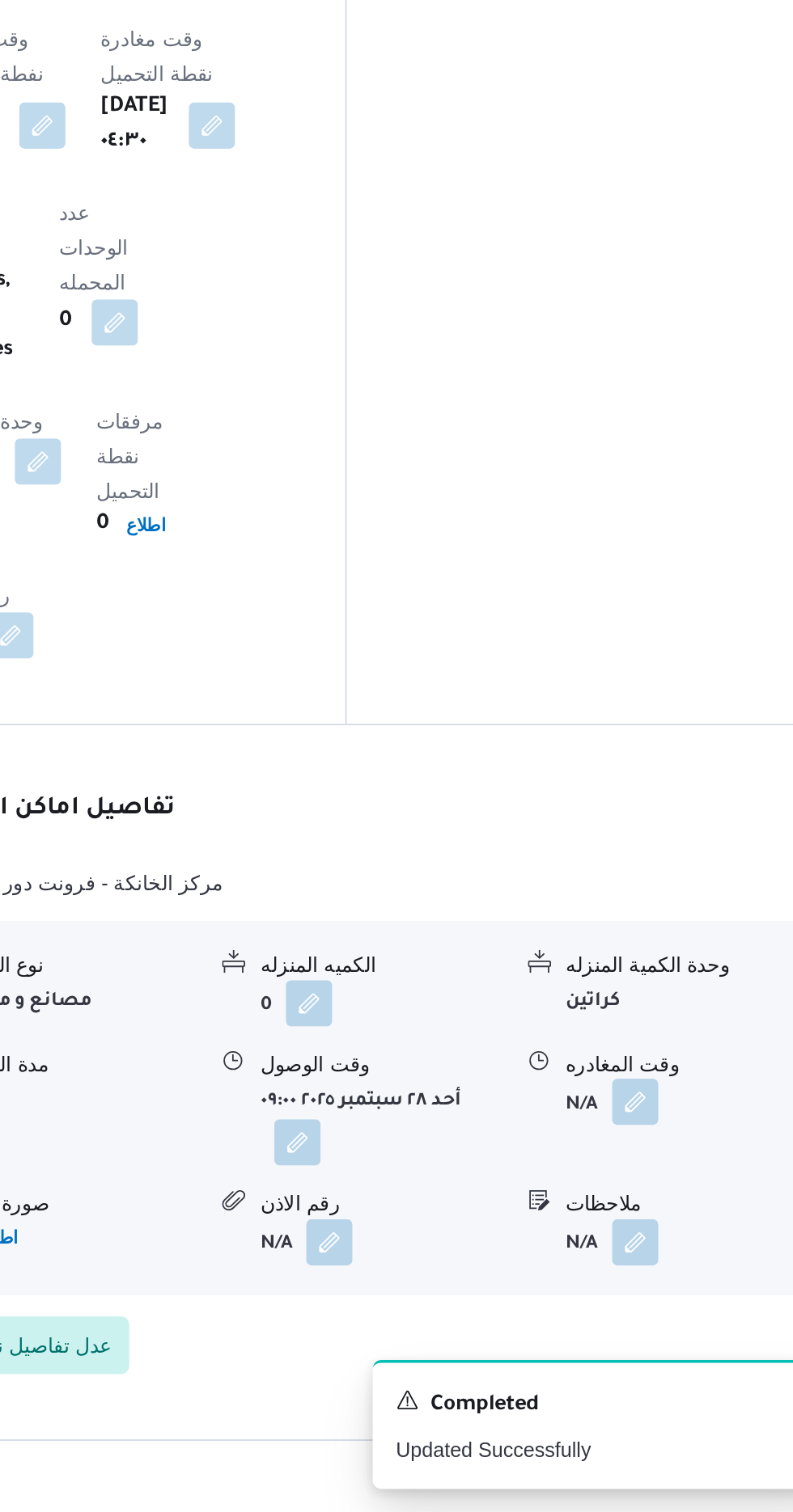
click at [677, 1270] on button "button" at bounding box center [667, 1283] width 26 height 26
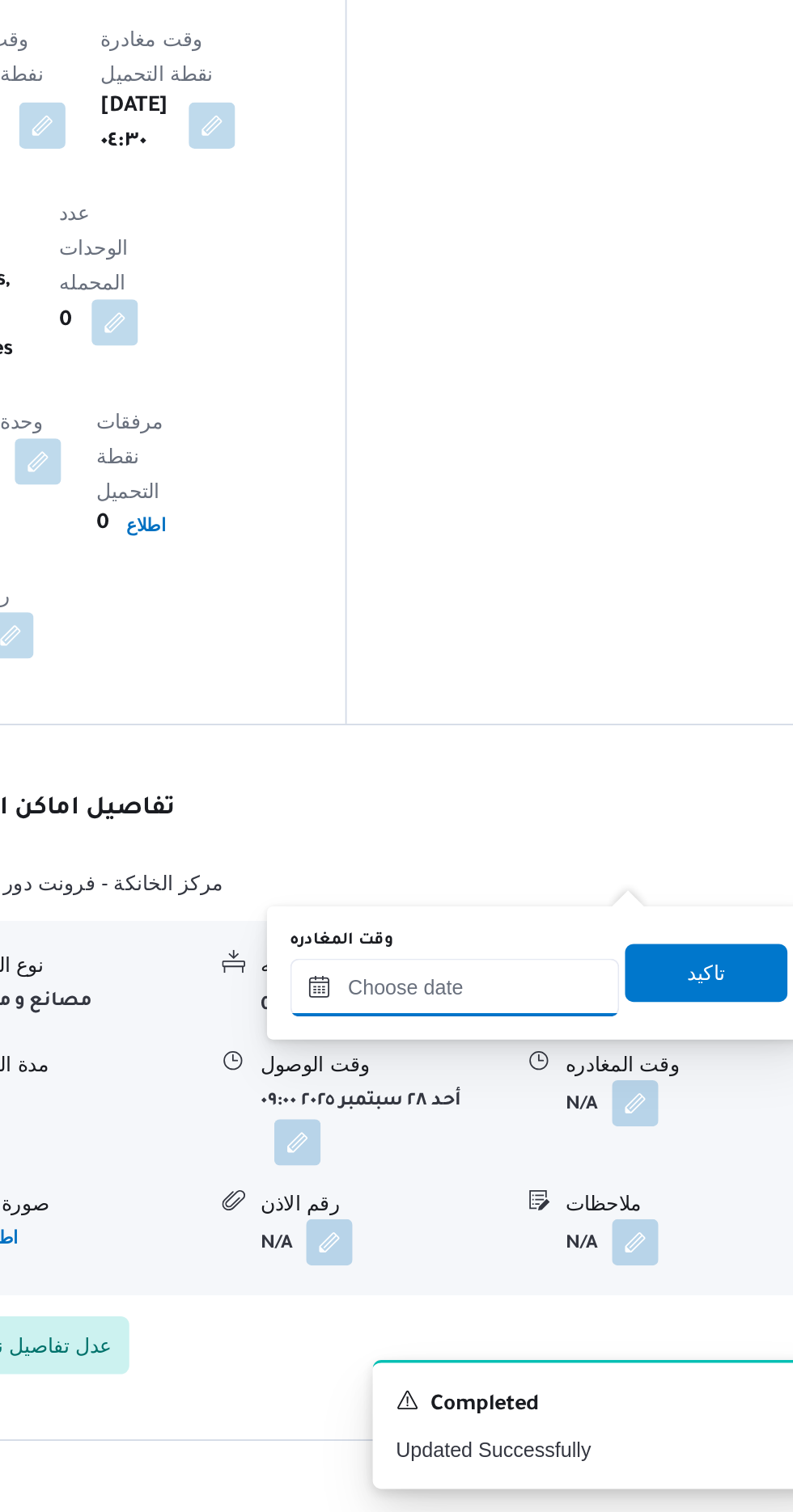
click at [589, 1218] on input "وقت المغادره" at bounding box center [567, 1219] width 184 height 32
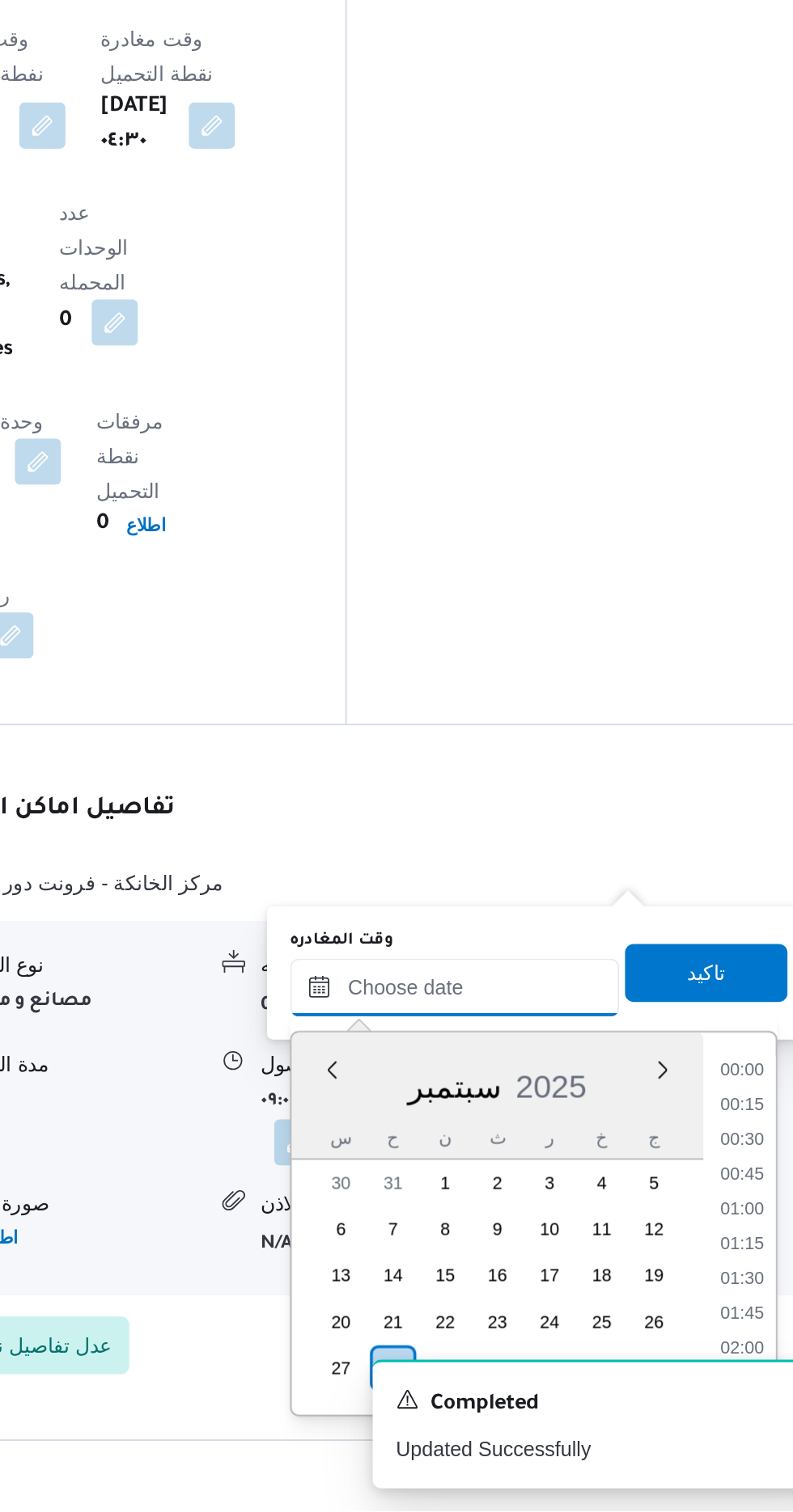
scroll to position [1085, 0]
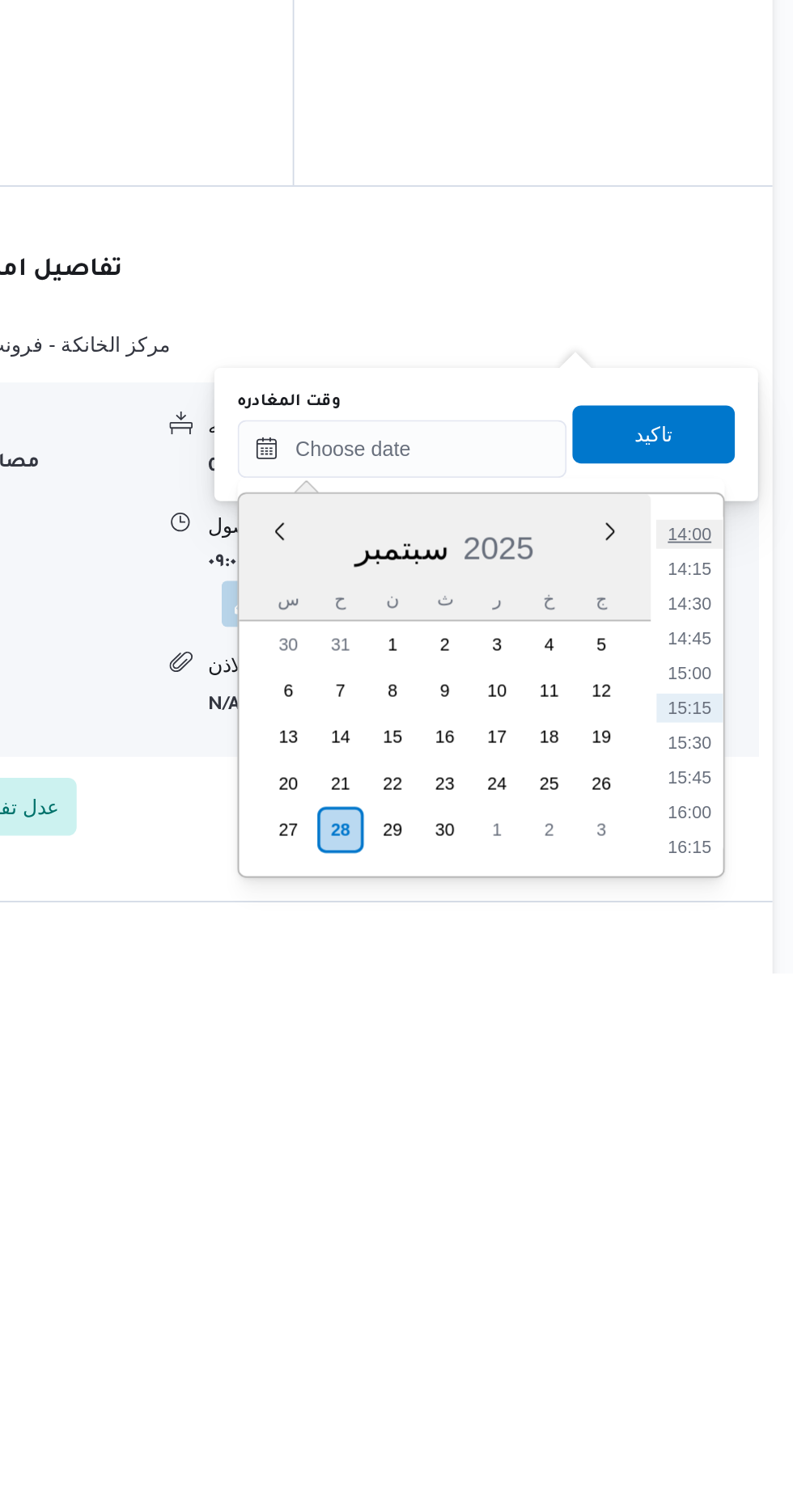
click at [728, 1267] on li "14:00" at bounding box center [727, 1267] width 37 height 16
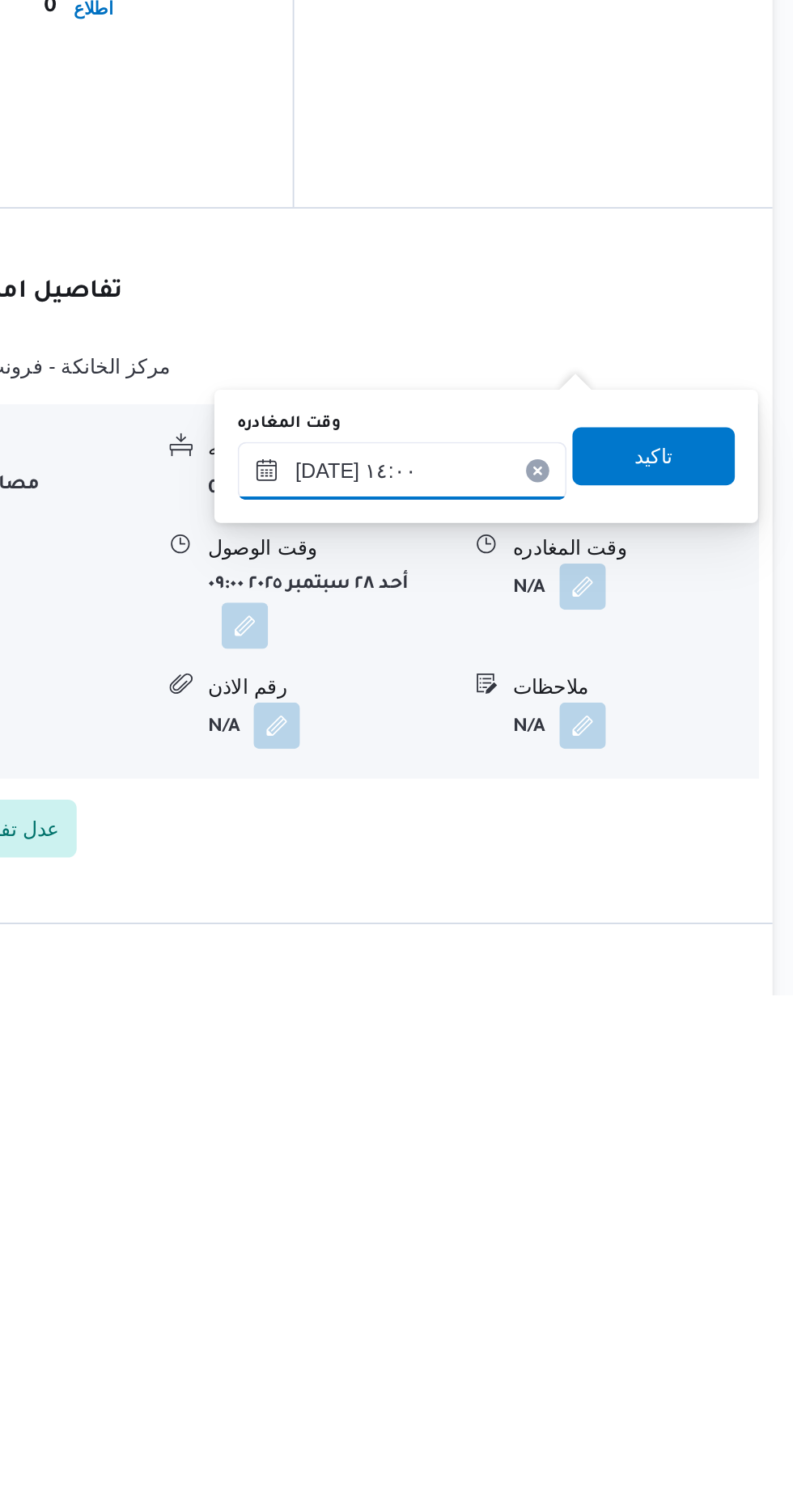
click at [599, 1211] on input "[DATE] ١٤:٠٠" at bounding box center [567, 1219] width 184 height 32
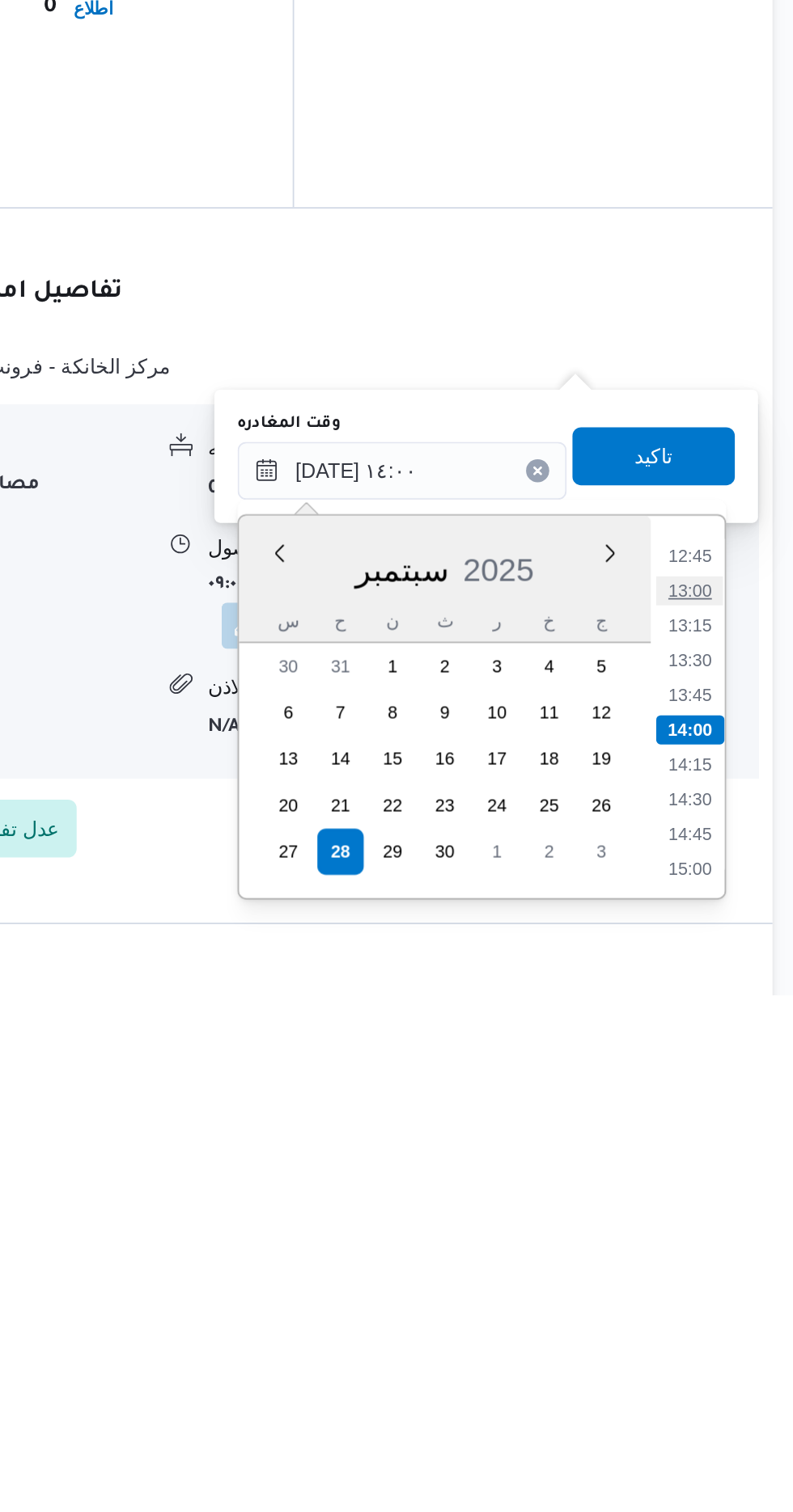
click at [727, 1283] on li "13:00" at bounding box center [727, 1286] width 37 height 16
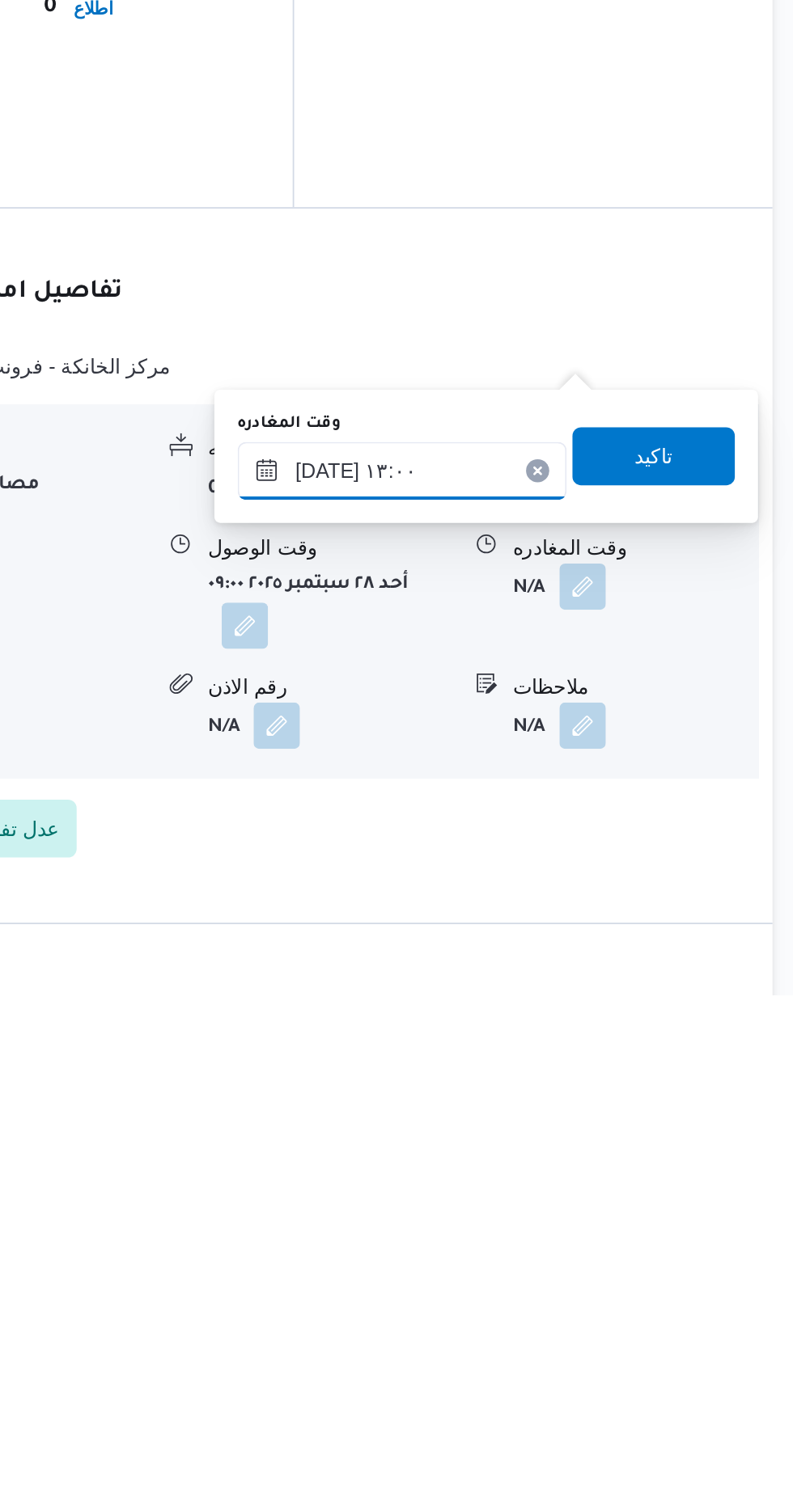
click at [622, 1221] on input "[DATE] ١٣:٠٠" at bounding box center [567, 1219] width 184 height 32
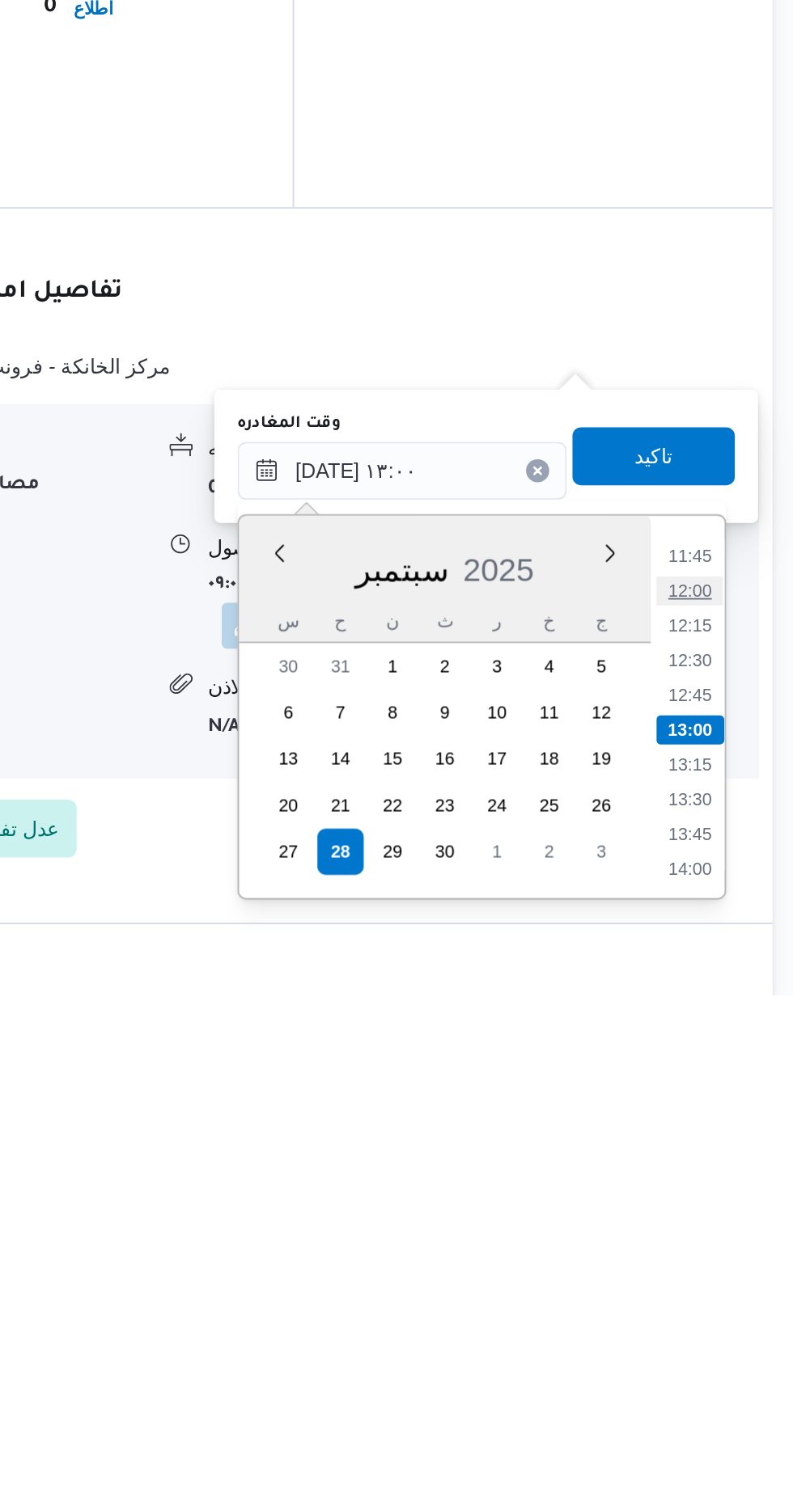
click at [730, 1290] on li "12:00" at bounding box center [727, 1286] width 37 height 16
type input "[DATE] ١٢:٠٠"
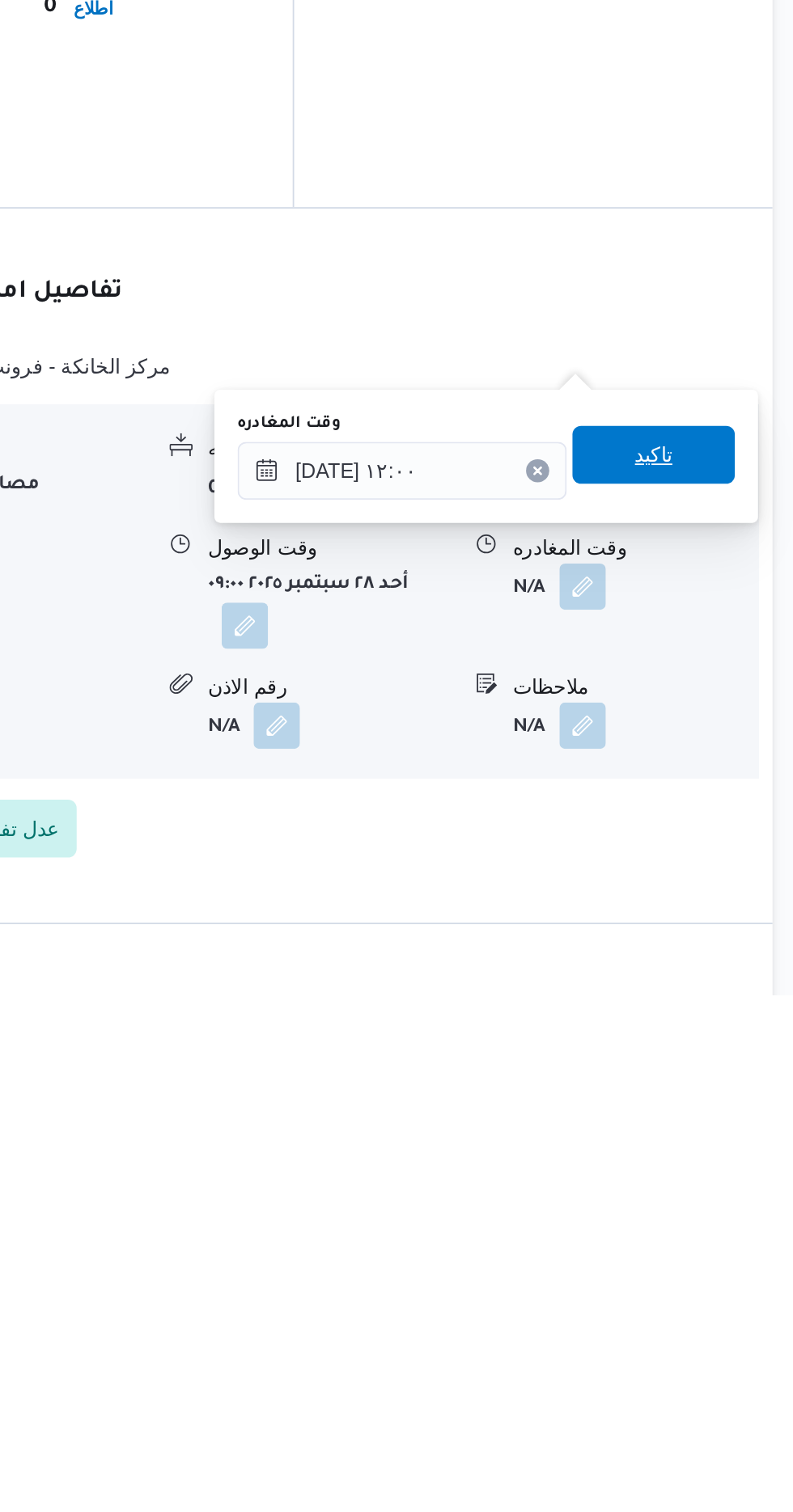
click at [718, 1210] on span "تاكيد" at bounding box center [707, 1211] width 21 height 20
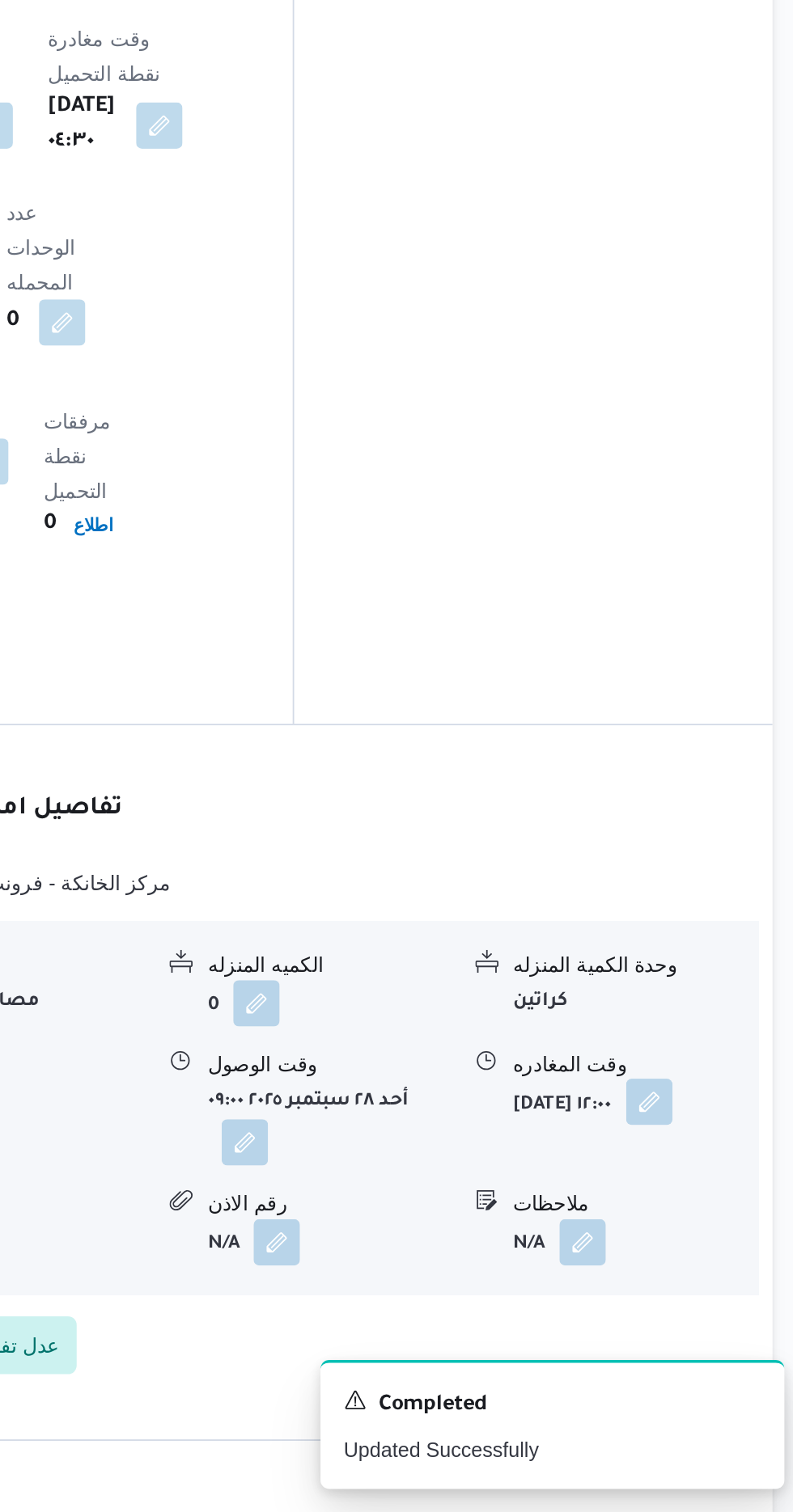
click at [692, 1270] on button "button" at bounding box center [704, 1283] width 26 height 26
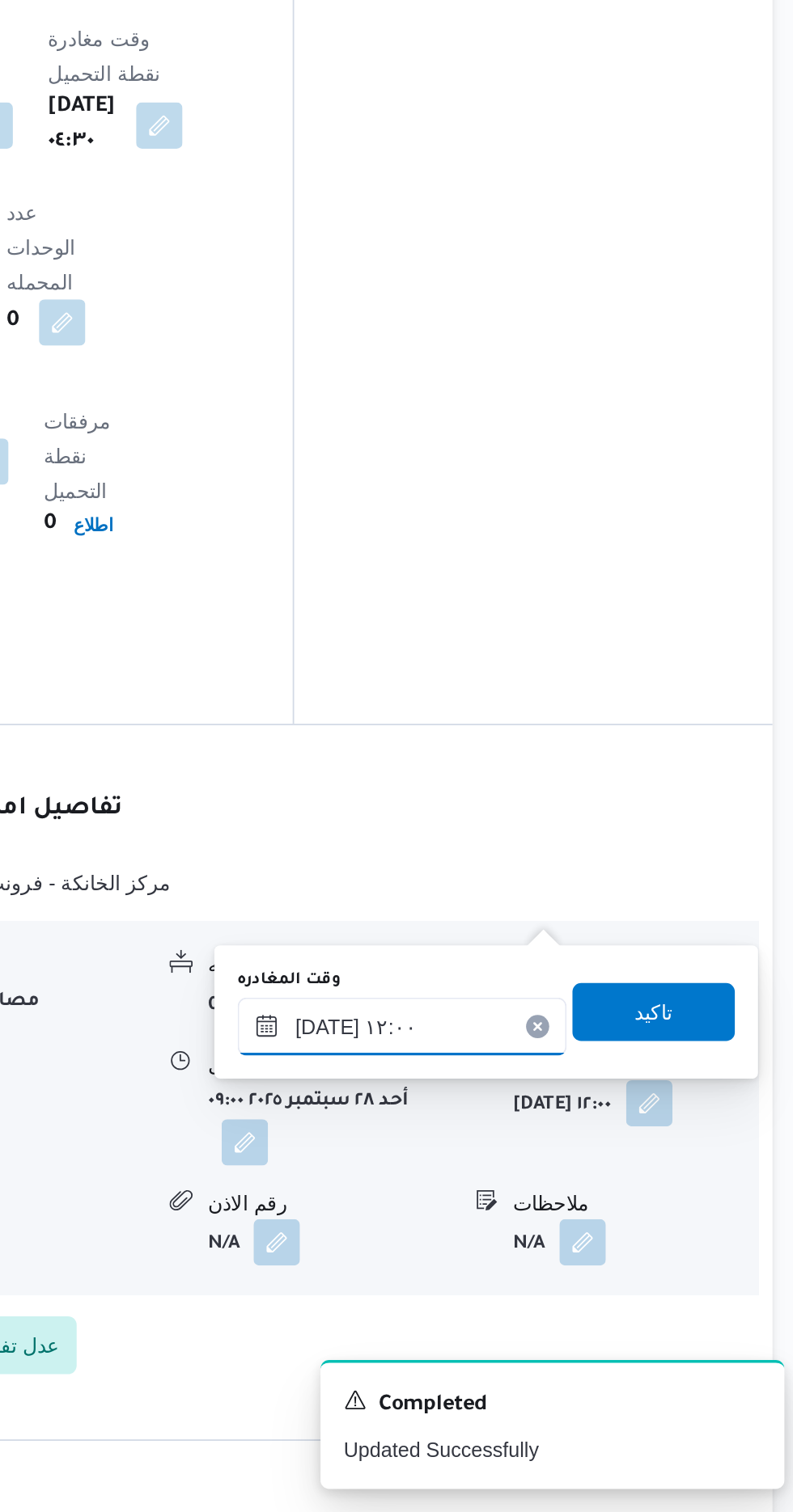
click at [570, 1235] on input "[DATE] ١٢:٠٠" at bounding box center [567, 1241] width 184 height 32
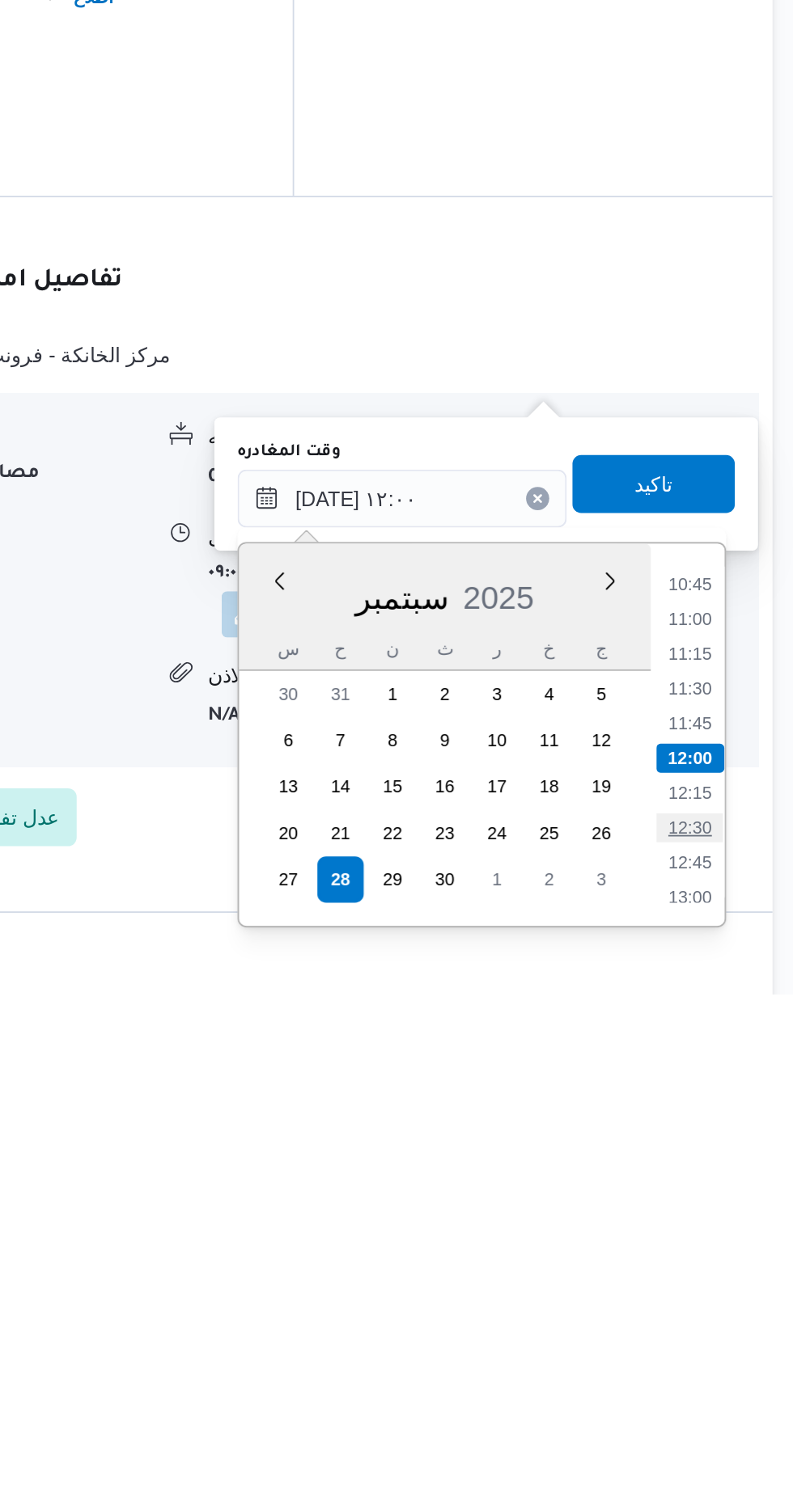
click at [715, 1414] on li "12:30" at bounding box center [727, 1419] width 37 height 16
type input "[DATE] ١٢:٣٠"
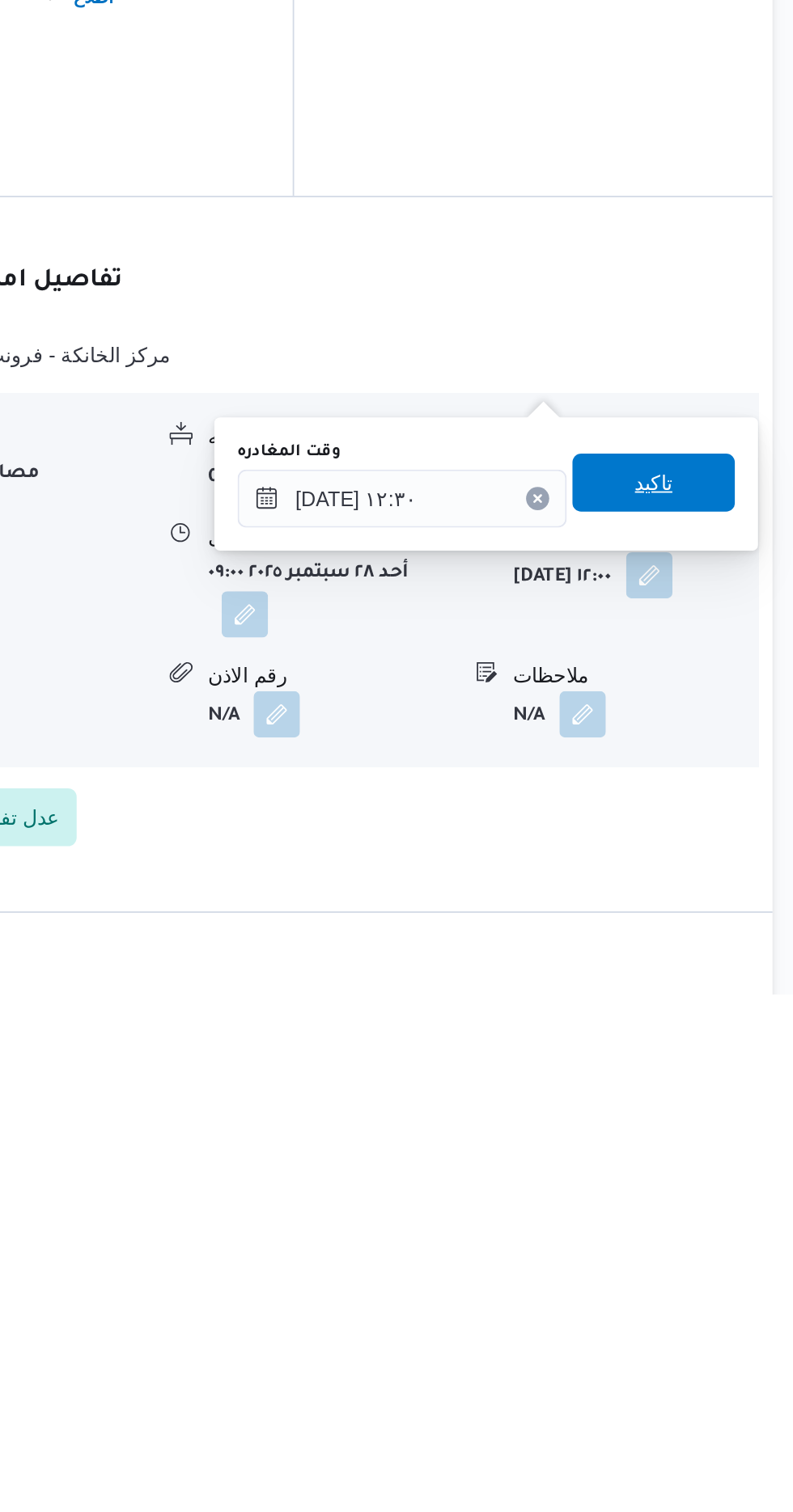
click at [718, 1227] on span "تاكيد" at bounding box center [707, 1227] width 21 height 20
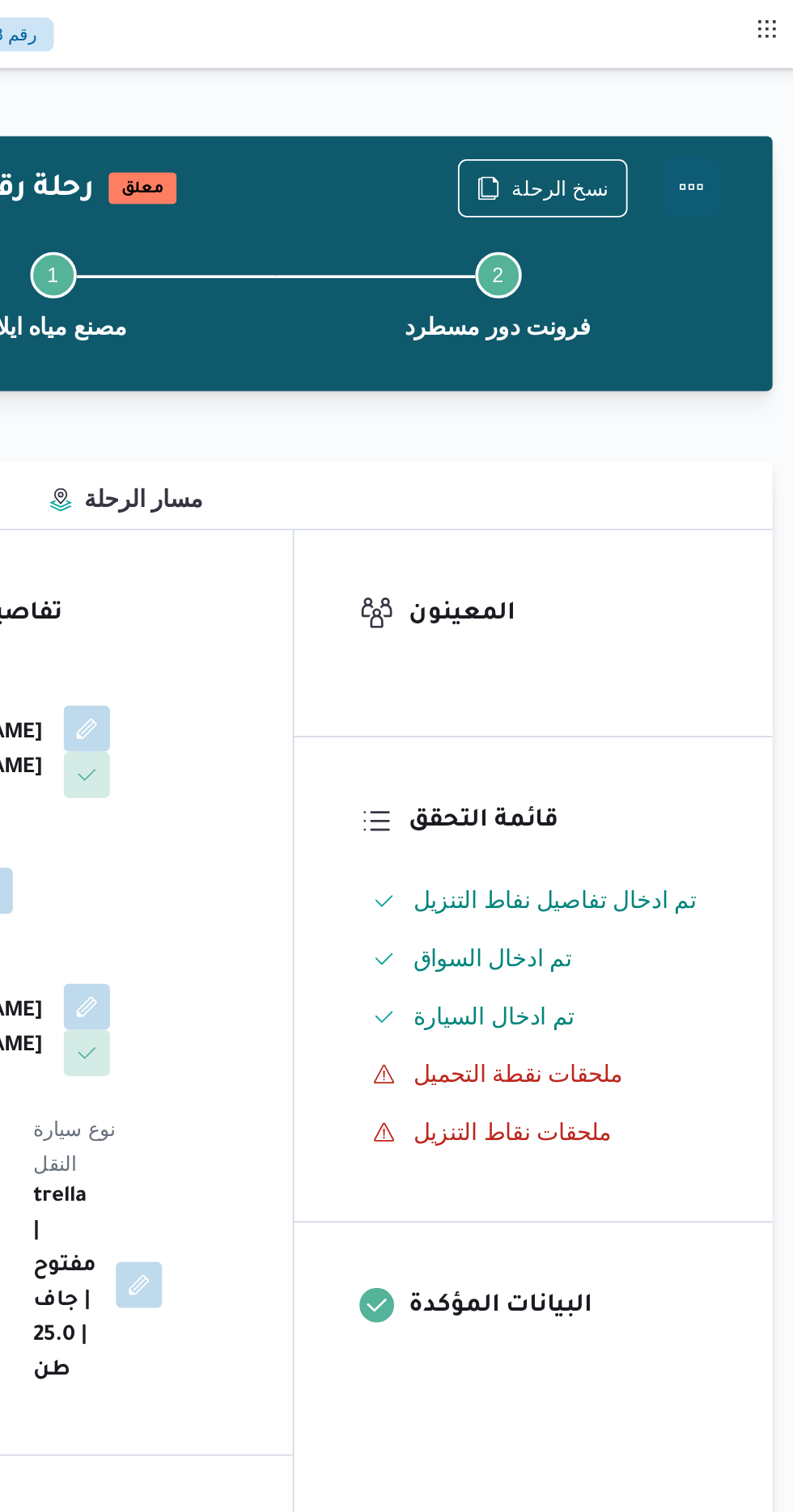
click at [734, 107] on button "Actions" at bounding box center [728, 105] width 32 height 32
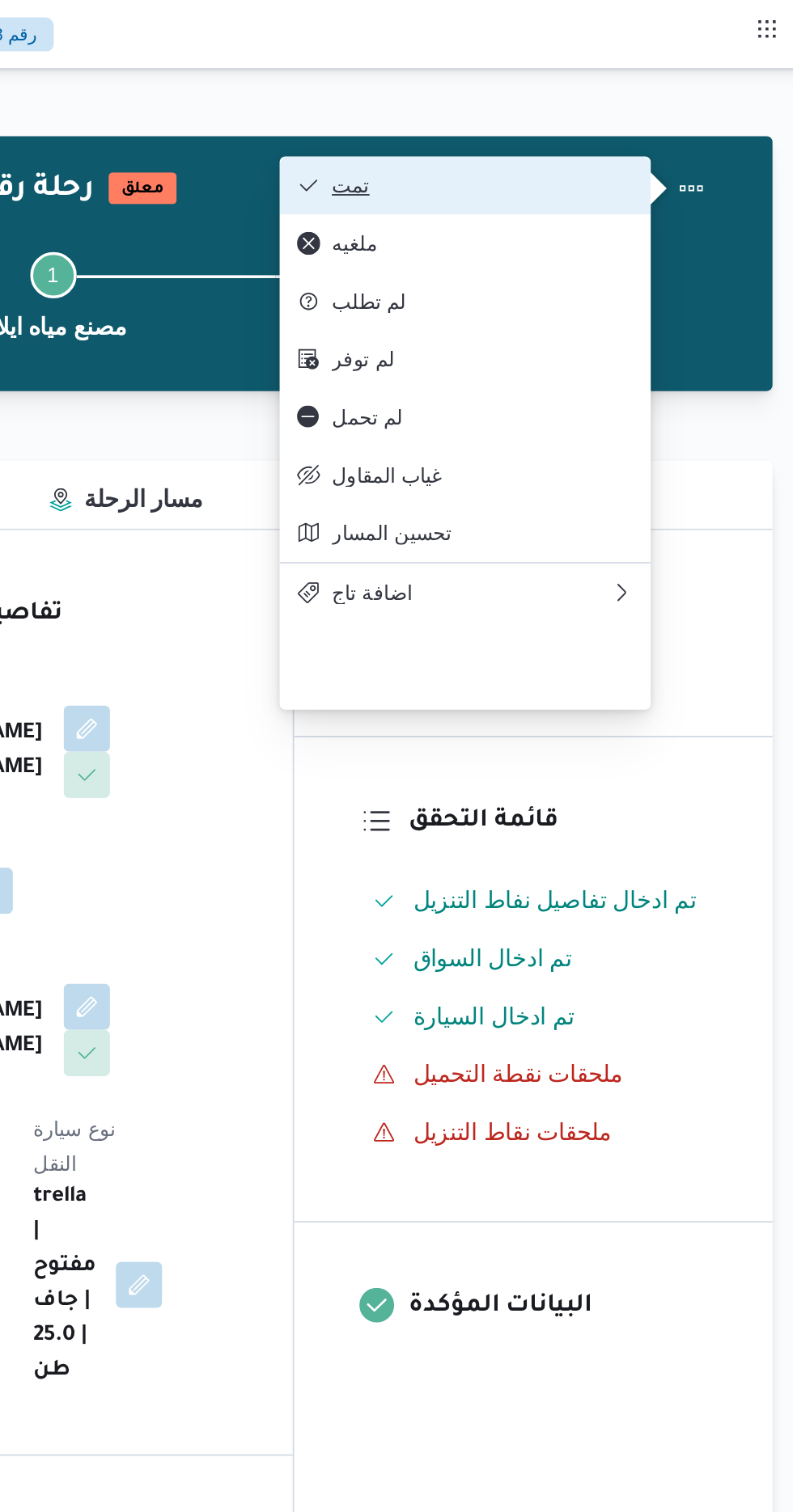
click at [691, 105] on span "تمت" at bounding box center [612, 103] width 169 height 13
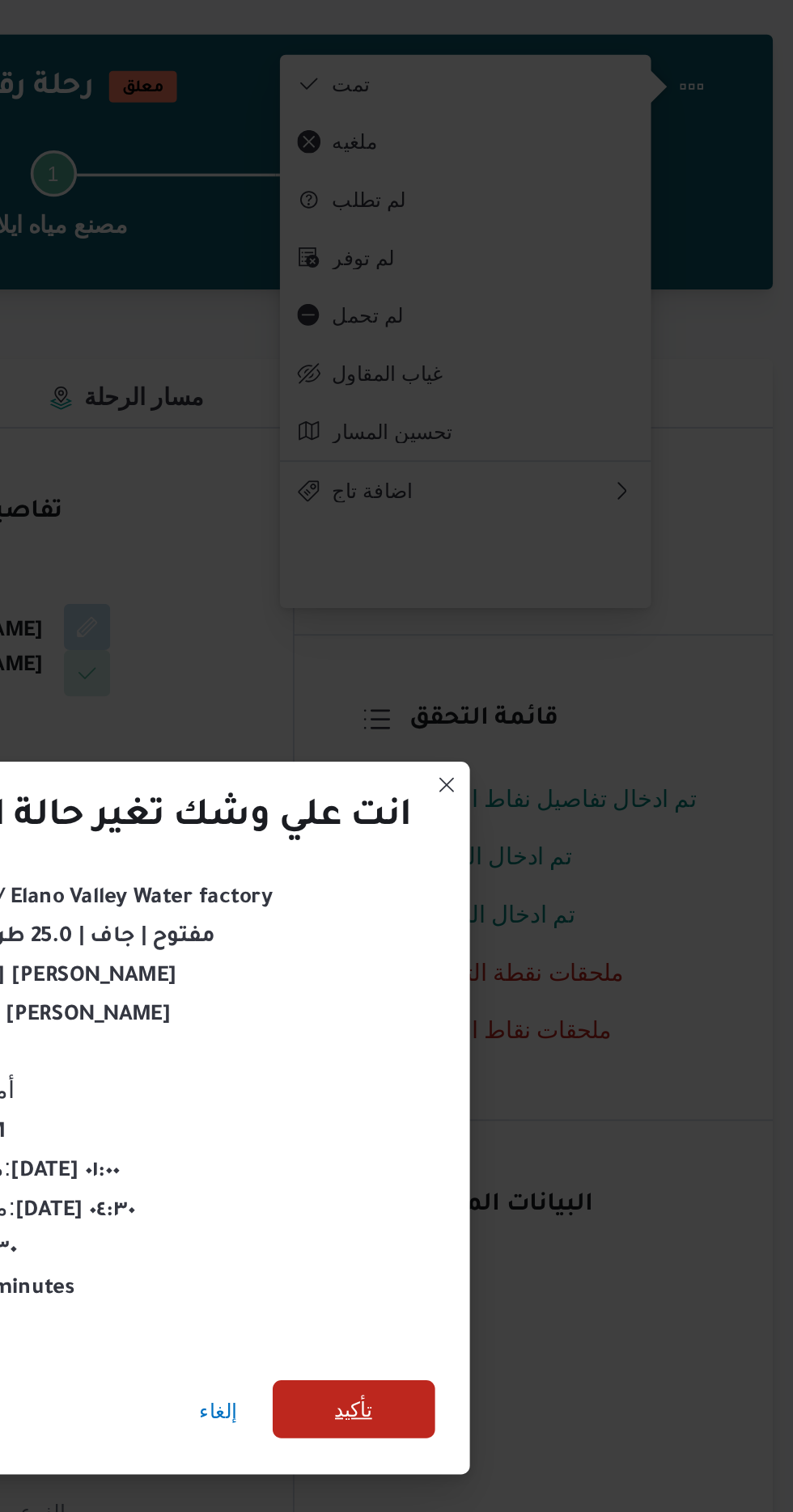
click at [519, 845] on span "تأكيد" at bounding box center [539, 844] width 90 height 32
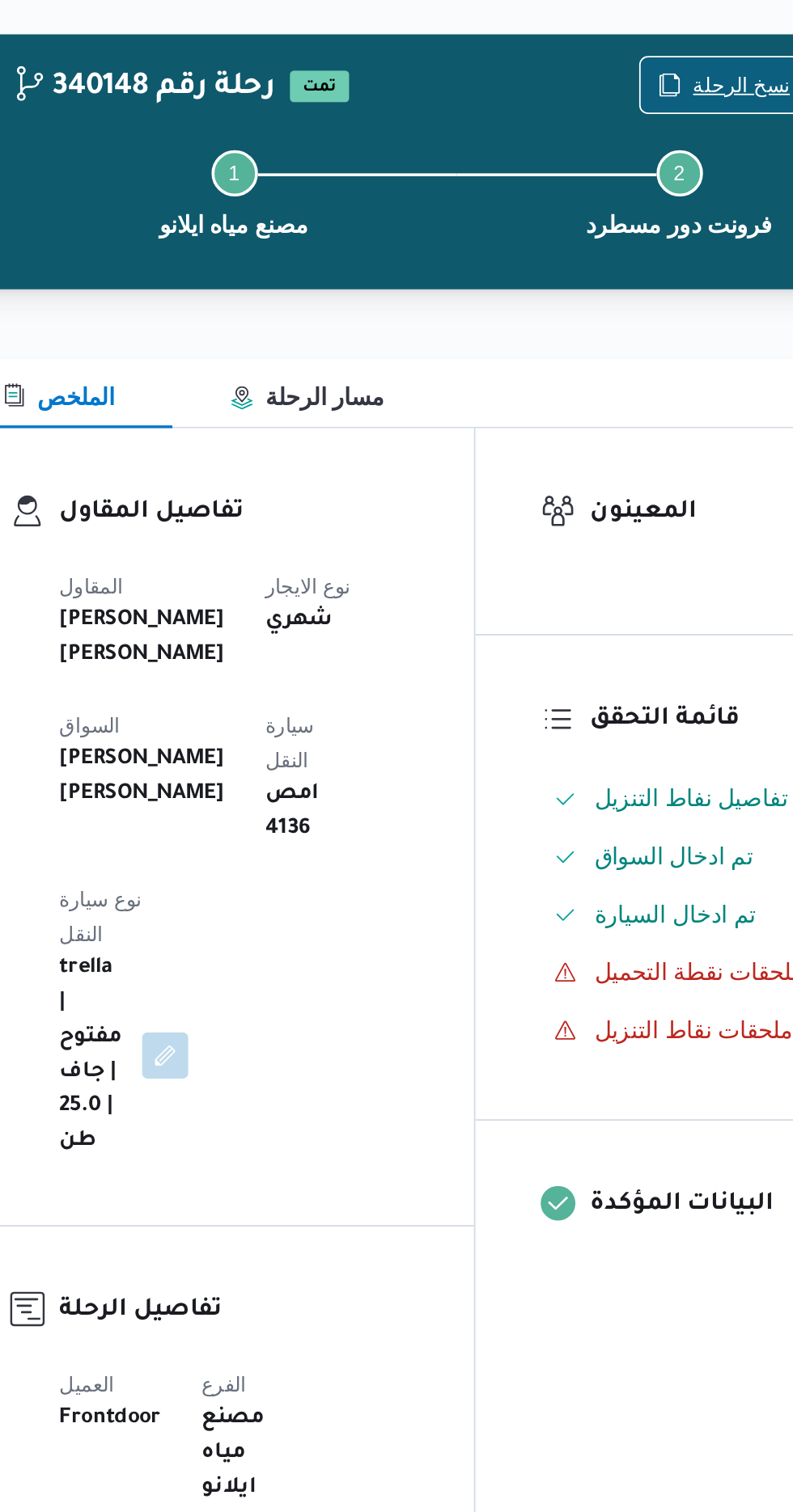
click at [618, 98] on span "نسخ الرحلة" at bounding box center [645, 104] width 93 height 31
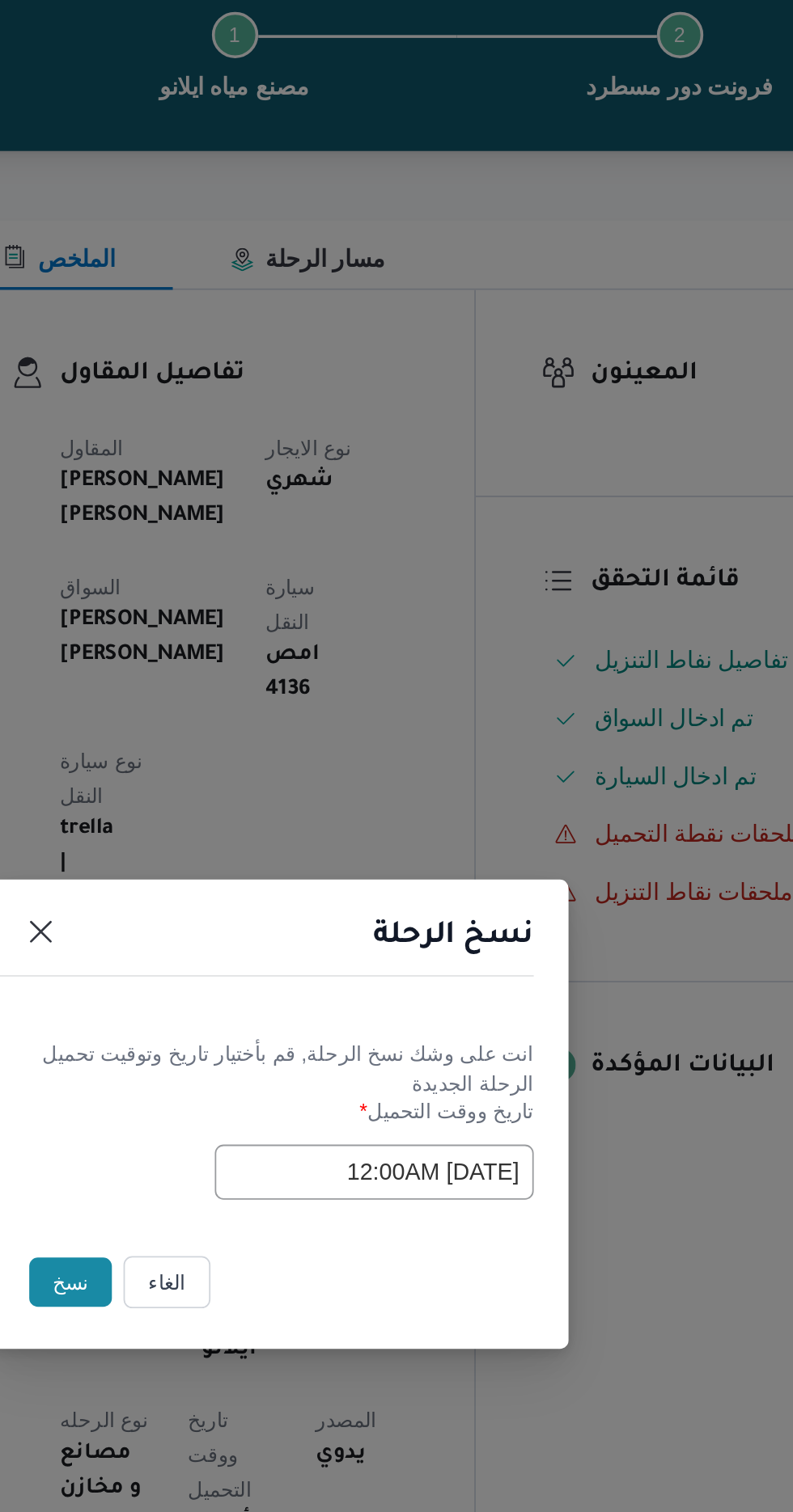
click at [257, 863] on button "نسخ" at bounding box center [280, 850] width 46 height 27
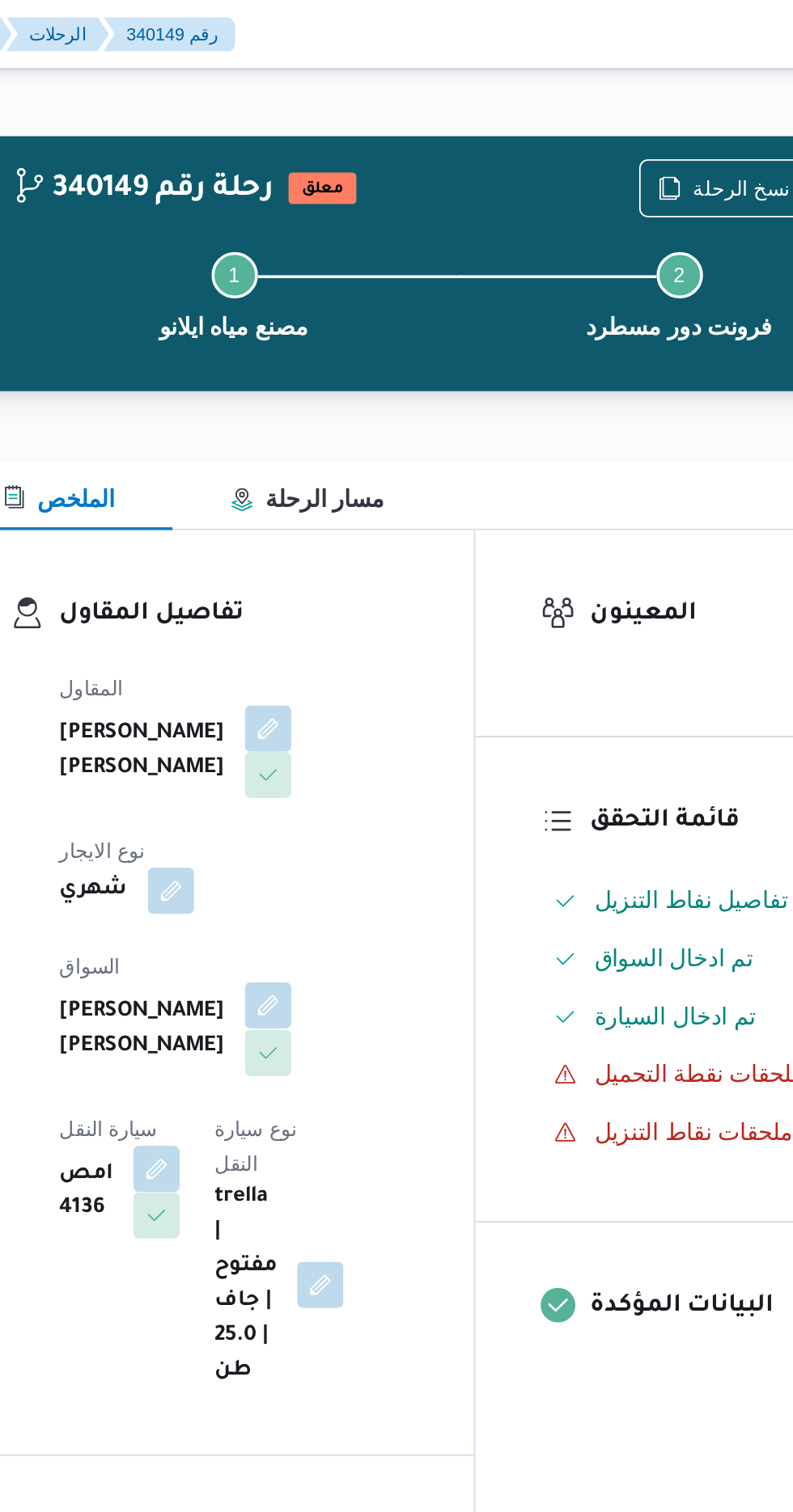
click at [378, 556] on button "button" at bounding box center [391, 561] width 26 height 26
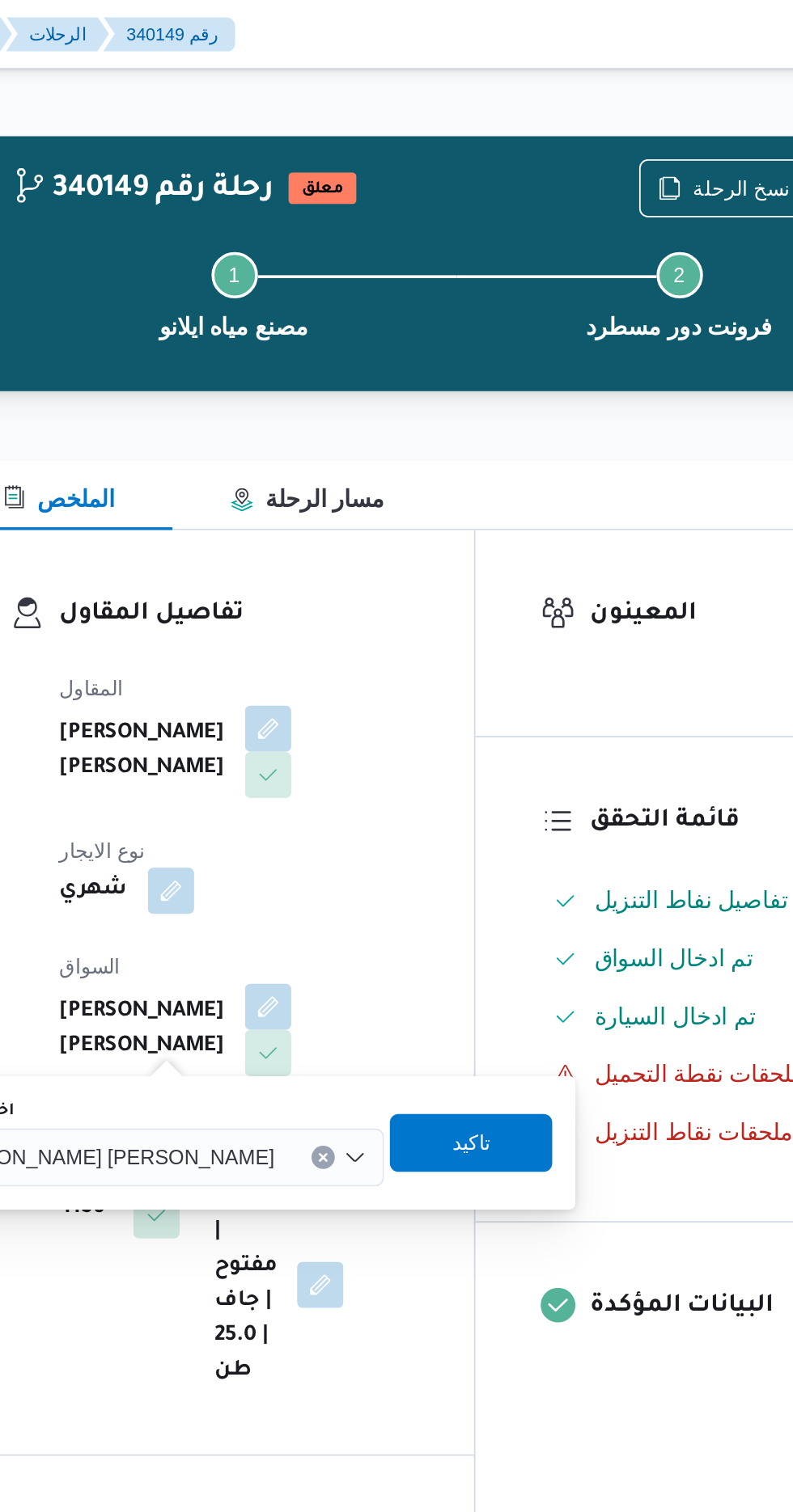
click at [296, 650] on span "[PERSON_NAME] [PERSON_NAME]" at bounding box center [299, 645] width 189 height 18
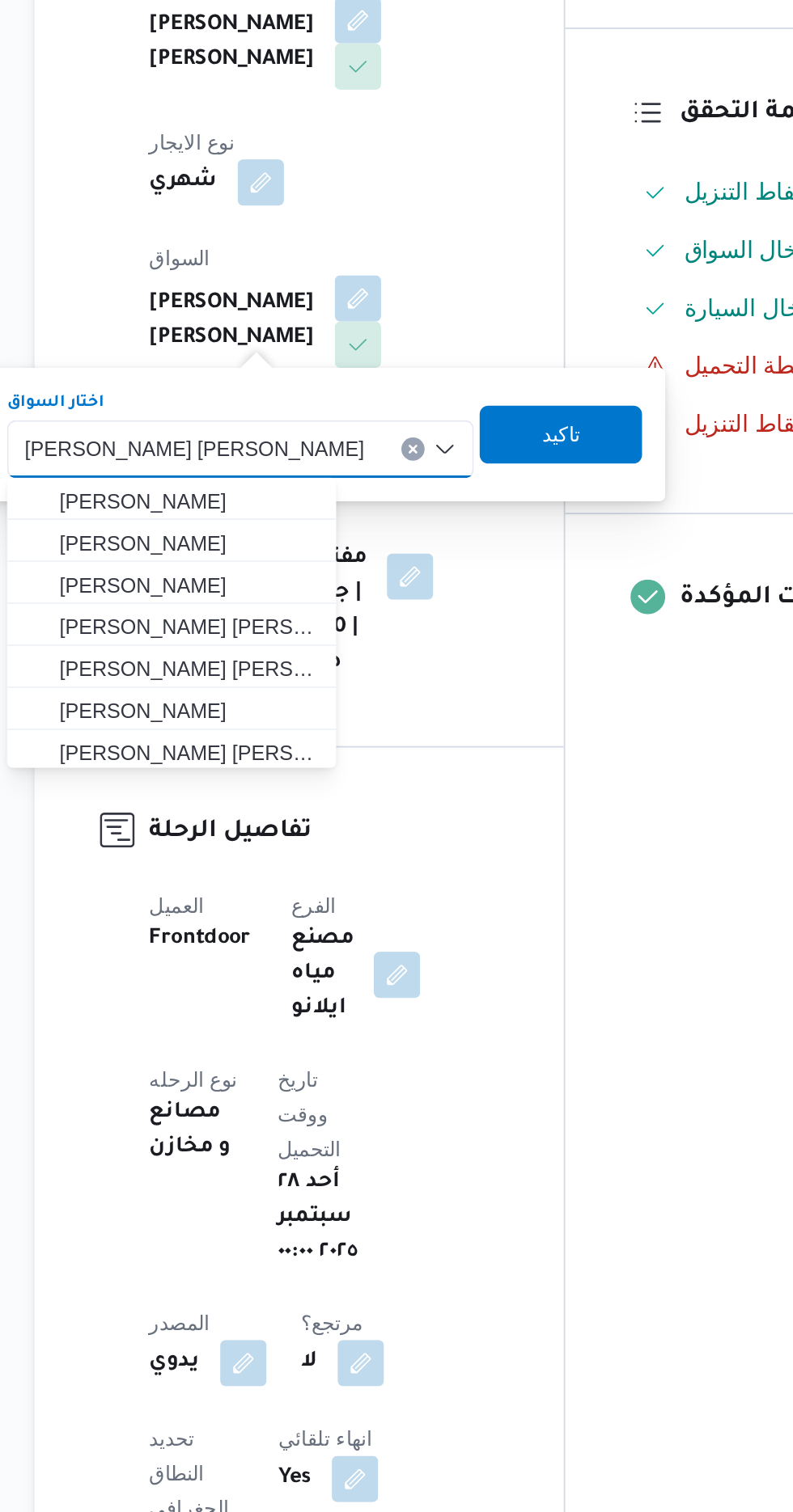
type input "أ"
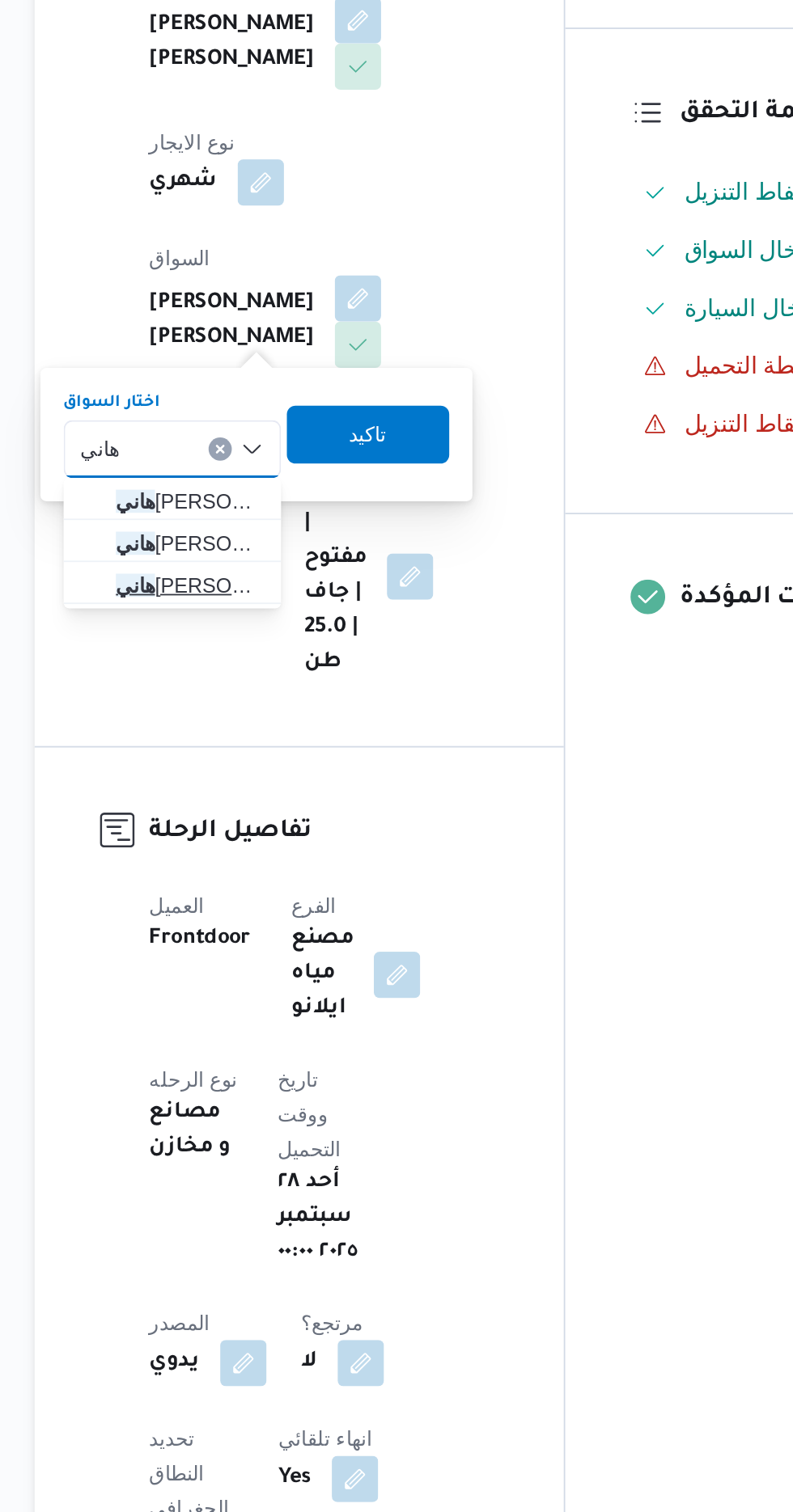
type input "هاني"
click at [263, 719] on span "[PERSON_NAME]" at bounding box center [296, 722] width 83 height 20
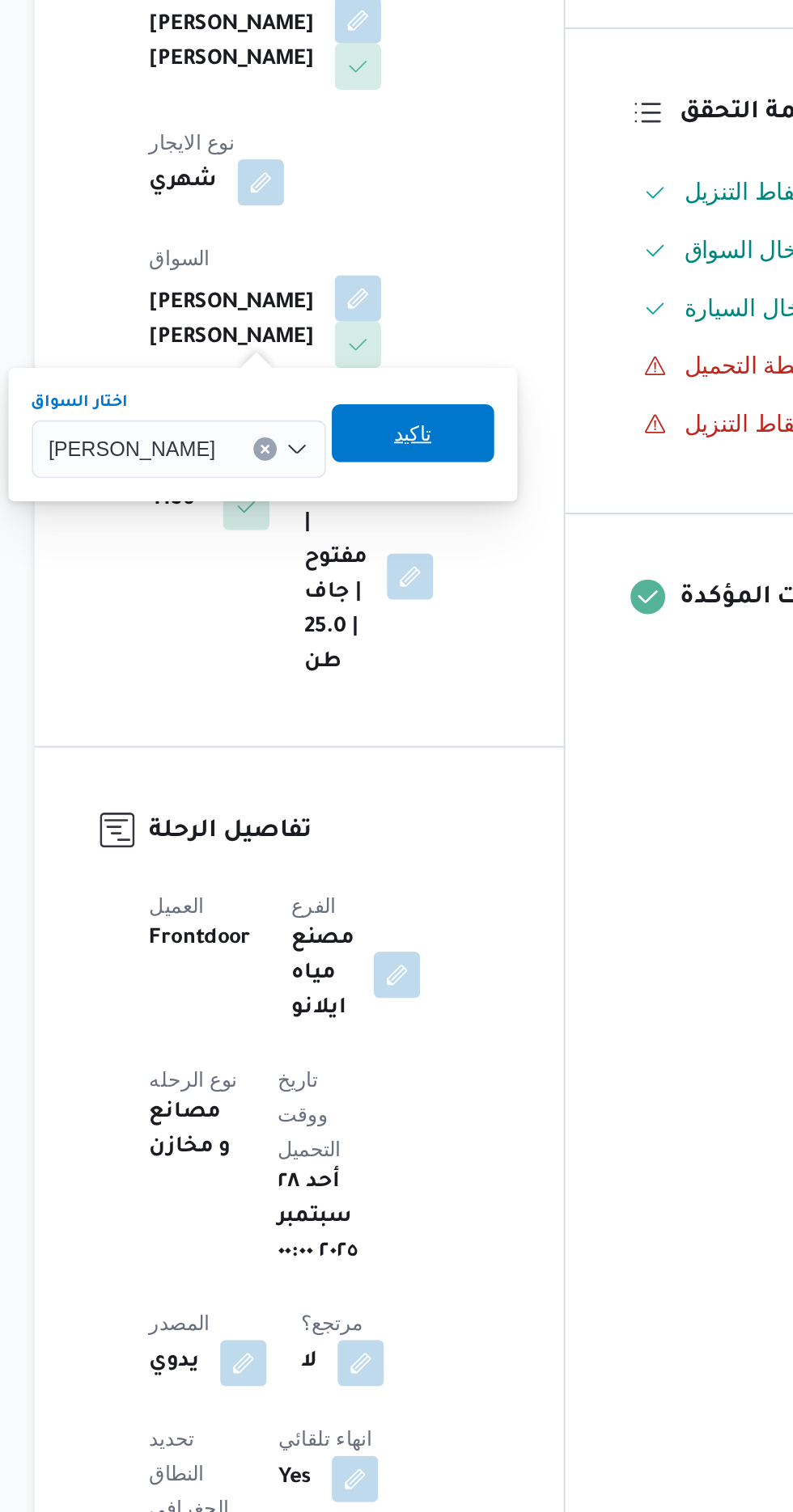
click at [401, 642] on span "تاكيد" at bounding box center [422, 638] width 90 height 32
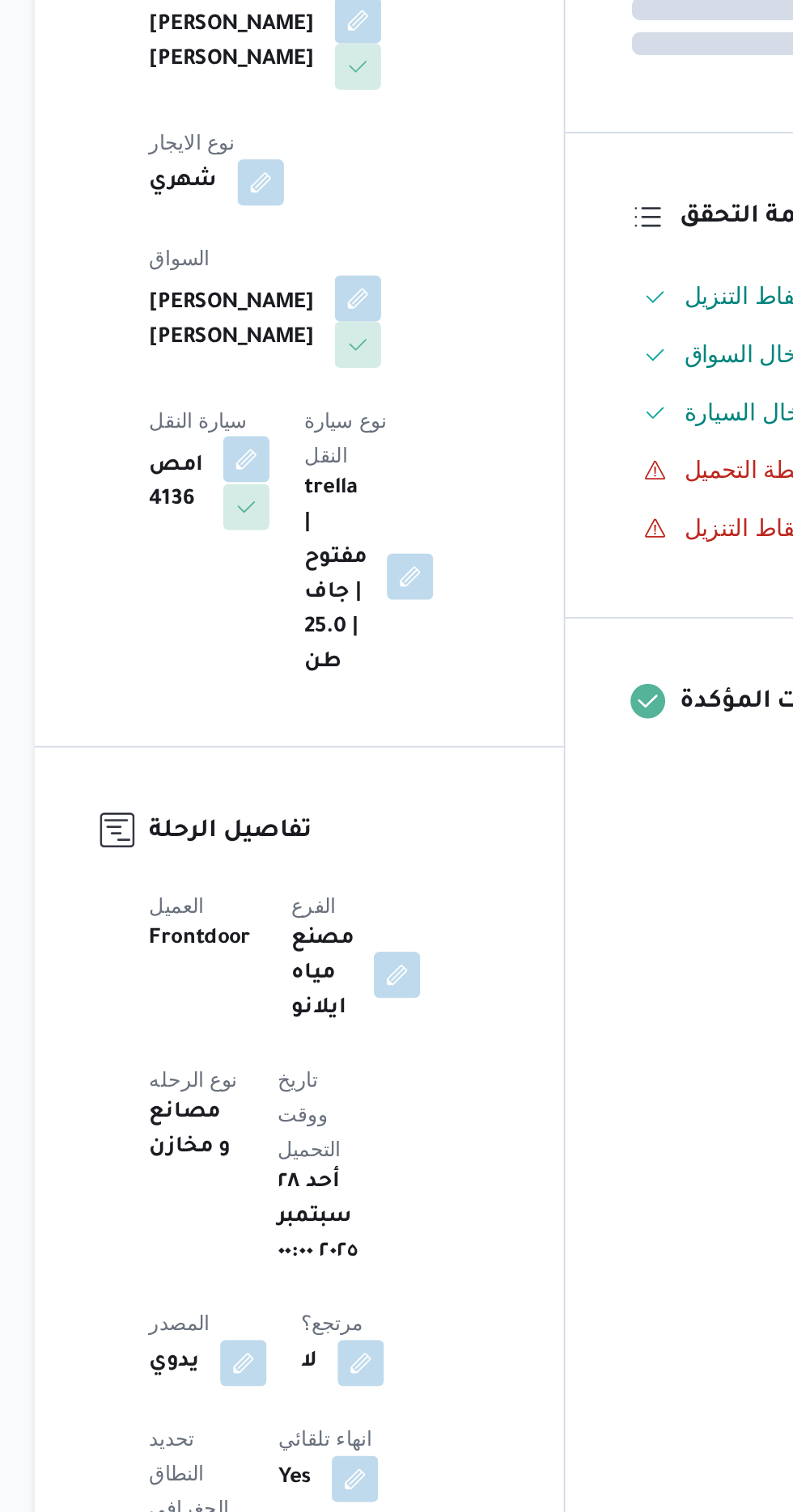
click at [342, 639] on button "button" at bounding box center [328, 651] width 26 height 26
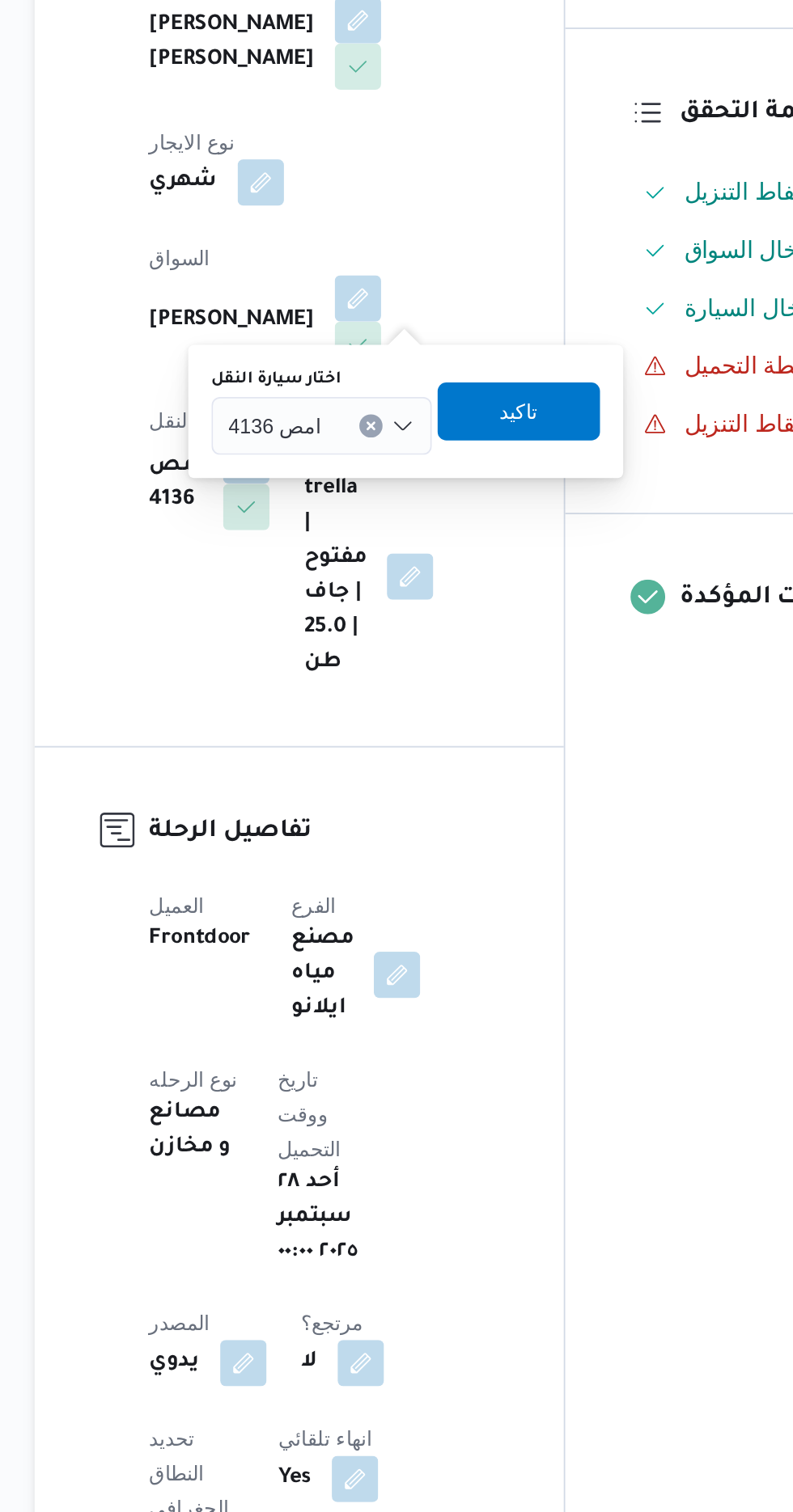
click at [337, 636] on span "امص 4136" at bounding box center [344, 632] width 52 height 18
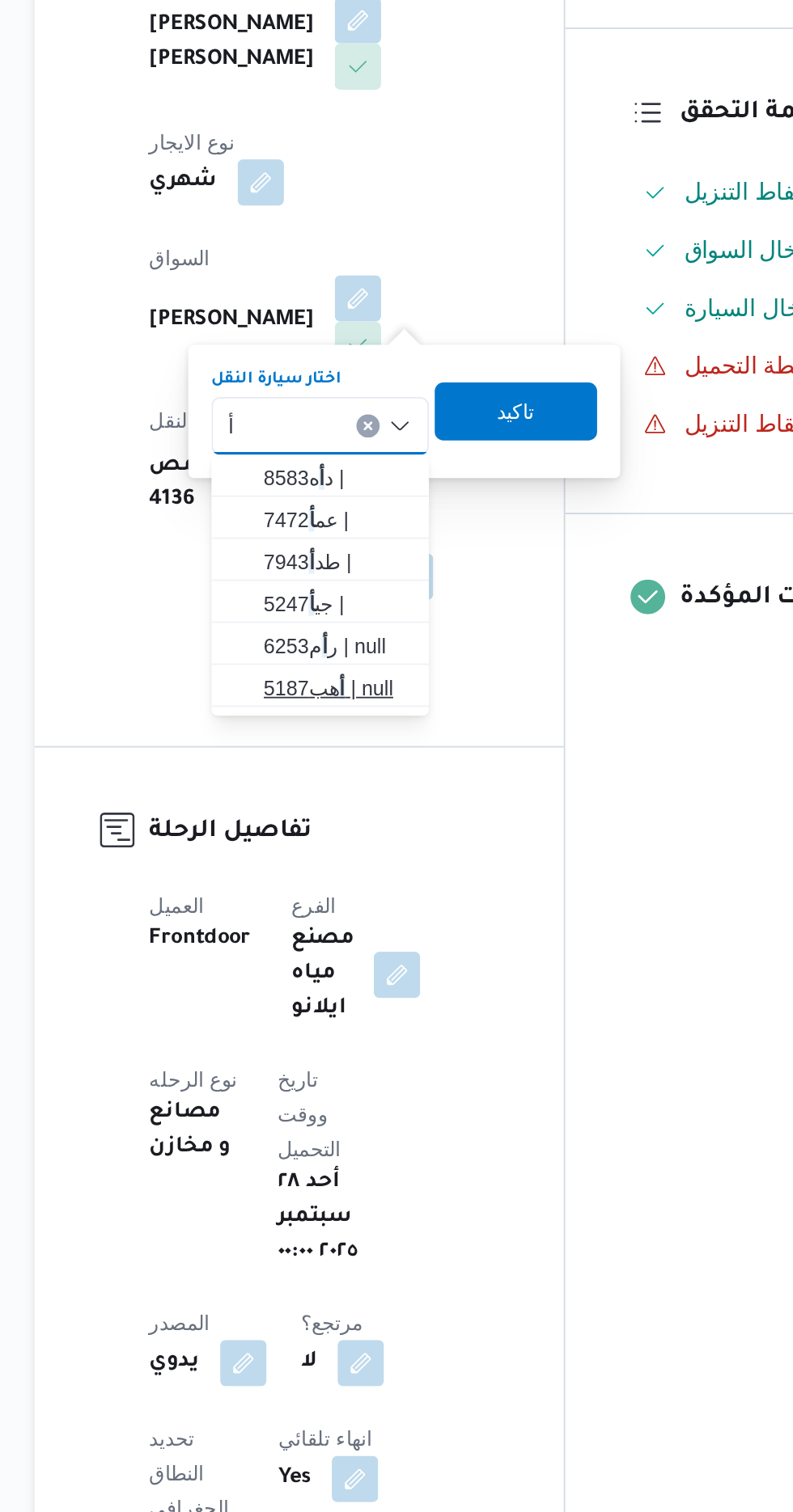
type input "أ"
click at [352, 778] on span "أ هب5187 | null" at bounding box center [379, 779] width 83 height 20
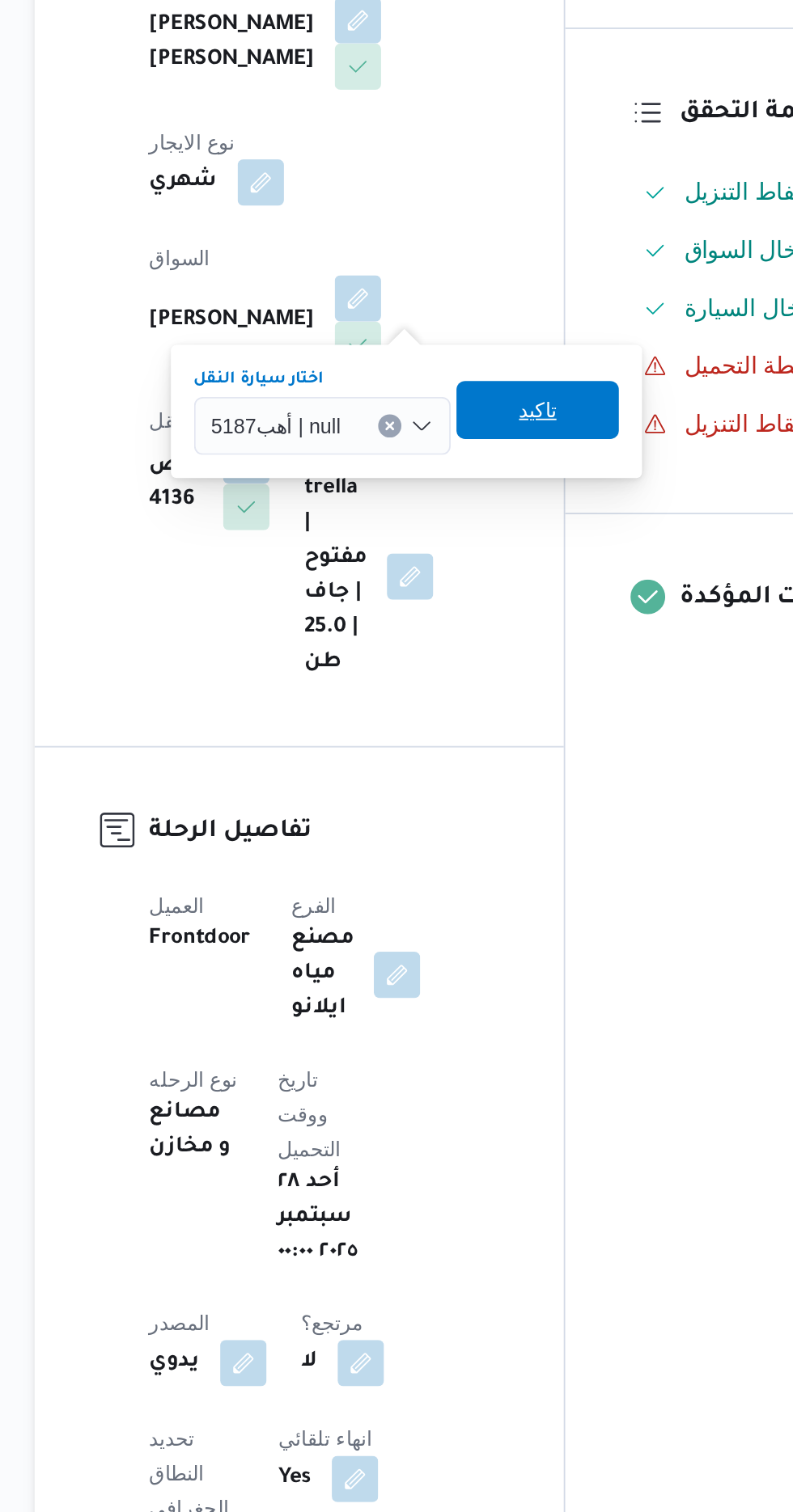
click at [490, 632] on span "تاكيد" at bounding box center [491, 624] width 21 height 20
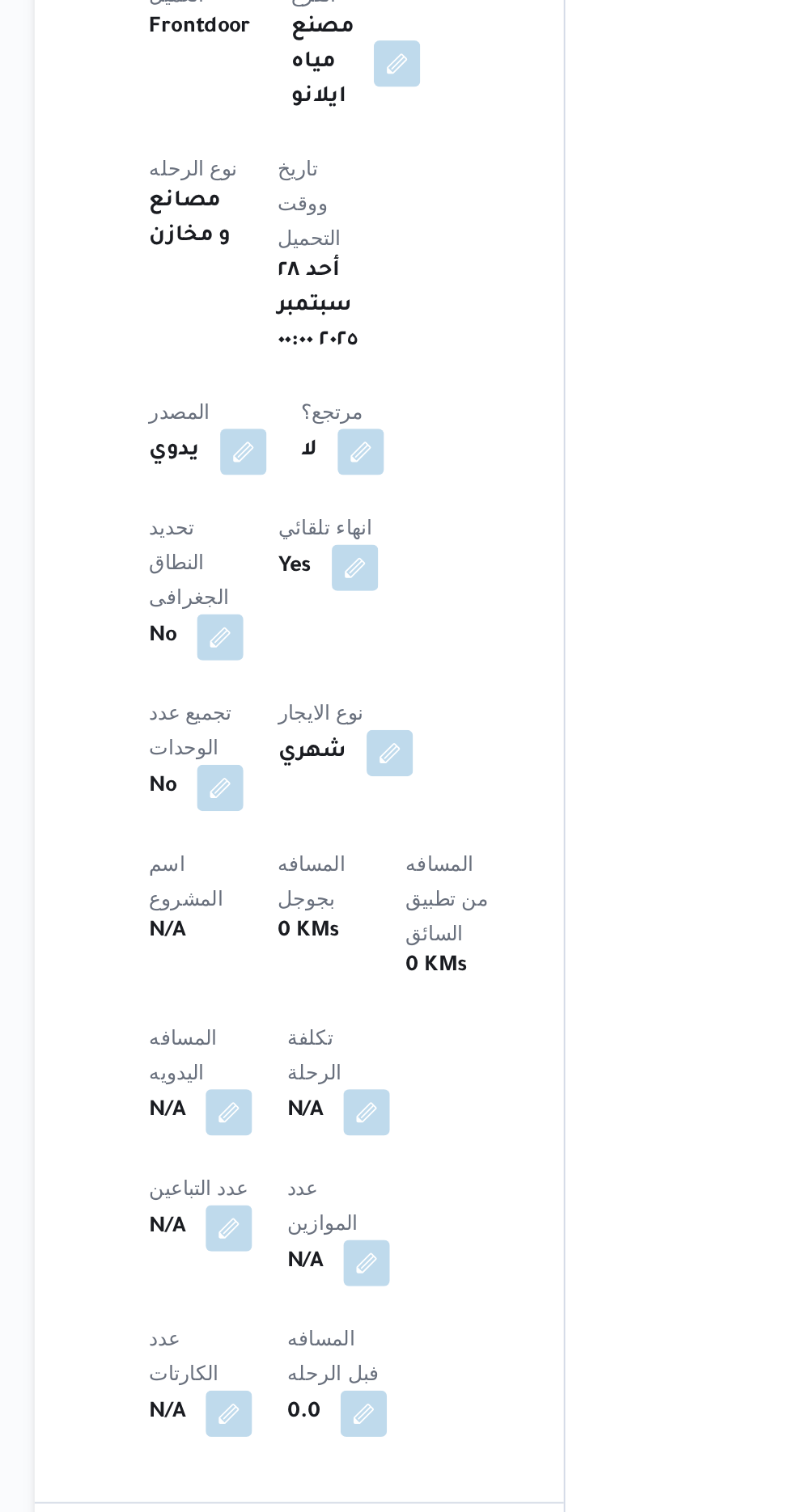
scroll to position [237, 0]
click at [319, 1274] on button "button" at bounding box center [319, 1287] width 26 height 26
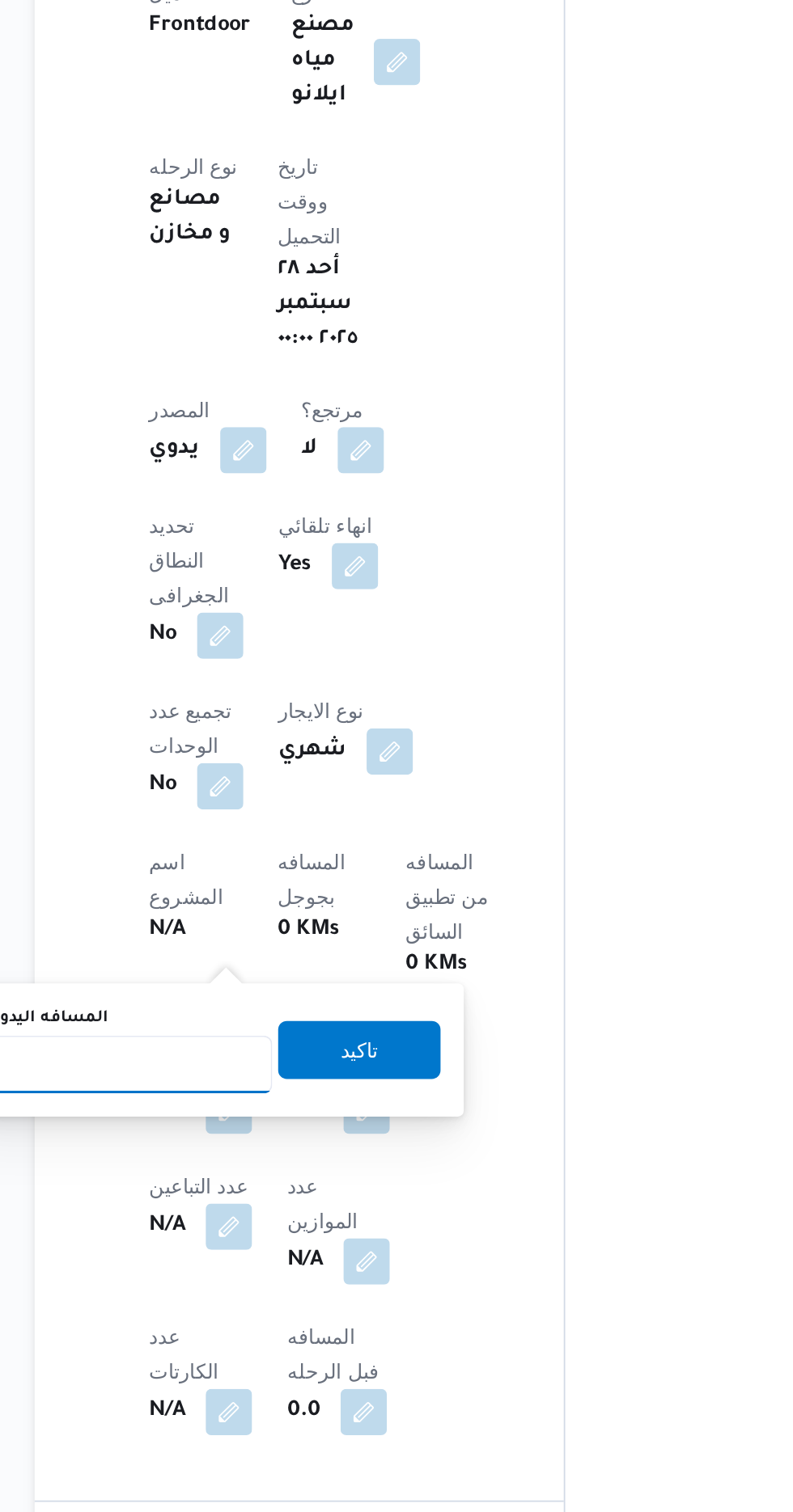
click at [276, 1263] on input "المسافه اليدويه" at bounding box center [262, 1263] width 161 height 32
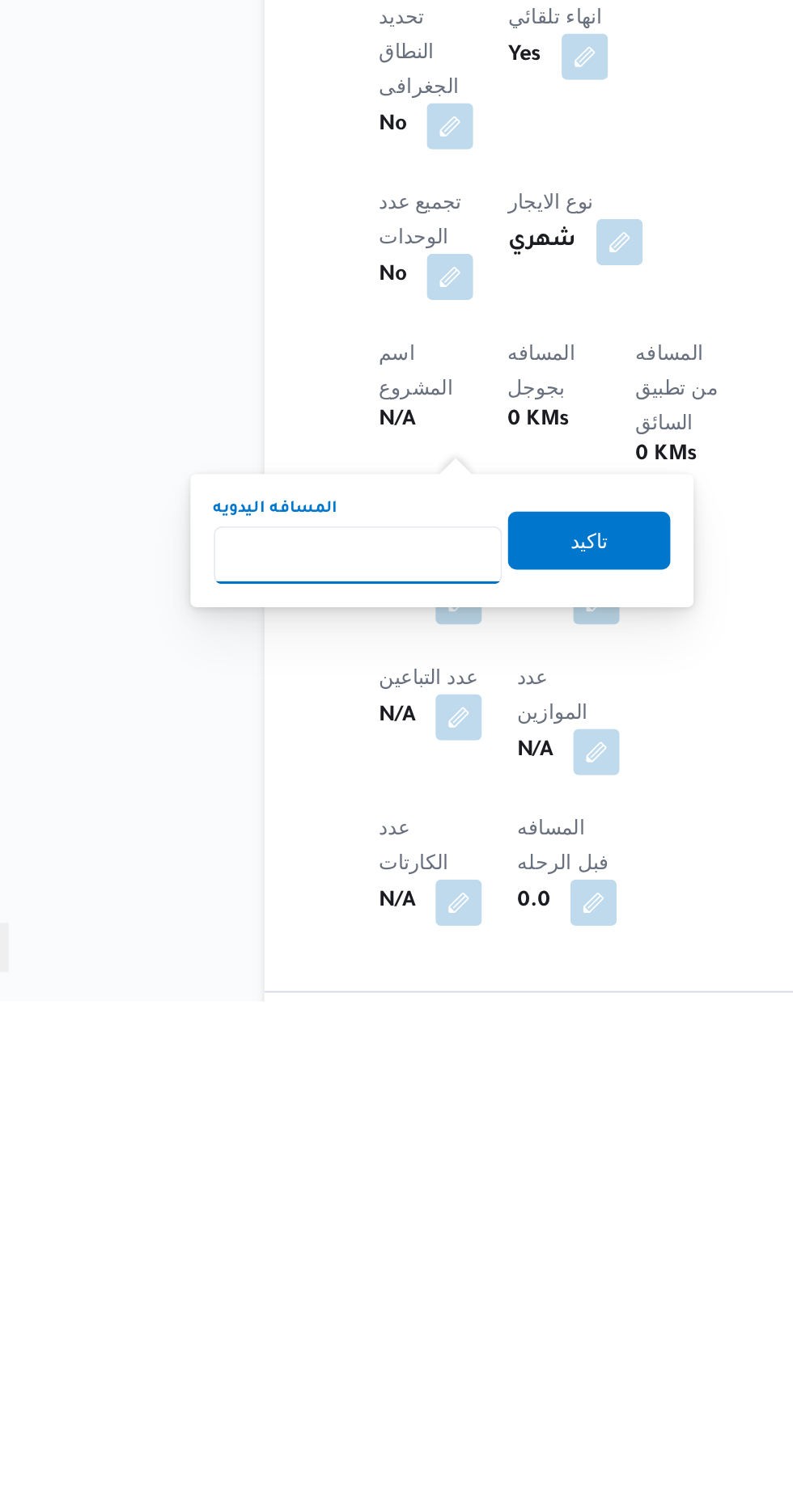
scroll to position [264, 0]
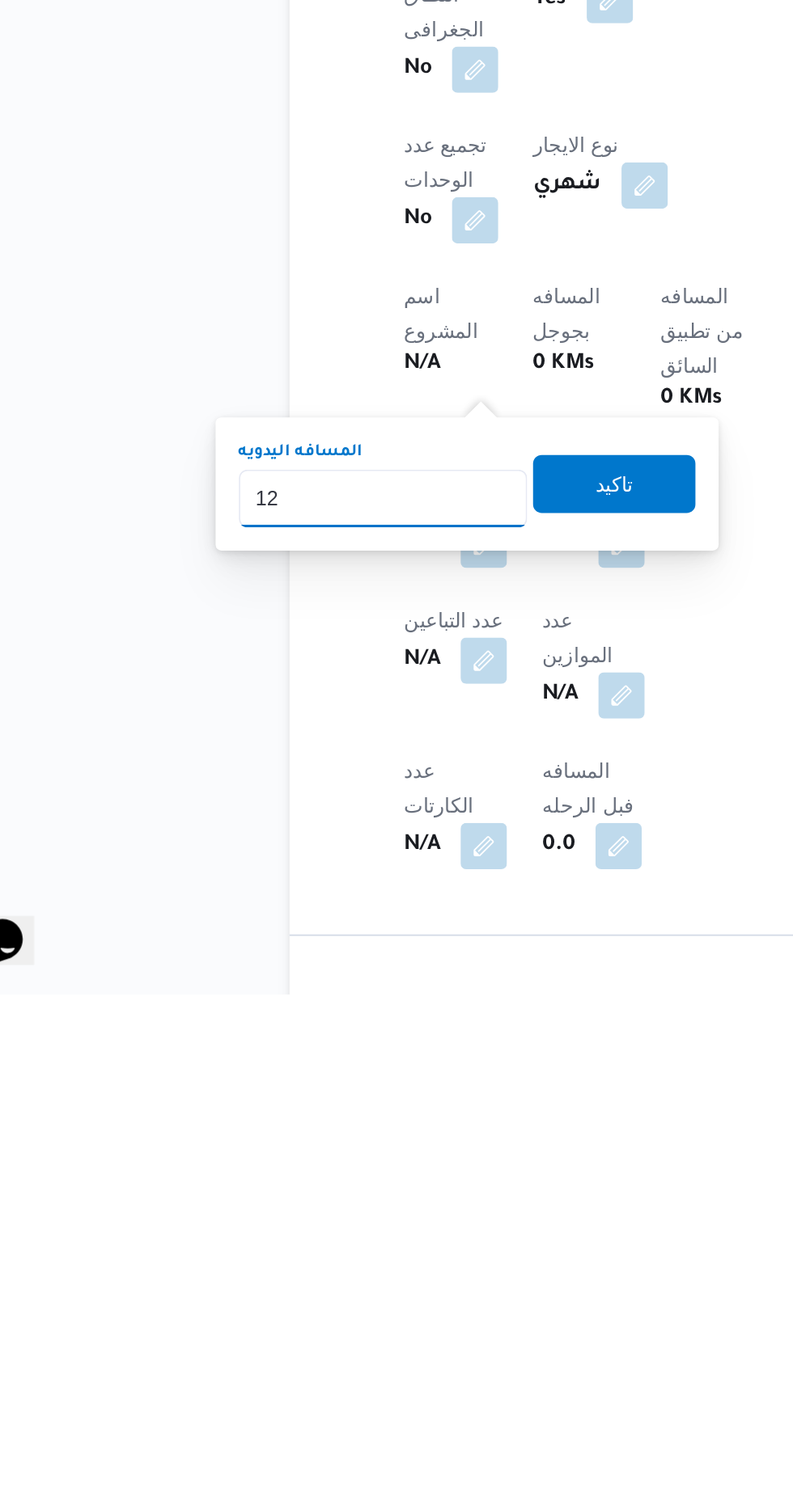
type input "120"
click at [373, 1234] on span "تاكيد" at bounding box center [392, 1227] width 90 height 32
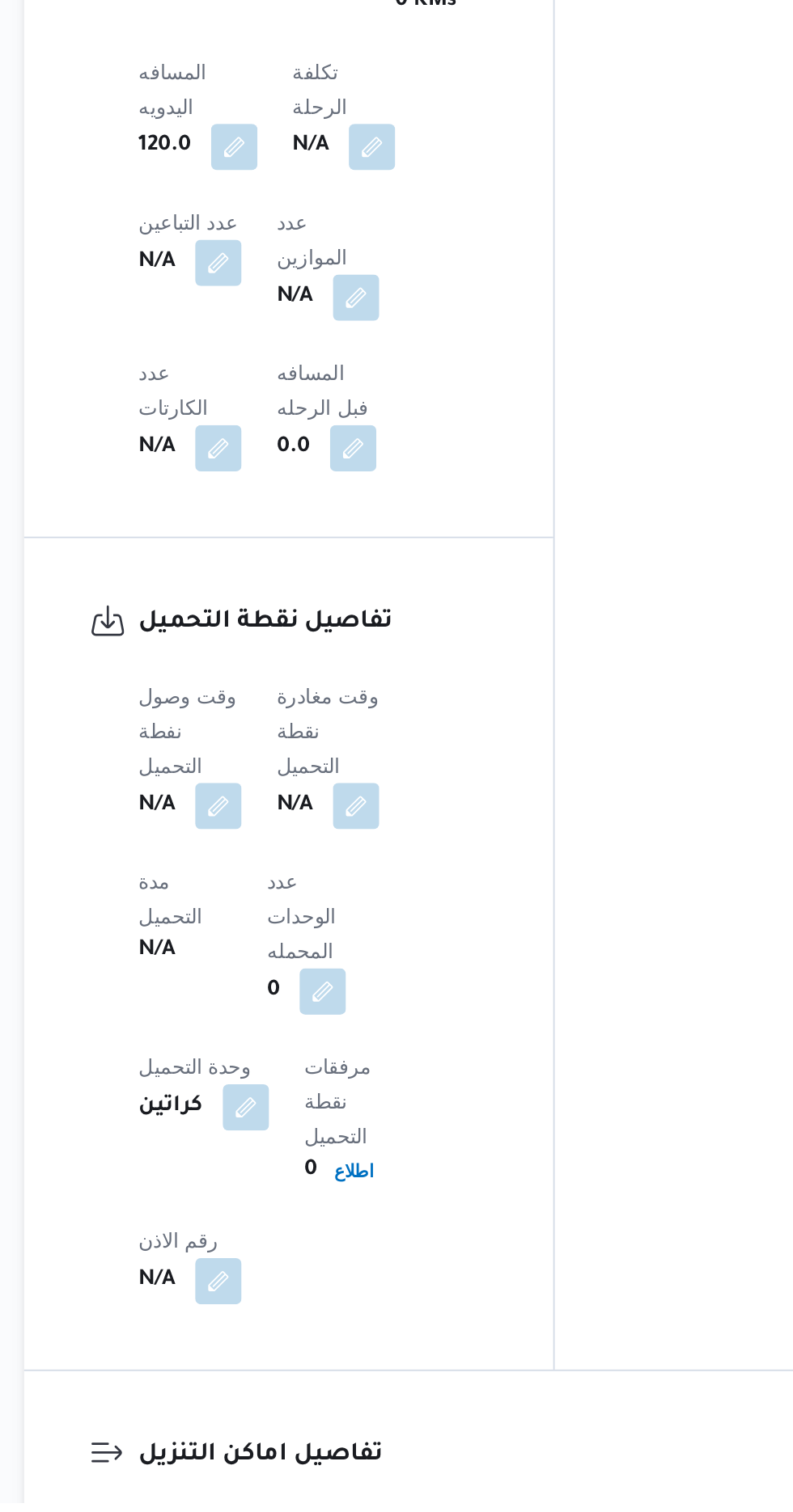
scroll to position [769, 0]
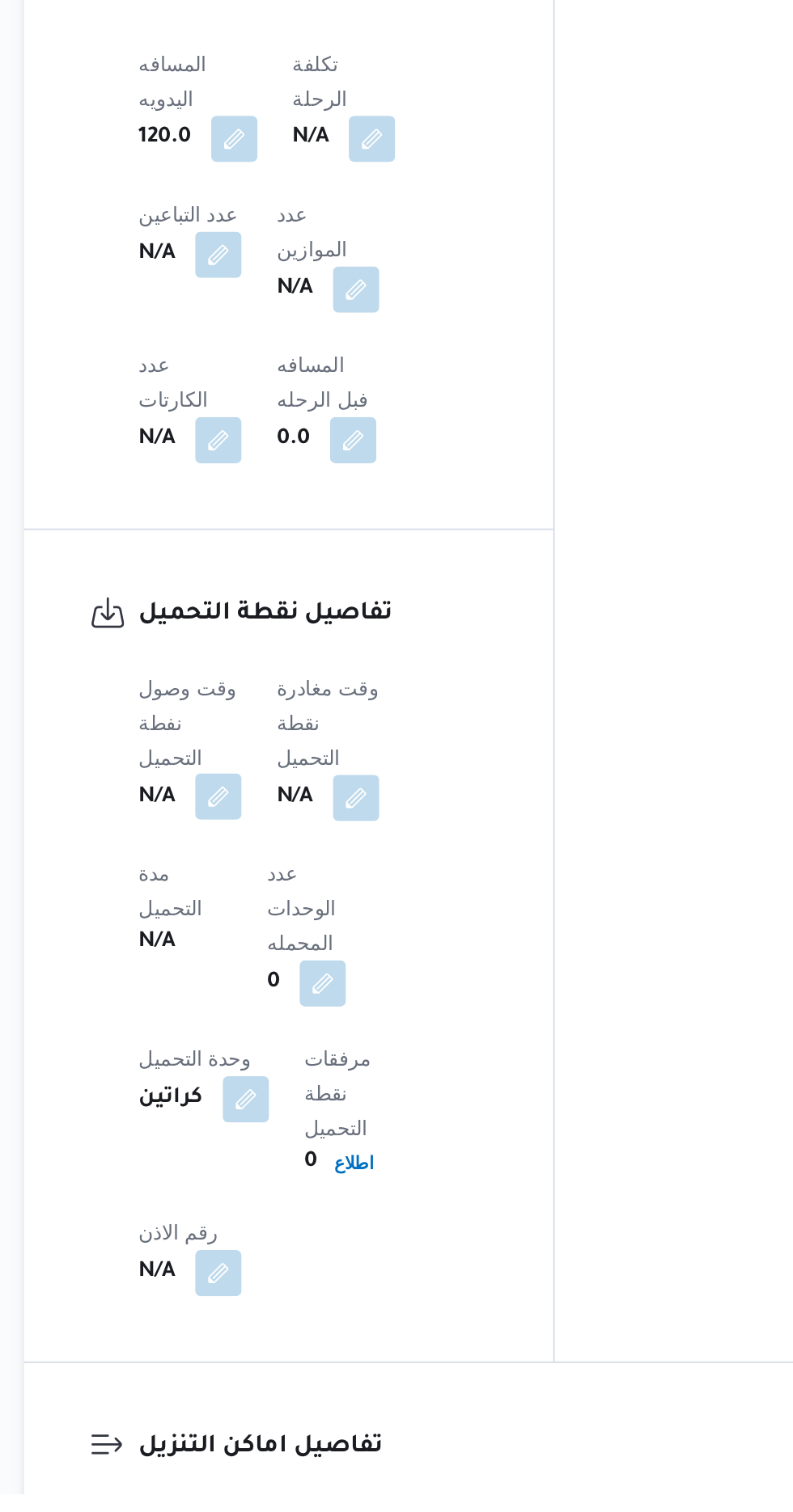
click at [319, 1110] on button "button" at bounding box center [319, 1123] width 26 height 26
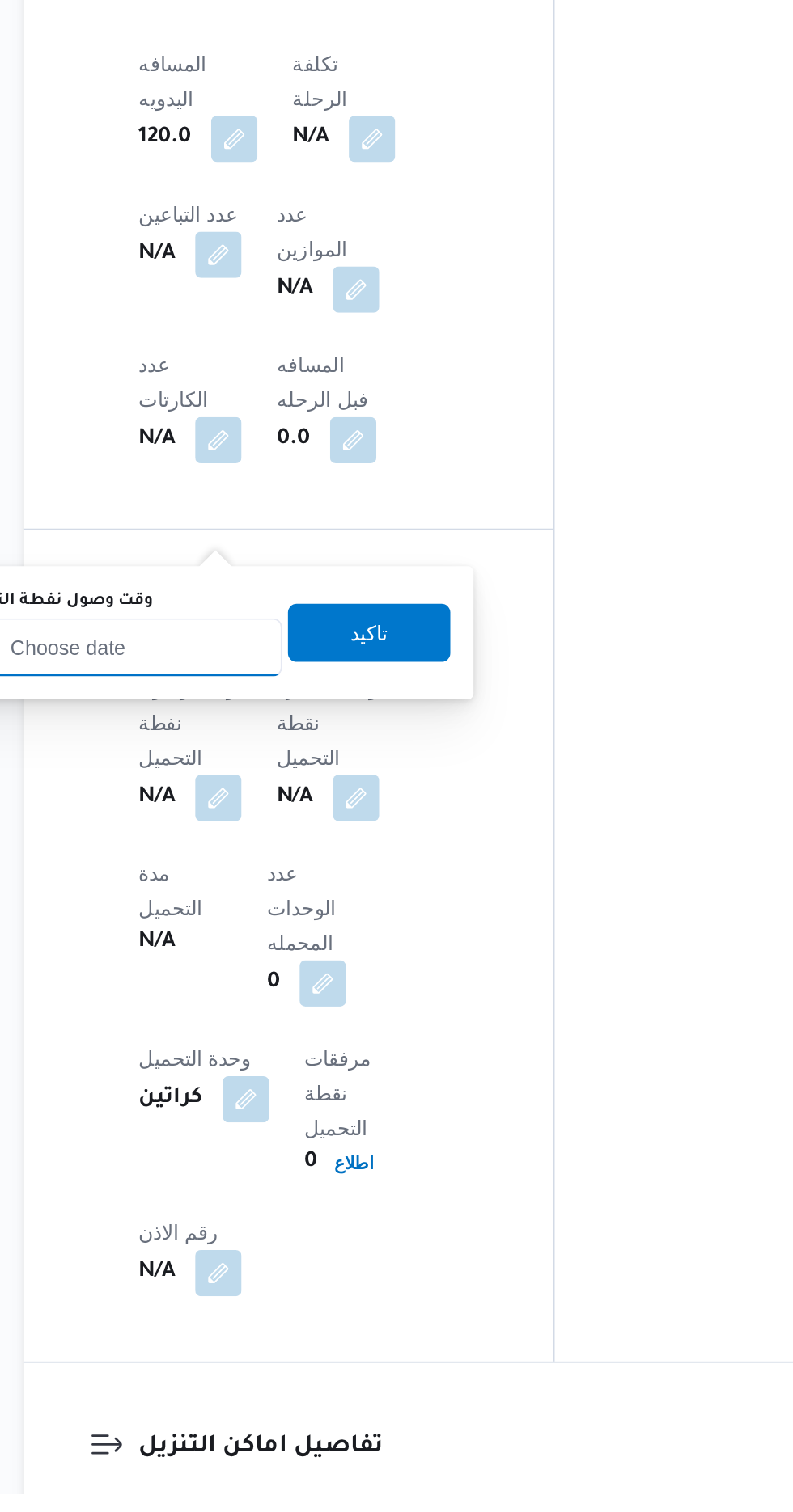
click at [312, 1041] on input "وقت وصول نفطة التحميل" at bounding box center [262, 1040] width 184 height 32
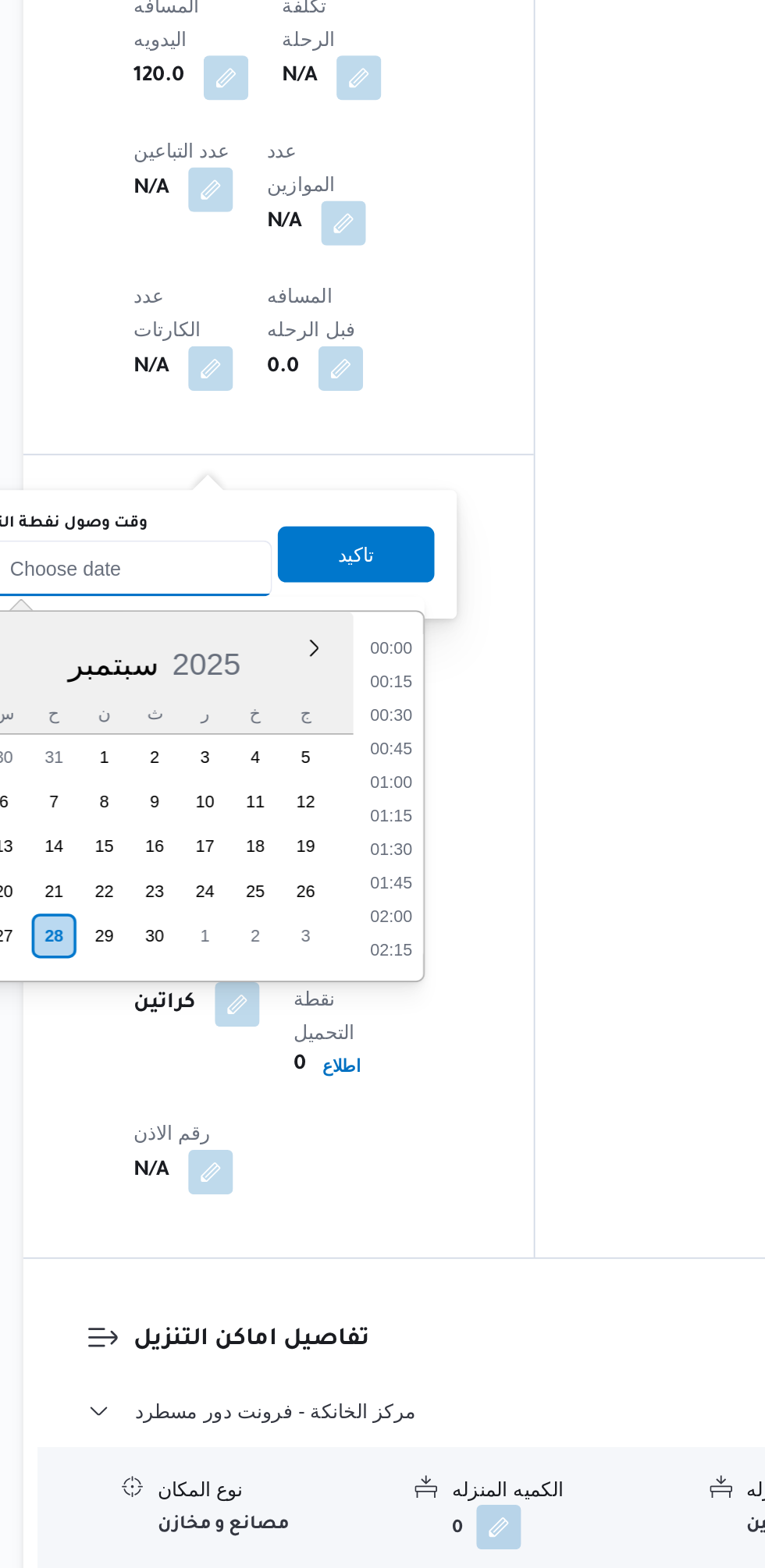
scroll to position [1066, 0]
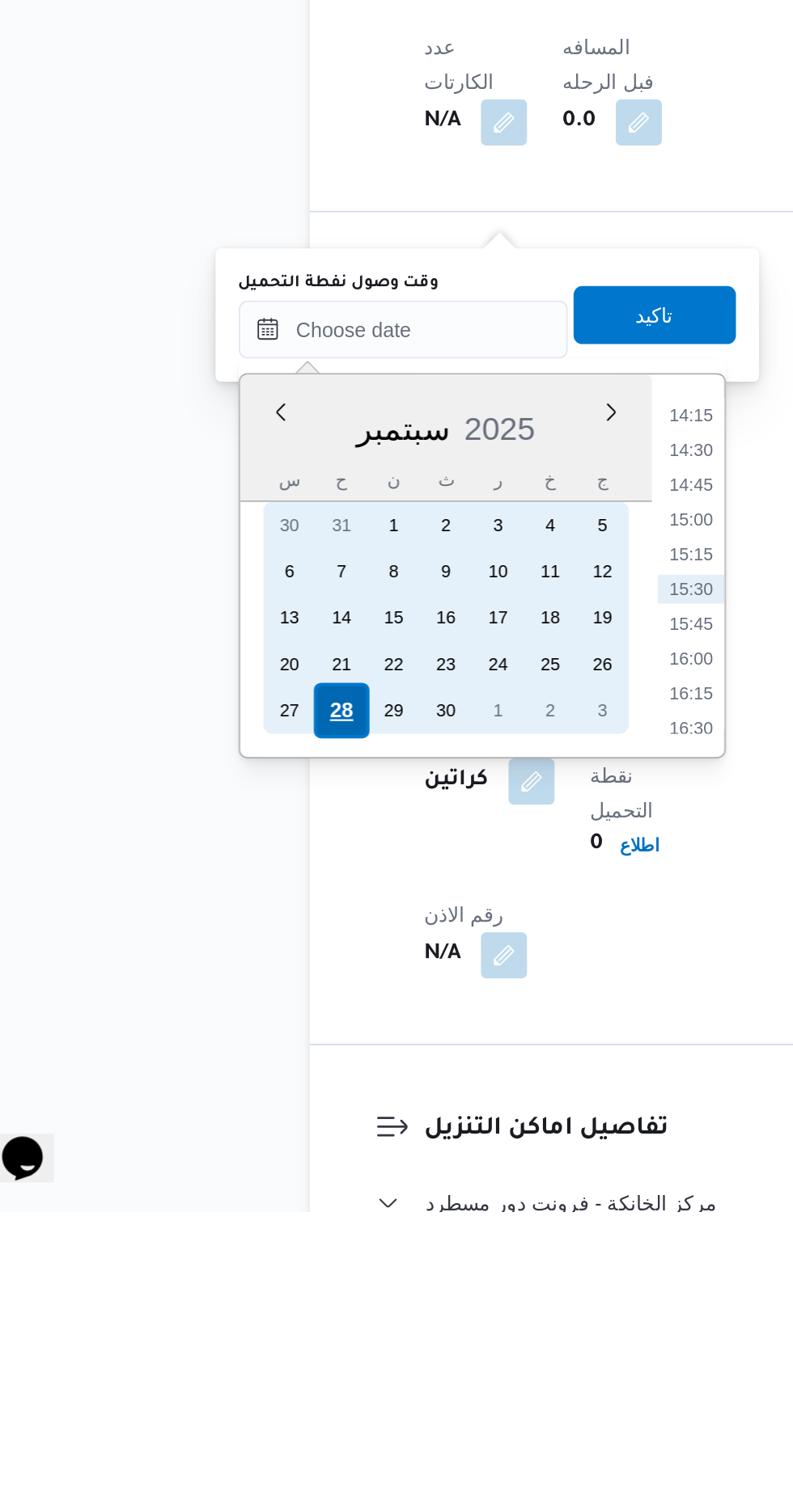
click at [223, 1234] on div "28" at bounding box center [227, 1233] width 31 height 31
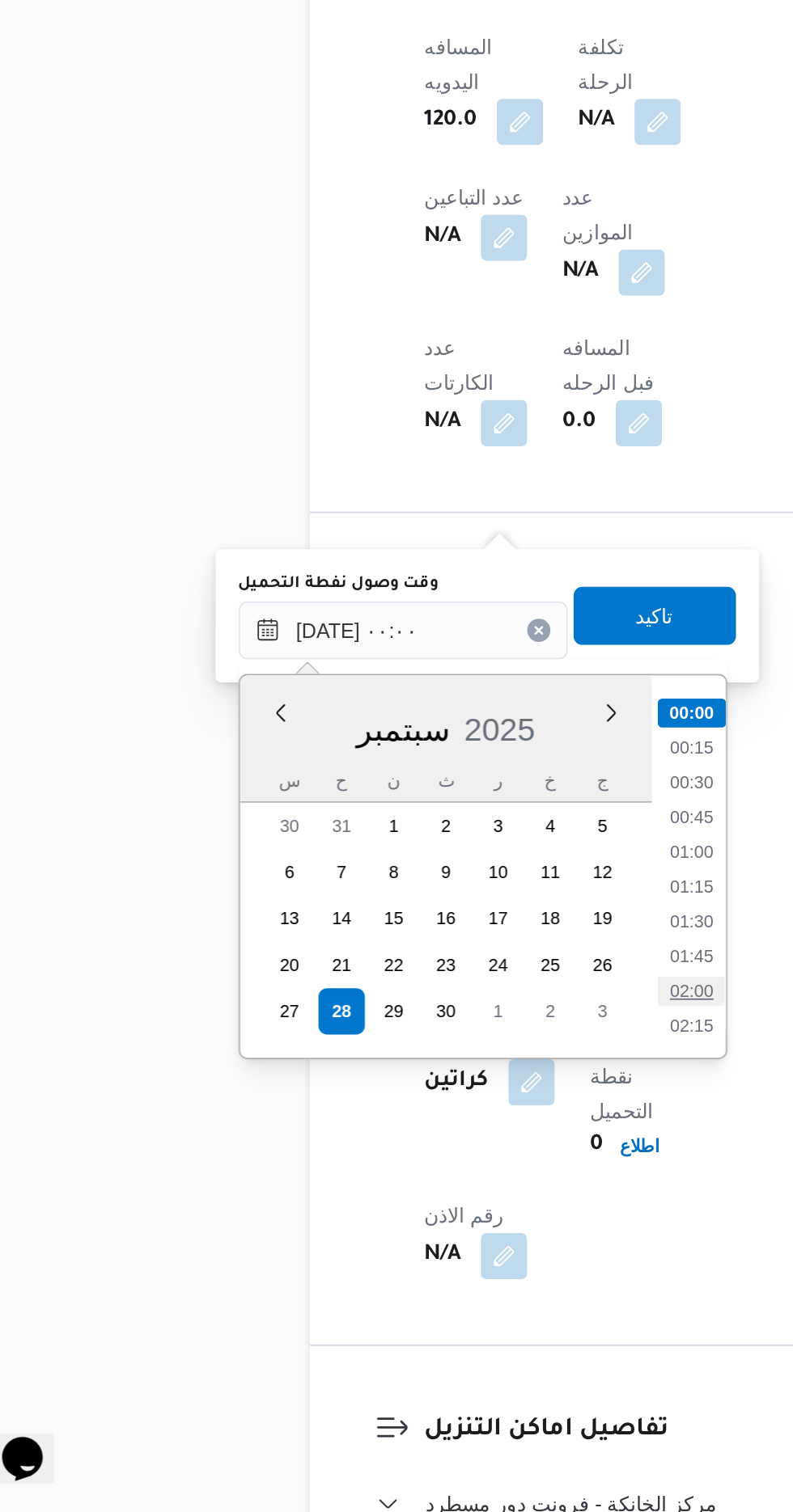
click at [422, 1218] on li "02:00" at bounding box center [423, 1221] width 37 height 16
type input "[DATE] ٠٢:٠٠"
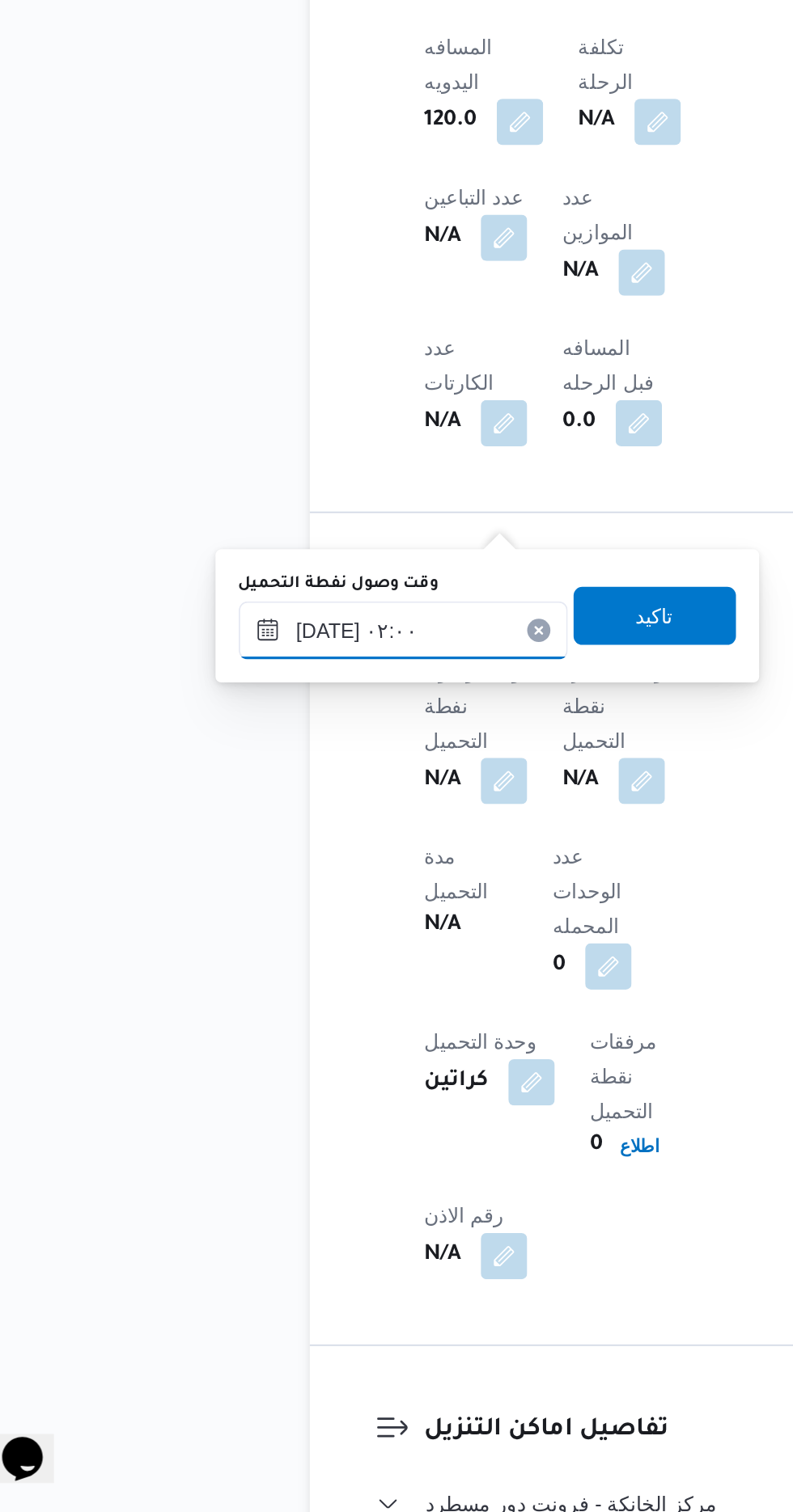
scroll to position [789, 0]
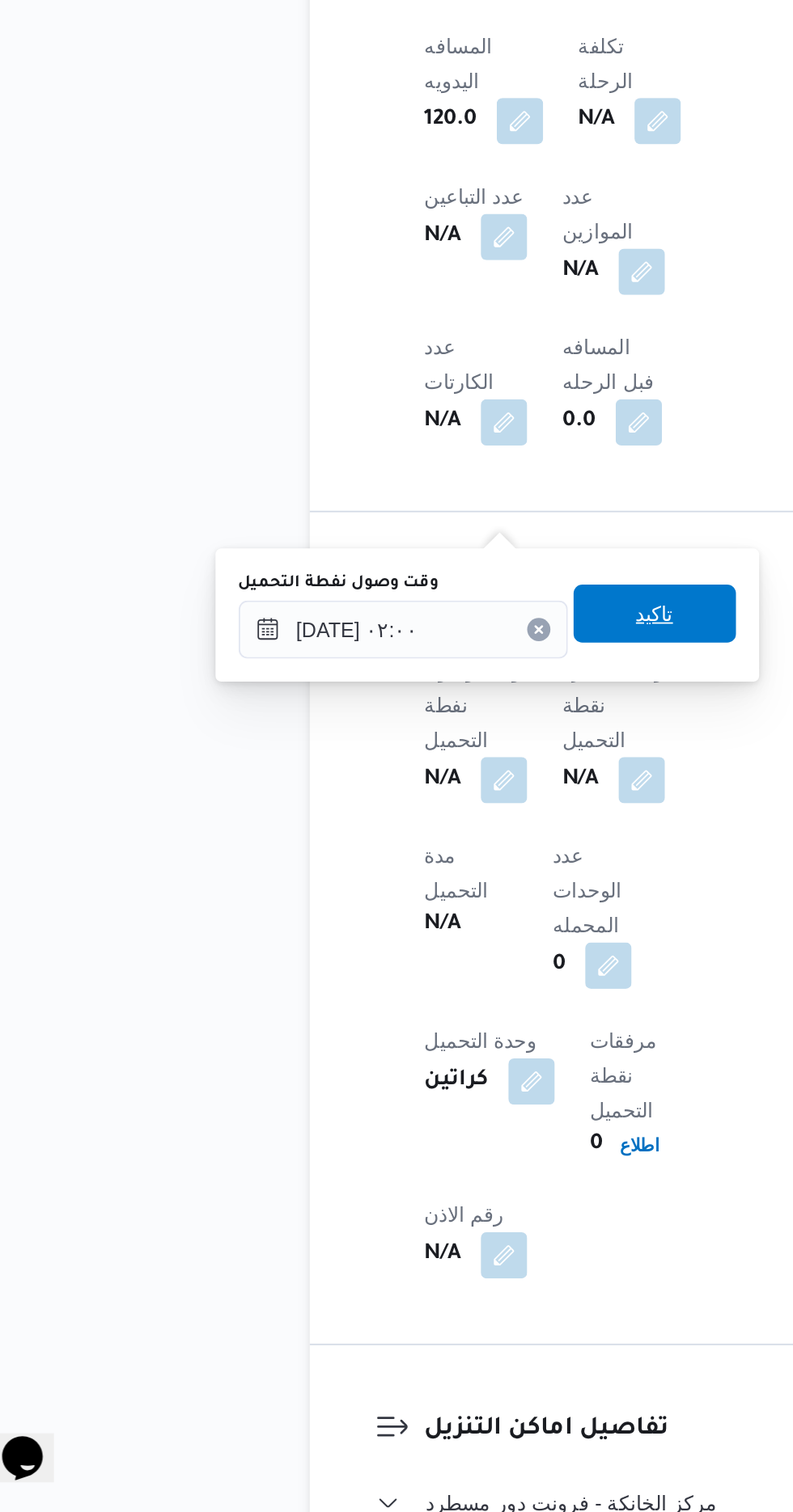
click at [413, 1011] on span "تاكيد" at bounding box center [403, 1011] width 21 height 20
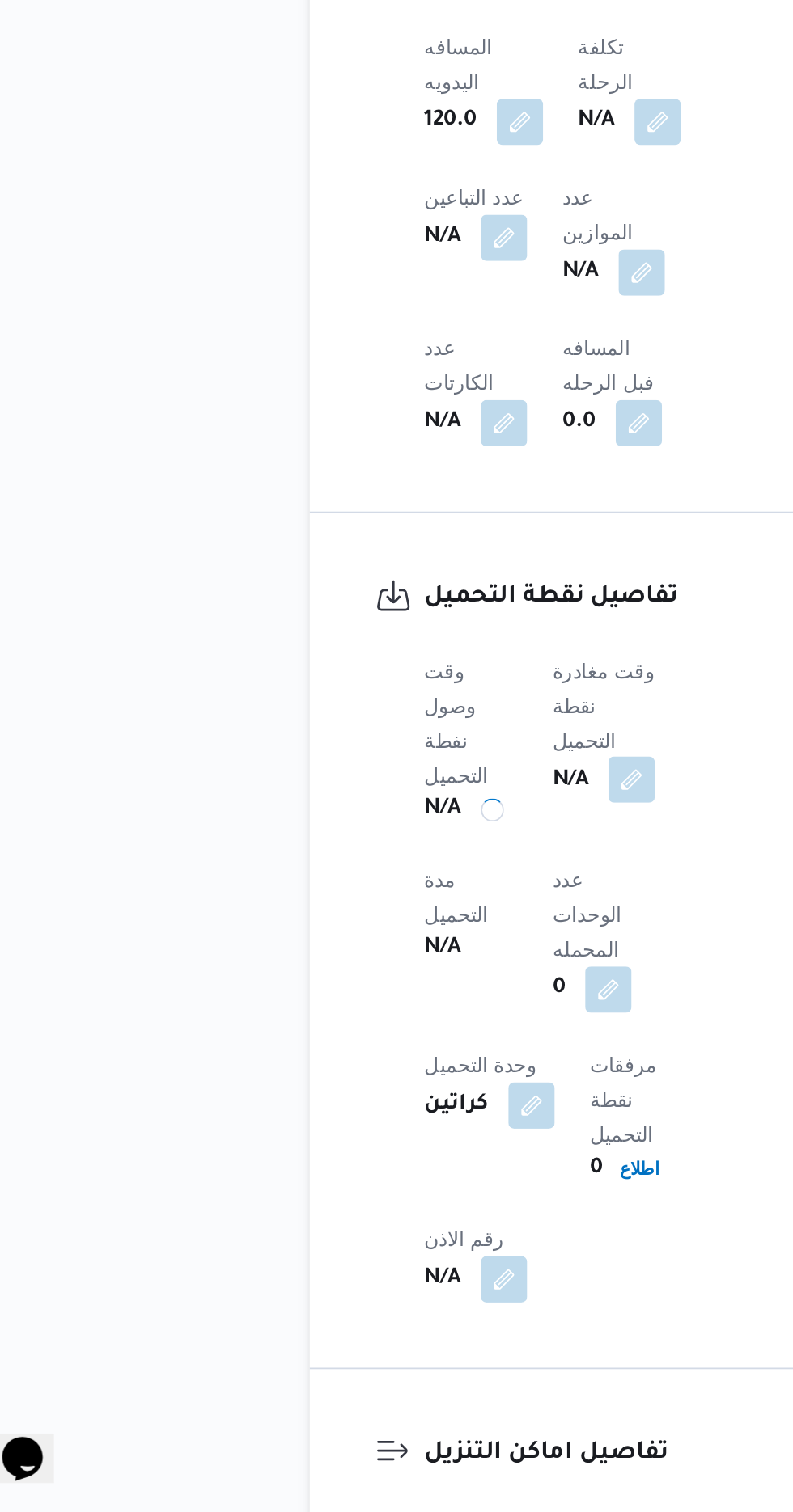
click at [393, 1090] on button "button" at bounding box center [390, 1102] width 26 height 26
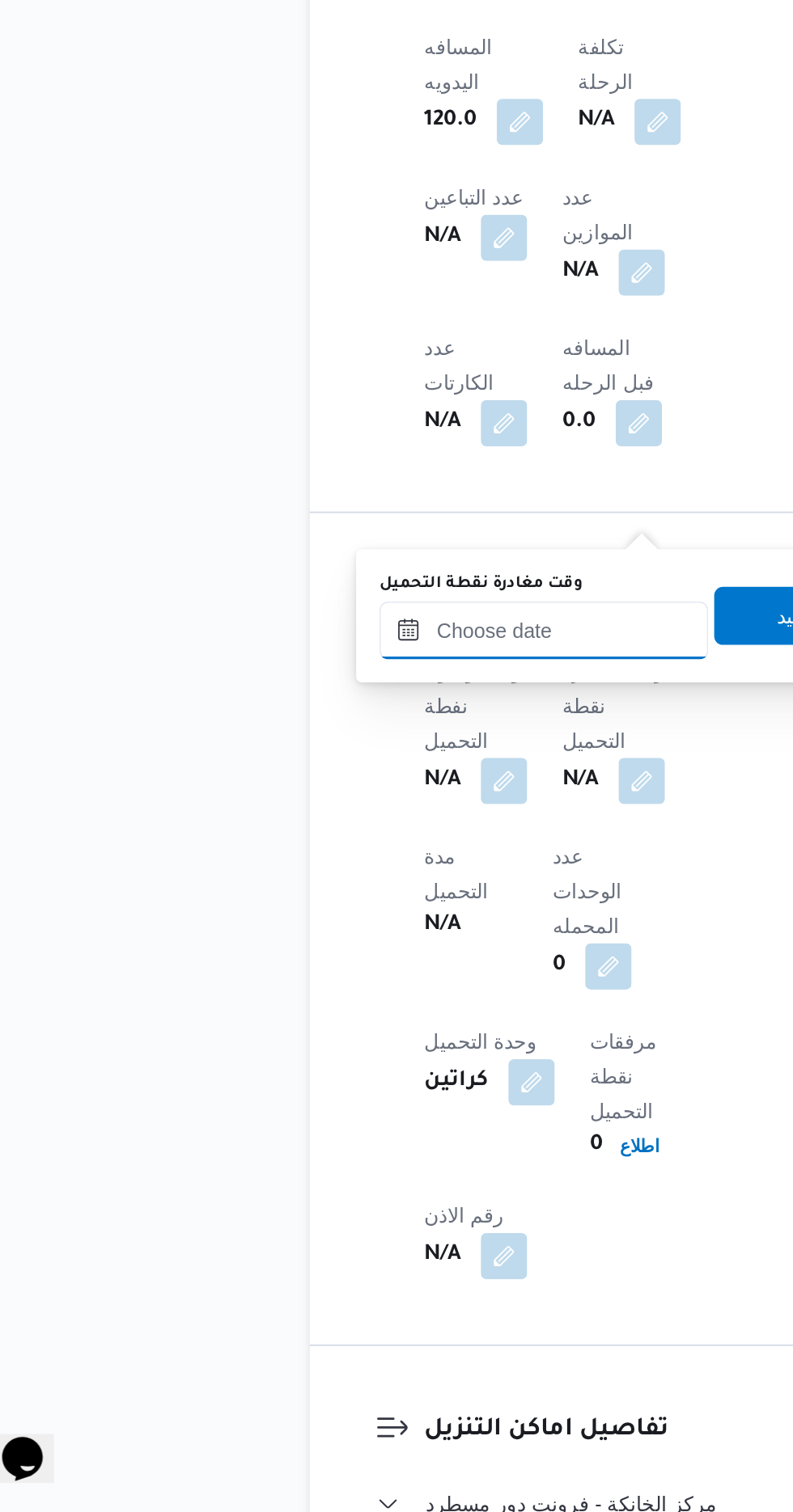
click at [348, 1016] on input "وقت مغادرة نقطة التحميل" at bounding box center [342, 1020] width 184 height 32
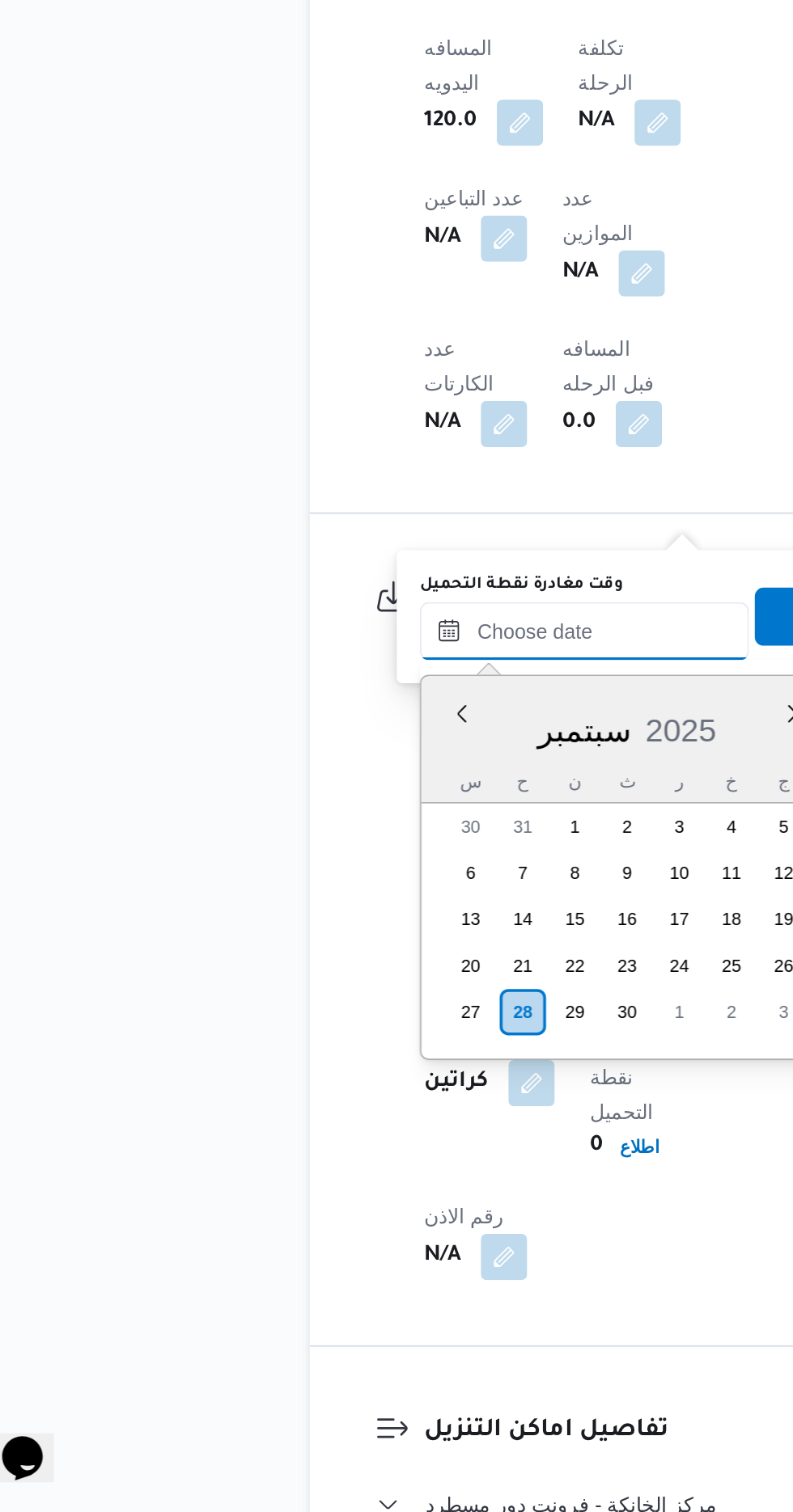
scroll to position [1105, 0]
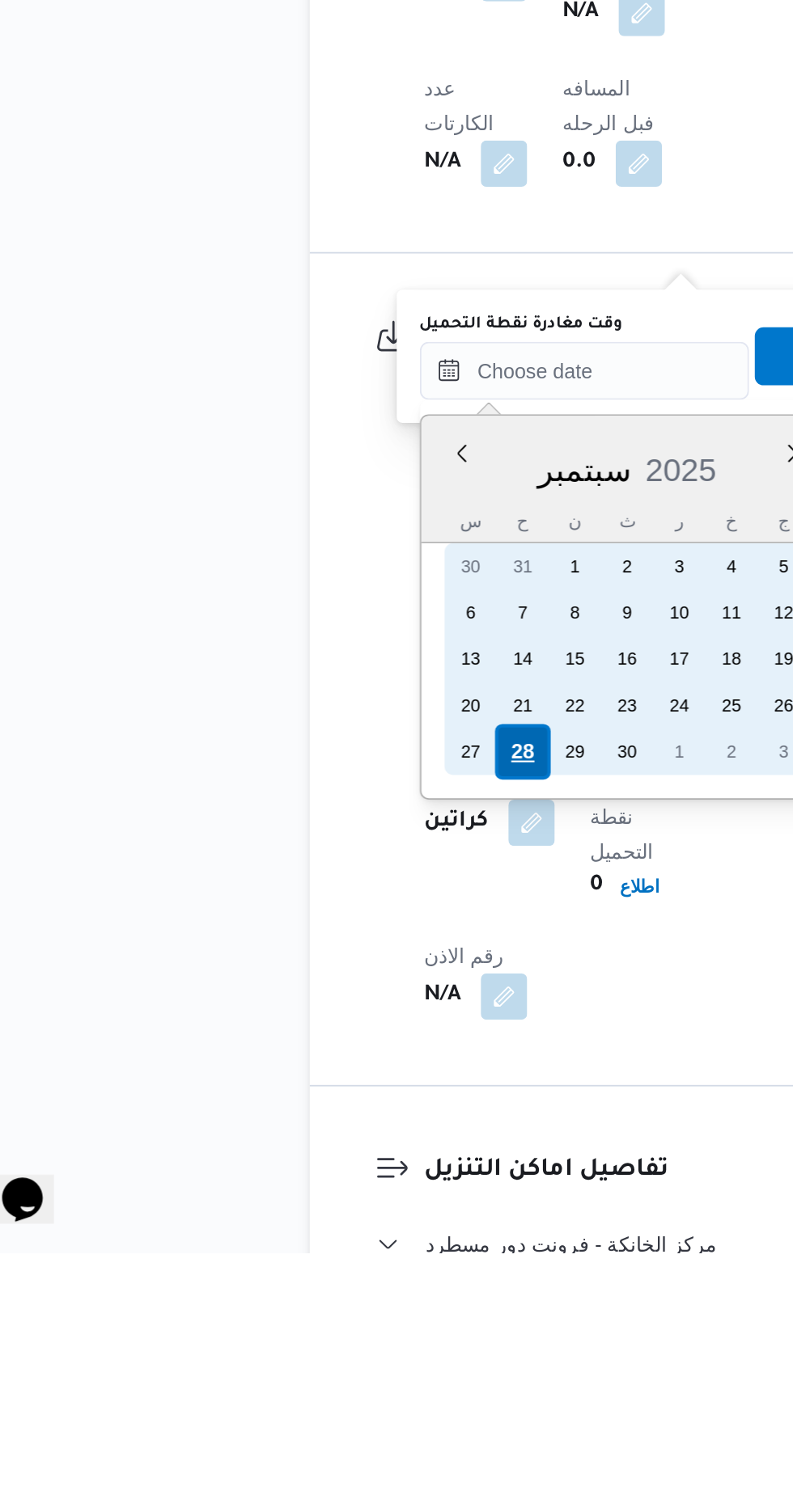
click at [328, 1231] on div "28" at bounding box center [329, 1233] width 31 height 31
type input "[DATE] ٠٠:٠٠"
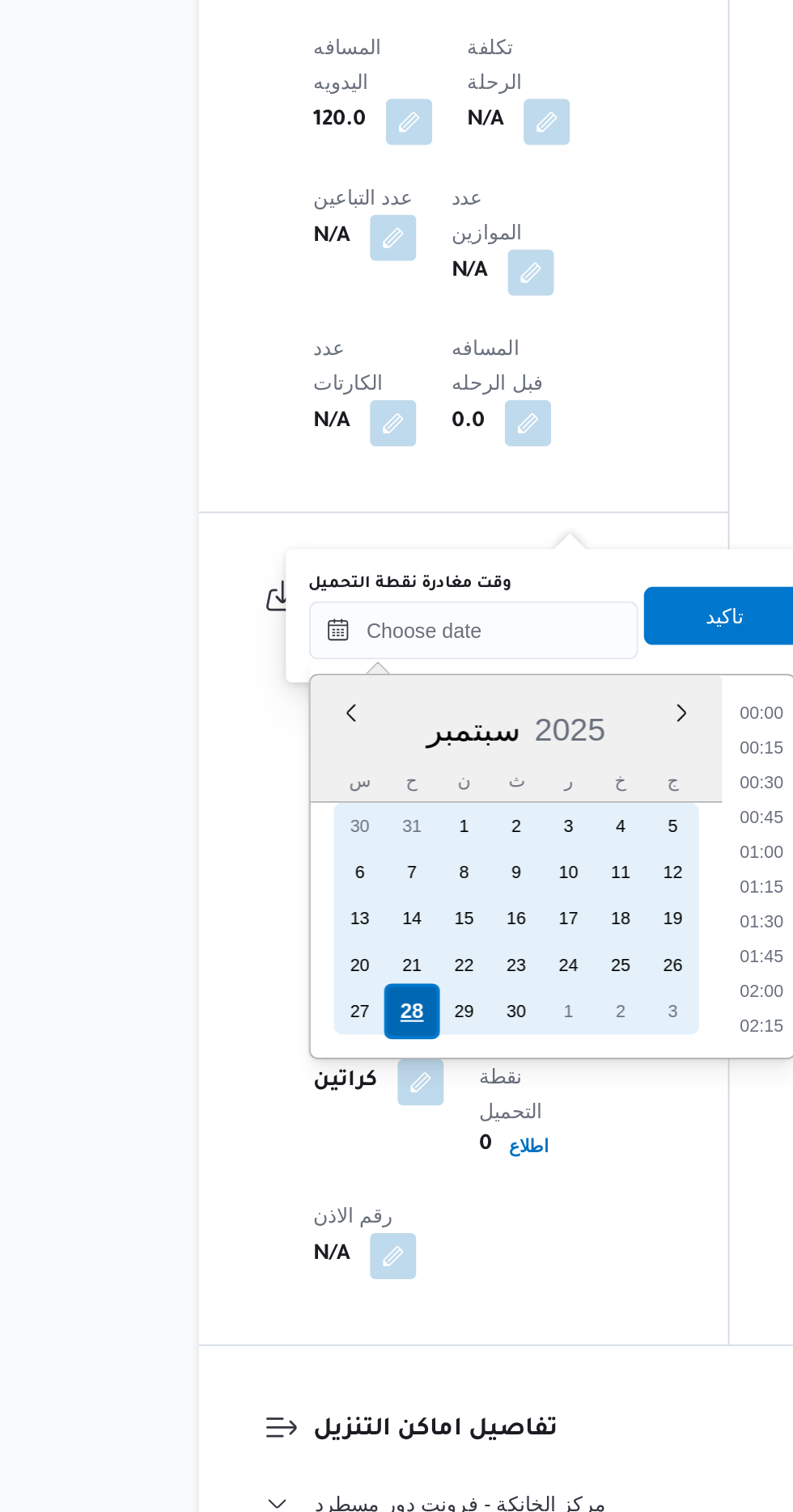
click at [325, 1230] on div "28" at bounding box center [329, 1233] width 31 height 31
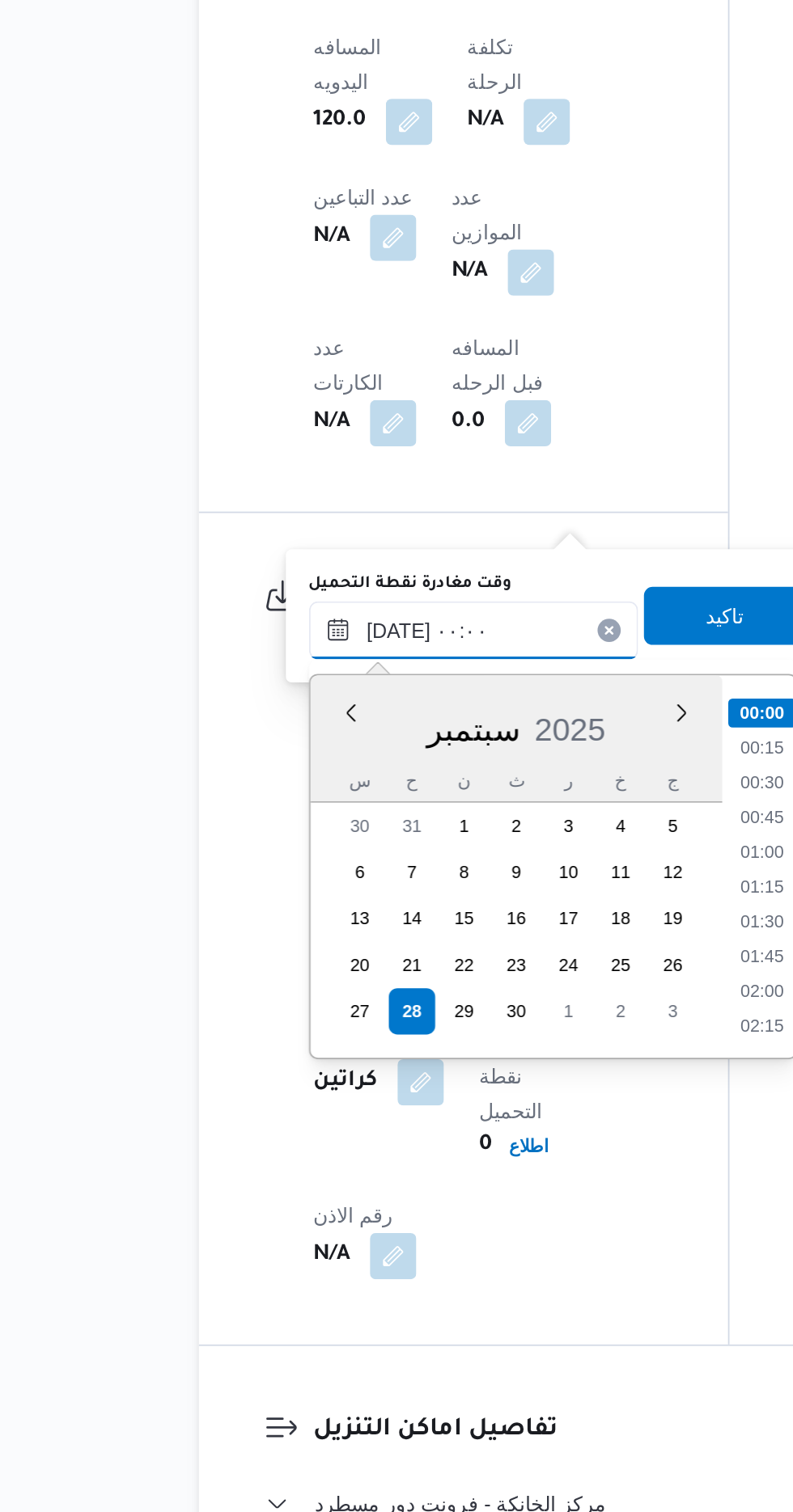
click at [292, 1022] on input "[DATE] ٠٠:٠٠" at bounding box center [364, 1020] width 184 height 32
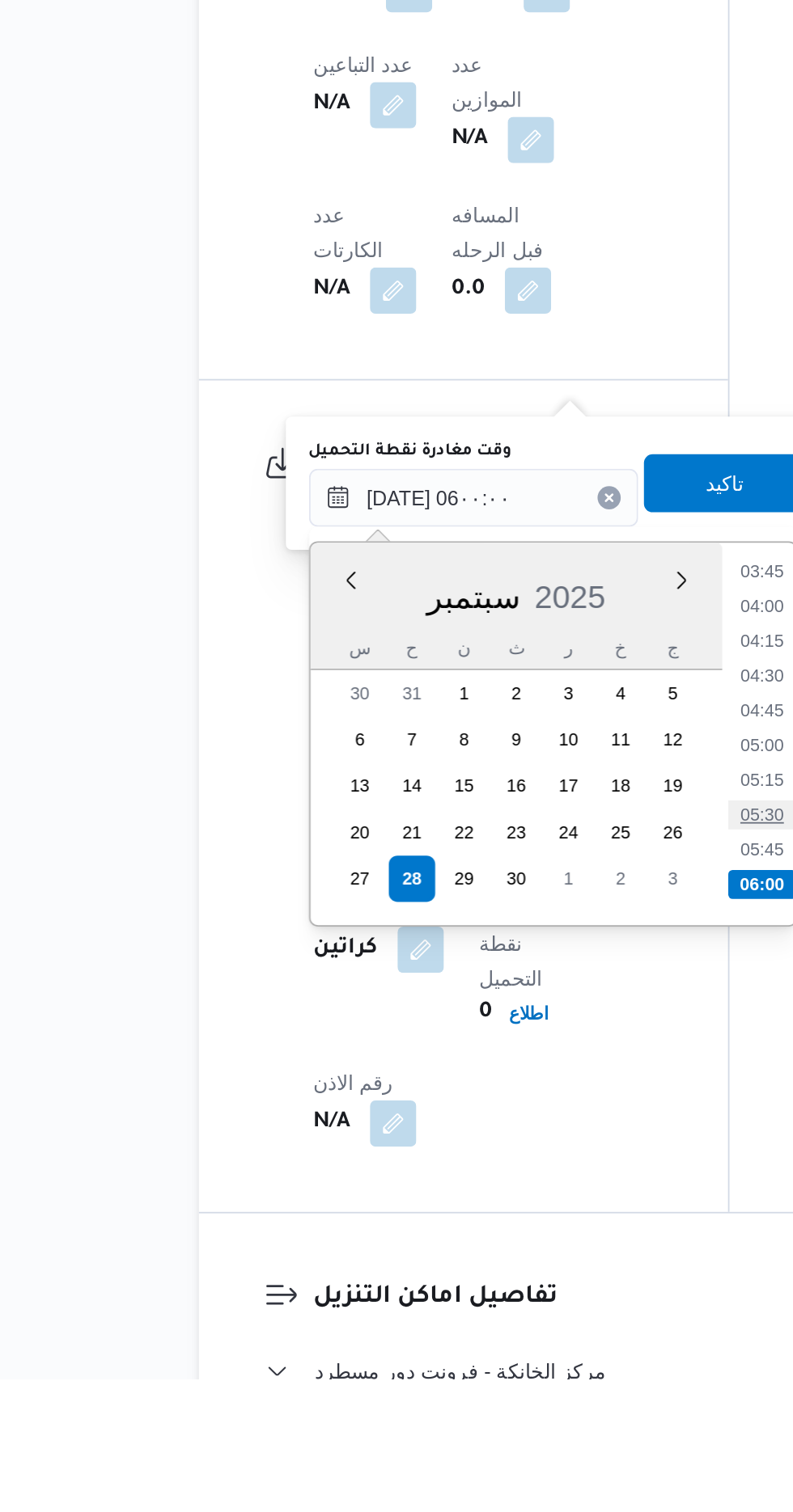
click at [527, 1199] on li "05:30" at bounding box center [525, 1197] width 37 height 16
type input "[DATE] ٠٥:٣٠"
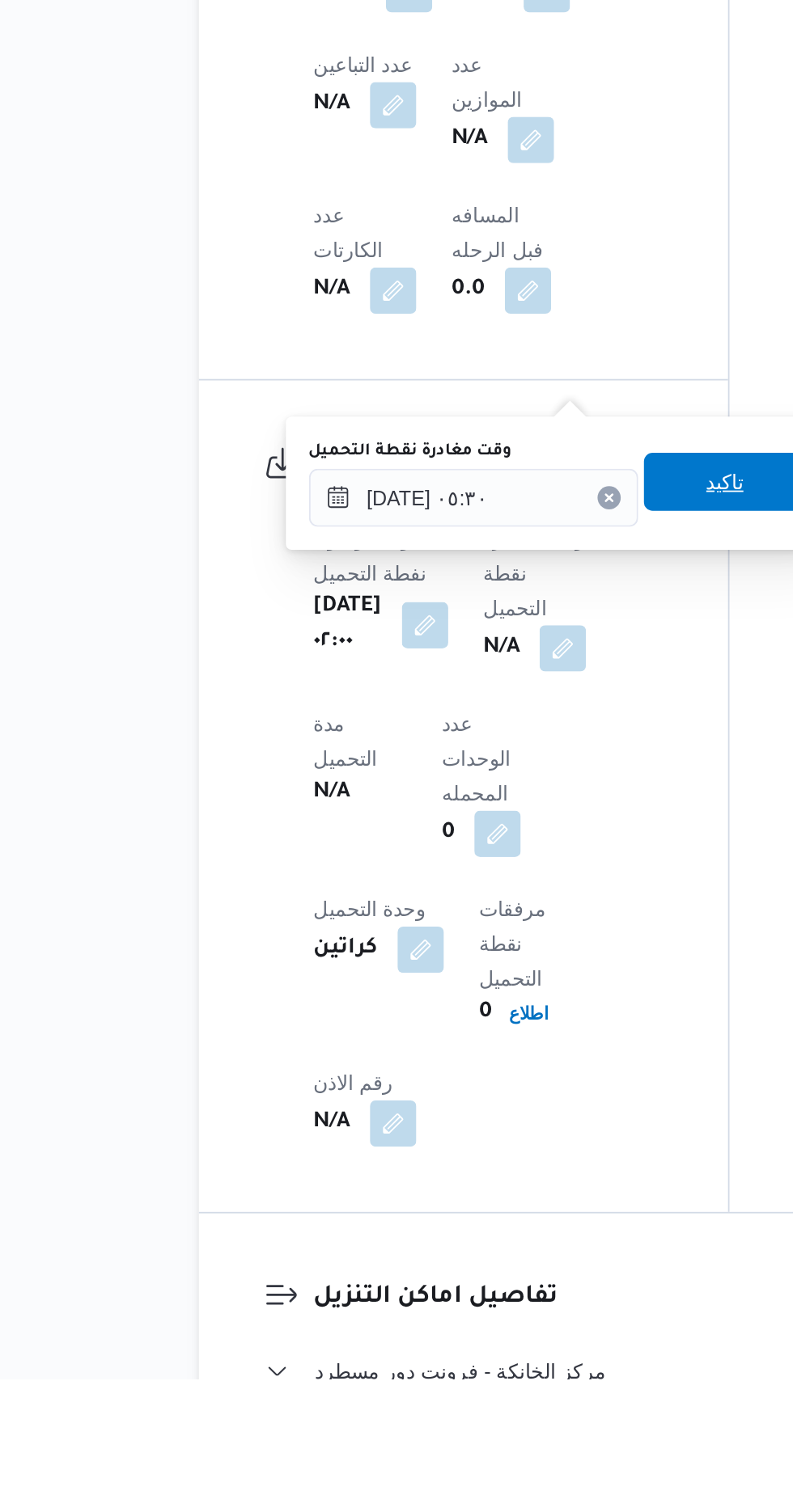
click at [506, 1025] on span "تاكيد" at bounding box center [504, 1011] width 90 height 32
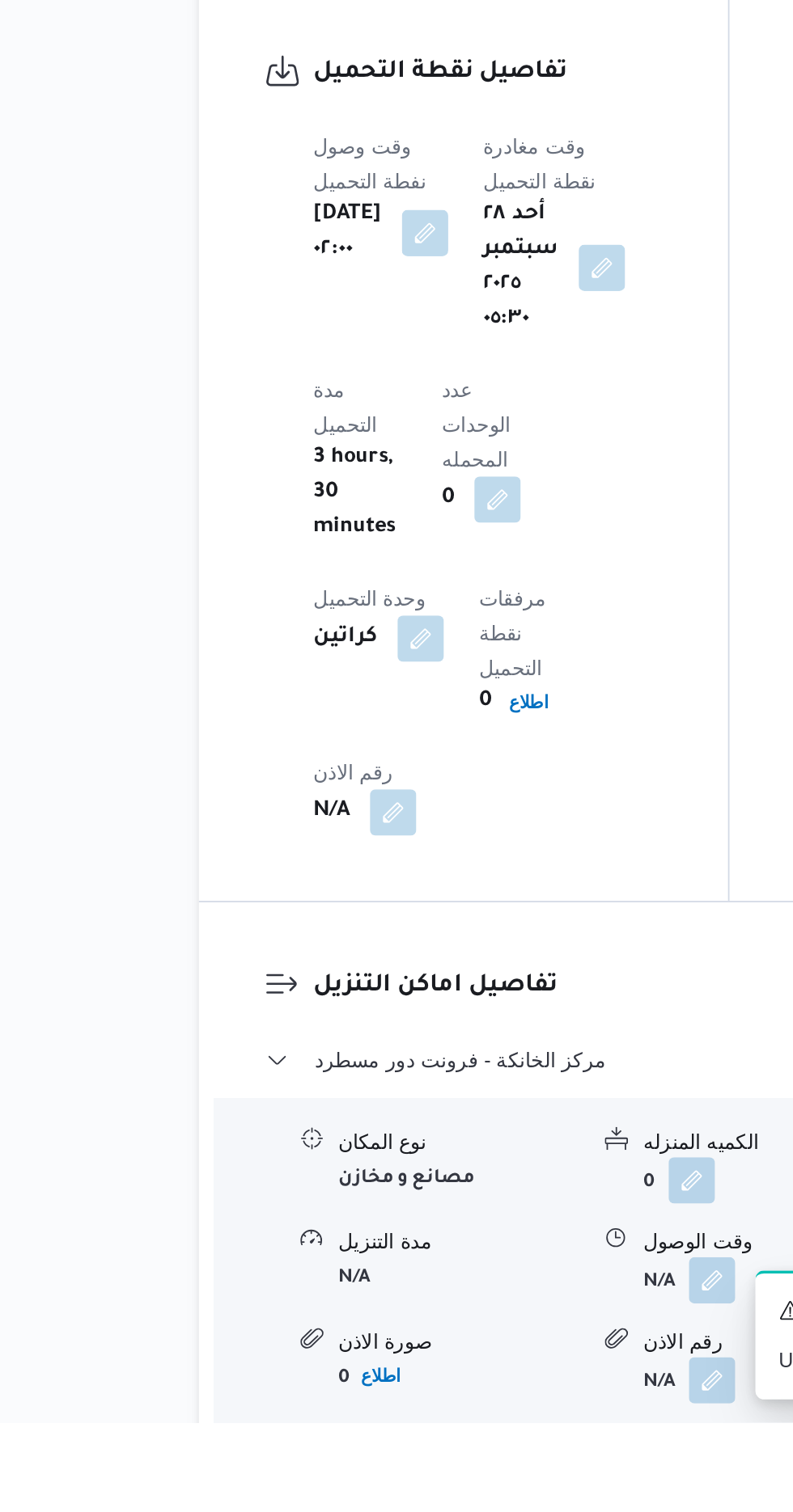
scroll to position [1105, 0]
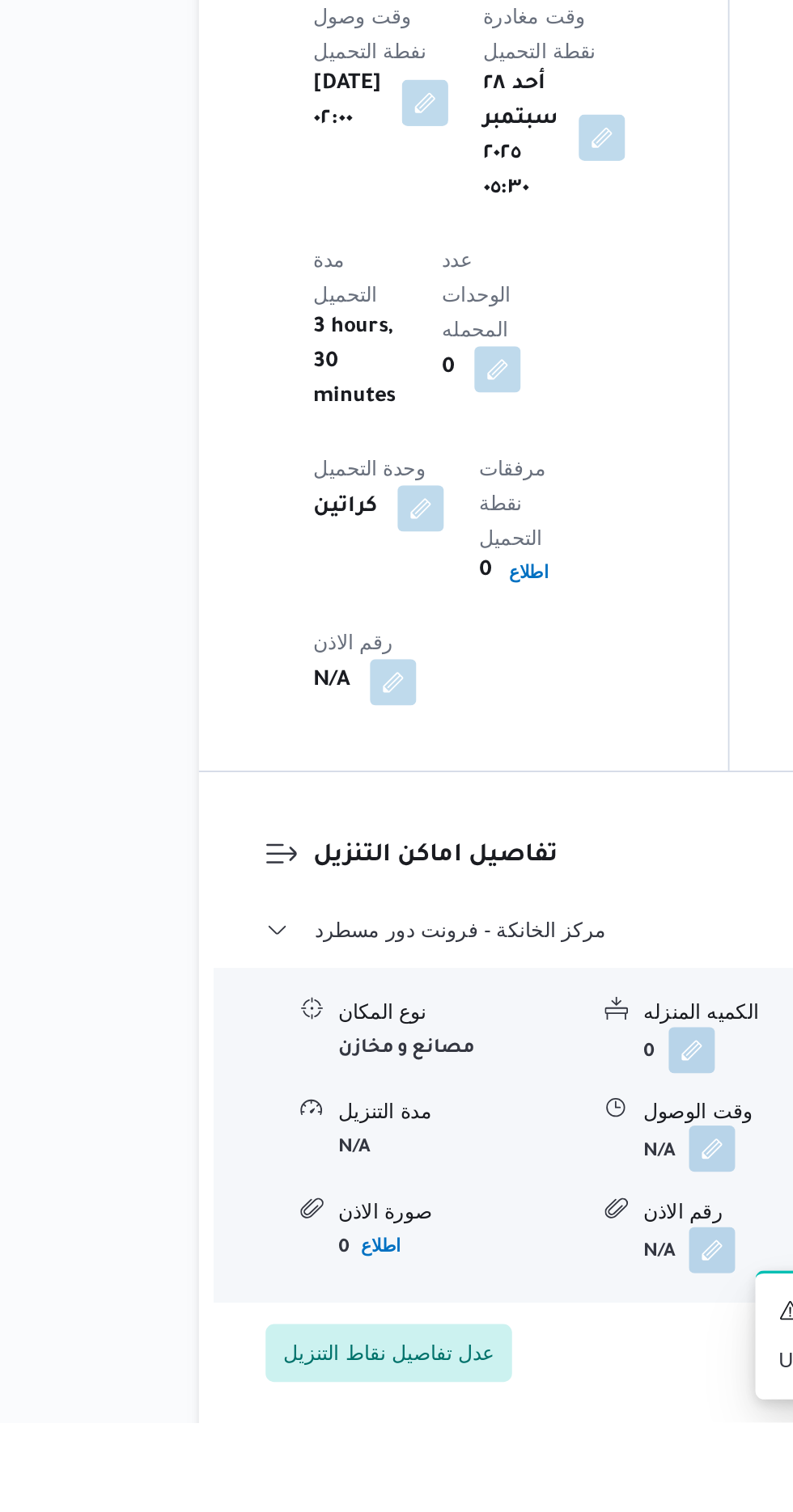
click at [487, 1347] on button "button" at bounding box center [497, 1360] width 26 height 26
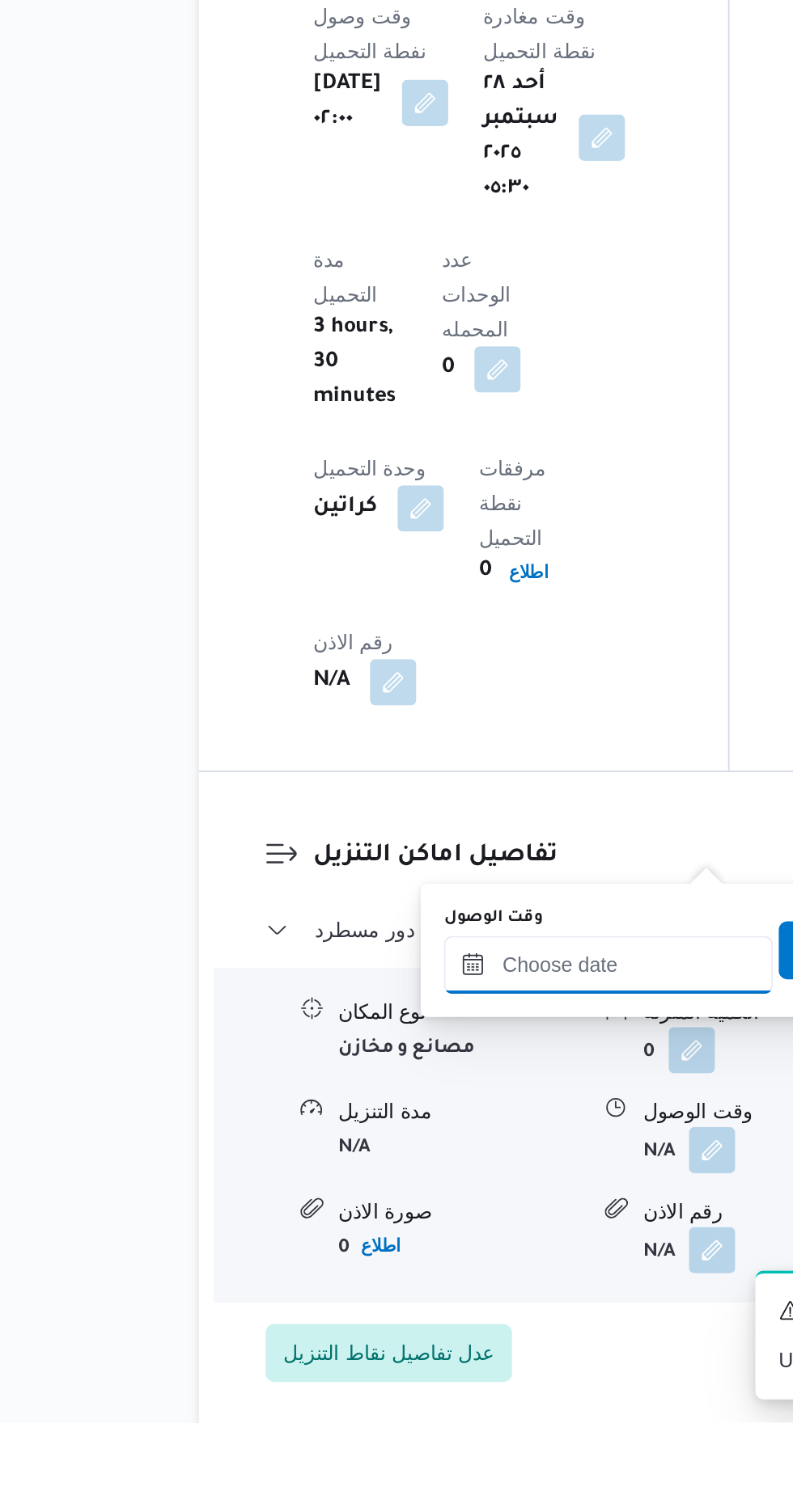
click at [445, 1253] on input "وقت الوصول" at bounding box center [440, 1257] width 184 height 32
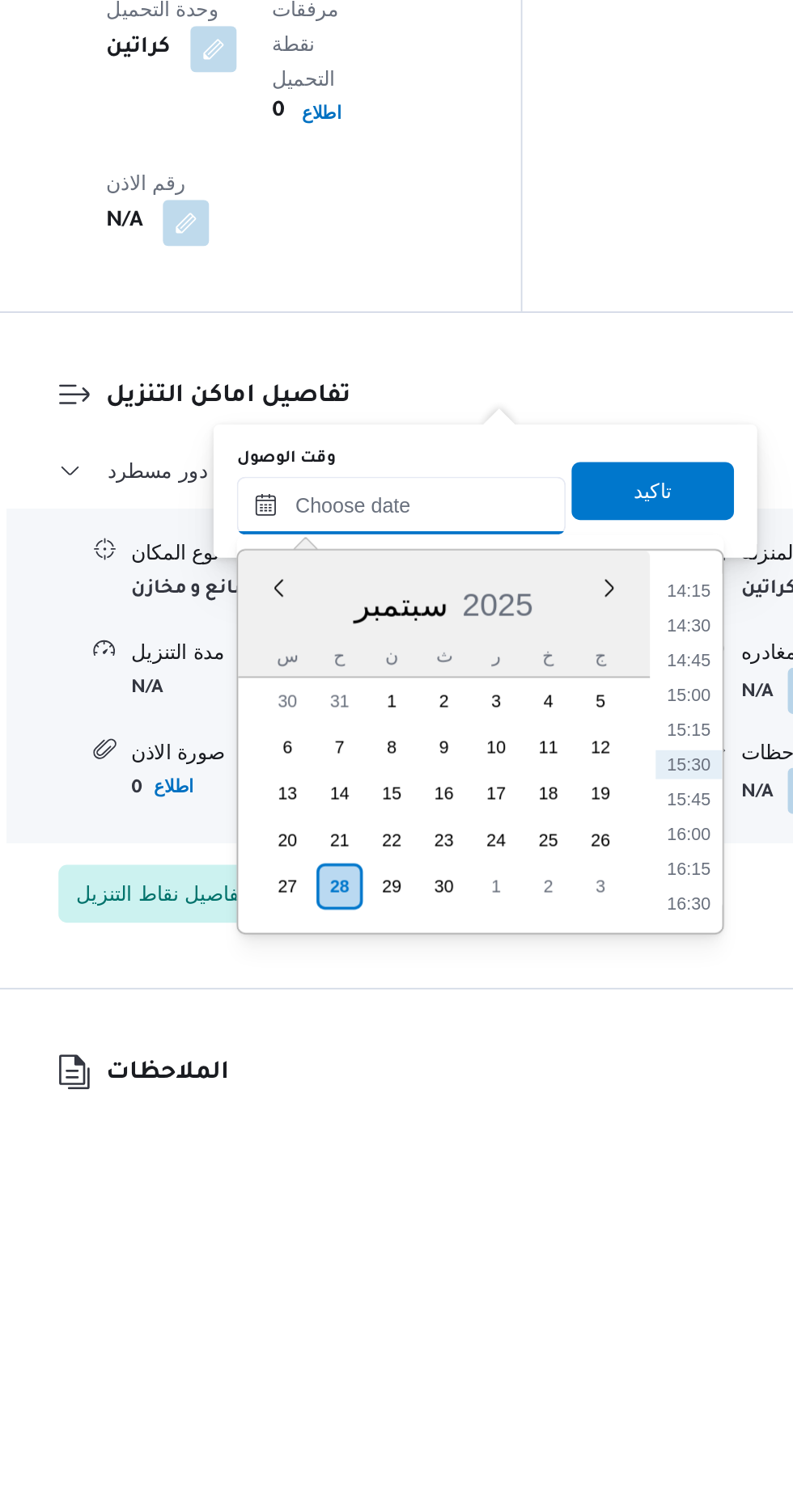
scroll to position [1193, 0]
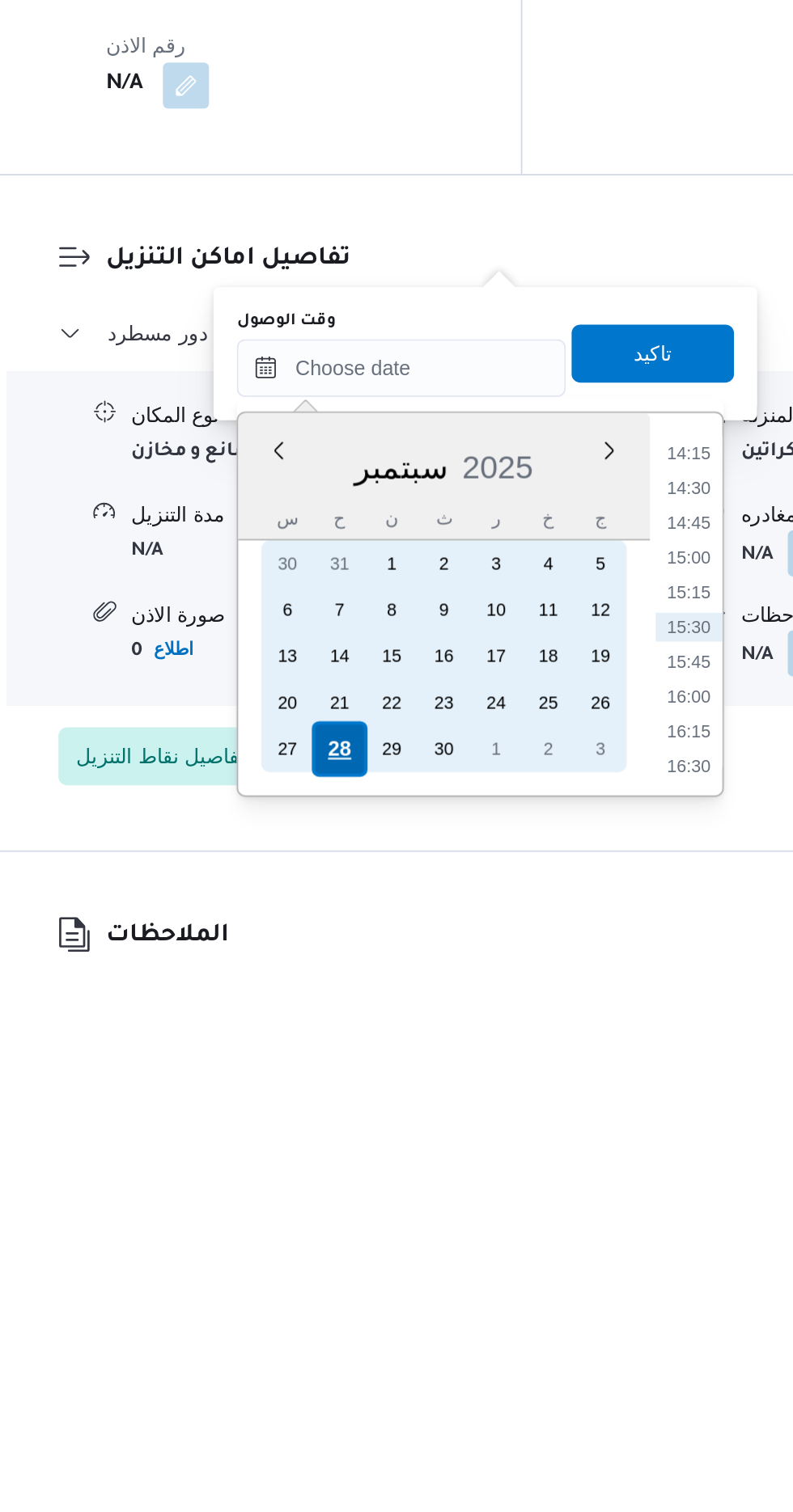
click at [405, 1377] on div "28" at bounding box center [405, 1381] width 31 height 31
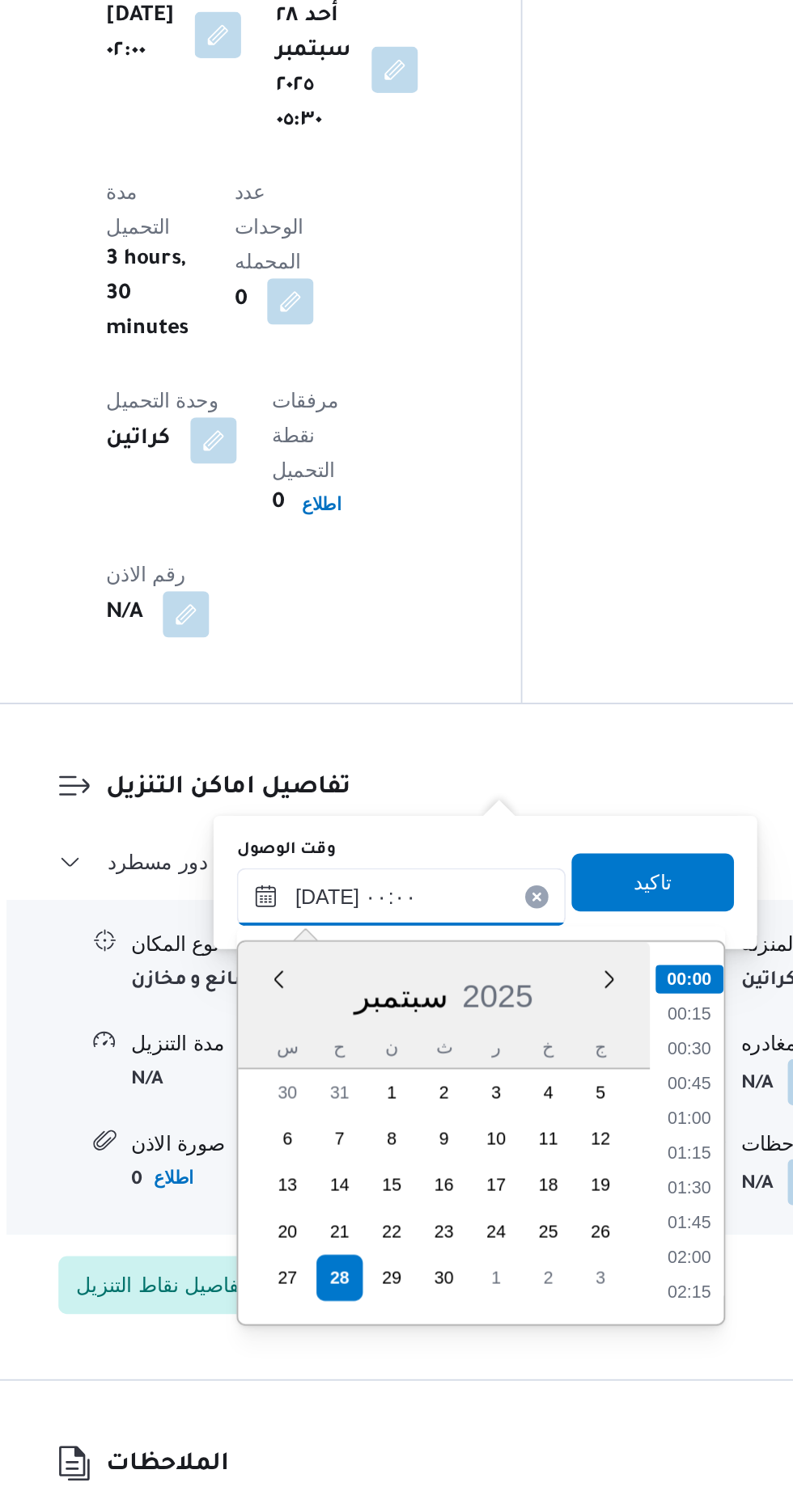
click at [363, 1168] on input "[DATE] ٠٠:٠٠" at bounding box center [440, 1169] width 184 height 32
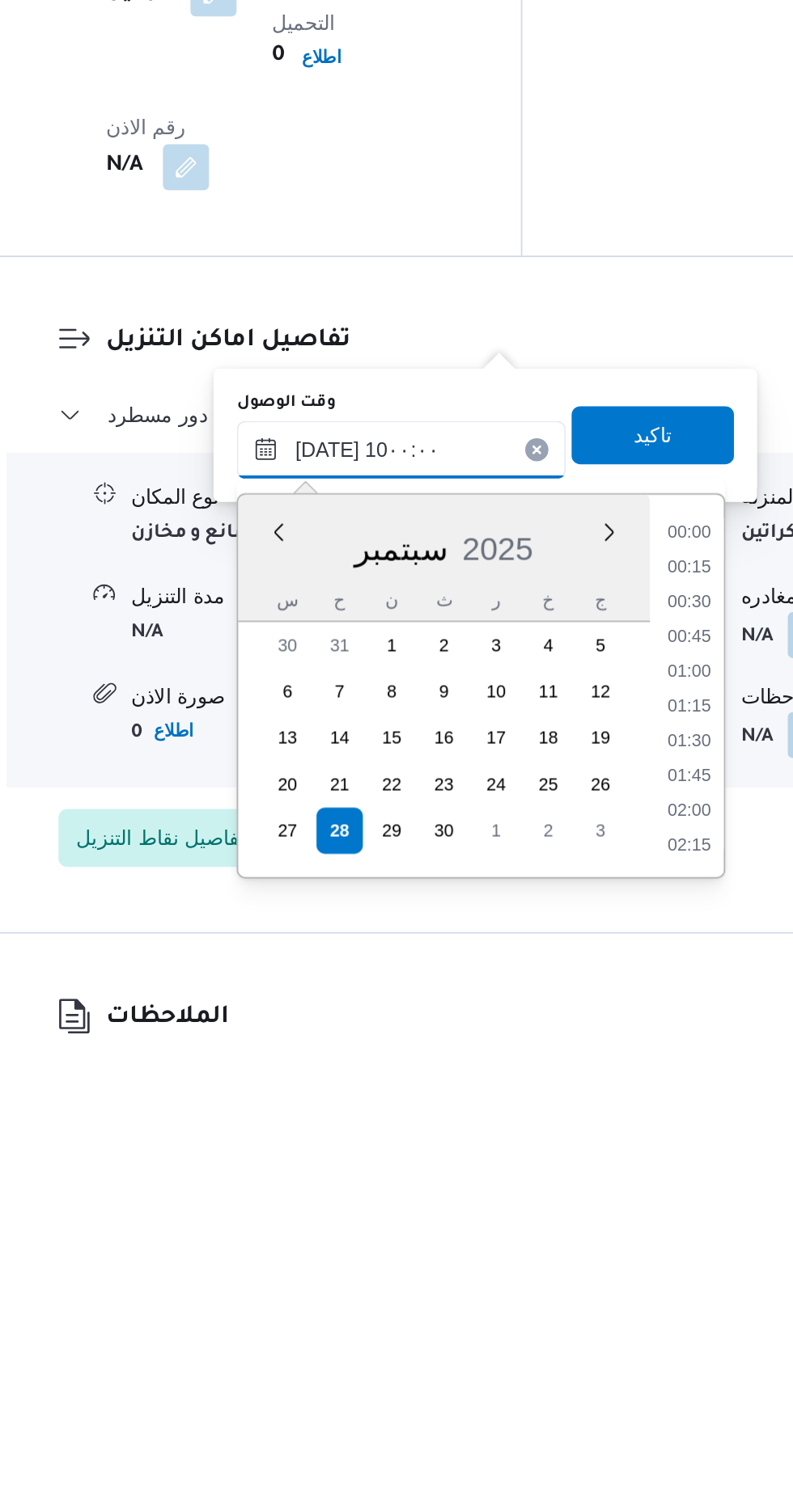
scroll to position [606, 0]
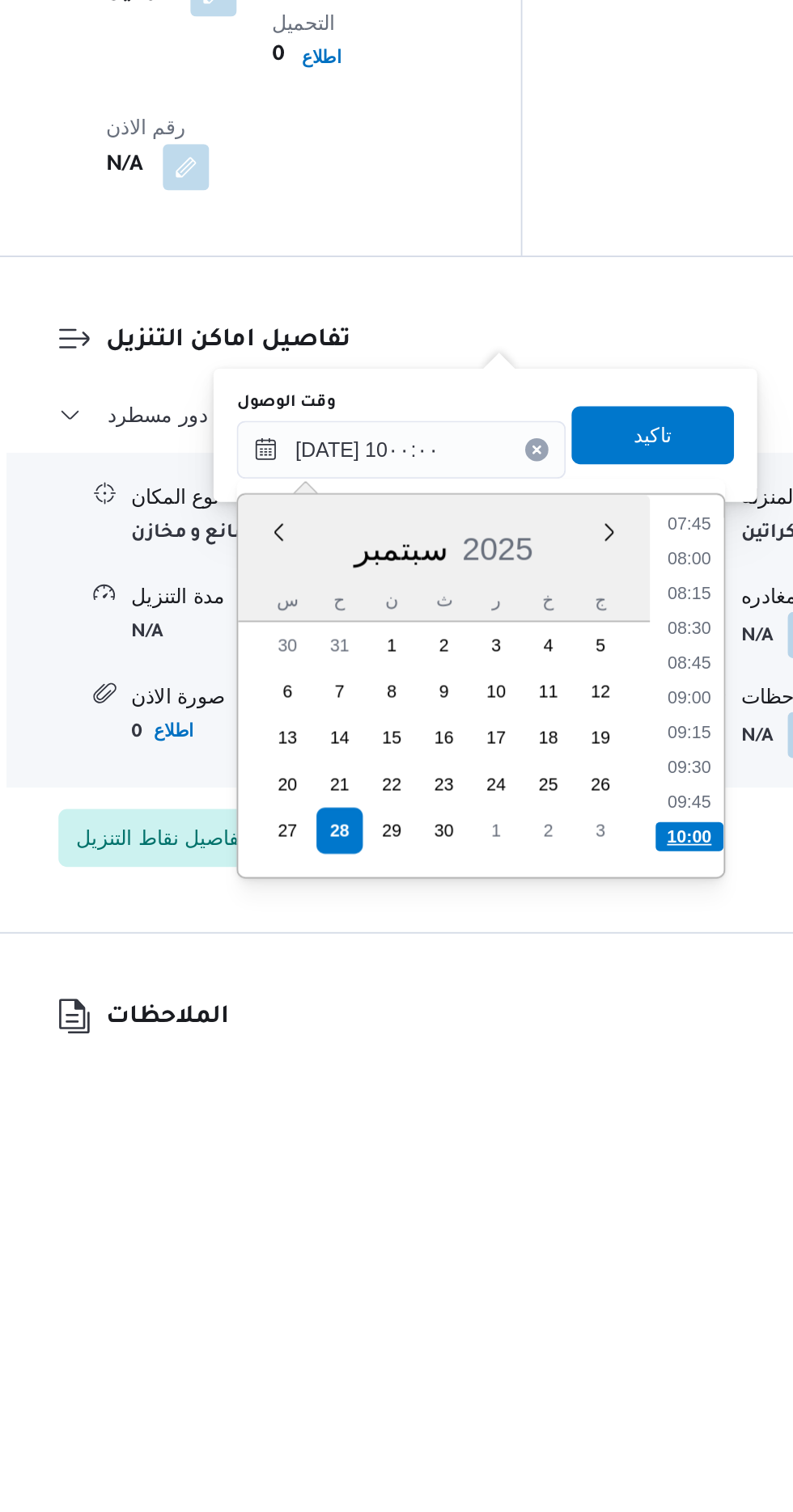
click at [593, 1381] on li "10:00" at bounding box center [600, 1385] width 38 height 16
type input "[DATE] ١٠:٠٠"
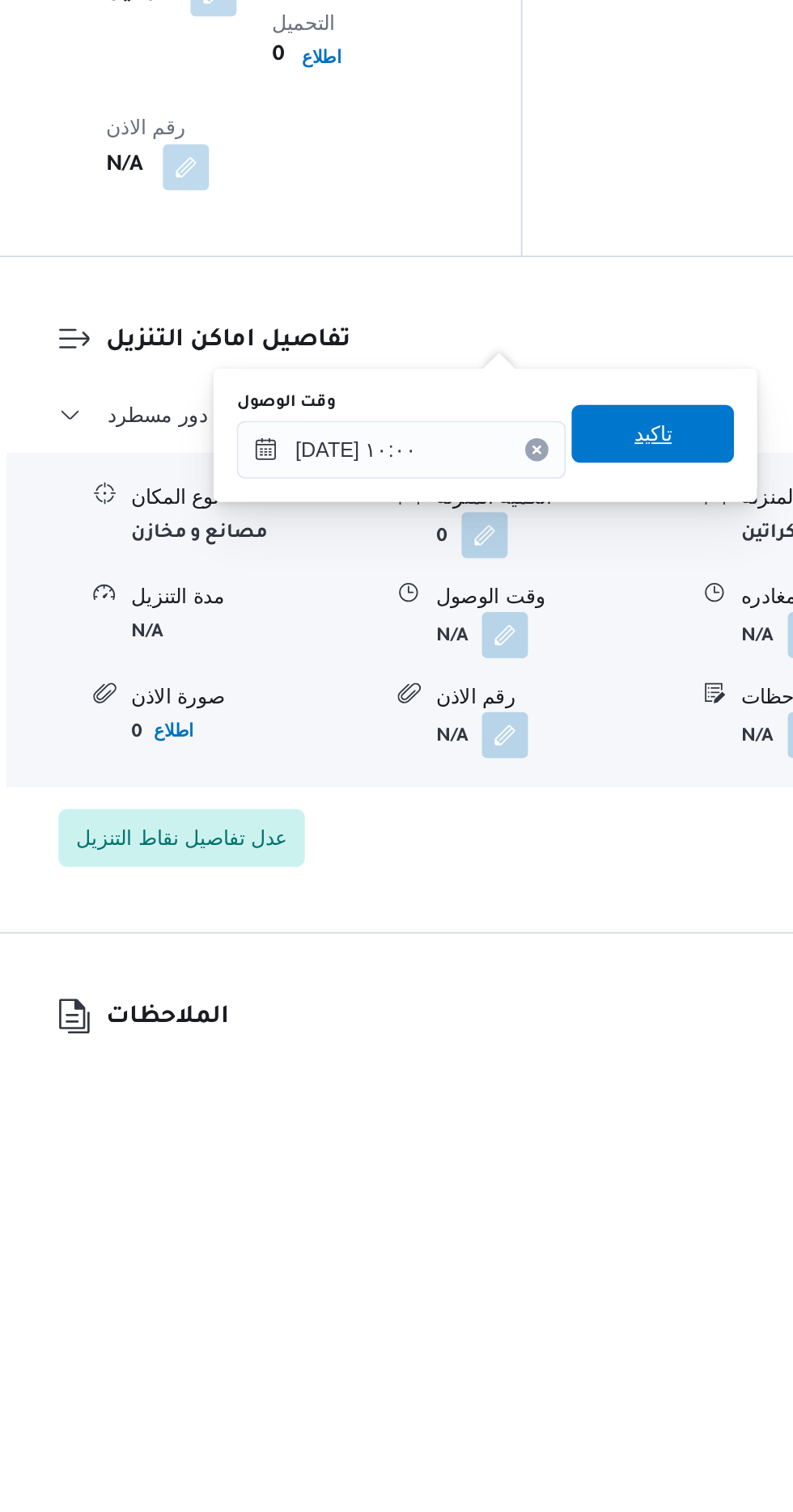
click at [589, 1166] on span "تاكيد" at bounding box center [579, 1160] width 21 height 20
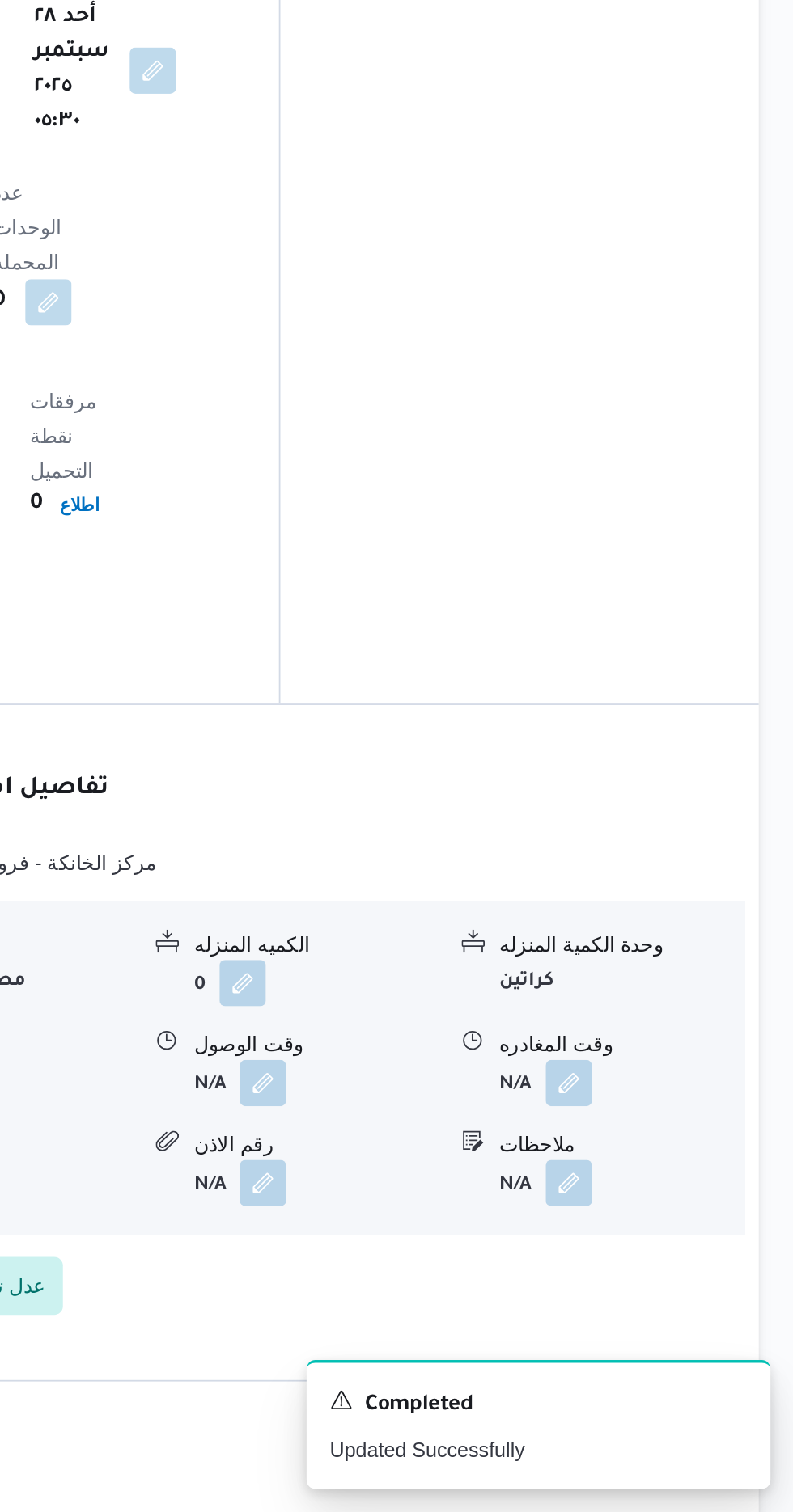
scroll to position [1192, 0]
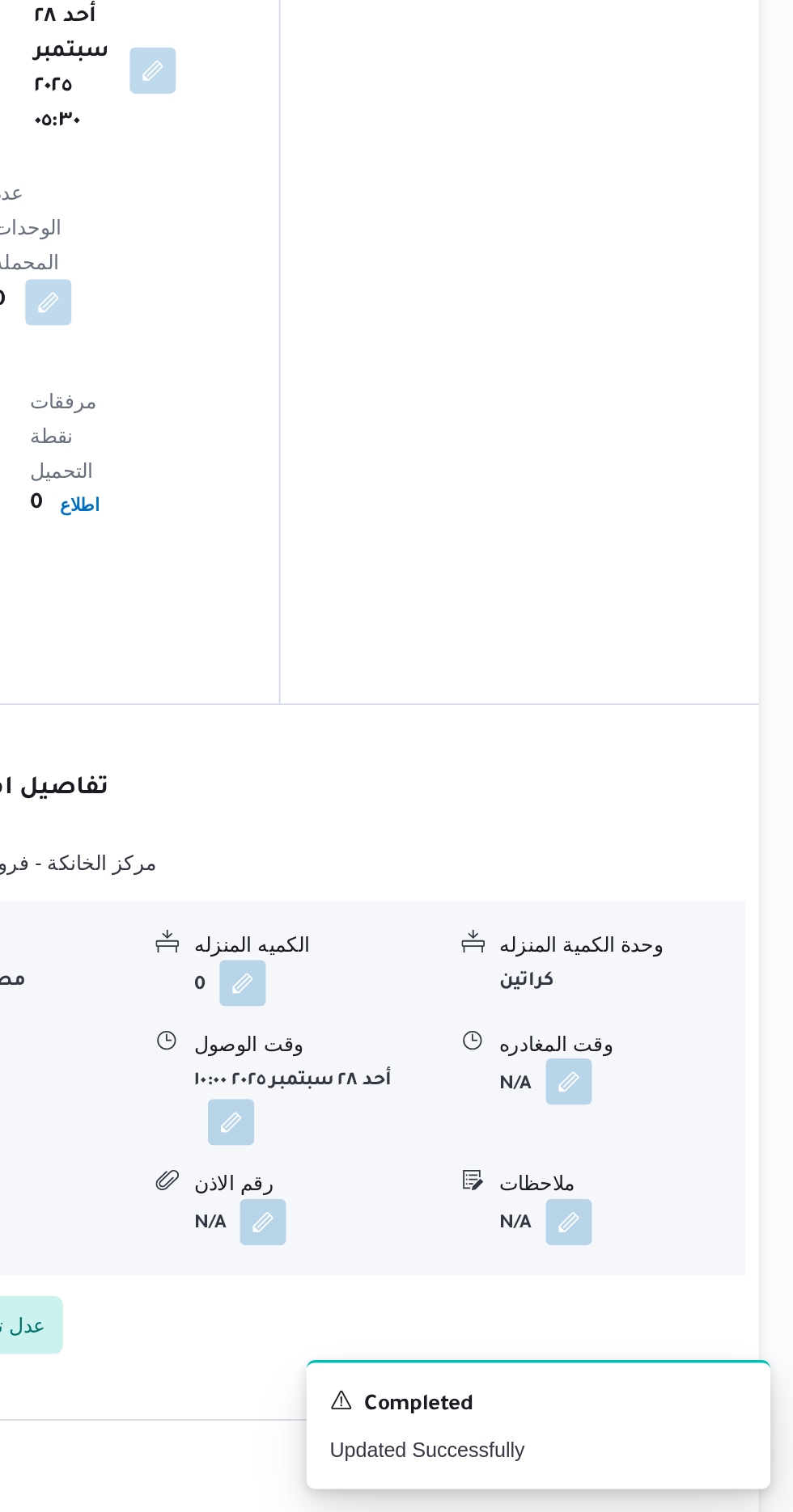
click at [660, 1259] on button "button" at bounding box center [667, 1272] width 26 height 26
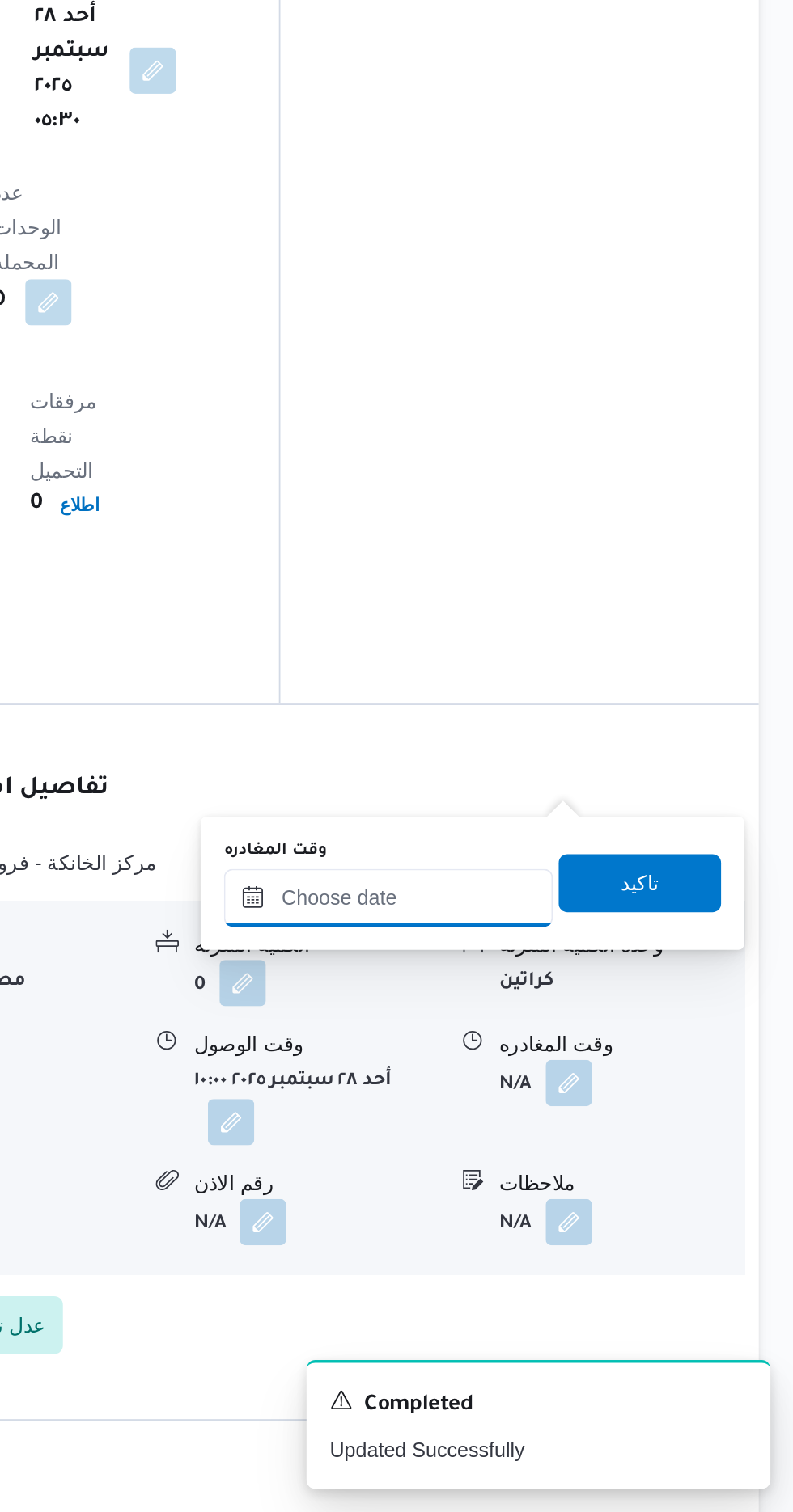
click at [591, 1168] on input "وقت المغادره" at bounding box center [567, 1170] width 184 height 32
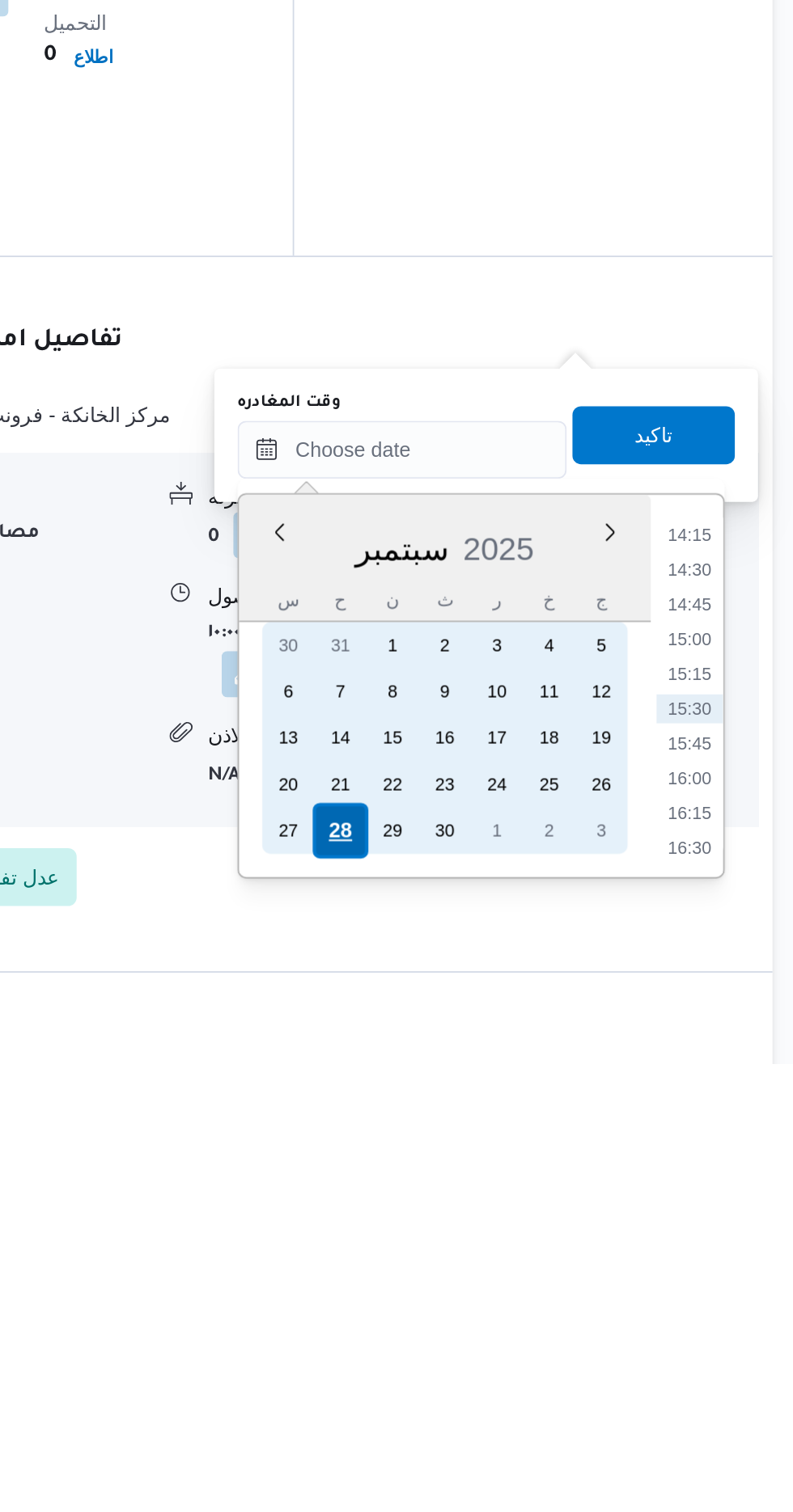
click at [532, 1379] on div "28" at bounding box center [532, 1382] width 31 height 31
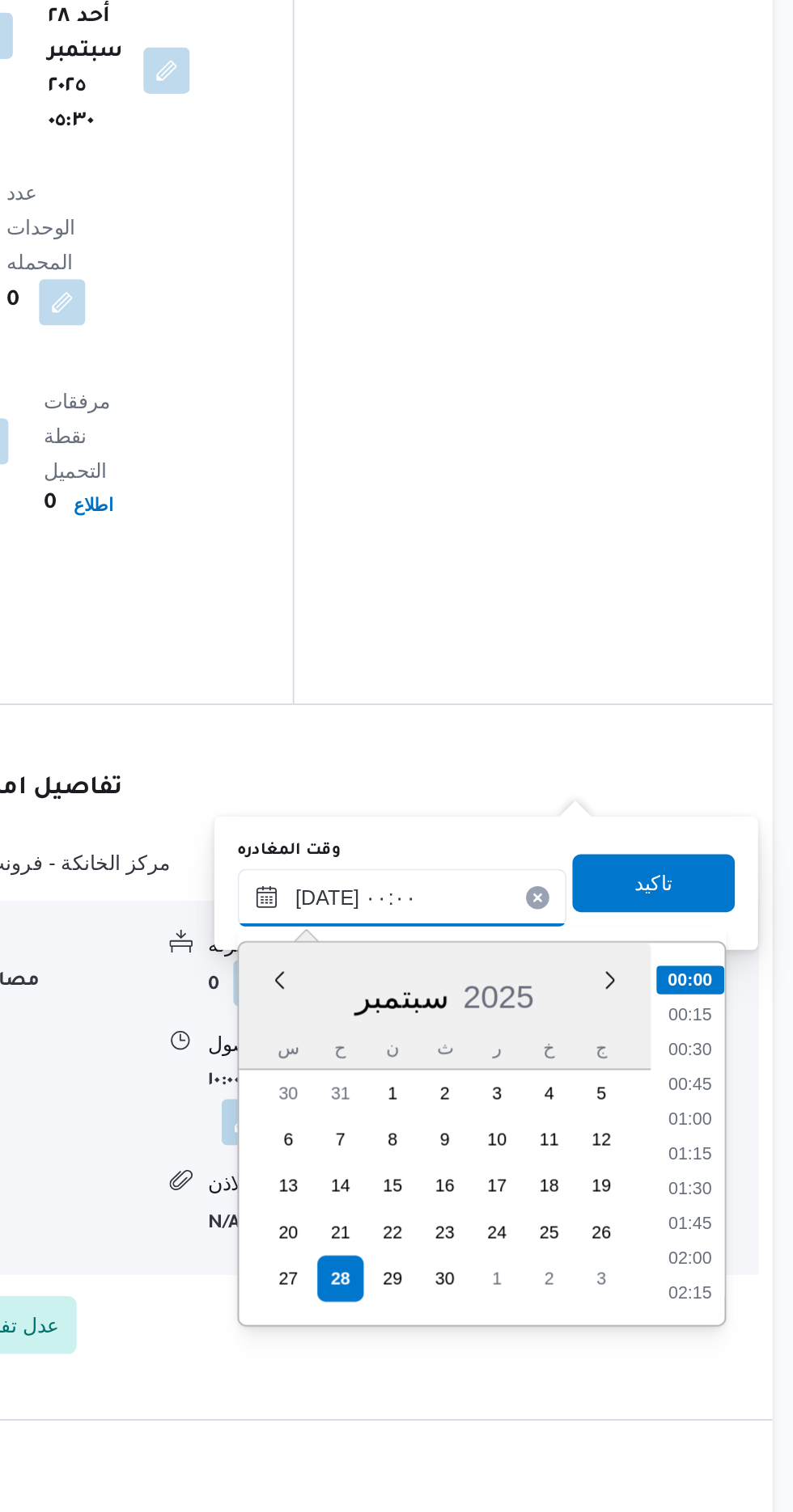
click at [486, 1166] on input "[DATE] ٠٠:٠٠" at bounding box center [567, 1170] width 184 height 32
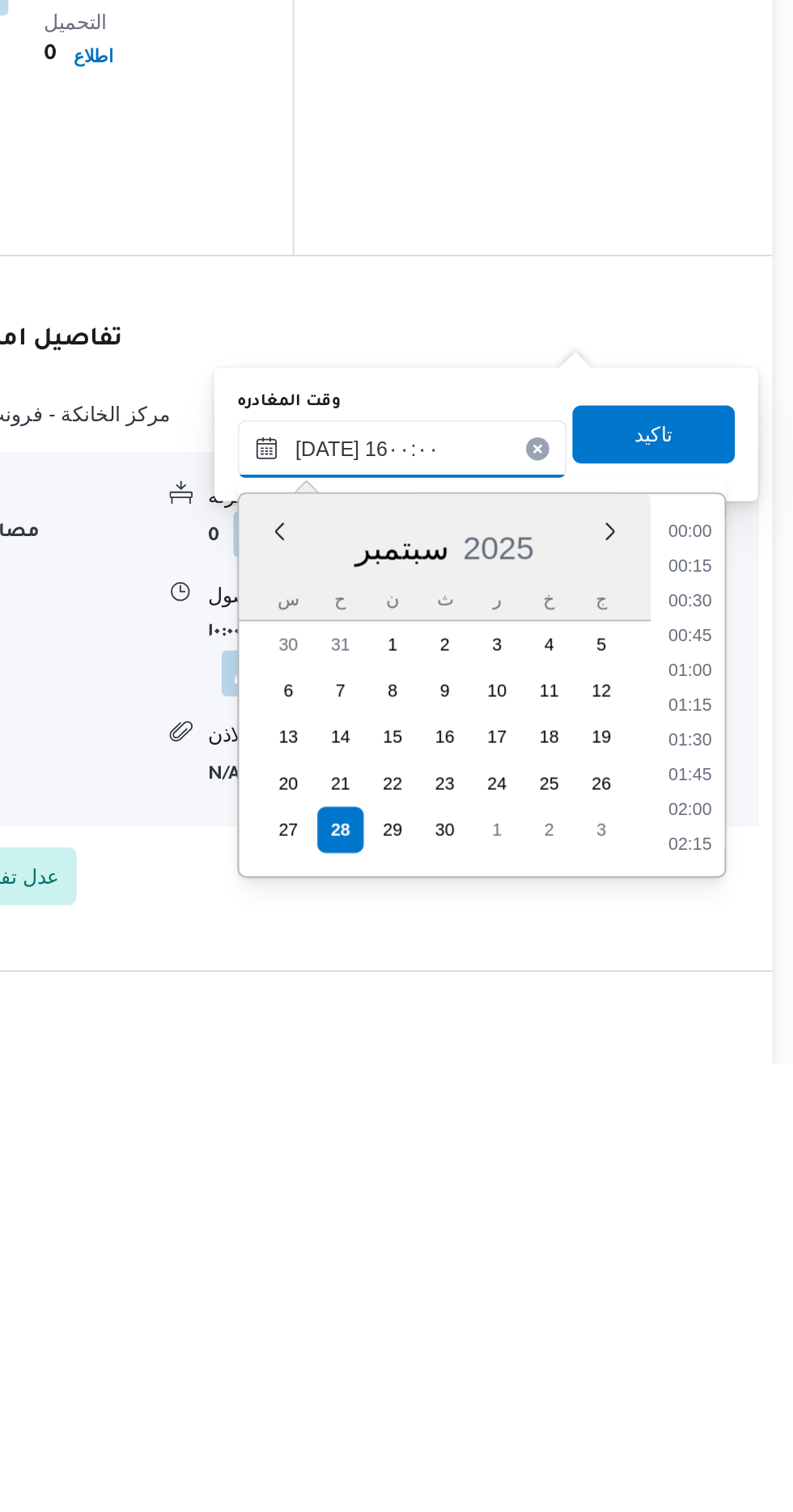
scroll to position [1073, 0]
click at [726, 1267] on li "14:30" at bounding box center [727, 1269] width 37 height 16
type input "[DATE] ١٤:٣٠"
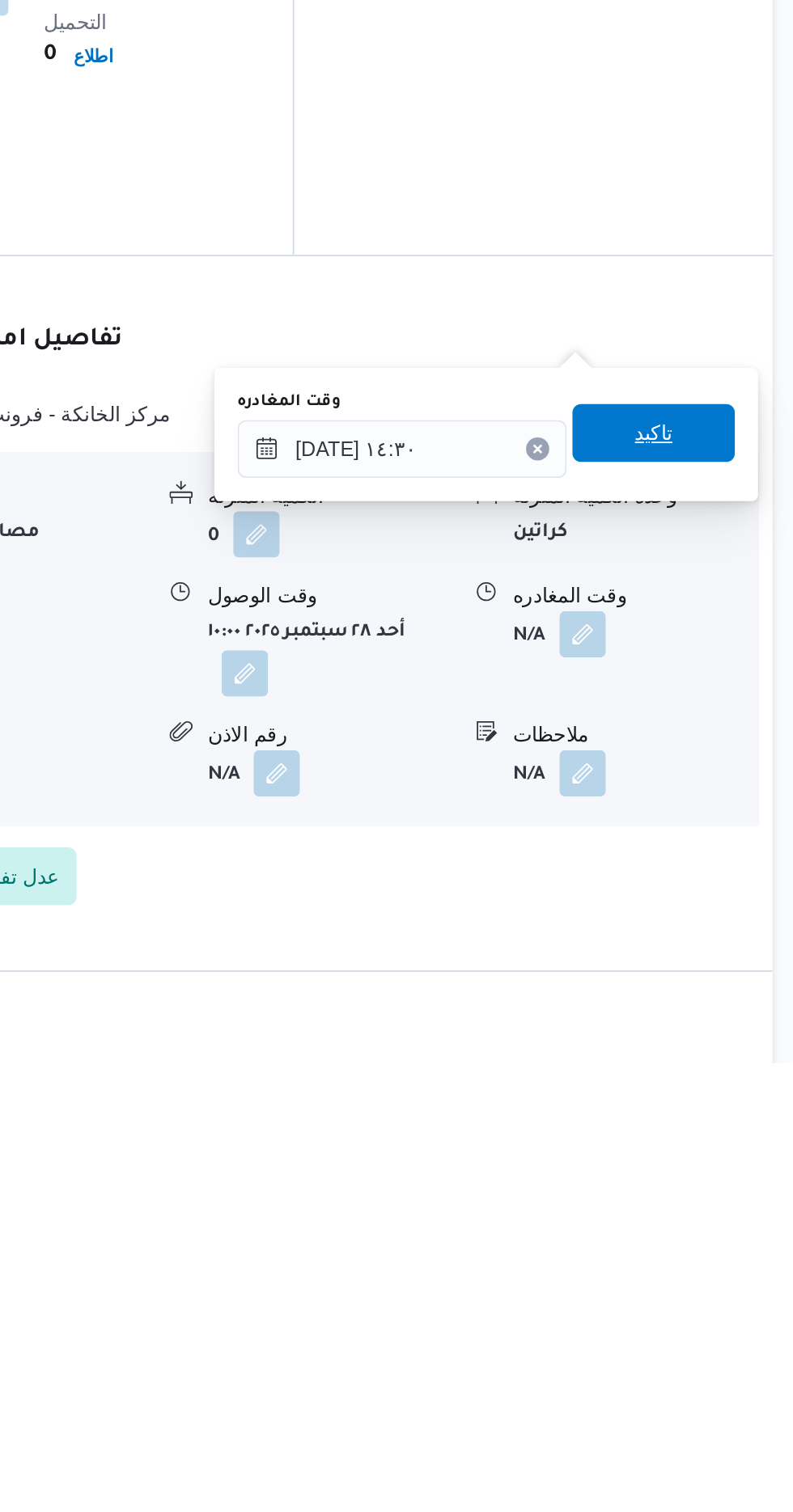
click at [718, 1166] on span "تاكيد" at bounding box center [707, 1160] width 21 height 20
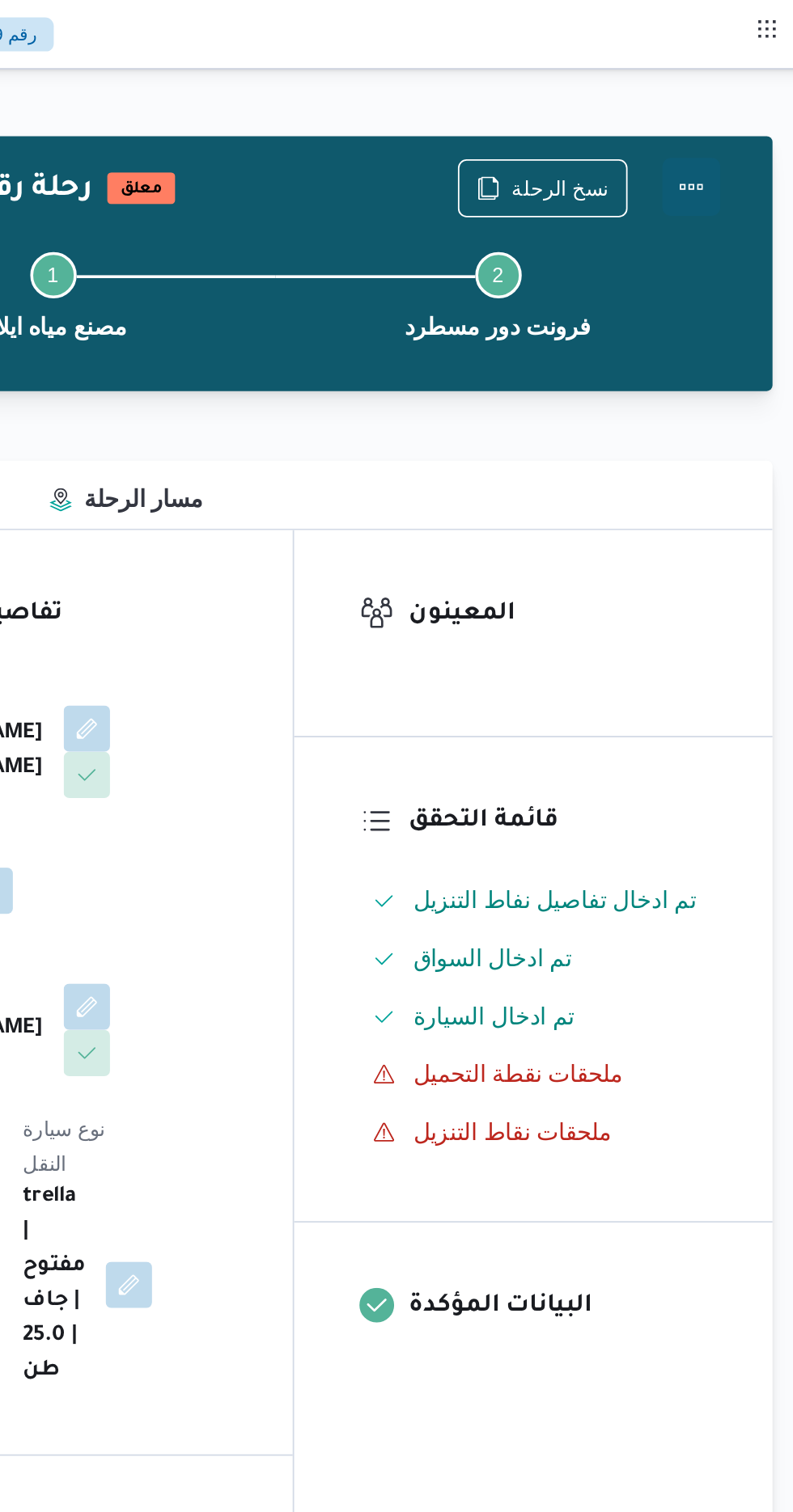
click at [727, 110] on button "Actions" at bounding box center [728, 105] width 32 height 32
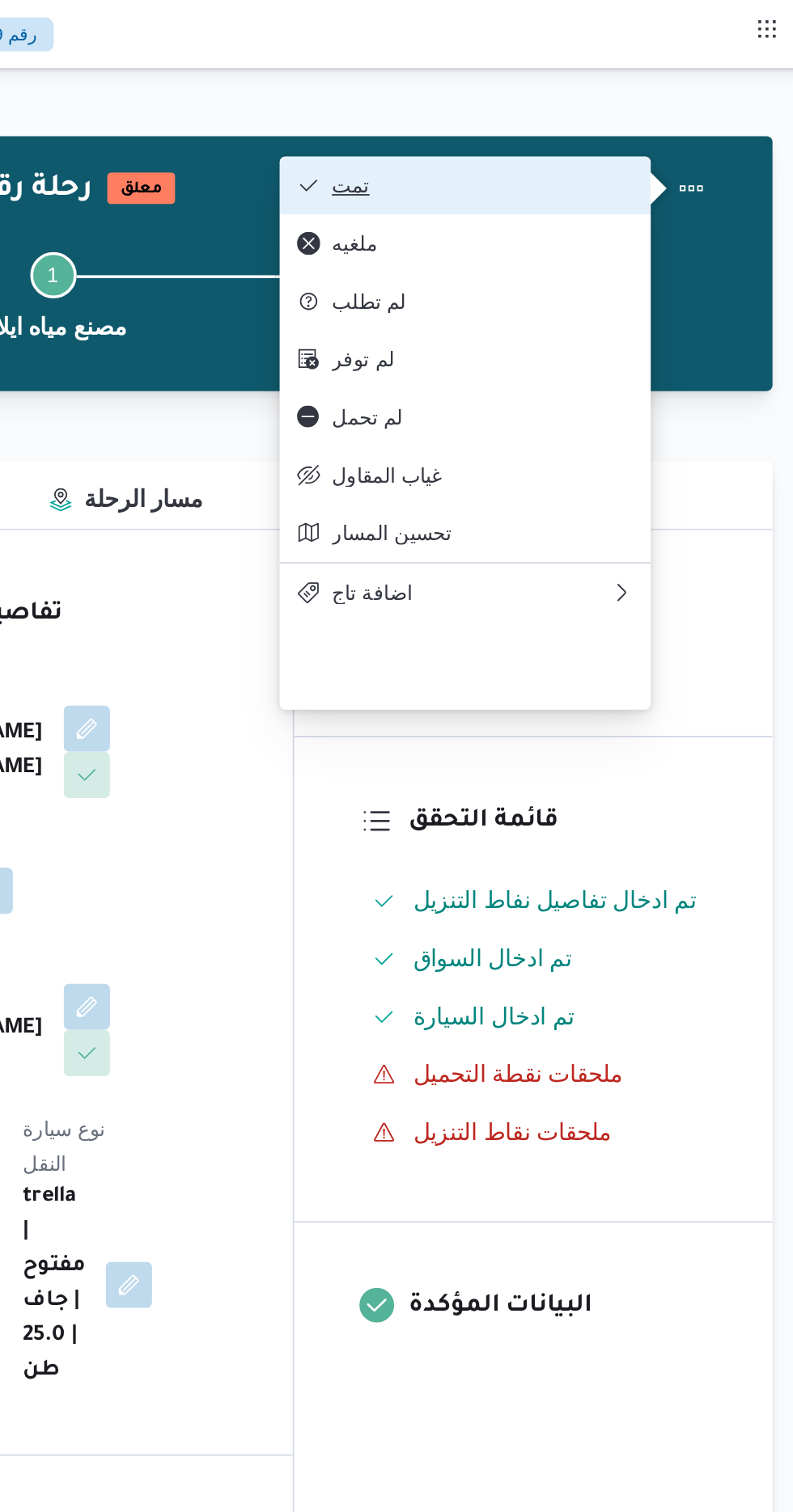
click at [676, 104] on span "تمت" at bounding box center [612, 103] width 169 height 13
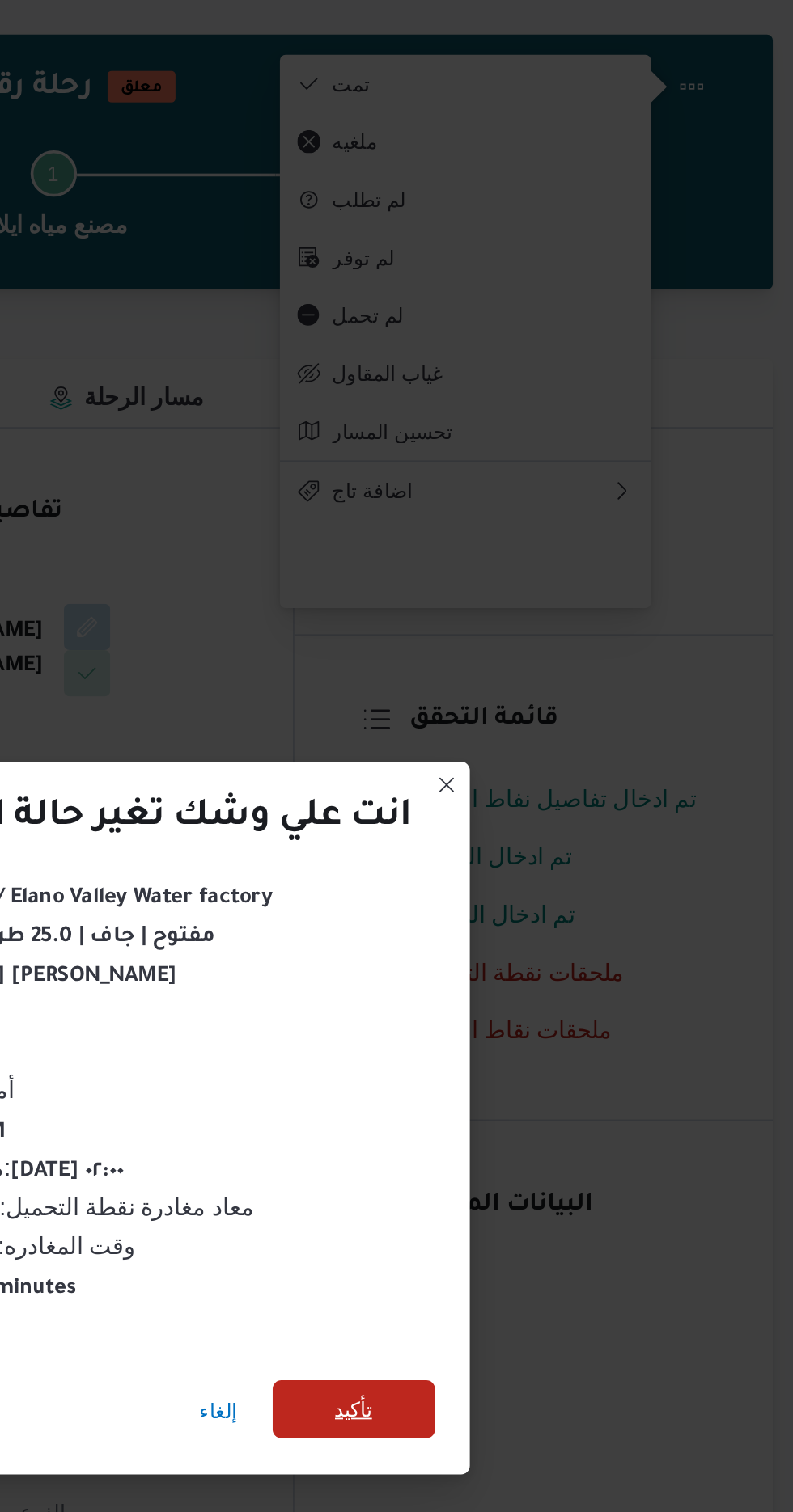
click at [543, 836] on span "تأكيد" at bounding box center [539, 843] width 21 height 20
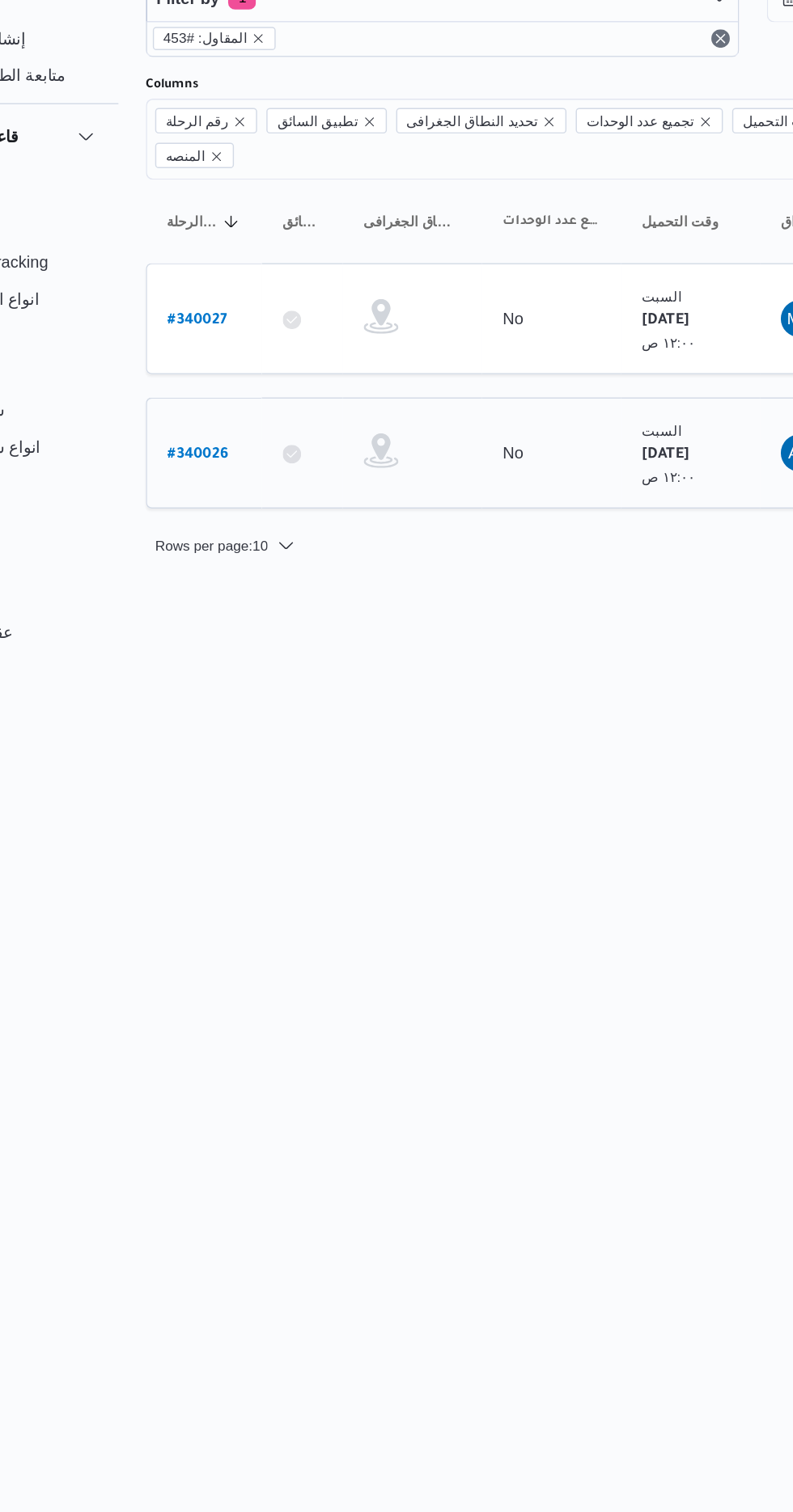
click at [261, 409] on b "# 340026" at bounding box center [246, 414] width 42 height 11
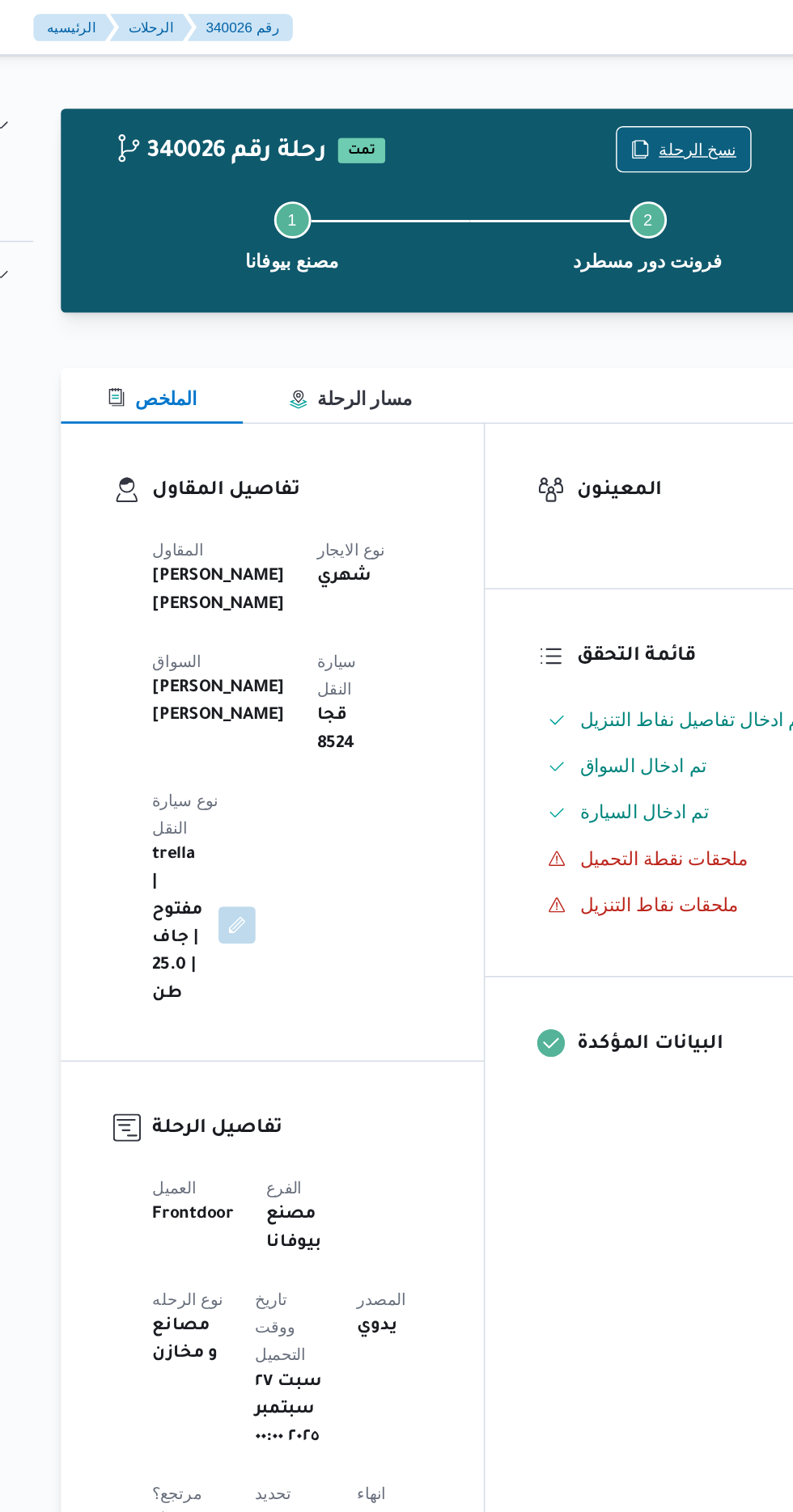
click at [641, 94] on span "نسخ الرحلة" at bounding box center [645, 104] width 93 height 31
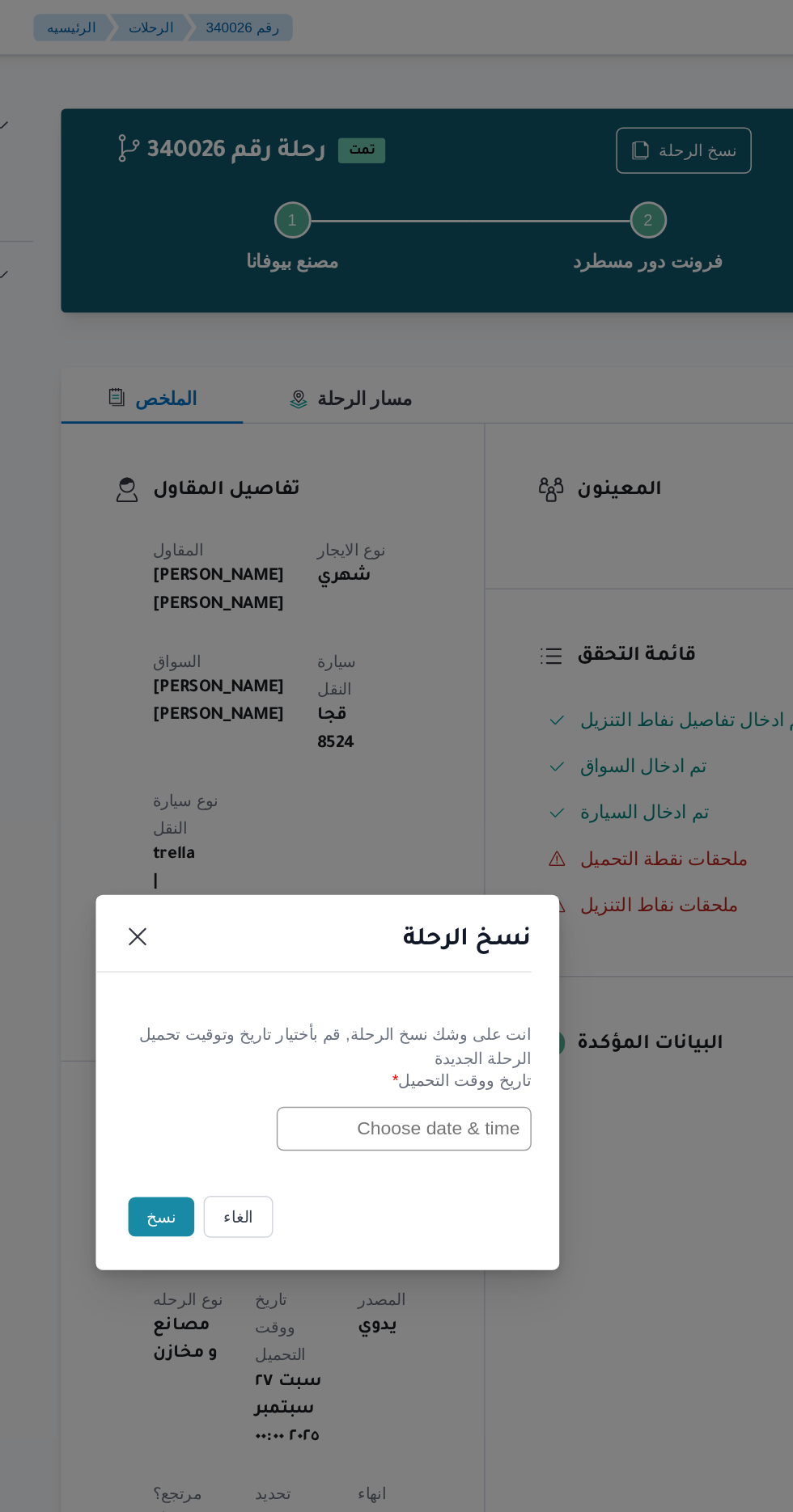
click at [409, 792] on input "text" at bounding box center [450, 788] width 178 height 31
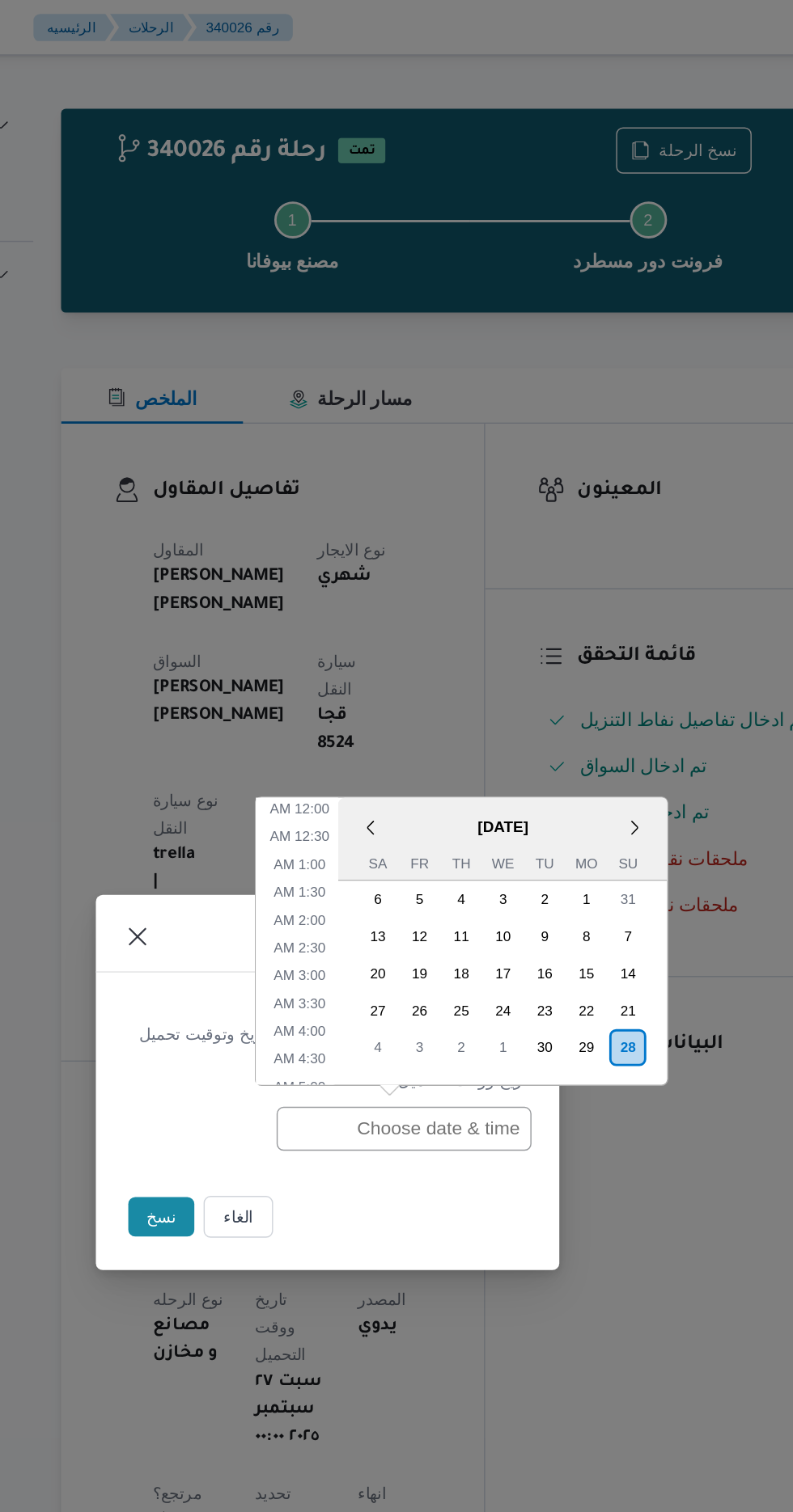
scroll to position [509, 0]
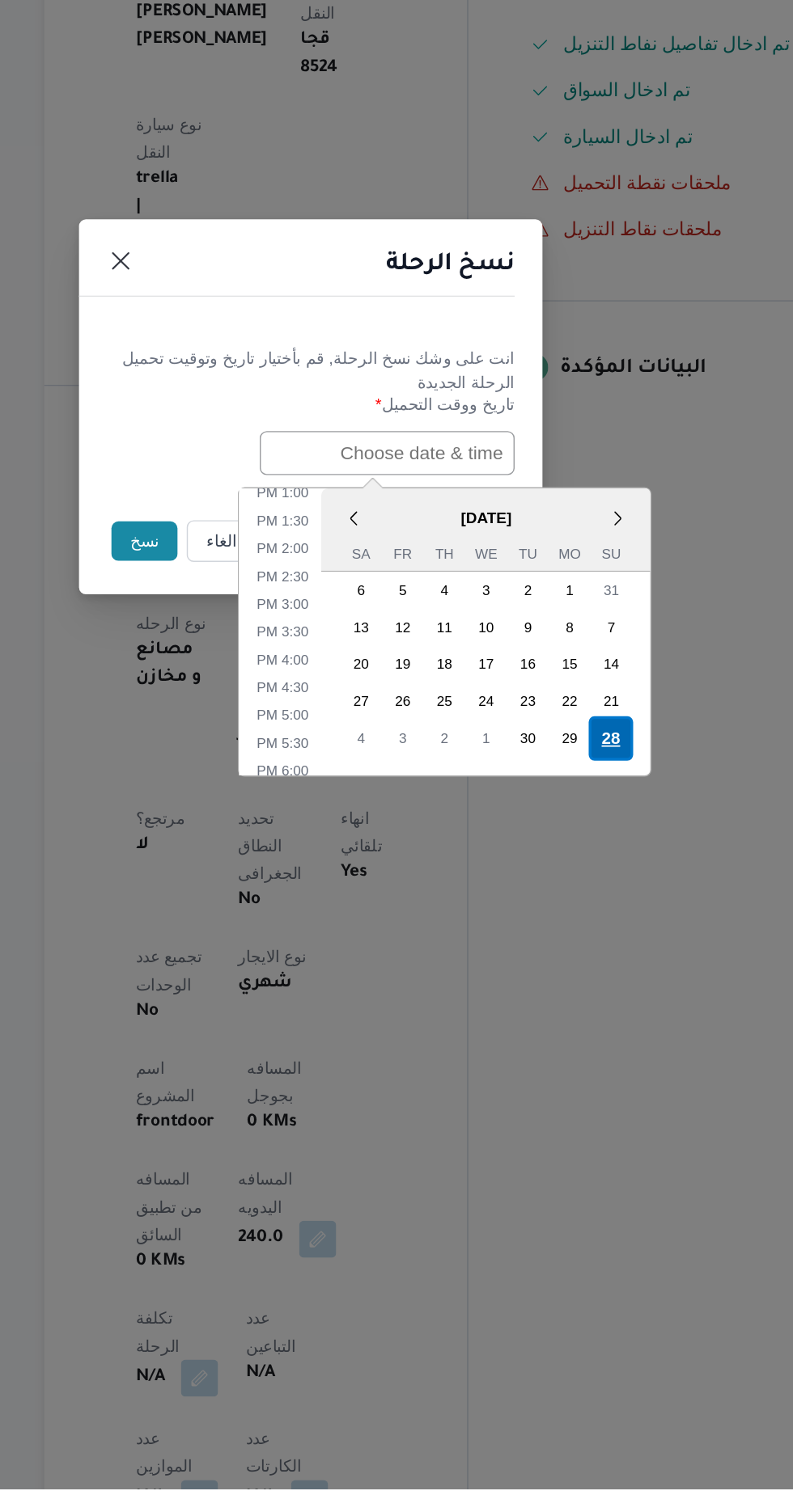
click at [611, 981] on div "28" at bounding box center [606, 988] width 31 height 31
type input "[DATE] 12:00AM"
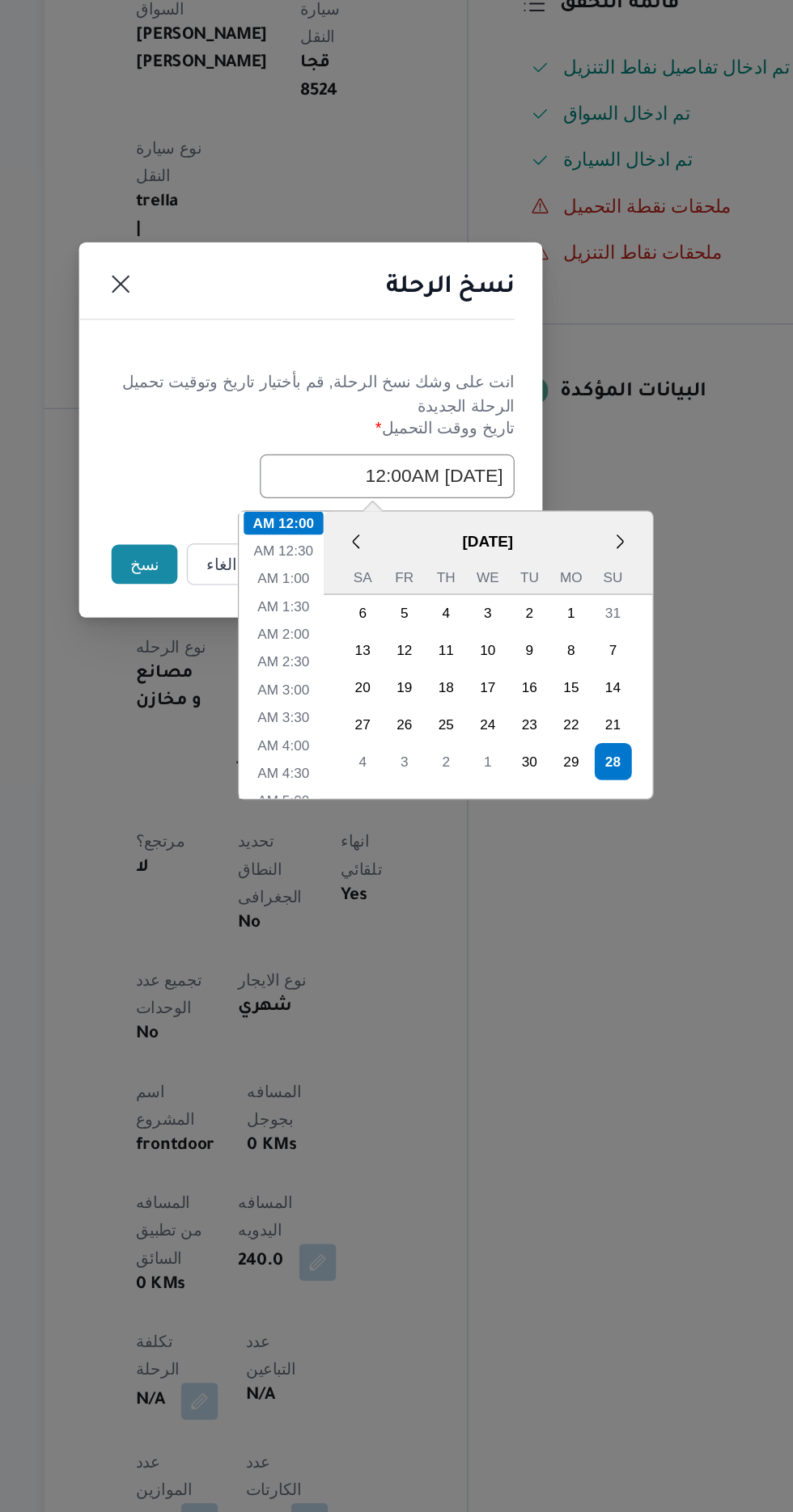
click at [267, 851] on button "نسخ" at bounding box center [280, 850] width 46 height 27
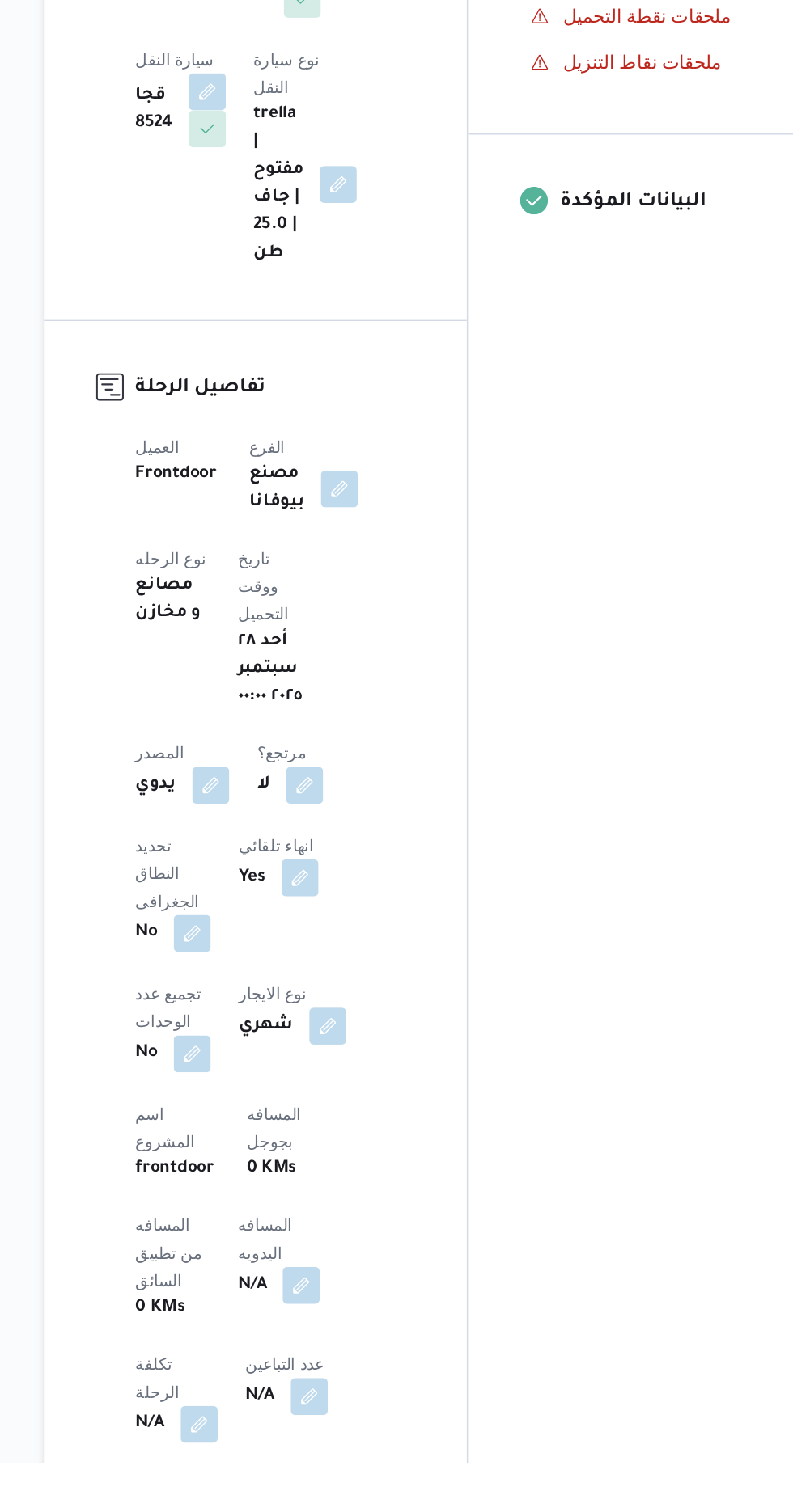
scroll to position [194, 0]
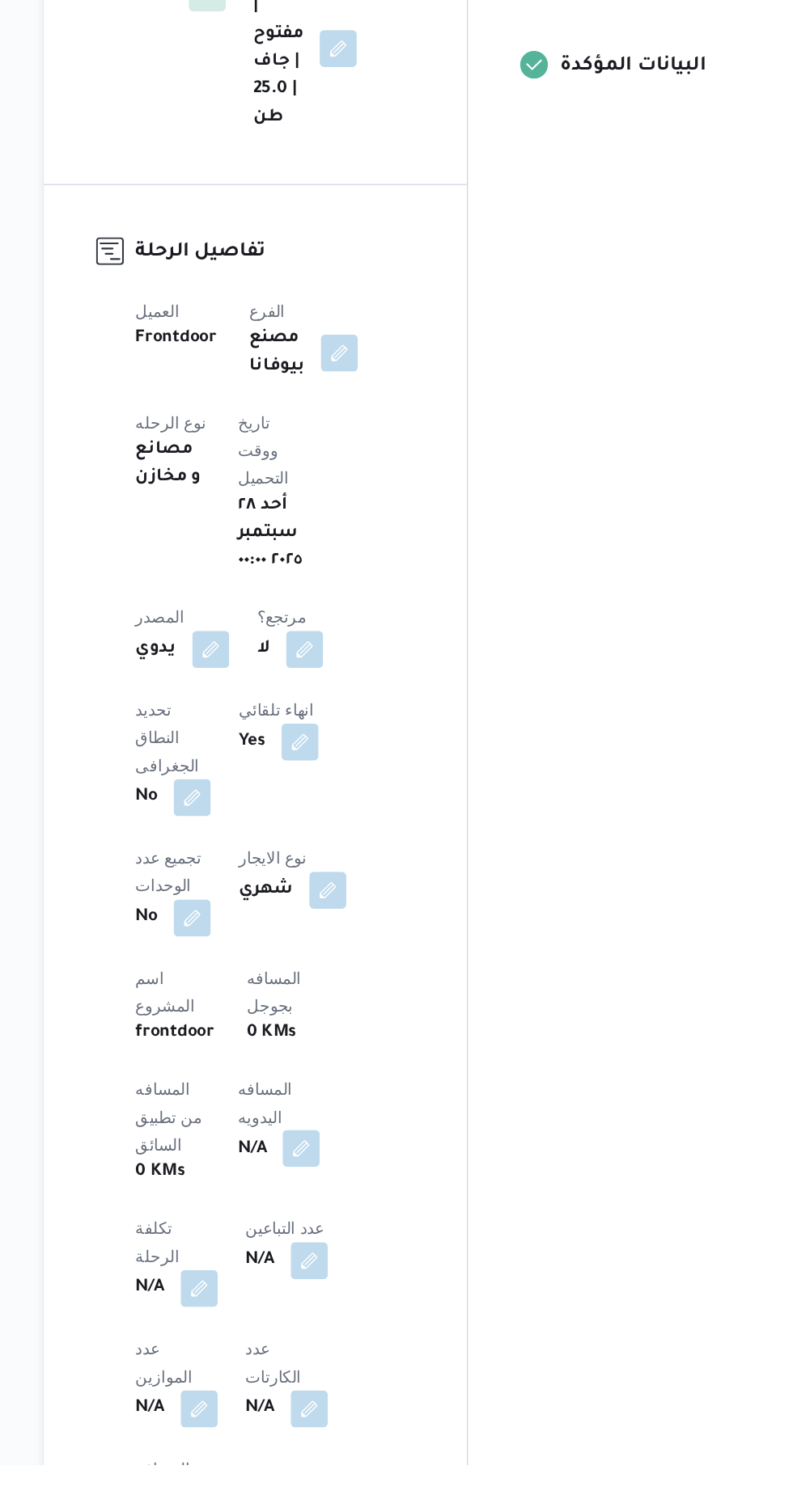
click at [377, 1279] on button "button" at bounding box center [390, 1292] width 26 height 26
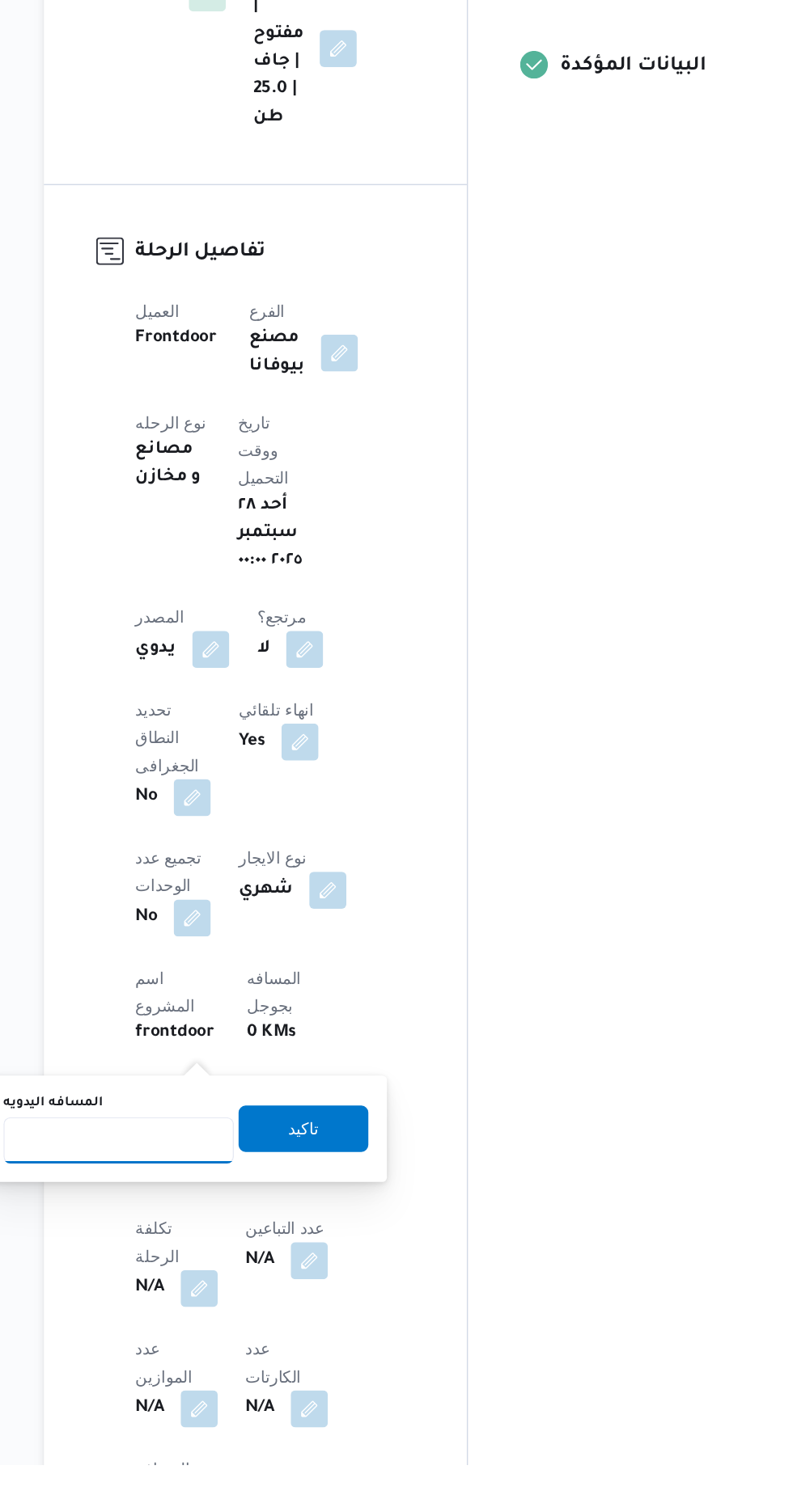
click at [271, 1289] on input "المسافه اليدويه" at bounding box center [262, 1286] width 161 height 32
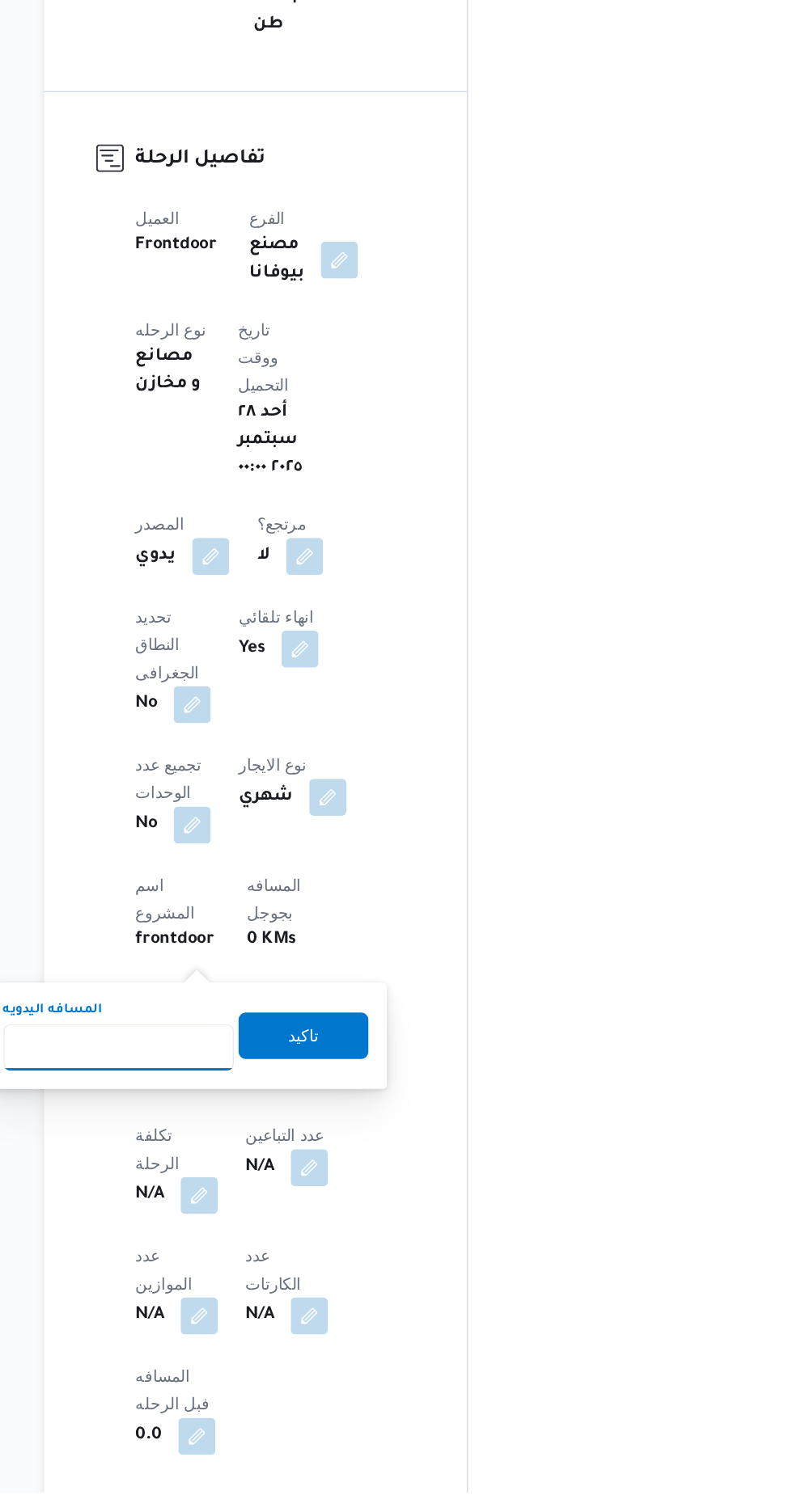
scroll to position [331, 0]
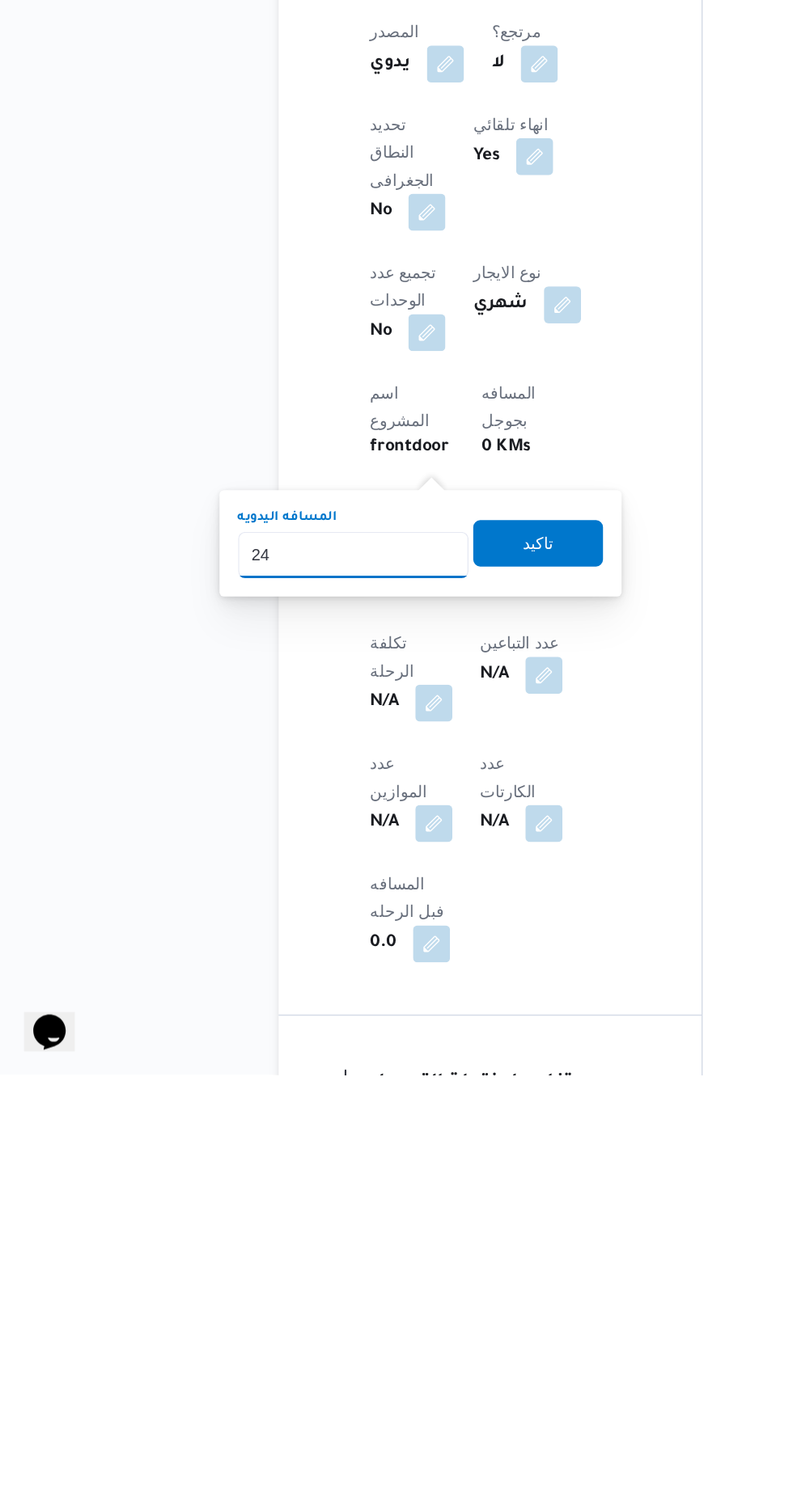
type input "240"
click at [395, 1138] on span "تاكيد" at bounding box center [391, 1140] width 21 height 20
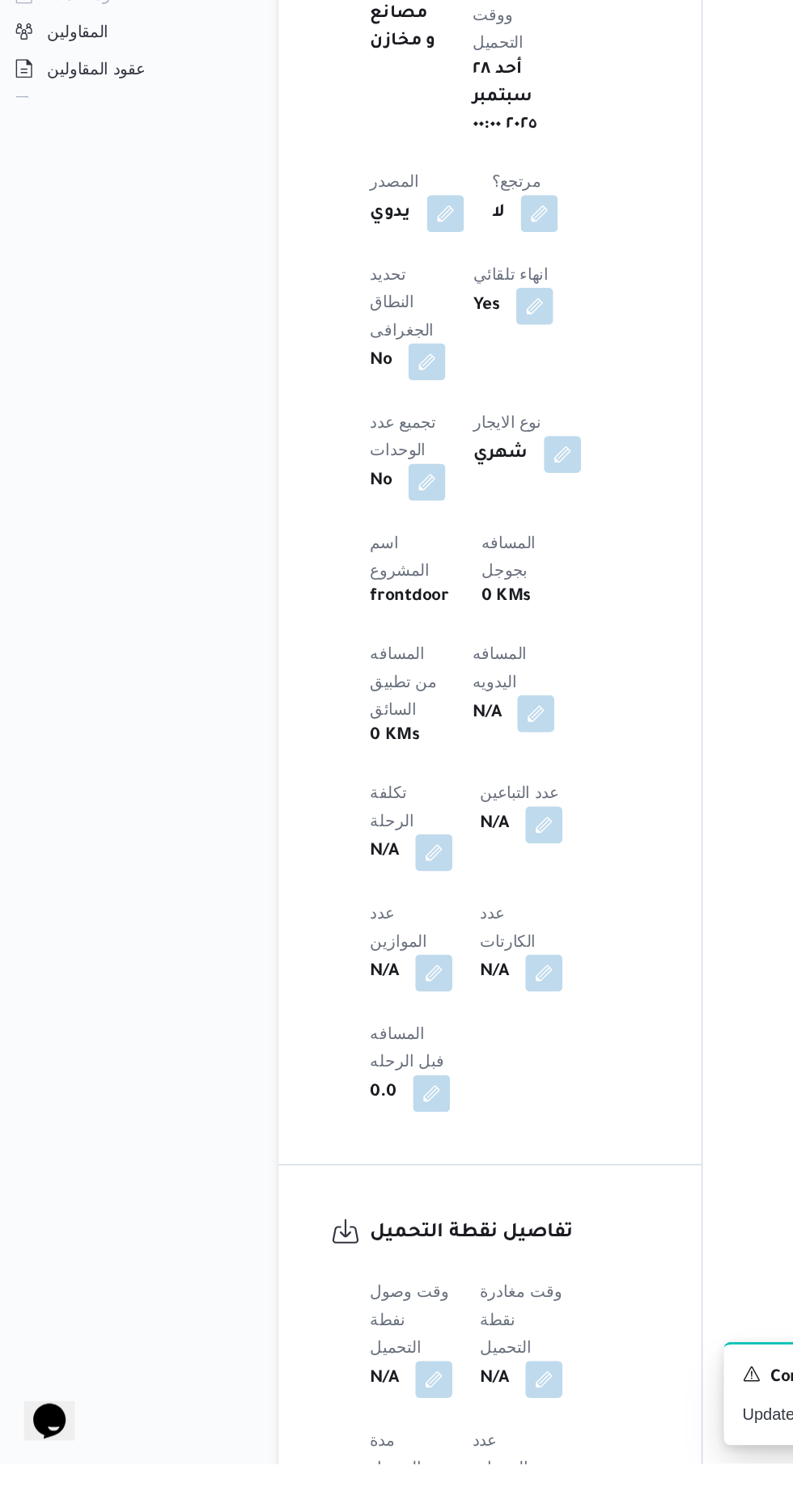
scroll to position [505, 0]
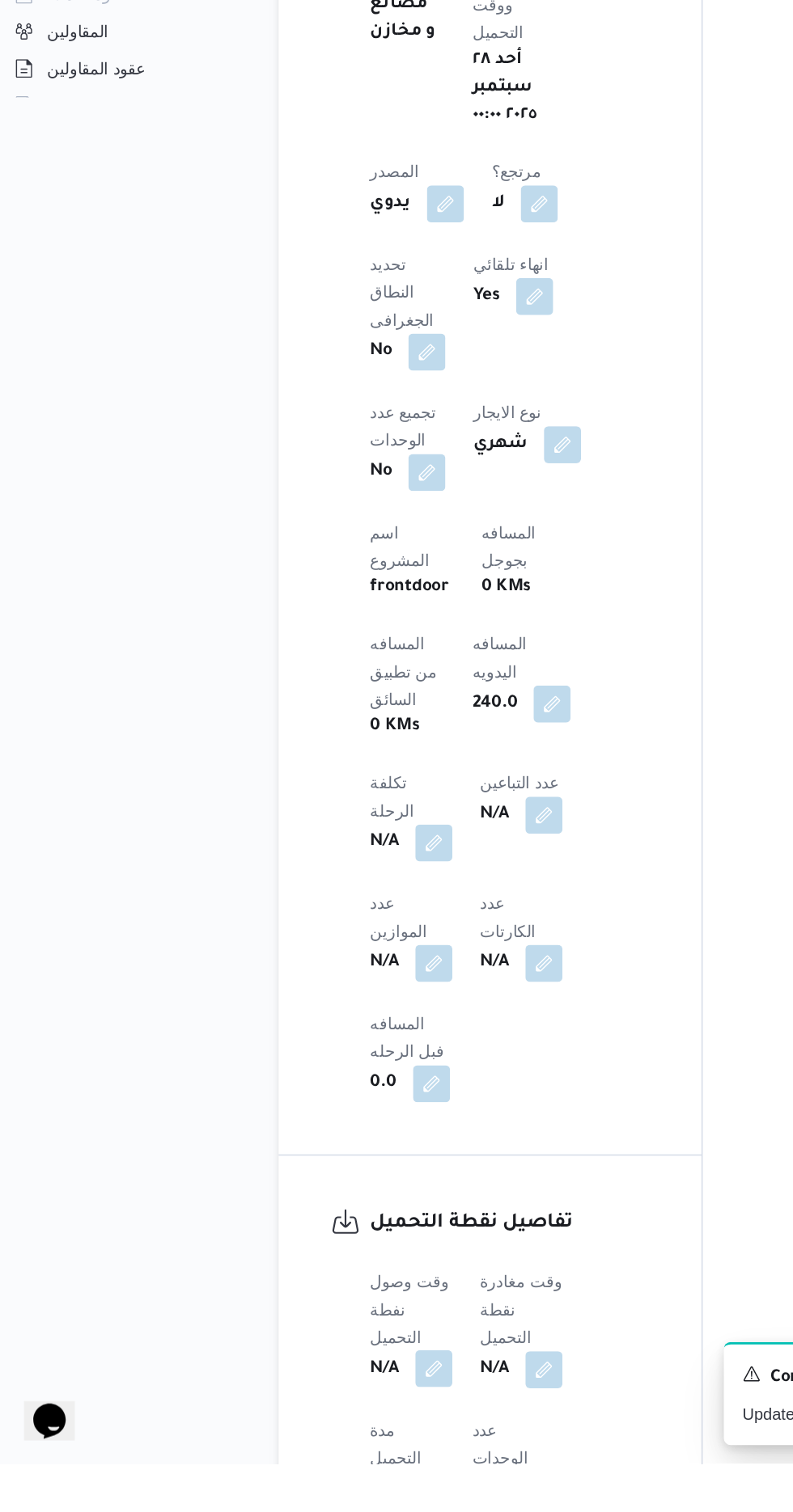
click at [328, 1433] on button "button" at bounding box center [319, 1446] width 26 height 26
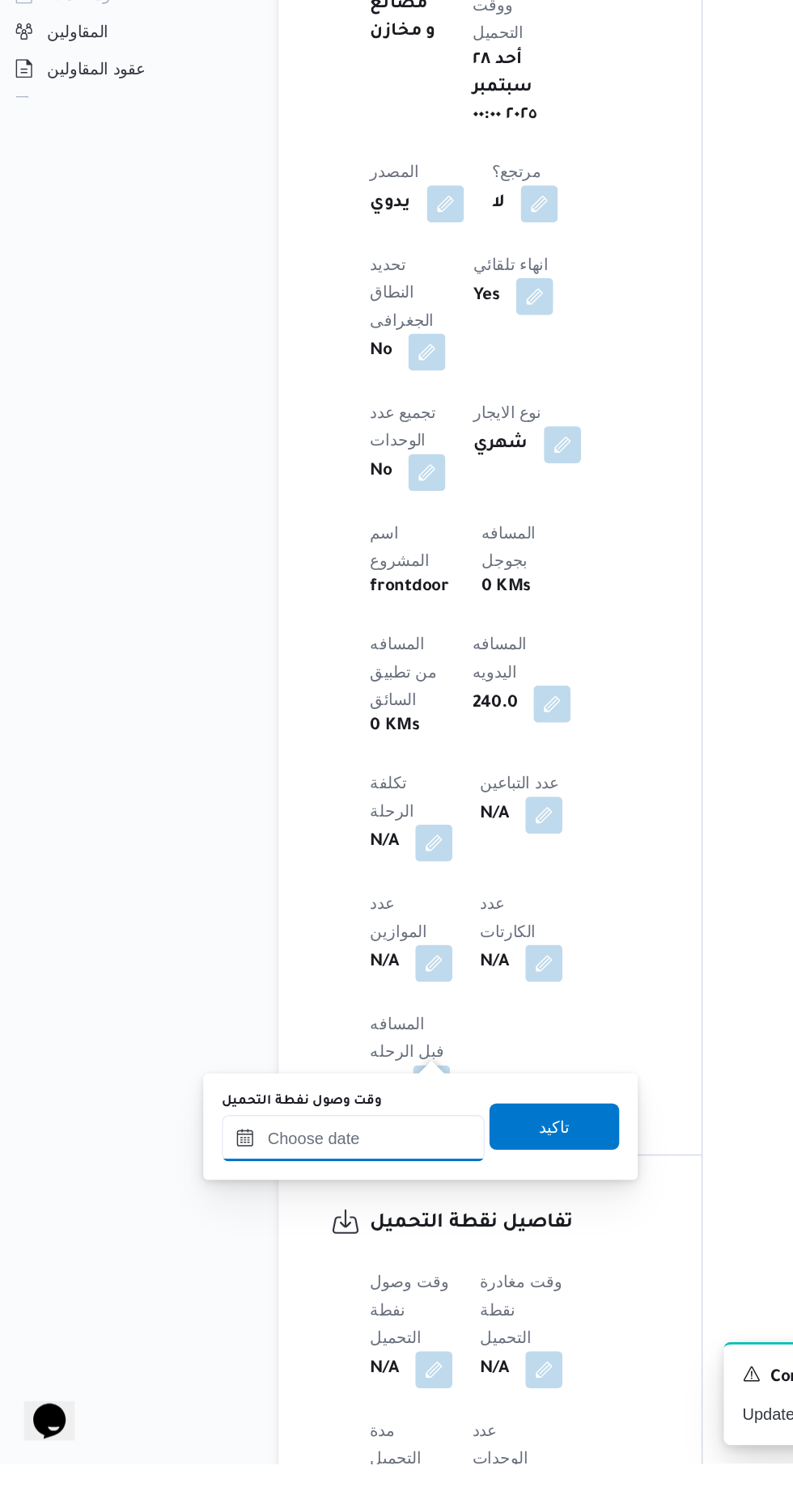
click at [293, 1278] on input "وقت وصول نفطة التحميل" at bounding box center [262, 1285] width 184 height 32
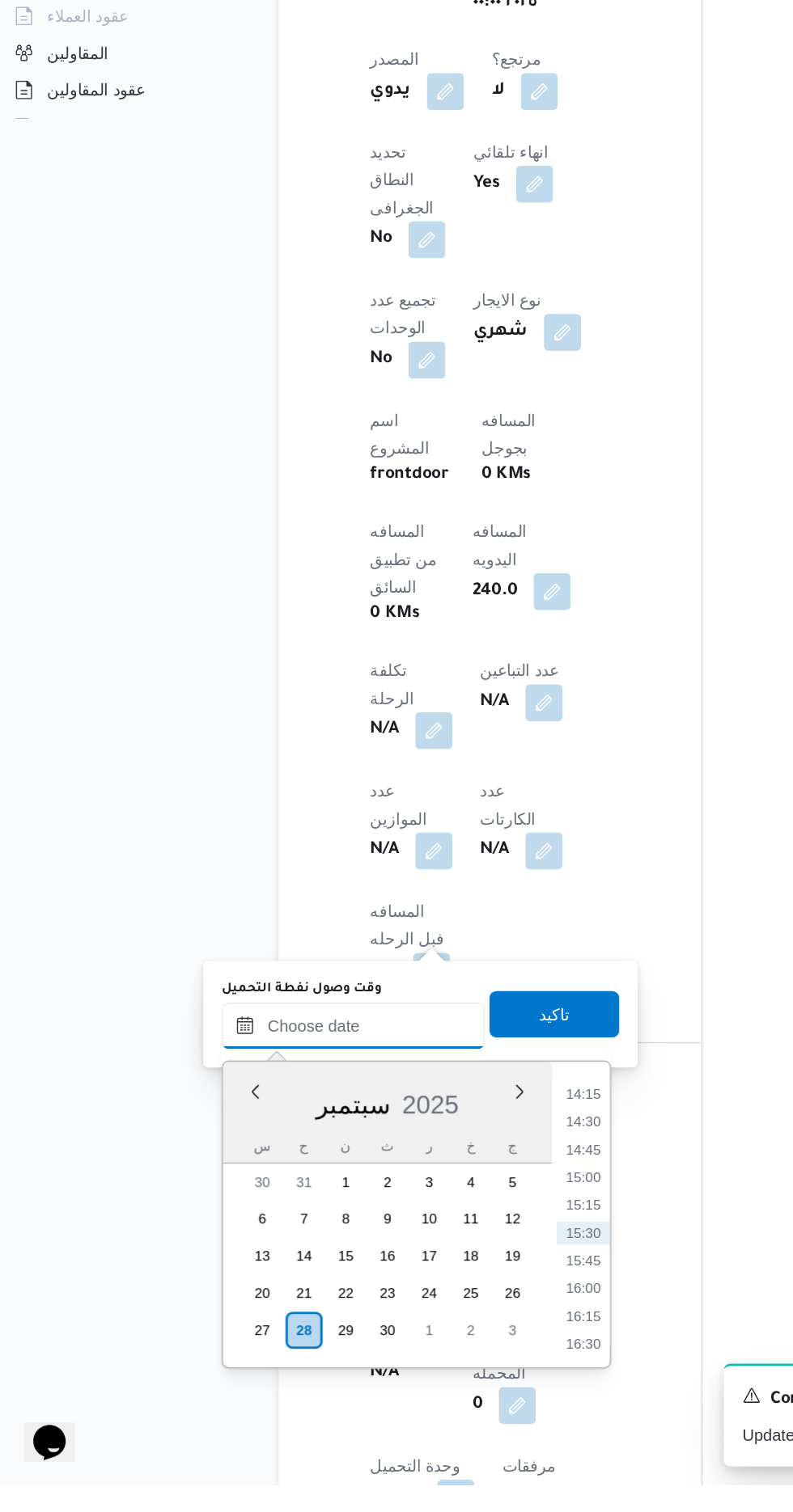
scroll to position [598, 0]
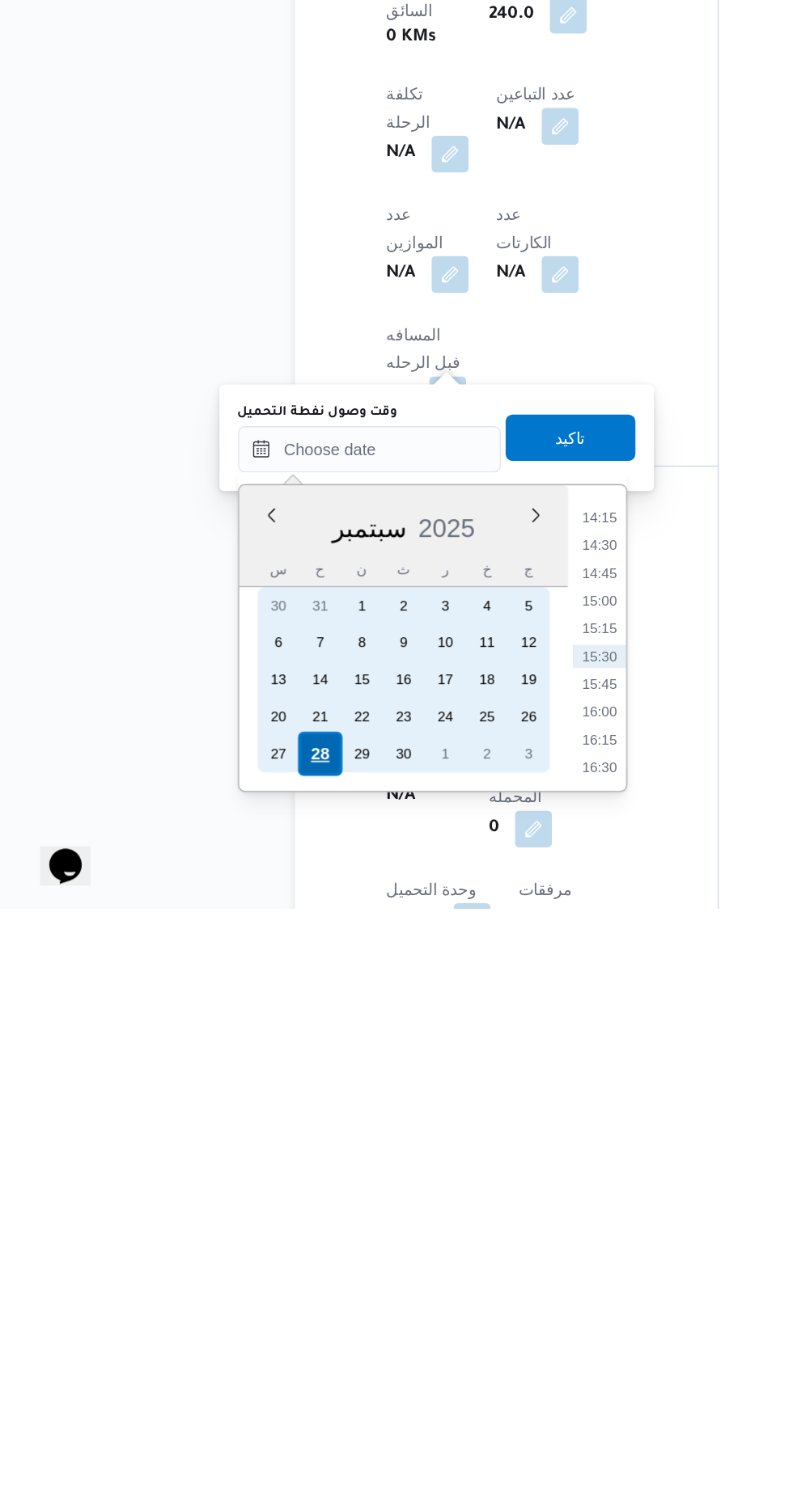
click at [226, 1404] on div "28" at bounding box center [227, 1404] width 31 height 31
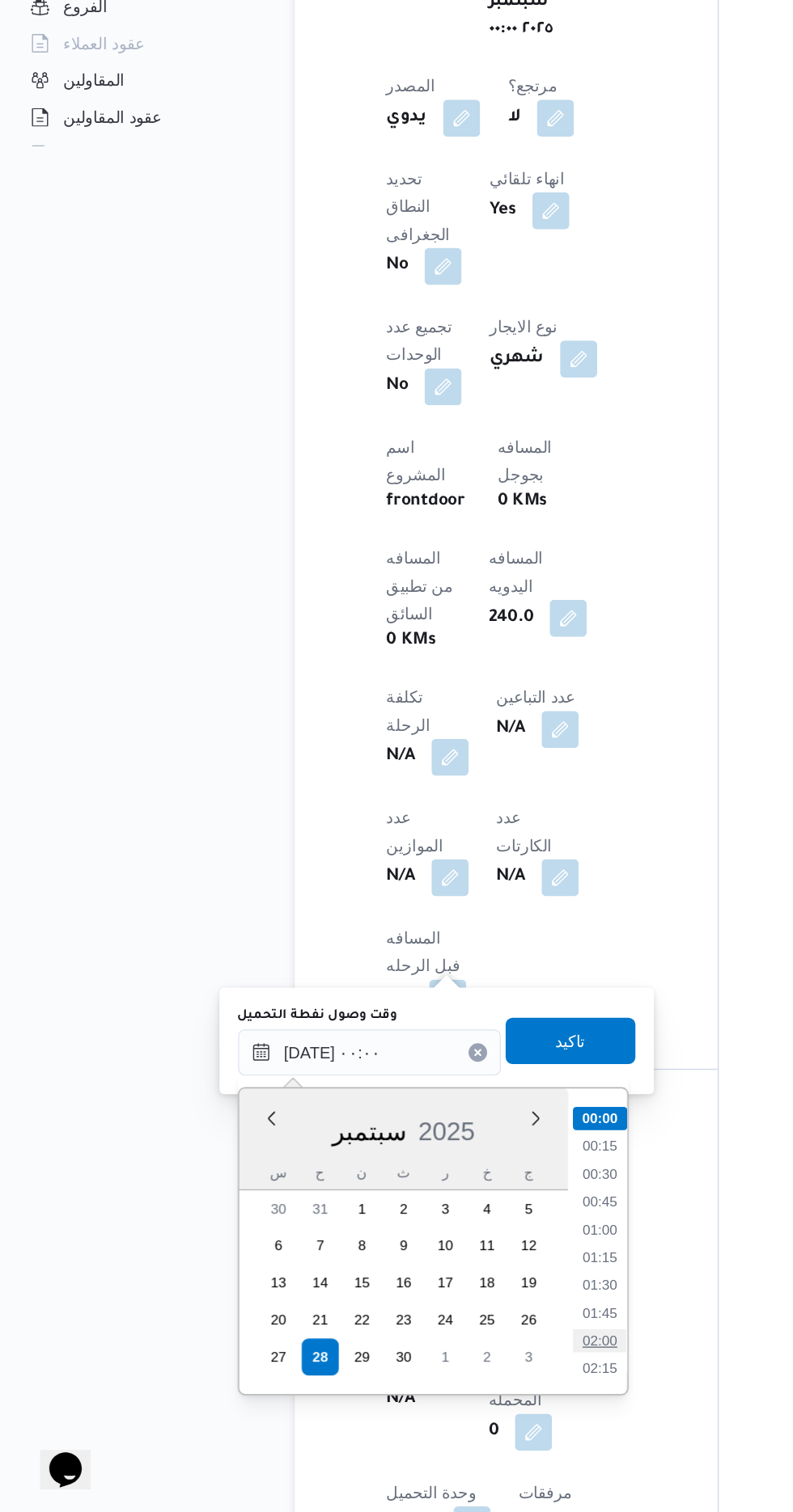
click at [423, 1393] on li "02:00" at bounding box center [423, 1392] width 37 height 16
type input "[DATE] ٠٢:٠٠"
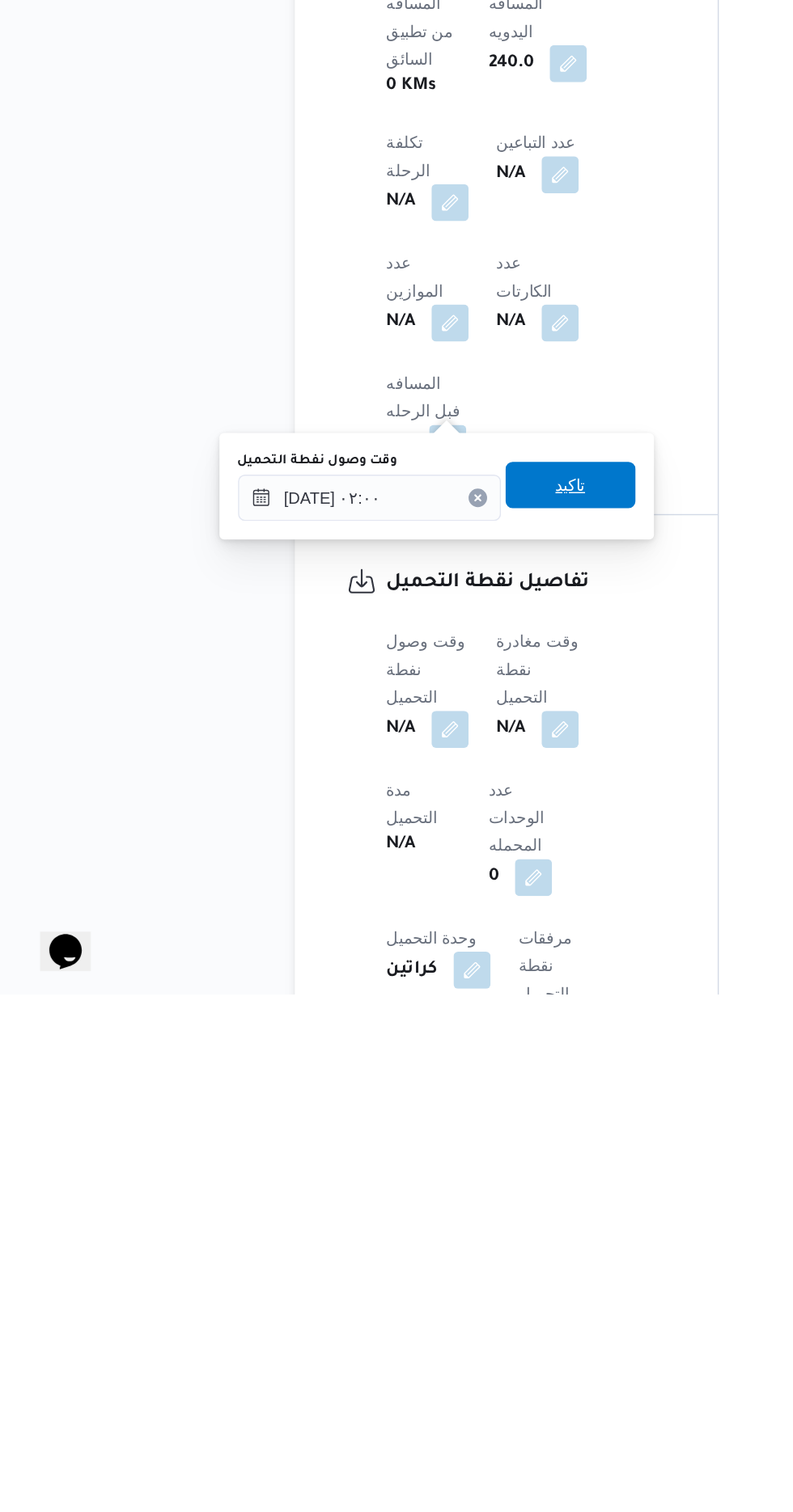
click at [439, 1168] on span "تاكيد" at bounding box center [403, 1156] width 90 height 32
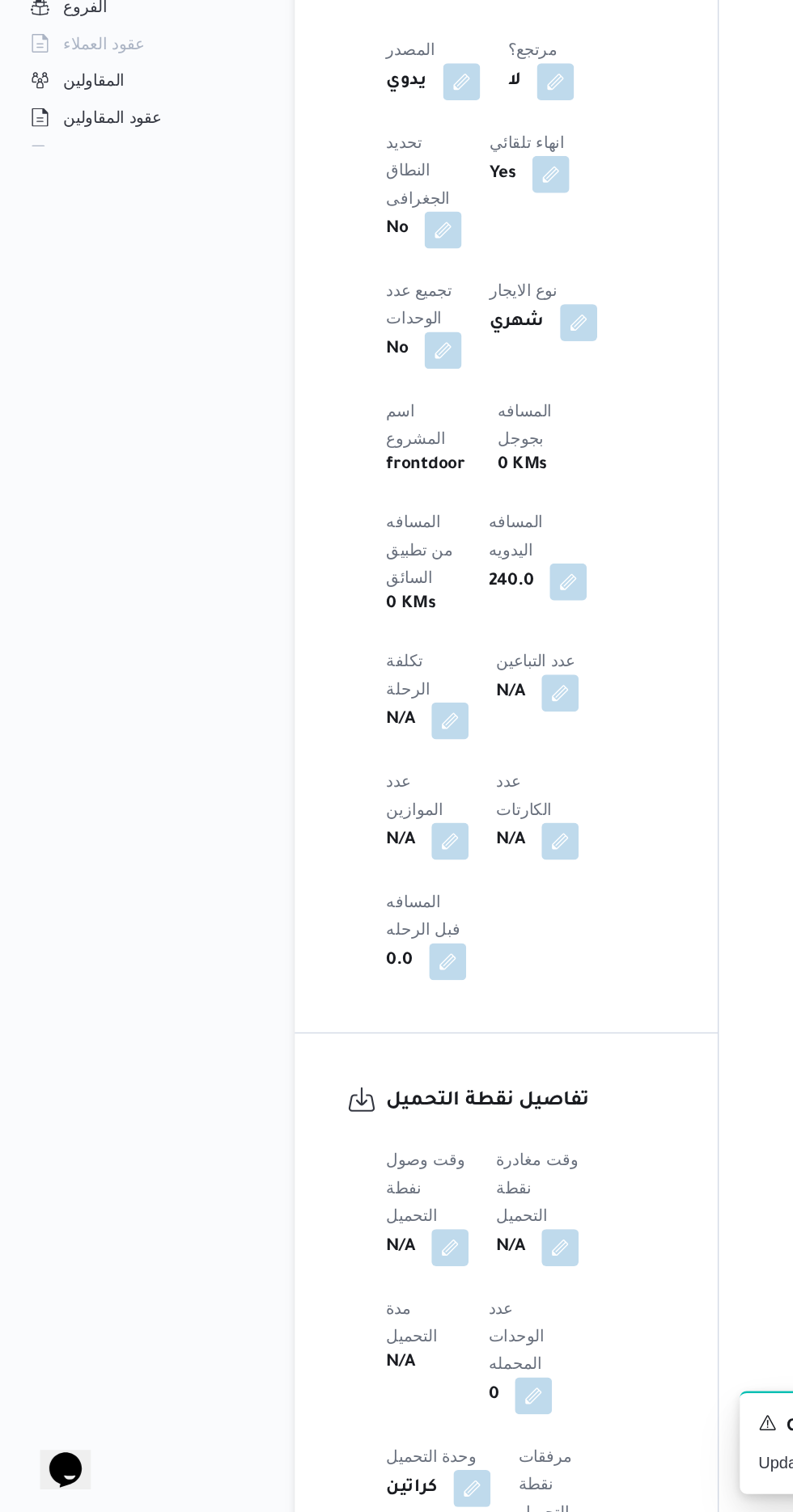
click at [406, 1314] on span at bounding box center [392, 1327] width 34 height 26
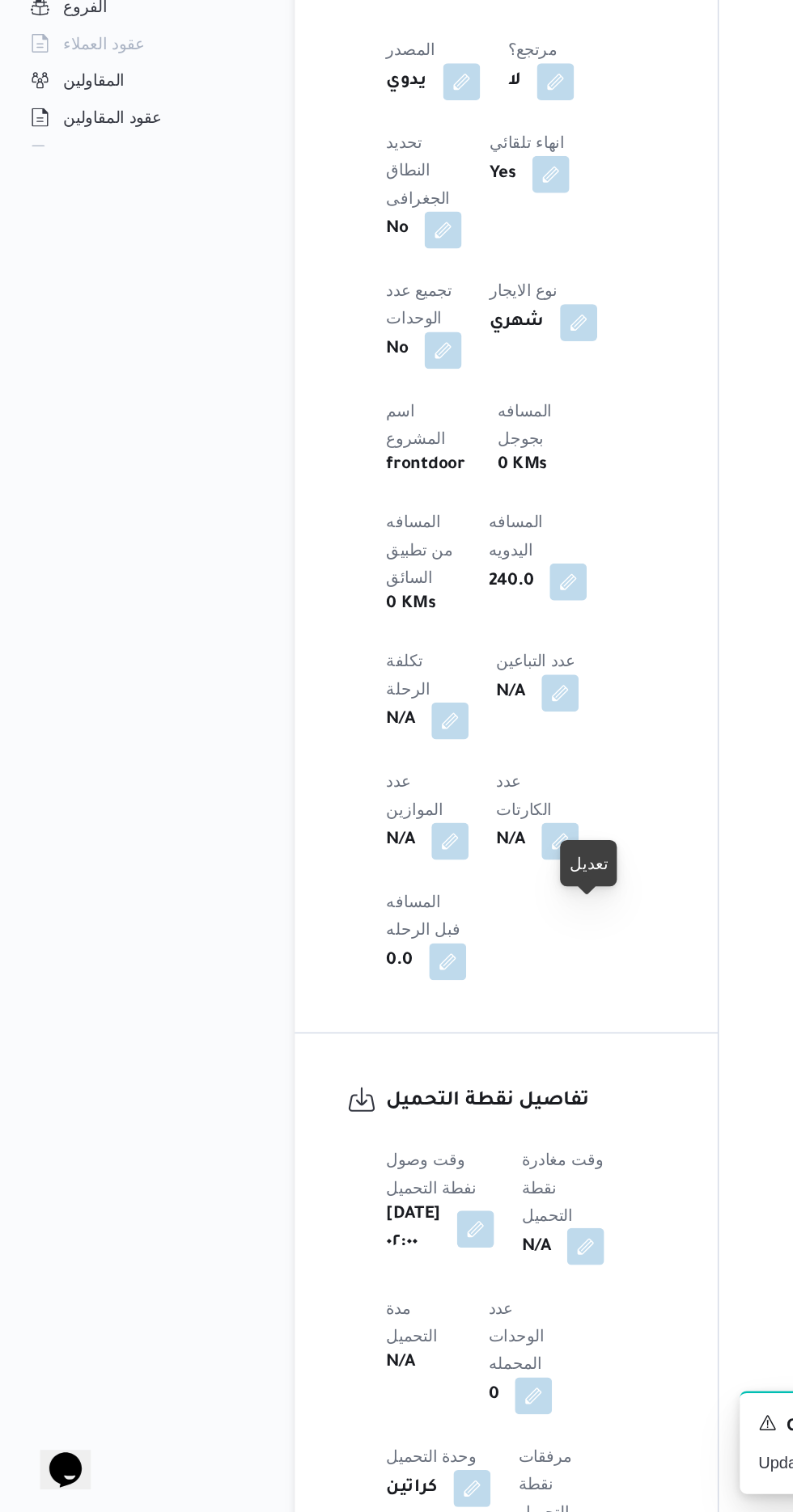
click at [427, 1314] on button "button" at bounding box center [413, 1326] width 26 height 26
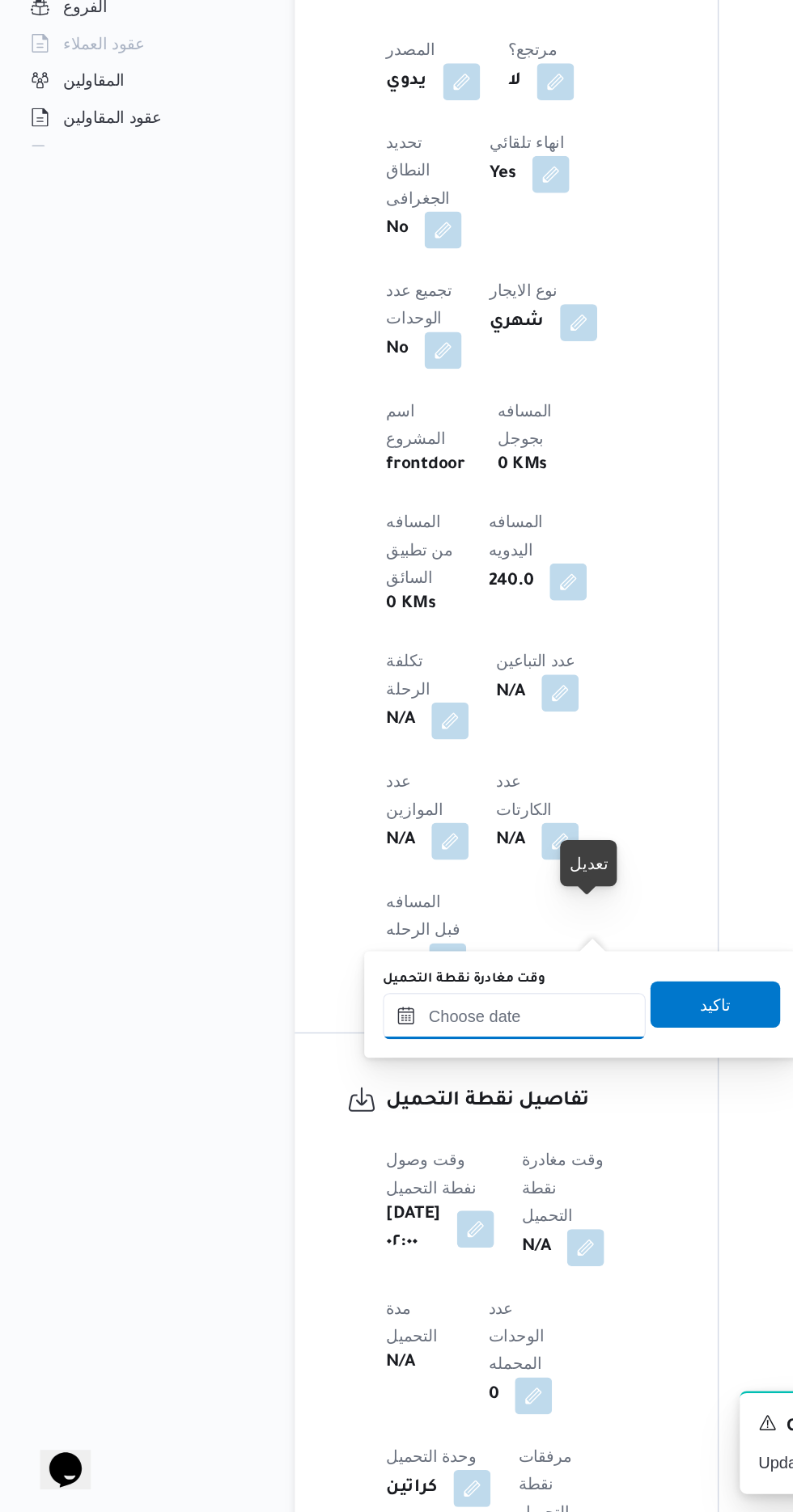
click at [360, 1159] on input "وقت مغادرة نقطة التحميل" at bounding box center [364, 1166] width 184 height 32
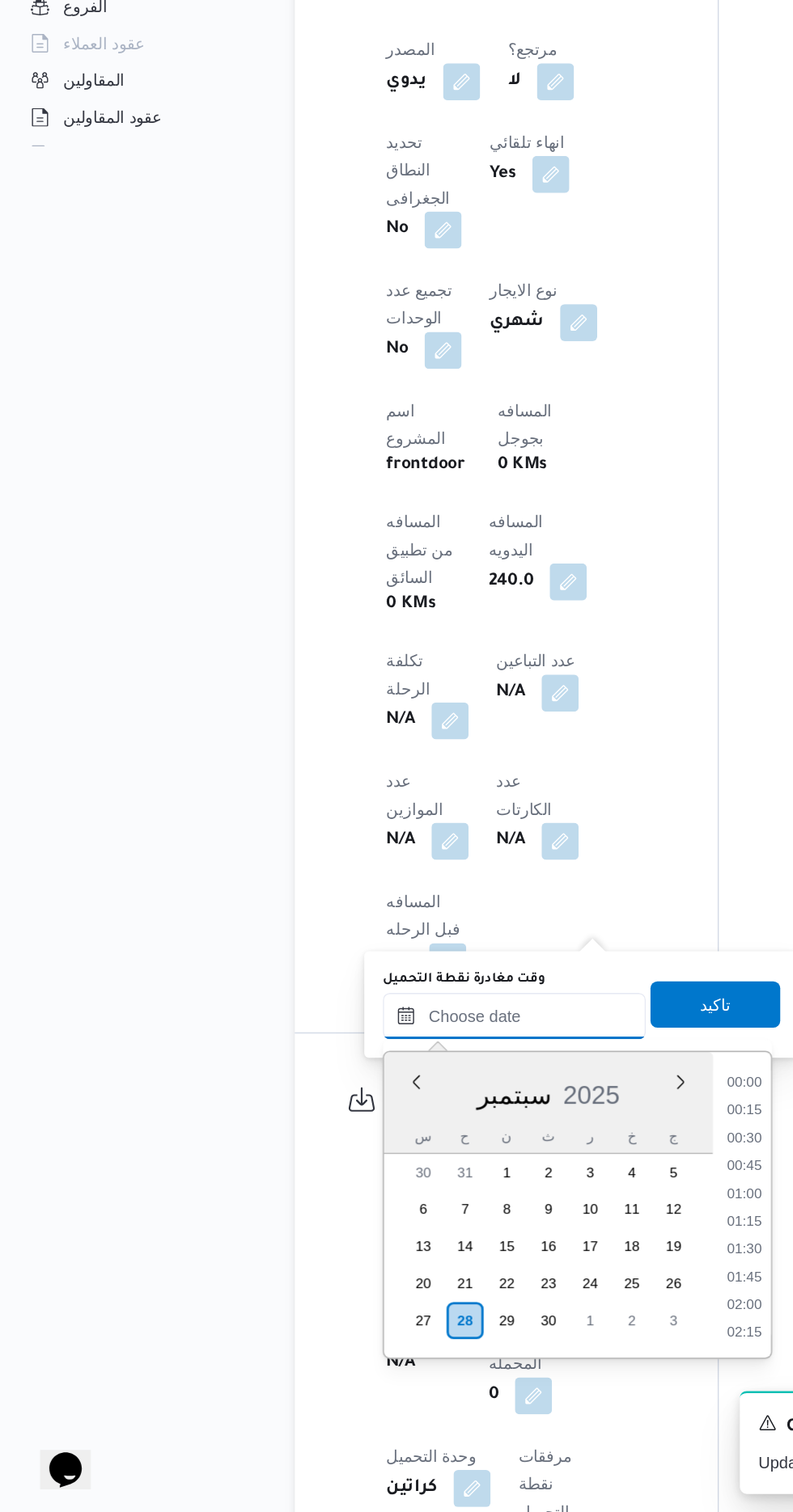
scroll to position [1105, 0]
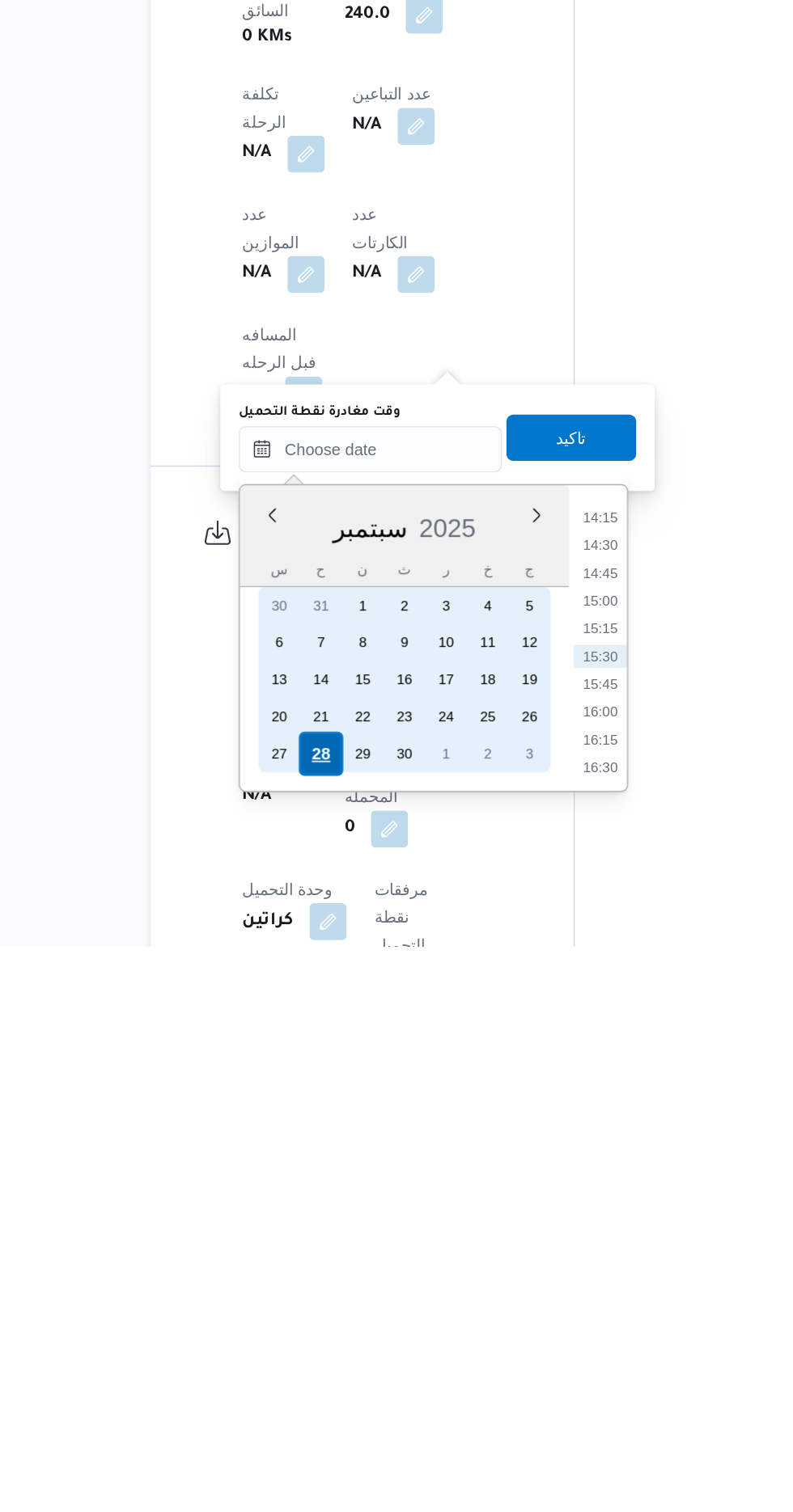
click at [327, 1376] on div "28" at bounding box center [329, 1378] width 31 height 31
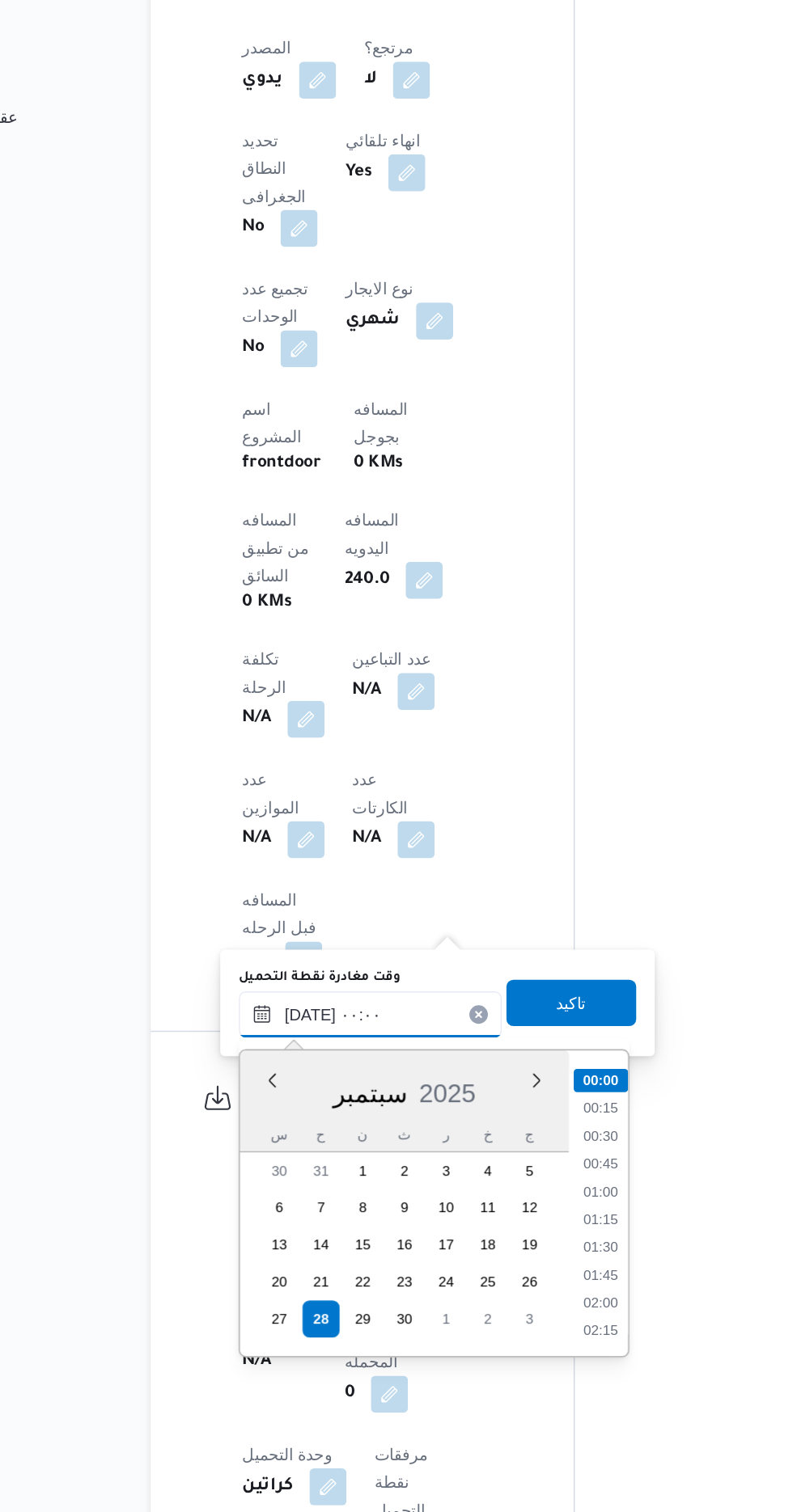
click at [275, 1169] on input "[DATE] ٠٠:٠٠" at bounding box center [364, 1165] width 184 height 32
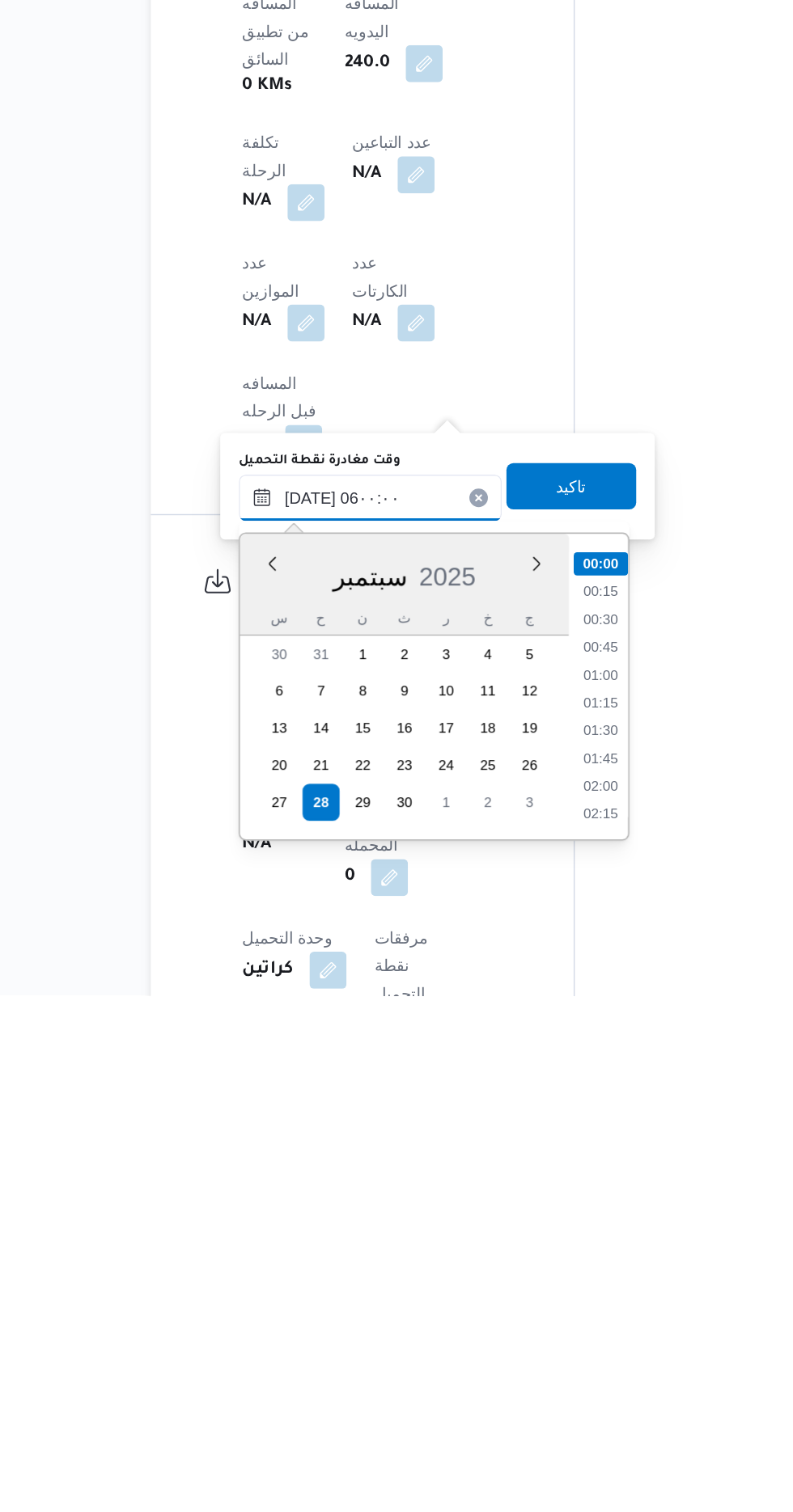
scroll to position [296, 0]
click at [524, 1341] on li "05:30" at bounding box center [525, 1341] width 37 height 16
type input "[DATE] ٠٥:٣٠"
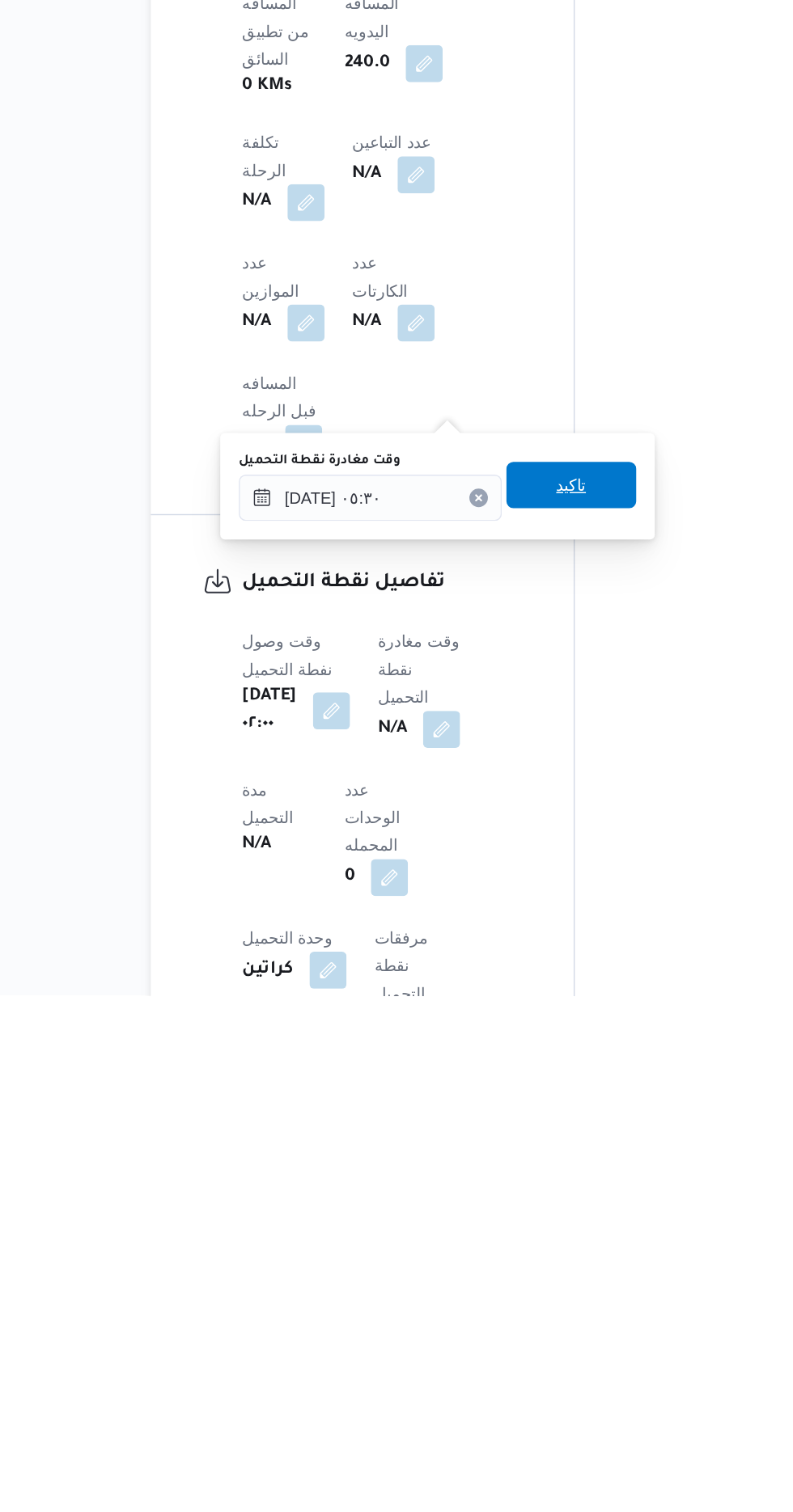
click at [534, 1154] on span "تاكيد" at bounding box center [504, 1155] width 90 height 32
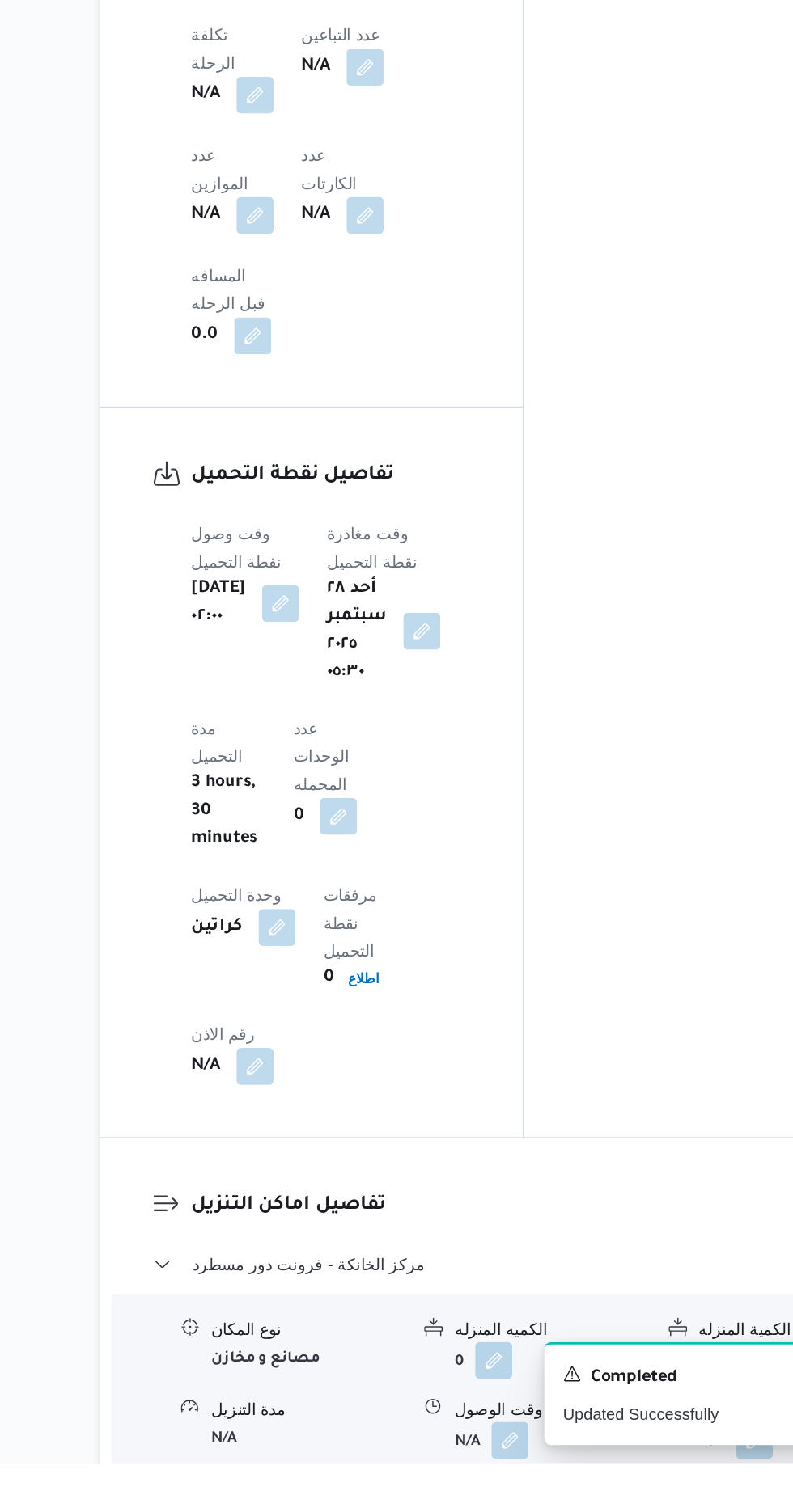
scroll to position [1028, 0]
click at [493, 1480] on button "button" at bounding box center [497, 1493] width 26 height 26
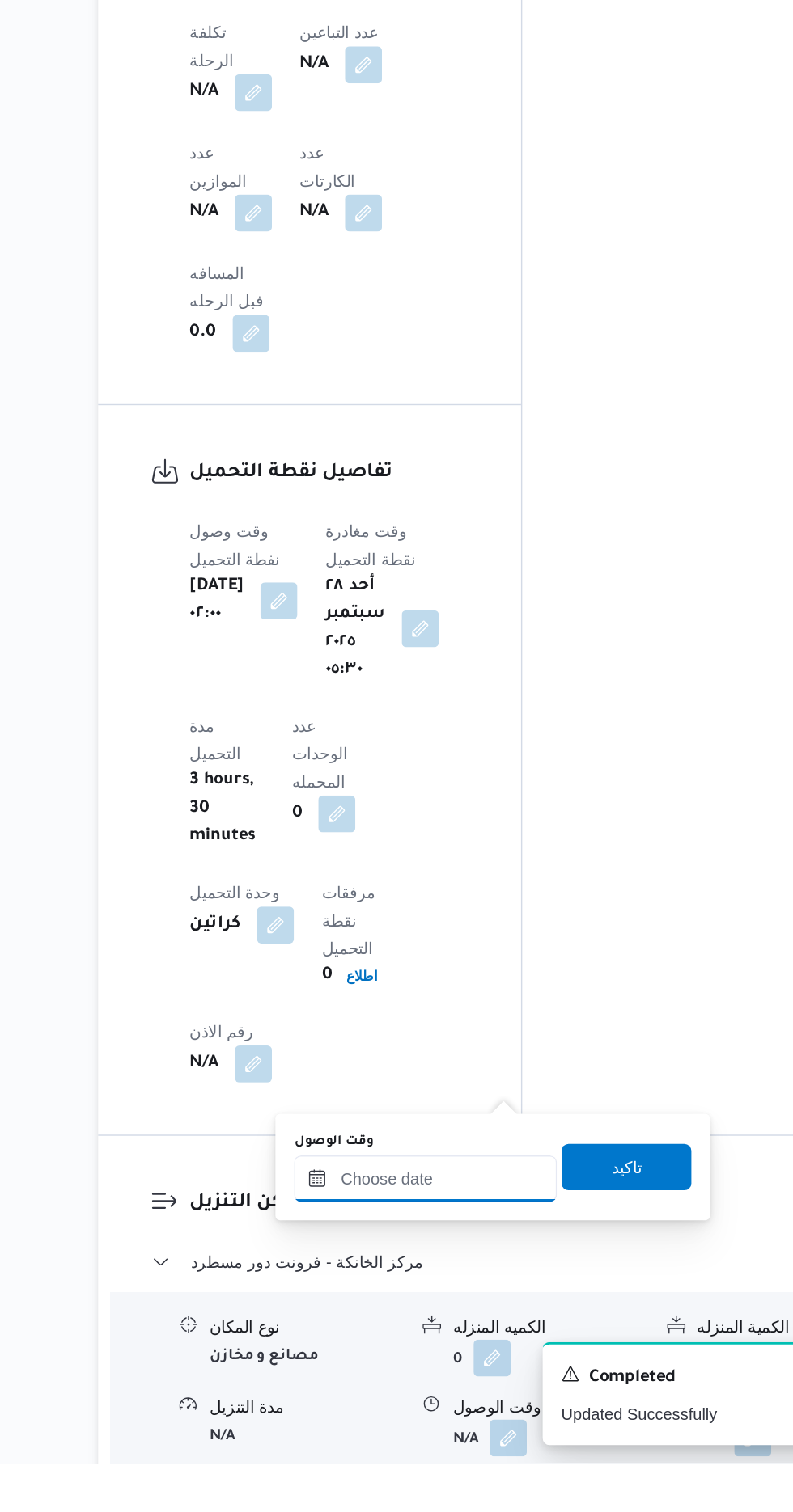
click at [471, 1309] on input "وقت الوصول" at bounding box center [440, 1314] width 184 height 32
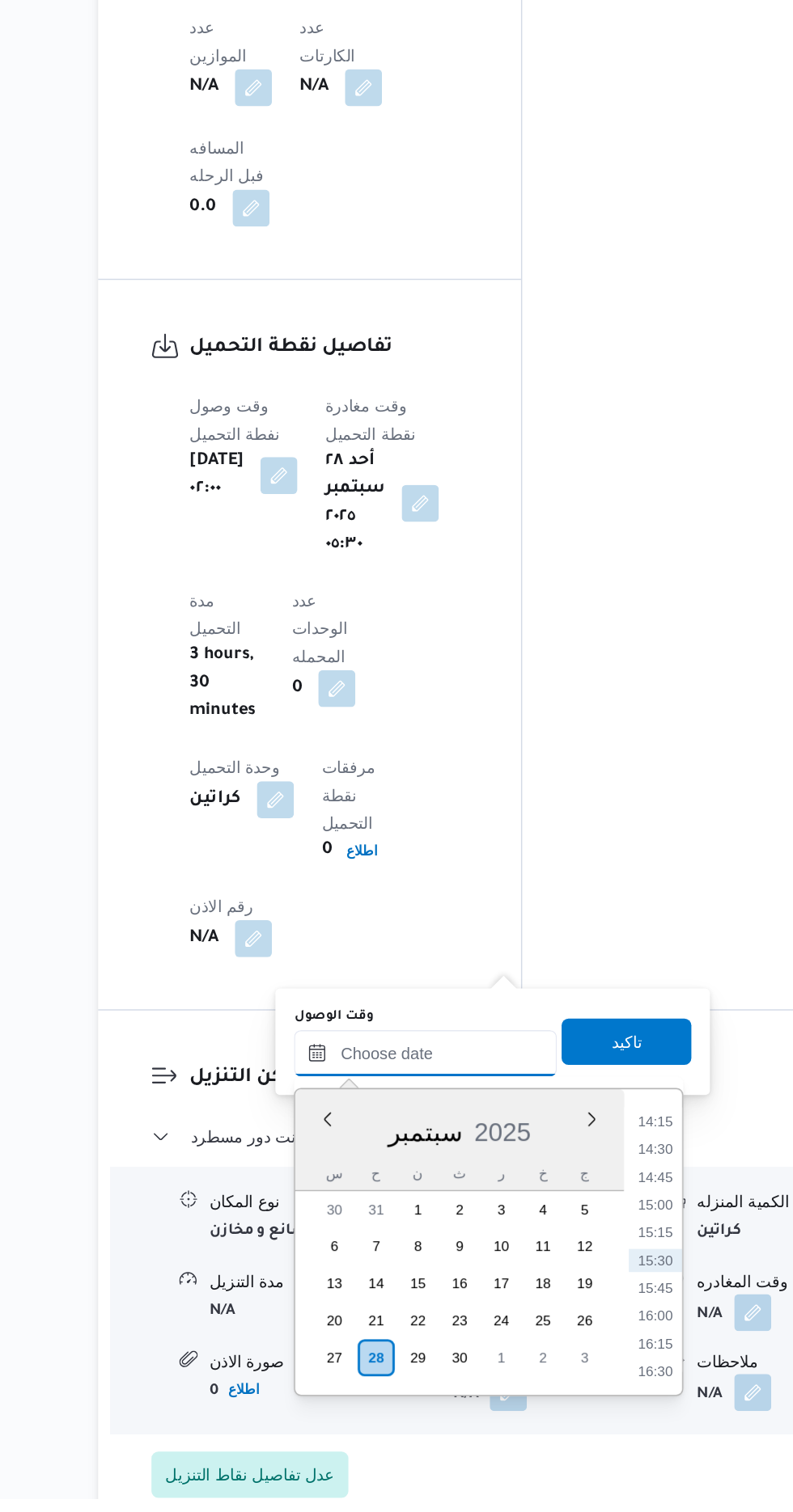
scroll to position [1142, 0]
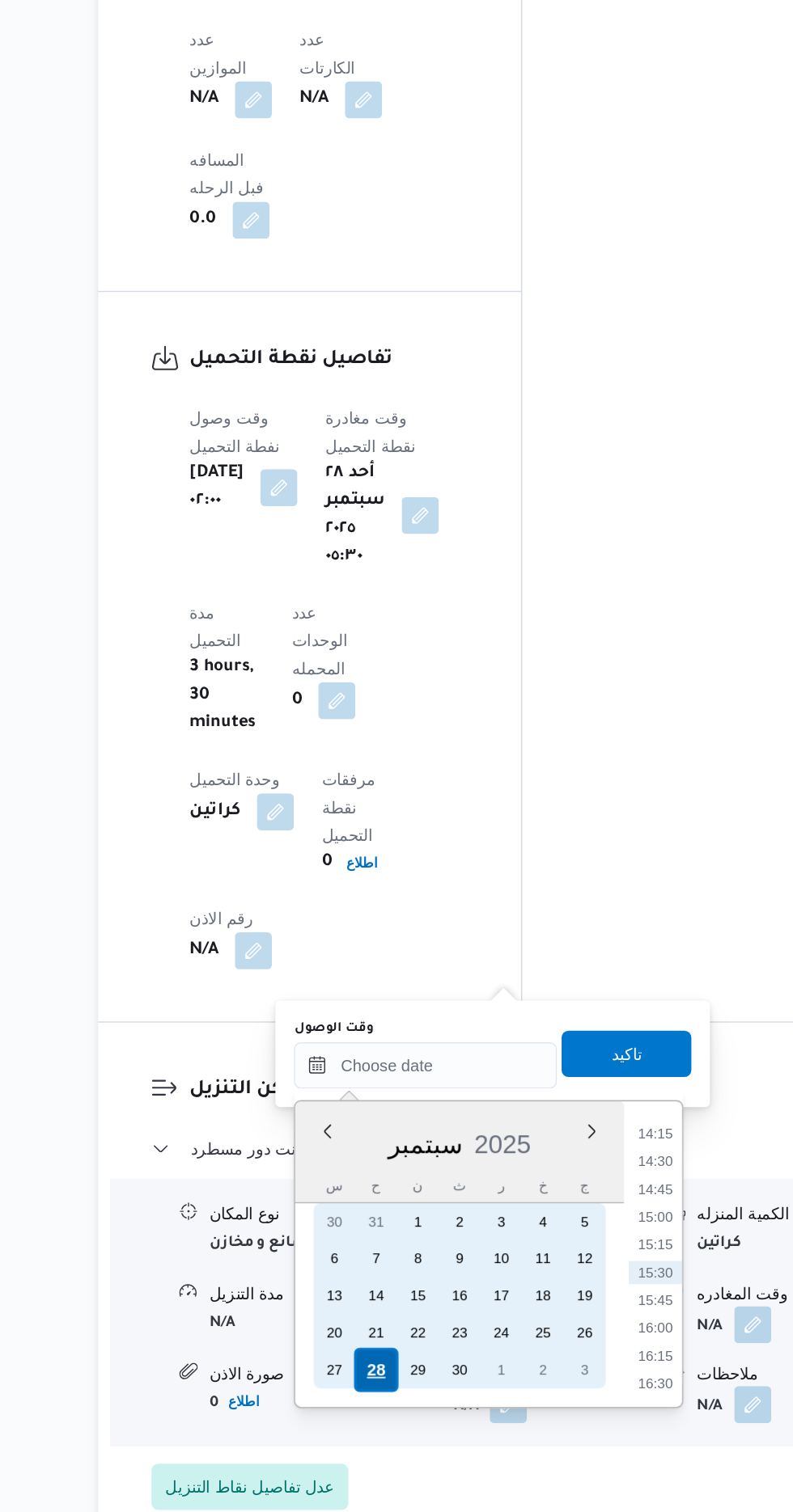
click at [405, 1411] on div "28" at bounding box center [405, 1412] width 31 height 31
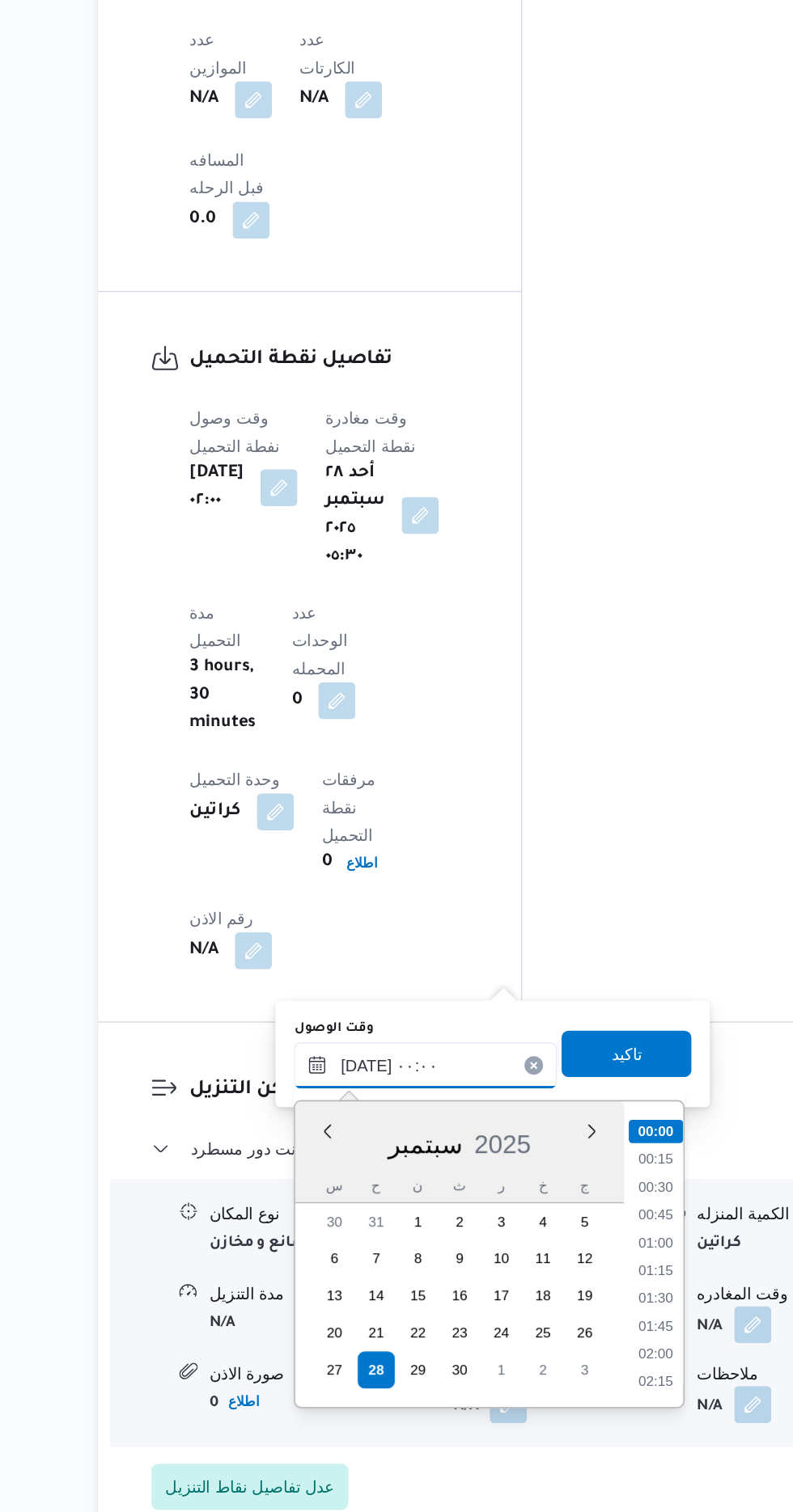
click at [350, 1205] on input "[DATE] ٠٠:٠٠" at bounding box center [440, 1200] width 184 height 32
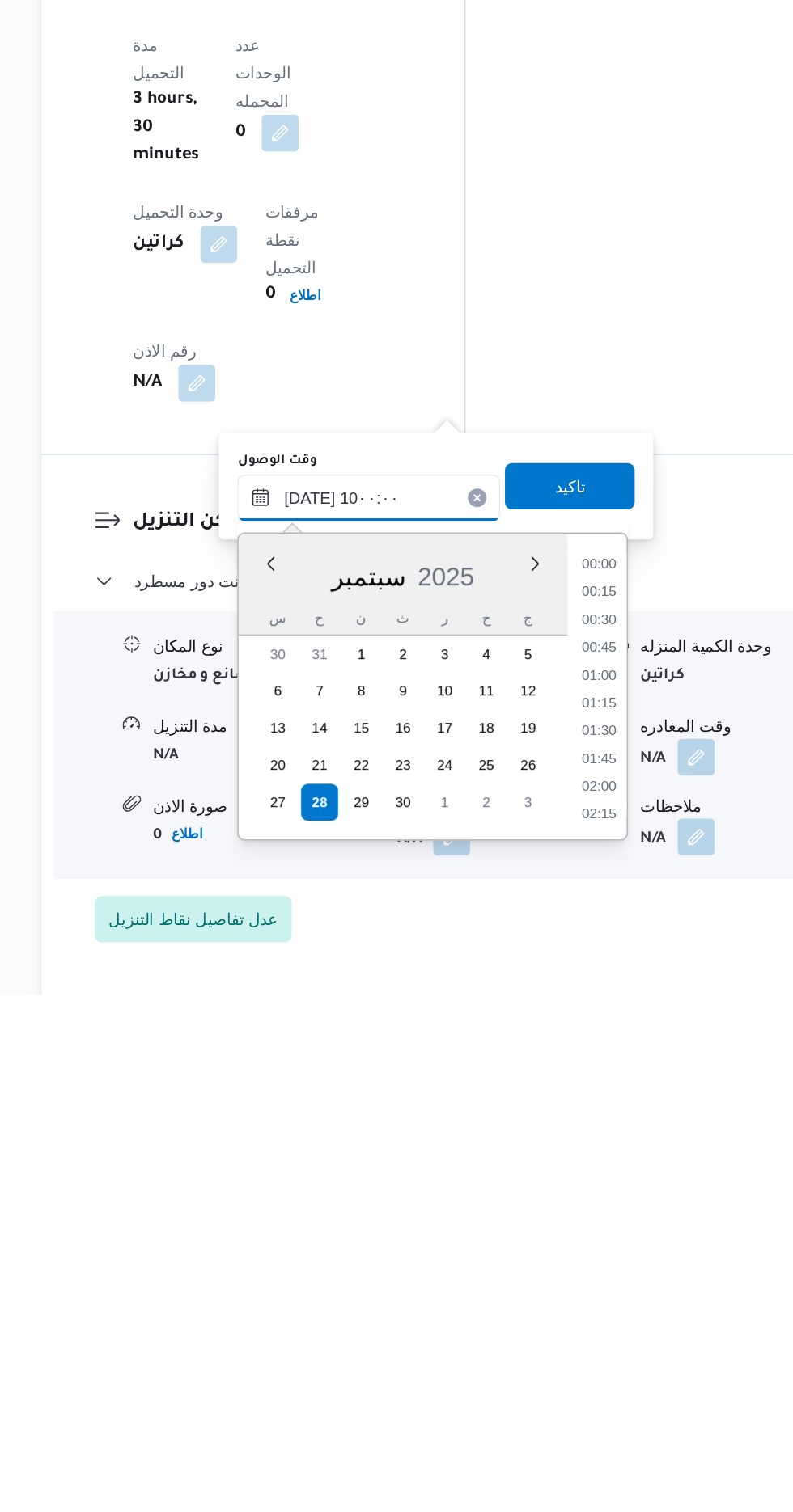
scroll to position [606, 0]
click at [593, 1378] on li "10:00" at bounding box center [600, 1381] width 38 height 16
type input "[DATE] ١٠:٠٠"
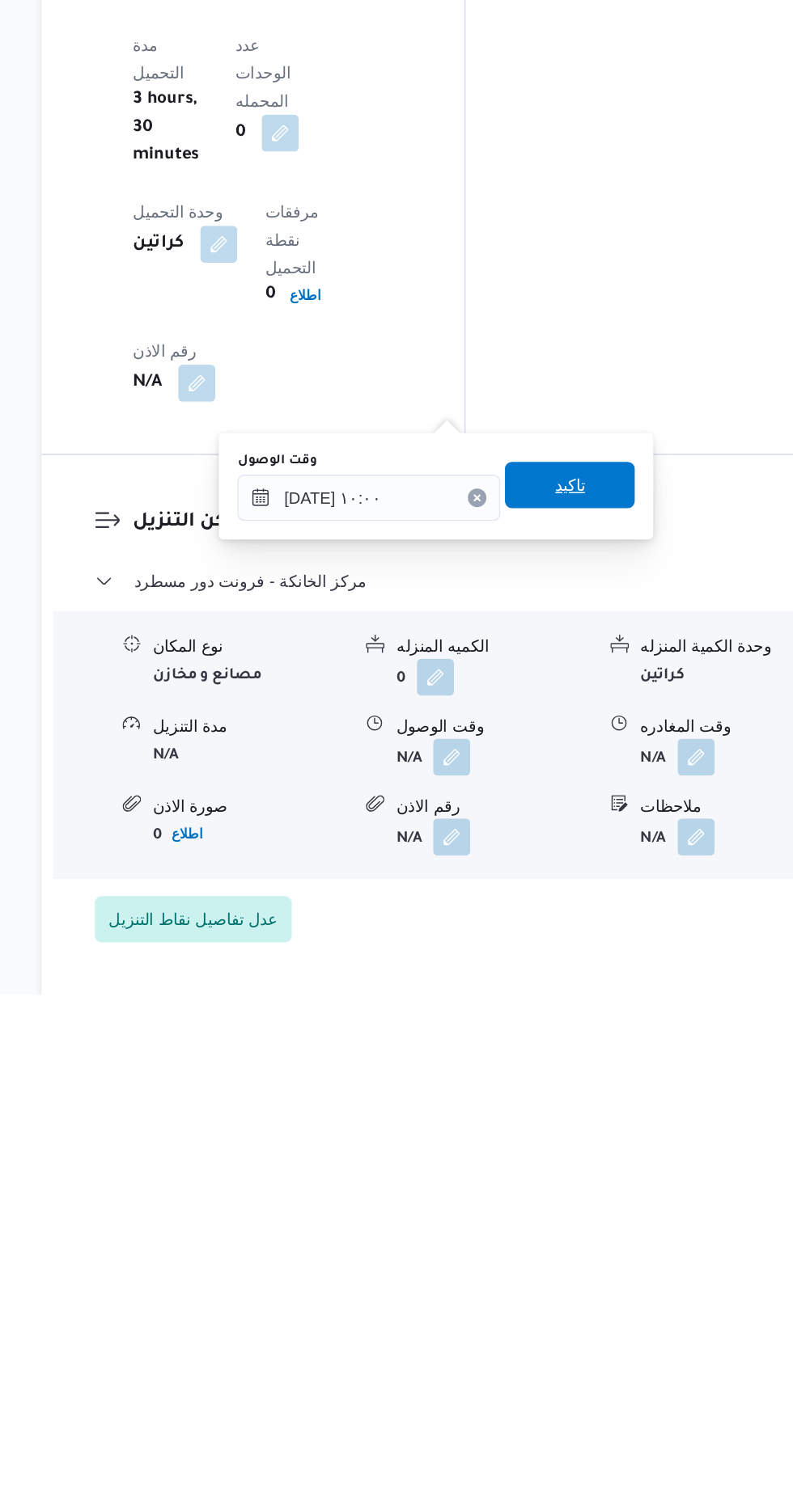
click at [605, 1154] on span "تاكيد" at bounding box center [579, 1156] width 90 height 32
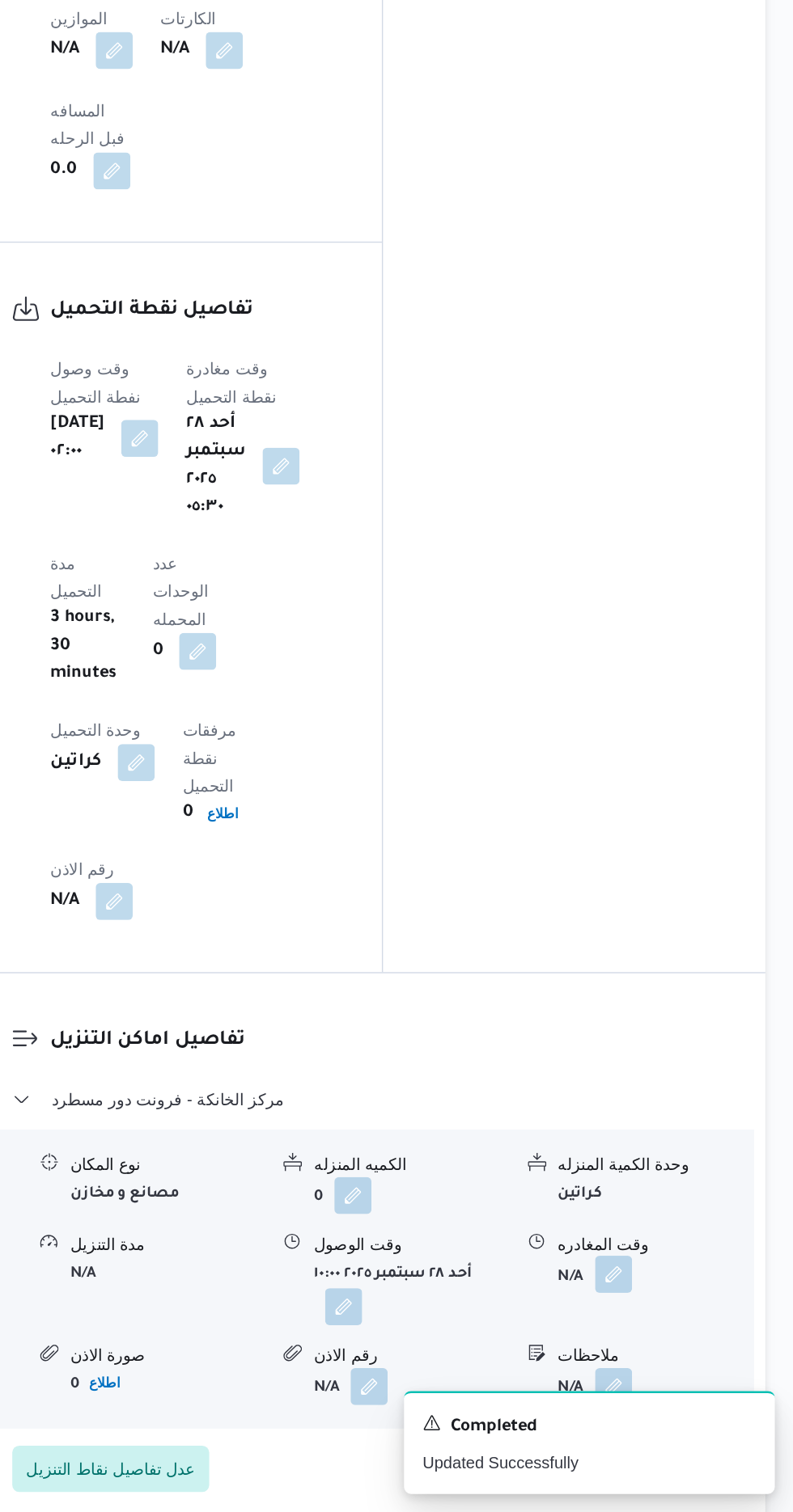
click at [663, 1332] on button "button" at bounding box center [667, 1345] width 26 height 26
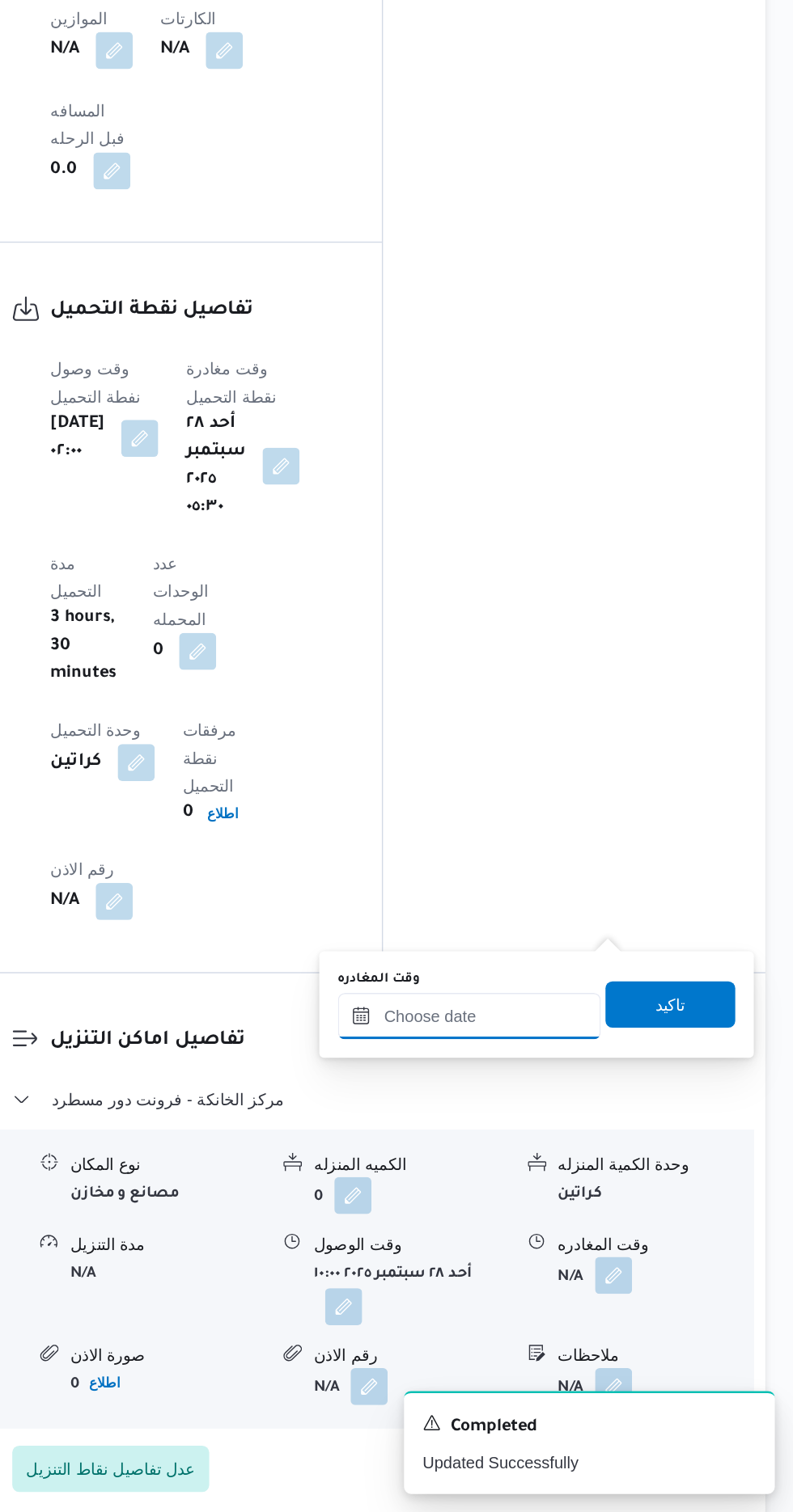
click at [603, 1157] on input "وقت المغادره" at bounding box center [567, 1166] width 184 height 32
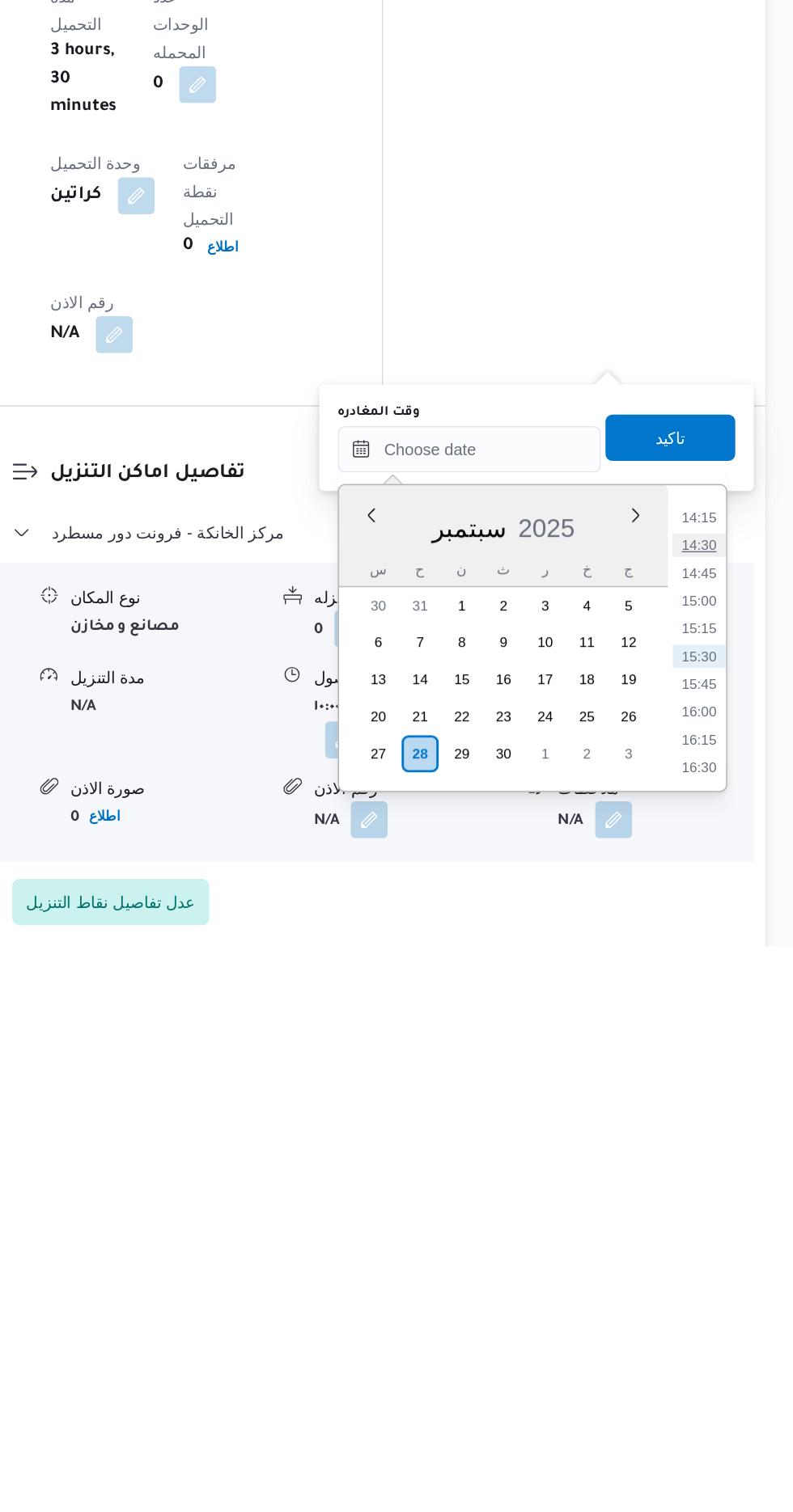
click at [729, 1231] on li "14:30" at bounding box center [727, 1232] width 37 height 16
type input "[DATE] ١٤:٣٠"
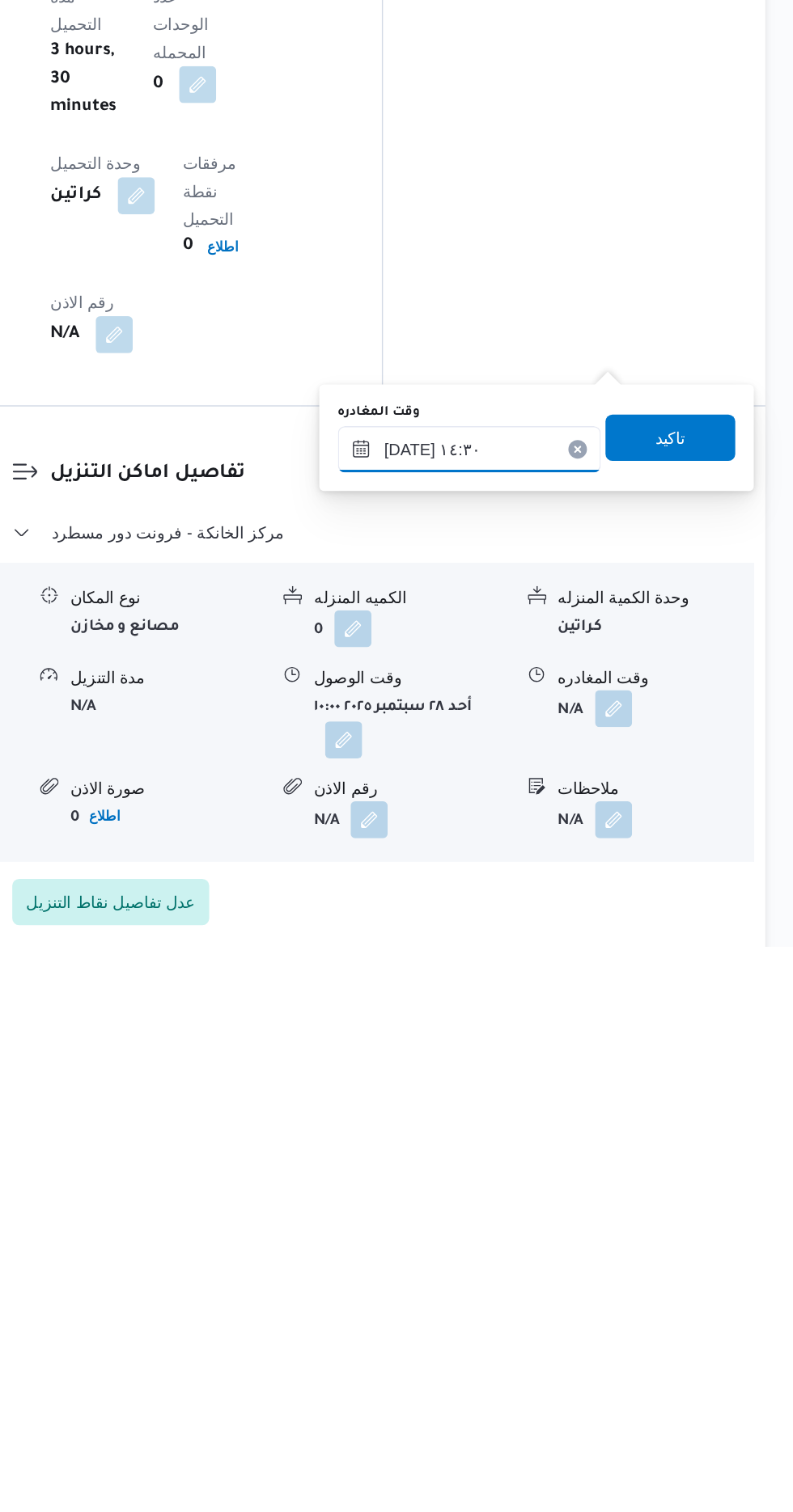
scroll to position [1177, 0]
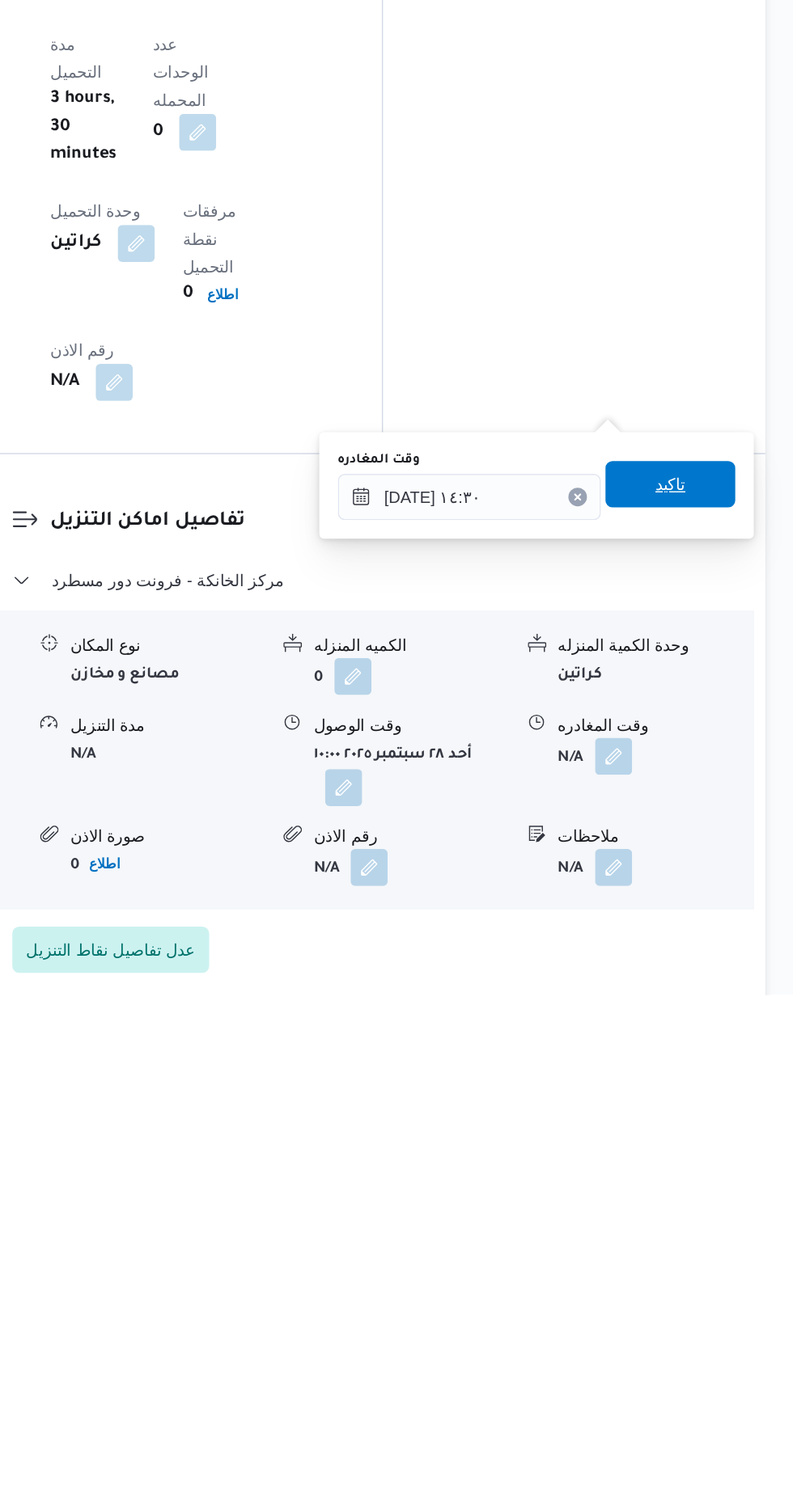
click at [718, 1154] on span "تاكيد" at bounding box center [707, 1155] width 21 height 20
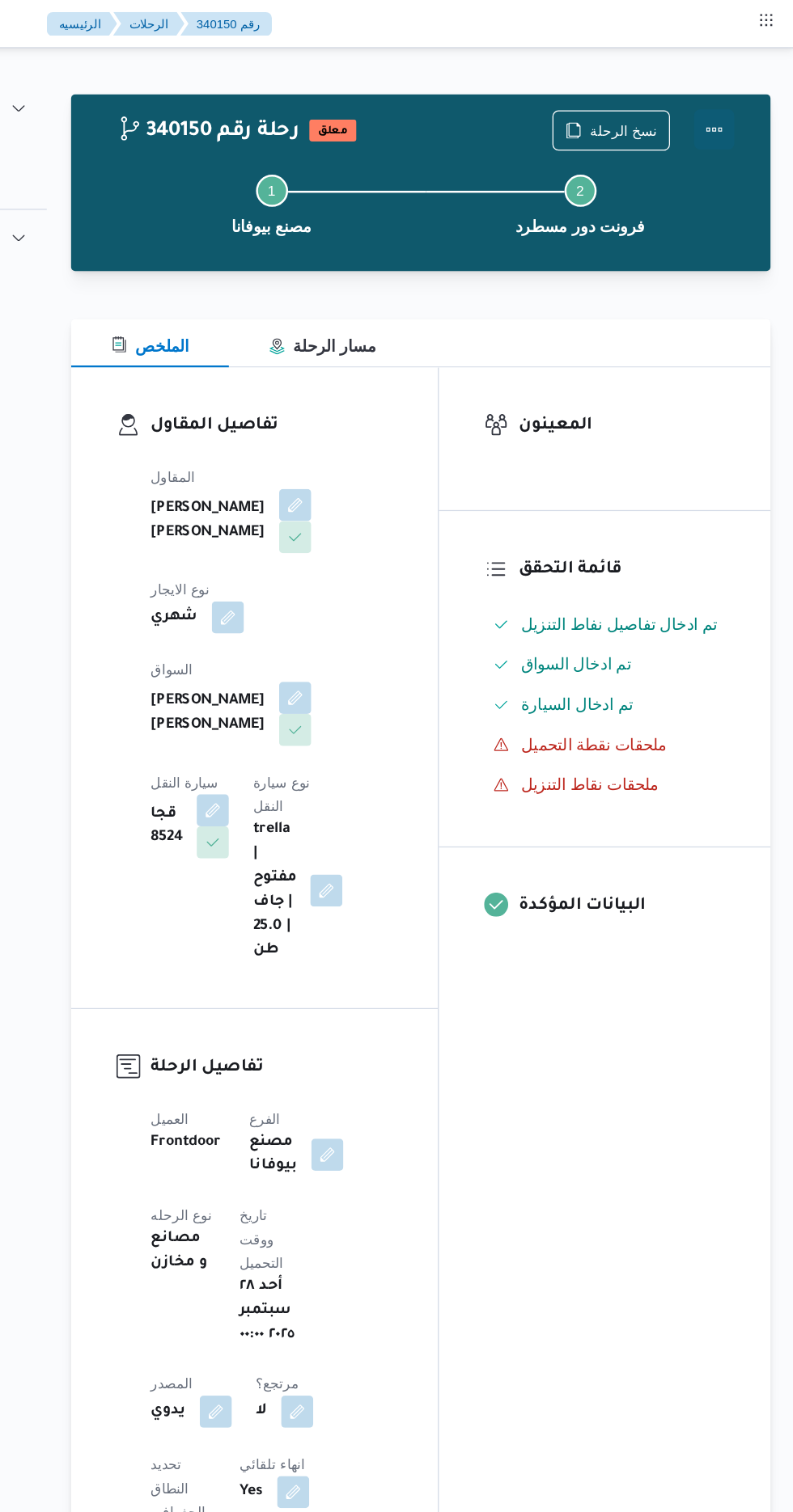
click at [727, 109] on button "Actions" at bounding box center [728, 105] width 32 height 32
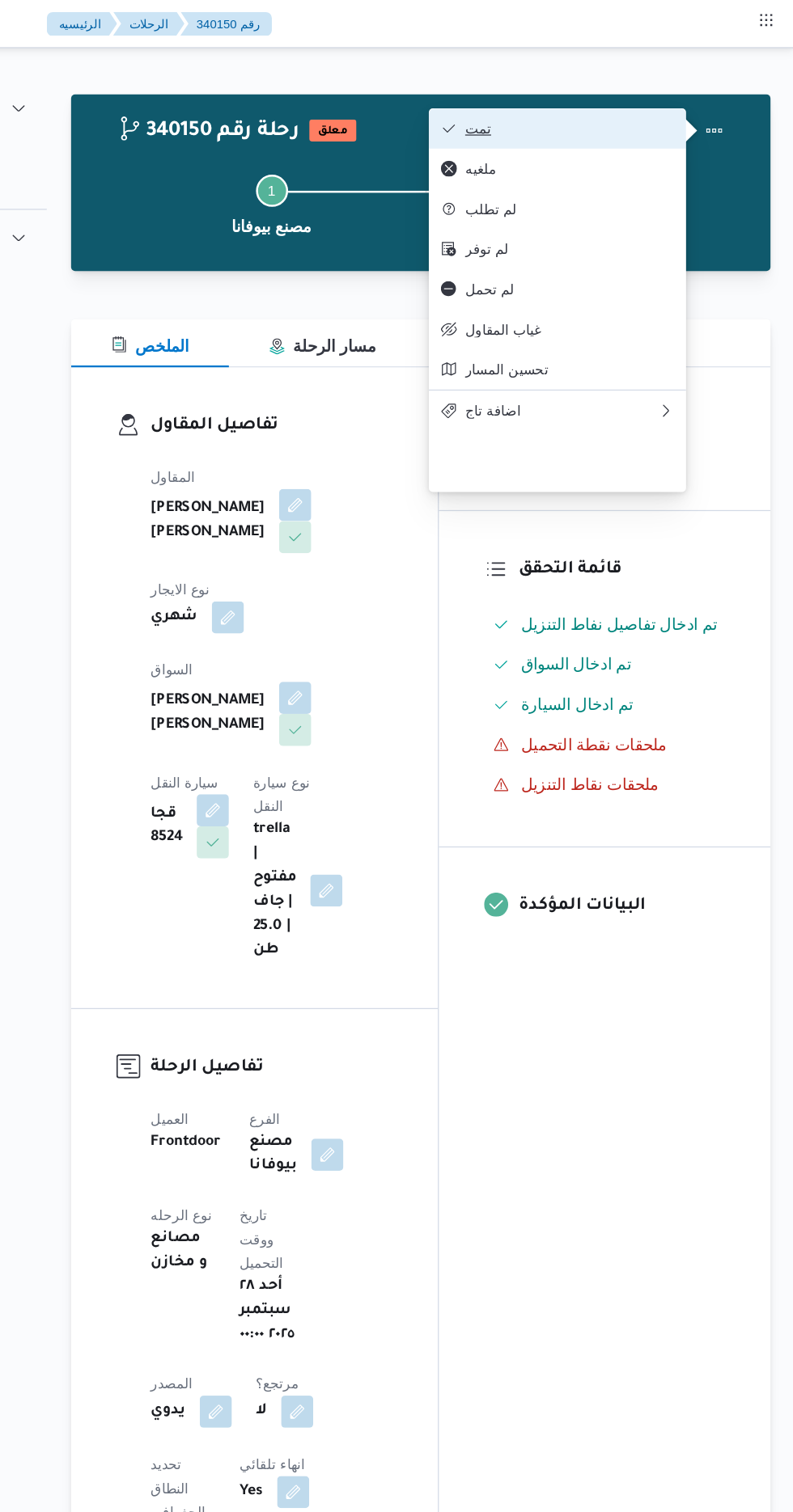
click at [667, 101] on span "تمت" at bounding box center [612, 103] width 169 height 13
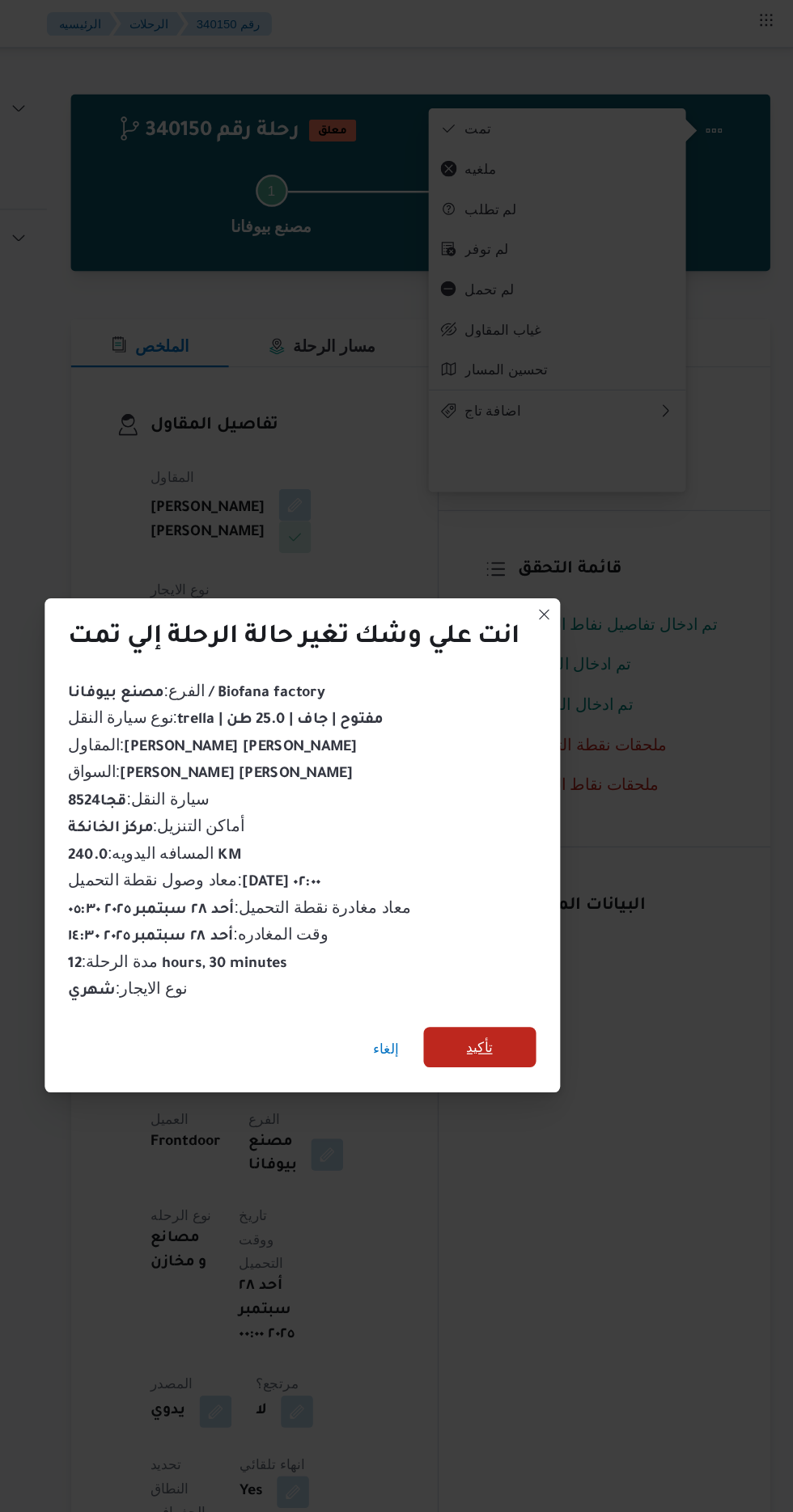
click at [540, 833] on span "تأكيد" at bounding box center [539, 843] width 21 height 20
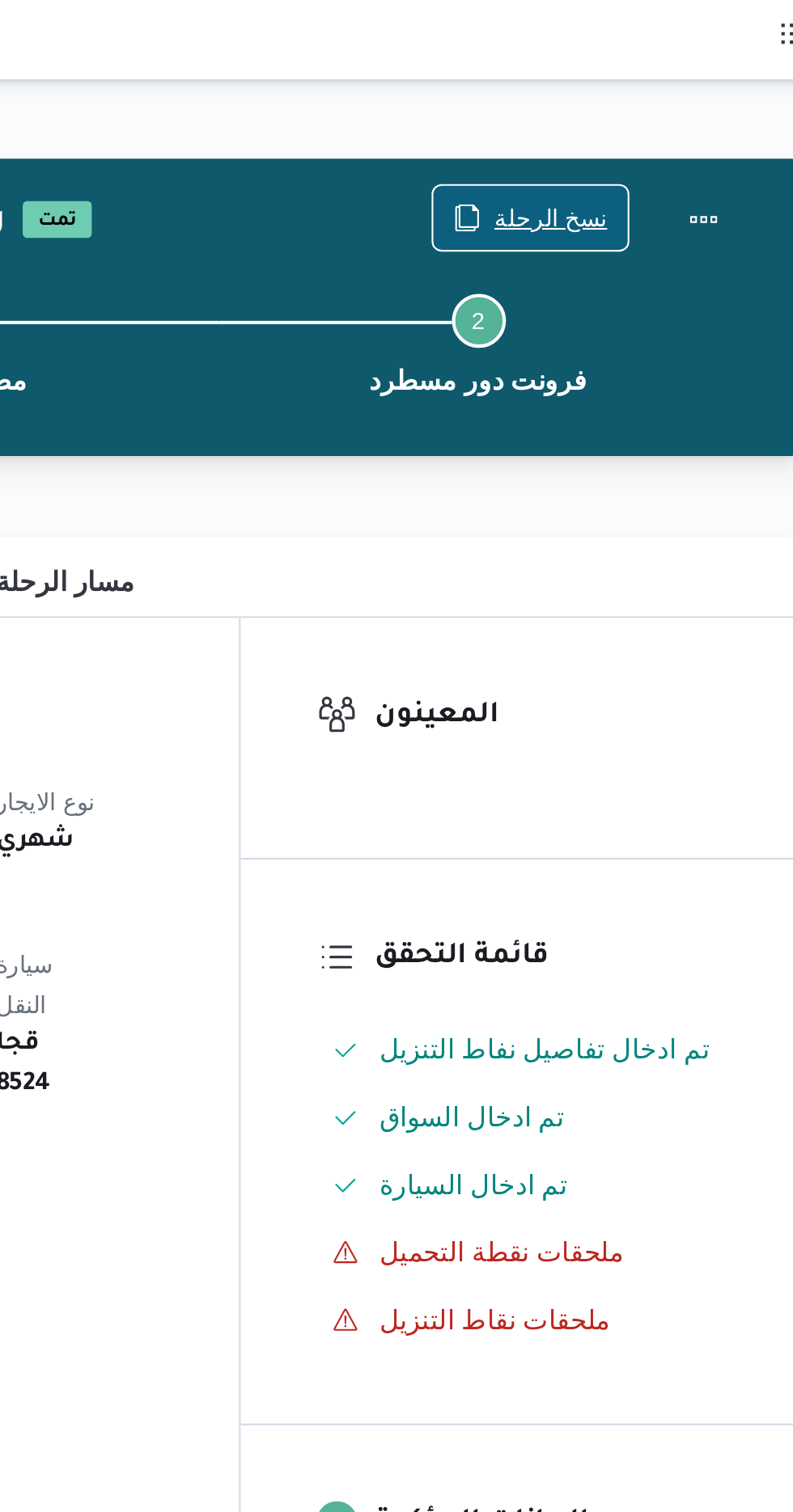
click at [653, 100] on span "نسخ الرحلة" at bounding box center [655, 104] width 55 height 20
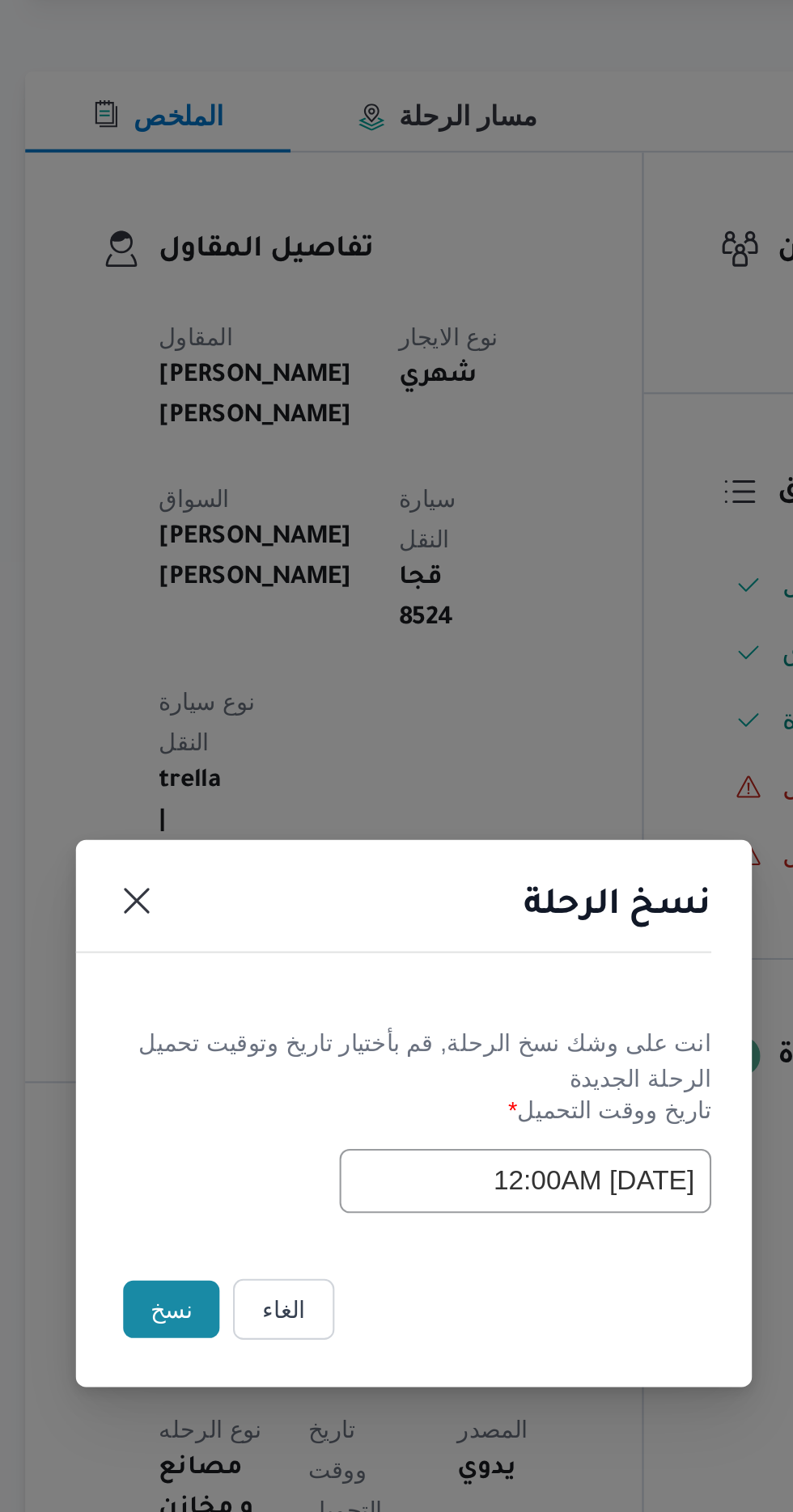
click at [267, 863] on button "نسخ" at bounding box center [280, 850] width 46 height 27
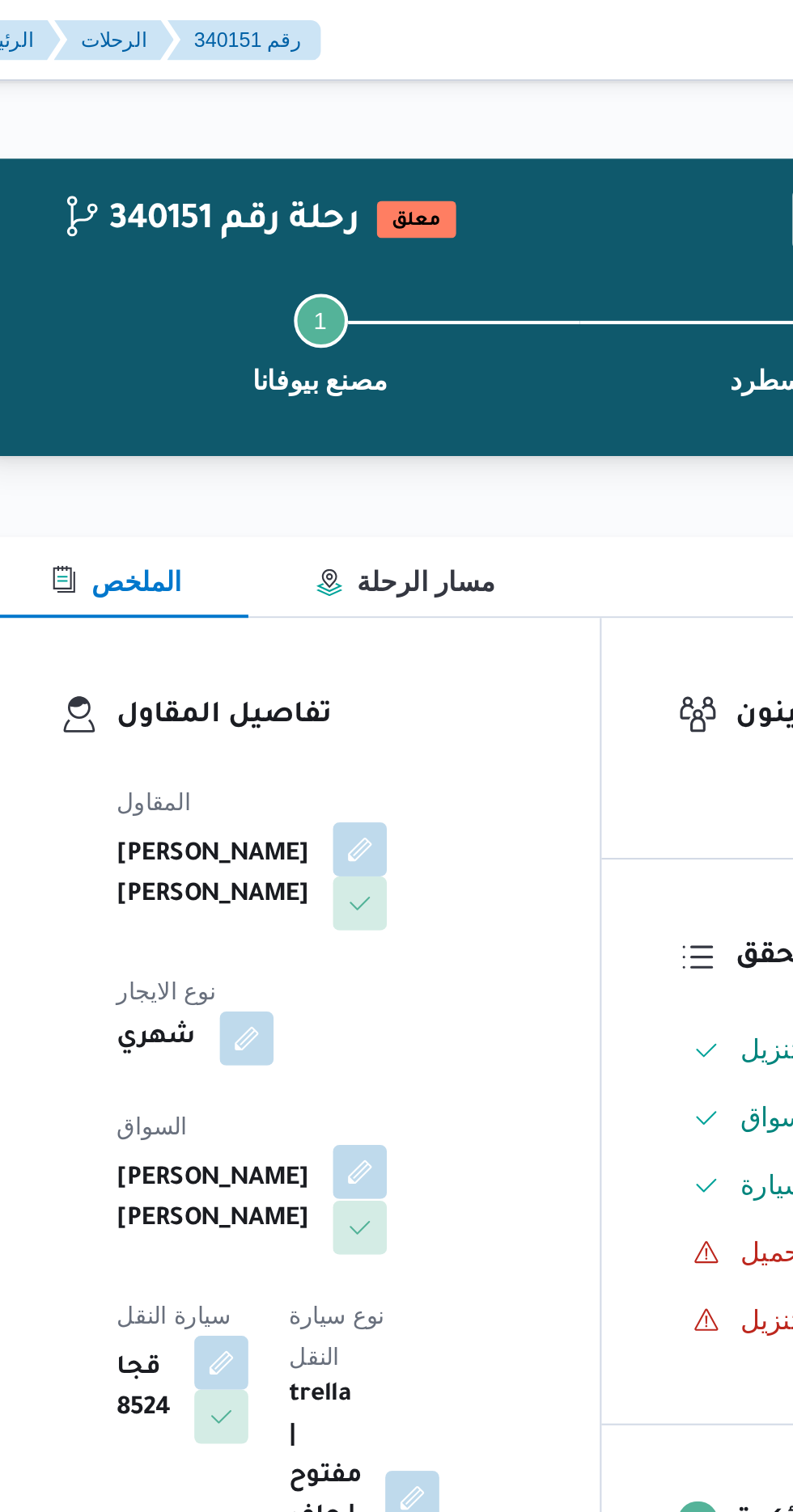
click at [378, 548] on button "button" at bounding box center [391, 561] width 26 height 26
click at [370, 416] on span at bounding box center [387, 407] width 34 height 26
click at [378, 419] on button "button" at bounding box center [391, 406] width 26 height 26
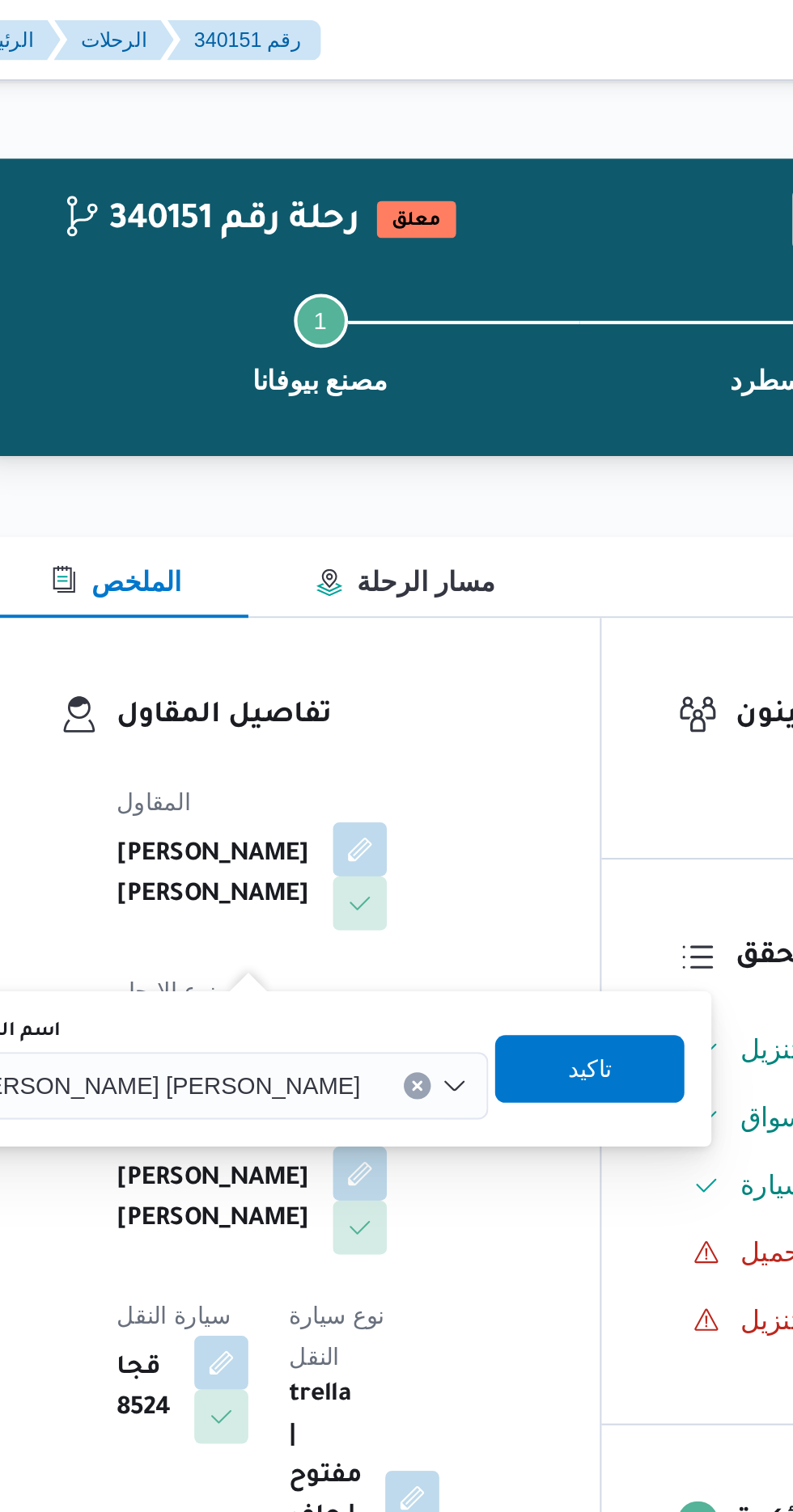
click at [307, 517] on span "[PERSON_NAME] [PERSON_NAME]" at bounding box center [296, 518] width 189 height 18
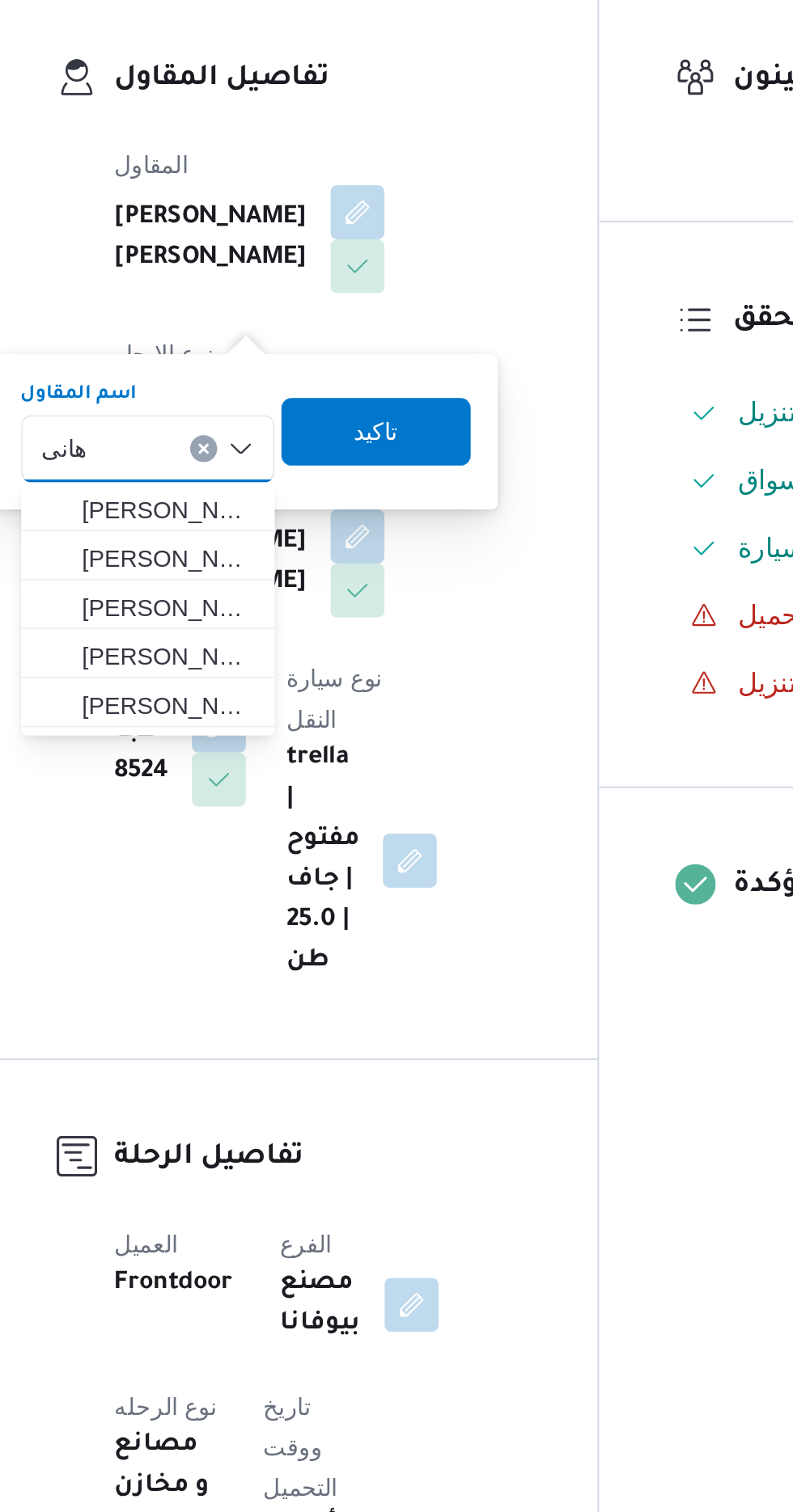
type input "[PERSON_NAME]"
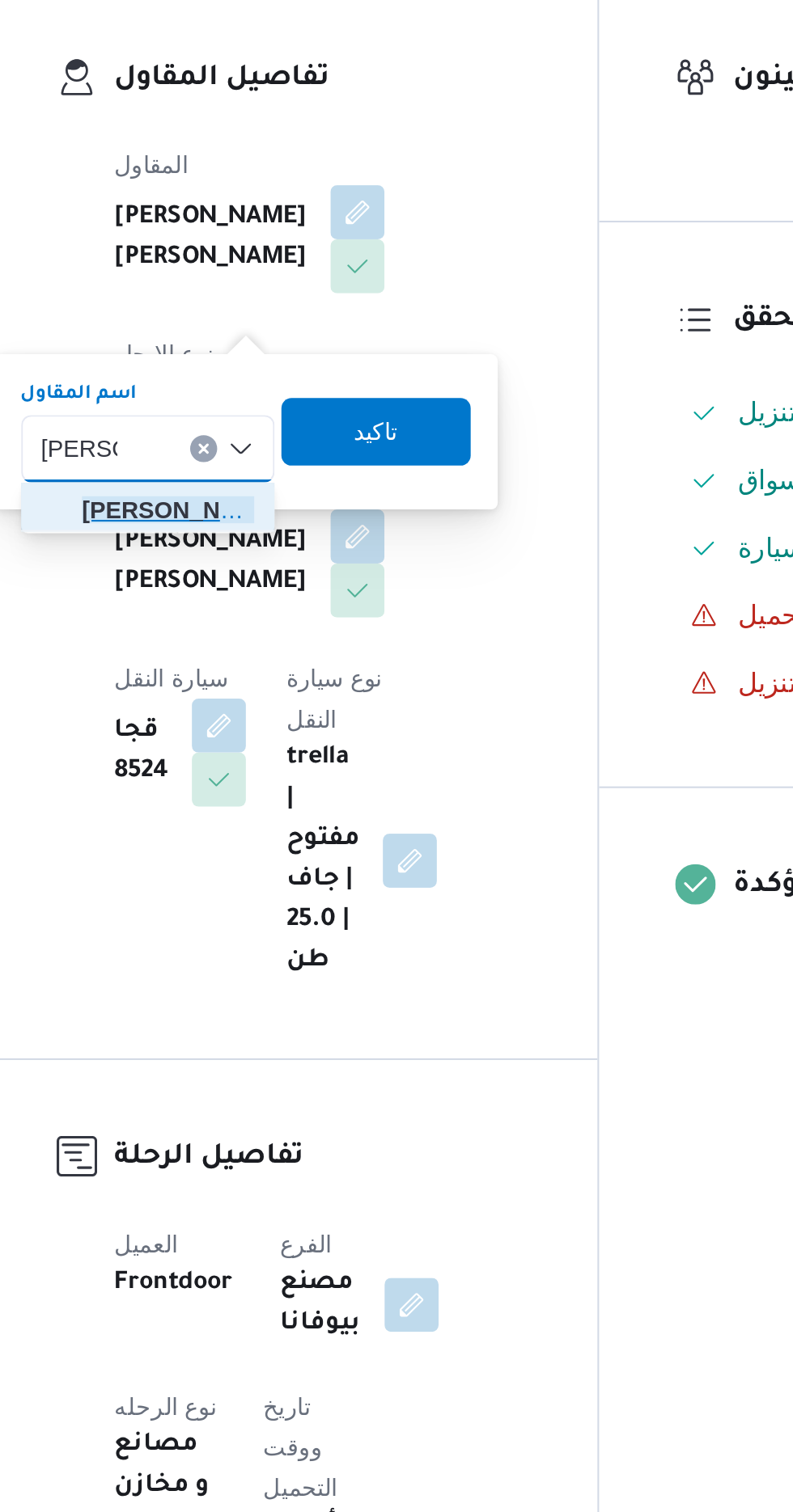
click at [312, 554] on span "[PERSON_NAME] دى [PERSON_NAME]" at bounding box center [300, 549] width 83 height 20
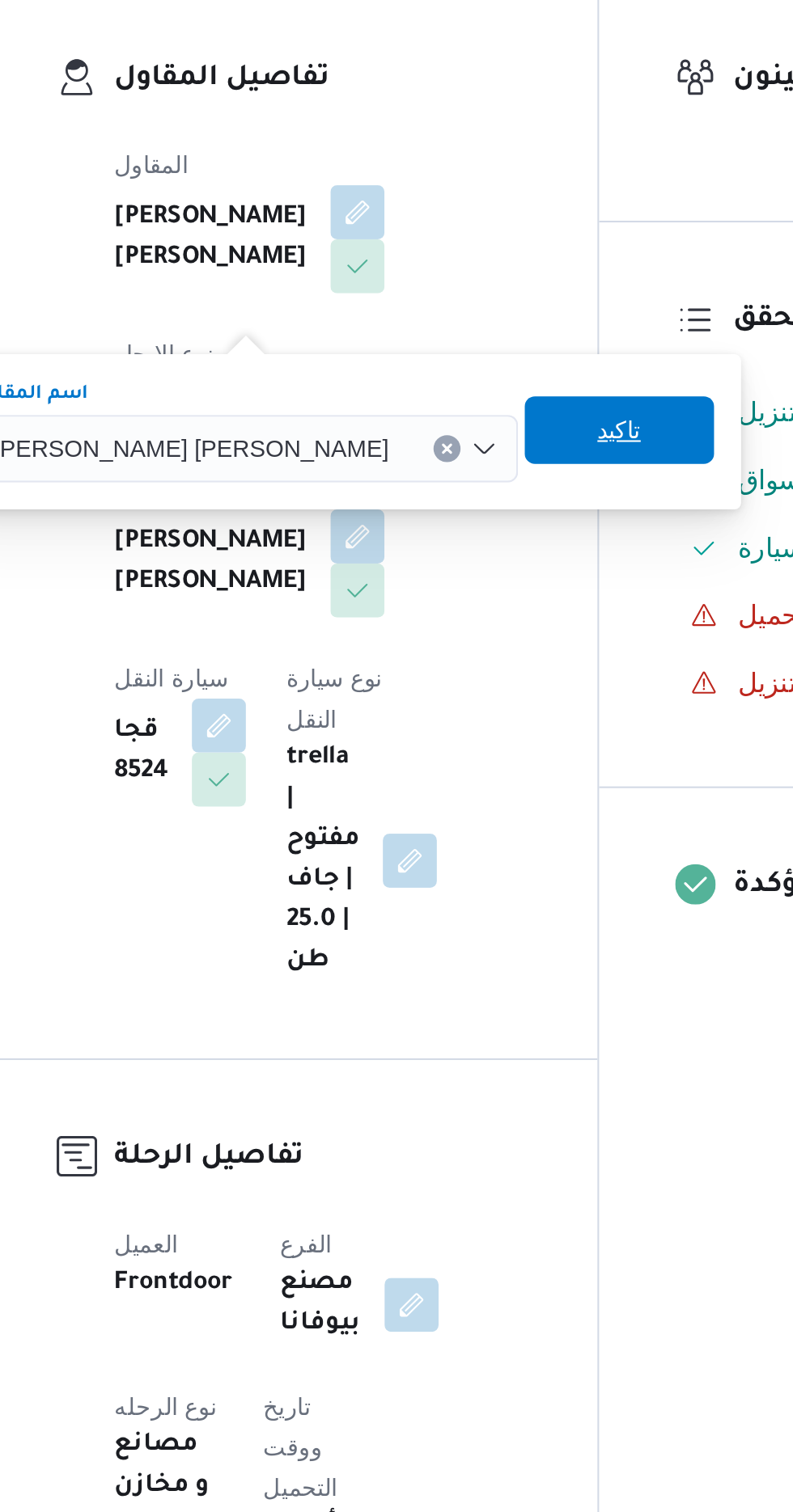
click at [471, 512] on span "تاكيد" at bounding box center [516, 511] width 90 height 32
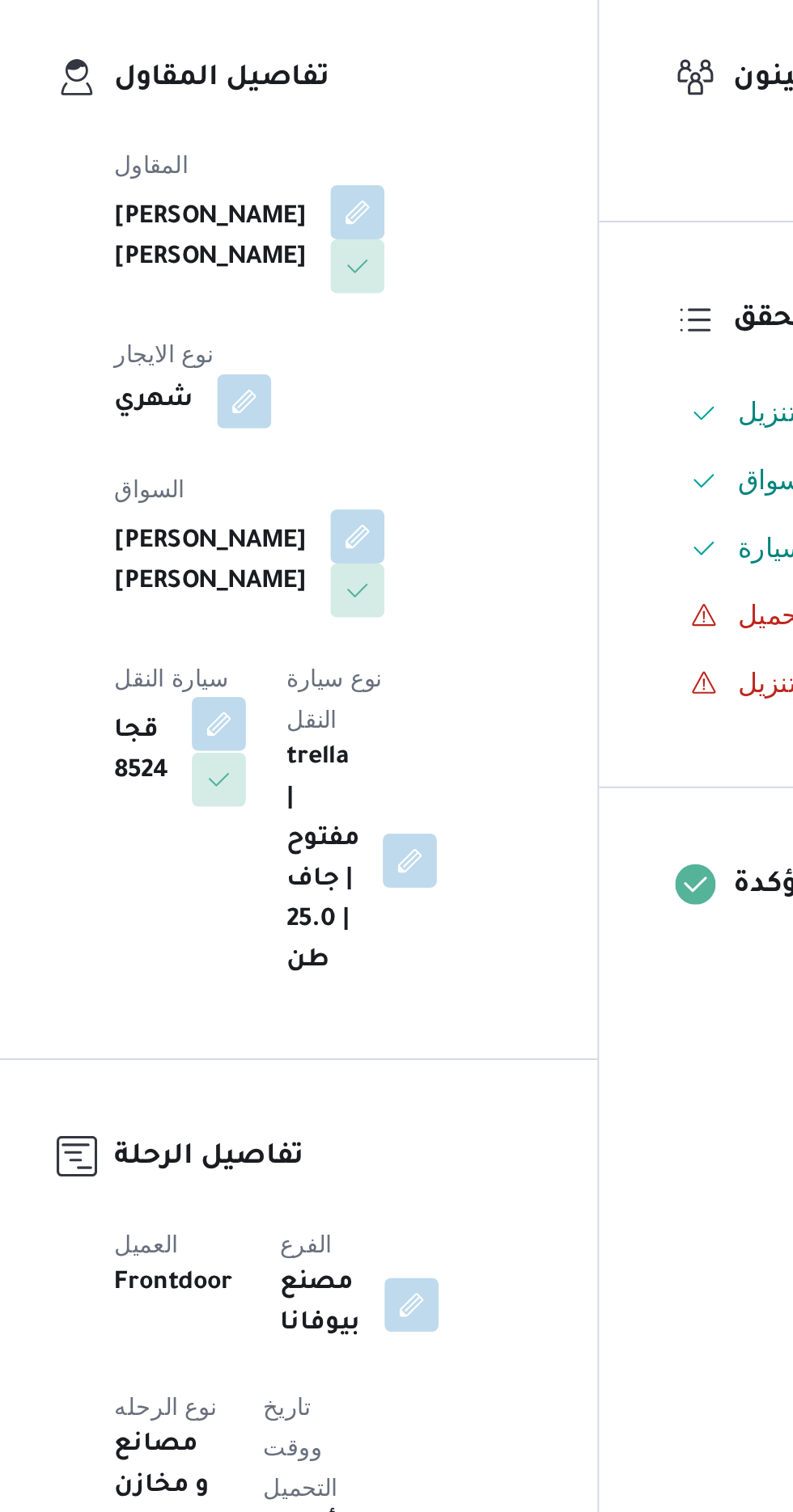
click at [337, 639] on button "button" at bounding box center [325, 651] width 26 height 26
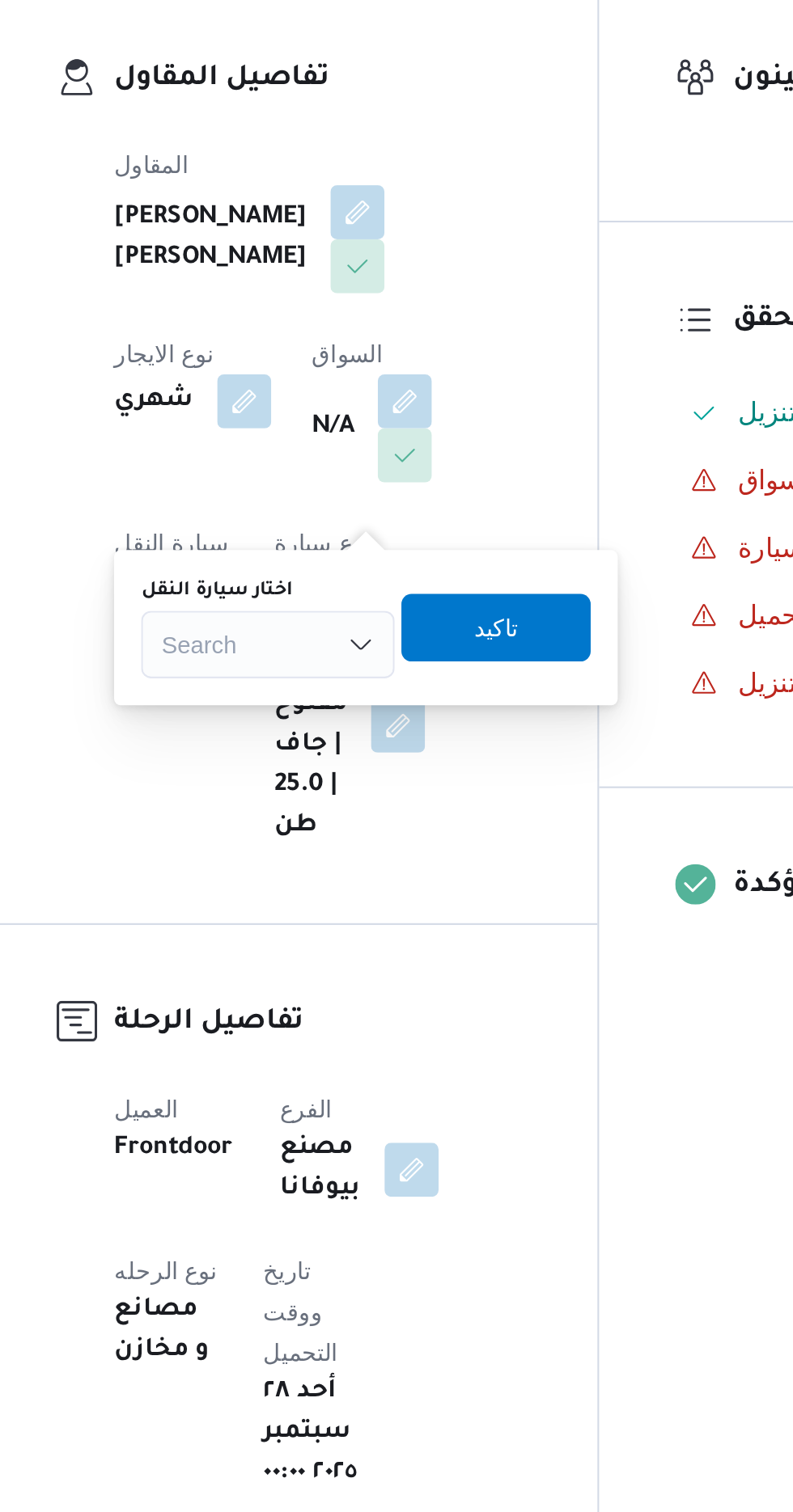
click at [395, 625] on div "Search" at bounding box center [348, 614] width 121 height 32
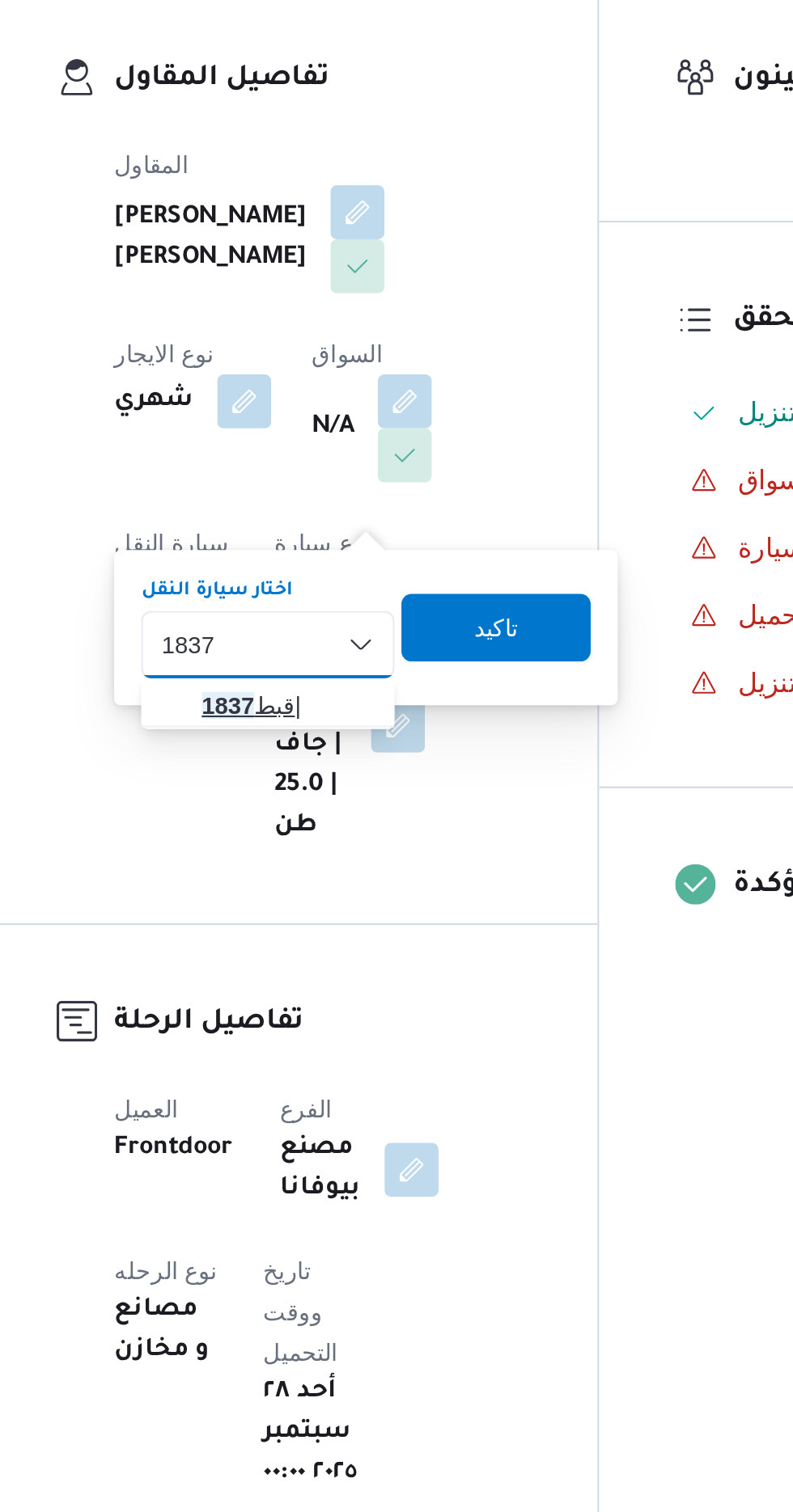
type input "1837"
click at [363, 650] on span "قبط 1837 |" at bounding box center [357, 643] width 83 height 20
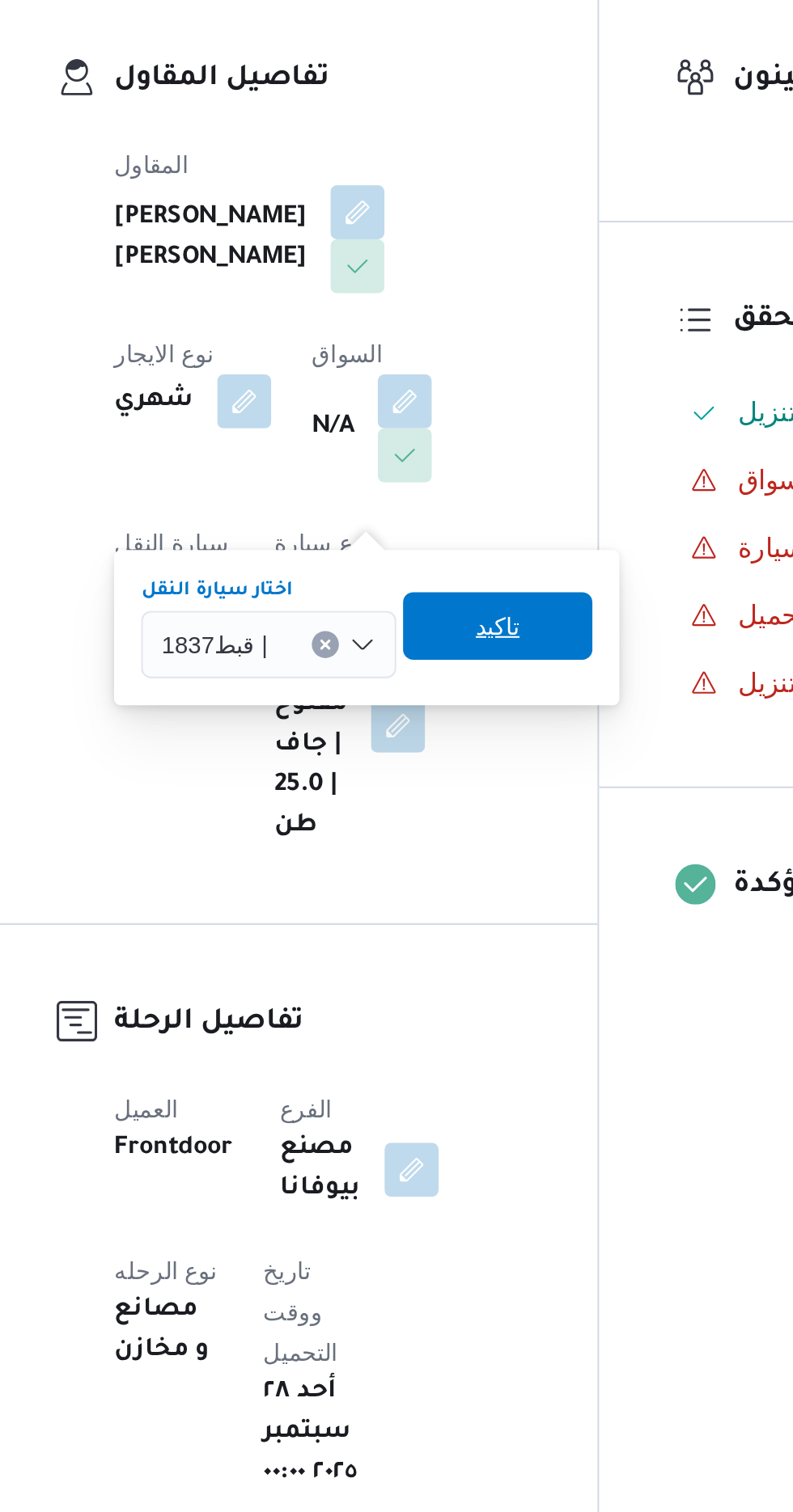
click at [476, 608] on span "تاكيد" at bounding box center [457, 605] width 90 height 32
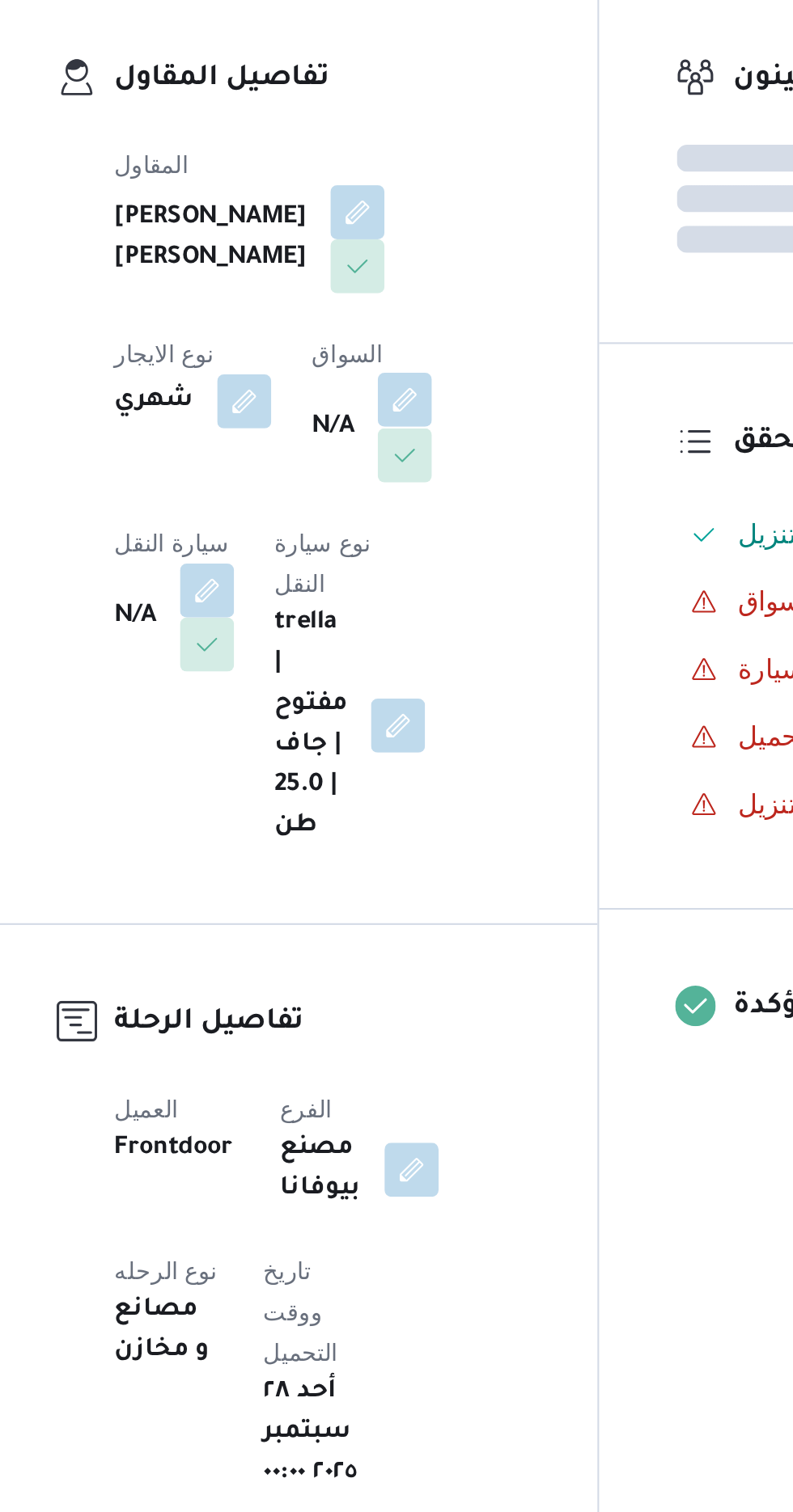
click at [400, 509] on button "button" at bounding box center [413, 496] width 26 height 26
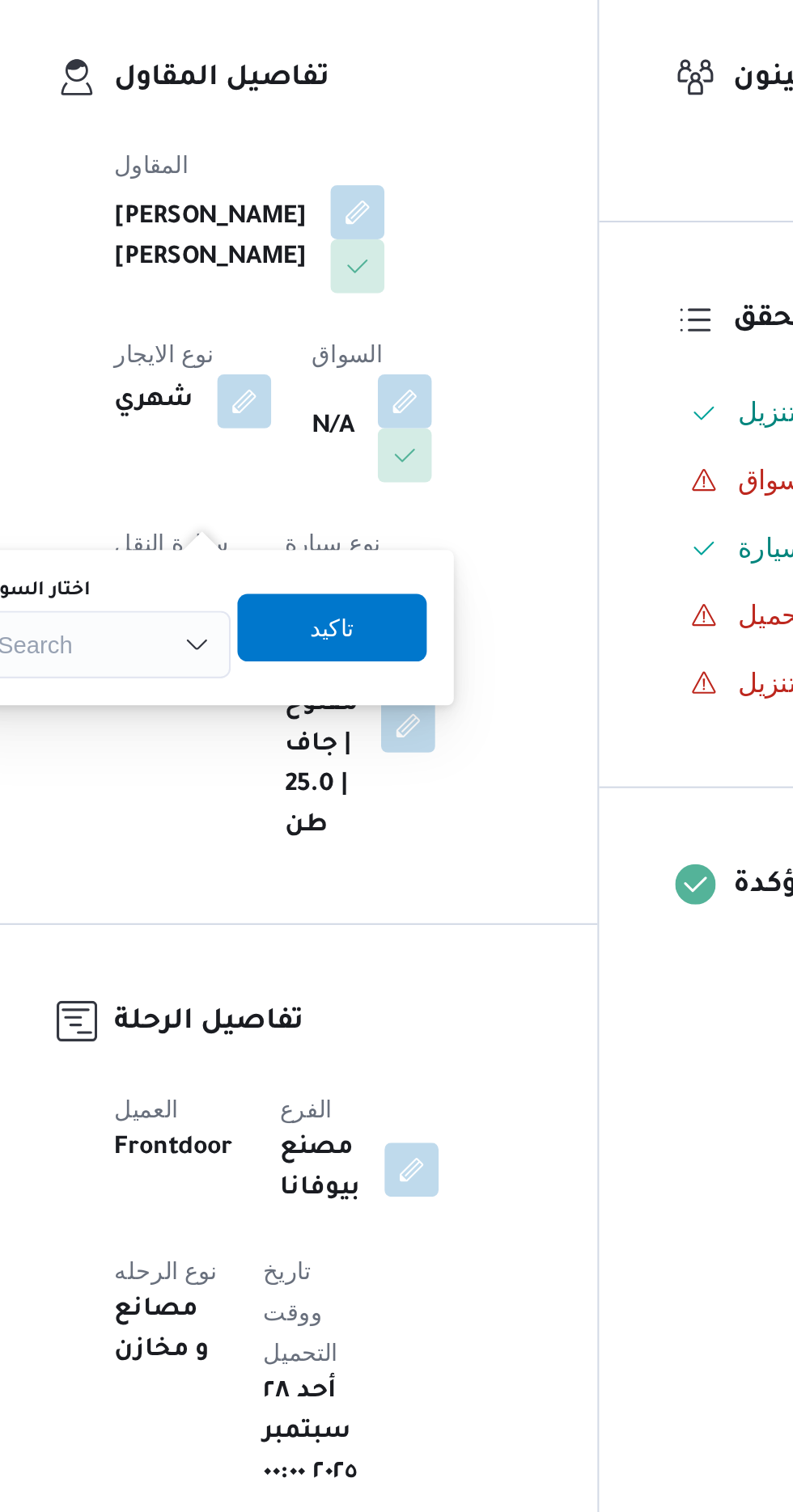
click at [292, 615] on div "Search" at bounding box center [269, 614] width 121 height 32
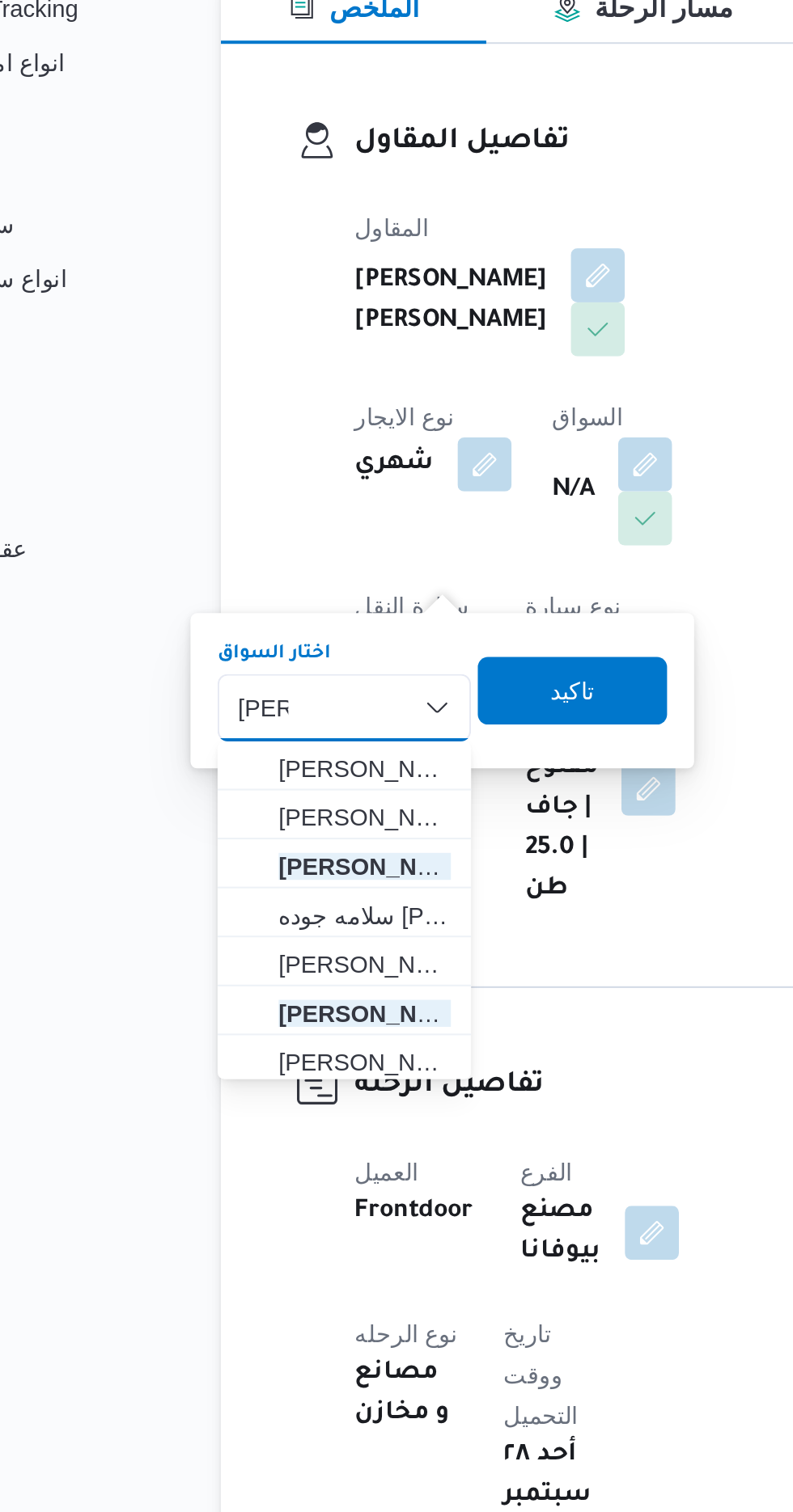
click at [288, 606] on div "[PERSON_NAME] box. Selected. [PERSON_NAME]. Selected. Combo box input. Search. …" at bounding box center [269, 614] width 121 height 32
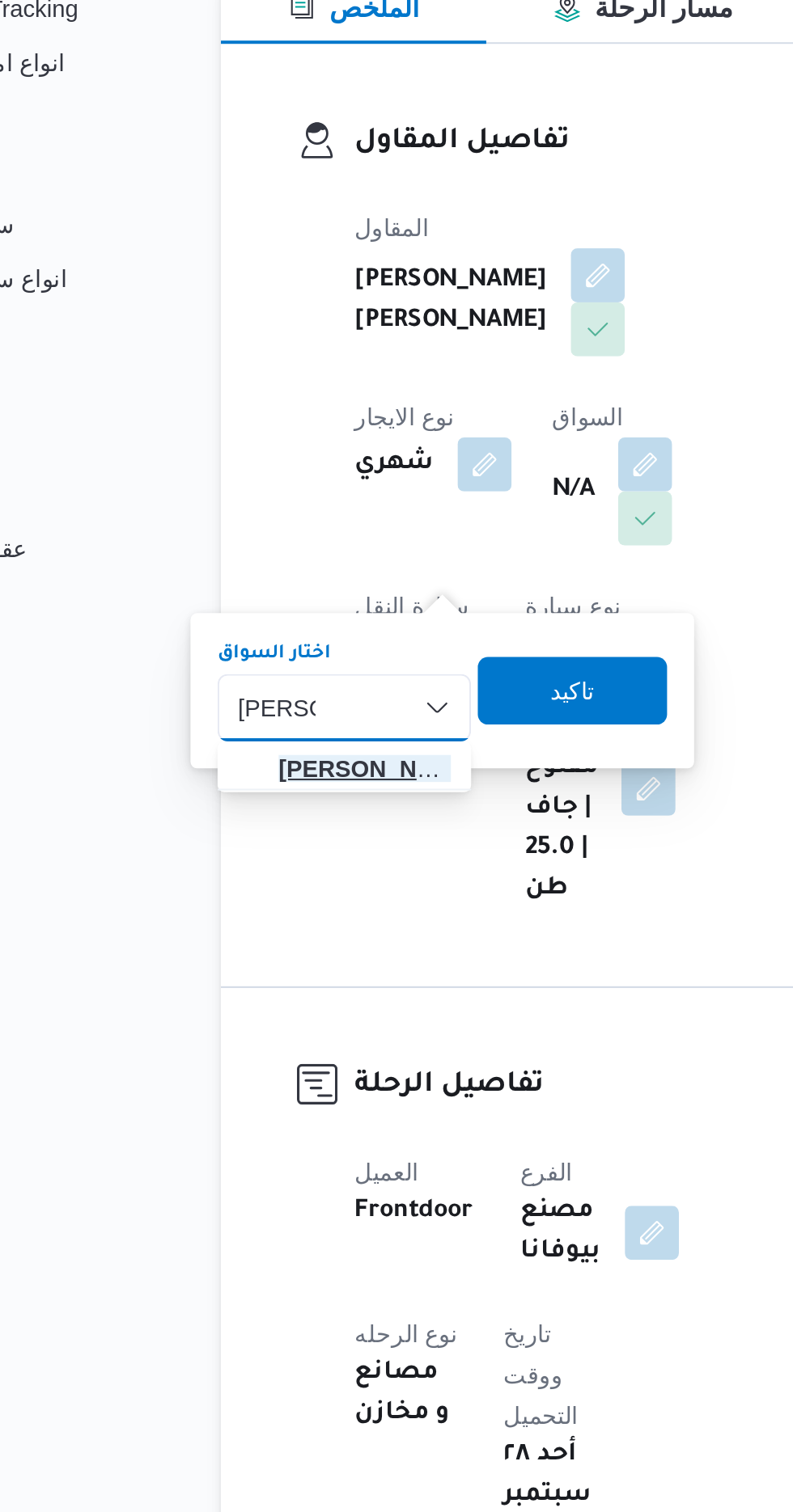
type input "[PERSON_NAME]"
click at [287, 648] on span "[PERSON_NAME] اد [PERSON_NAME]" at bounding box center [279, 643] width 83 height 20
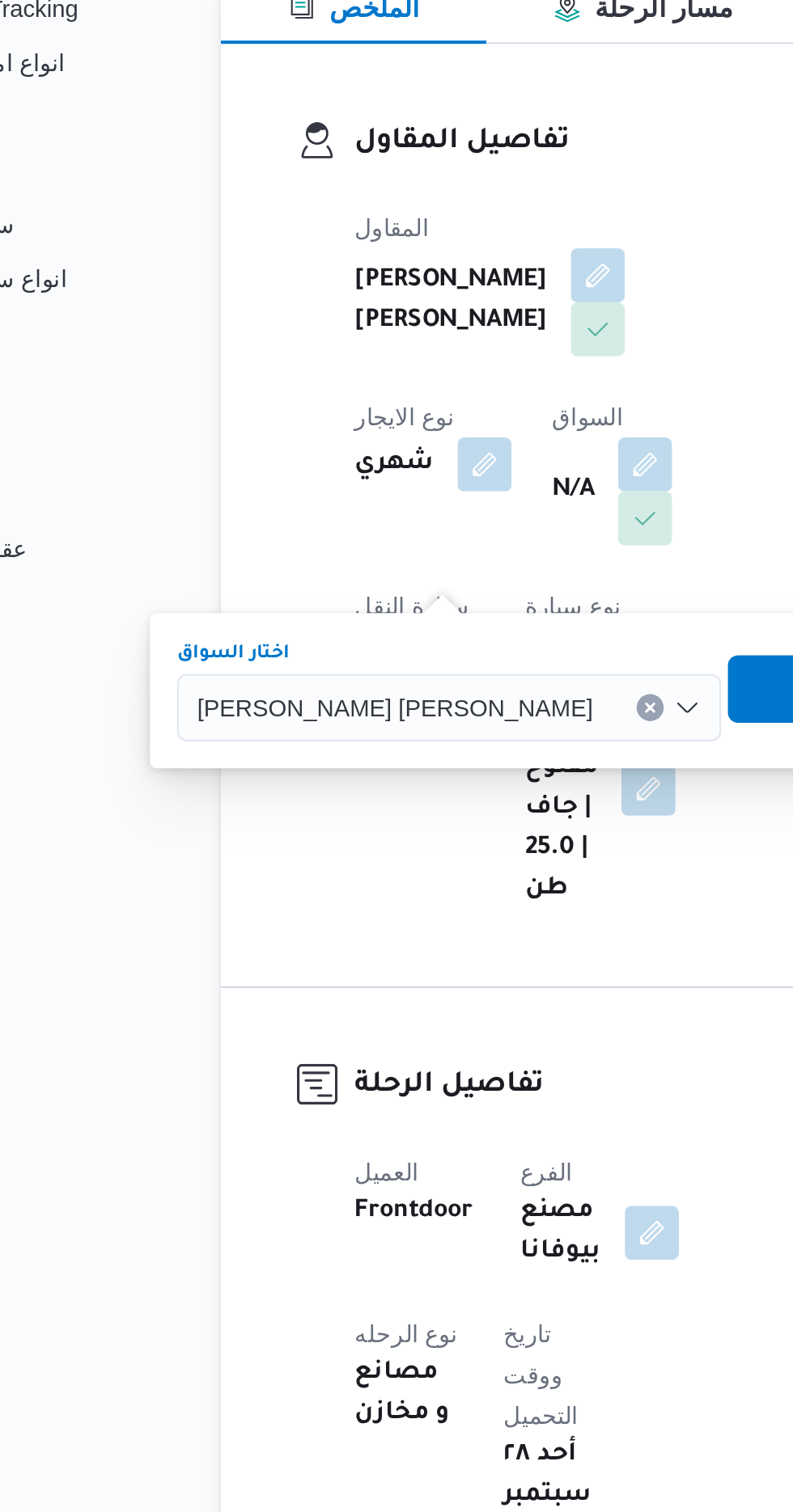
click at [453, 608] on span "تاكيد" at bounding box center [498, 605] width 90 height 32
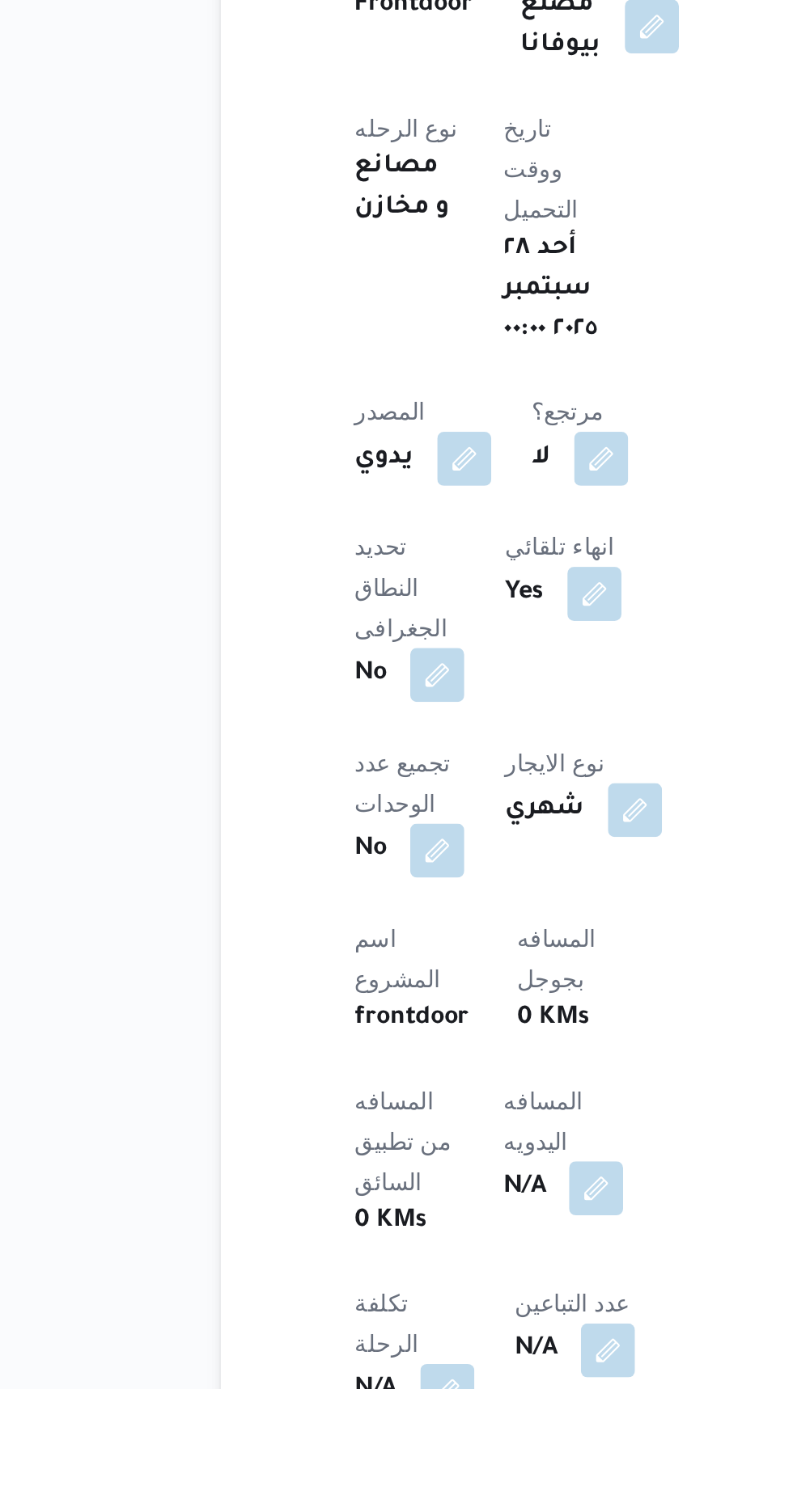
scroll to position [101, 0]
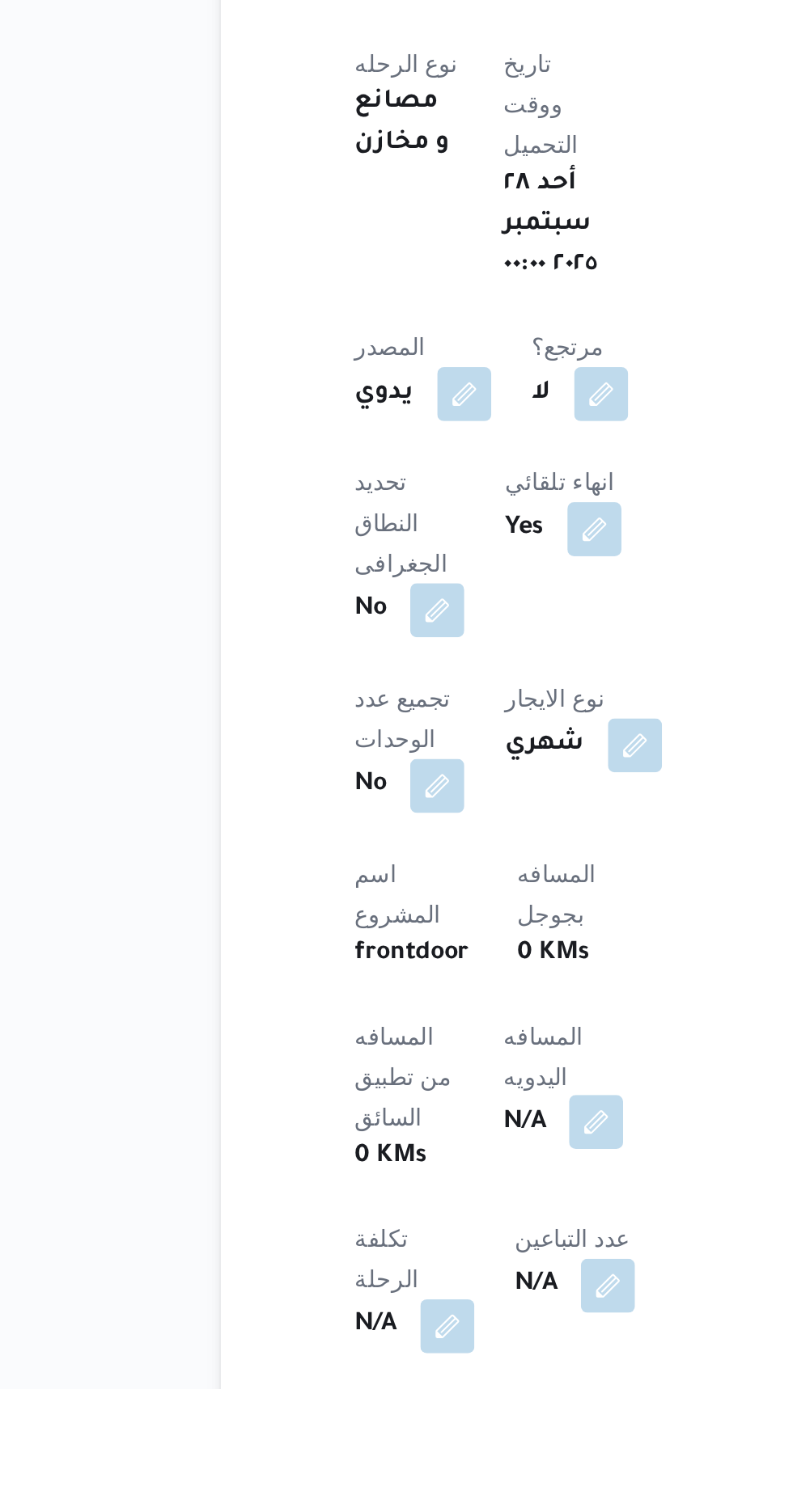
click at [377, 1372] on button "button" at bounding box center [390, 1384] width 26 height 26
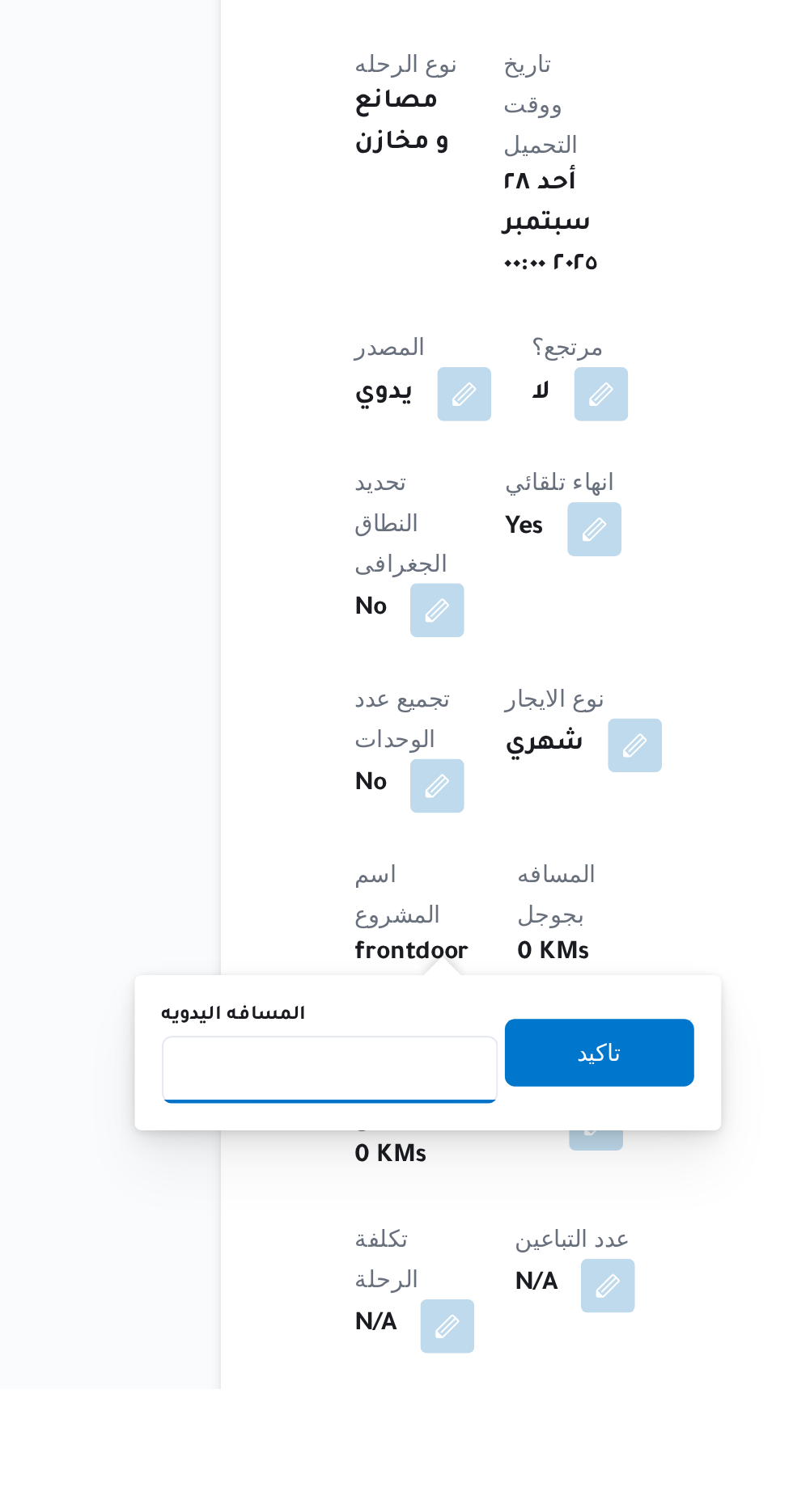
click at [302, 1353] on input "المسافه اليدويه" at bounding box center [262, 1360] width 161 height 32
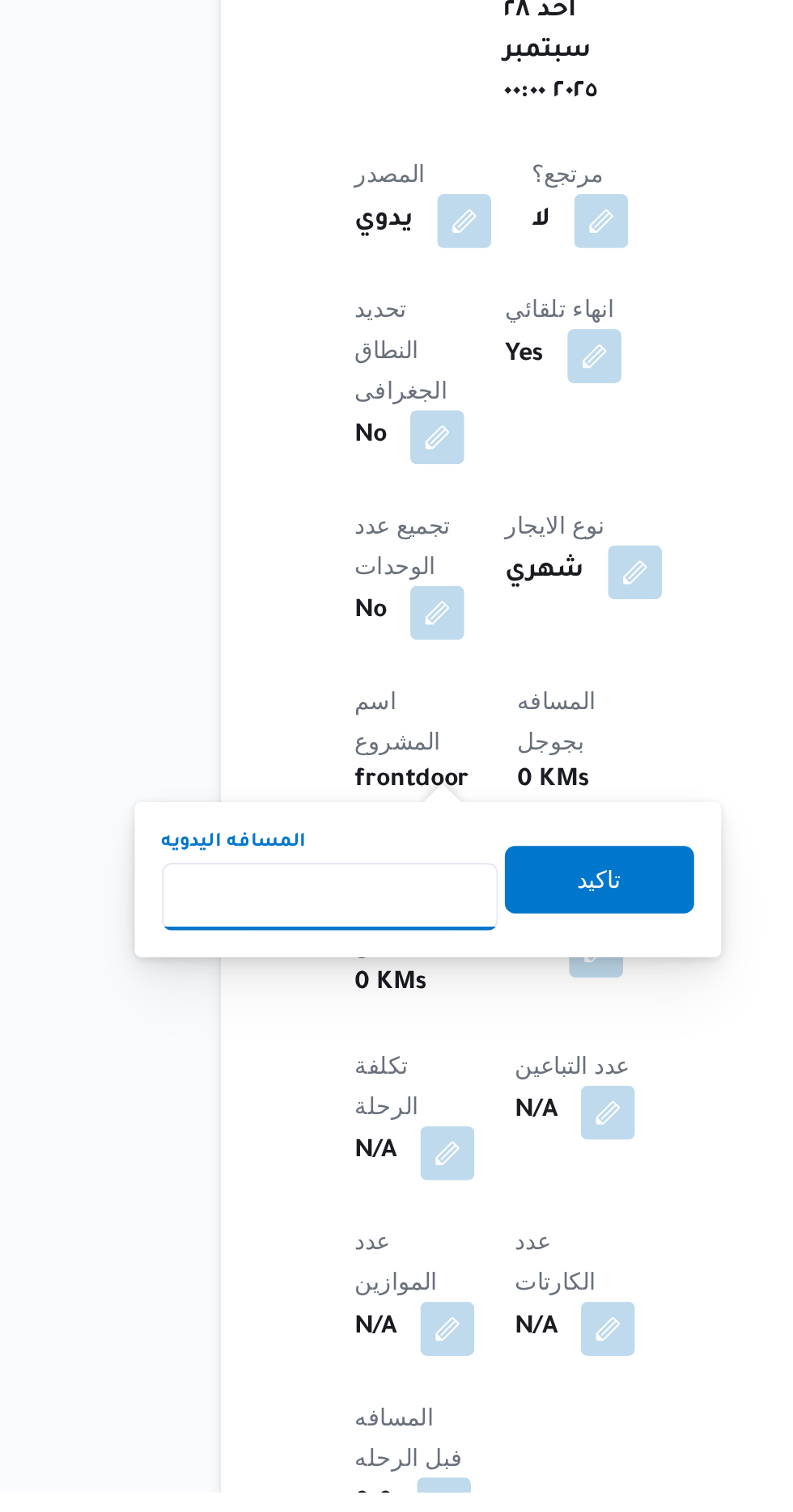
scroll to position [234, 0]
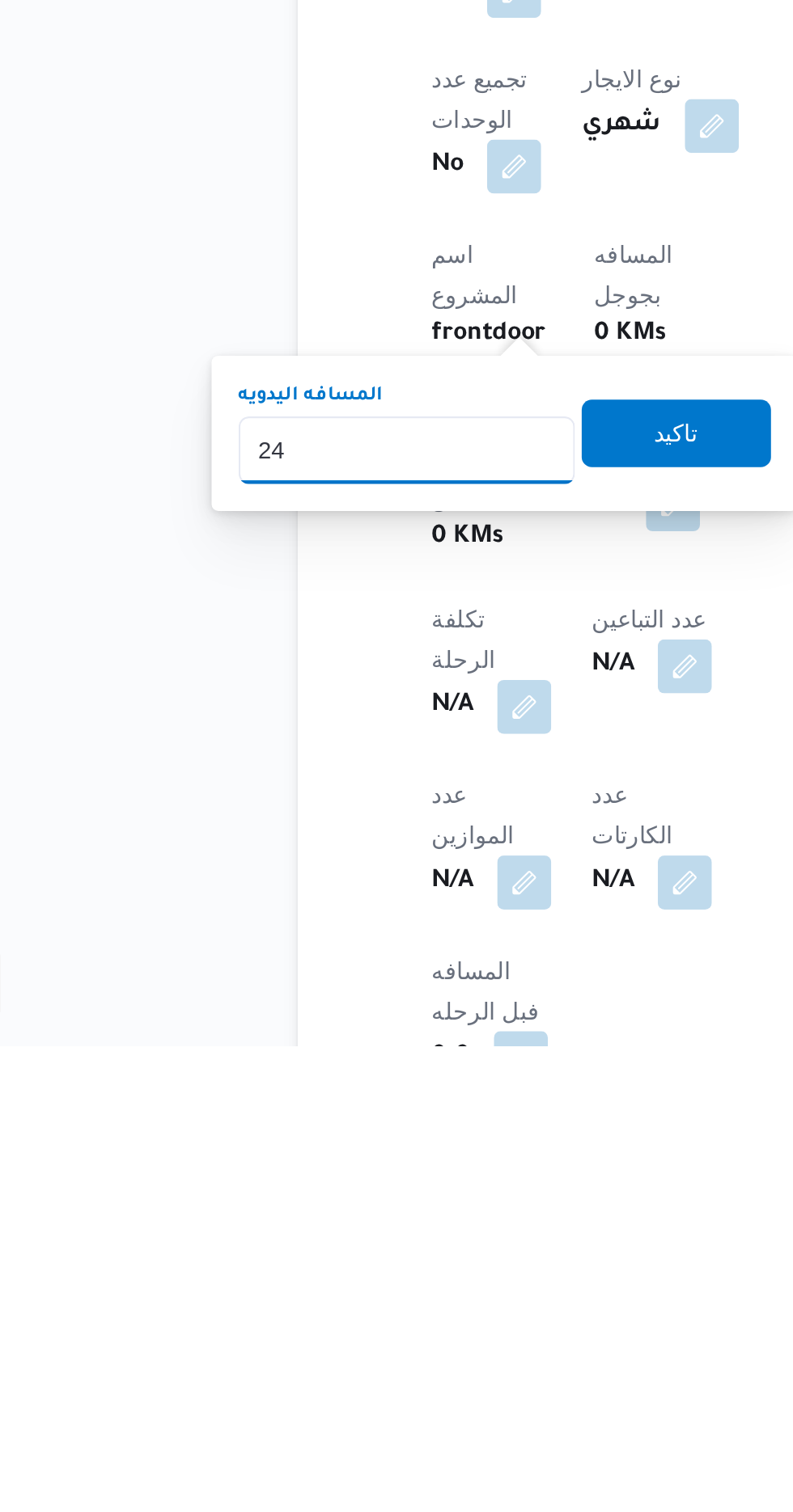
type input "240"
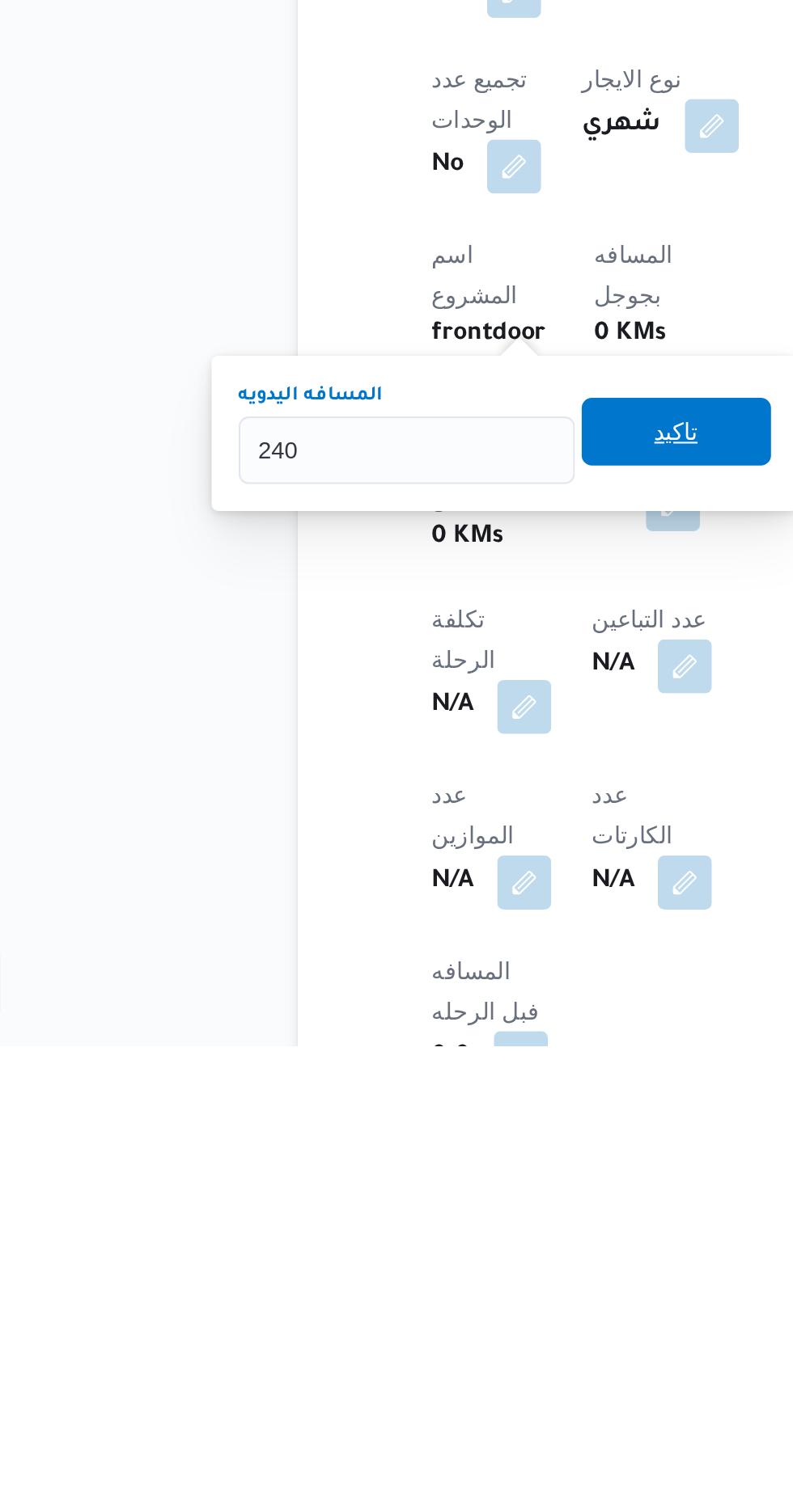
click at [410, 1227] on span "تاكيد" at bounding box center [392, 1218] width 90 height 32
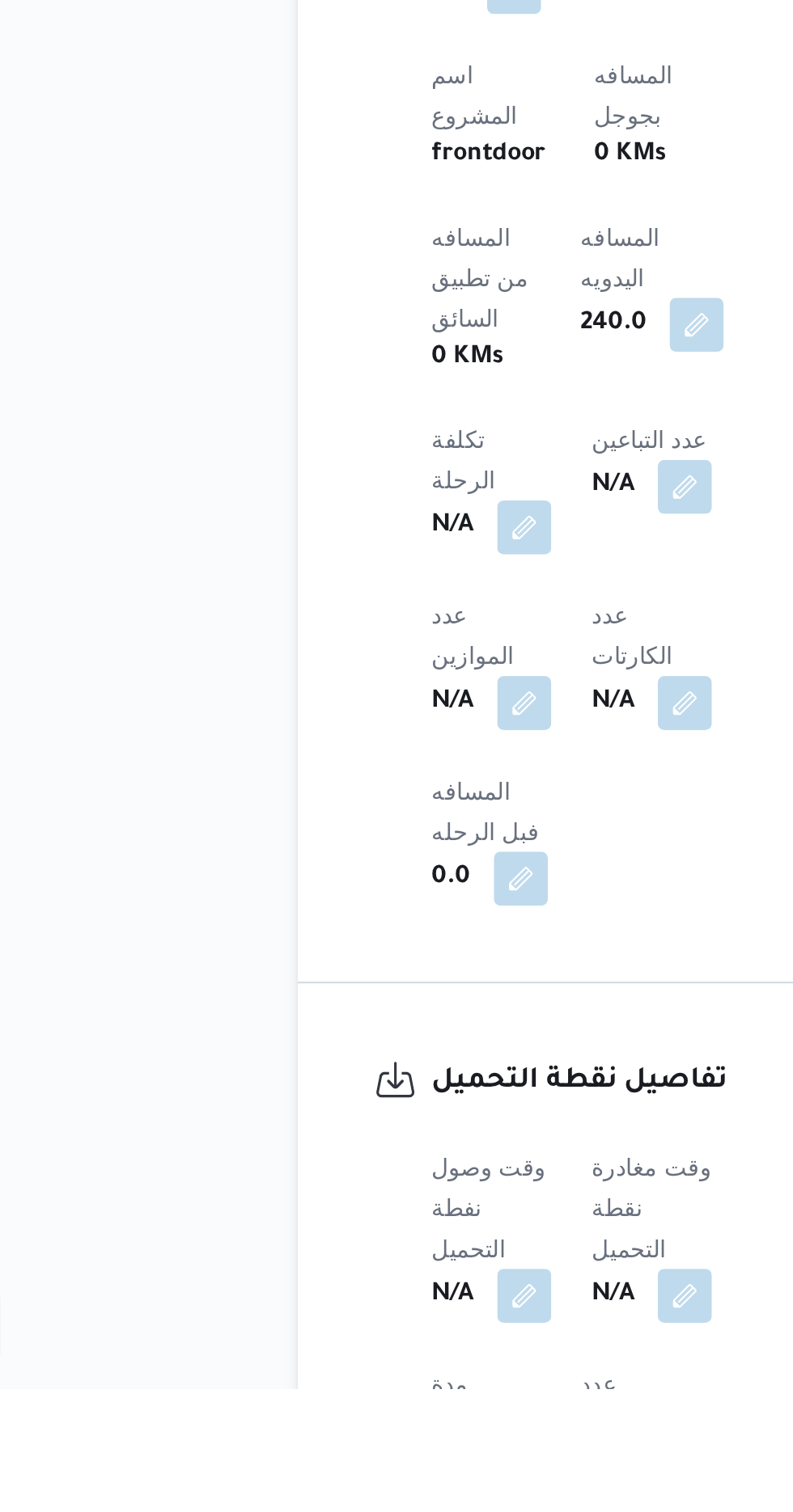
scroll to position [507, 0]
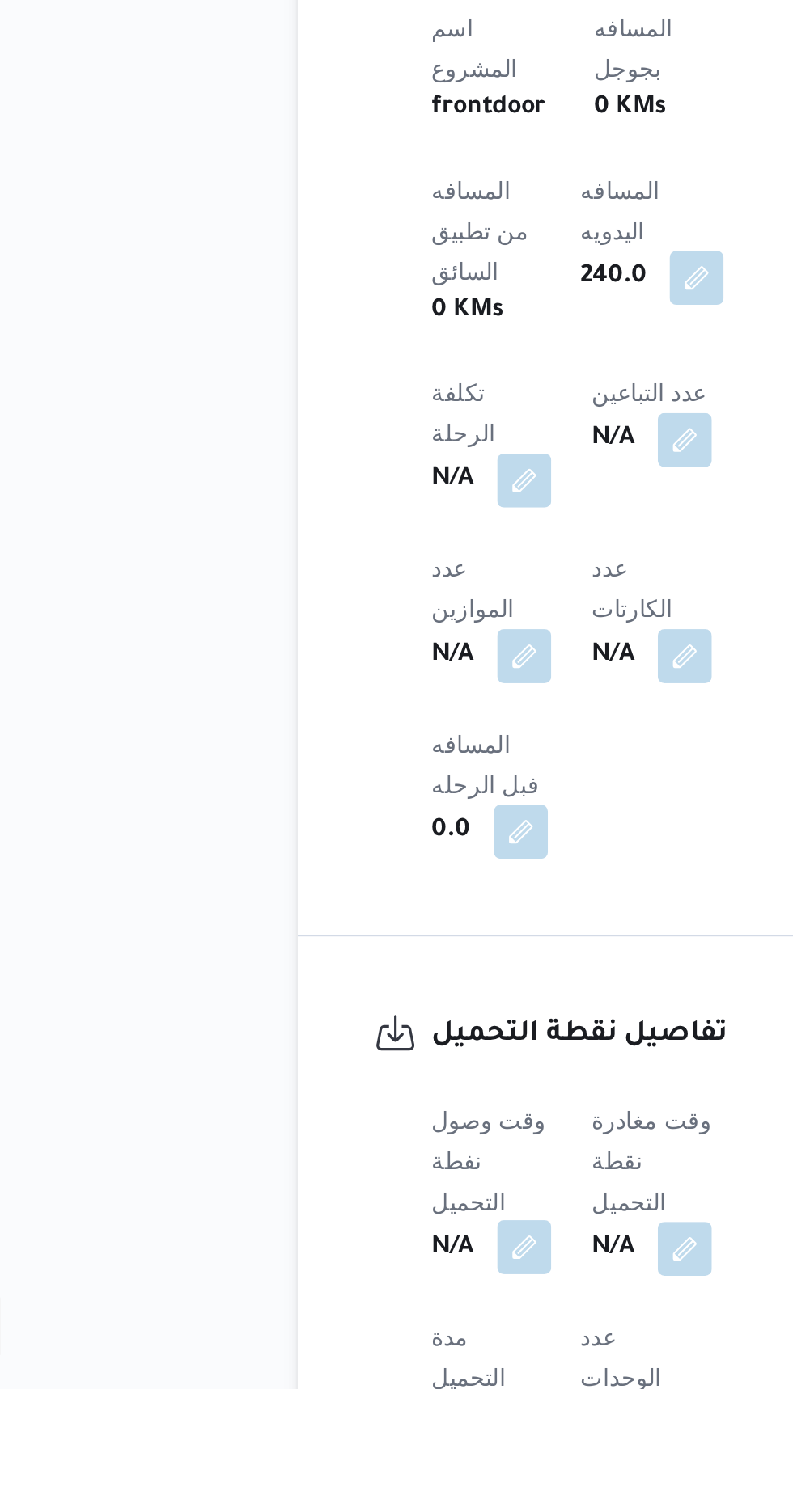
click at [325, 1431] on button "button" at bounding box center [319, 1444] width 26 height 26
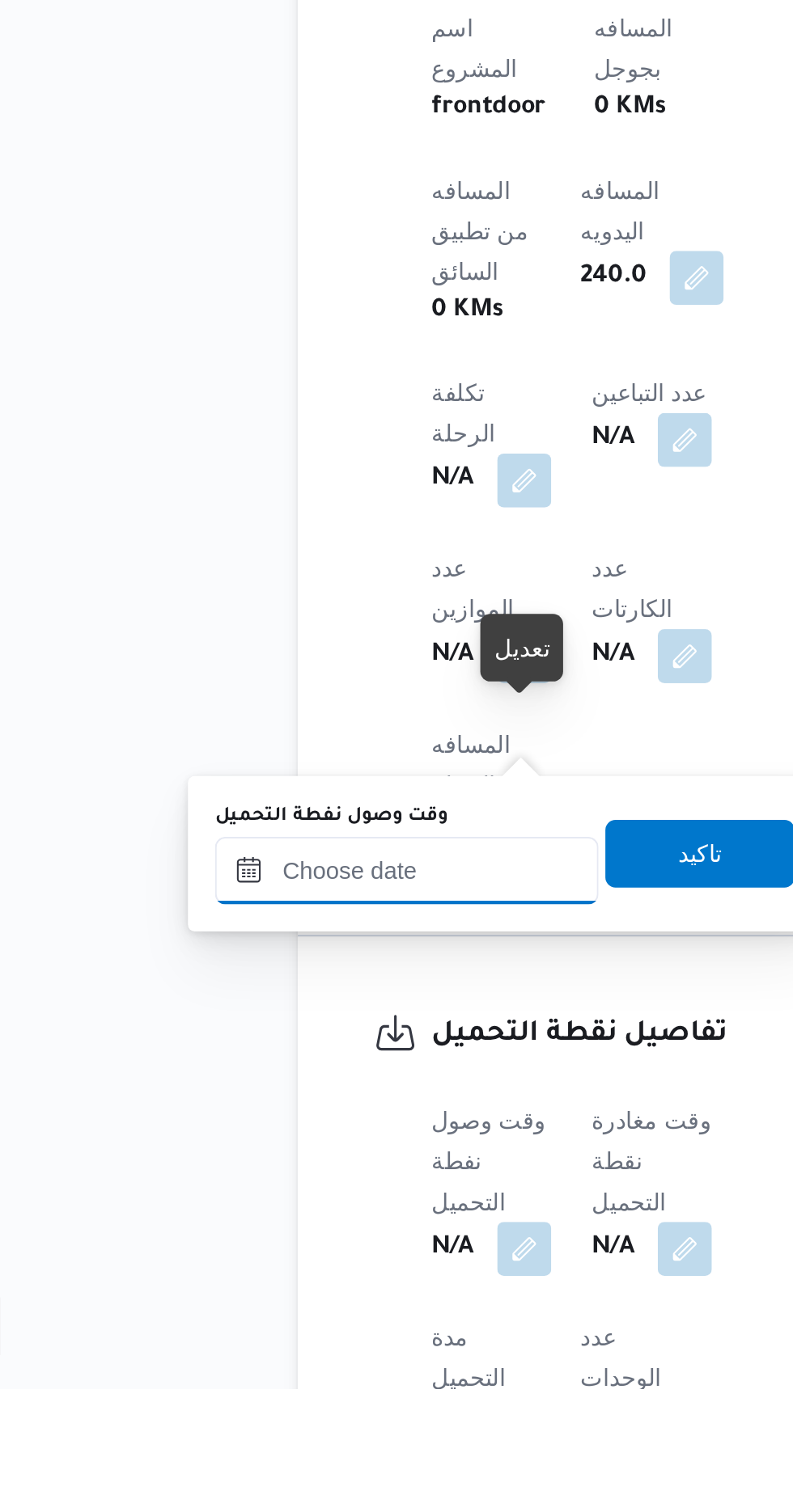
click at [299, 1263] on input "وقت وصول نفطة التحميل" at bounding box center [262, 1264] width 184 height 32
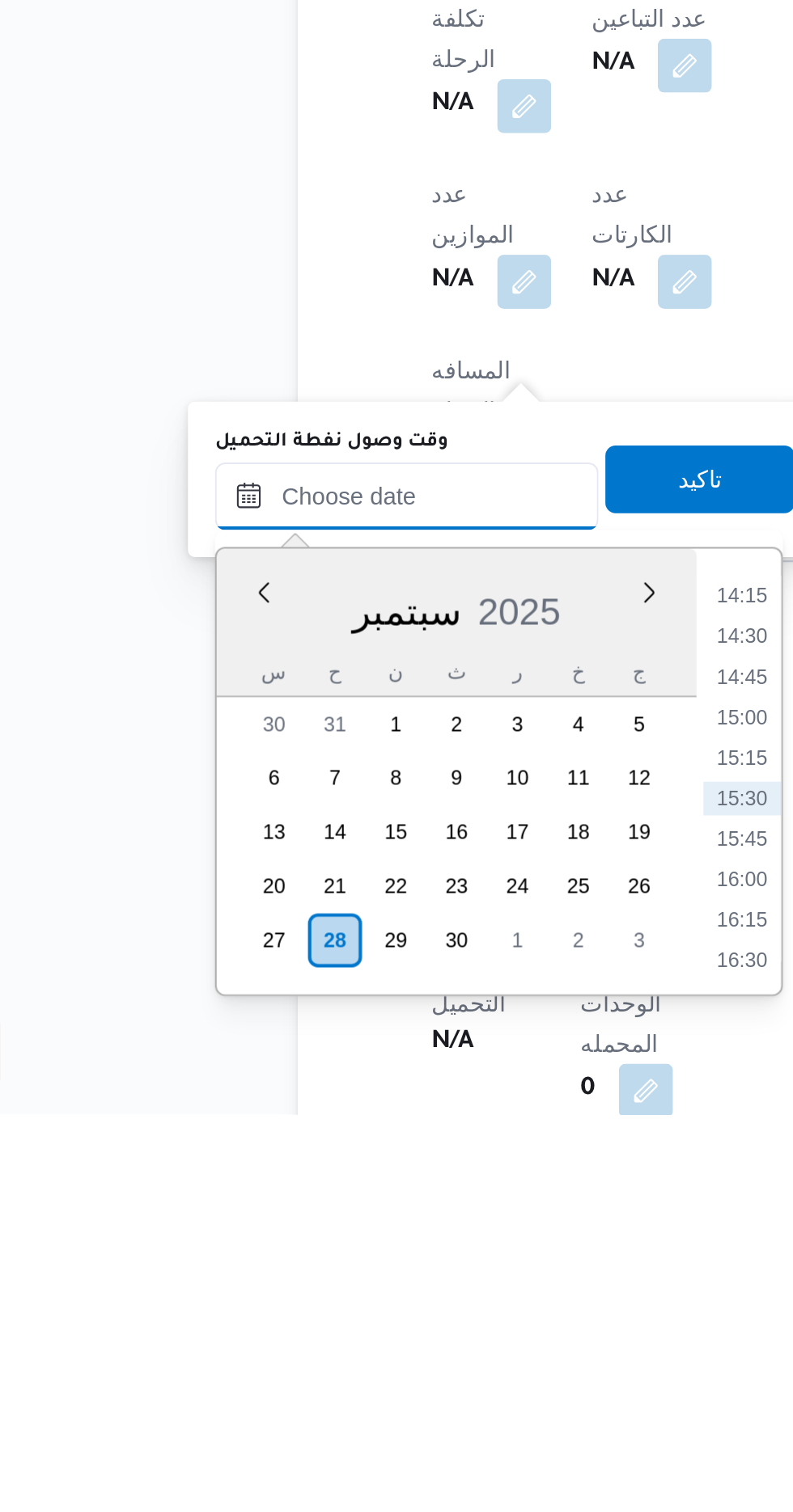
scroll to position [554, 0]
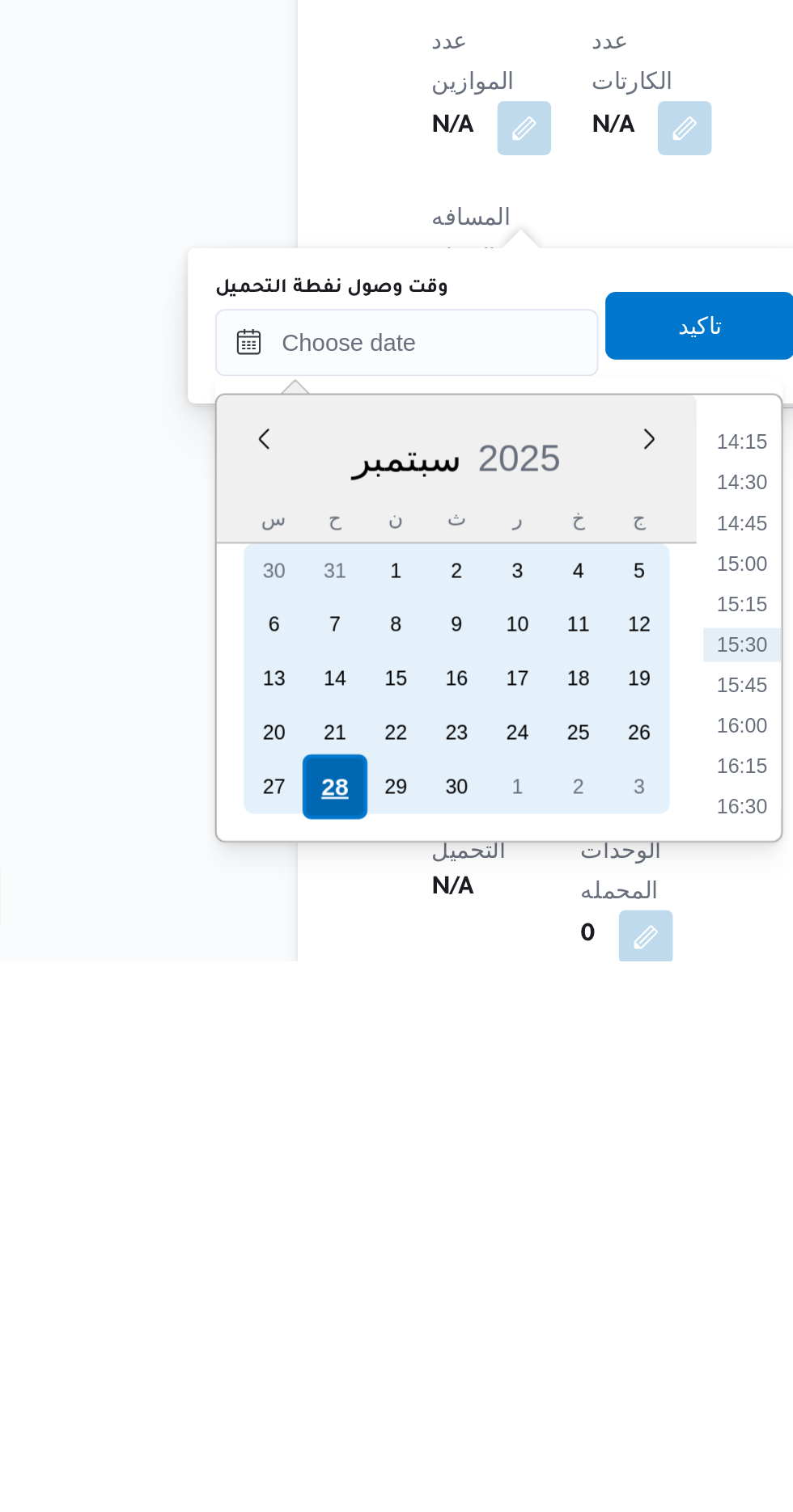
click at [233, 1429] on div "28" at bounding box center [227, 1429] width 31 height 31
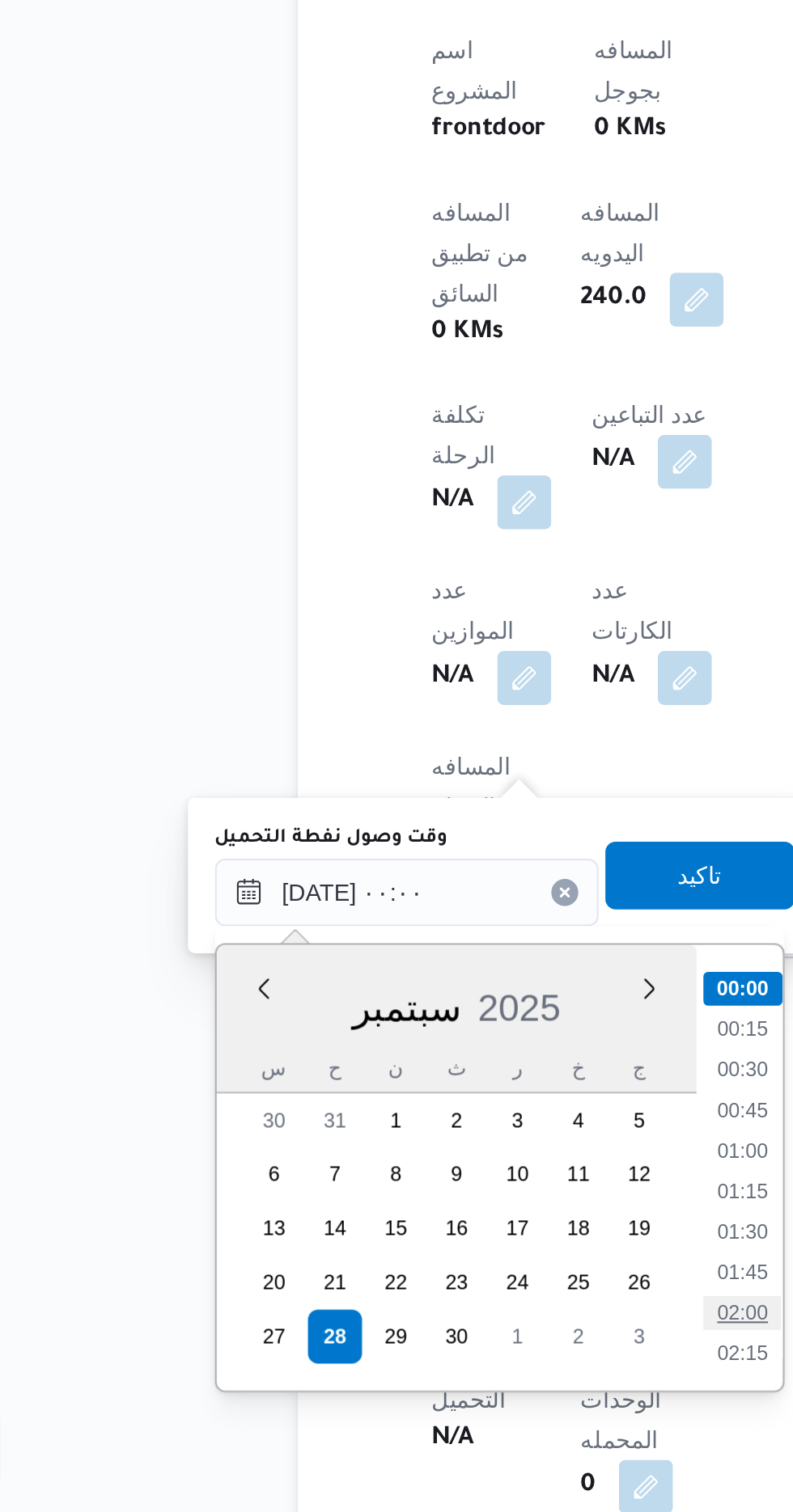
click at [434, 1418] on li "02:00" at bounding box center [423, 1417] width 37 height 16
type input "[DATE] ٠٢:٠٠"
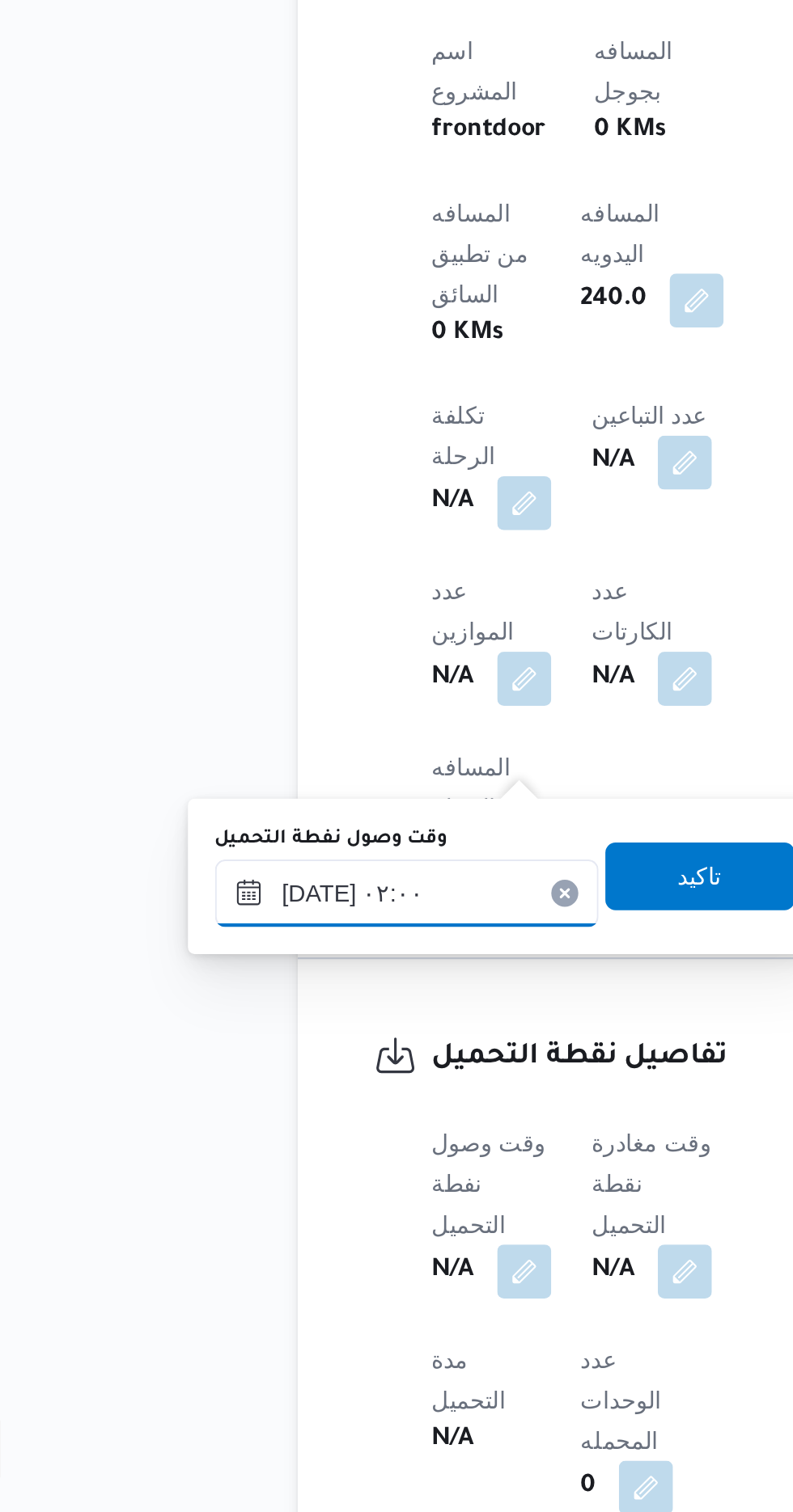
scroll to position [554, 0]
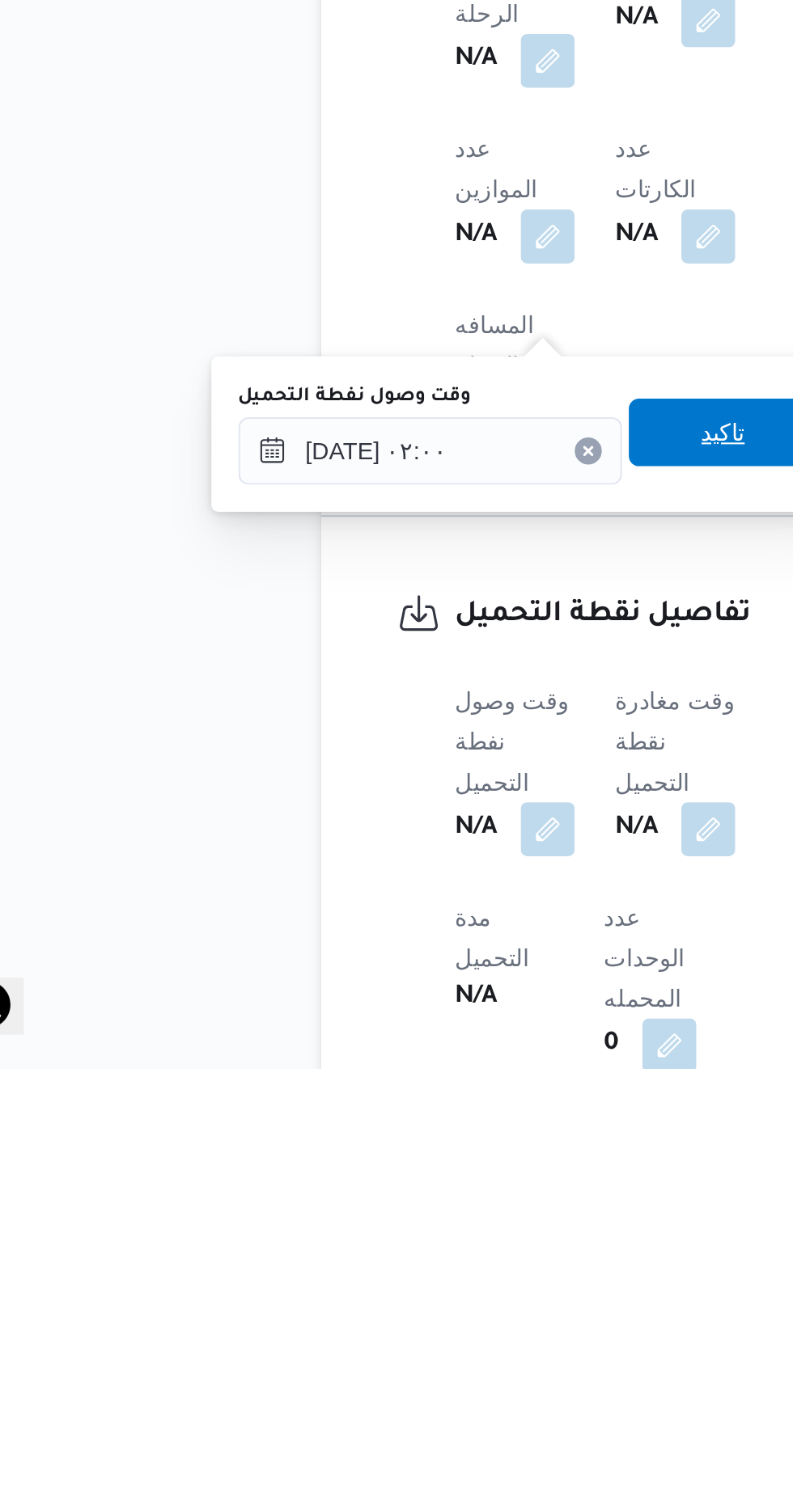
click at [400, 1207] on span "تاكيد" at bounding box center [403, 1207] width 90 height 32
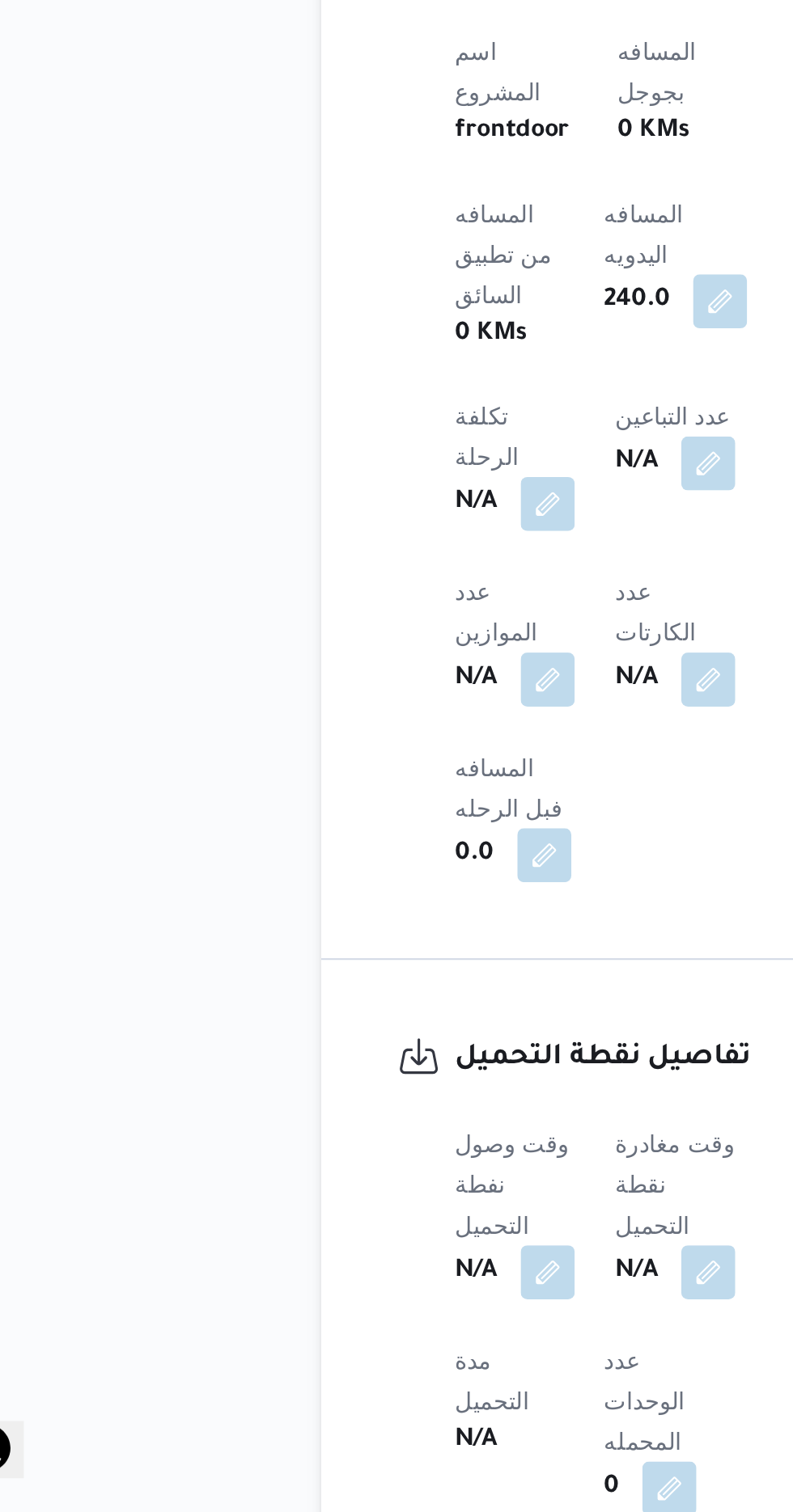
click at [396, 1383] on div "N/A" at bounding box center [379, 1397] width 60 height 29
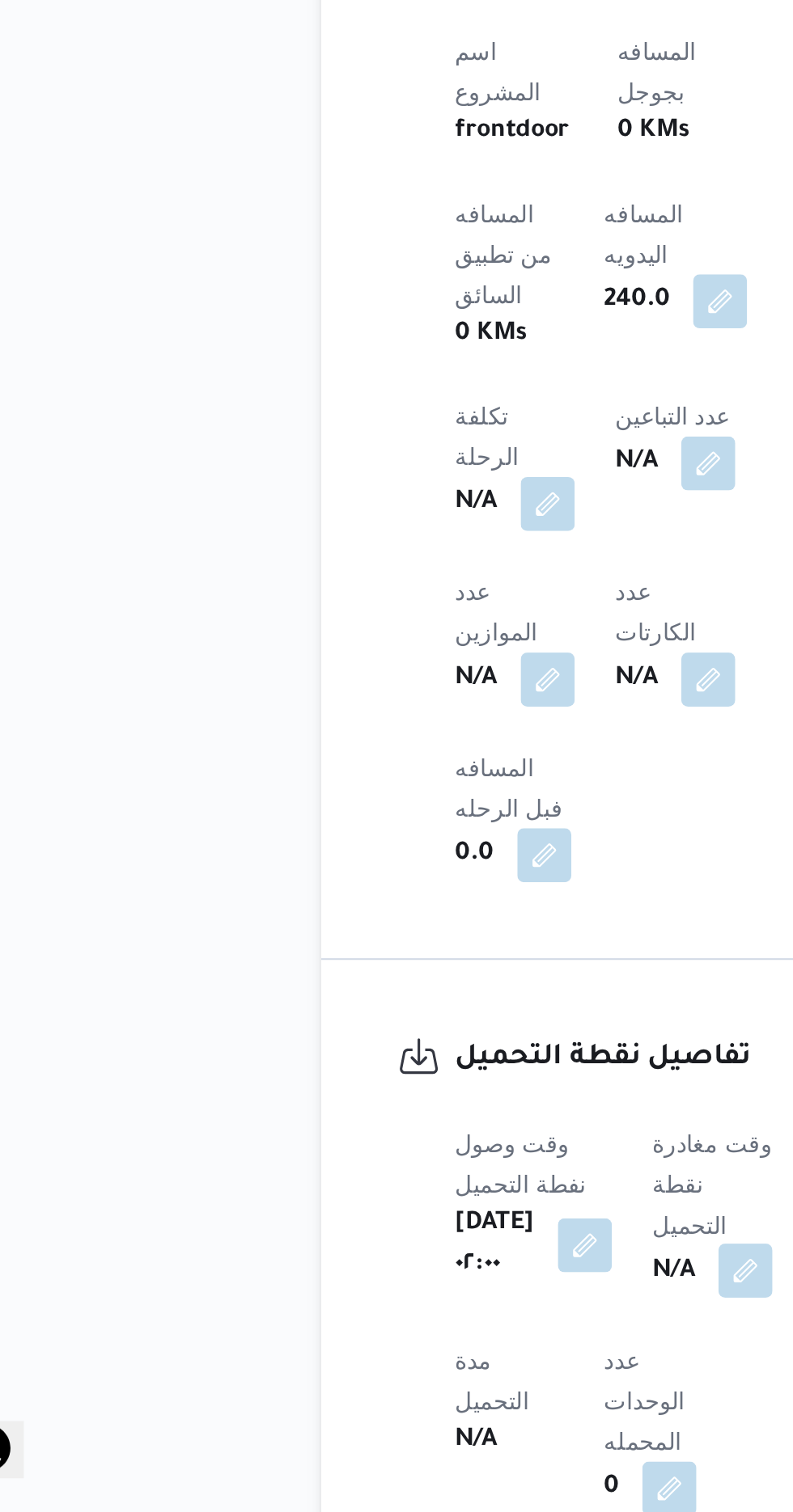
click at [422, 1383] on button "button" at bounding box center [413, 1396] width 26 height 26
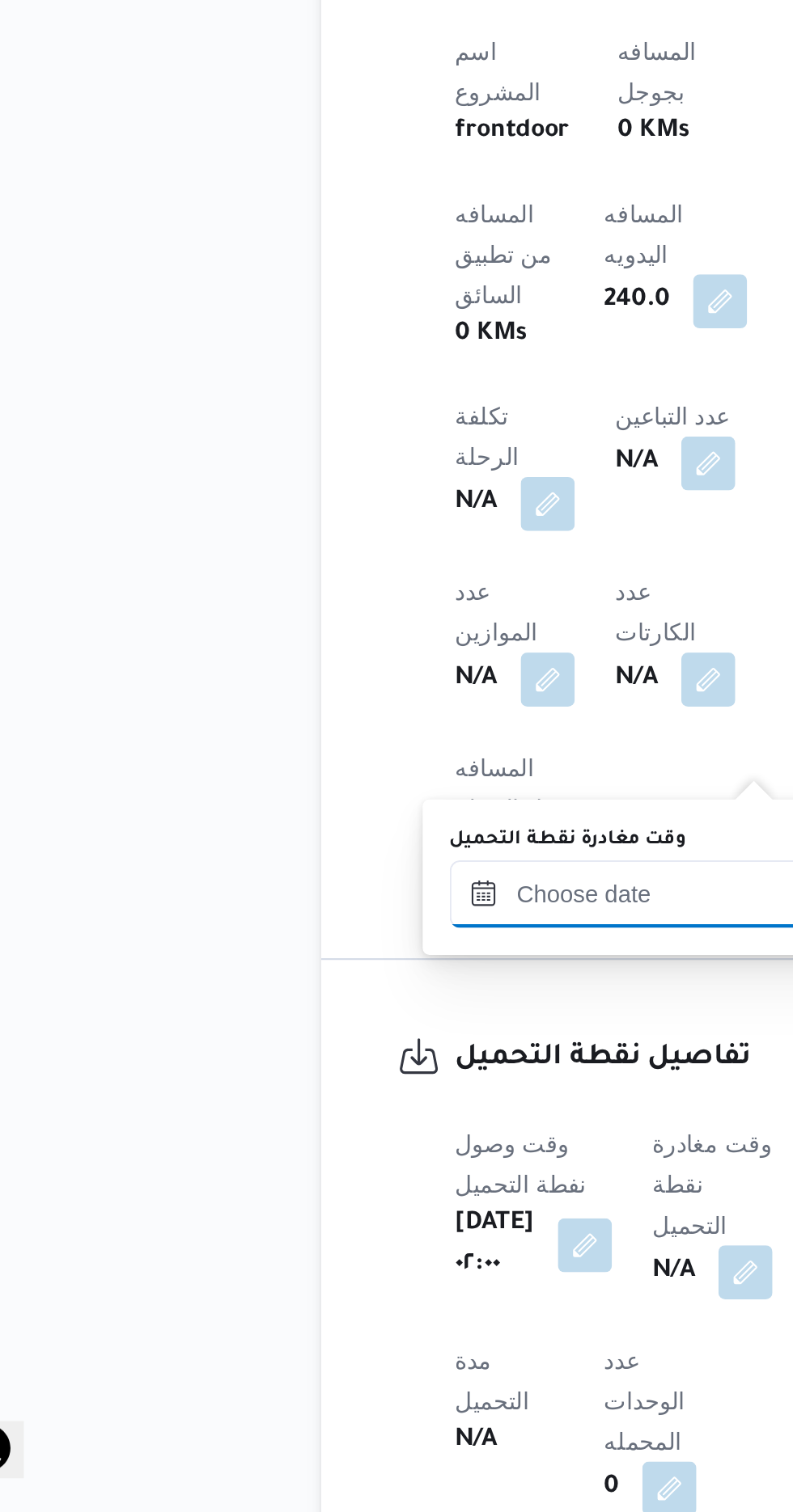
click at [351, 1212] on input "وقت مغادرة نقطة التحميل" at bounding box center [364, 1217] width 184 height 32
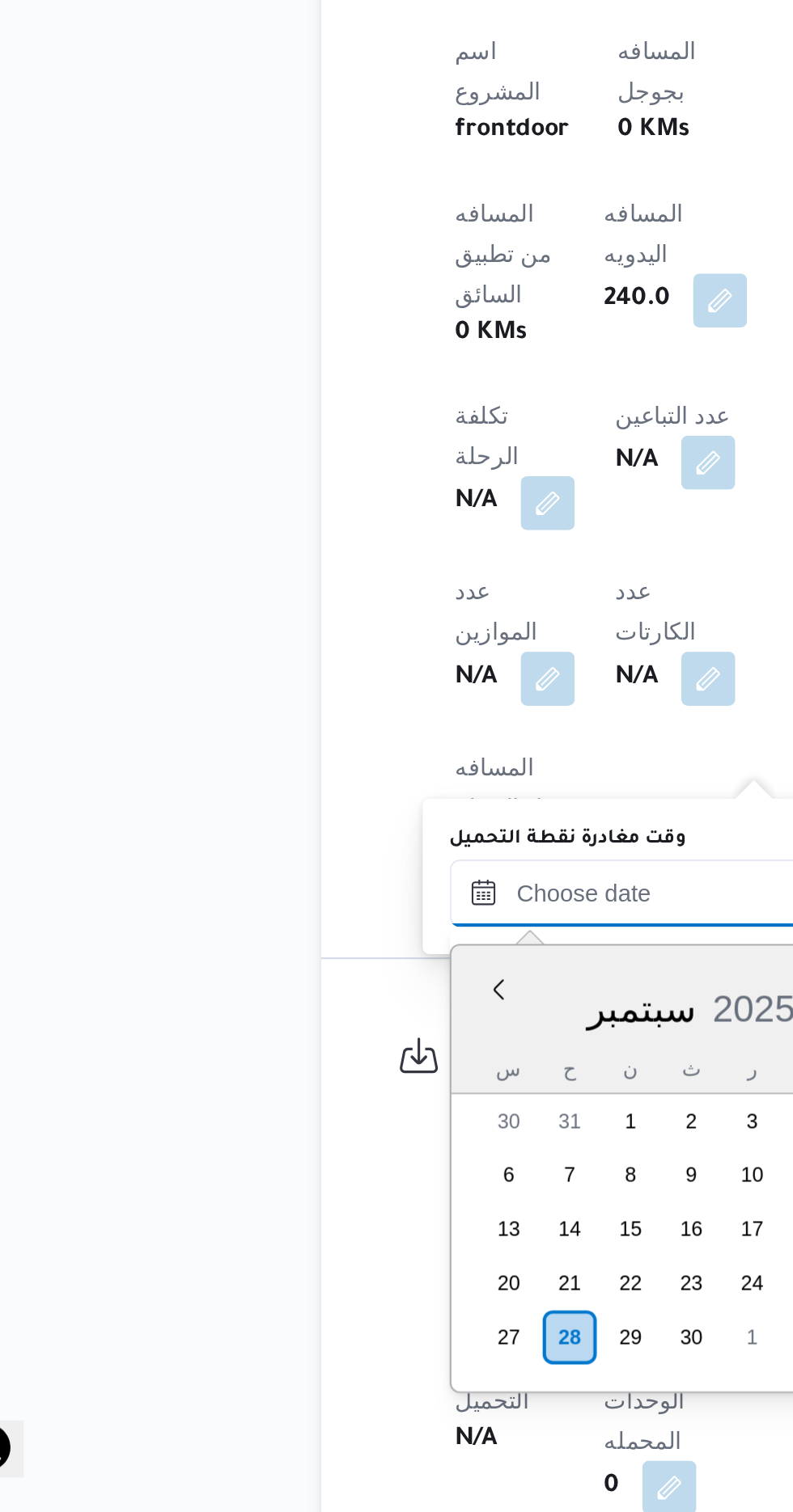
scroll to position [1105, 0]
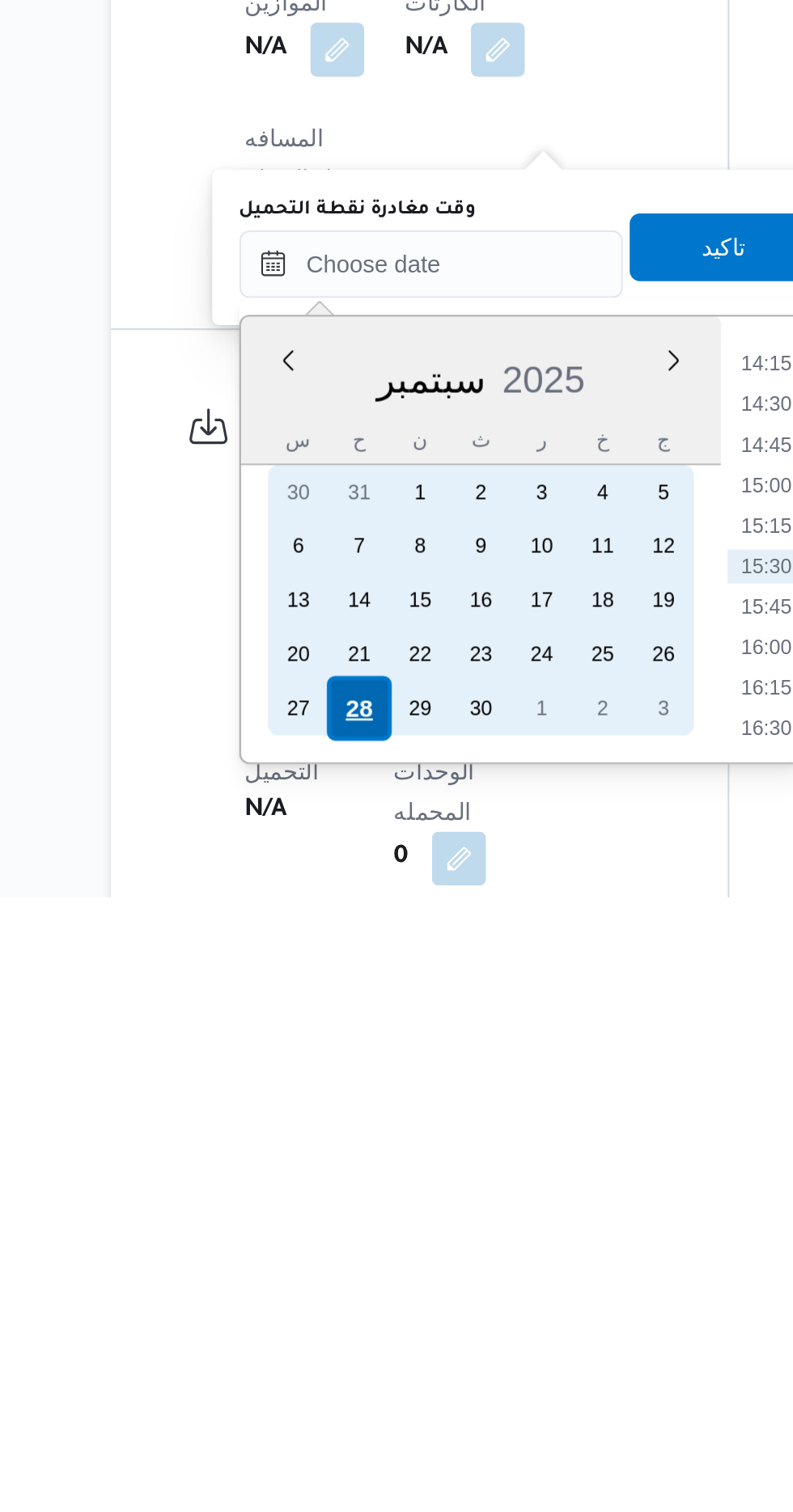
click at [329, 1422] on div "28" at bounding box center [329, 1422] width 31 height 31
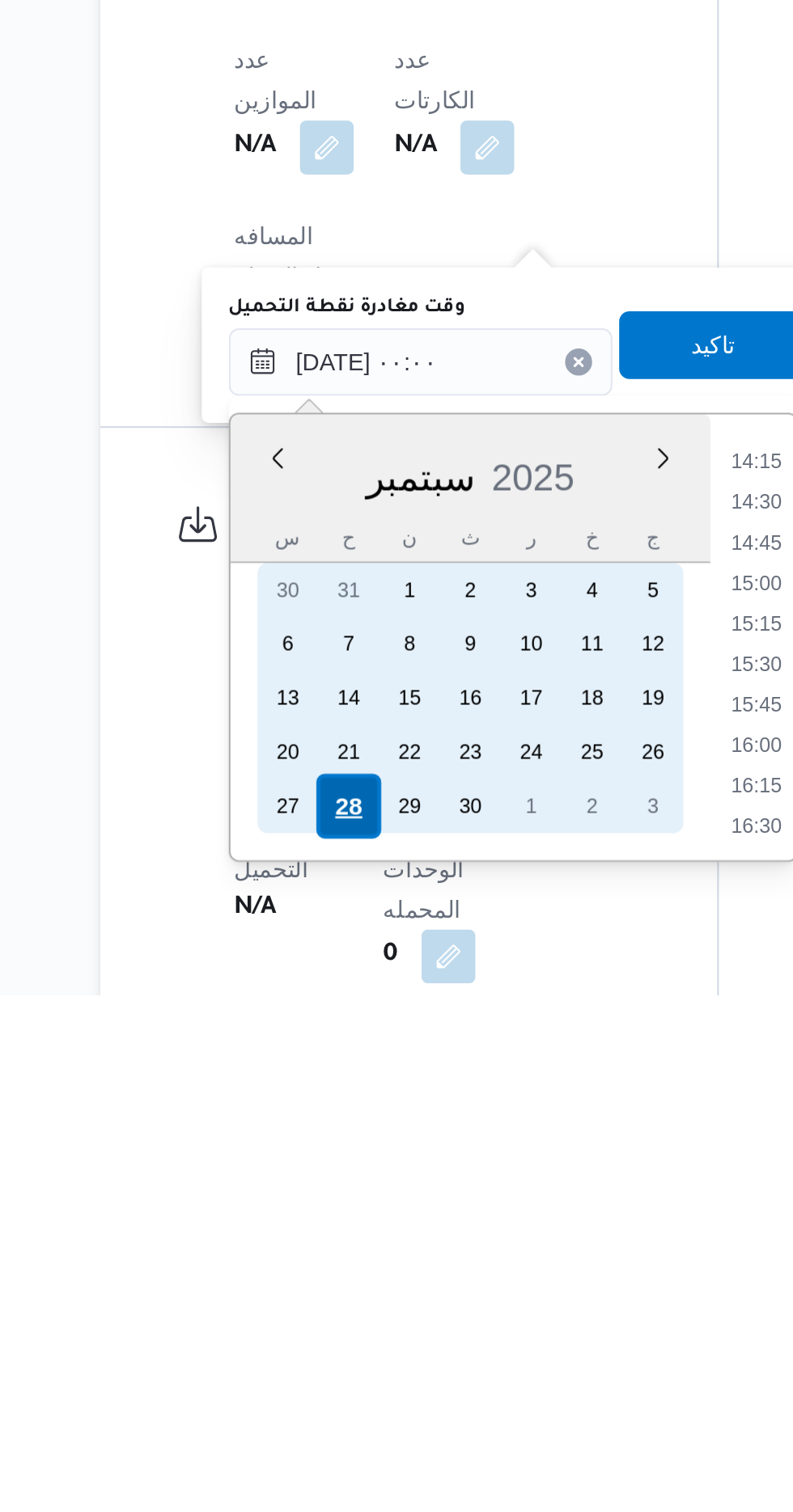
scroll to position [561, 0]
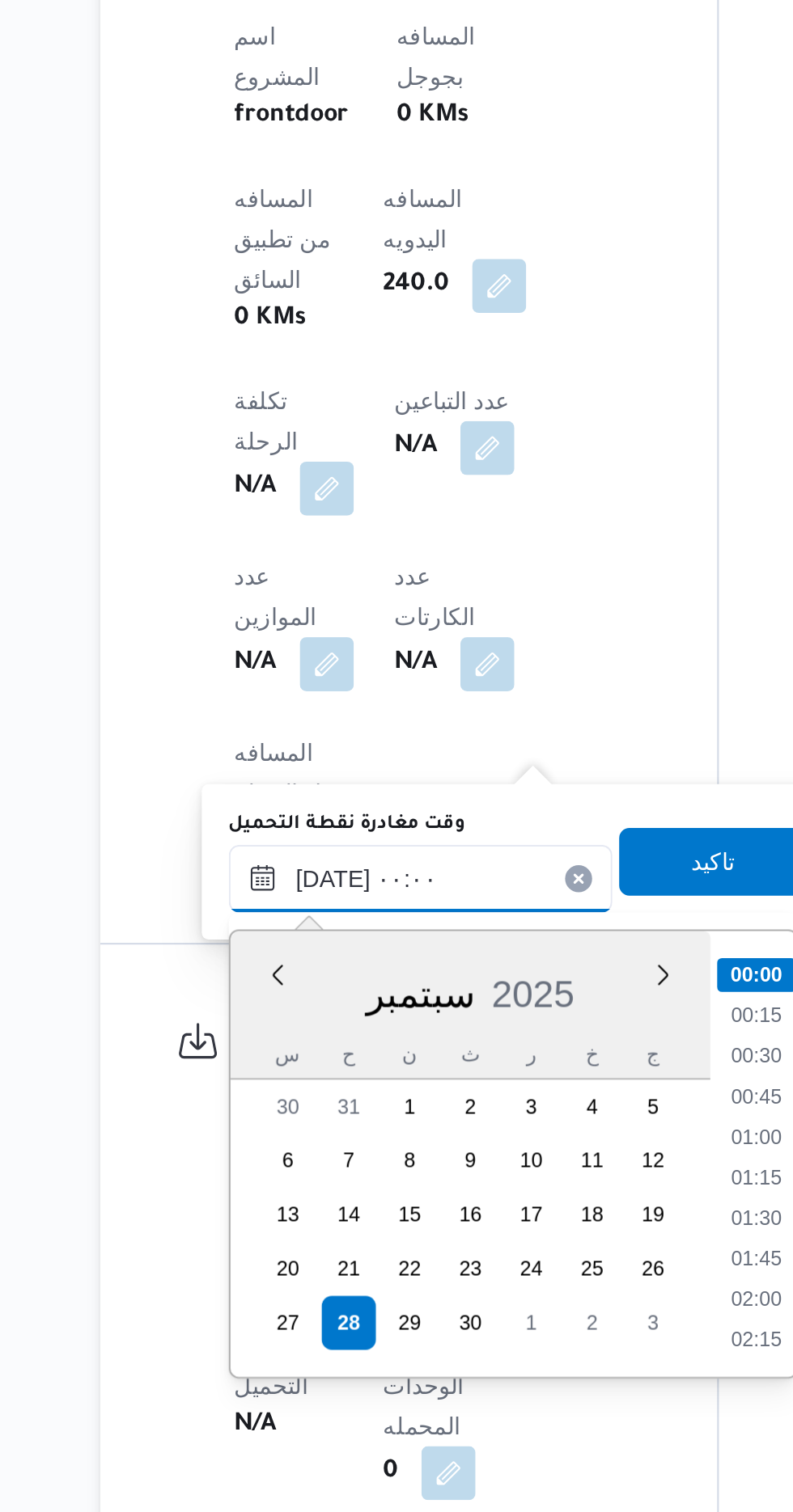
click at [293, 1215] on input "[DATE] ٠٠:٠٠" at bounding box center [364, 1209] width 184 height 32
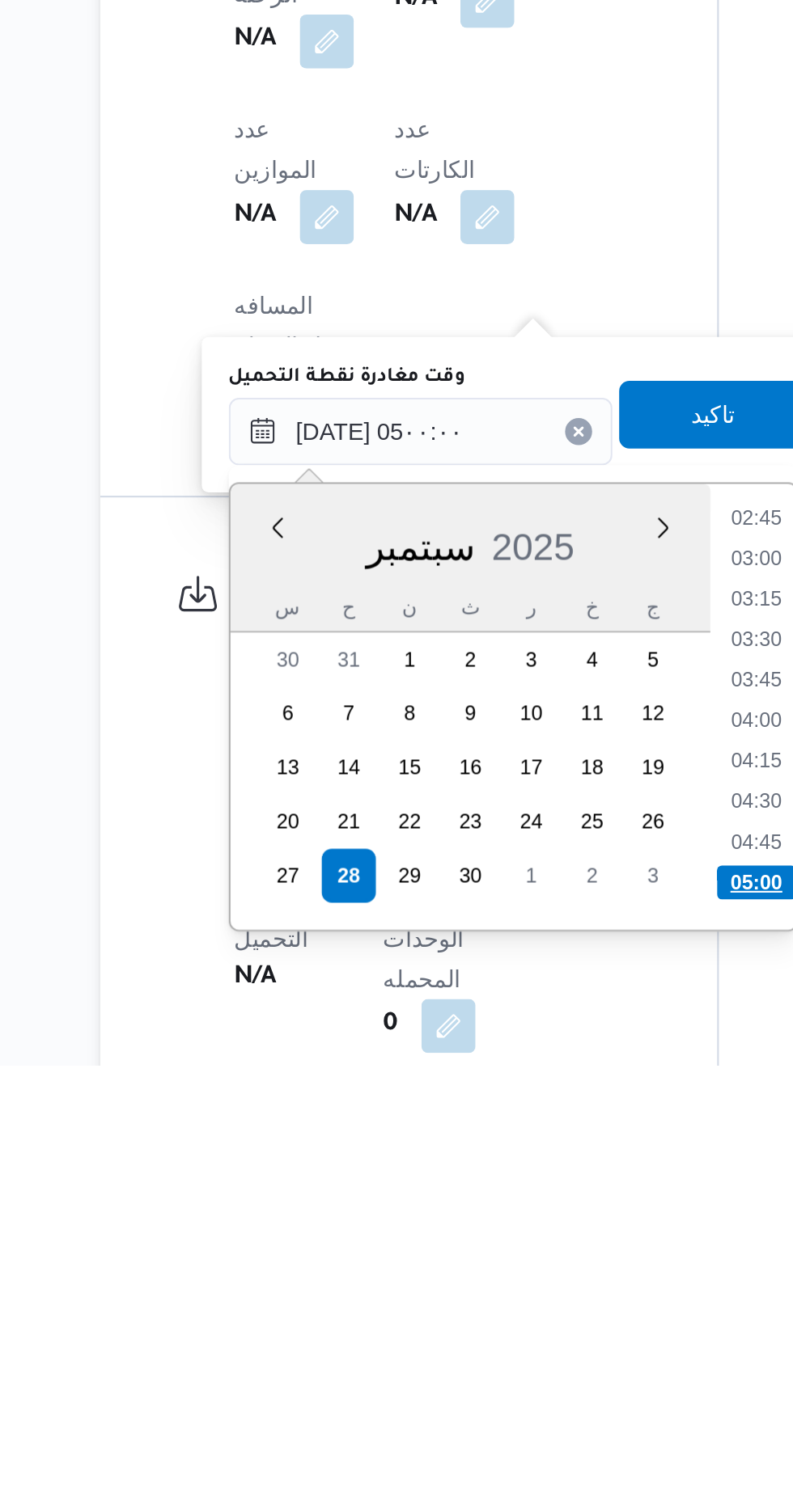
click at [523, 1422] on li "05:00" at bounding box center [525, 1424] width 38 height 16
type input "[DATE] ٠٥:٠٠"
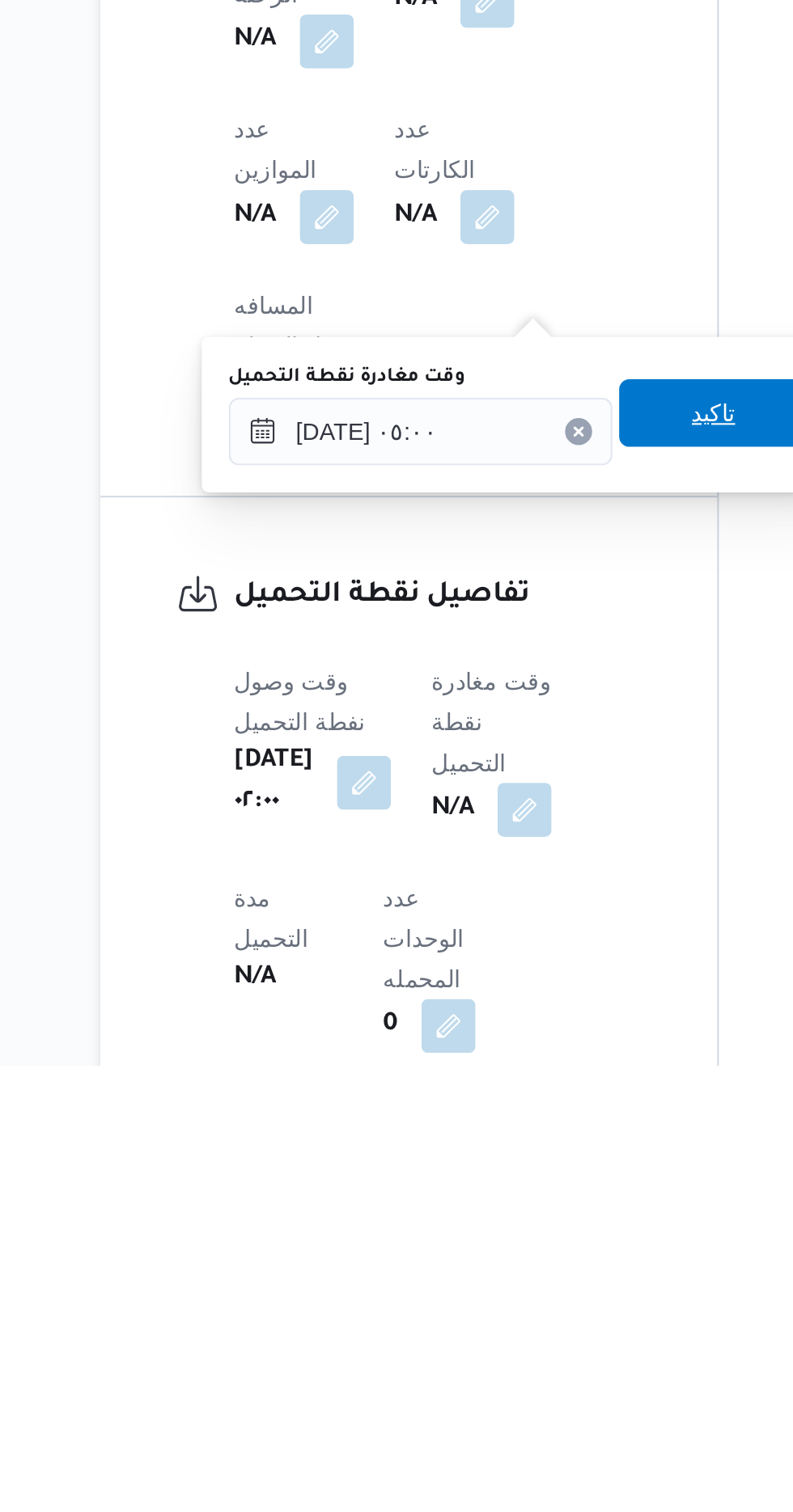
click at [509, 1209] on span "تاكيد" at bounding box center [504, 1200] width 90 height 32
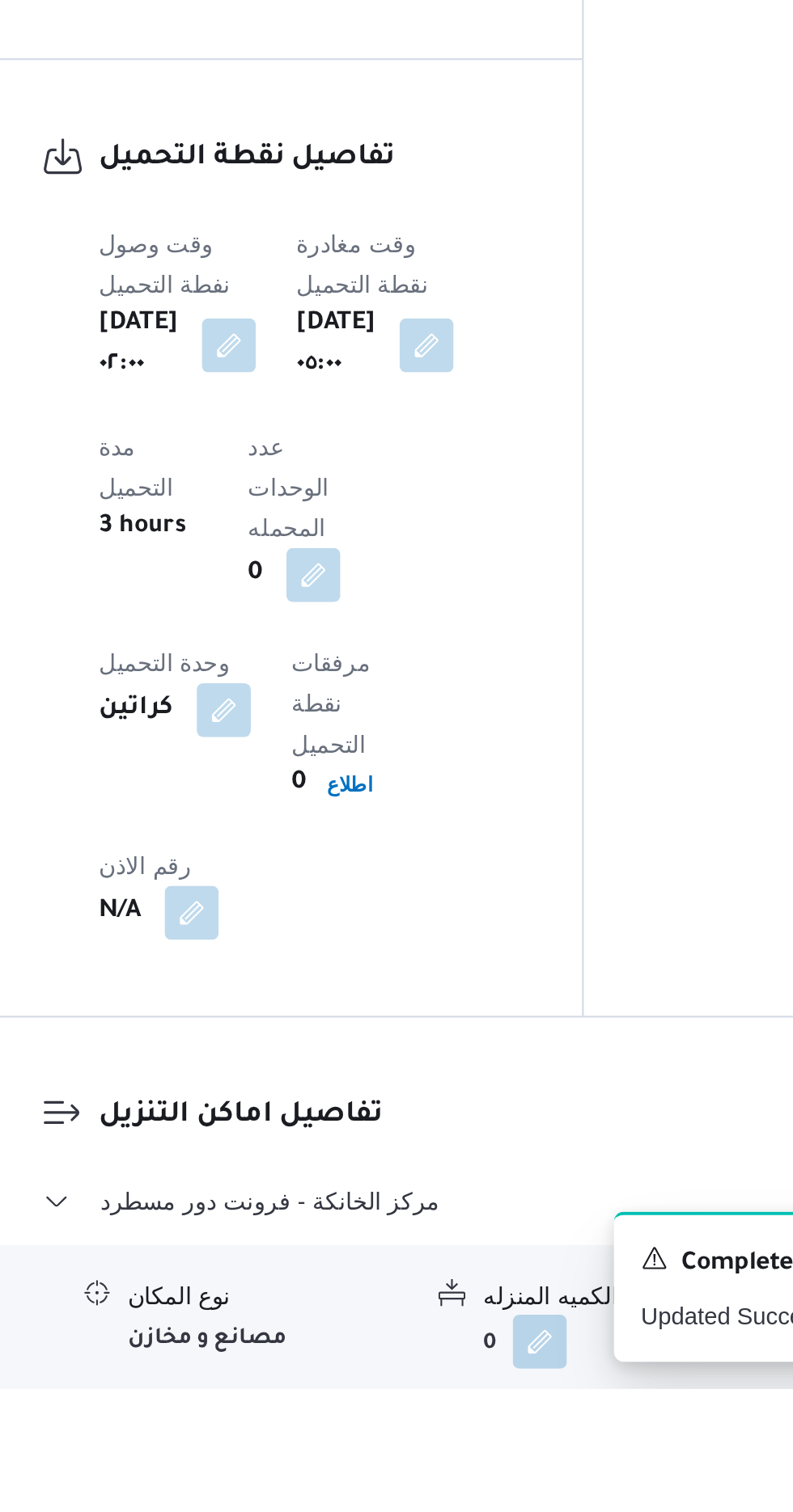
scroll to position [932, 0]
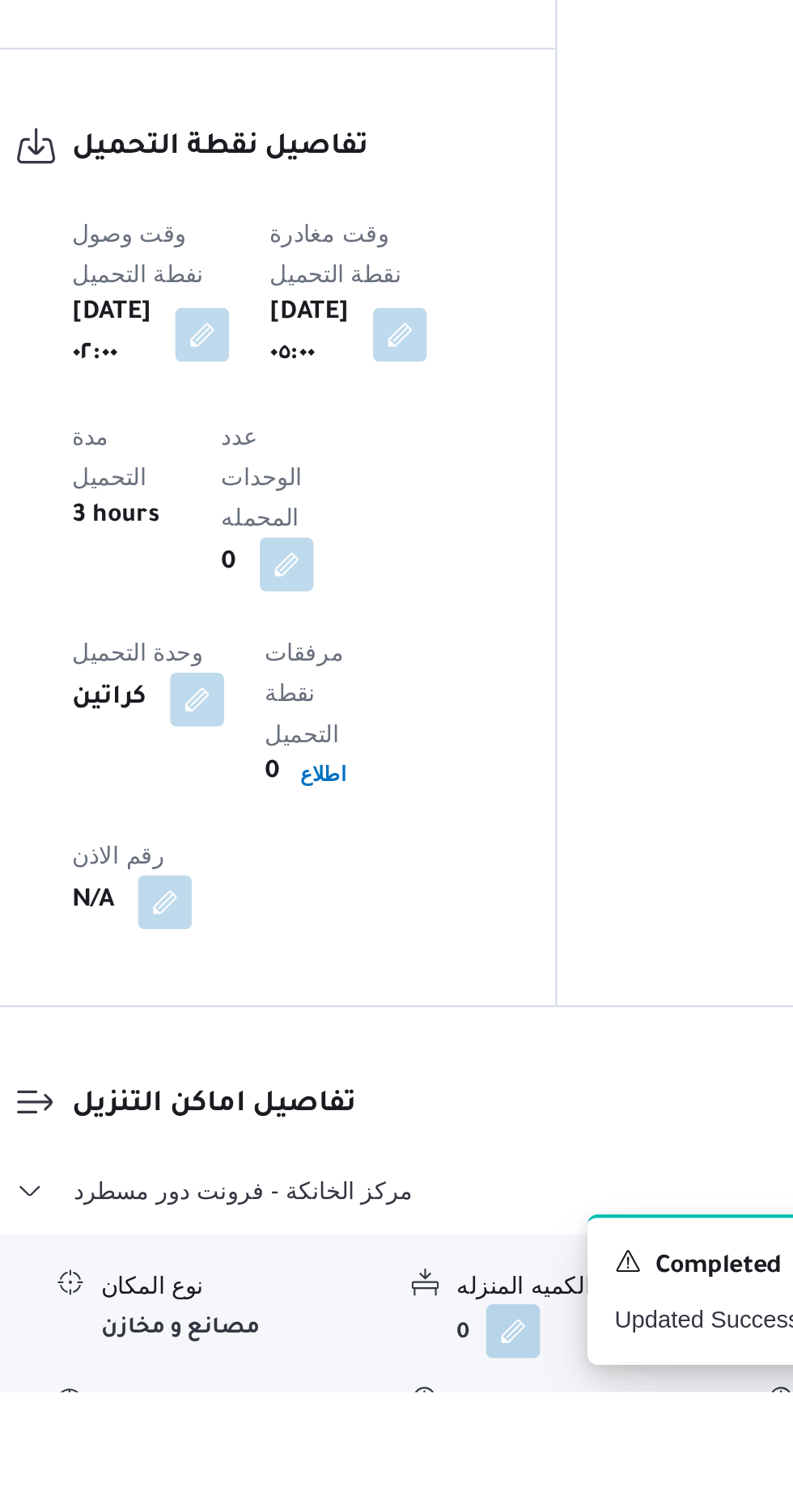
click at [495, 1511] on button "button" at bounding box center [497, 1538] width 26 height 26
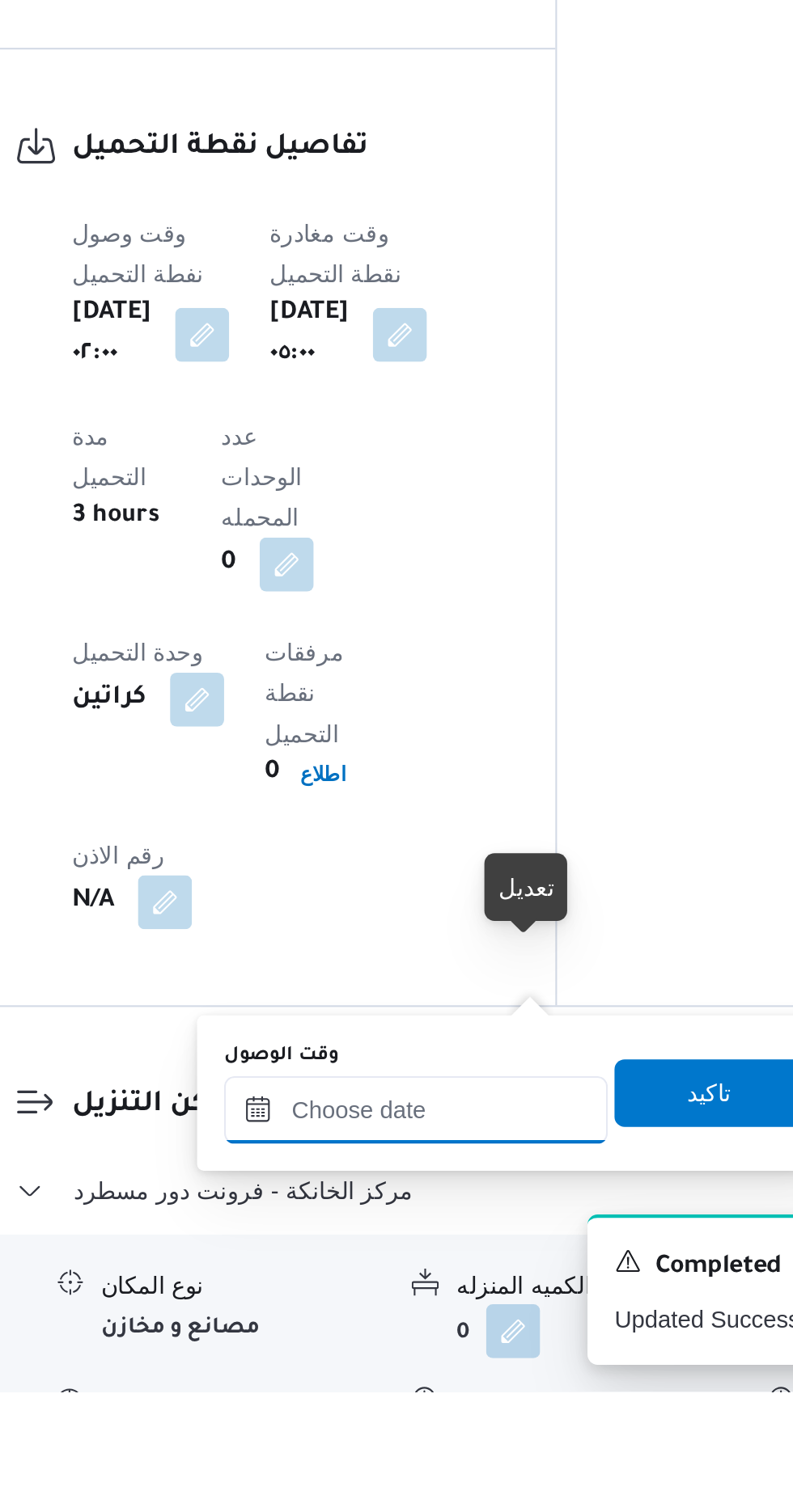
click at [455, 1372] on input "وقت الوصول" at bounding box center [440, 1377] width 184 height 32
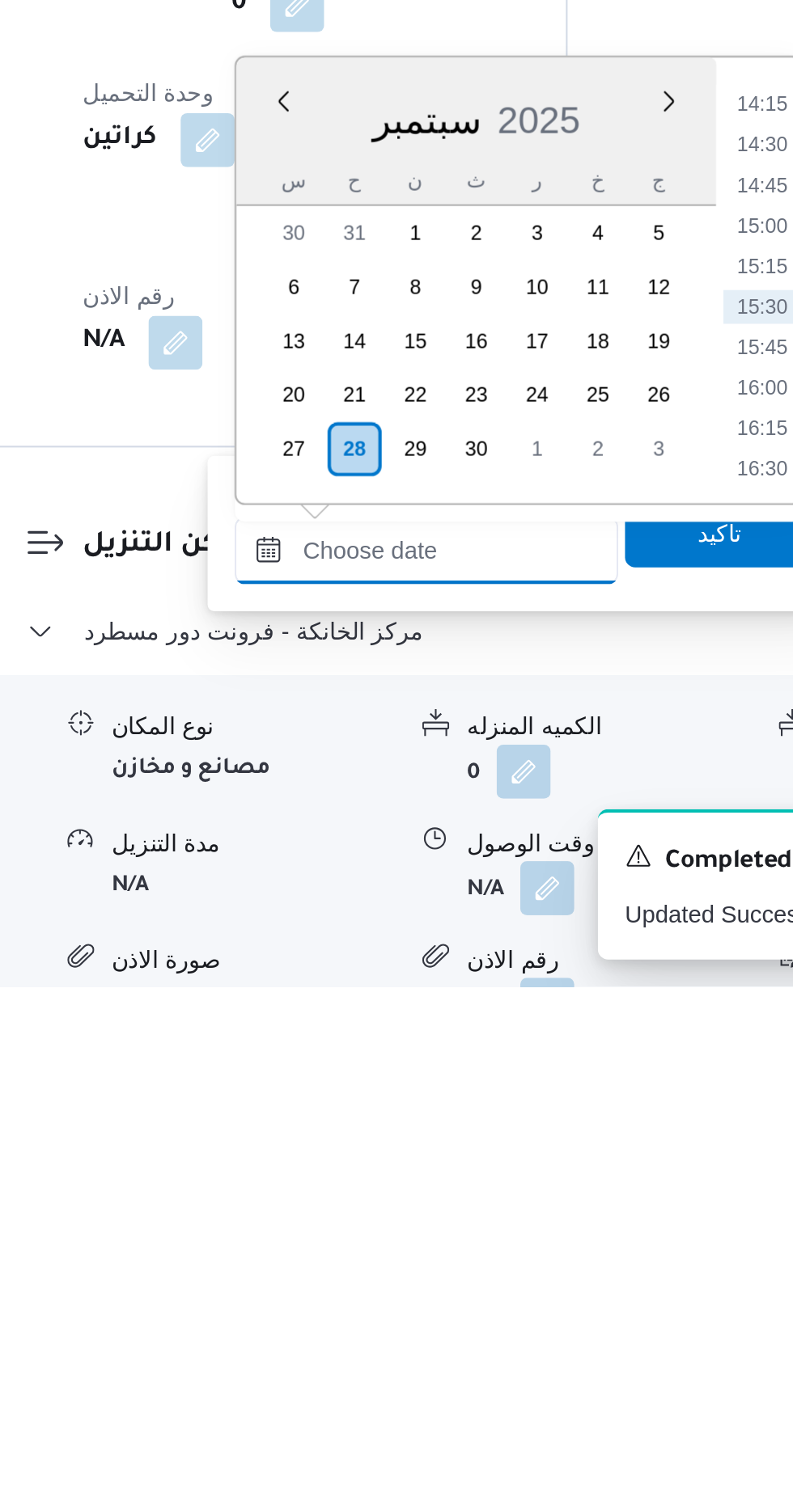
scroll to position [1011, 0]
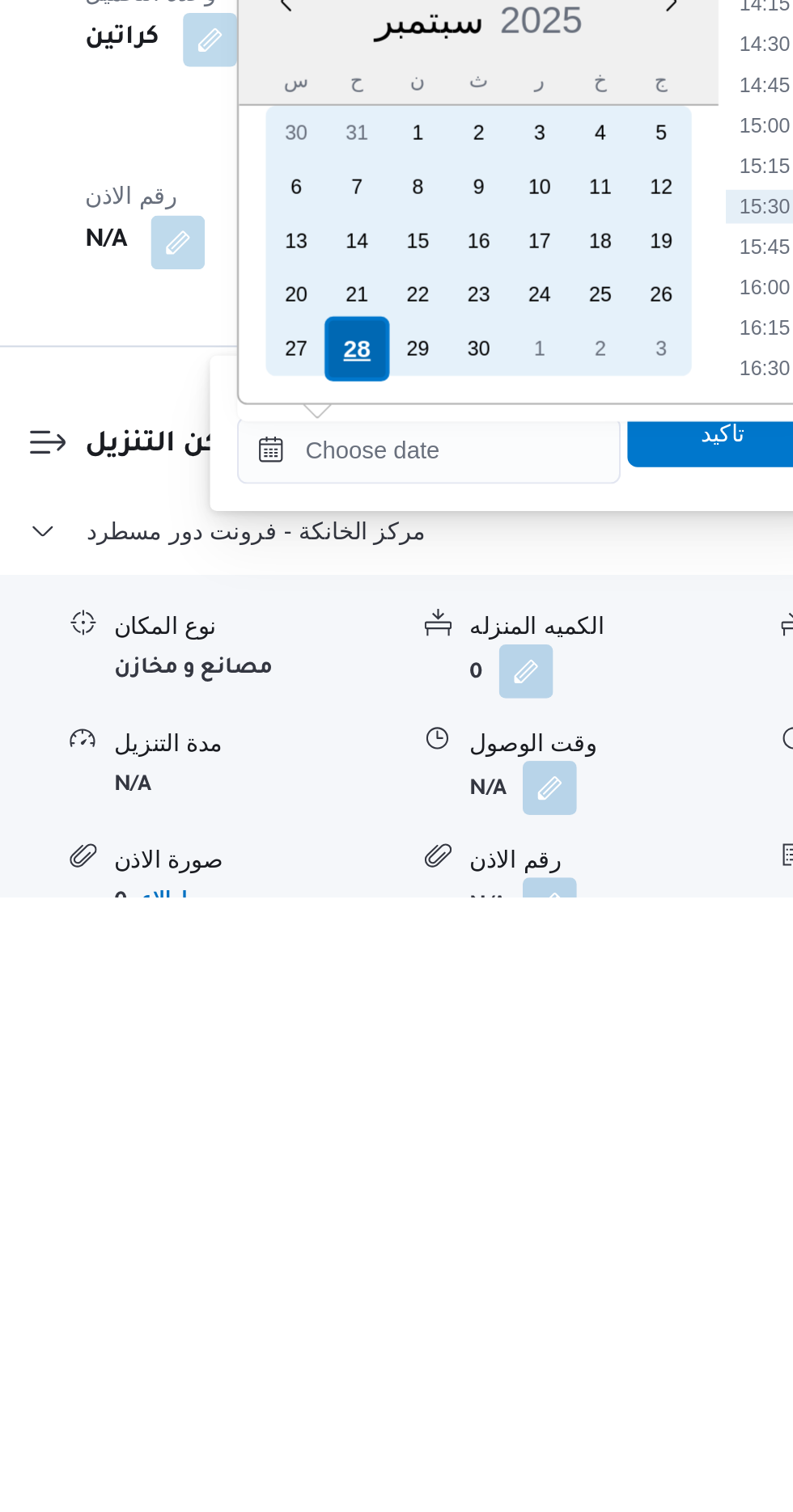
click at [401, 1240] on div "28" at bounding box center [405, 1250] width 31 height 31
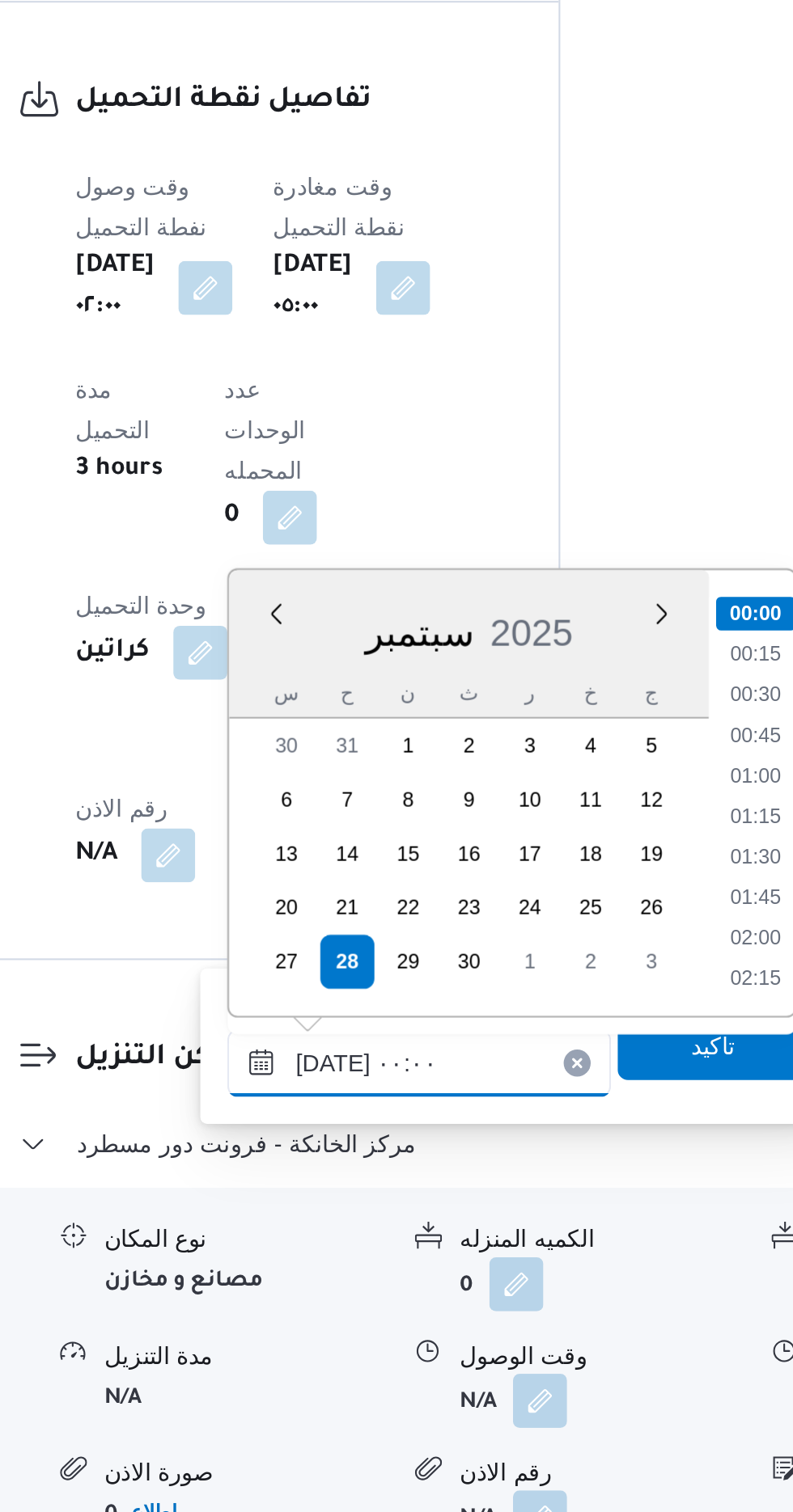
click at [352, 1299] on input "[DATE] ٠٠:٠٠" at bounding box center [440, 1297] width 184 height 32
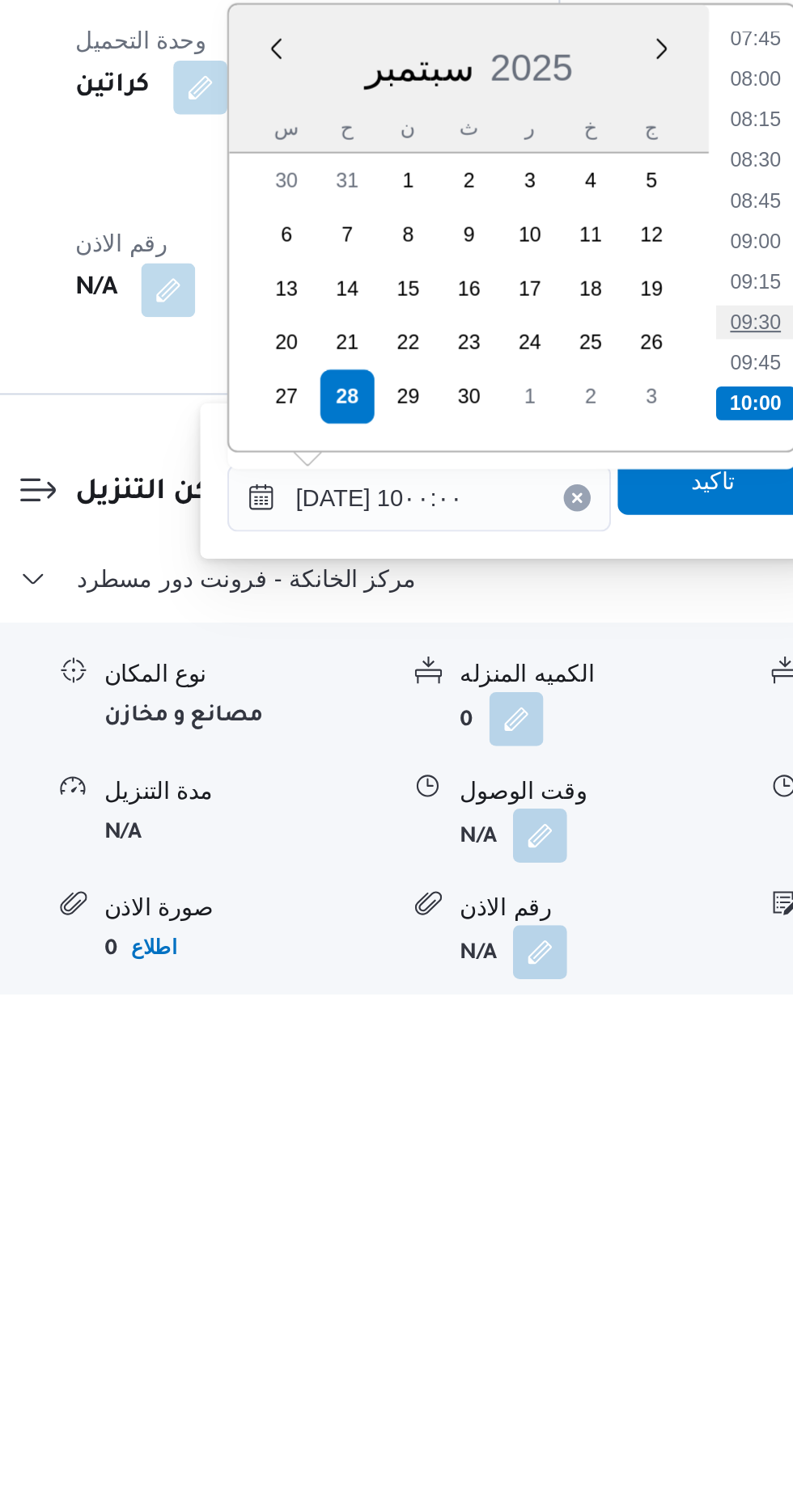
click at [601, 1191] on li "09:30" at bounding box center [600, 1190] width 37 height 16
type input "[DATE] ٠٩:٣٠"
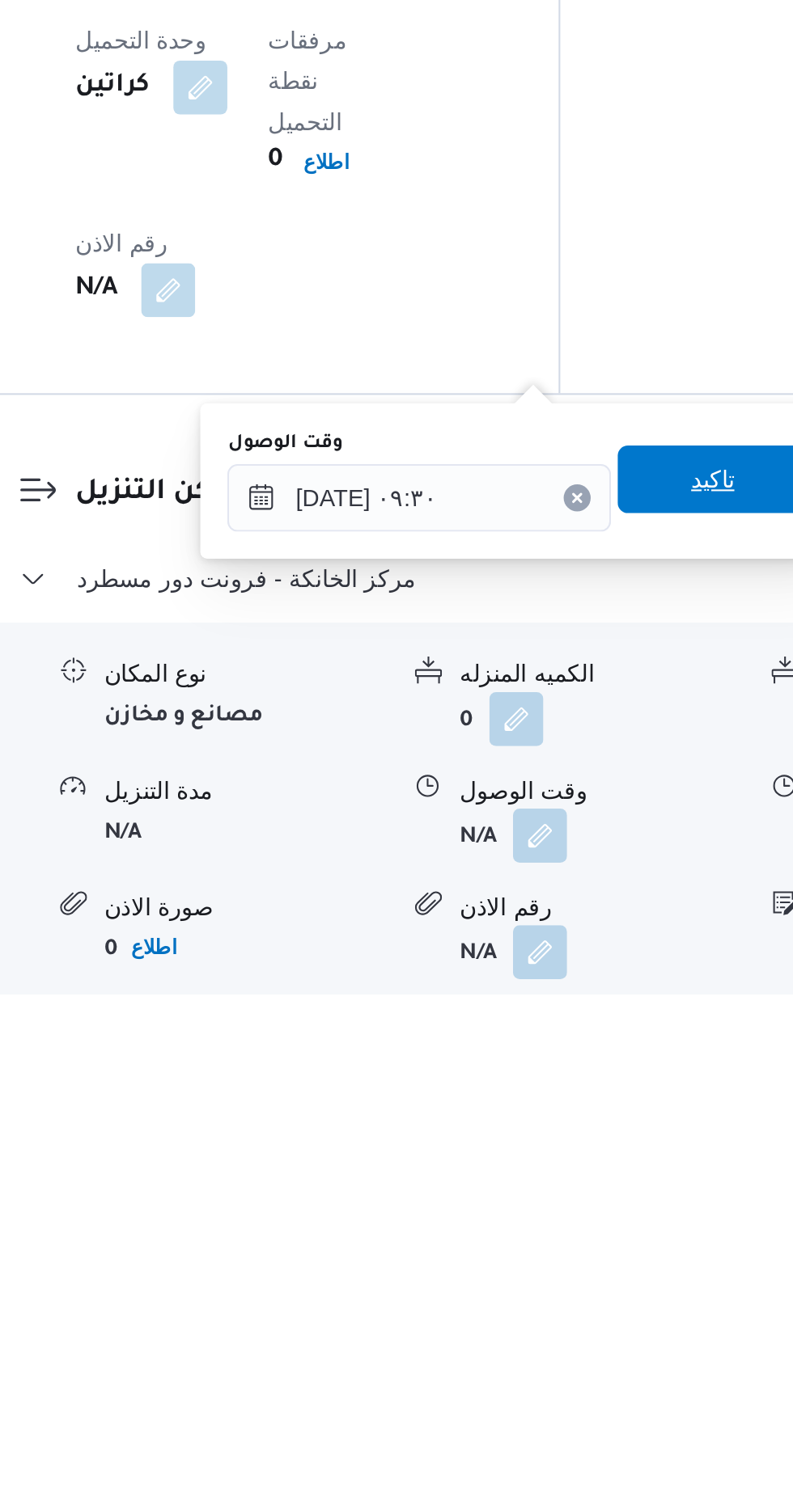
click at [587, 1269] on span "تاكيد" at bounding box center [579, 1265] width 21 height 20
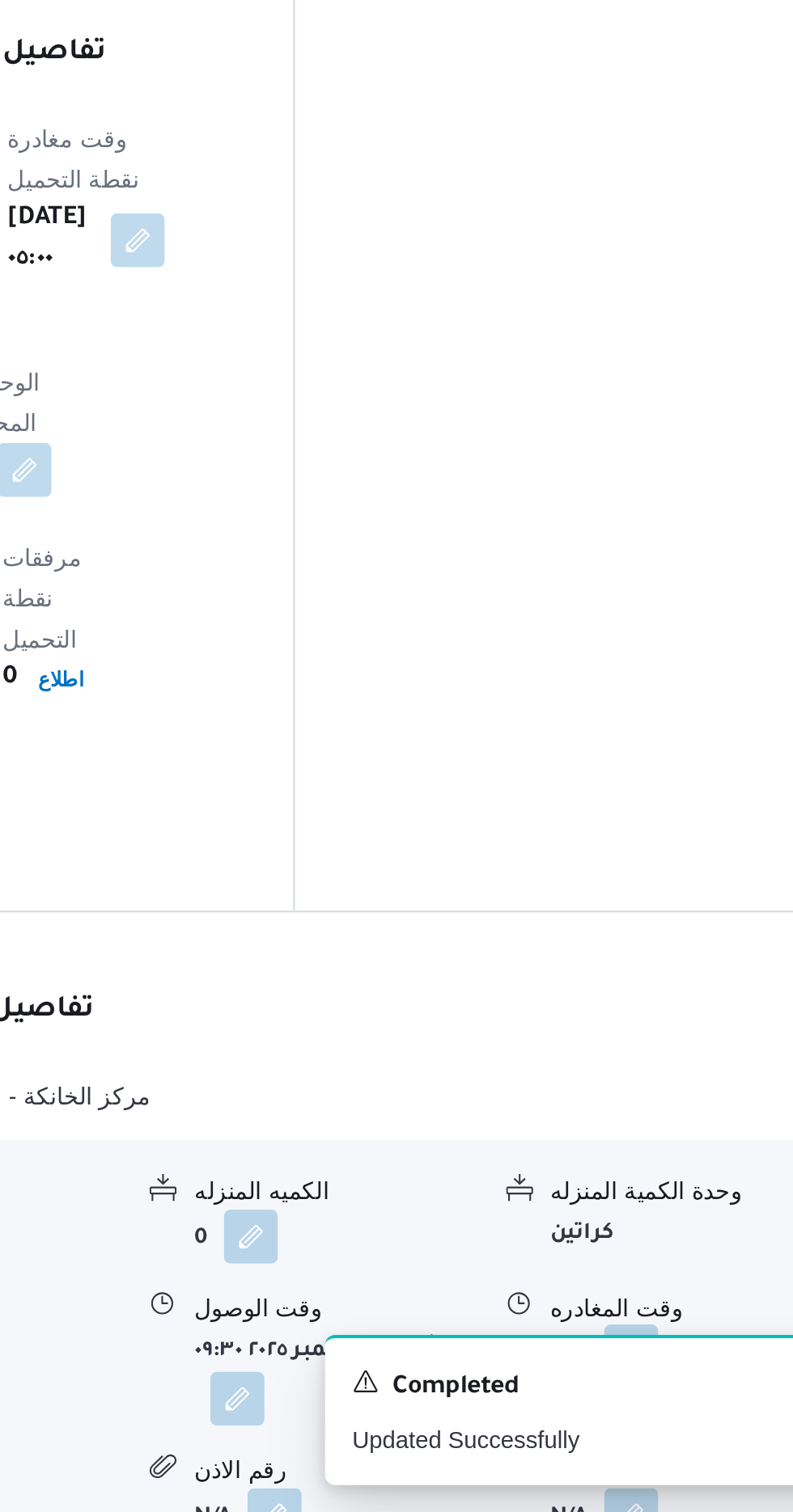
click at [658, 1423] on button "button" at bounding box center [667, 1435] width 26 height 26
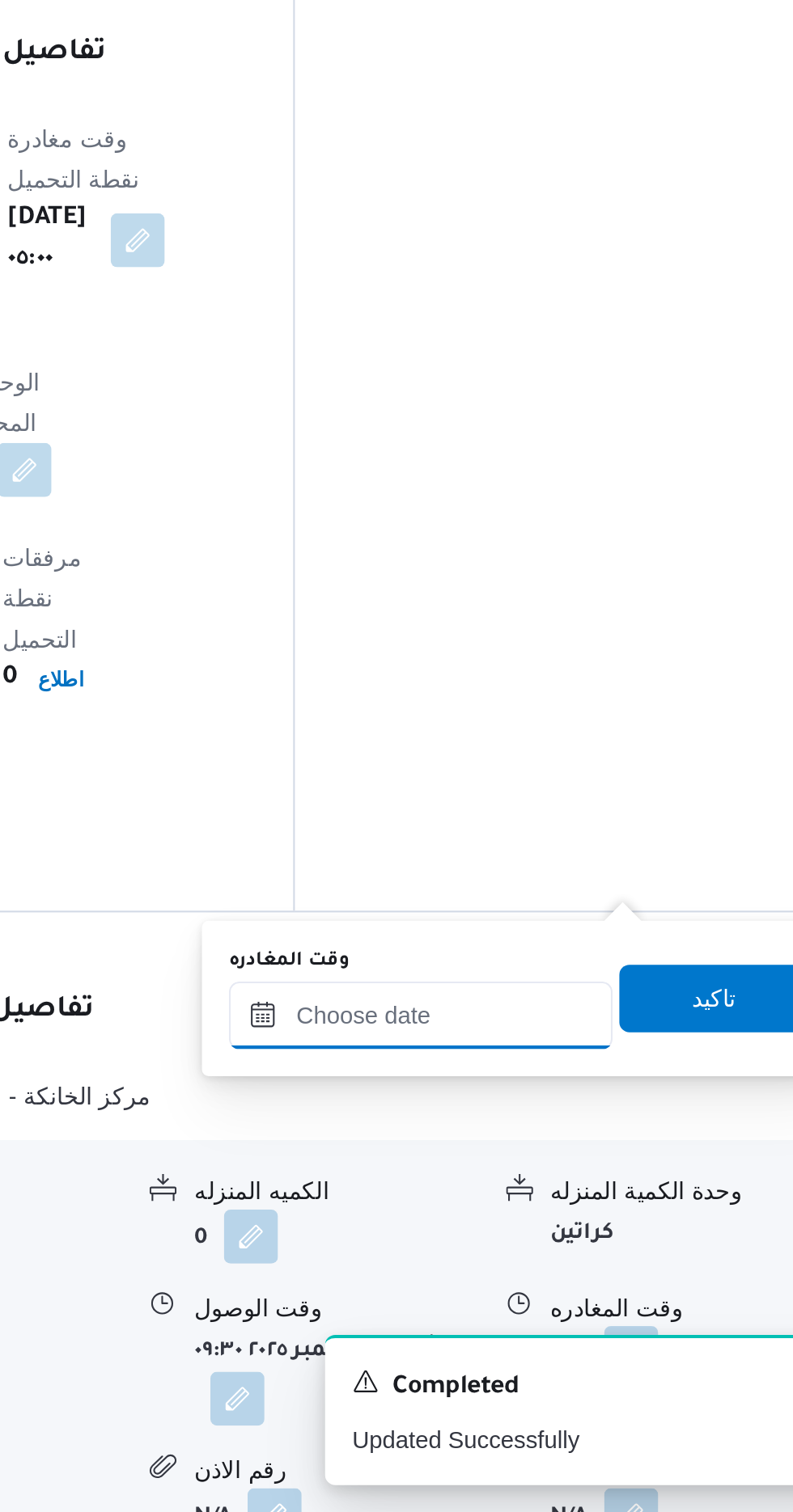
click at [578, 1272] on input "وقت المغادره" at bounding box center [567, 1274] width 184 height 32
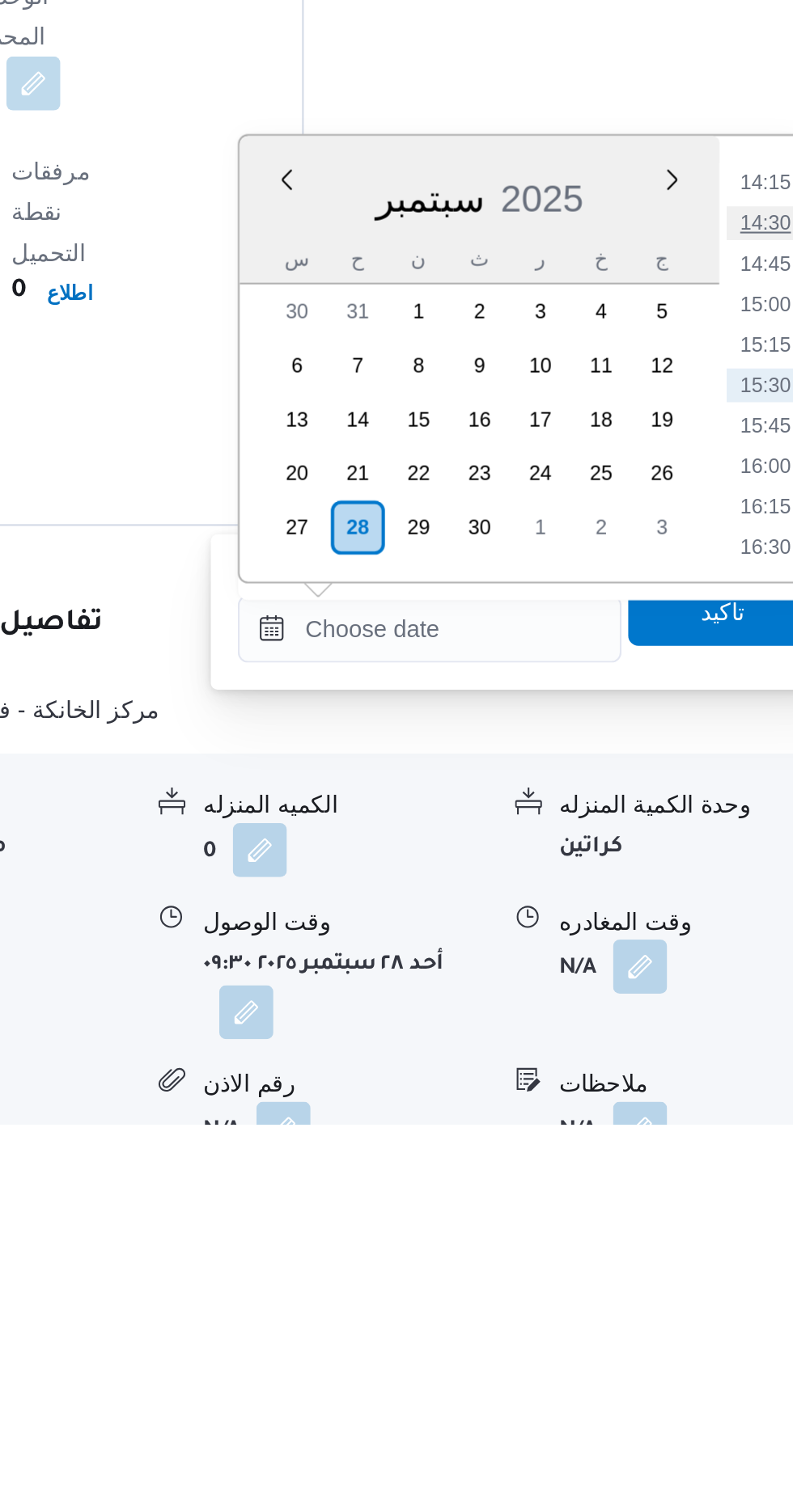
click at [720, 1078] on li "14:30" at bounding box center [727, 1081] width 37 height 16
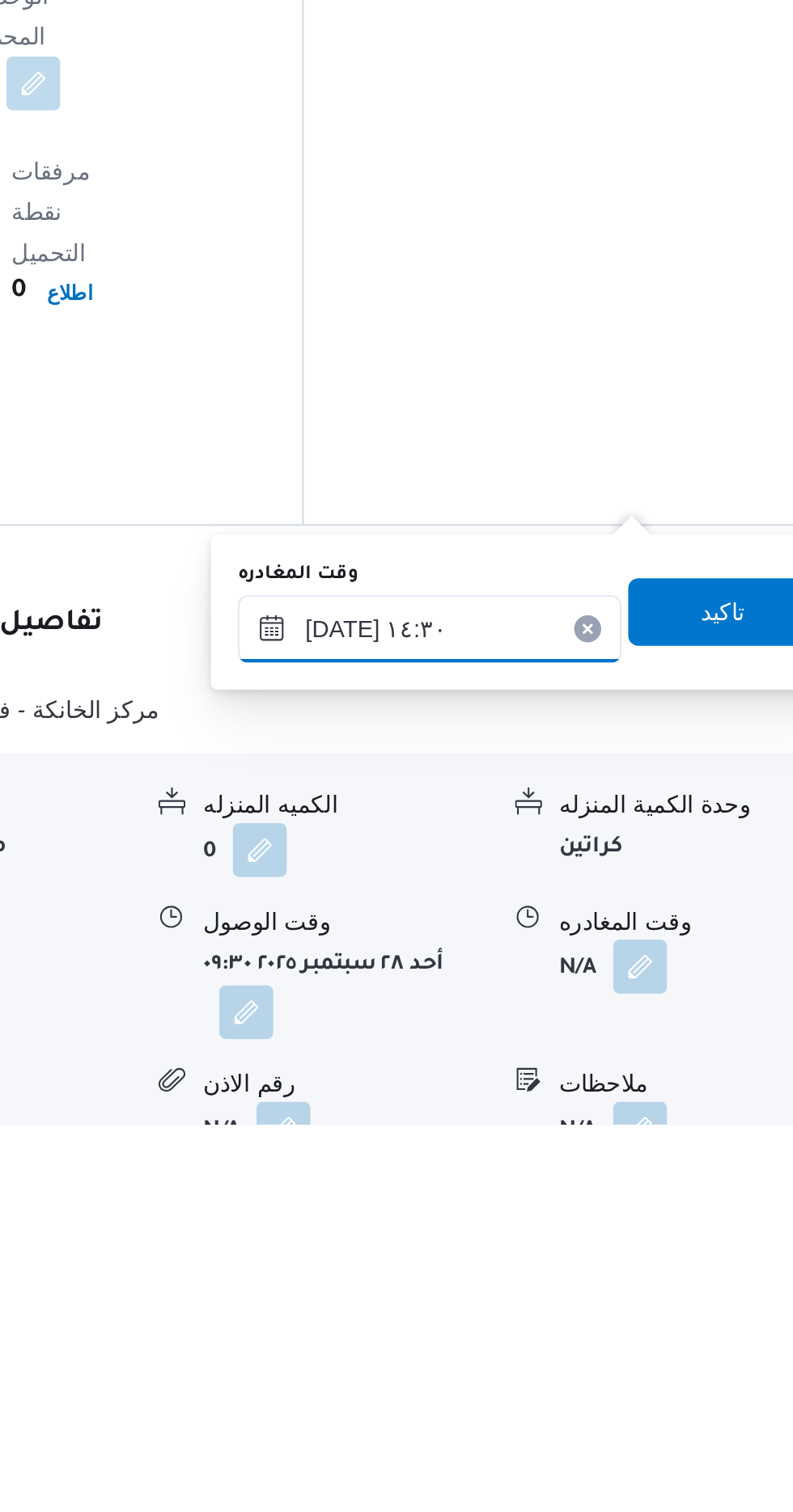
click at [598, 1269] on input "[DATE] ١٤:٣٠" at bounding box center [567, 1275] width 184 height 32
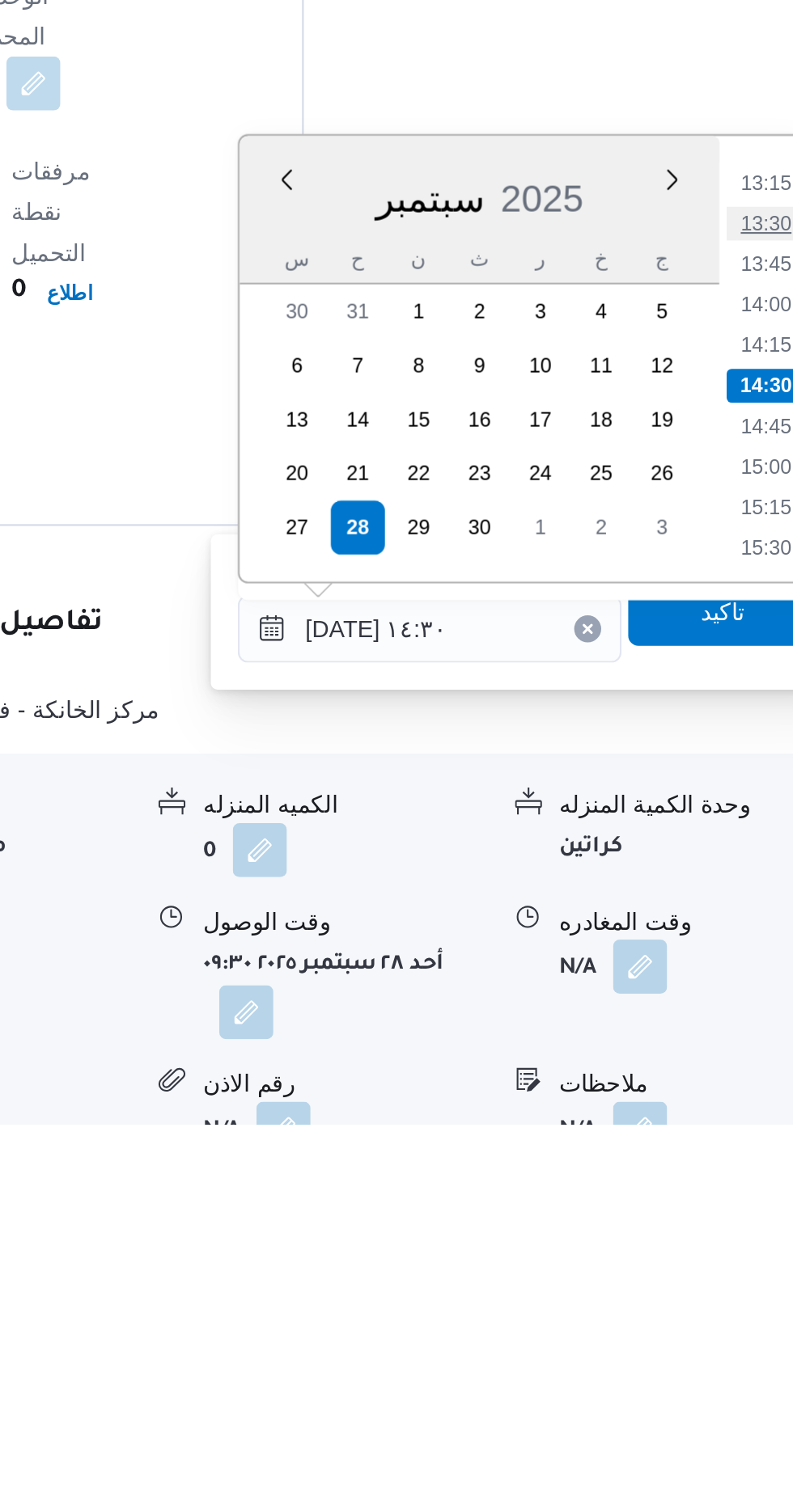
click at [731, 1080] on li "13:30" at bounding box center [727, 1081] width 37 height 16
type input "[DATE] ١٣:٣٠"
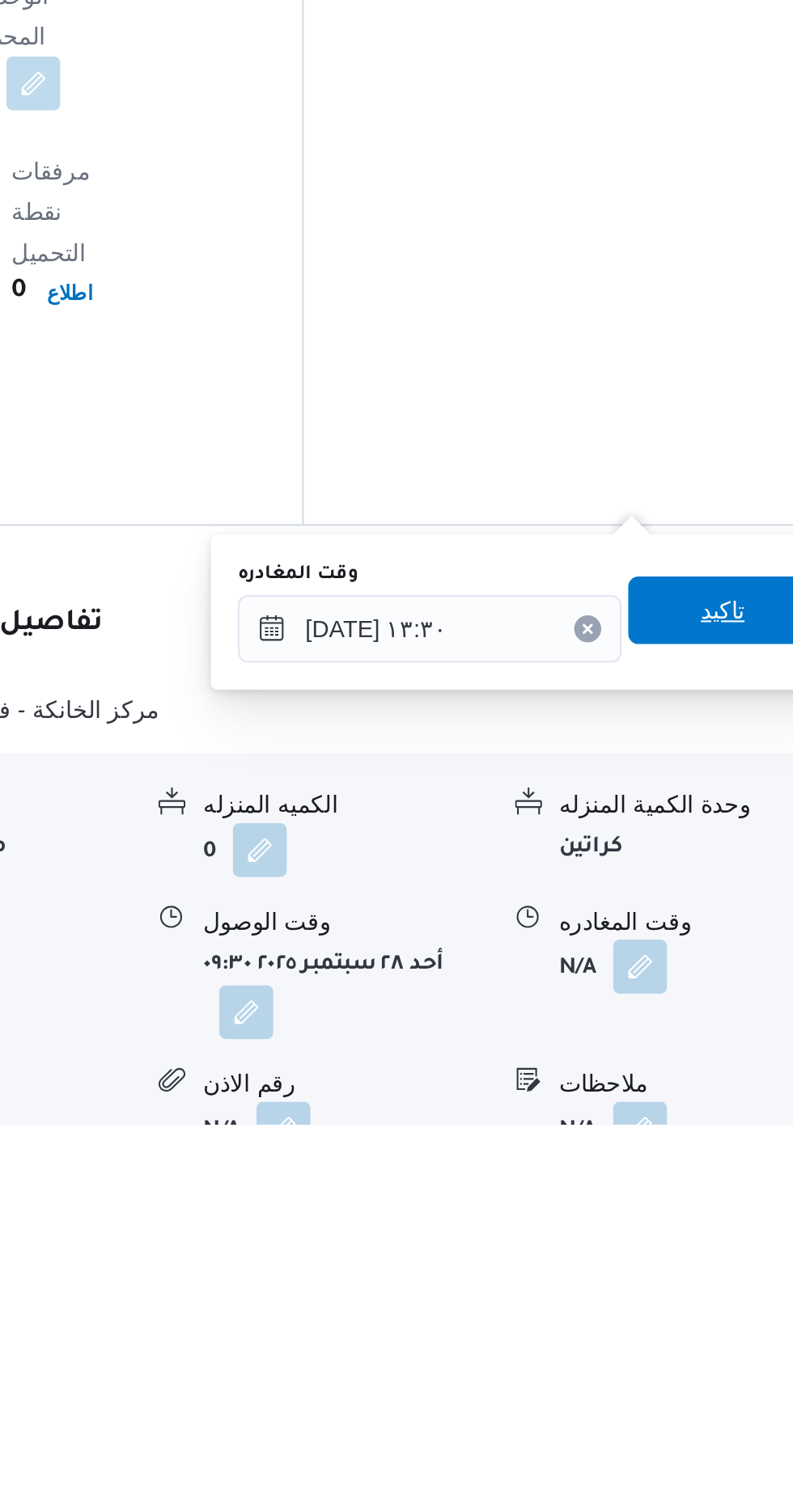
click at [704, 1277] on span "تاكيد" at bounding box center [707, 1267] width 90 height 32
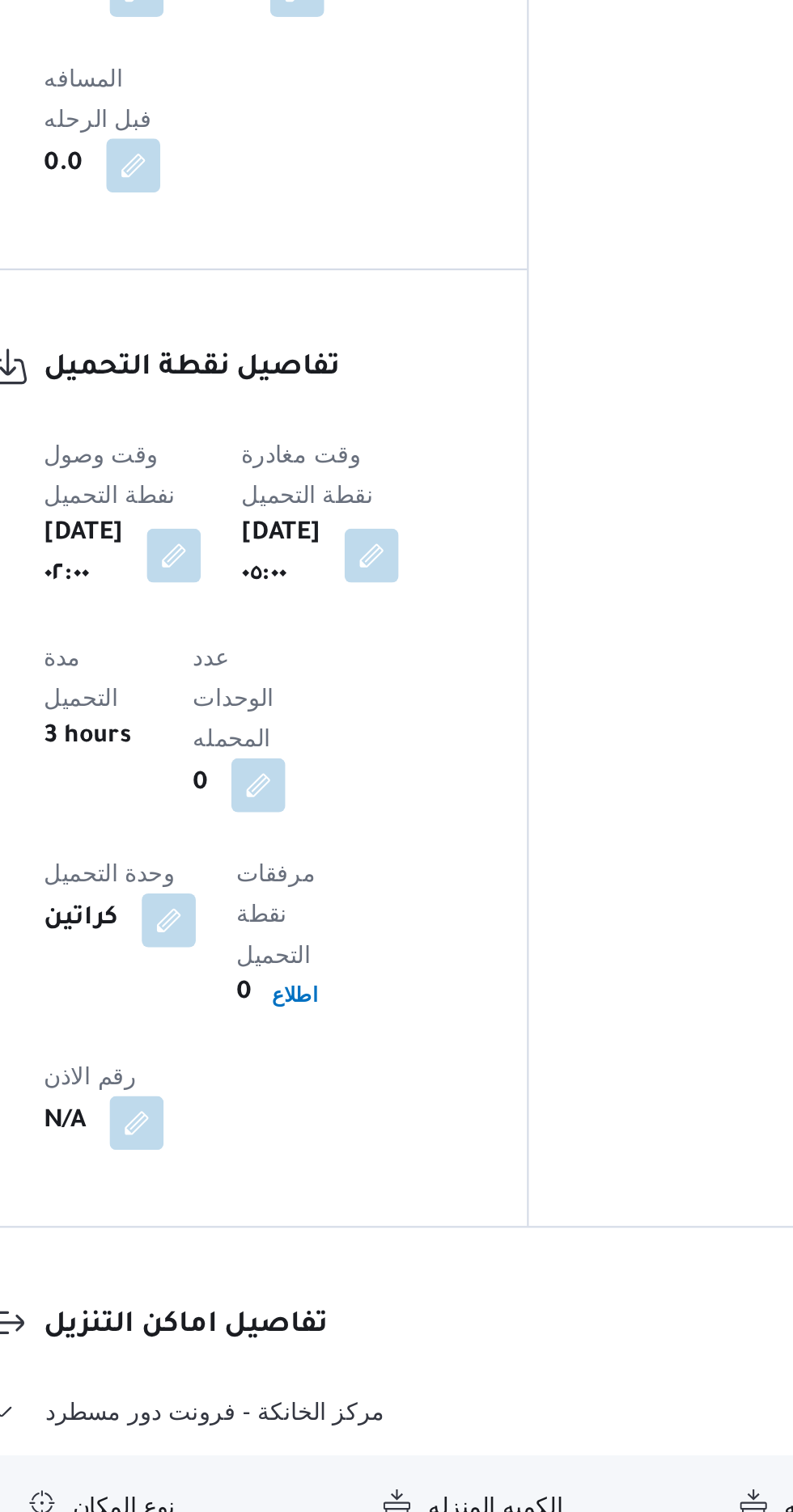
click at [472, 1445] on button "button" at bounding box center [479, 1458] width 26 height 26
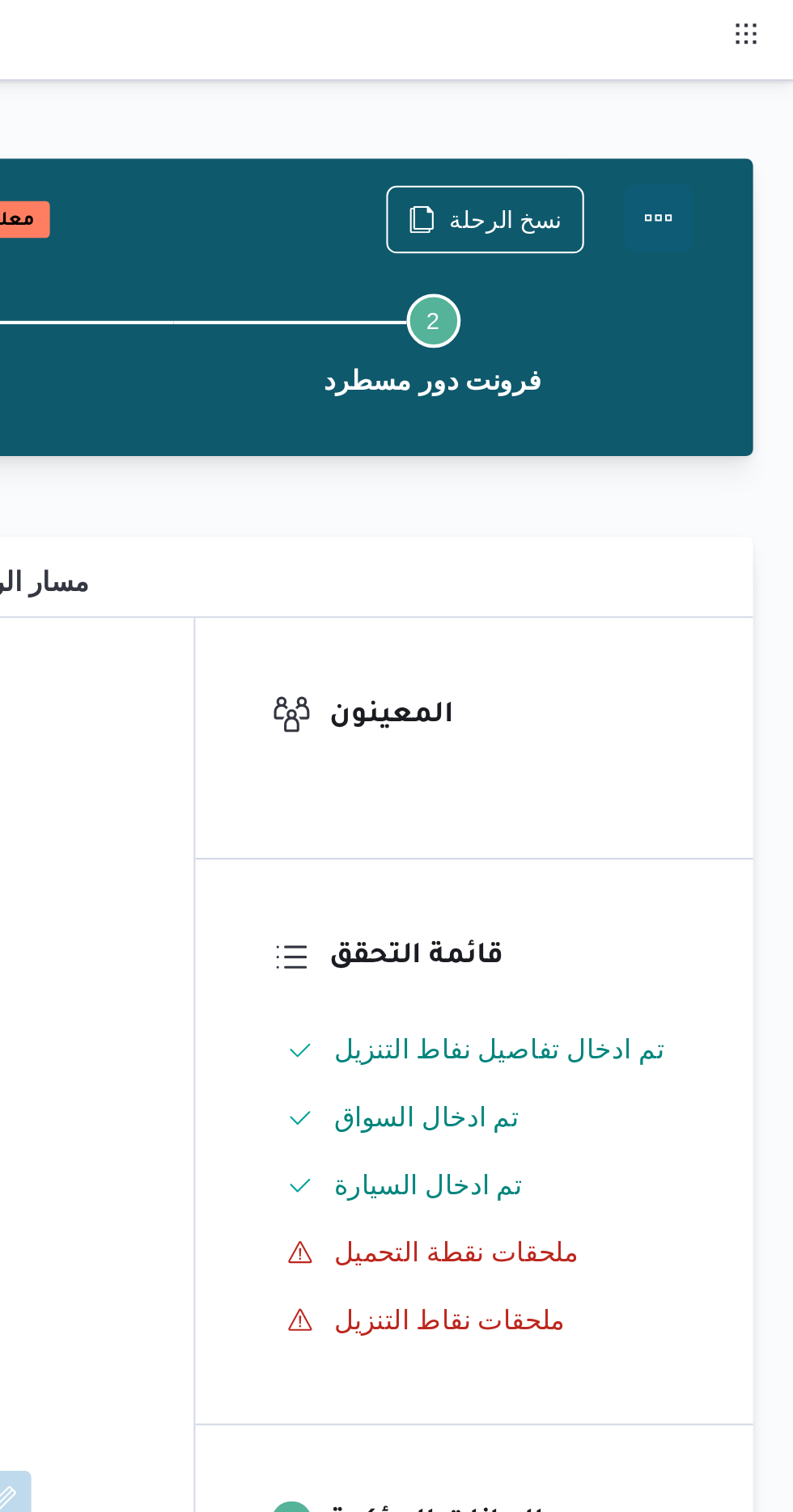
click at [732, 101] on button "Actions" at bounding box center [728, 105] width 32 height 32
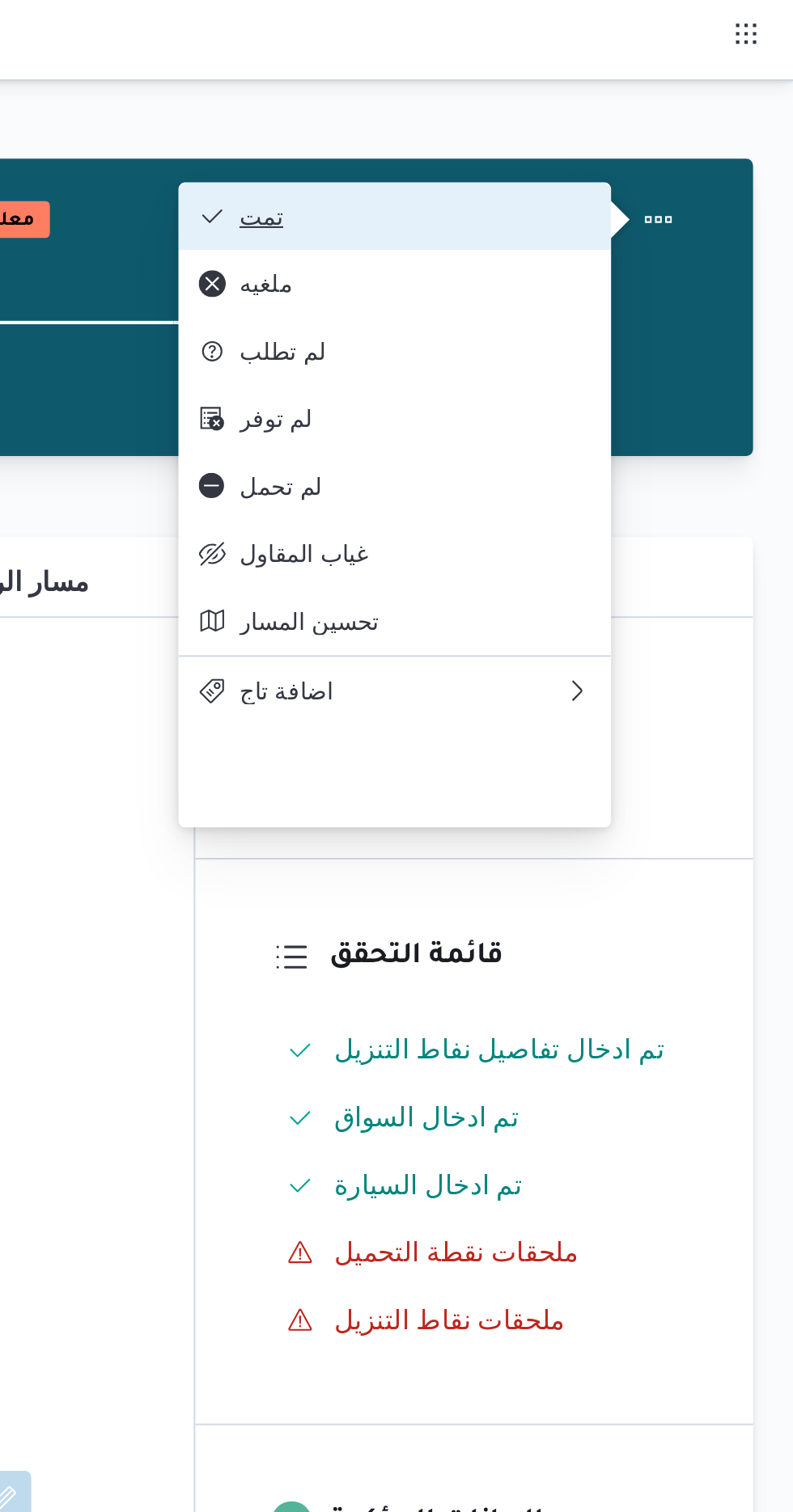
click at [693, 96] on button "تمت" at bounding box center [601, 104] width 207 height 32
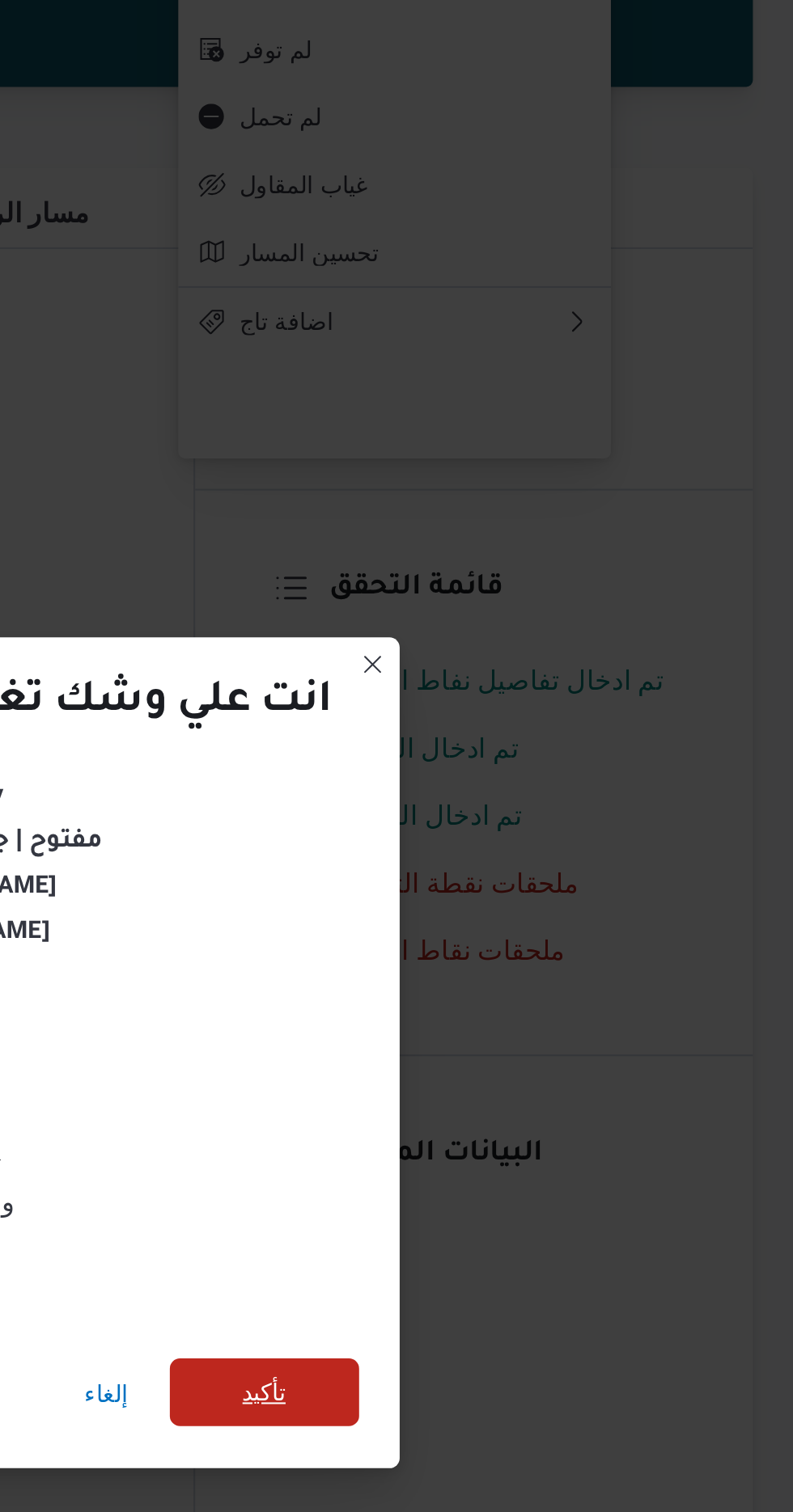
click at [549, 840] on span "تأكيد" at bounding box center [539, 843] width 21 height 20
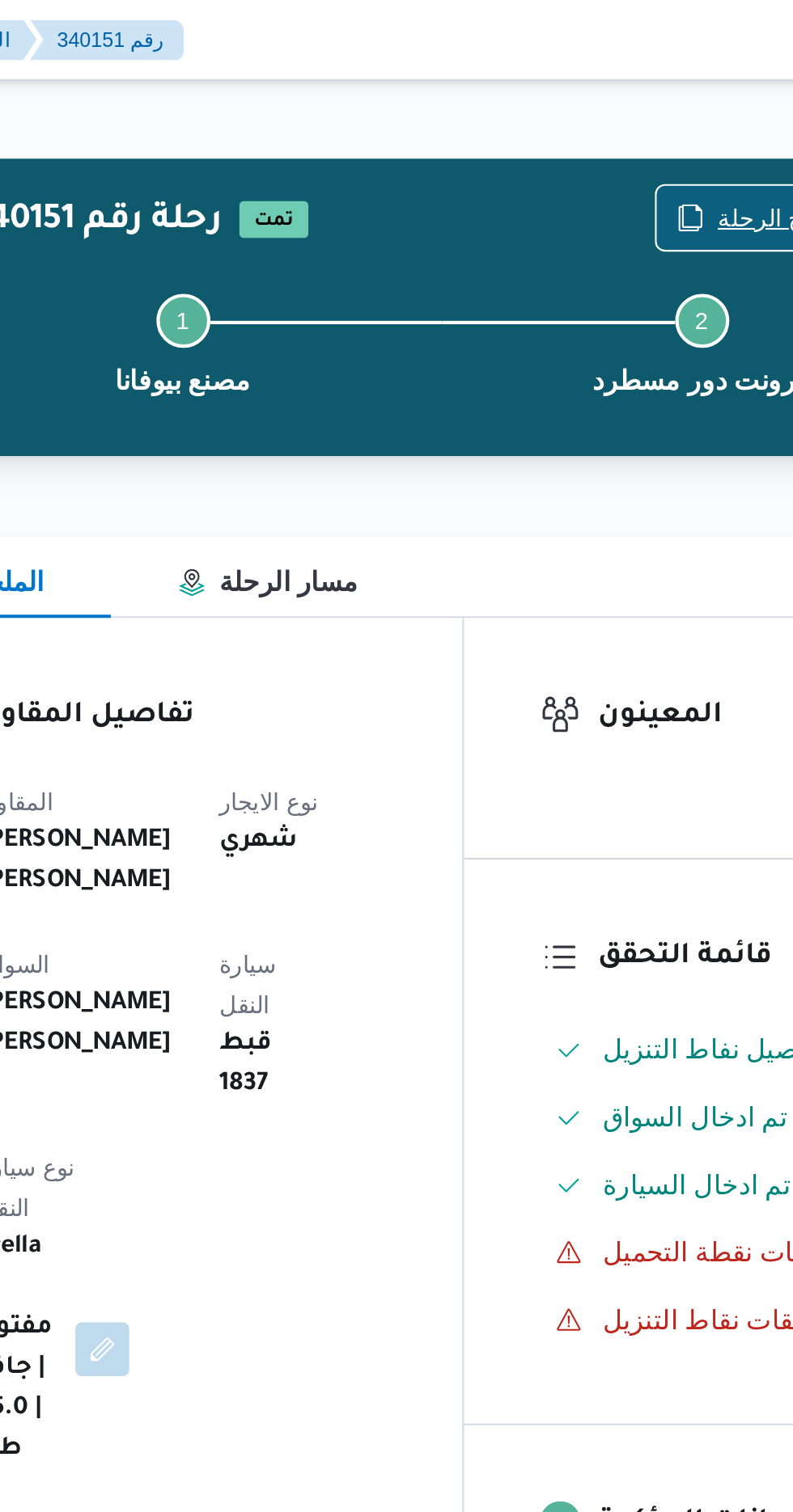
click at [628, 94] on span "نسخ الرحلة" at bounding box center [645, 104] width 93 height 31
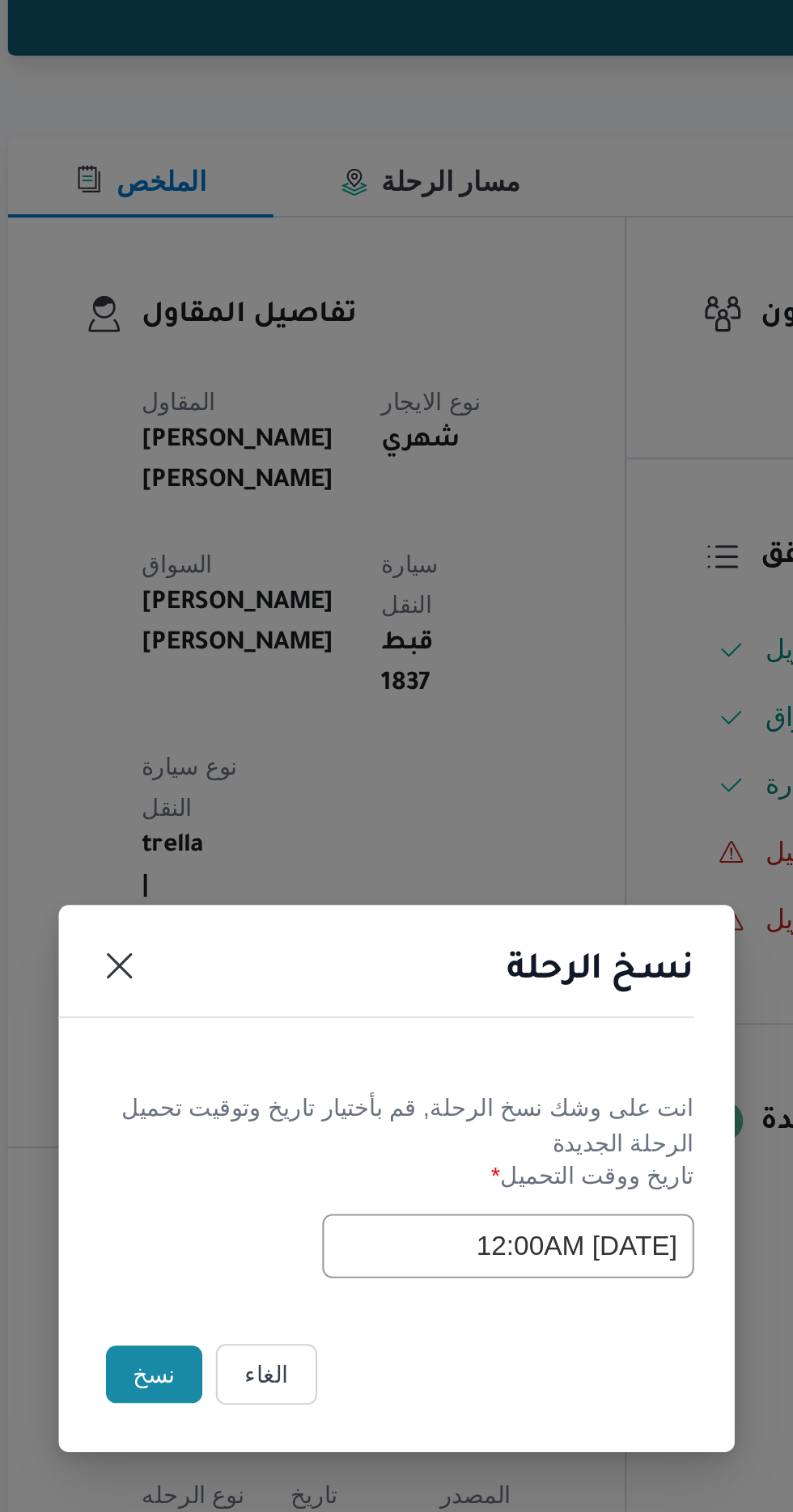
click at [279, 848] on button "نسخ" at bounding box center [280, 850] width 46 height 27
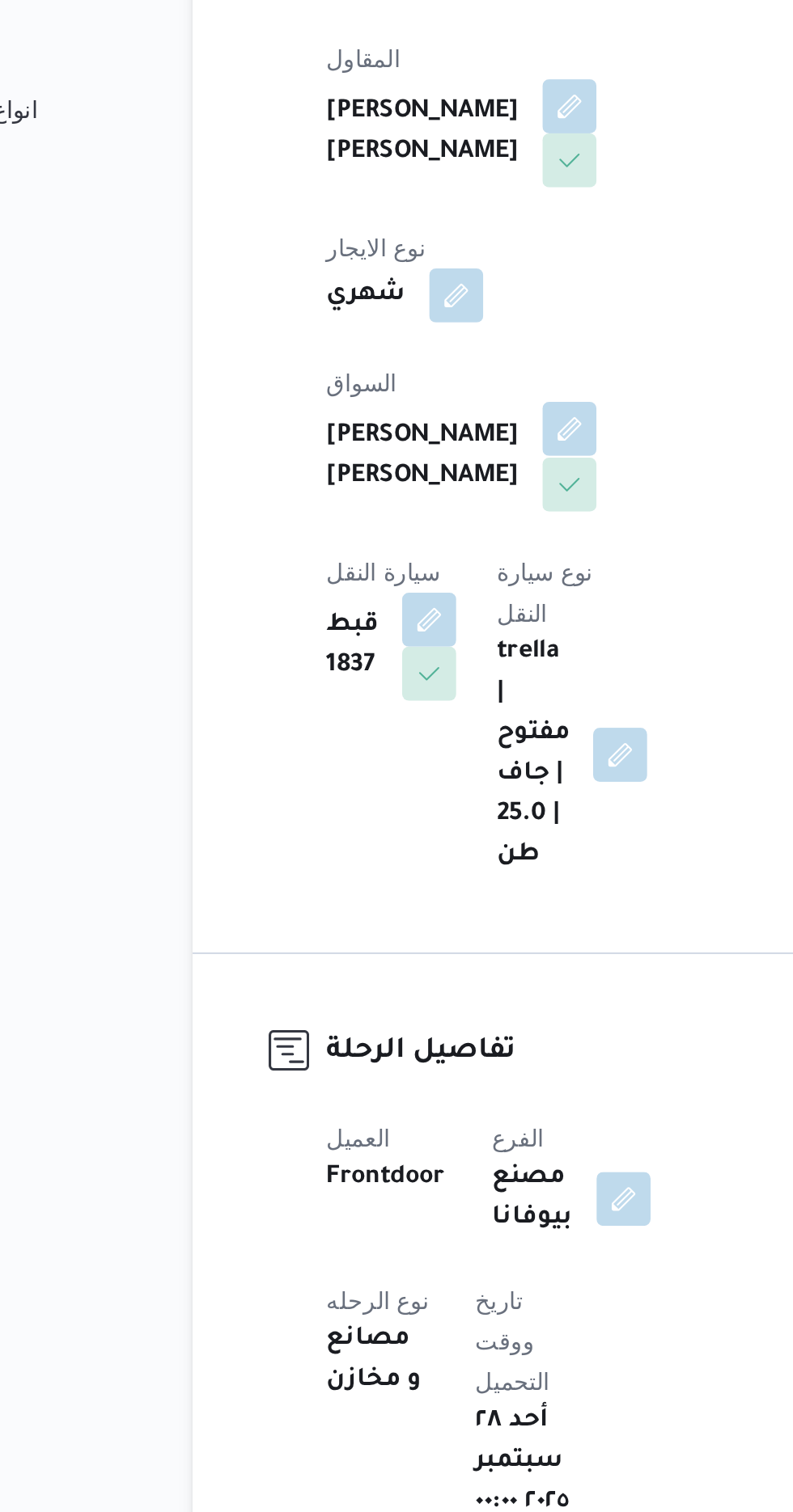
click at [378, 548] on button "button" at bounding box center [391, 561] width 26 height 26
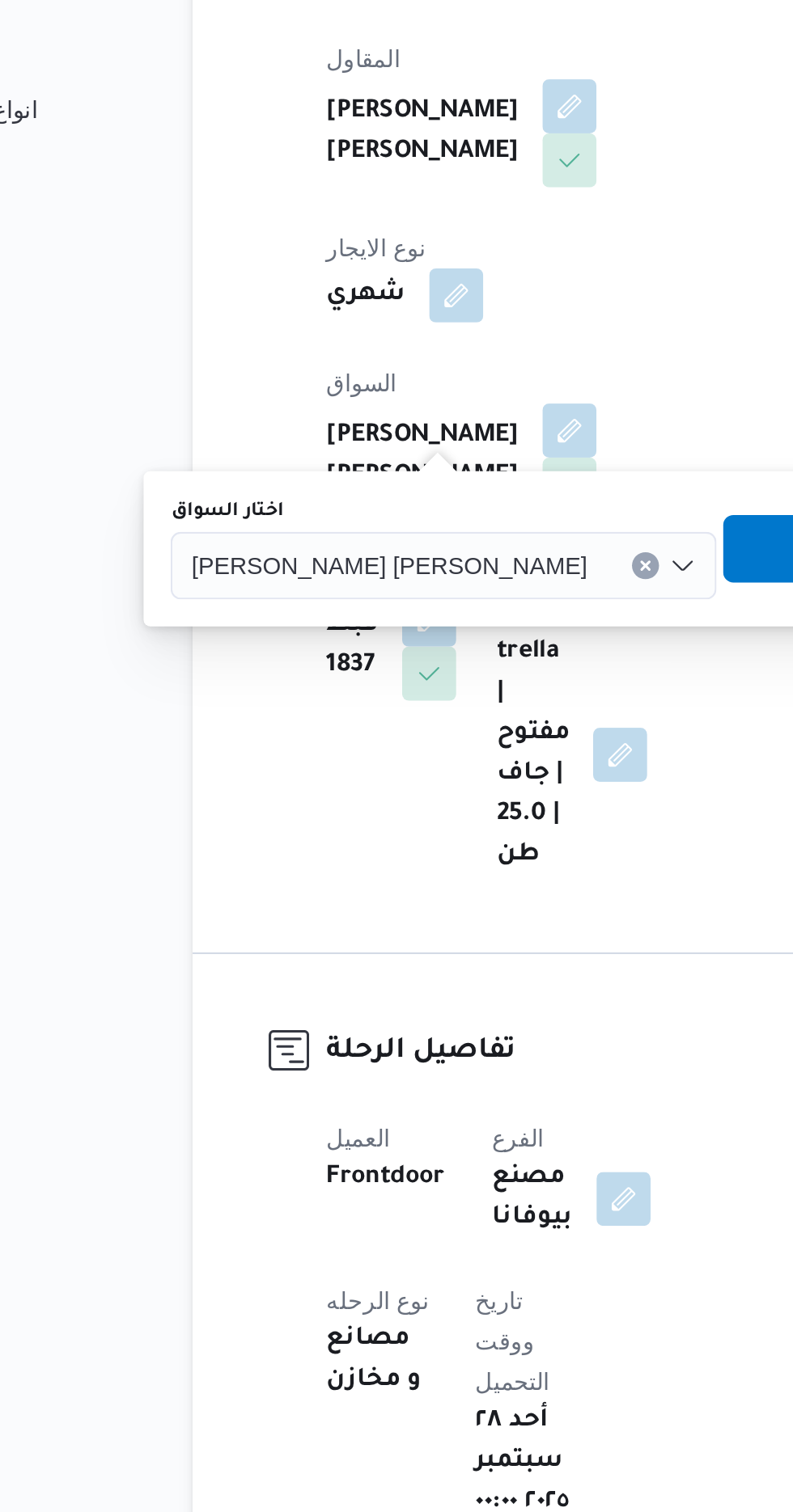
click at [406, 629] on input "اختار السواق" at bounding box center [407, 627] width 2 height 20
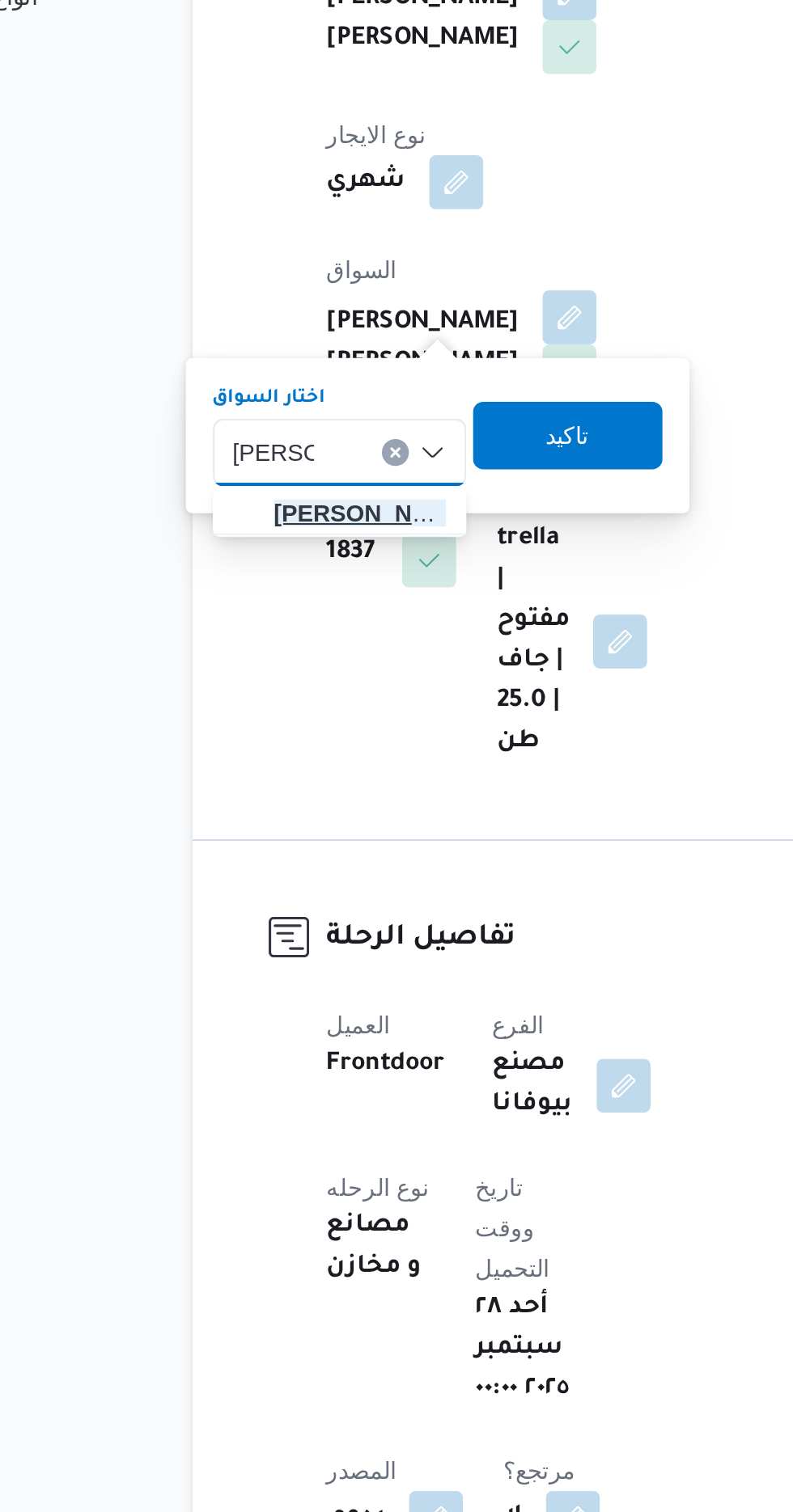
type input "[PERSON_NAME]"
click at [297, 657] on span "[PERSON_NAME] طان [PERSON_NAME]" at bounding box center [290, 656] width 83 height 20
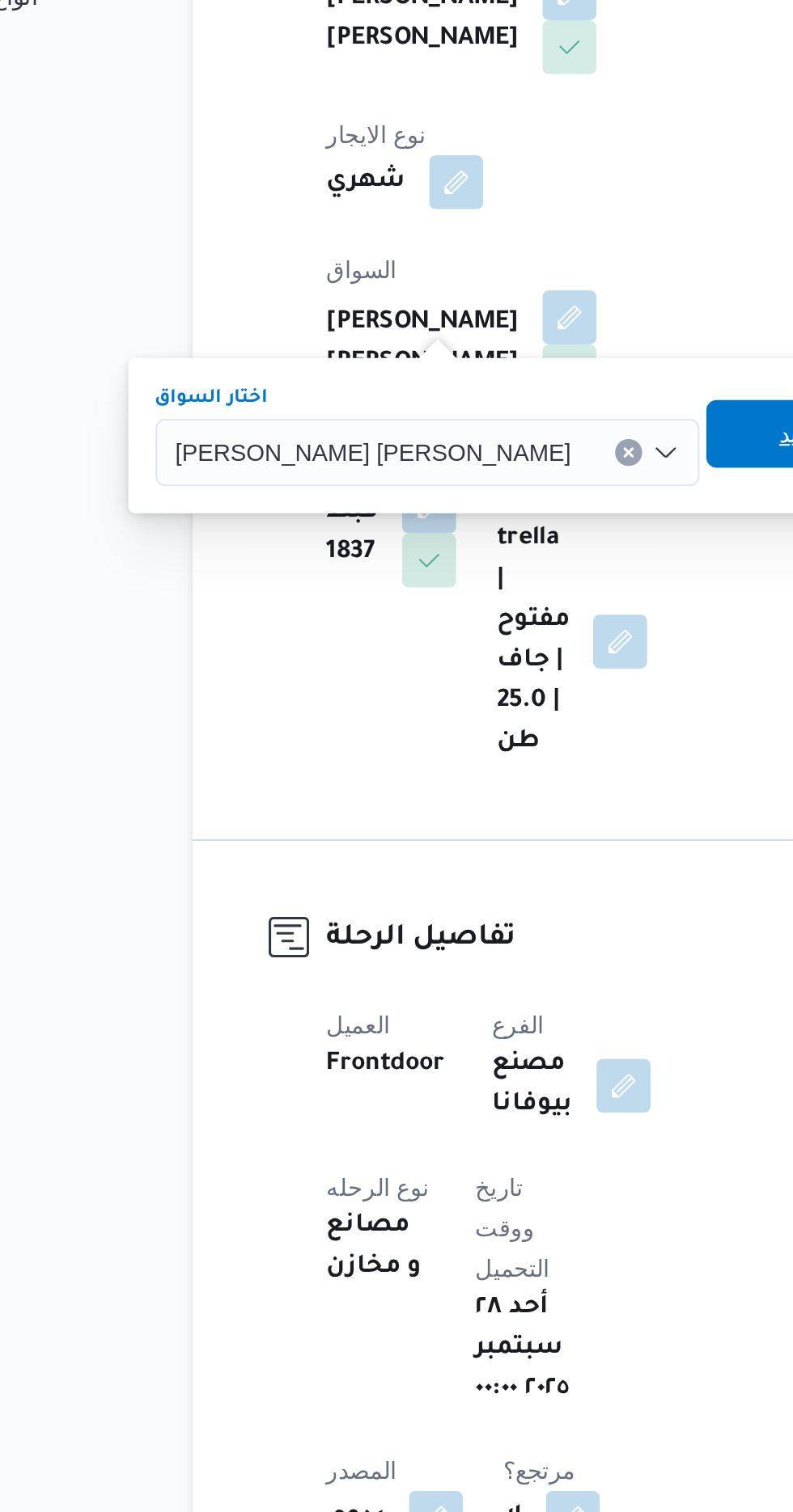
click at [491, 620] on span "تاكيد" at bounding box center [502, 617] width 21 height 20
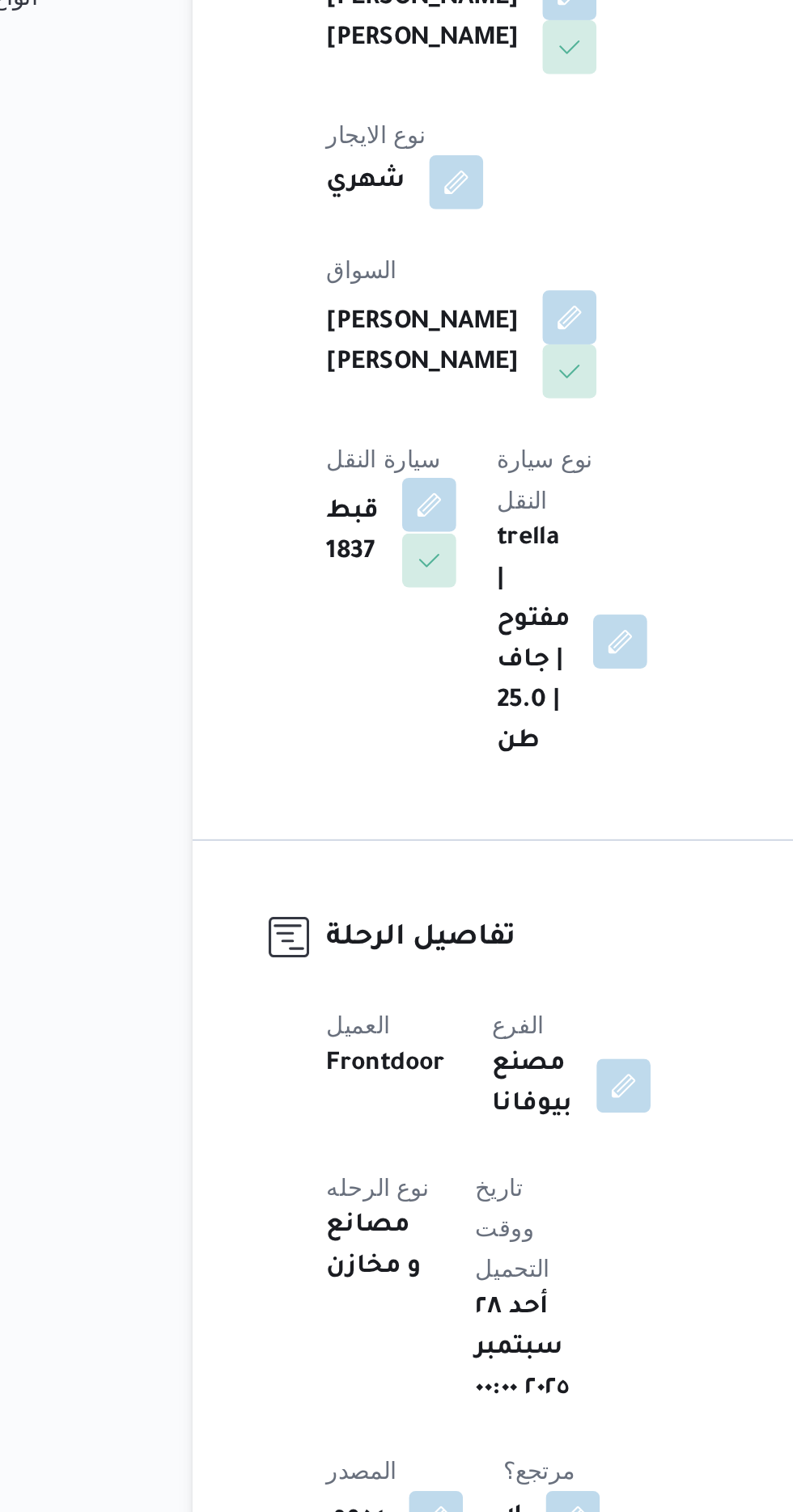
click at [336, 639] on button "button" at bounding box center [324, 651] width 26 height 26
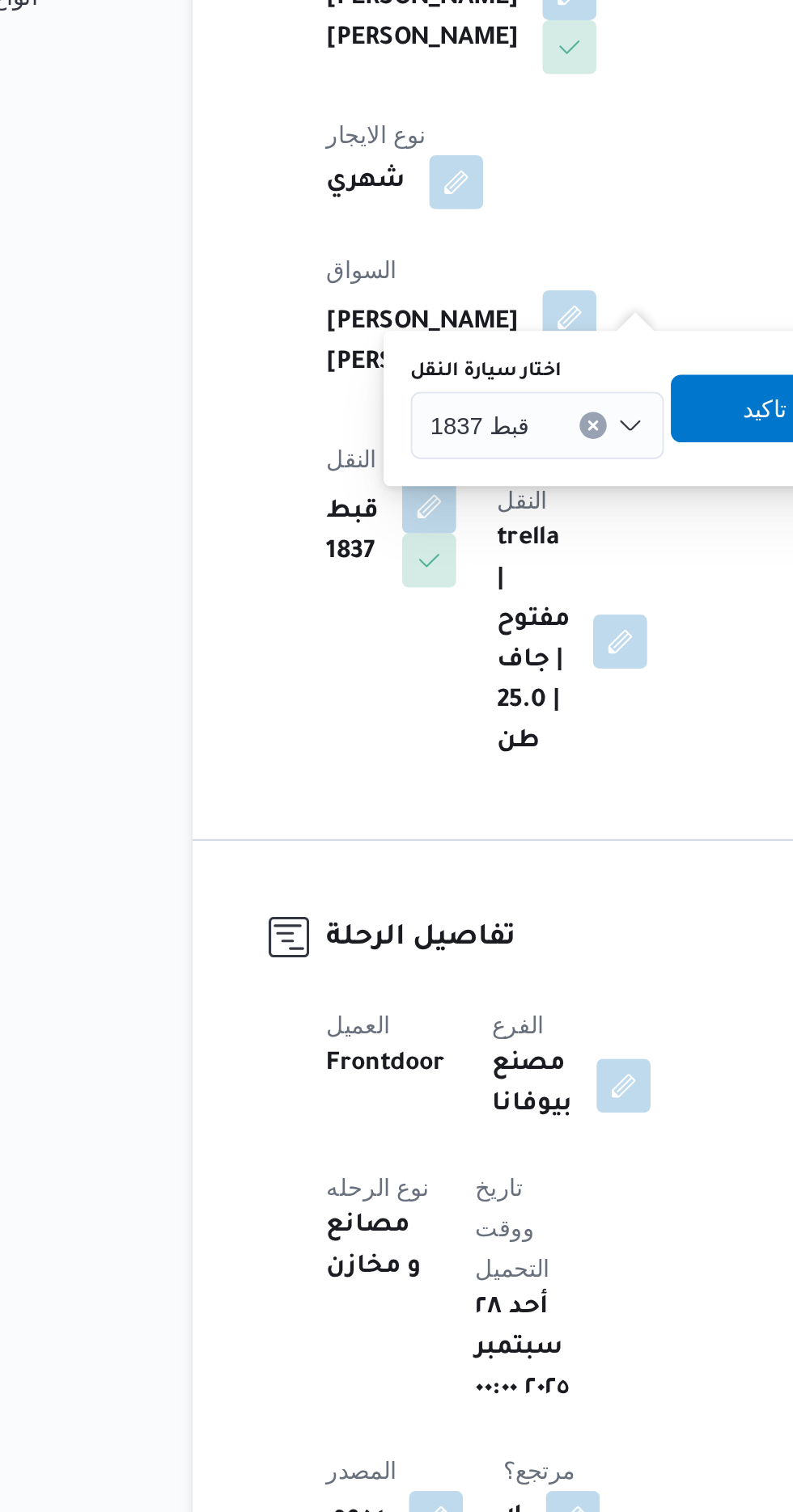
click at [356, 608] on span "قبط 1837" at bounding box center [348, 613] width 48 height 18
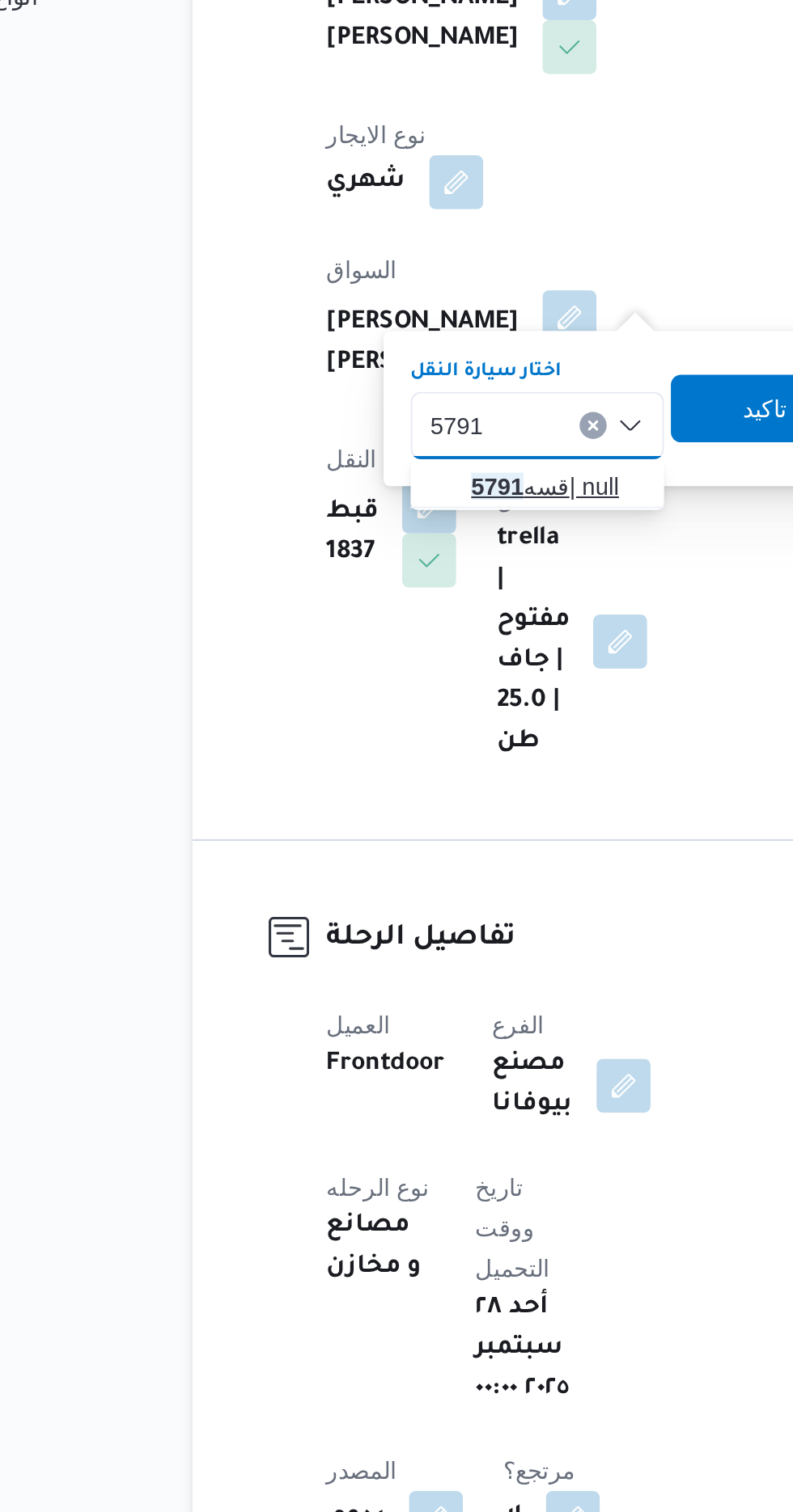
type input "5791"
click at [383, 639] on span "قسه 5791 | null" at bounding box center [385, 643] width 83 height 20
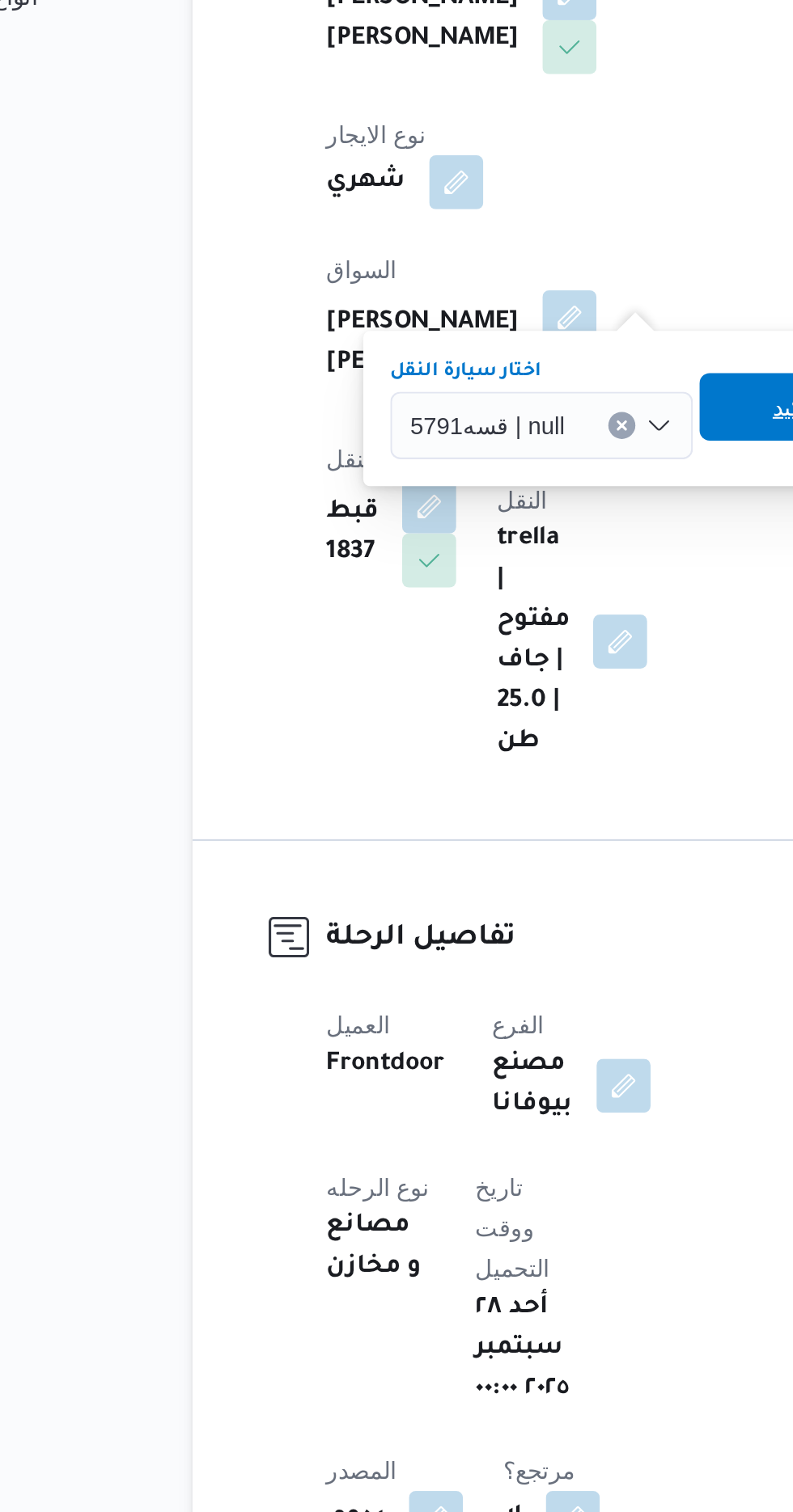
click at [483, 604] on span "تاكيد" at bounding box center [498, 605] width 90 height 32
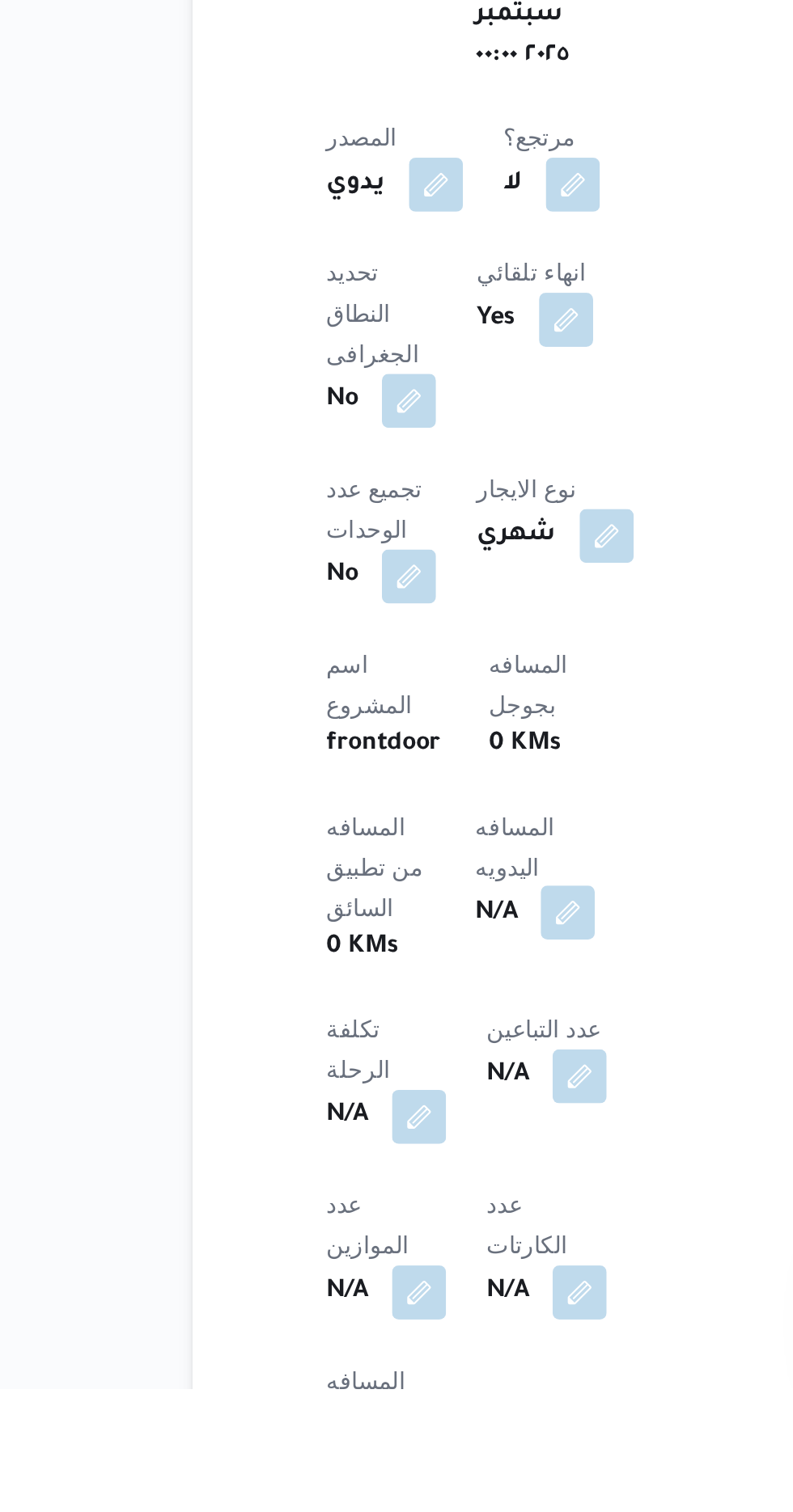
click at [377, 1271] on button "button" at bounding box center [390, 1284] width 26 height 26
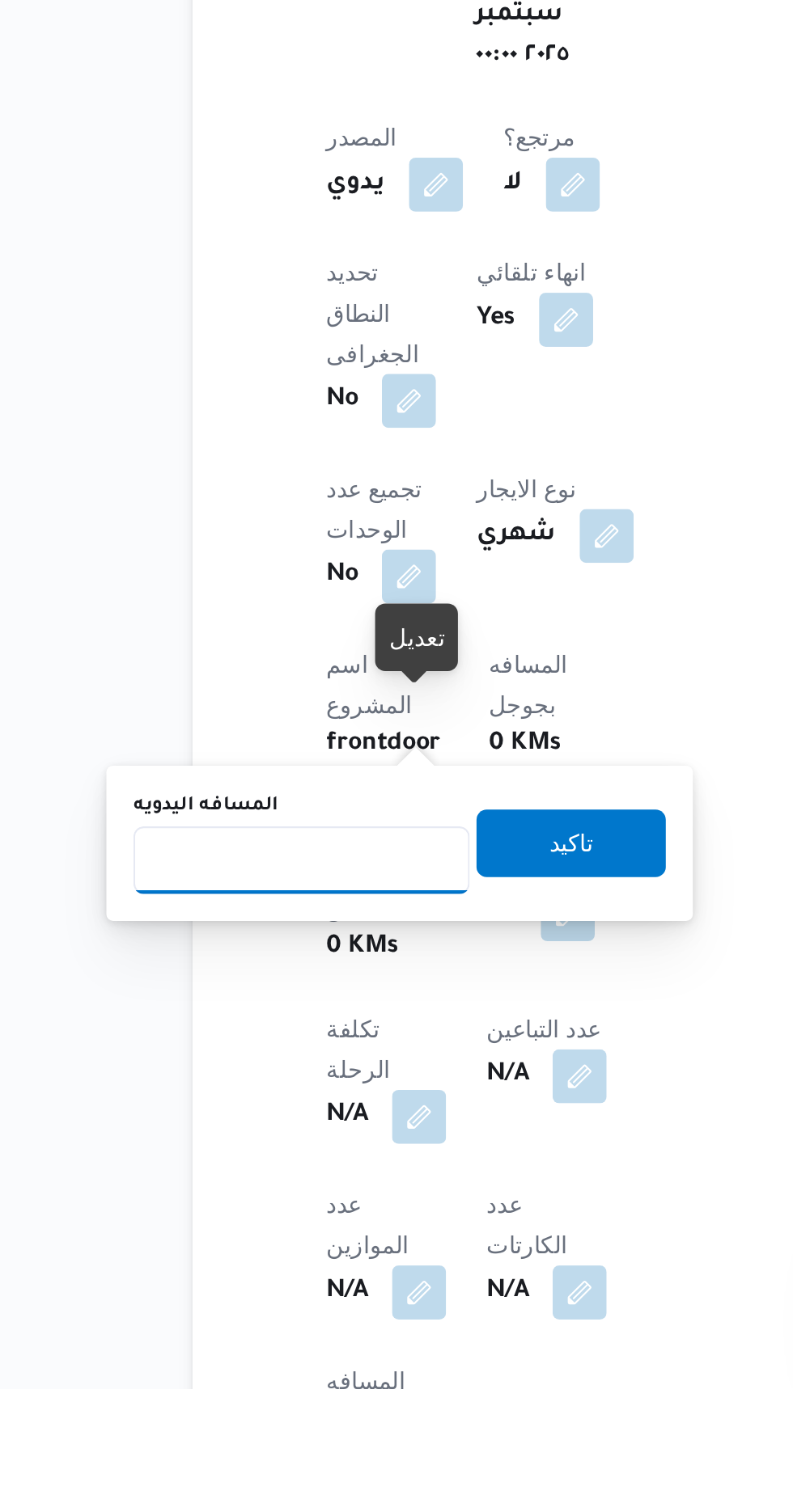
click at [299, 1254] on input "المسافه اليدويه" at bounding box center [262, 1259] width 161 height 32
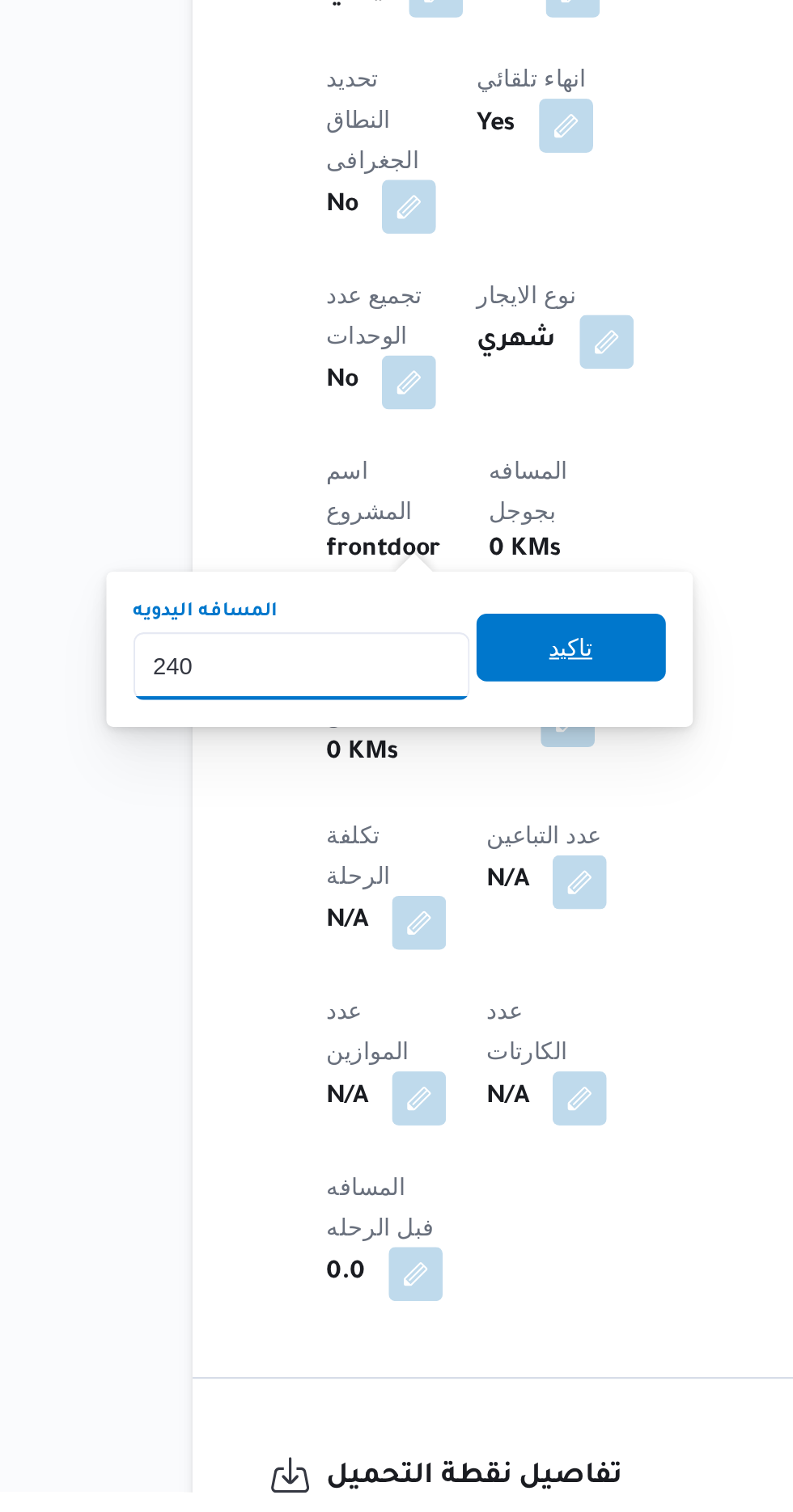
type input "240"
click at [412, 1123] on div "تاكيد" at bounding box center [392, 1108] width 90 height 32
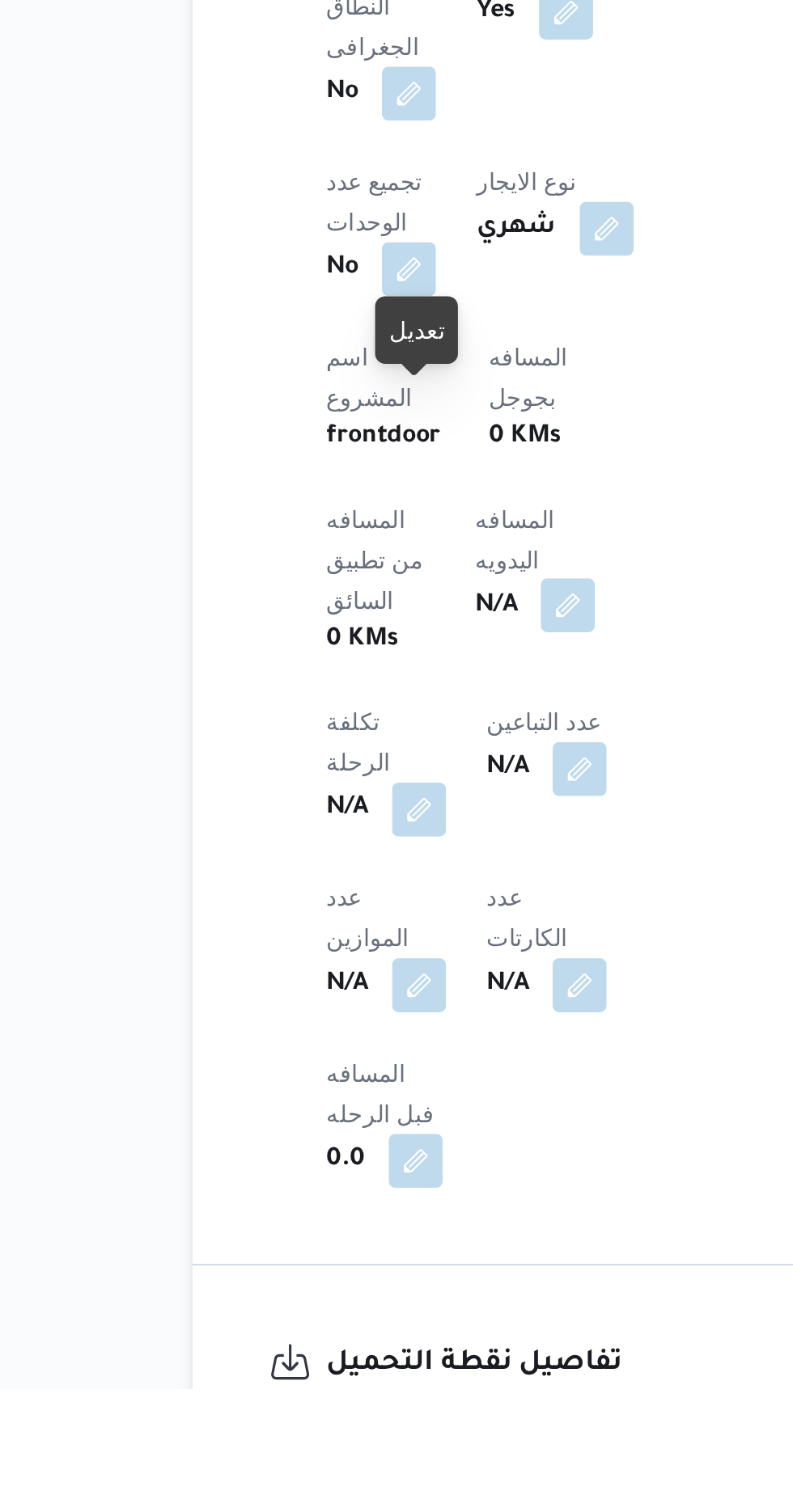
click at [377, 1124] on button "button" at bounding box center [390, 1137] width 26 height 26
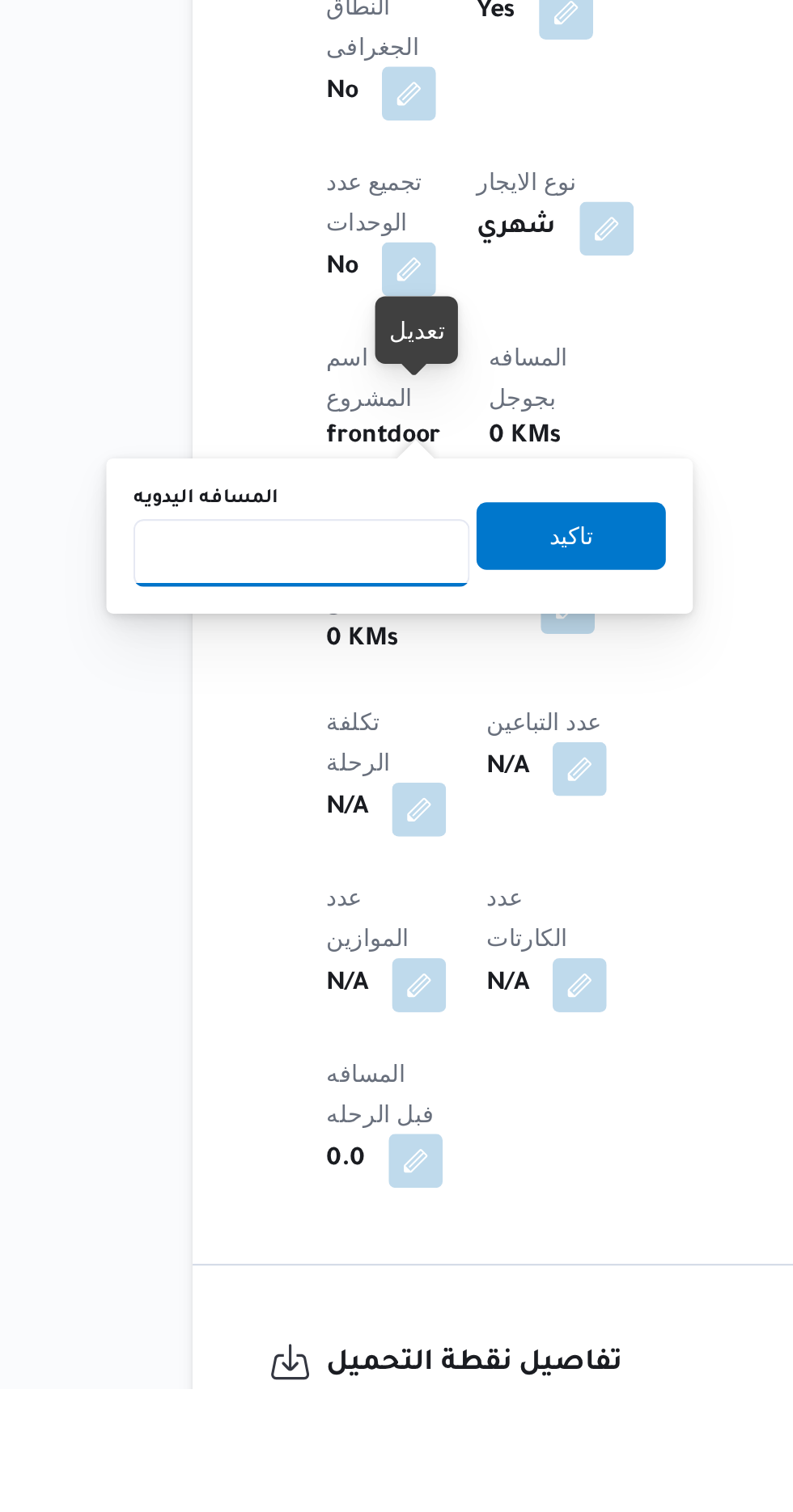
click at [292, 1116] on input "المسافه اليدويه" at bounding box center [262, 1112] width 161 height 32
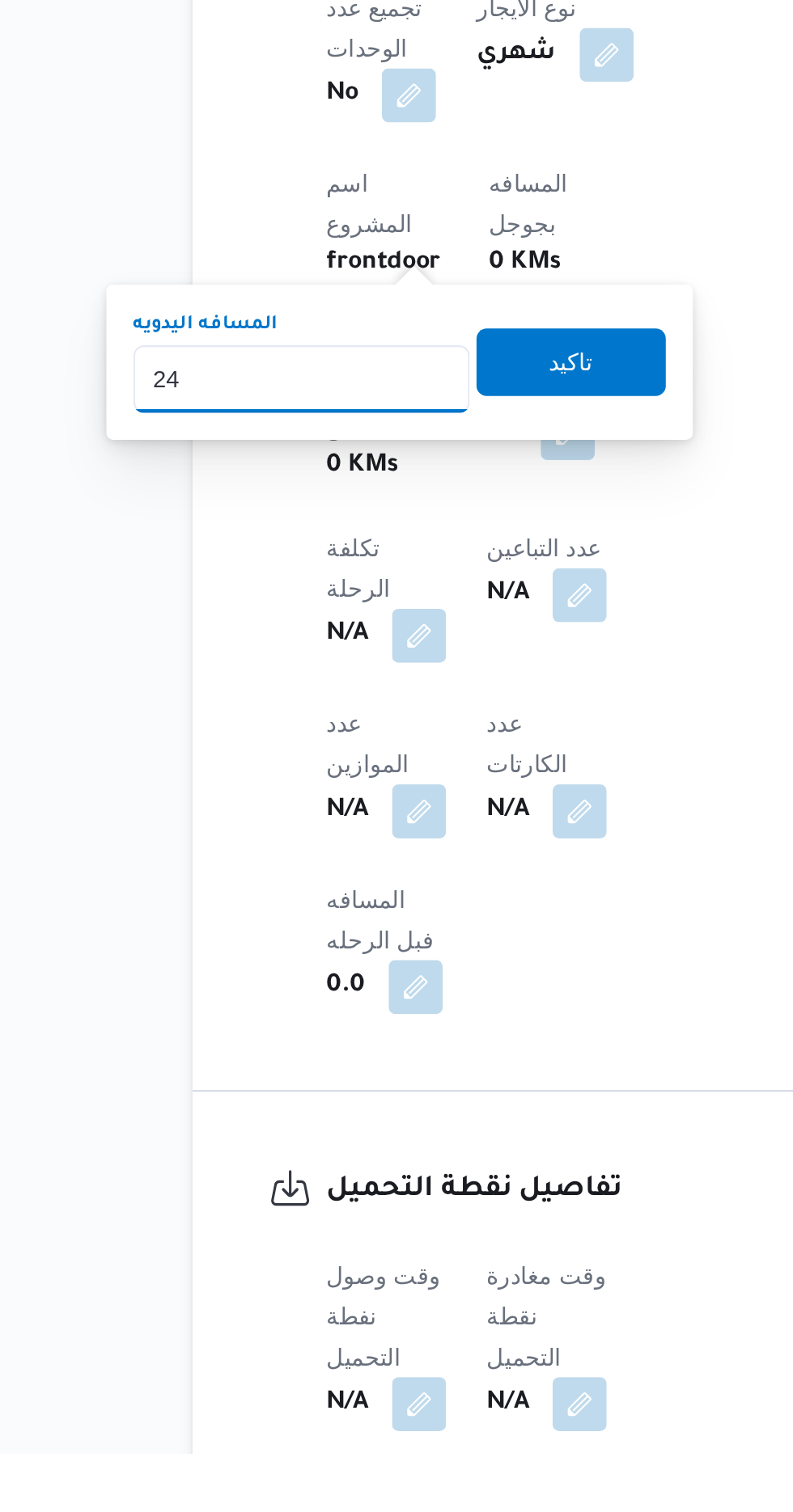
type input "240"
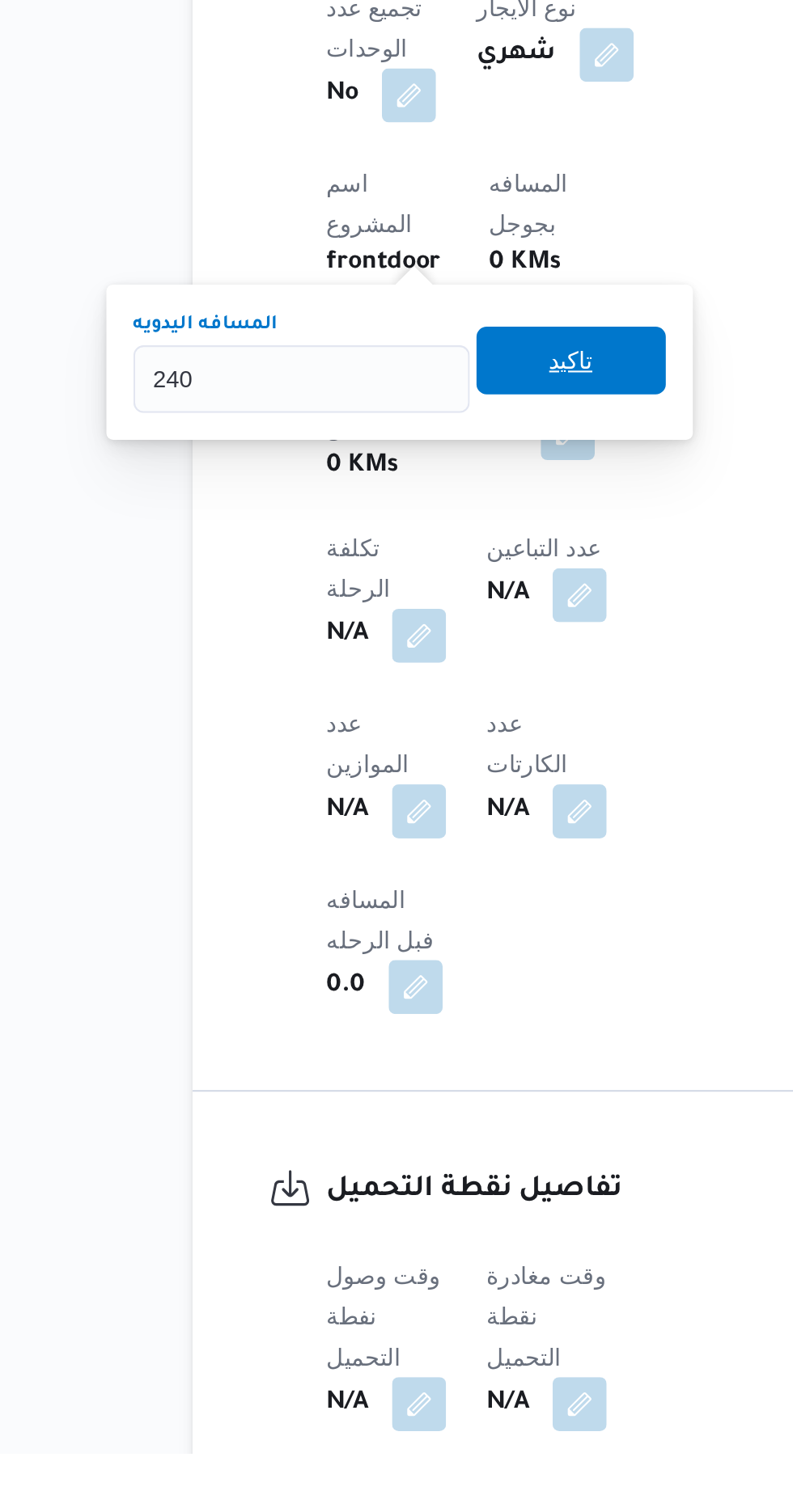
click at [402, 996] on span "تاكيد" at bounding box center [391, 988] width 21 height 20
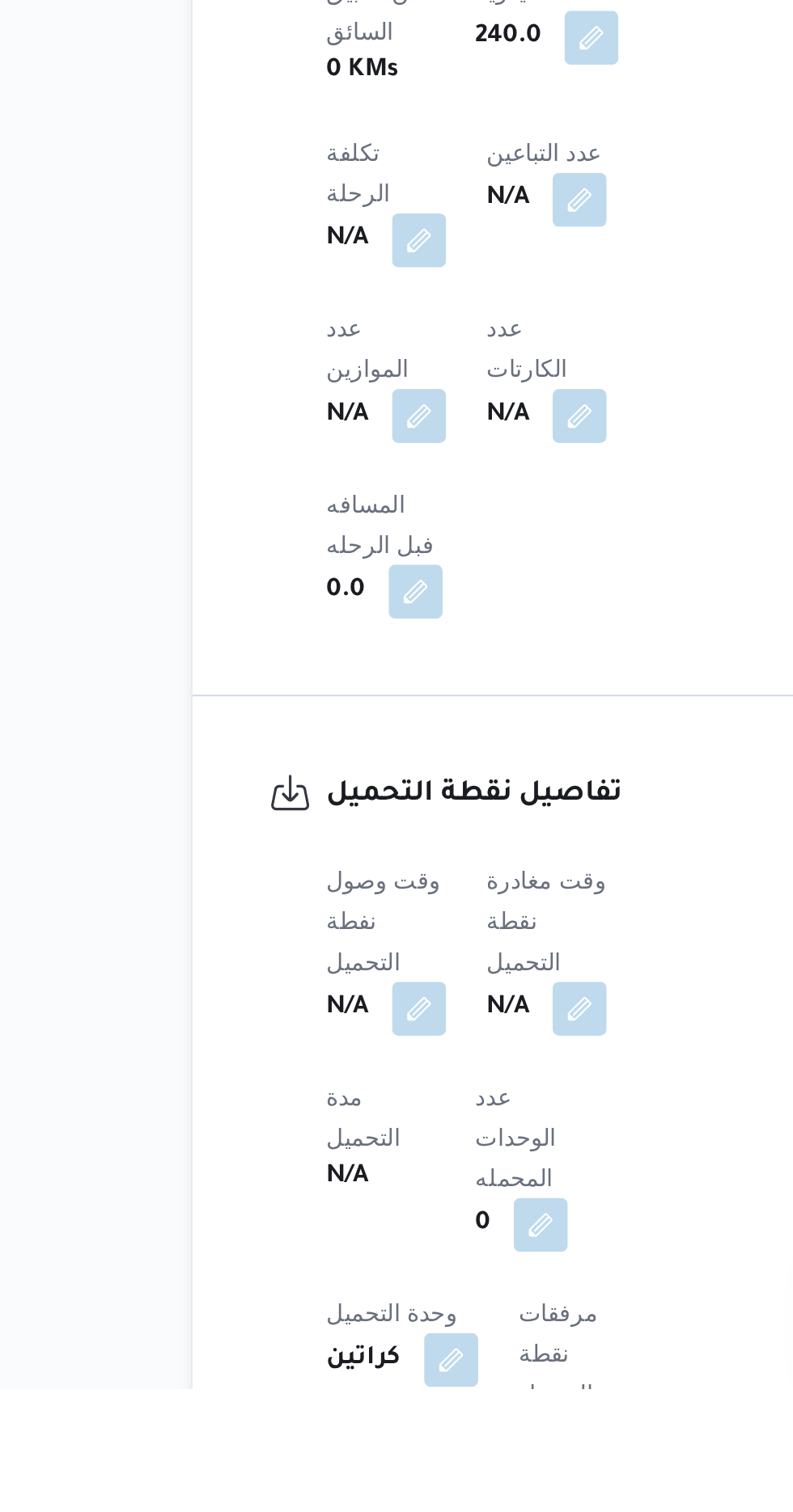
scroll to position [643, 0]
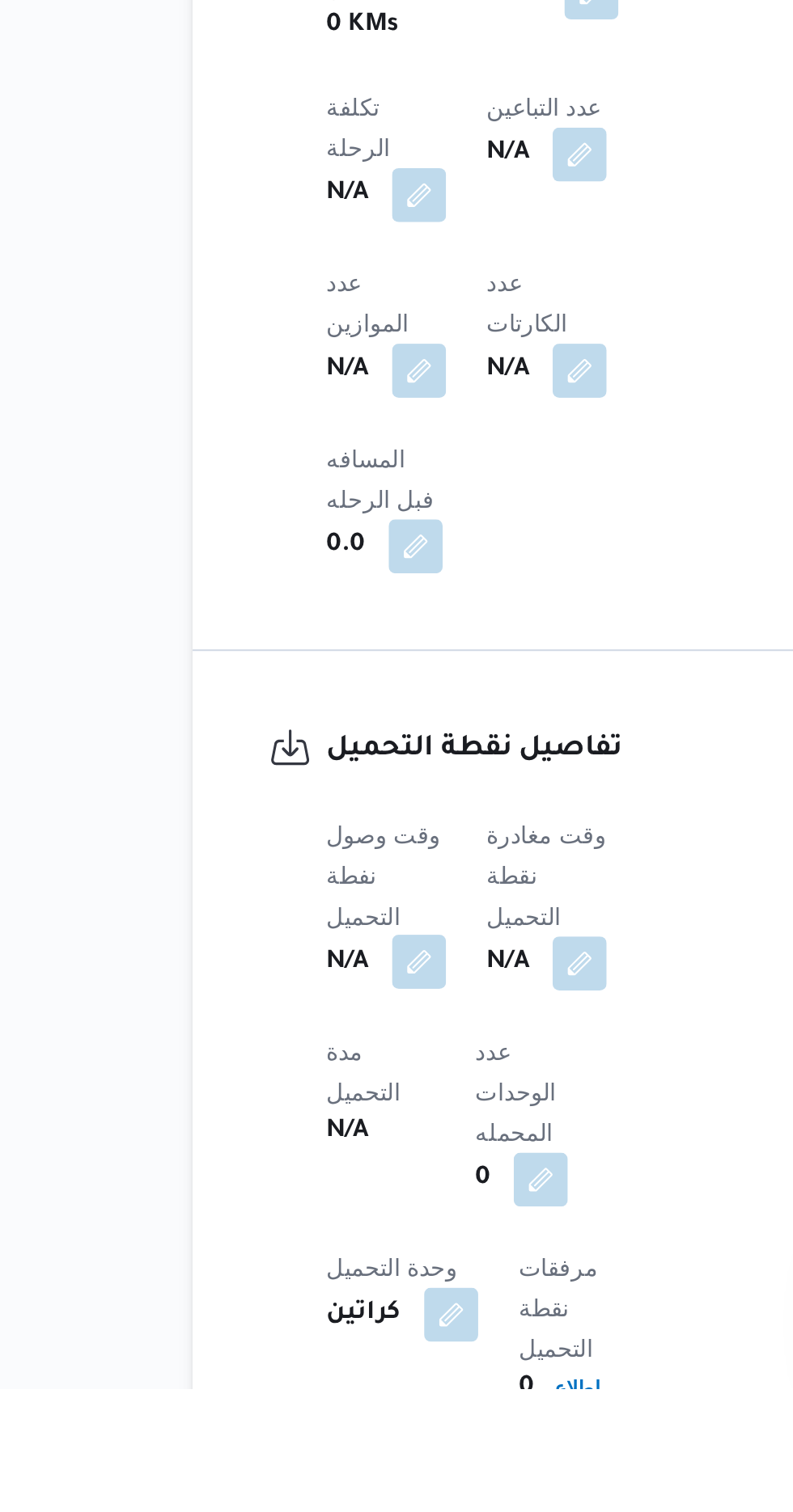
click at [327, 1295] on button "button" at bounding box center [319, 1308] width 26 height 26
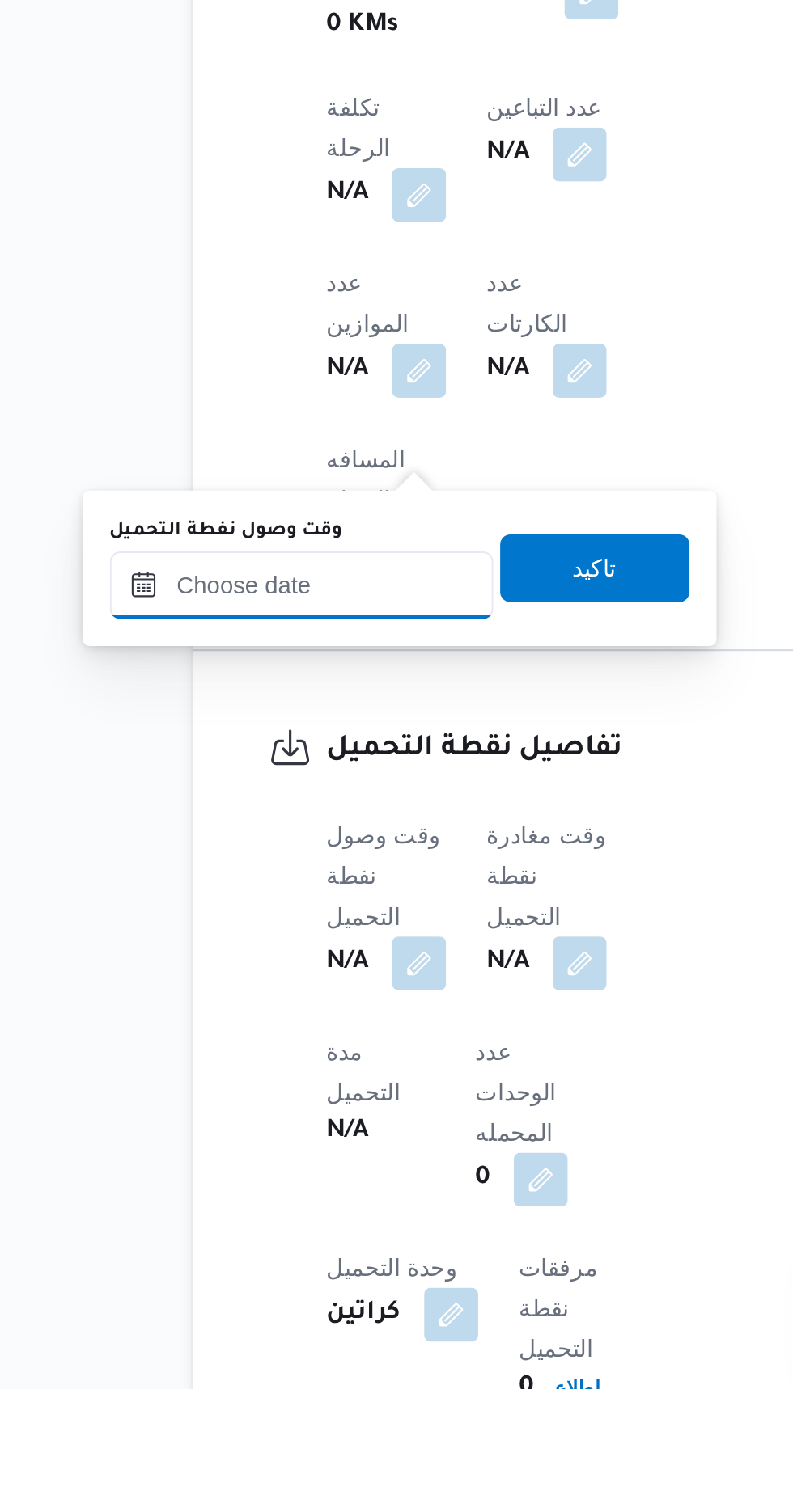
click at [308, 1121] on input "وقت وصول نفطة التحميل" at bounding box center [262, 1127] width 184 height 32
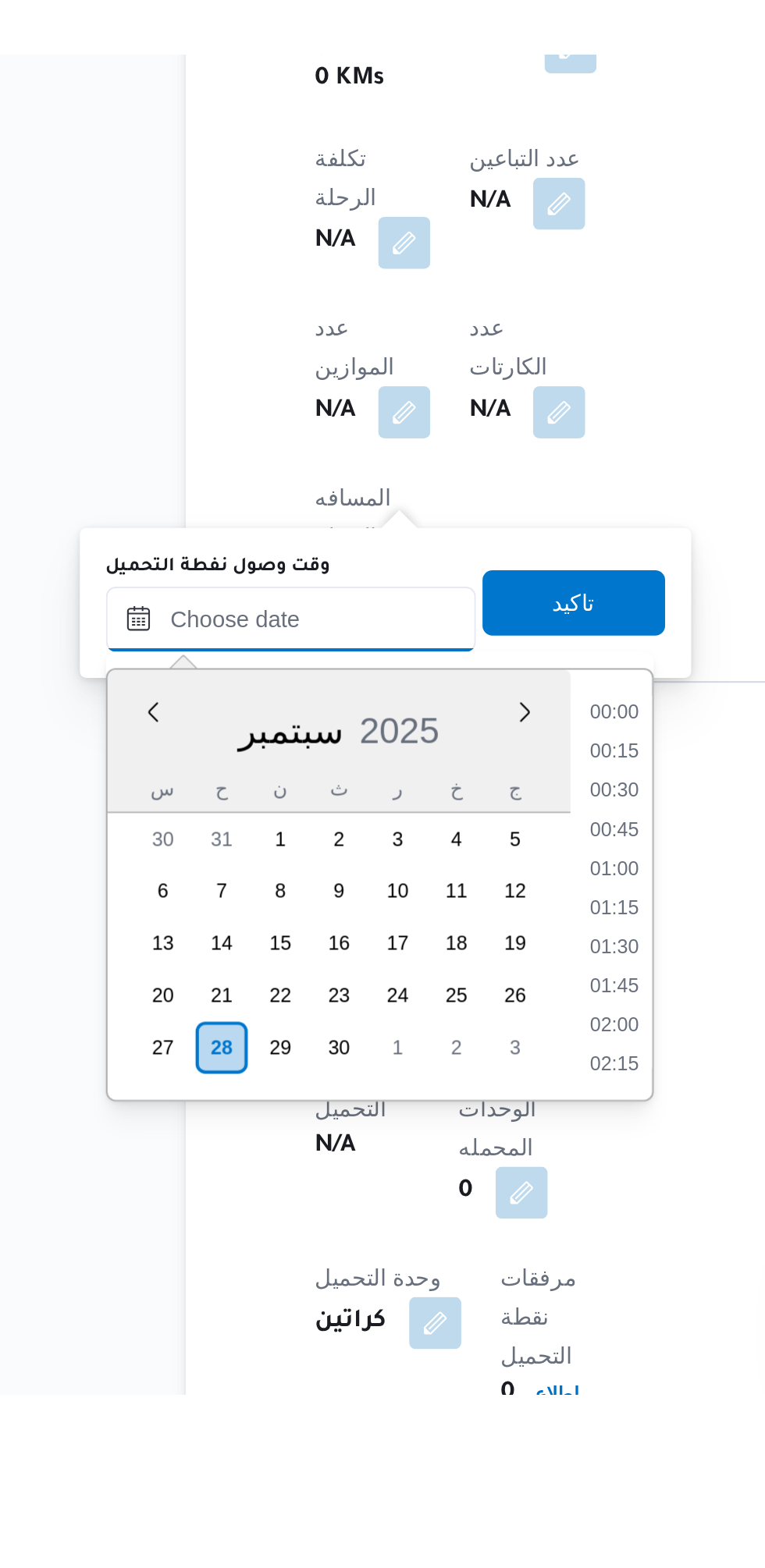
scroll to position [693, 0]
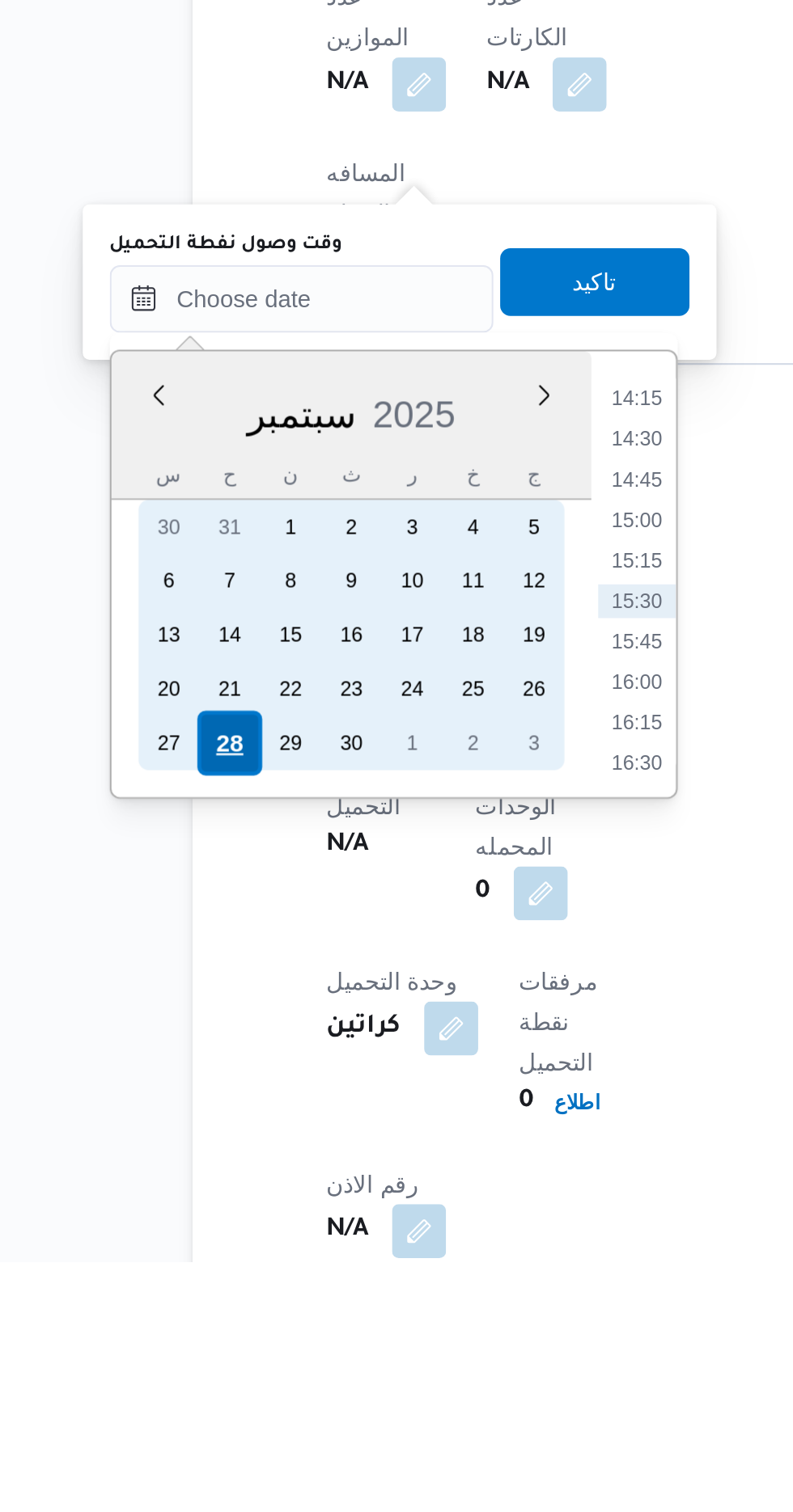
click at [222, 1259] on div "28" at bounding box center [227, 1264] width 31 height 31
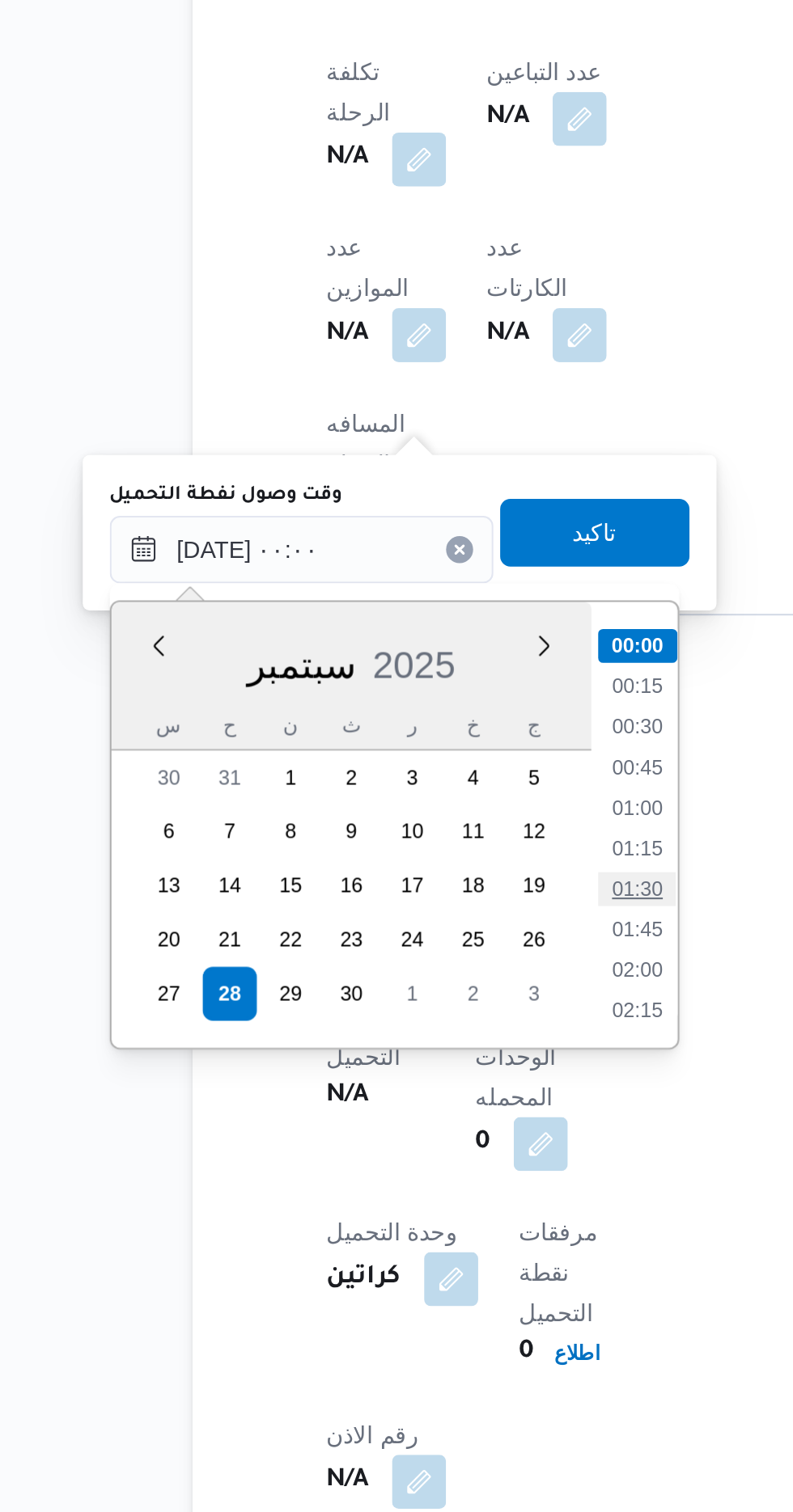
click at [428, 1206] on li "01:30" at bounding box center [423, 1213] width 37 height 16
type input "[DATE] ٠١:٣٠"
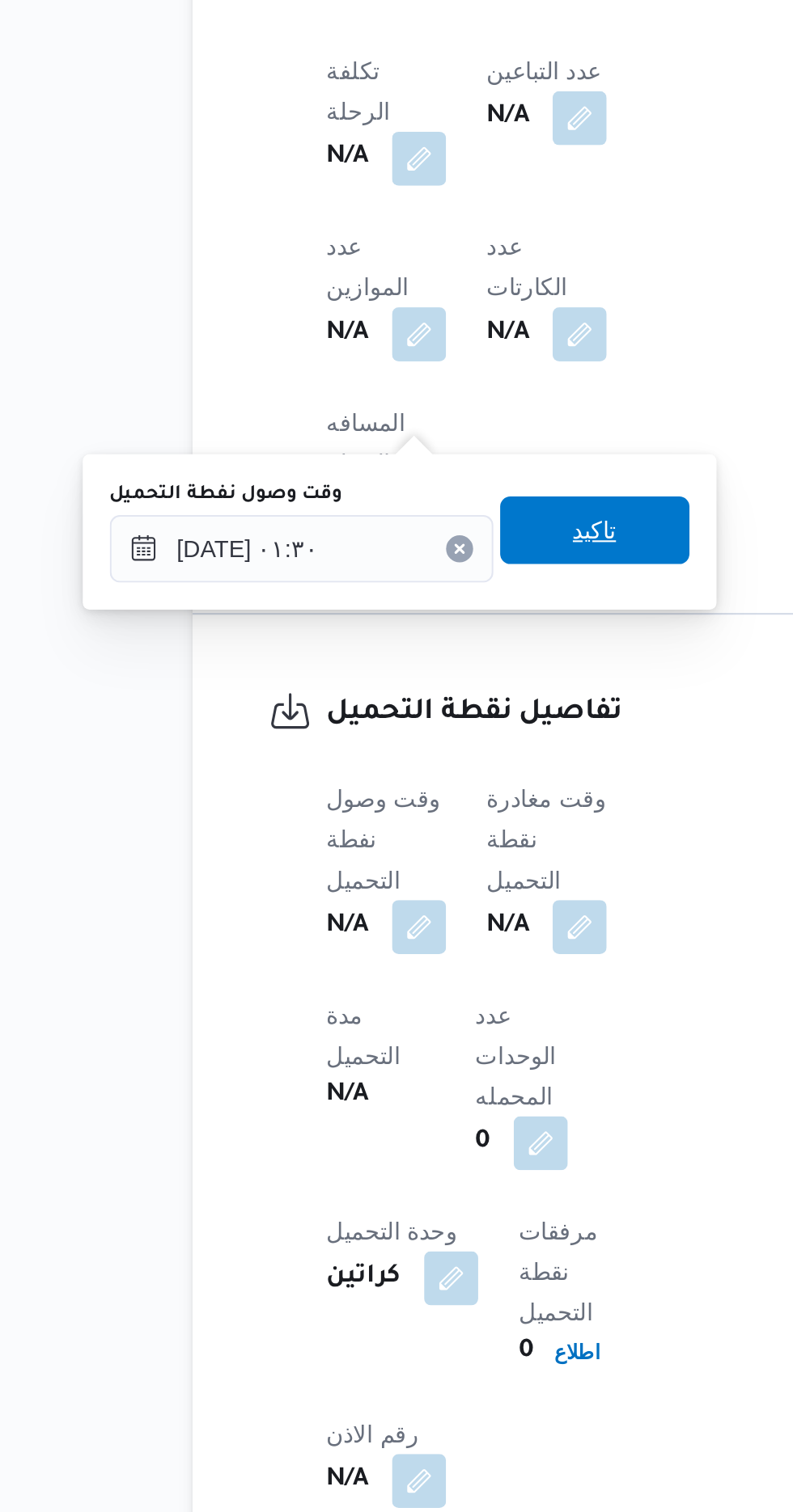
click at [439, 1046] on span "تاكيد" at bounding box center [403, 1042] width 90 height 32
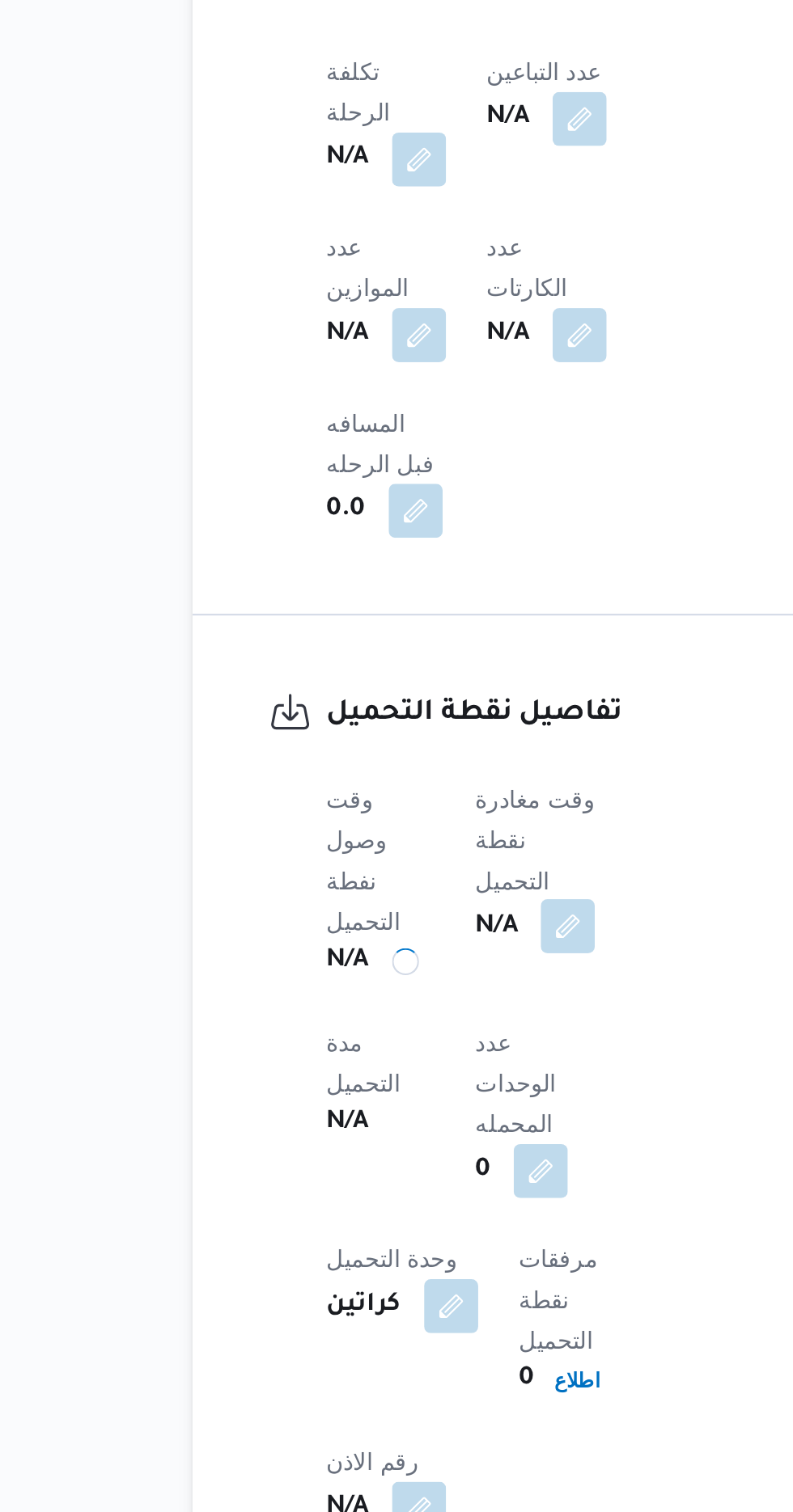
click at [399, 1218] on button "button" at bounding box center [390, 1231] width 26 height 26
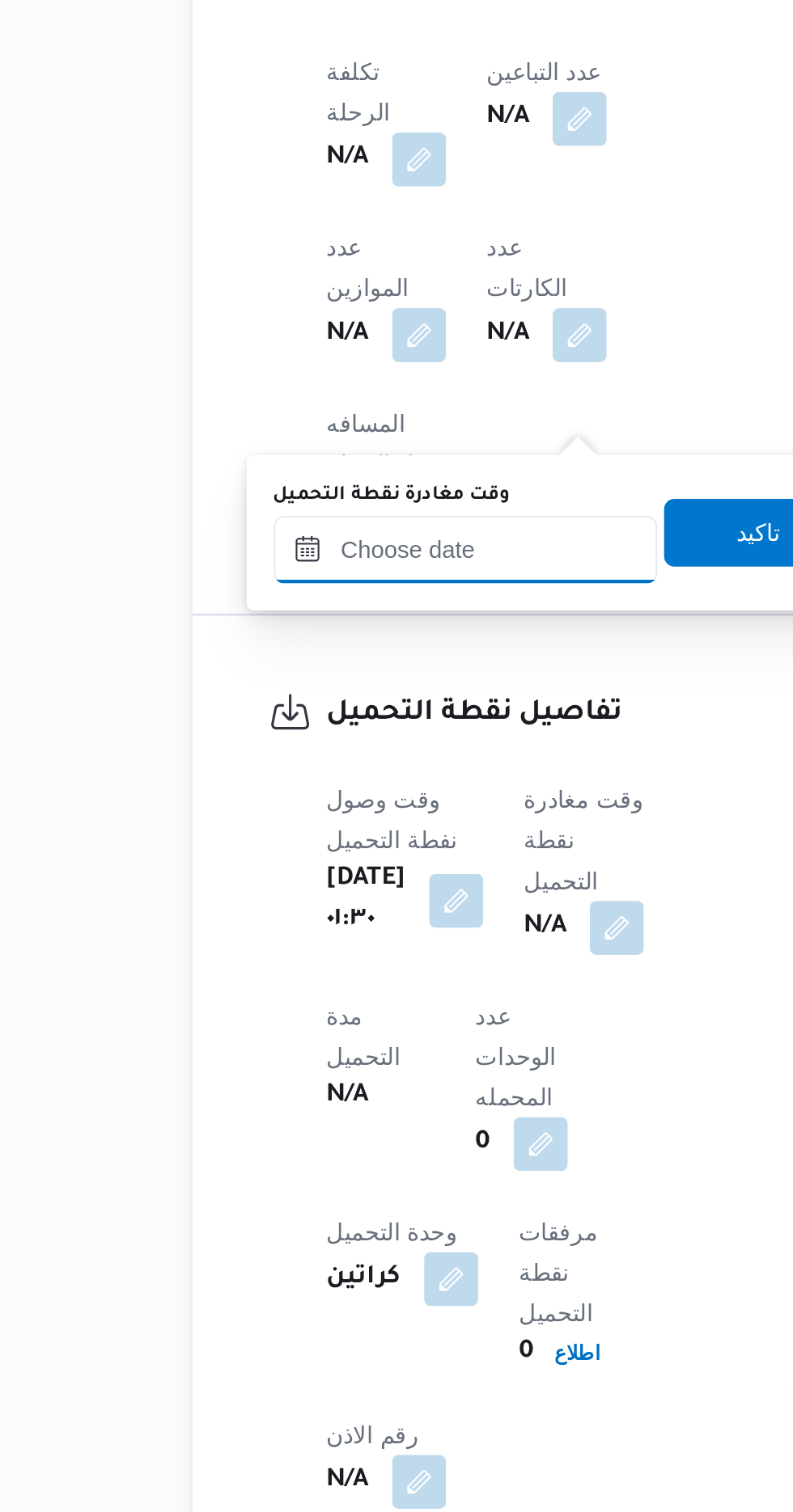
click at [360, 1048] on input "وقت مغادرة نقطة التحميل" at bounding box center [342, 1051] width 184 height 32
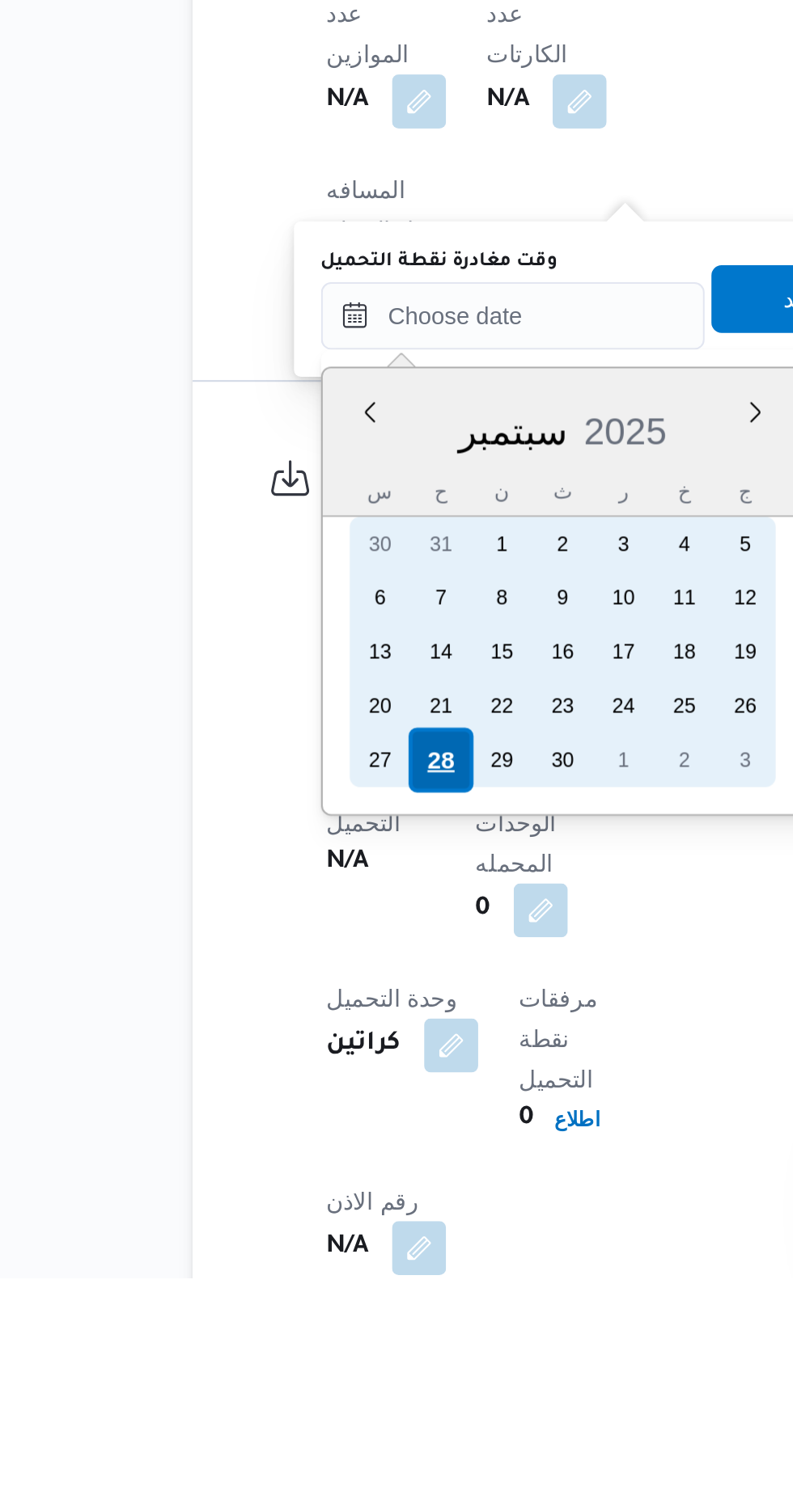
click at [327, 1263] on div "28" at bounding box center [329, 1264] width 31 height 31
type input "[DATE] ٠٠:٠٠"
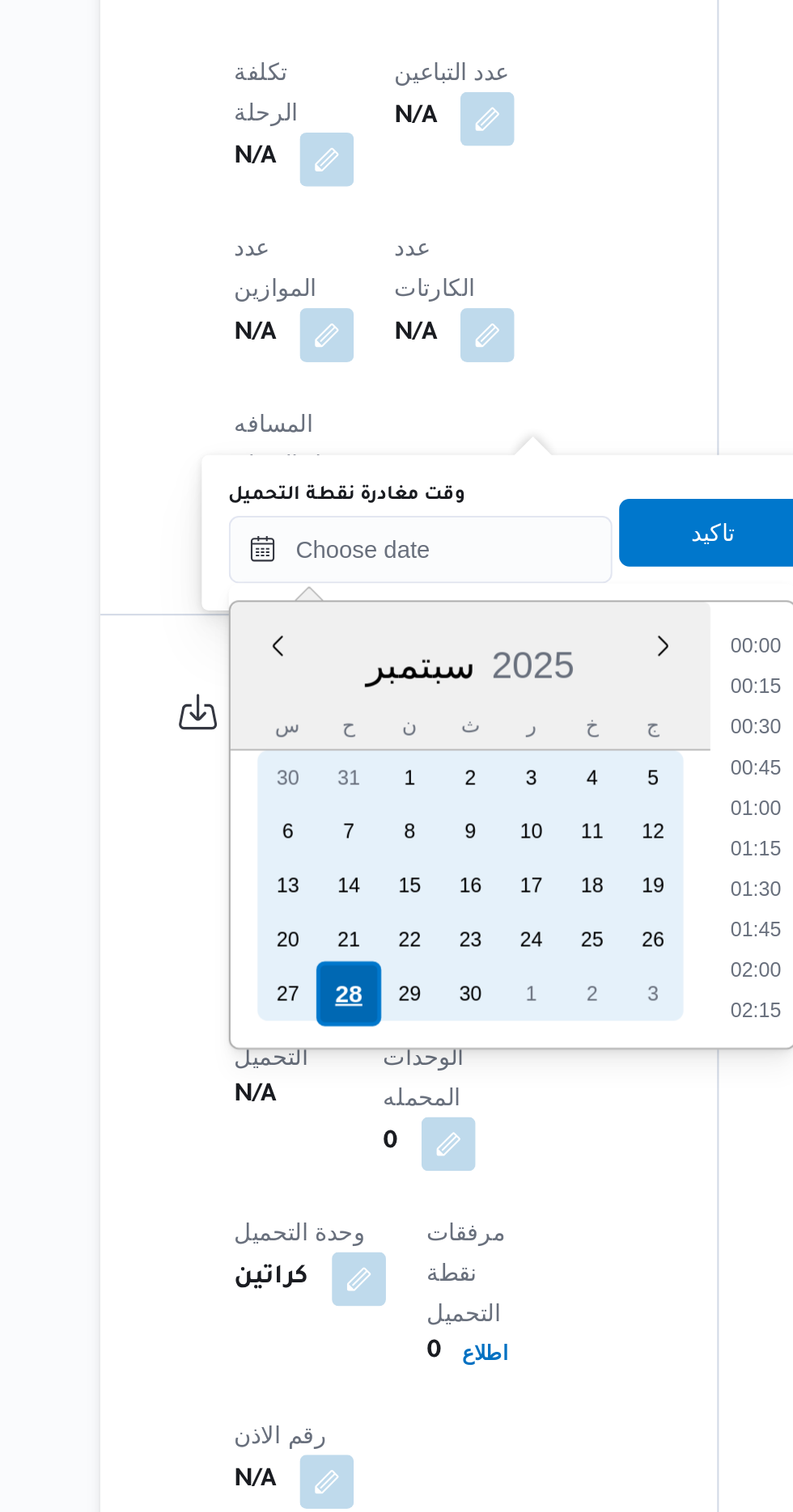
click at [330, 1260] on div "28" at bounding box center [329, 1264] width 31 height 31
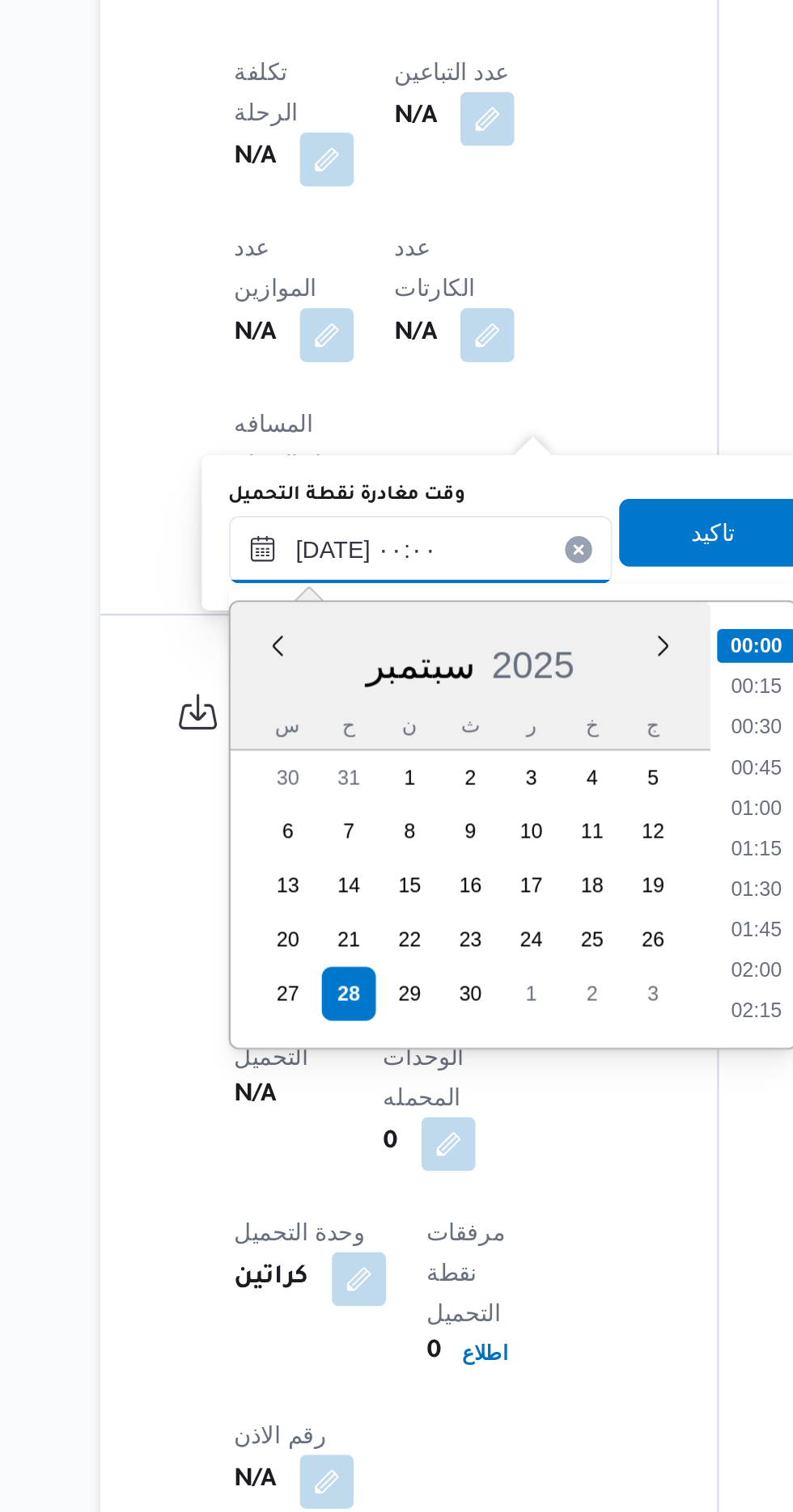
click at [304, 1051] on input "[DATE] ٠٠:٠٠" at bounding box center [364, 1051] width 184 height 32
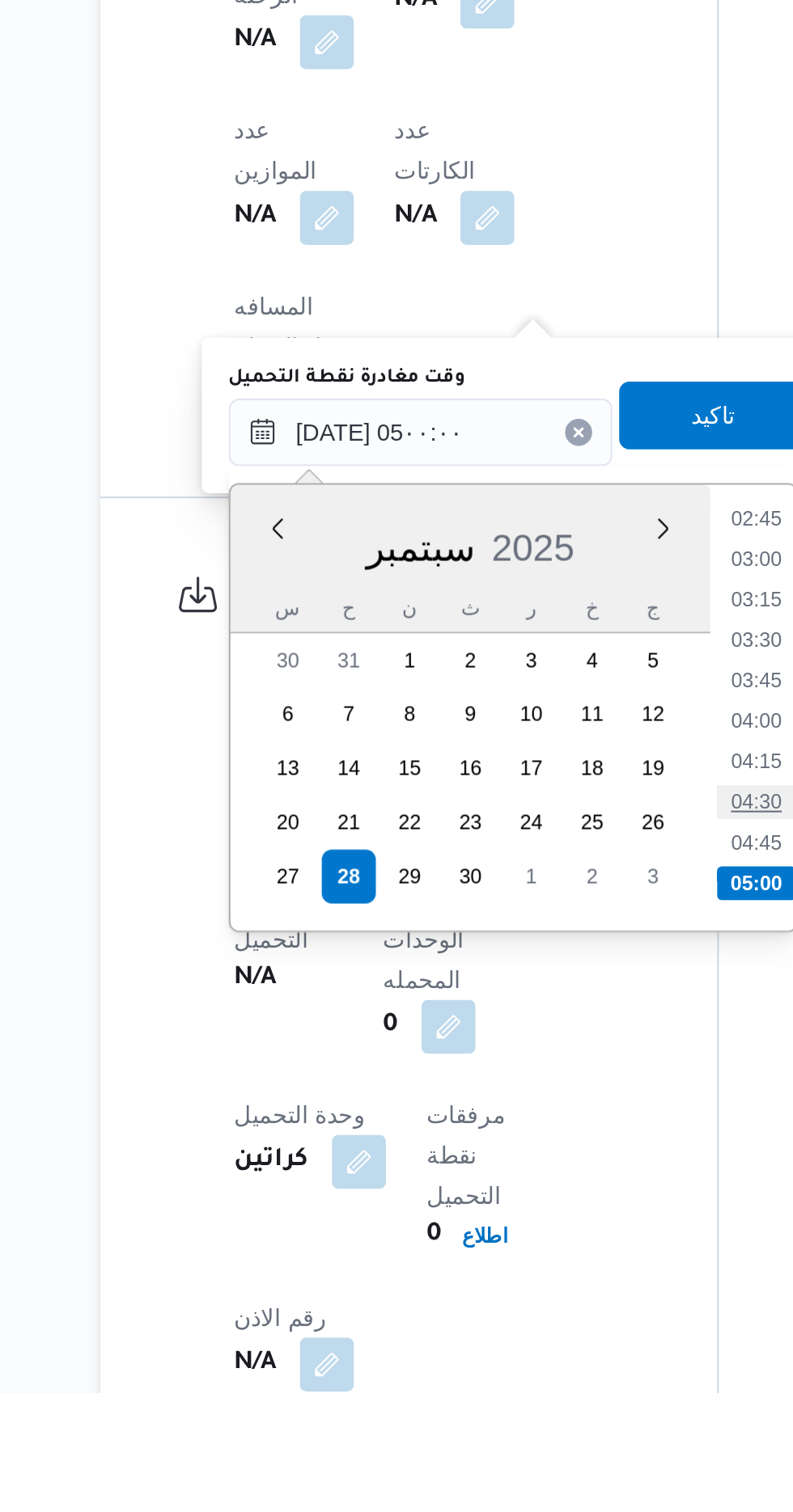
click at [523, 1226] on li "04:30" at bounding box center [525, 1228] width 37 height 16
type input "[DATE] ٠٤:٣٠"
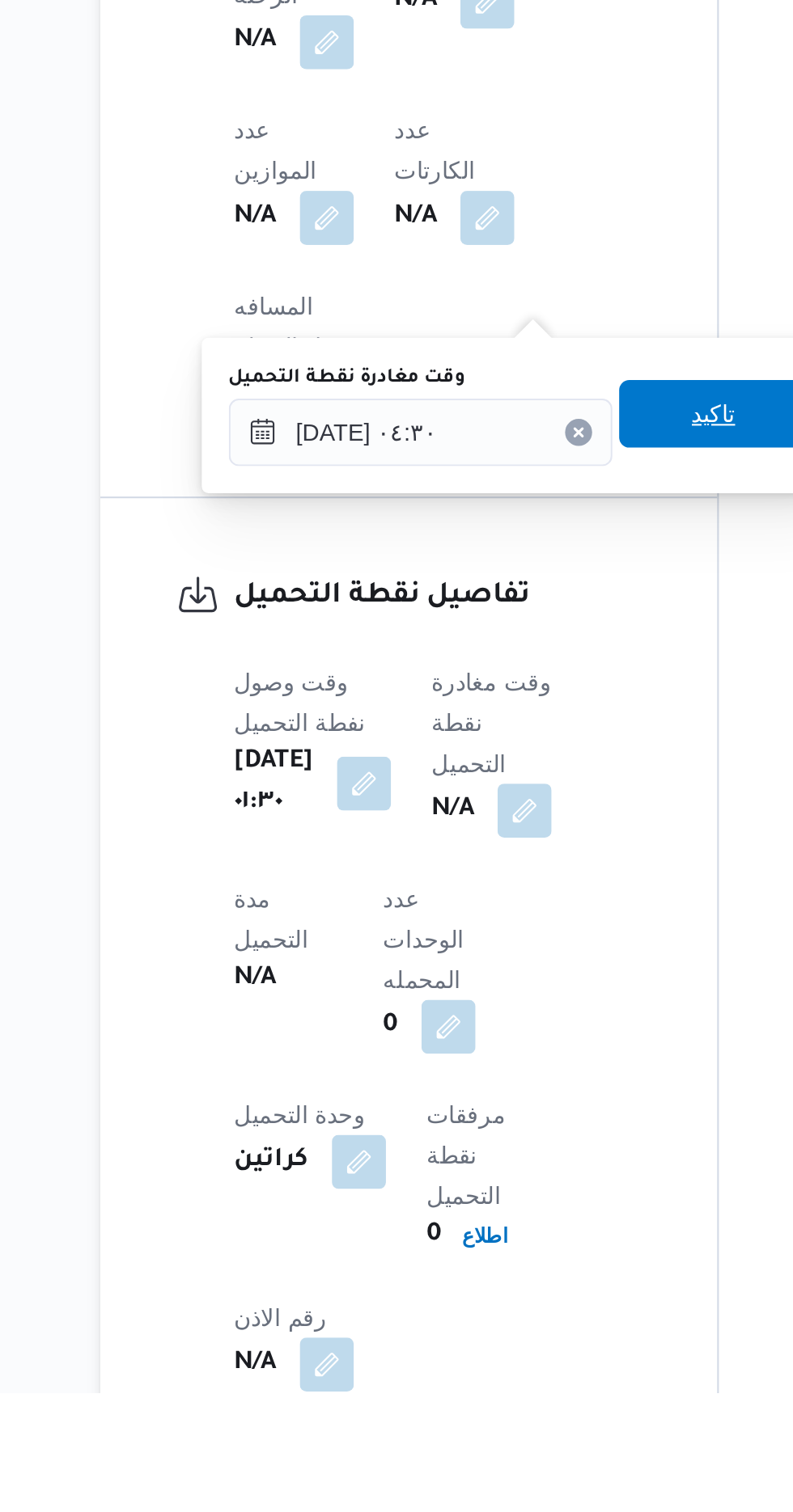
click at [509, 1045] on span "تاكيد" at bounding box center [503, 1043] width 21 height 20
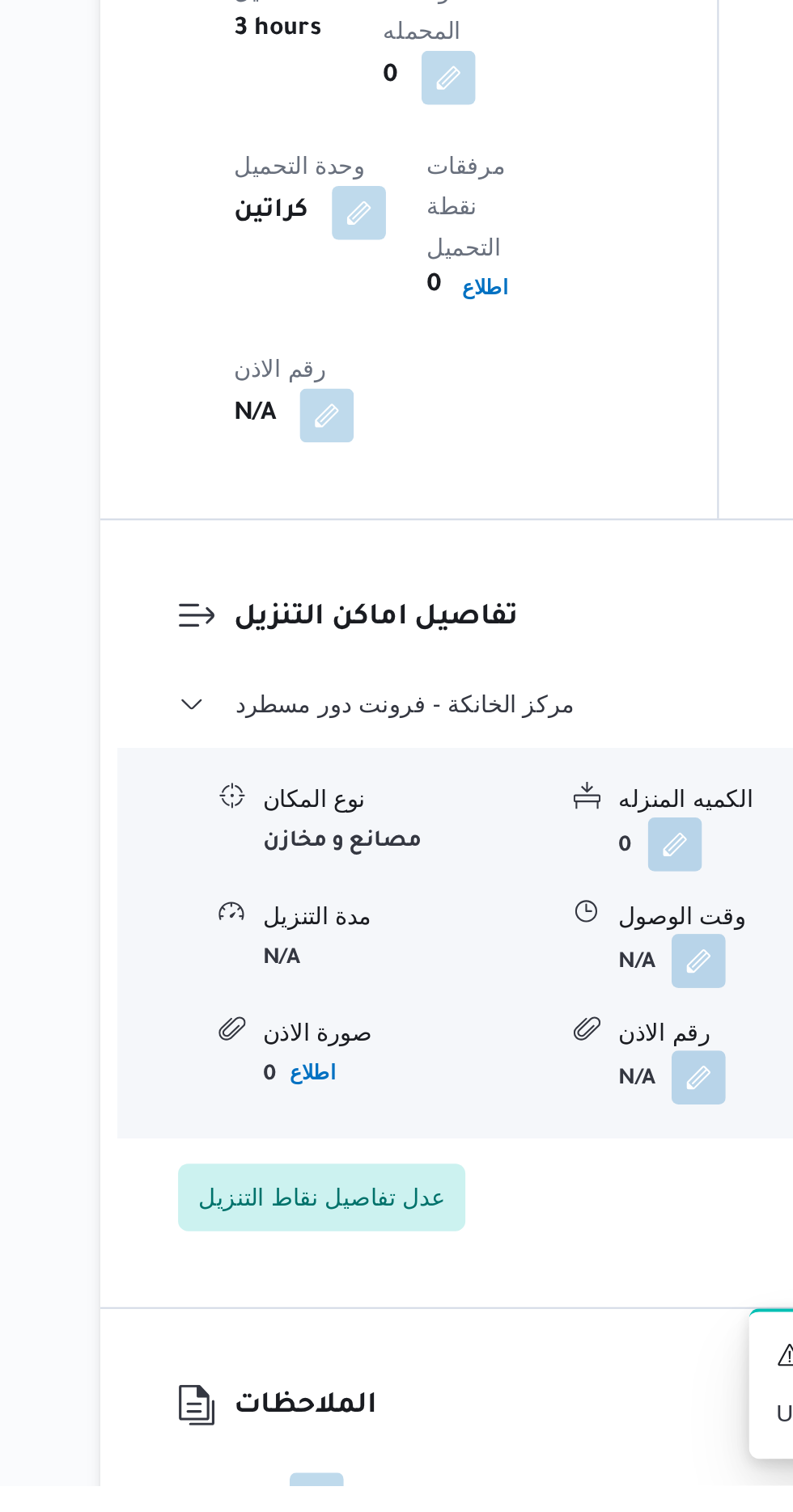
scroll to position [1248, 0]
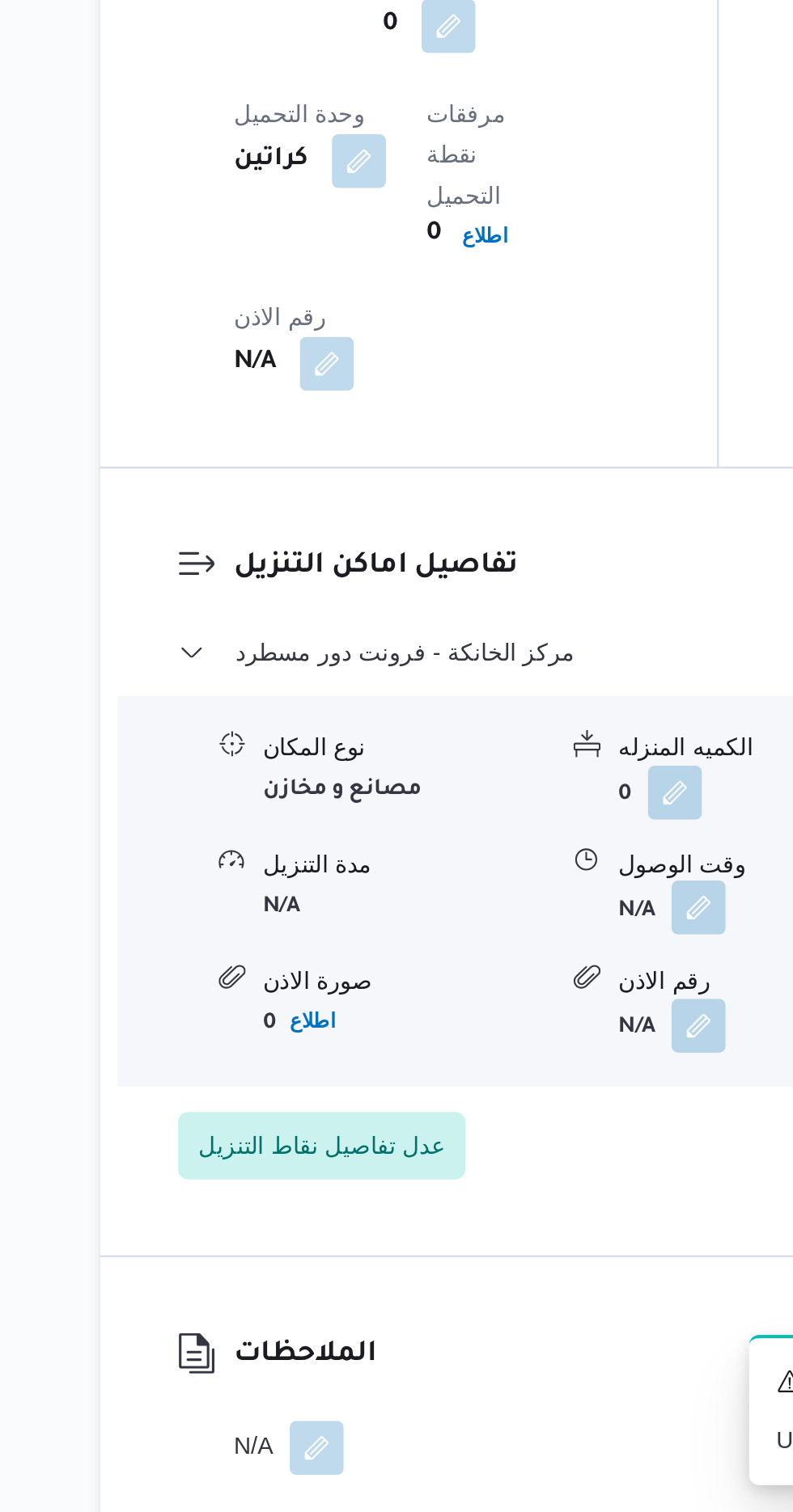
click at [499, 1210] on button "button" at bounding box center [497, 1223] width 26 height 26
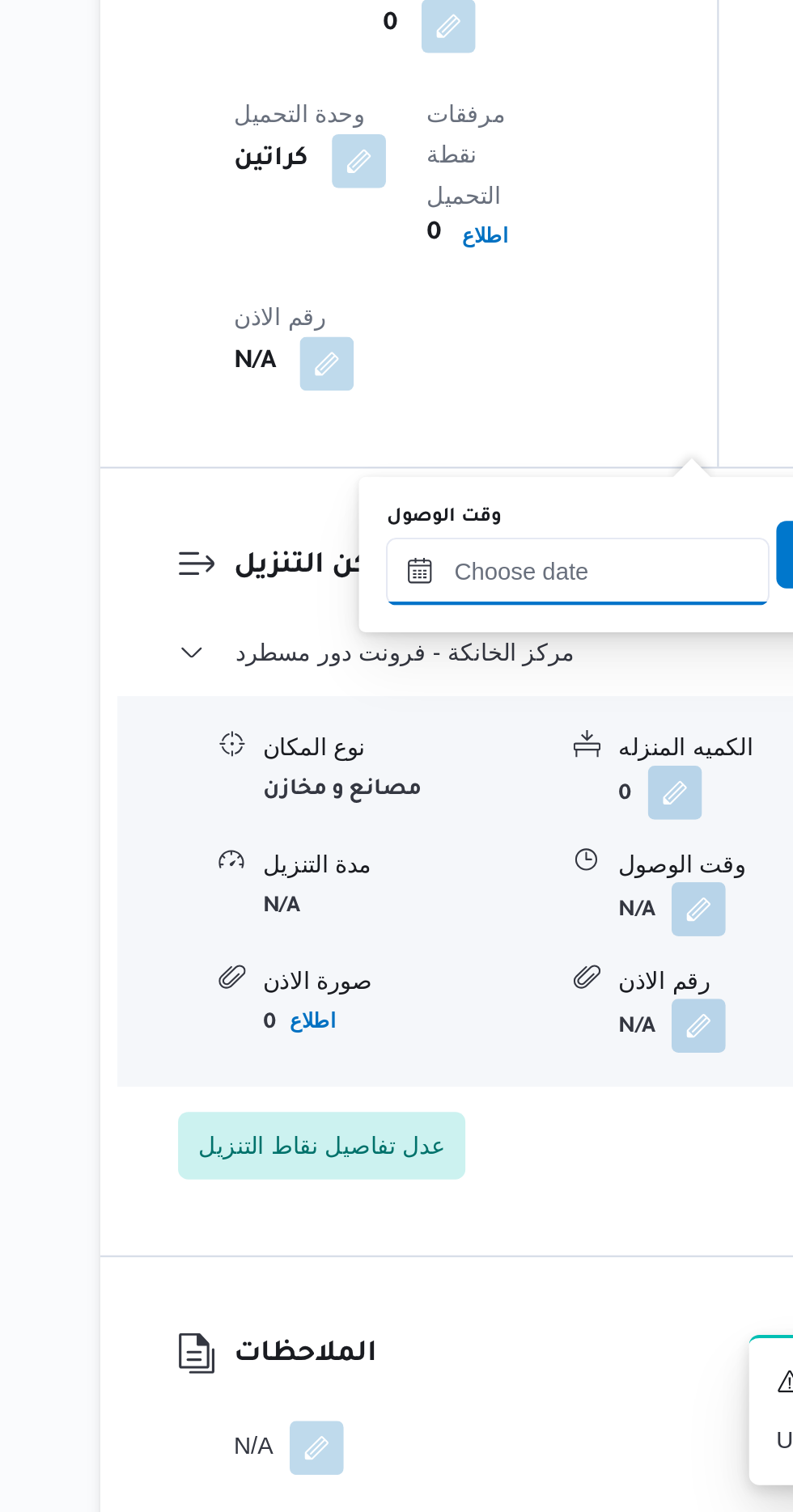
click at [447, 1063] on input "وقت الوصول" at bounding box center [440, 1062] width 184 height 32
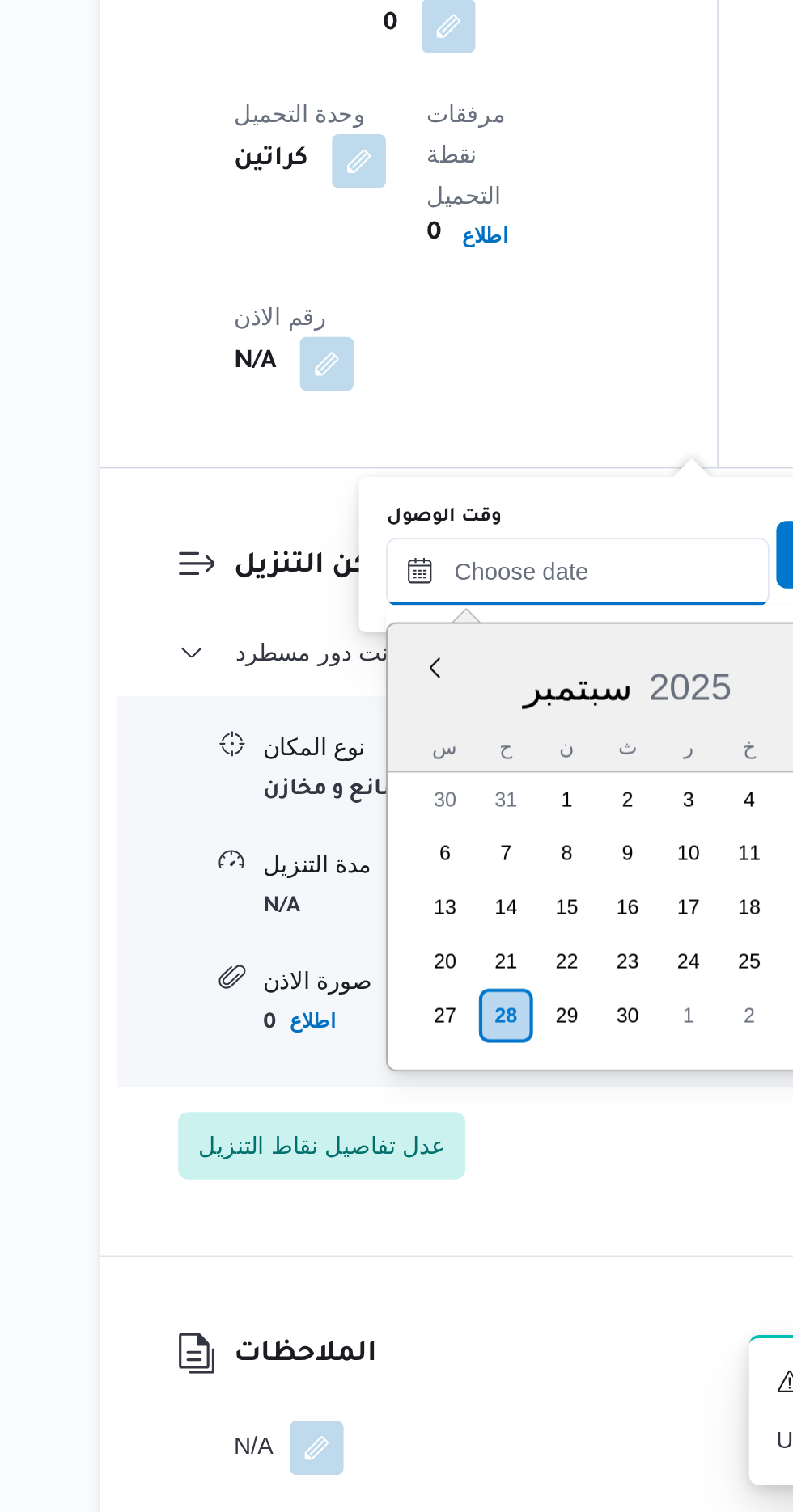
scroll to position [1247, 0]
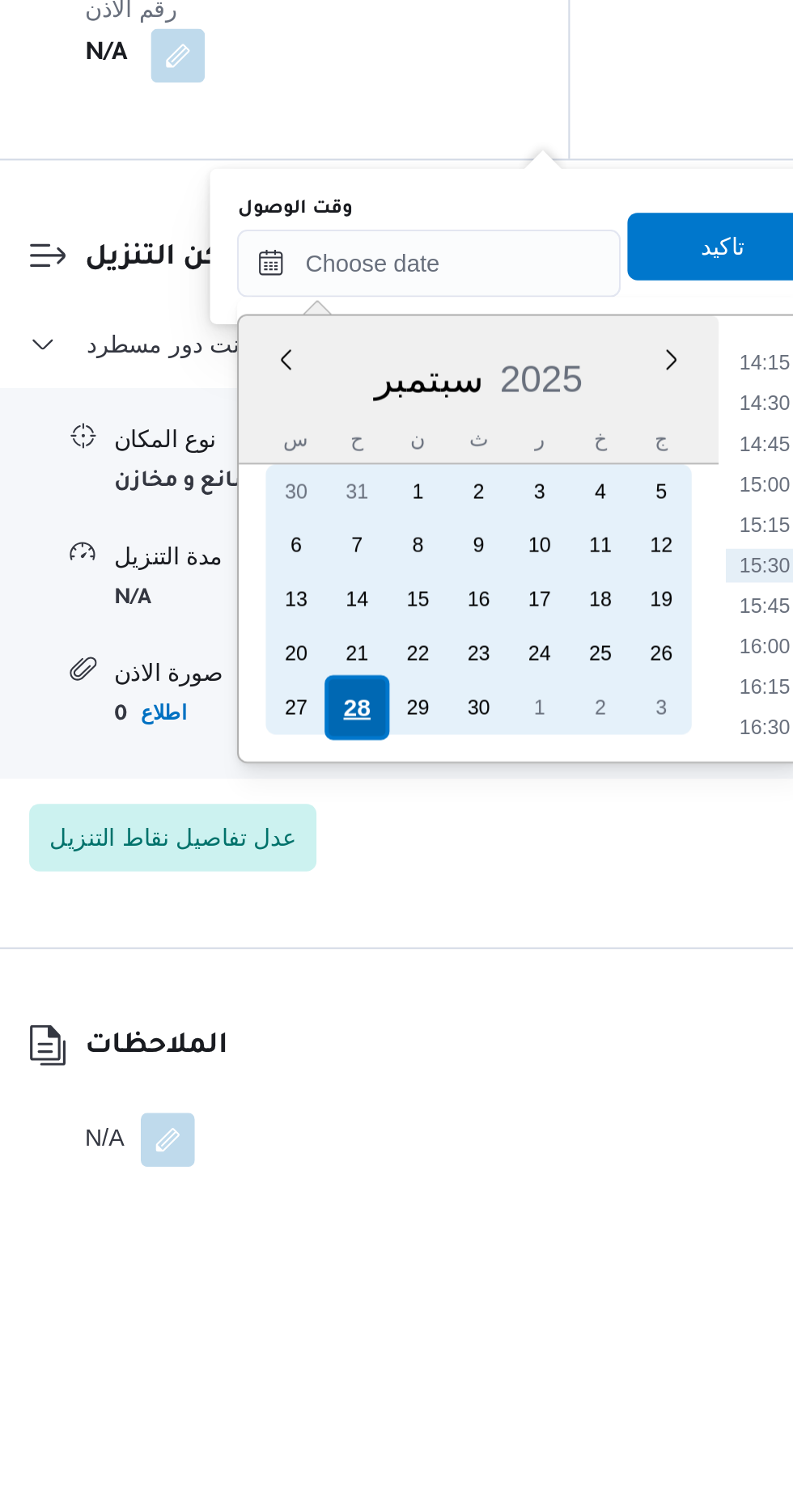
click at [398, 1276] on div "28" at bounding box center [405, 1275] width 31 height 31
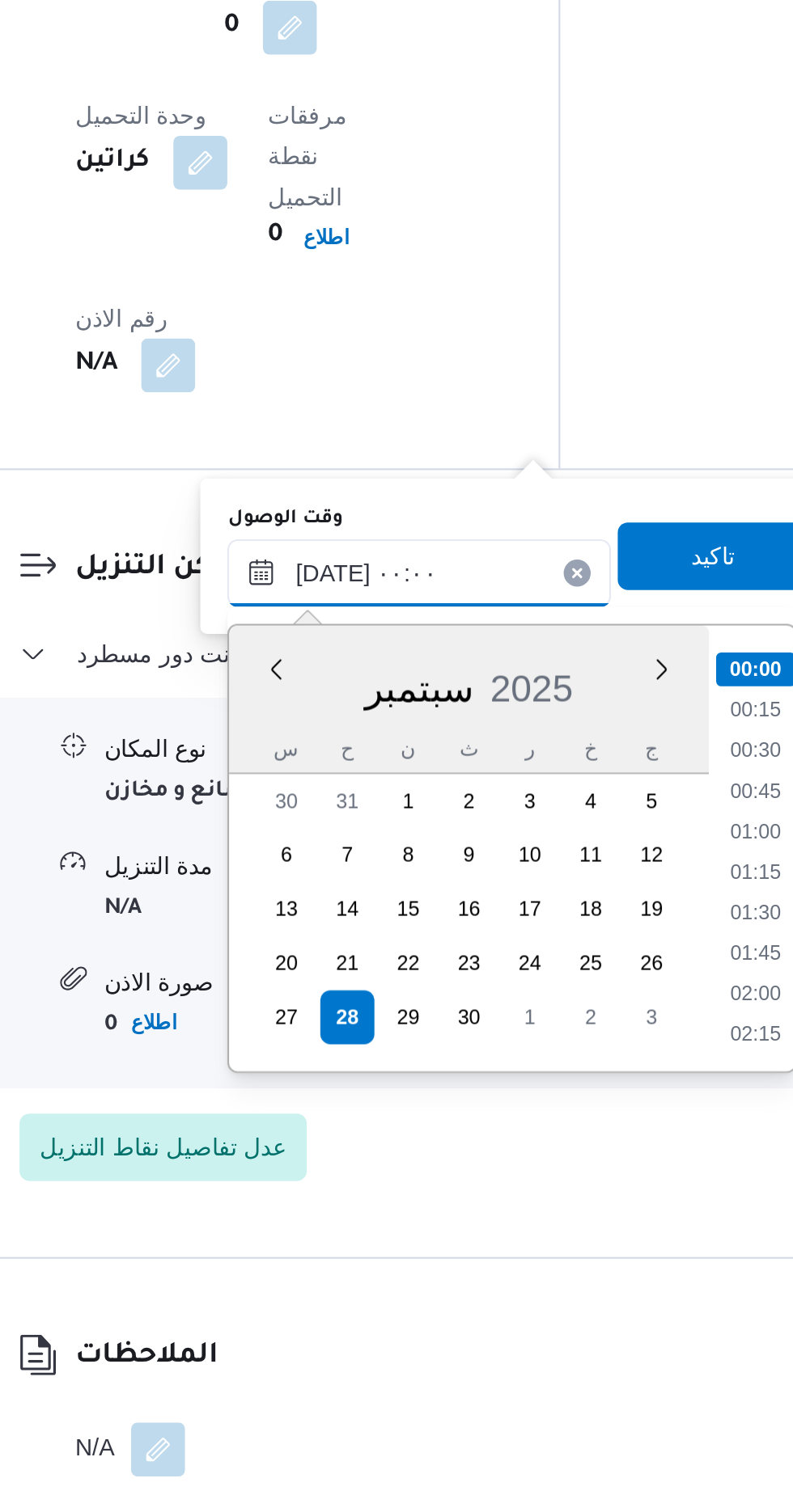
click at [361, 1068] on input "[DATE] ٠٠:٠٠" at bounding box center [440, 1062] width 184 height 32
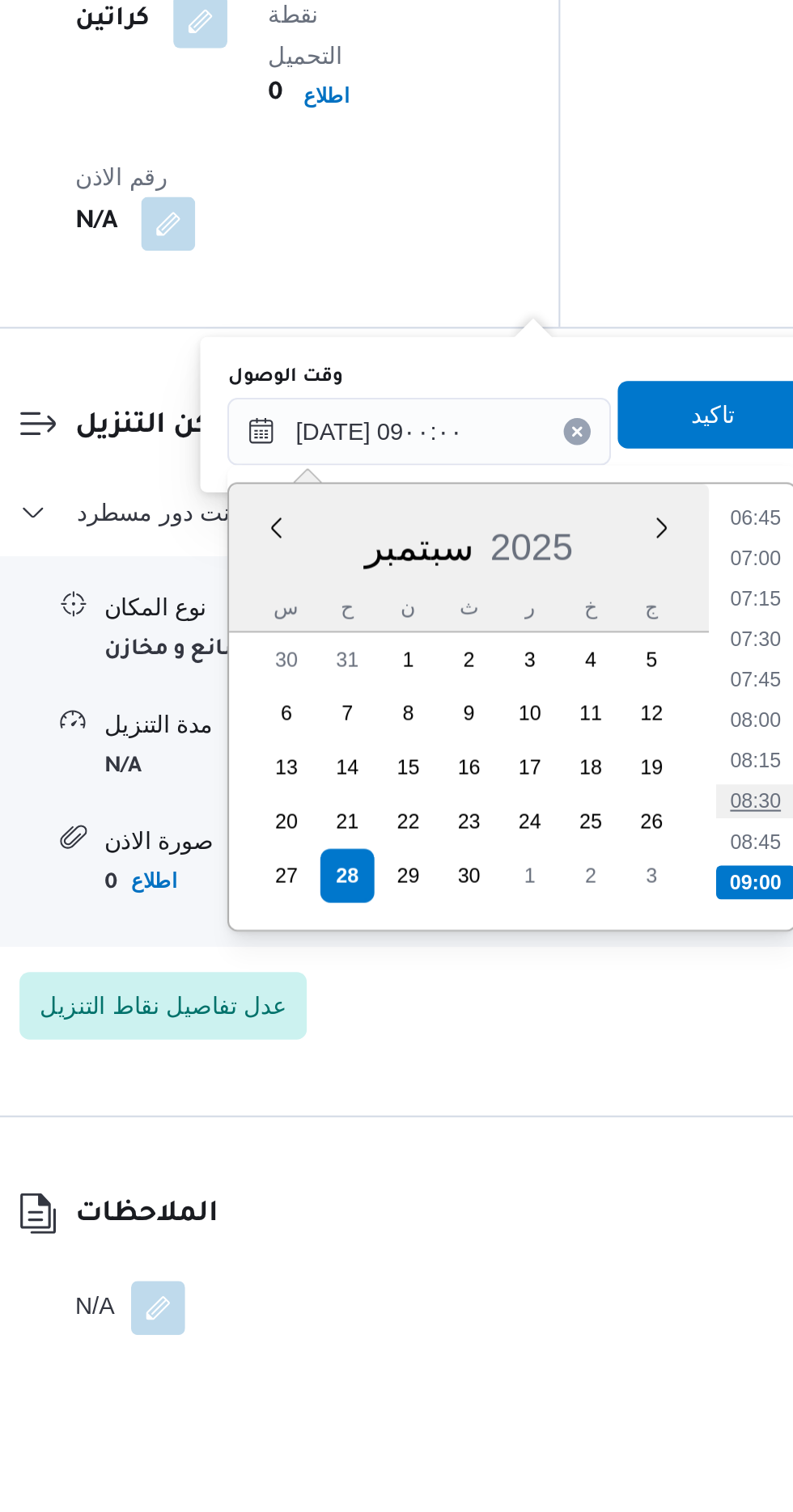
click at [598, 1234] on li "08:30" at bounding box center [600, 1240] width 37 height 16
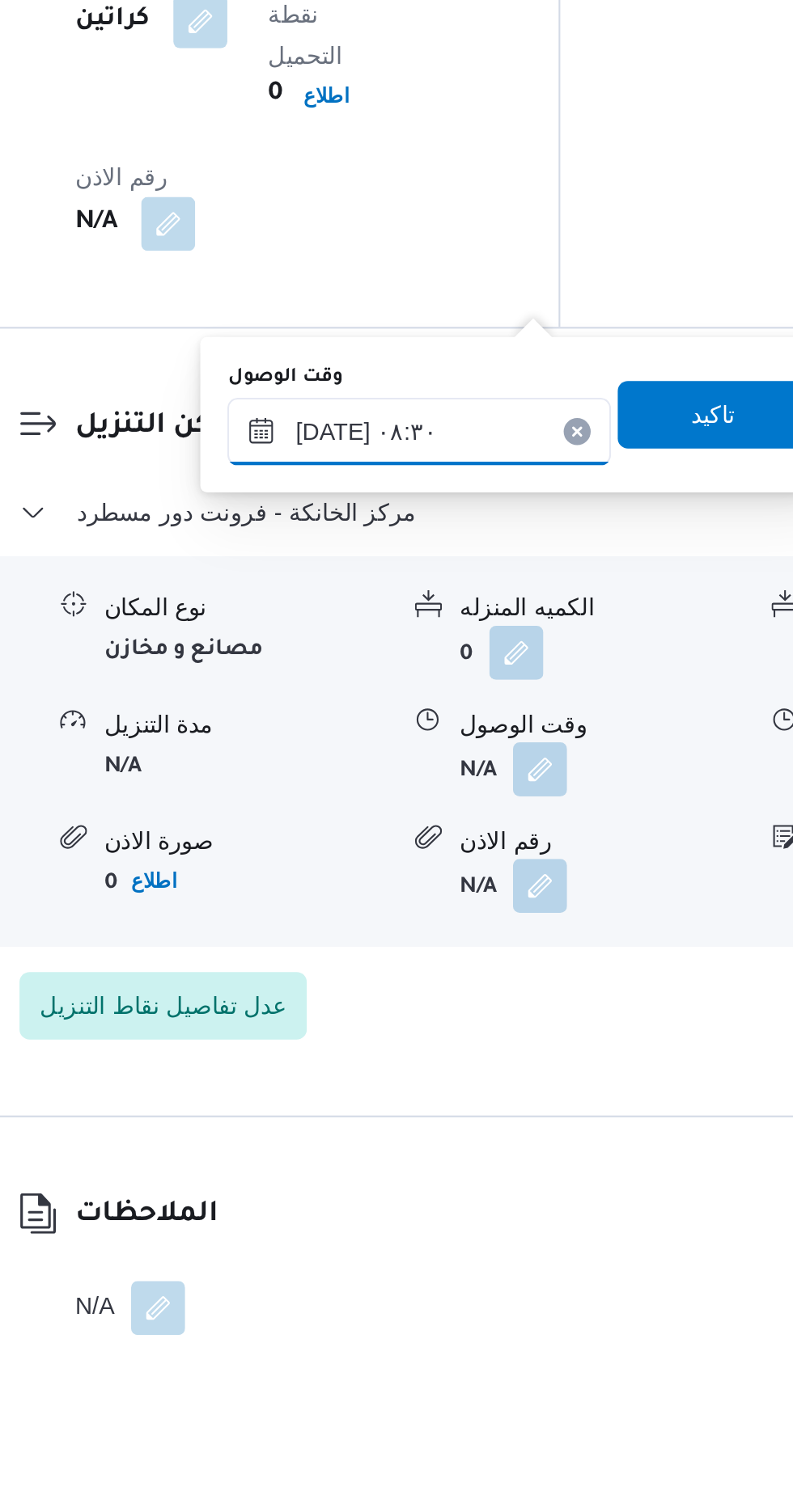
click at [474, 1058] on input "[DATE] ٠٨:٣٠" at bounding box center [440, 1062] width 184 height 32
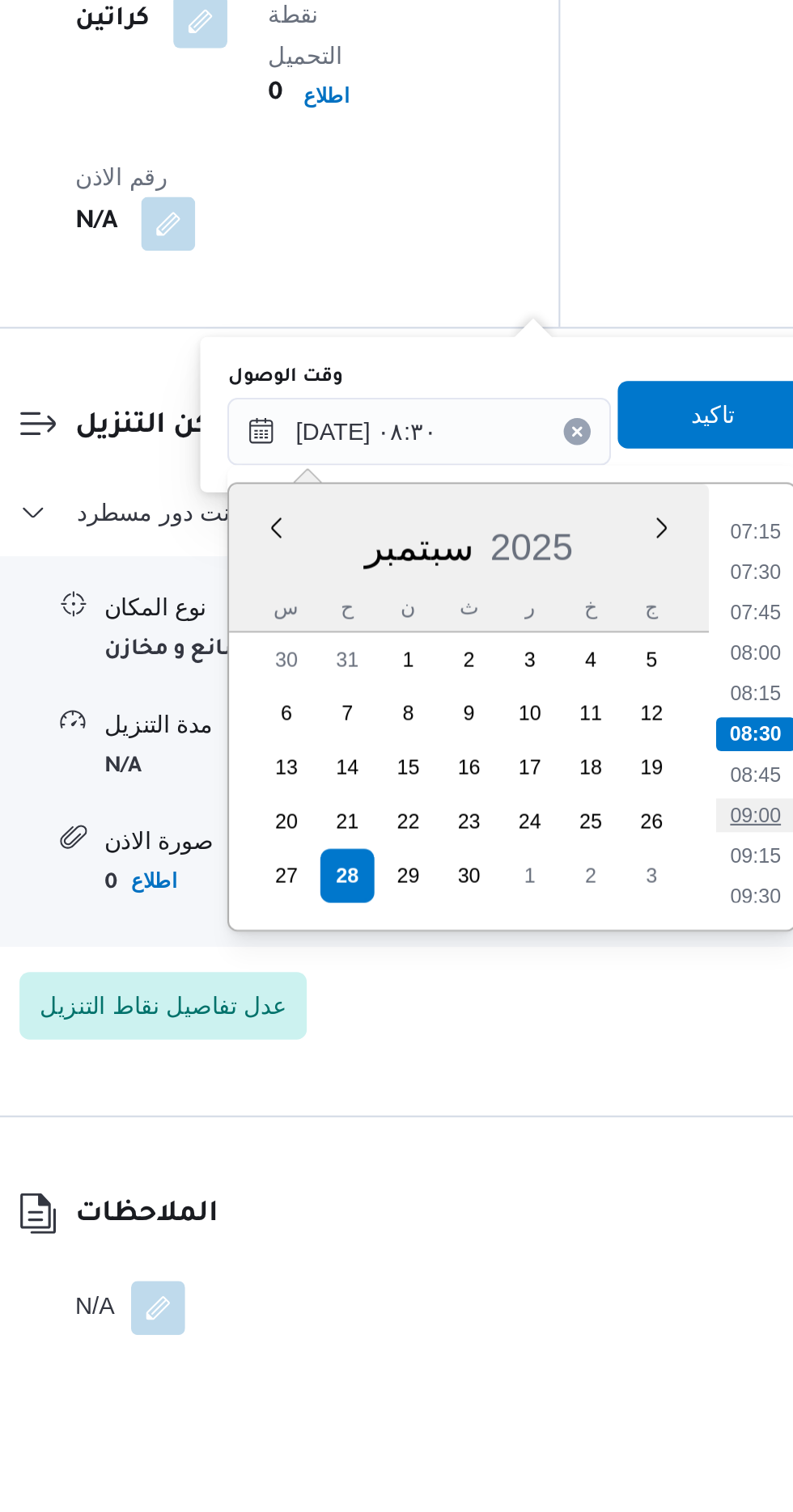
click at [599, 1241] on li "09:00" at bounding box center [600, 1246] width 37 height 16
type input "[DATE] ٠٩:٠٠"
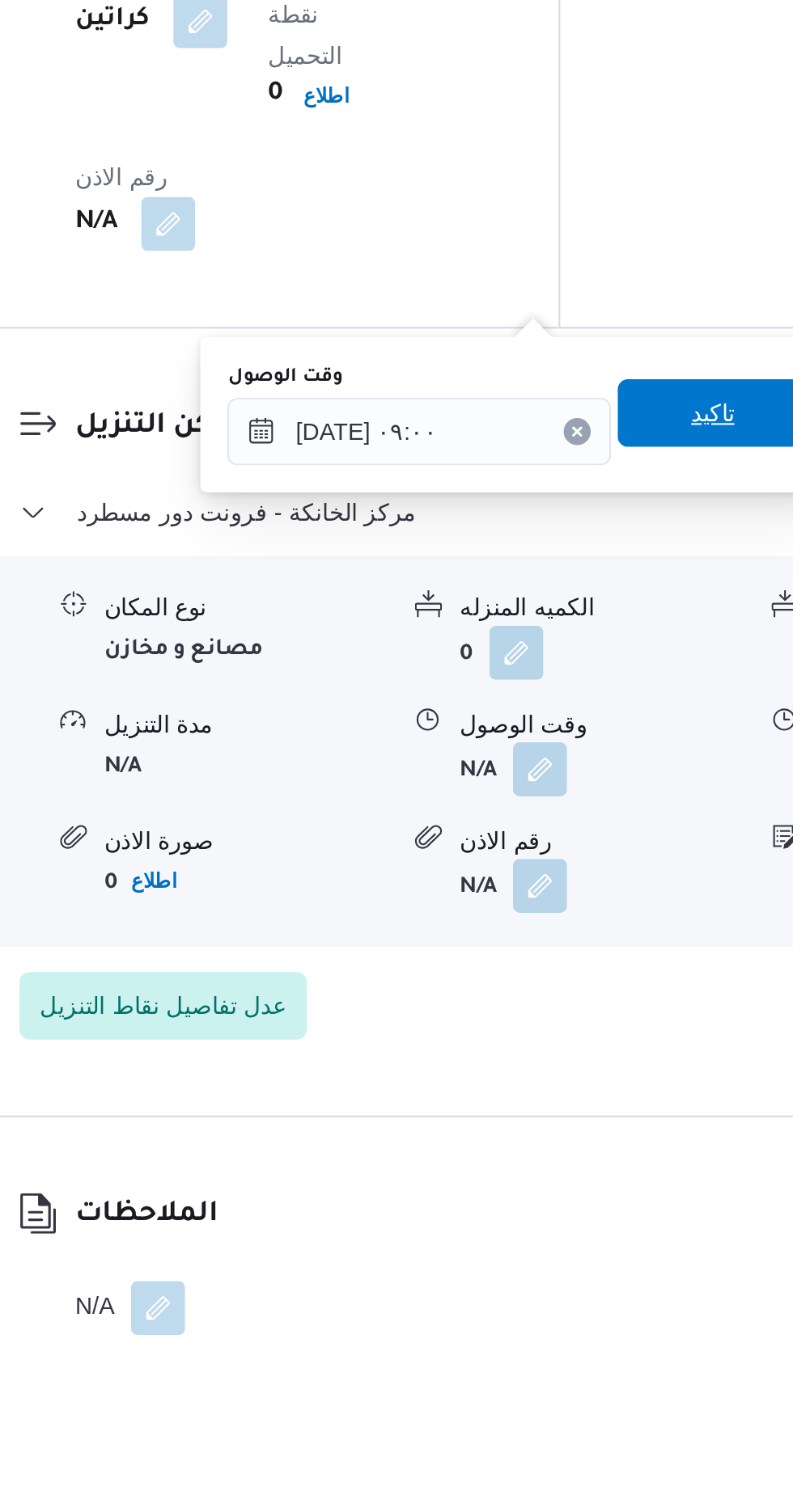
click at [583, 1048] on span "تاكيد" at bounding box center [579, 1054] width 90 height 32
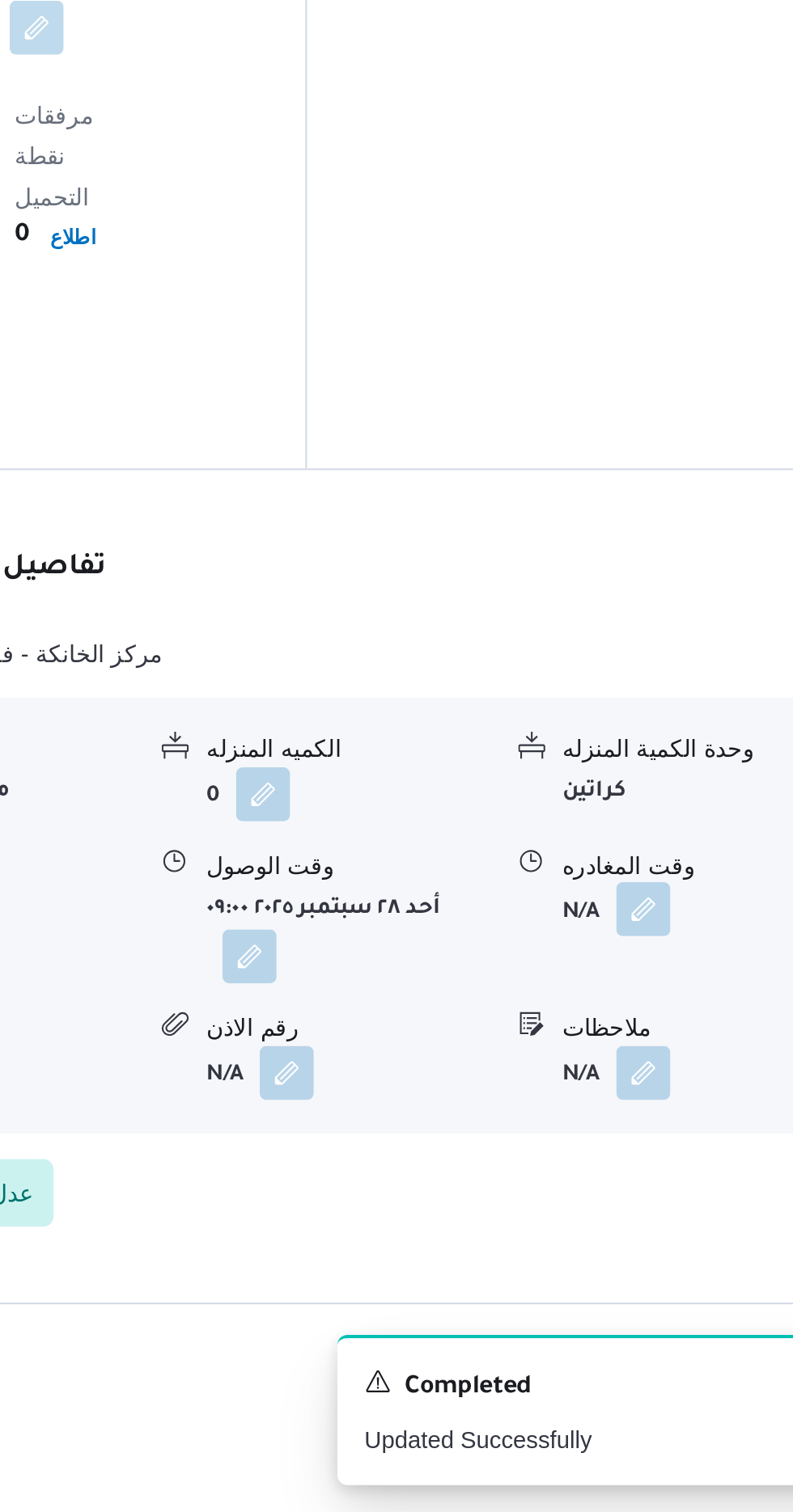
click at [671, 1211] on button "button" at bounding box center [667, 1223] width 26 height 26
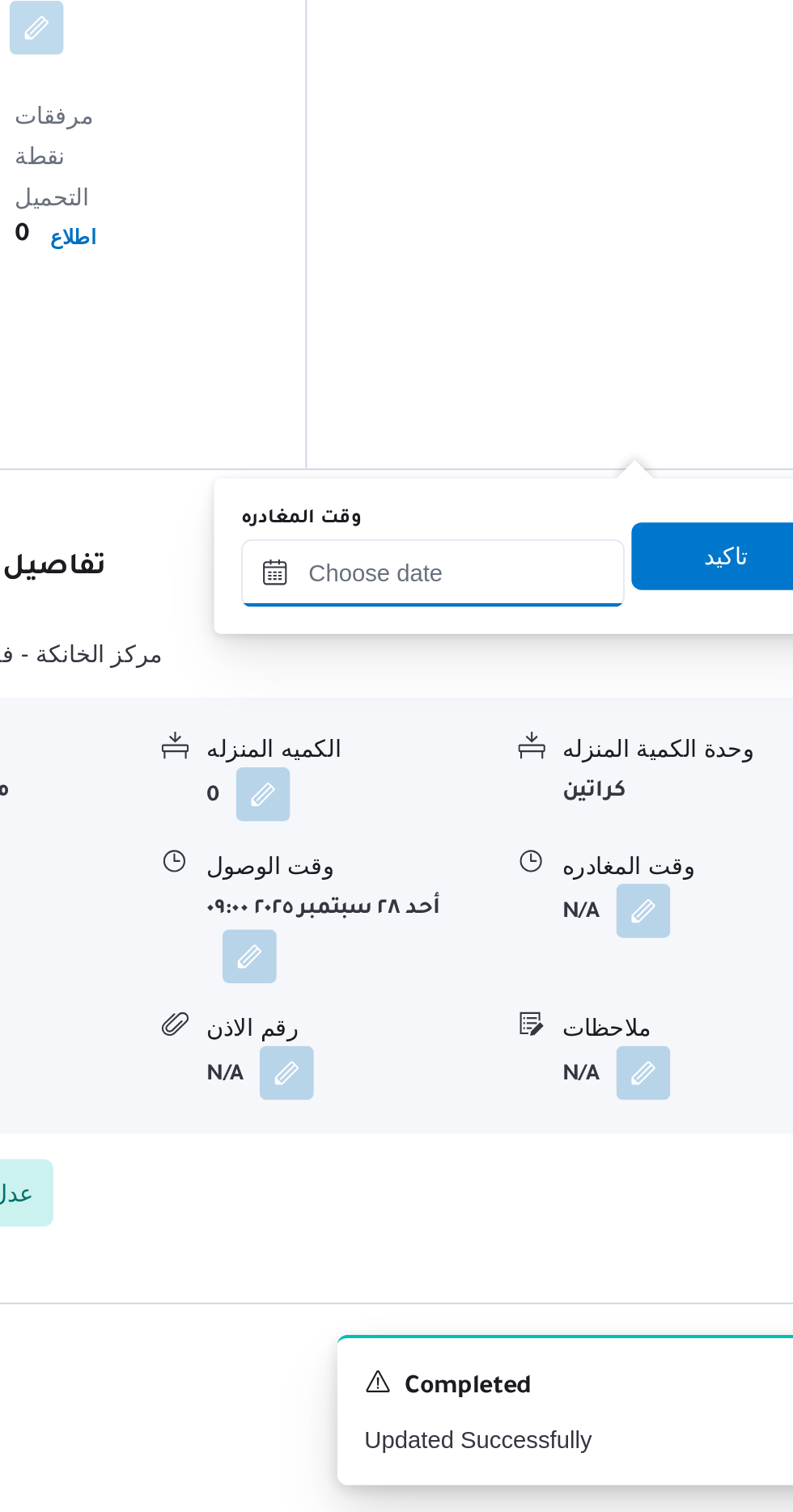
click at [619, 1057] on input "وقت المغادره" at bounding box center [567, 1062] width 184 height 32
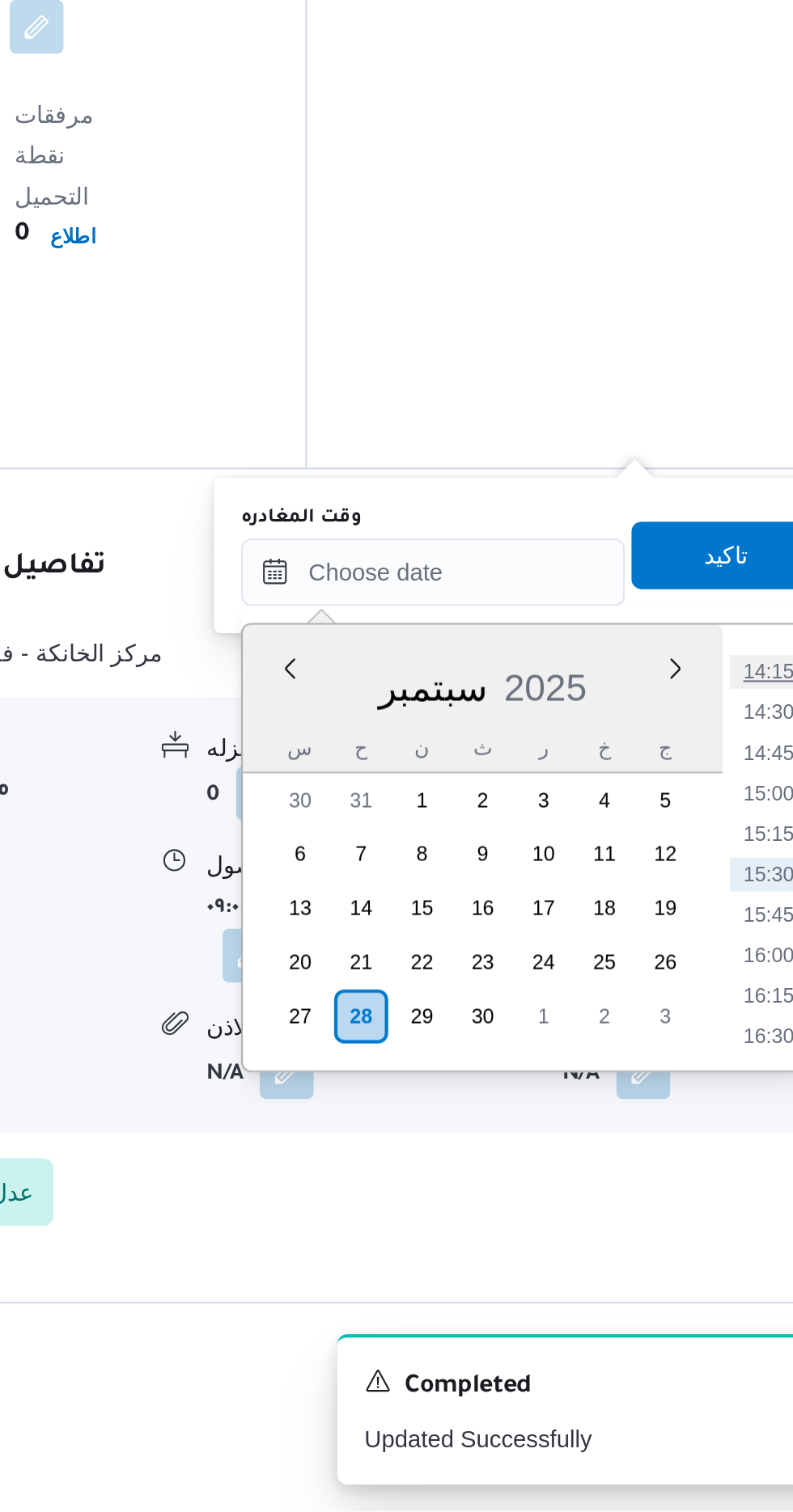
click at [732, 1111] on li "14:15" at bounding box center [727, 1110] width 37 height 16
type input "[DATE] ١٤:١٥"
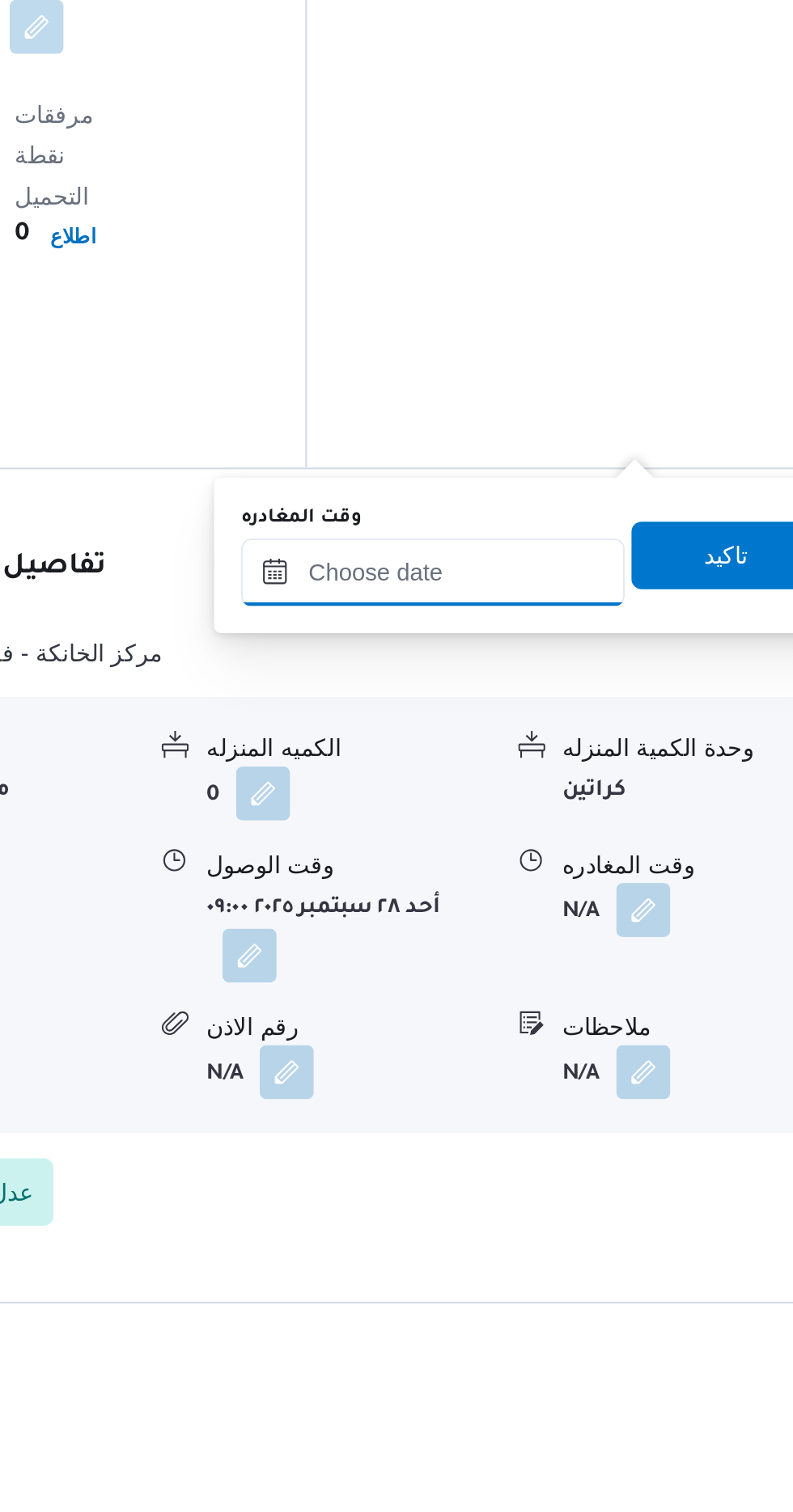
click at [614, 1060] on input "وقت المغادره" at bounding box center [567, 1062] width 184 height 32
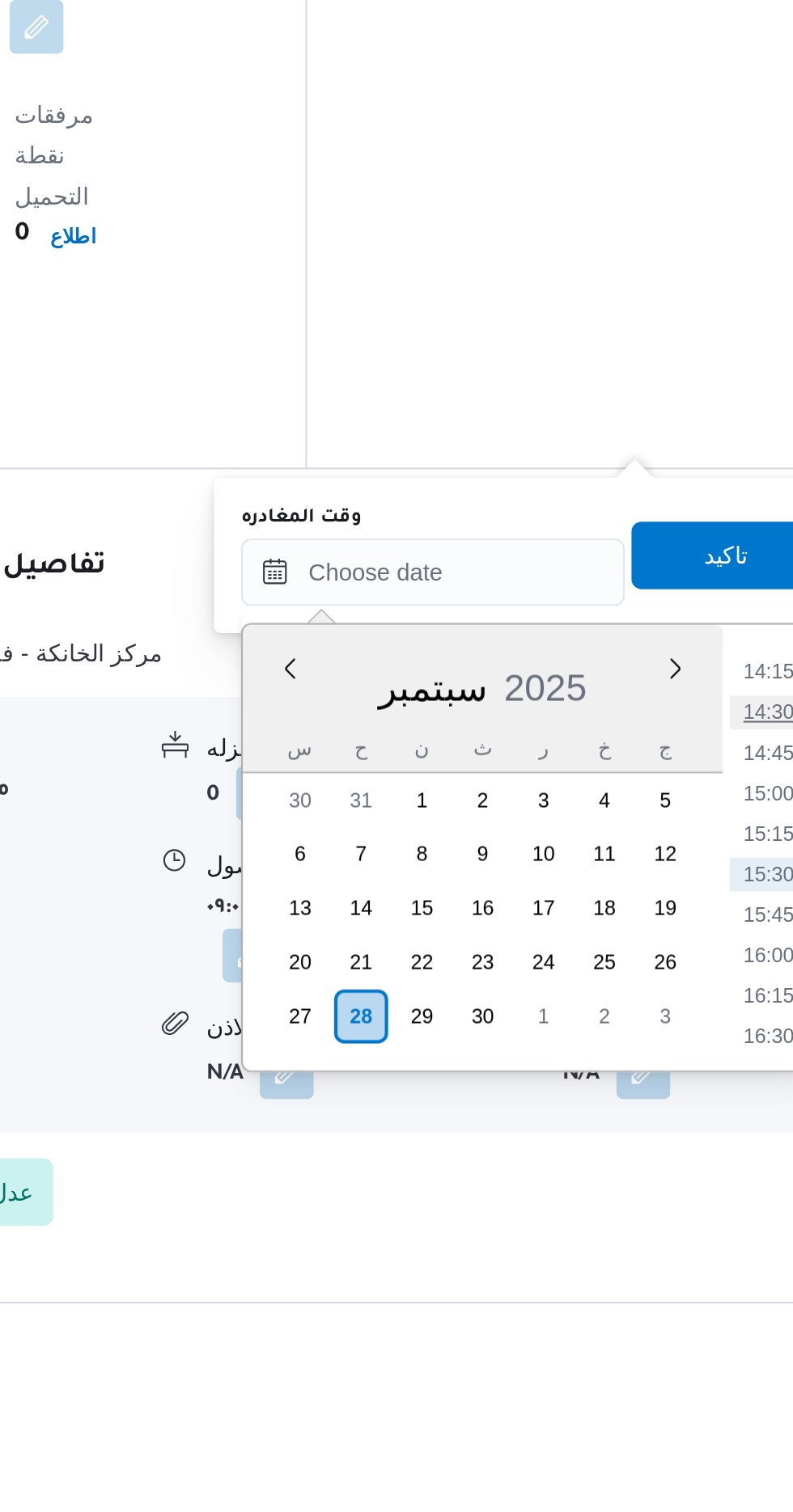
click at [733, 1127] on li "14:30" at bounding box center [727, 1129] width 37 height 16
type input "[DATE] ١٤:٣٠"
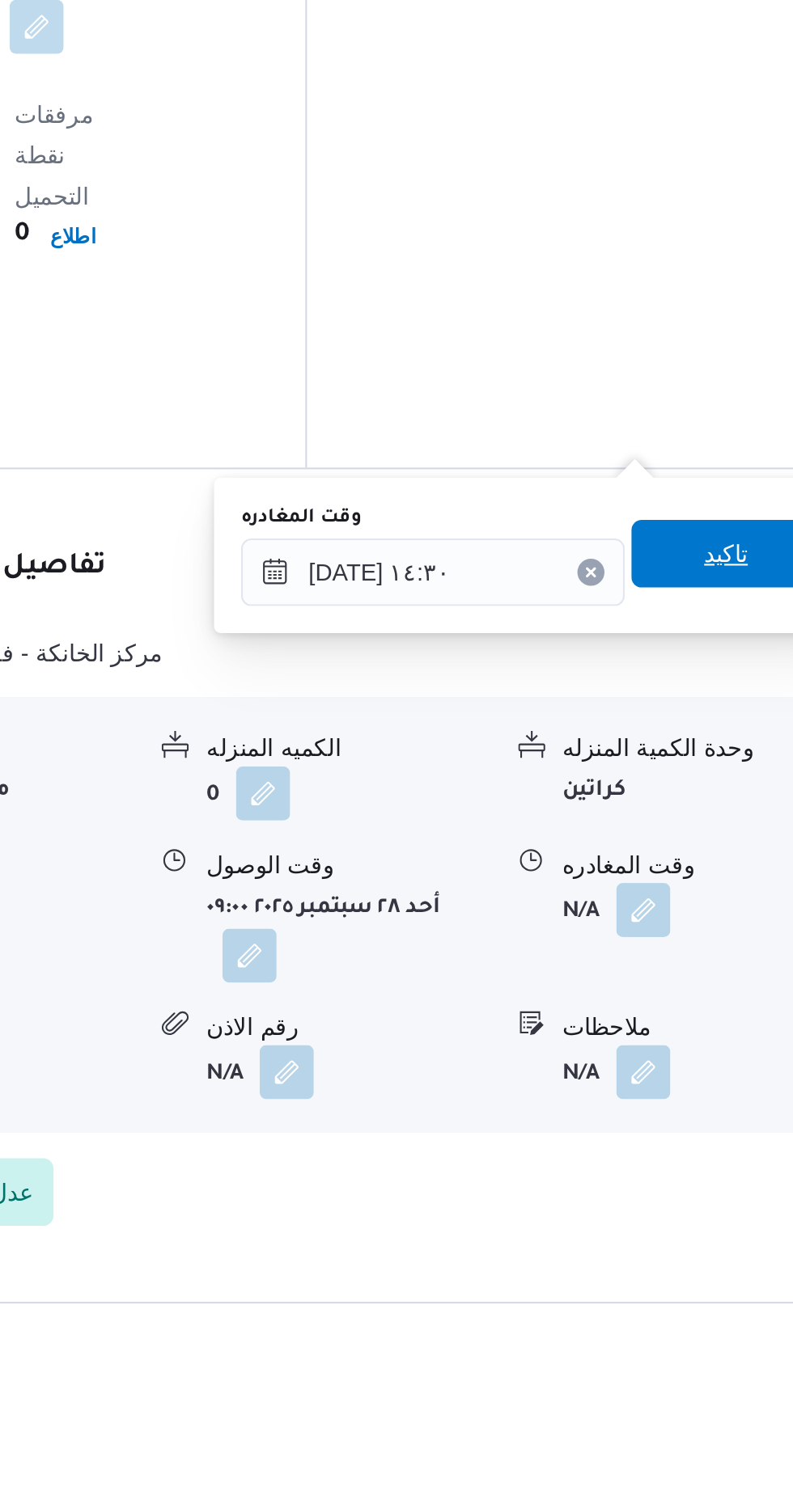
click at [706, 1050] on span "تاكيد" at bounding box center [707, 1054] width 90 height 32
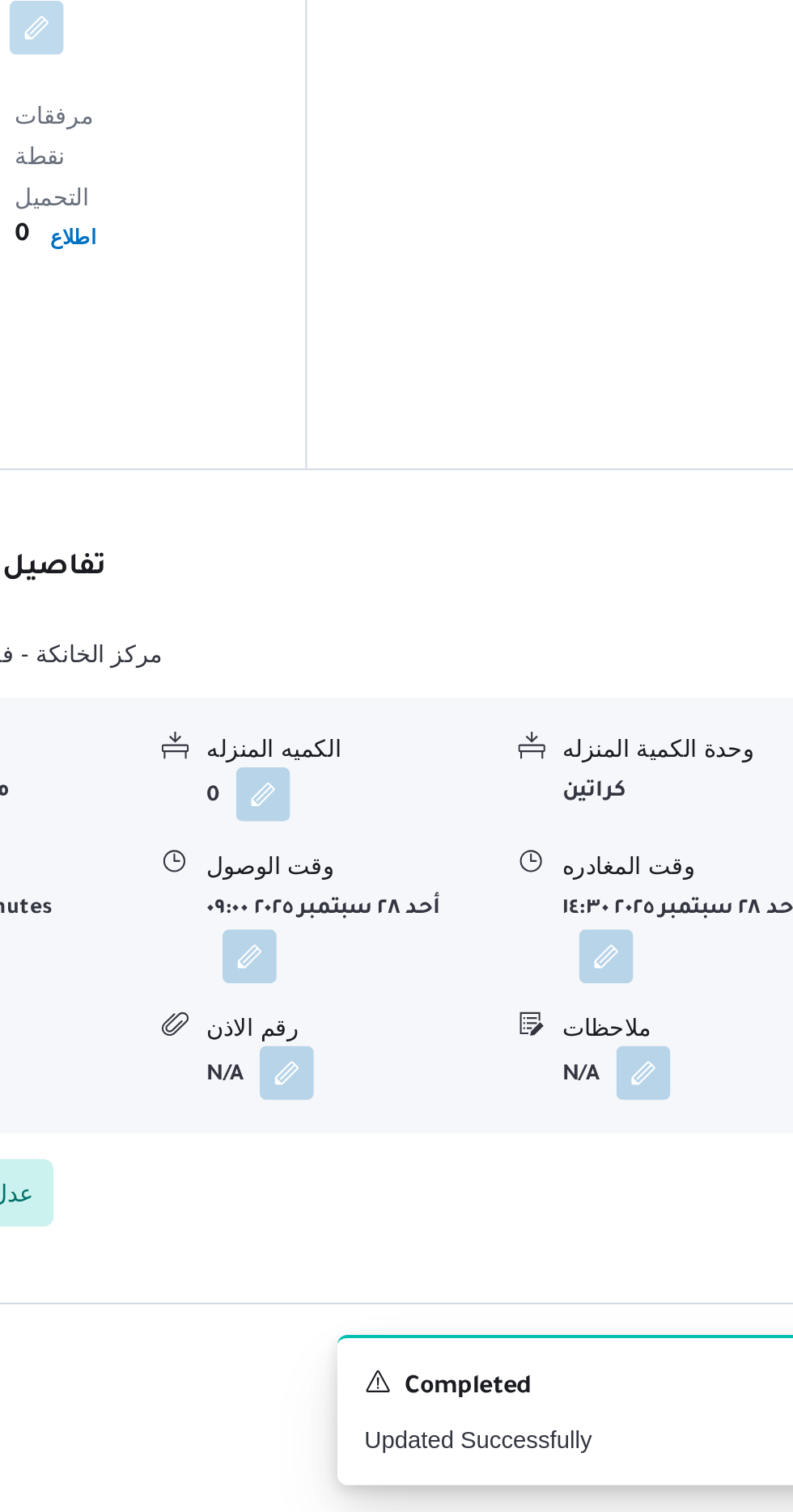
click at [675, 1218] on b "أحد ٢٨ سبتمبر ٢٠٢٥ ١٤:٣٠" at bounding box center [686, 1223] width 114 height 11
click at [640, 1233] on button "button" at bounding box center [650, 1246] width 26 height 26
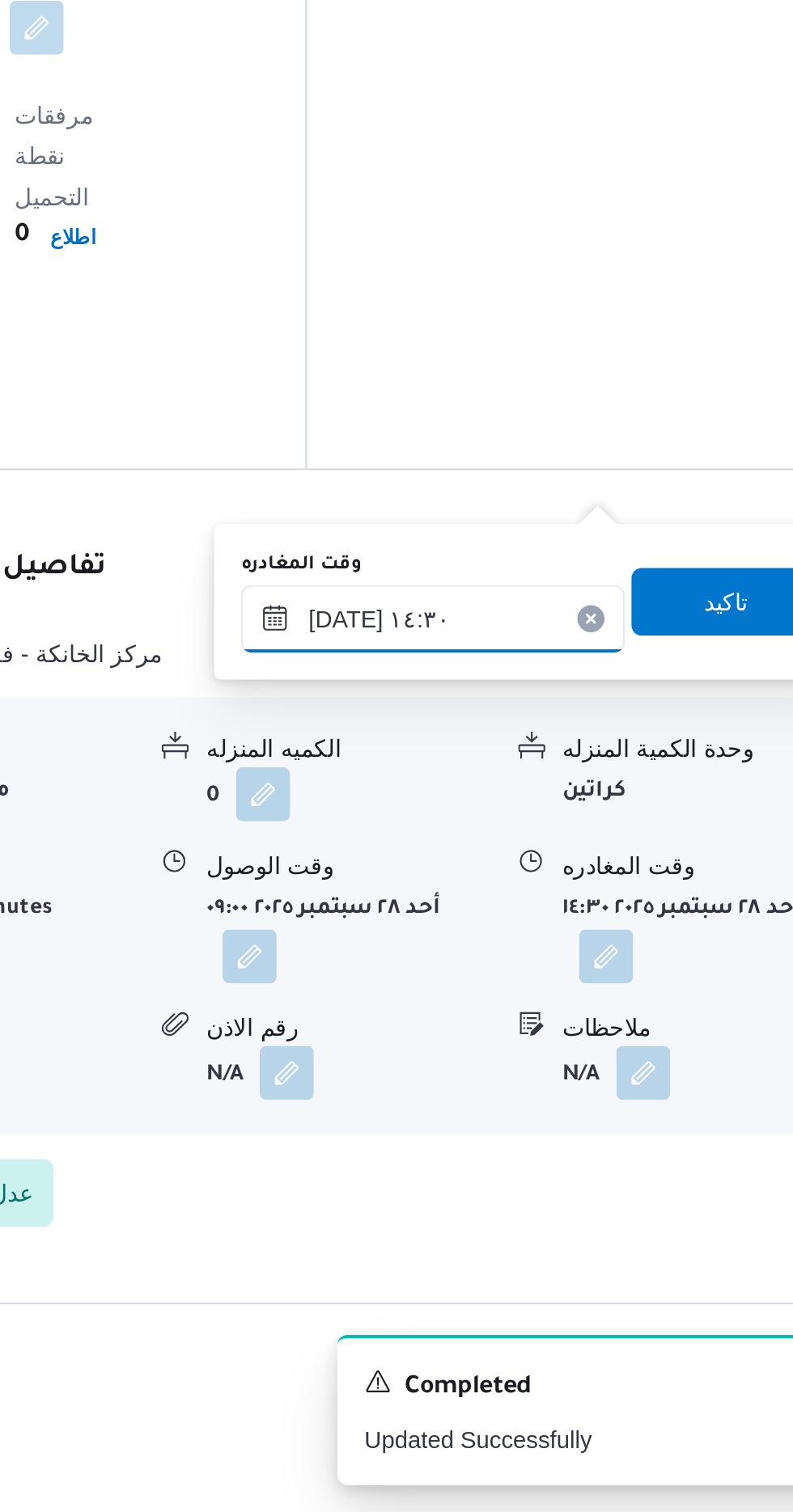
click at [600, 1074] on input "[DATE] ١٤:٣٠" at bounding box center [567, 1085] width 184 height 32
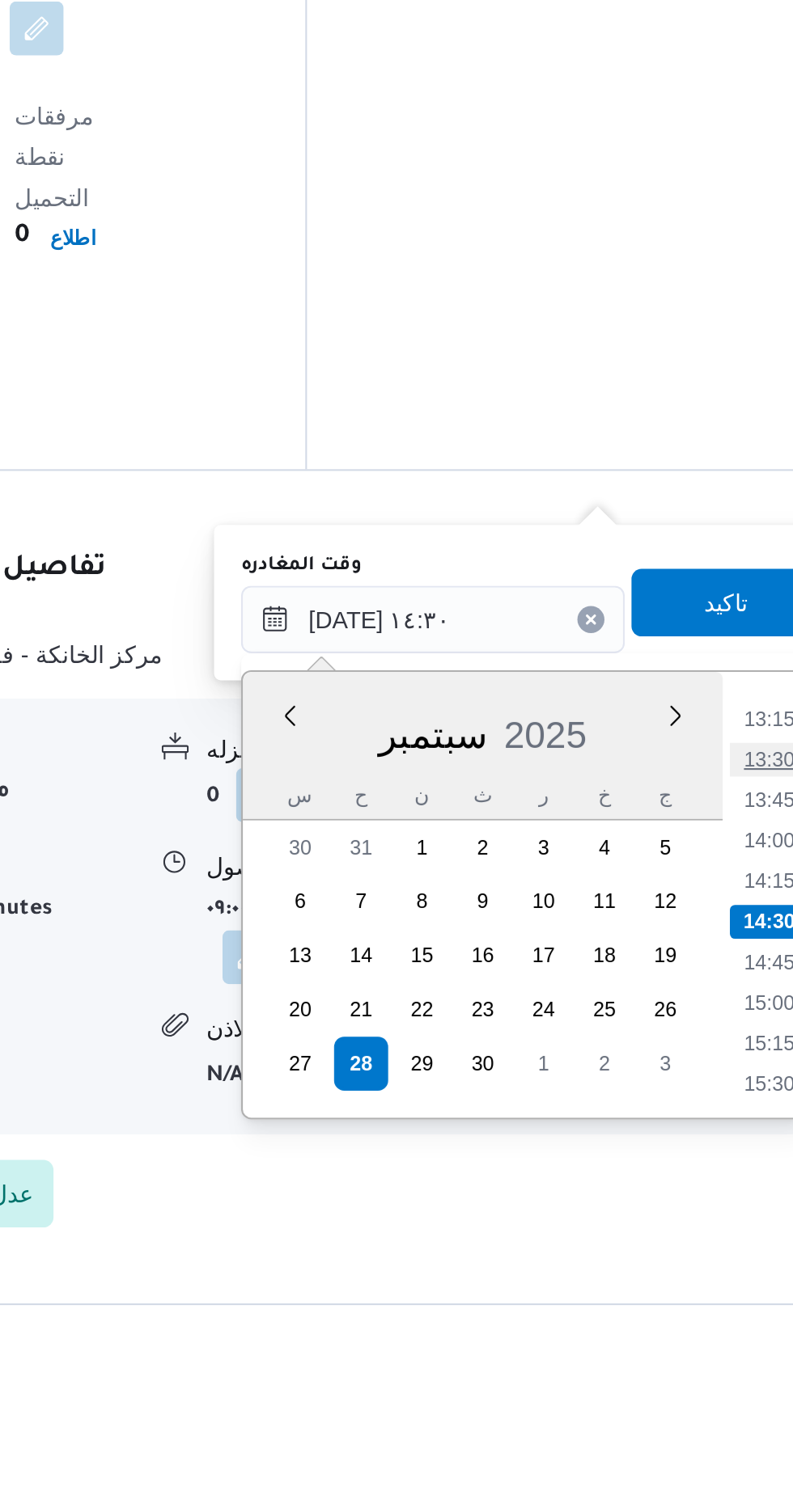
click at [734, 1145] on li "13:30" at bounding box center [727, 1152] width 37 height 16
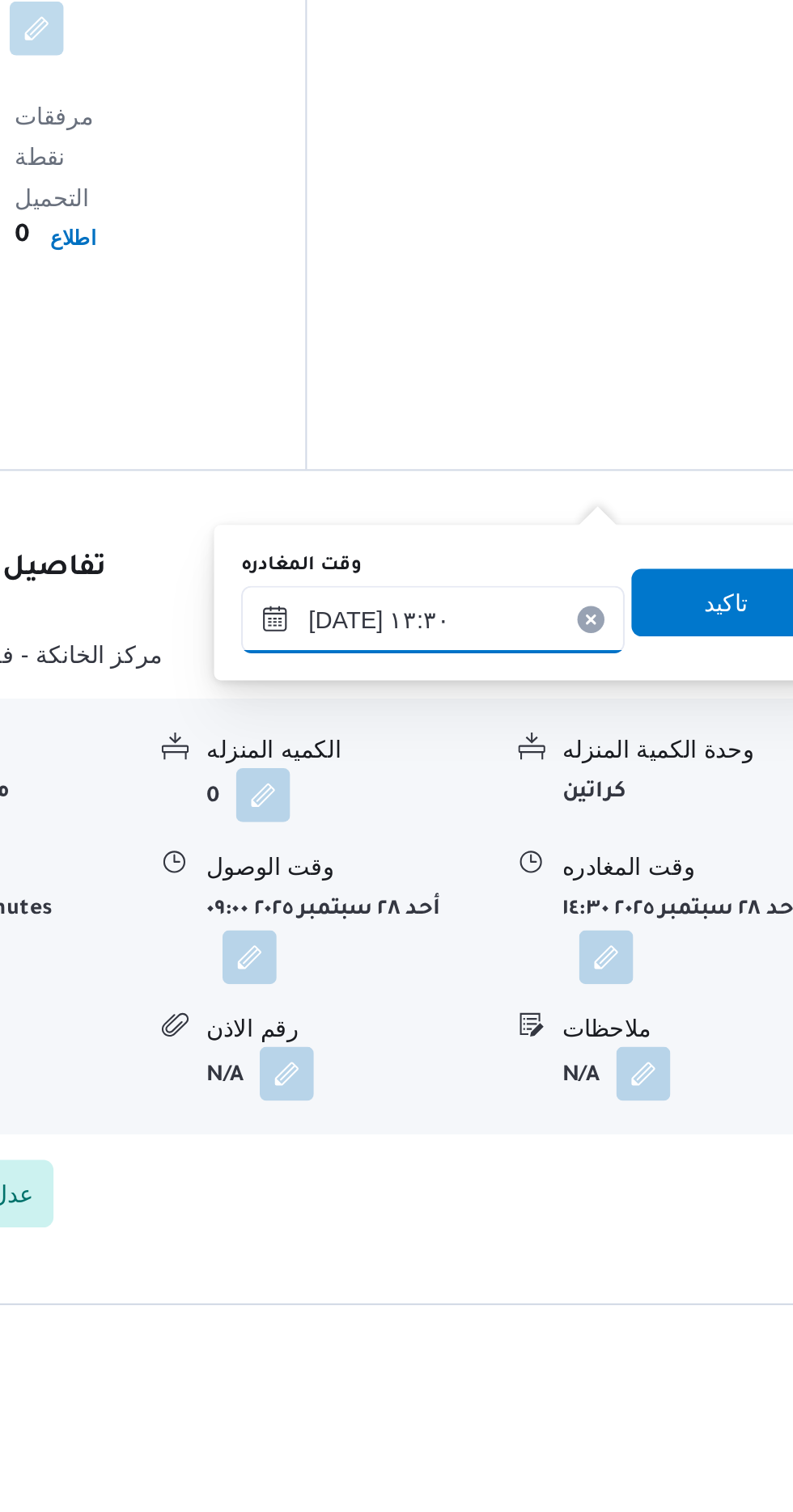
click at [604, 1075] on input "[DATE] ١٣:٣٠" at bounding box center [567, 1085] width 184 height 32
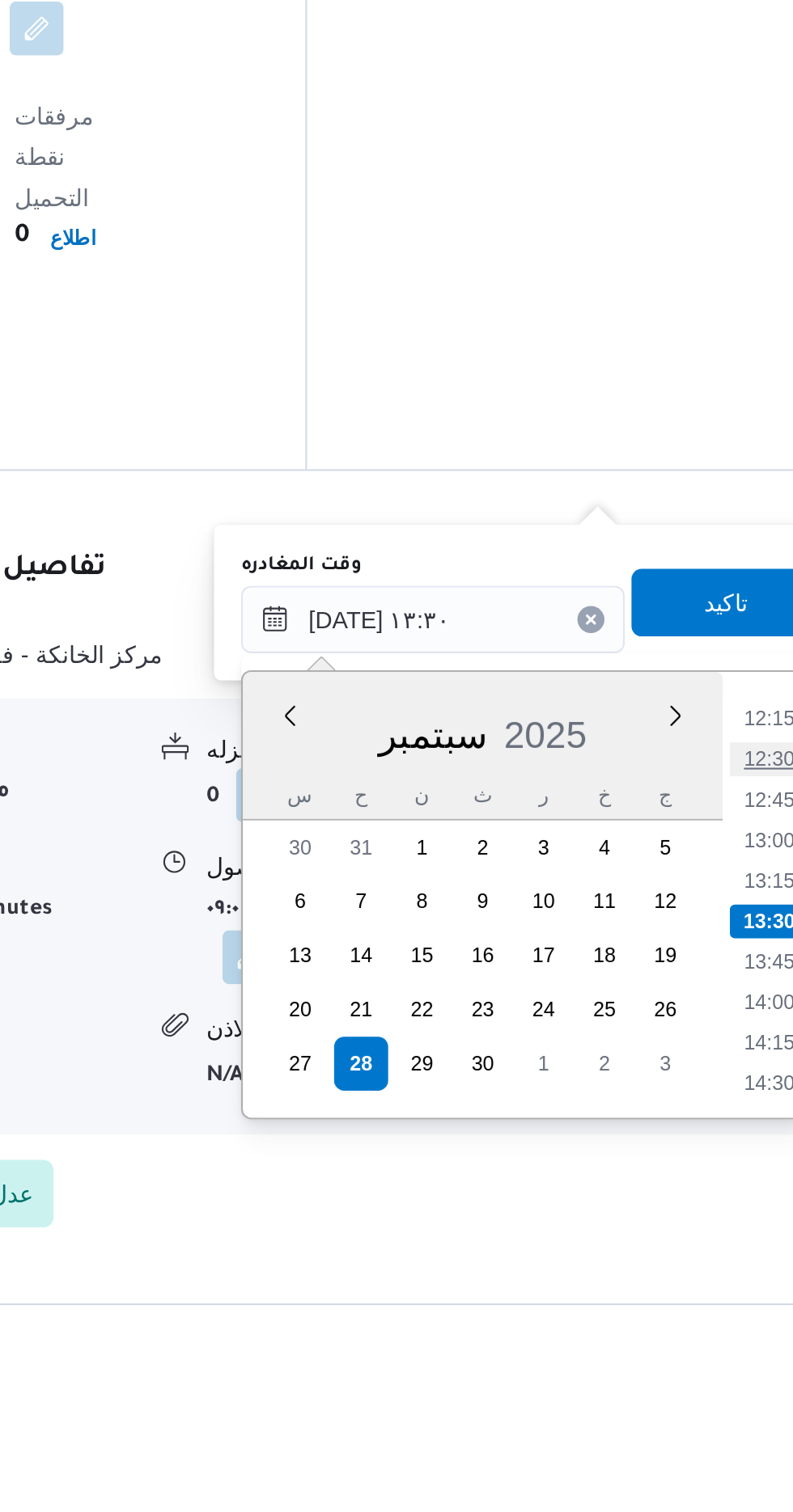
click at [736, 1150] on li "12:30" at bounding box center [727, 1152] width 37 height 16
type input "[DATE] ١٢:٣٠"
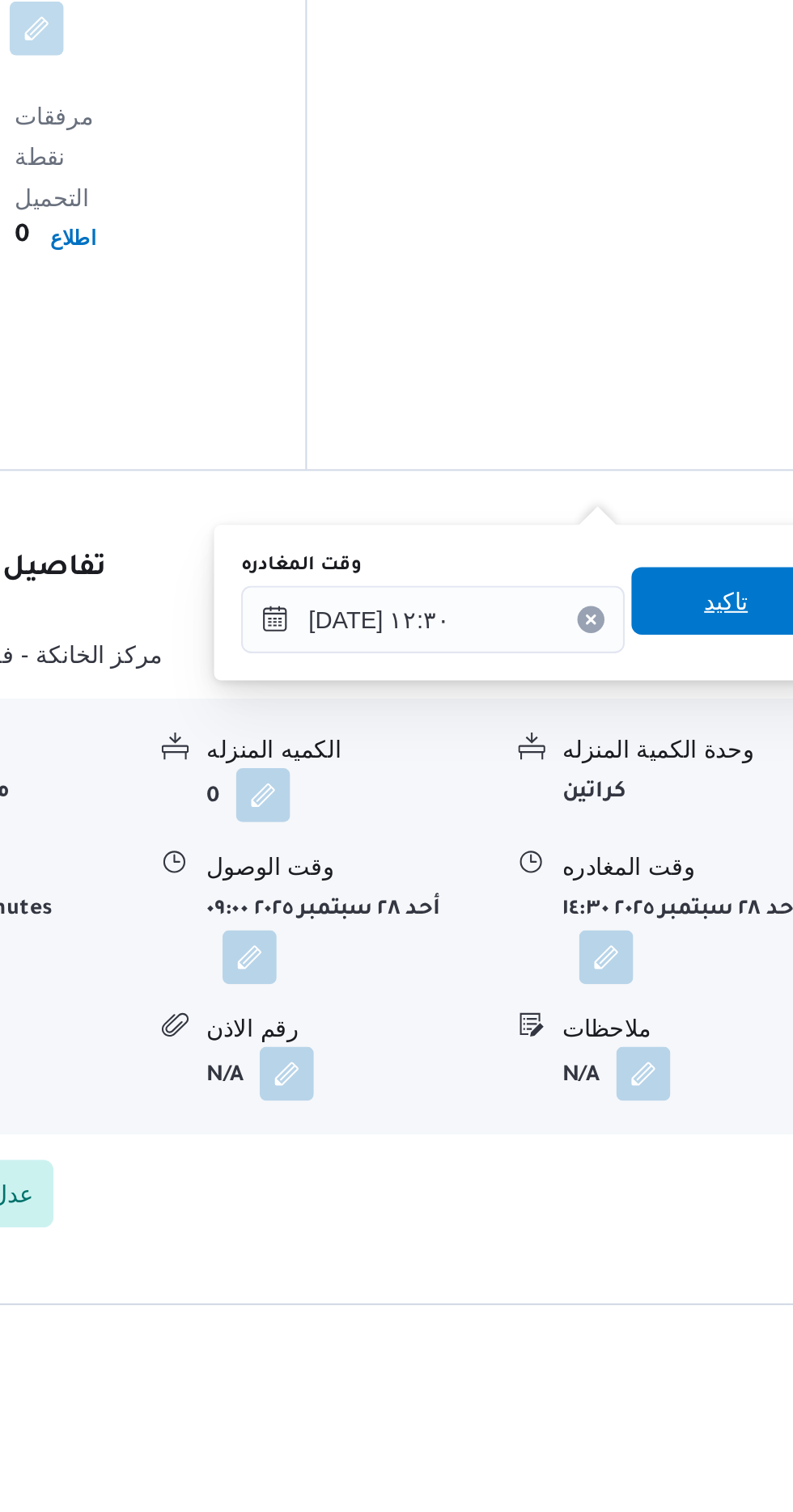
click at [718, 1074] on span "تاكيد" at bounding box center [707, 1076] width 21 height 20
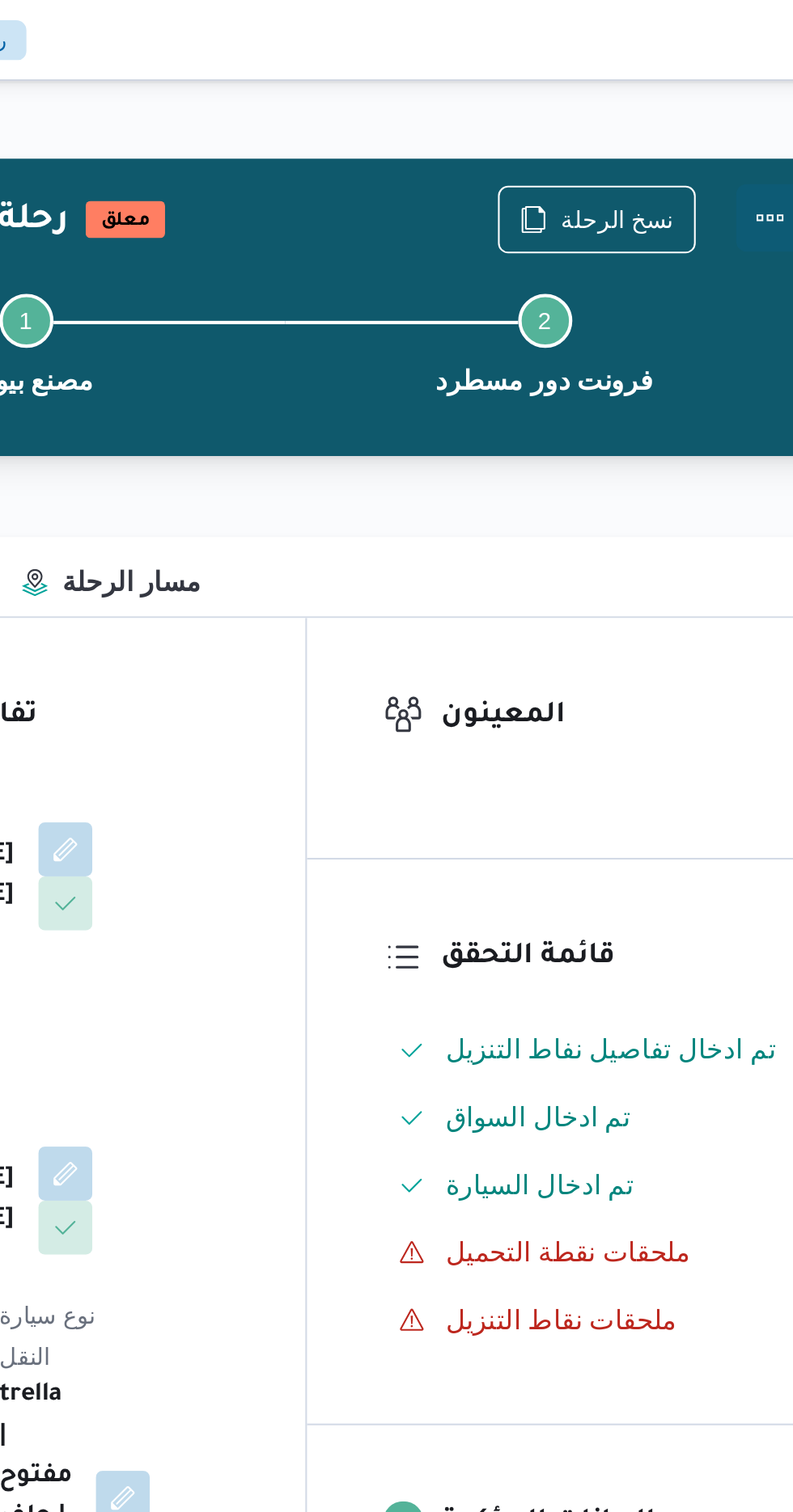
click at [736, 96] on button "Actions" at bounding box center [728, 105] width 32 height 32
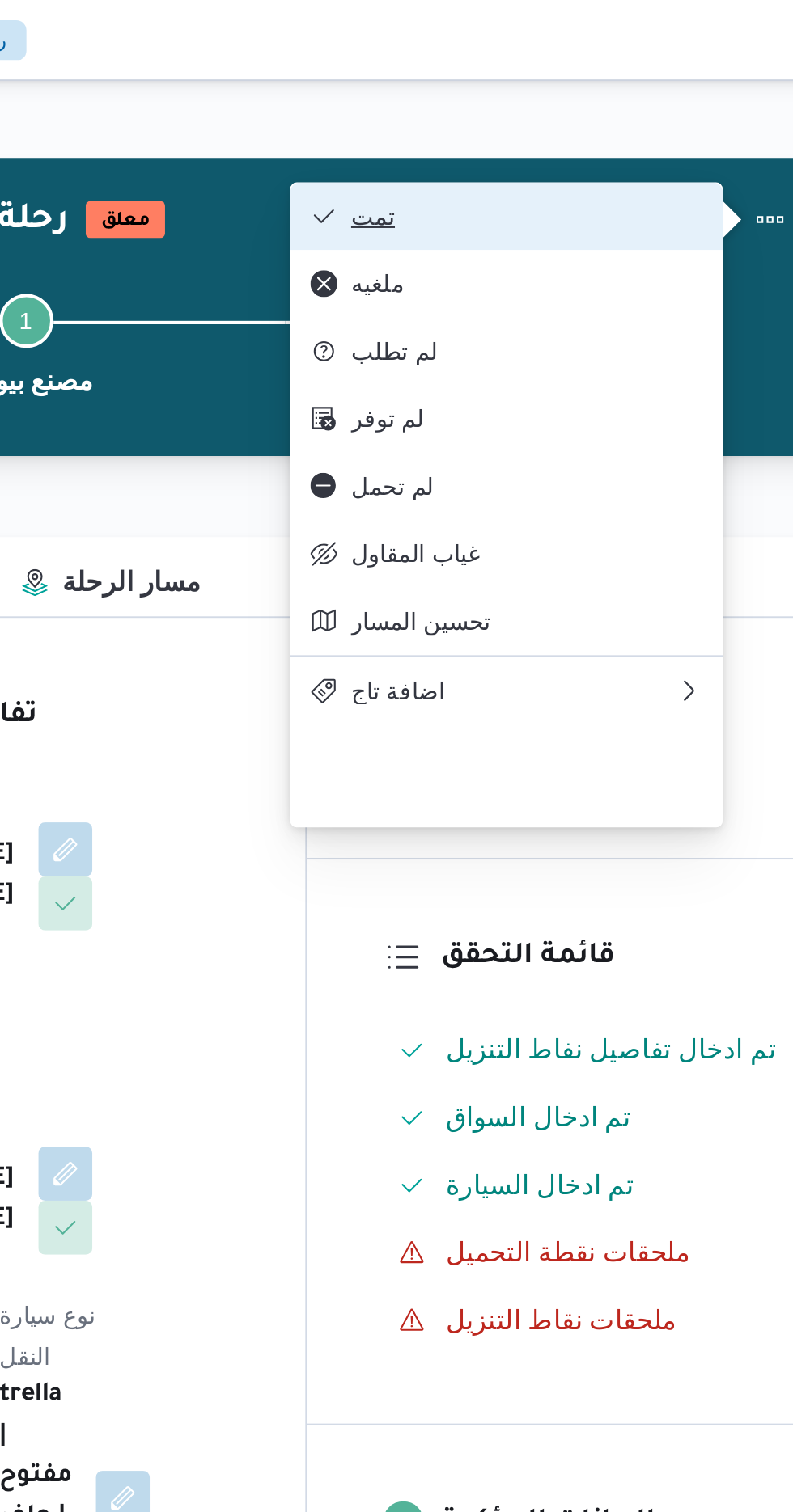
click at [662, 102] on span "تمت" at bounding box center [612, 103] width 169 height 13
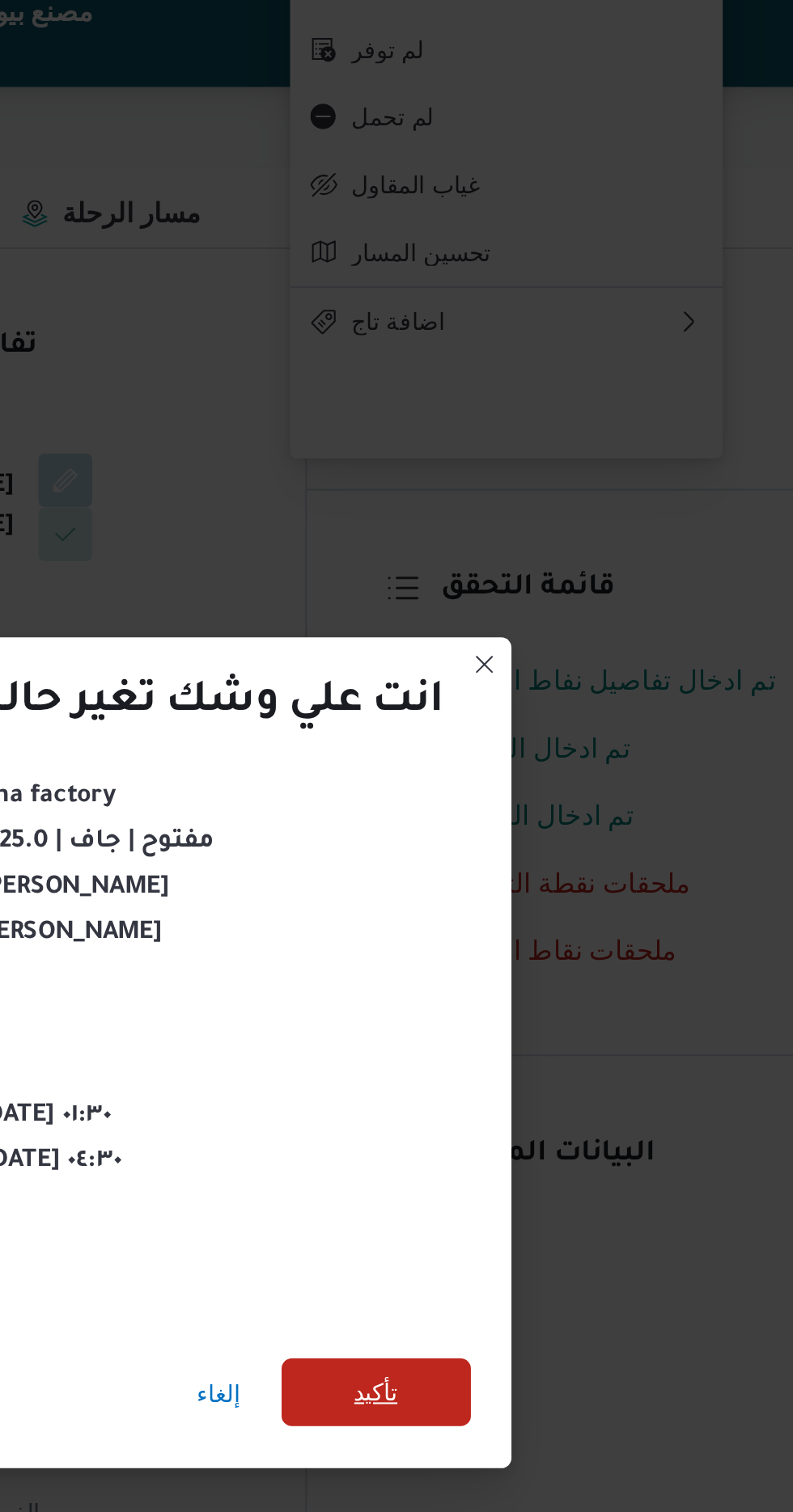
click at [532, 833] on span "تأكيد" at bounding box center [539, 843] width 21 height 20
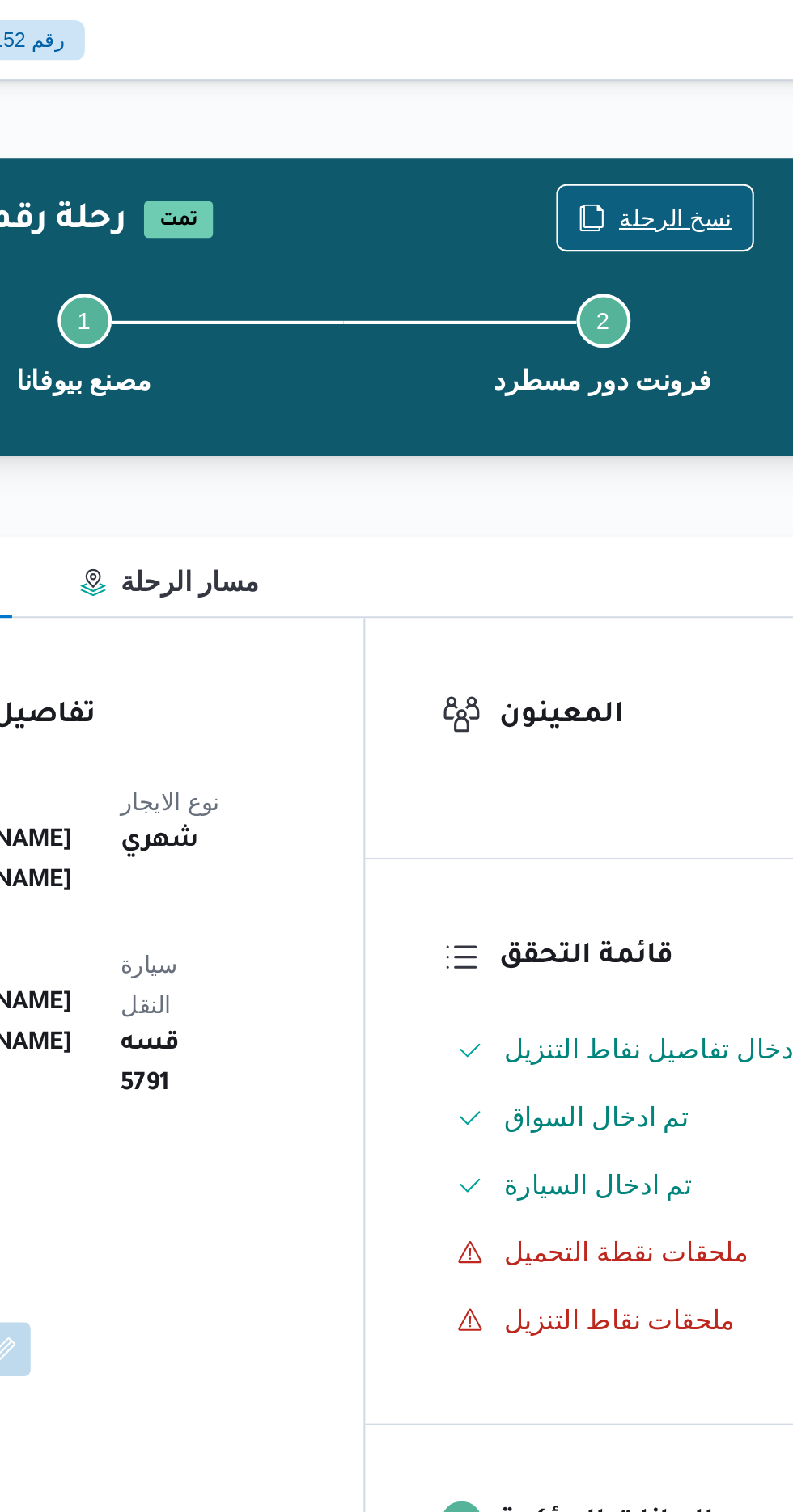
click at [646, 99] on span "نسخ الرحلة" at bounding box center [655, 104] width 55 height 20
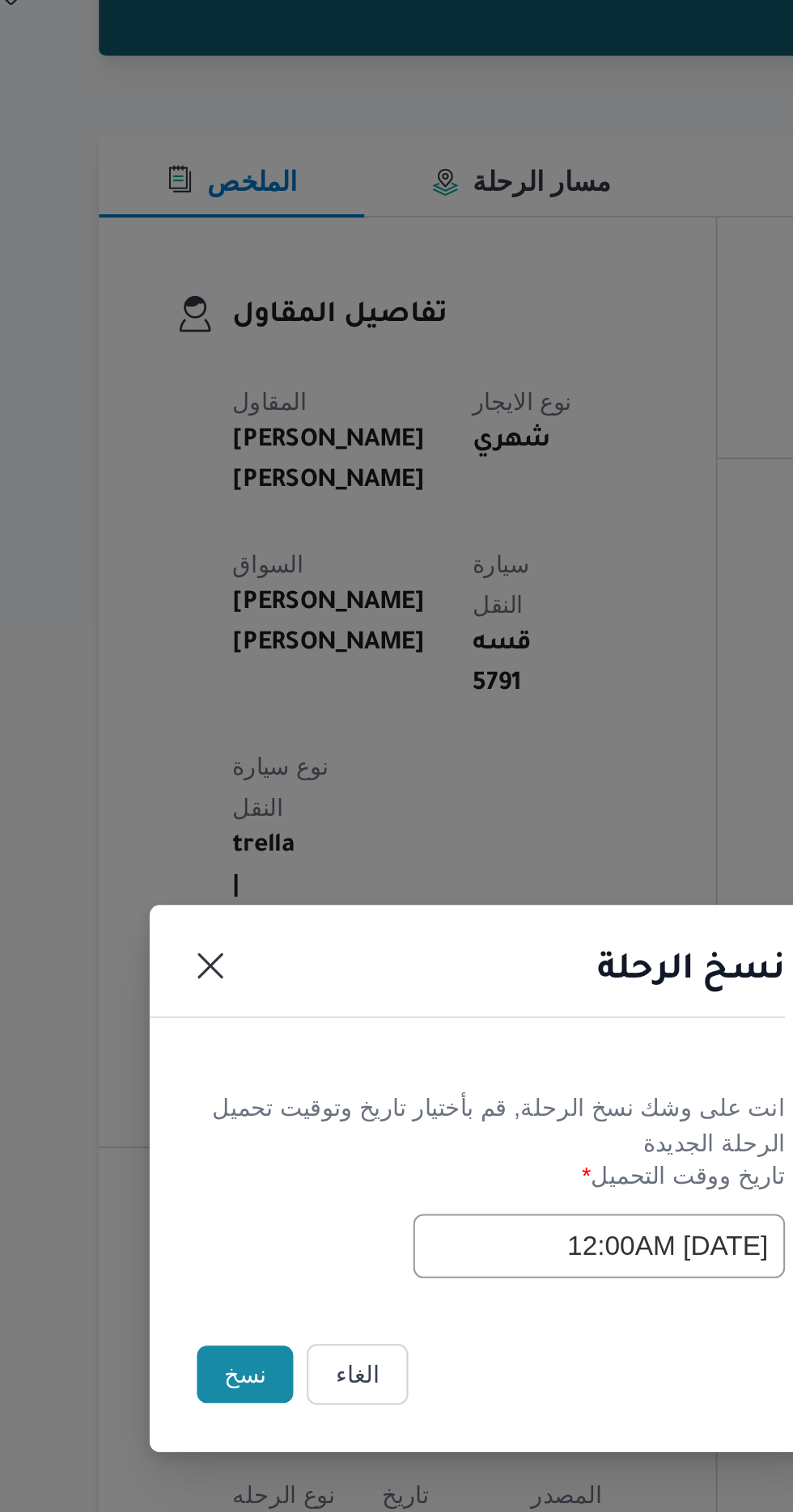
click at [268, 850] on button "نسخ" at bounding box center [280, 850] width 46 height 27
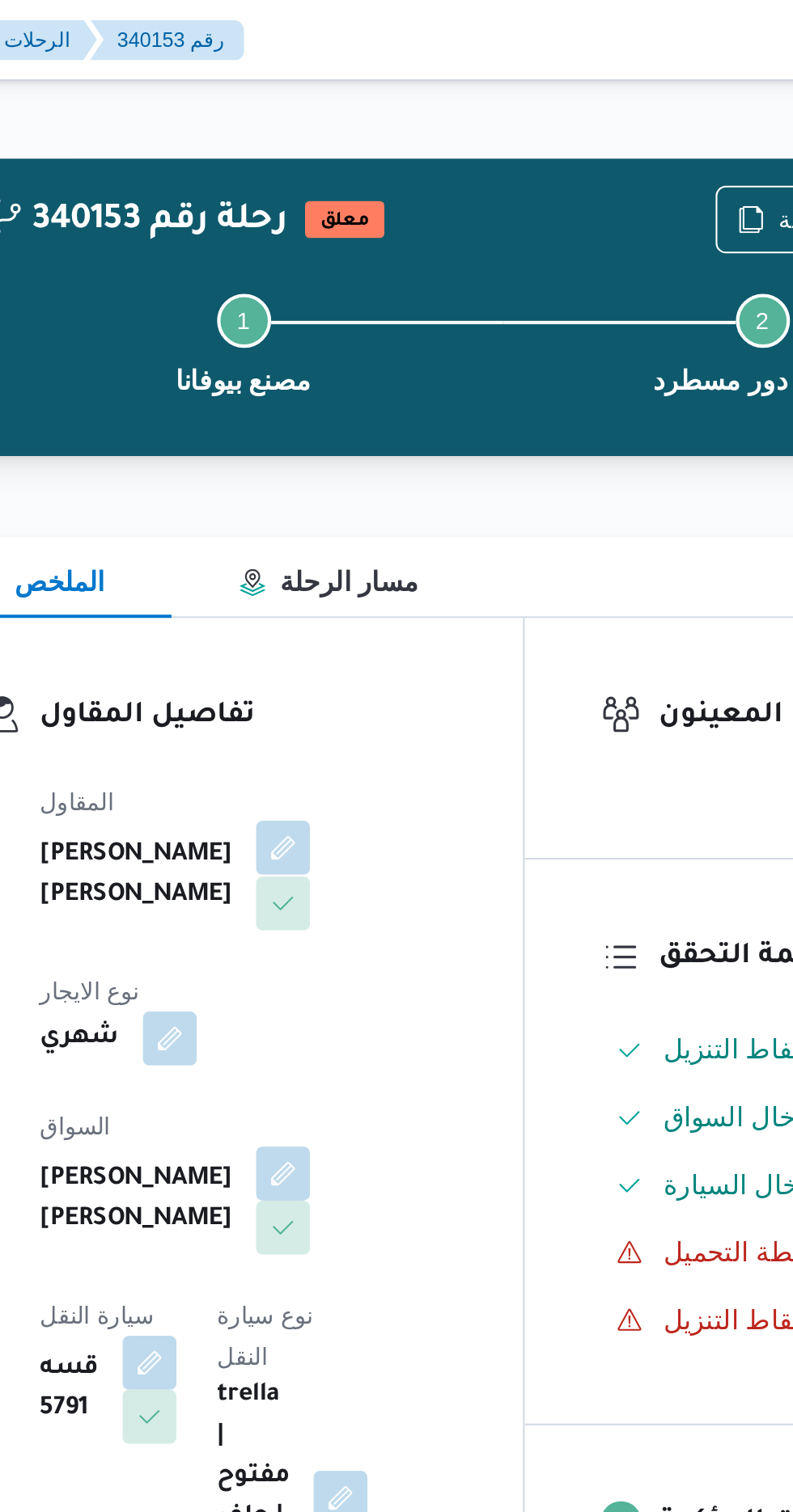
click at [378, 413] on button "button" at bounding box center [391, 406] width 26 height 26
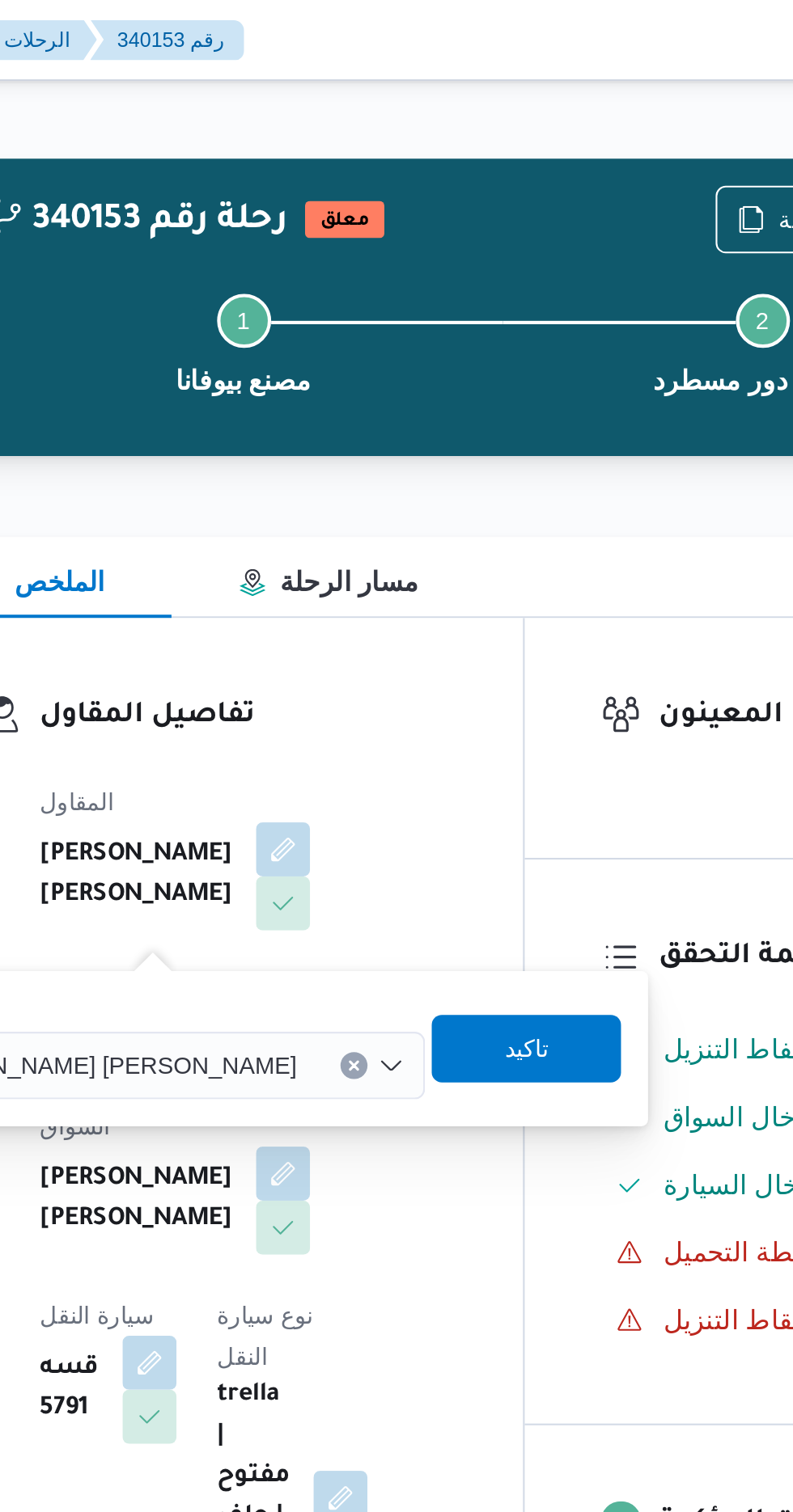
click at [404, 509] on input "اسم المقاول" at bounding box center [405, 510] width 2 height 20
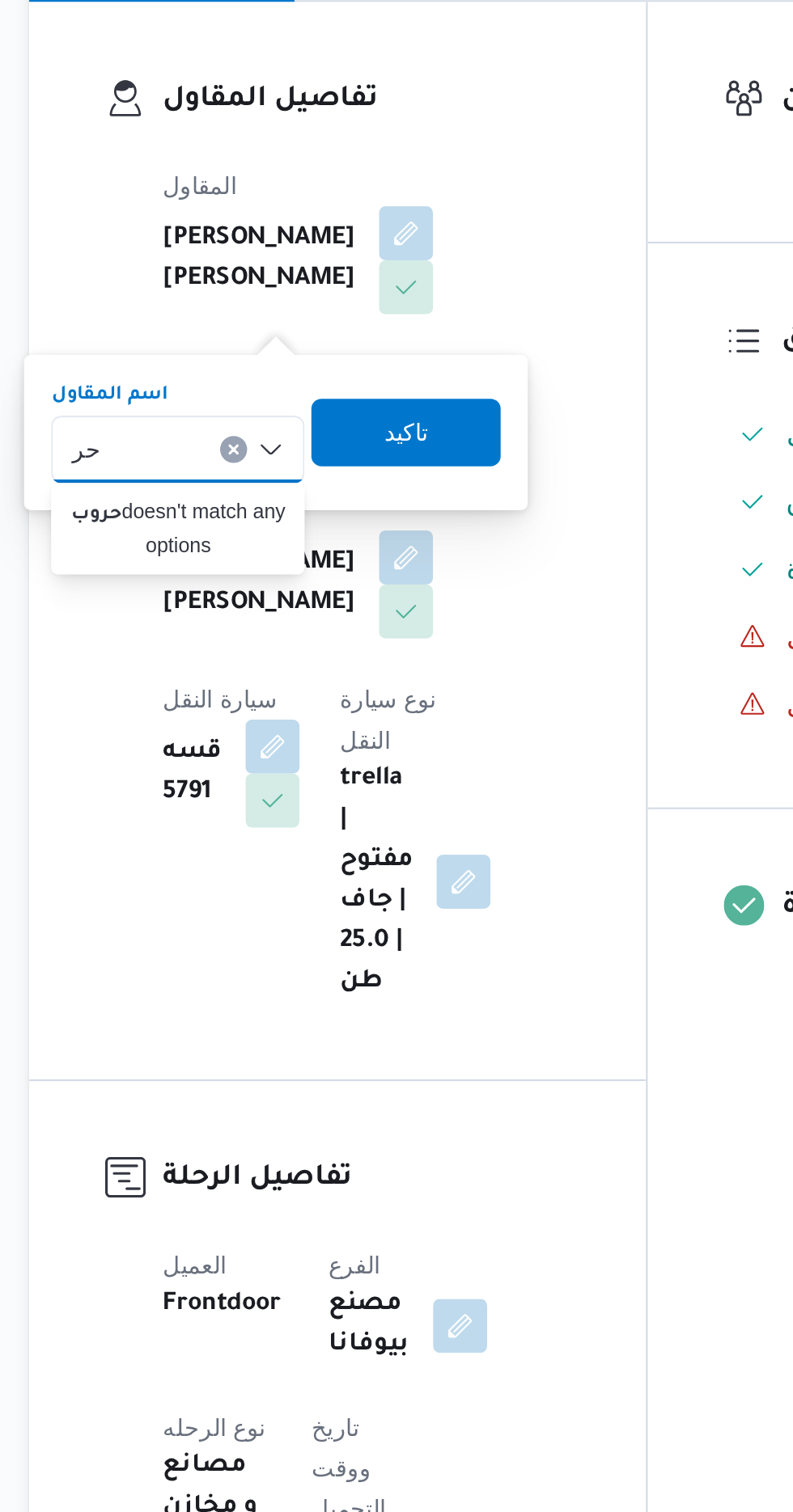
type input "ح"
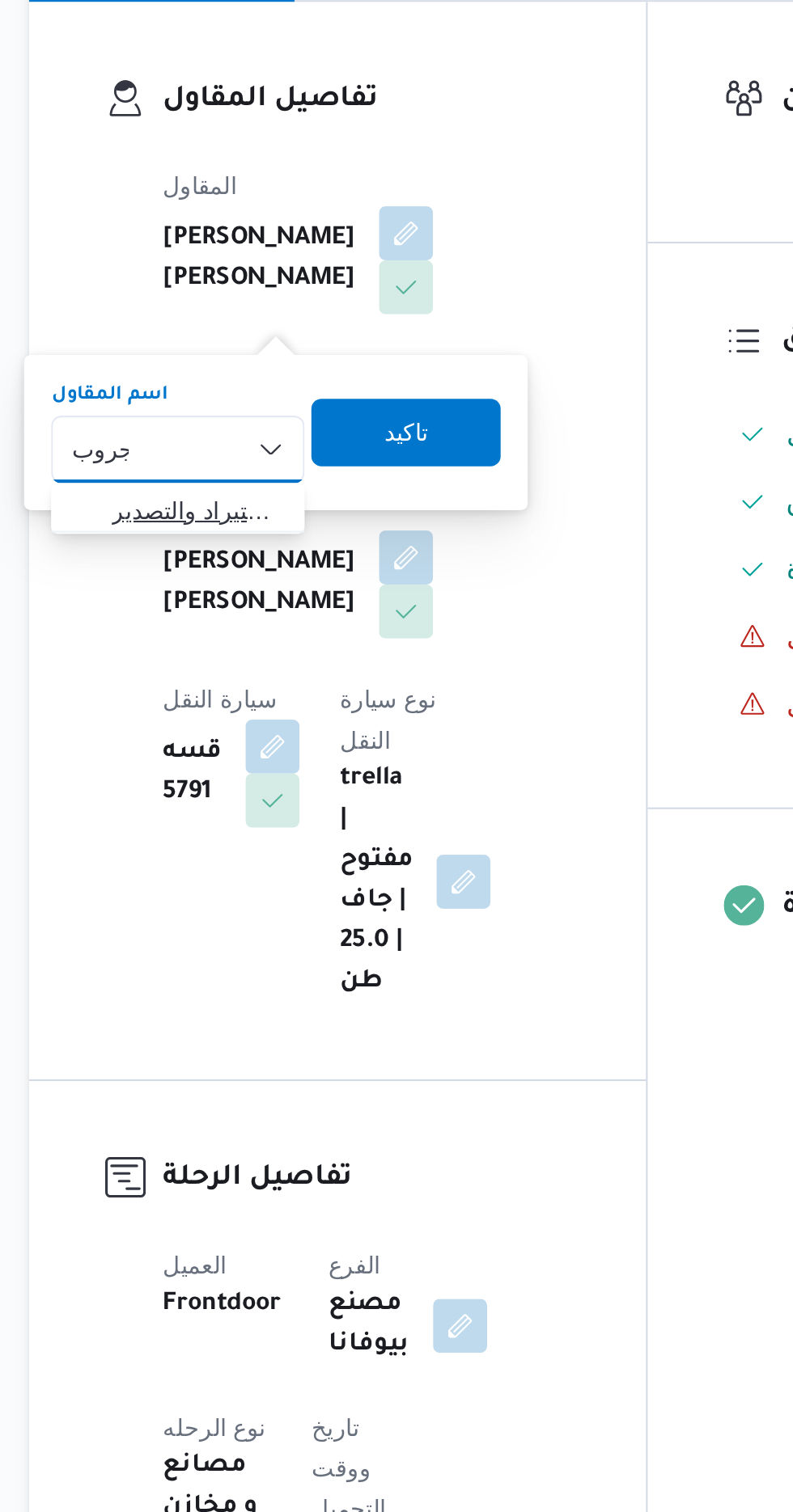
type input "جروب"
click at [302, 539] on span "شركة غريب جروب للاستيراد والتصدير" at bounding box center [291, 539] width 83 height 20
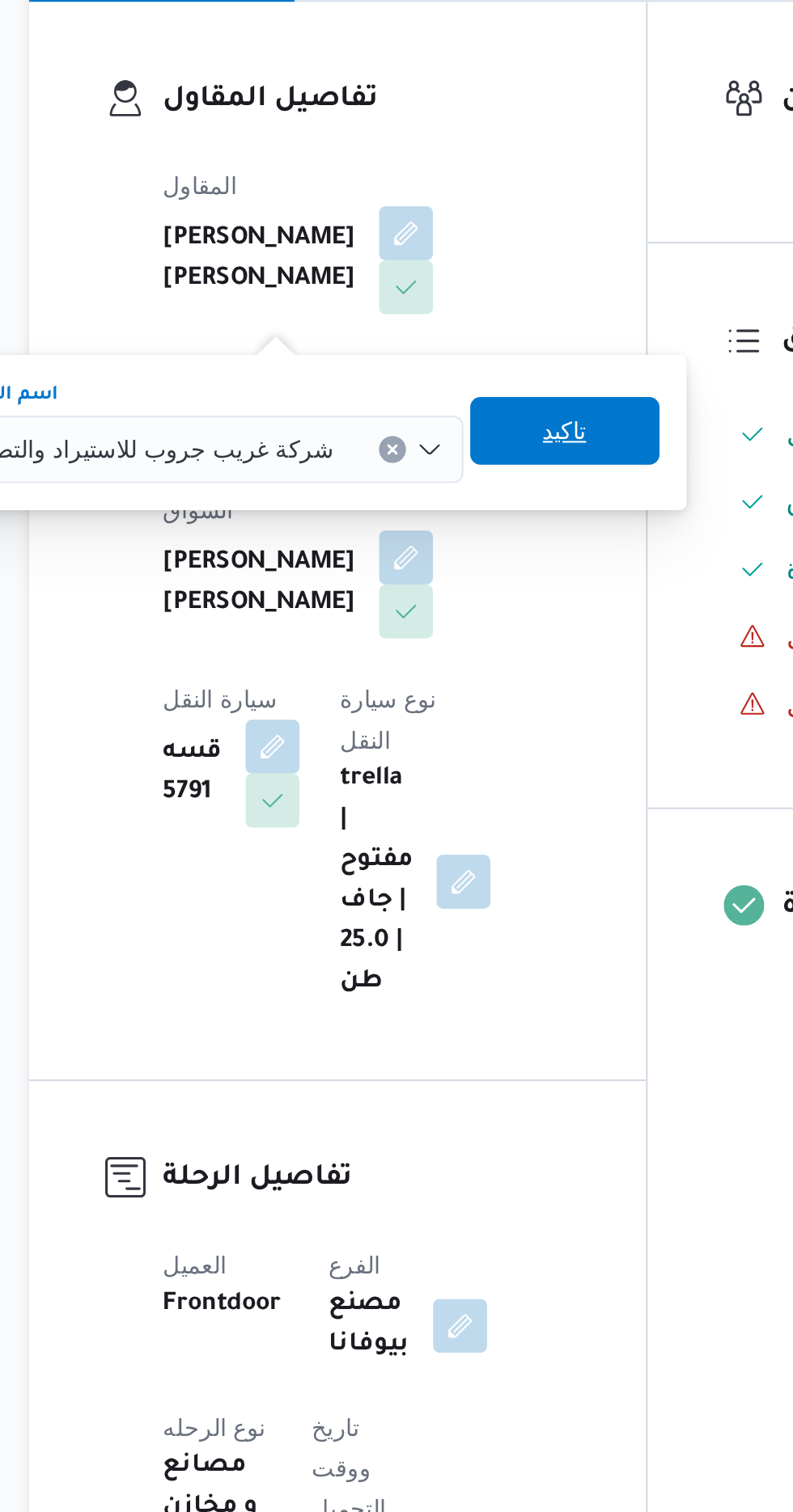
click at [422, 502] on span "تاكيد" at bounding box center [467, 501] width 90 height 32
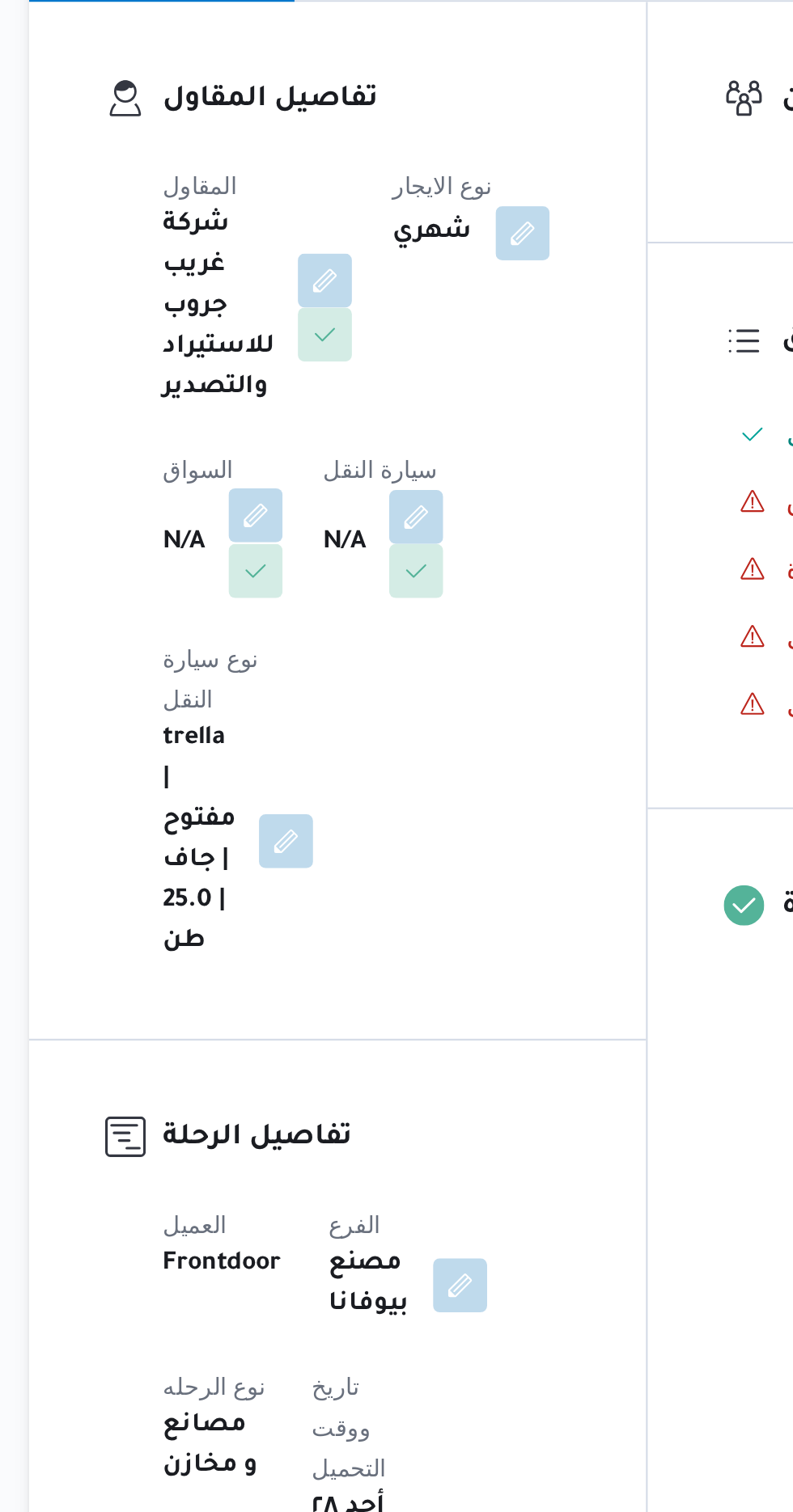
click at [323, 536] on button "button" at bounding box center [319, 541] width 26 height 26
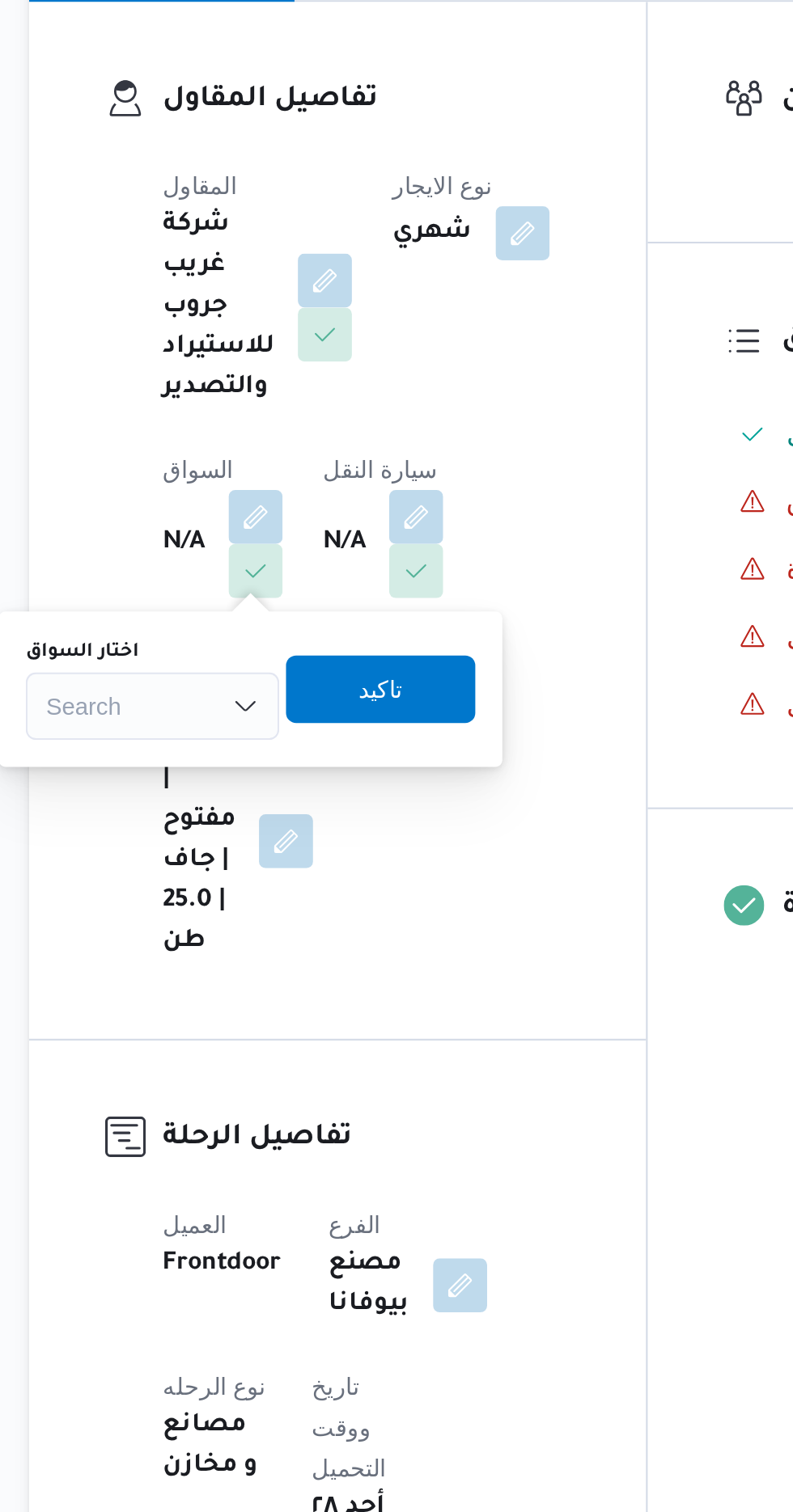
click at [292, 620] on div "Search" at bounding box center [269, 633] width 121 height 32
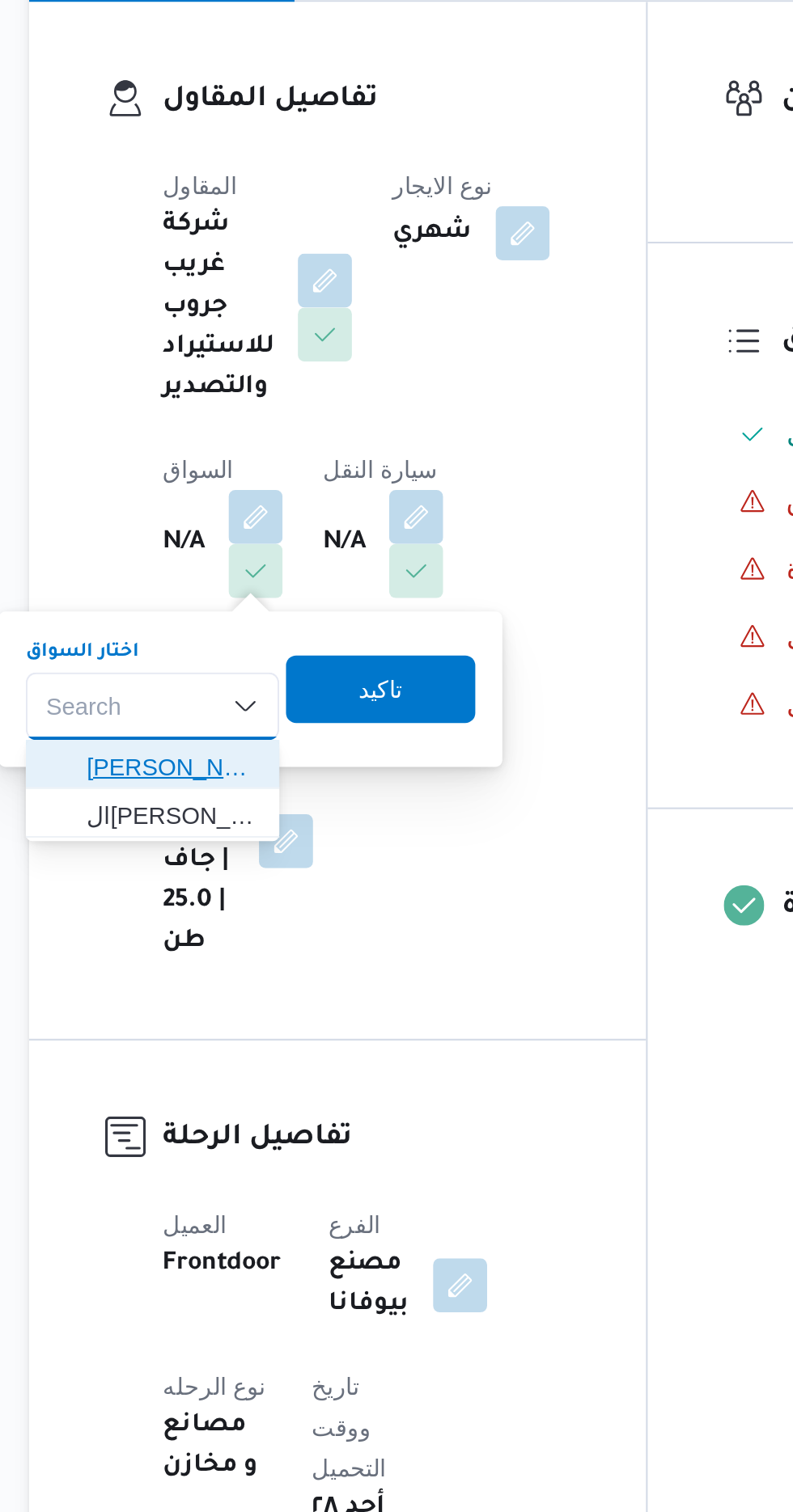
click at [299, 667] on span "[PERSON_NAME]" at bounding box center [279, 662] width 83 height 20
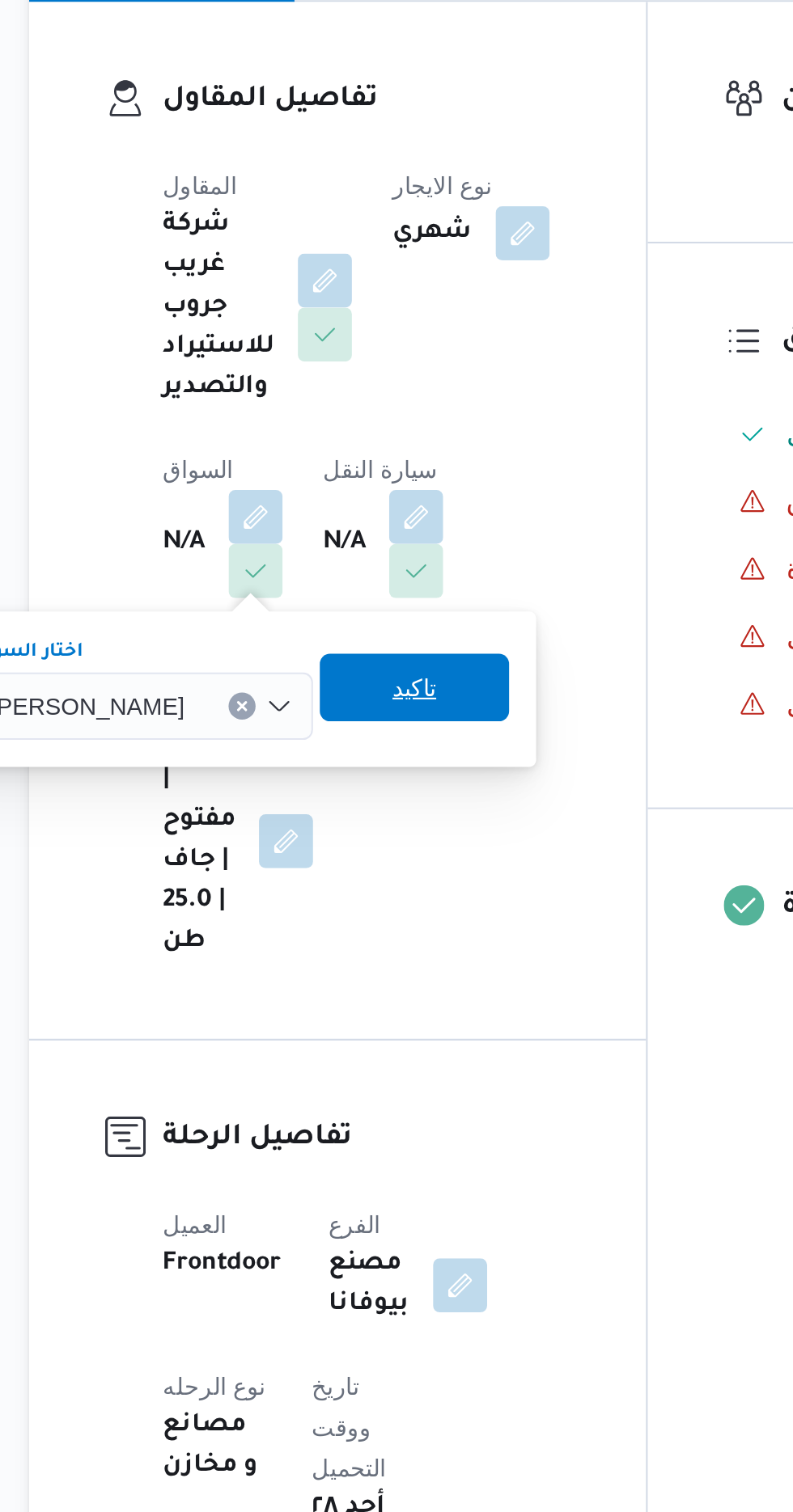
click at [422, 632] on span "تاكيد" at bounding box center [394, 624] width 90 height 32
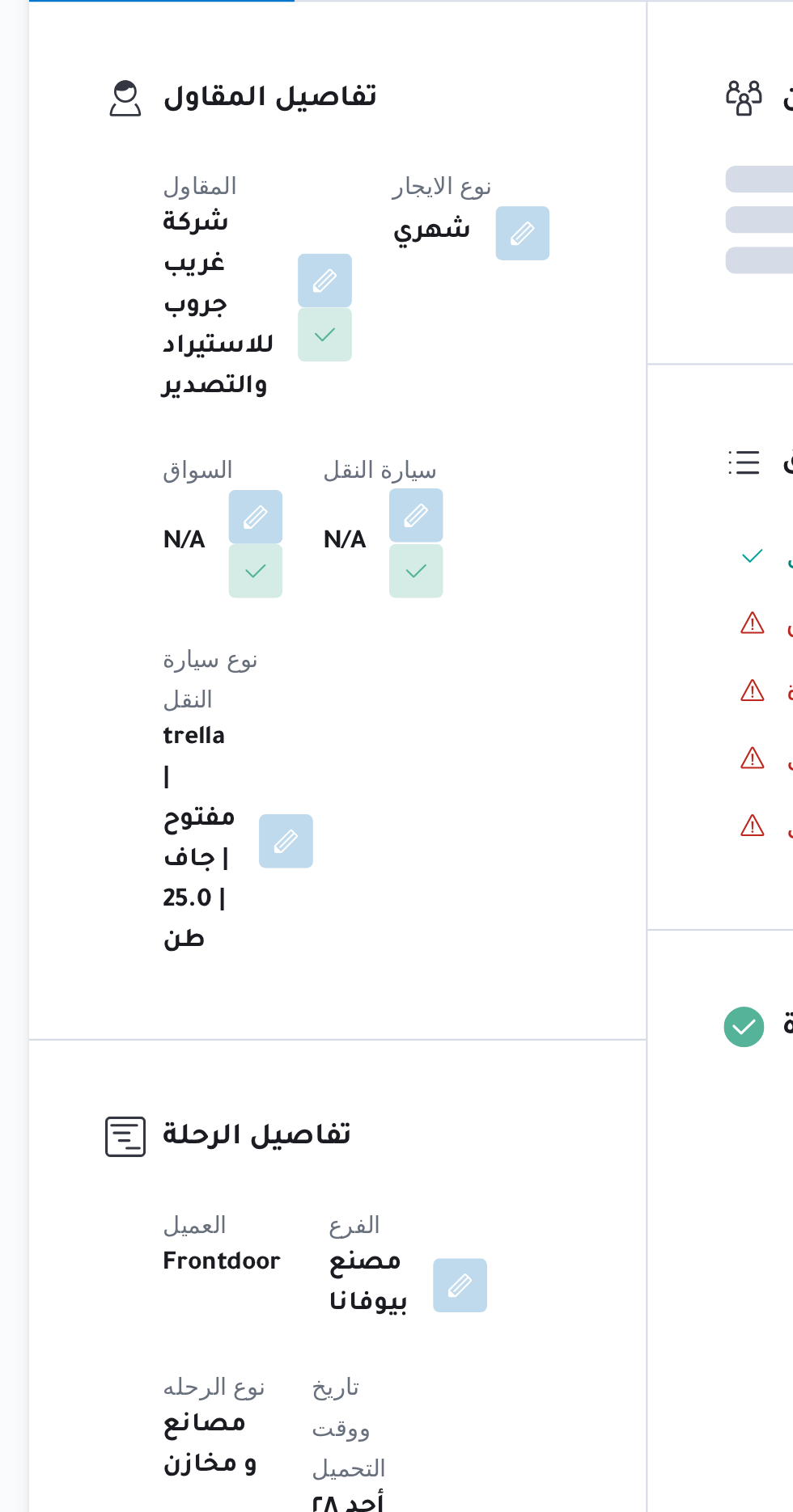
click at [398, 545] on button "button" at bounding box center [395, 541] width 26 height 26
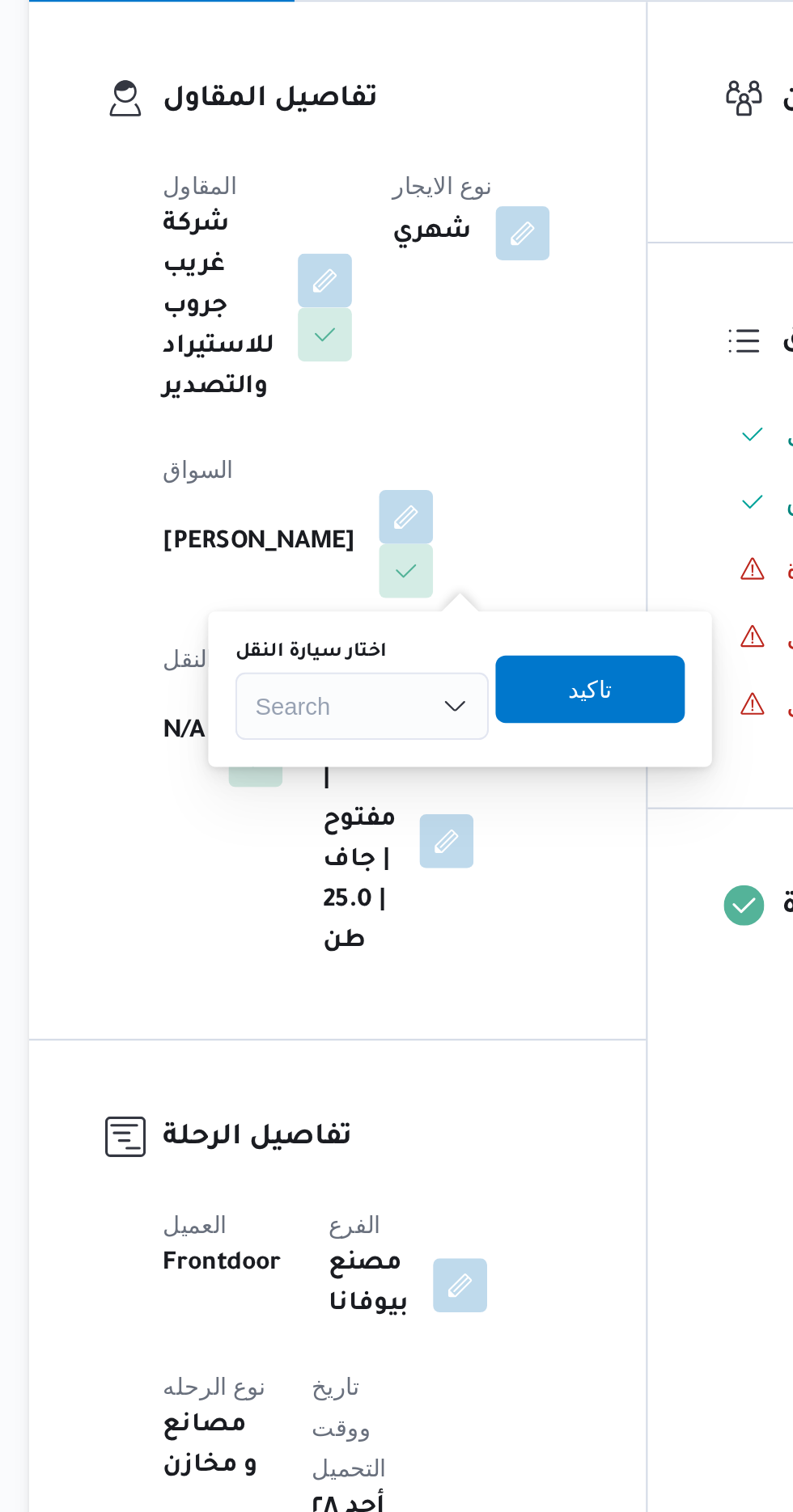
click at [348, 639] on div "Search" at bounding box center [370, 633] width 121 height 32
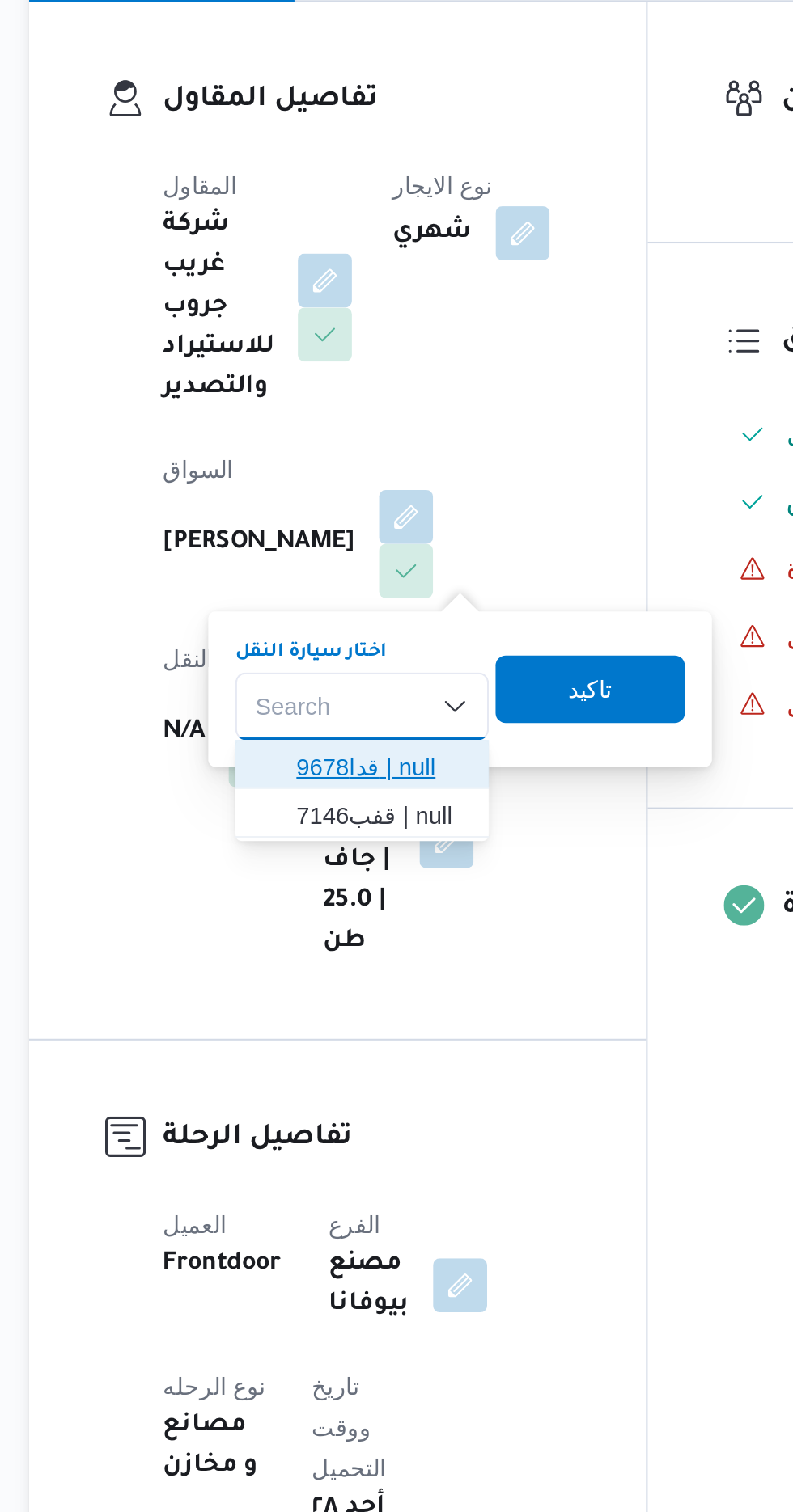
click at [384, 662] on span "قدا9678 | null" at bounding box center [379, 662] width 83 height 20
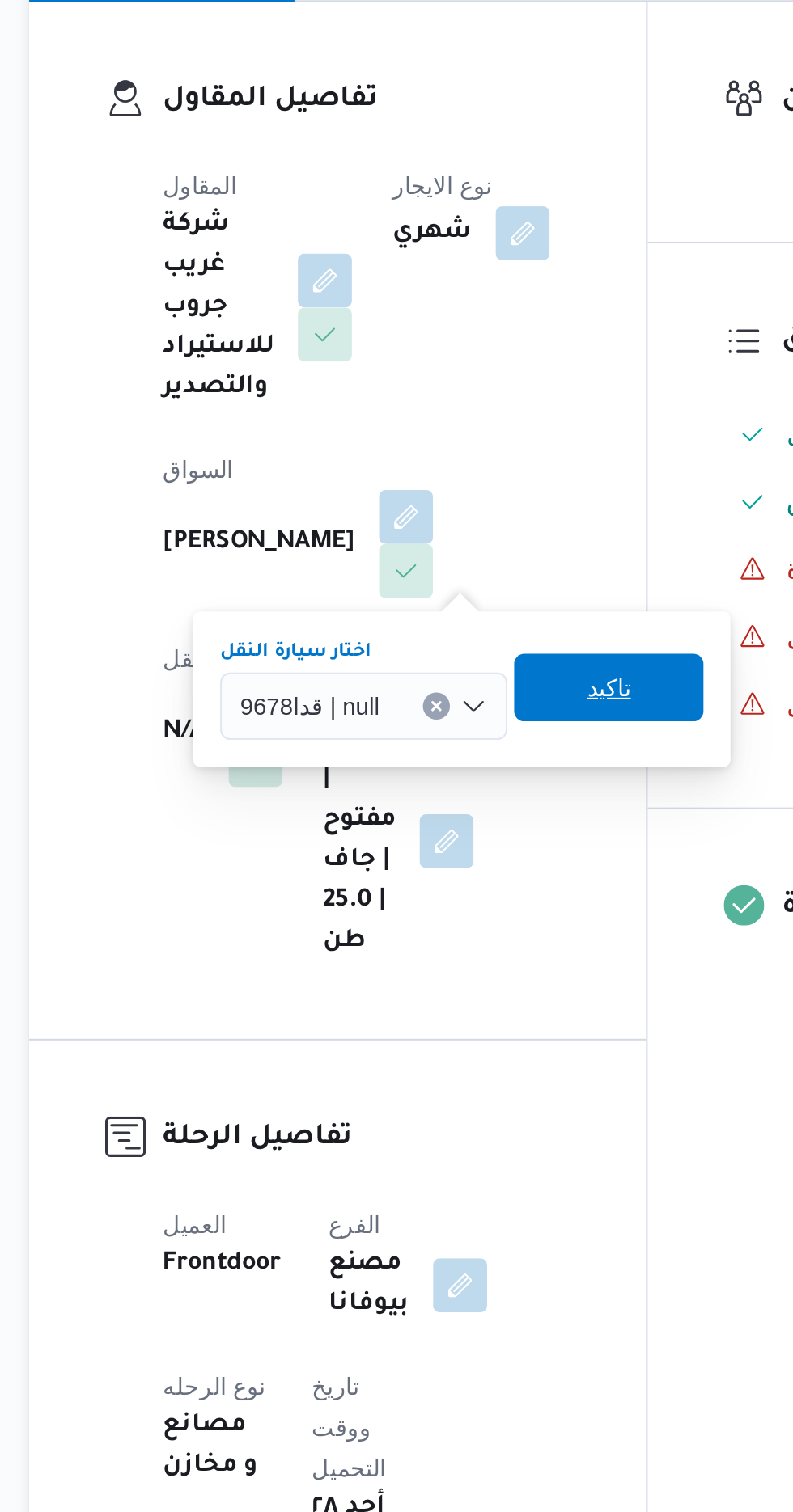
click at [492, 630] on span "تاكيد" at bounding box center [487, 624] width 21 height 20
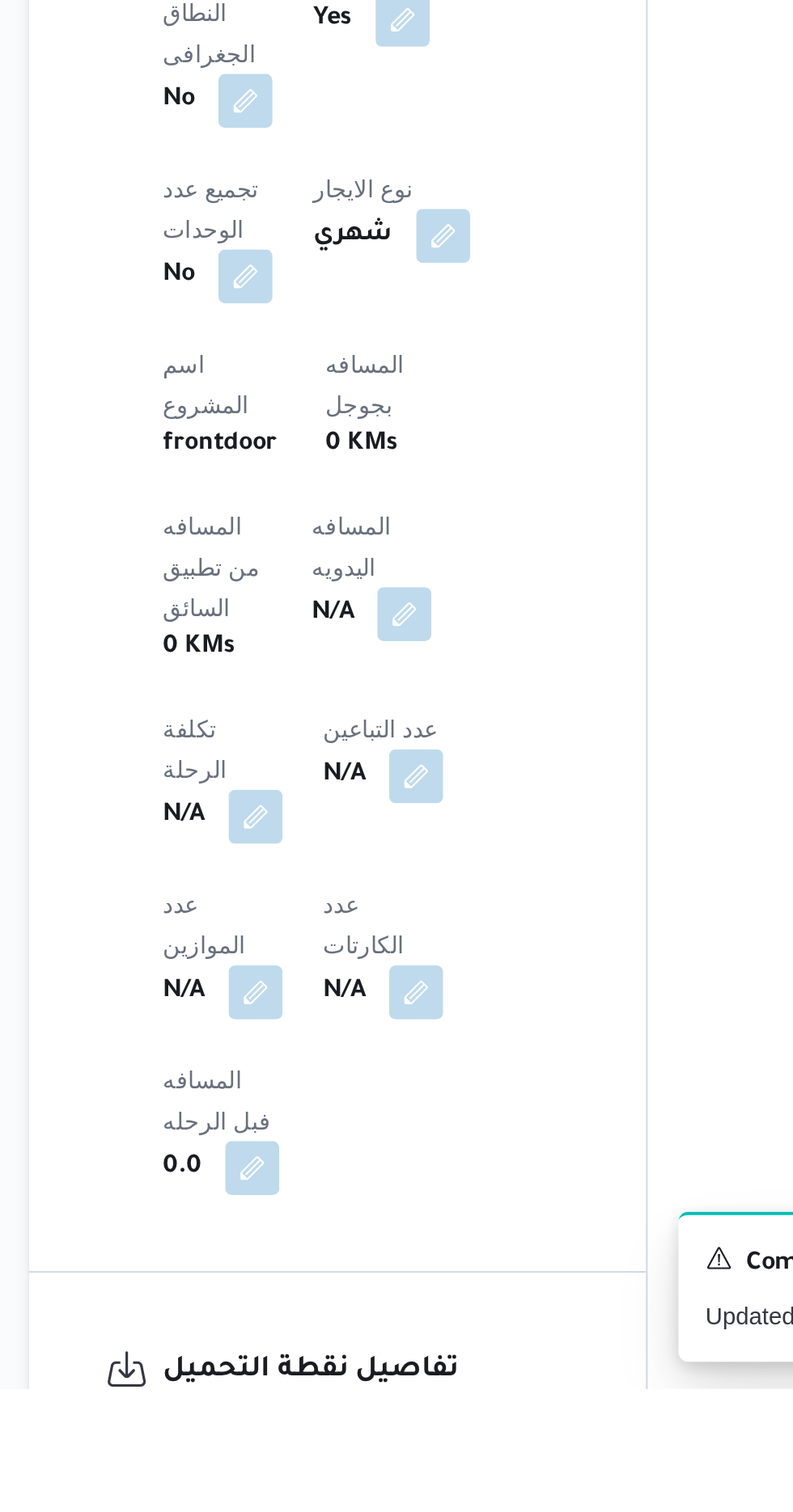
scroll to position [333, 0]
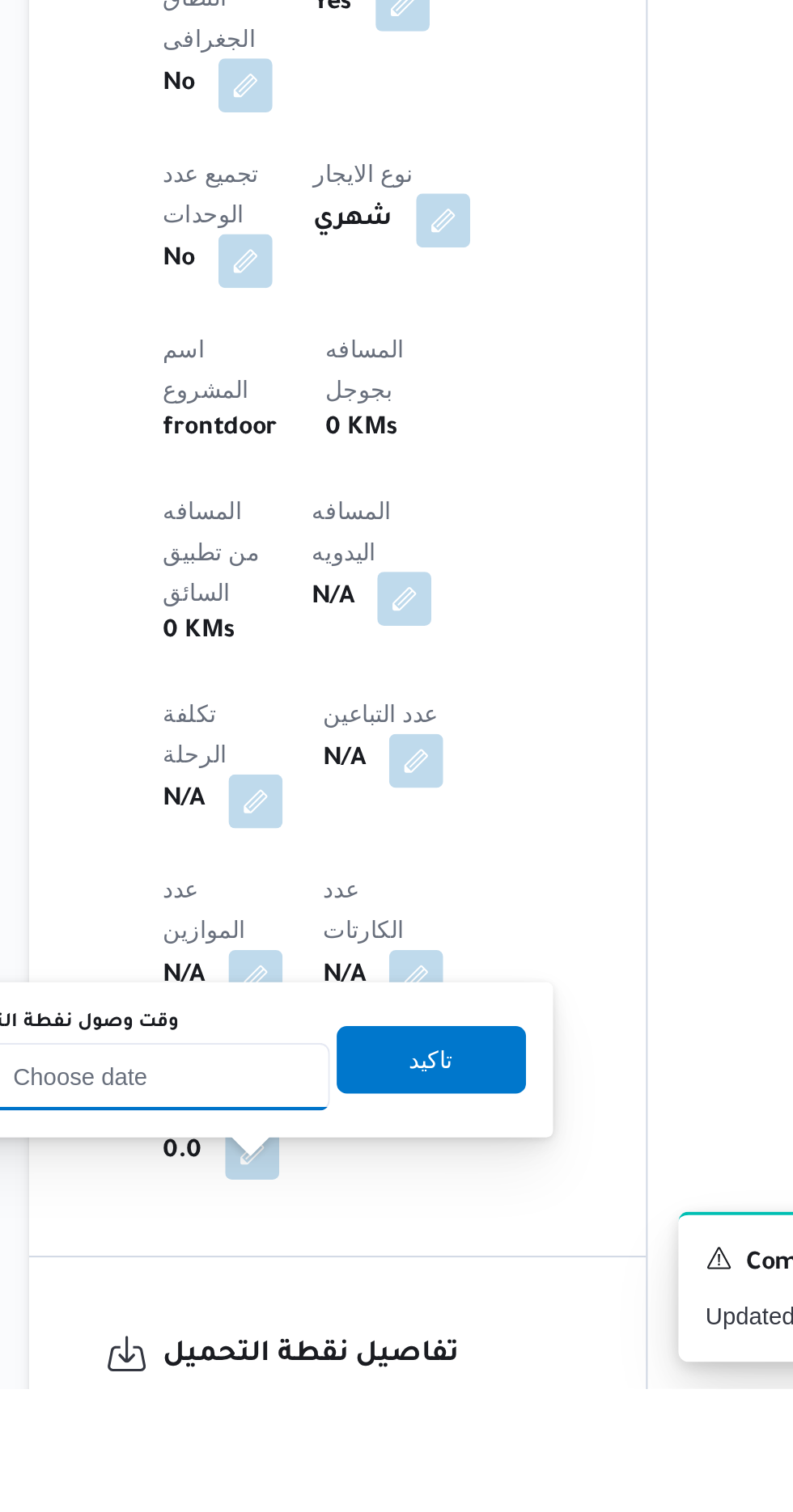
click at [259, 1362] on input "وقت وصول نفطة التحميل" at bounding box center [262, 1363] width 184 height 32
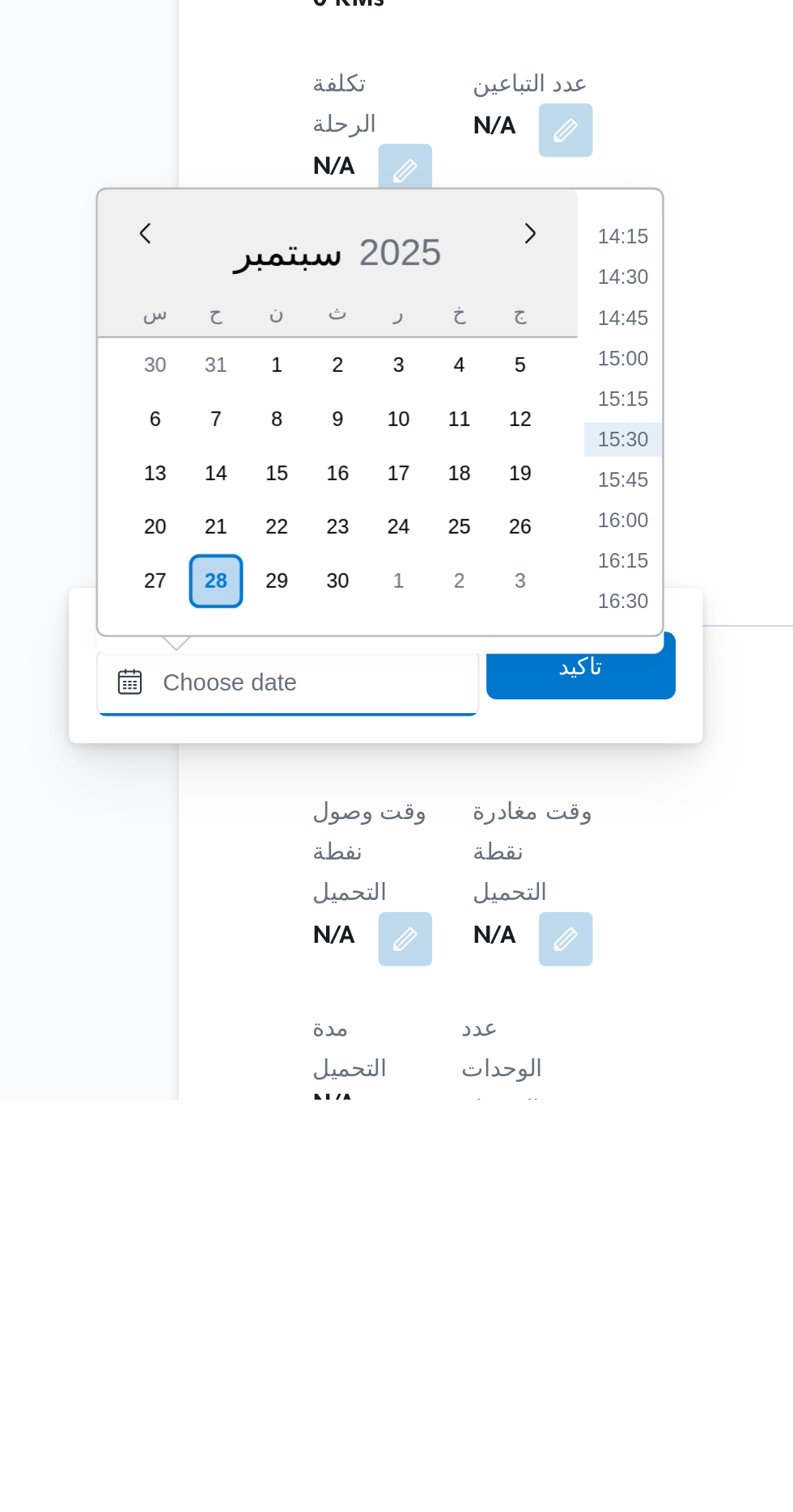
scroll to position [496, 0]
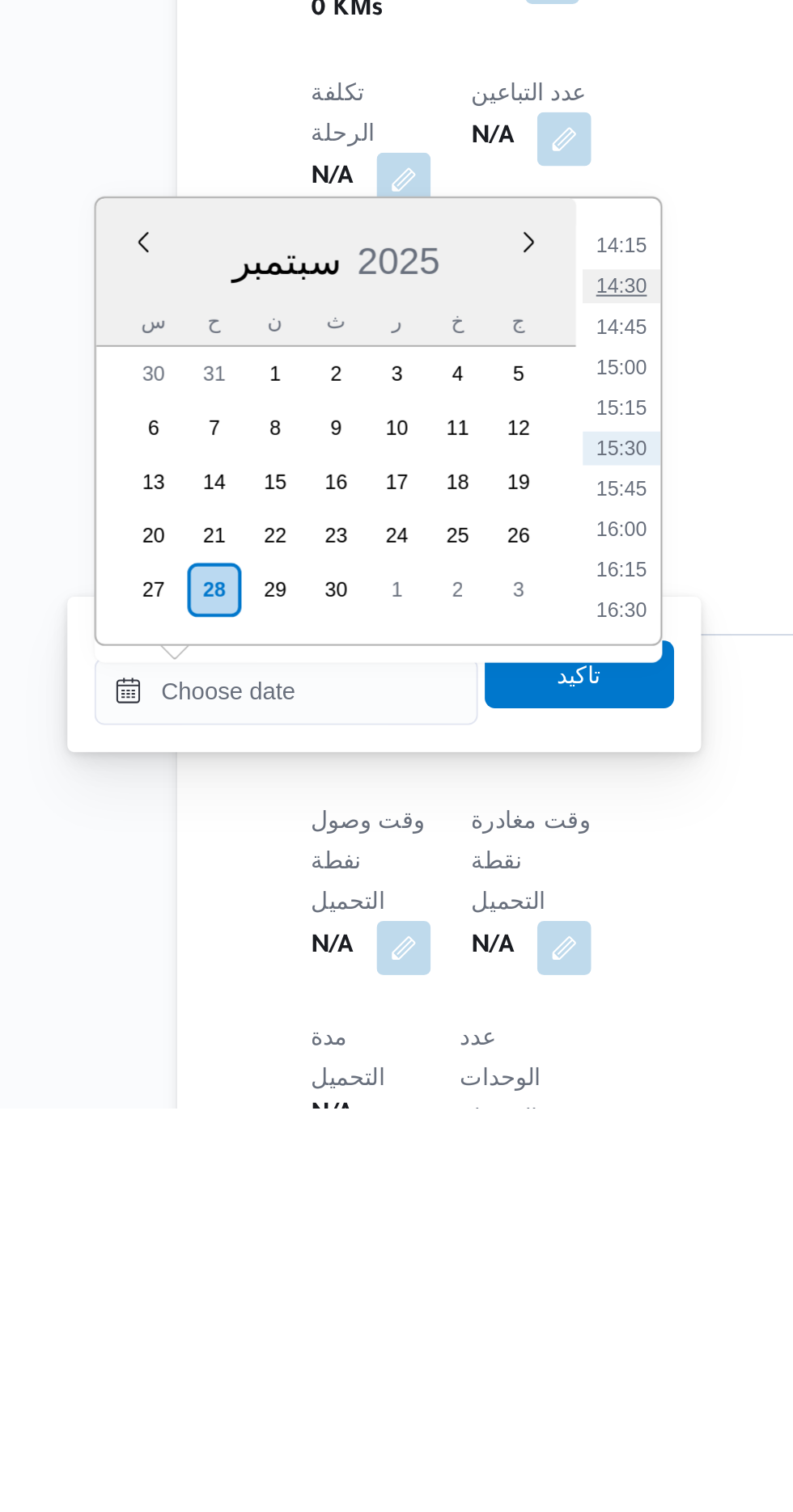
click at [422, 1113] on li "14:30" at bounding box center [423, 1118] width 37 height 16
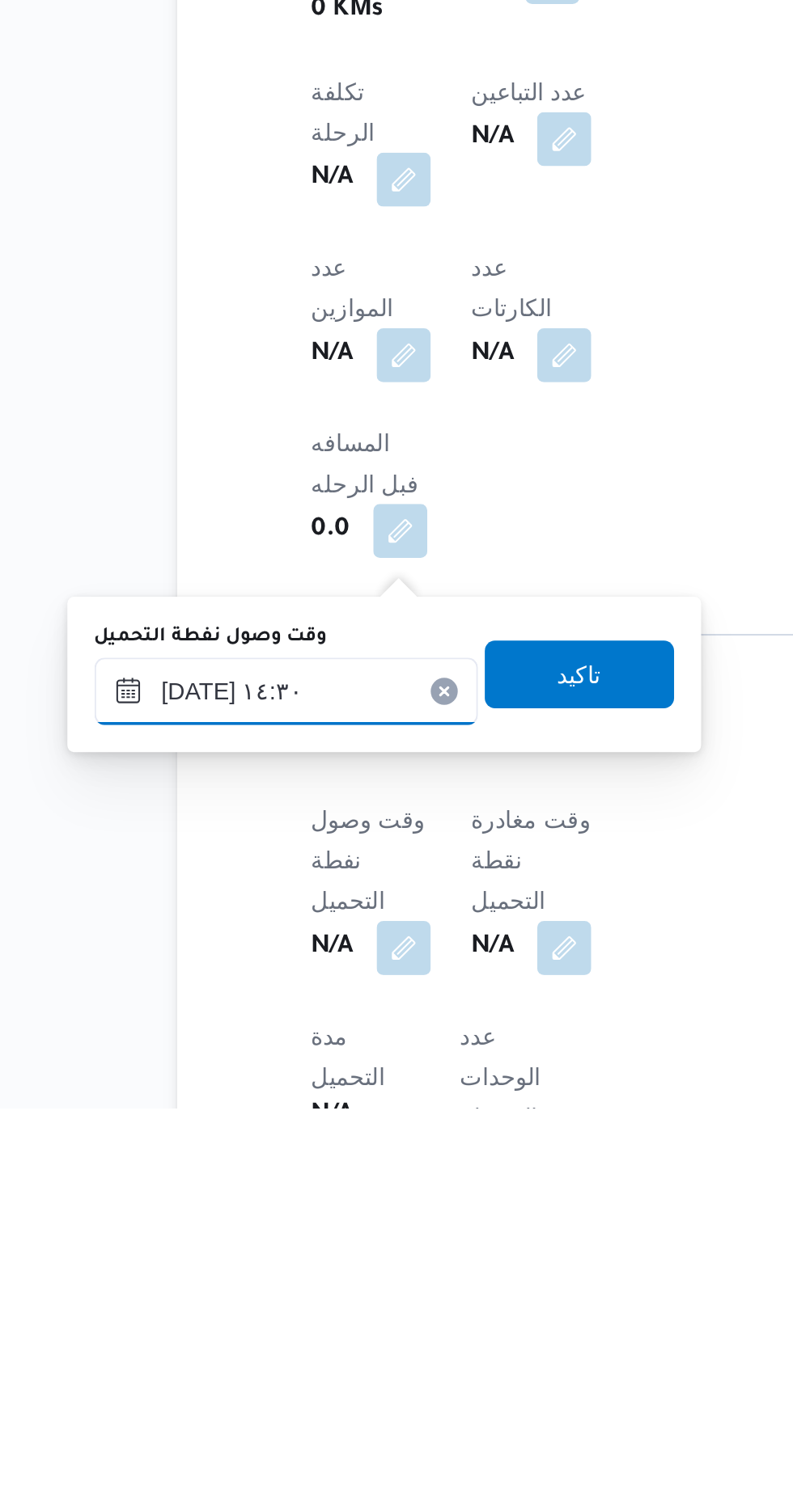
click at [299, 1309] on input "[DATE] ١٤:٣٠" at bounding box center [262, 1313] width 184 height 32
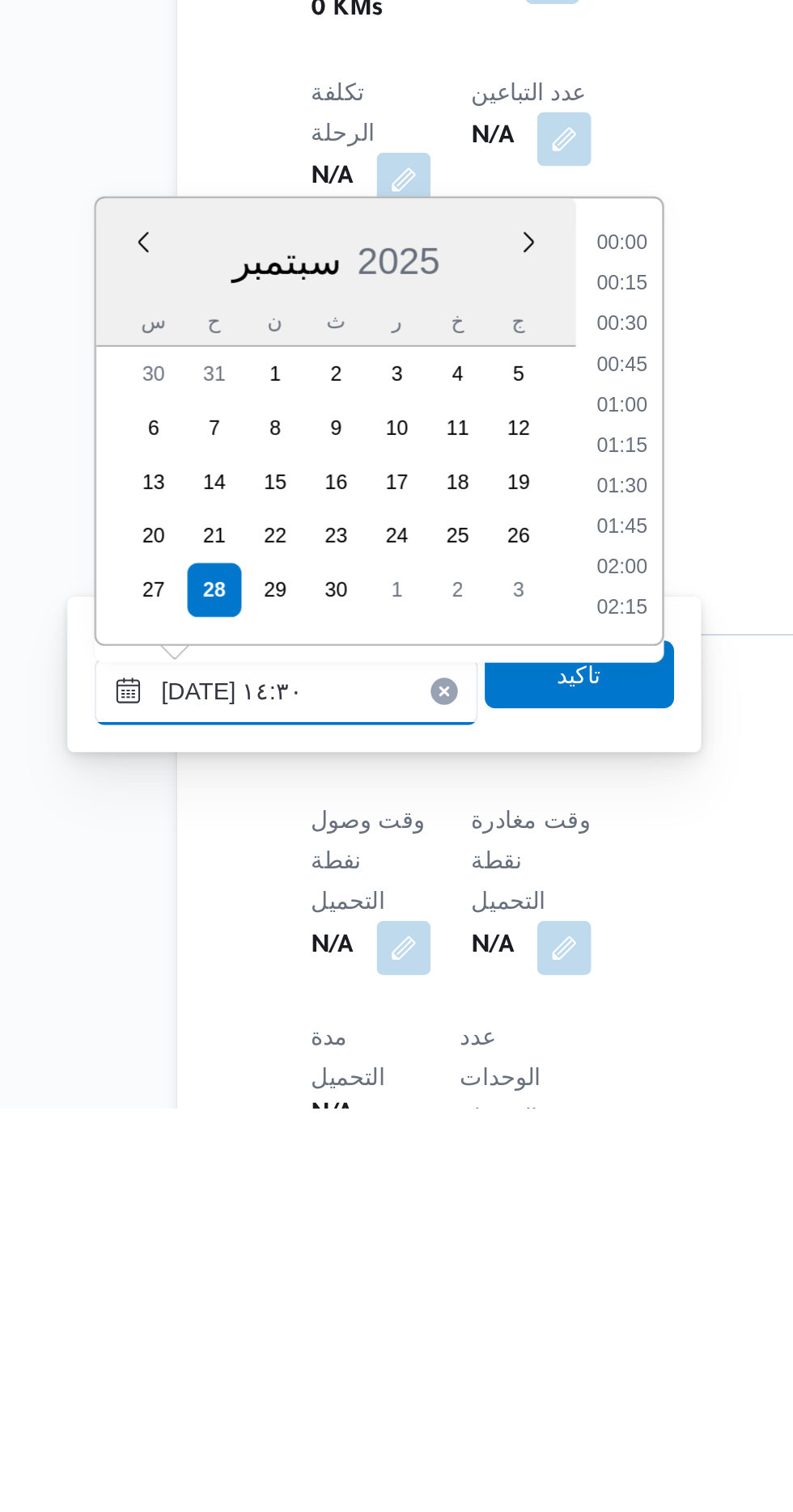
scroll to position [1027, 0]
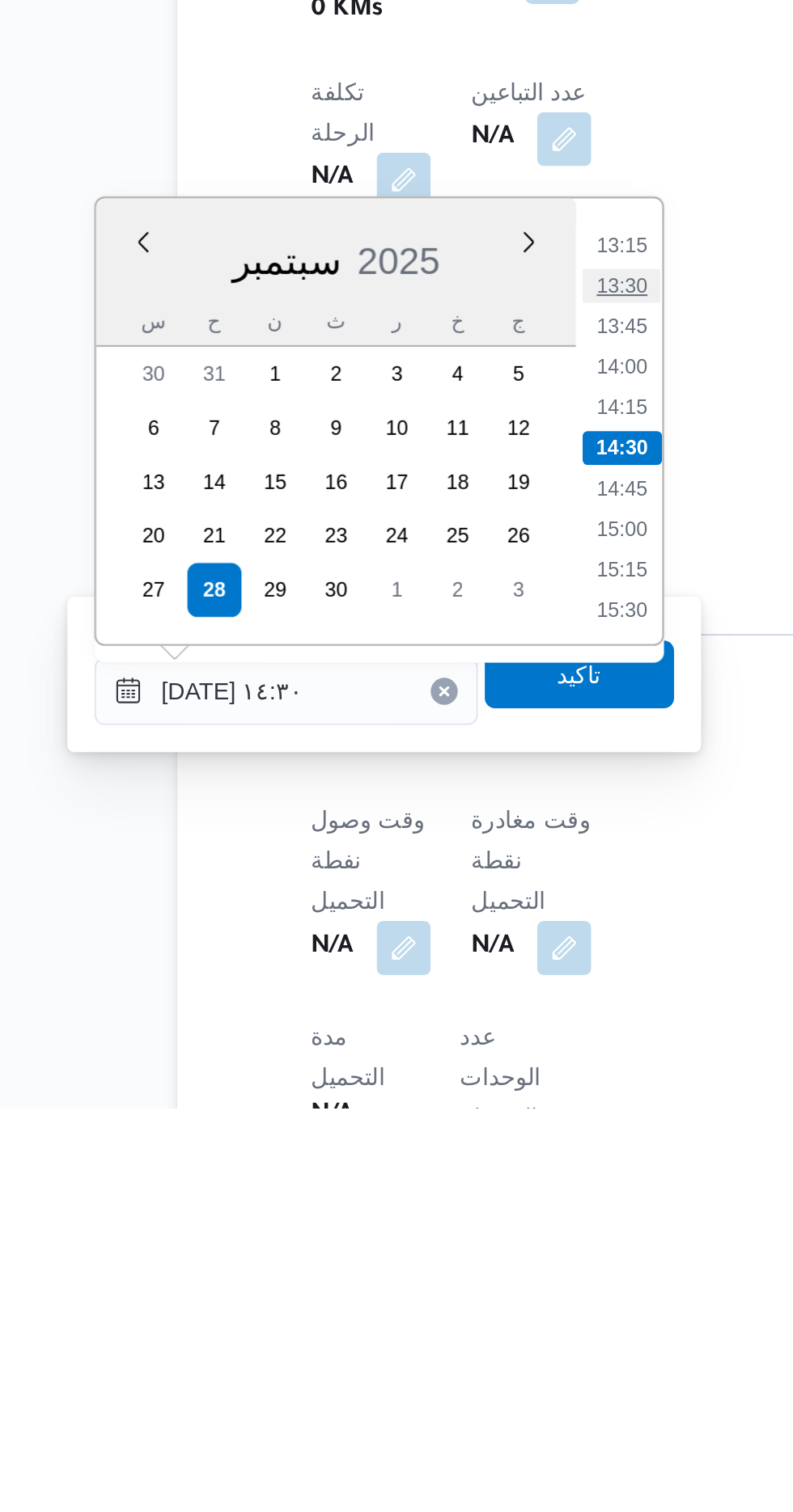
click at [419, 1119] on li "13:30" at bounding box center [423, 1118] width 37 height 16
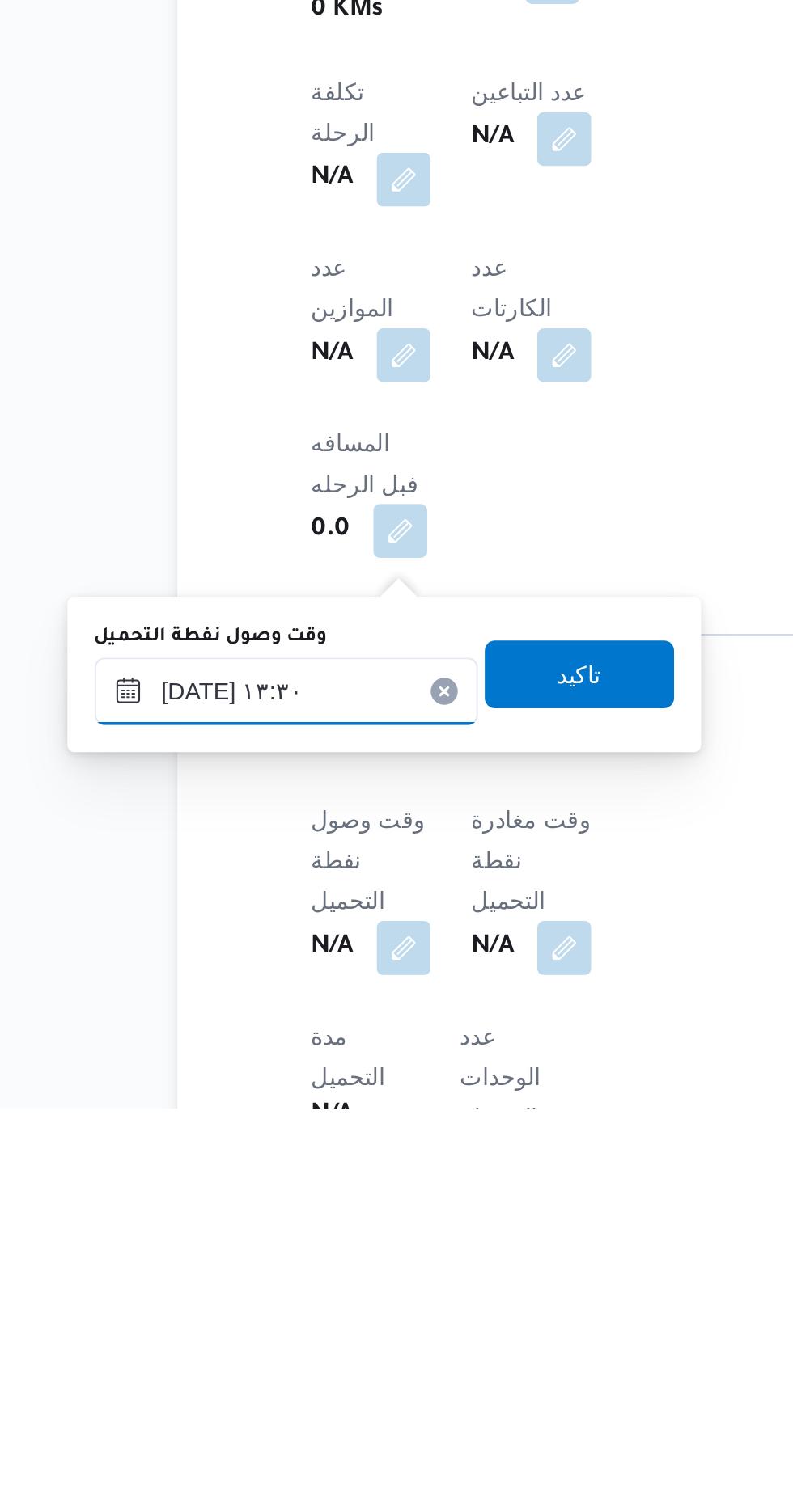
click at [287, 1305] on input "[DATE] ١٣:٣٠" at bounding box center [262, 1313] width 184 height 32
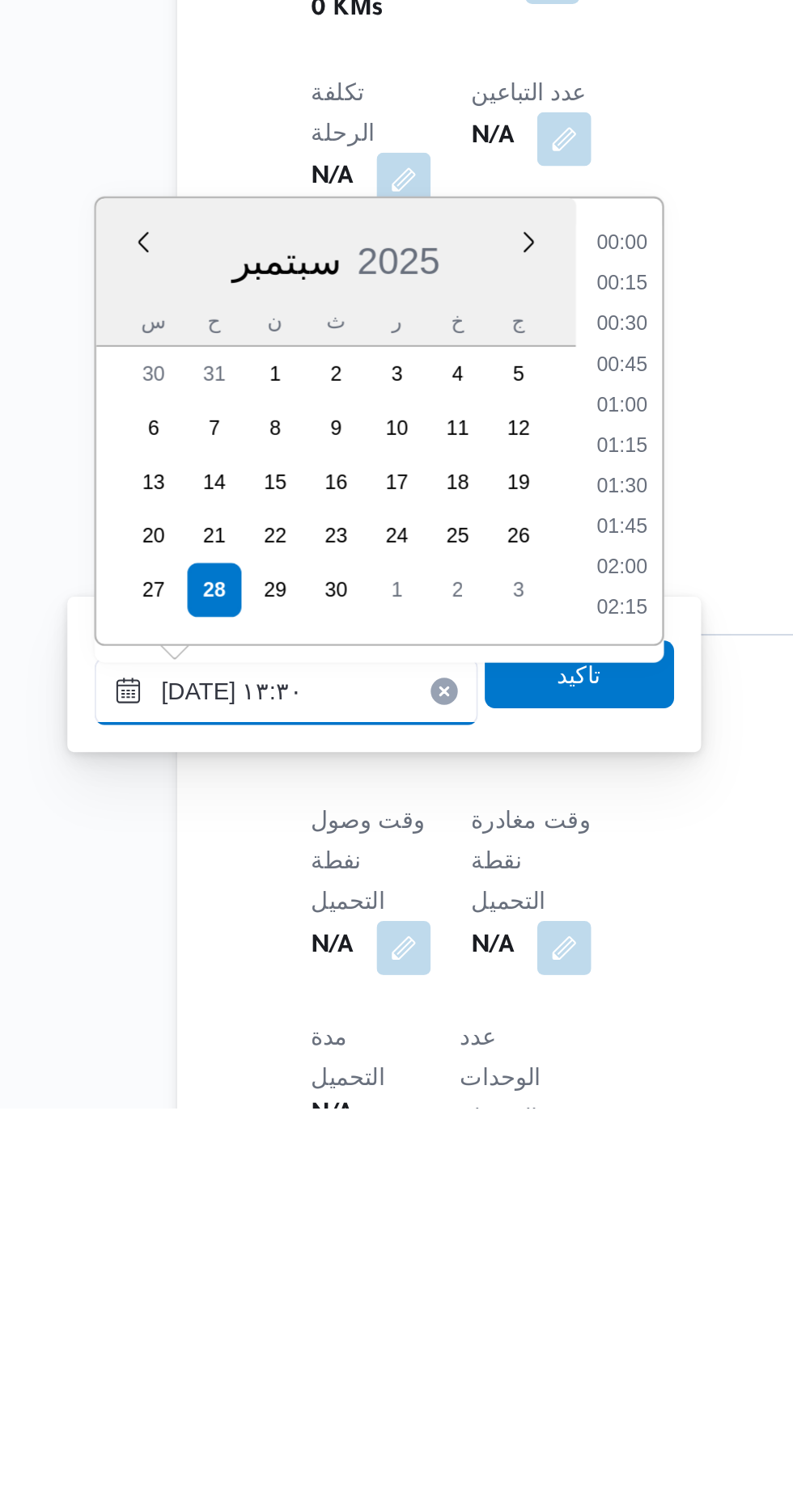
scroll to position [949, 0]
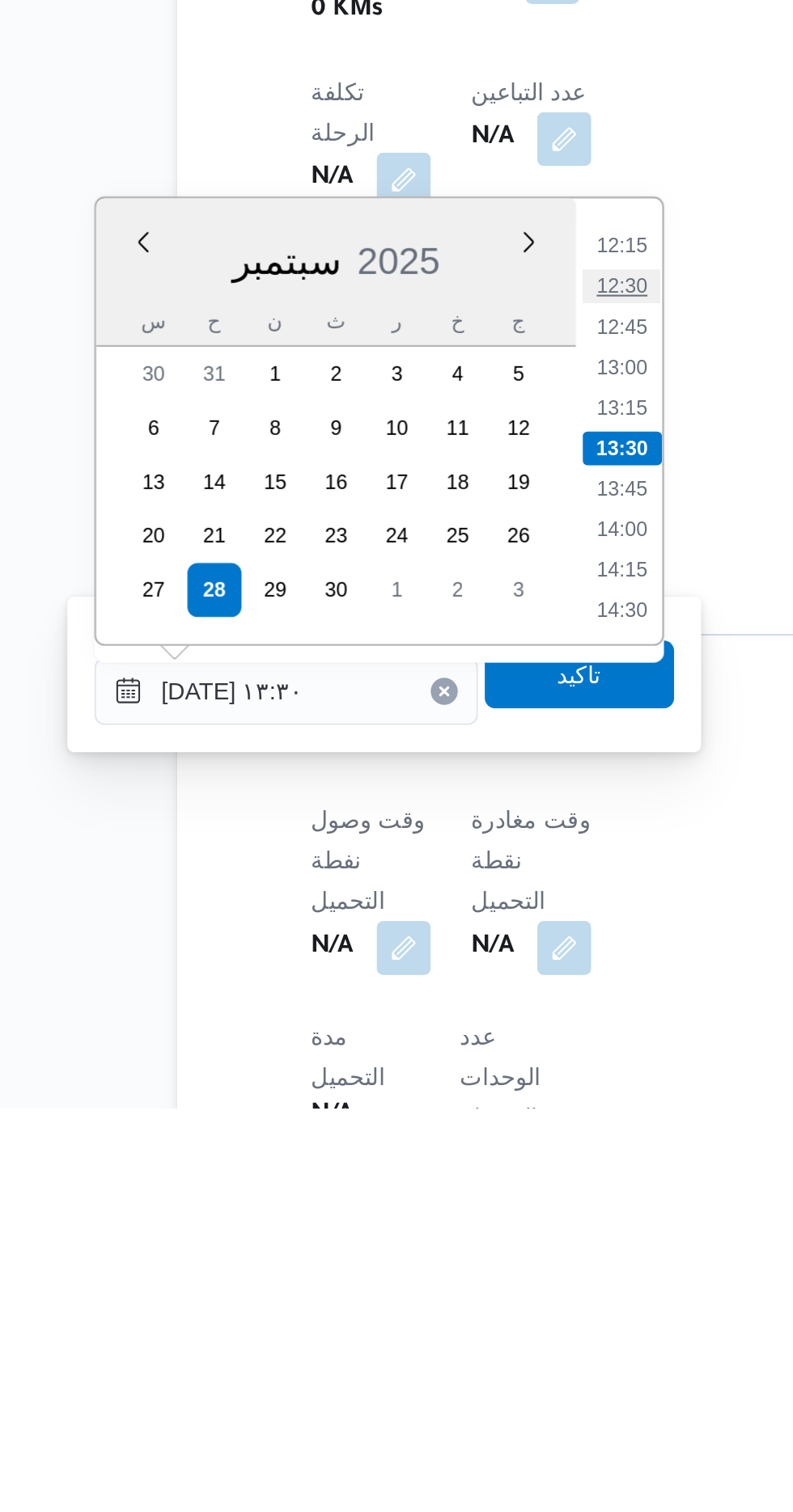
click at [422, 1120] on li "12:30" at bounding box center [423, 1118] width 37 height 16
type input "[DATE] ١٢:٣٠"
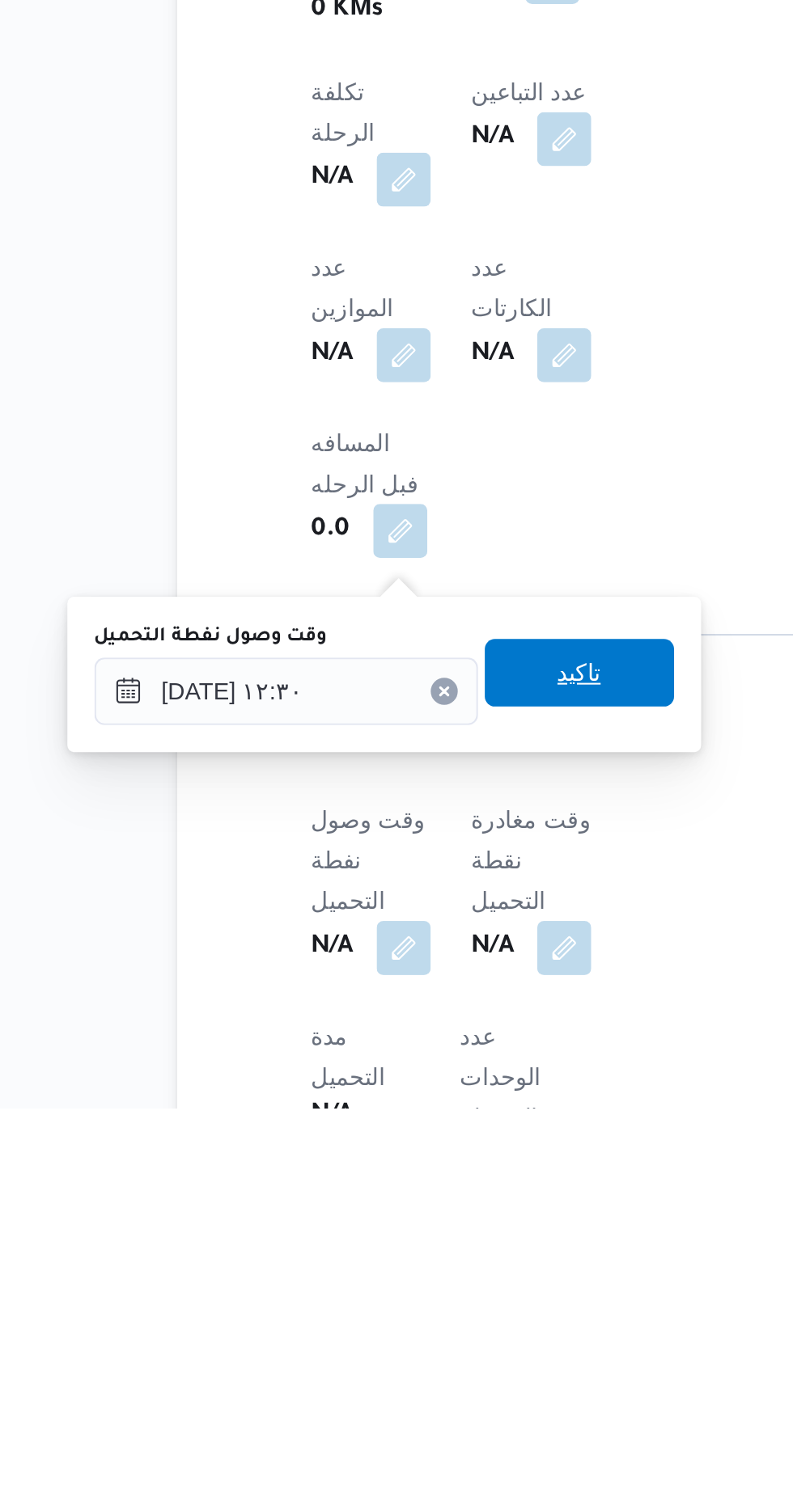
click at [413, 1303] on span "تاكيد" at bounding box center [403, 1303] width 21 height 20
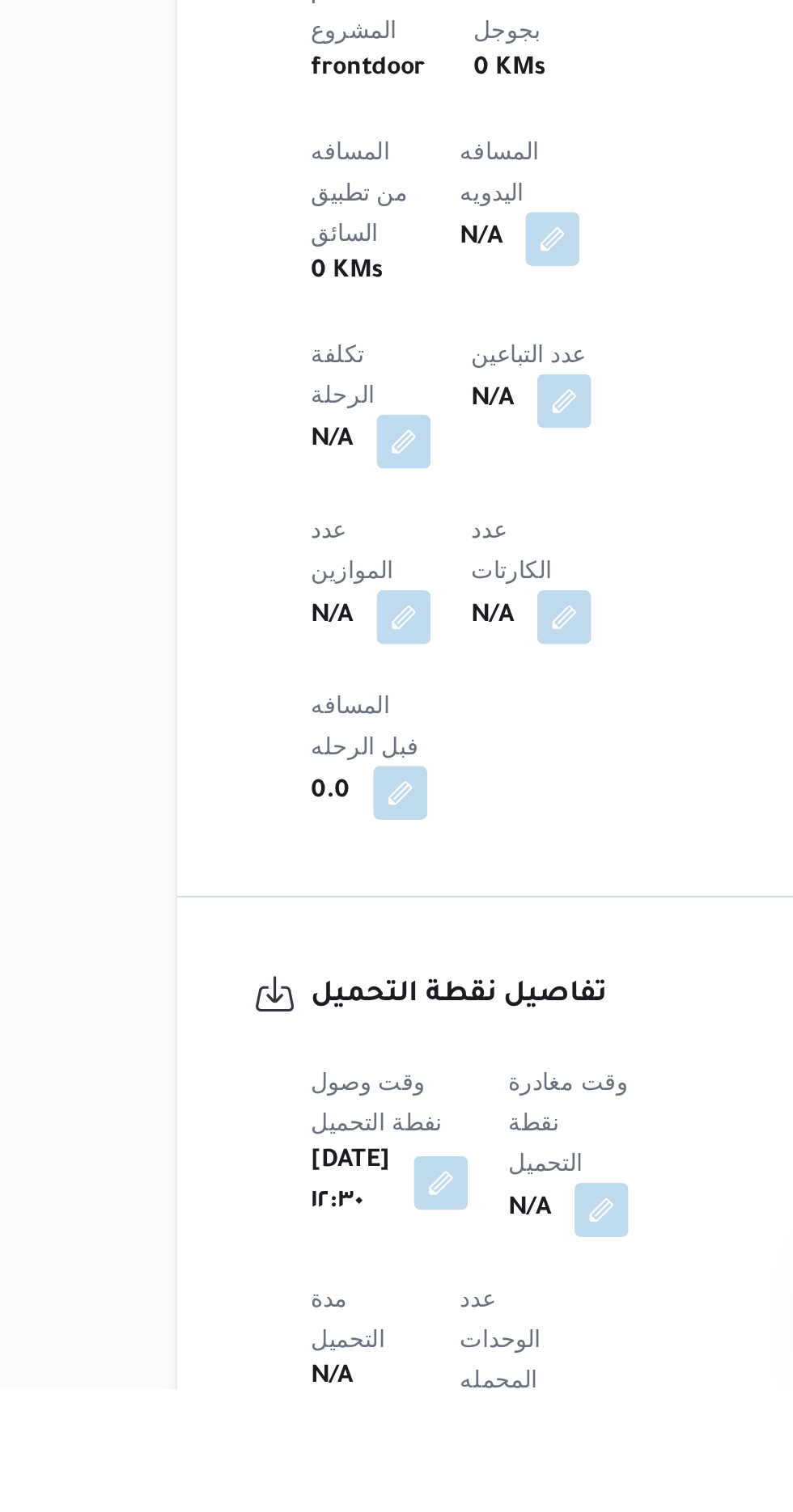
scroll to position [507, 0]
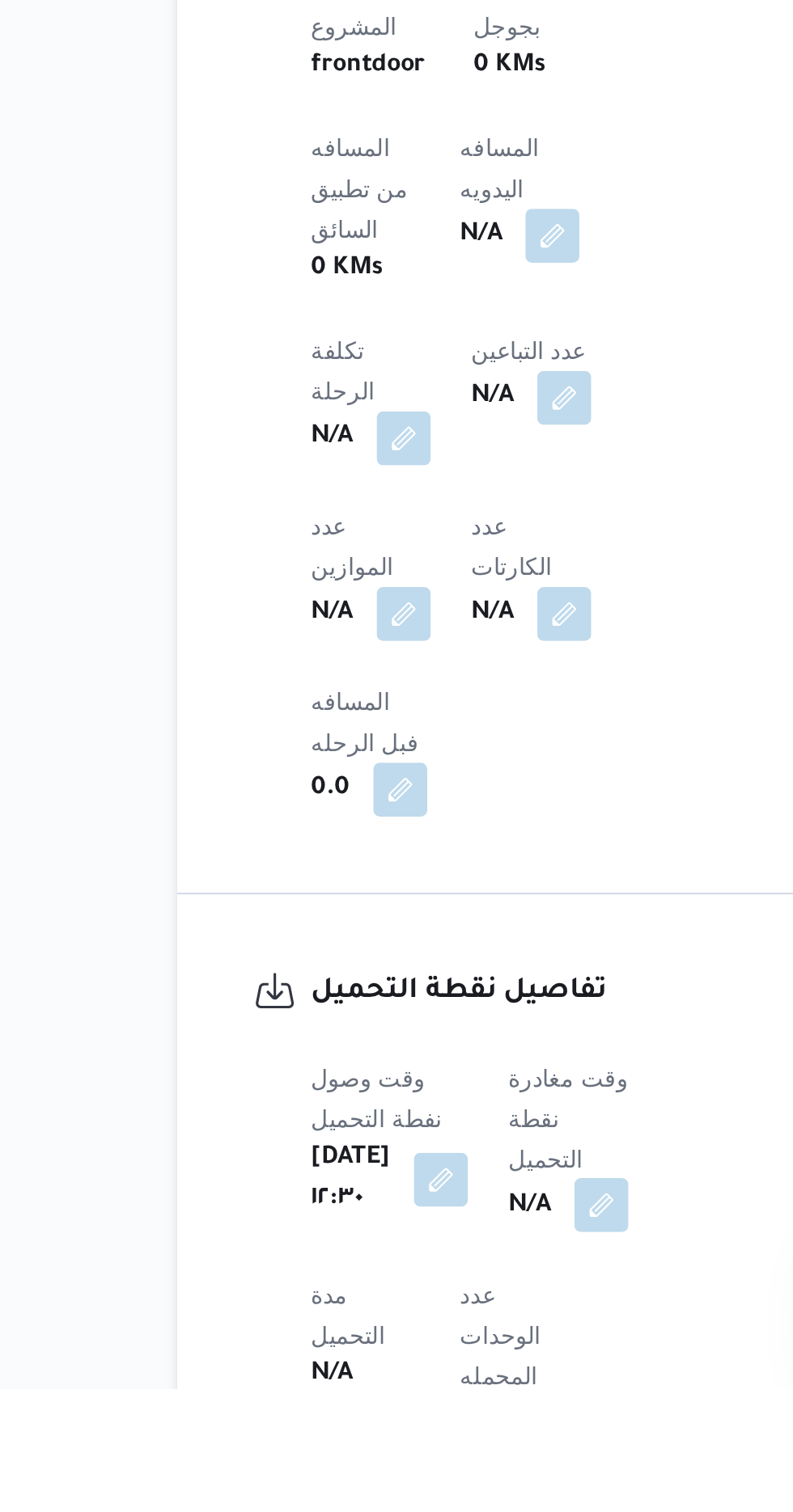
click at [422, 1412] on button "button" at bounding box center [413, 1424] width 26 height 26
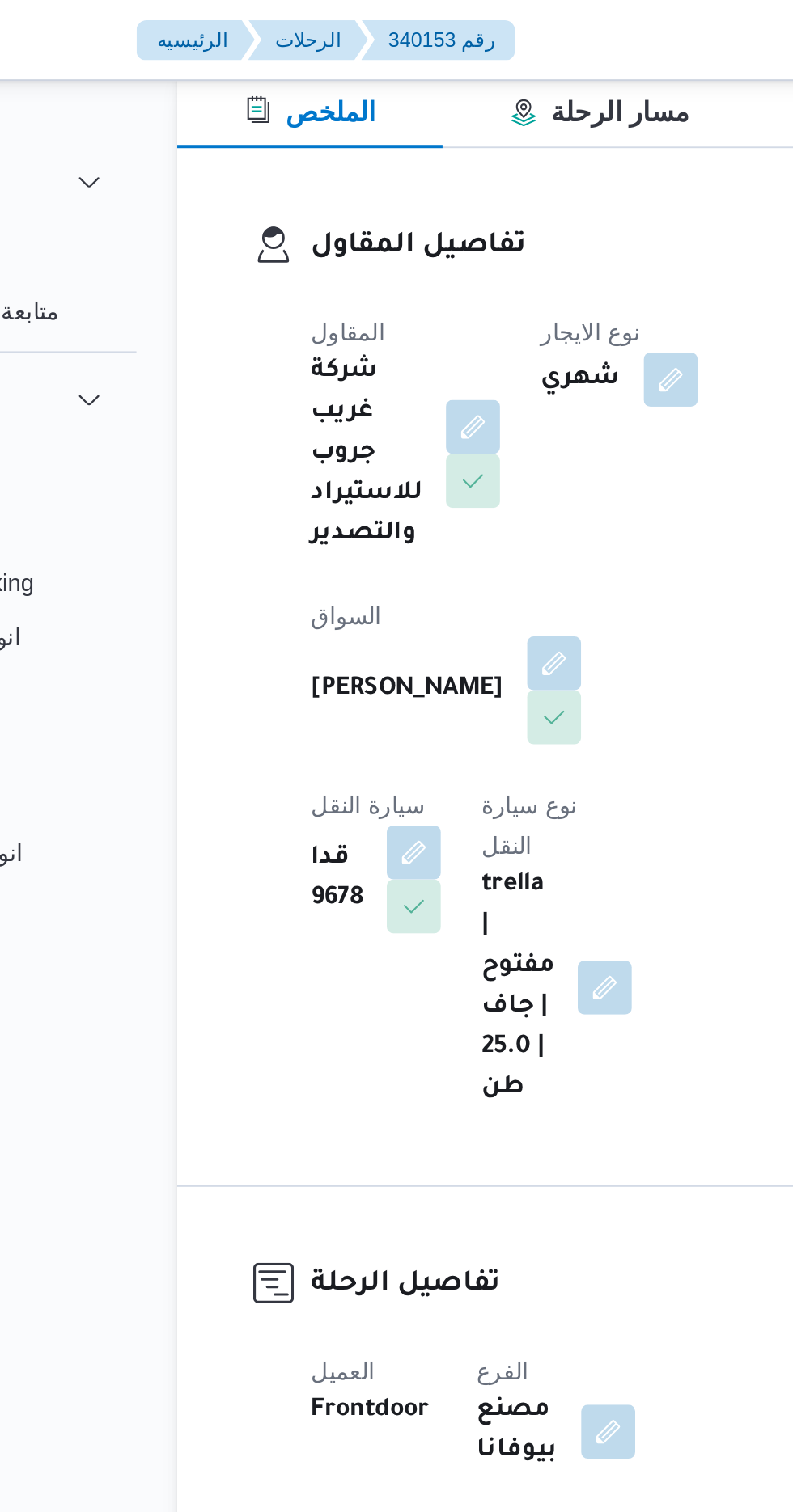
scroll to position [0, 0]
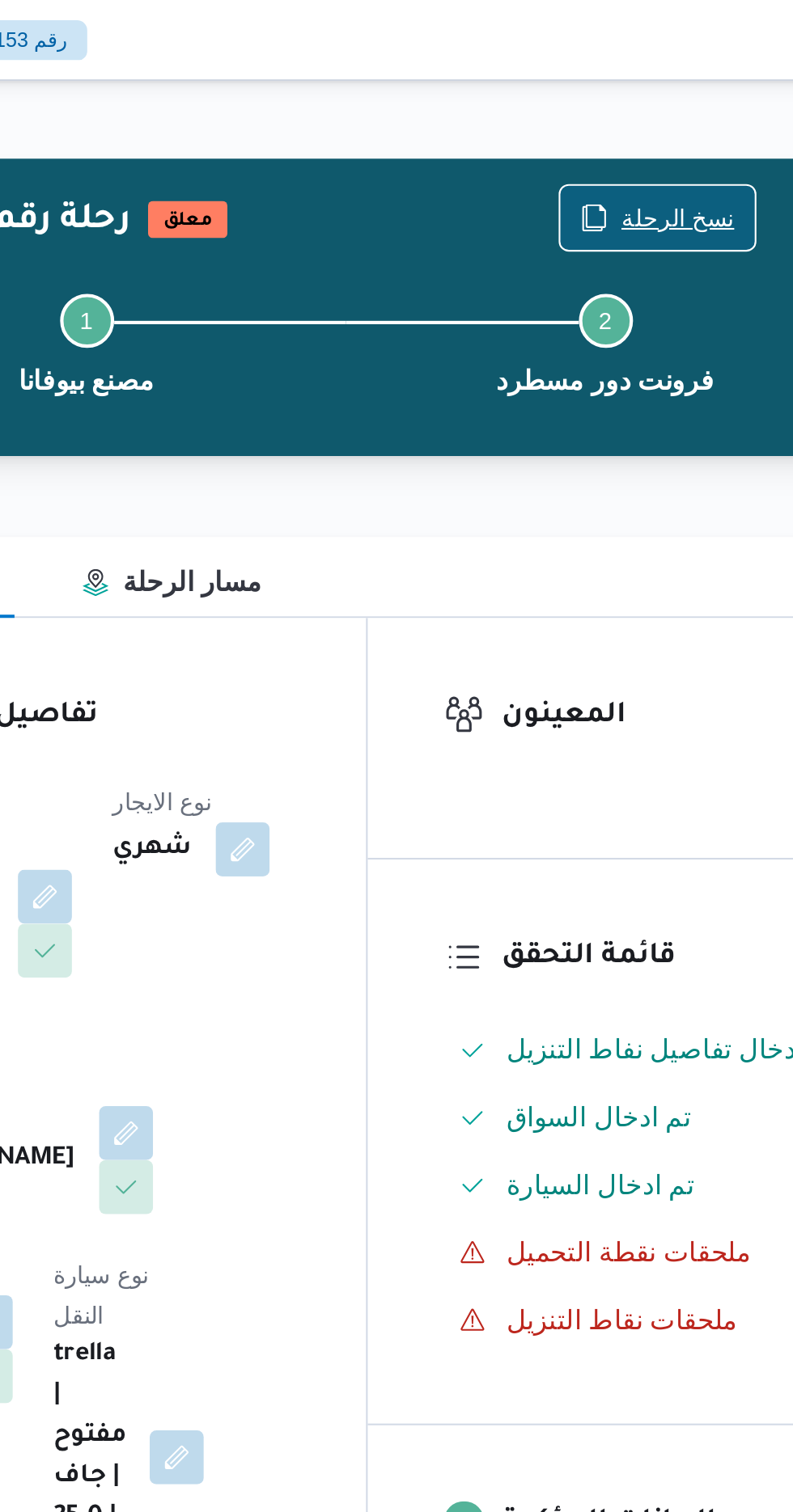
click at [653, 93] on span "نسخ الرحلة" at bounding box center [645, 104] width 93 height 31
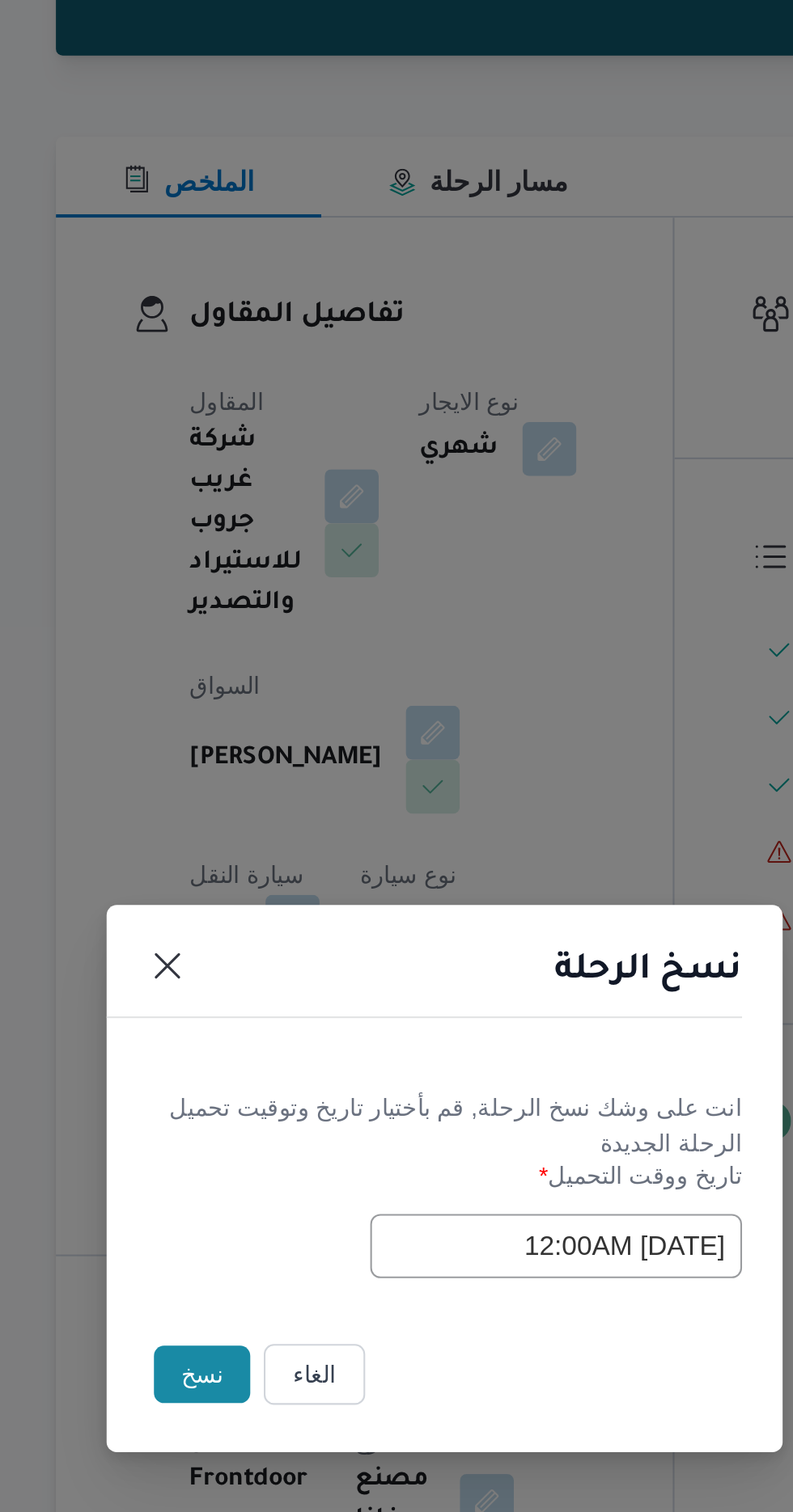
click at [282, 860] on button "نسخ" at bounding box center [280, 850] width 46 height 27
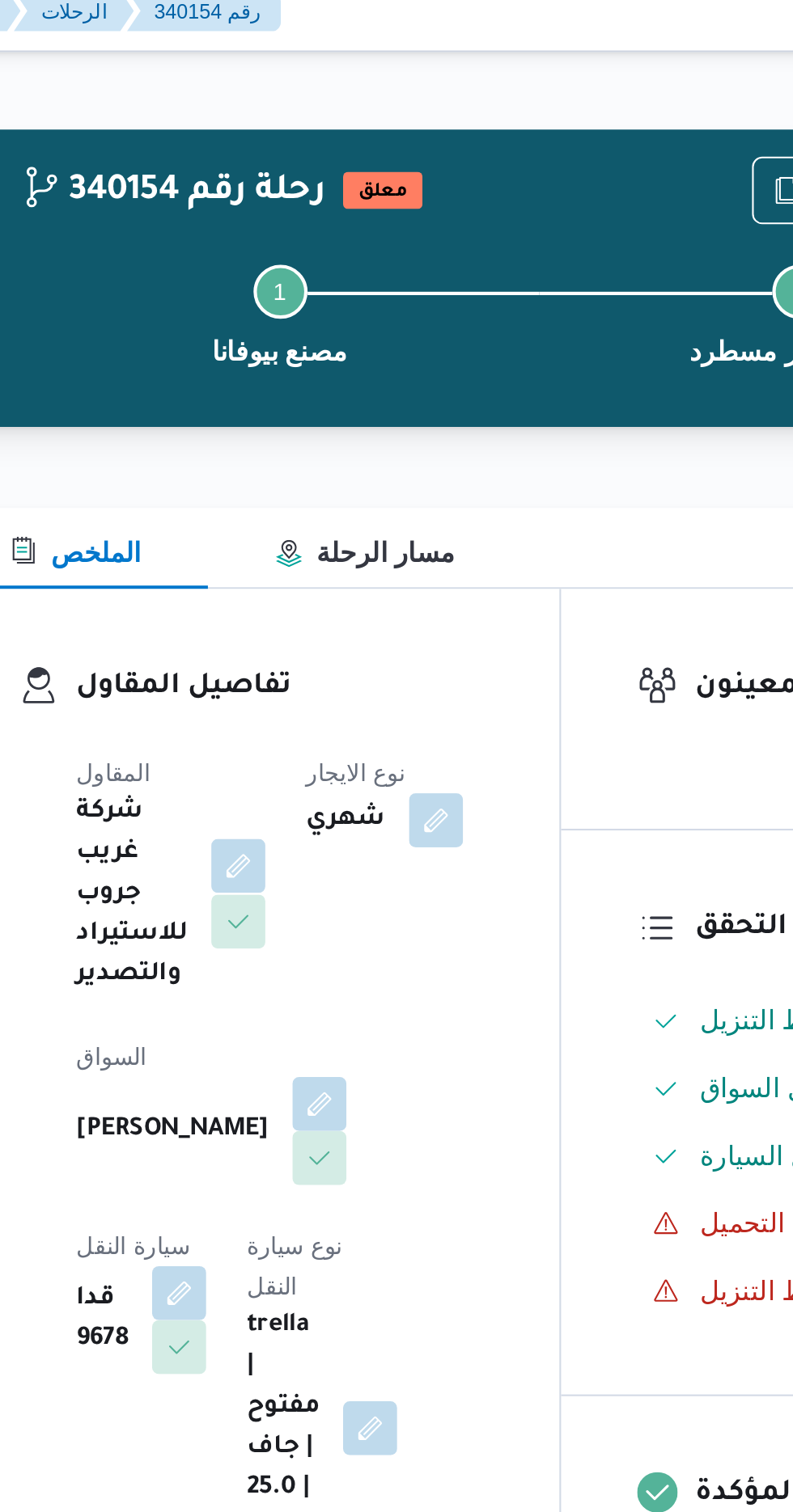
click at [354, 421] on button "button" at bounding box center [352, 428] width 26 height 26
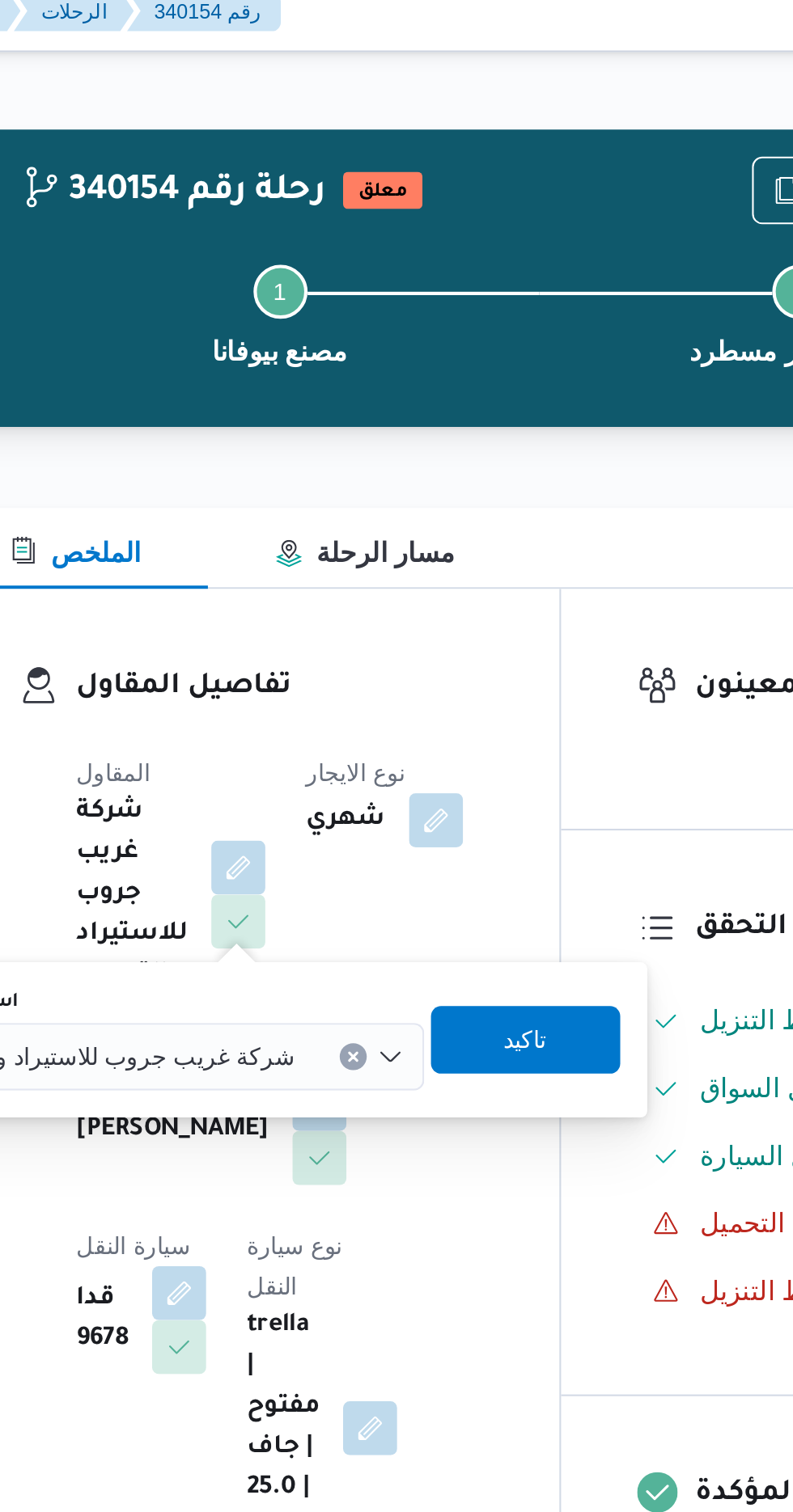
click at [345, 517] on span "شركة غريب جروب للاستيراد والتصدير" at bounding box center [290, 518] width 179 height 18
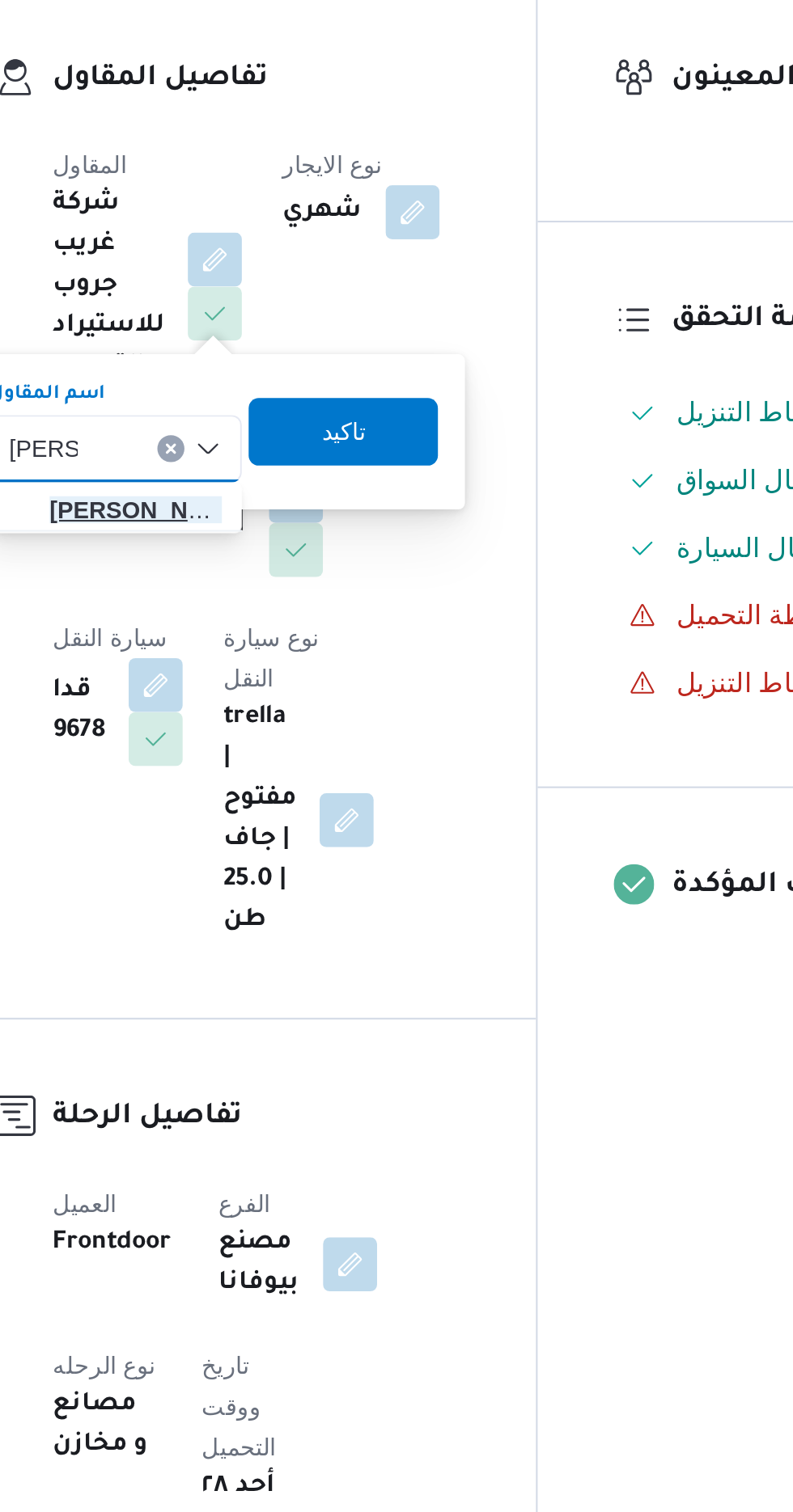
type input "[PERSON_NAME]"
click at [326, 555] on span "[PERSON_NAME] دوح [PERSON_NAME]" at bounding box center [313, 549] width 83 height 20
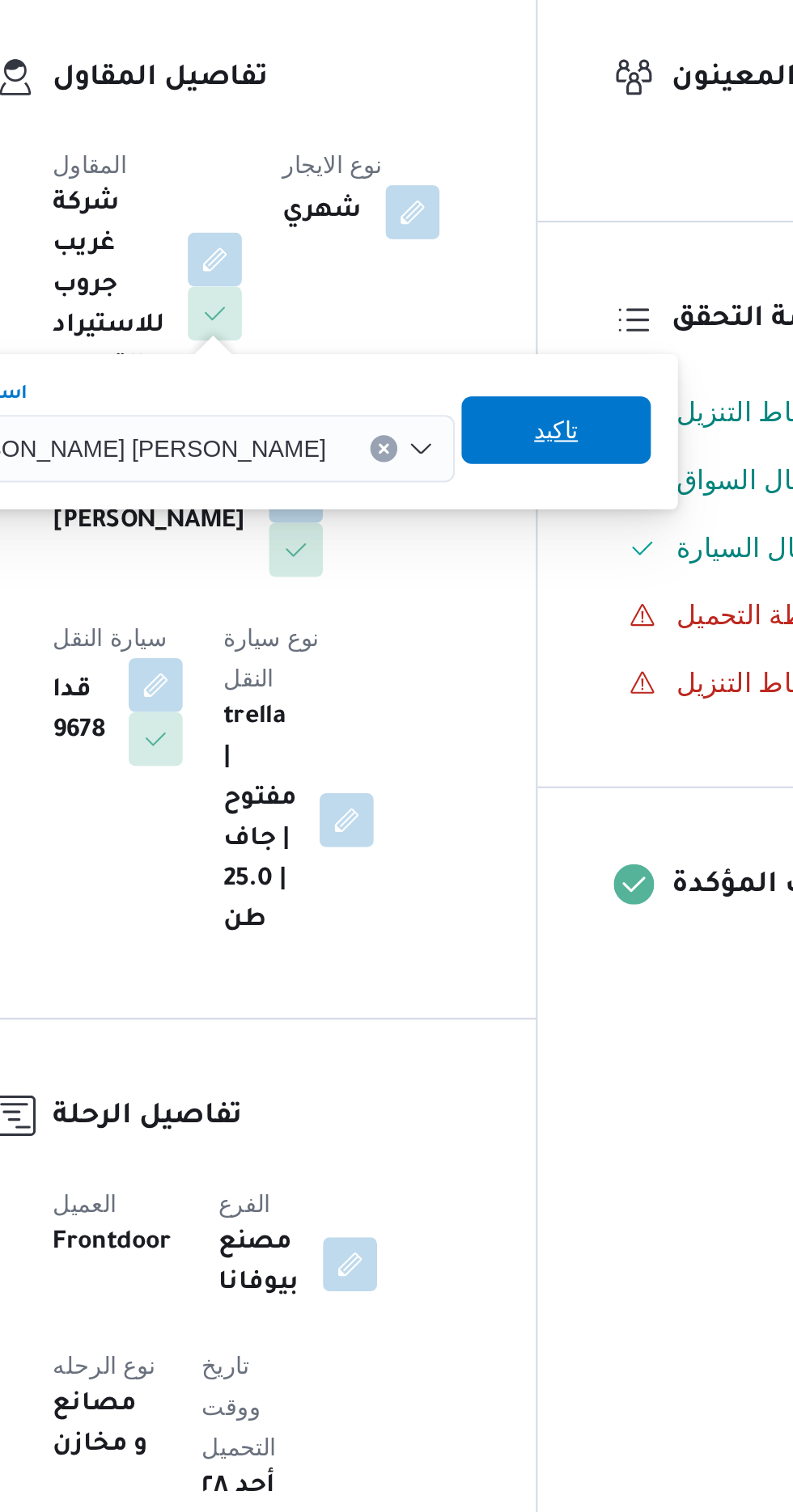
click at [505, 510] on span "تاكيد" at bounding box center [515, 511] width 21 height 20
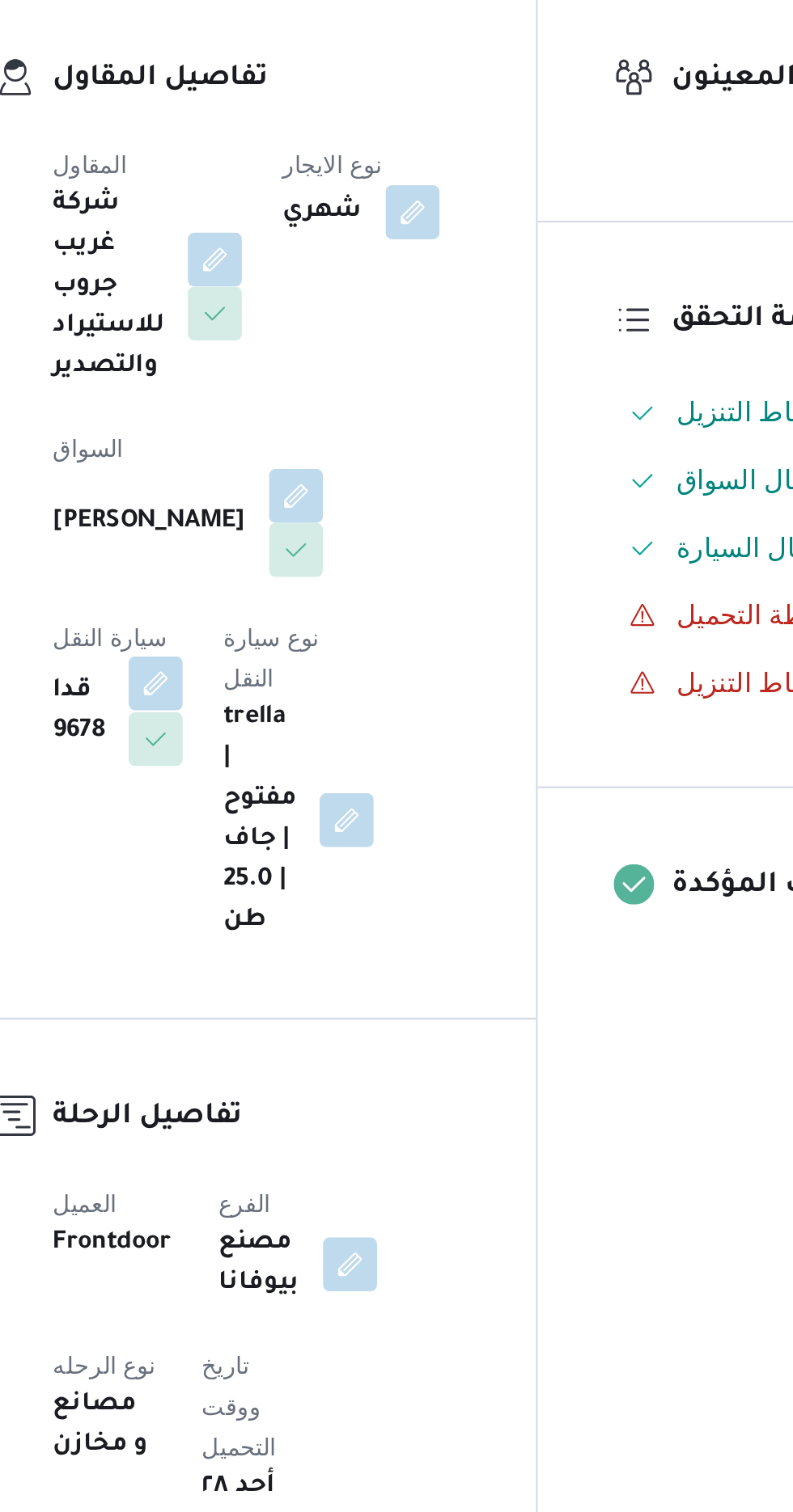
click at [336, 620] on button "button" at bounding box center [324, 633] width 26 height 26
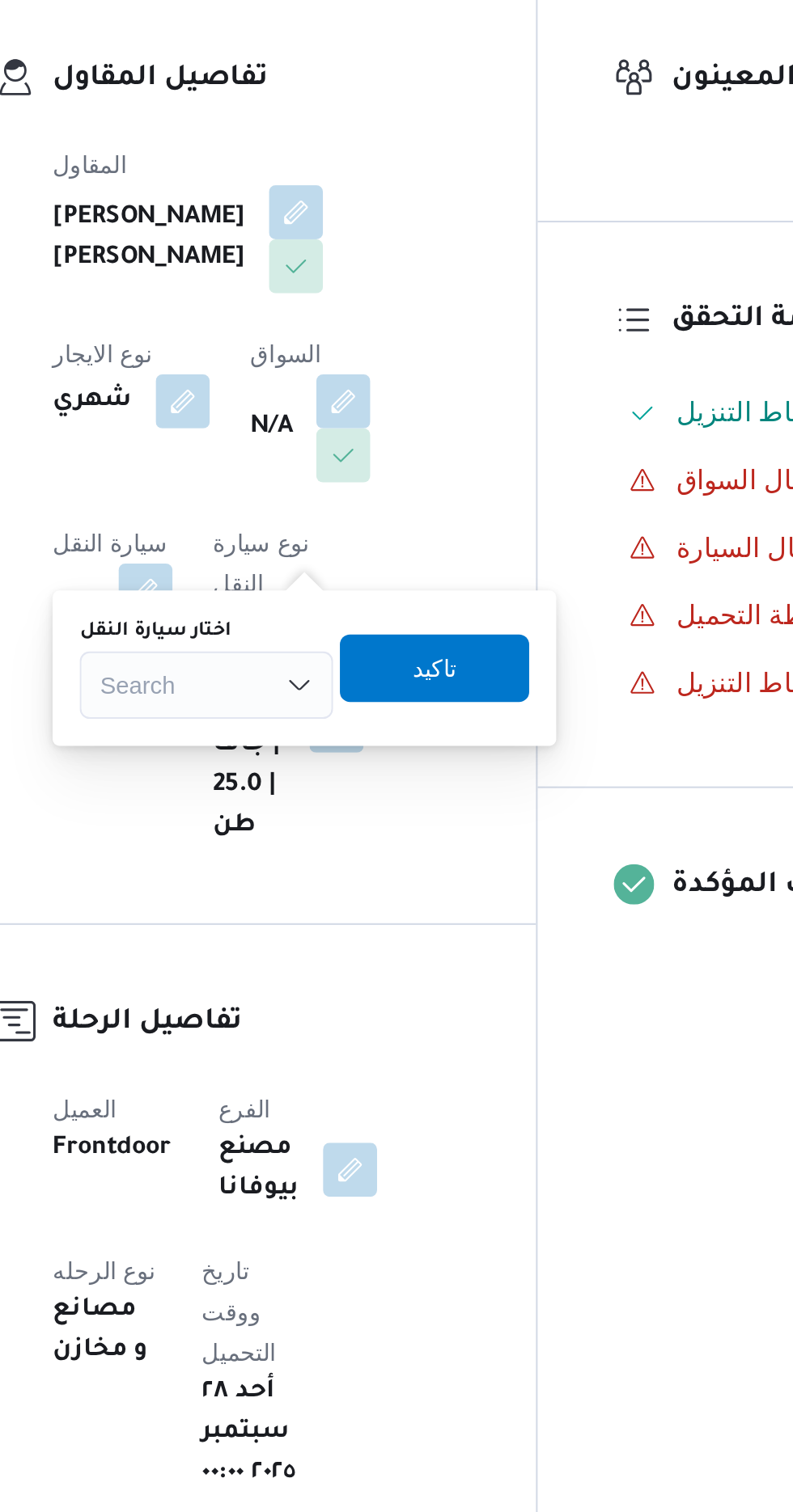
click at [347, 629] on div "Search" at bounding box center [348, 633] width 121 height 32
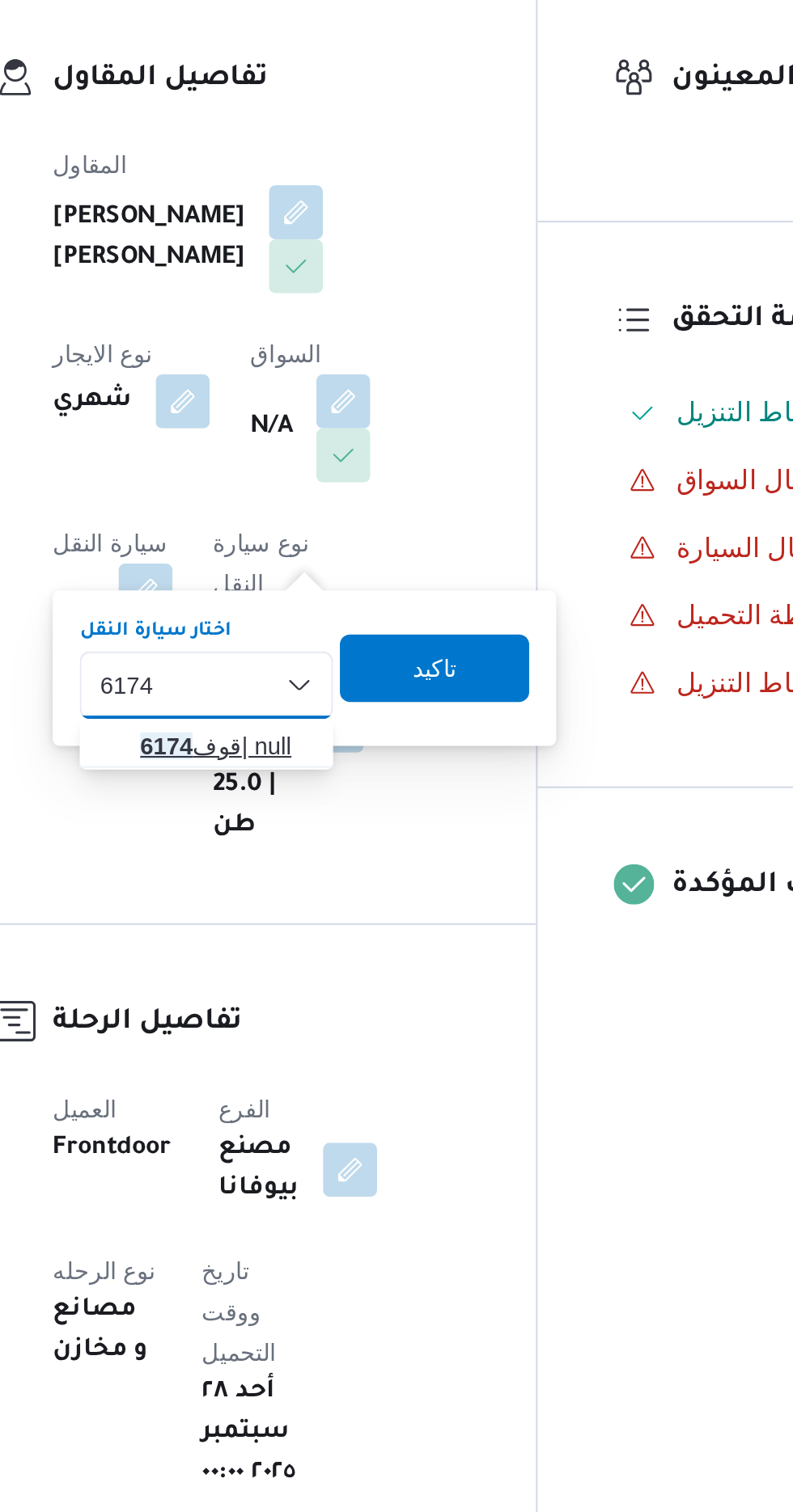
type input "6174"
click at [360, 662] on span "قوف 6174 | null" at bounding box center [357, 662] width 83 height 20
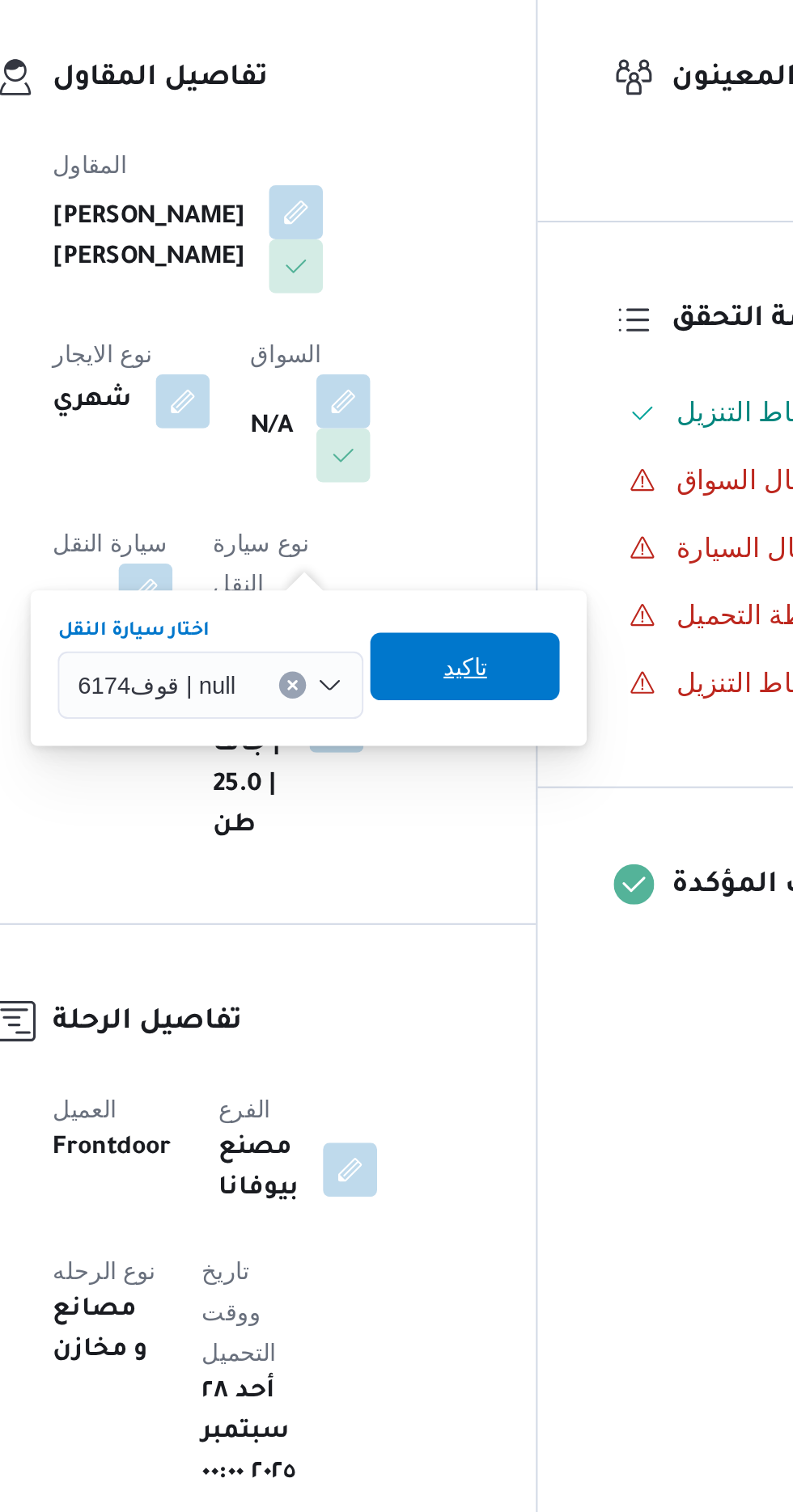
click at [476, 627] on span "تاكيد" at bounding box center [471, 624] width 21 height 20
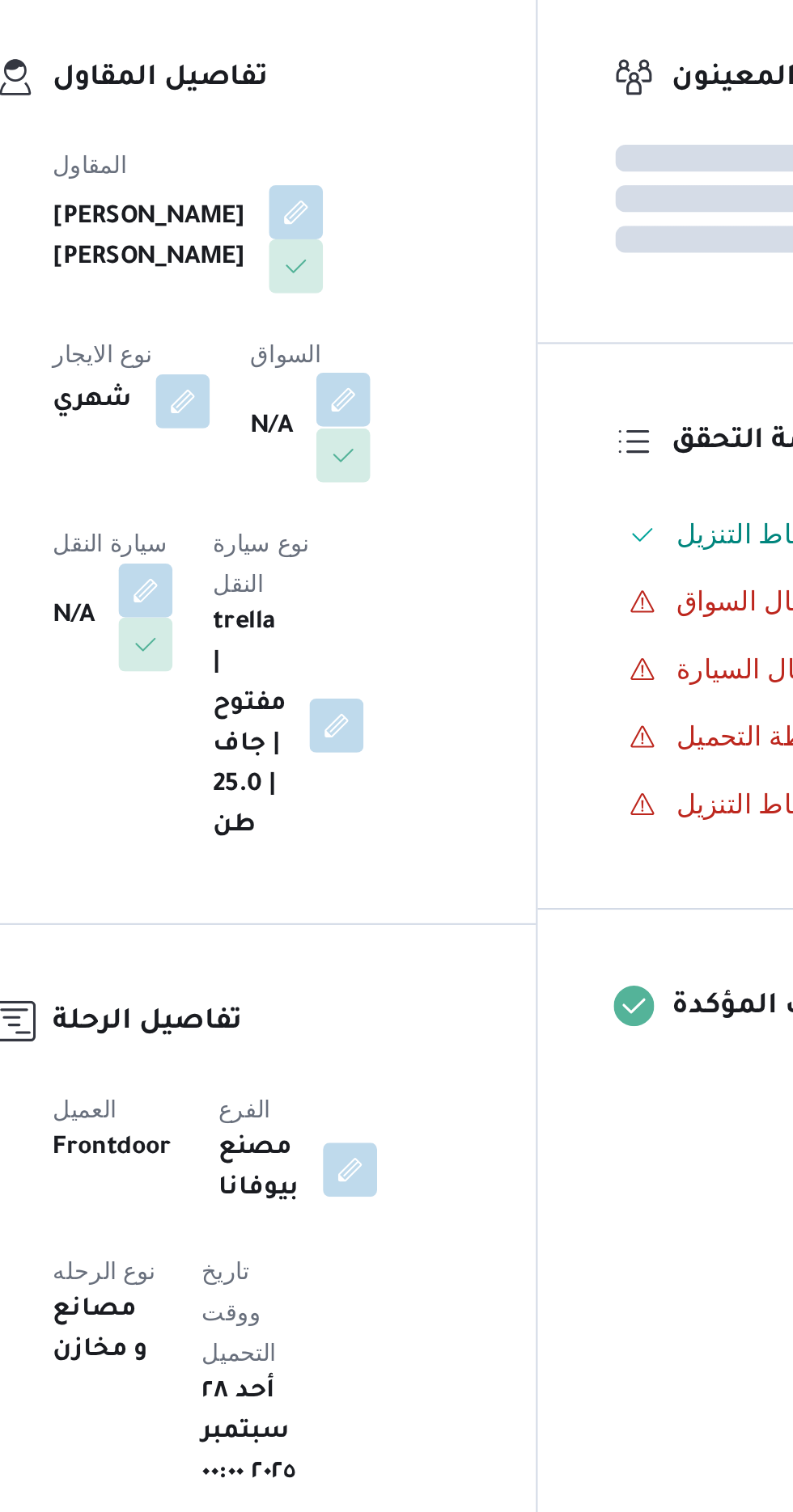
click at [400, 509] on button "button" at bounding box center [413, 496] width 26 height 26
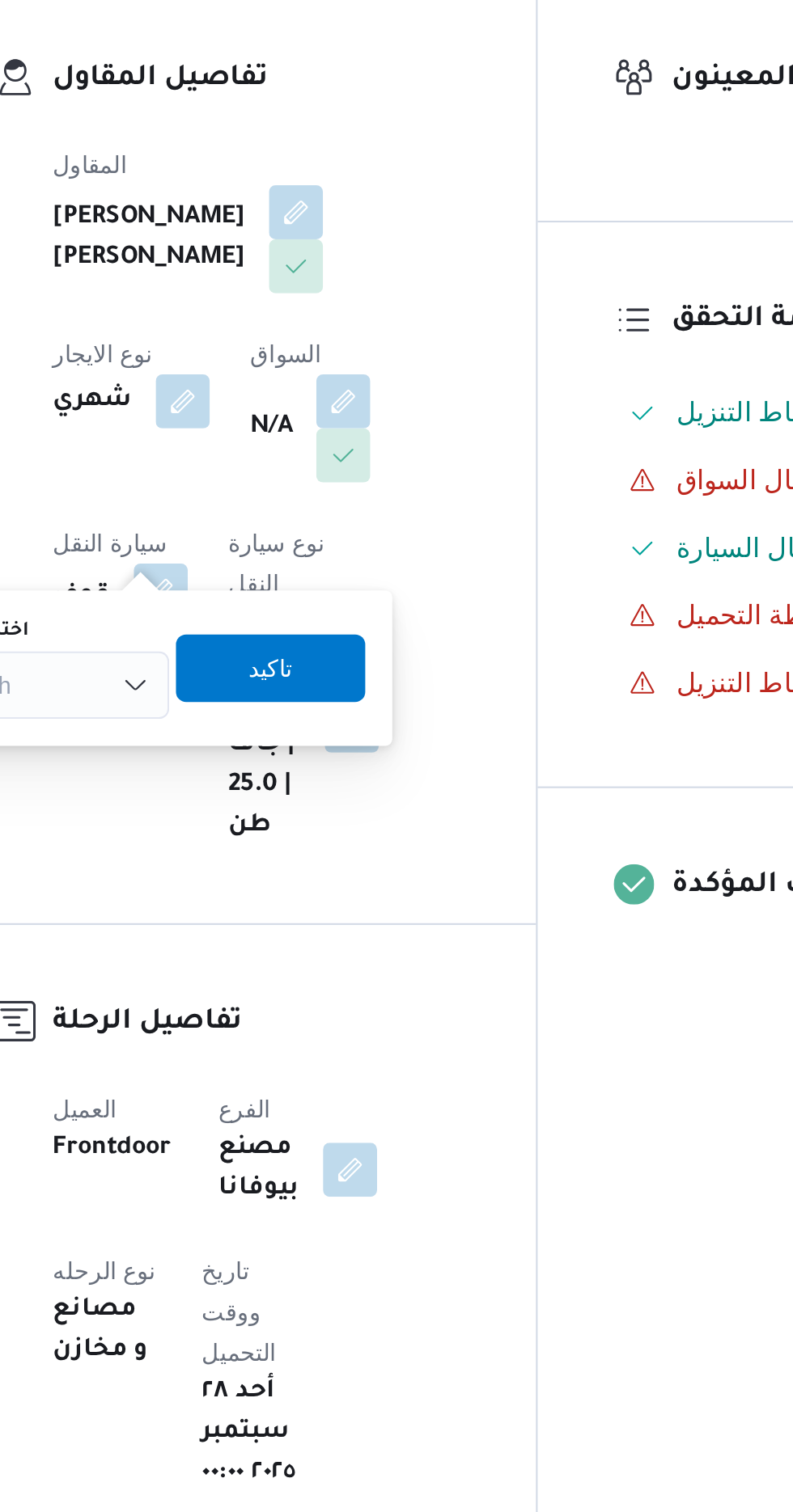
click at [298, 631] on div "Search" at bounding box center [269, 633] width 121 height 32
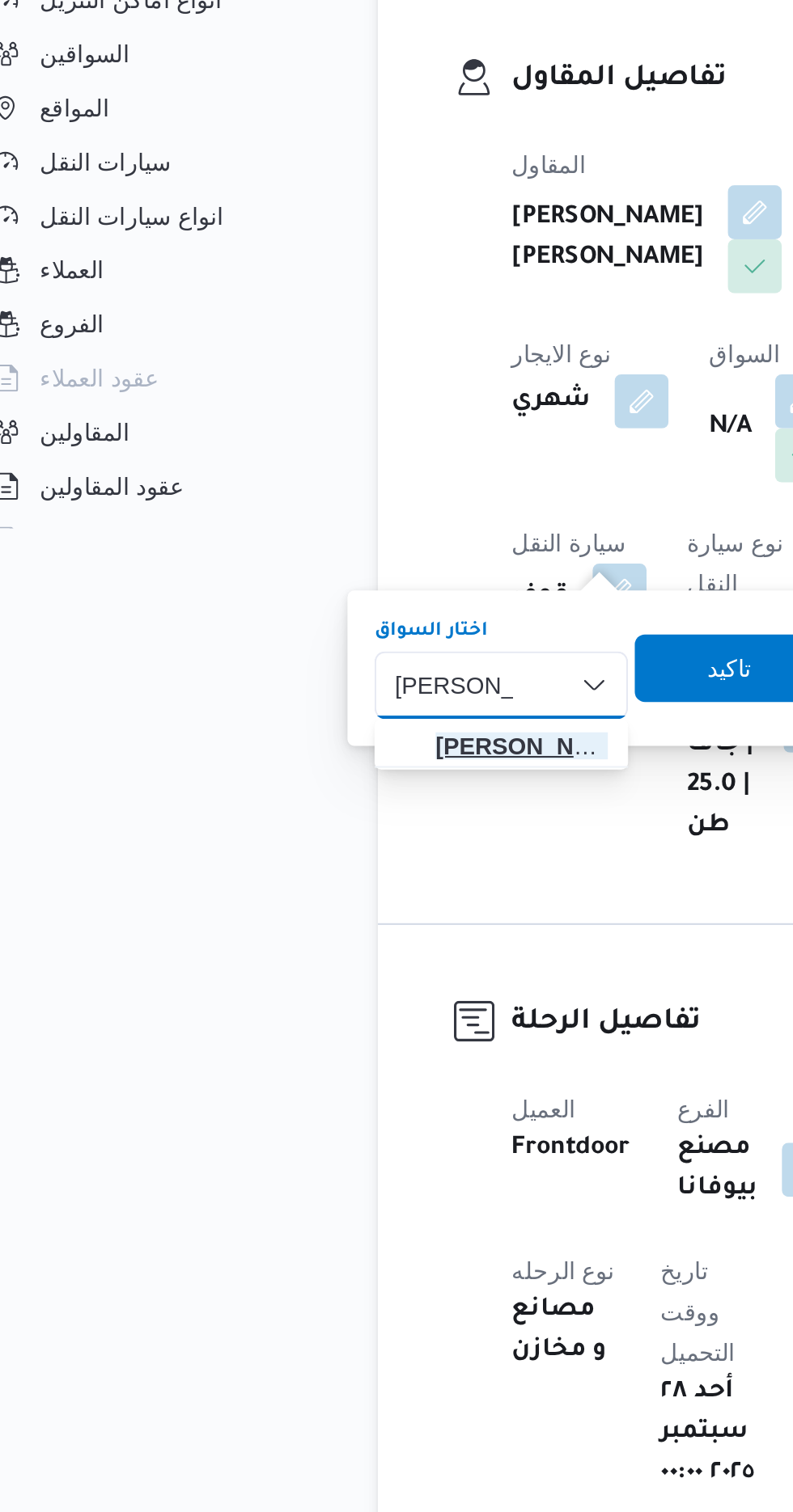
type input "[PERSON_NAME]"
click at [295, 655] on span "[PERSON_NAME] د [PERSON_NAME]" at bounding box center [279, 662] width 83 height 20
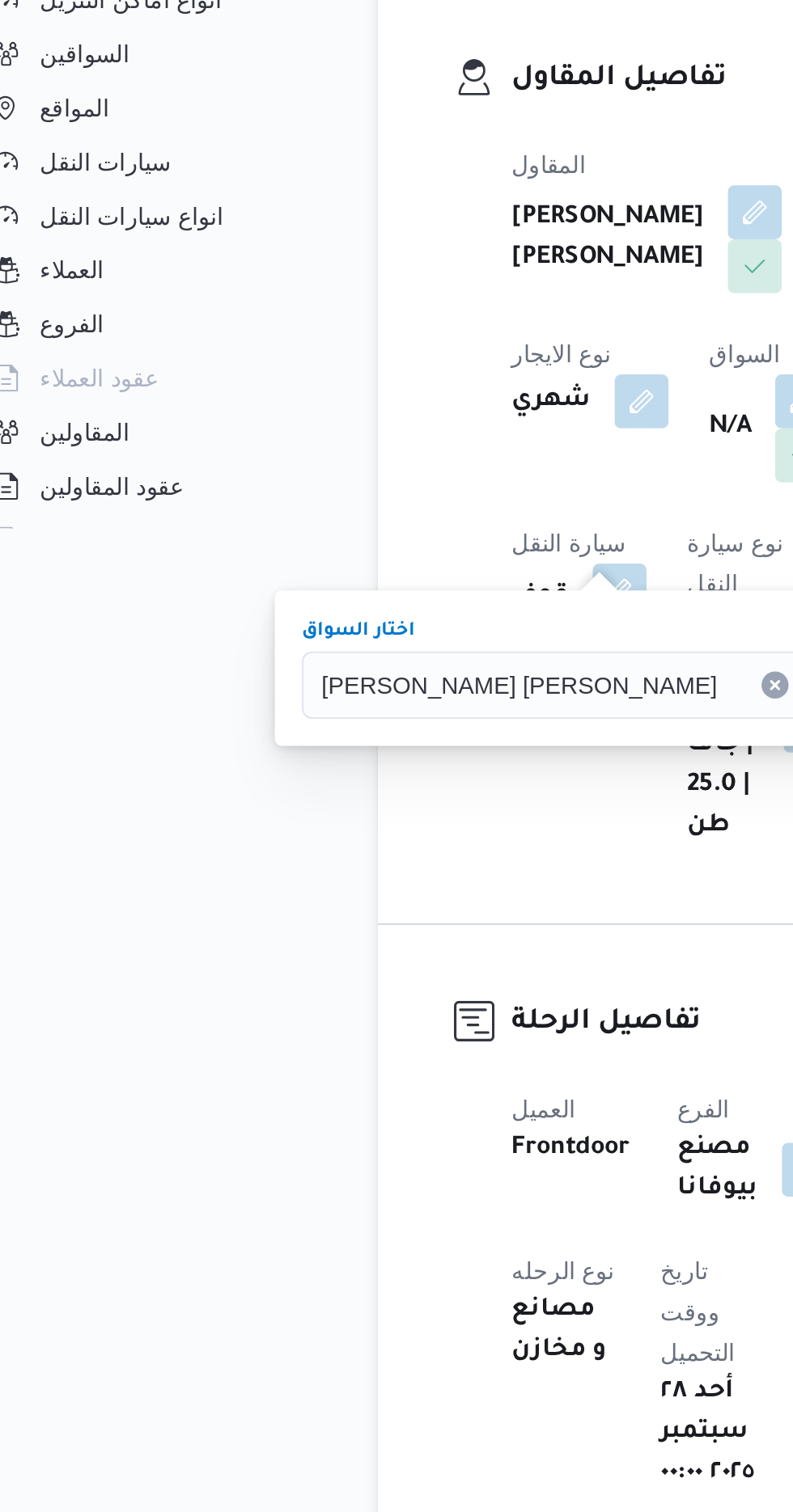
click at [438, 623] on span "تاكيد" at bounding box center [483, 624] width 90 height 32
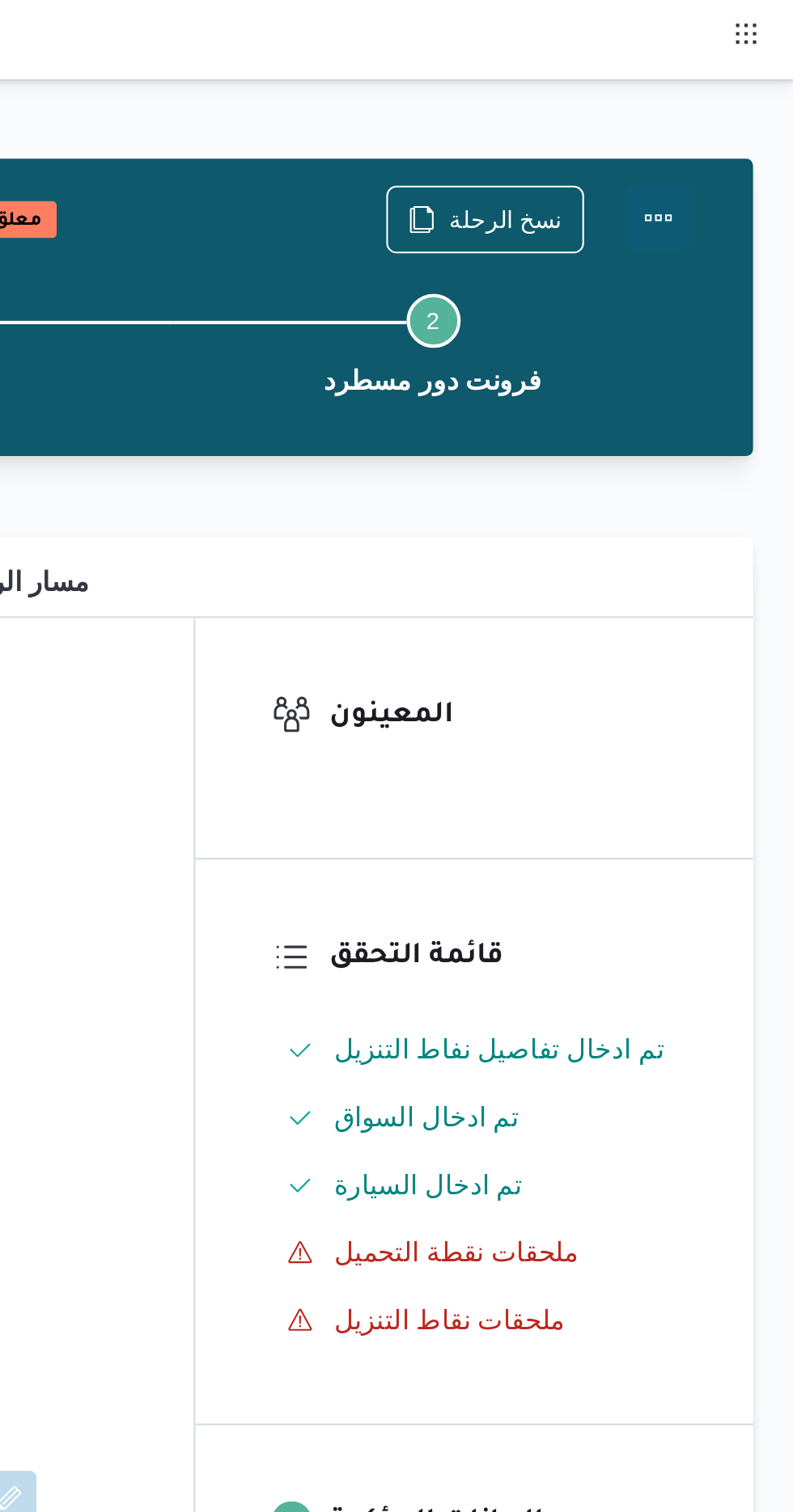
click at [733, 94] on button "Actions" at bounding box center [728, 105] width 32 height 32
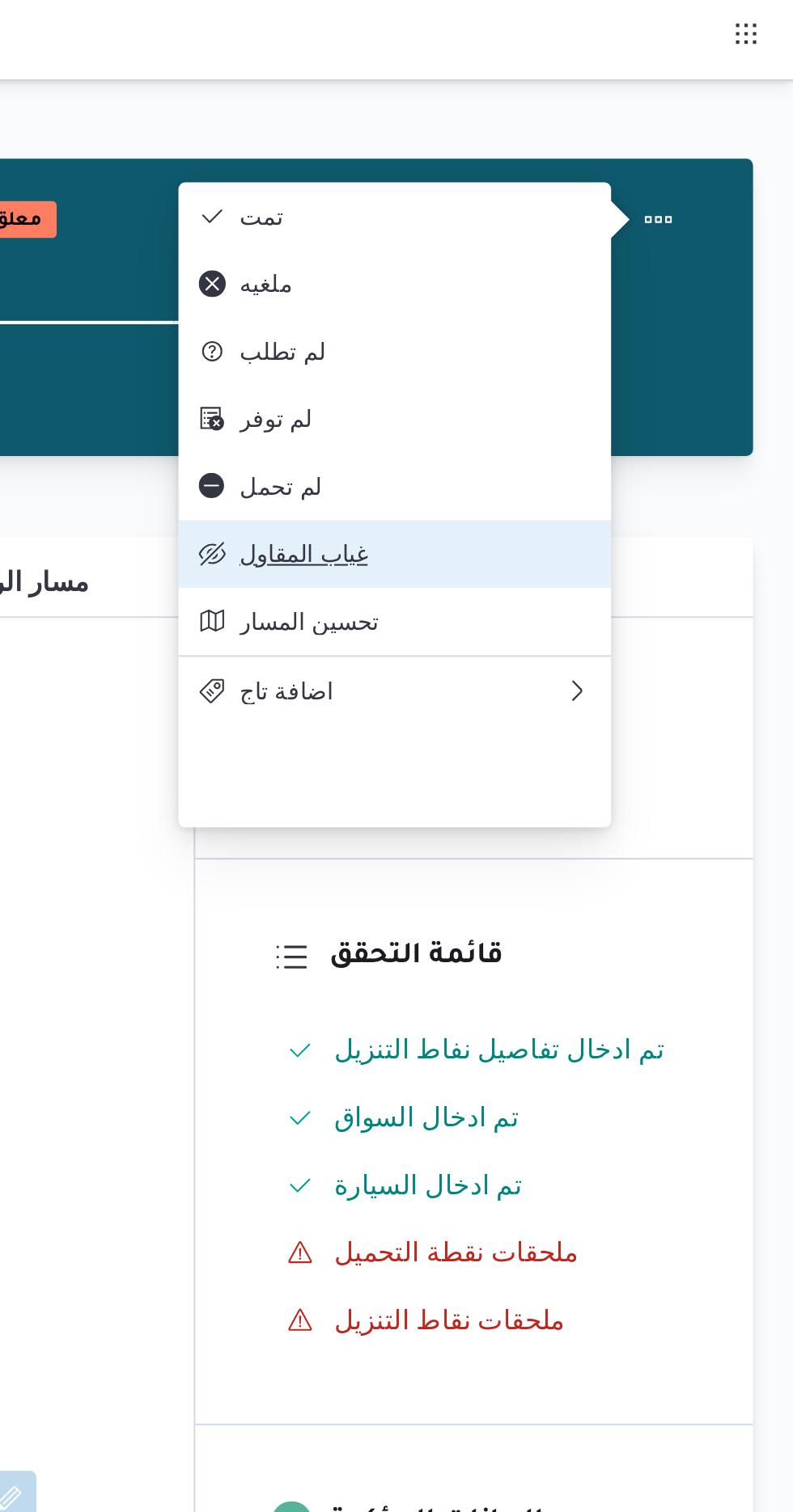
click at [619, 272] on span "غياب المقاول" at bounding box center [612, 265] width 169 height 13
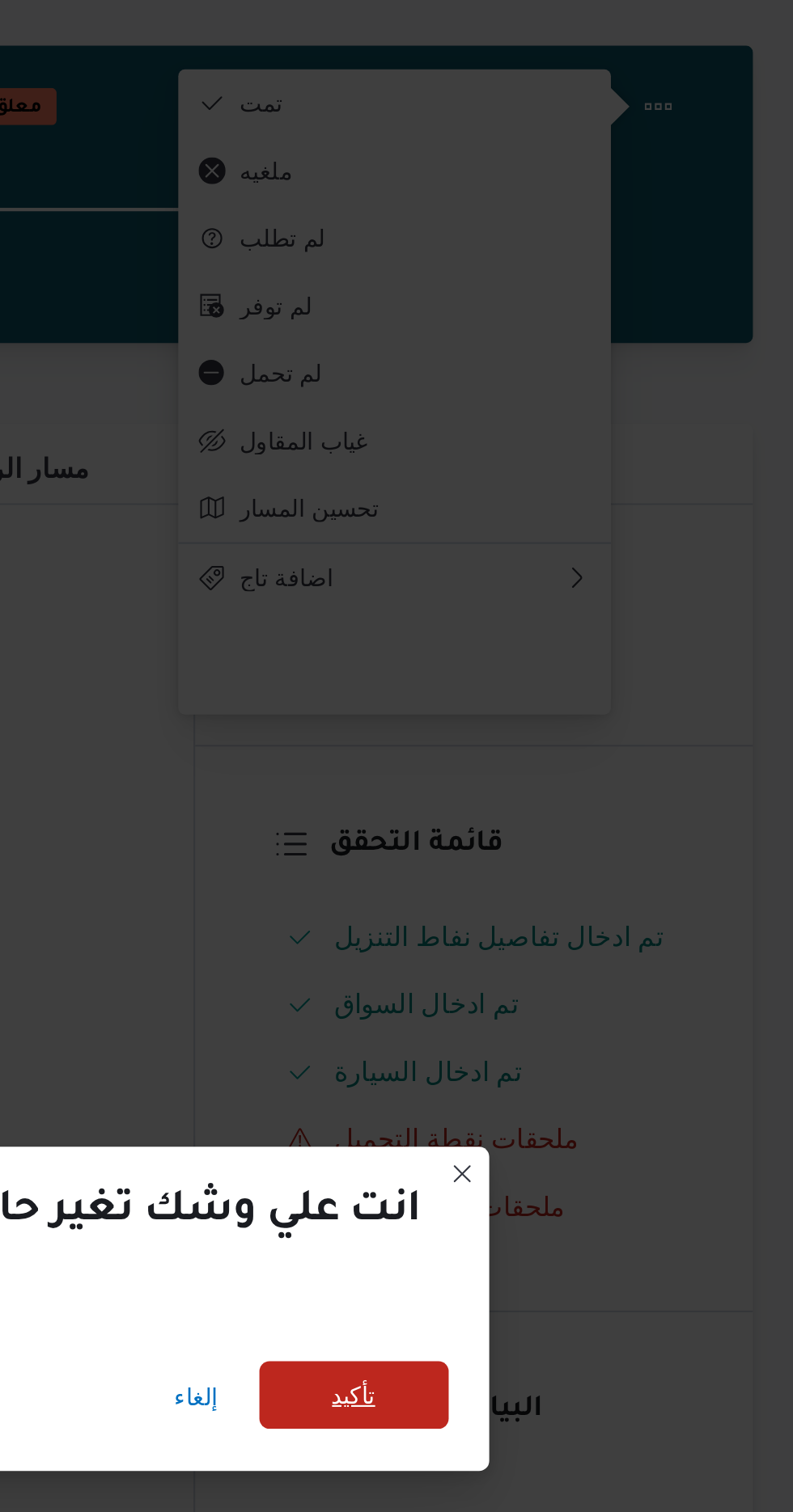
click at [589, 721] on span "تأكيد" at bounding box center [583, 722] width 21 height 20
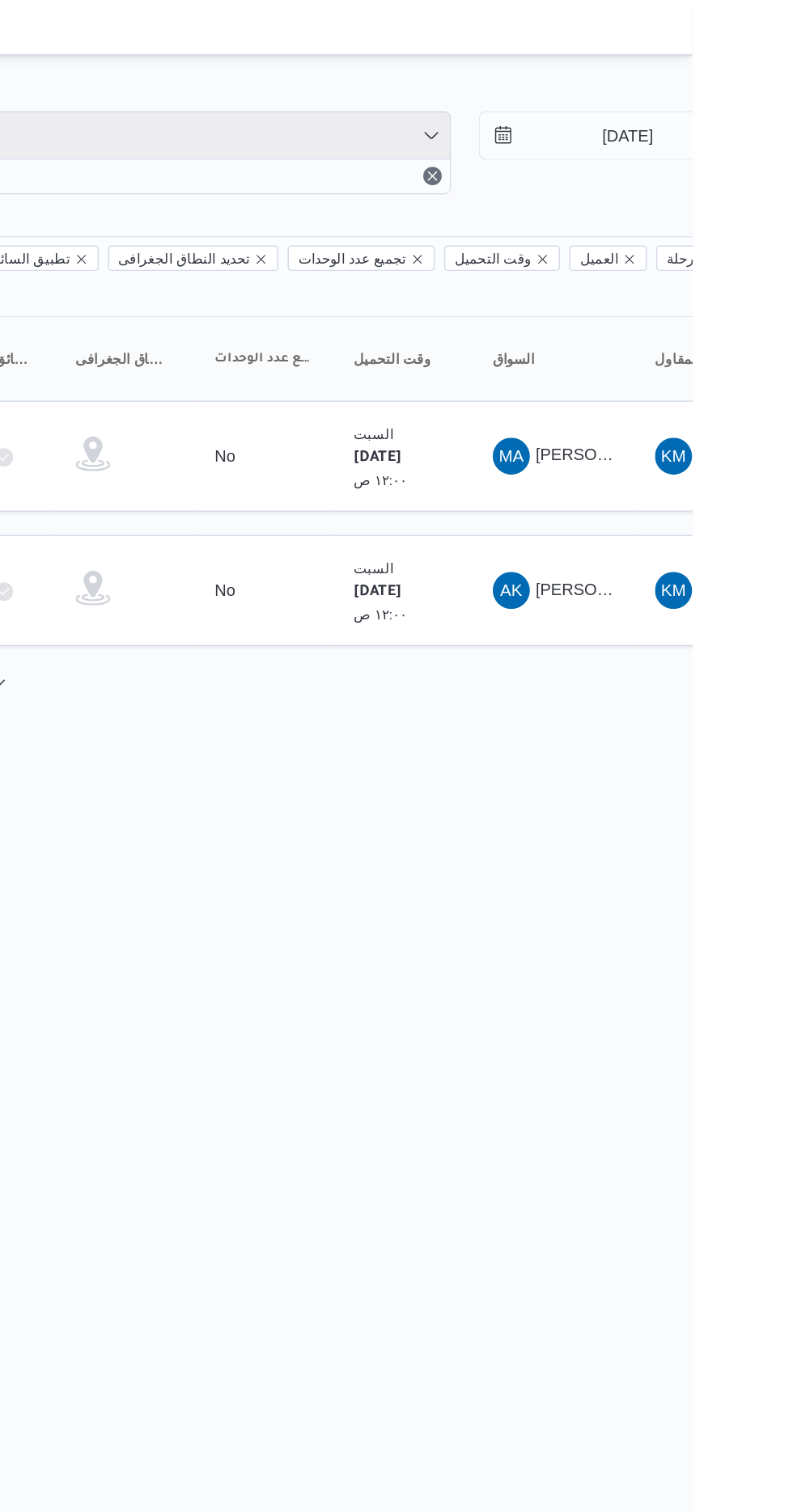
click at [395, 87] on span "Filter by 1" at bounding box center [417, 94] width 412 height 32
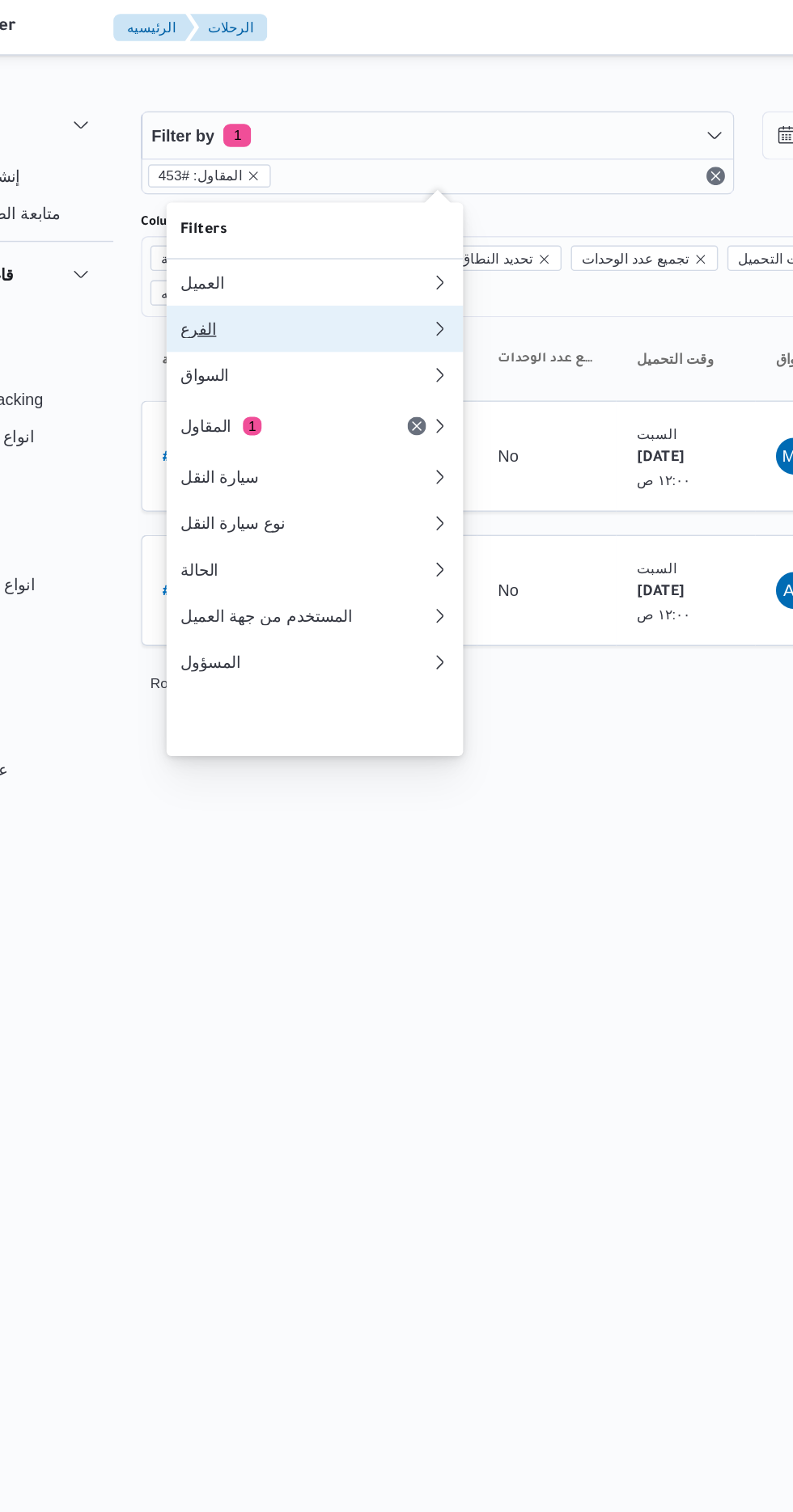
click at [267, 236] on div "الفرع" at bounding box center [325, 229] width 175 height 13
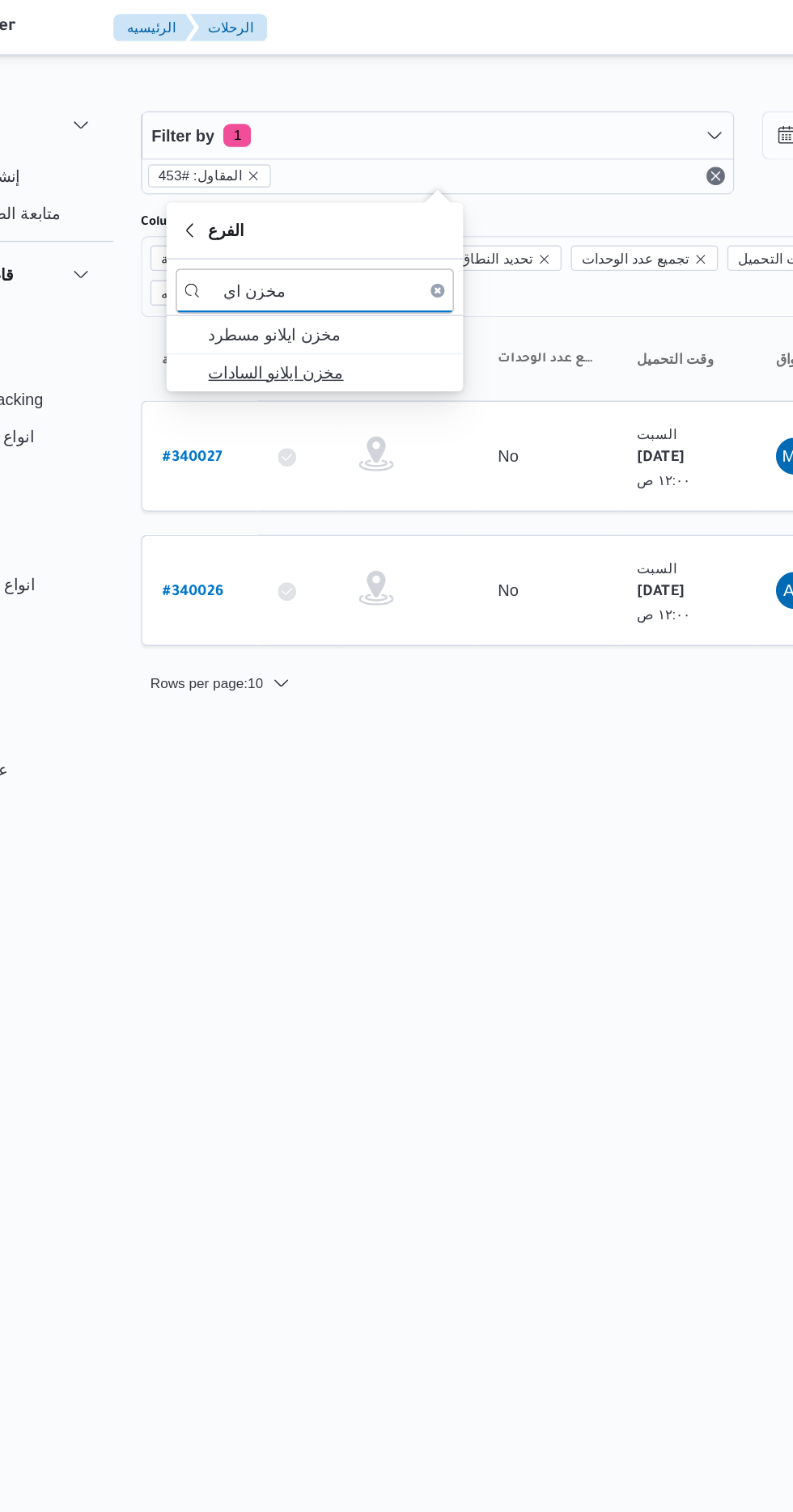
type input "مخزن اي"
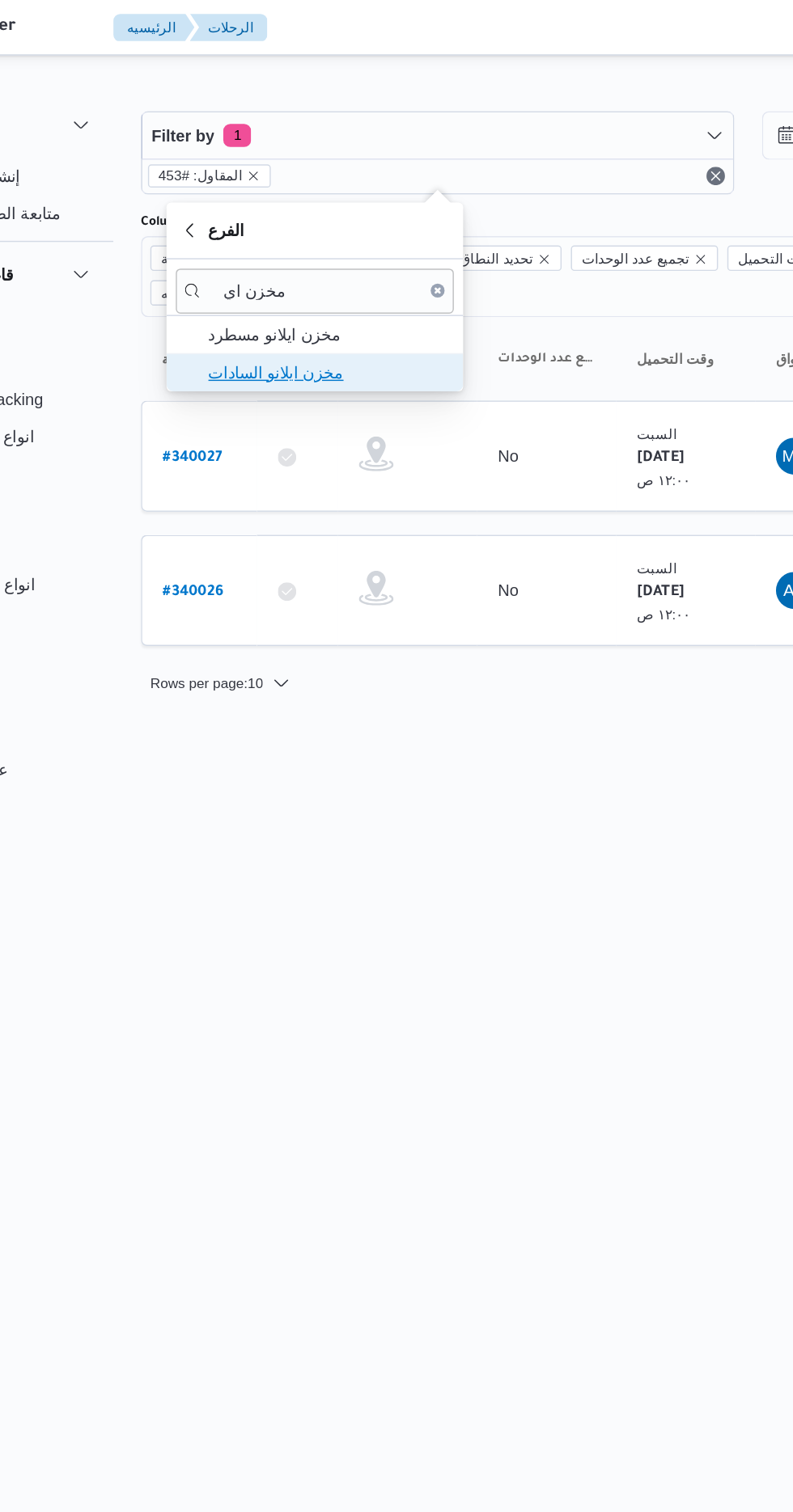
click at [280, 261] on span "مخزن ايلانو السادات" at bounding box center [342, 260] width 169 height 20
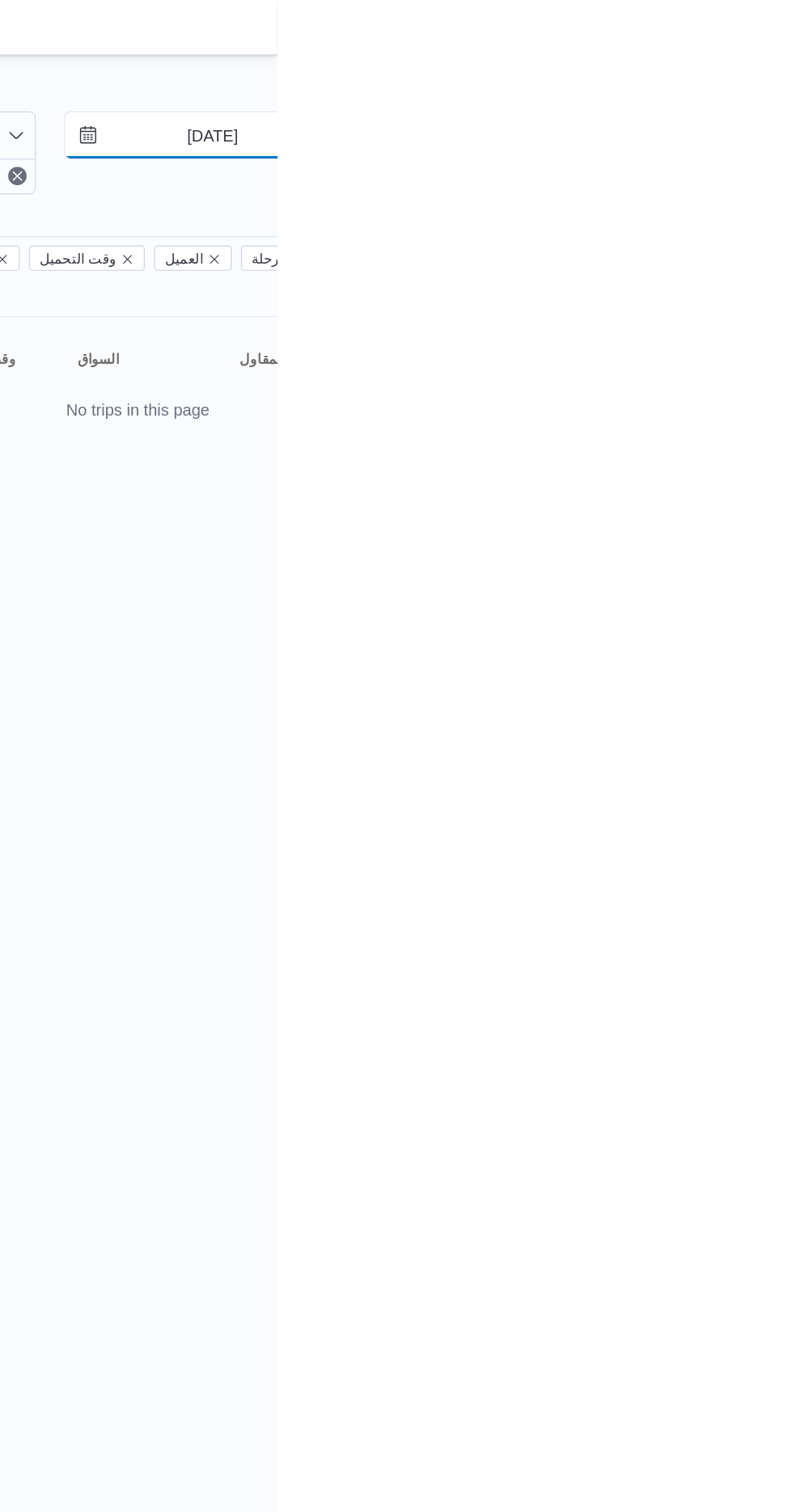
click at [723, 95] on input "[DATE]" at bounding box center [737, 94] width 184 height 32
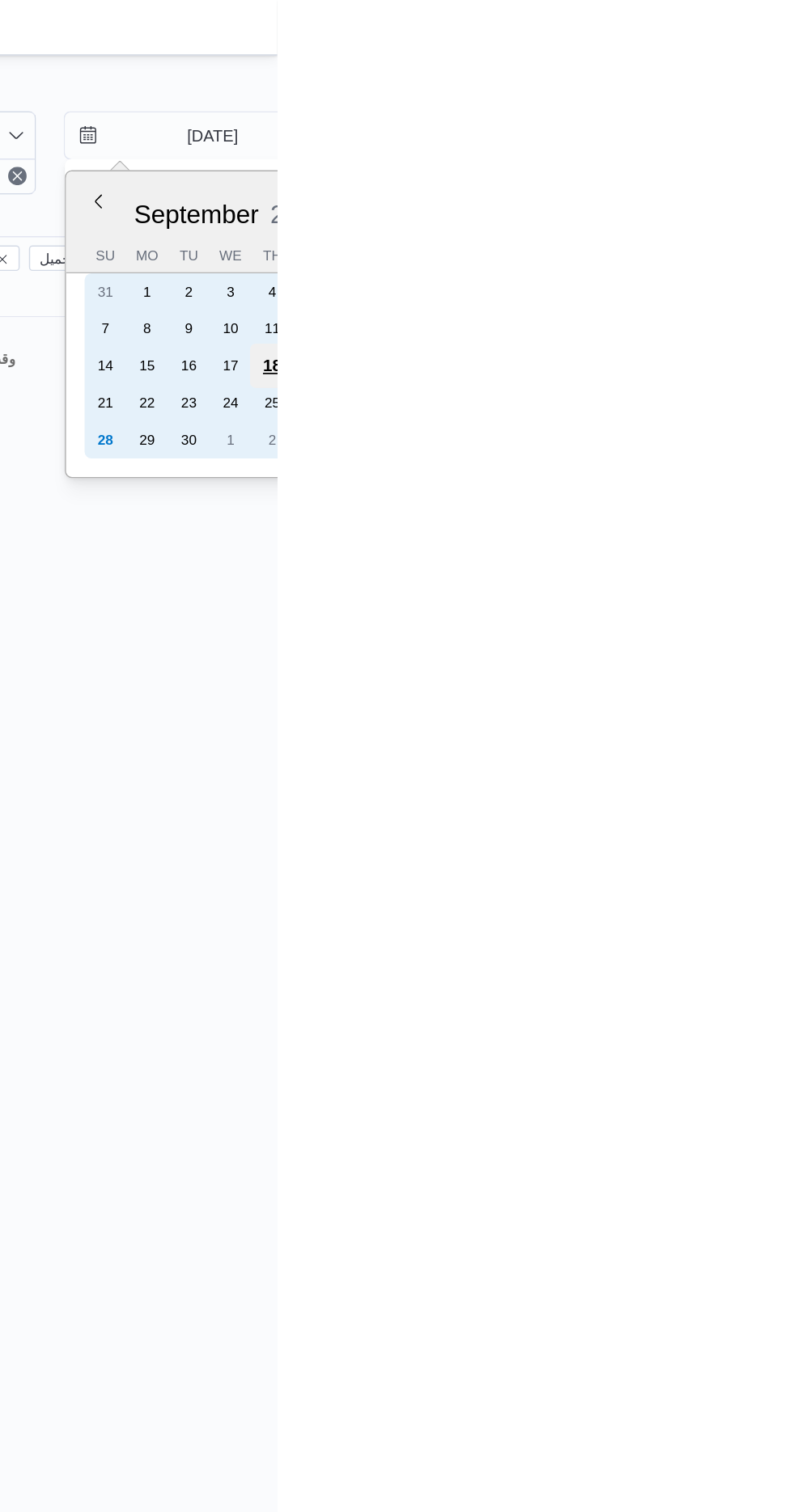
click at [788, 253] on div "18" at bounding box center [790, 255] width 31 height 31
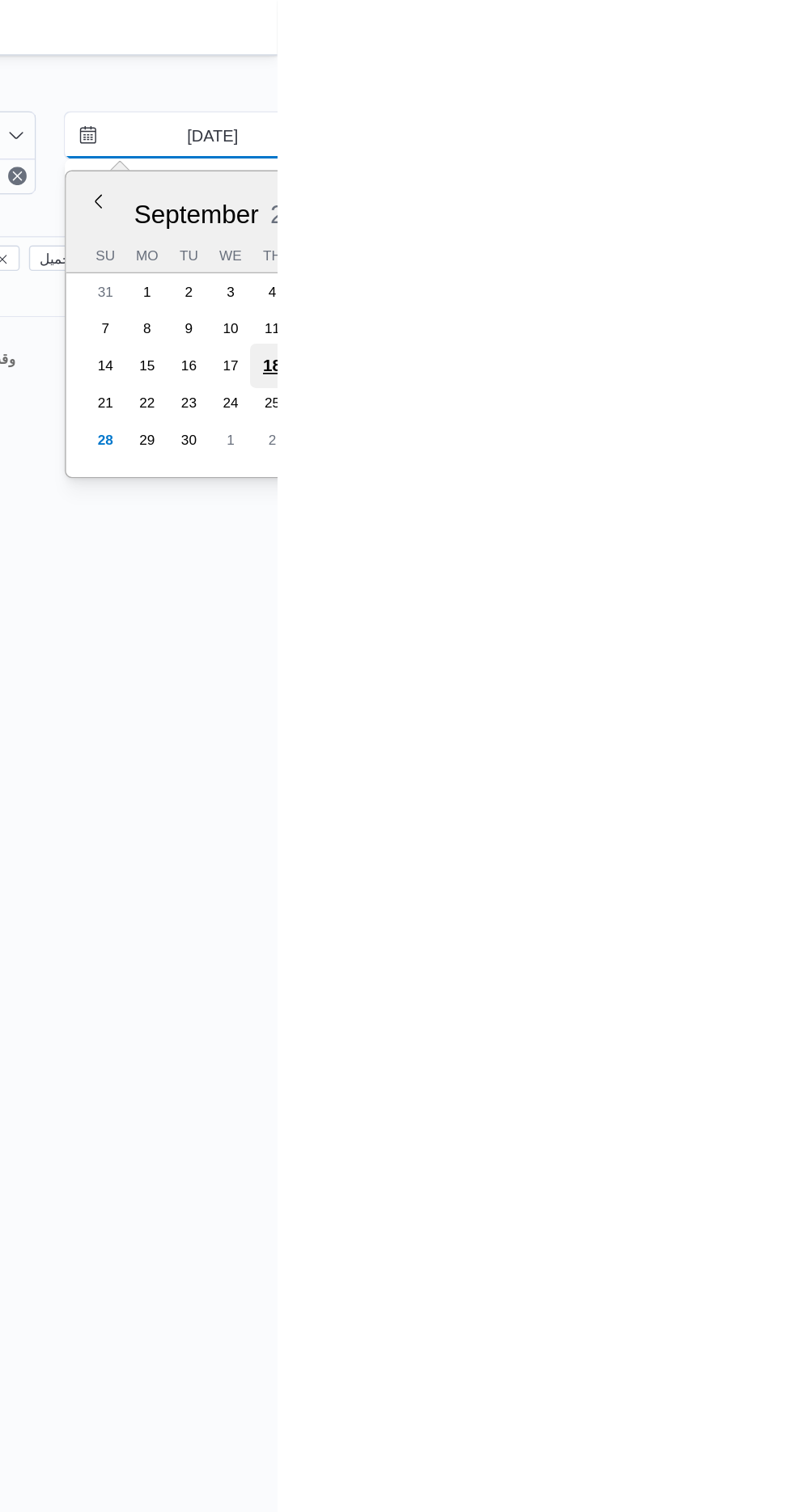
type input "[DATE]"
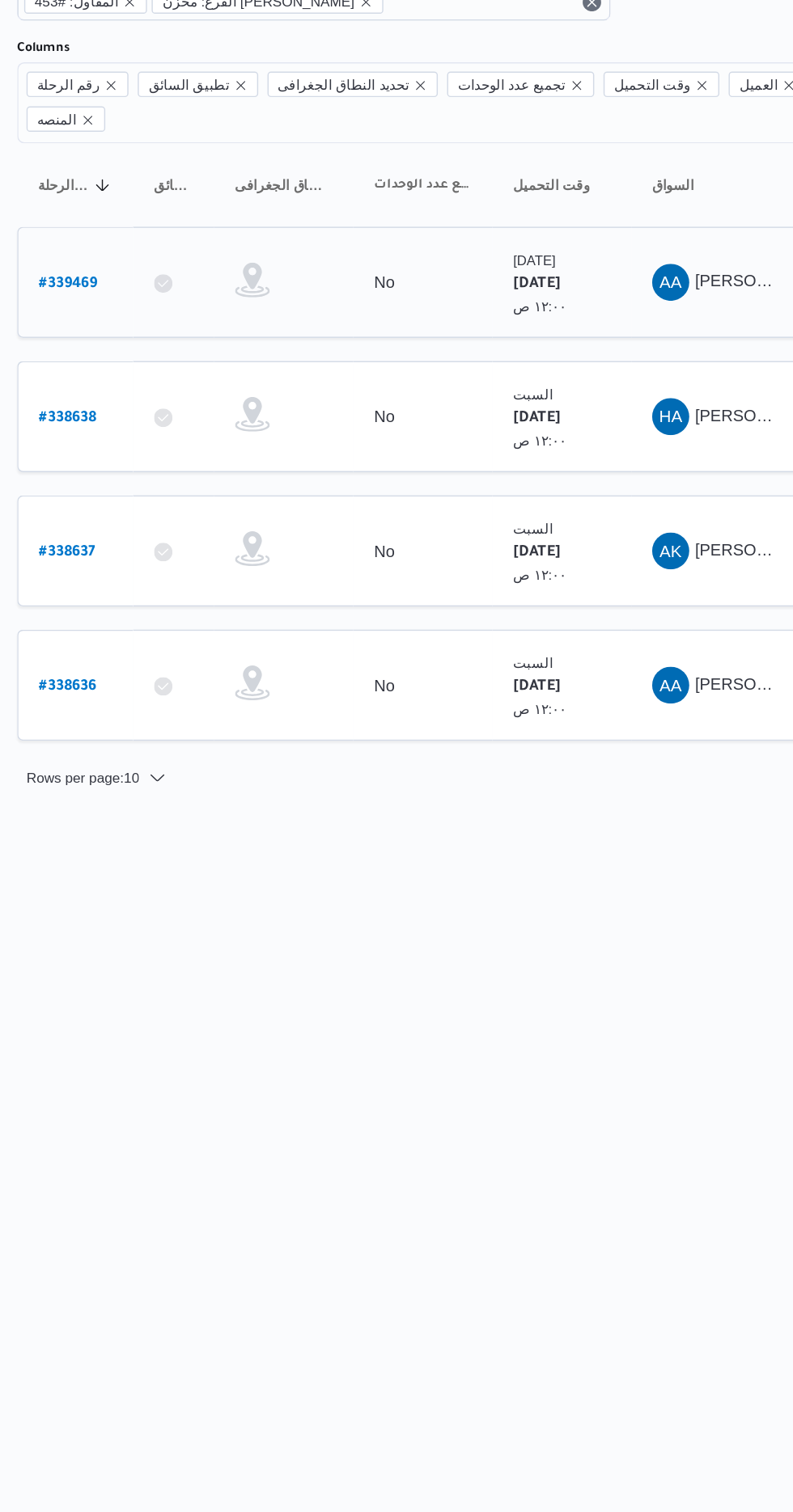
click at [215, 280] on td "رقم الرحلة # 339469" at bounding box center [250, 318] width 81 height 77
click at [254, 315] on b "# 339469" at bounding box center [245, 320] width 40 height 11
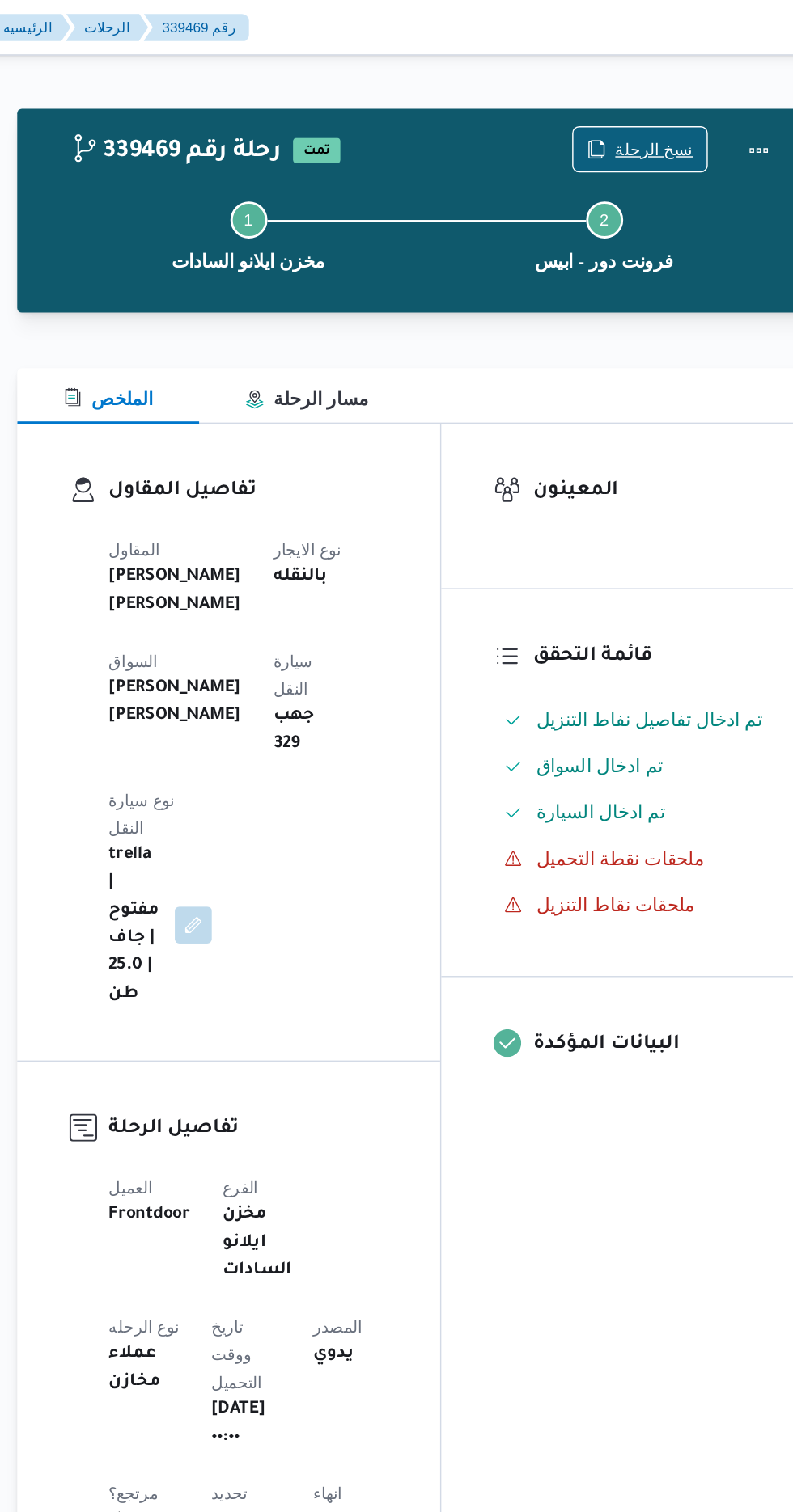
click at [631, 102] on span "نسخ الرحلة" at bounding box center [645, 104] width 93 height 31
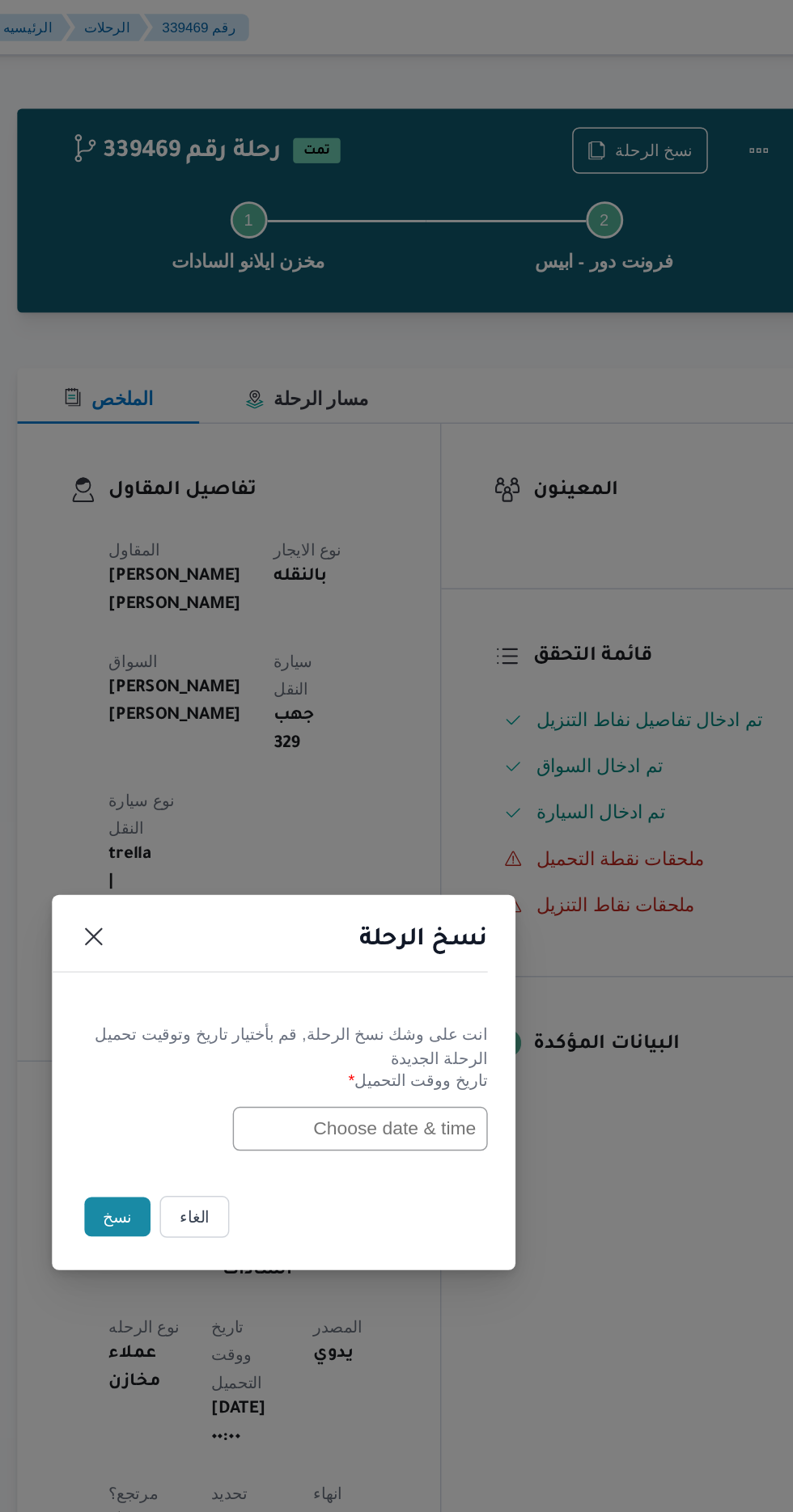
click at [387, 789] on input "text" at bounding box center [450, 788] width 178 height 31
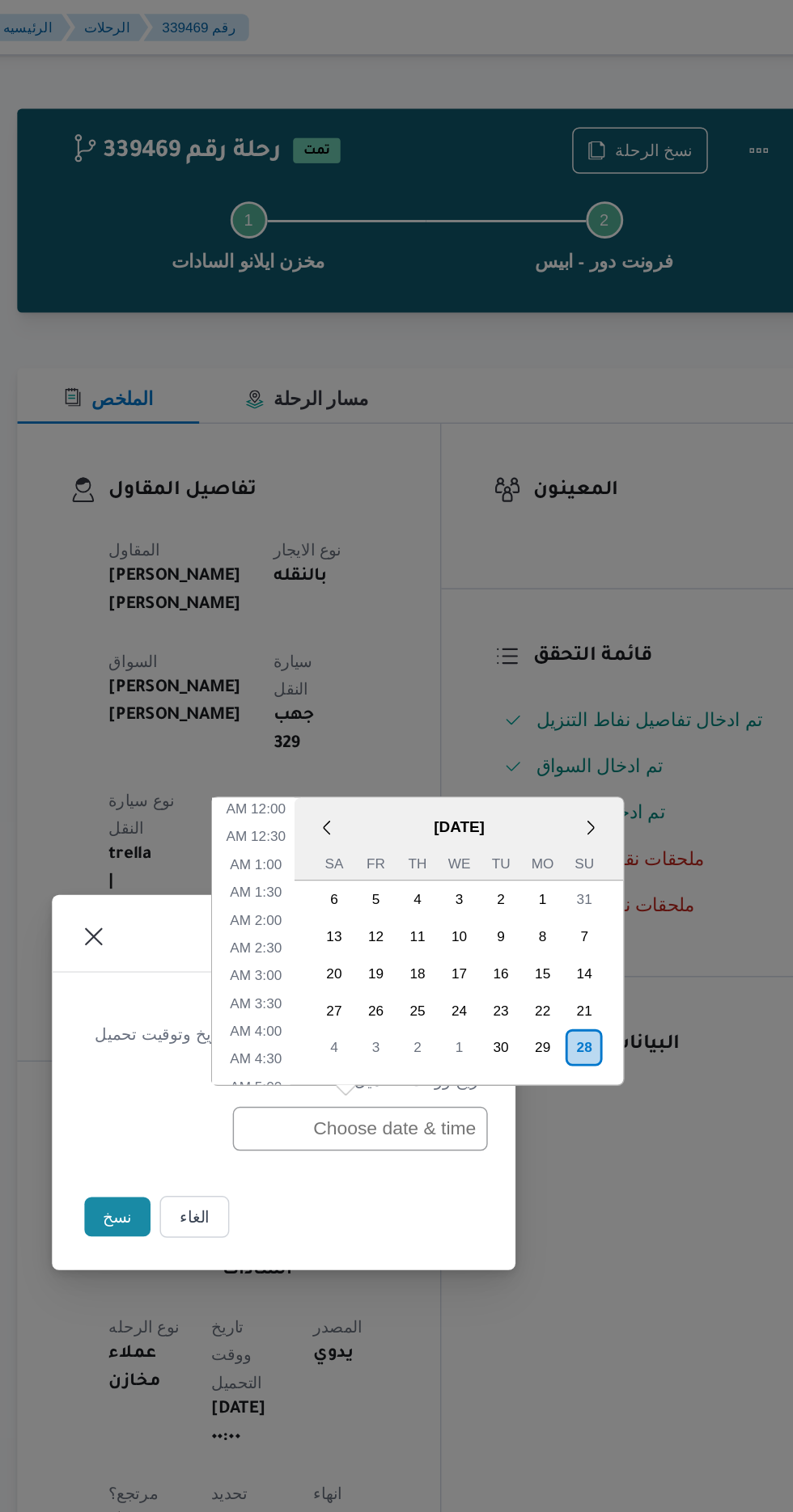
scroll to position [509, 0]
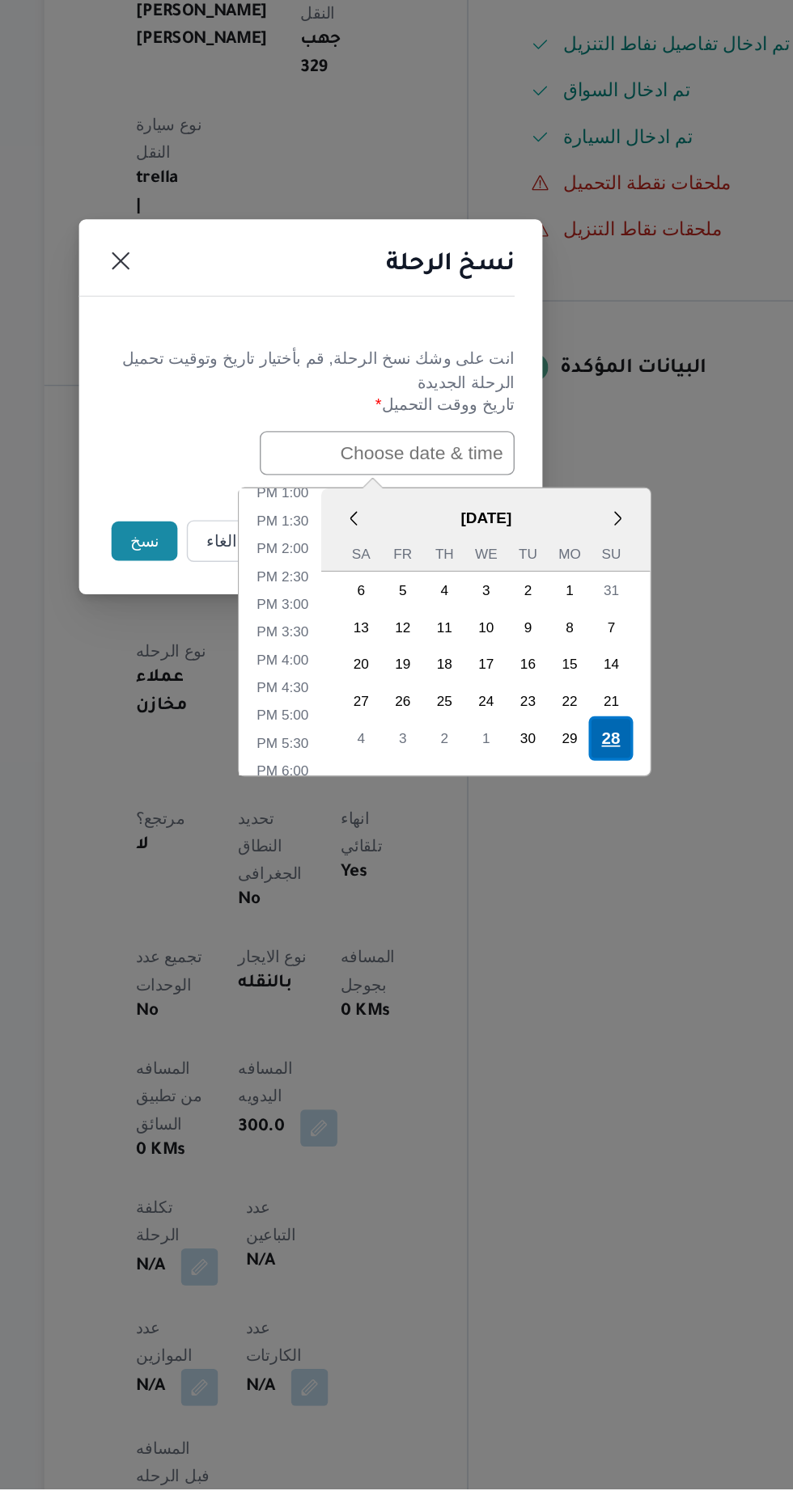
click at [606, 983] on div "28" at bounding box center [606, 988] width 31 height 31
type input "[DATE] 12:00AM"
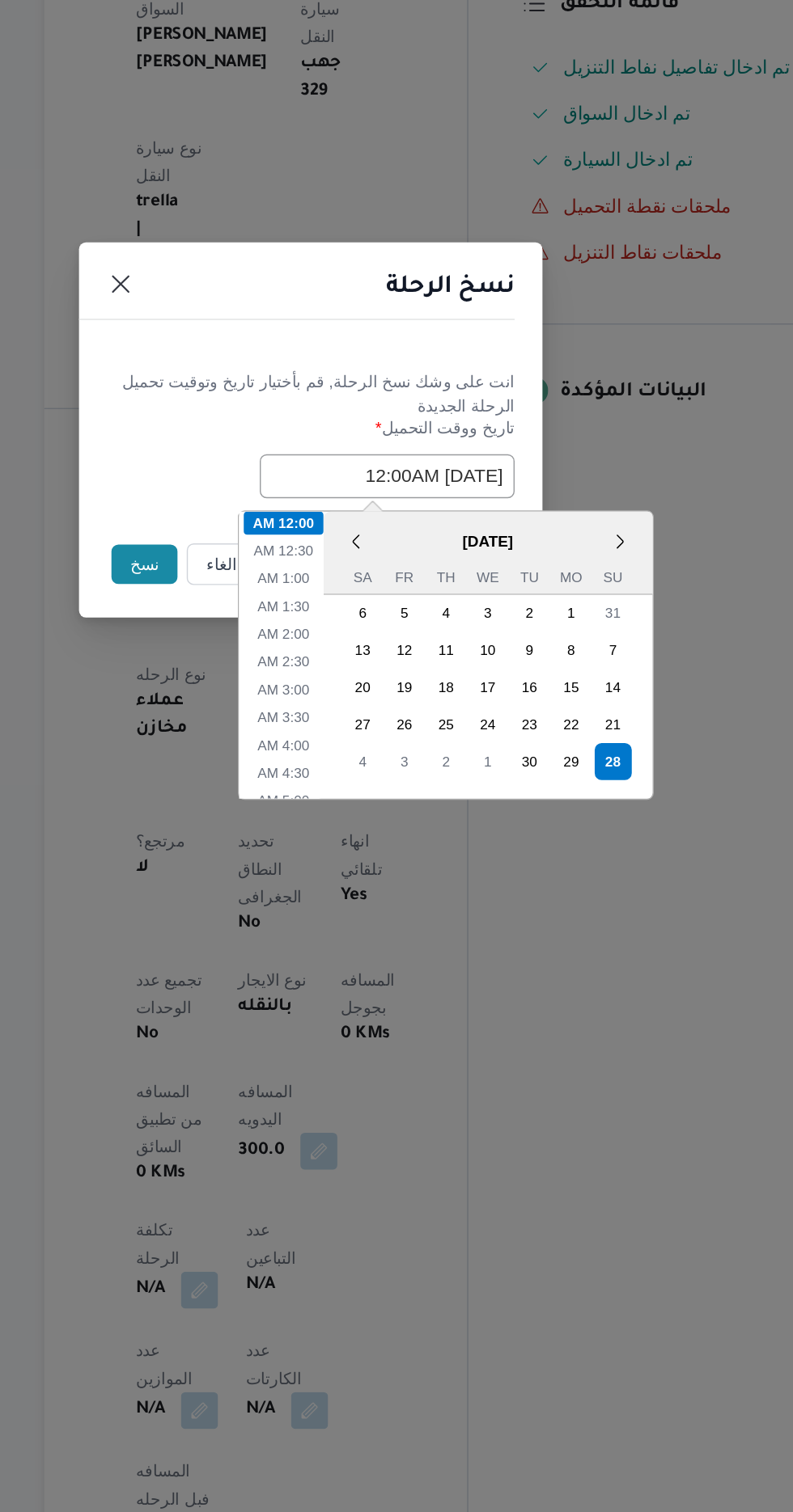
click at [267, 858] on button "نسخ" at bounding box center [280, 850] width 46 height 27
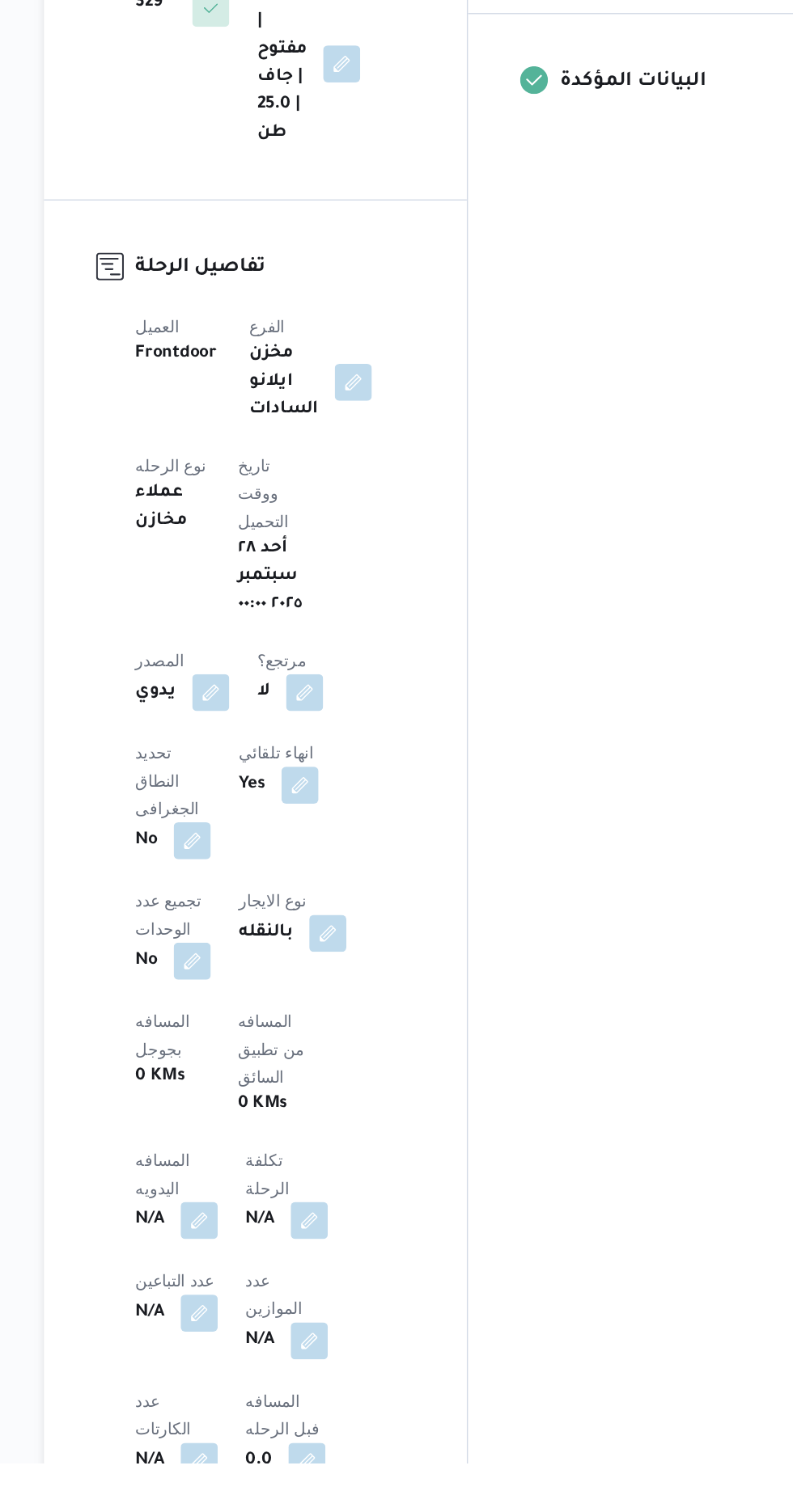
scroll to position [186, 0]
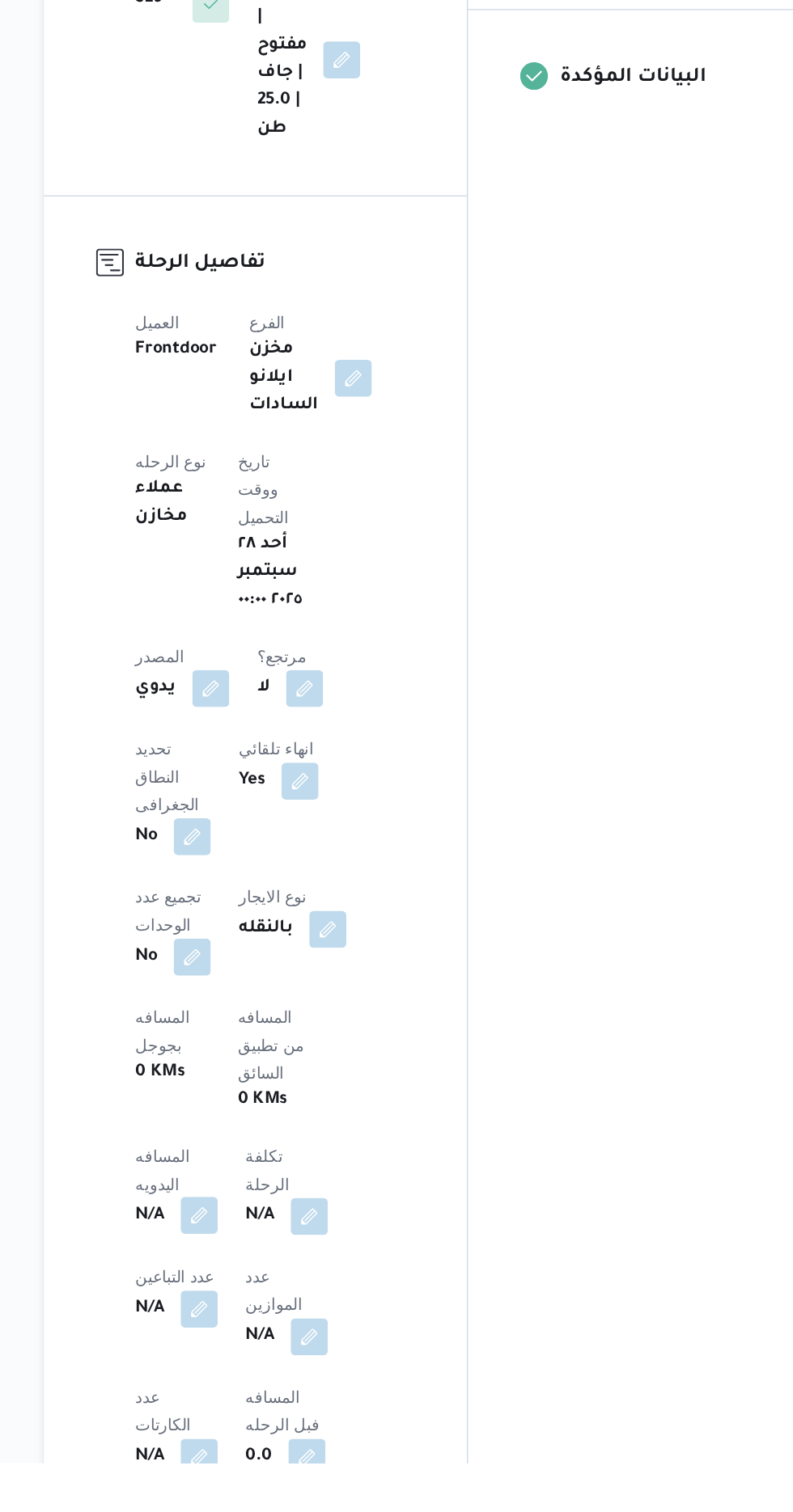
click at [331, 1326] on button "button" at bounding box center [319, 1339] width 26 height 26
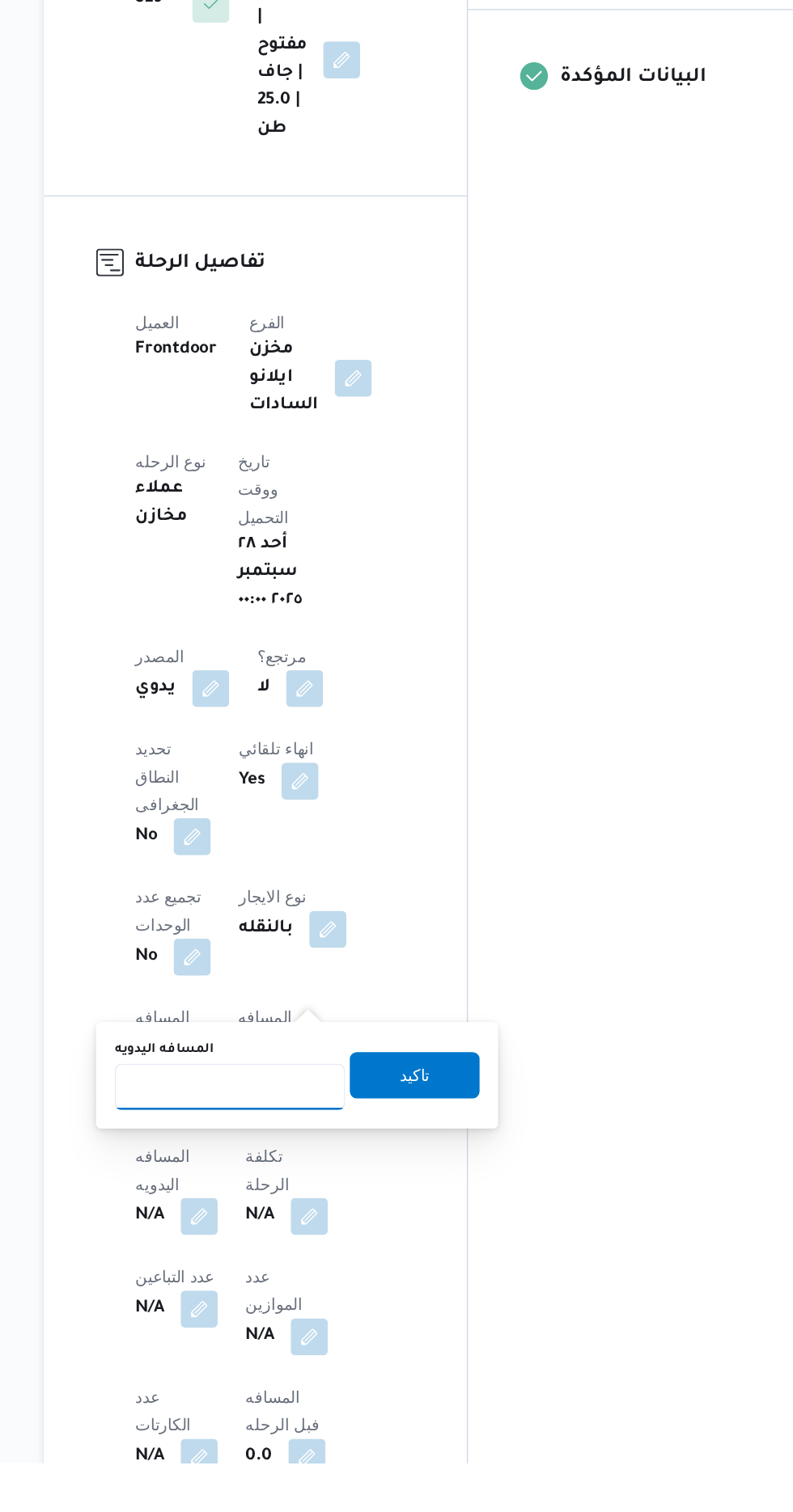
click at [308, 1251] on input "المسافه اليدويه" at bounding box center [340, 1250] width 161 height 32
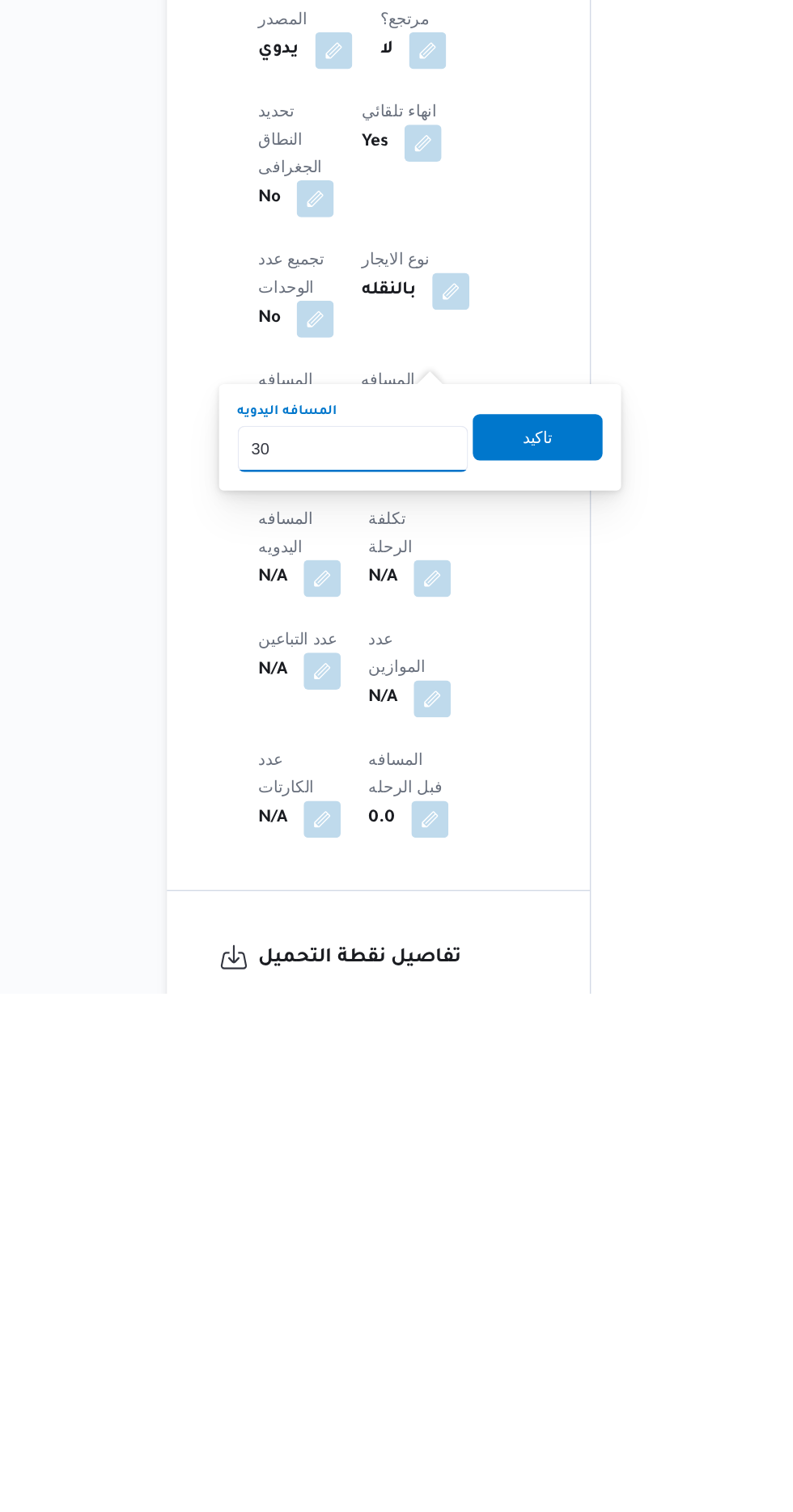
type input "300"
click at [463, 1128] on span "تاكيد" at bounding box center [469, 1123] width 90 height 32
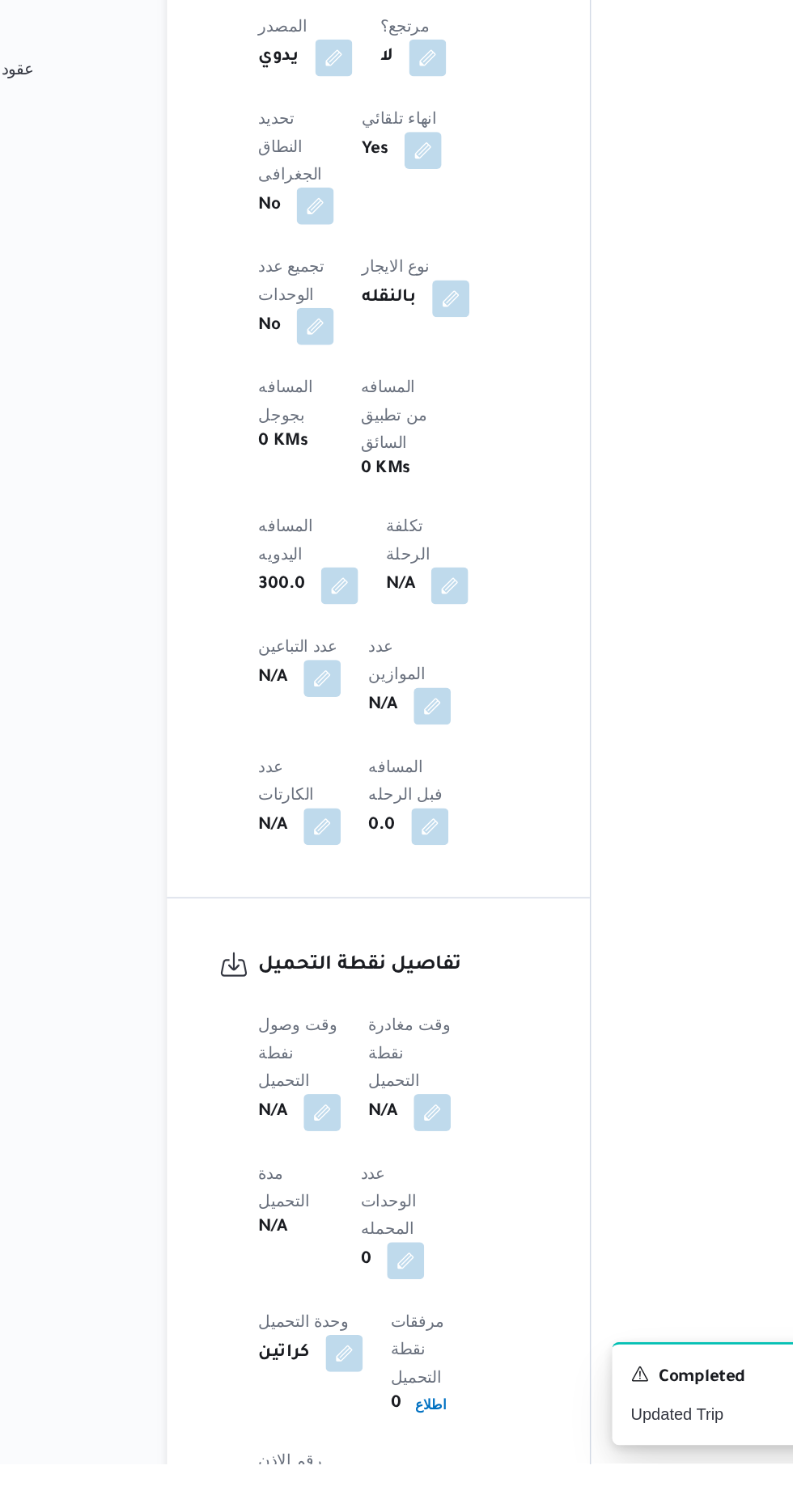
scroll to position [627, 0]
click at [312, 1251] on button "button" at bounding box center [319, 1264] width 26 height 26
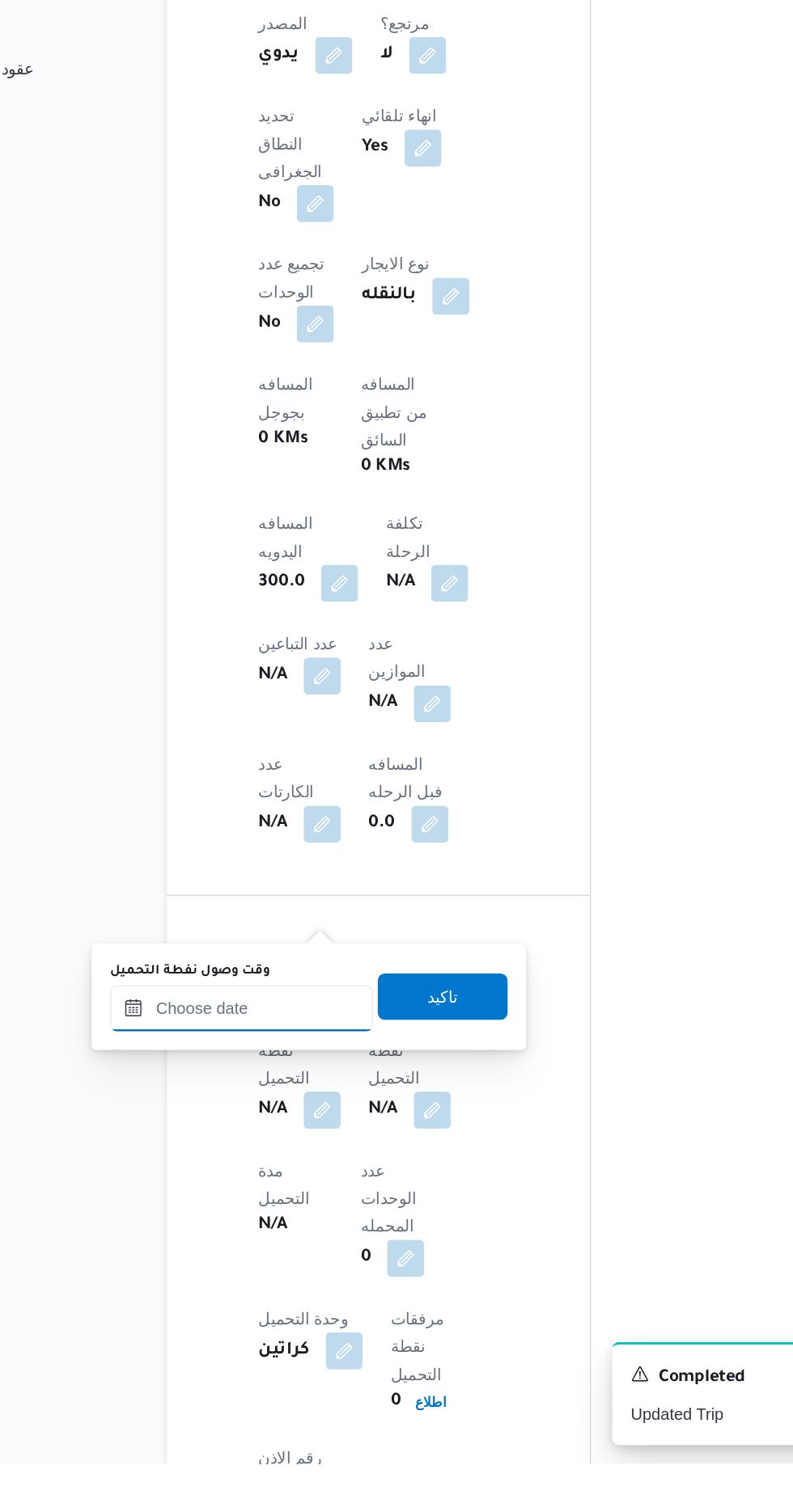
click at [246, 1195] on input "وقت وصول نفطة التحميل" at bounding box center [262, 1194] width 184 height 32
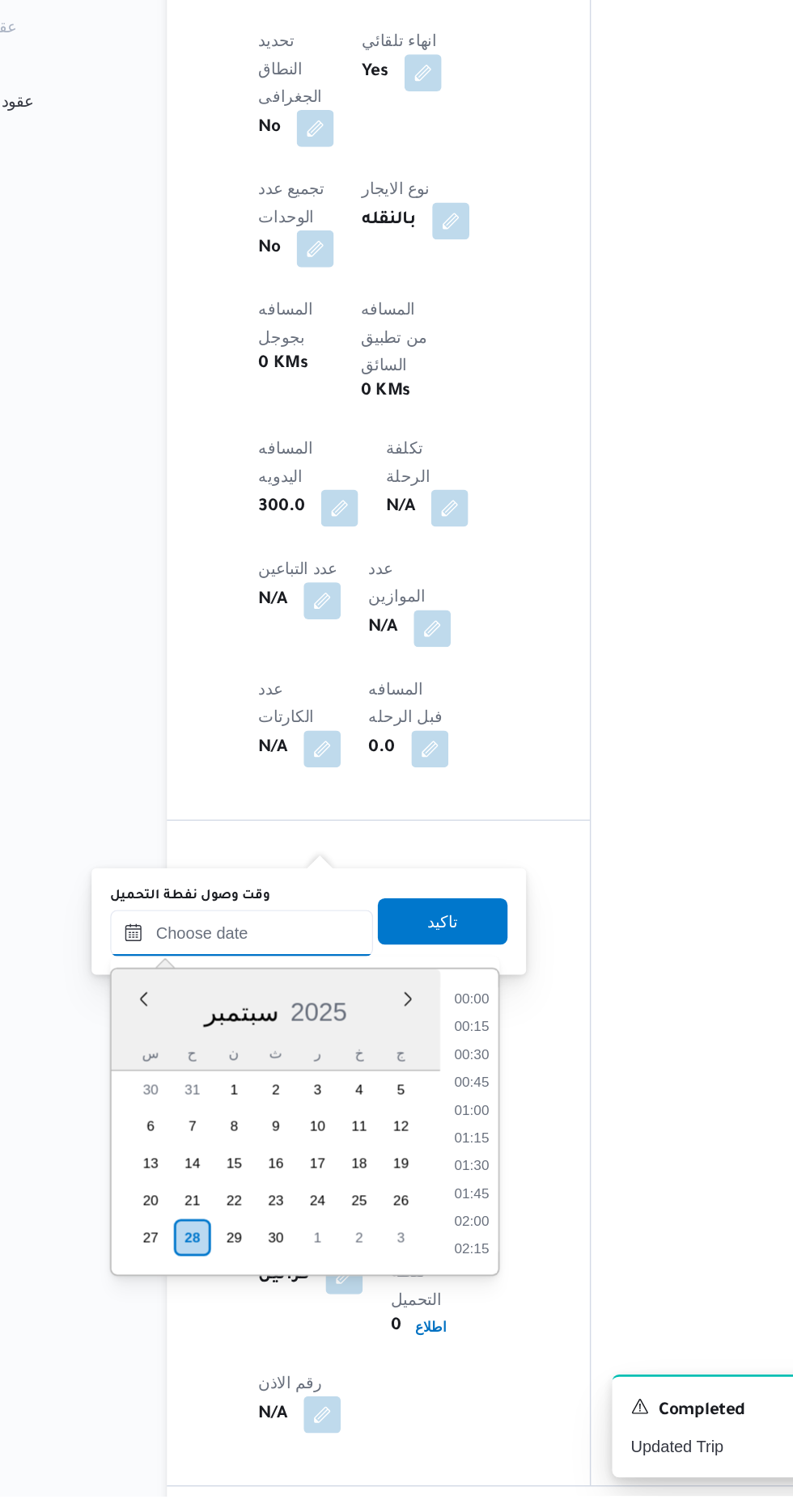
scroll to position [1105, 0]
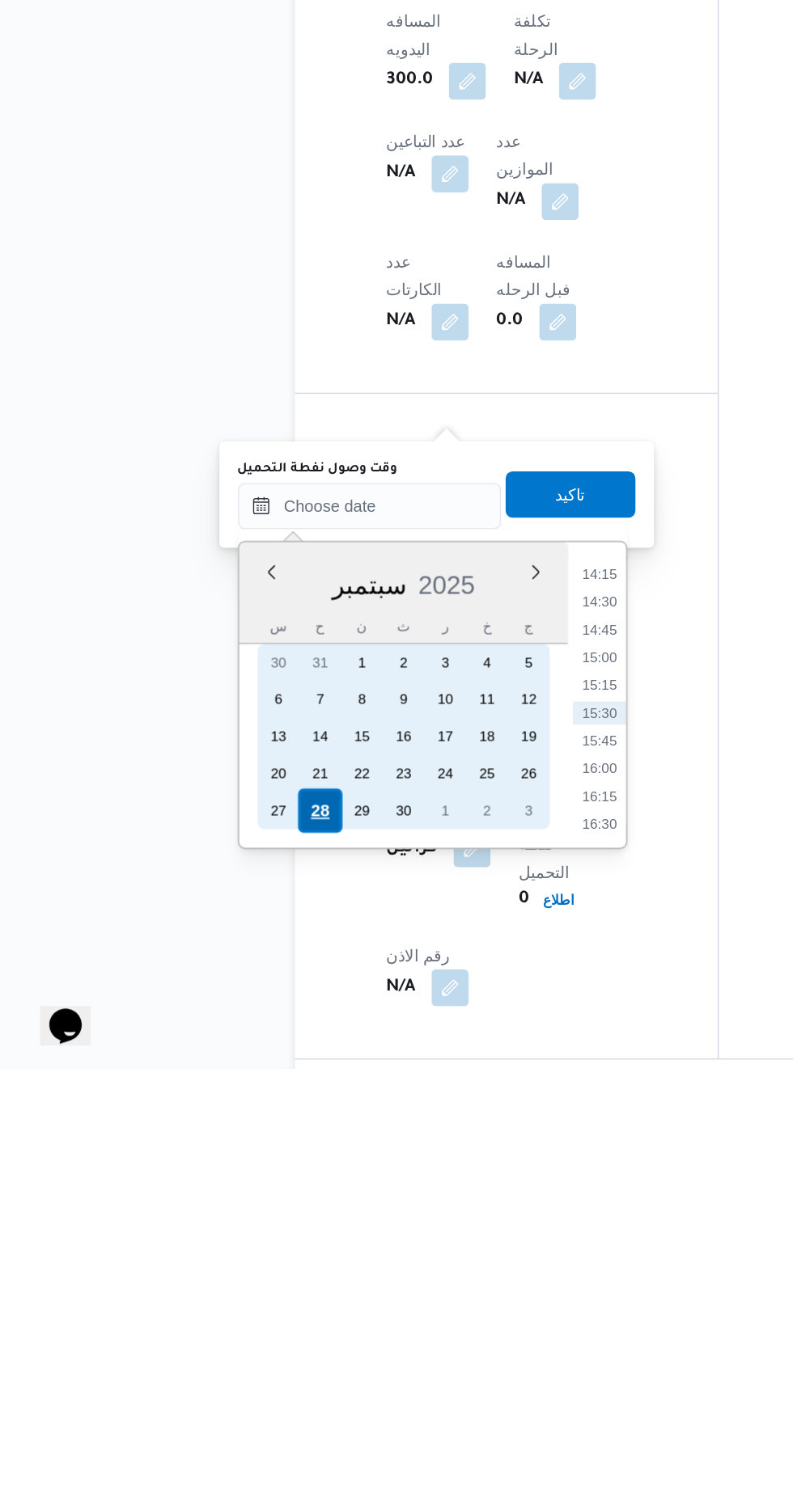
click at [225, 1330] on div "28" at bounding box center [227, 1332] width 31 height 31
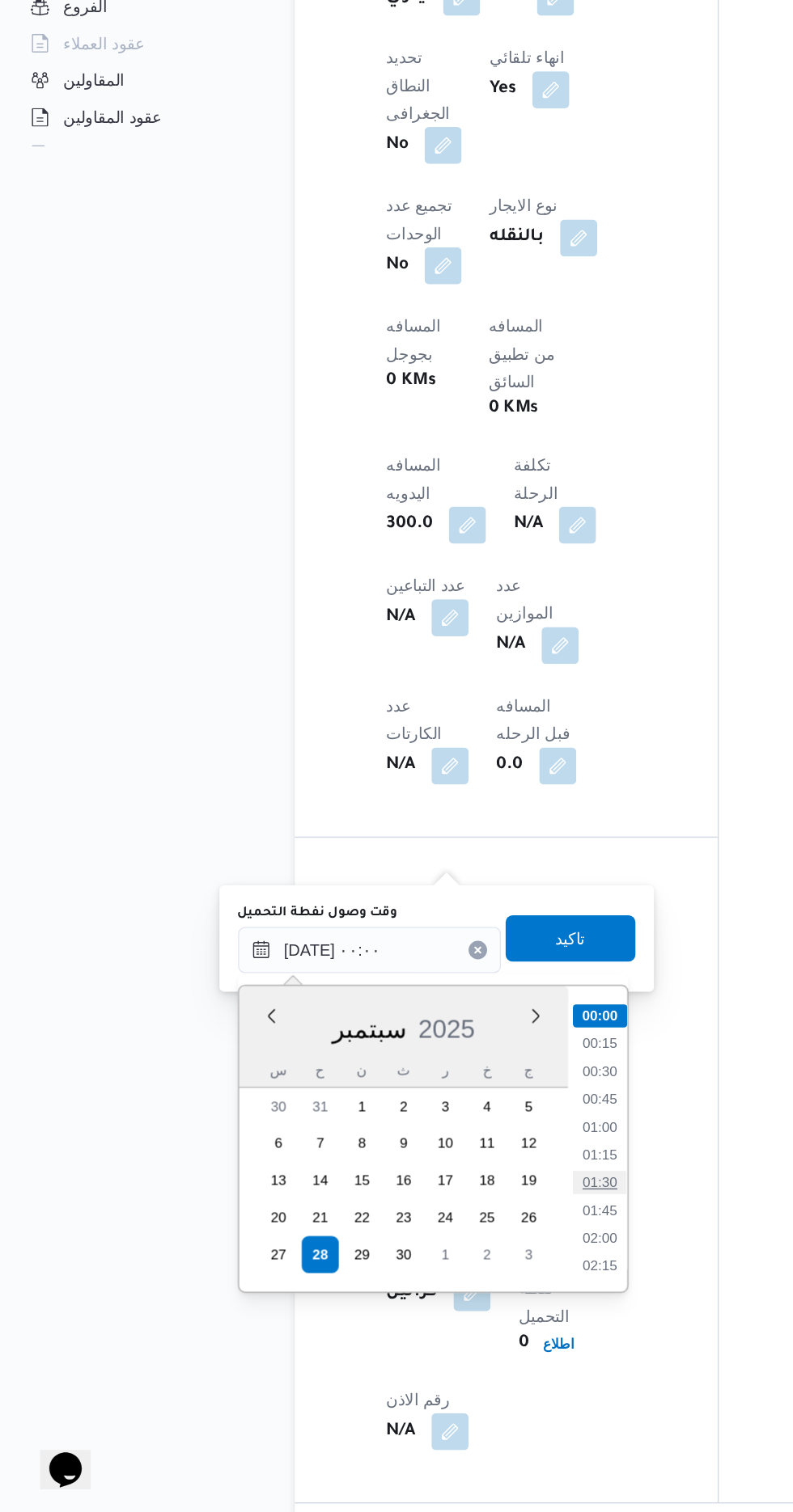
click at [408, 1286] on li "01:30" at bounding box center [423, 1281] width 37 height 16
type input "[DATE] ٠١:٣٠"
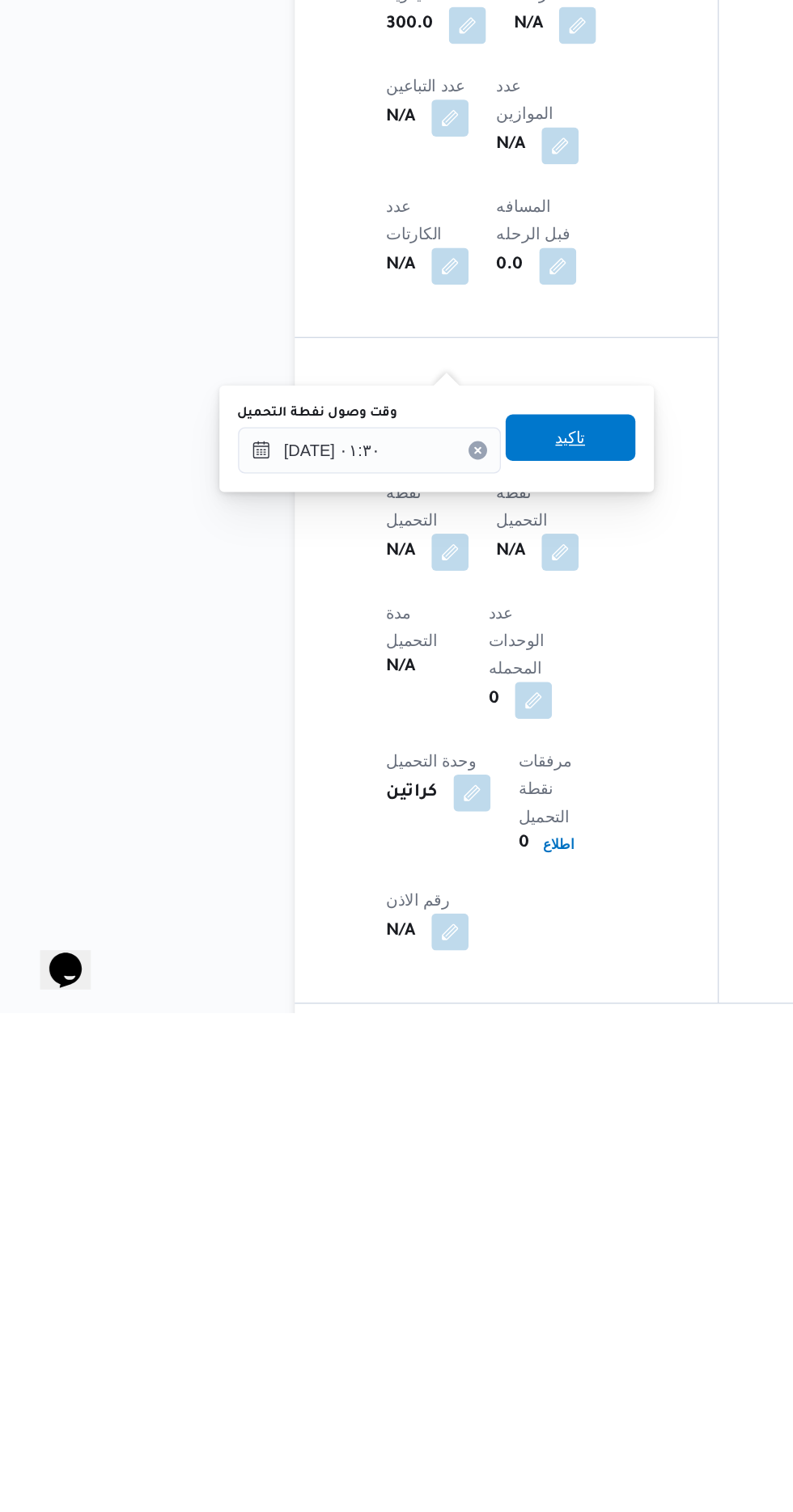
click at [388, 1114] on span "تاكيد" at bounding box center [403, 1110] width 90 height 32
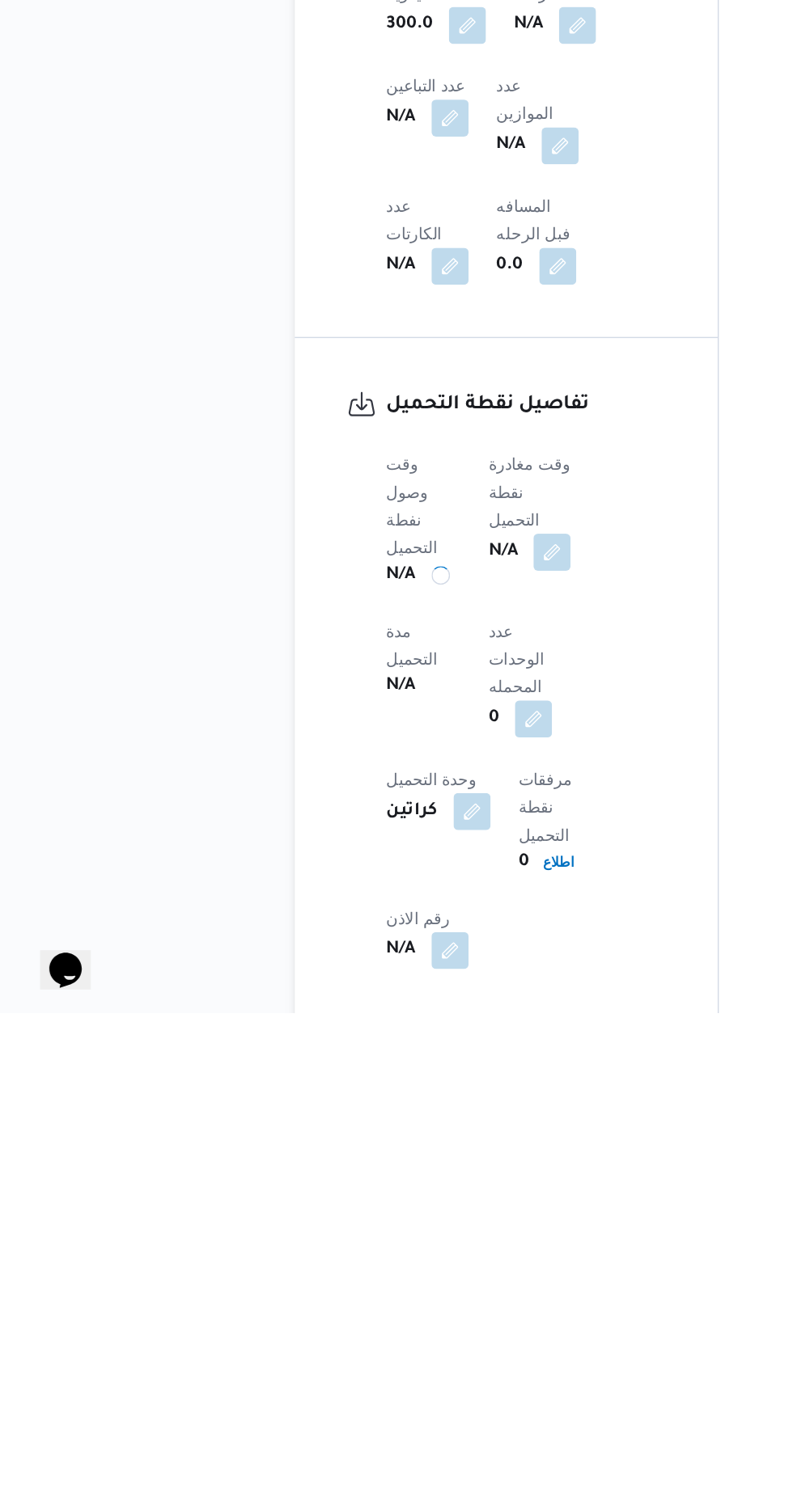
scroll to position [703, 0]
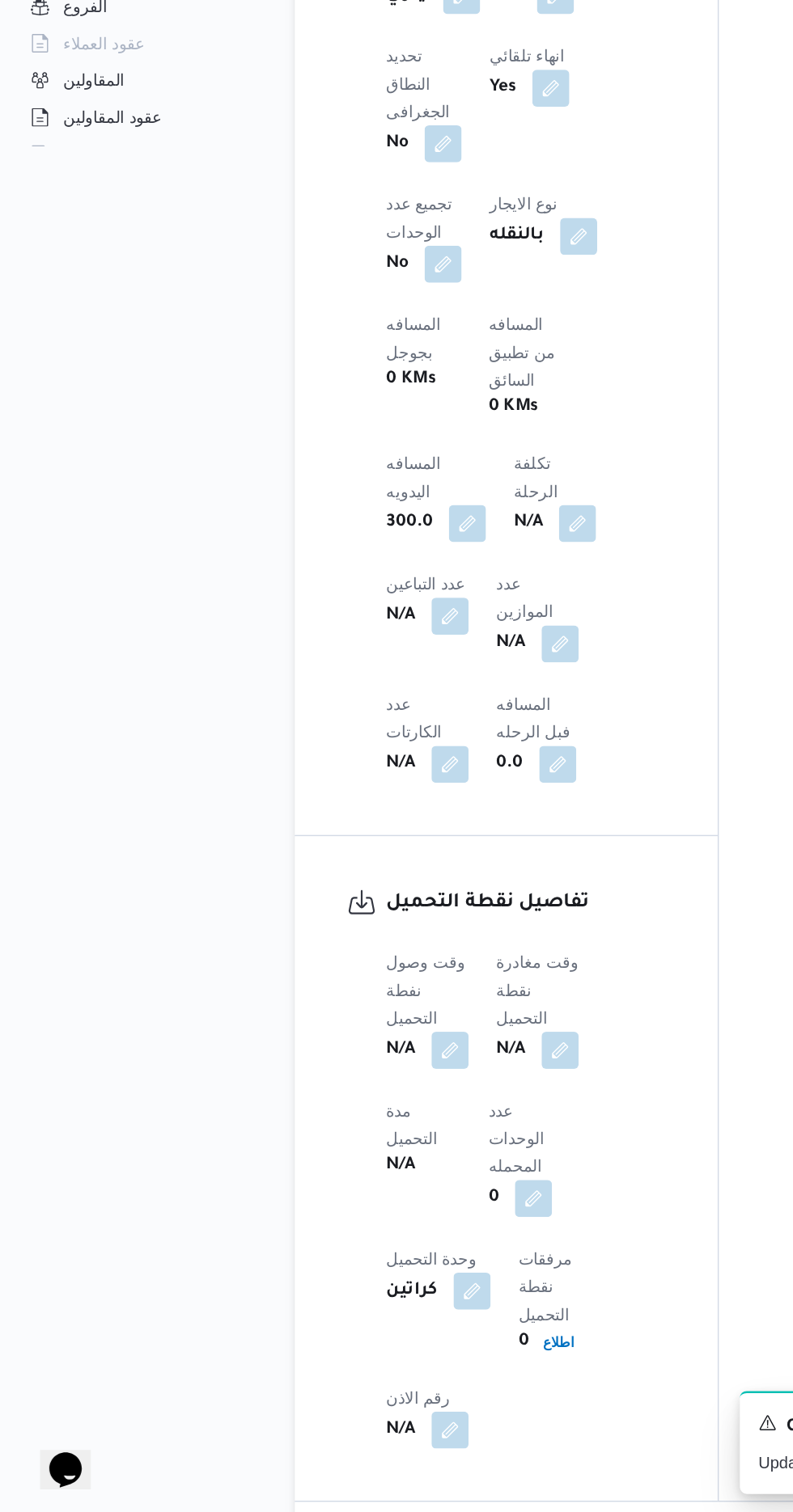
click at [371, 1180] on b "N/A" at bounding box center [361, 1189] width 20 height 20
click at [414, 1176] on button "button" at bounding box center [413, 1188] width 26 height 26
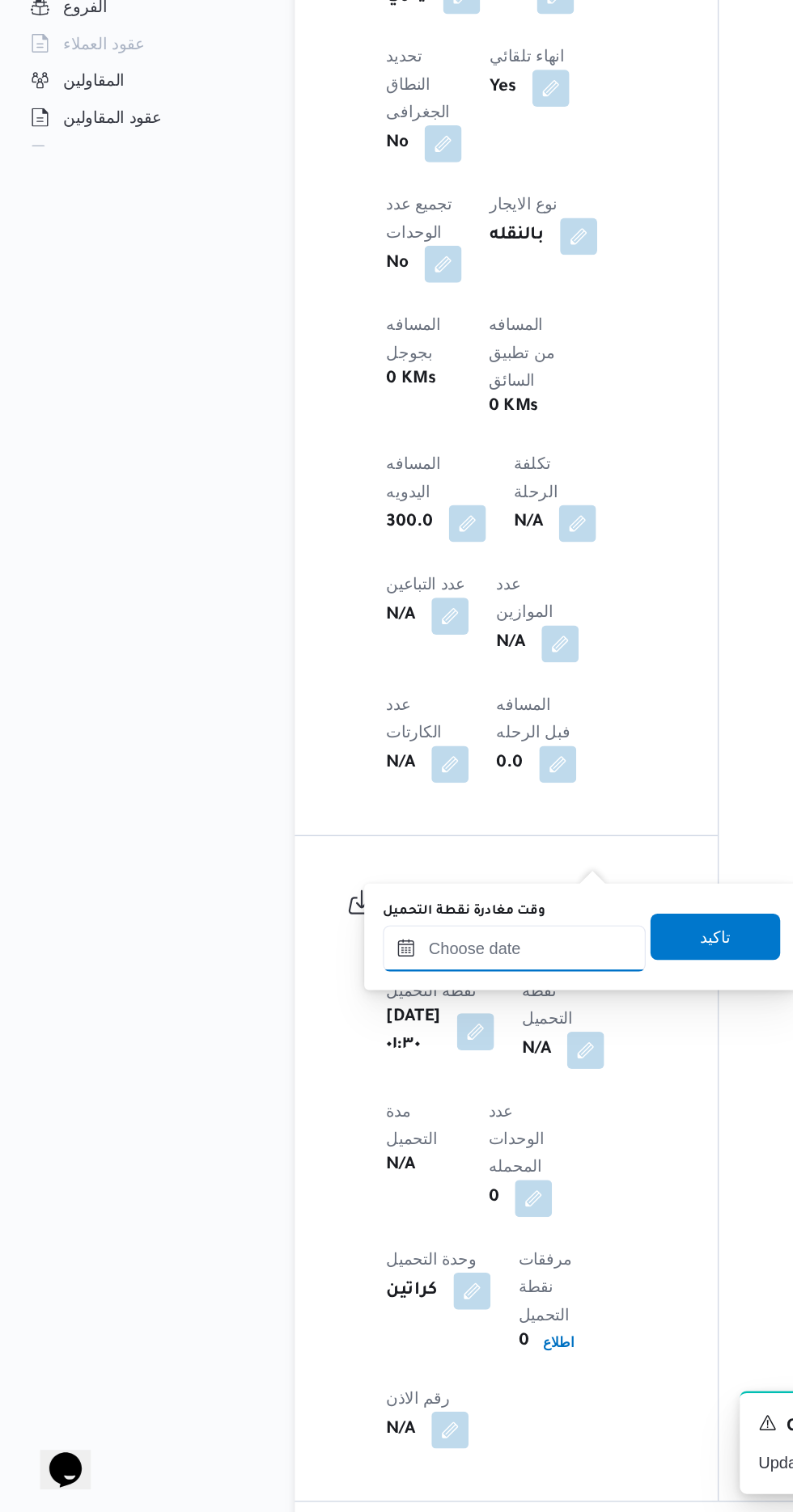
click at [313, 1122] on input "وقت مغادرة نقطة التحميل" at bounding box center [364, 1119] width 184 height 32
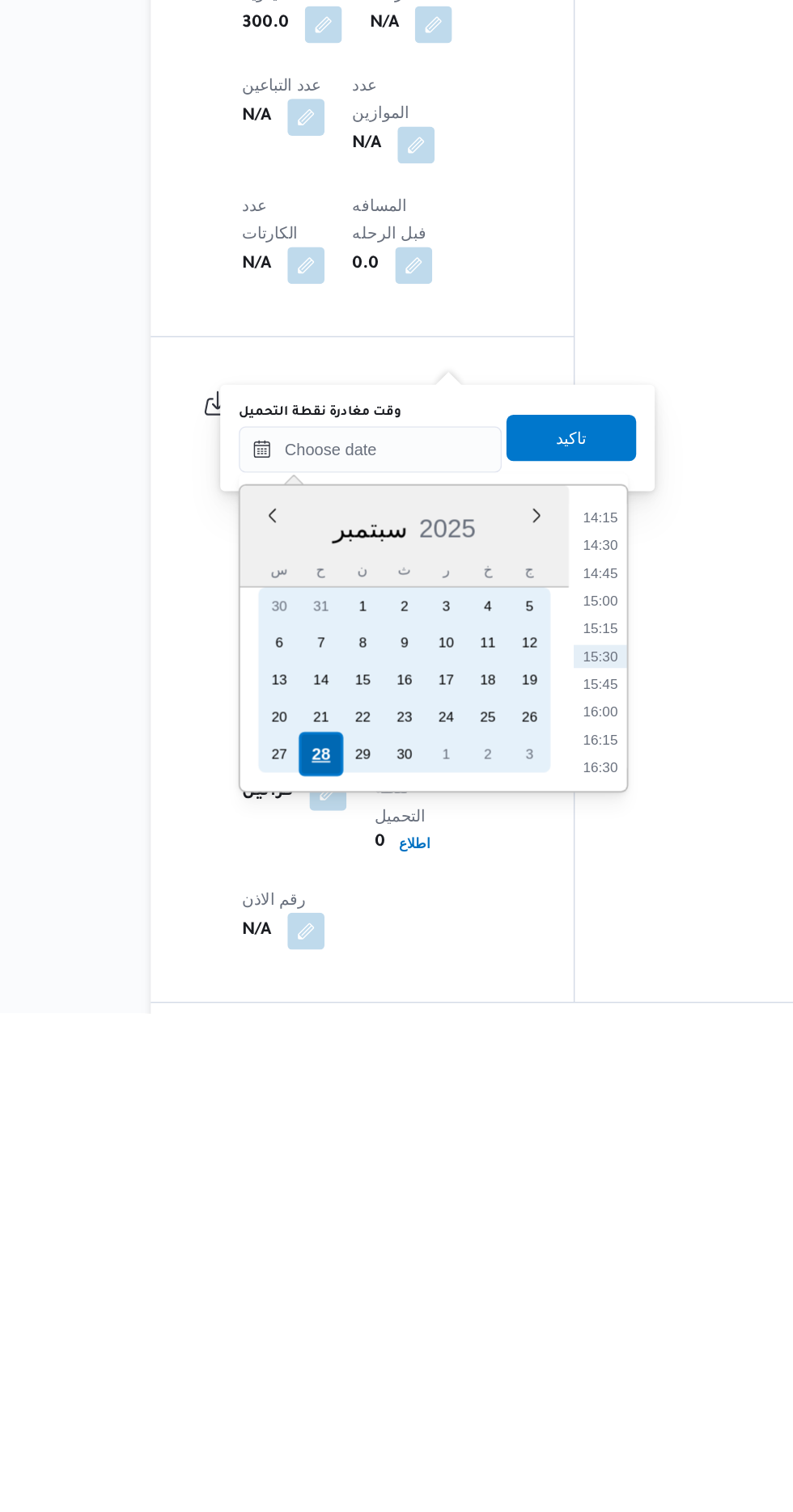
click at [327, 1329] on div "28" at bounding box center [329, 1331] width 31 height 31
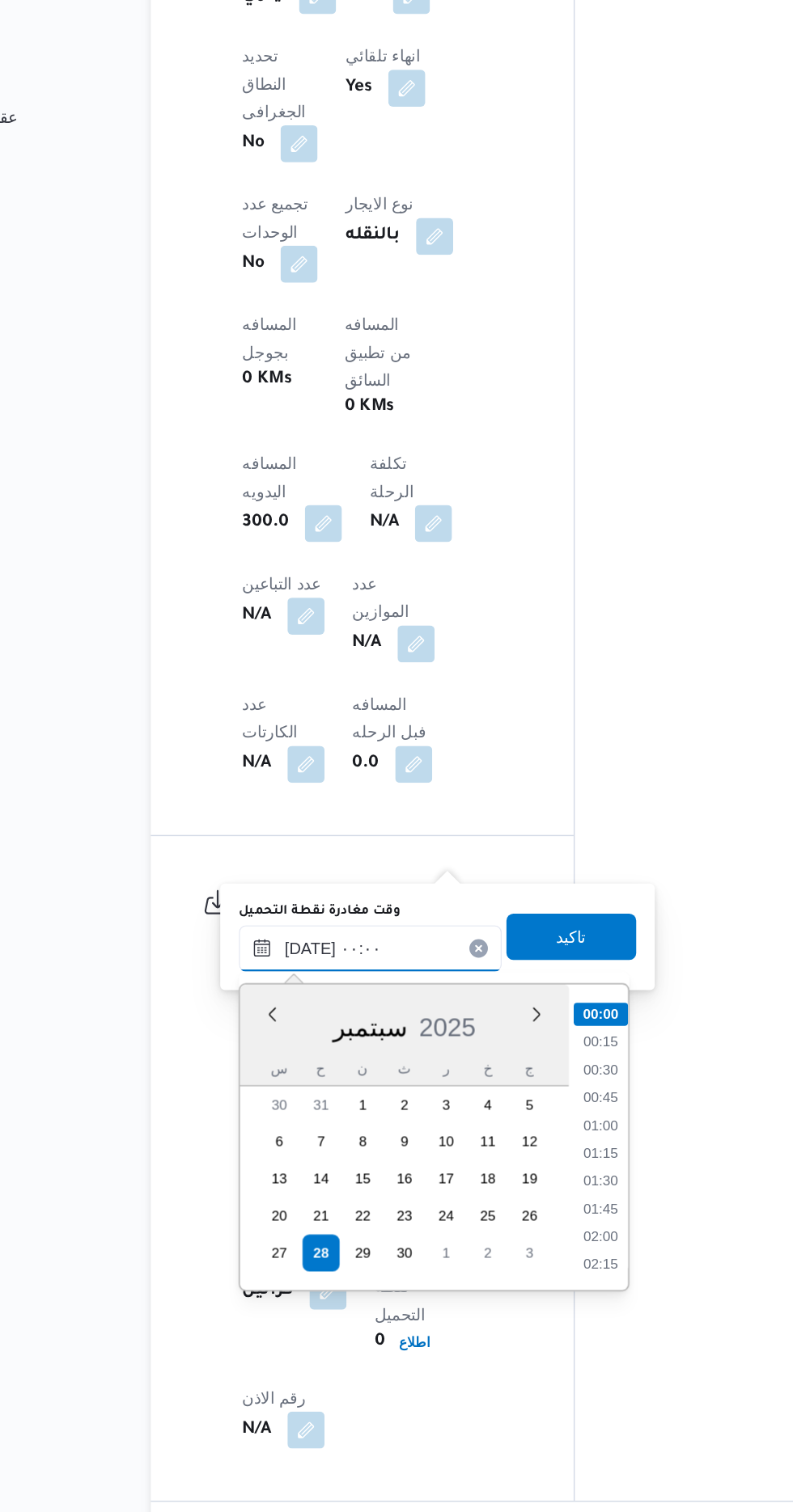
click at [281, 1120] on input "[DATE] ٠٠:٠٠" at bounding box center [364, 1119] width 184 height 32
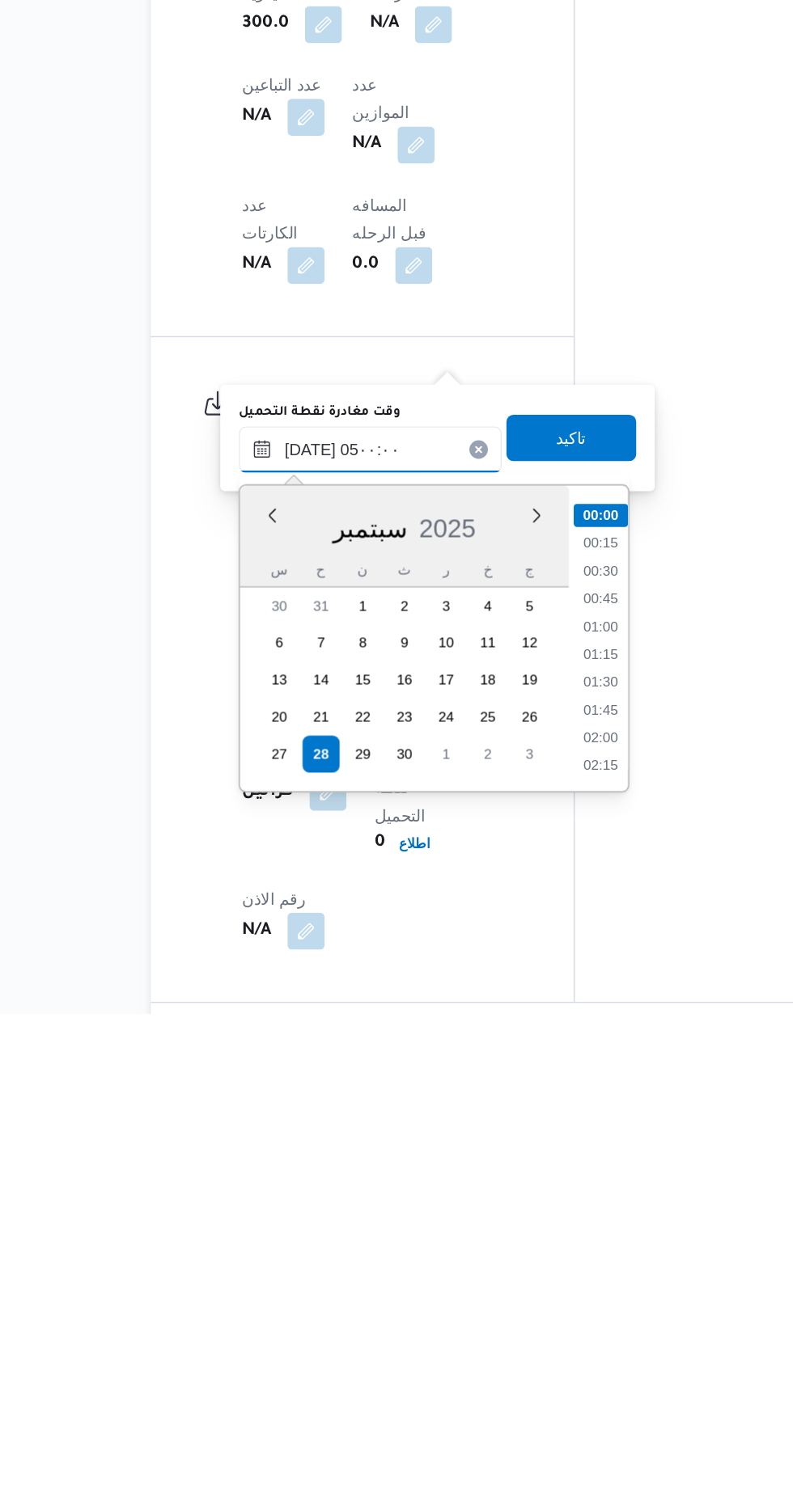
scroll to position [218, 0]
click at [508, 1291] on li "04:30" at bounding box center [525, 1295] width 37 height 16
type input "[DATE] ٠٤:٣٠"
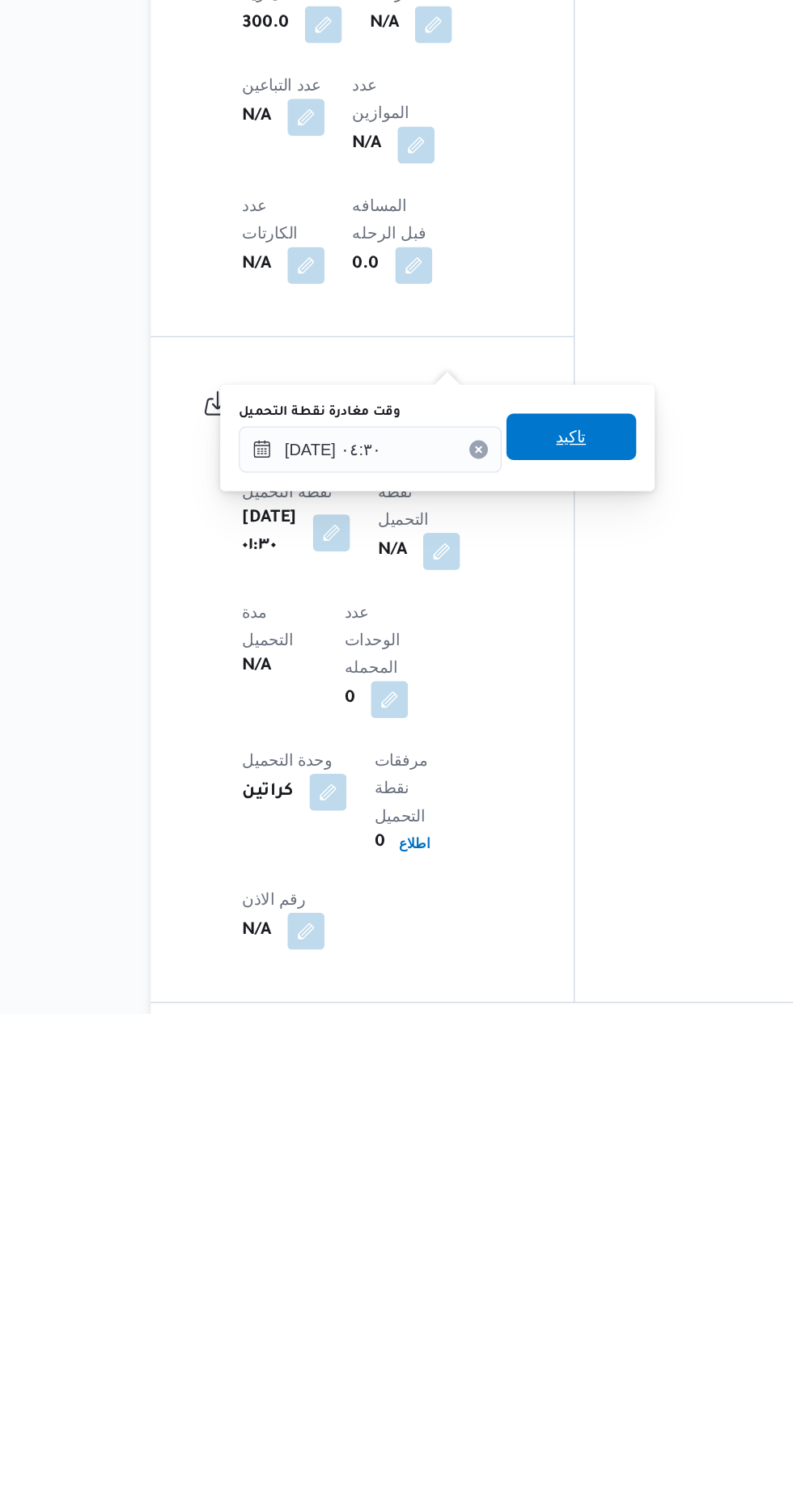
click at [491, 1111] on span "تاكيد" at bounding box center [504, 1109] width 90 height 32
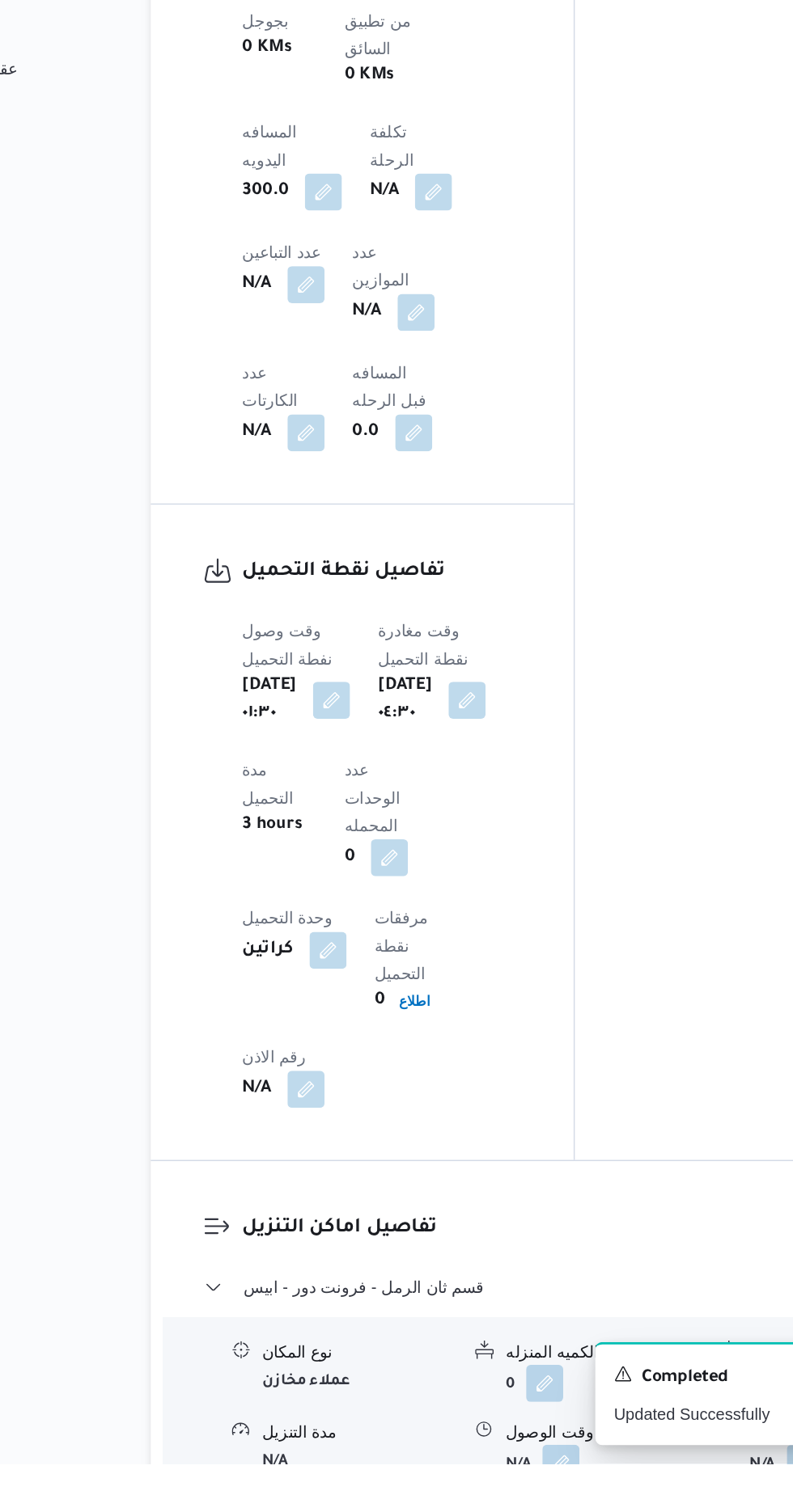
scroll to position [1040, 0]
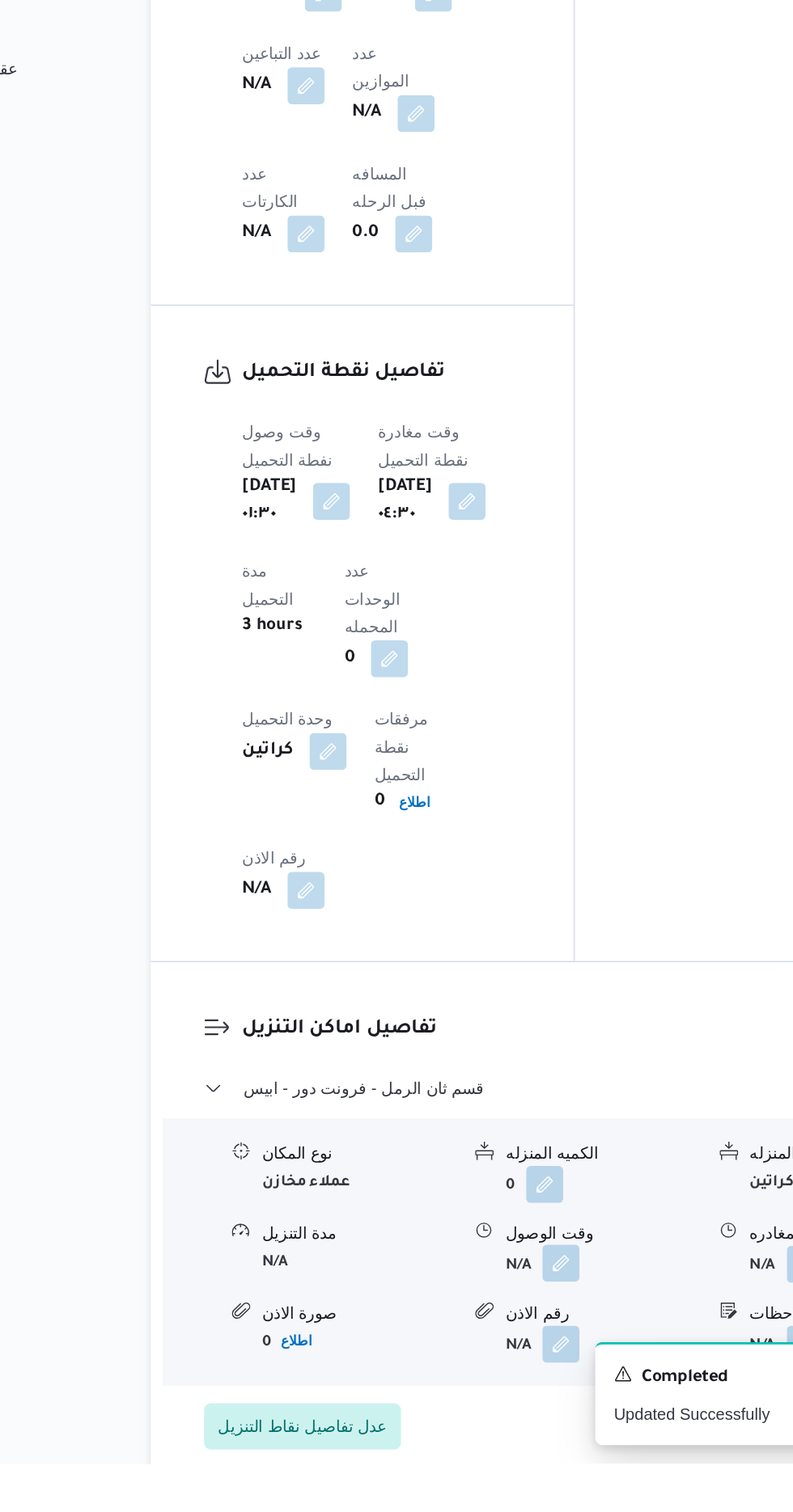
click at [487, 1360] on button "button" at bounding box center [497, 1372] width 26 height 26
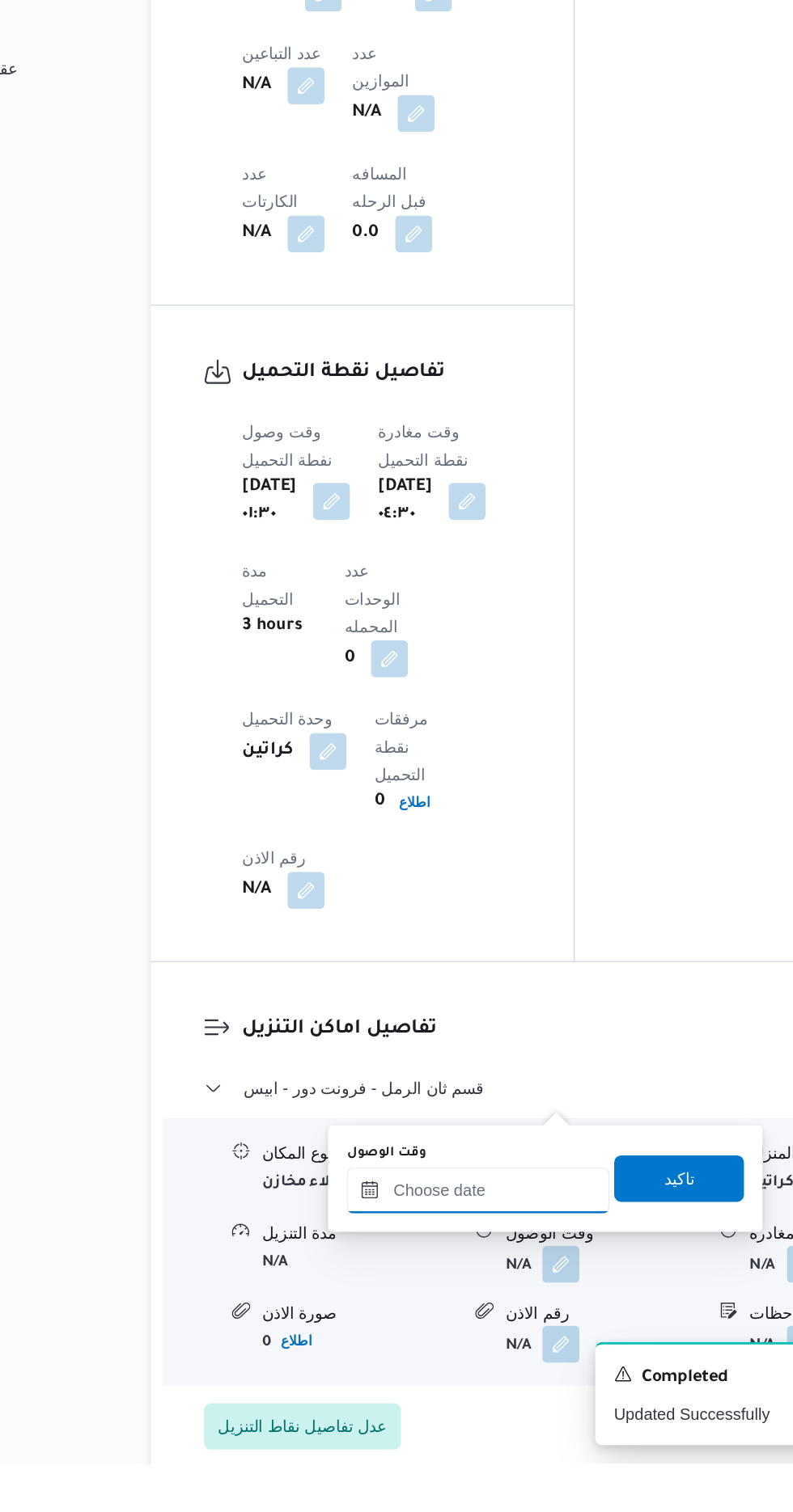
click at [387, 1320] on input "وقت الوصول" at bounding box center [440, 1321] width 184 height 32
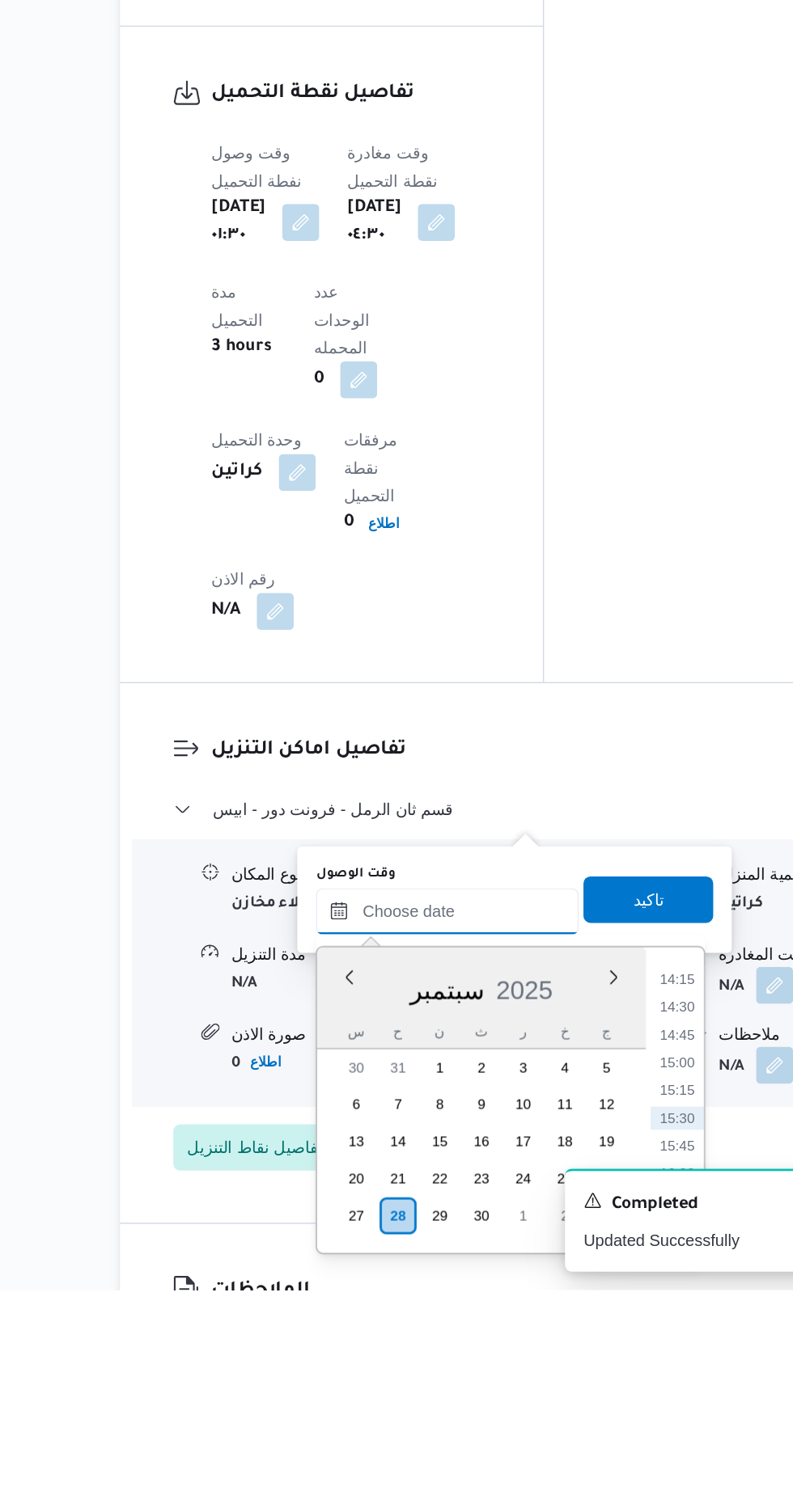
scroll to position [1122, 0]
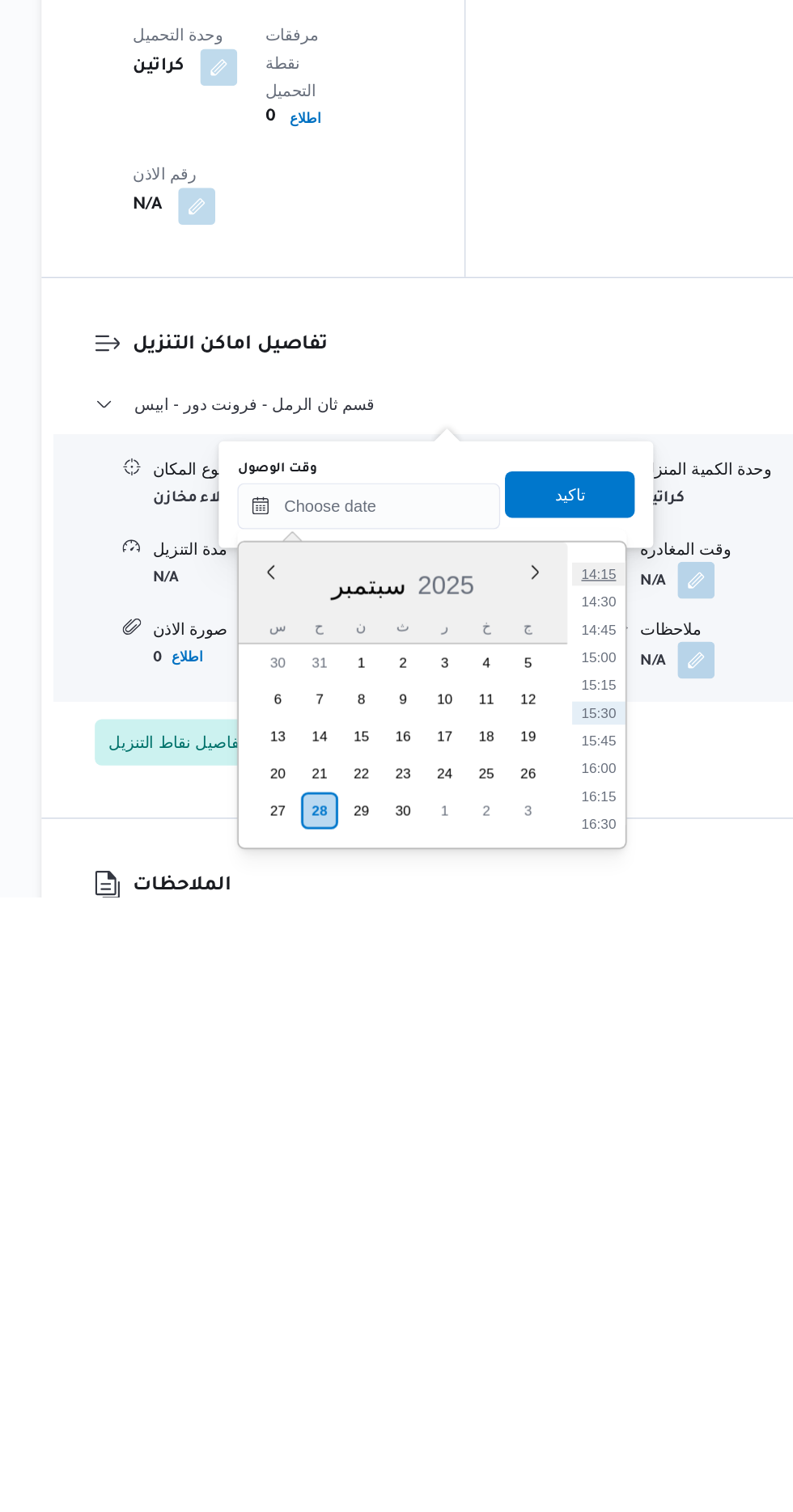
click at [583, 1288] on li "14:15" at bounding box center [600, 1286] width 37 height 16
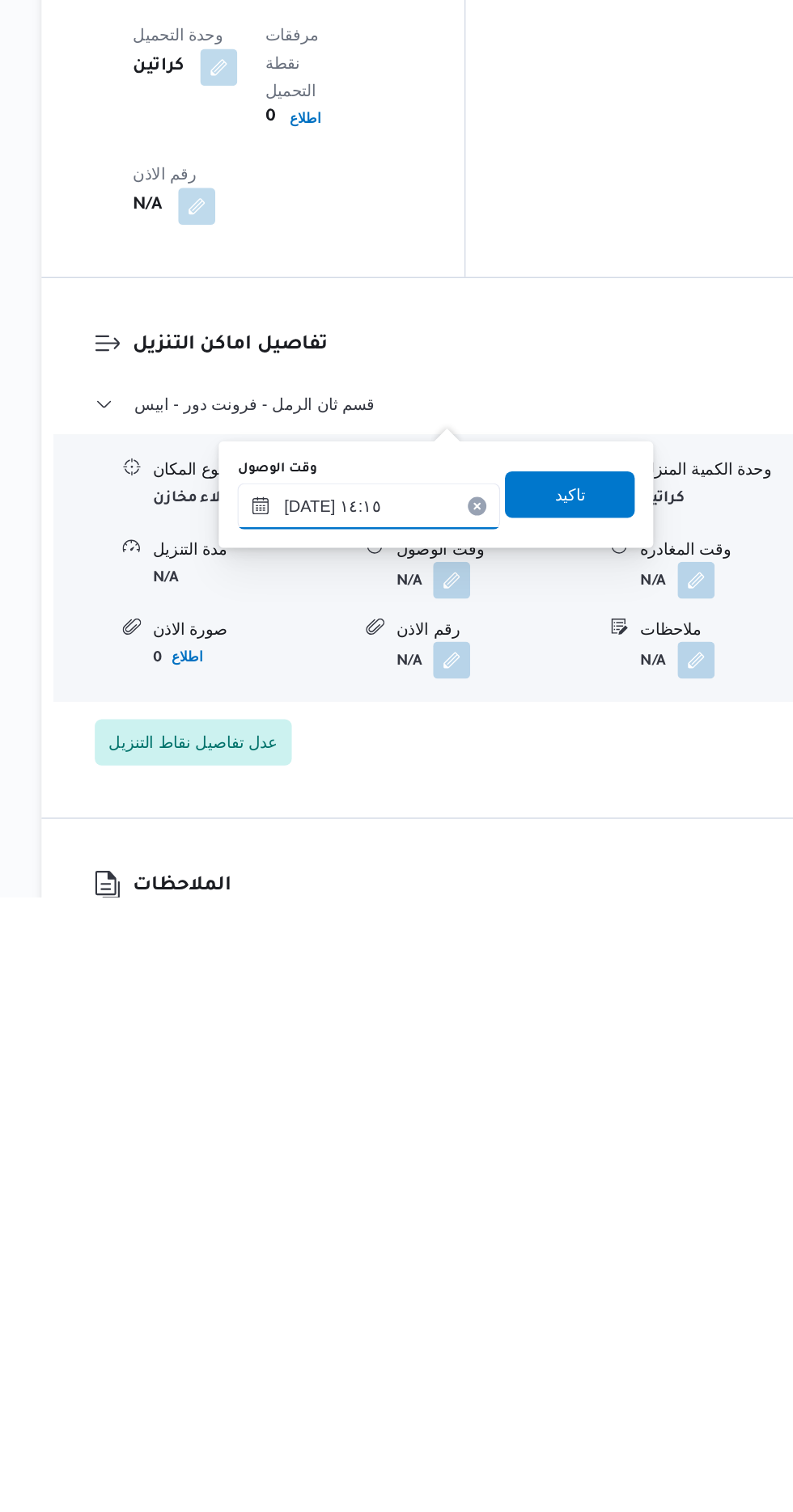
scroll to position [1123, 0]
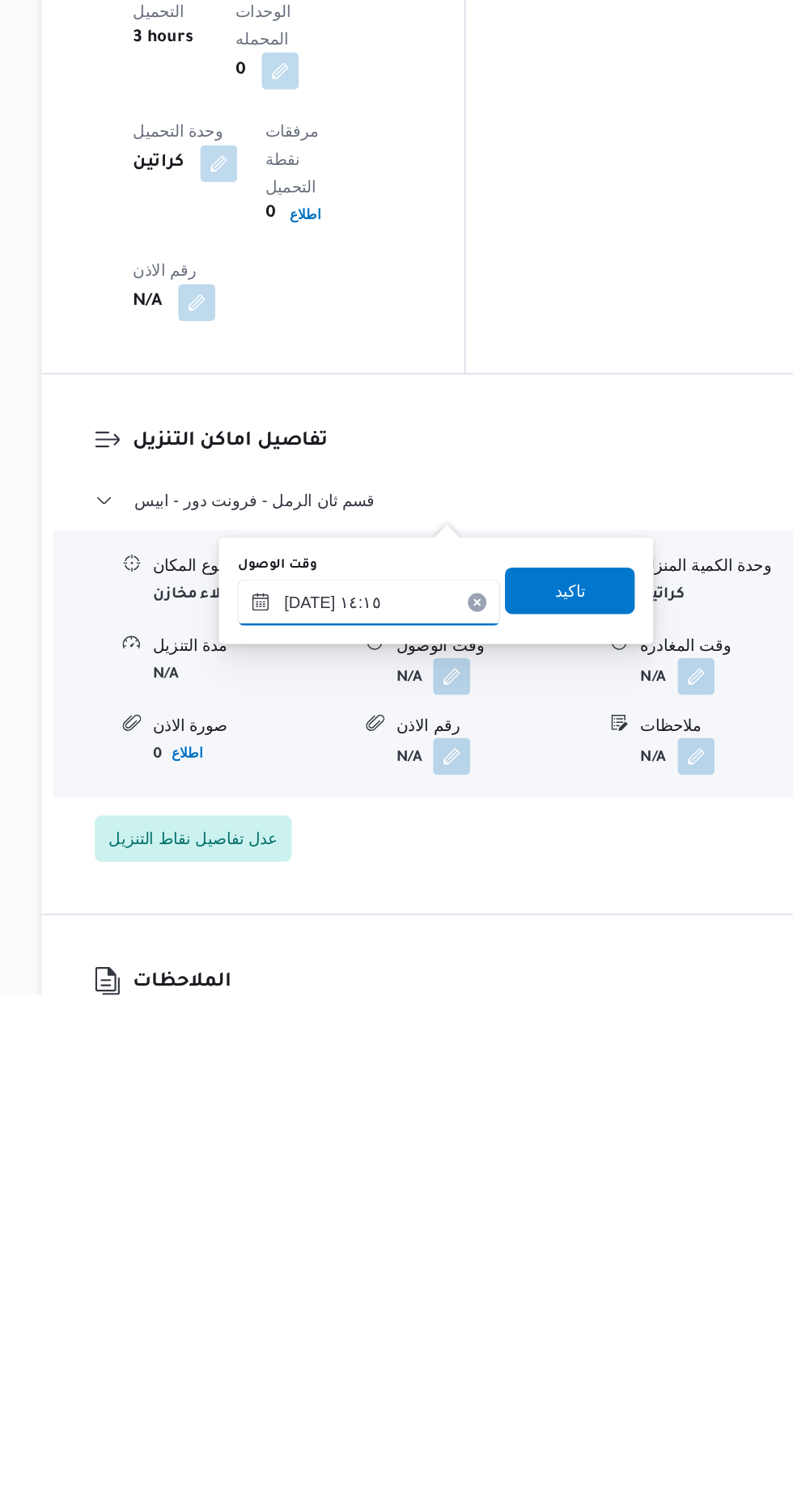
click at [392, 1240] on input "[DATE] ١٤:١٥" at bounding box center [440, 1238] width 184 height 32
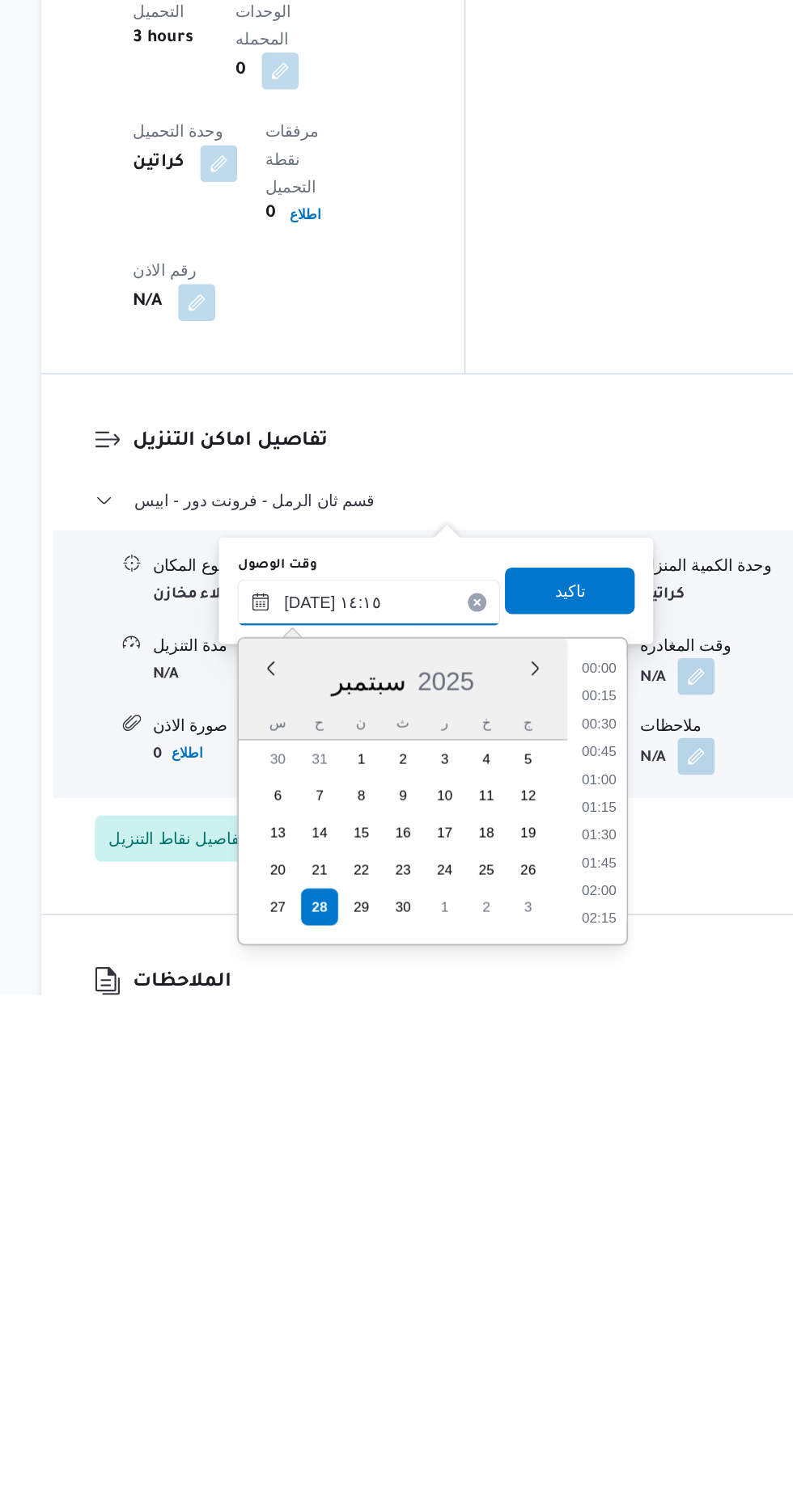
scroll to position [1008, 0]
click at [589, 1331] on li "13:30" at bounding box center [600, 1324] width 37 height 16
type input "[DATE] ١٣:٣٠"
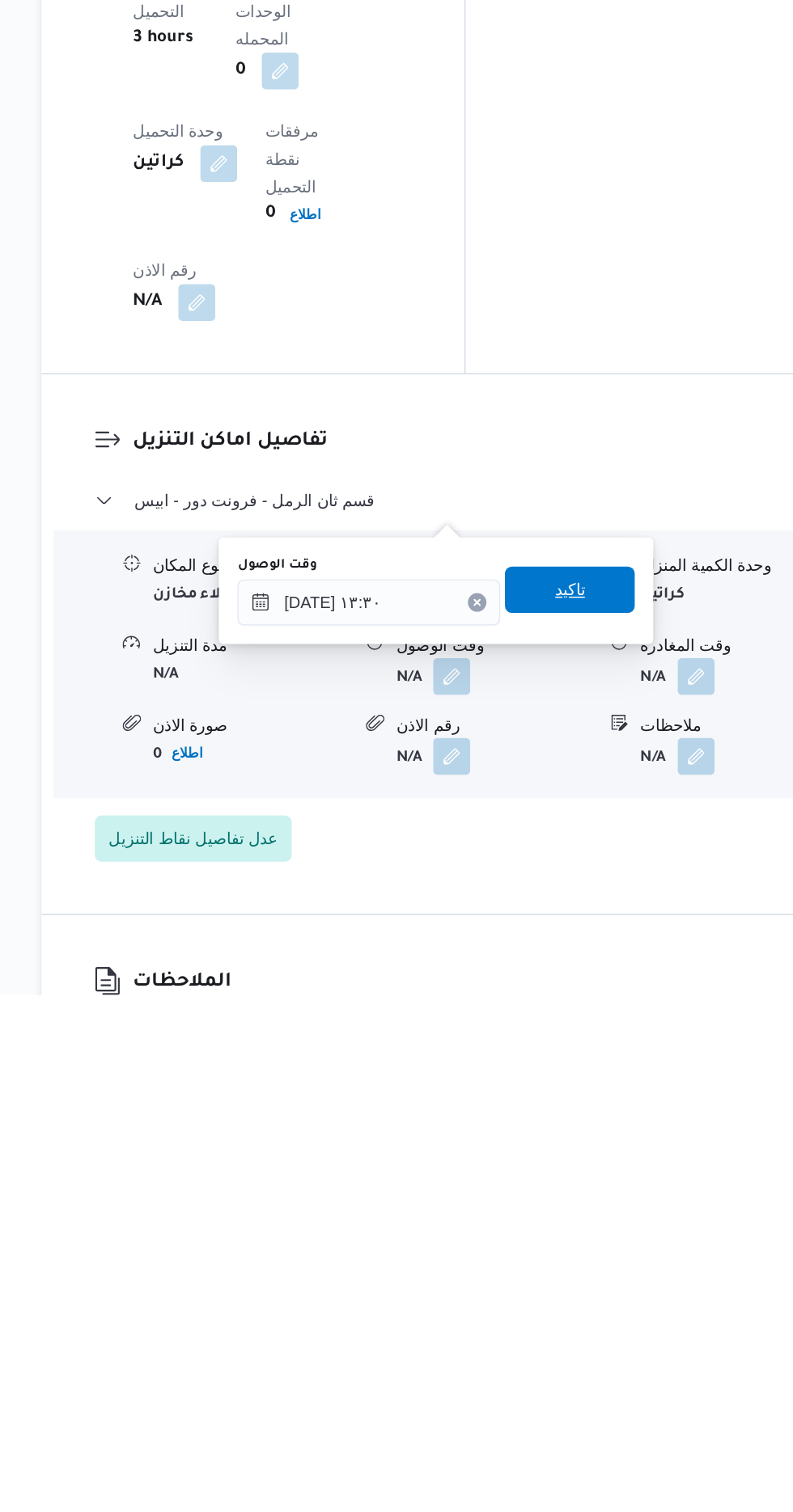
click at [578, 1234] on span "تاكيد" at bounding box center [579, 1229] width 90 height 32
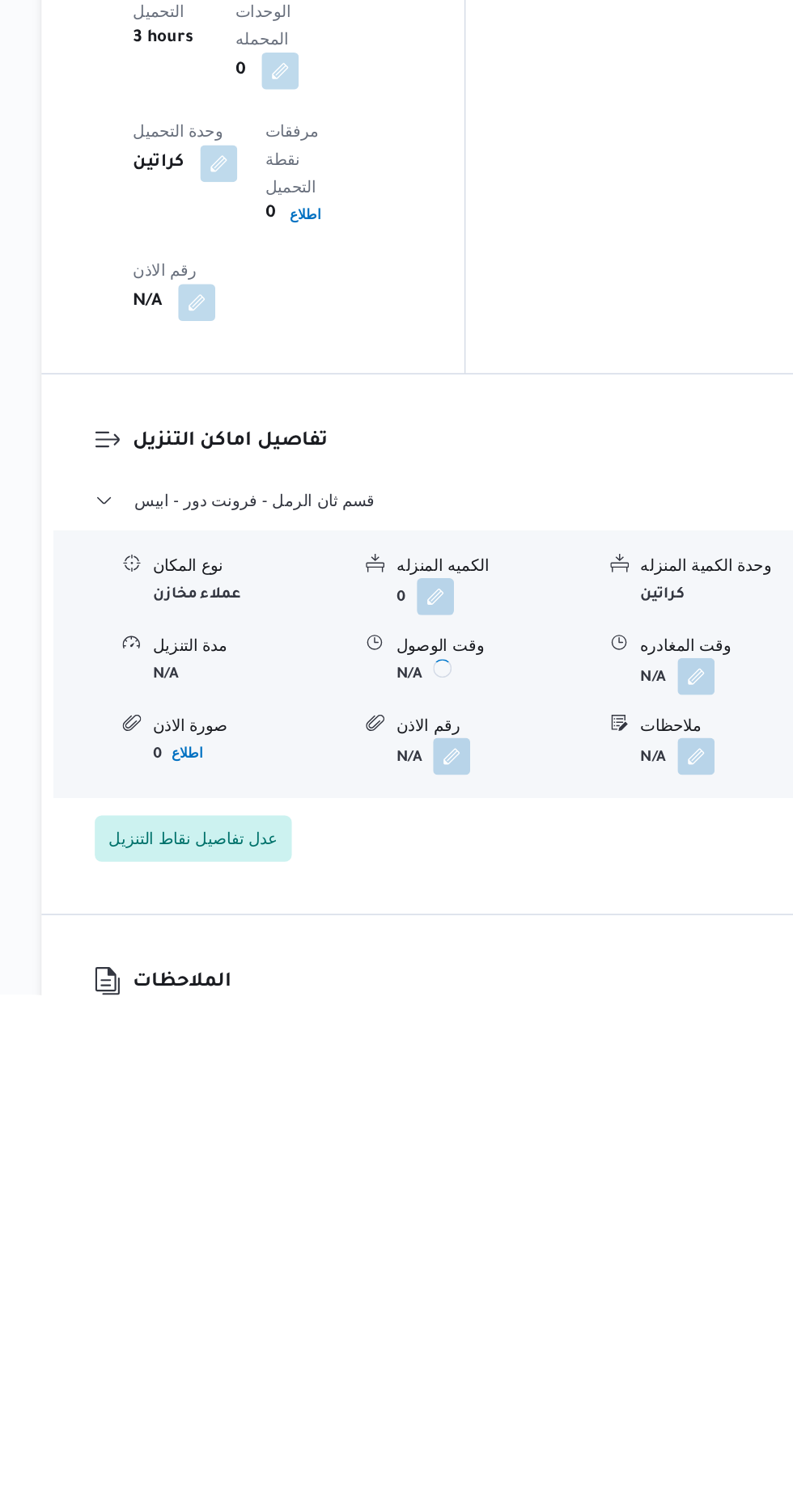
scroll to position [1123, 0]
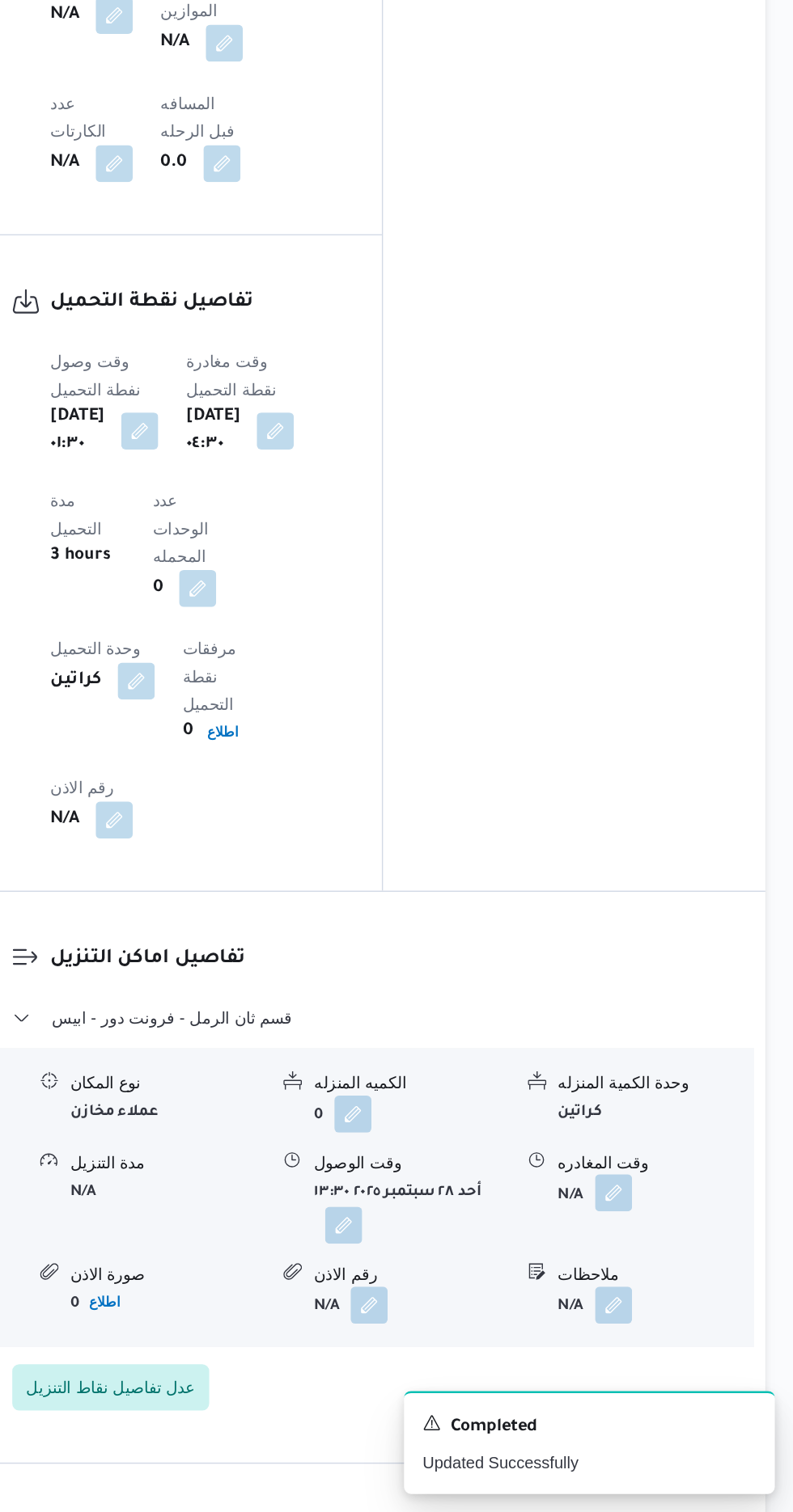
click at [658, 1276] on button "button" at bounding box center [667, 1289] width 26 height 26
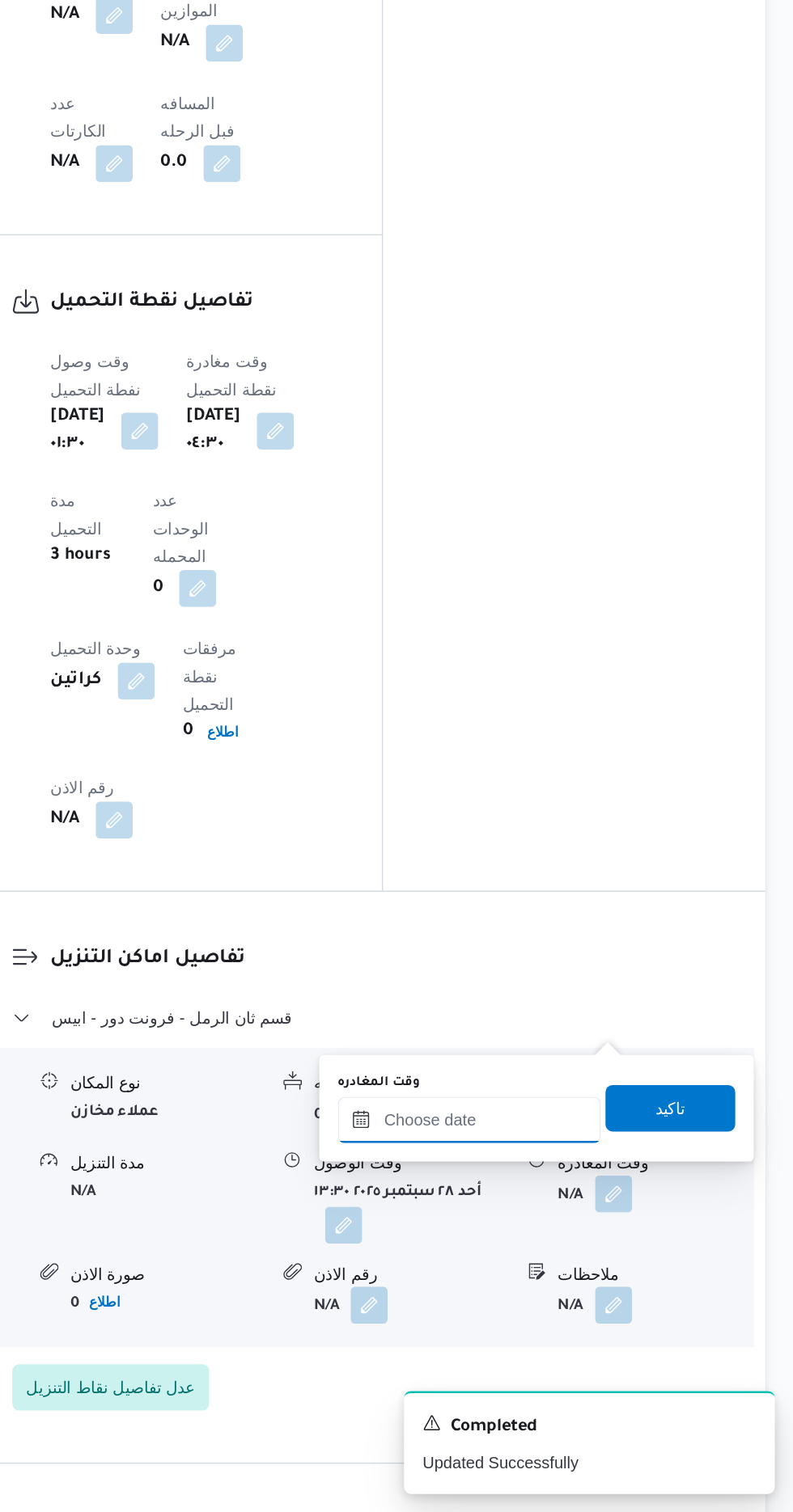
click at [522, 1237] on input "وقت المغادره" at bounding box center [567, 1238] width 184 height 32
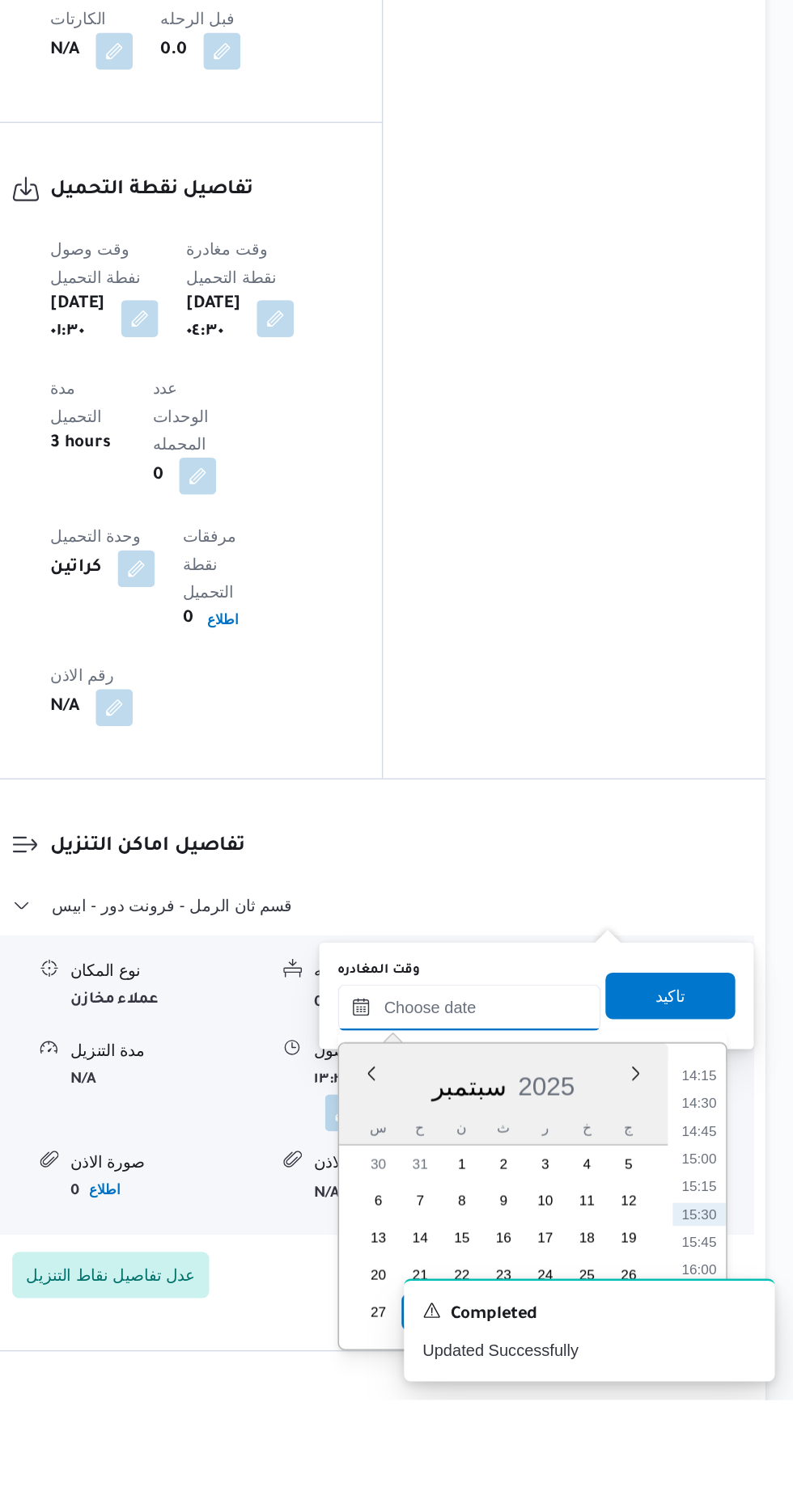
scroll to position [1162, 0]
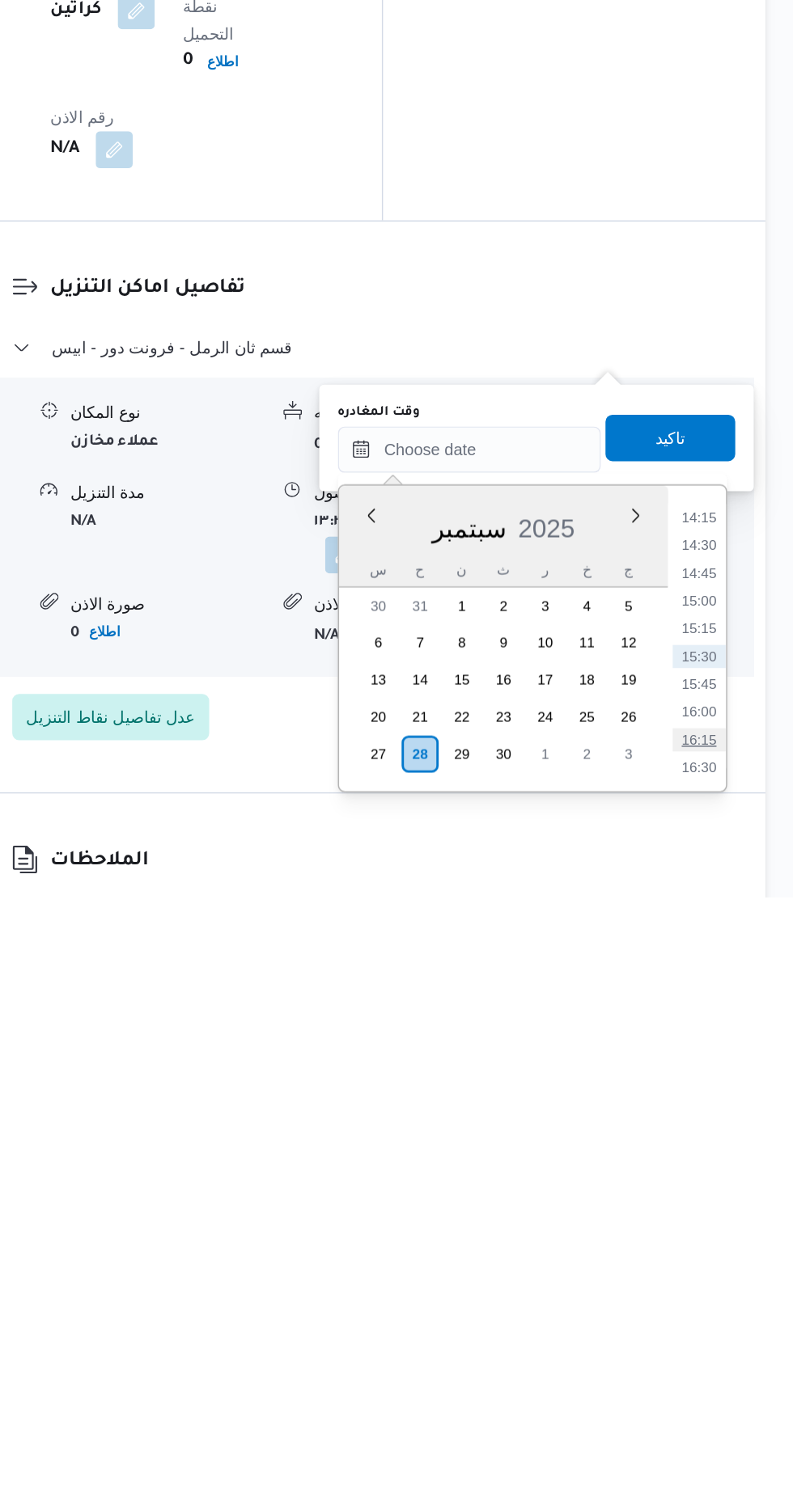
click at [719, 1399] on li "16:15" at bounding box center [727, 1402] width 37 height 16
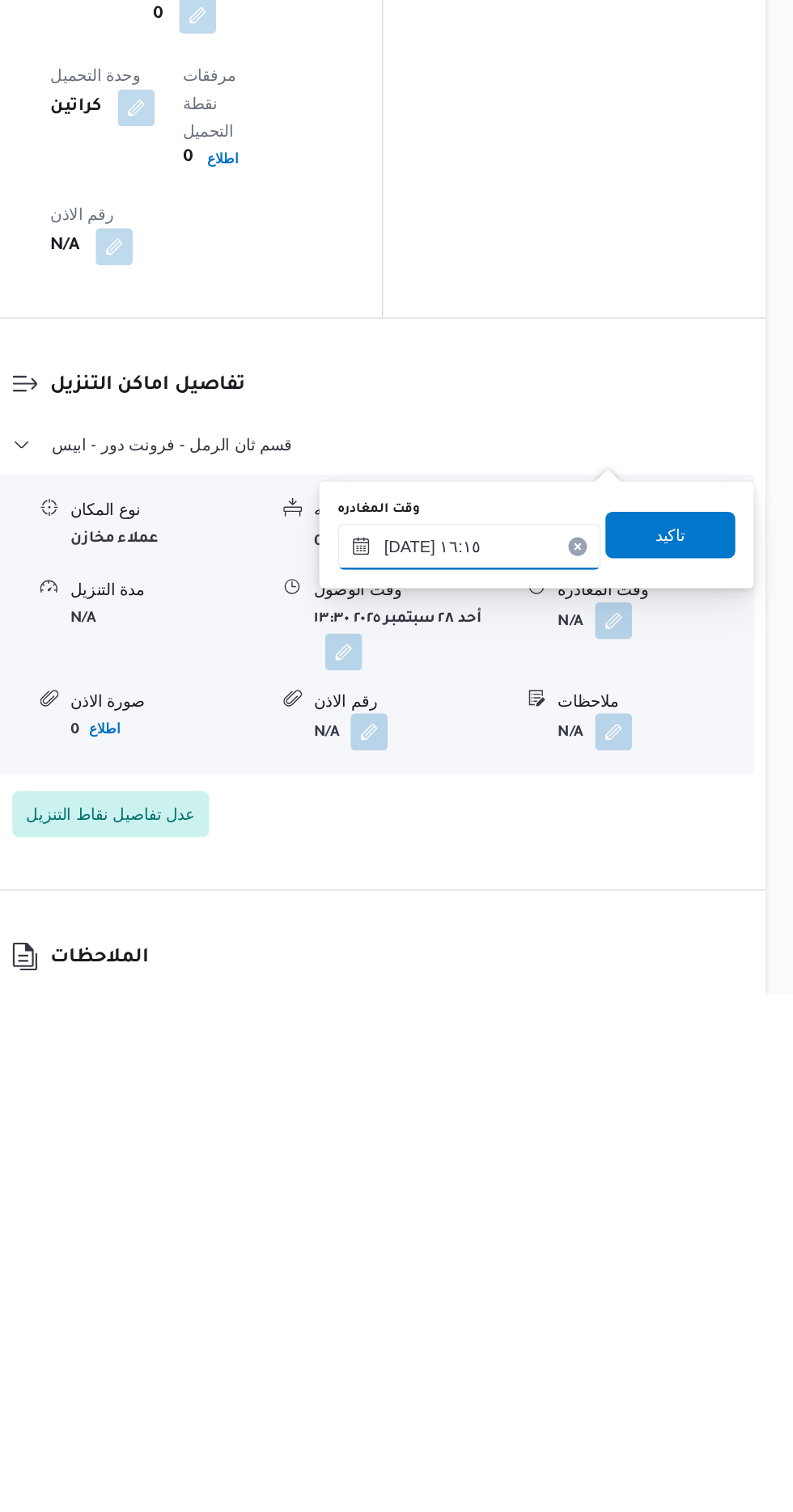
click at [564, 1193] on input "[DATE] ١٦:١٥" at bounding box center [567, 1200] width 184 height 32
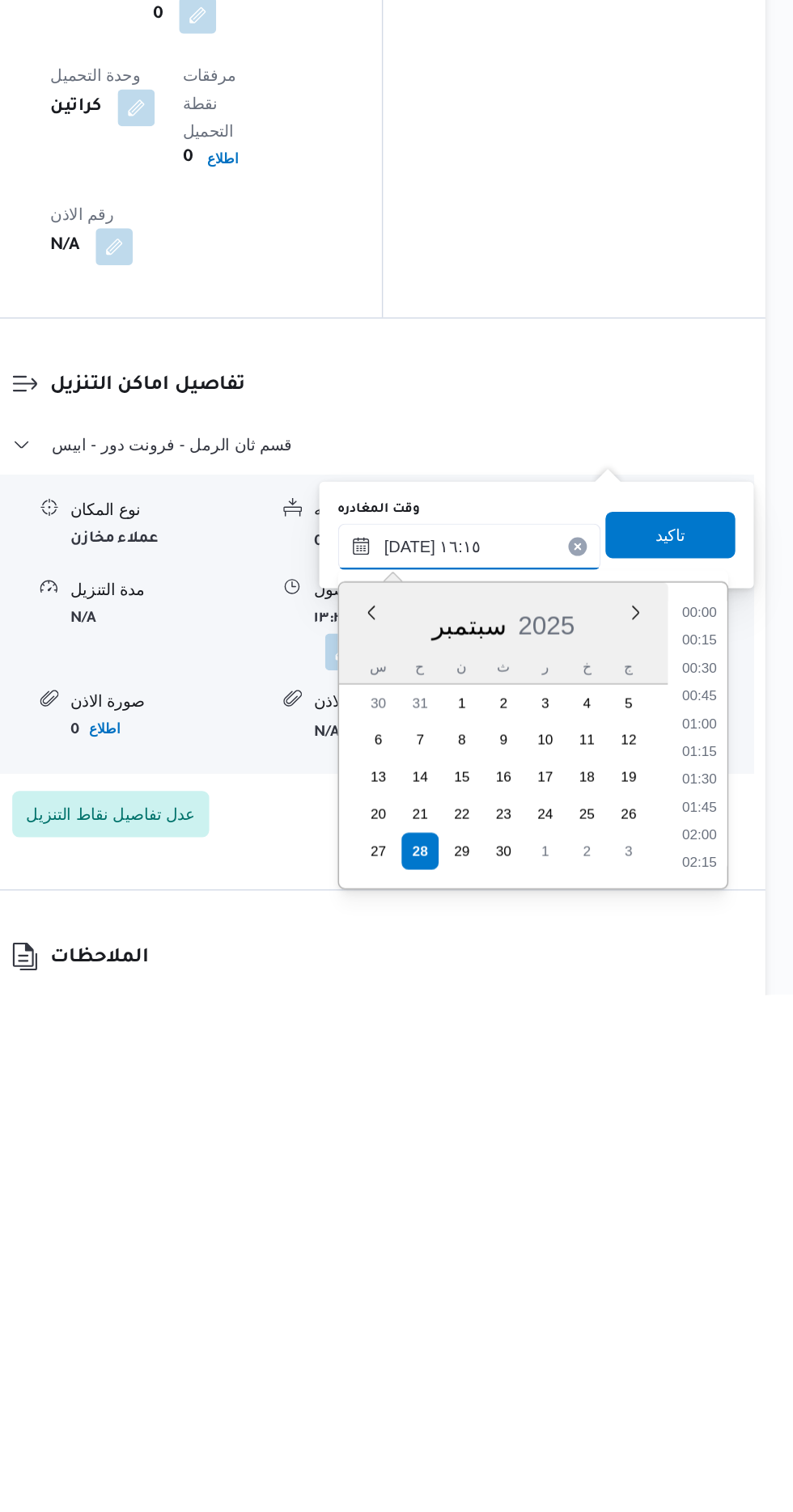
scroll to position [1163, 0]
click at [714, 1331] on li "16:00" at bounding box center [727, 1324] width 37 height 16
type input "[DATE] ١٦:٠٠"
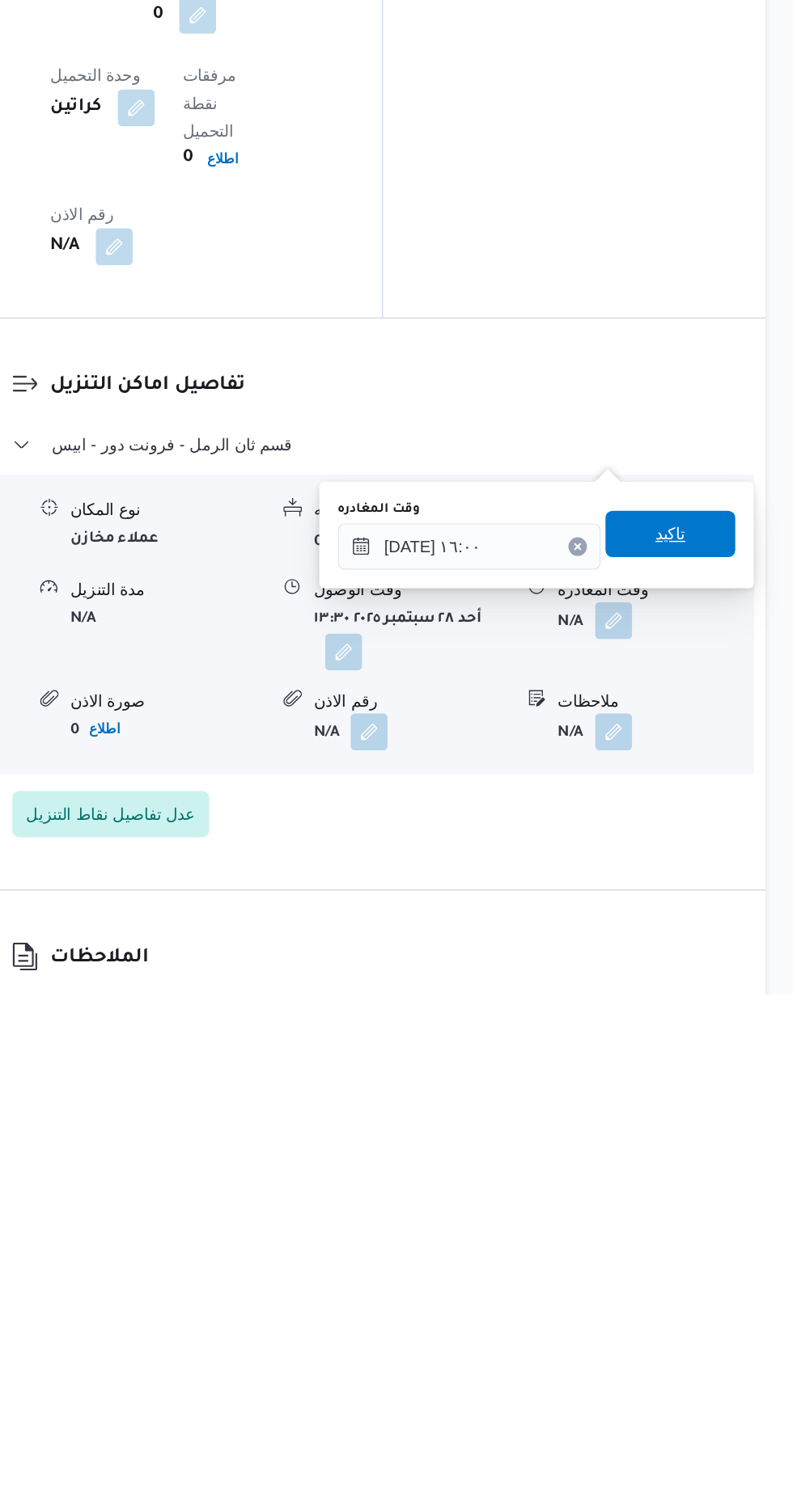
click at [706, 1202] on span "تاكيد" at bounding box center [707, 1190] width 90 height 32
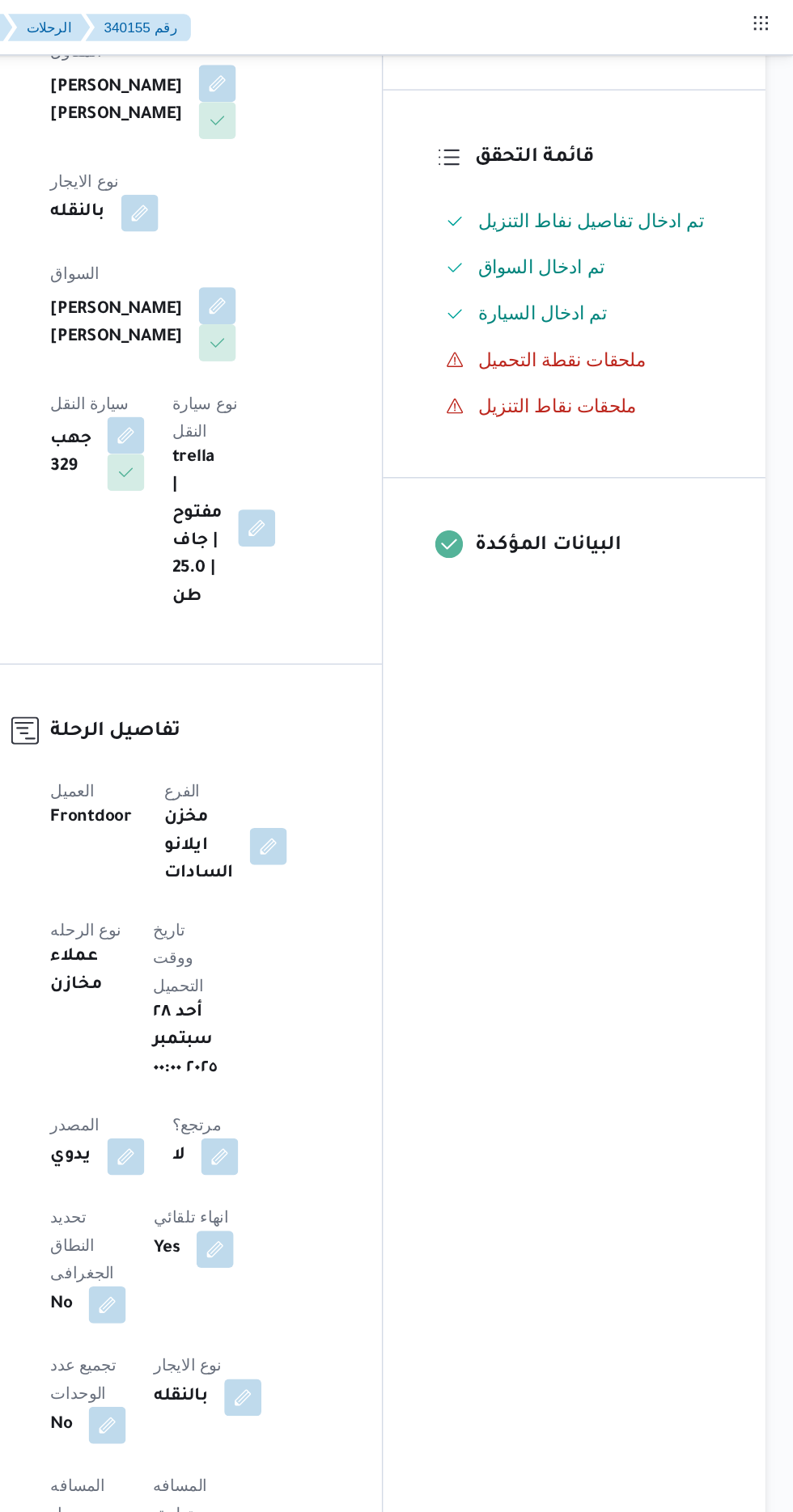
scroll to position [90, 0]
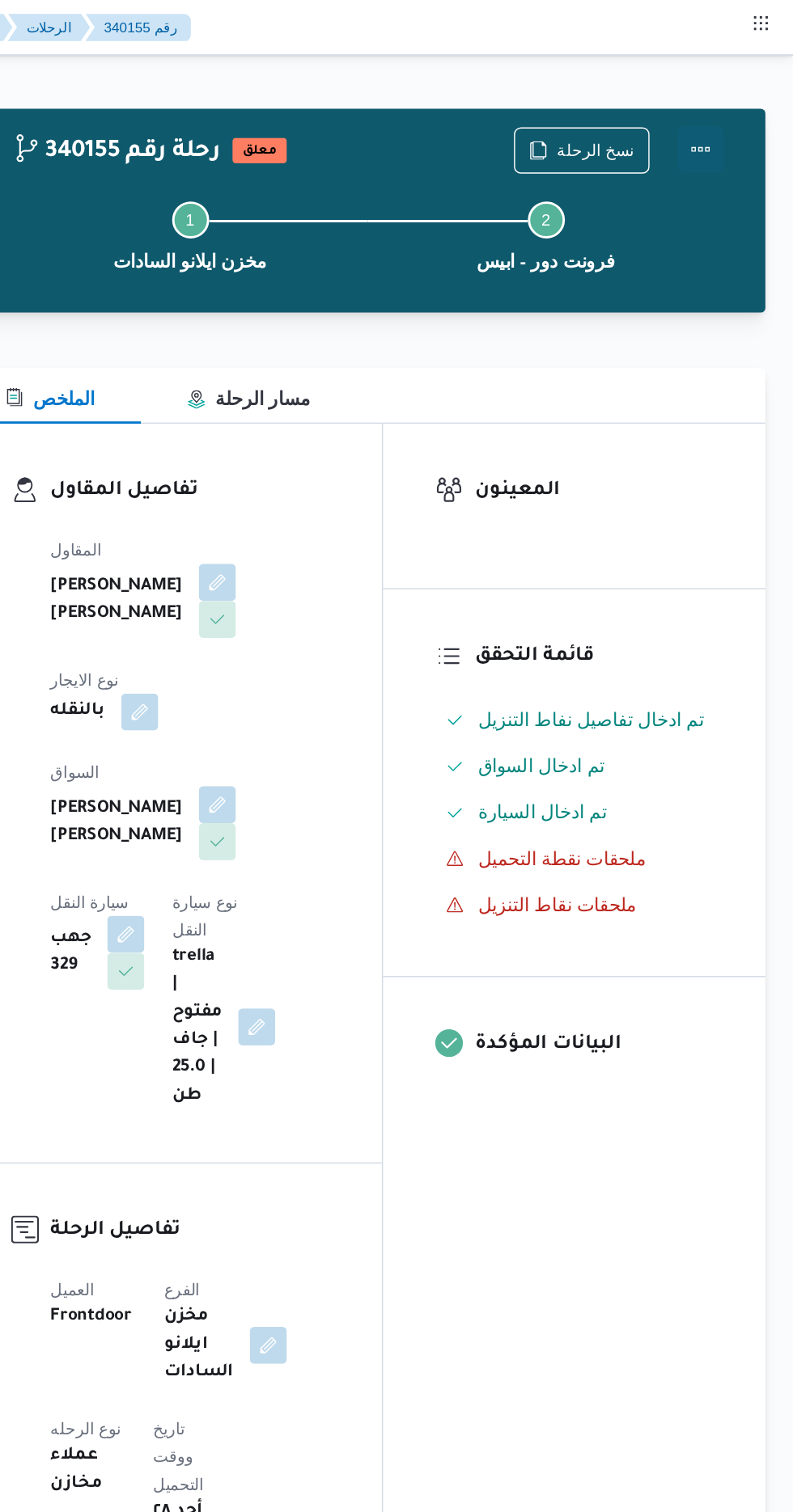
click at [723, 105] on button "Actions" at bounding box center [728, 105] width 32 height 32
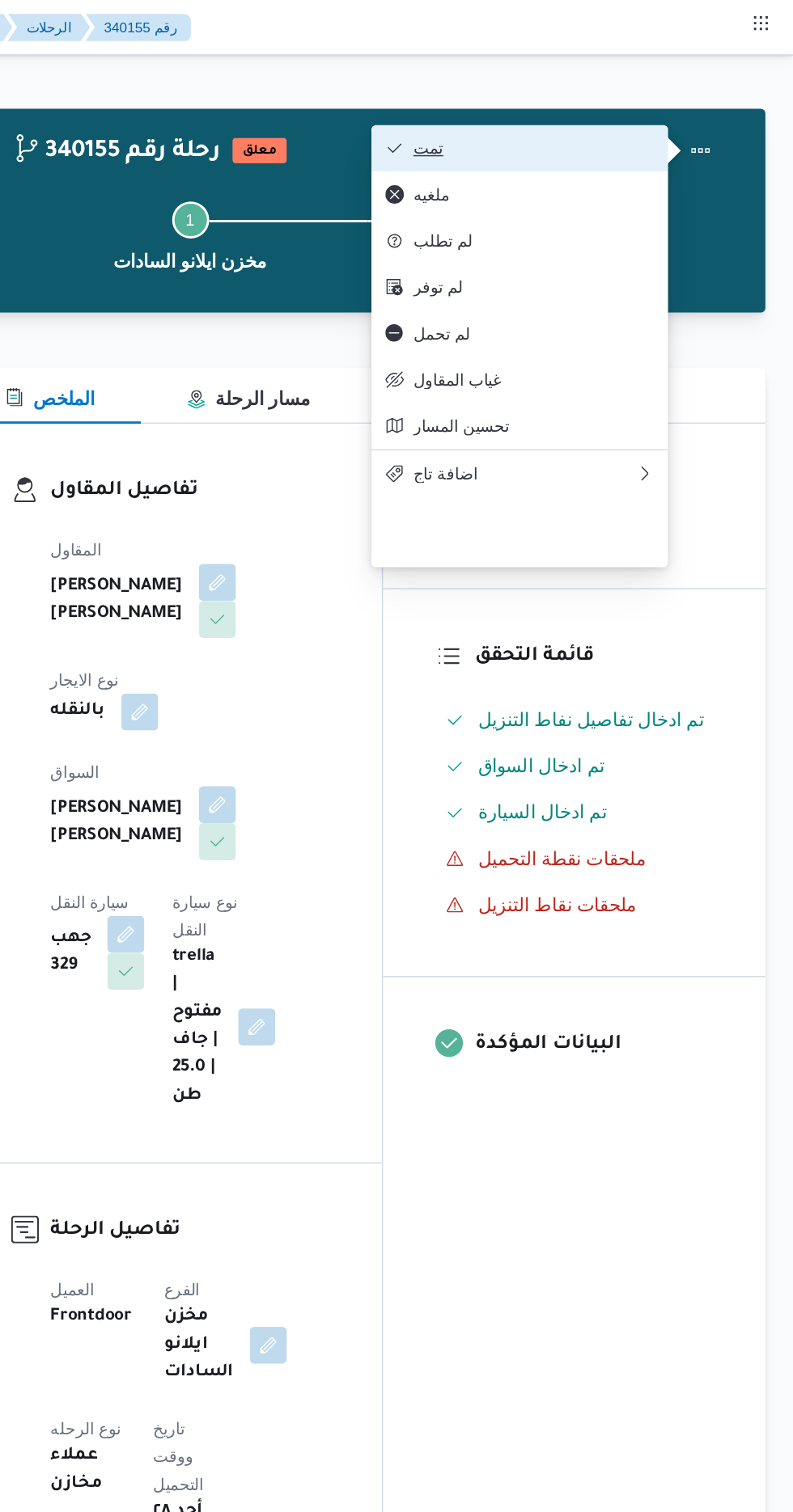
click at [523, 94] on button "تمت" at bounding box center [601, 104] width 207 height 32
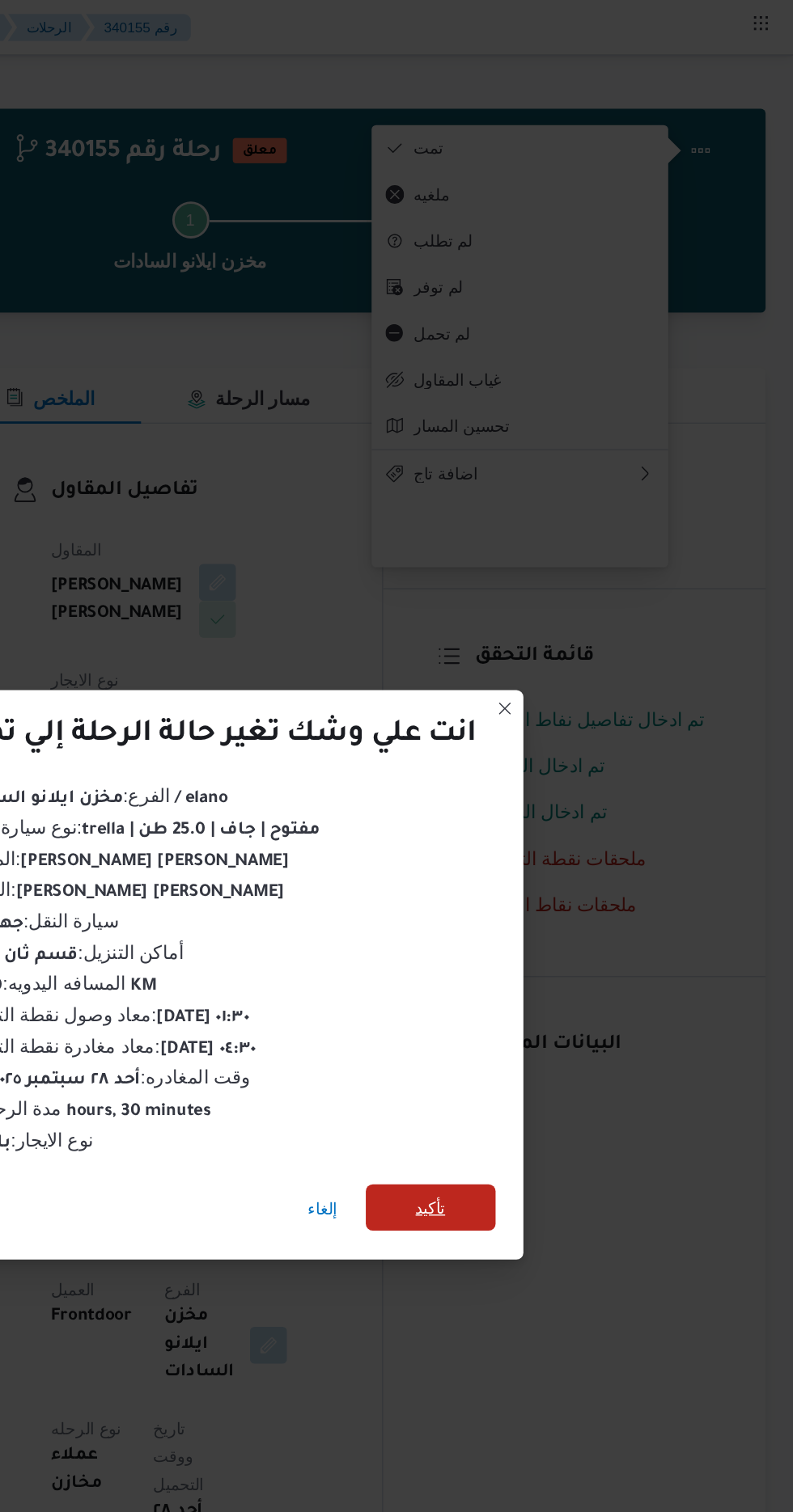
click at [538, 849] on span "تأكيد" at bounding box center [539, 844] width 90 height 32
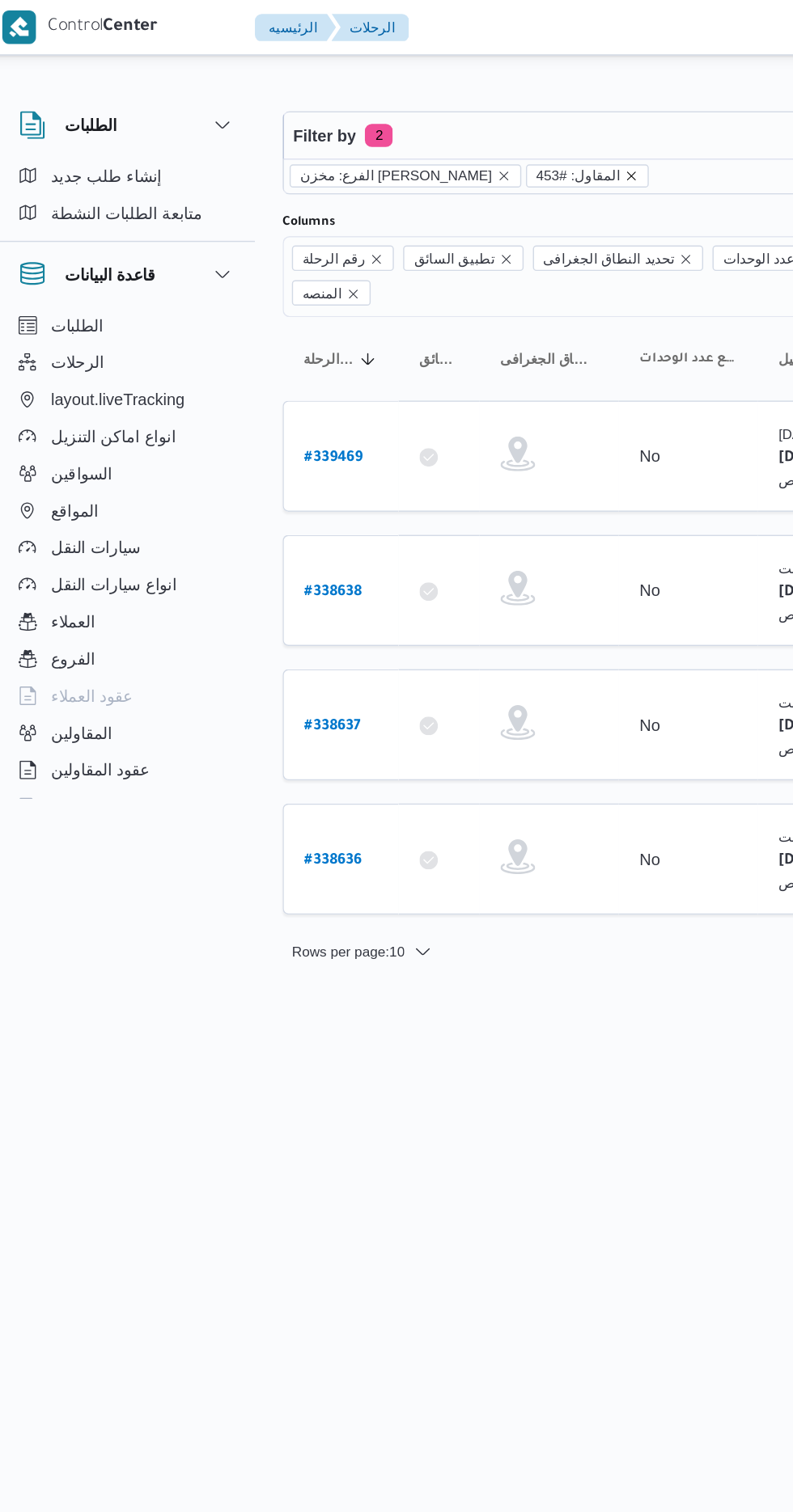
click at [451, 122] on icon "remove selected entity" at bounding box center [454, 123] width 7 height 7
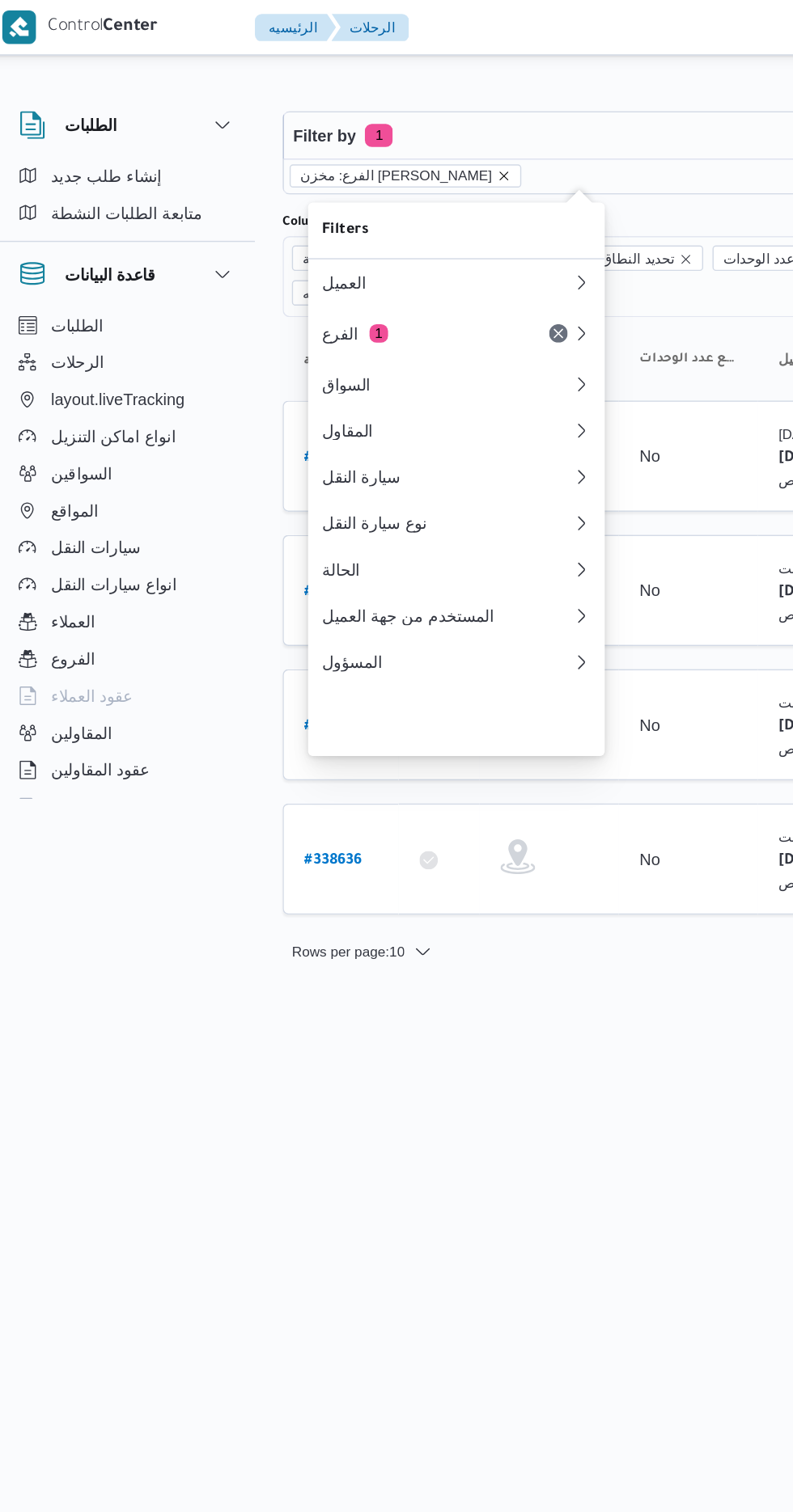
click at [362, 122] on icon "remove selected entity" at bounding box center [365, 123] width 7 height 7
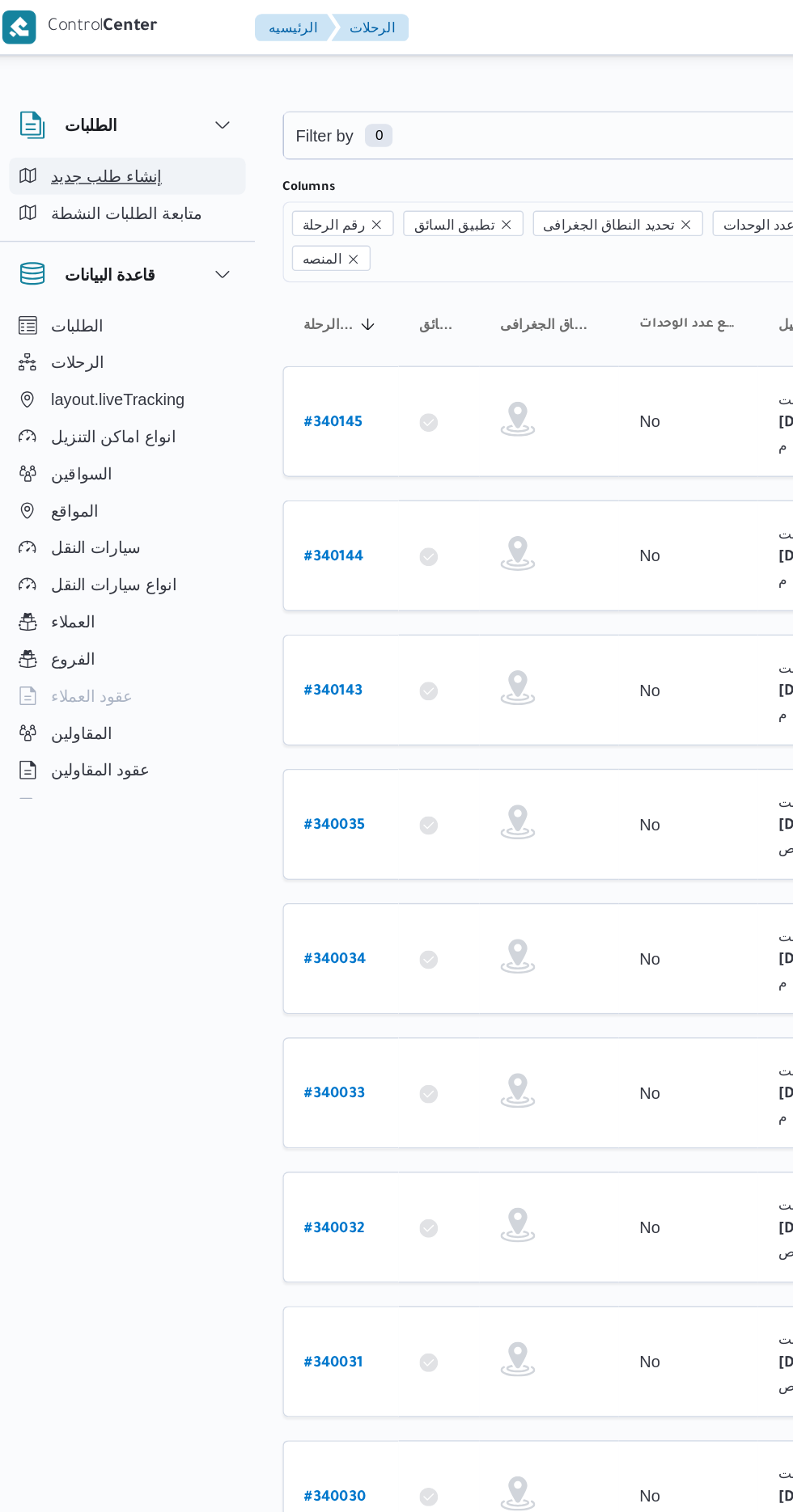
click at [98, 123] on span "إنشاء طلب جديد" at bounding box center [87, 123] width 78 height 20
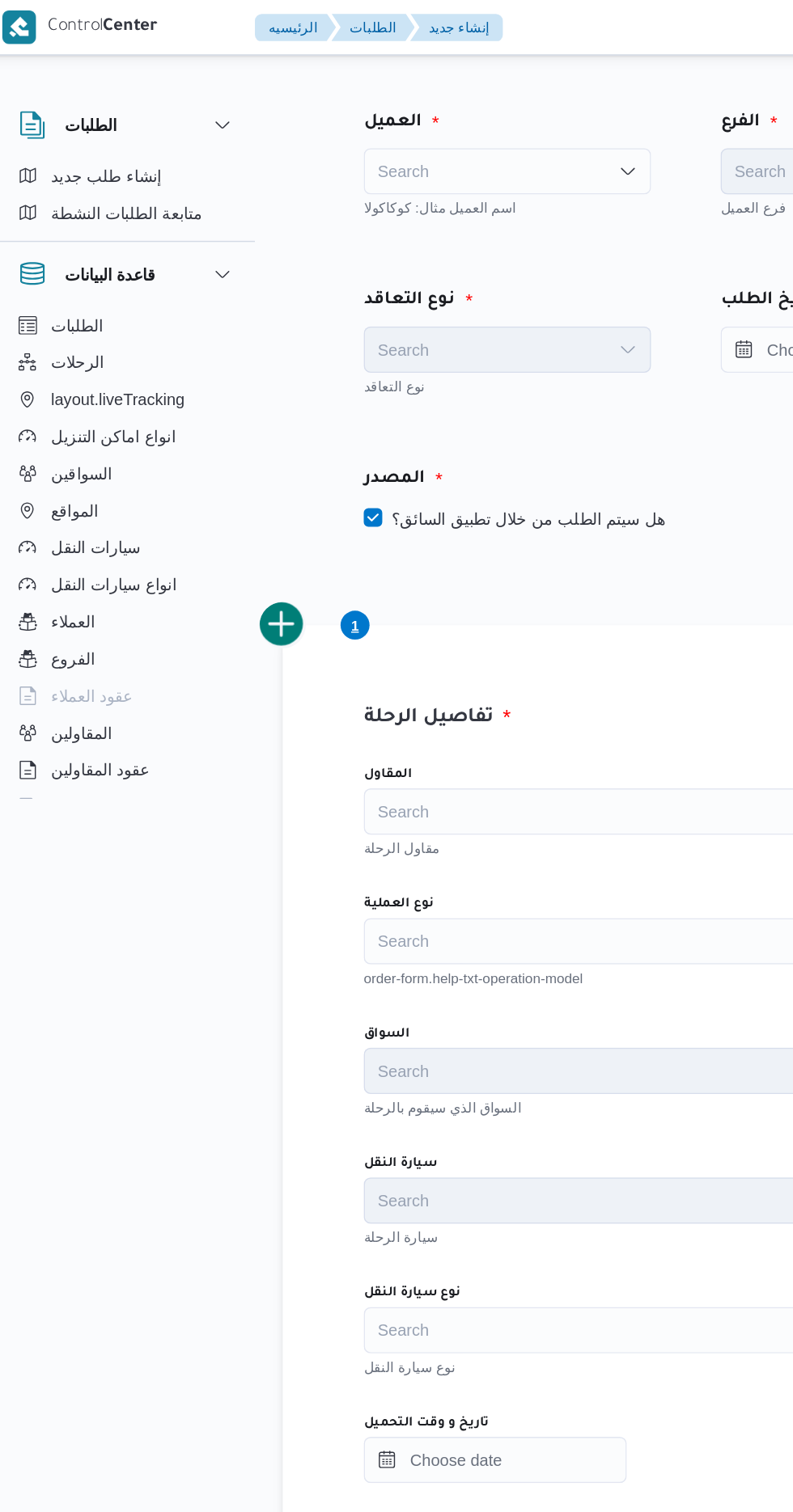
click at [360, 123] on div "Search" at bounding box center [367, 120] width 201 height 32
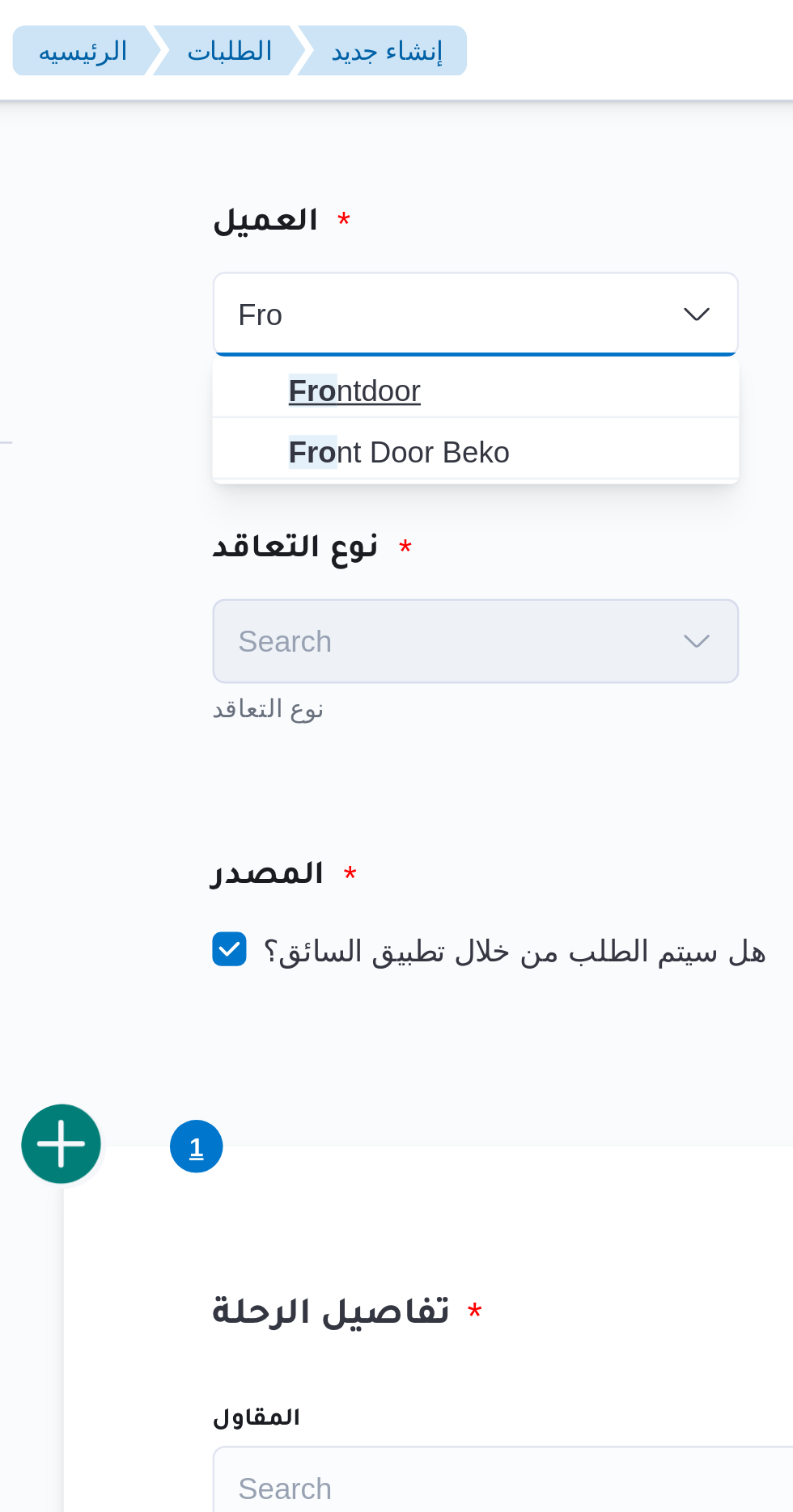
type input "Fro"
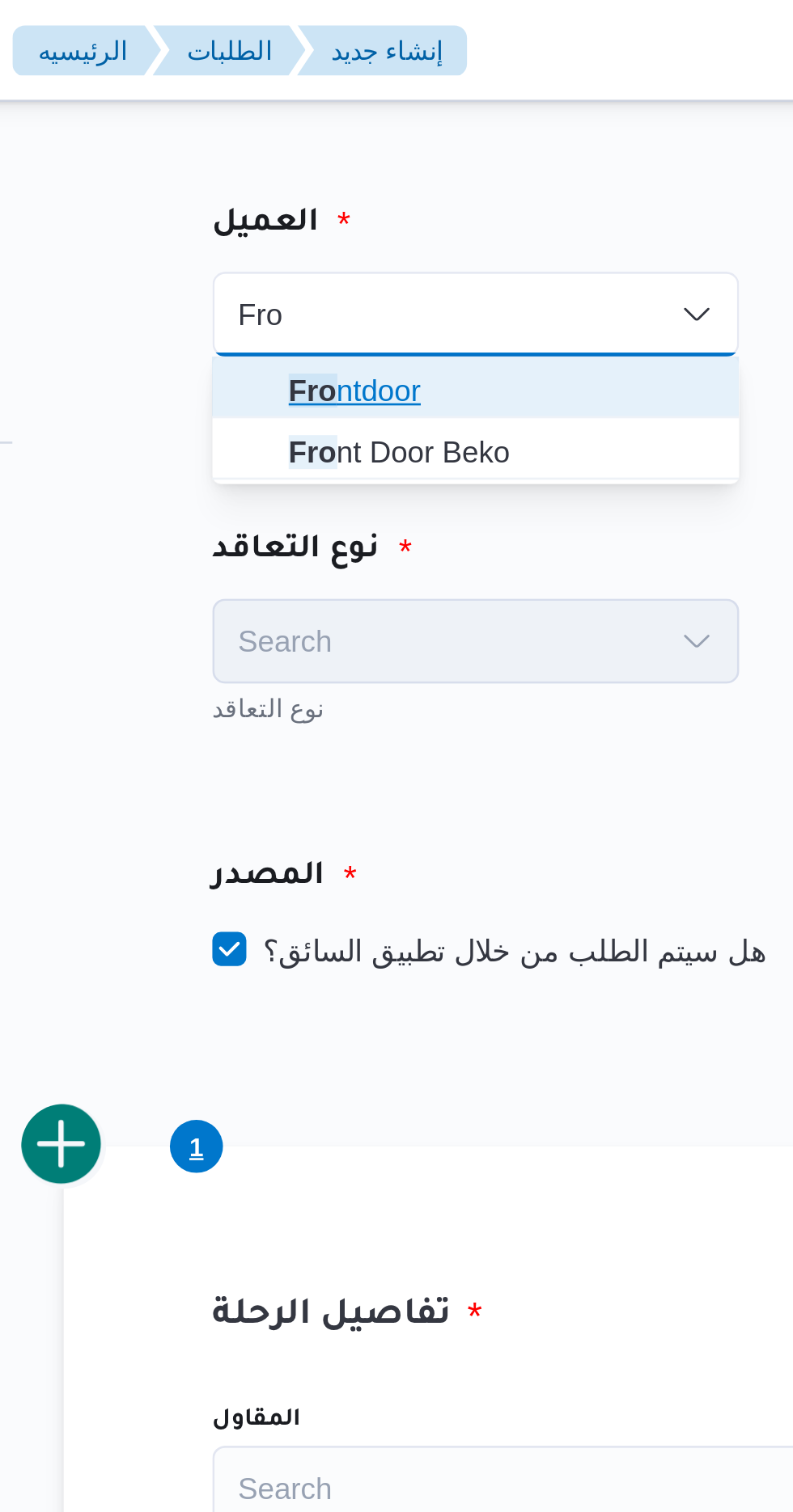
click at [311, 149] on mark "Fro" at bounding box center [306, 148] width 19 height 13
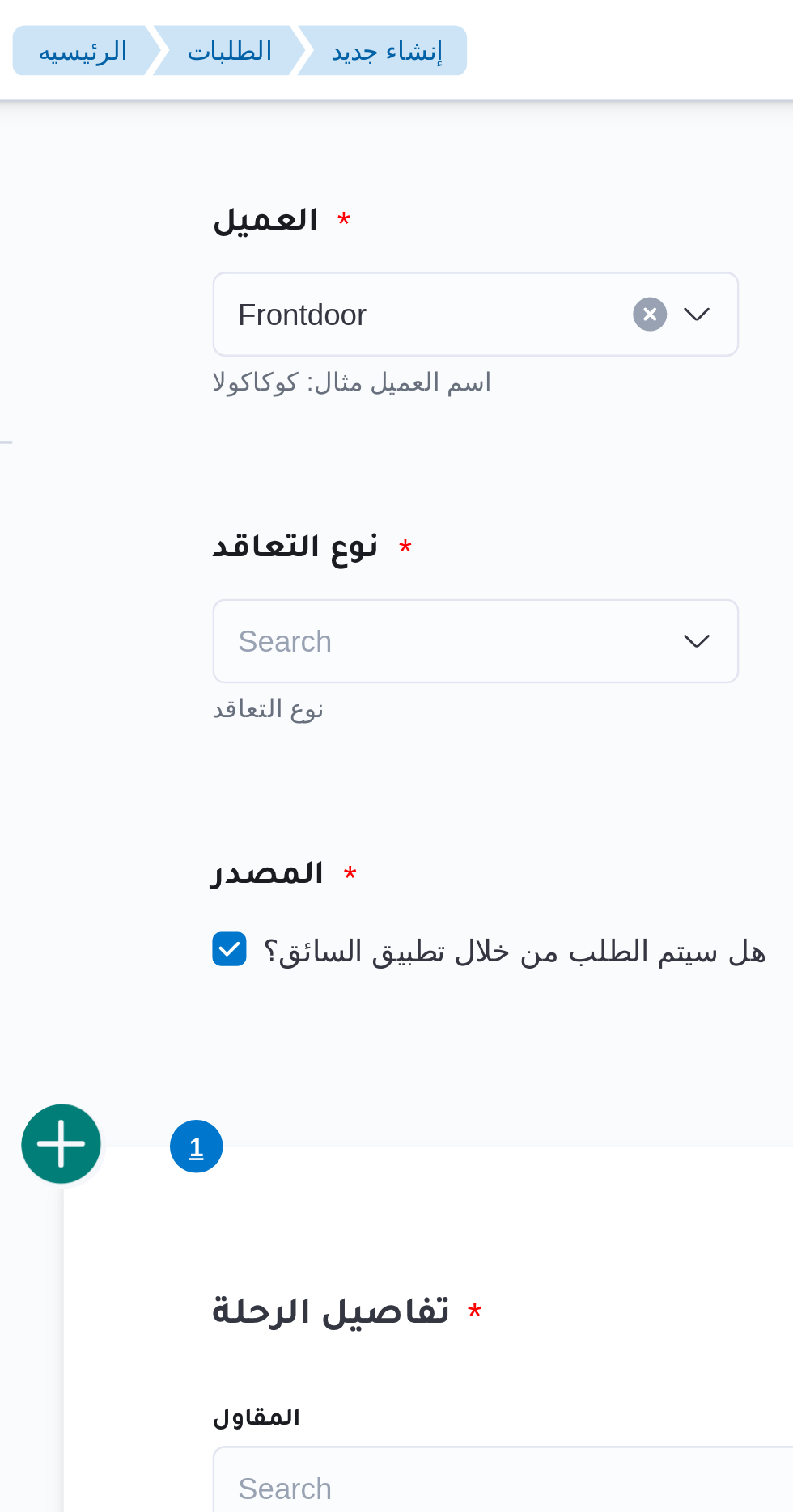
click at [295, 238] on div "Search" at bounding box center [367, 244] width 201 height 32
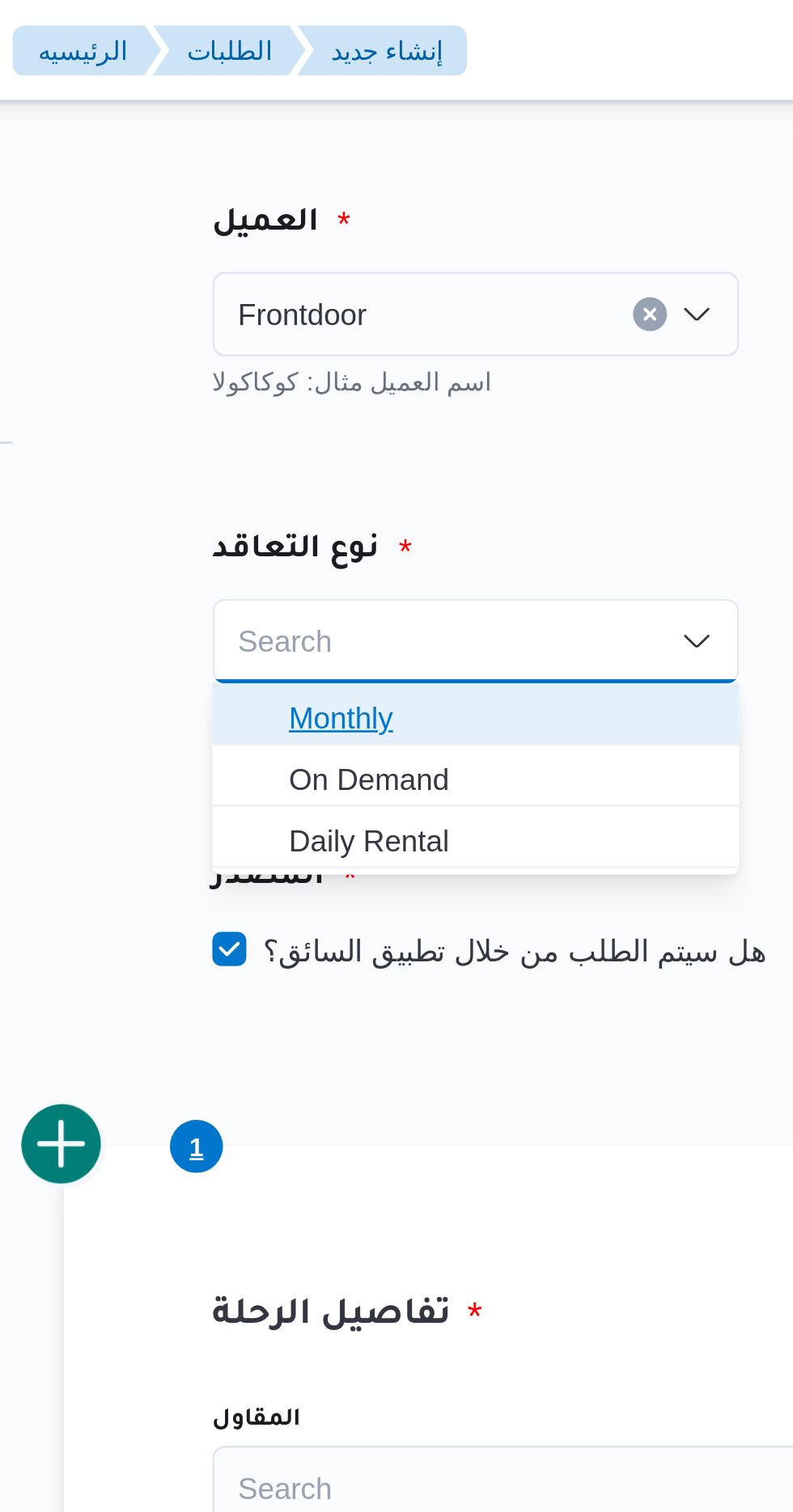
click at [298, 272] on span "Monthly" at bounding box center [377, 273] width 162 height 20
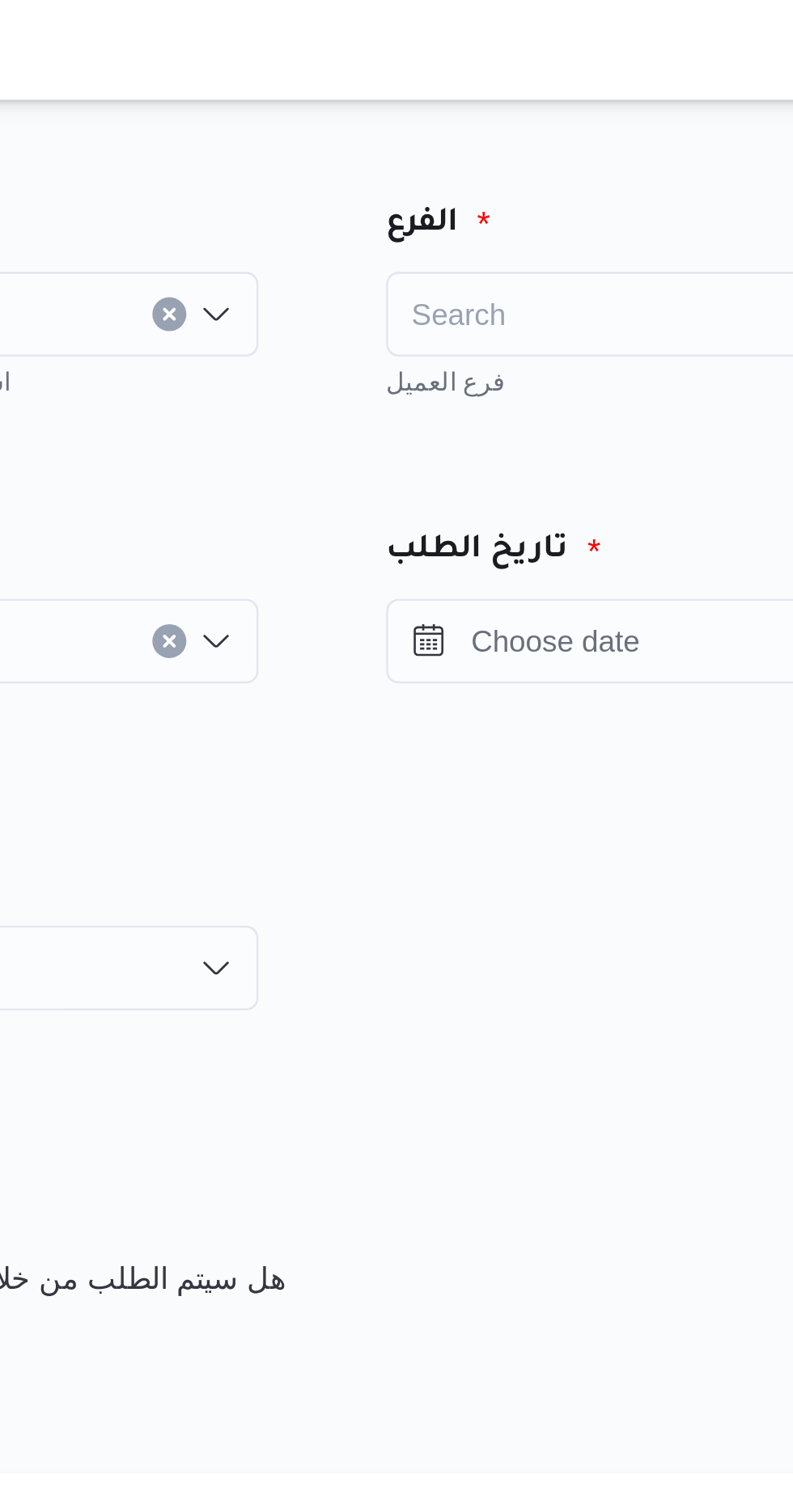
click at [543, 119] on div "Search" at bounding box center [617, 120] width 201 height 32
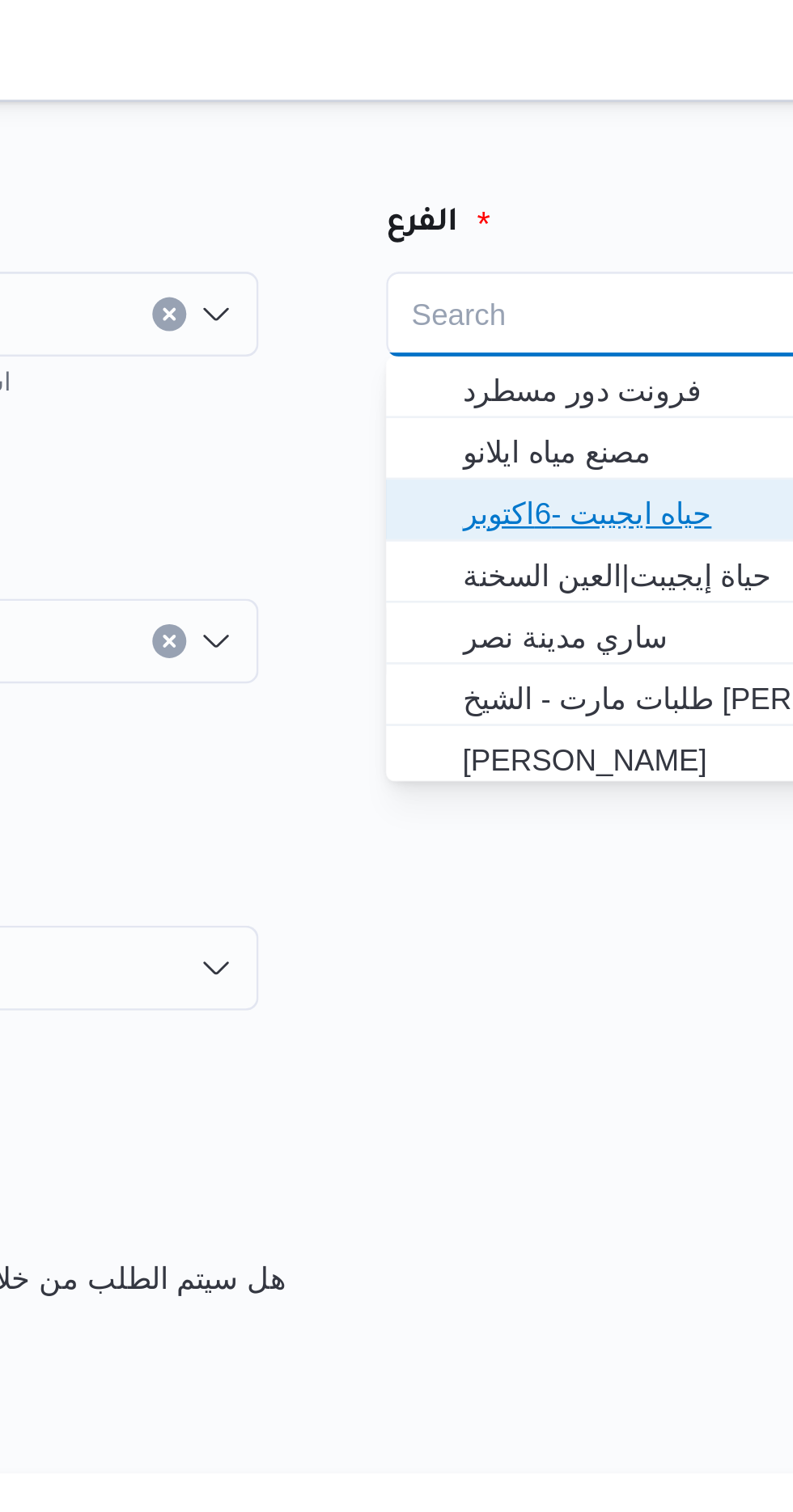
click at [553, 198] on span "حياه ايجيبت -6اكتوبر" at bounding box center [626, 195] width 162 height 20
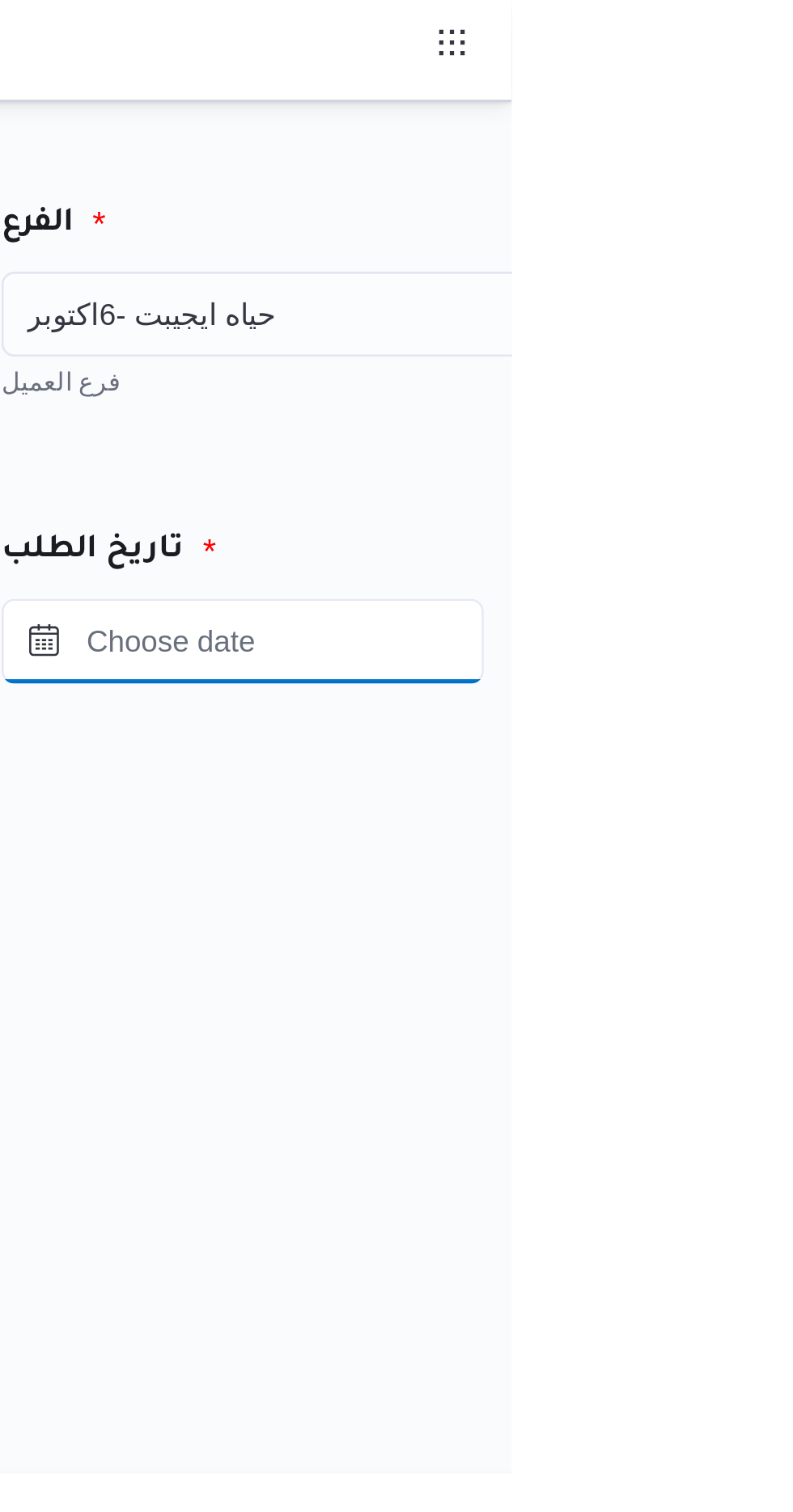
click at [662, 238] on input "Press the down key to open a popover containing a calendar." at bounding box center [691, 244] width 184 height 32
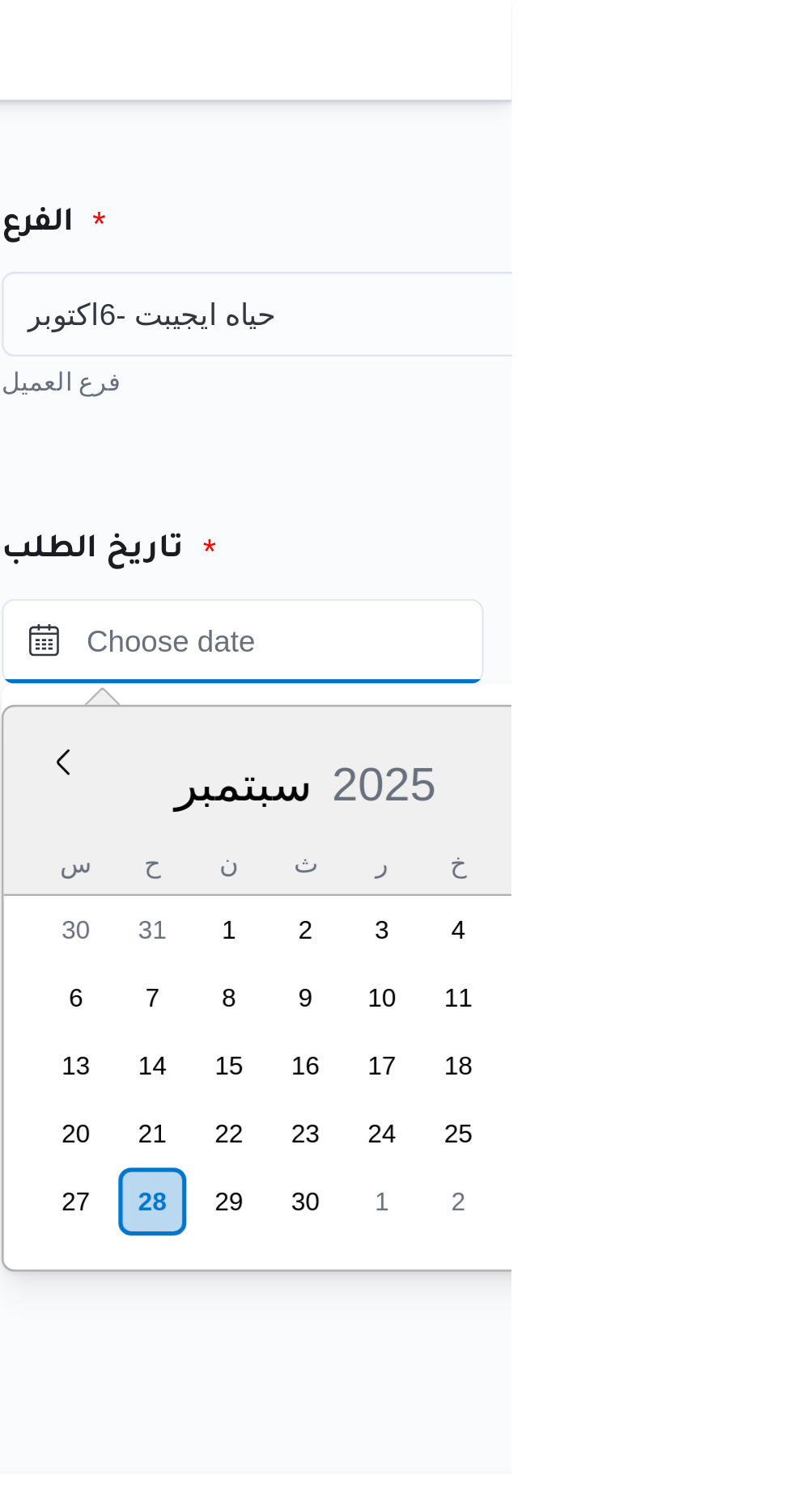
scroll to position [1124, 0]
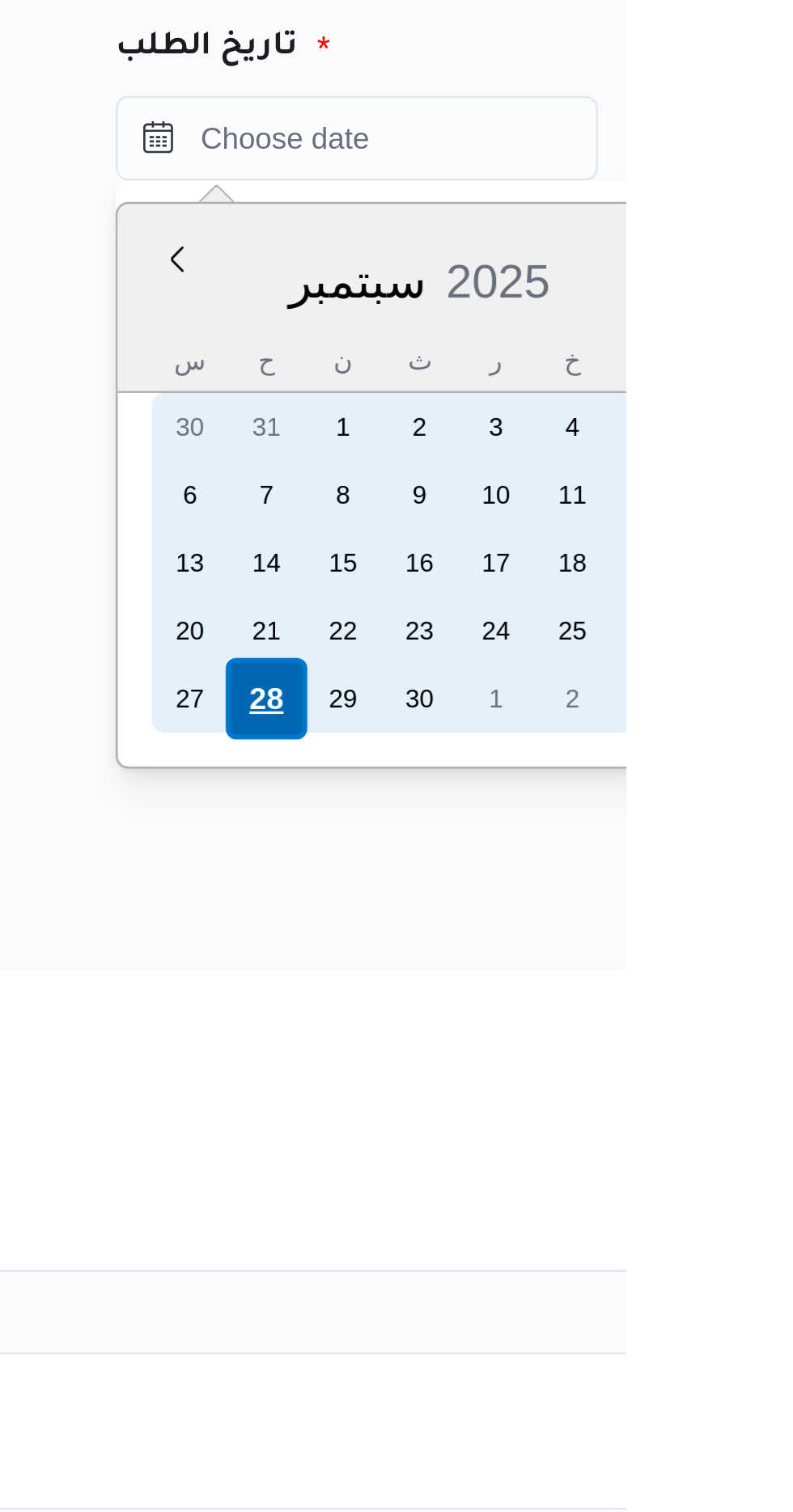
click at [641, 459] on div "28" at bounding box center [656, 458] width 31 height 31
type input "[DATE] ٠٠:٠٠"
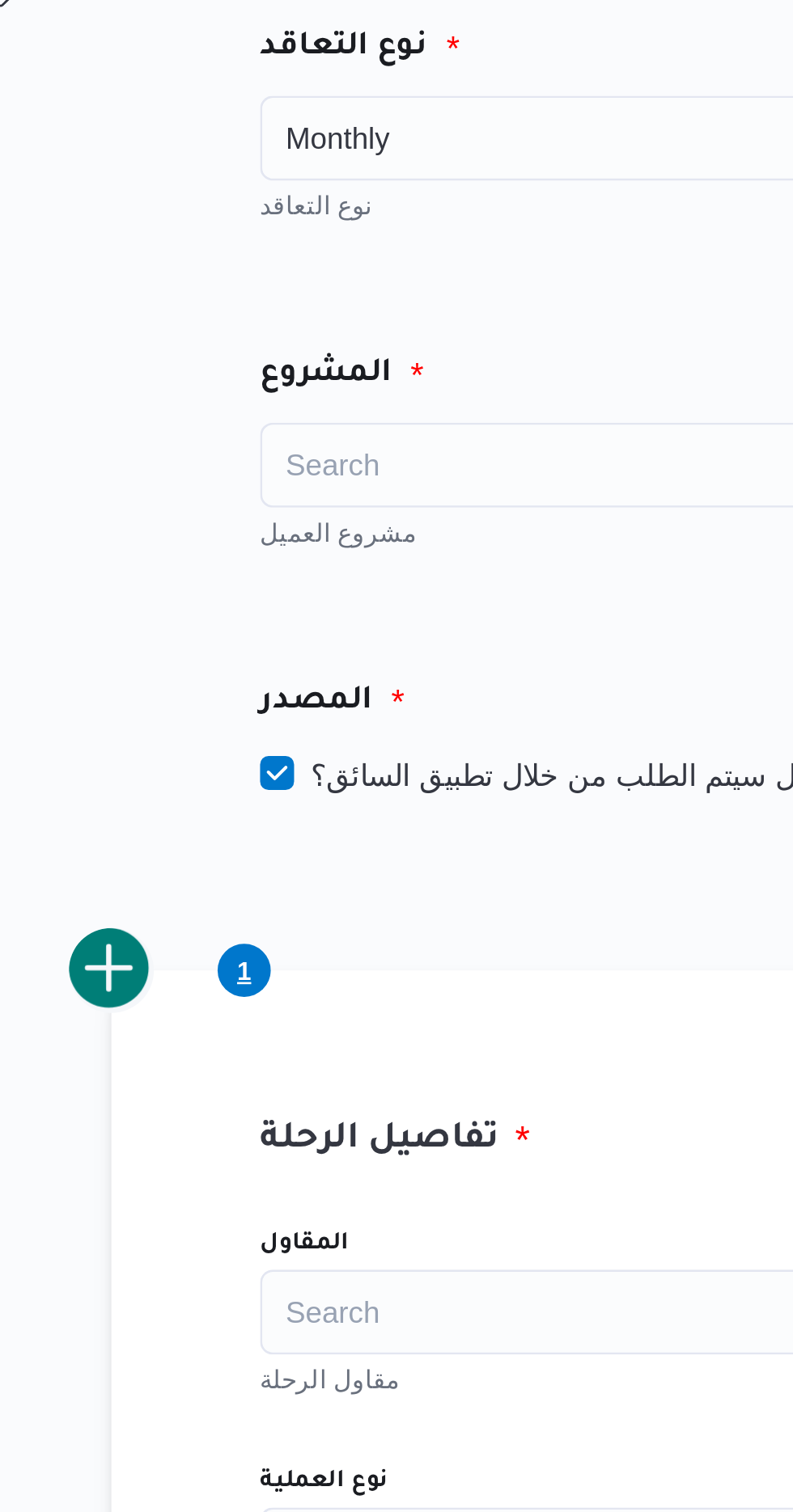
click at [308, 369] on div "Search" at bounding box center [408, 369] width 283 height 32
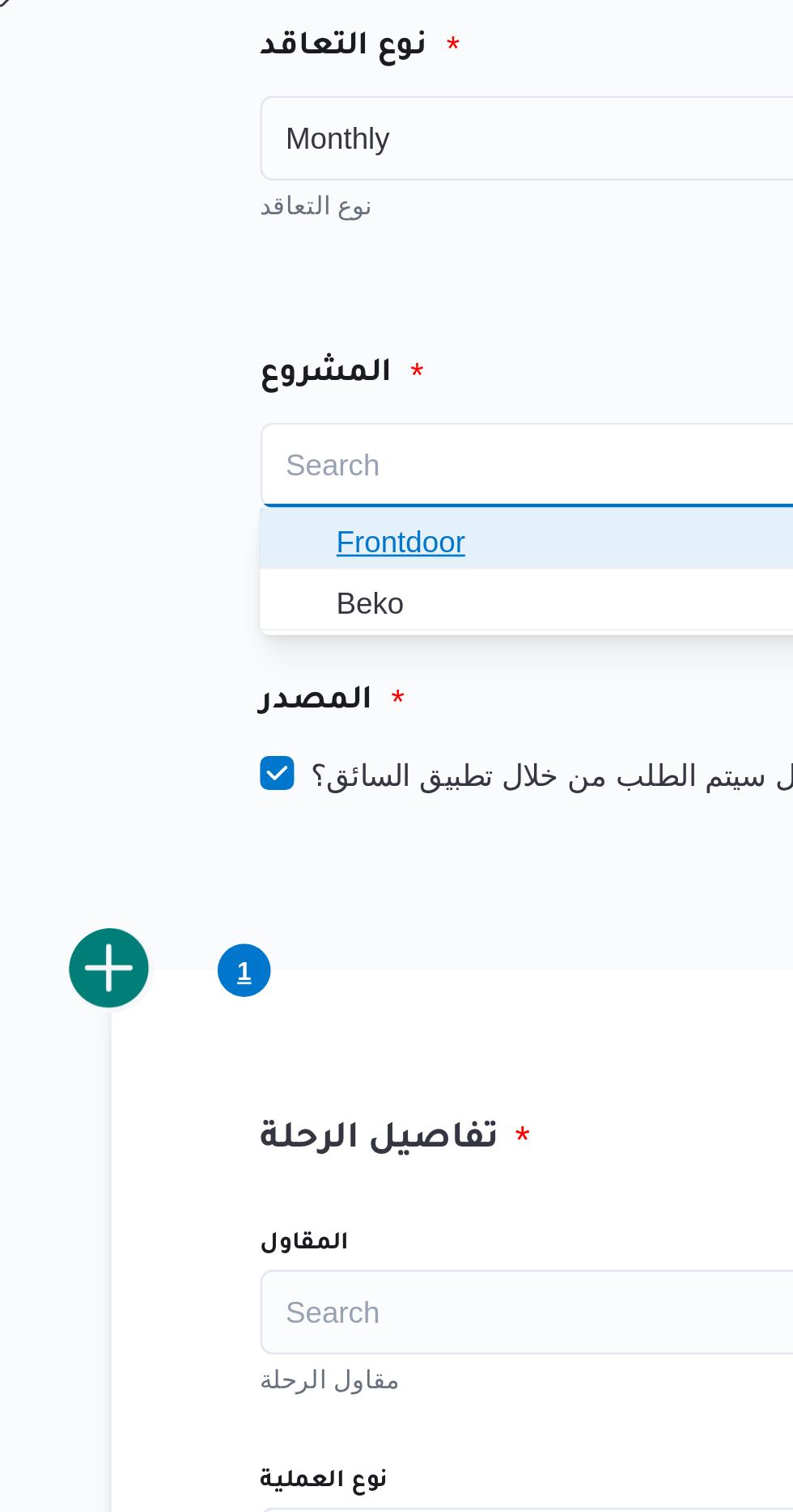
click at [299, 398] on span "Frontdoor" at bounding box center [411, 398] width 229 height 20
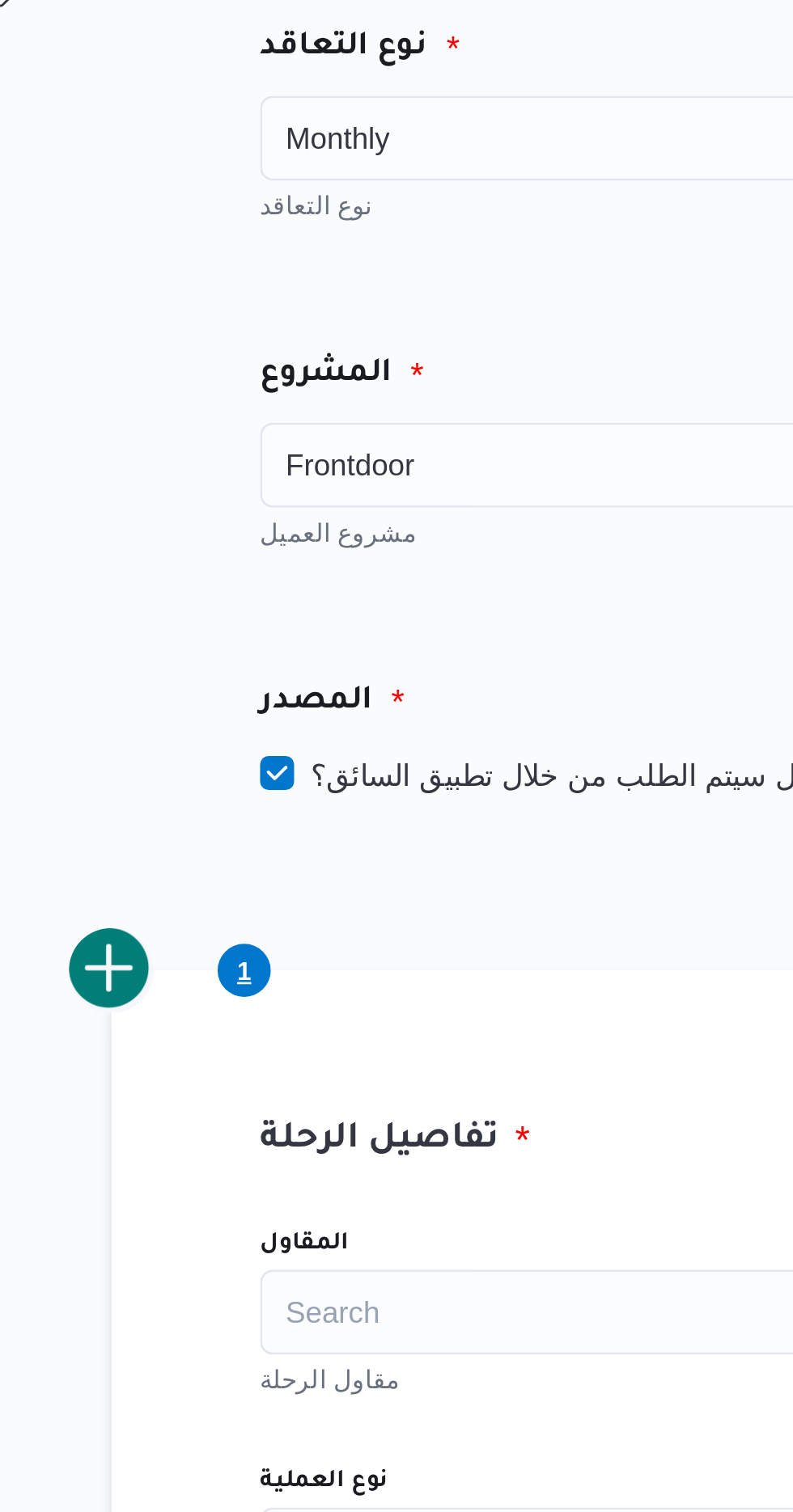
click at [268, 484] on label "هل سيتم الطلب من خلال تطبيق السائق؟" at bounding box center [371, 486] width 210 height 20
checkbox input "false"
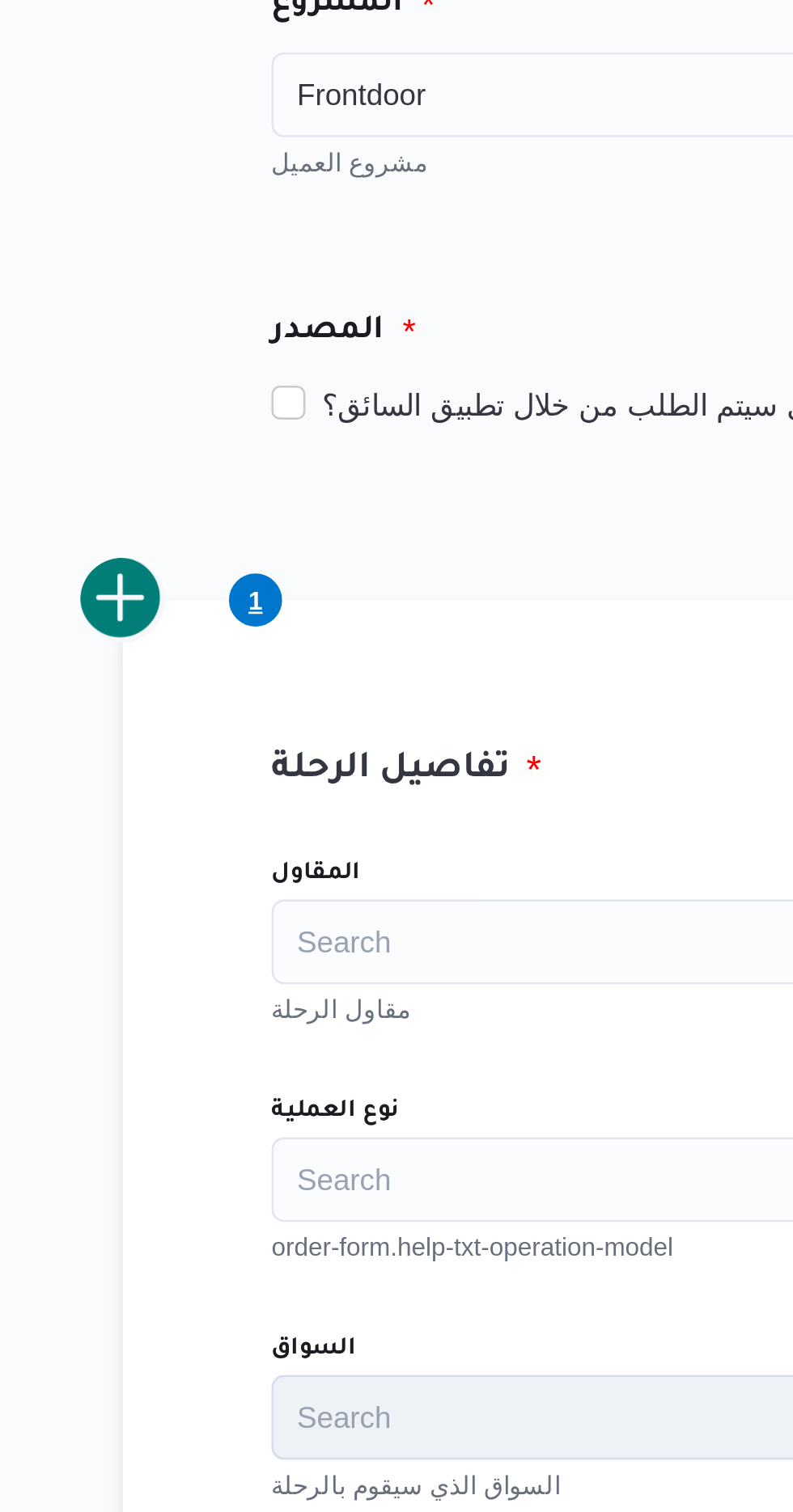
click at [315, 683] on div "Search" at bounding box center [574, 691] width 615 height 32
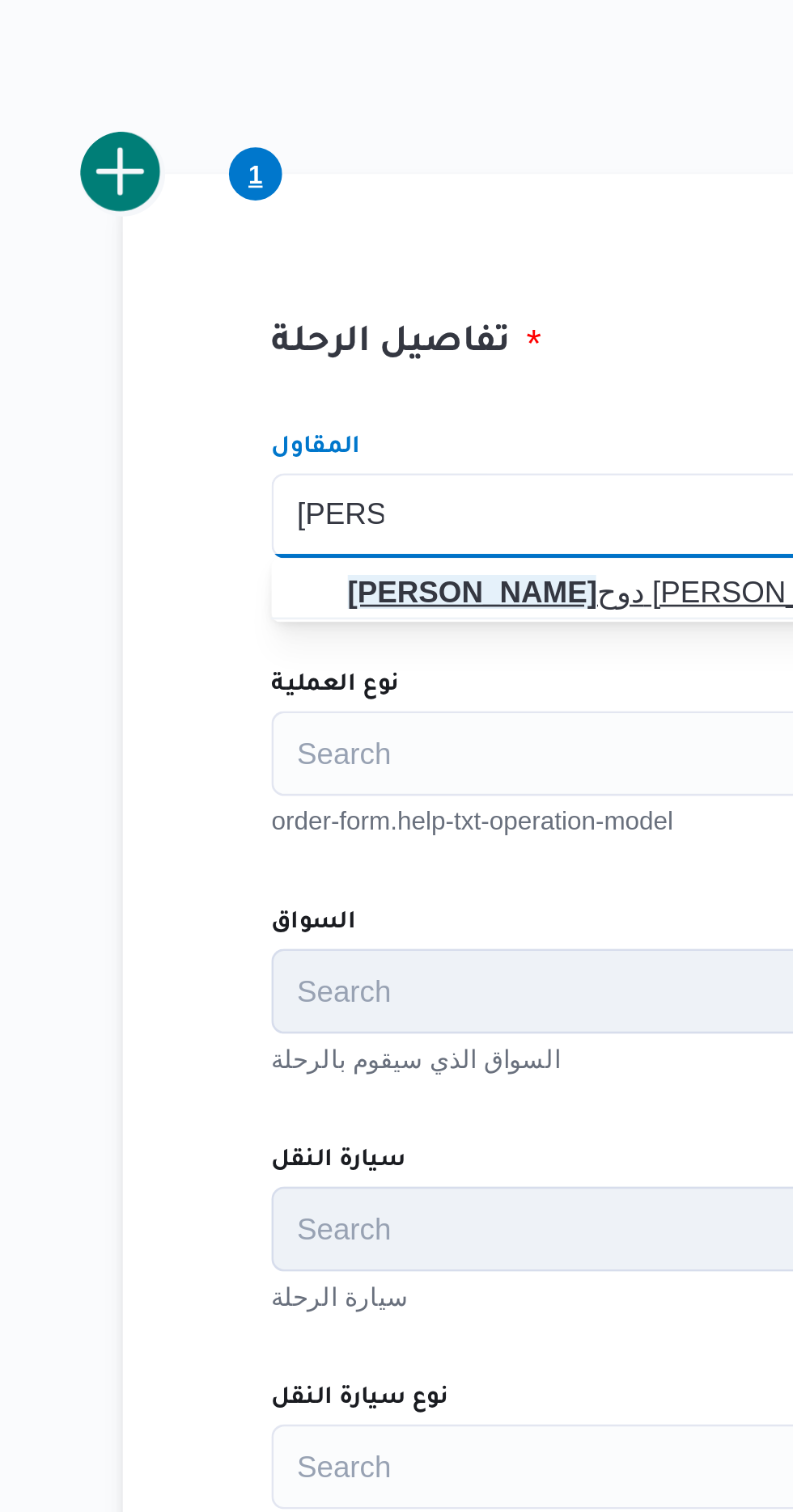
type input "[PERSON_NAME]"
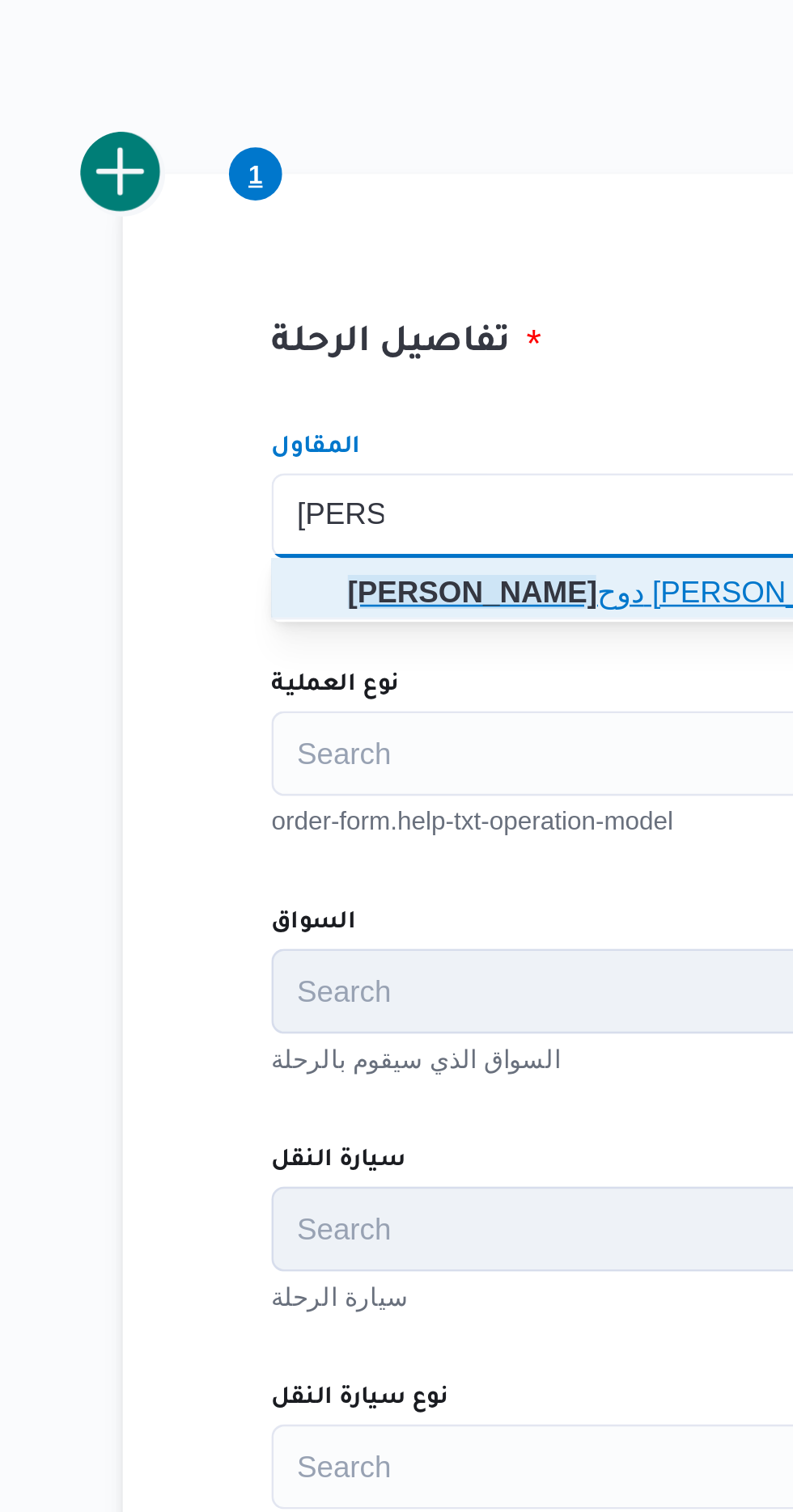
click at [393, 726] on span "[PERSON_NAME] دوح [PERSON_NAME]" at bounding box center [569, 720] width 545 height 20
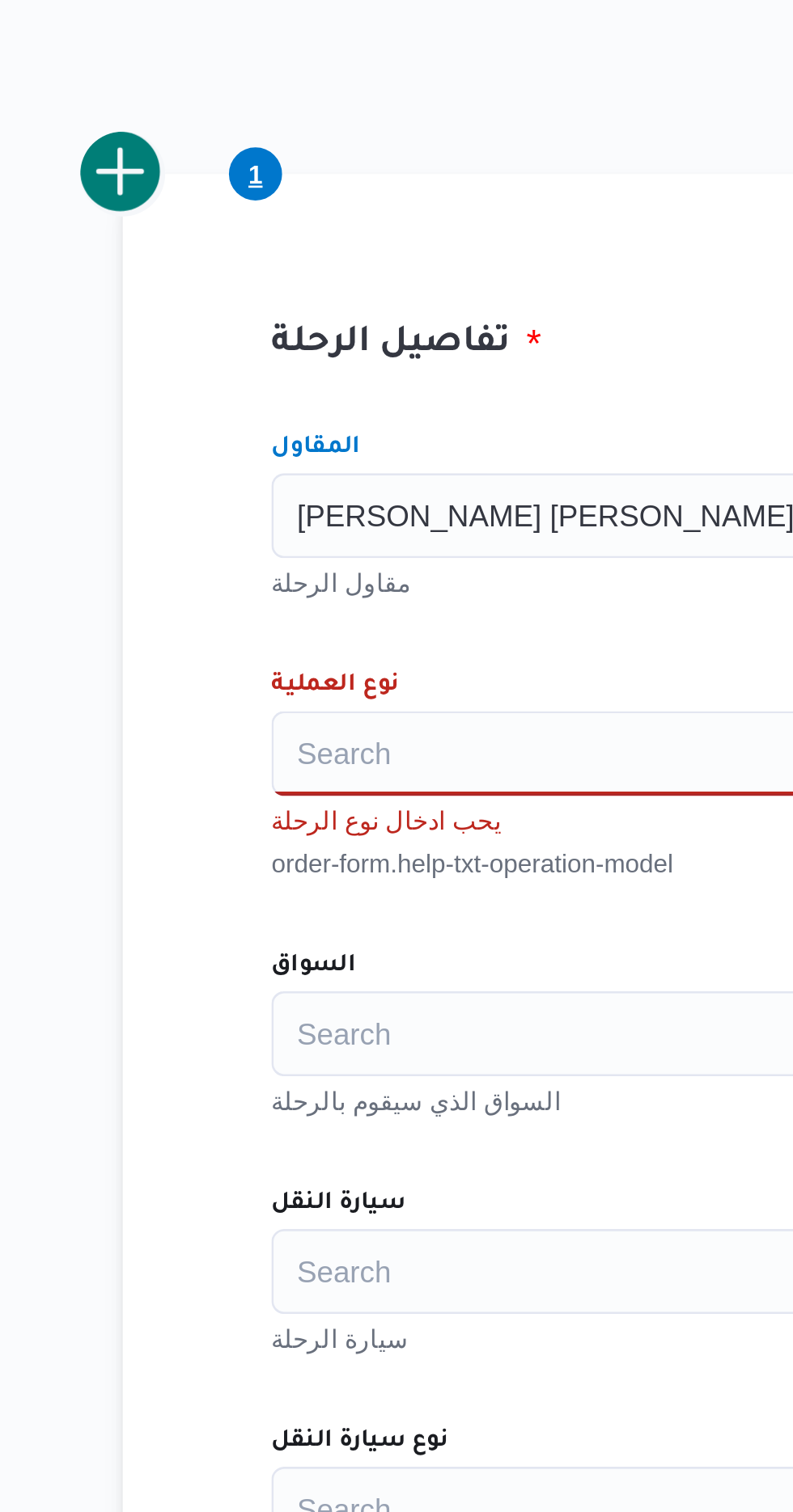
click at [386, 786] on div "Search" at bounding box center [574, 782] width 615 height 32
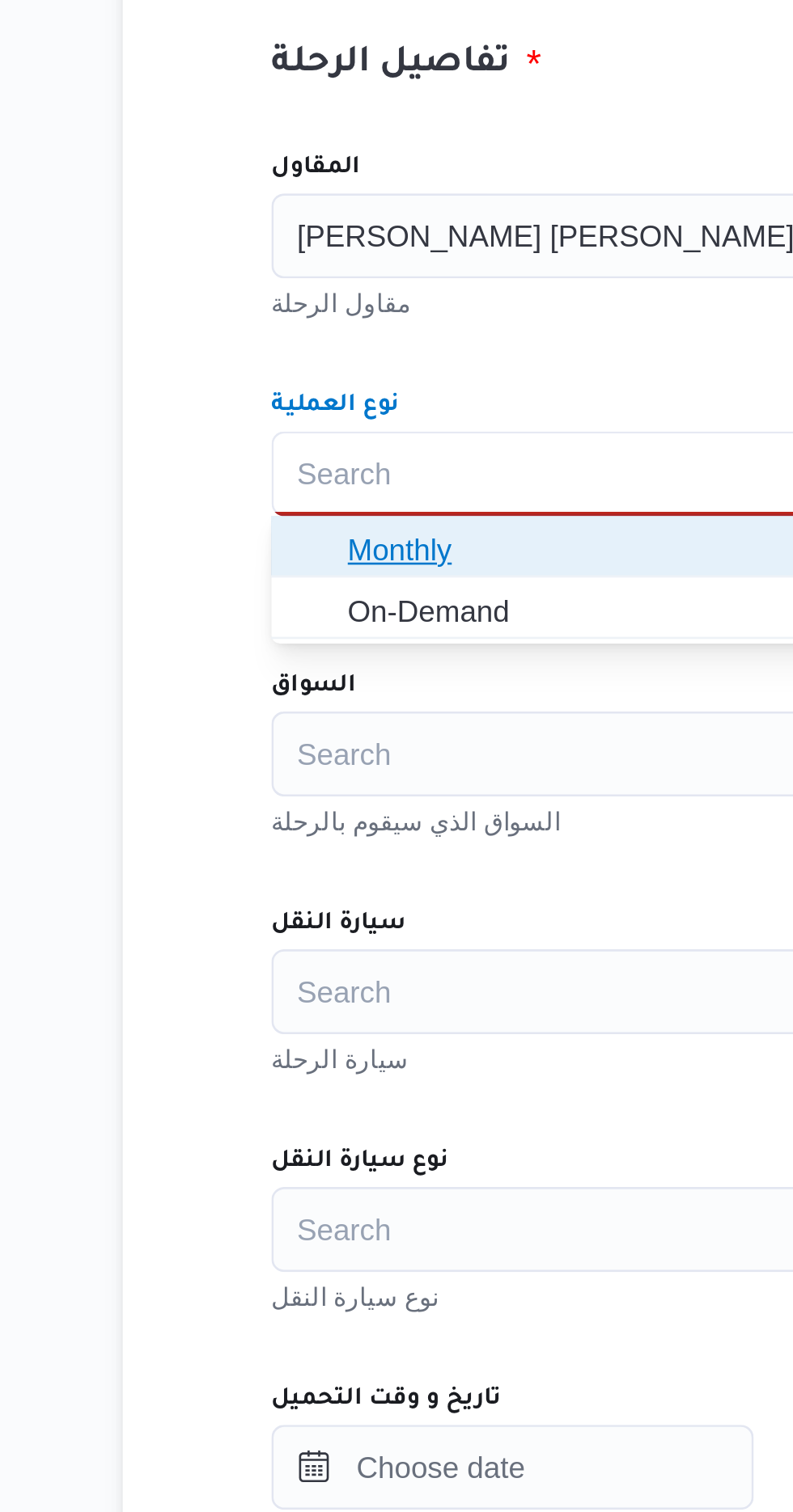
click at [384, 811] on span "Monthly" at bounding box center [569, 810] width 545 height 20
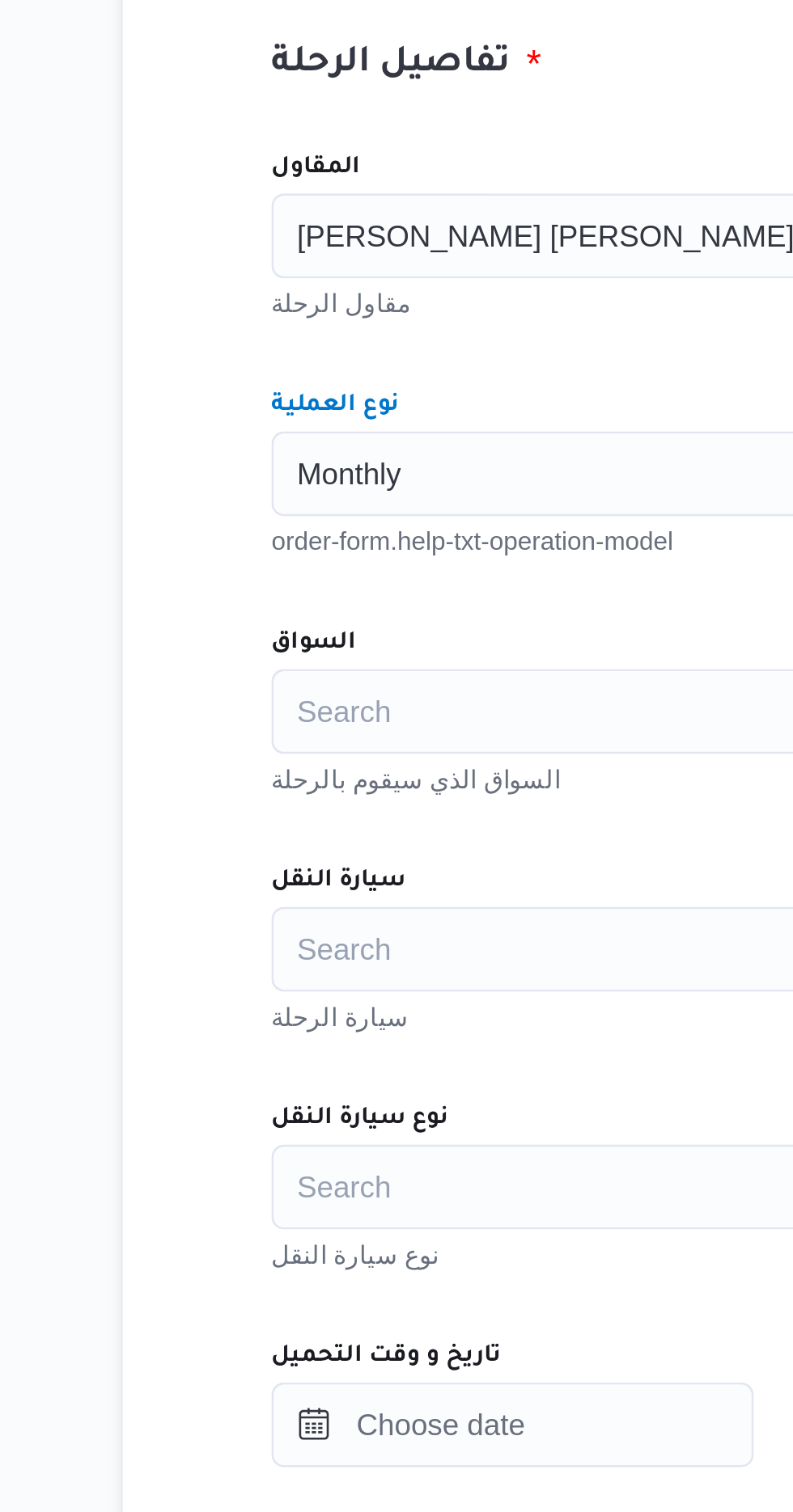
click at [388, 876] on div "Search" at bounding box center [574, 873] width 615 height 32
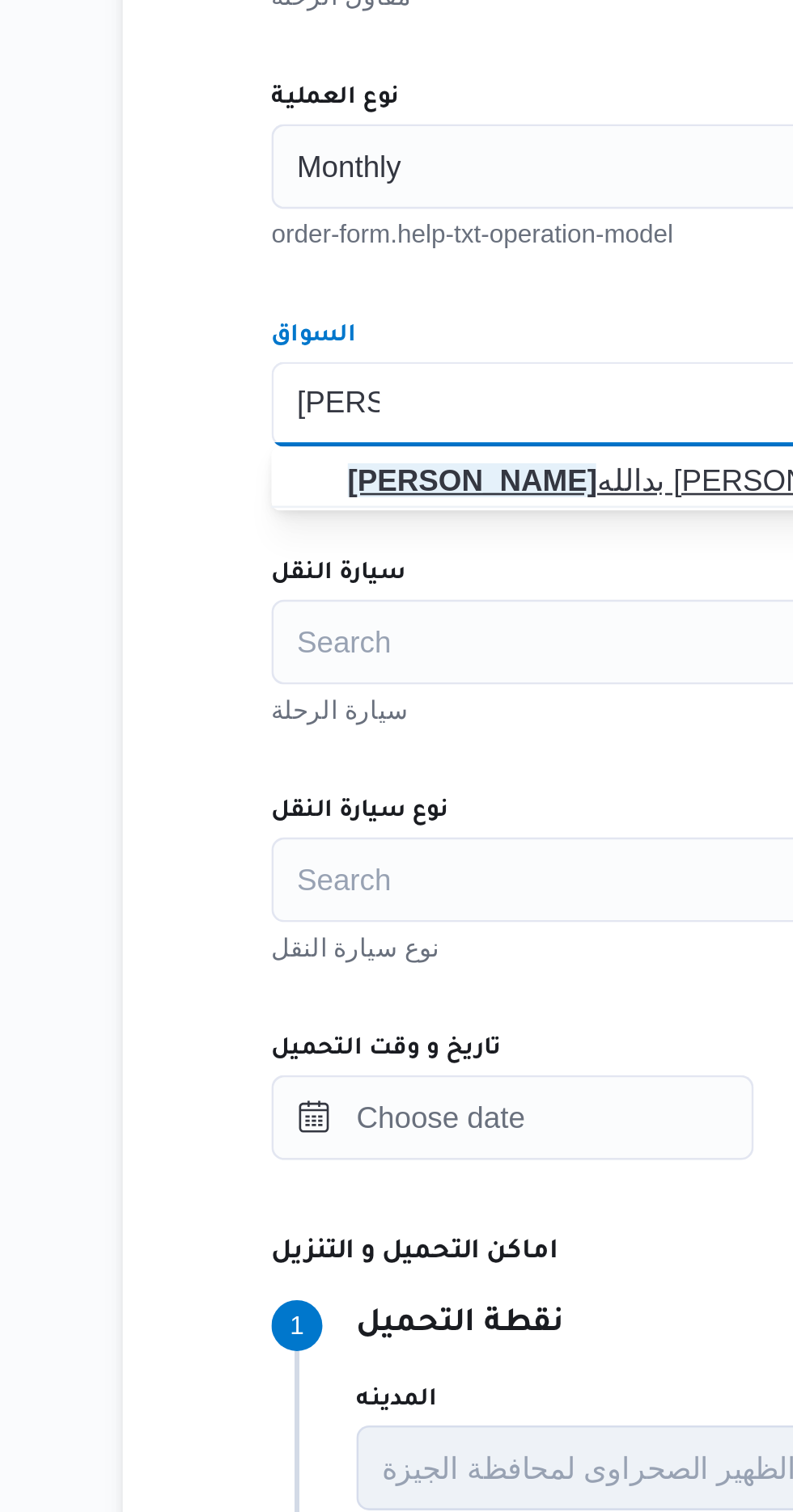
type input "[PERSON_NAME]"
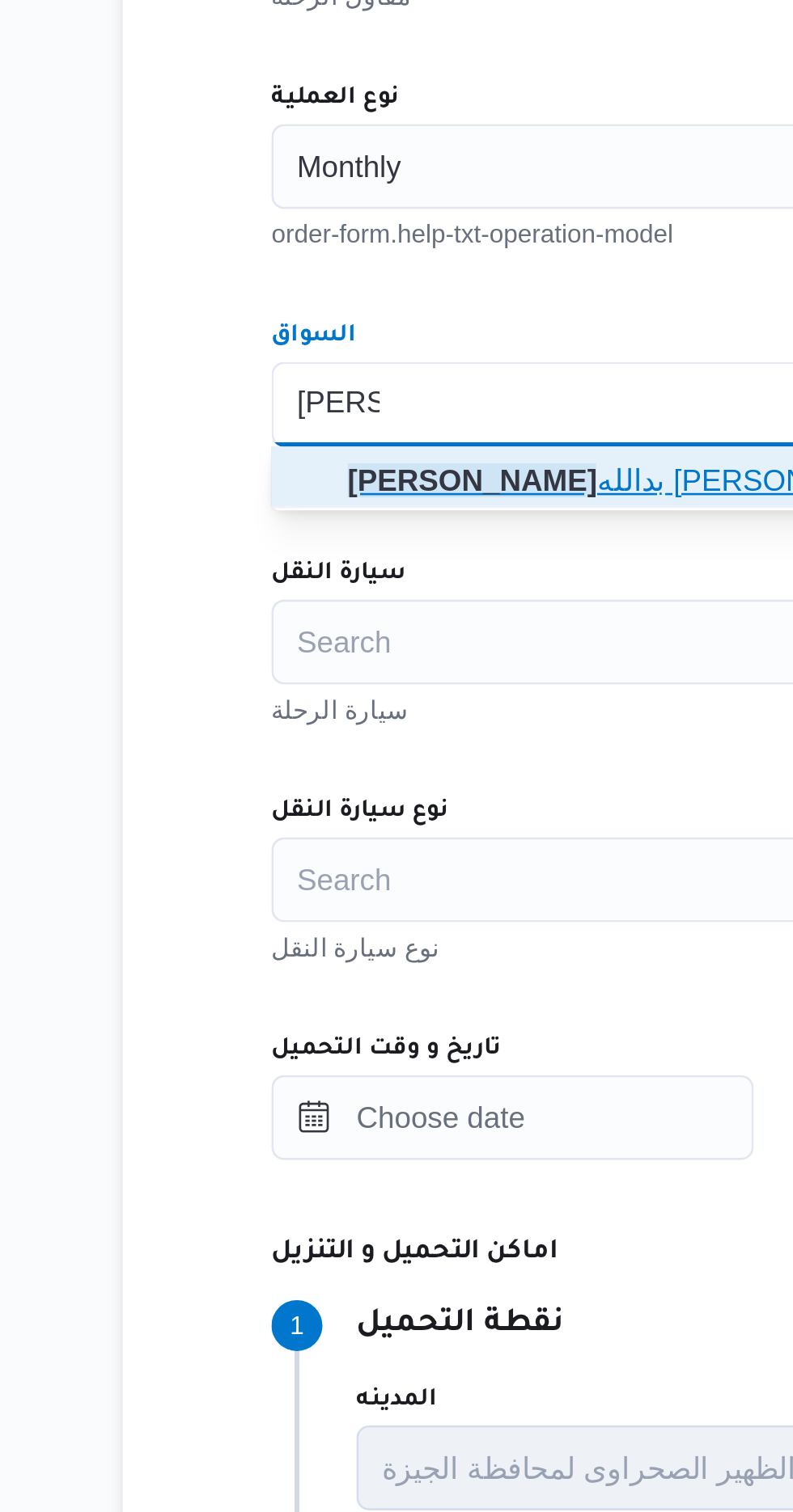
click at [382, 905] on mark "[PERSON_NAME]" at bounding box center [343, 902] width 95 height 13
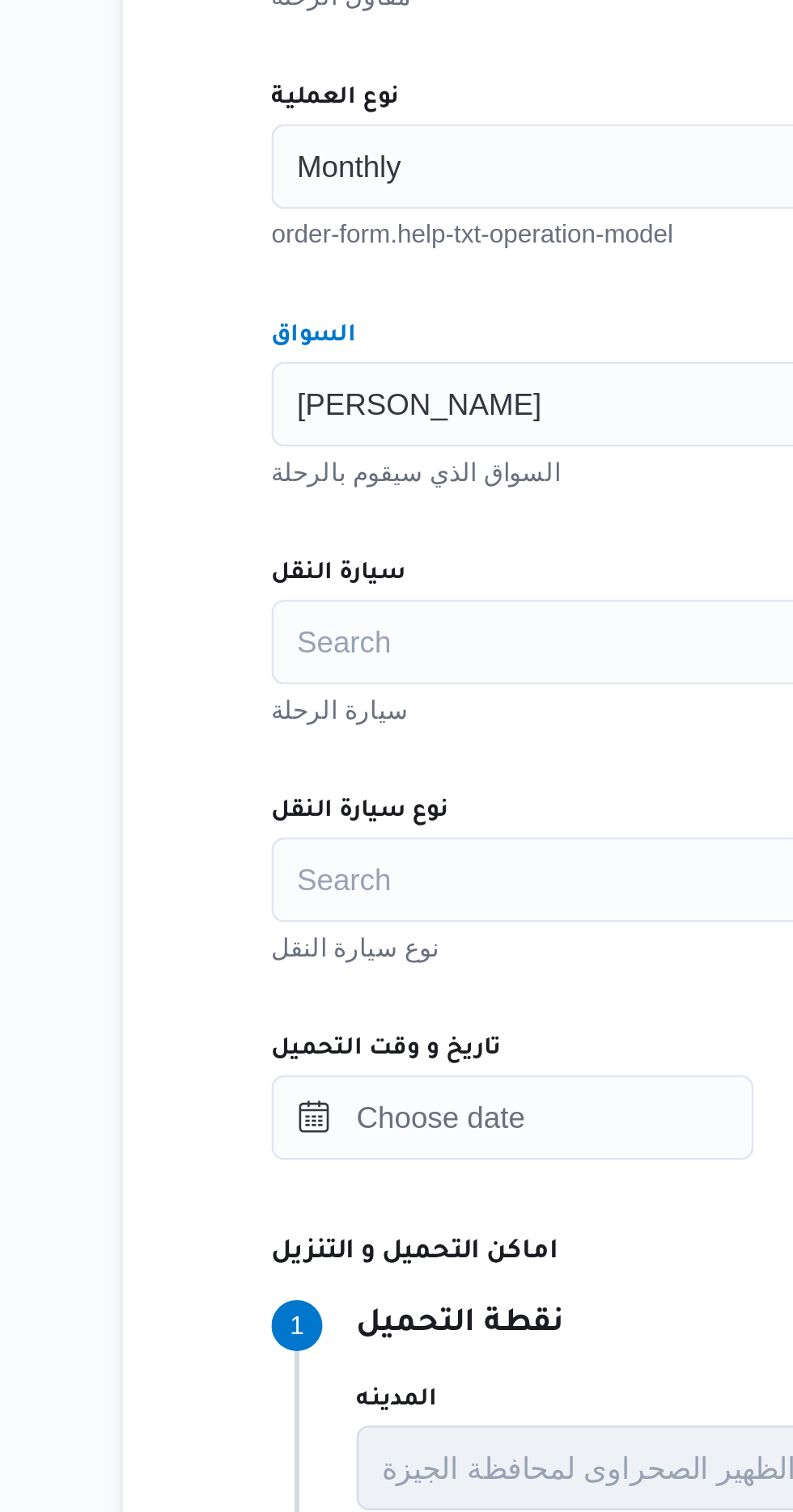
click at [379, 964] on div "Search" at bounding box center [574, 963] width 615 height 32
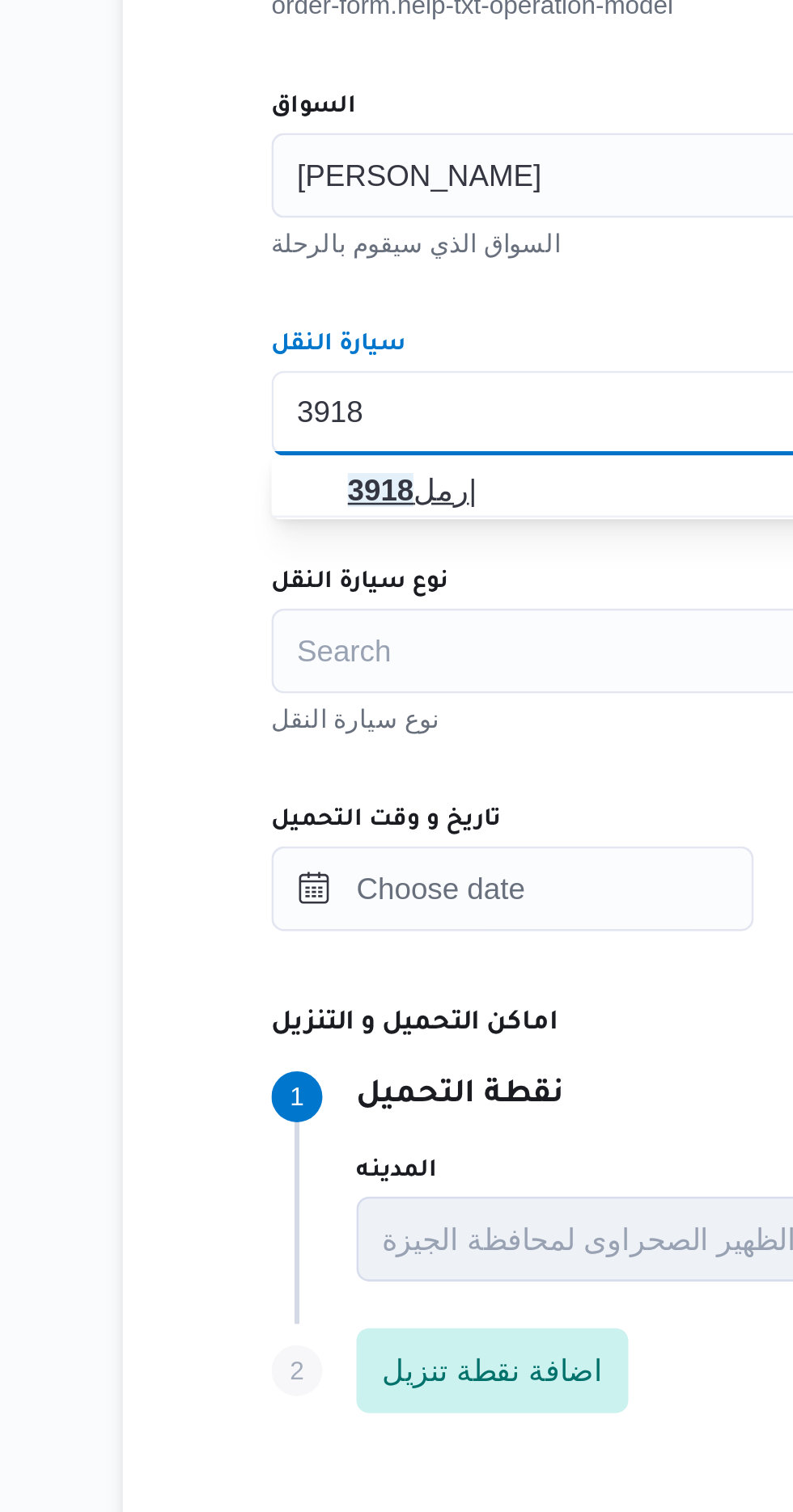
type input "3918"
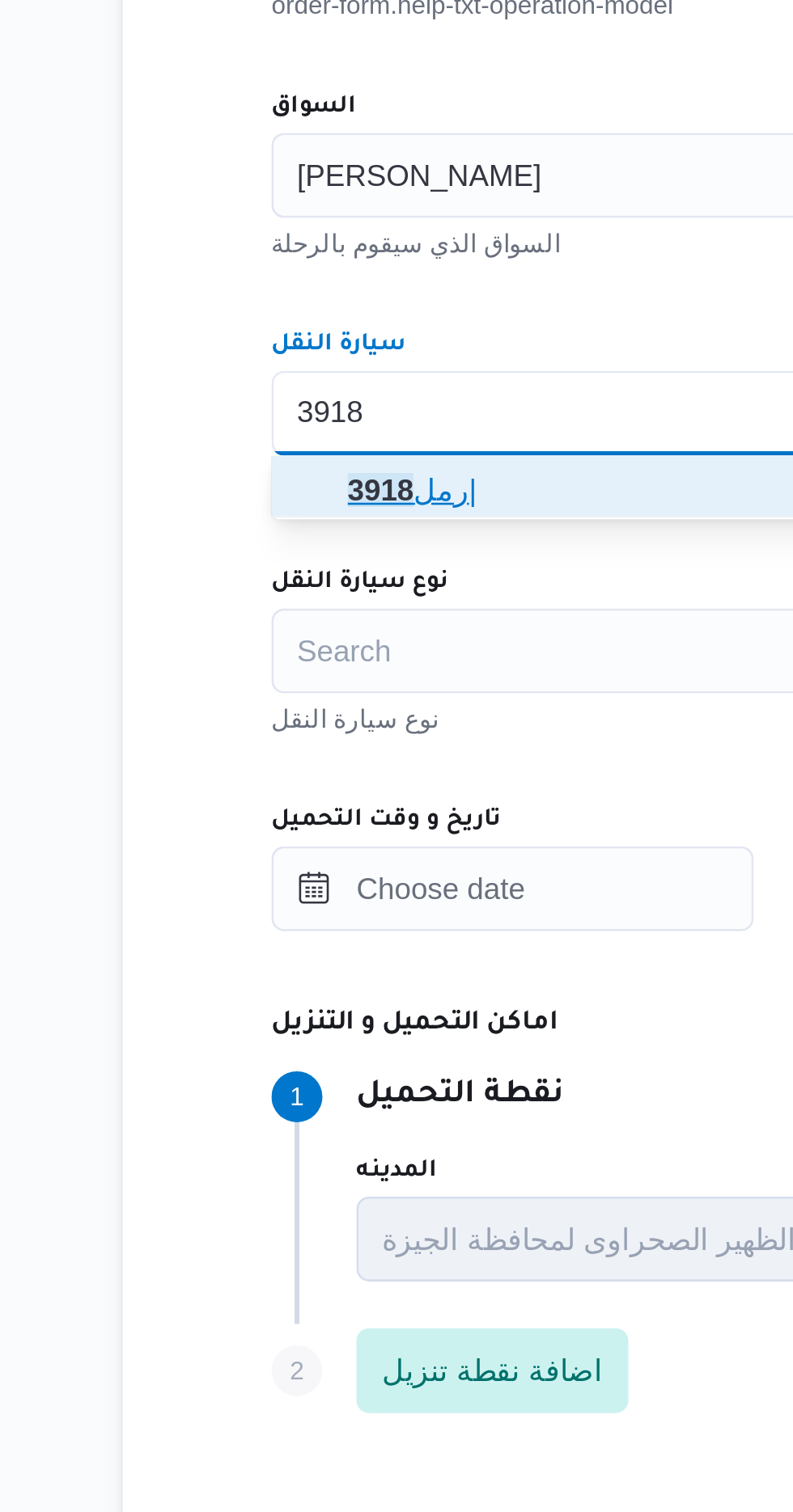
click at [383, 994] on span "رمل 3918 |" at bounding box center [569, 992] width 545 height 20
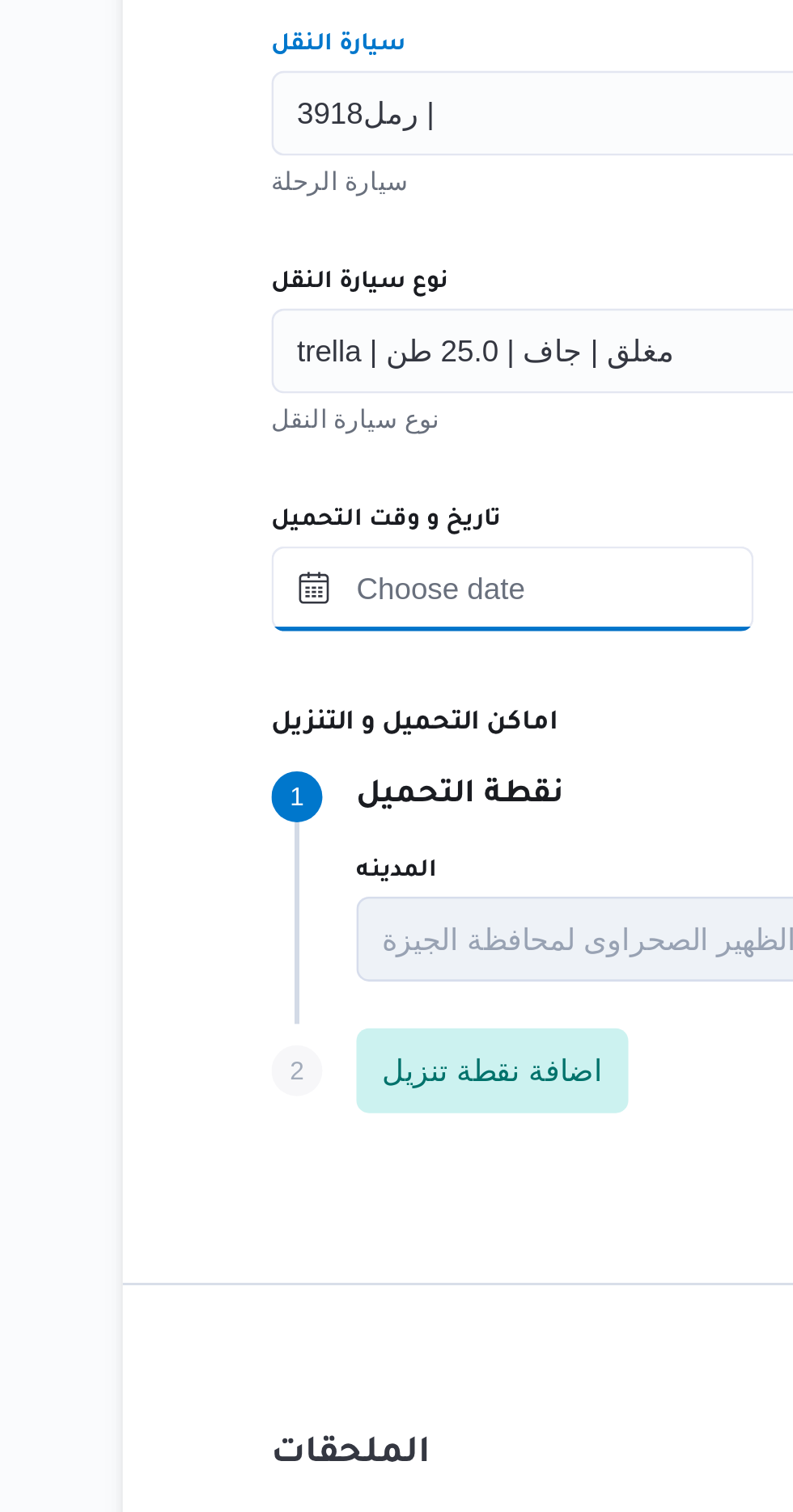
click at [382, 1149] on input "تاريخ و وقت التحميل" at bounding box center [359, 1144] width 184 height 32
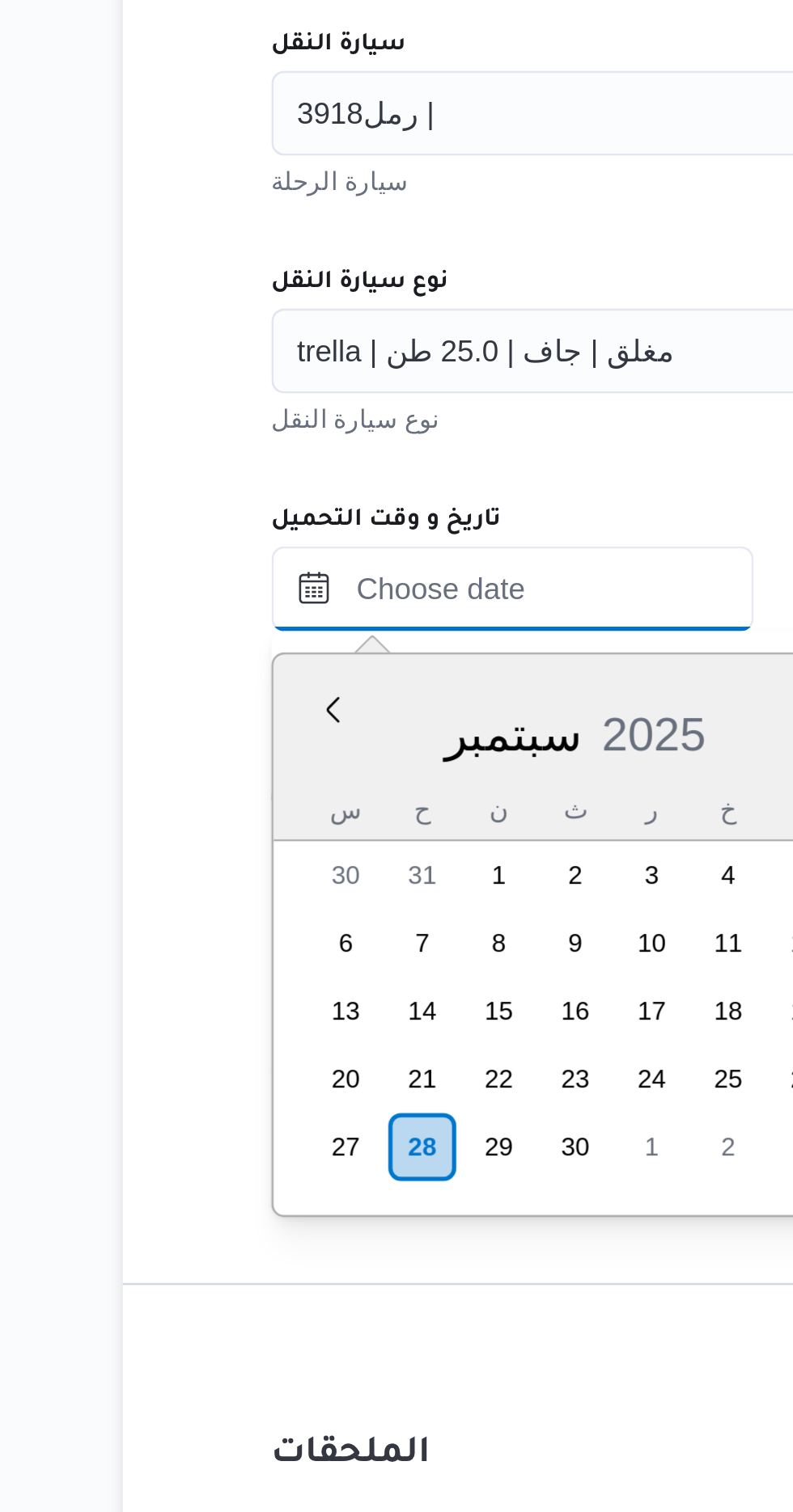
scroll to position [1124, 0]
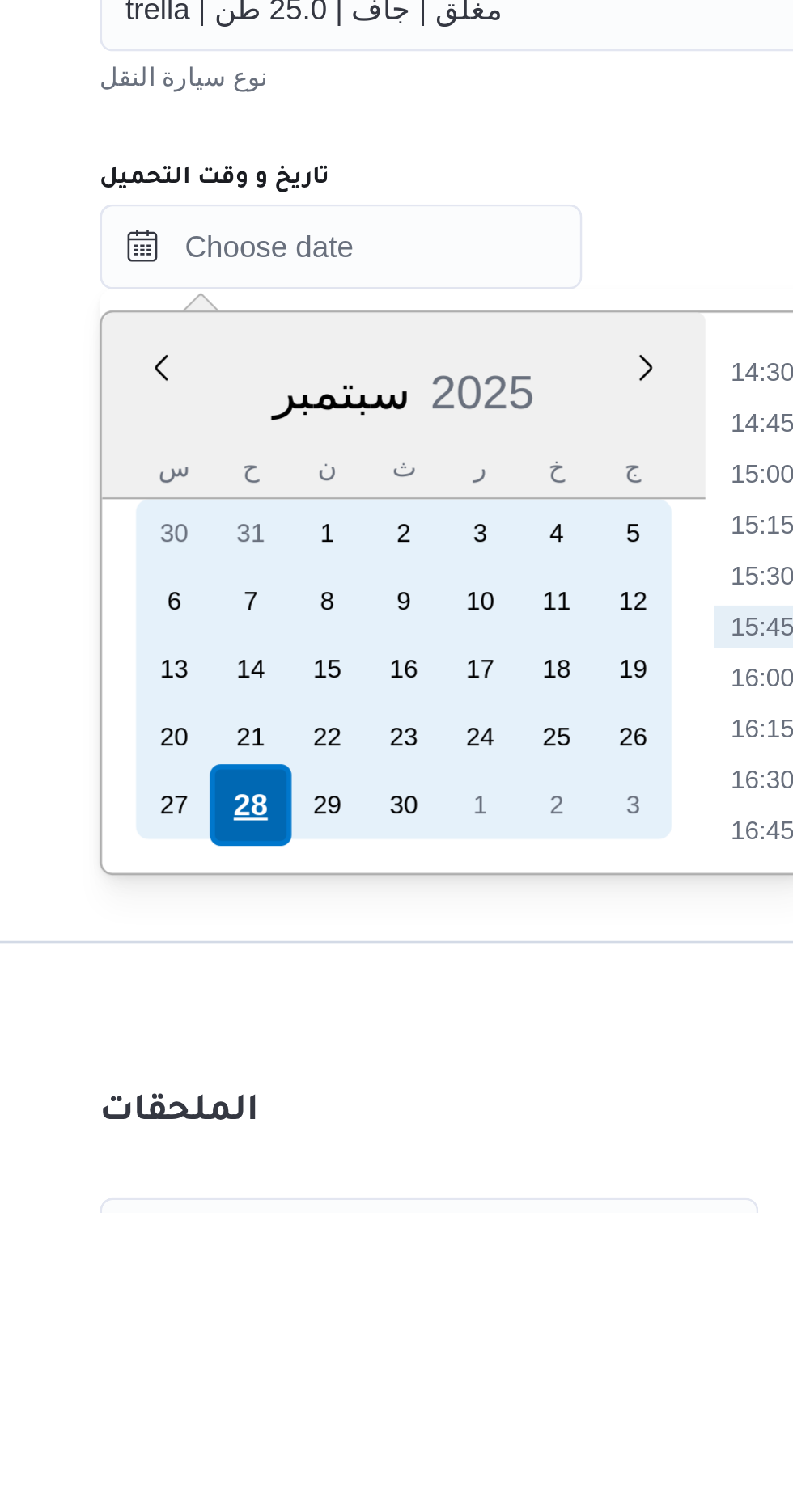
click at [322, 1357] on div "28" at bounding box center [325, 1357] width 31 height 31
type input "[DATE] ٠٠:٠٠"
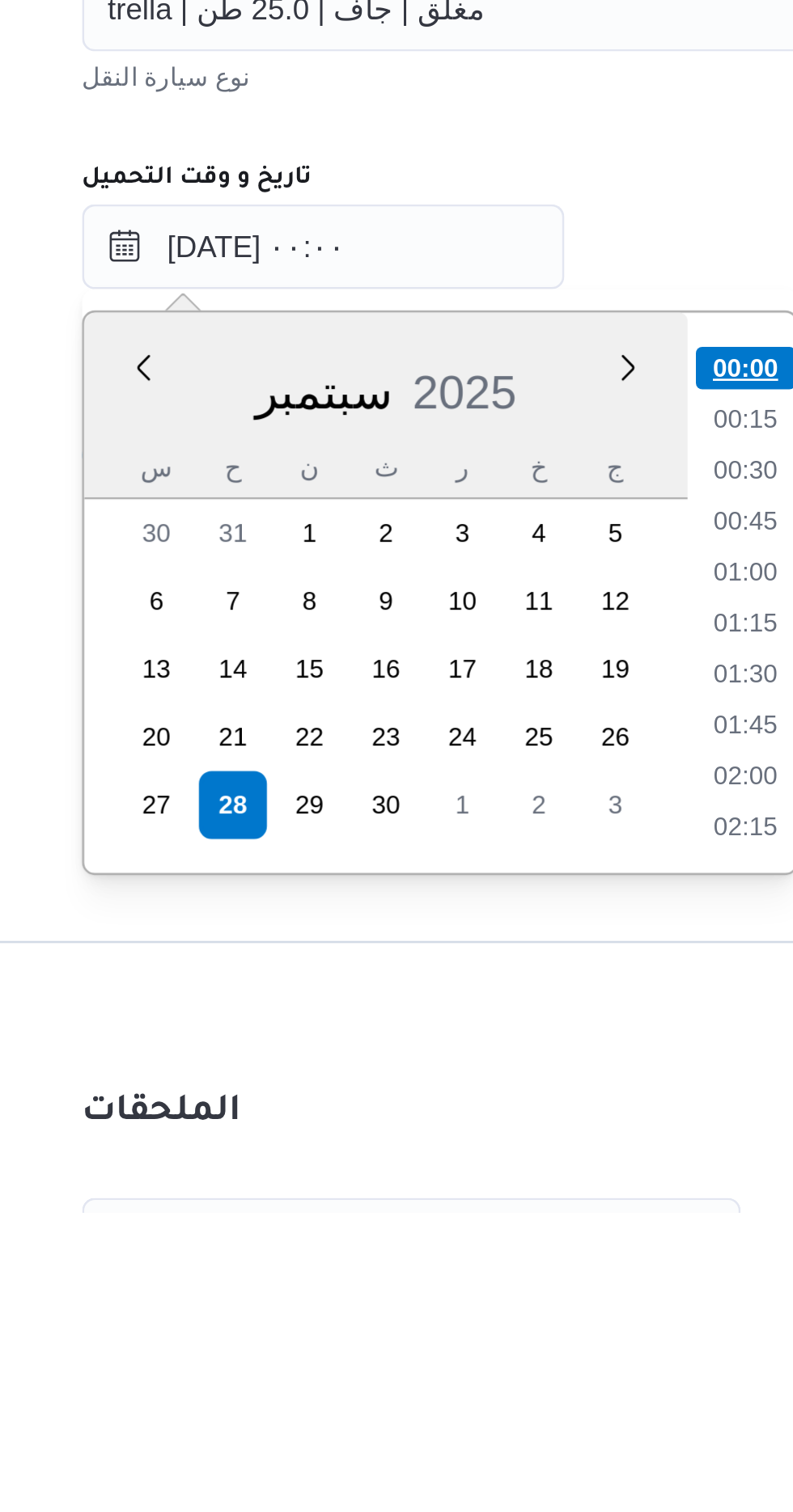
click at [511, 1187] on li "00:00" at bounding box center [520, 1190] width 38 height 16
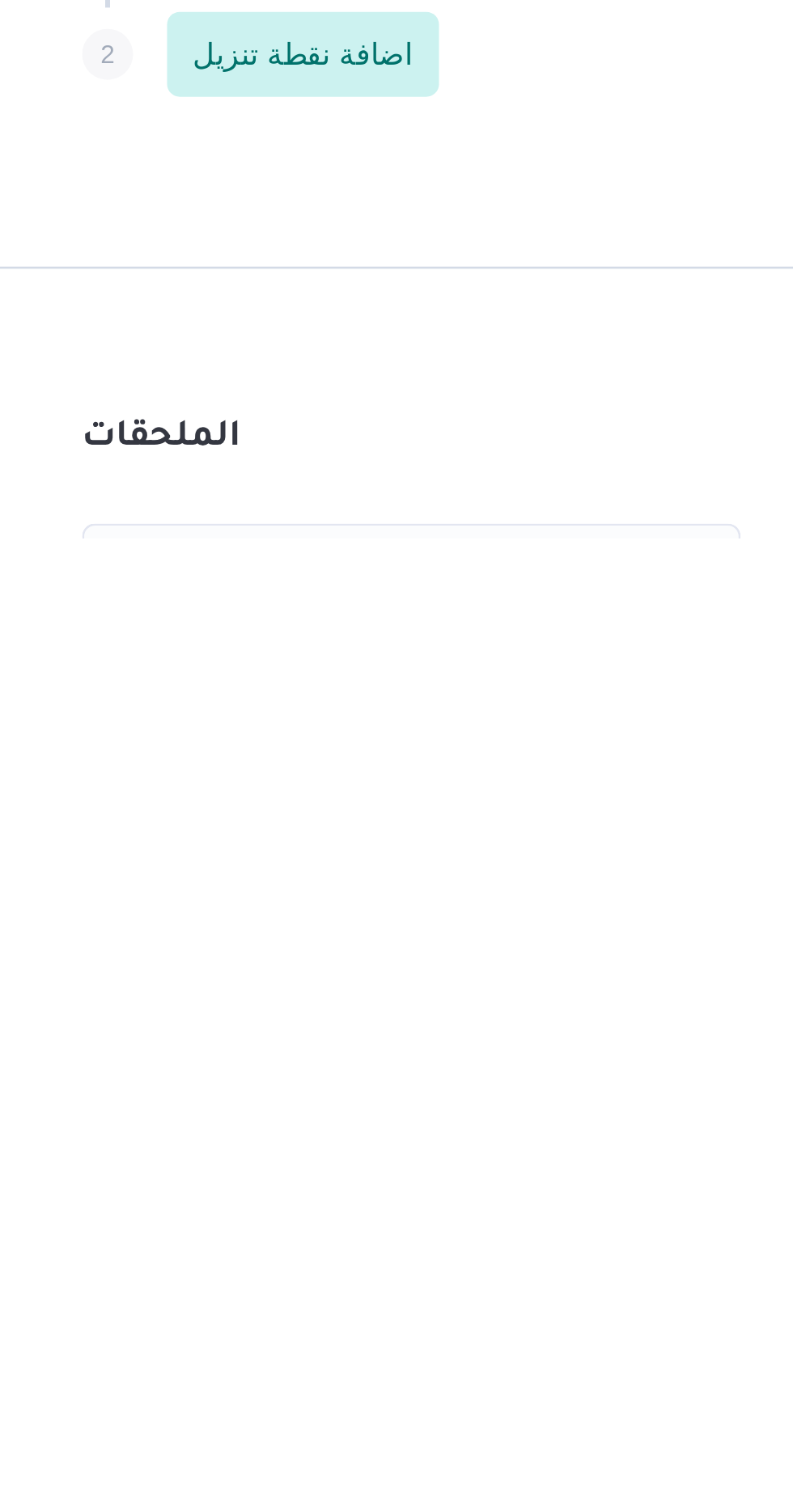
scroll to position [56, 0]
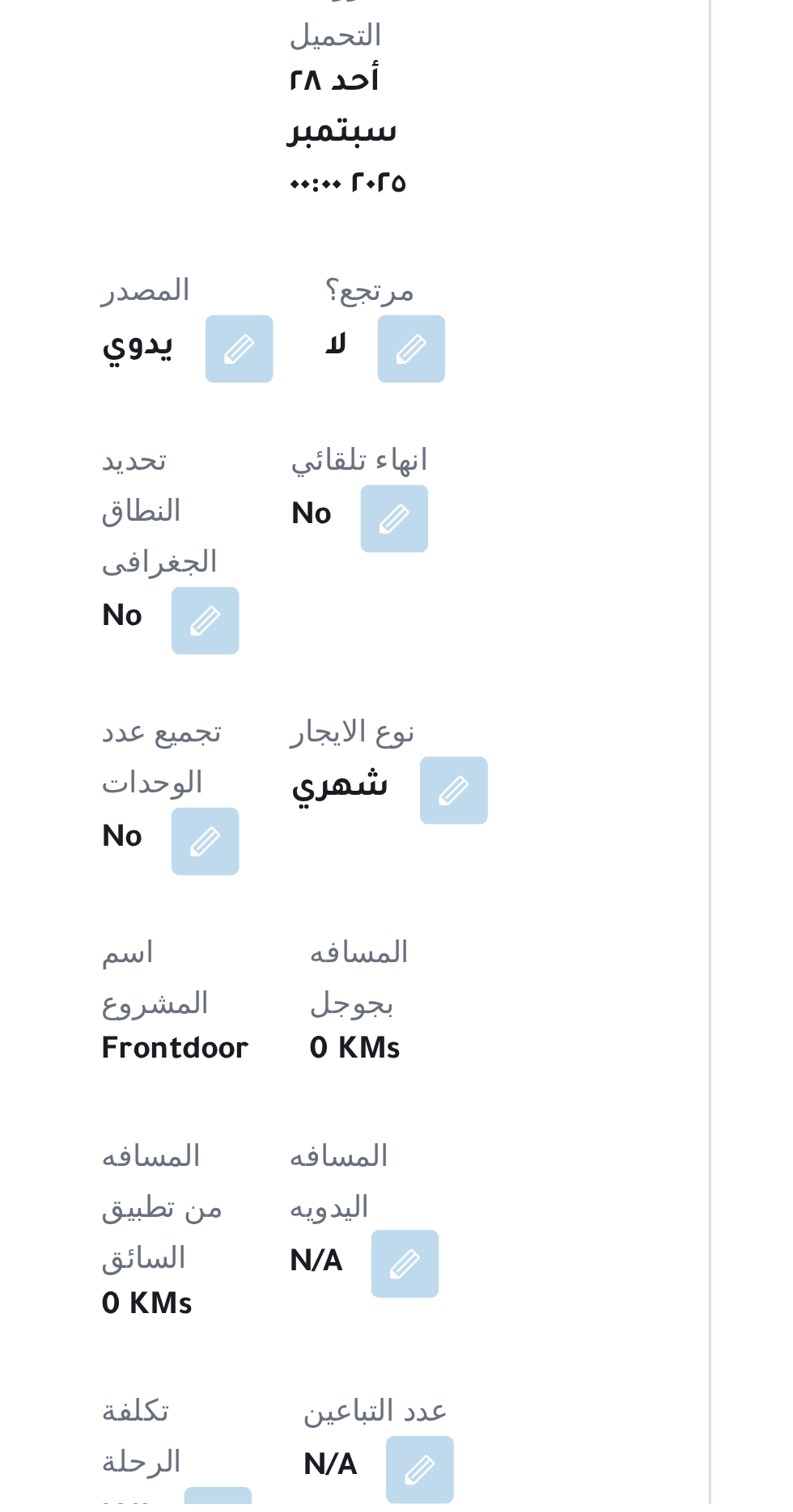
click at [377, 1408] on button "button" at bounding box center [390, 1421] width 26 height 26
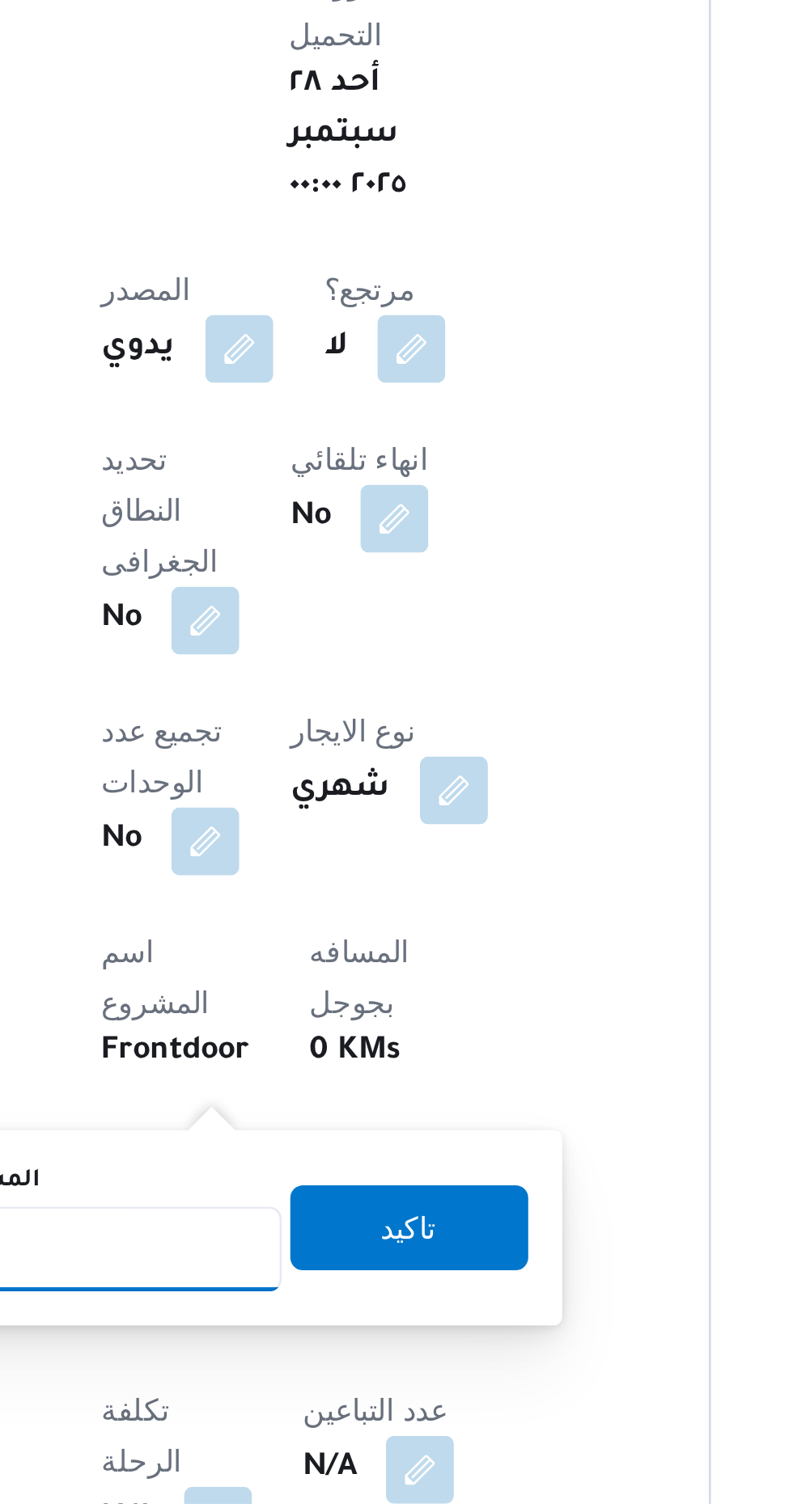
click at [293, 1412] on input "المسافه اليدويه" at bounding box center [262, 1415] width 161 height 32
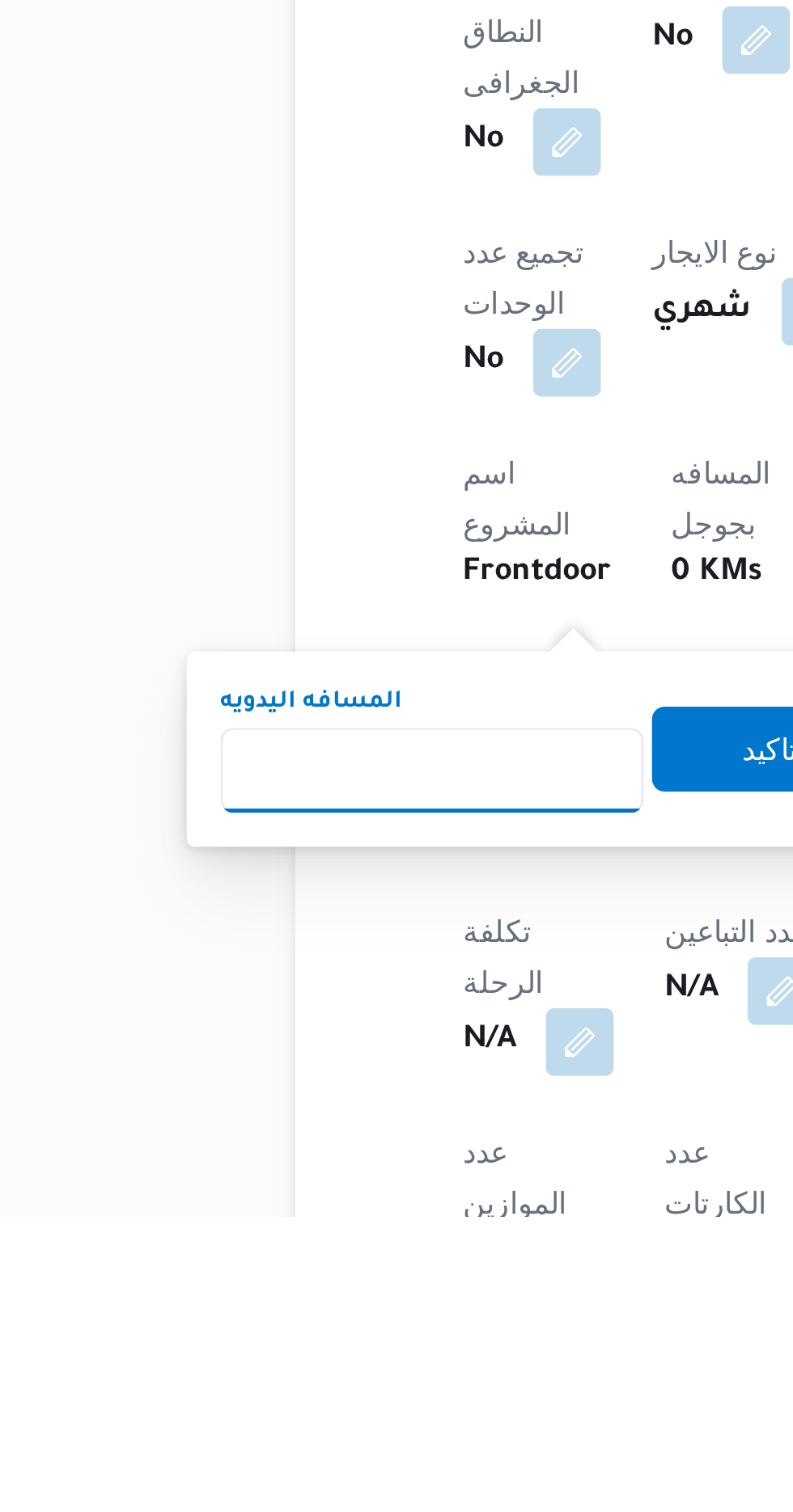
scroll to position [72, 0]
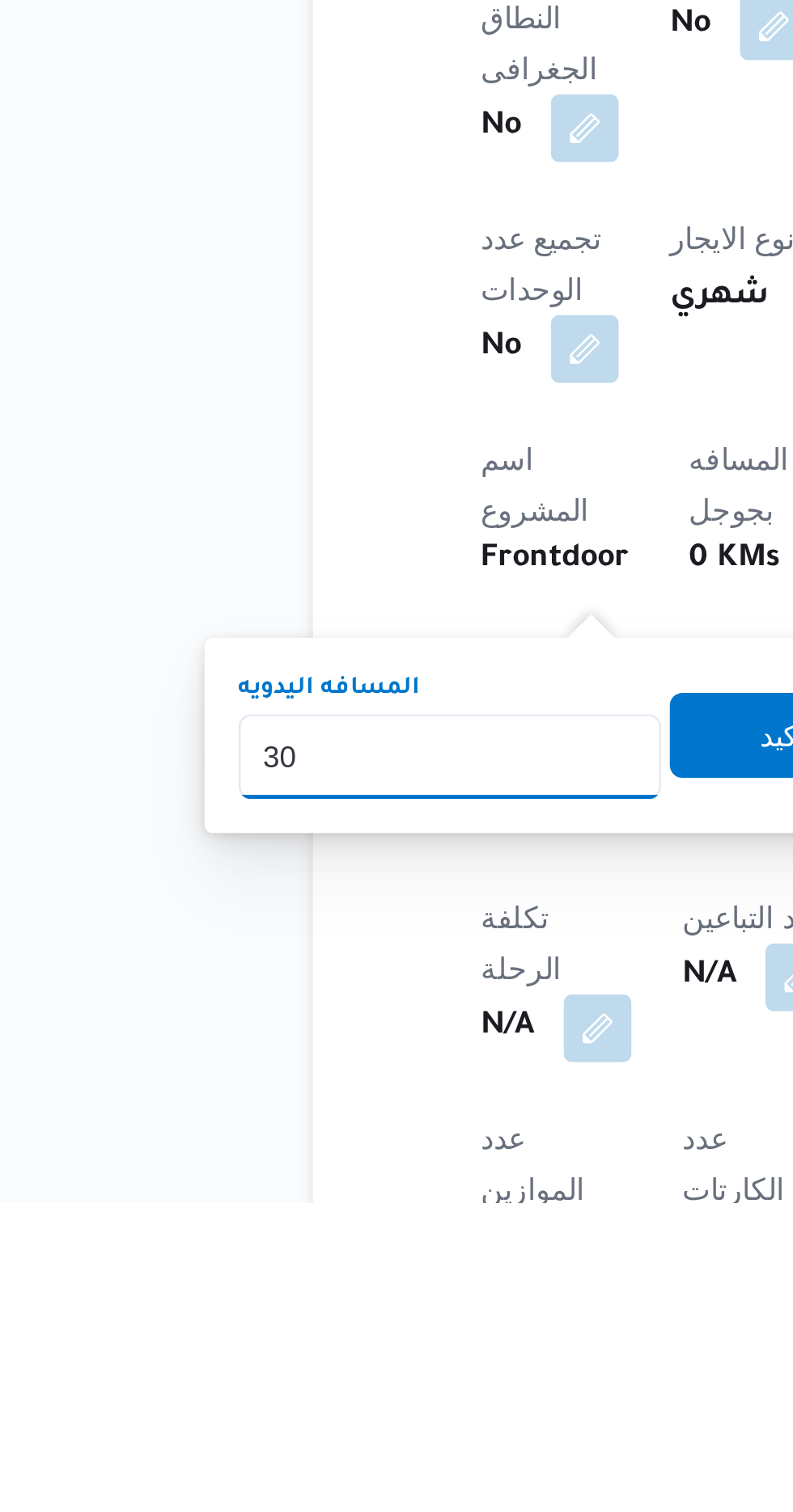
type input "300"
click at [372, 1332] on span "تاكيد" at bounding box center [392, 1333] width 90 height 32
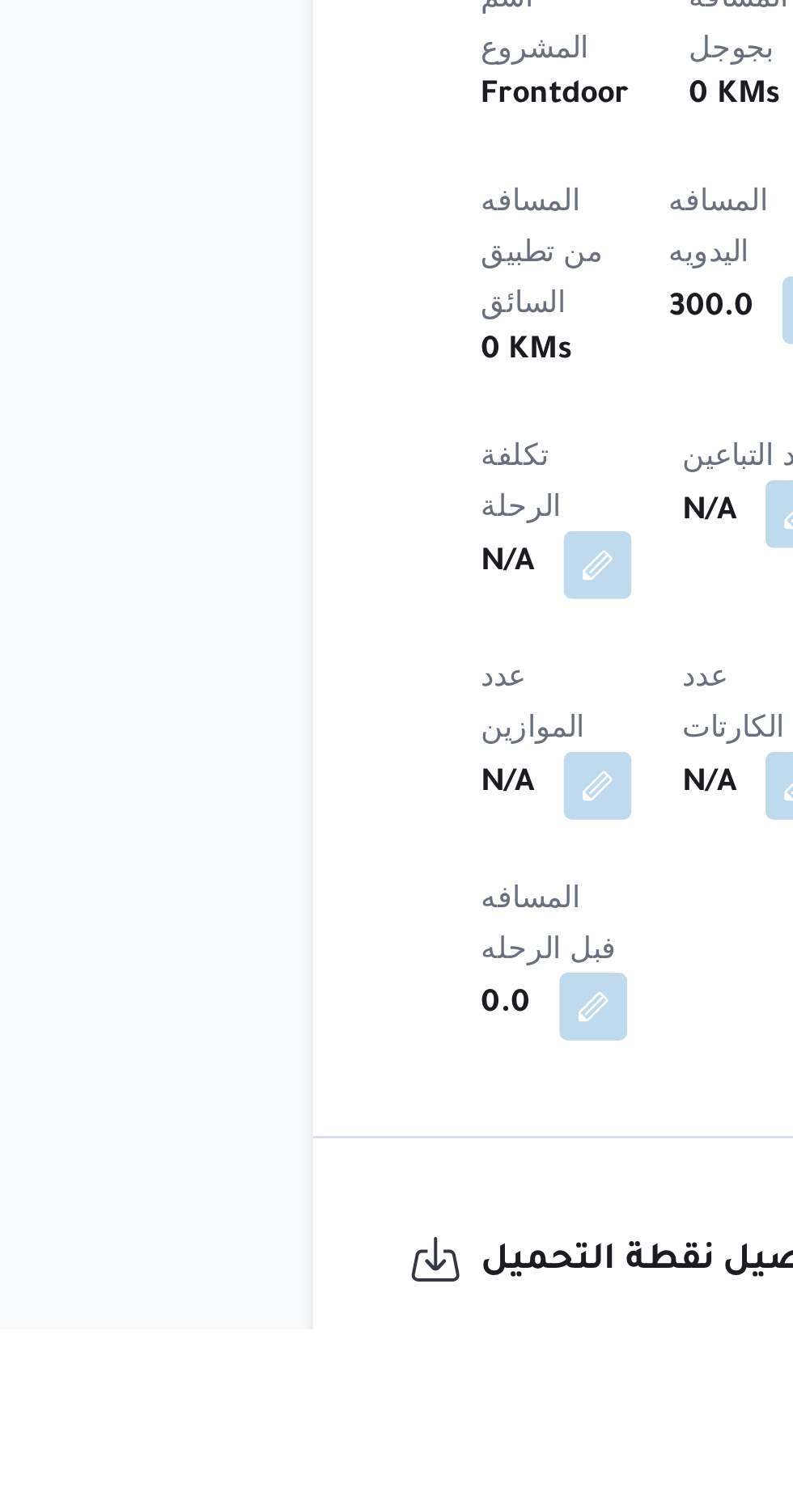
scroll to position [299, 0]
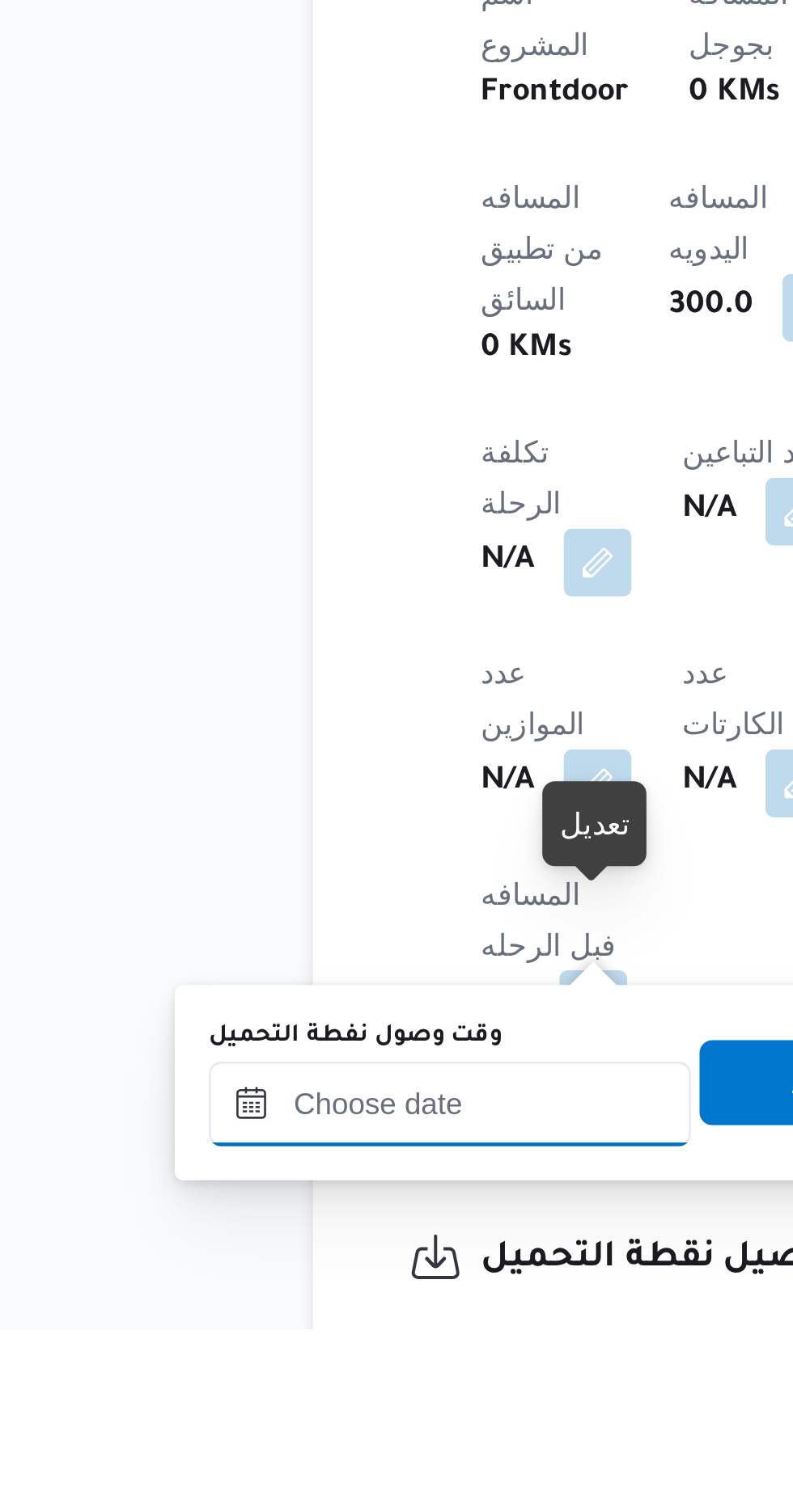
click at [298, 1419] on input "وقت وصول نفطة التحميل" at bounding box center [262, 1427] width 184 height 32
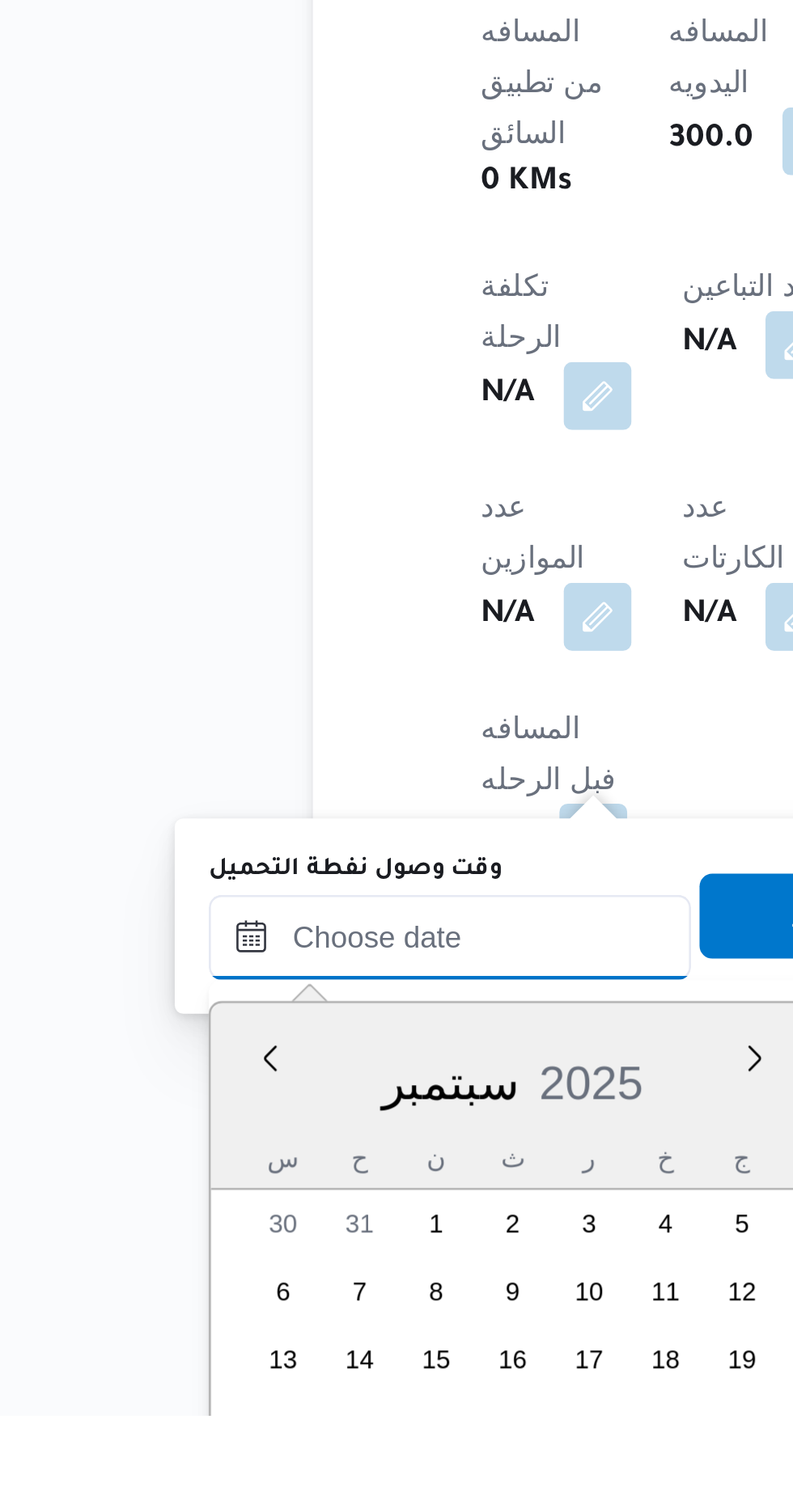
scroll to position [1124, 0]
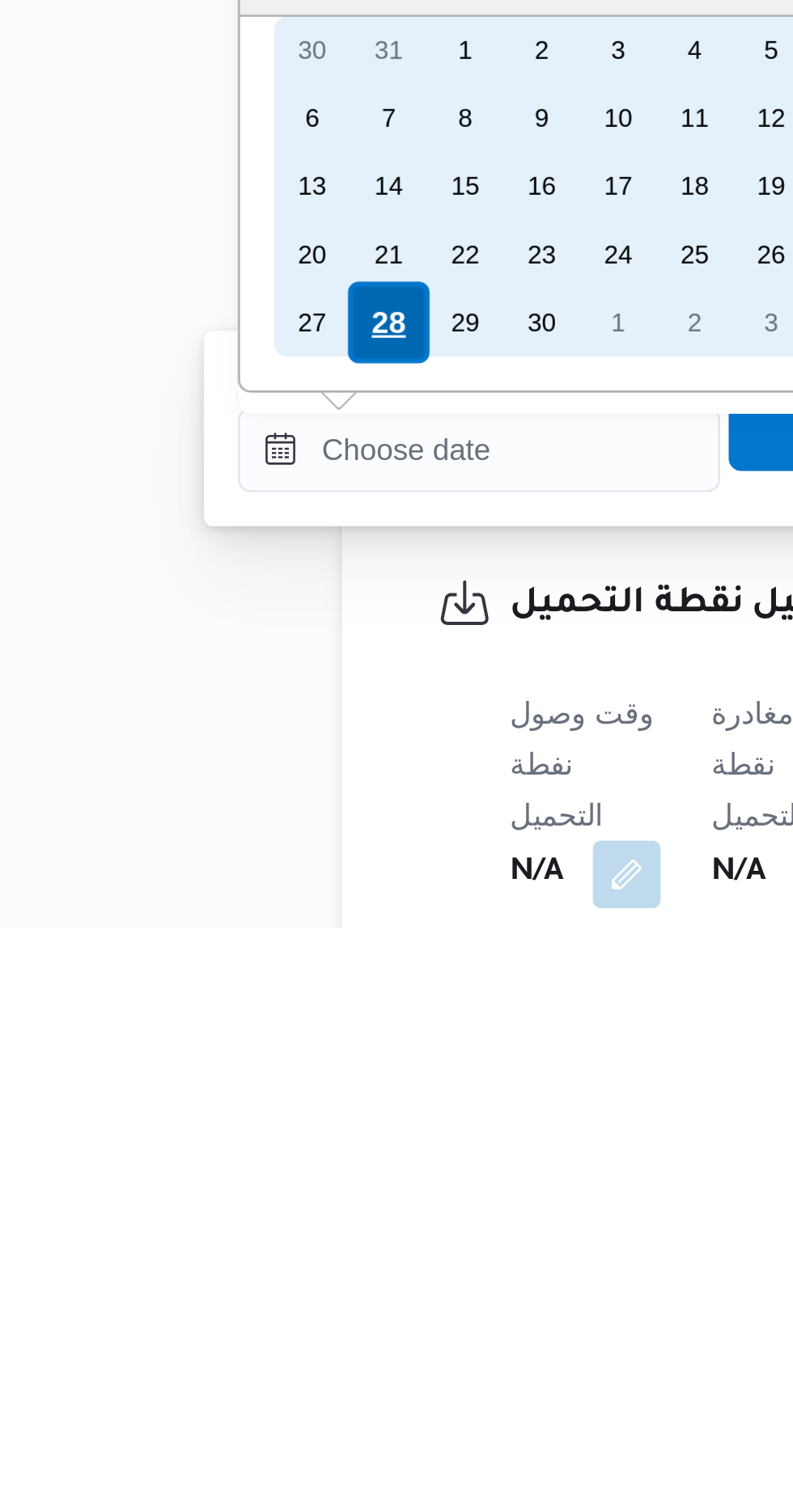
click at [227, 1279] on div "28" at bounding box center [227, 1282] width 31 height 31
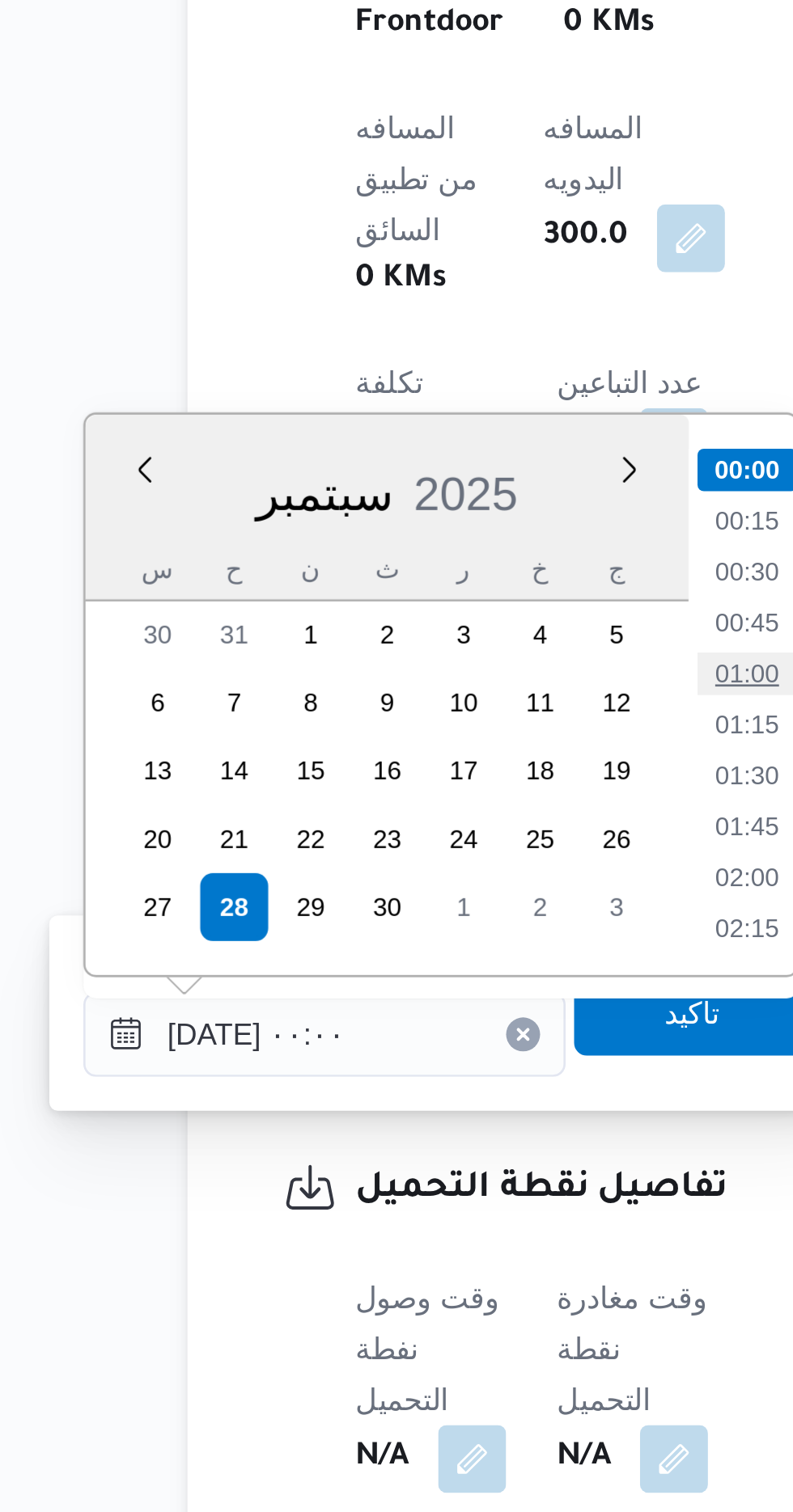
click at [417, 1192] on li "01:00" at bounding box center [423, 1193] width 37 height 16
type input "[DATE] ٠١:٠٠"
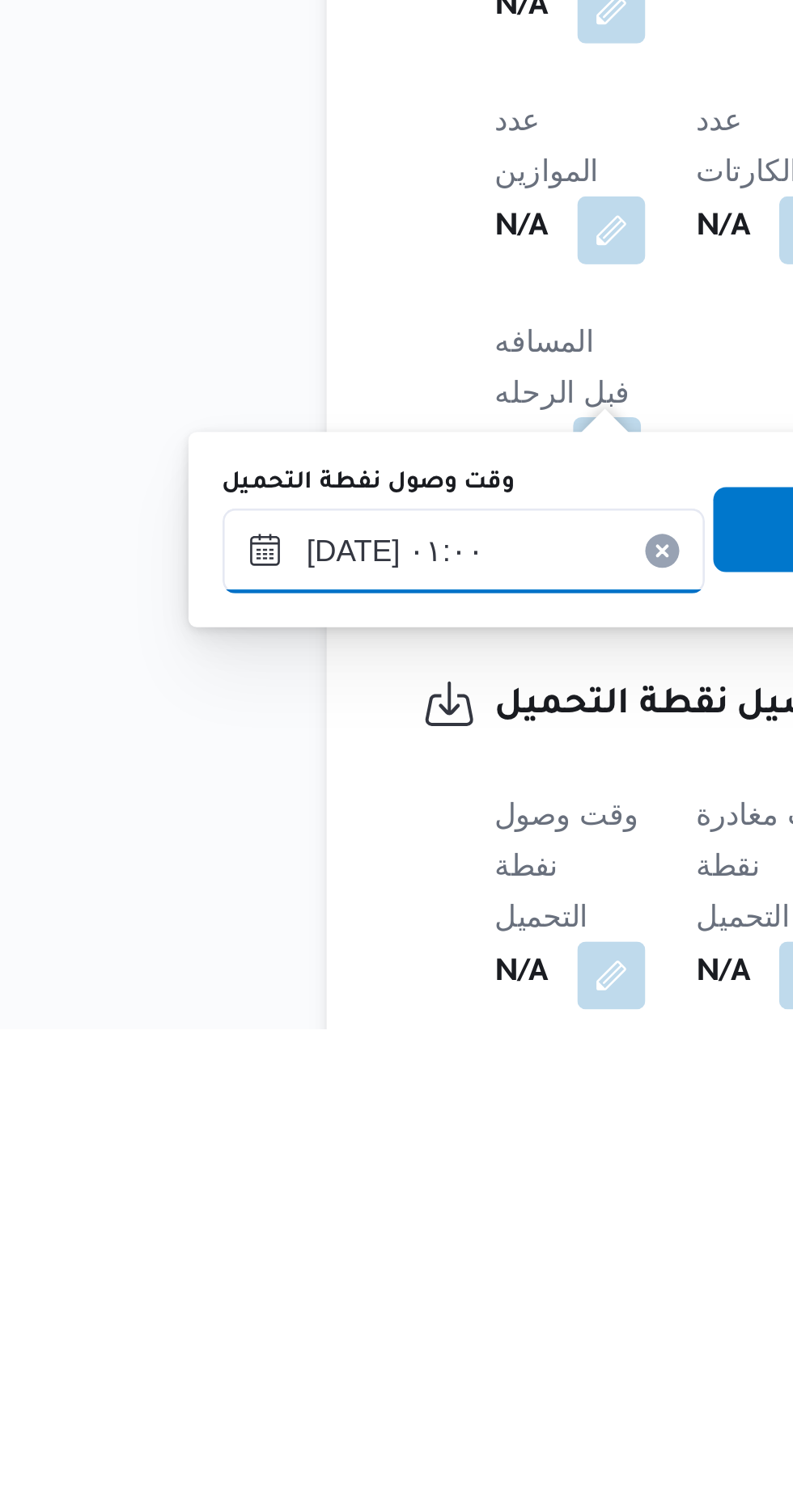
scroll to position [401, 0]
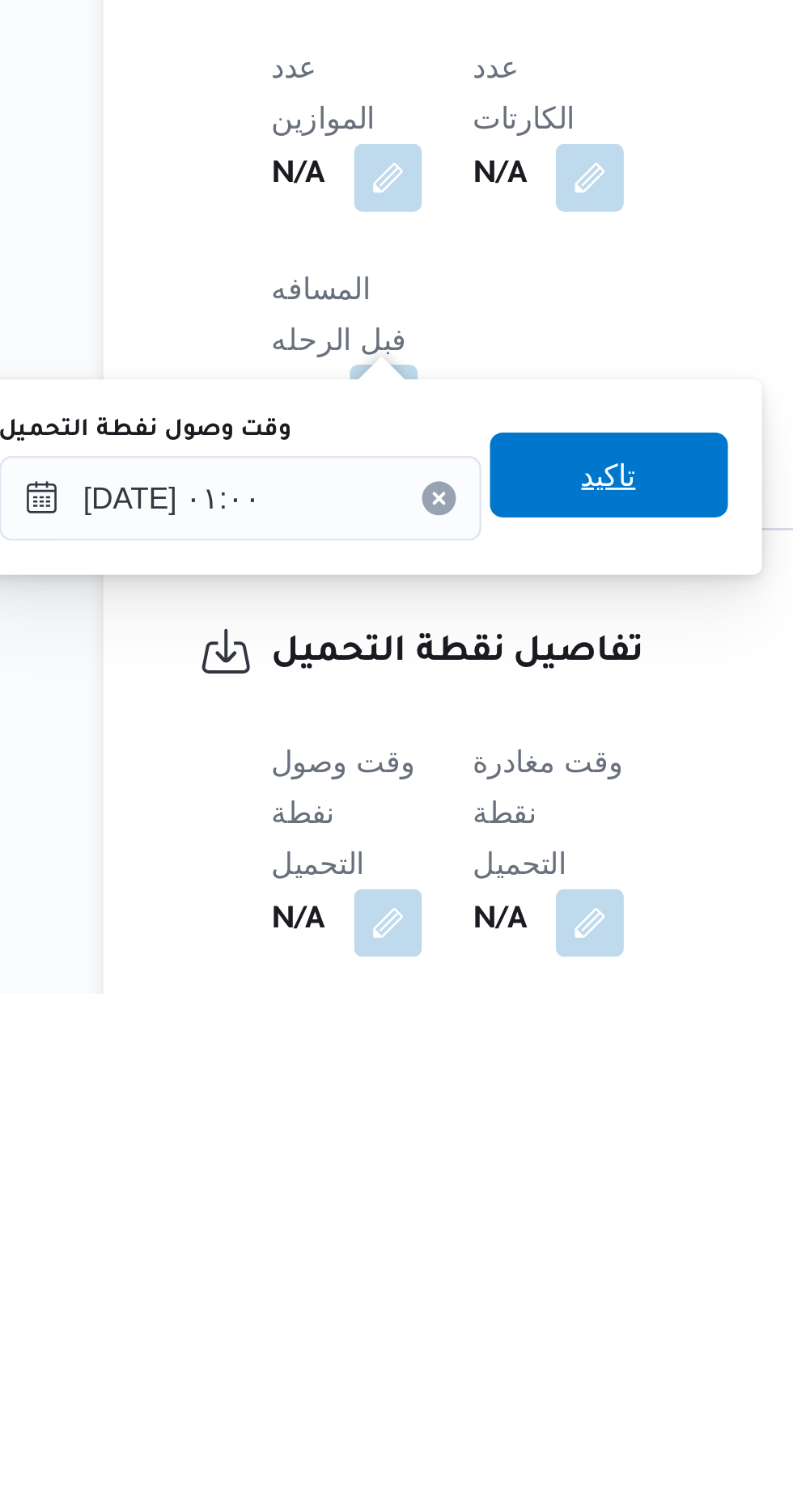
click at [412, 1320] on span "تاكيد" at bounding box center [403, 1314] width 21 height 20
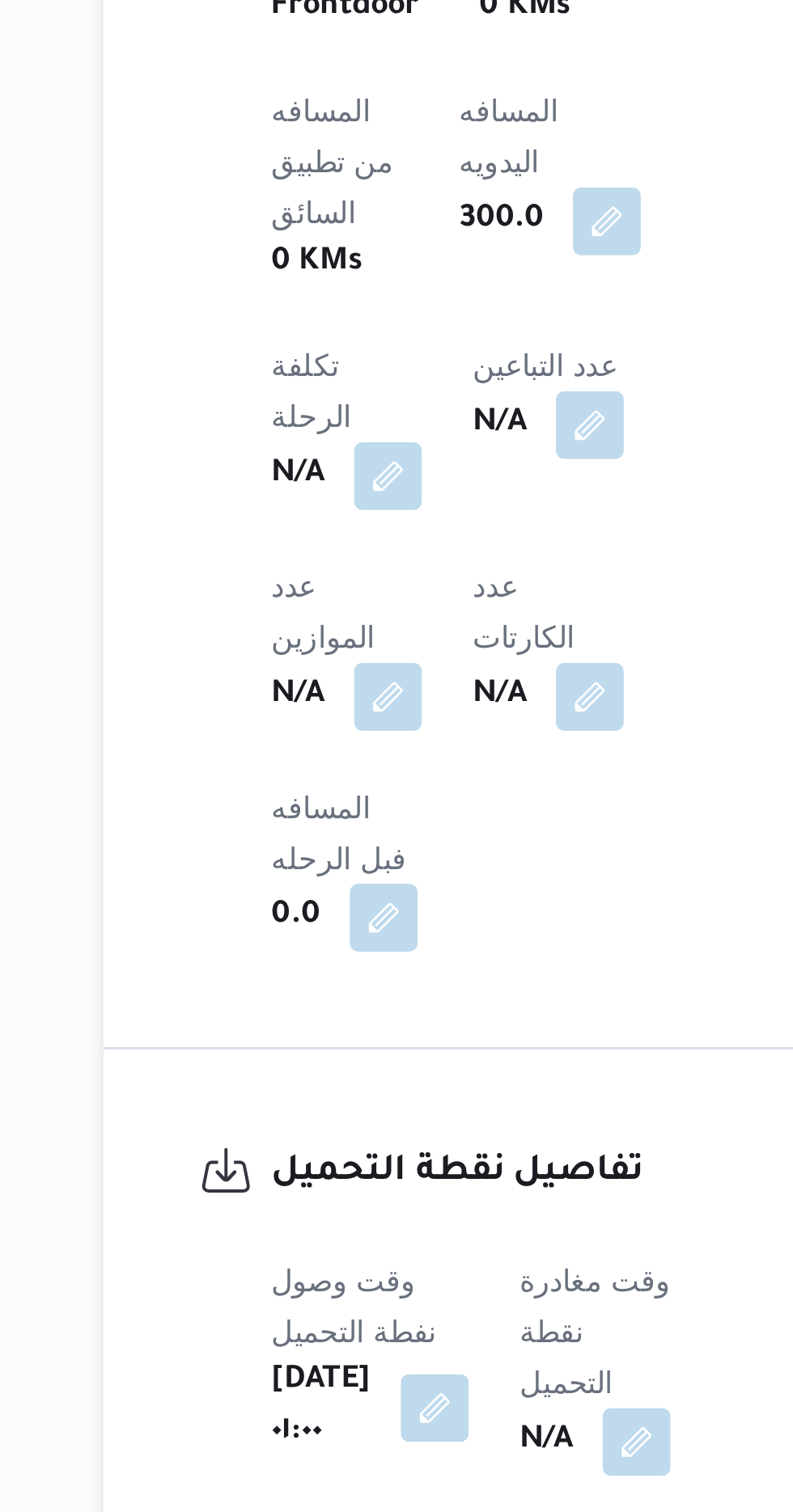
click at [399, 1471] on div "N/A" at bounding box center [397, 1486] width 60 height 29
click at [419, 1472] on button "button" at bounding box center [413, 1485] width 26 height 26
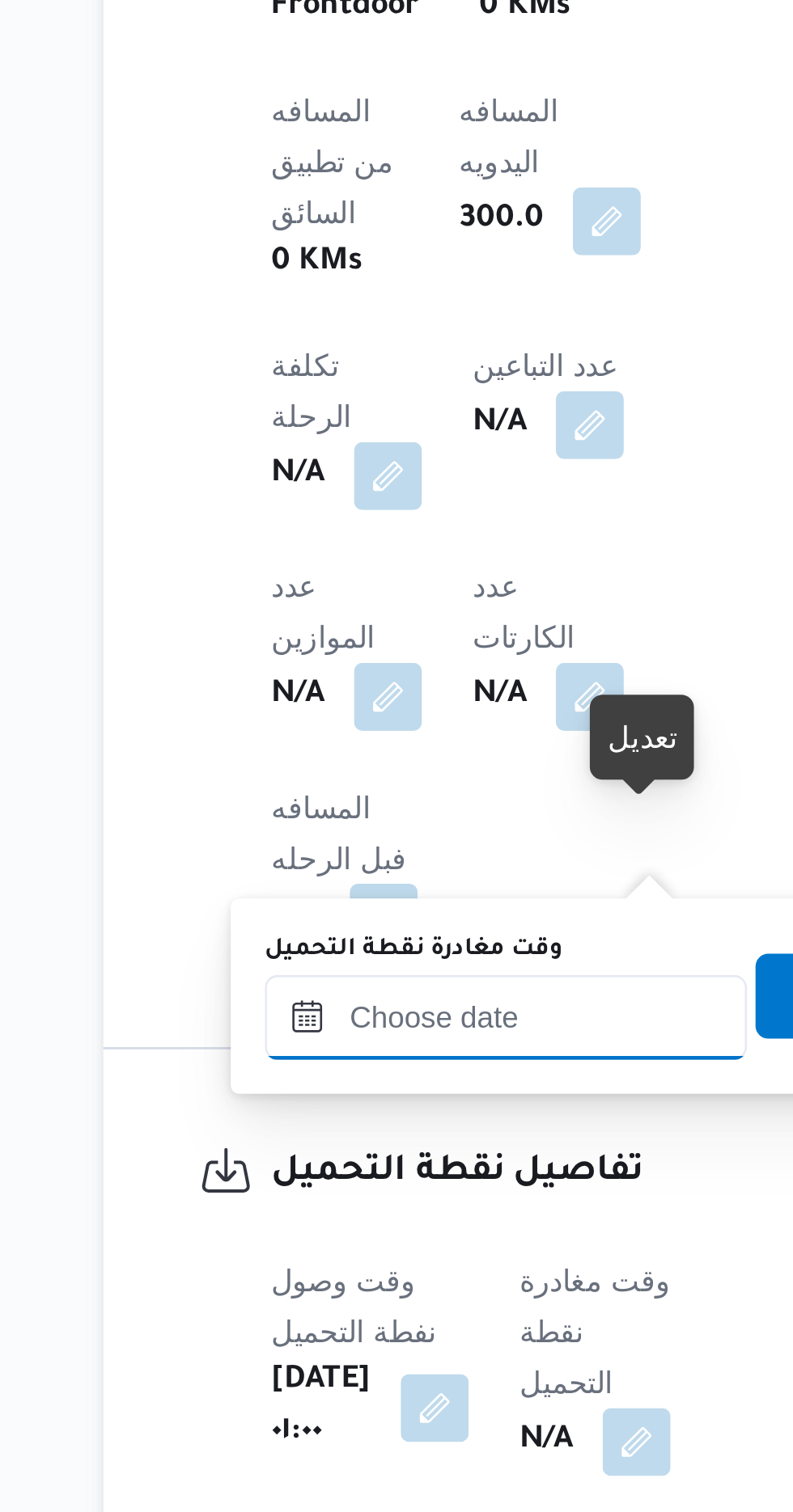
click at [375, 1317] on input "وقت مغادرة نقطة التحميل" at bounding box center [364, 1324] width 184 height 32
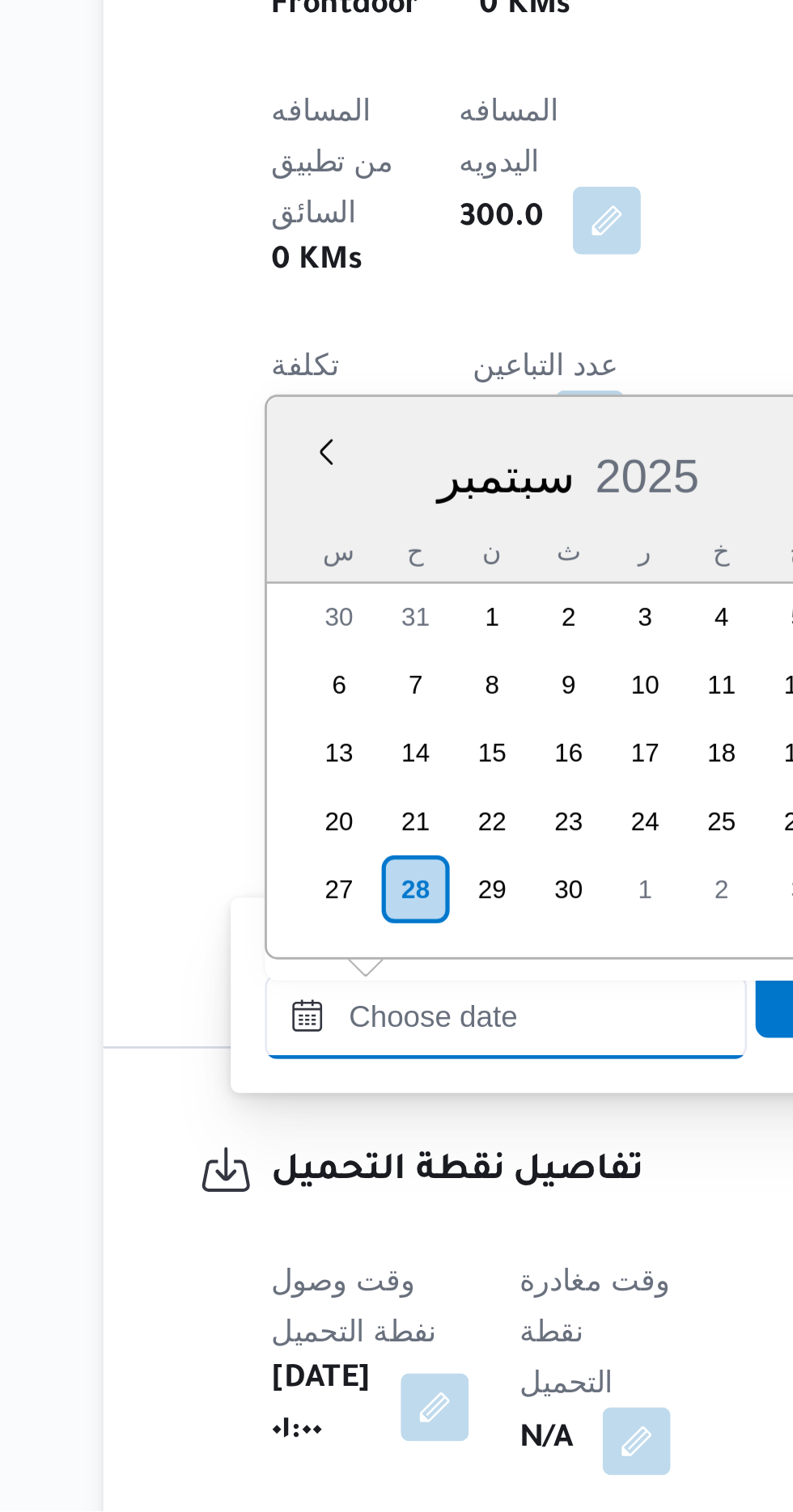
scroll to position [1124, 0]
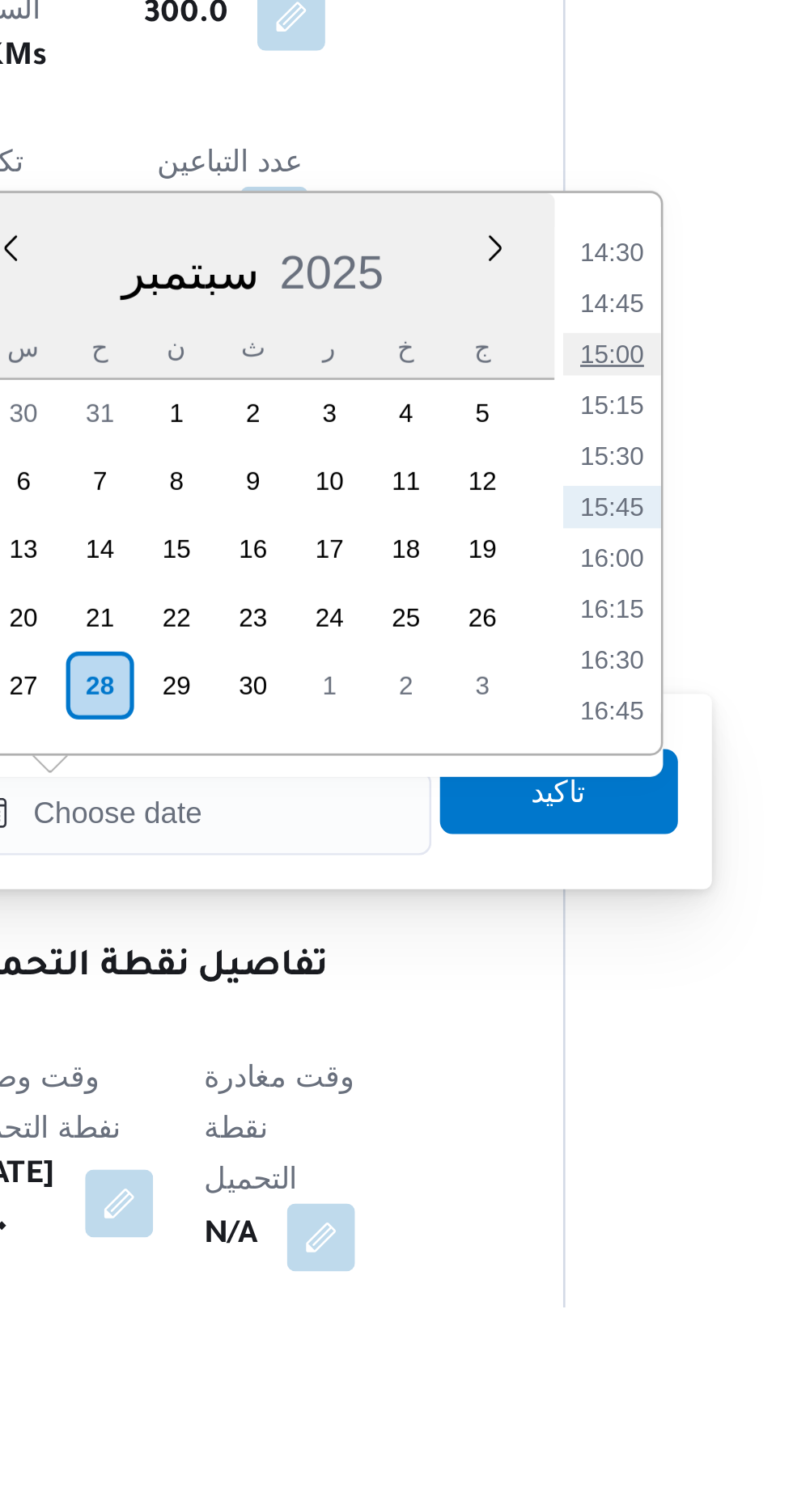
click at [522, 1151] on li "15:00" at bounding box center [525, 1148] width 37 height 16
type input "[DATE] ١٥:٠٠"
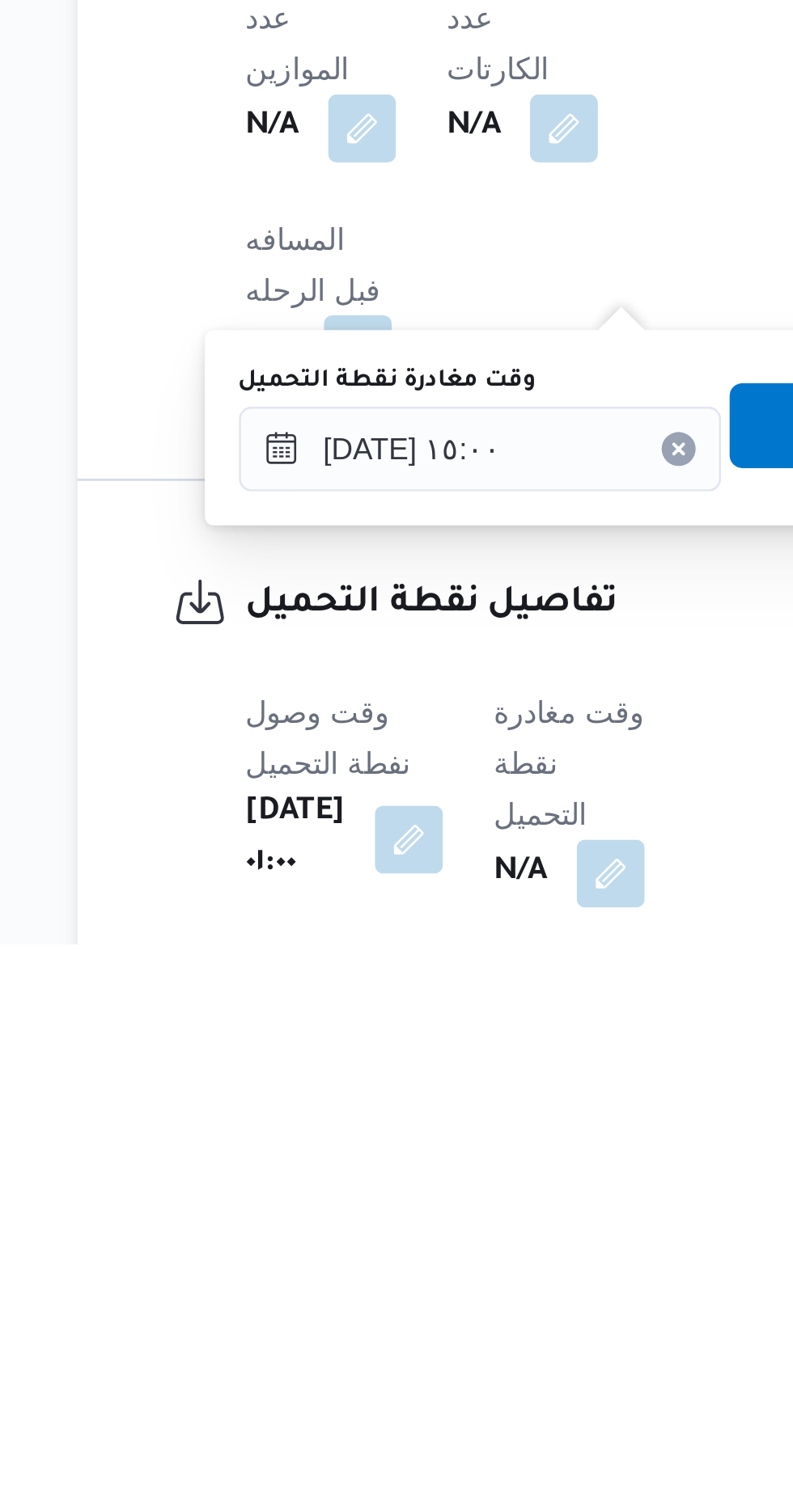
click at [478, 1315] on span "تاكيد" at bounding box center [504, 1315] width 90 height 32
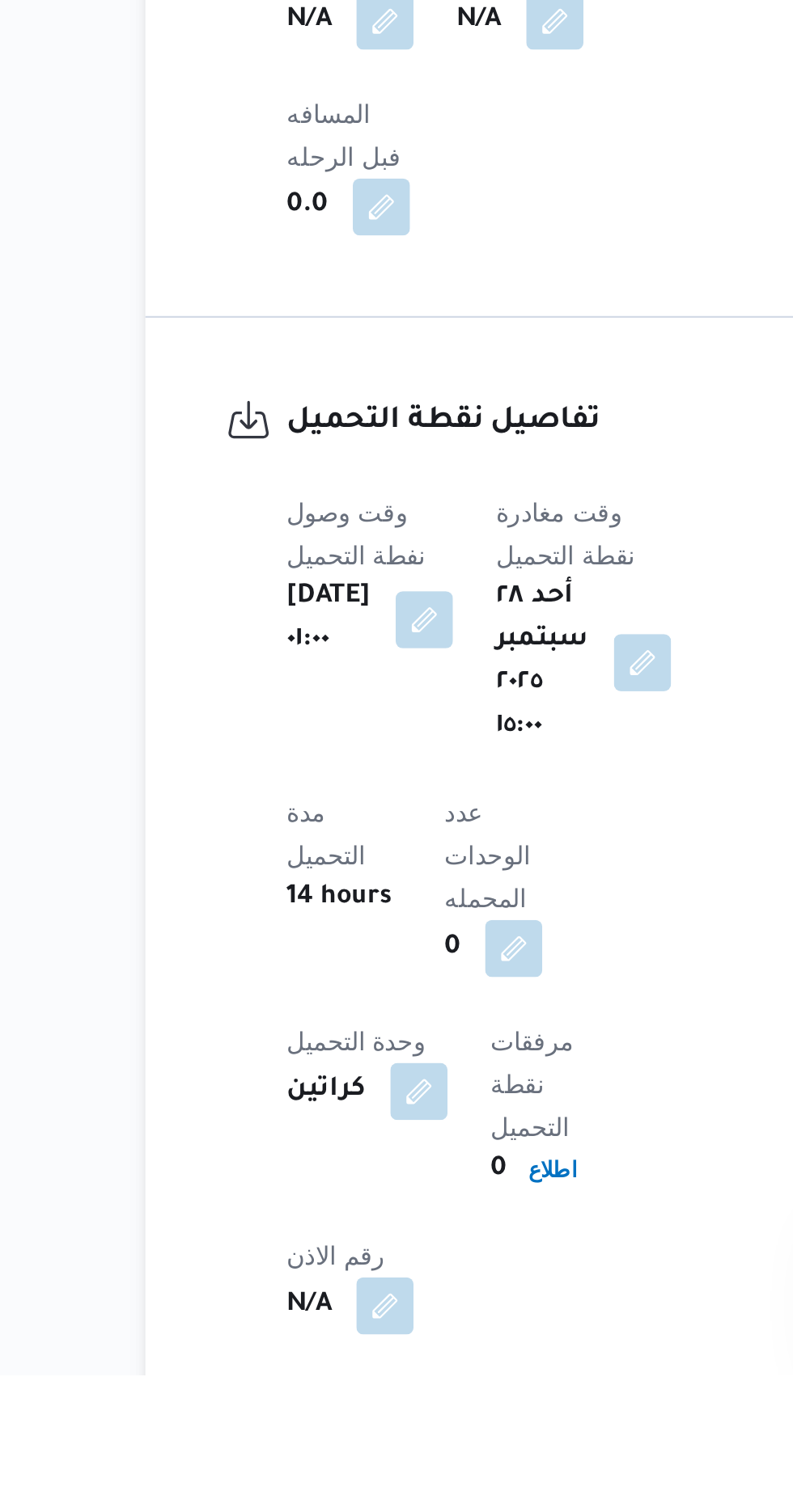
scroll to position [705, 0]
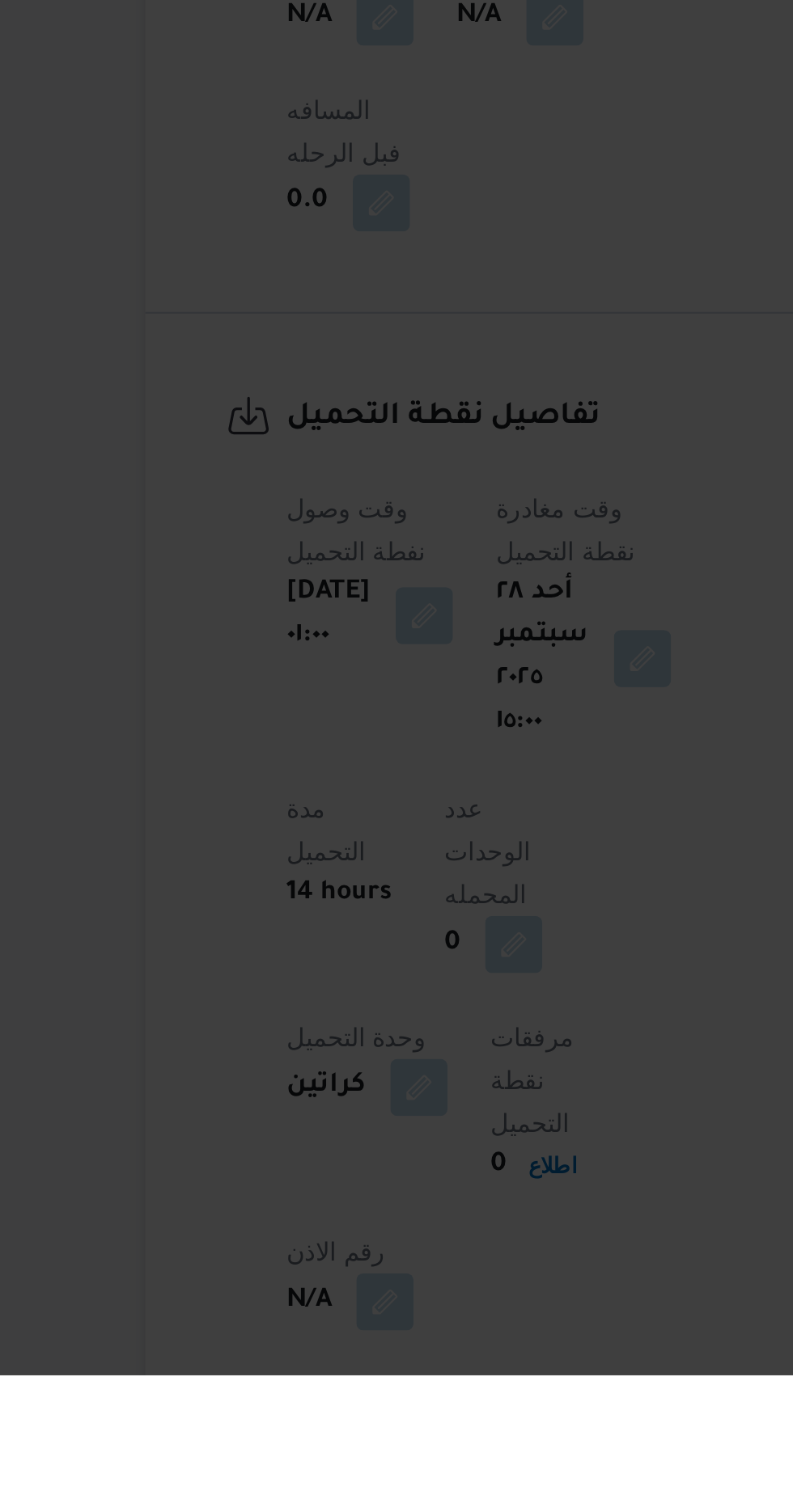
scroll to position [704, 0]
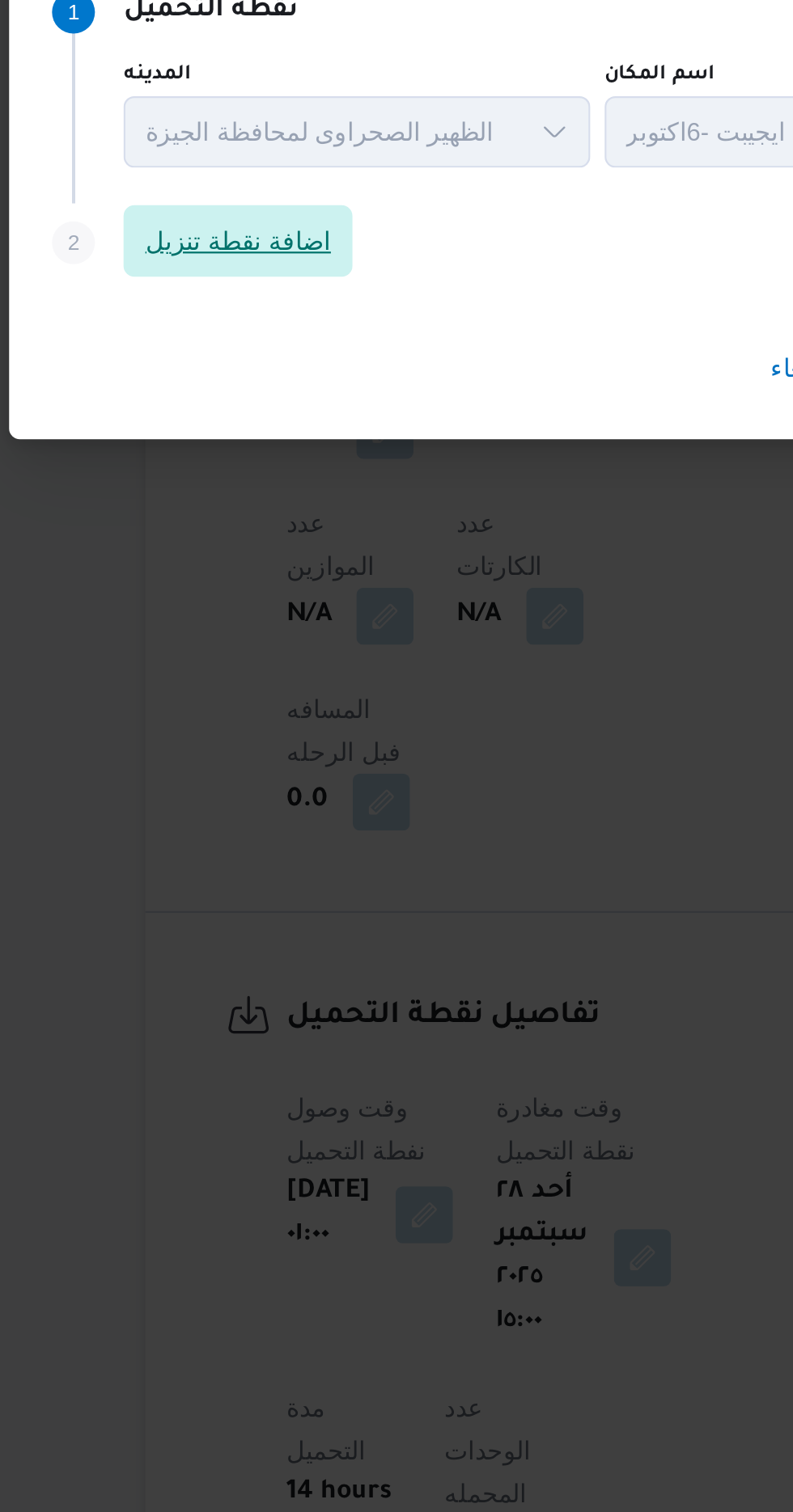
click at [274, 738] on span "اضافة نقطة تنزيل" at bounding box center [252, 728] width 84 height 20
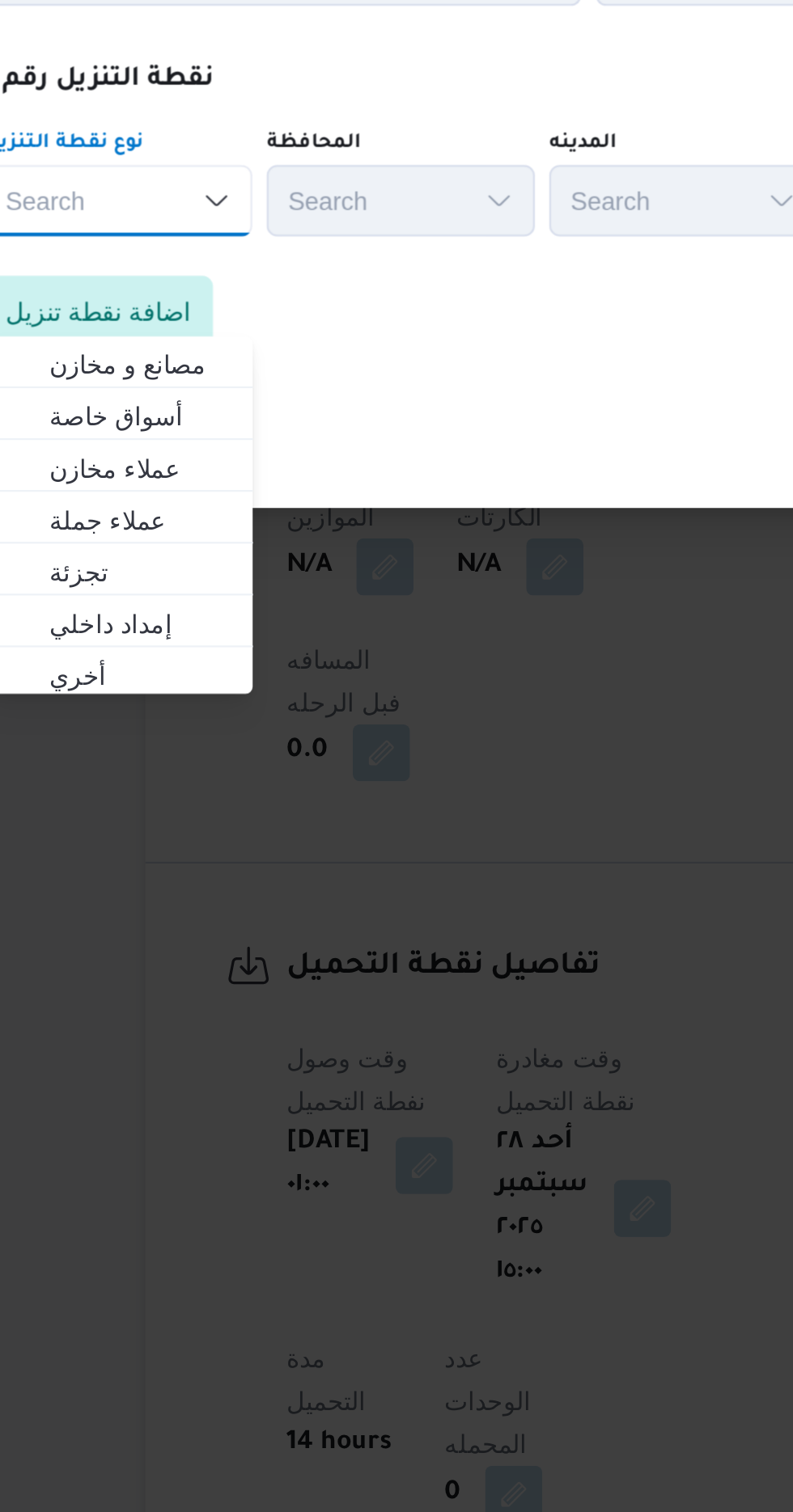
scroll to position [705, 0]
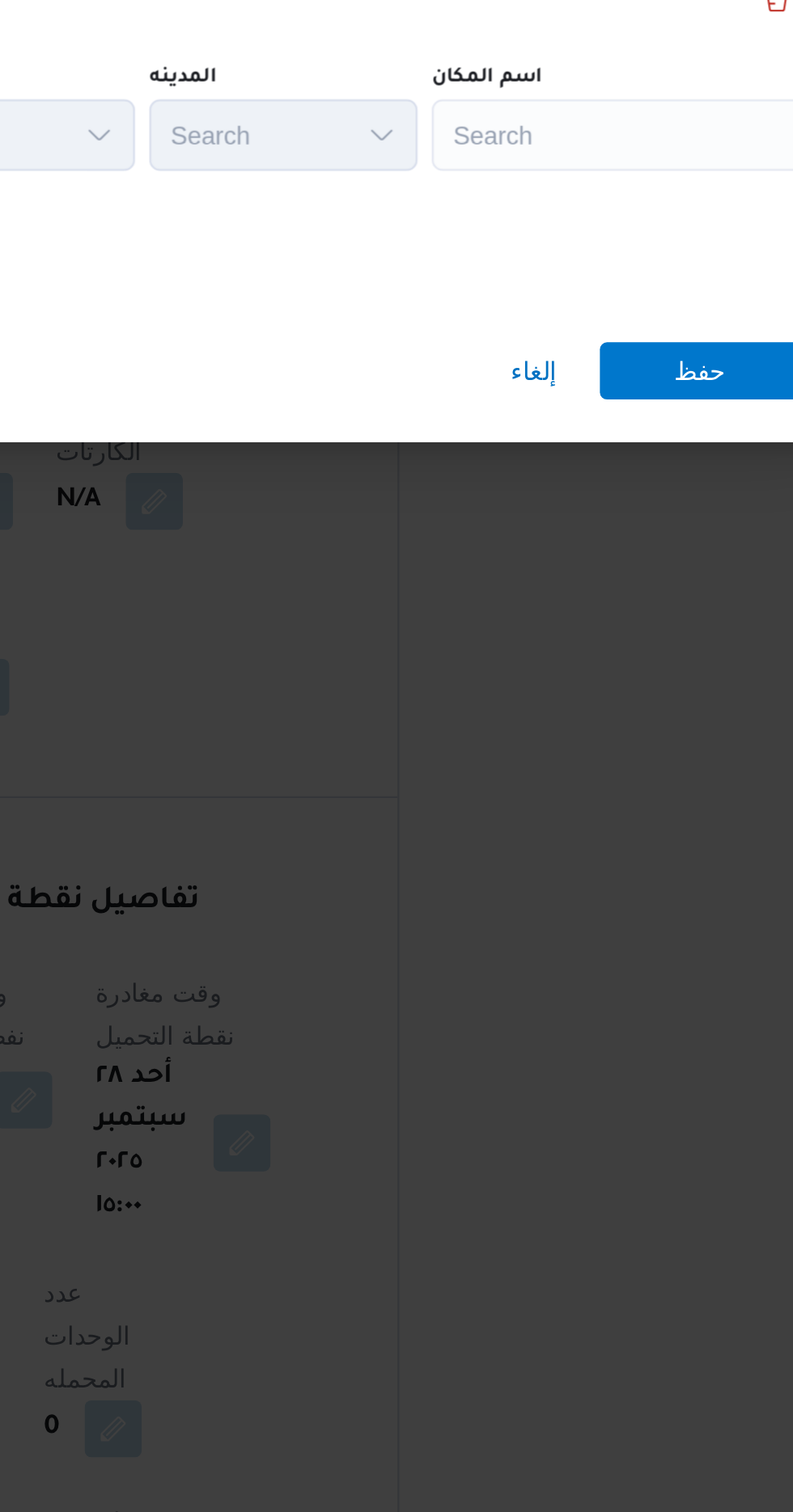
click at [594, 719] on div "Search" at bounding box center [622, 732] width 202 height 32
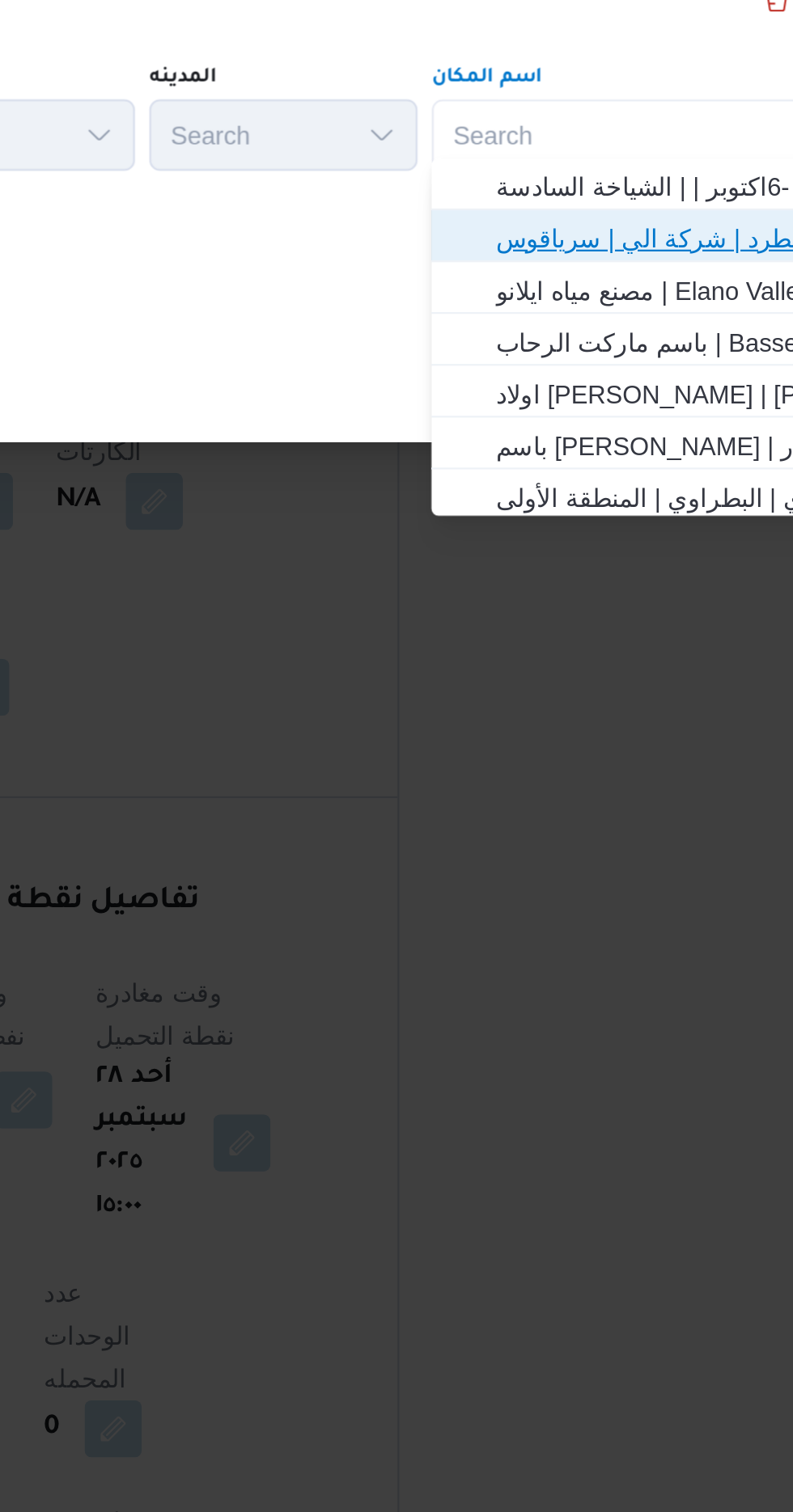
click at [636, 776] on span "فرونت دور مسطرد | شركة الي | سرياقوس" at bounding box center [632, 778] width 164 height 20
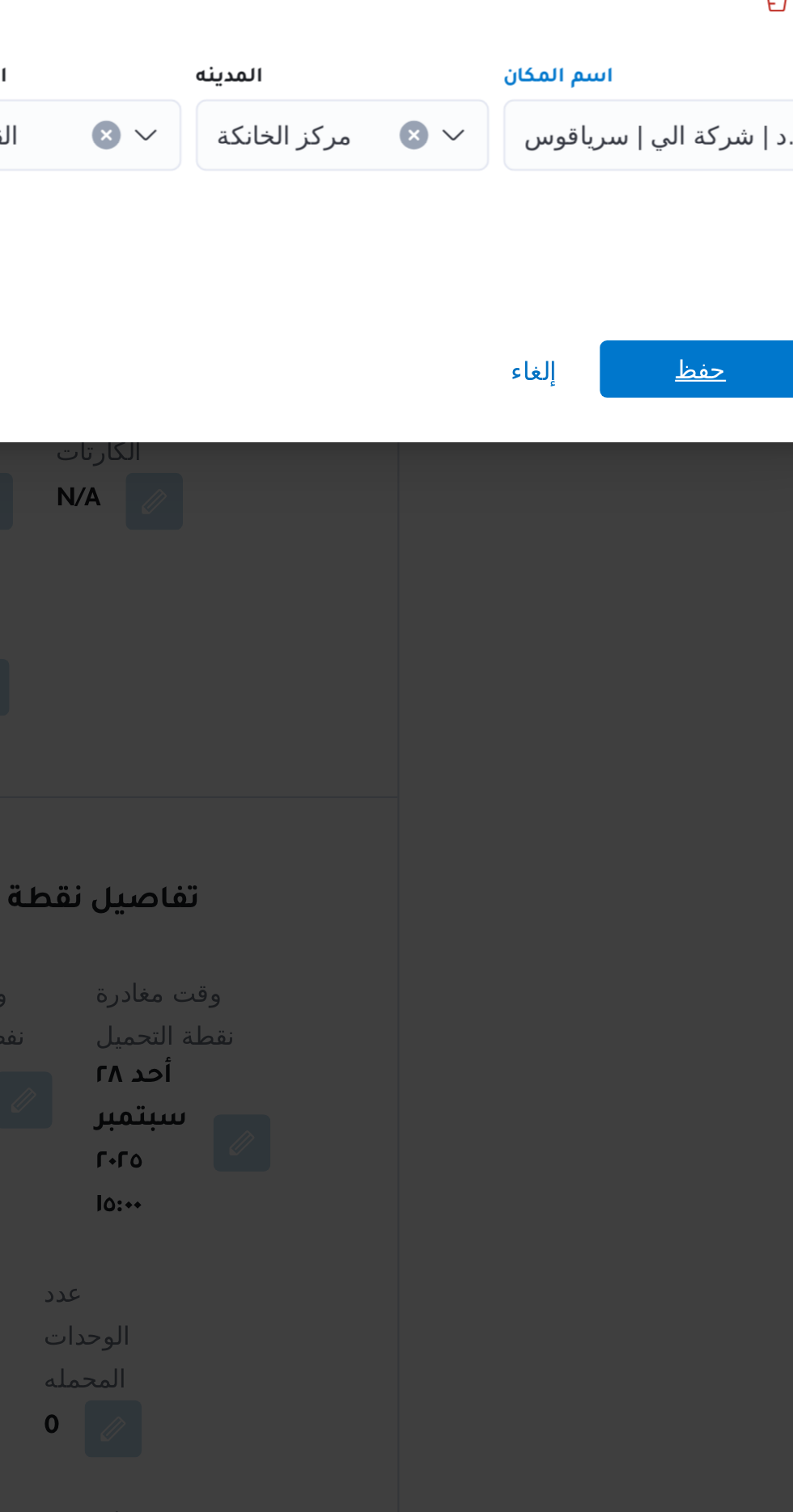
click at [635, 827] on span "حفظ" at bounding box center [643, 838] width 24 height 26
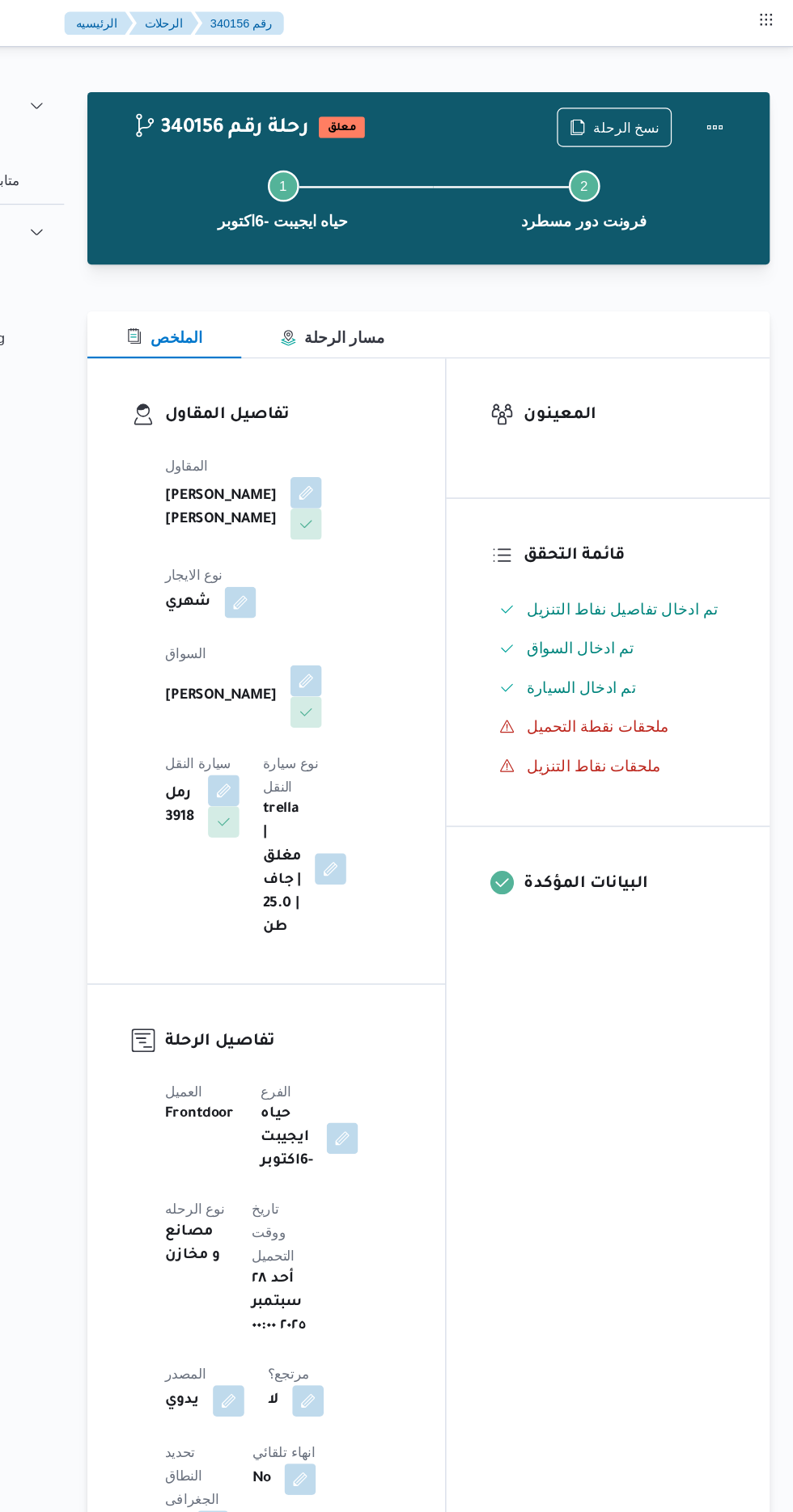
scroll to position [0, 0]
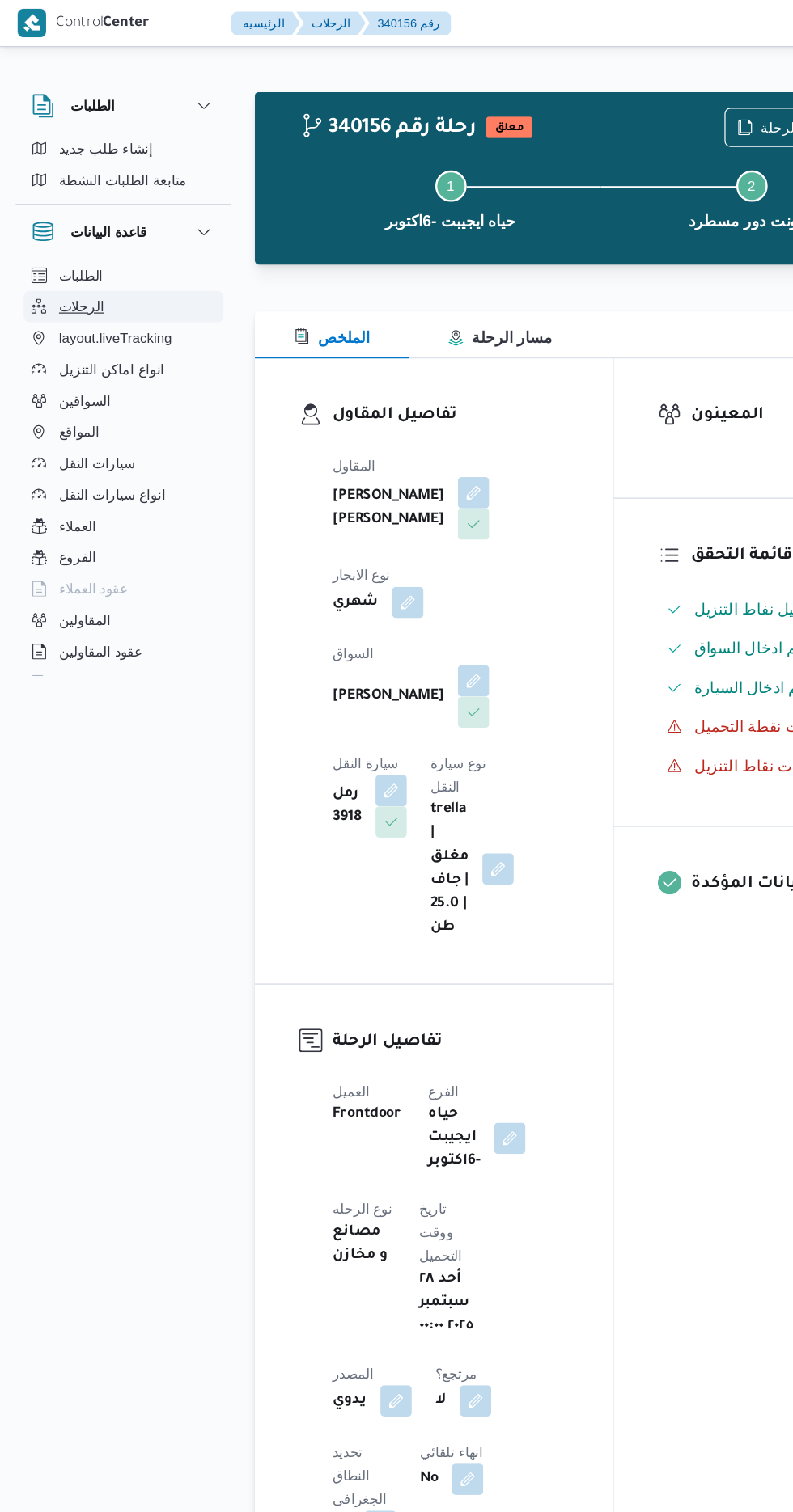
click at [58, 246] on span "الرحلات" at bounding box center [67, 253] width 37 height 20
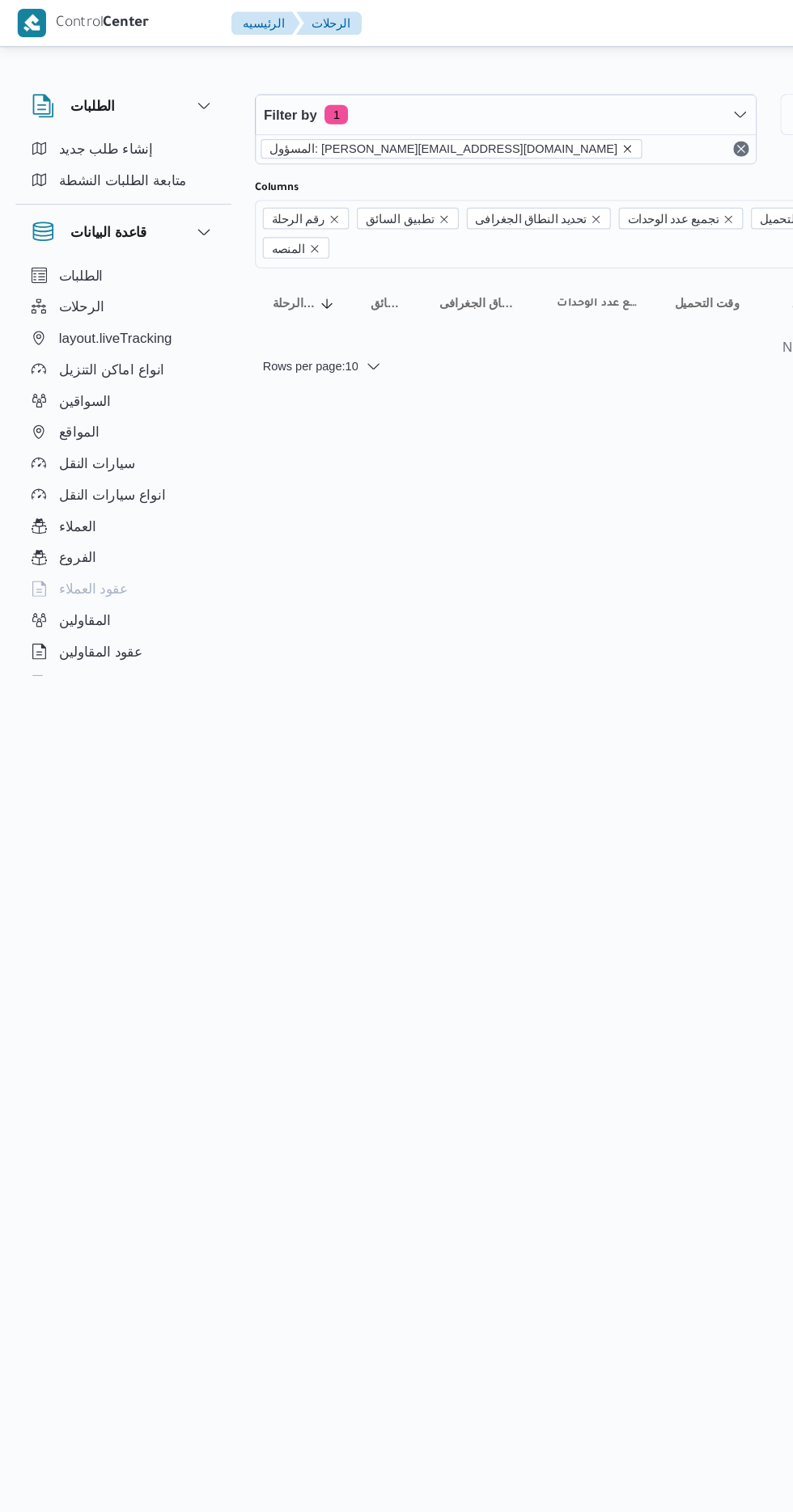
click at [514, 122] on icon "remove selected entity" at bounding box center [518, 123] width 7 height 7
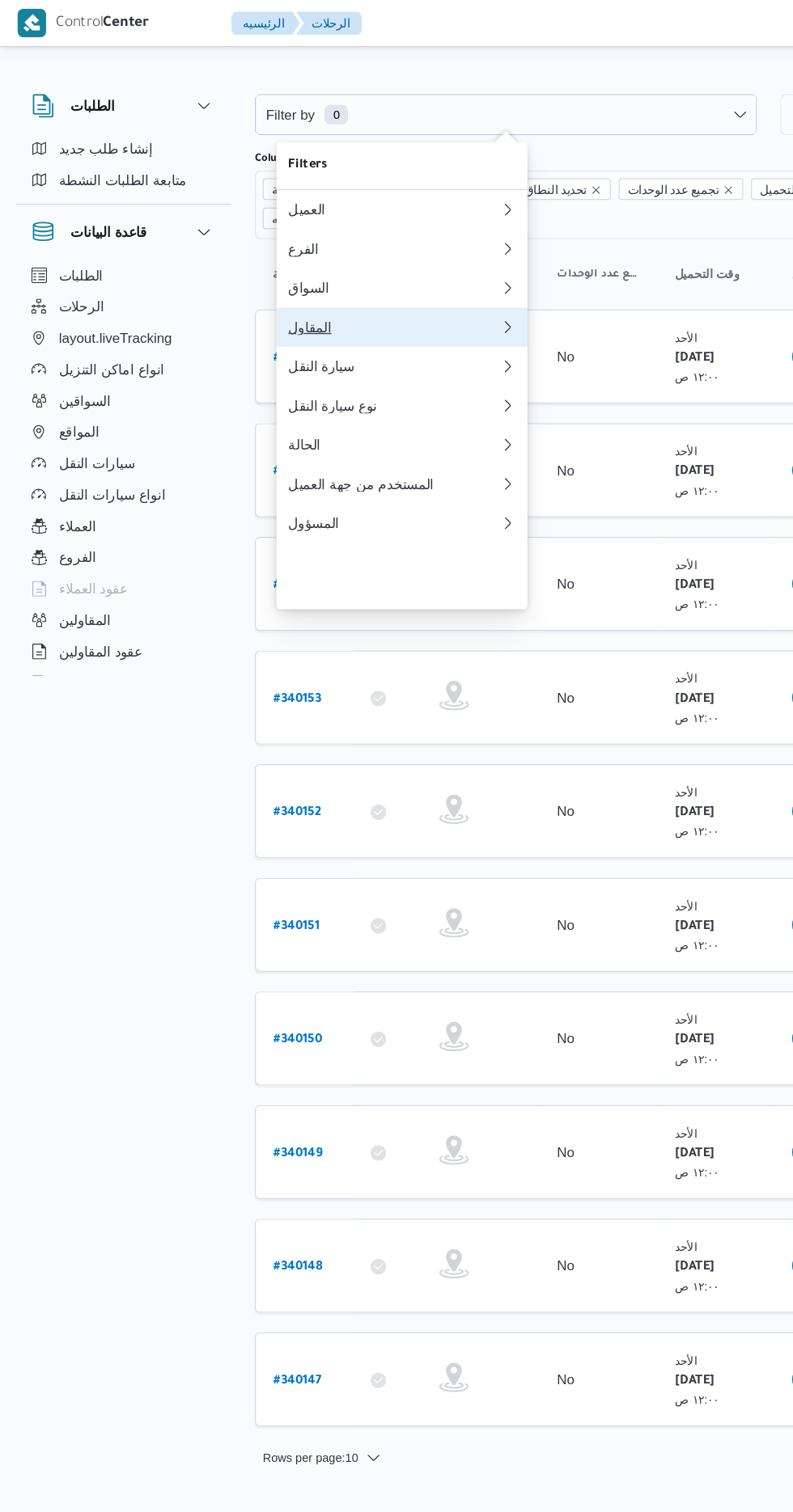
click at [324, 277] on div "المقاول" at bounding box center [325, 270] width 175 height 13
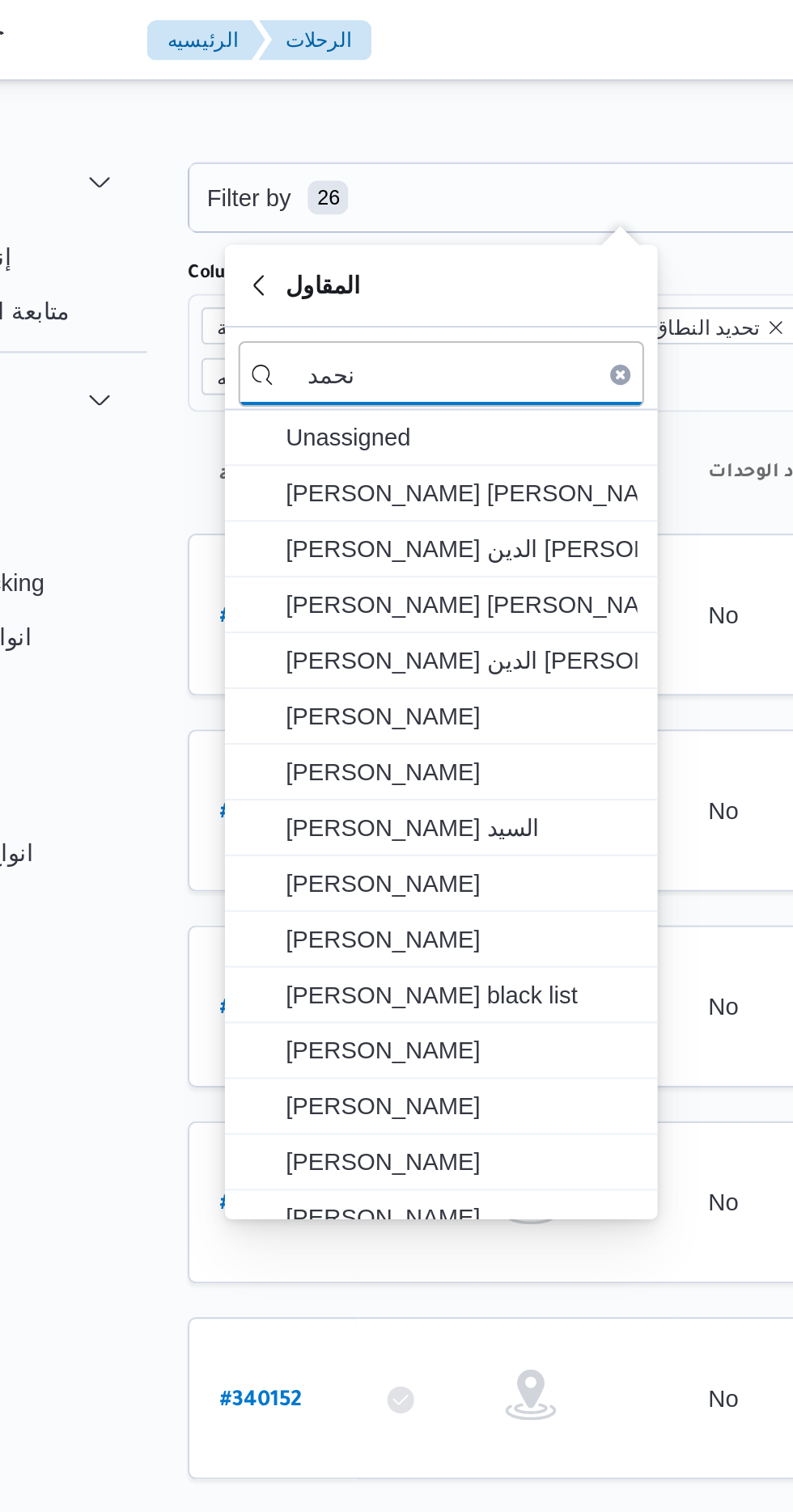
type input "نحمد"
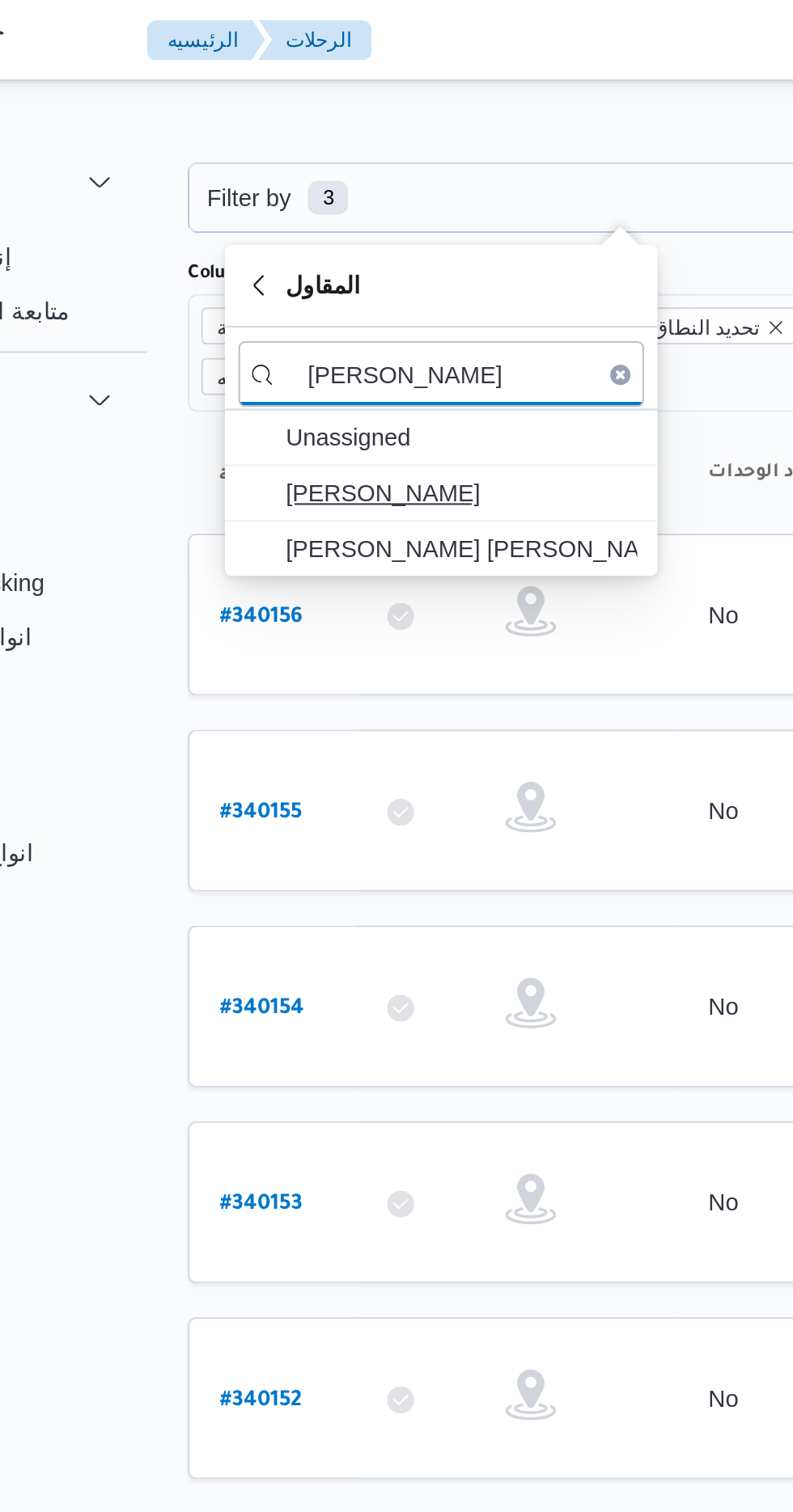
type input "[PERSON_NAME]"
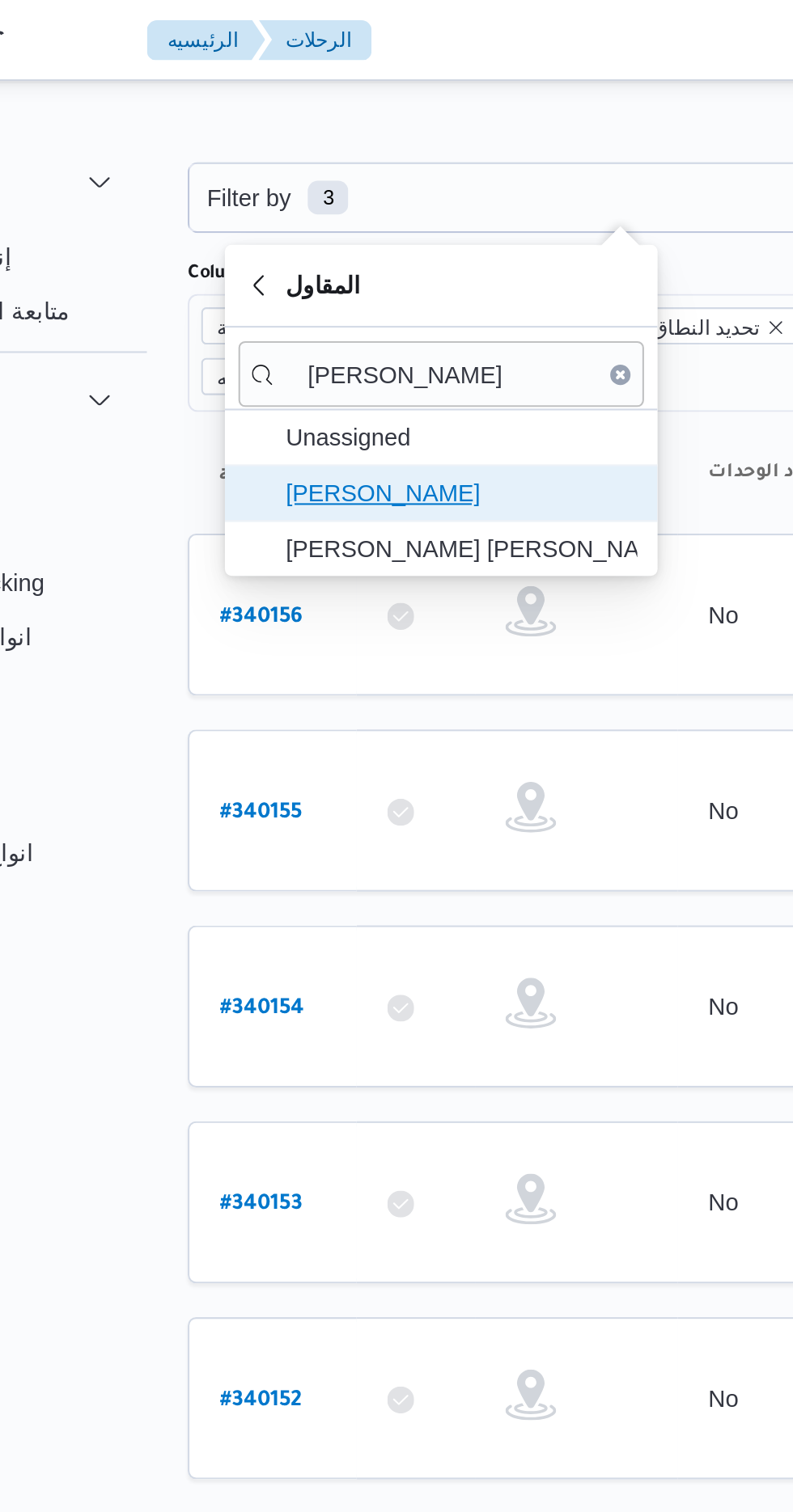
click at [373, 235] on span "[PERSON_NAME]" at bounding box center [342, 236] width 169 height 20
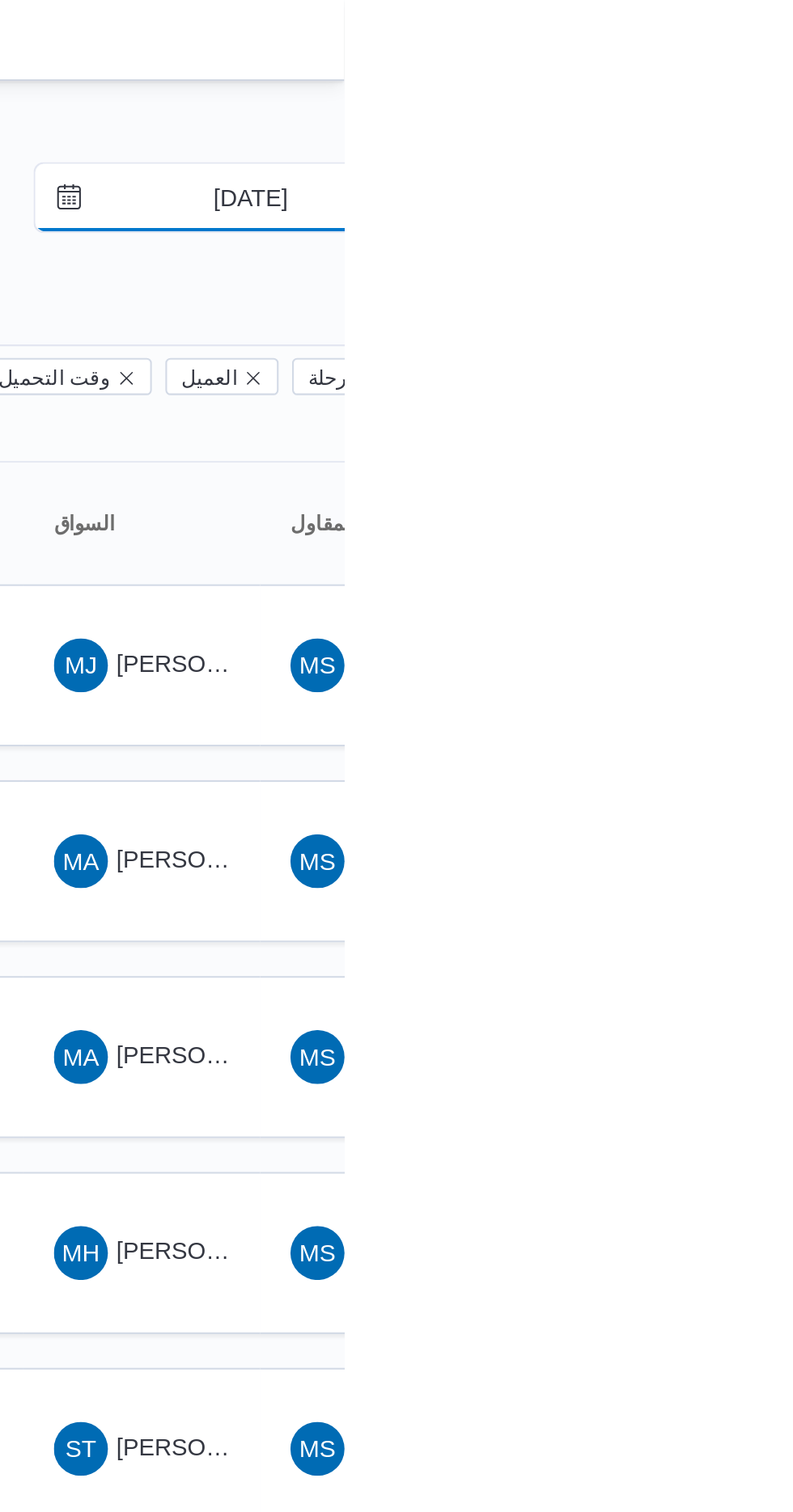
click at [750, 96] on input "[DATE]" at bounding box center [737, 94] width 184 height 32
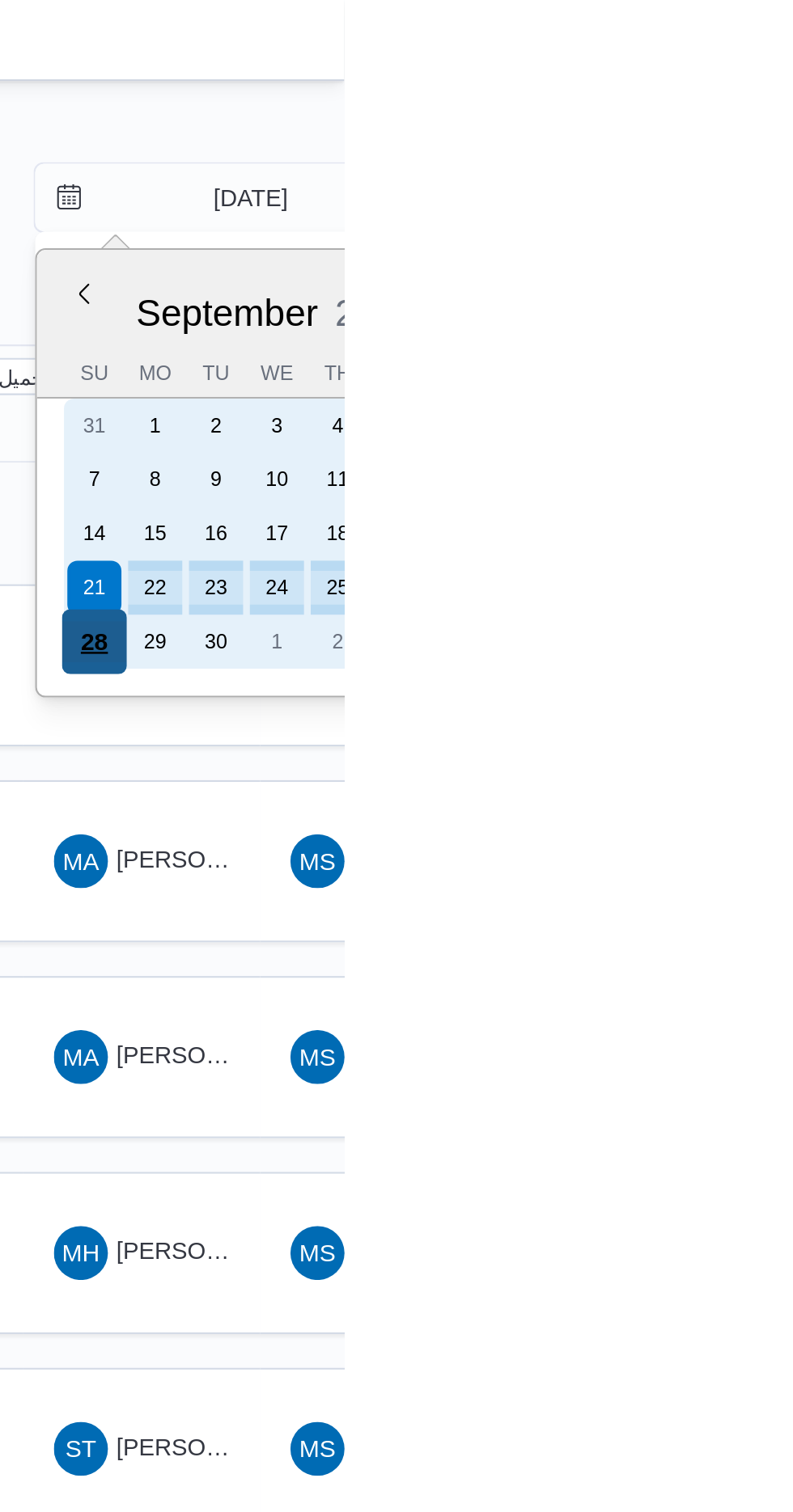
click at [667, 298] on div "28" at bounding box center [673, 307] width 31 height 31
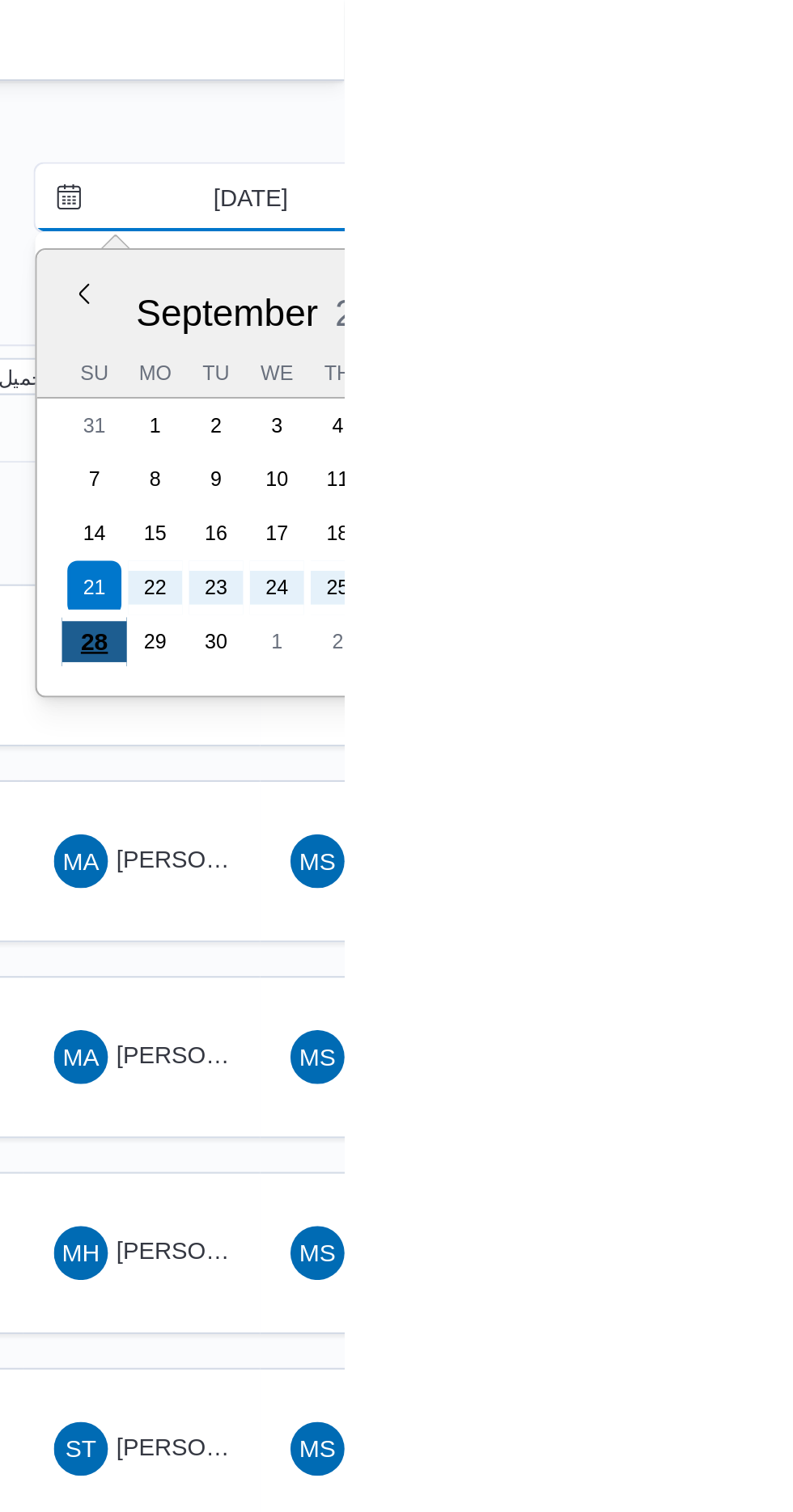
type input "[DATE]"
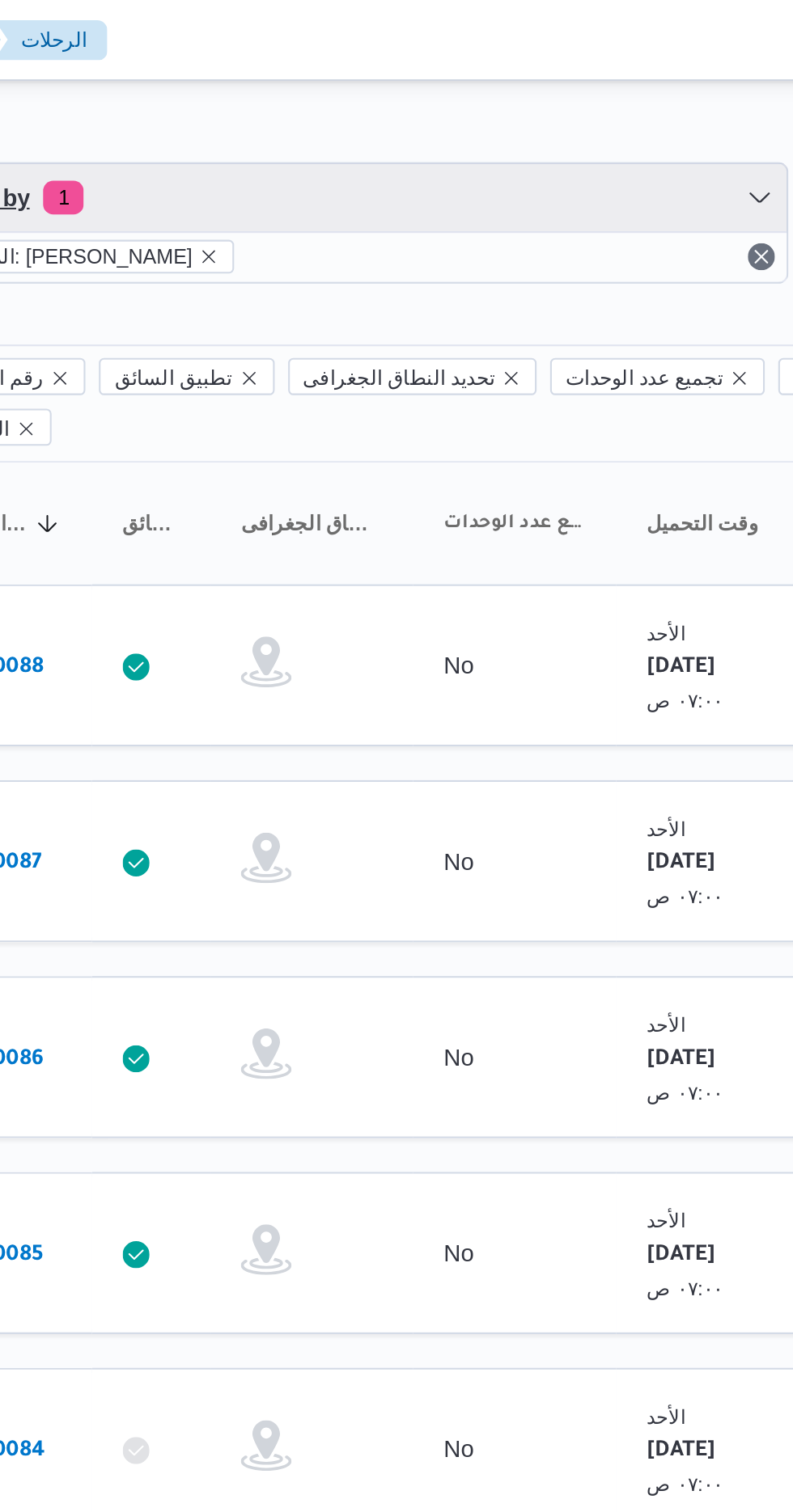
click at [404, 96] on span "Filter by 1" at bounding box center [417, 94] width 412 height 32
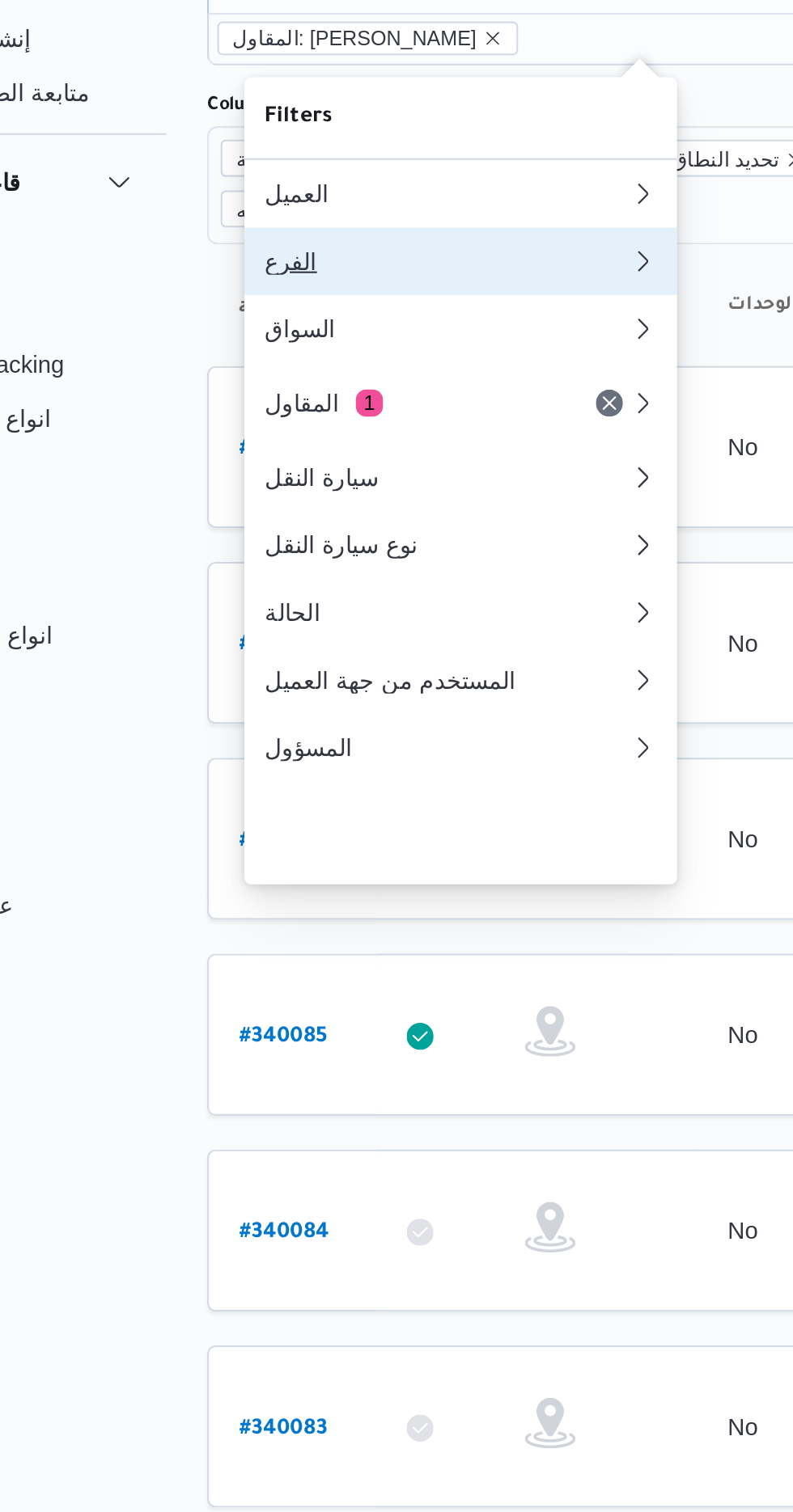
click at [336, 236] on div "الفرع" at bounding box center [325, 229] width 175 height 13
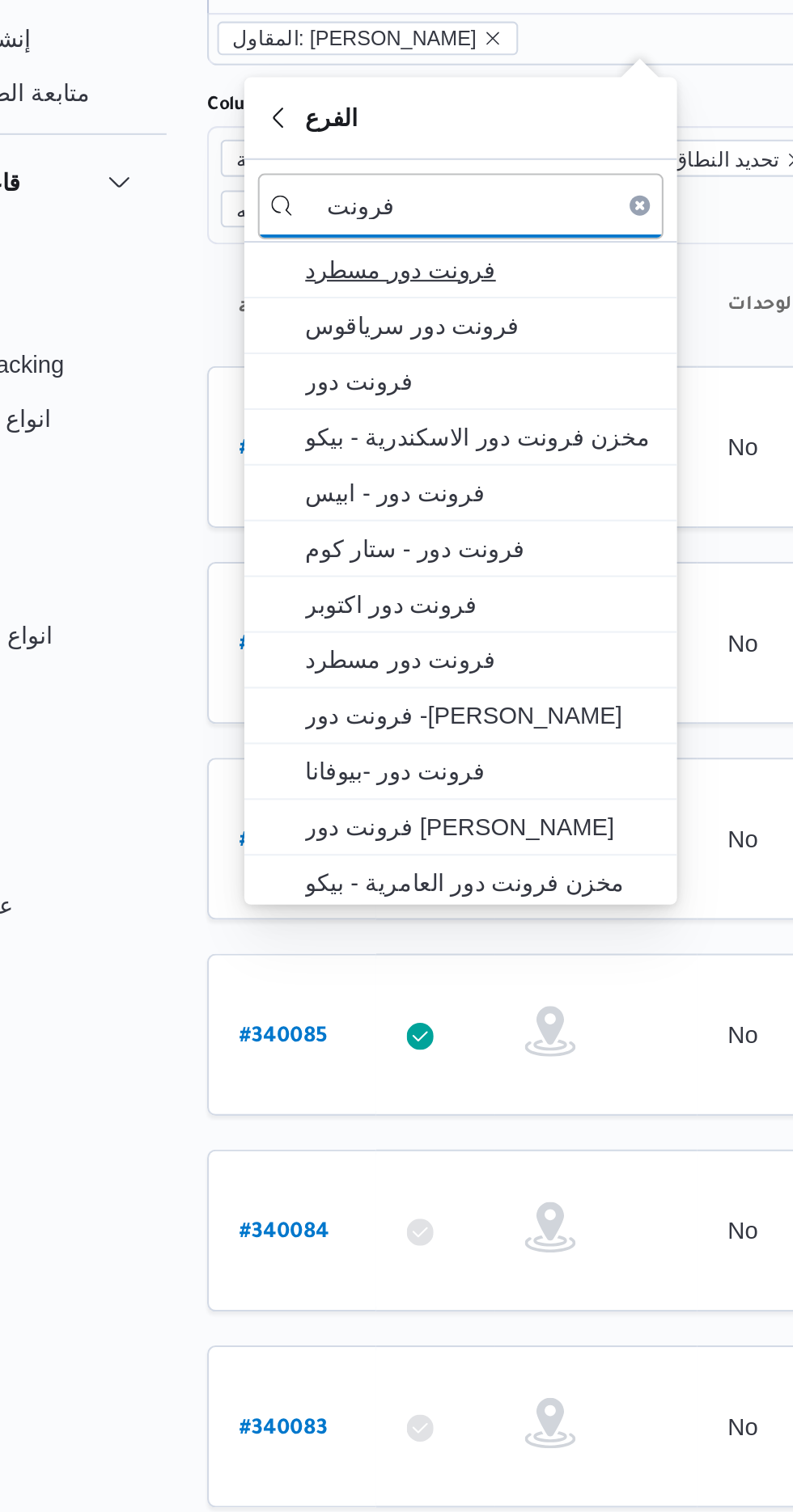
type input "فرونت"
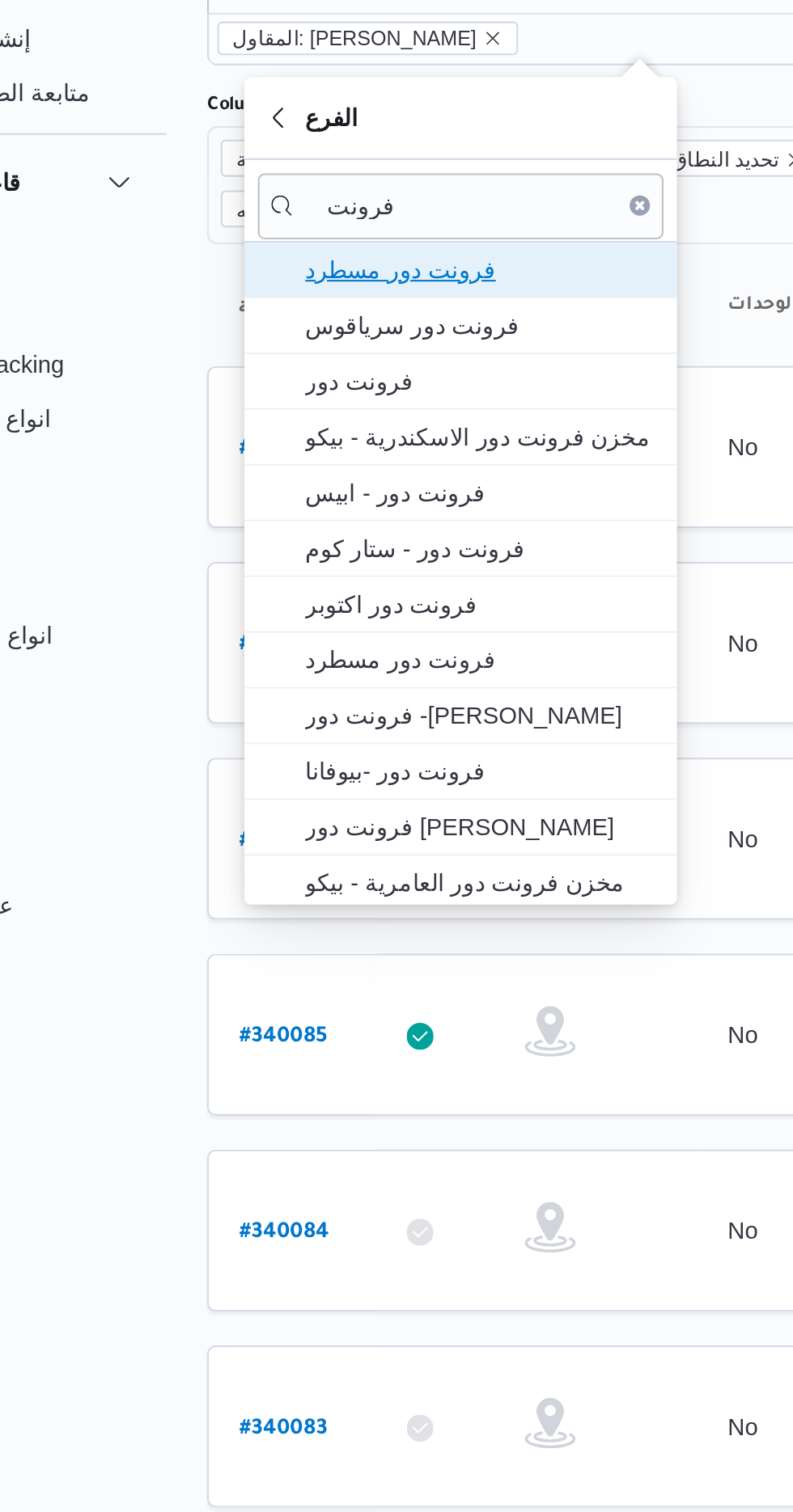
click at [359, 230] on span "فرونت دور مسطرد" at bounding box center [342, 233] width 169 height 20
